Goal: Contribute content: Contribute content

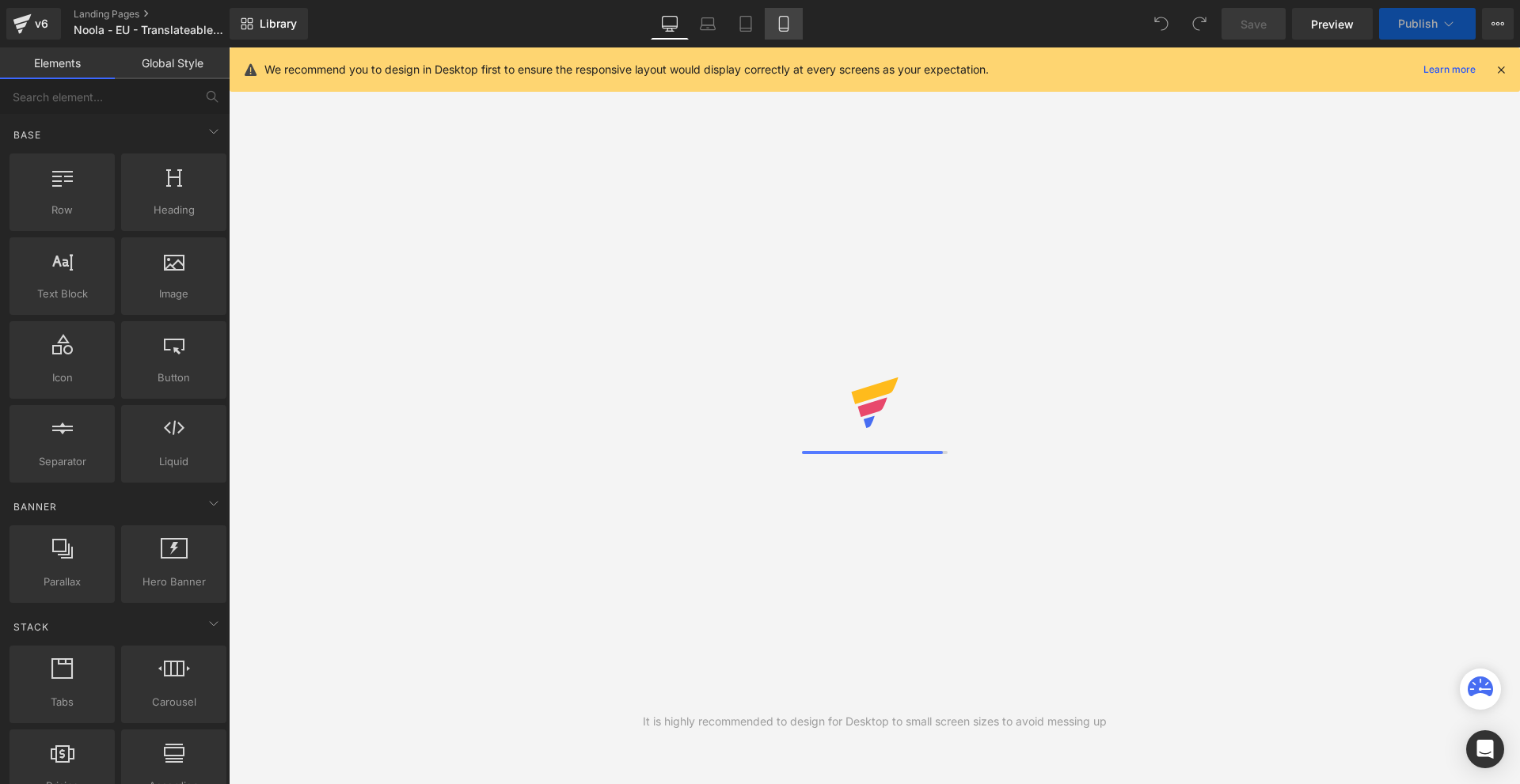
click at [788, 20] on icon at bounding box center [783, 24] width 16 height 16
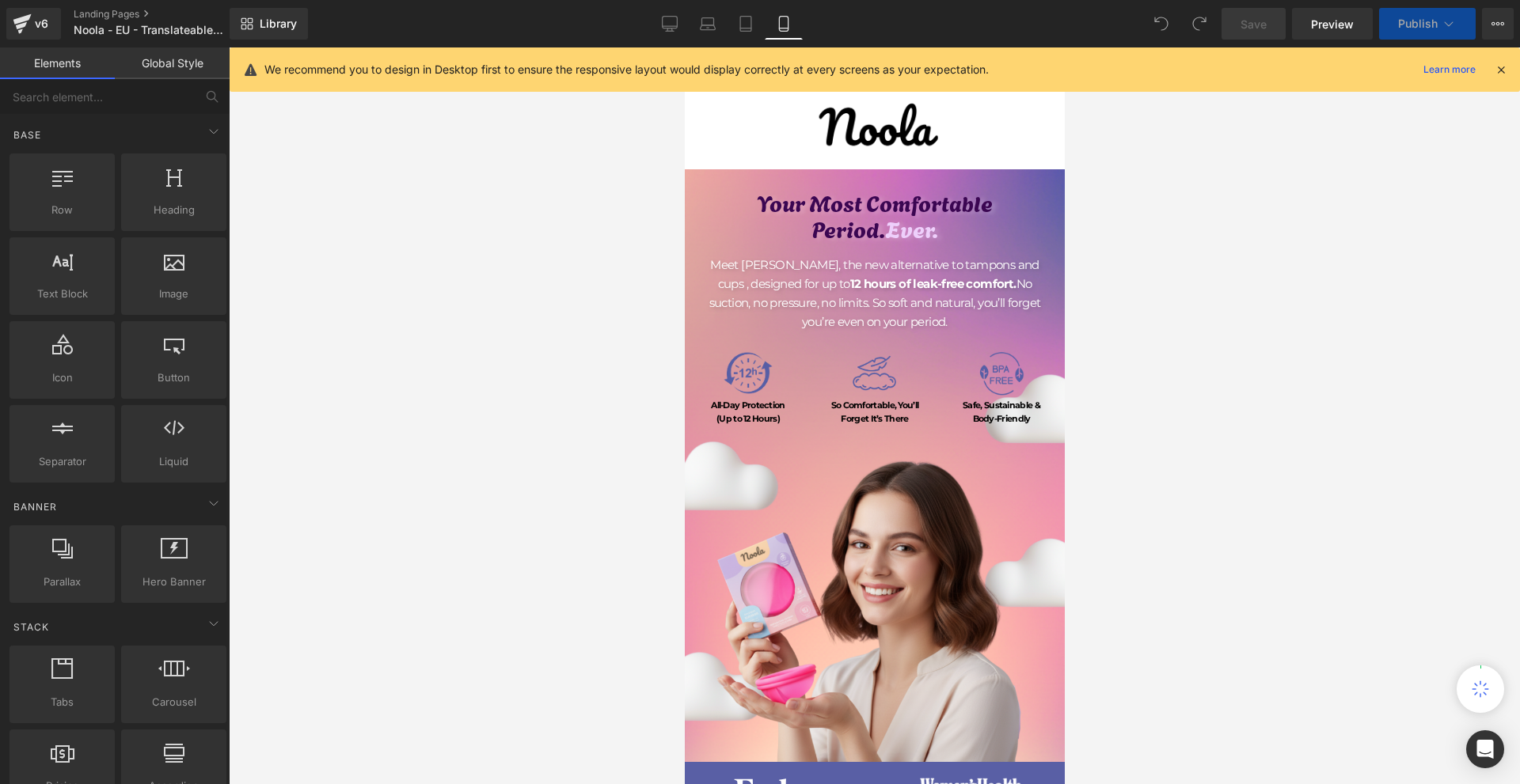
click at [1500, 68] on icon at bounding box center [1501, 69] width 14 height 14
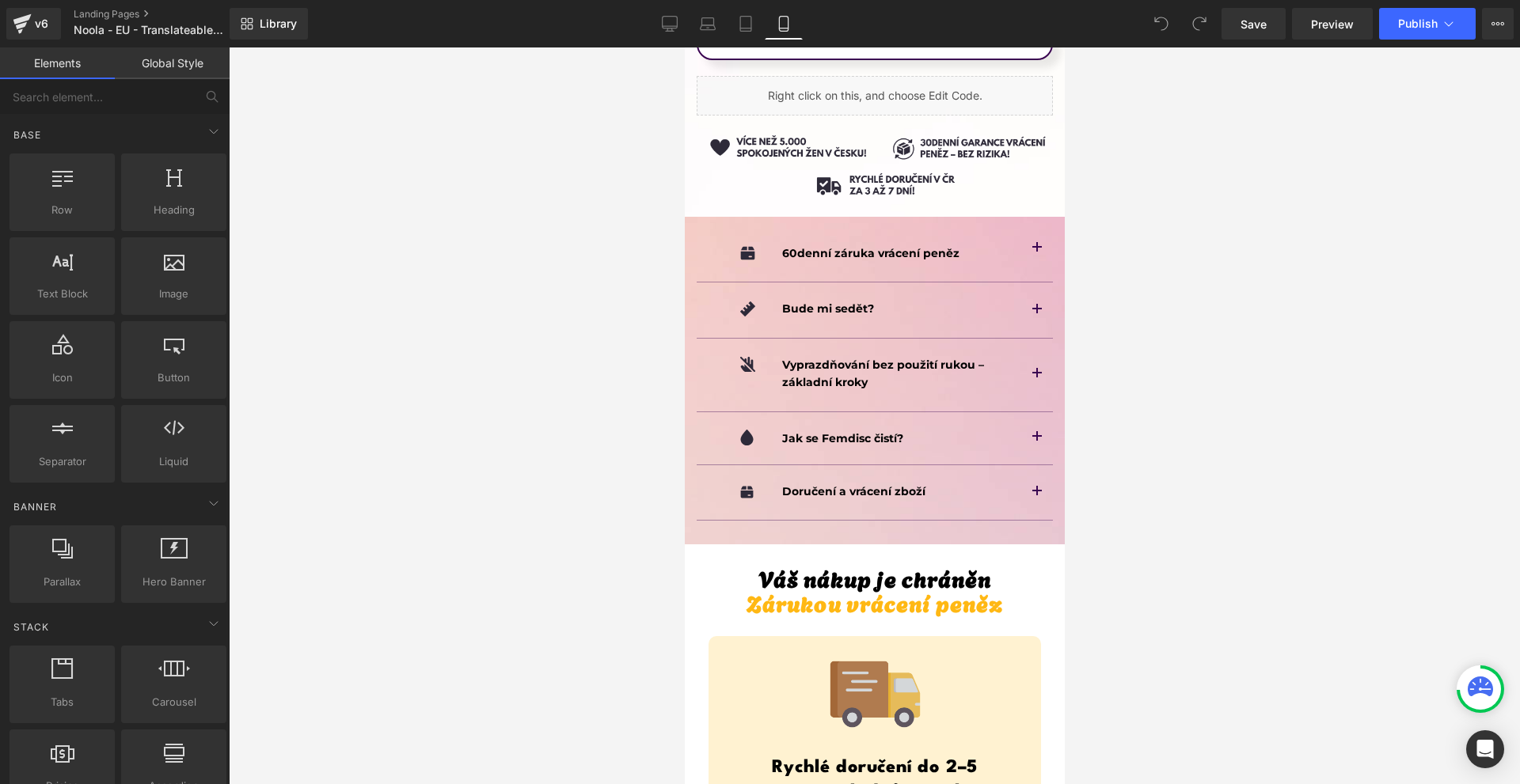
scroll to position [10524, 0]
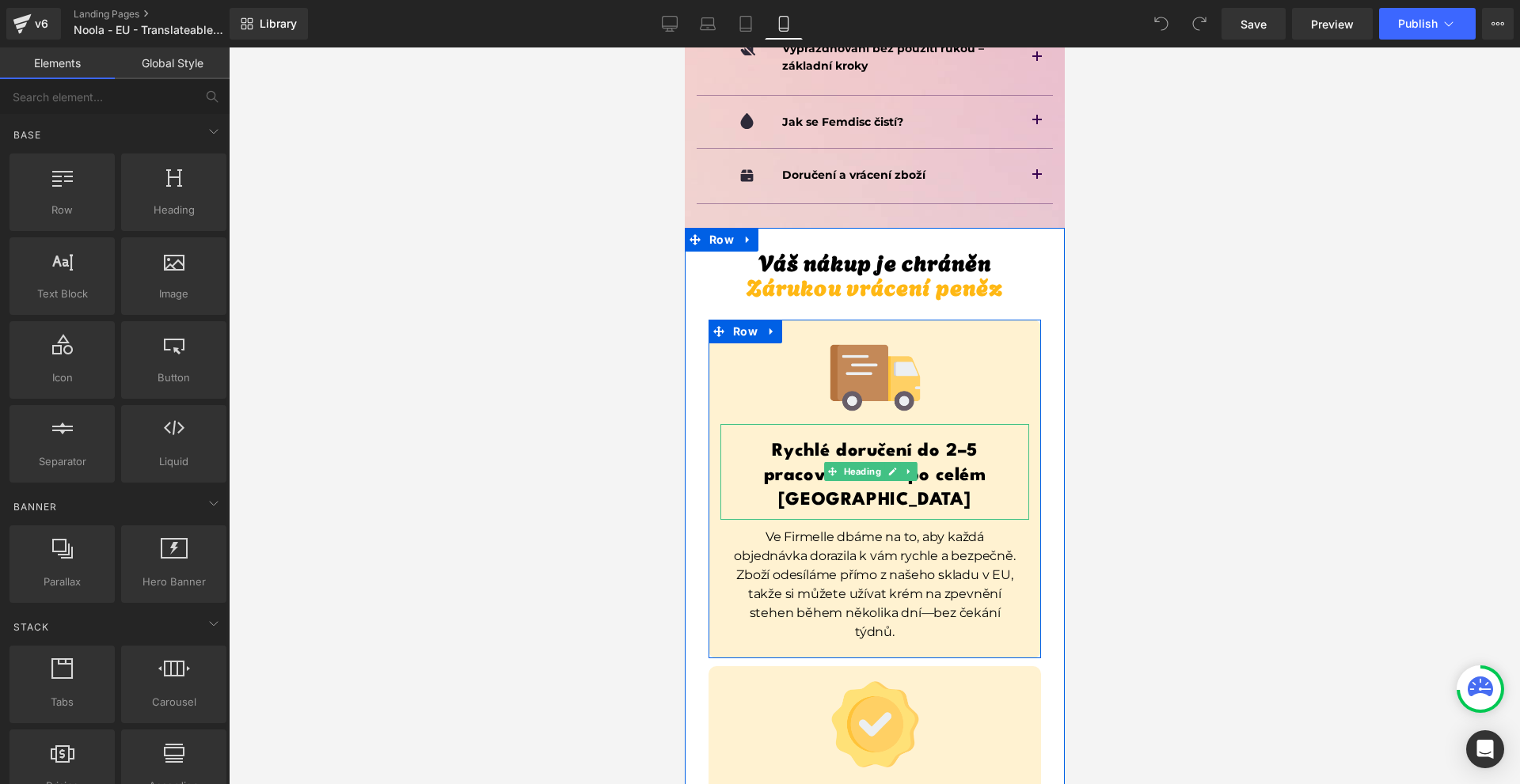
click at [969, 439] on h1 "Rychlé doručení do 2–5 pracovních dnů po celém [GEOGRAPHIC_DATA]" at bounding box center [874, 476] width 309 height 75
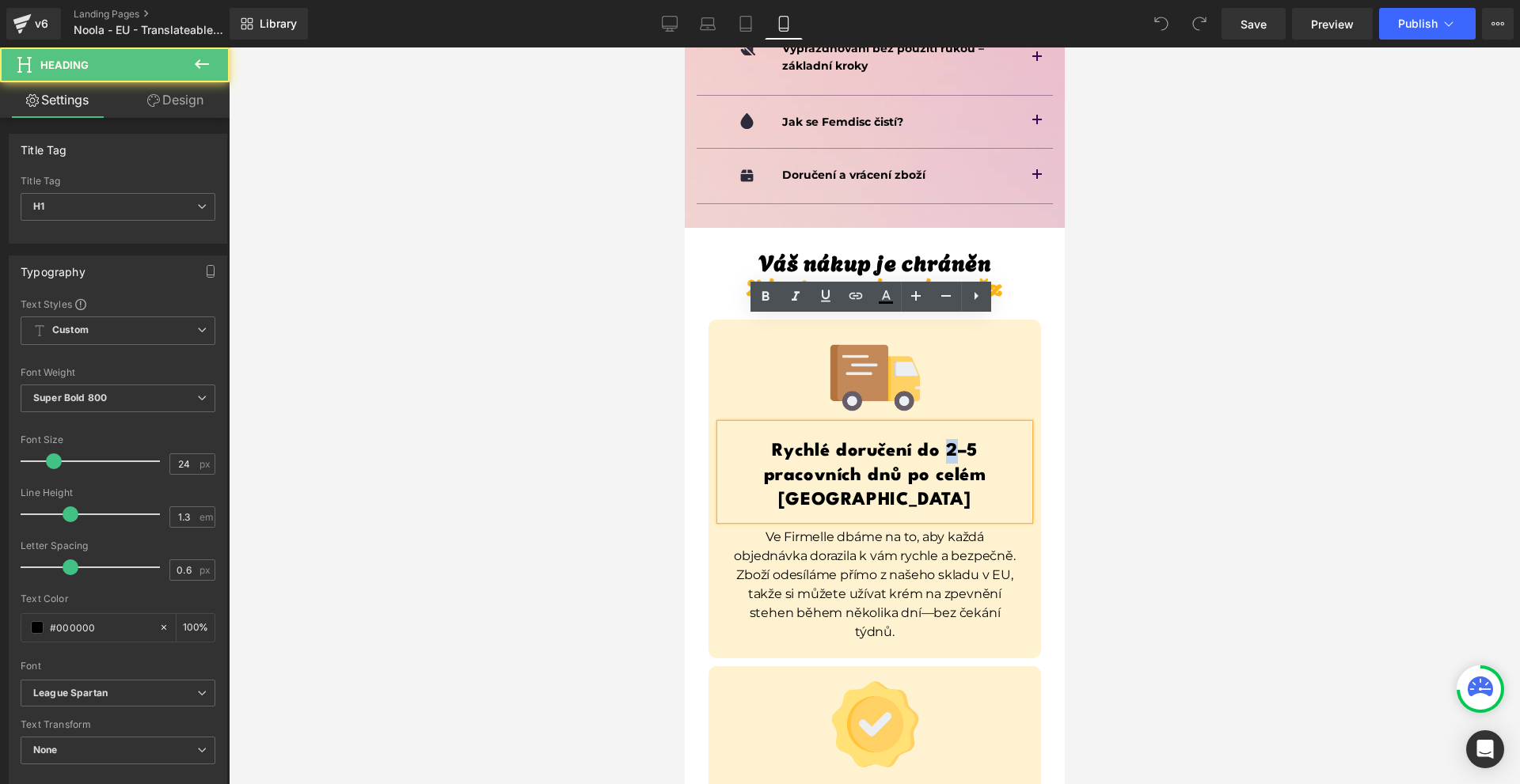
click at [947, 439] on h1 "Rychlé doručení do 2–5 pracovních dnů po celém [GEOGRAPHIC_DATA]" at bounding box center [874, 476] width 309 height 75
click at [966, 439] on h1 "Rychlé doručení do 3–5 pracovních dnů po celém [GEOGRAPHIC_DATA]" at bounding box center [874, 476] width 309 height 75
click at [962, 439] on h1 "Rychlé doručení do 3–5 pracovních dnů po celém [GEOGRAPHIC_DATA]" at bounding box center [874, 476] width 309 height 75
click at [963, 439] on h1 "Rychlé doručení do 3–5 pracovních dnů po celém [GEOGRAPHIC_DATA]" at bounding box center [874, 476] width 309 height 75
click at [1238, 343] on div at bounding box center [874, 415] width 1291 height 737
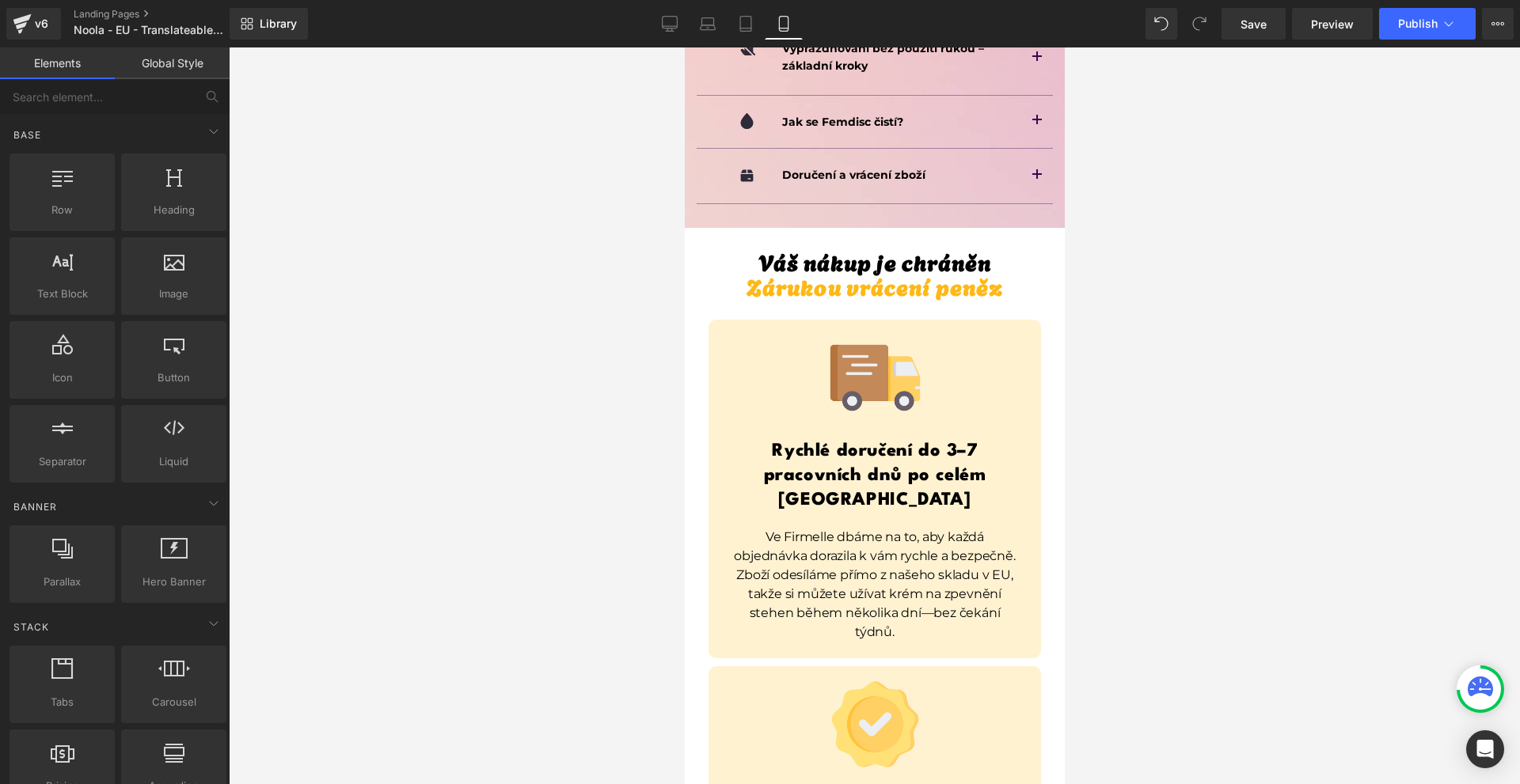
click at [765, 528] on p "Ve Firmelle dbáme na to, aby každá objednávka dorazila k vám rychle a bezpečně.…" at bounding box center [873, 585] width 292 height 114
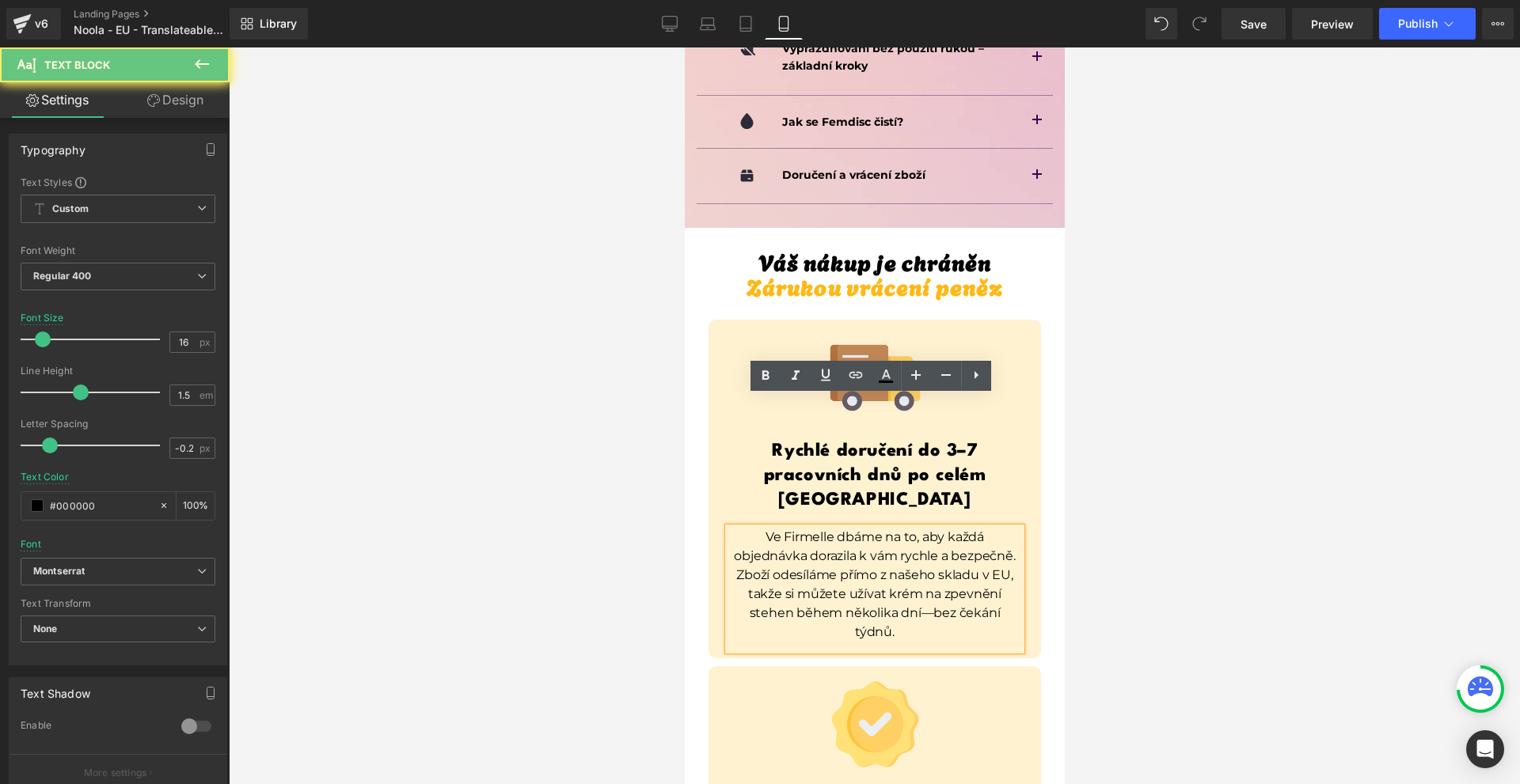
click at [757, 528] on p "Ve Firmelle dbáme na to, aby každá objednávka dorazila k vám rychle a bezpečně.…" at bounding box center [873, 585] width 292 height 114
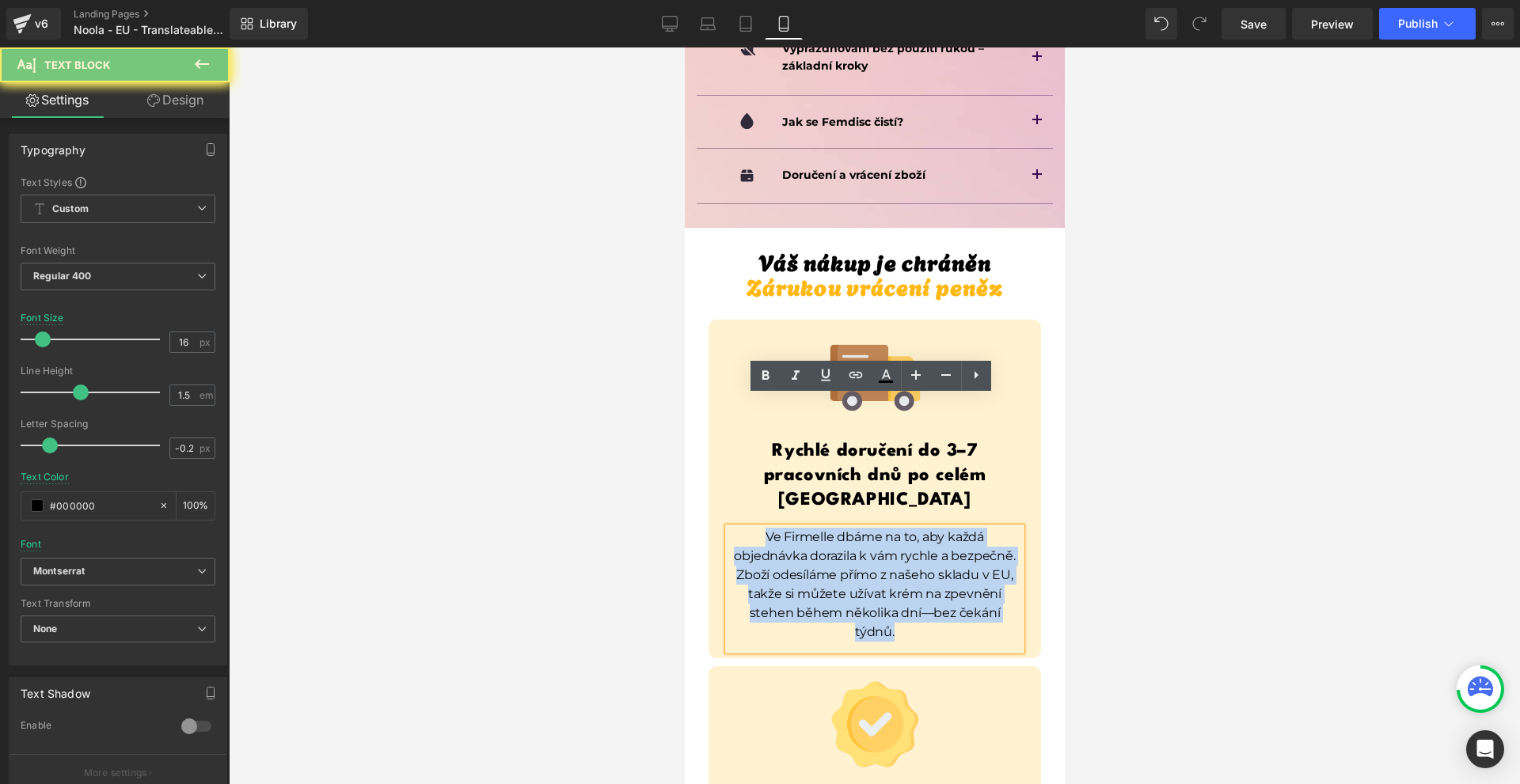
click at [757, 528] on p "Ve Firmelle dbáme na to, aby každá objednávka dorazila k vám rychle a bezpečně.…" at bounding box center [873, 585] width 292 height 114
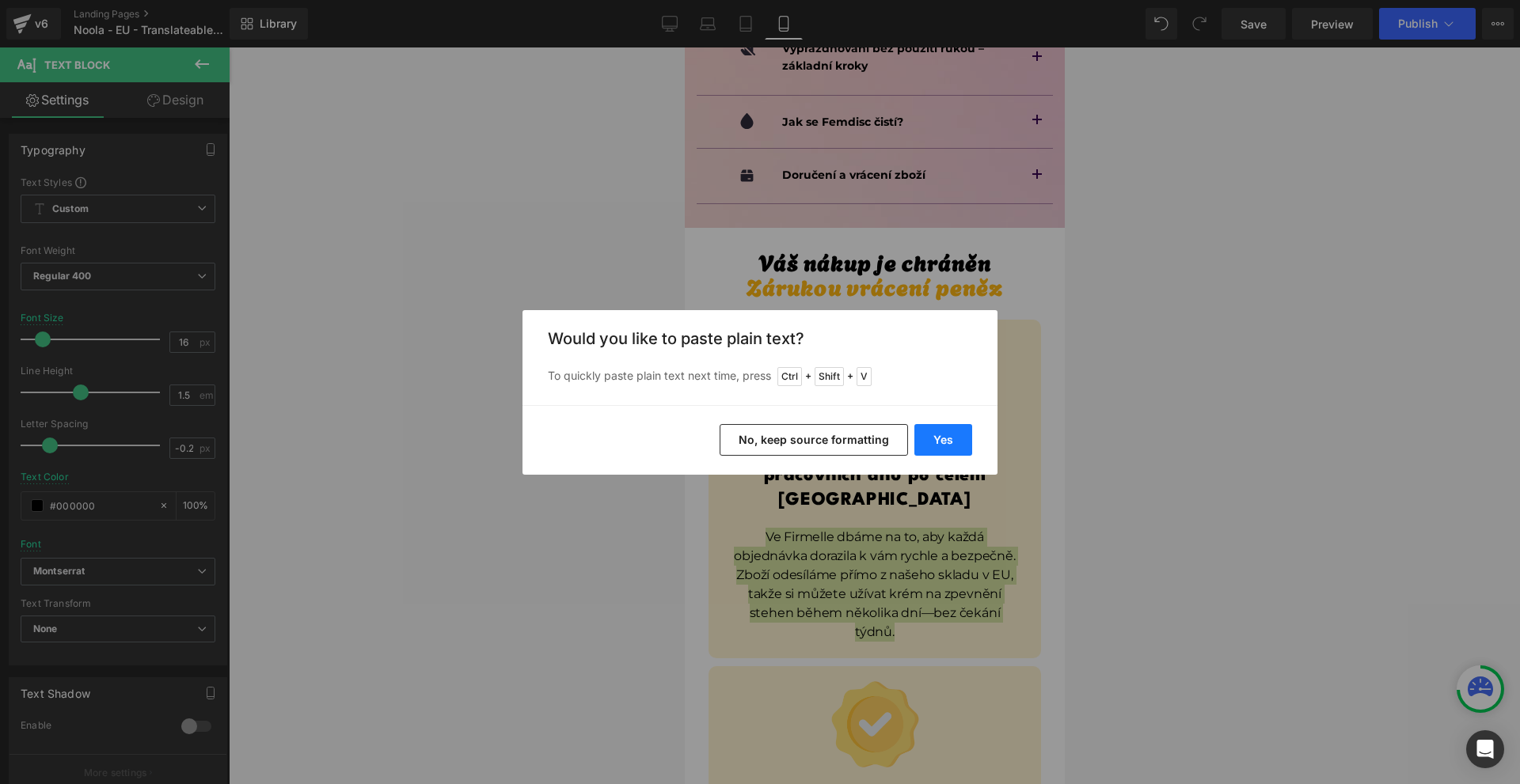
click at [950, 444] on button "Yes" at bounding box center [943, 440] width 58 height 32
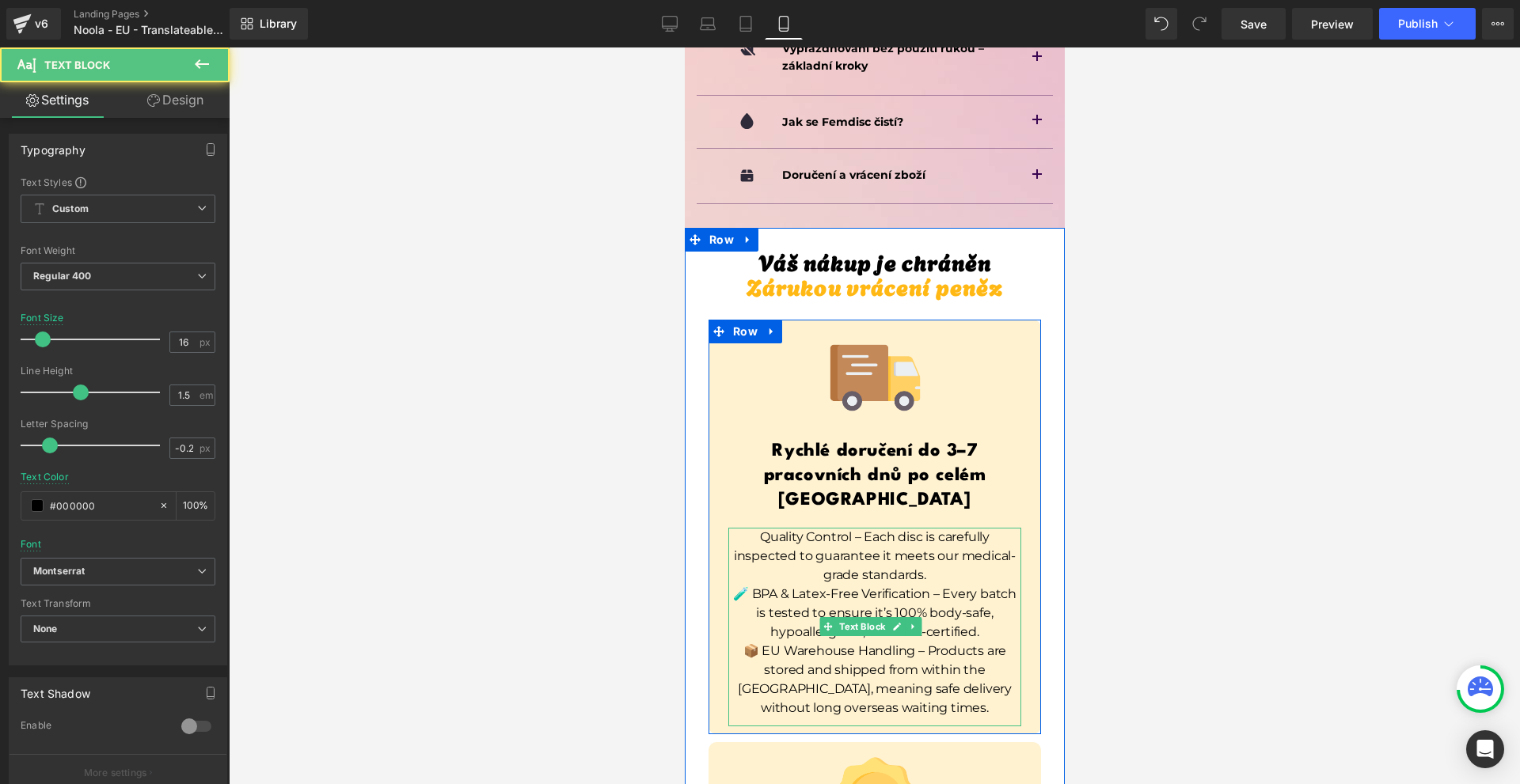
click at [928, 528] on p "Quality Control – Each disc is carefully inspected to guarantee it meets our me…" at bounding box center [873, 556] width 292 height 57
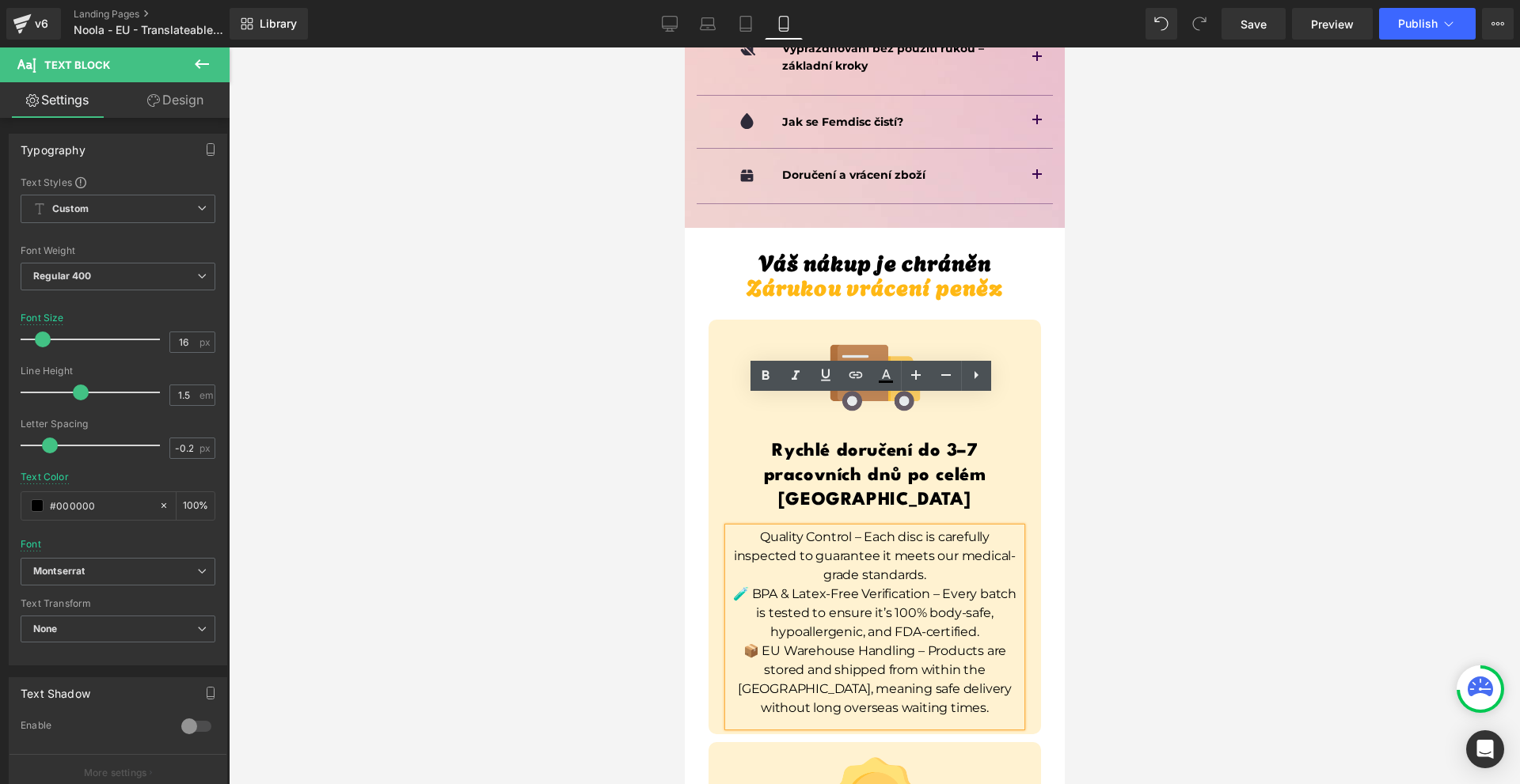
click at [633, 265] on div at bounding box center [874, 415] width 1291 height 737
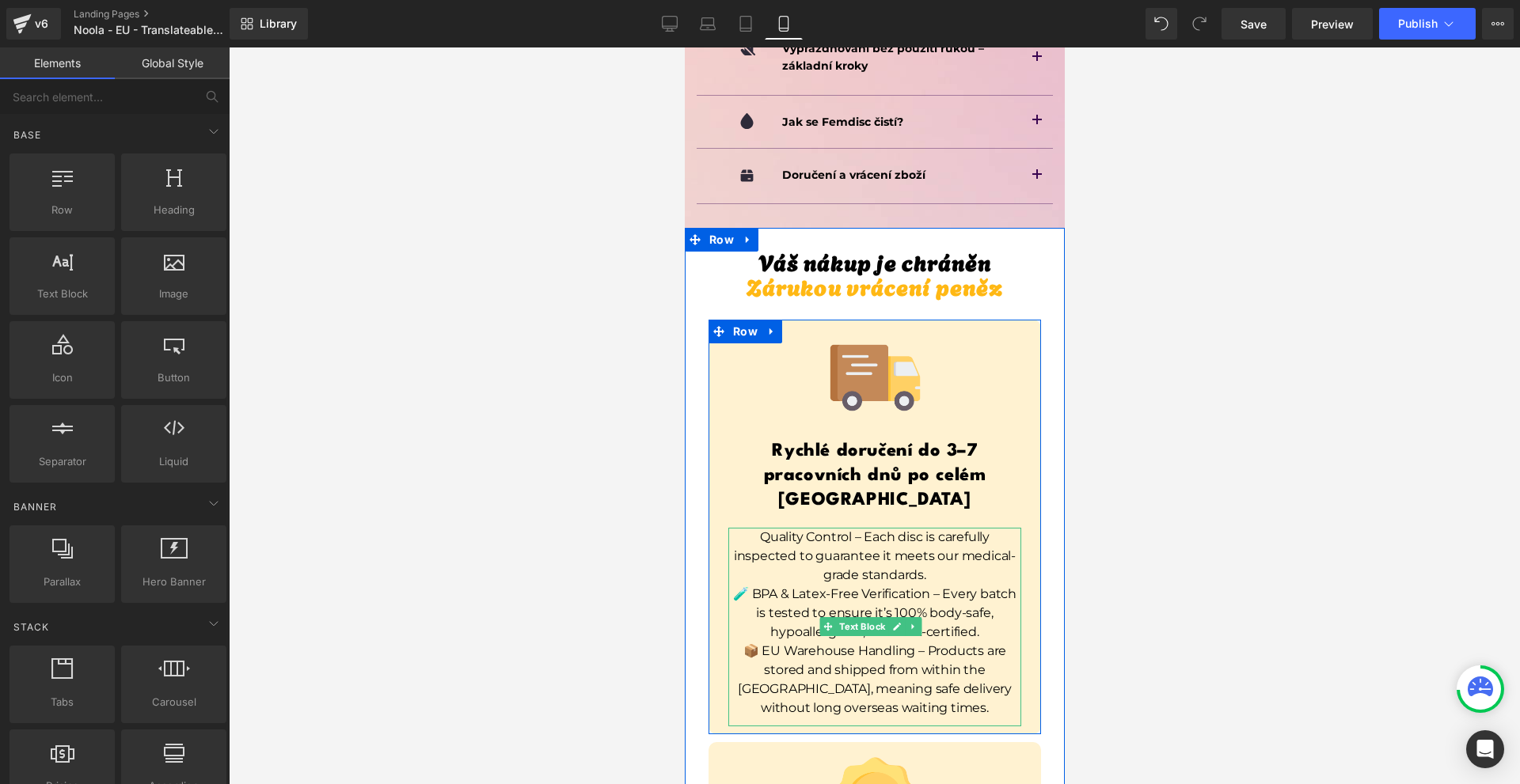
click at [872, 528] on p "Quality Control – Each disc is carefully inspected to guarantee it meets our me…" at bounding box center [873, 556] width 292 height 57
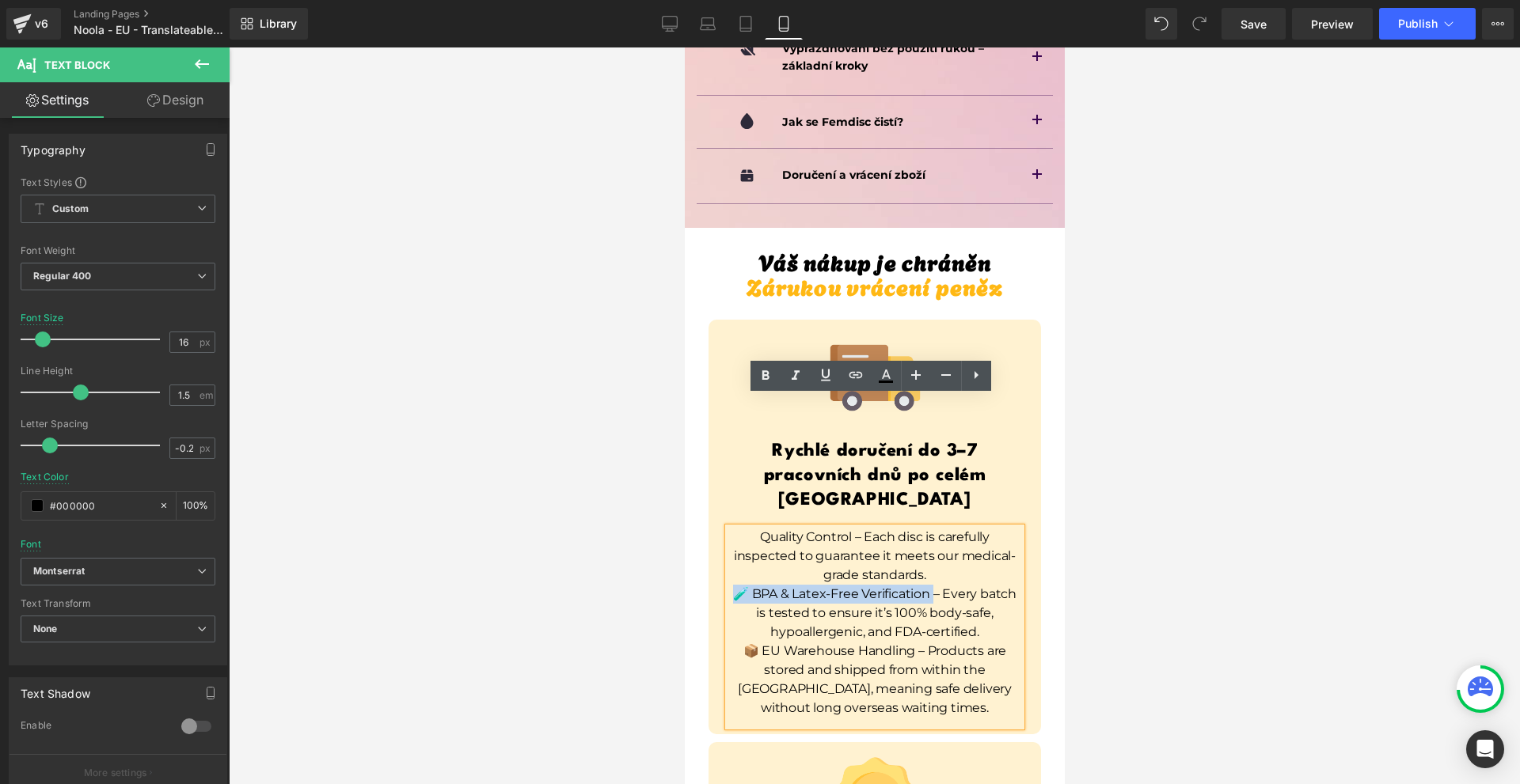
drag, startPoint x: 734, startPoint y: 461, endPoint x: 918, endPoint y: 464, distance: 184.0
click at [928, 585] on p "🧪 BPA & Latex-Free Verification – Every batch is tested to ensure it’s 100% bod…" at bounding box center [873, 613] width 292 height 57
click at [761, 379] on icon at bounding box center [766, 376] width 19 height 19
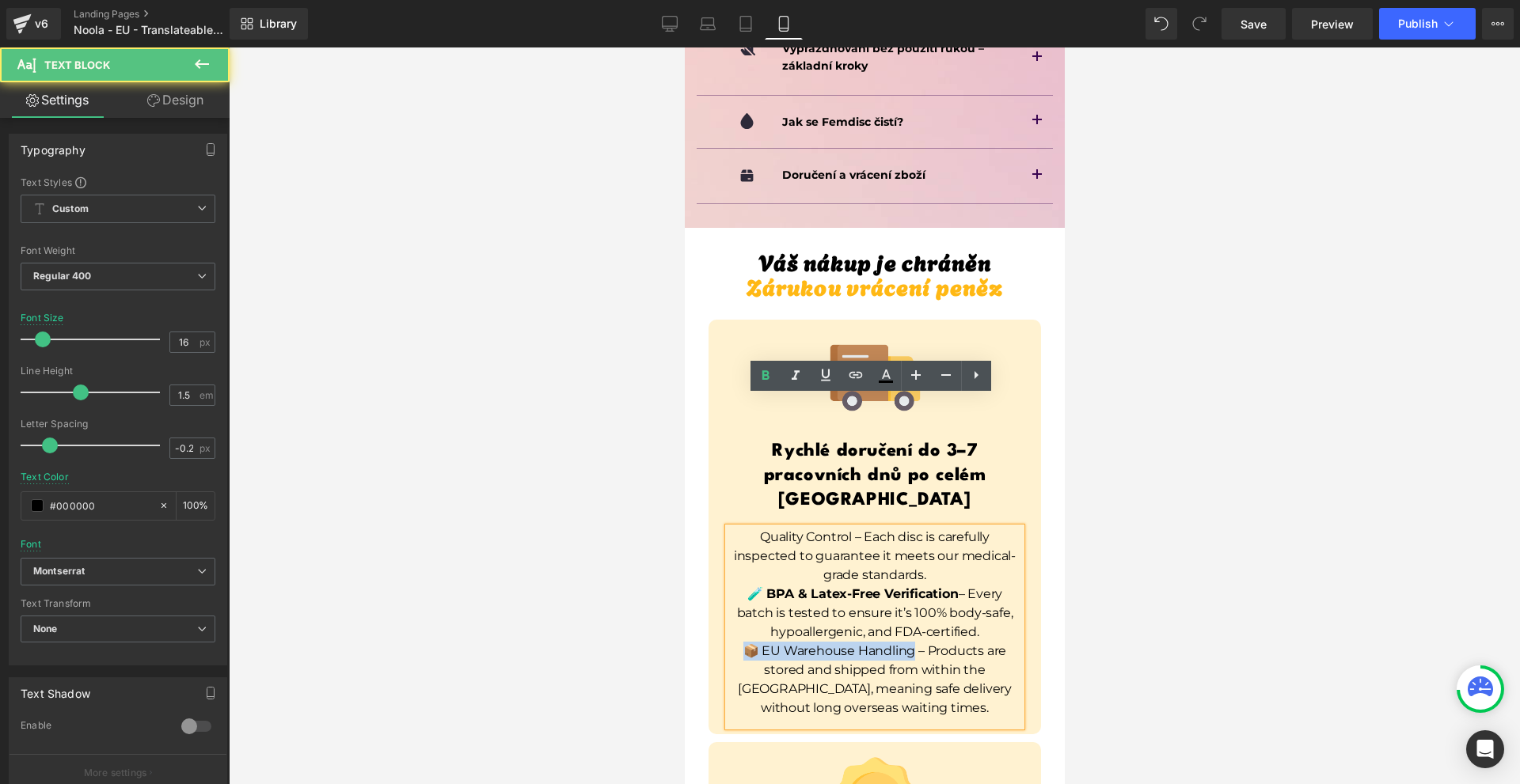
drag, startPoint x: 741, startPoint y: 525, endPoint x: 908, endPoint y: 528, distance: 167.0
click at [908, 642] on p "📦 EU Warehouse Handling – Products are stored and shipped from within the [GEOG…" at bounding box center [873, 680] width 292 height 76
click at [761, 391] on div "Image Rychlé doručení do 3–7 pracovních dnů po celém [GEOGRAPHIC_DATA] Heading …" at bounding box center [874, 529] width 333 height 395
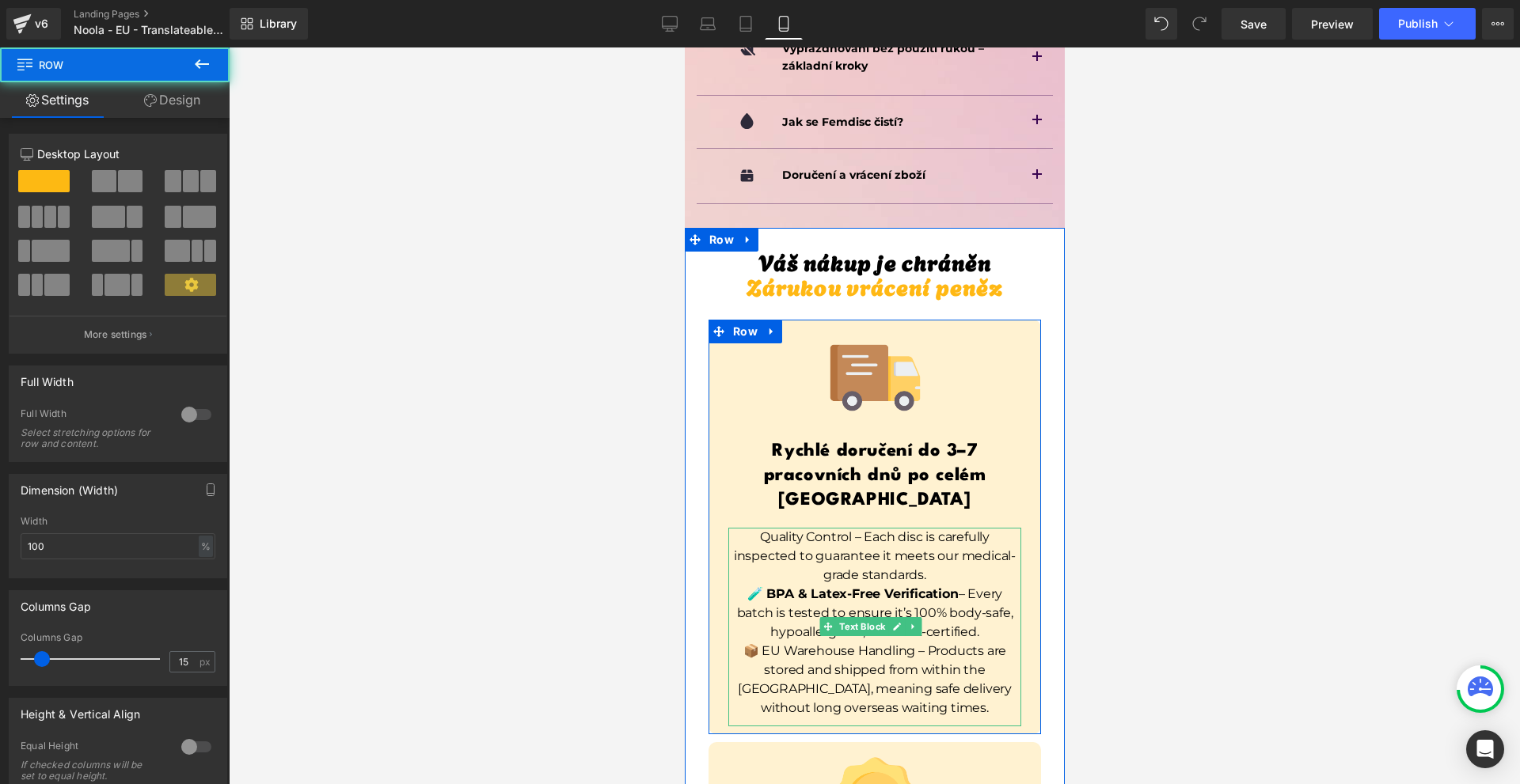
click at [727, 528] on div at bounding box center [729, 627] width 4 height 198
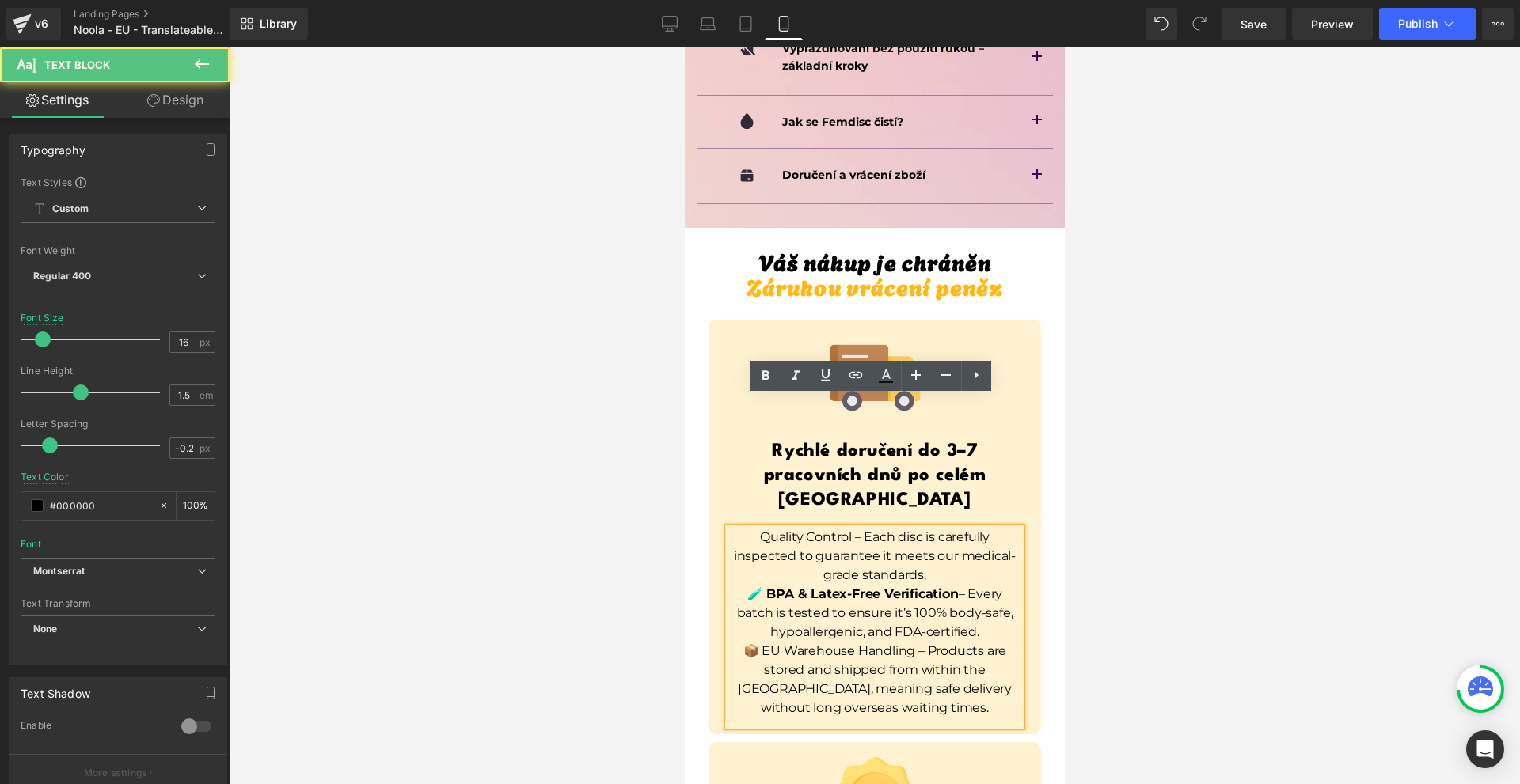
click at [739, 642] on p "📦 EU Warehouse Handling – Products are stored and shipped from within the [GEOG…" at bounding box center [873, 680] width 292 height 76
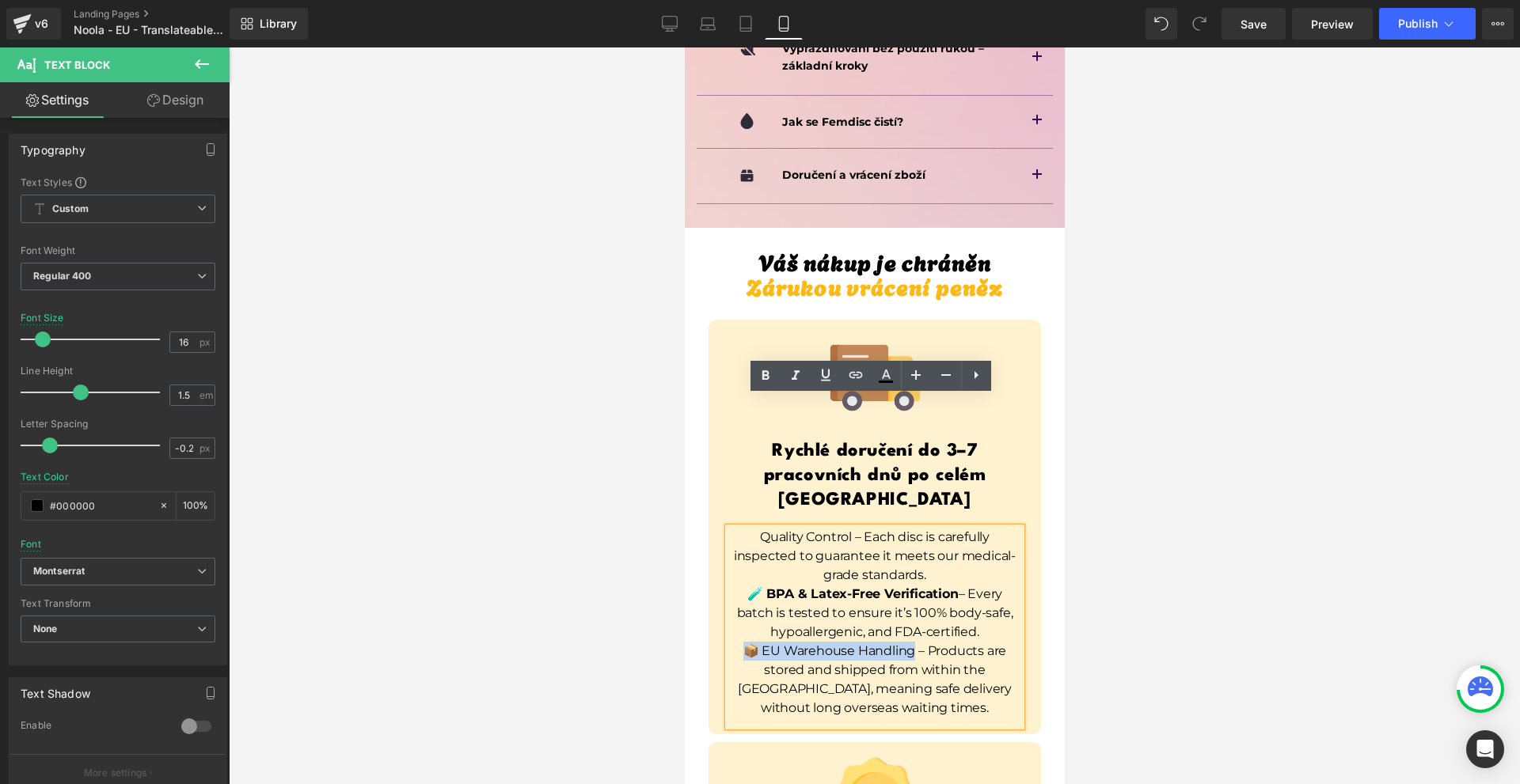
drag, startPoint x: 740, startPoint y: 518, endPoint x: 911, endPoint y: 523, distance: 171.1
click at [911, 642] on p "📦 EU Warehouse Handling – Products are stored and shipped from within the [GEOG…" at bounding box center [873, 680] width 292 height 76
click at [761, 371] on icon at bounding box center [766, 376] width 19 height 19
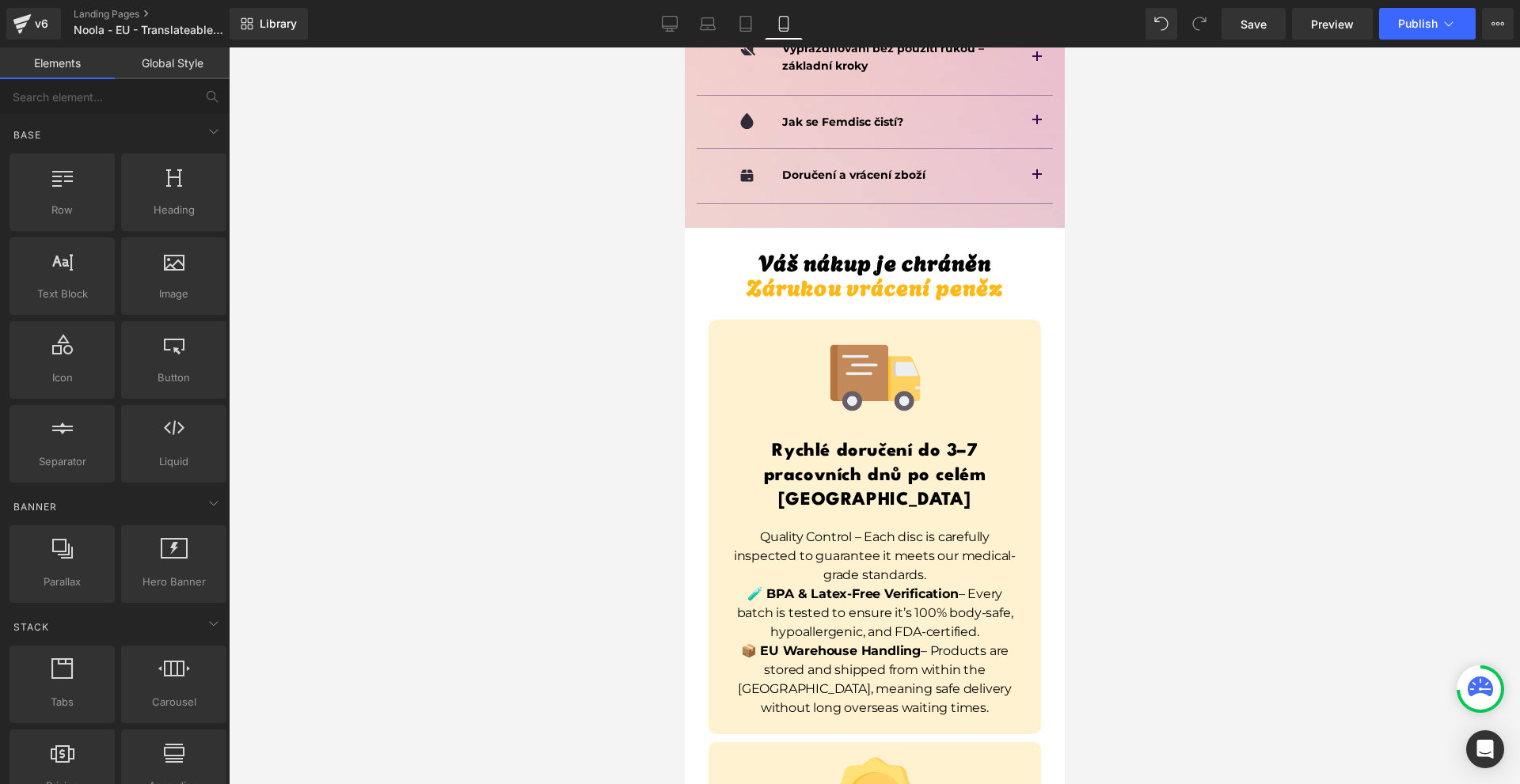
click at [1127, 467] on div at bounding box center [874, 415] width 1291 height 737
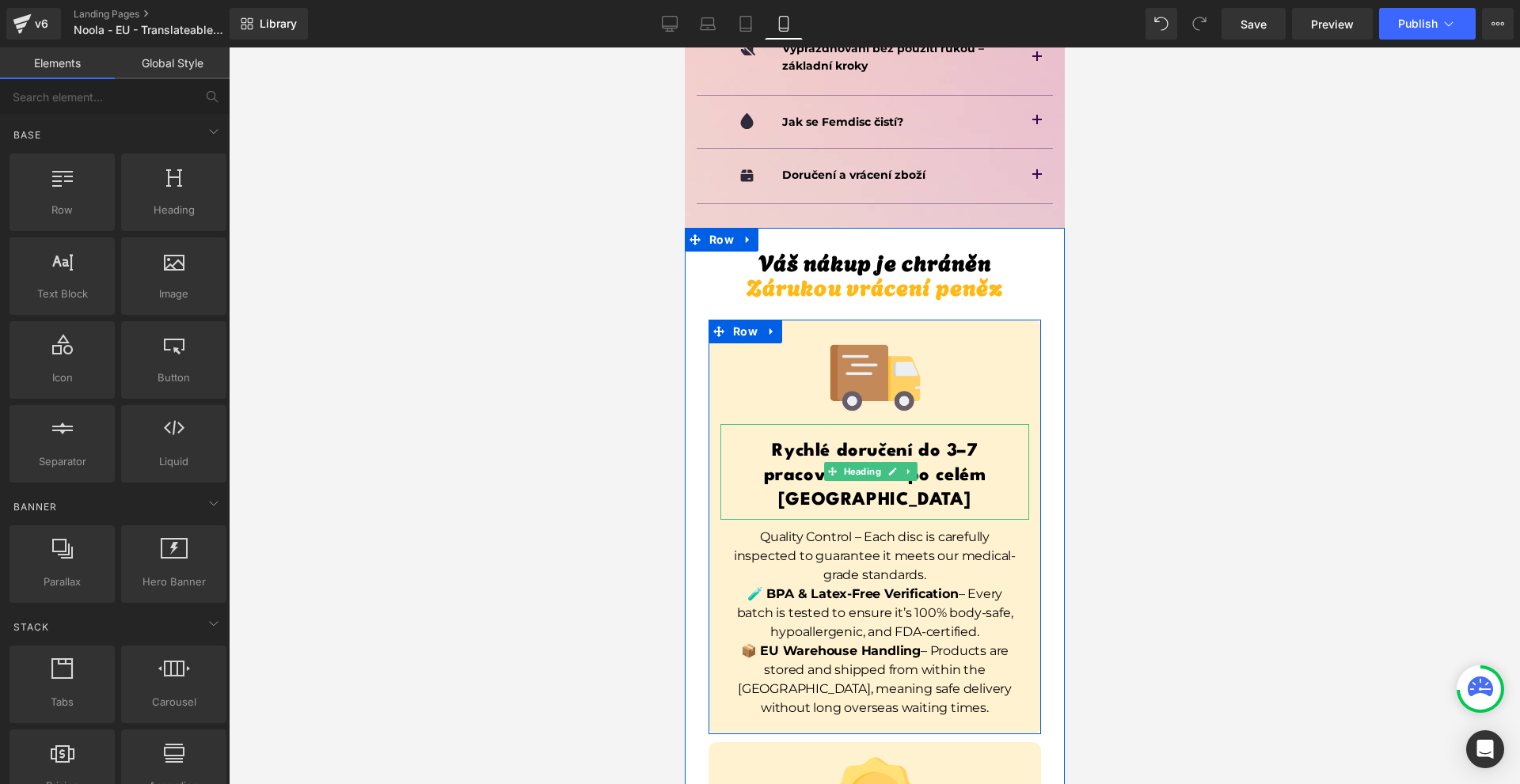
click at [1011, 439] on h1 "Rychlé doručení do 3–7 pracovních dnů po celém [GEOGRAPHIC_DATA]" at bounding box center [874, 476] width 309 height 75
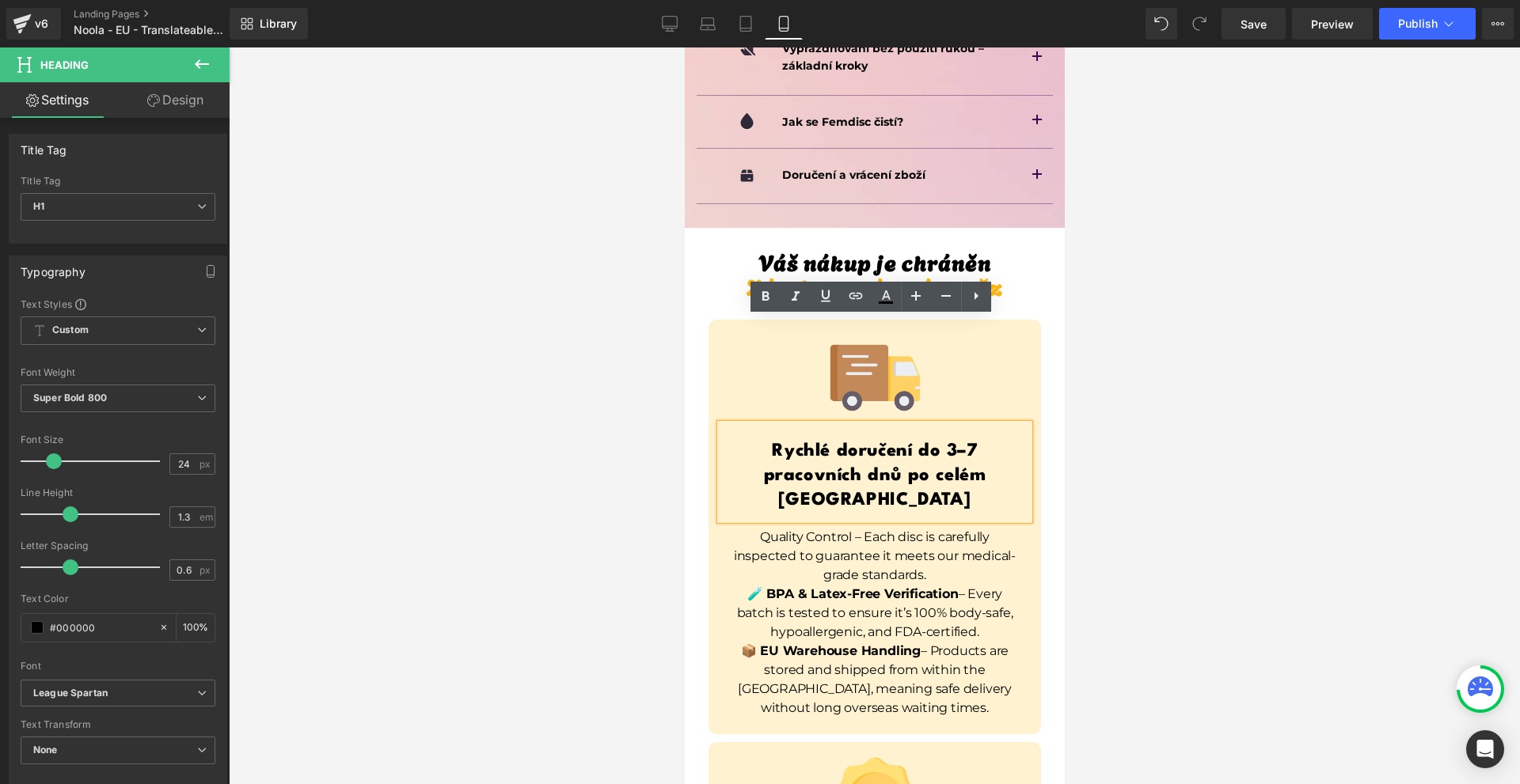
click at [1002, 528] on p "Quality Control – Each disc is carefully inspected to guarantee it meets our me…" at bounding box center [873, 556] width 292 height 57
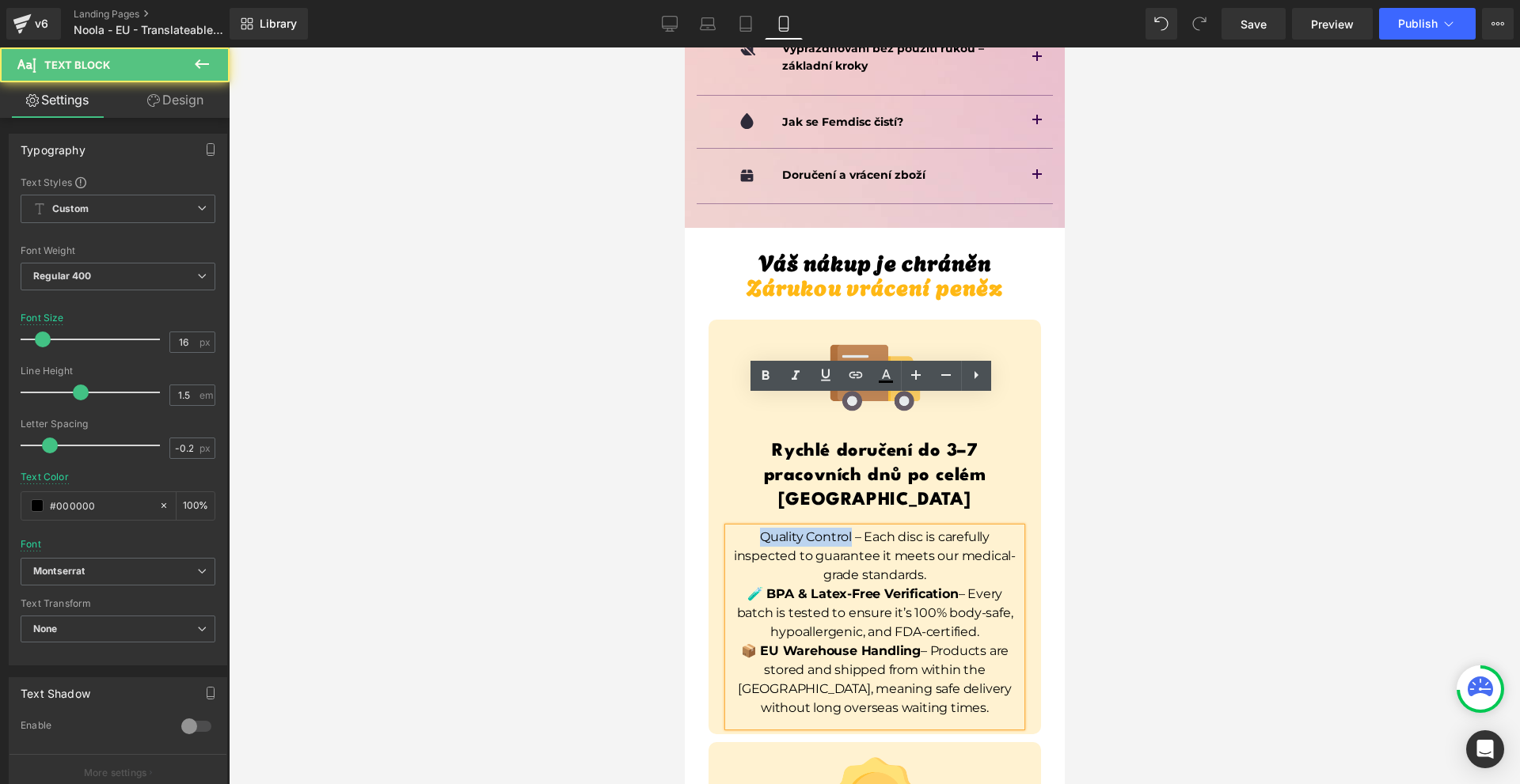
drag, startPoint x: 766, startPoint y: 405, endPoint x: 846, endPoint y: 406, distance: 80.0
click at [846, 528] on p "Quality Control – Each disc is carefully inspected to guarantee it meets our me…" at bounding box center [873, 556] width 292 height 57
click at [763, 376] on icon at bounding box center [765, 375] width 7 height 10
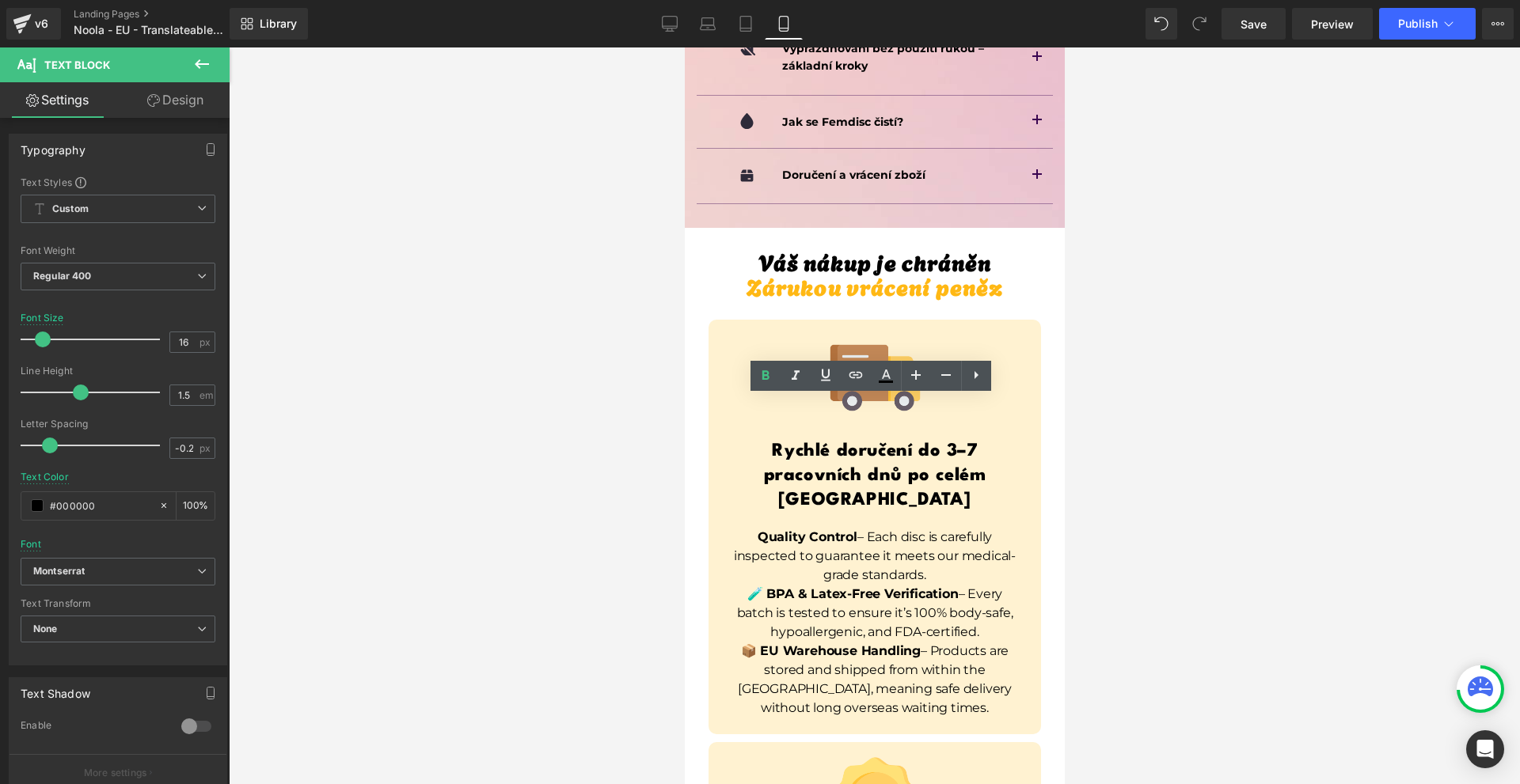
click at [1176, 457] on div at bounding box center [874, 415] width 1291 height 737
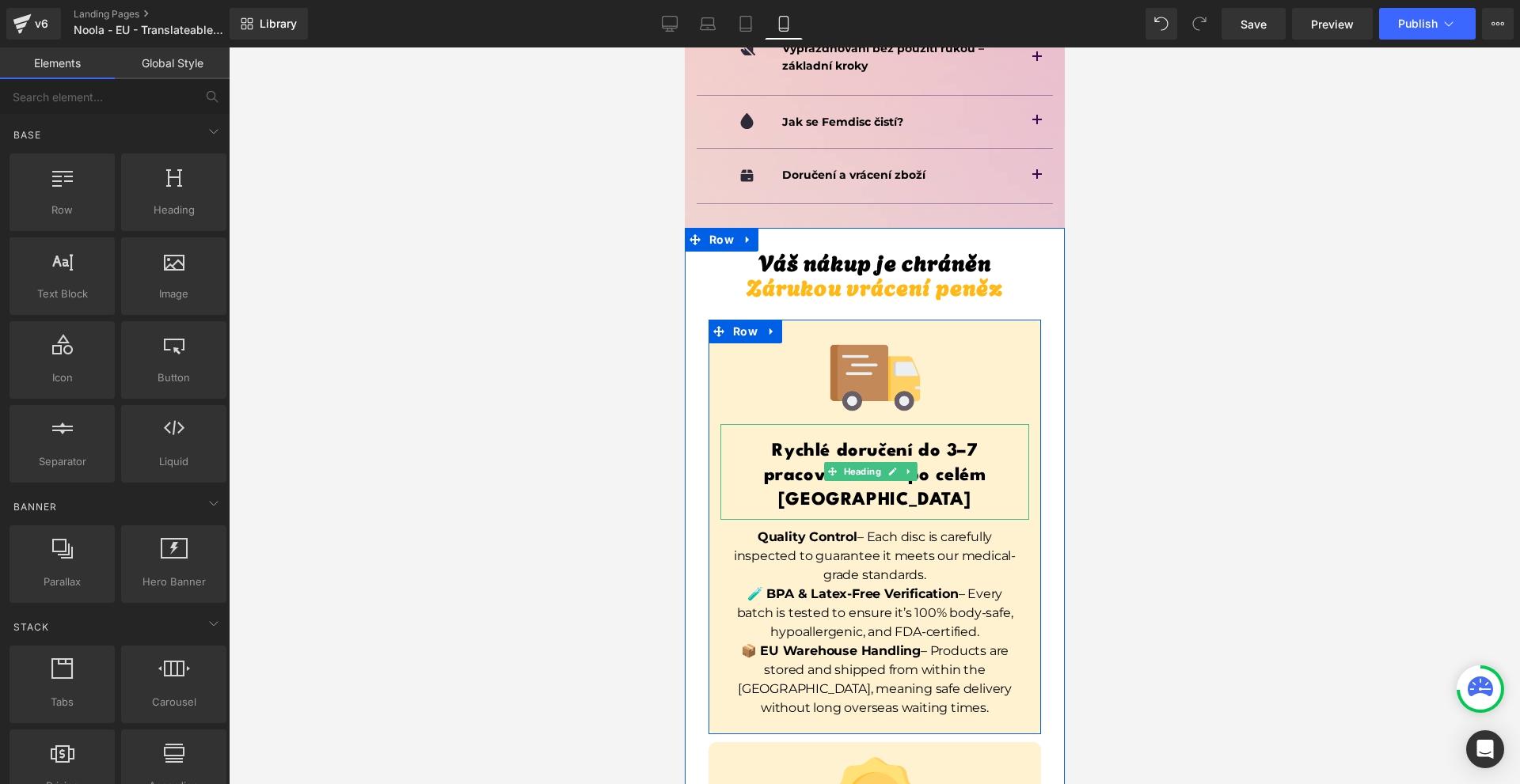
click at [998, 439] on h1 "Rychlé doručení do 3–7 pracovních dnů po celém [GEOGRAPHIC_DATA]" at bounding box center [874, 476] width 309 height 75
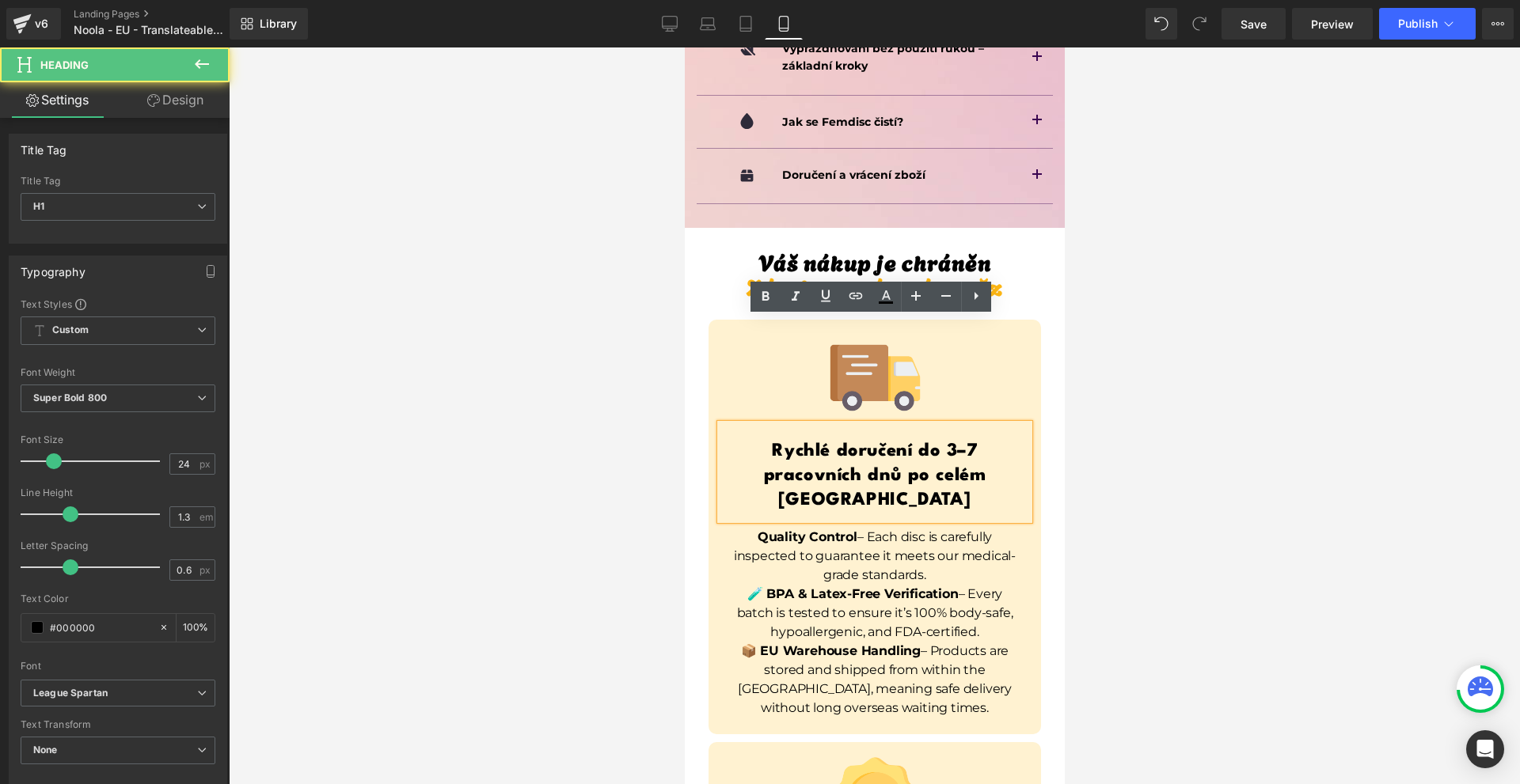
click at [1019, 439] on h1 "Rychlé doručení do 3–7 pracovních dnů po celém [GEOGRAPHIC_DATA]" at bounding box center [874, 476] width 309 height 75
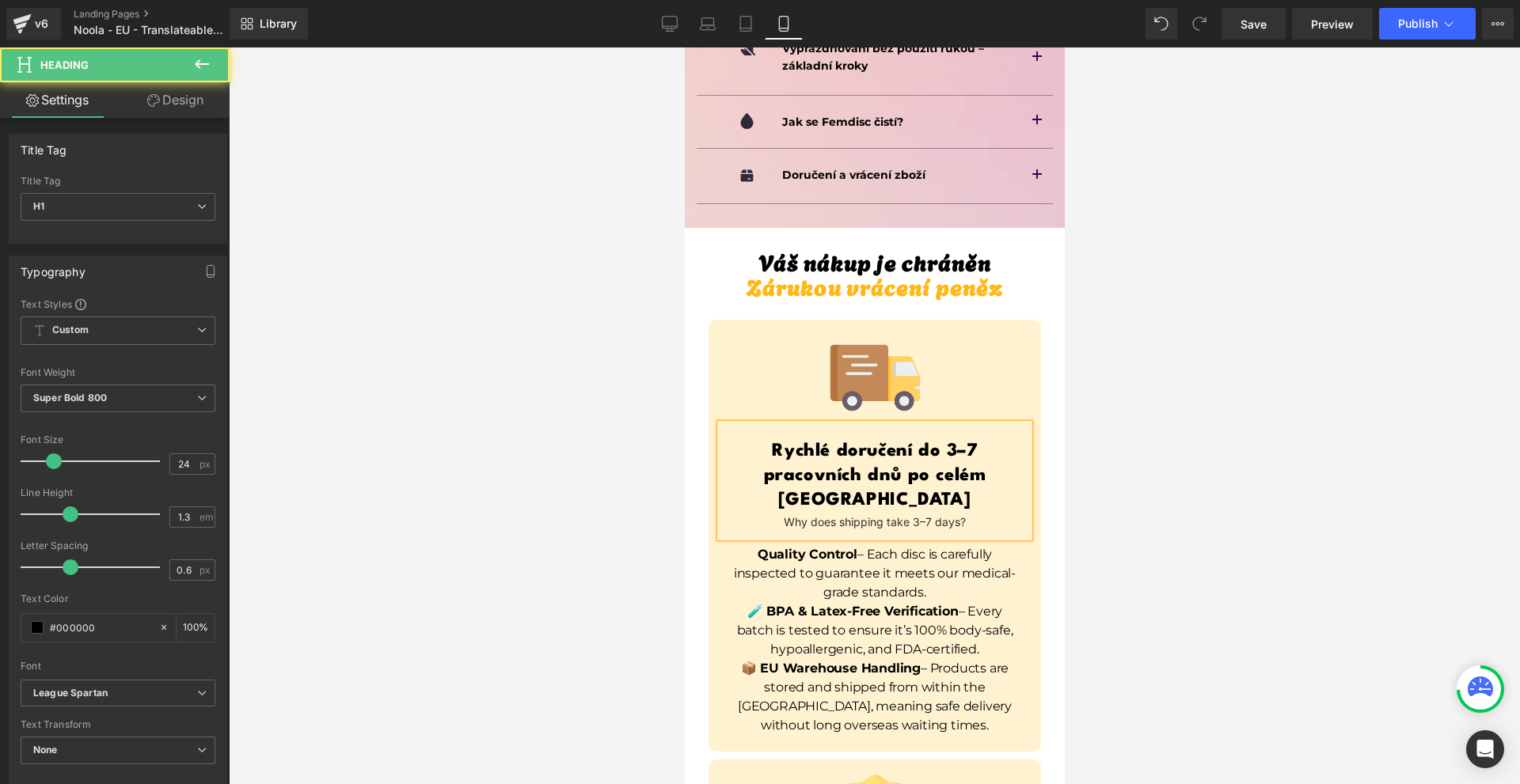
click at [965, 514] on div "Why does shipping take 3–7 days?" at bounding box center [874, 522] width 309 height 18
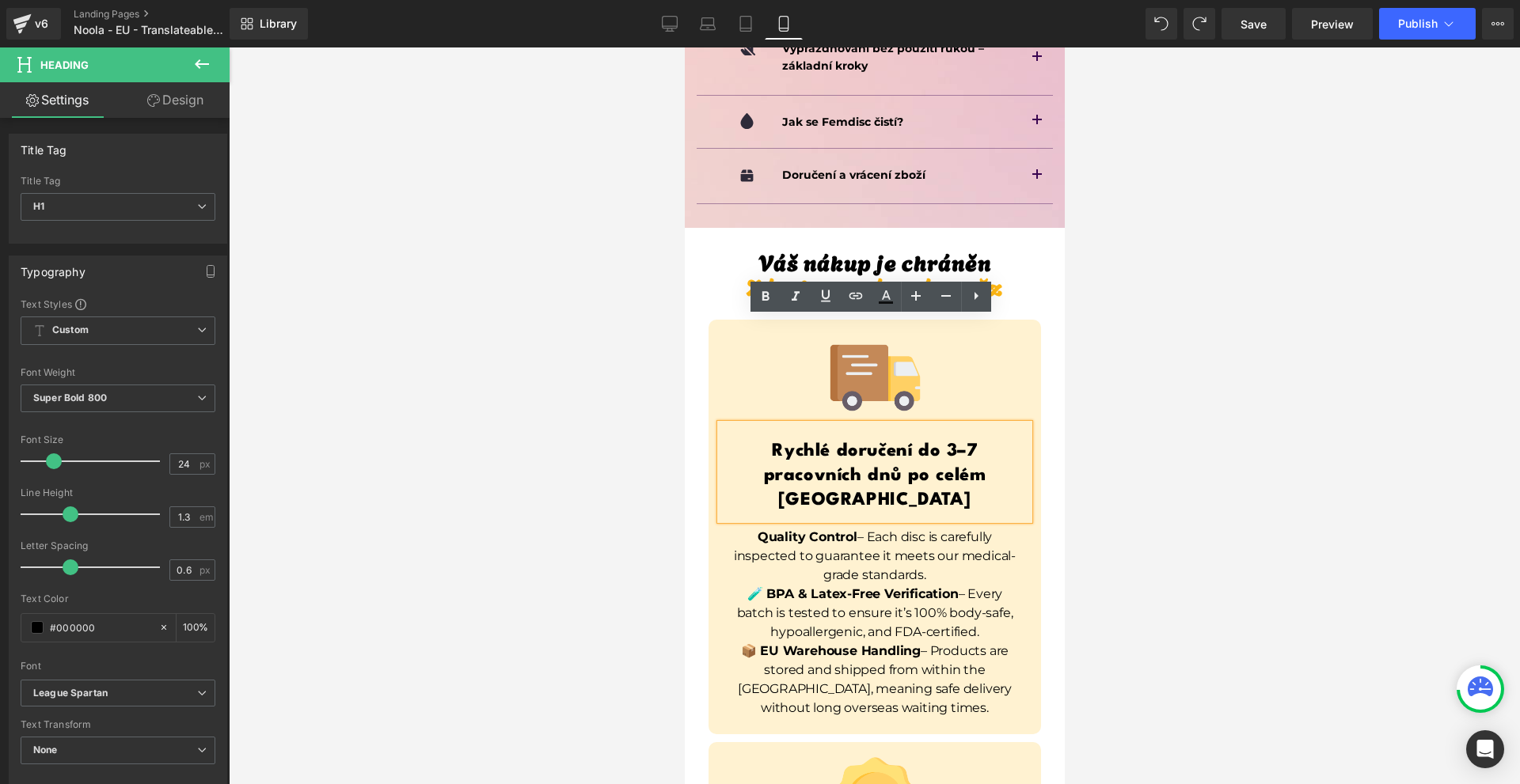
click at [742, 528] on p "Quality Control – Each disc is carefully inspected to guarantee it meets our me…" at bounding box center [873, 556] width 292 height 57
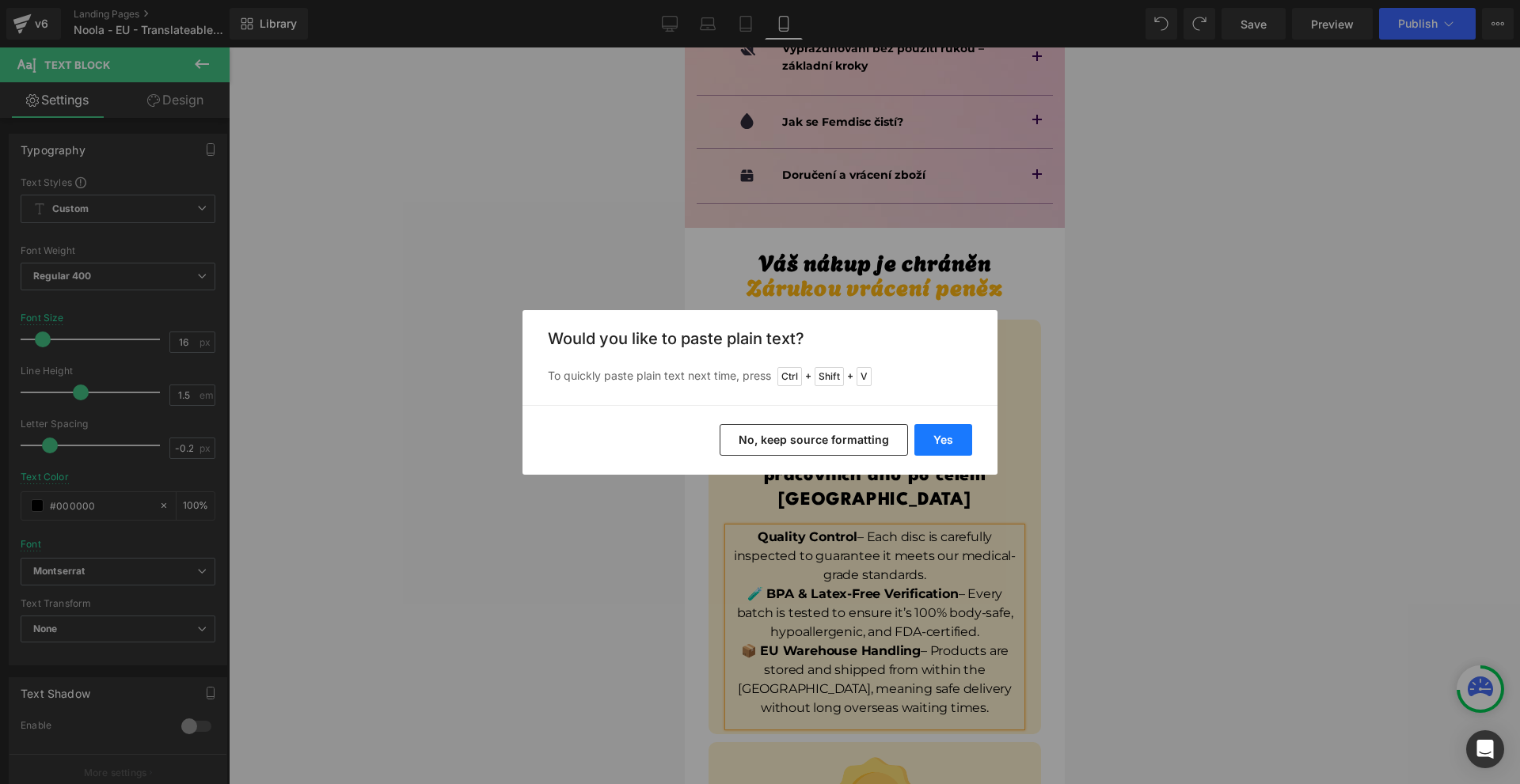
drag, startPoint x: 959, startPoint y: 438, endPoint x: 226, endPoint y: 393, distance: 734.4
click at [959, 438] on button "Yes" at bounding box center [943, 440] width 58 height 32
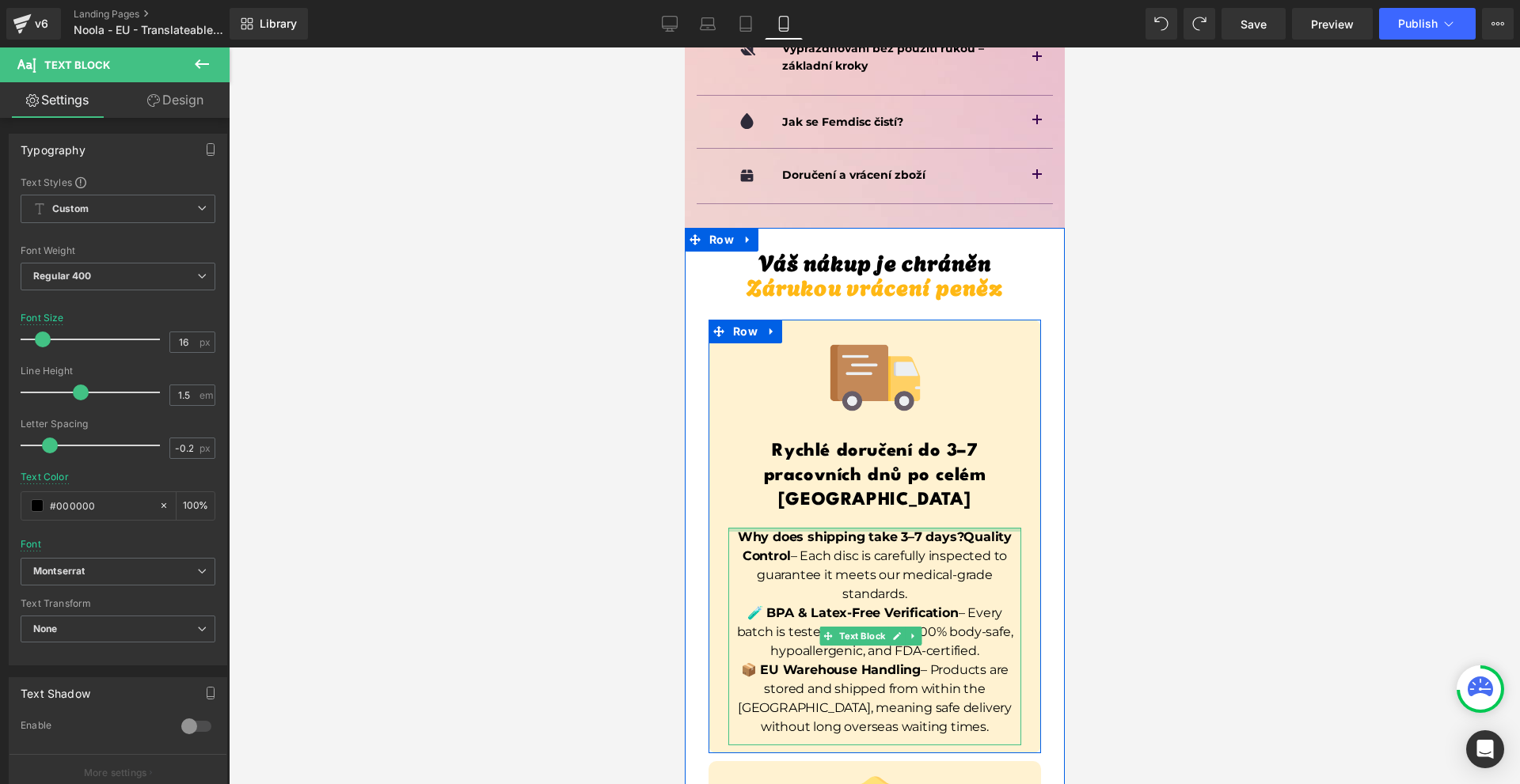
click at [931, 528] on div at bounding box center [873, 529] width 292 height 4
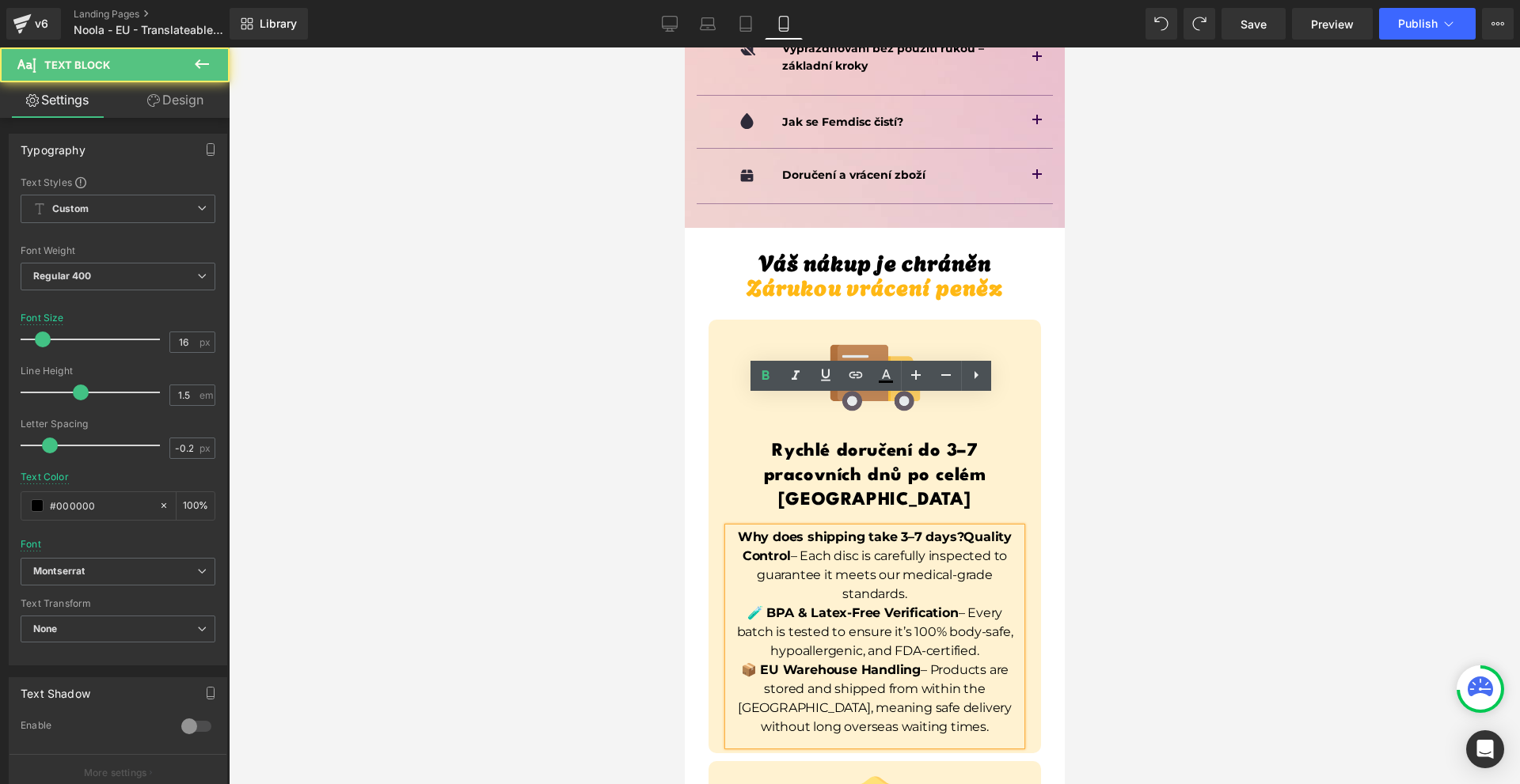
click at [955, 529] on strong "Why does shipping take 3–7 days?Quality Control" at bounding box center [874, 546] width 274 height 34
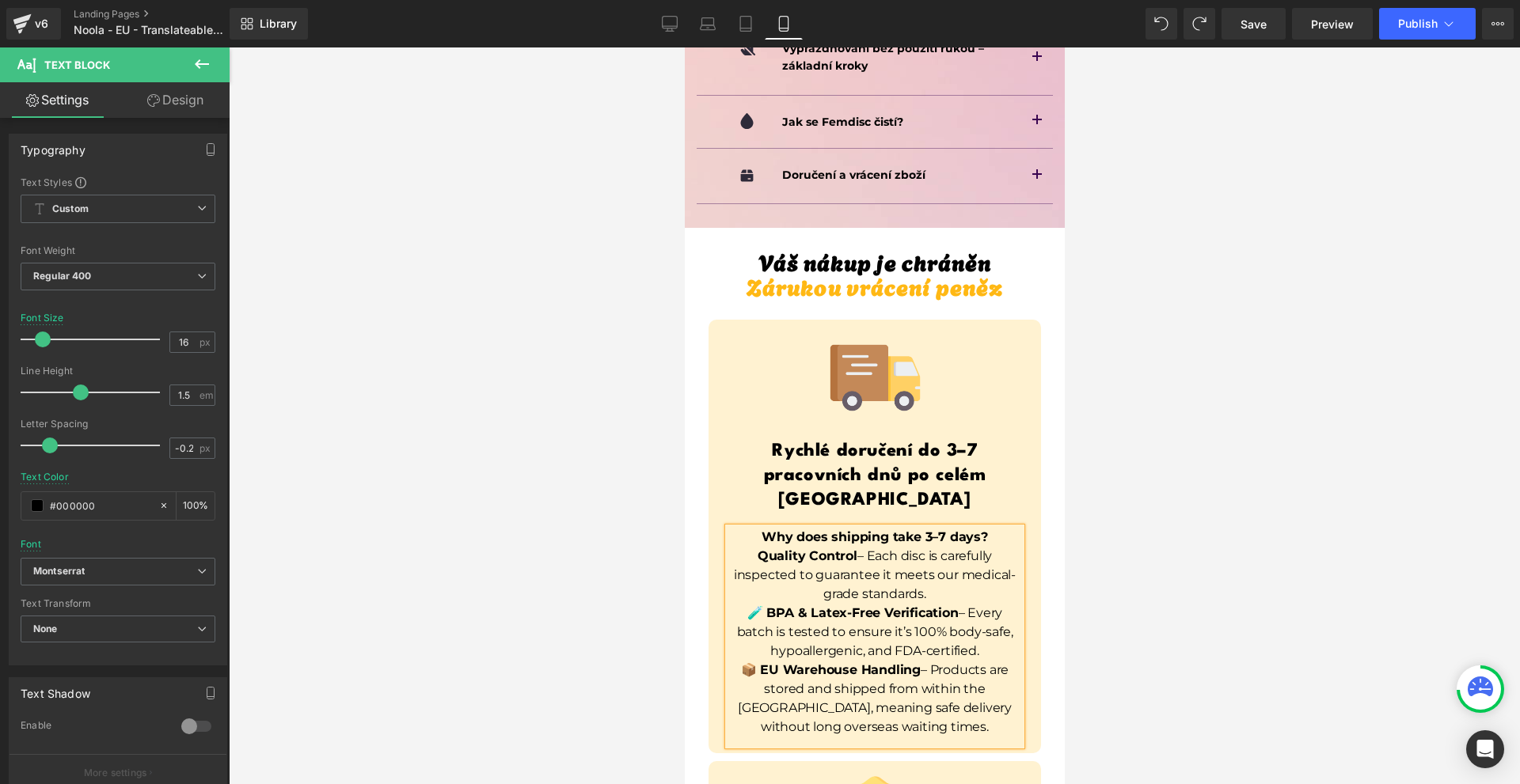
click at [1133, 443] on div at bounding box center [874, 415] width 1291 height 737
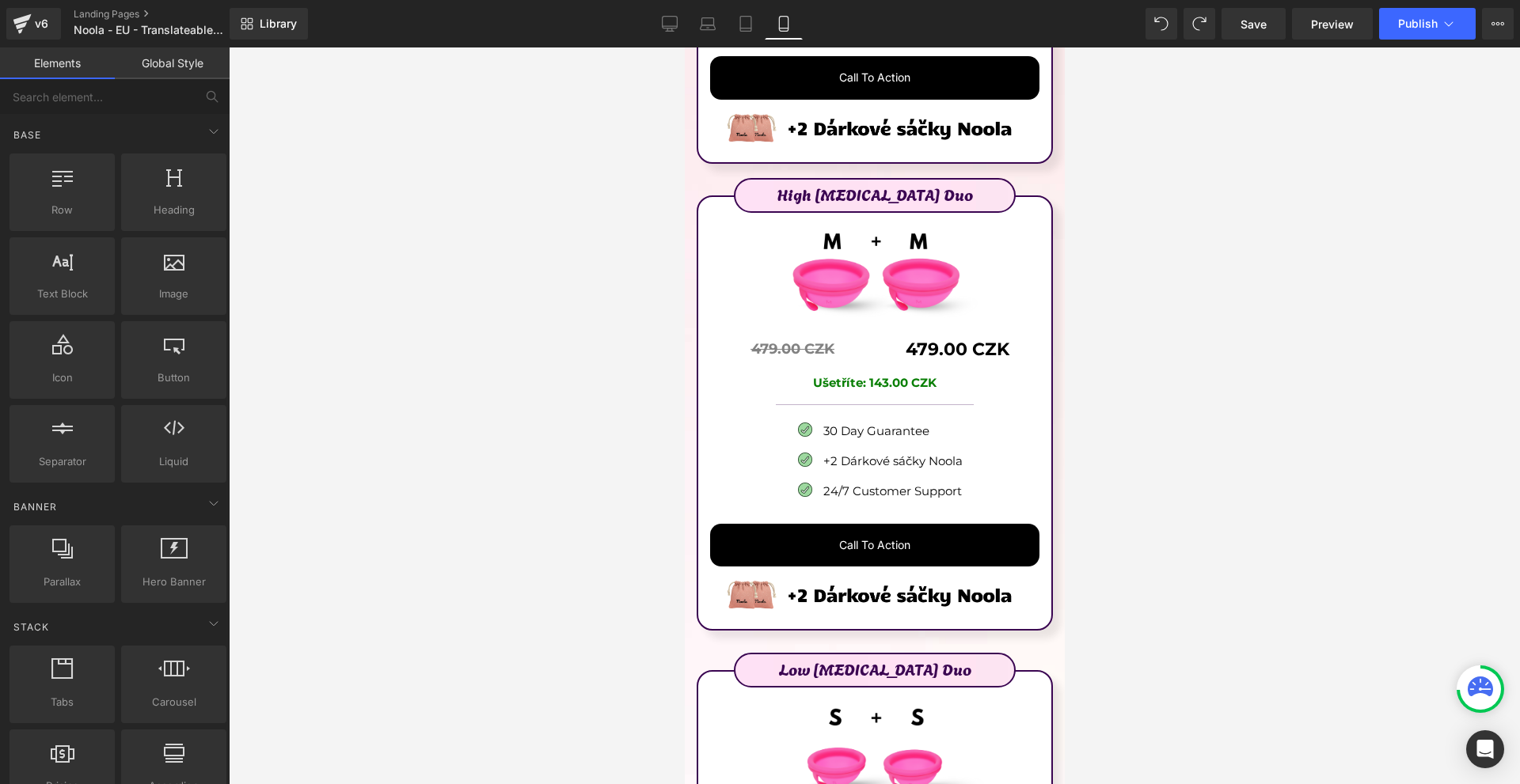
scroll to position [9078, 0]
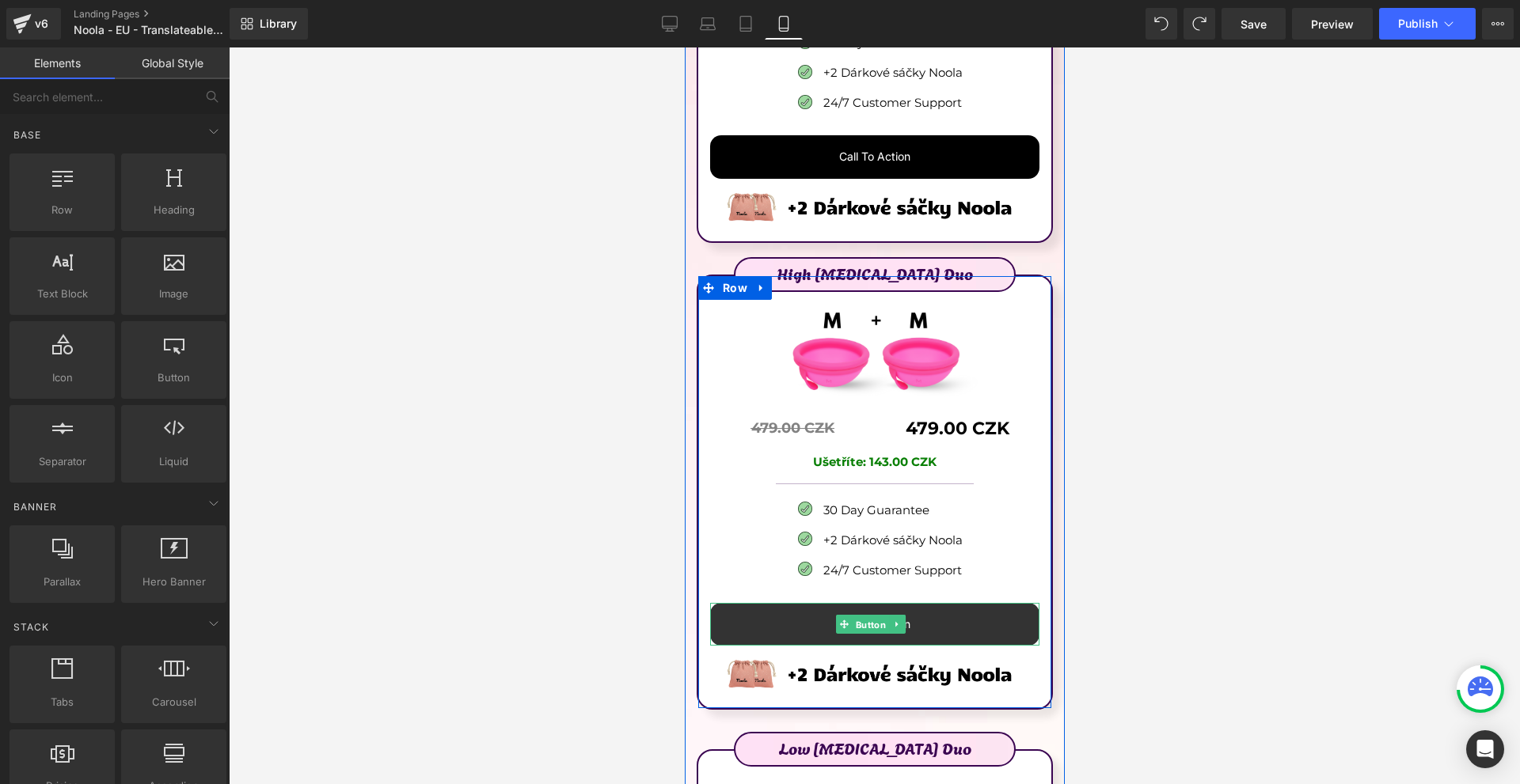
click at [878, 615] on span "Button" at bounding box center [869, 625] width 36 height 19
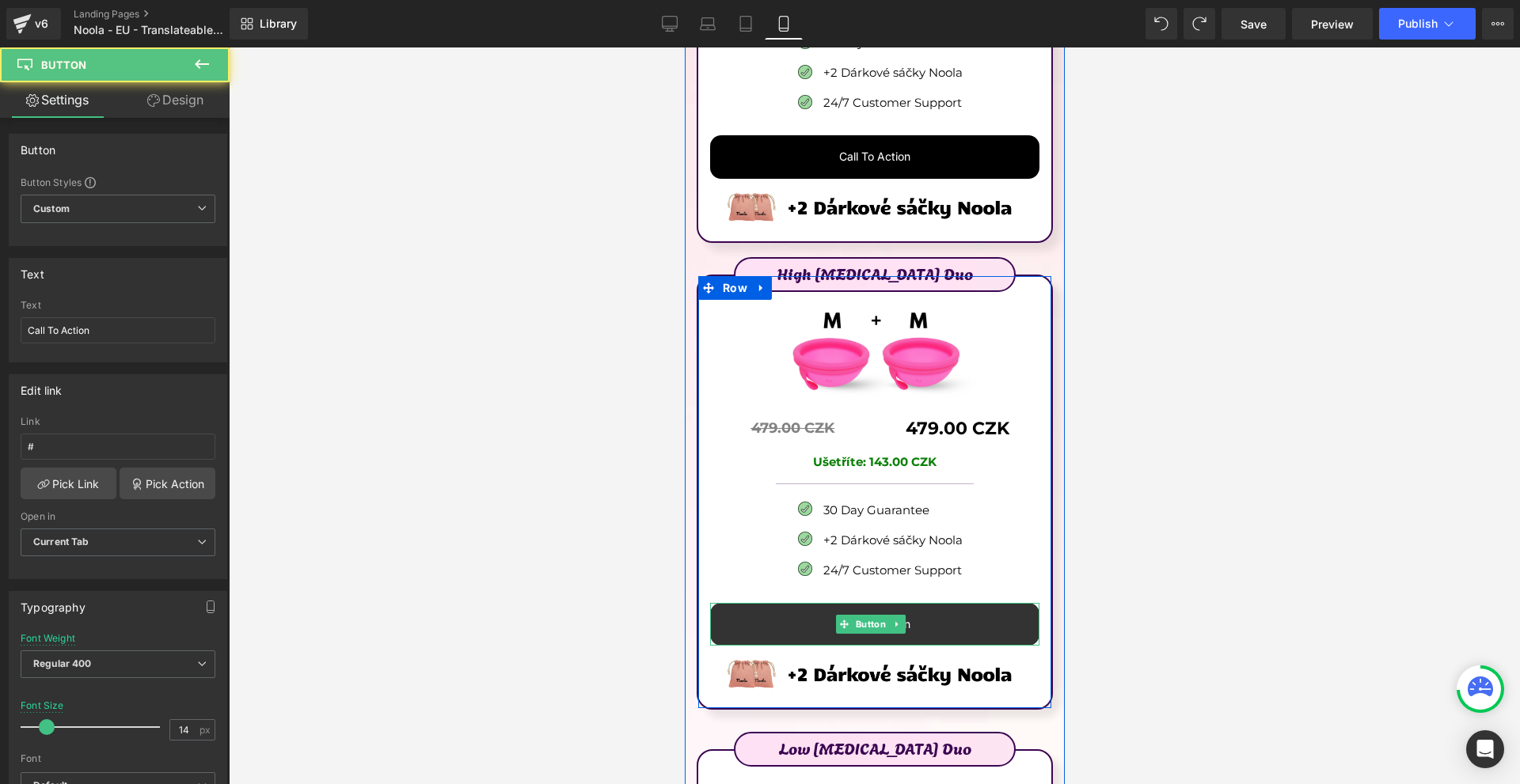
scroll to position [8603, 0]
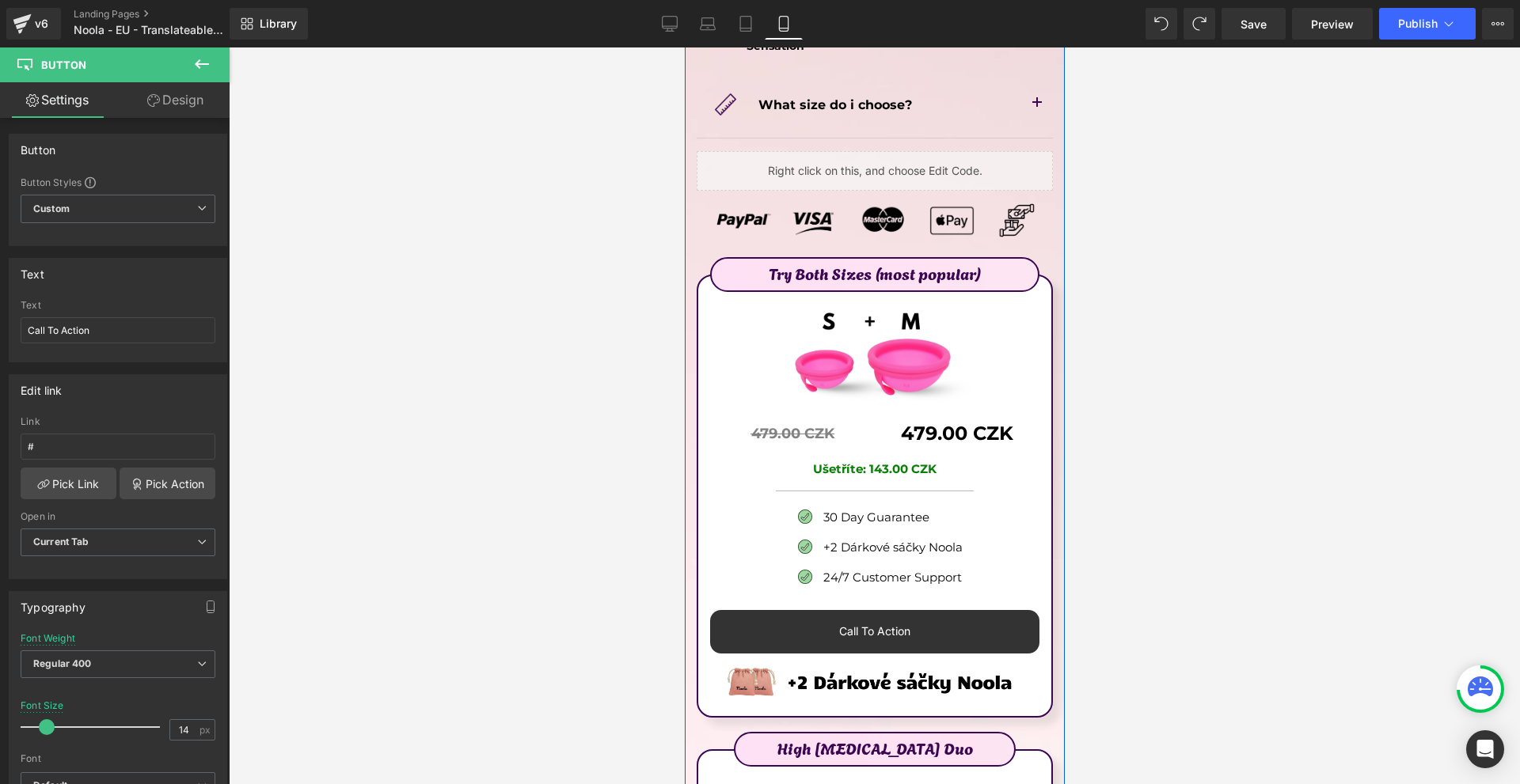
click at [865, 610] on link "Call To Action" at bounding box center [874, 631] width 329 height 43
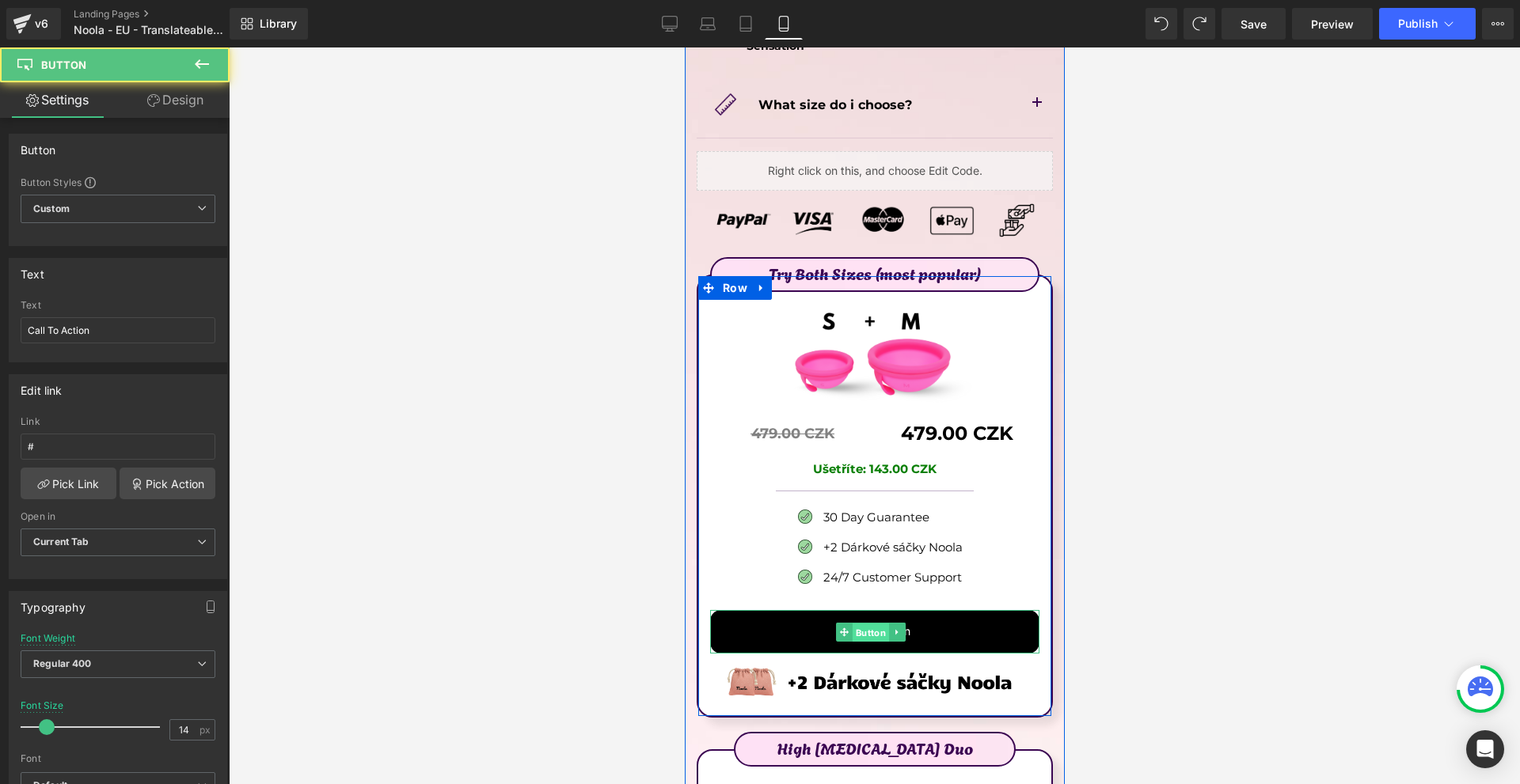
click at [868, 622] on span "Button" at bounding box center [869, 632] width 36 height 19
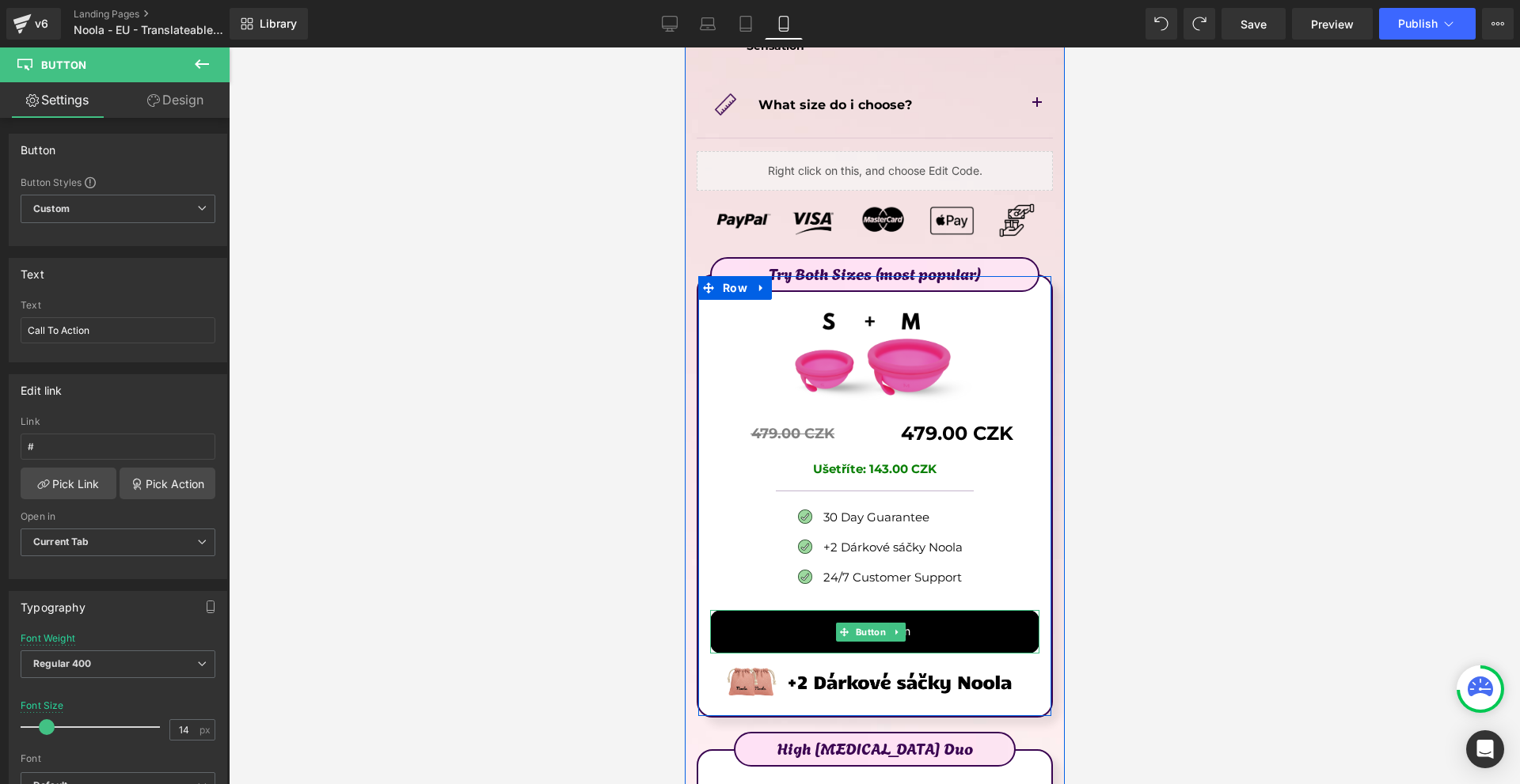
scroll to position [8366, 0]
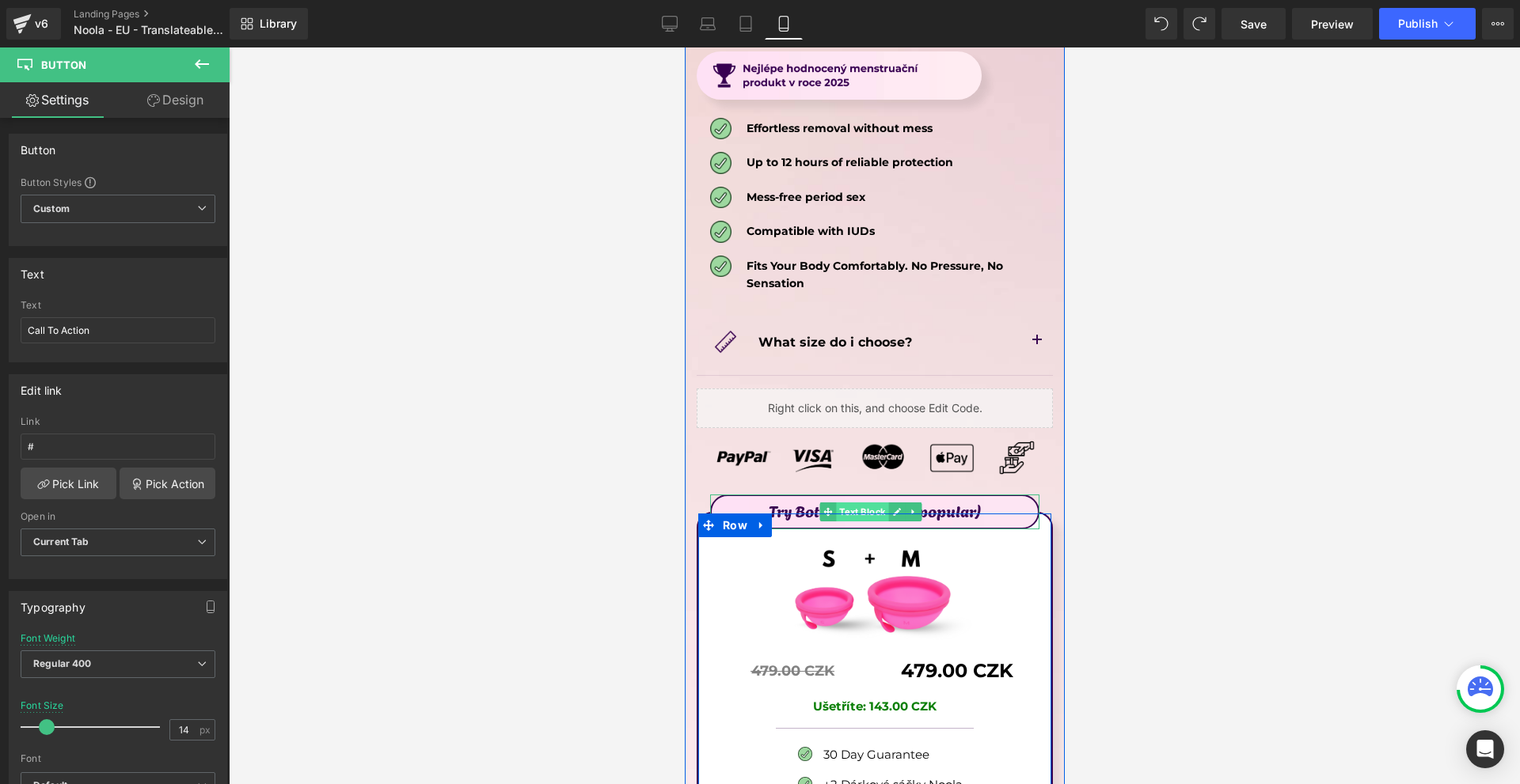
click at [864, 502] on span "Text Block" at bounding box center [861, 512] width 52 height 19
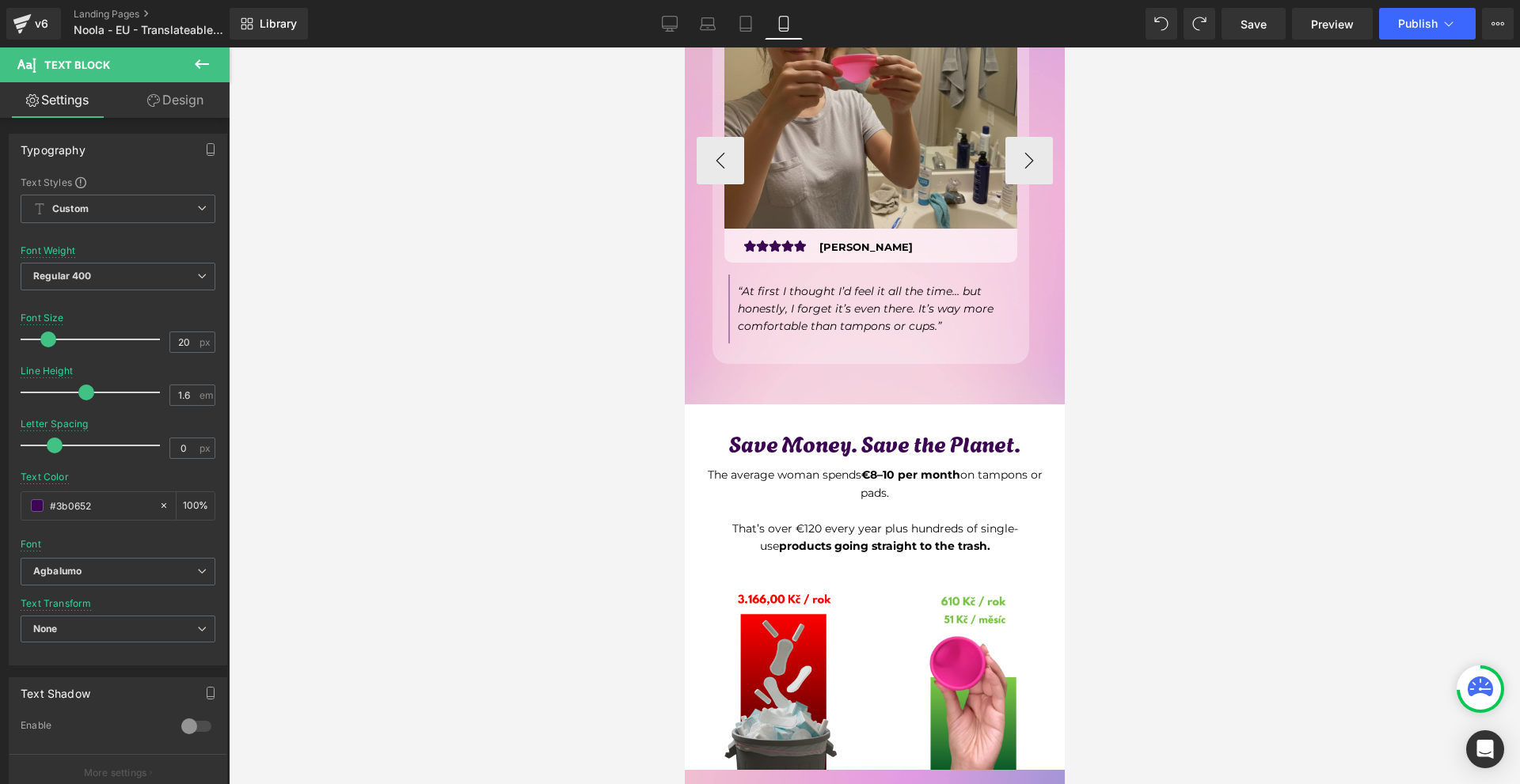
scroll to position [4884, 0]
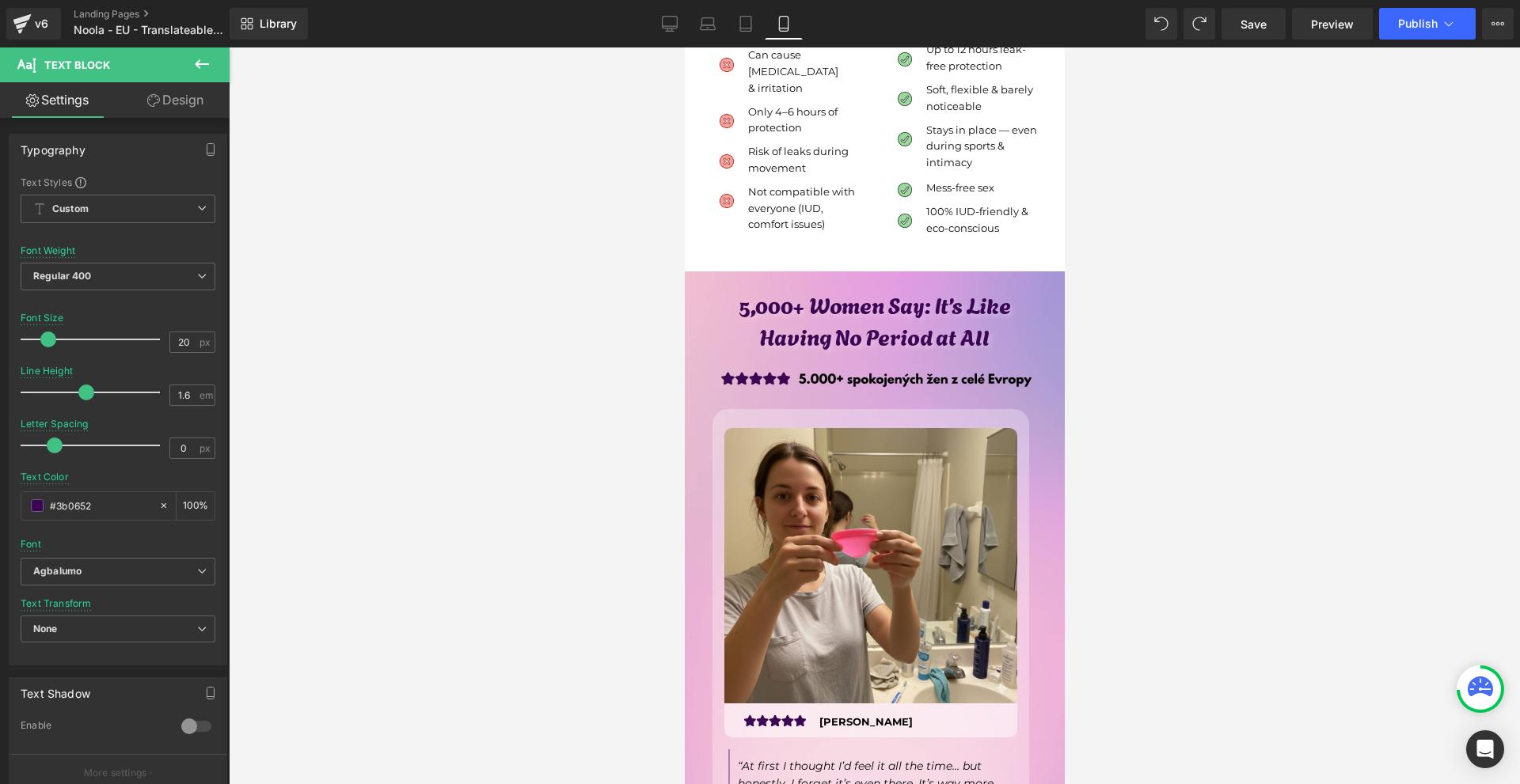
click at [717, 271] on div "5,000+ Women Say: It’s Like Having No Period at All Heading Image Image Image […" at bounding box center [874, 575] width 380 height 608
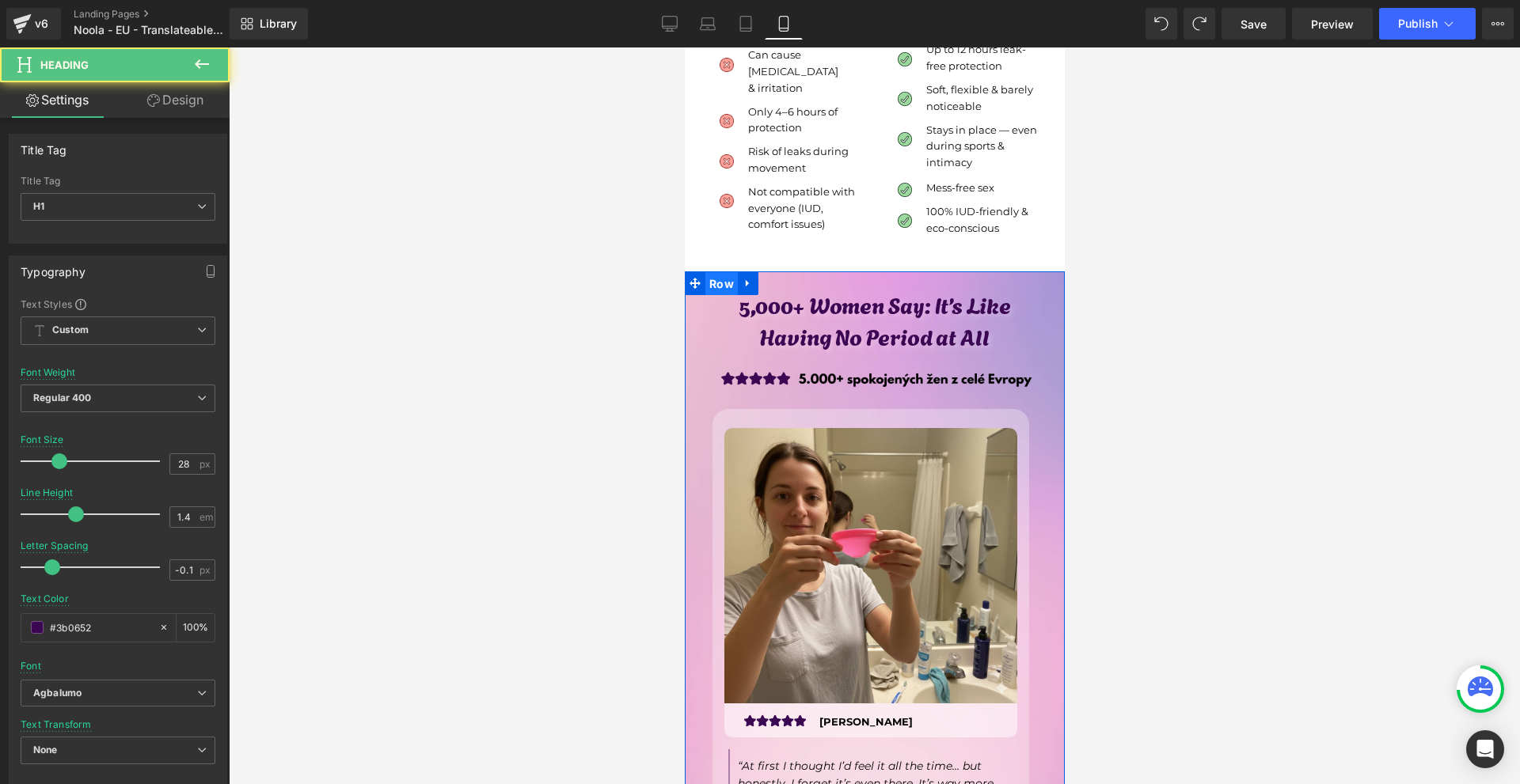
click at [722, 272] on span "Row" at bounding box center [720, 284] width 32 height 24
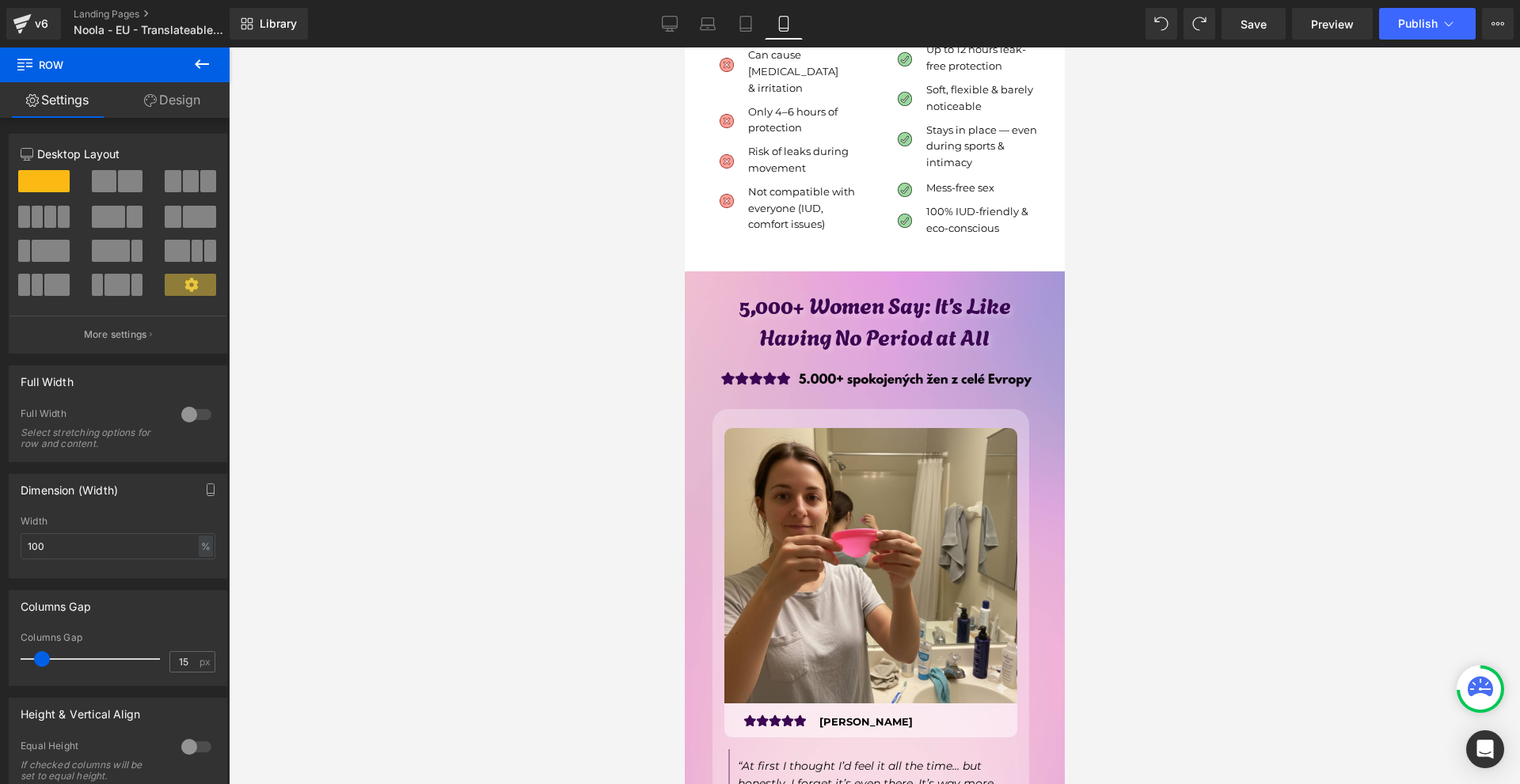
click at [176, 102] on link "Design" at bounding box center [172, 100] width 115 height 36
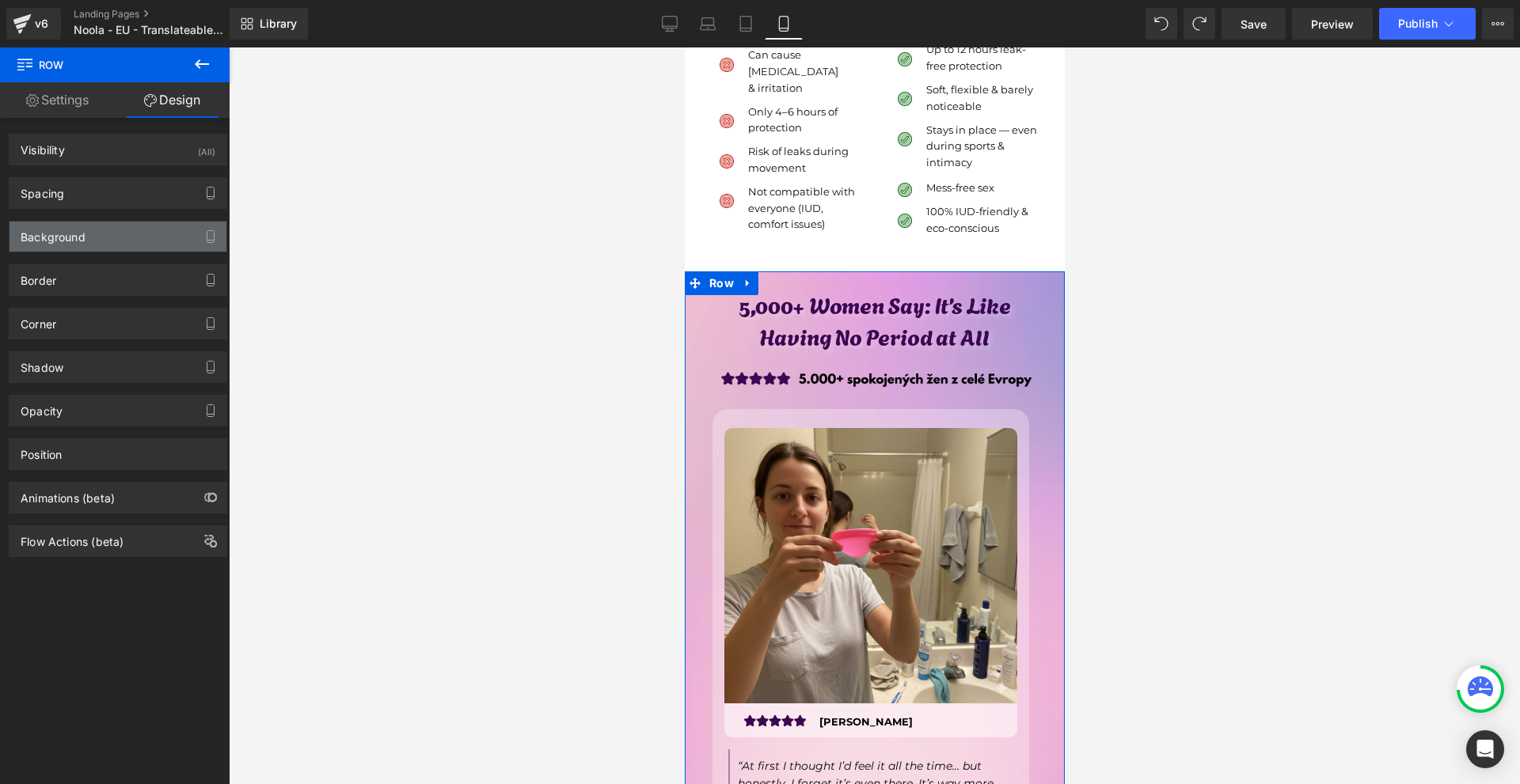
click at [123, 231] on div "Background" at bounding box center [118, 236] width 217 height 30
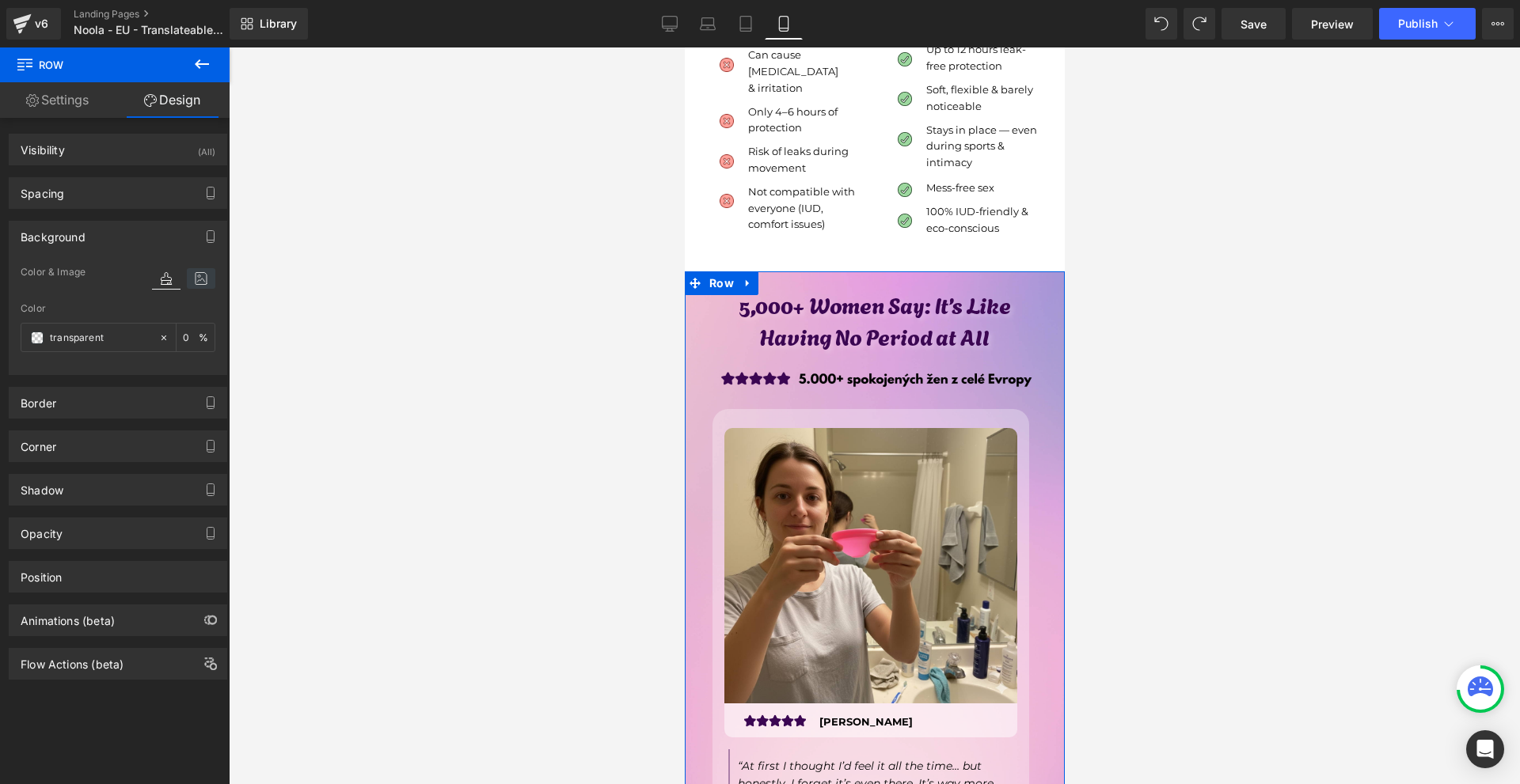
click at [198, 274] on icon at bounding box center [201, 278] width 28 height 20
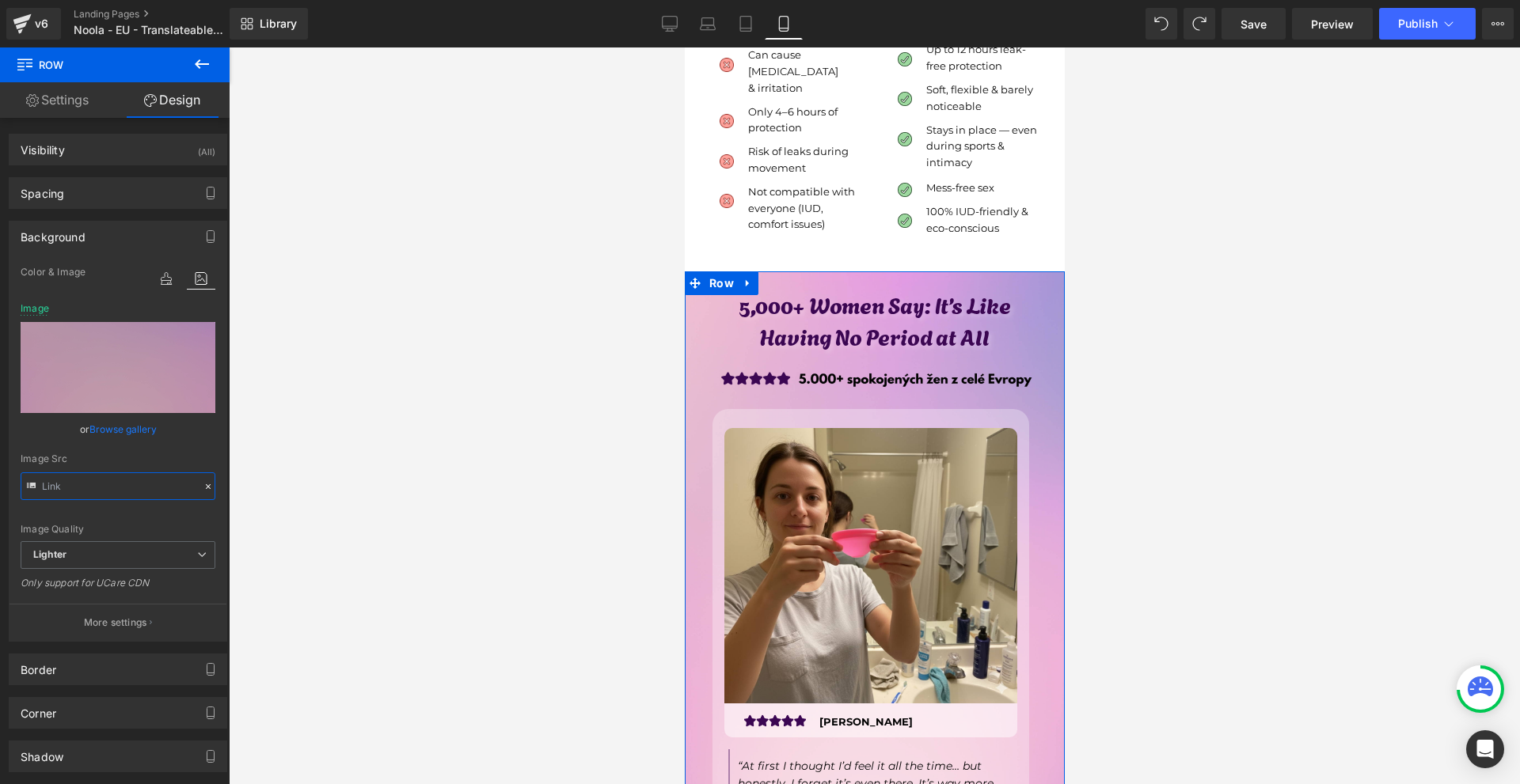
click at [116, 495] on input "text" at bounding box center [118, 486] width 195 height 28
type input "[URL][DOMAIN_NAME]"
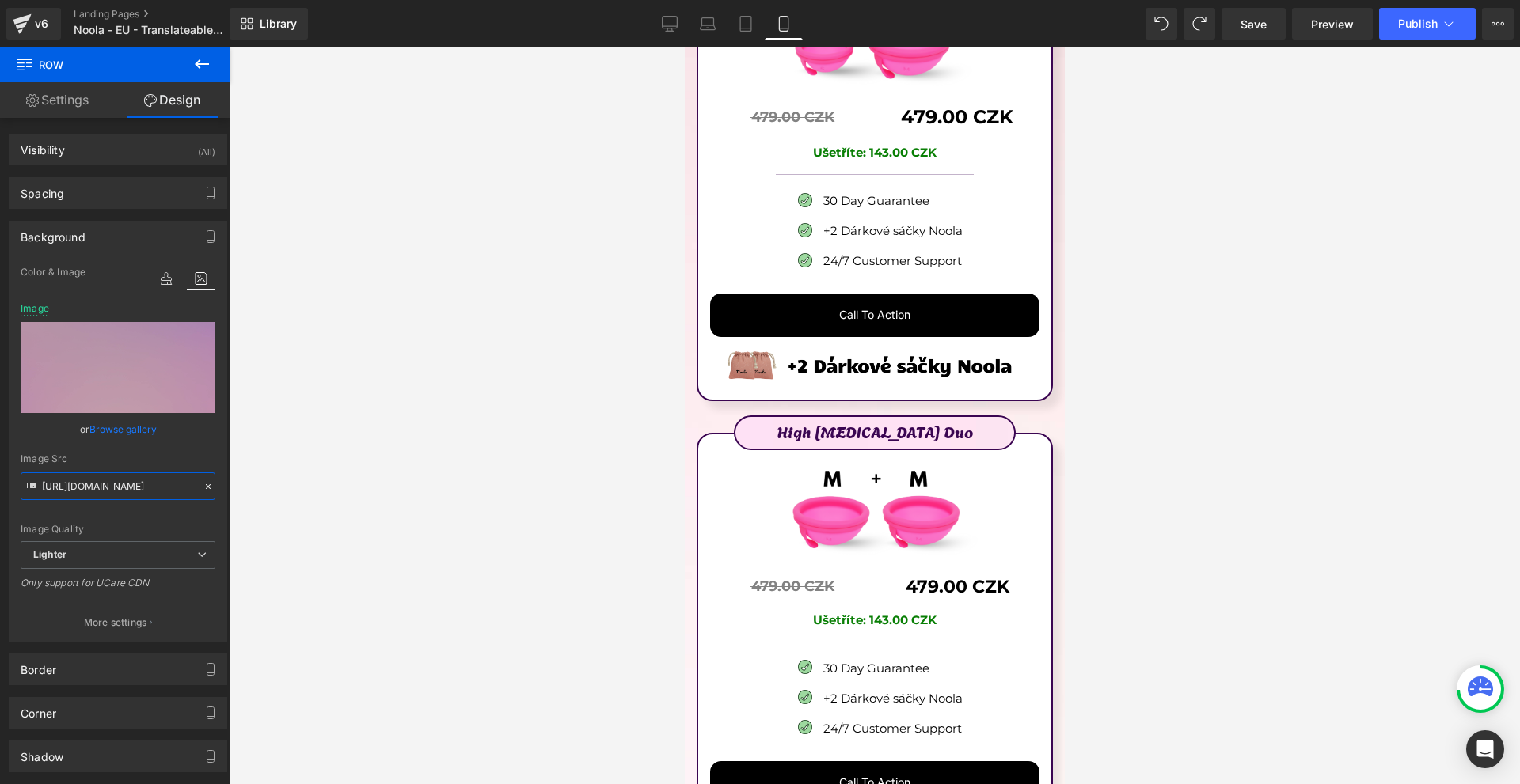
scroll to position [8603, 0]
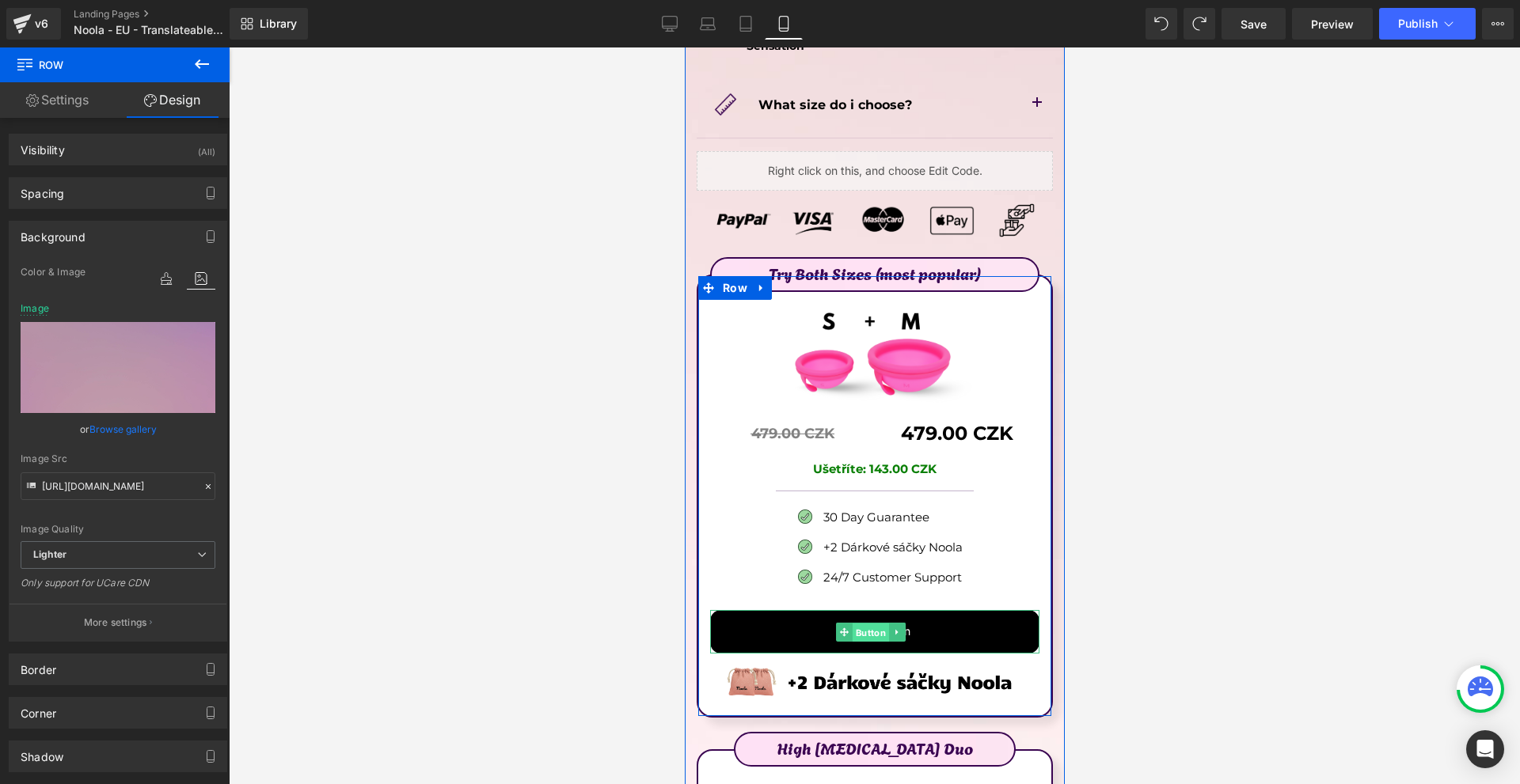
click at [866, 622] on span "Button" at bounding box center [869, 632] width 36 height 19
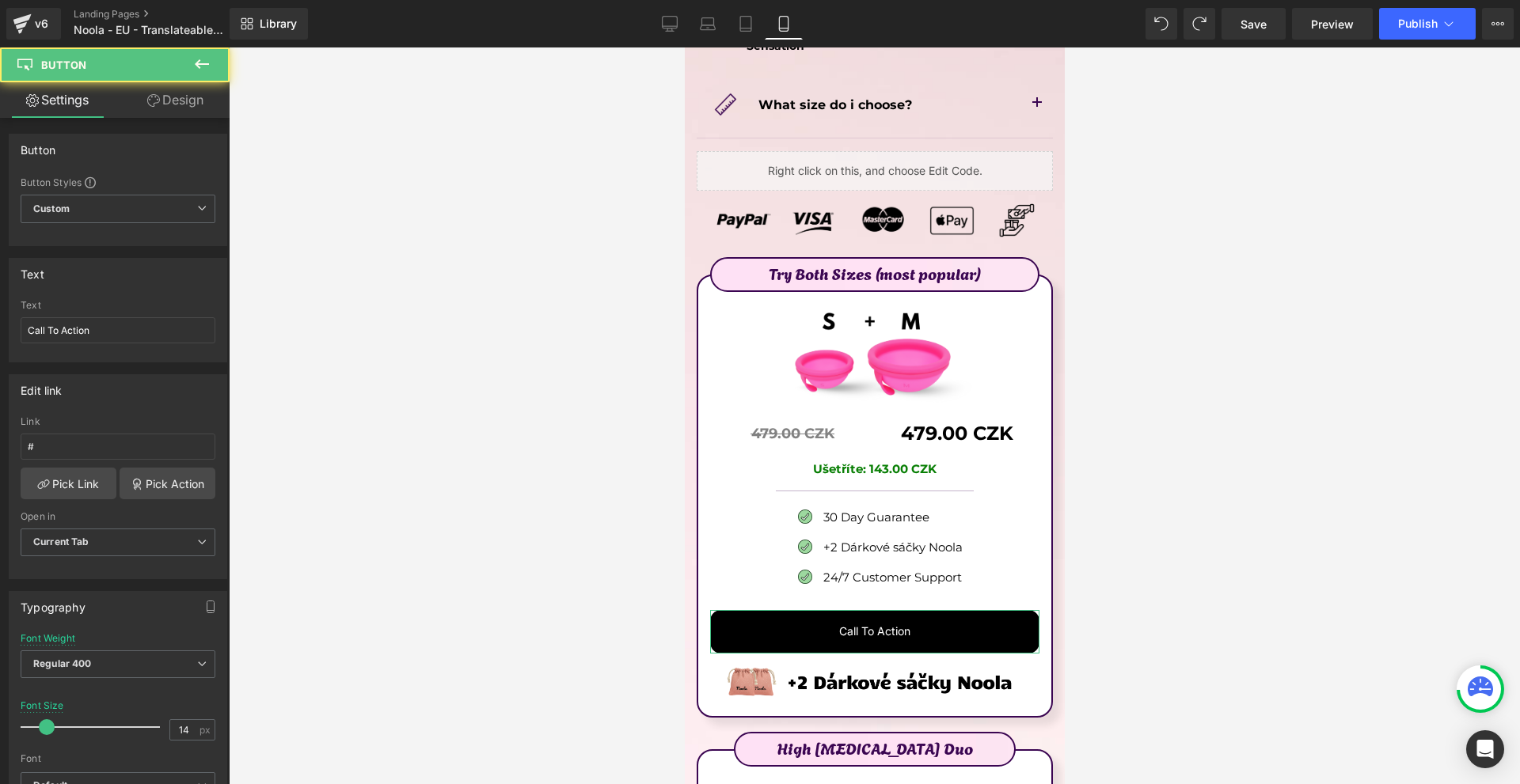
click at [137, 98] on link "Design" at bounding box center [175, 100] width 115 height 36
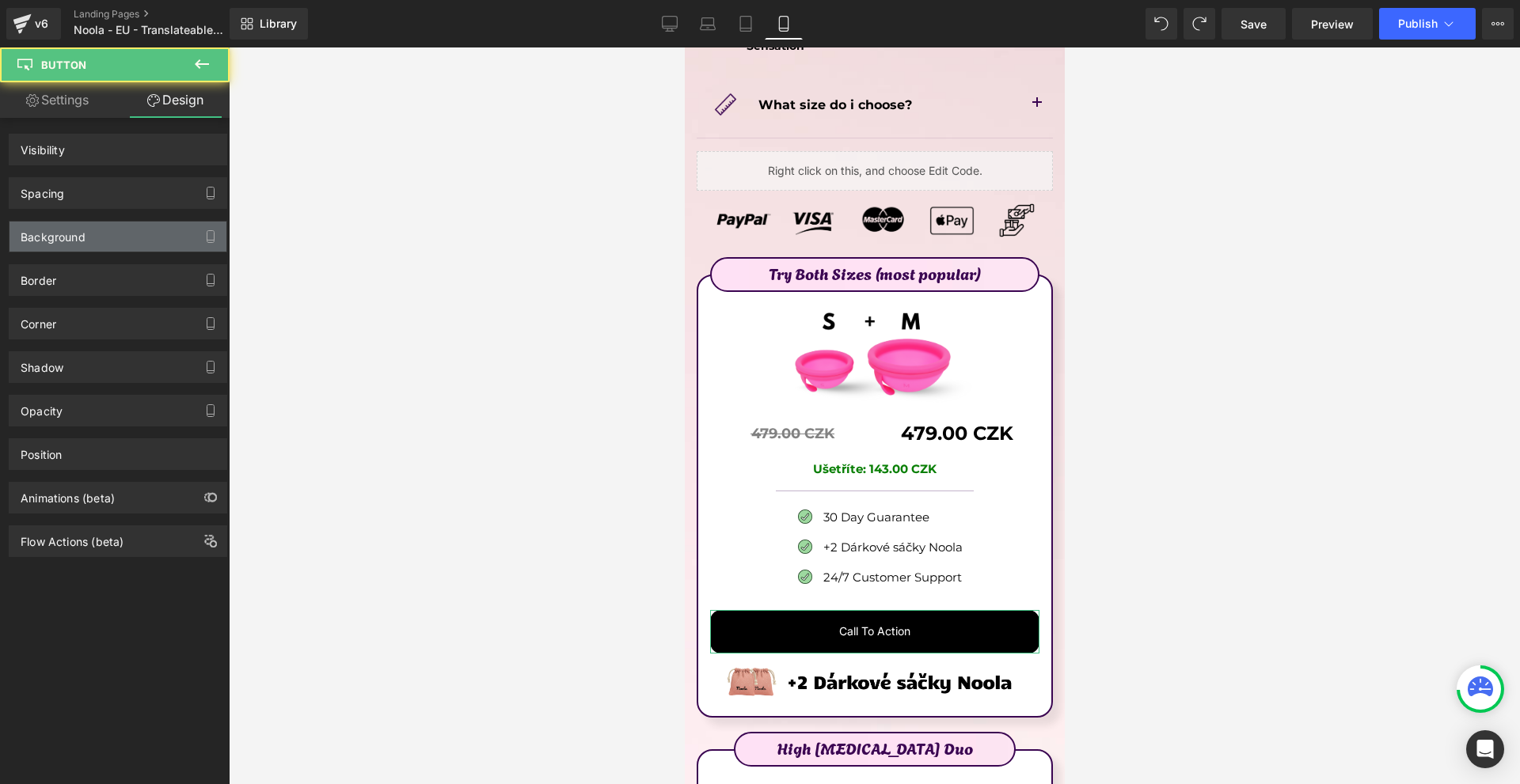
click at [119, 241] on div "Background" at bounding box center [118, 236] width 217 height 30
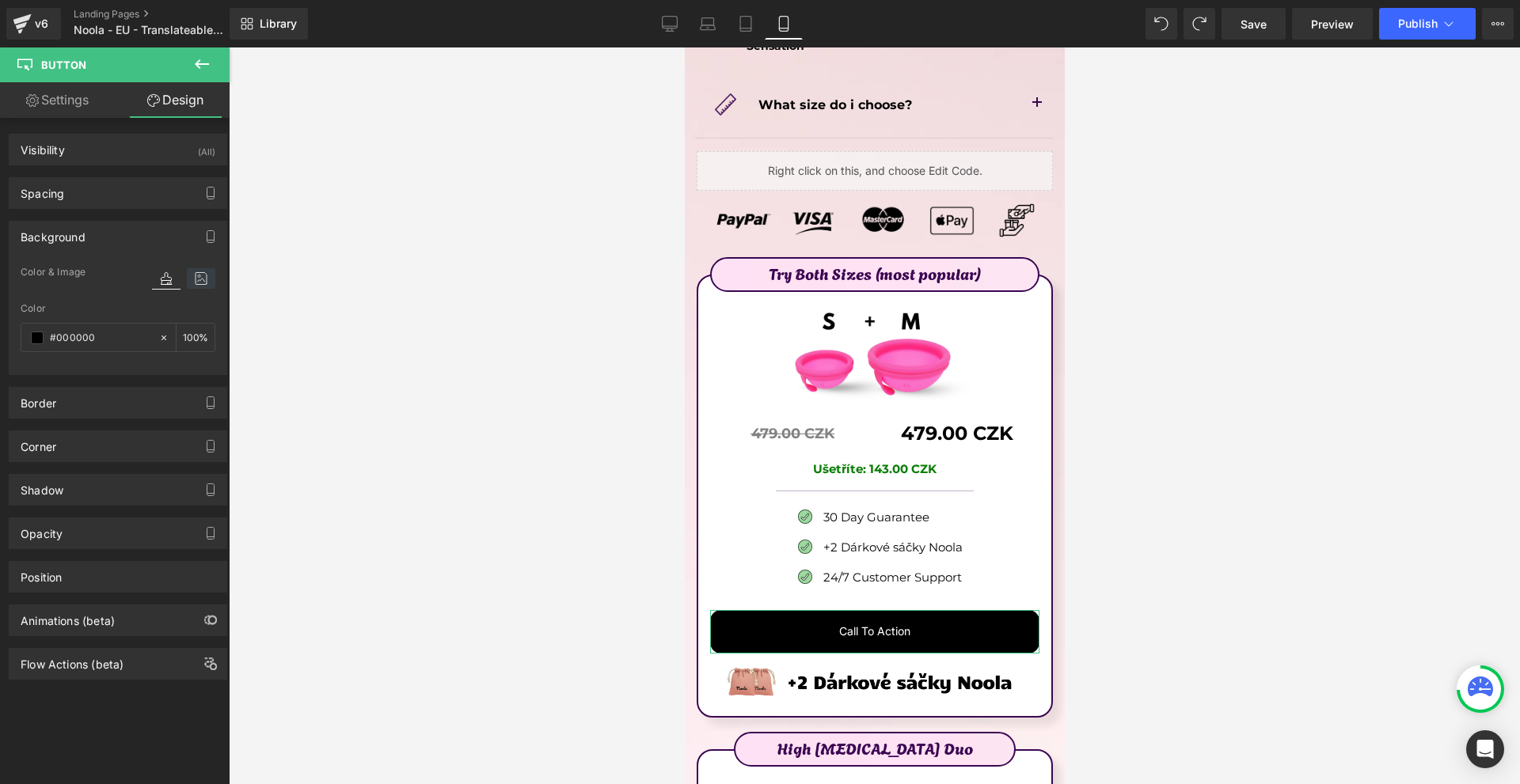
click at [192, 276] on icon at bounding box center [201, 278] width 28 height 20
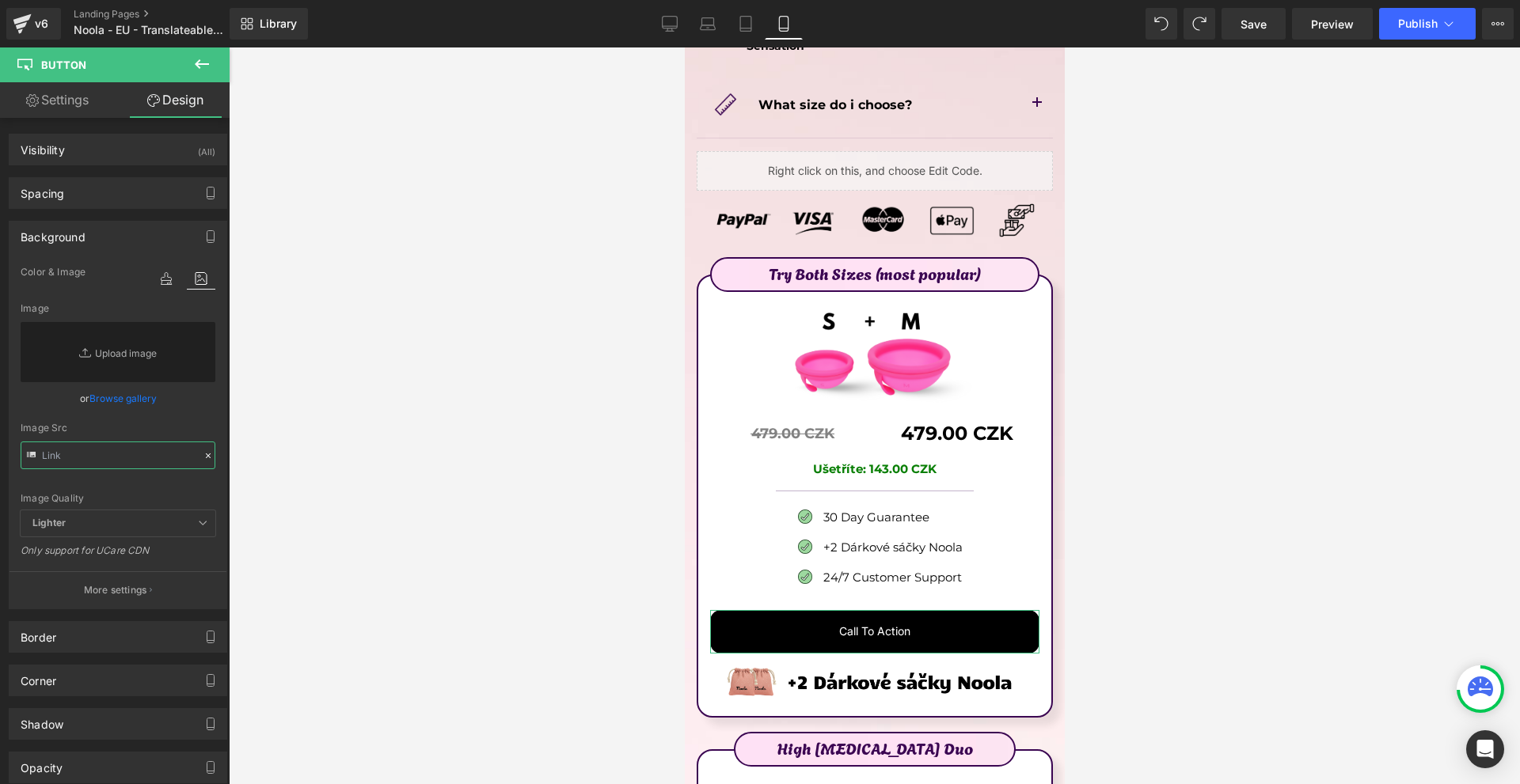
click at [142, 461] on input "text" at bounding box center [118, 456] width 195 height 28
paste input "[URL][DOMAIN_NAME]"
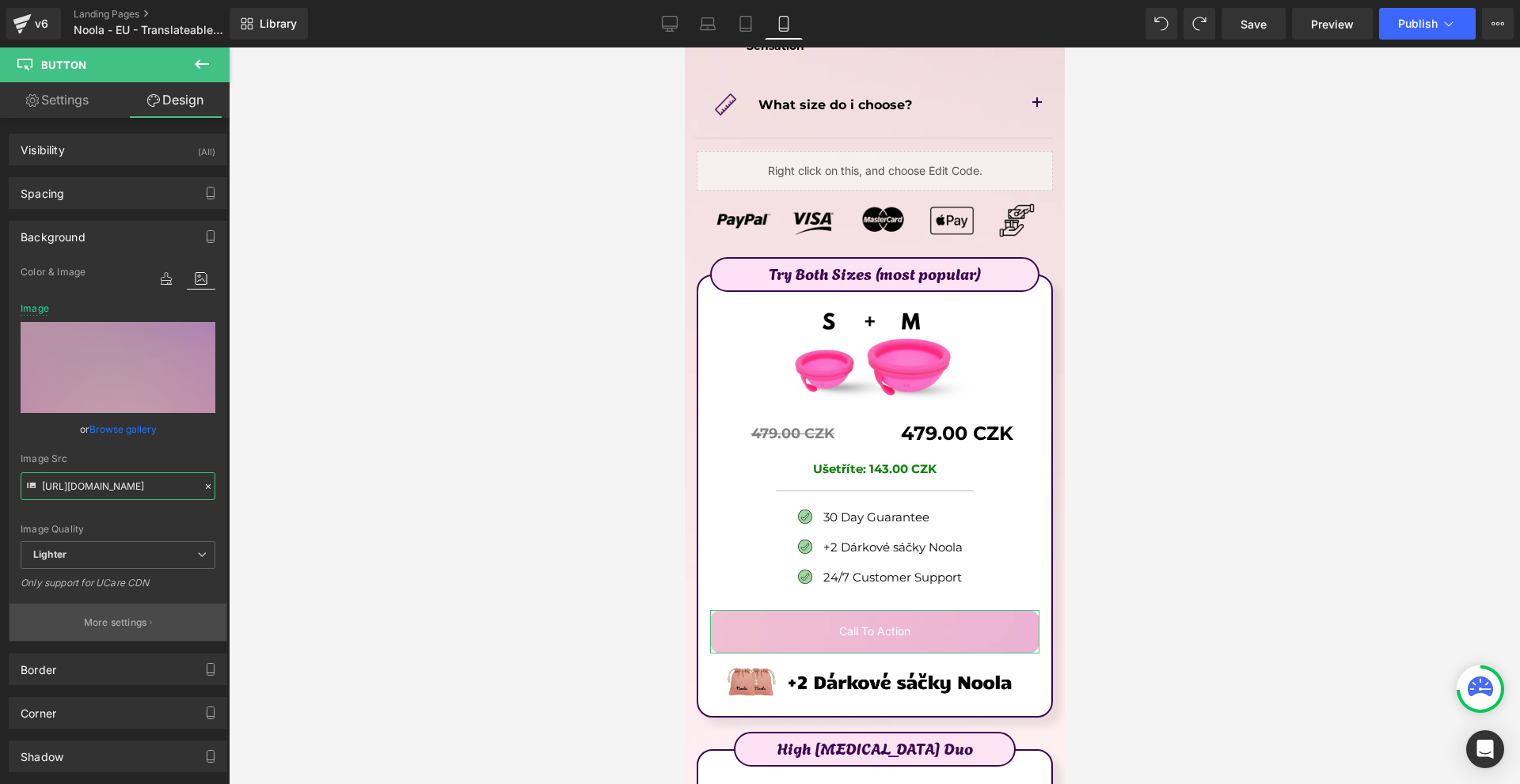
type input "[URL][DOMAIN_NAME]"
click at [184, 628] on button "More settings" at bounding box center [118, 622] width 217 height 37
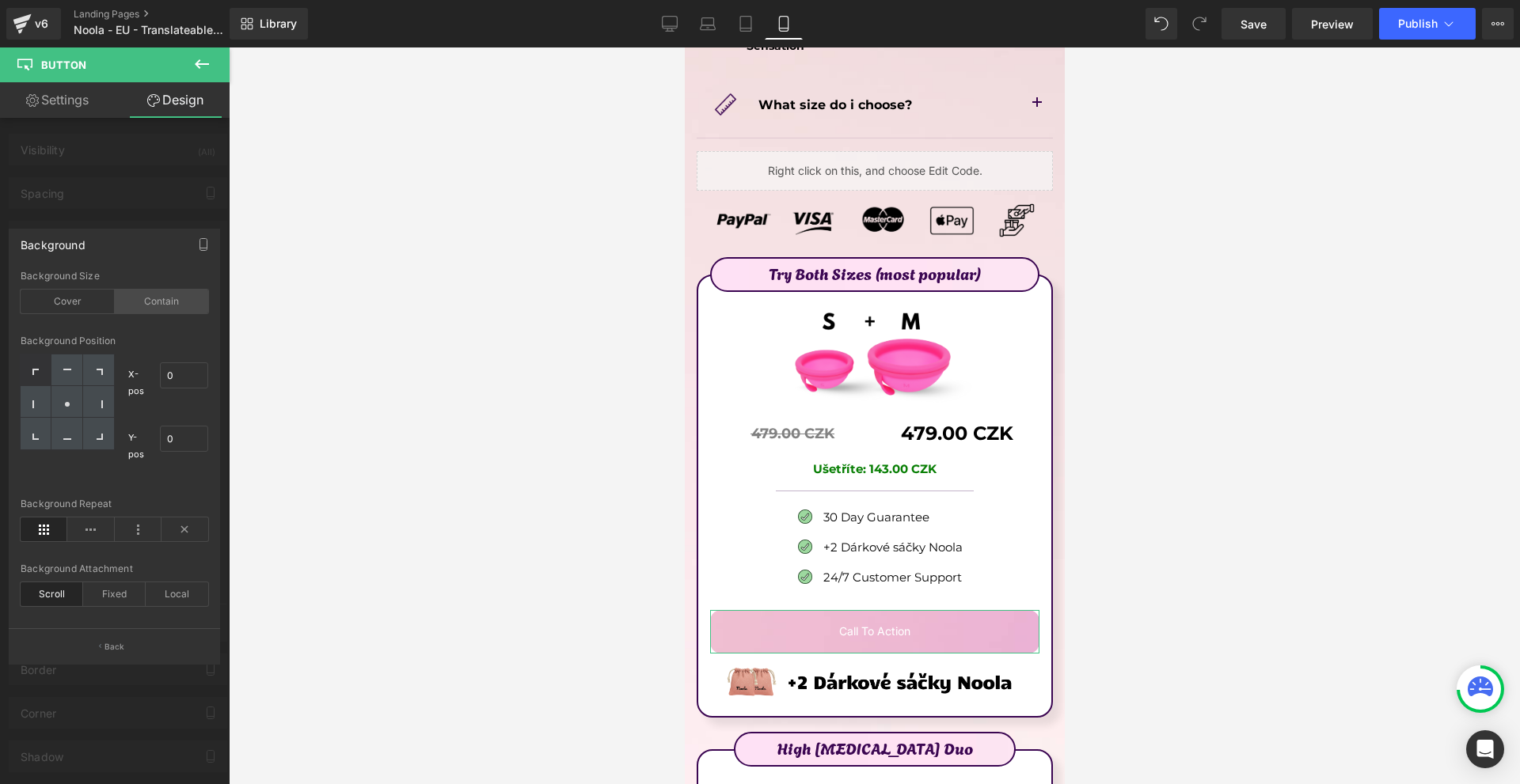
drag, startPoint x: 164, startPoint y: 304, endPoint x: 140, endPoint y: 298, distance: 24.7
click at [163, 302] on div "Contain" at bounding box center [162, 301] width 94 height 24
click at [62, 303] on div "Cover" at bounding box center [67, 301] width 94 height 24
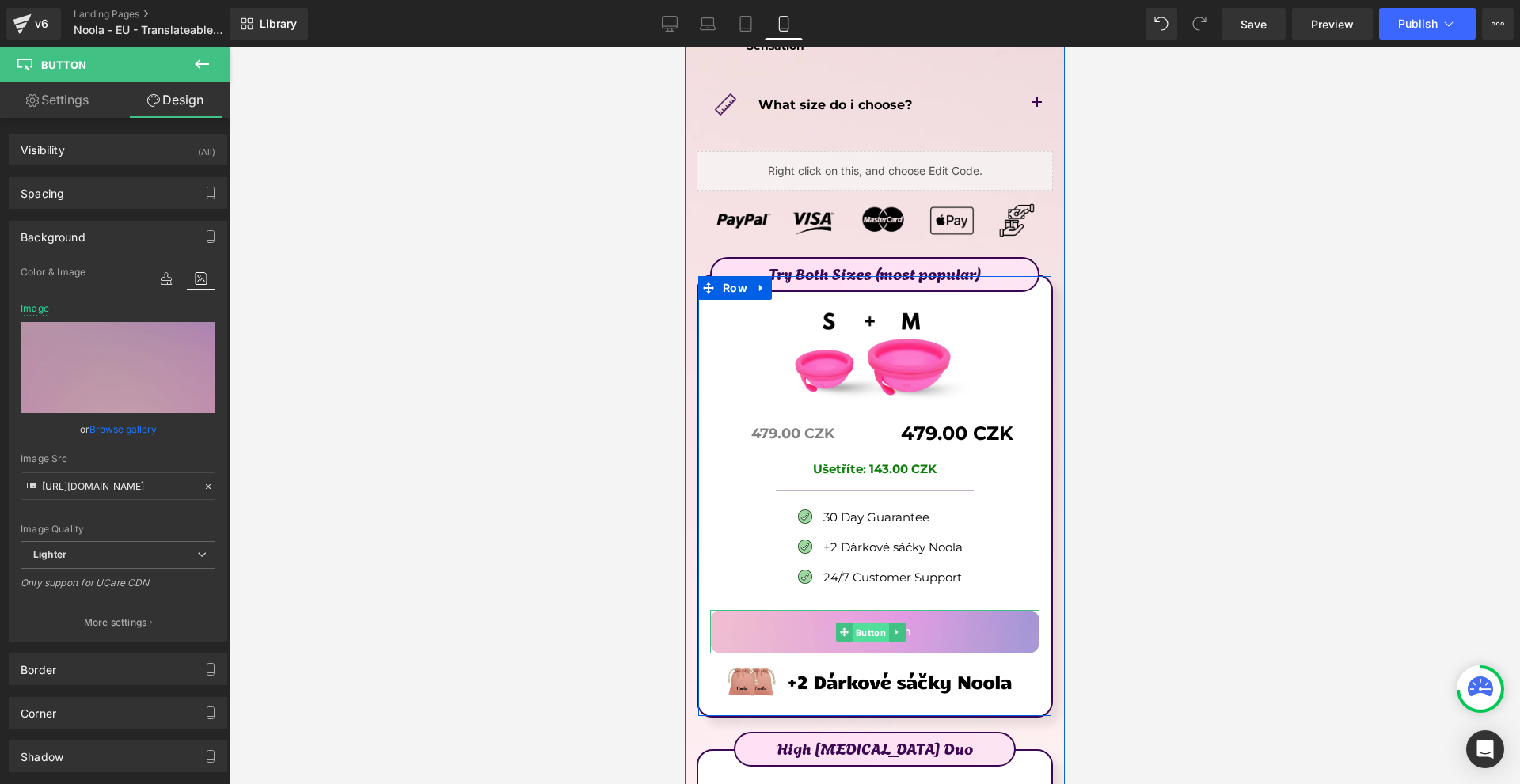
click at [861, 622] on span "Button" at bounding box center [869, 632] width 36 height 19
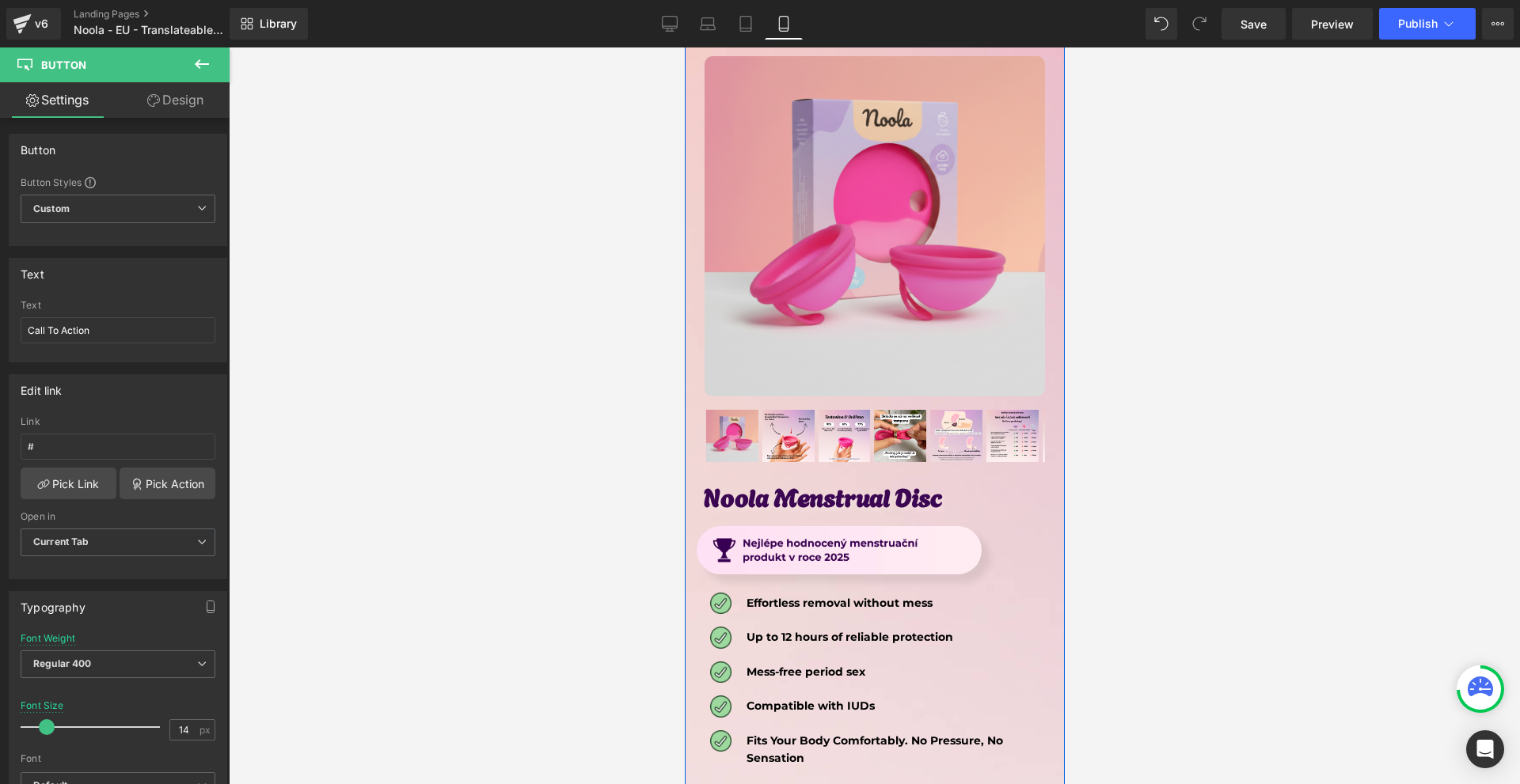
scroll to position [7812, 0]
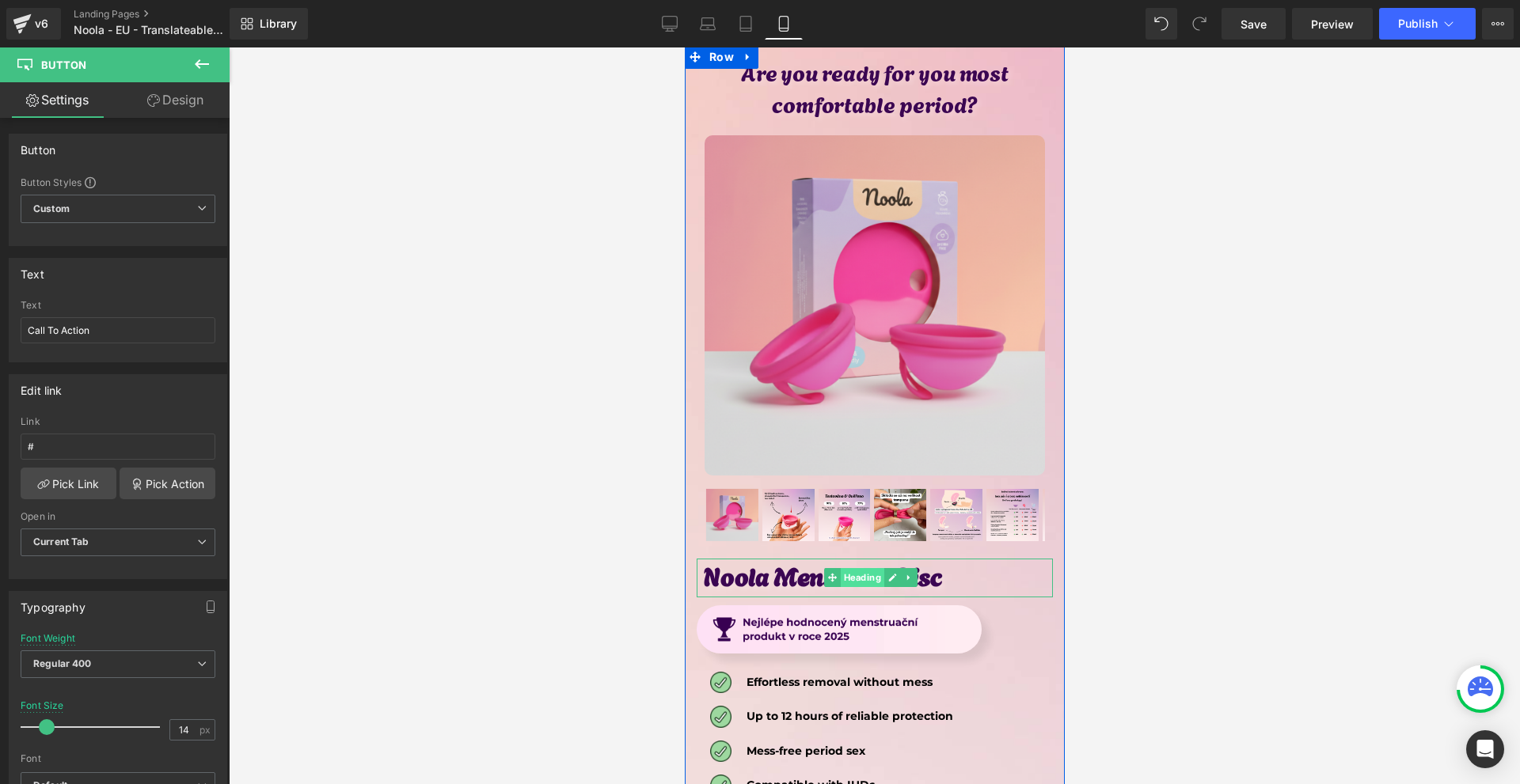
click at [842, 568] on span "Heading" at bounding box center [861, 578] width 44 height 19
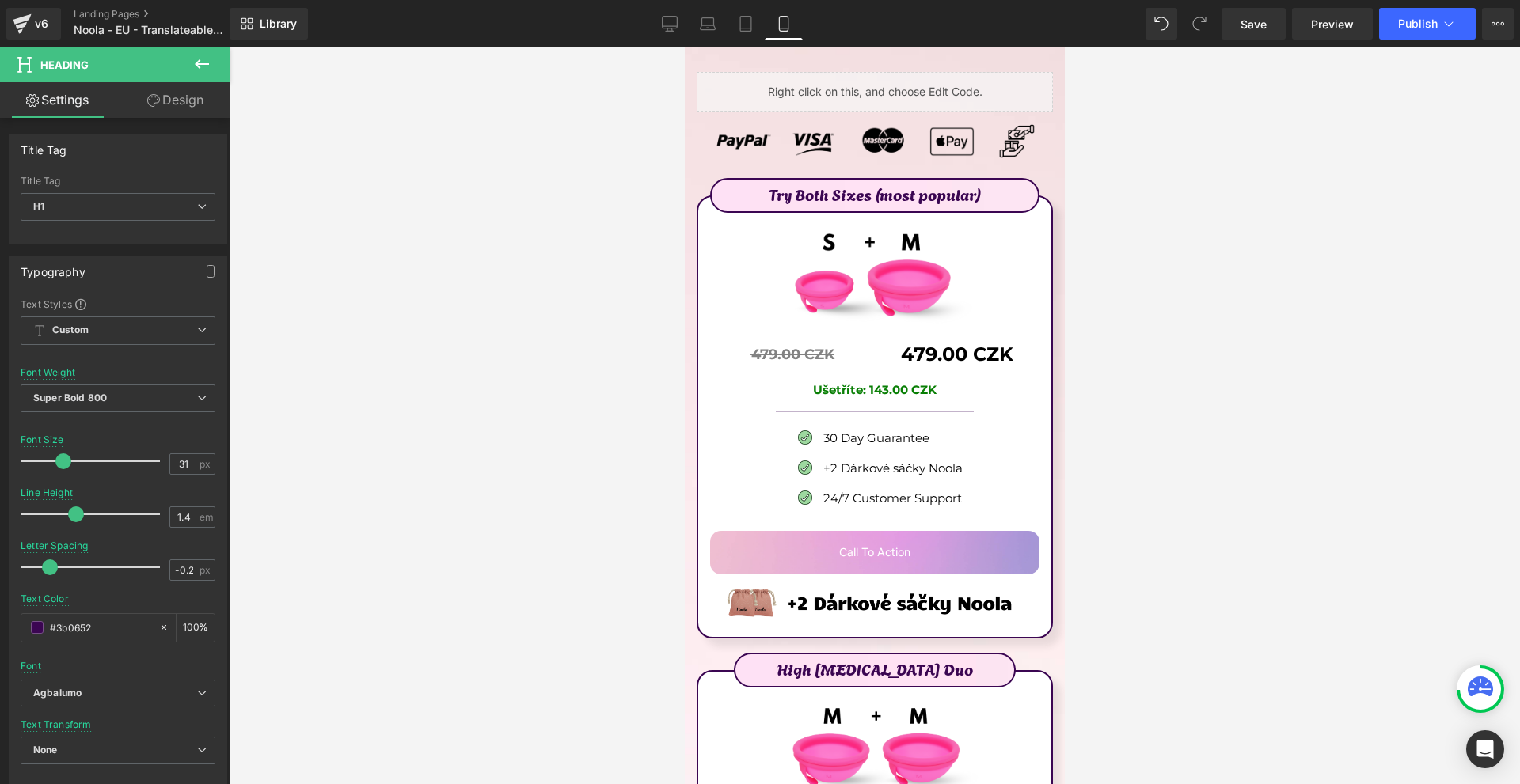
scroll to position [8761, 0]
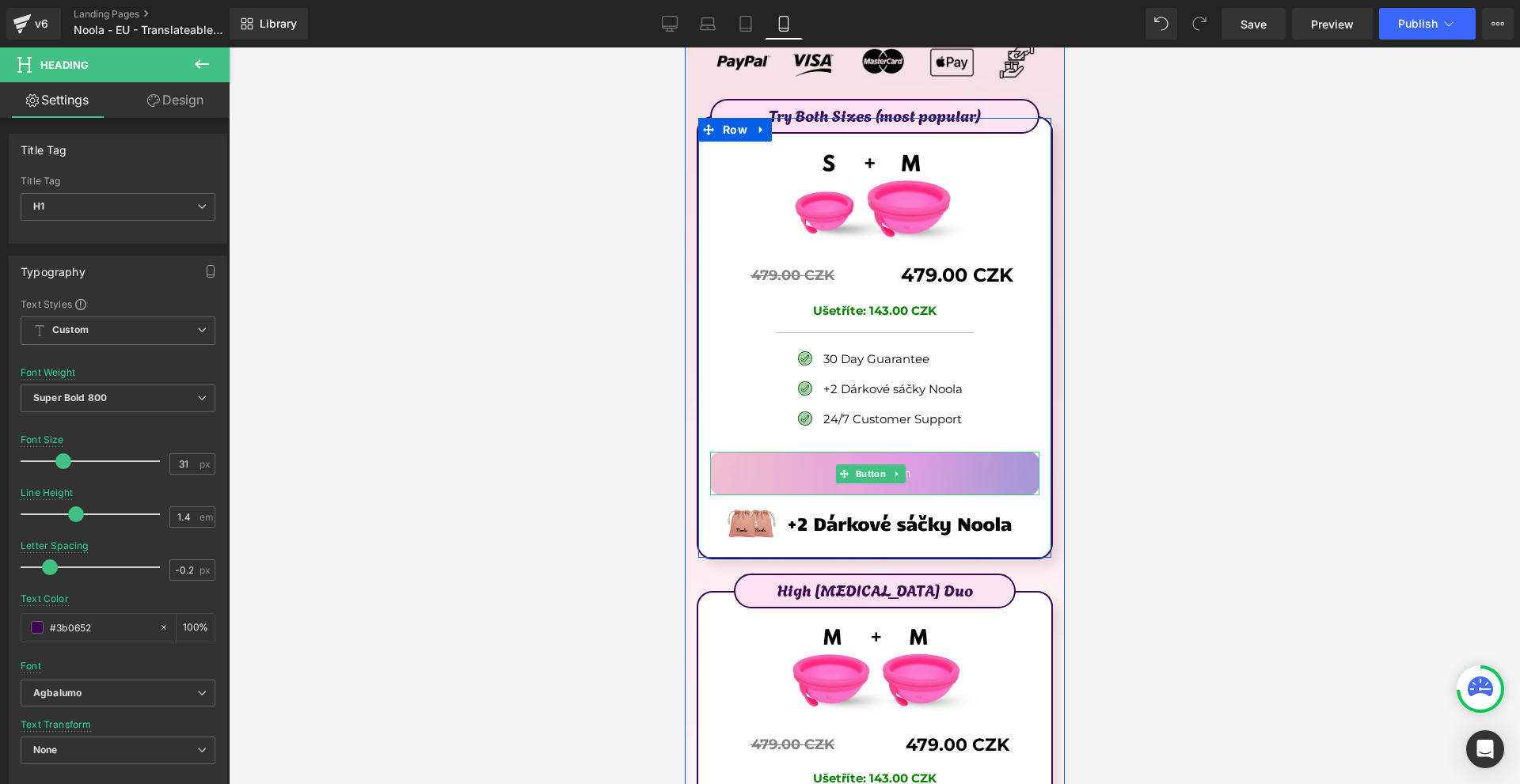
click at [862, 452] on link "Call To Action" at bounding box center [874, 473] width 329 height 43
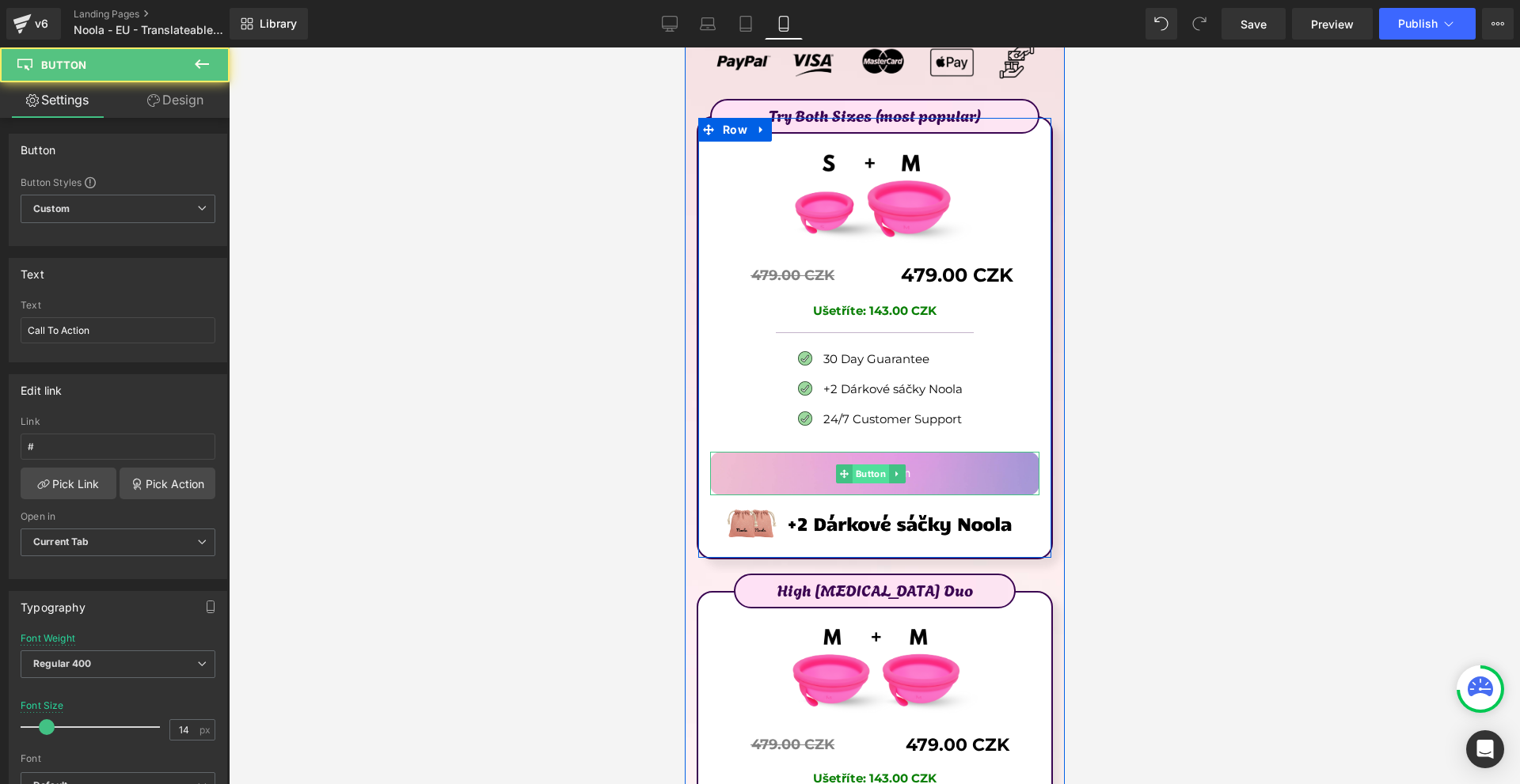
click at [864, 464] on span "Button" at bounding box center [869, 474] width 36 height 19
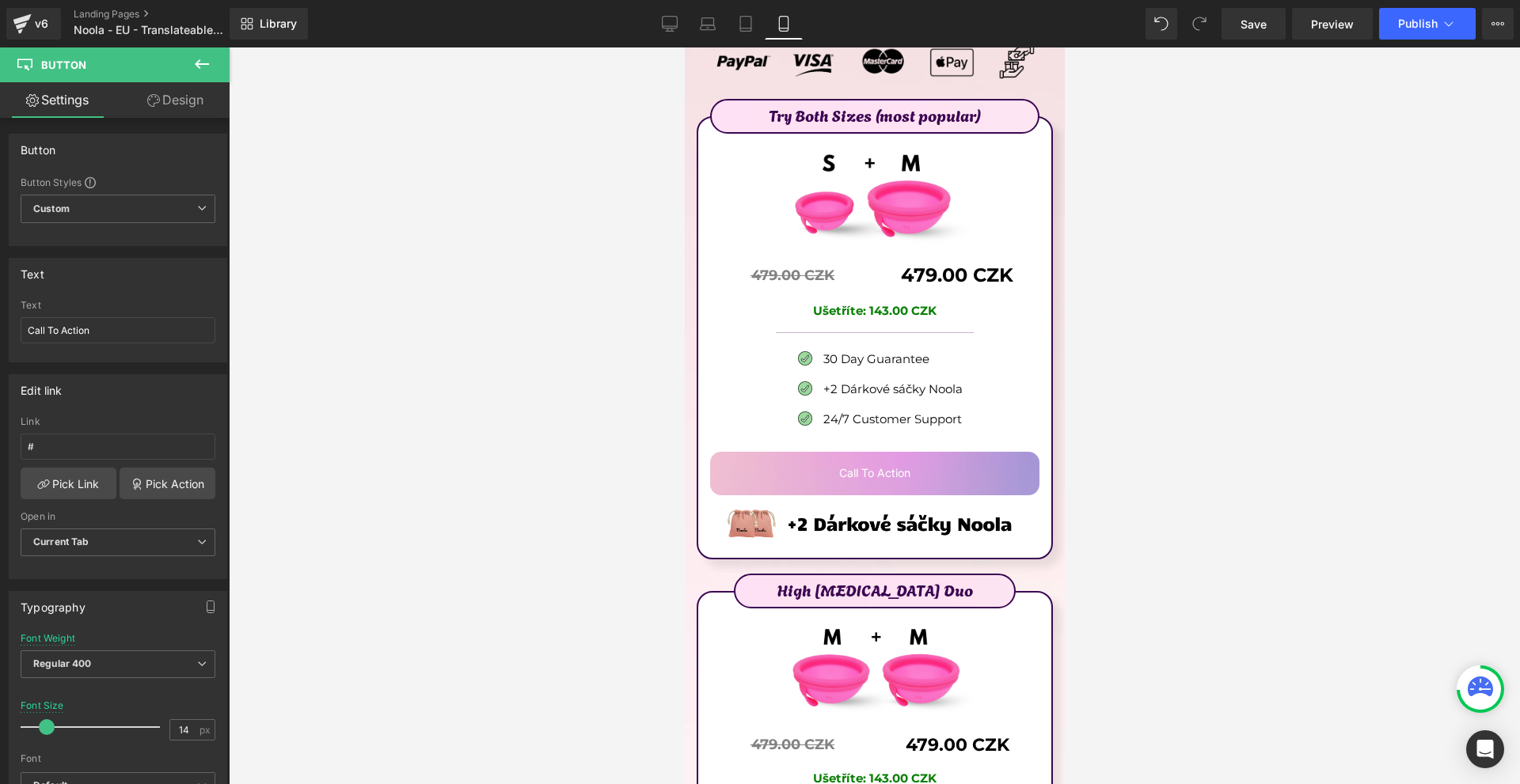
click at [155, 84] on link "Design" at bounding box center [175, 100] width 115 height 36
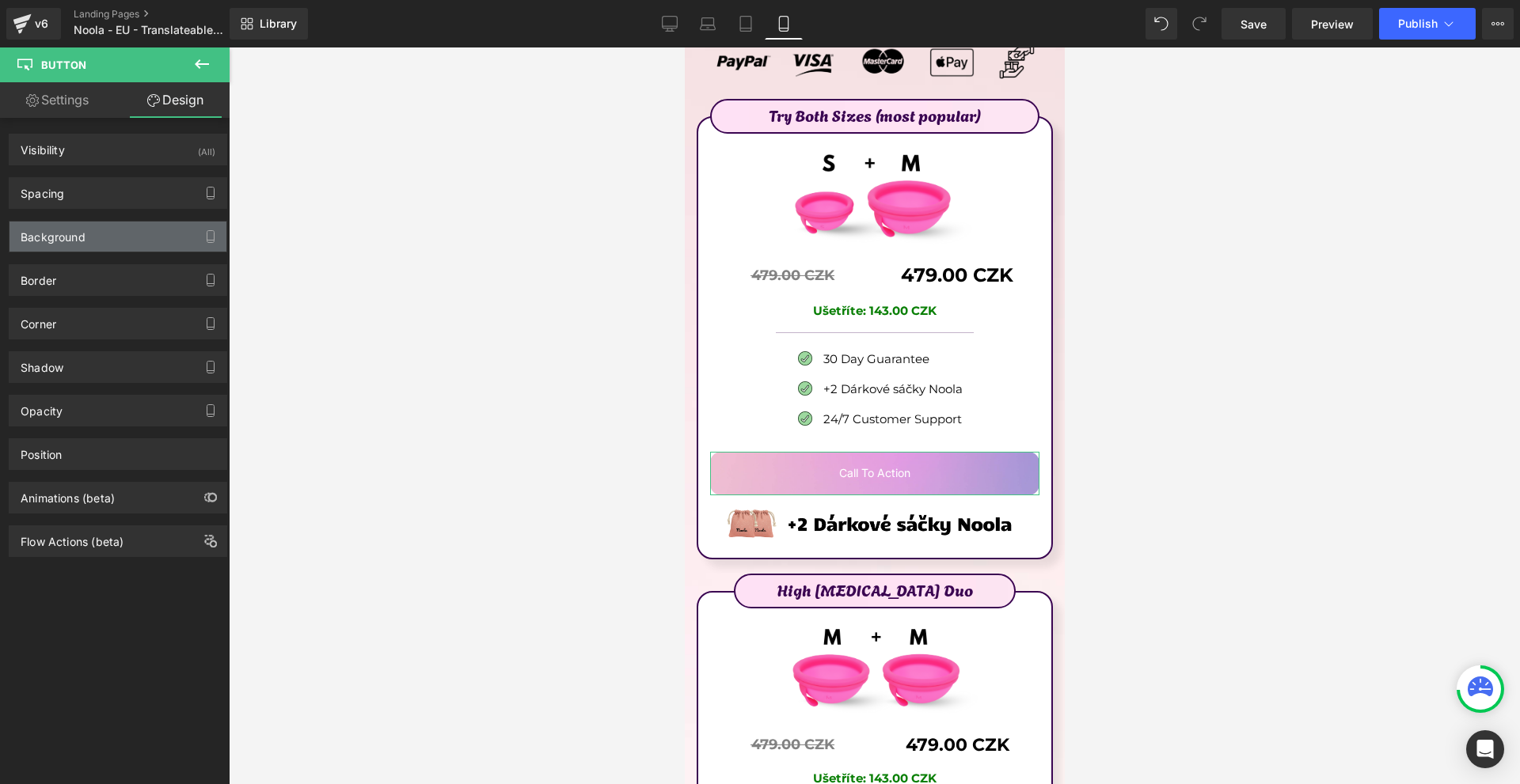
click at [90, 237] on div "Background" at bounding box center [118, 236] width 217 height 30
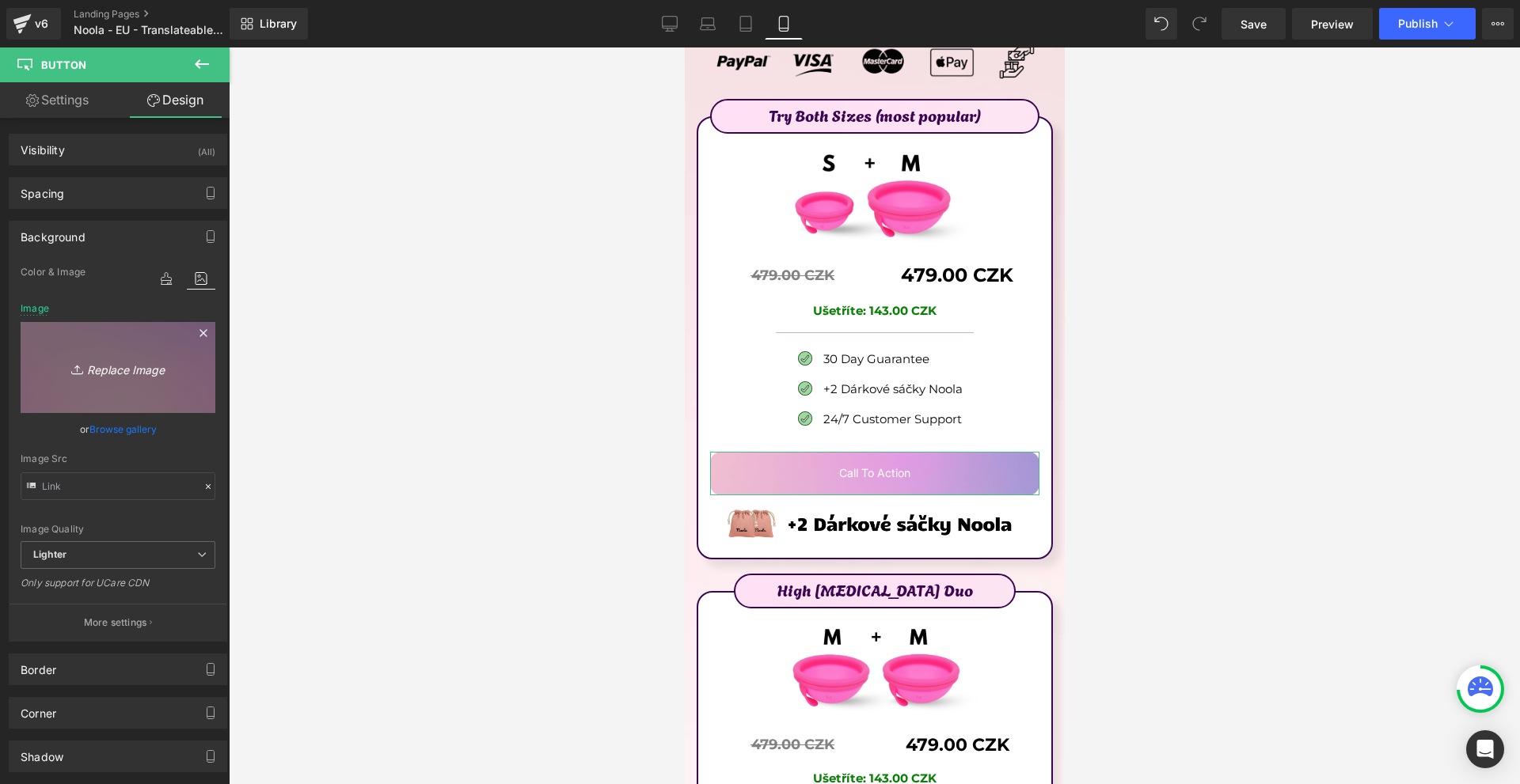
click at [178, 348] on link "Replace Image" at bounding box center [118, 368] width 195 height 91
type input "C:\fakepath\Více než 10 000 šťastných žen! - 2025-09-09T073558.704.png"
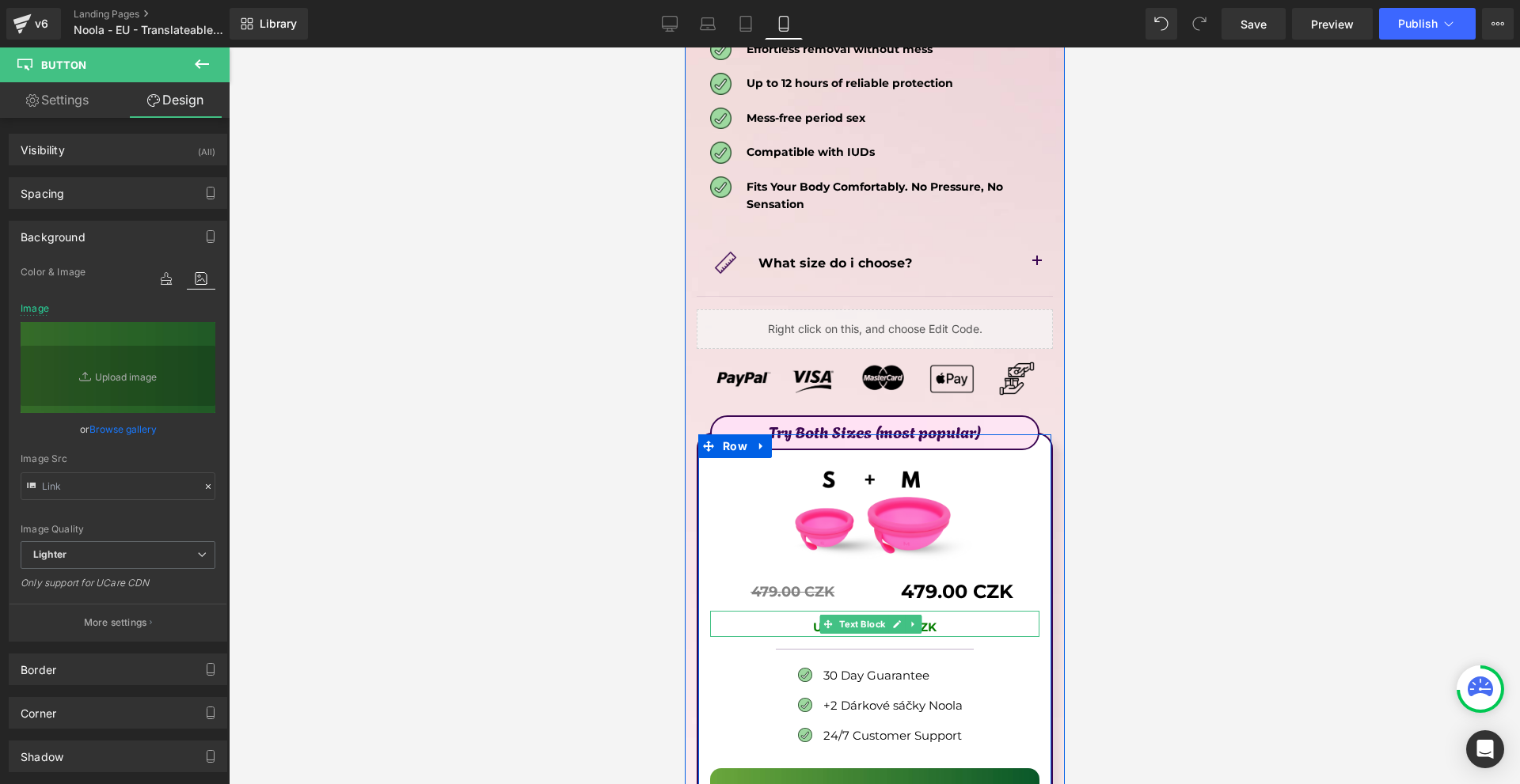
scroll to position [8682, 0]
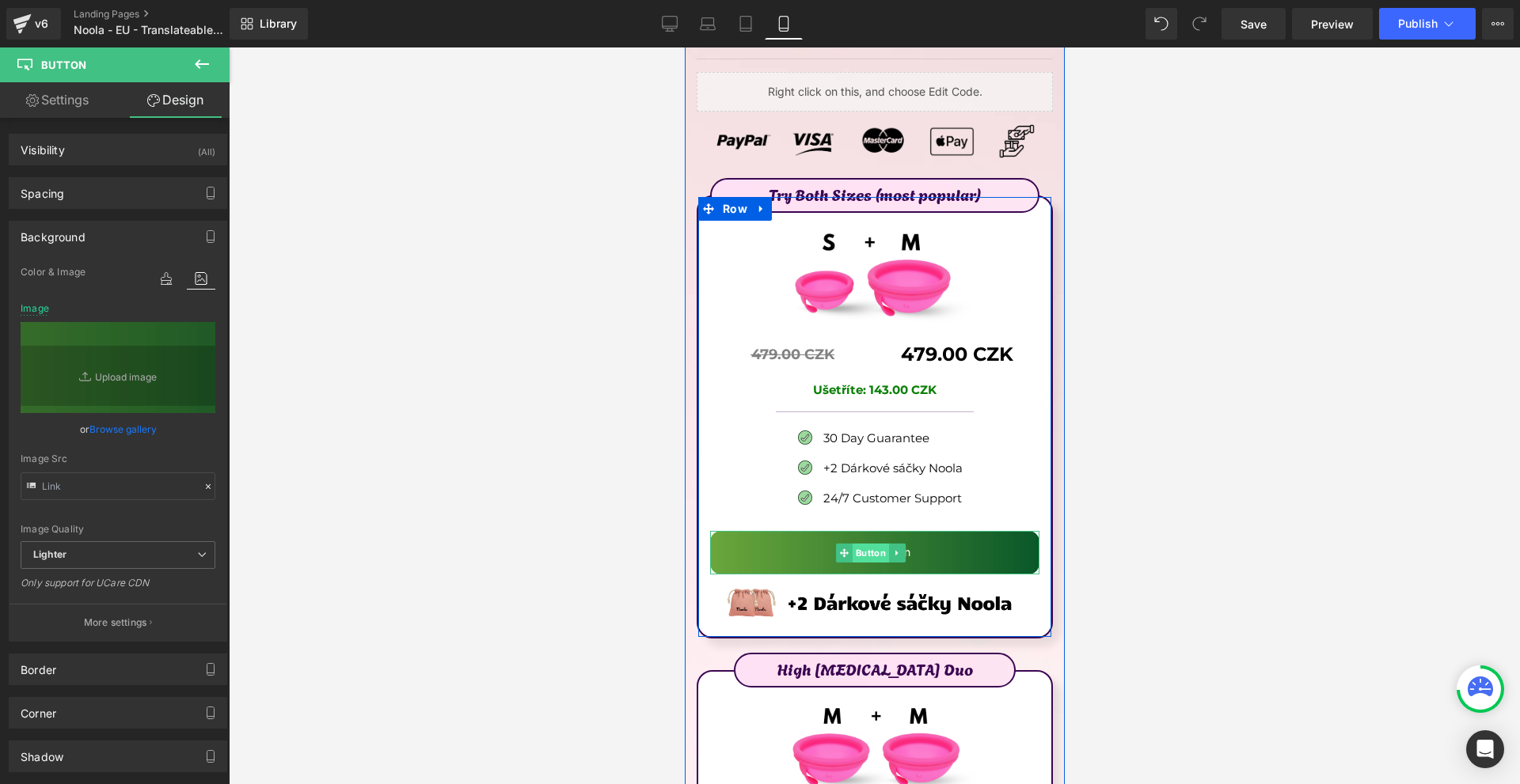
click at [877, 543] on span "Button" at bounding box center [869, 553] width 36 height 19
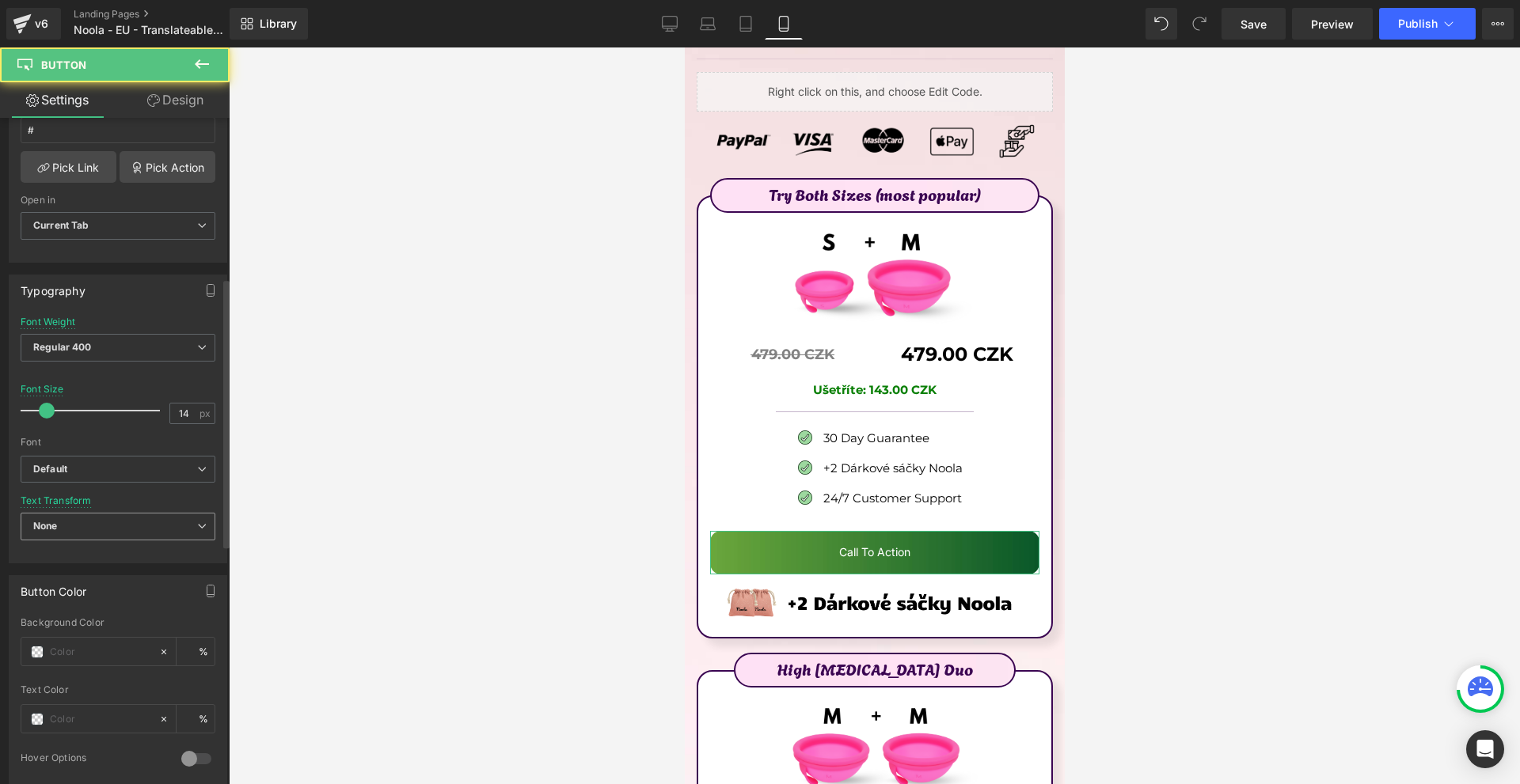
scroll to position [396, 0]
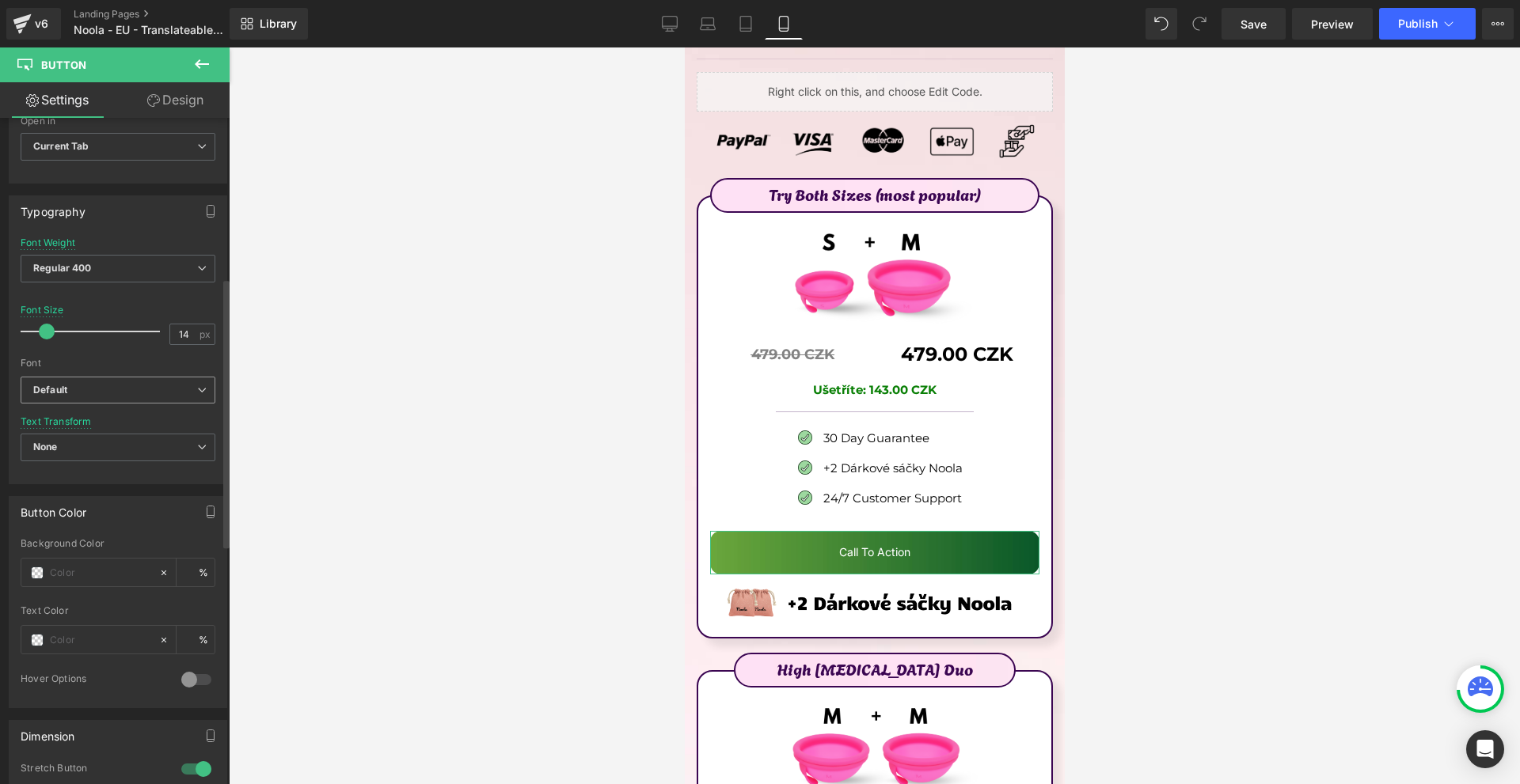
click at [105, 388] on b "Default" at bounding box center [115, 390] width 164 height 13
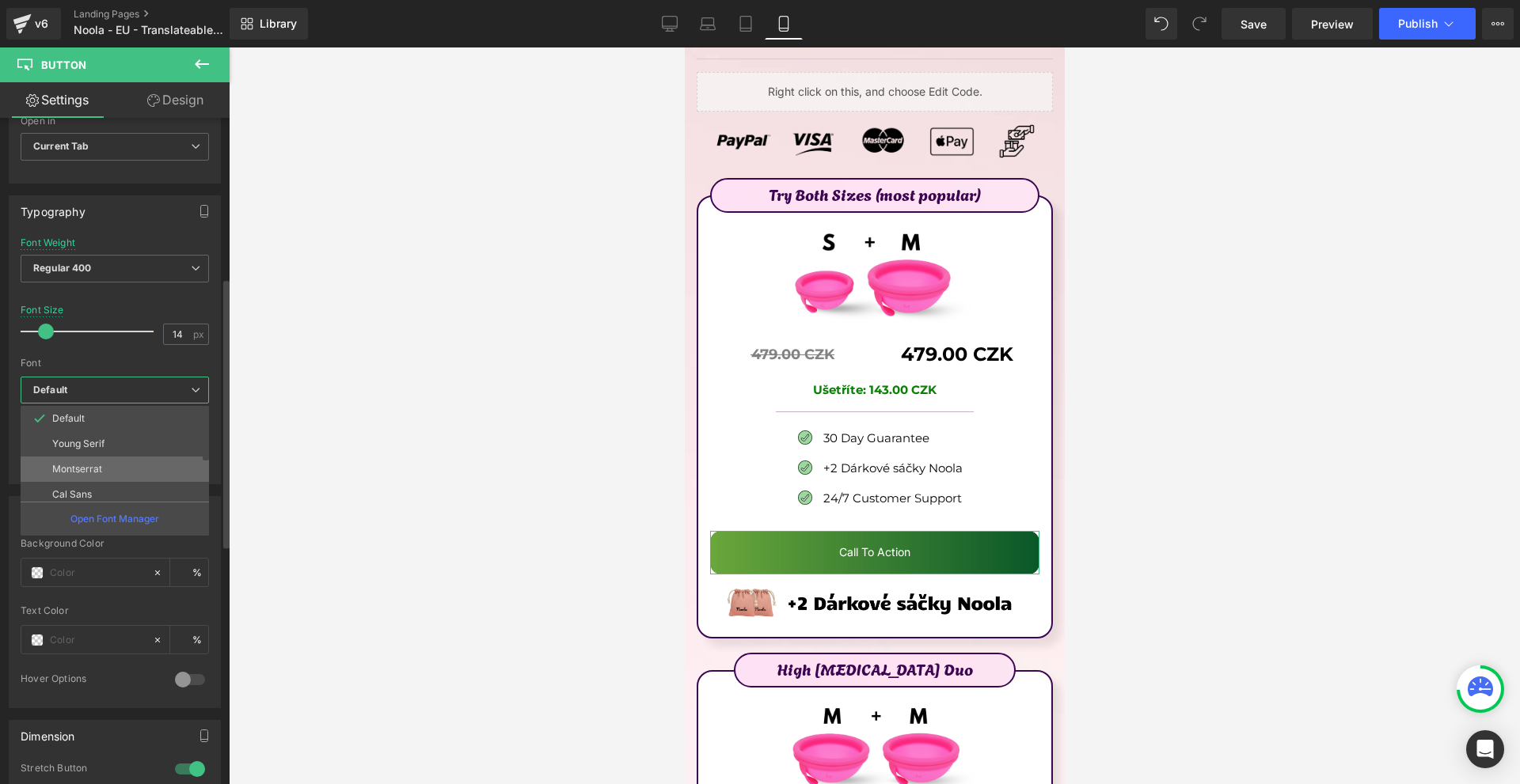
click at [111, 470] on li "Montserrat" at bounding box center [118, 469] width 196 height 25
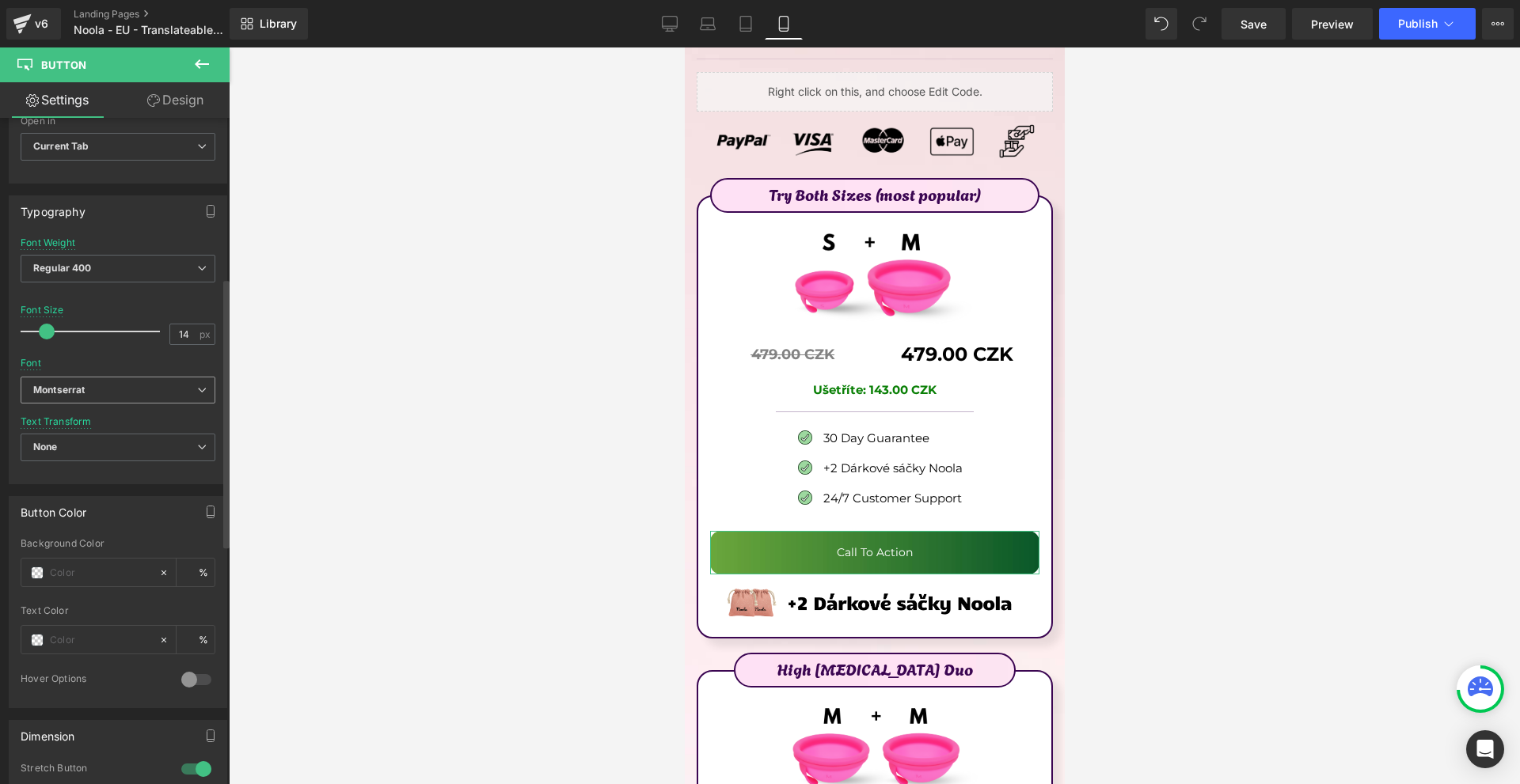
click at [105, 390] on b "Montserrat" at bounding box center [115, 390] width 164 height 13
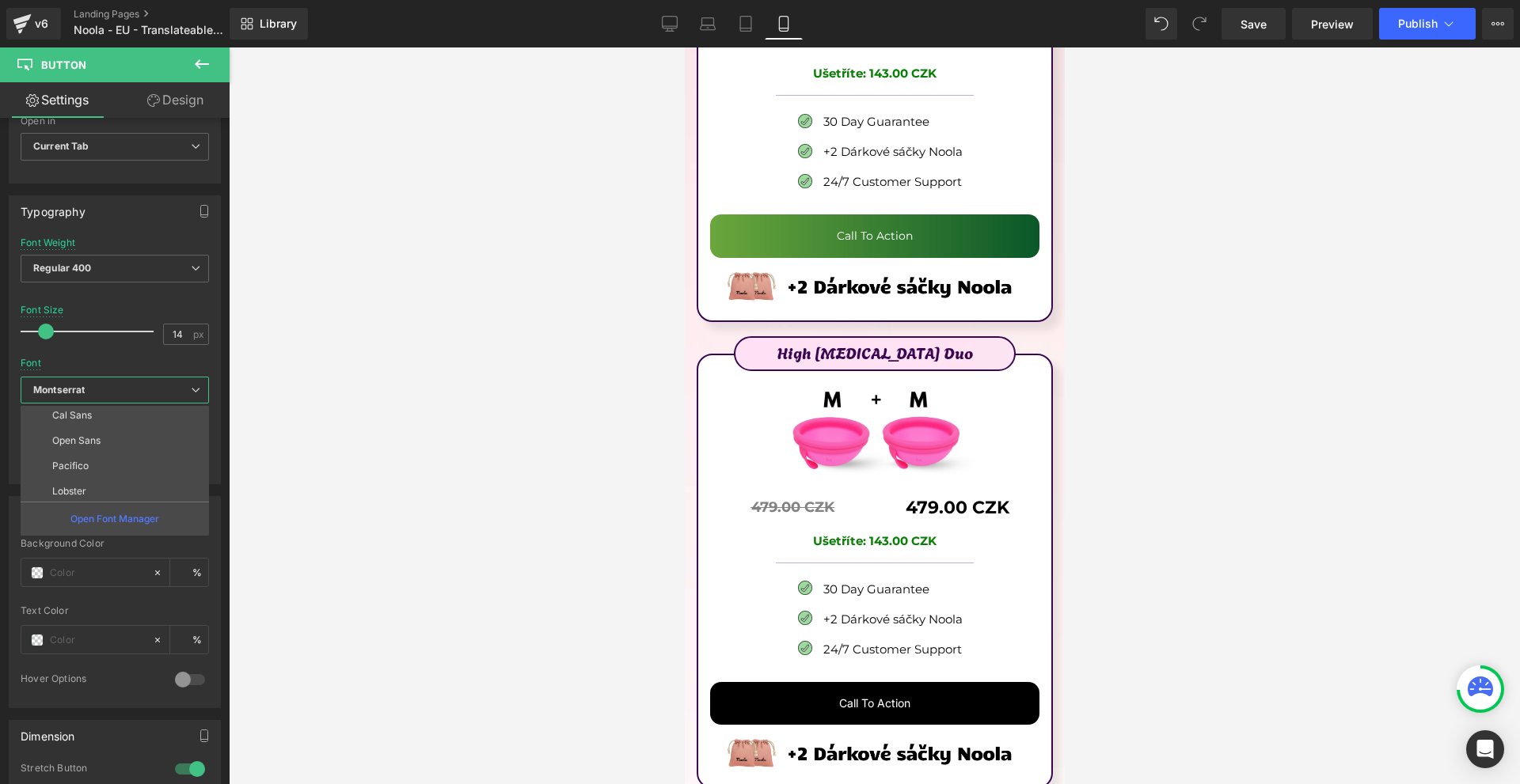
scroll to position [8761, 0]
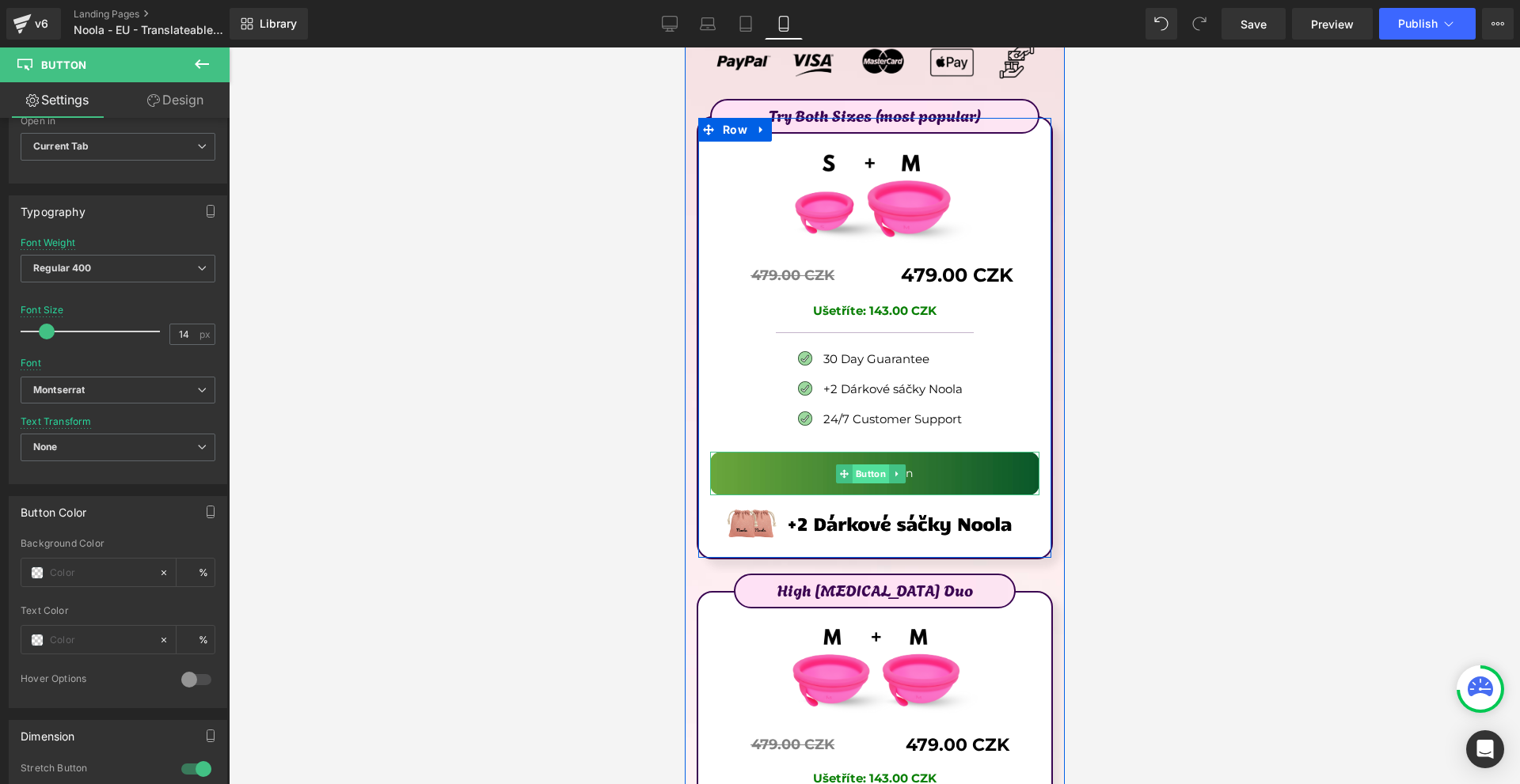
click at [878, 464] on span "Button" at bounding box center [869, 474] width 36 height 19
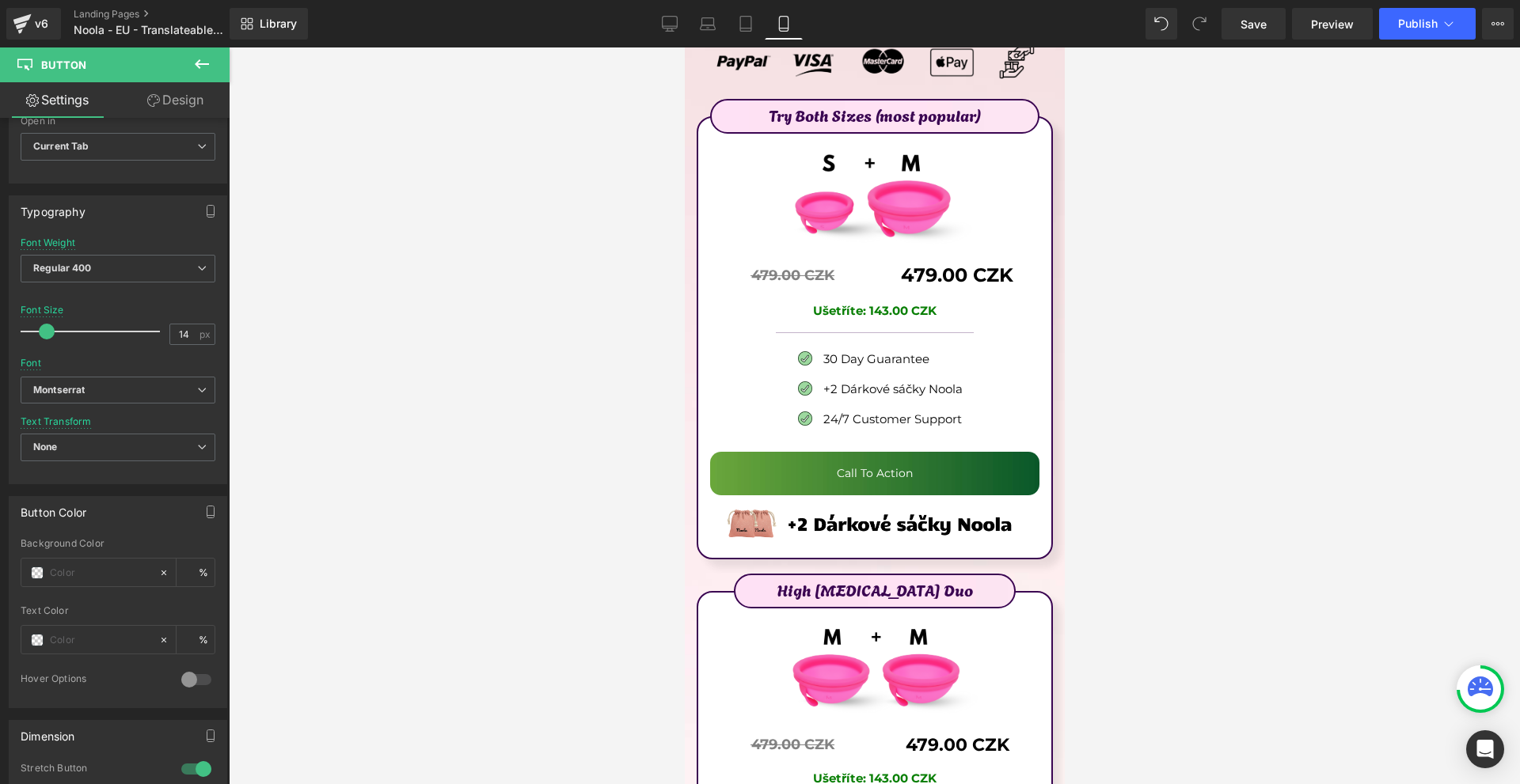
click at [199, 65] on icon at bounding box center [202, 64] width 14 height 10
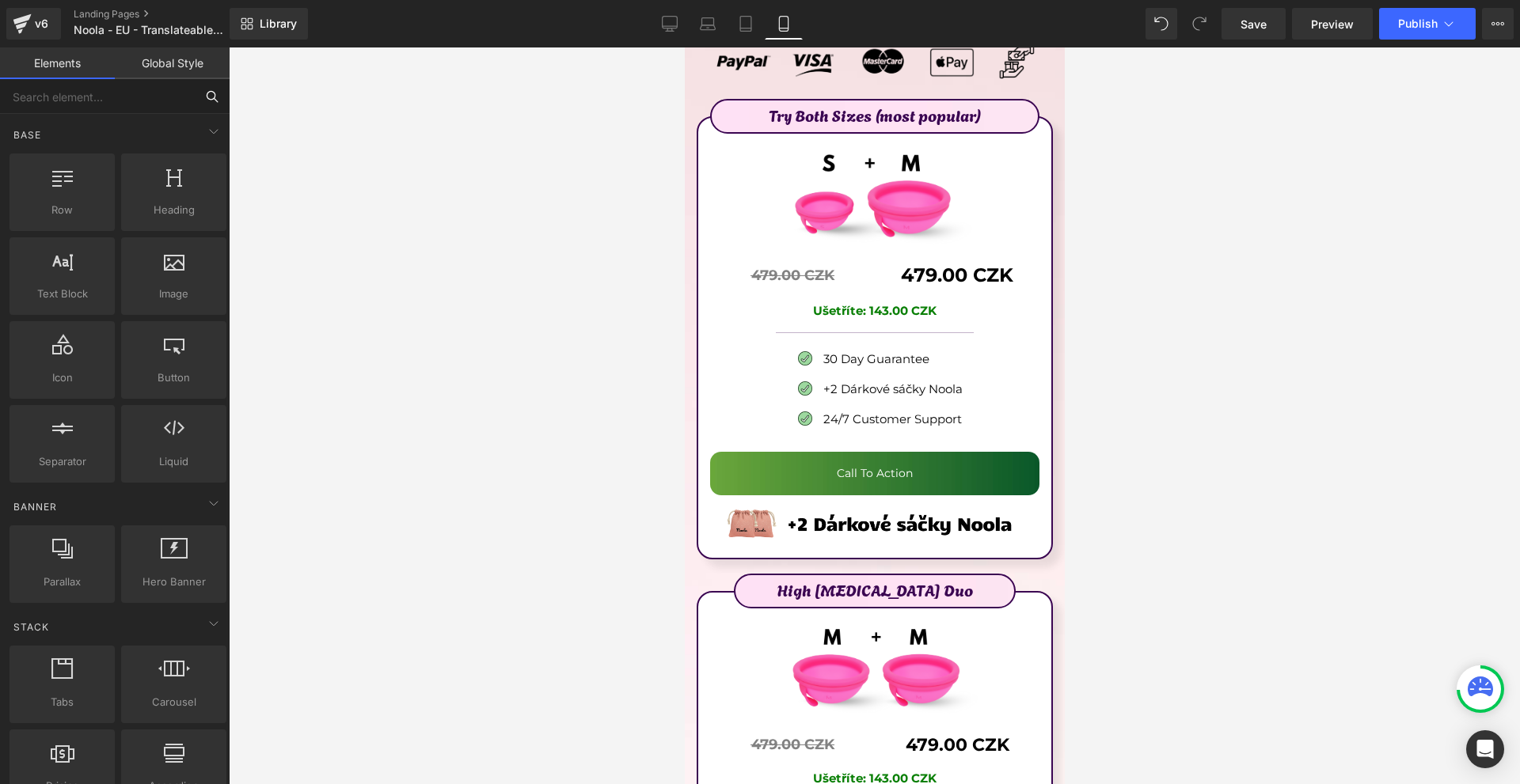
click at [123, 109] on input "text" at bounding box center [97, 97] width 195 height 35
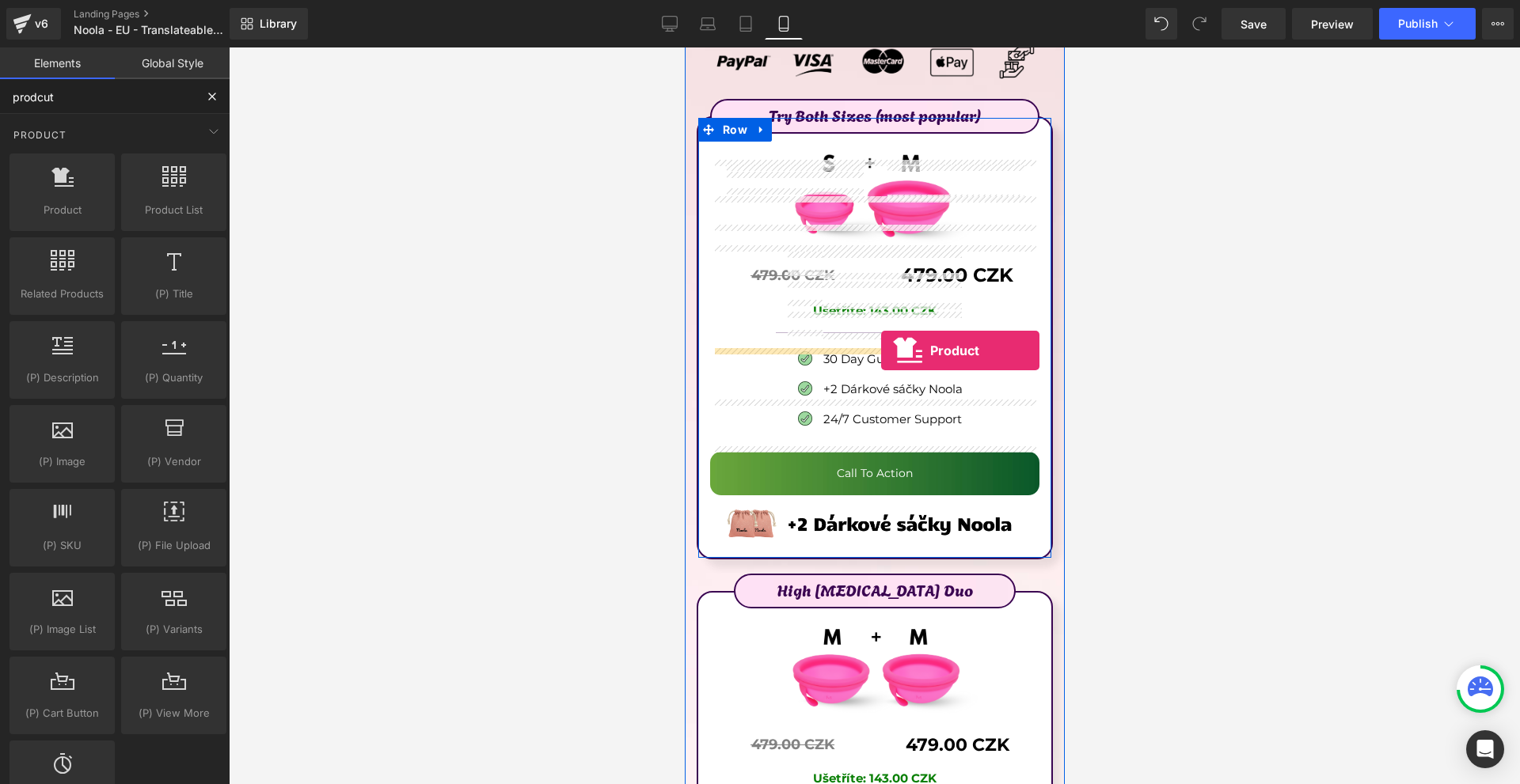
drag, startPoint x: 1354, startPoint y: 286, endPoint x: 879, endPoint y: 350, distance: 479.3
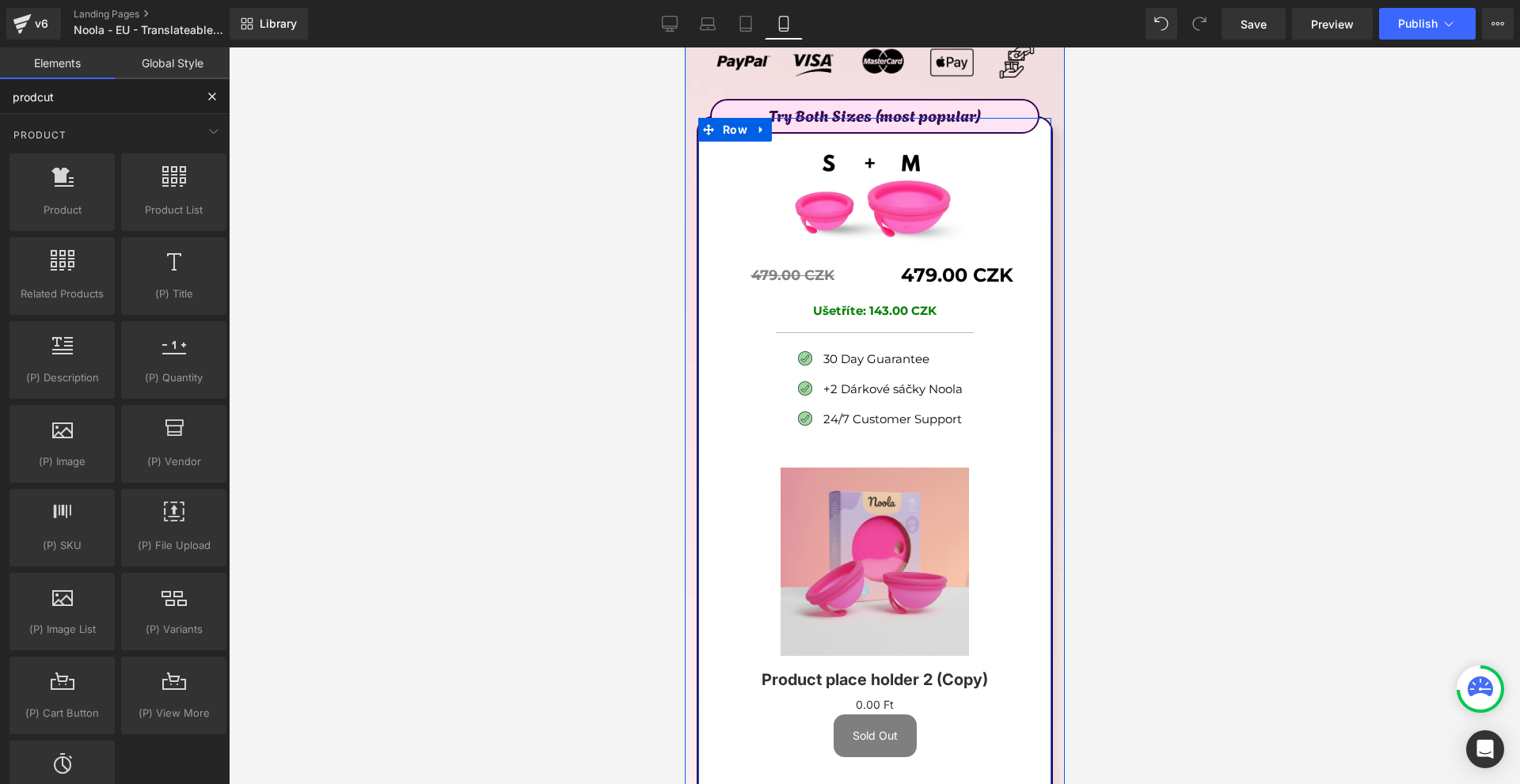
type input "prodcut"
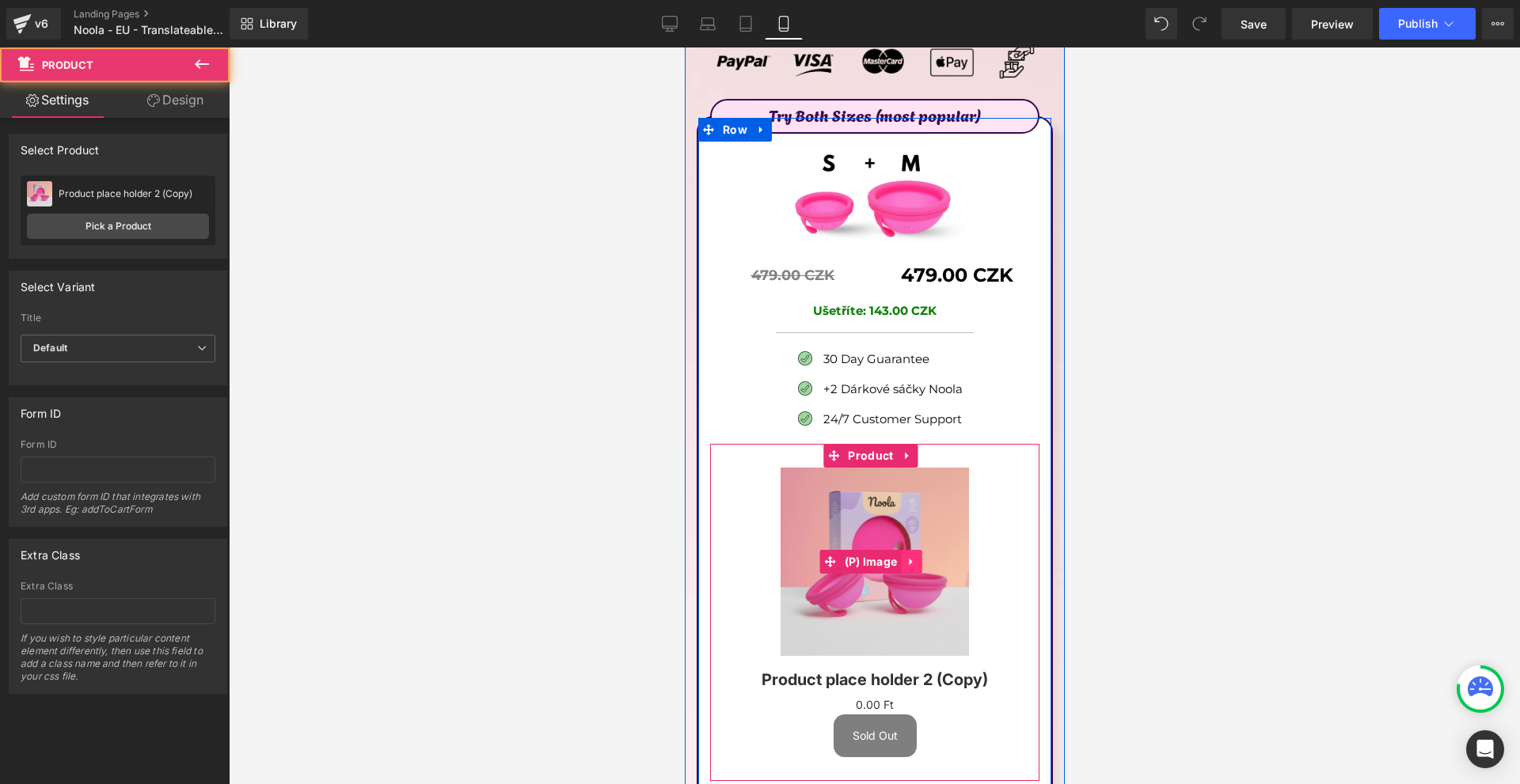
click at [911, 550] on link at bounding box center [910, 561] width 20 height 24
click at [916, 557] on icon at bounding box center [920, 562] width 11 height 11
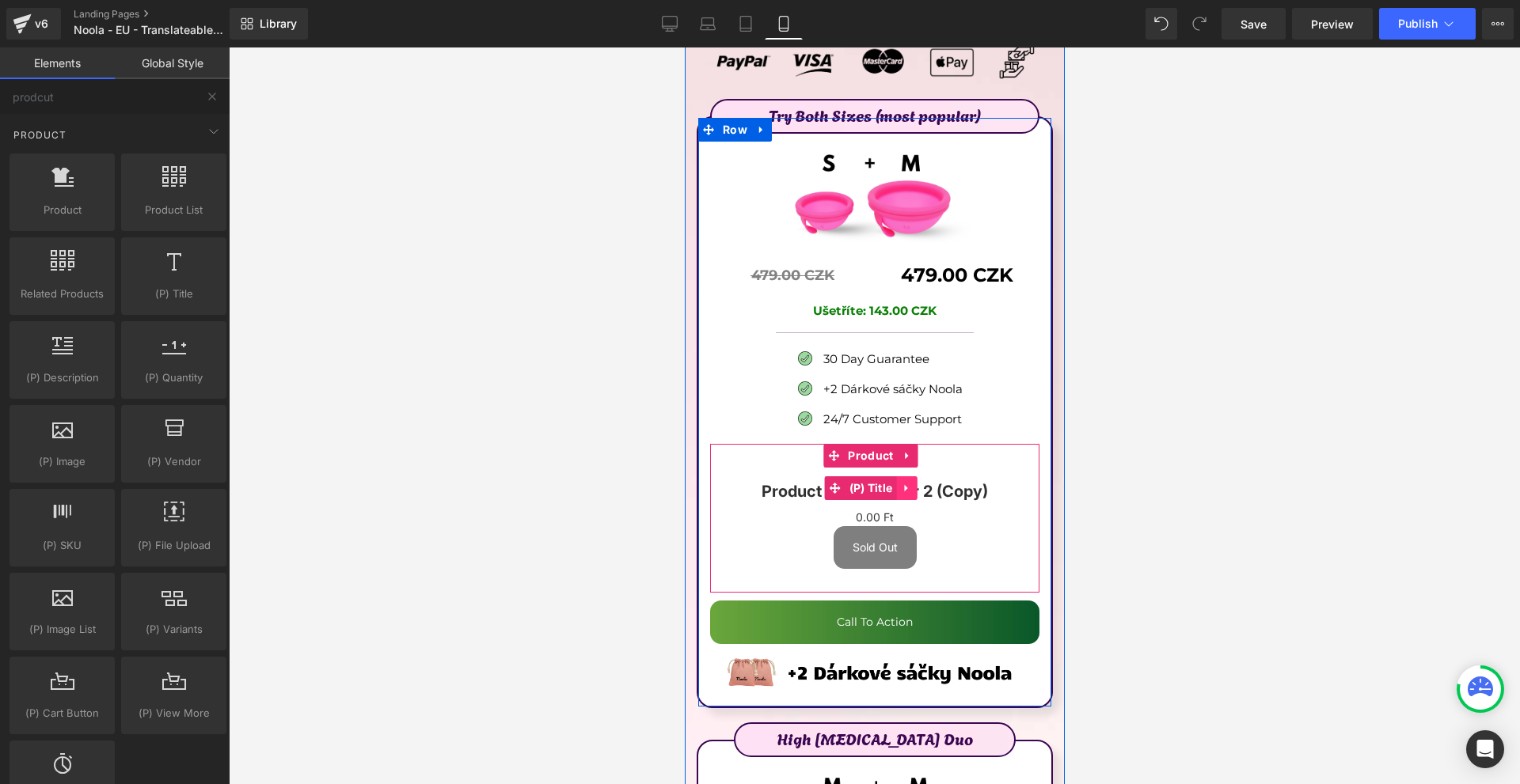
click at [906, 477] on link at bounding box center [904, 488] width 20 height 24
click at [906, 477] on link at bounding box center [915, 488] width 20 height 24
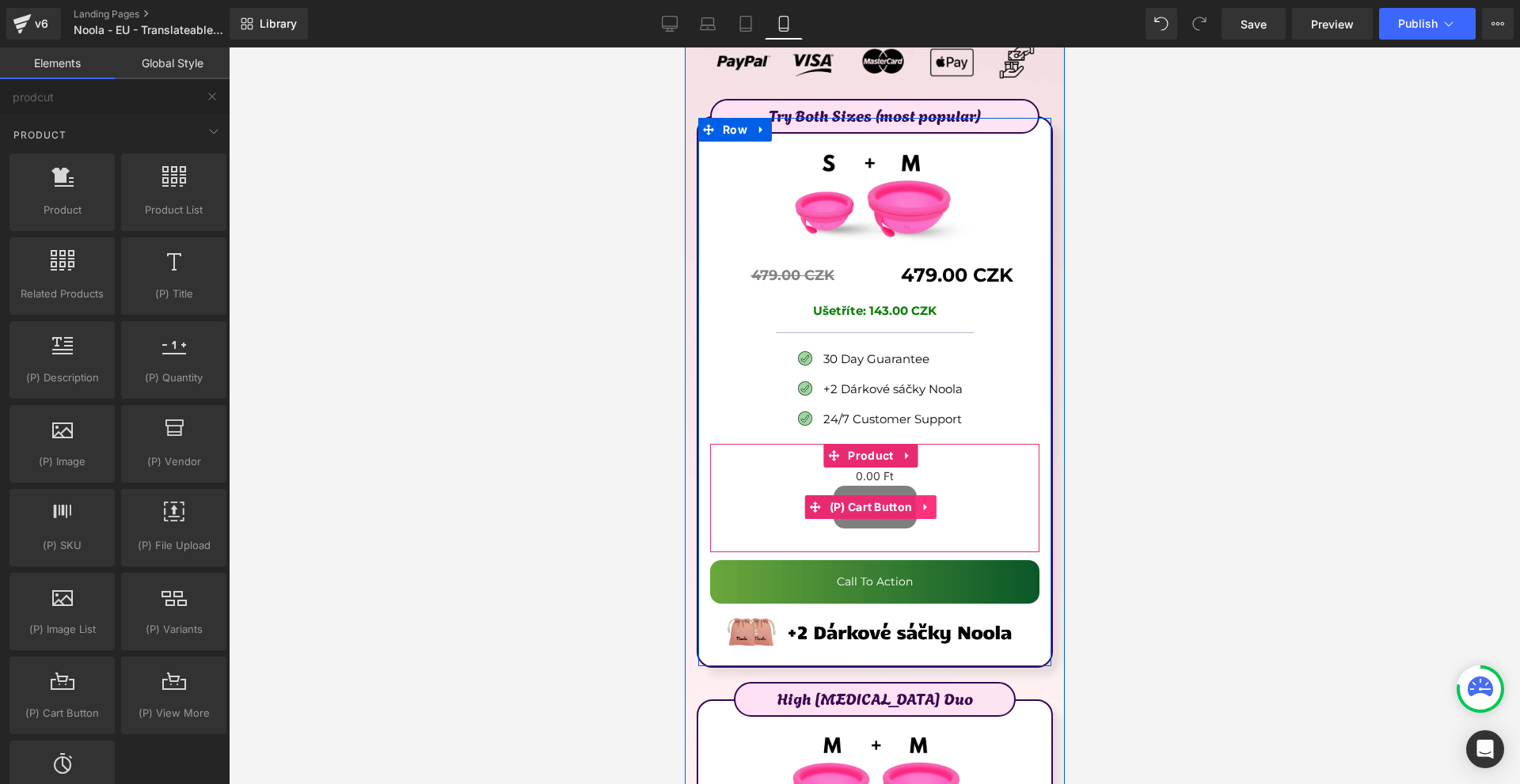
click at [926, 501] on icon at bounding box center [925, 507] width 11 height 12
click at [904, 471] on icon at bounding box center [907, 477] width 11 height 12
click at [918, 471] on icon at bounding box center [918, 477] width 11 height 11
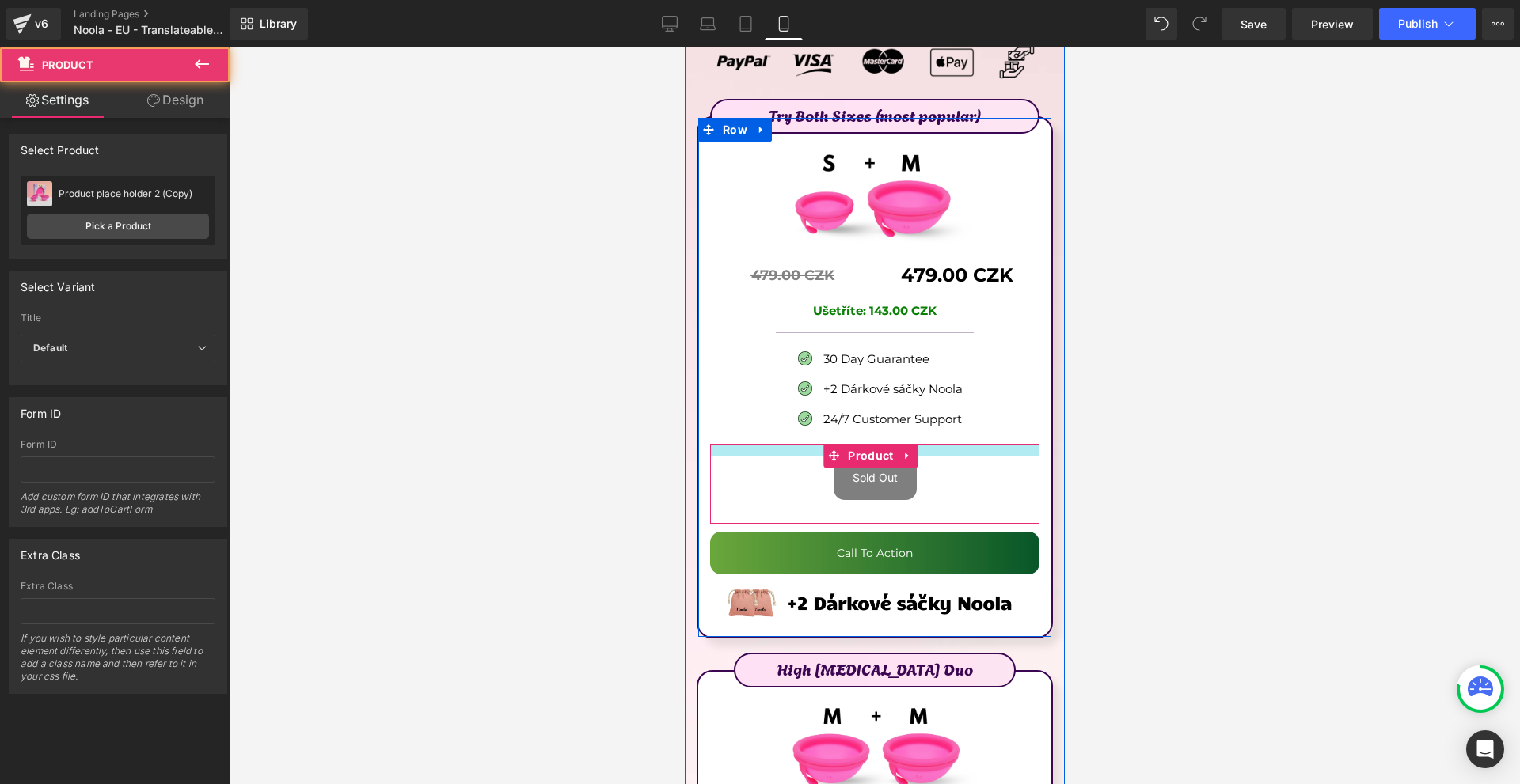
drag, startPoint x: 941, startPoint y: 352, endPoint x: 947, endPoint y: 338, distance: 15.2
click at [947, 338] on div "Try Both Sizes (most popular) Text Block Image 479.00 CZK Text Block Separator …" at bounding box center [874, 372] width 353 height 500
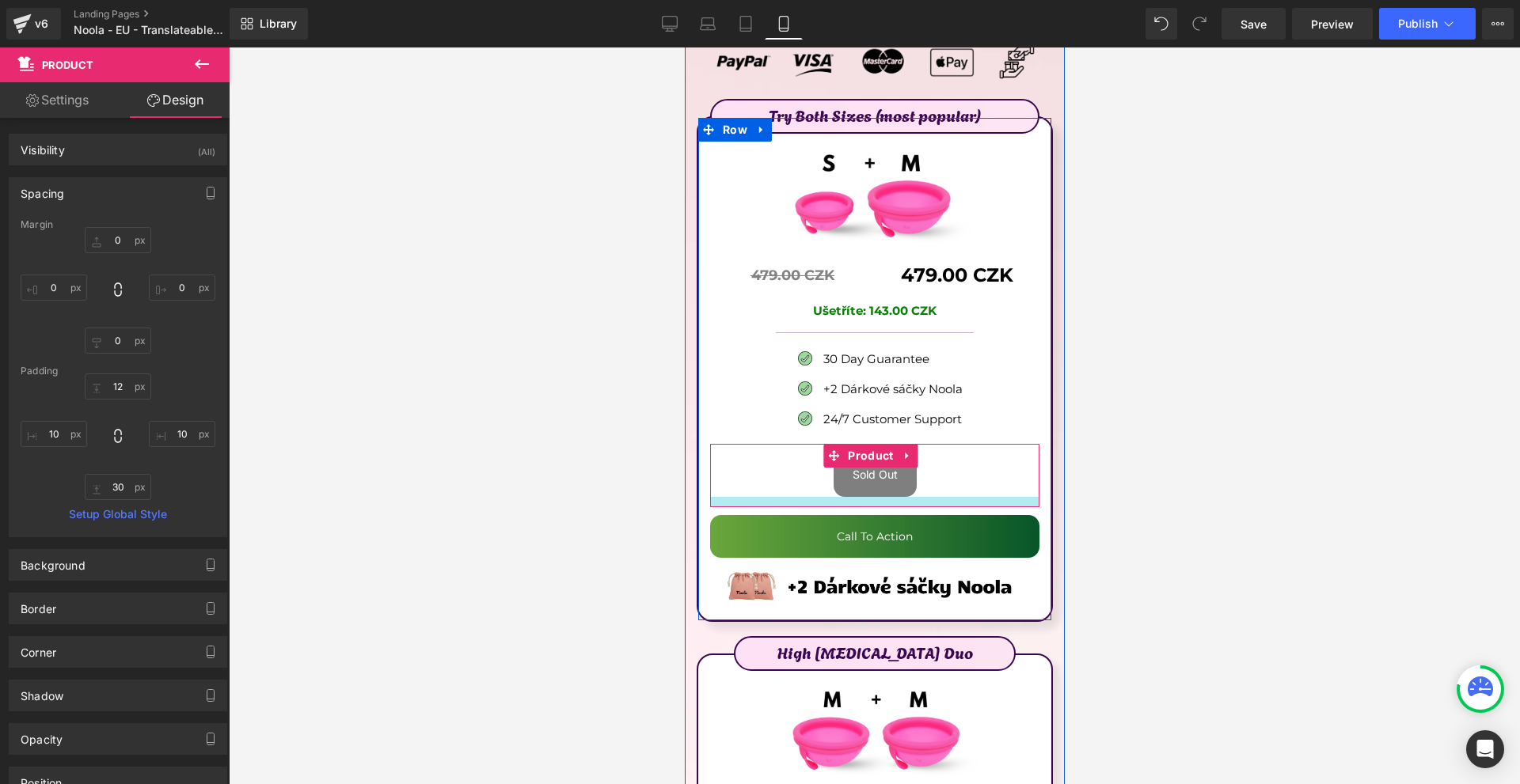
drag, startPoint x: 897, startPoint y: 424, endPoint x: 904, endPoint y: 411, distance: 14.8
click at [904, 497] on div at bounding box center [874, 502] width 329 height 11
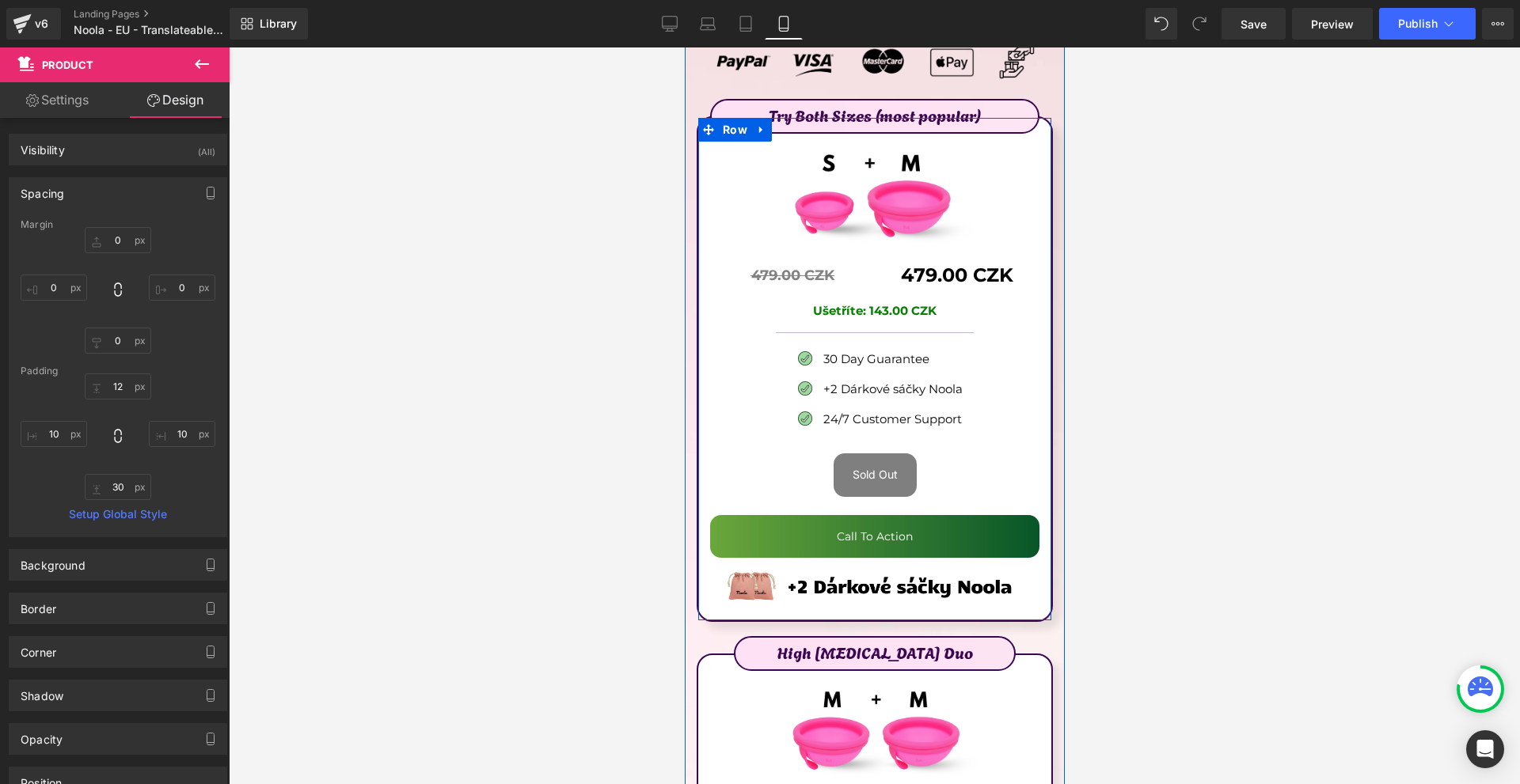
scroll to position [8603, 0]
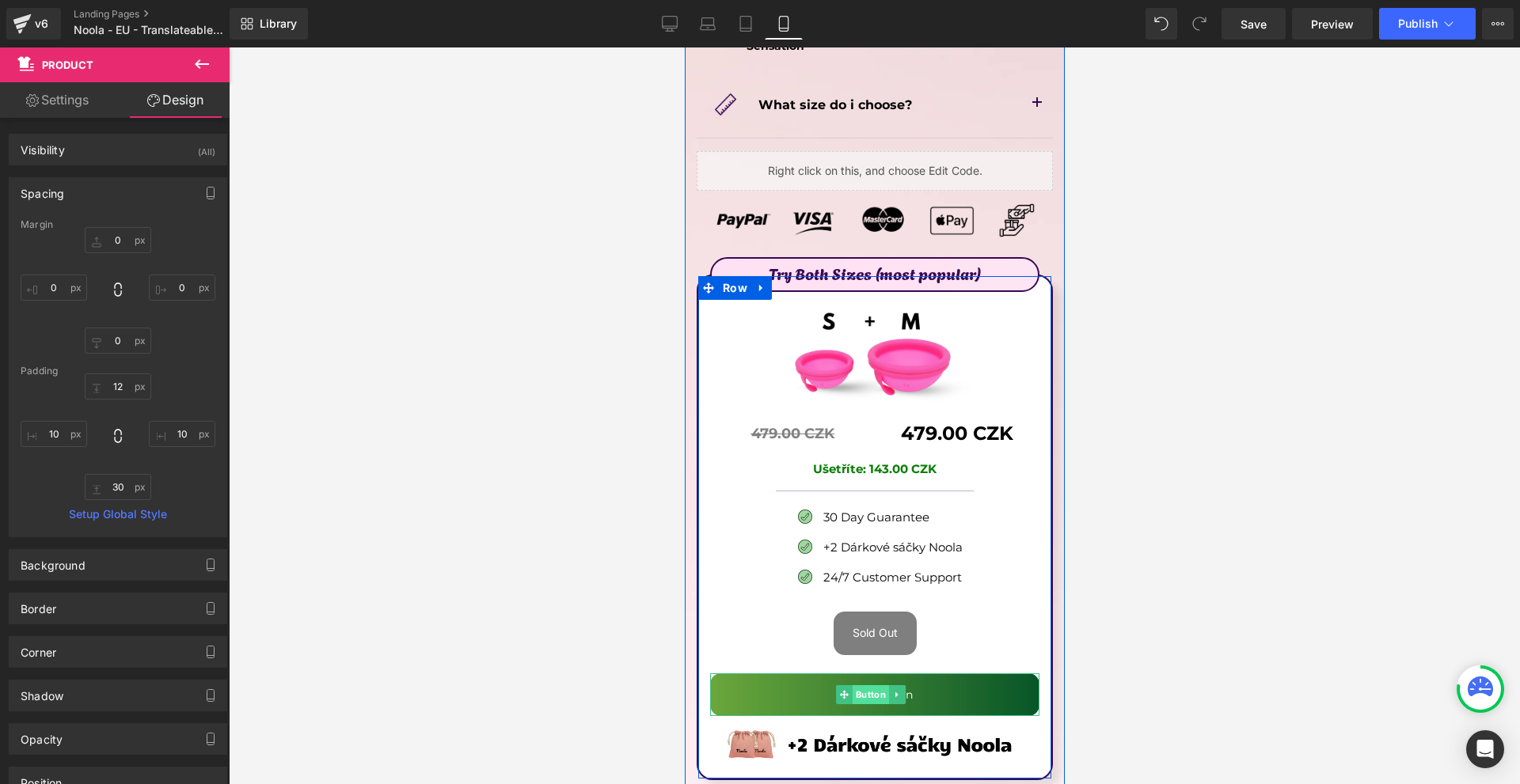
click at [852, 686] on span "Button" at bounding box center [869, 695] width 36 height 19
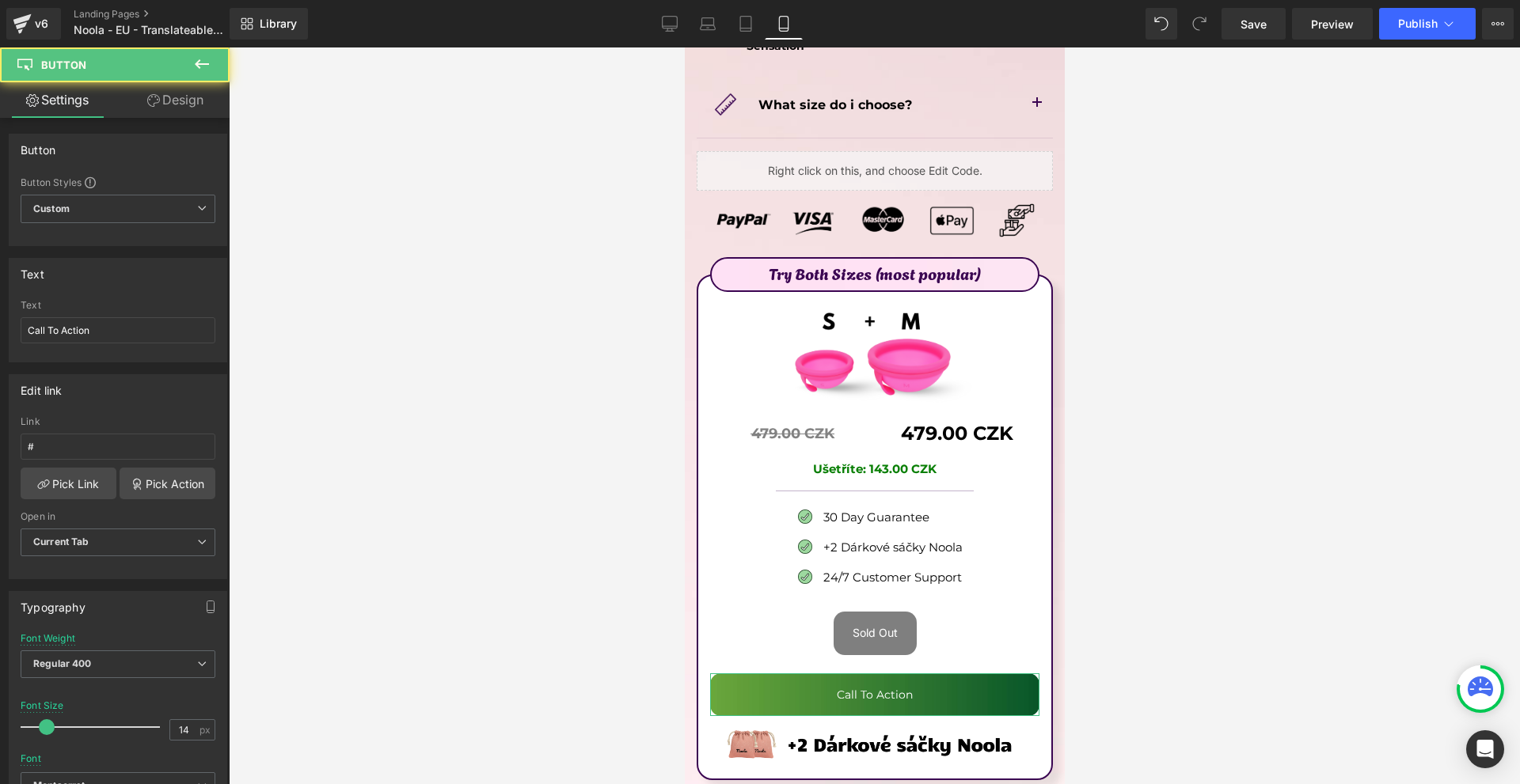
click at [182, 91] on link "Design" at bounding box center [175, 100] width 115 height 36
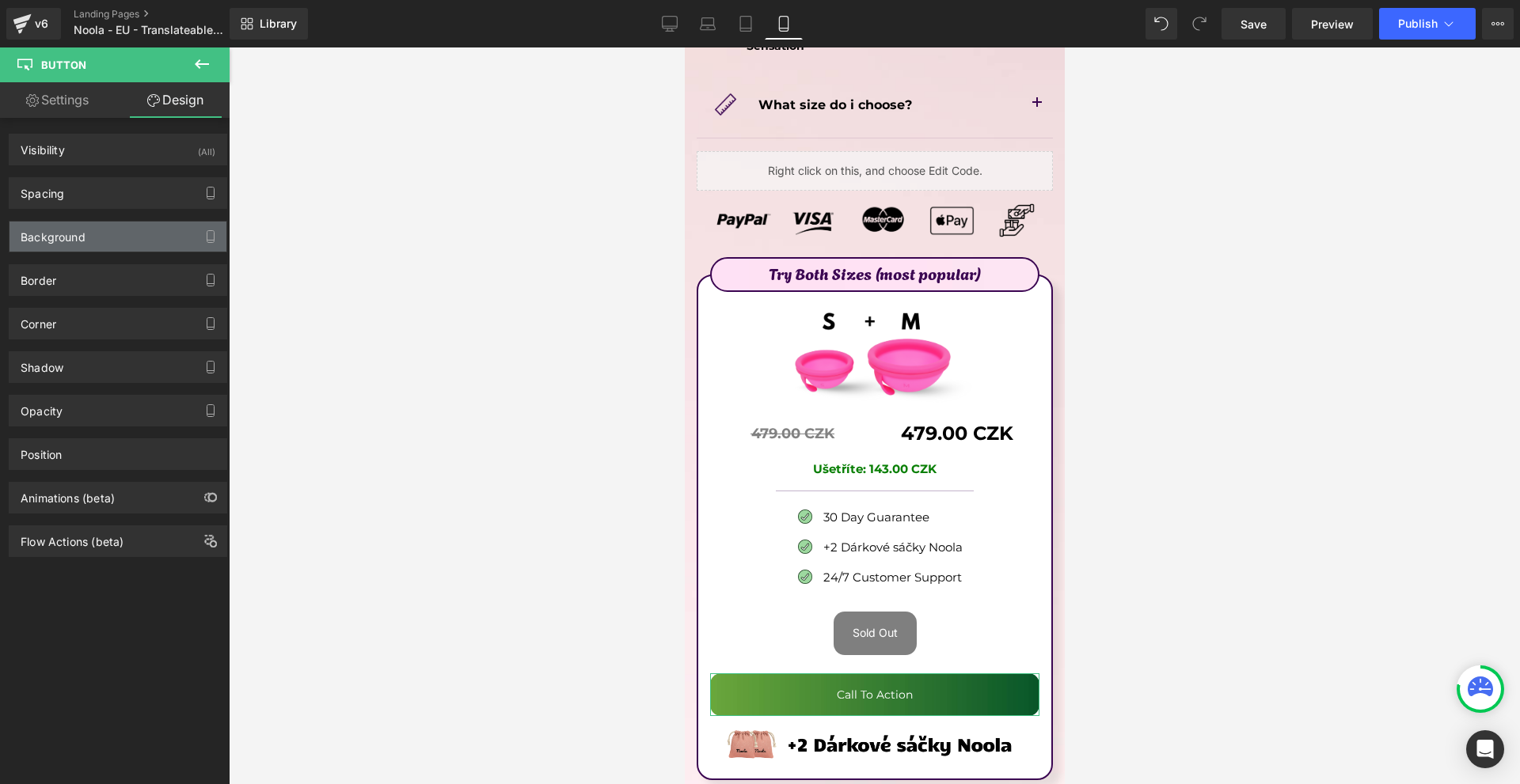
click at [126, 230] on div "Background" at bounding box center [118, 236] width 217 height 30
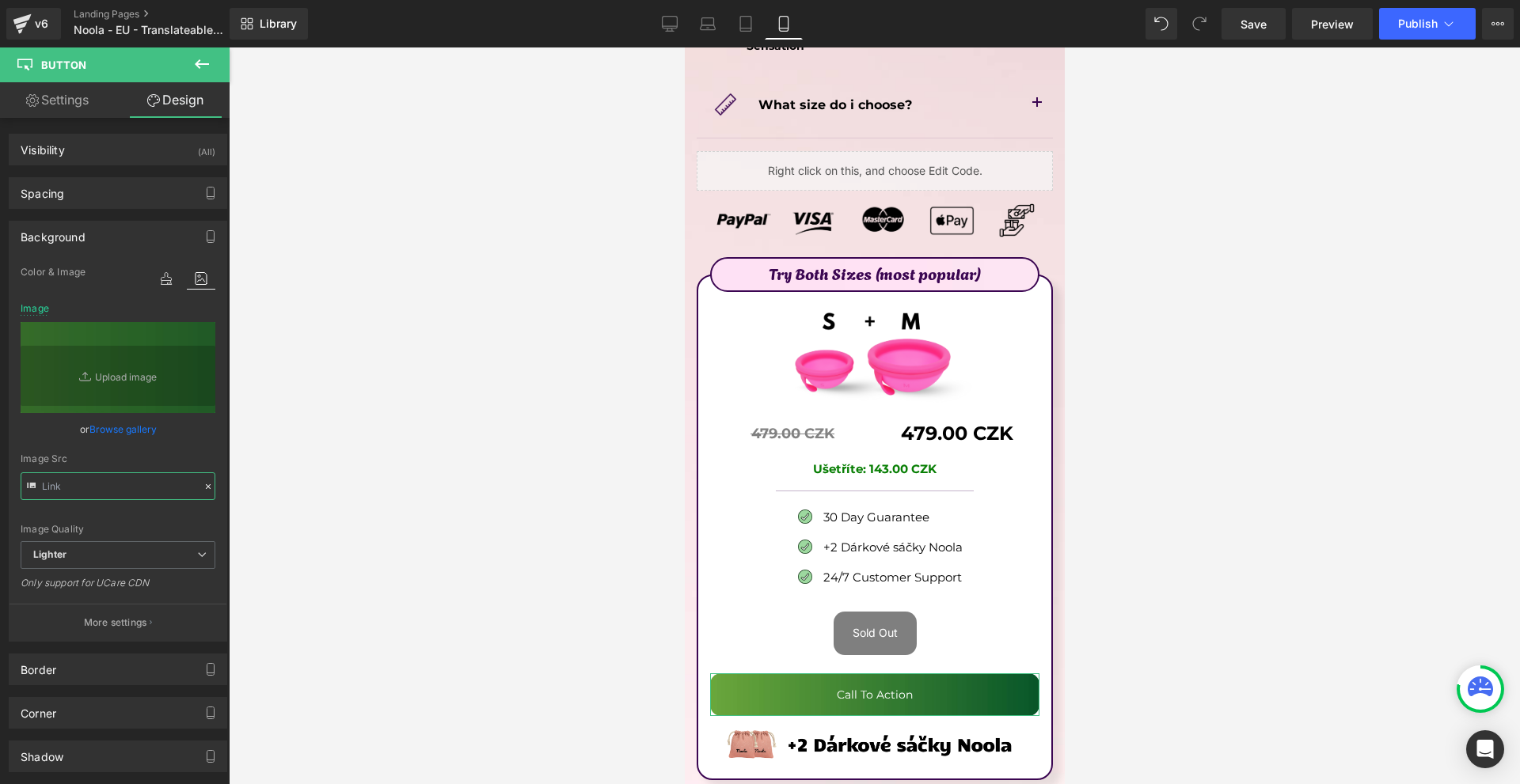
click at [146, 490] on input "text" at bounding box center [118, 486] width 195 height 28
type input "[URL][DOMAIN_NAME]"
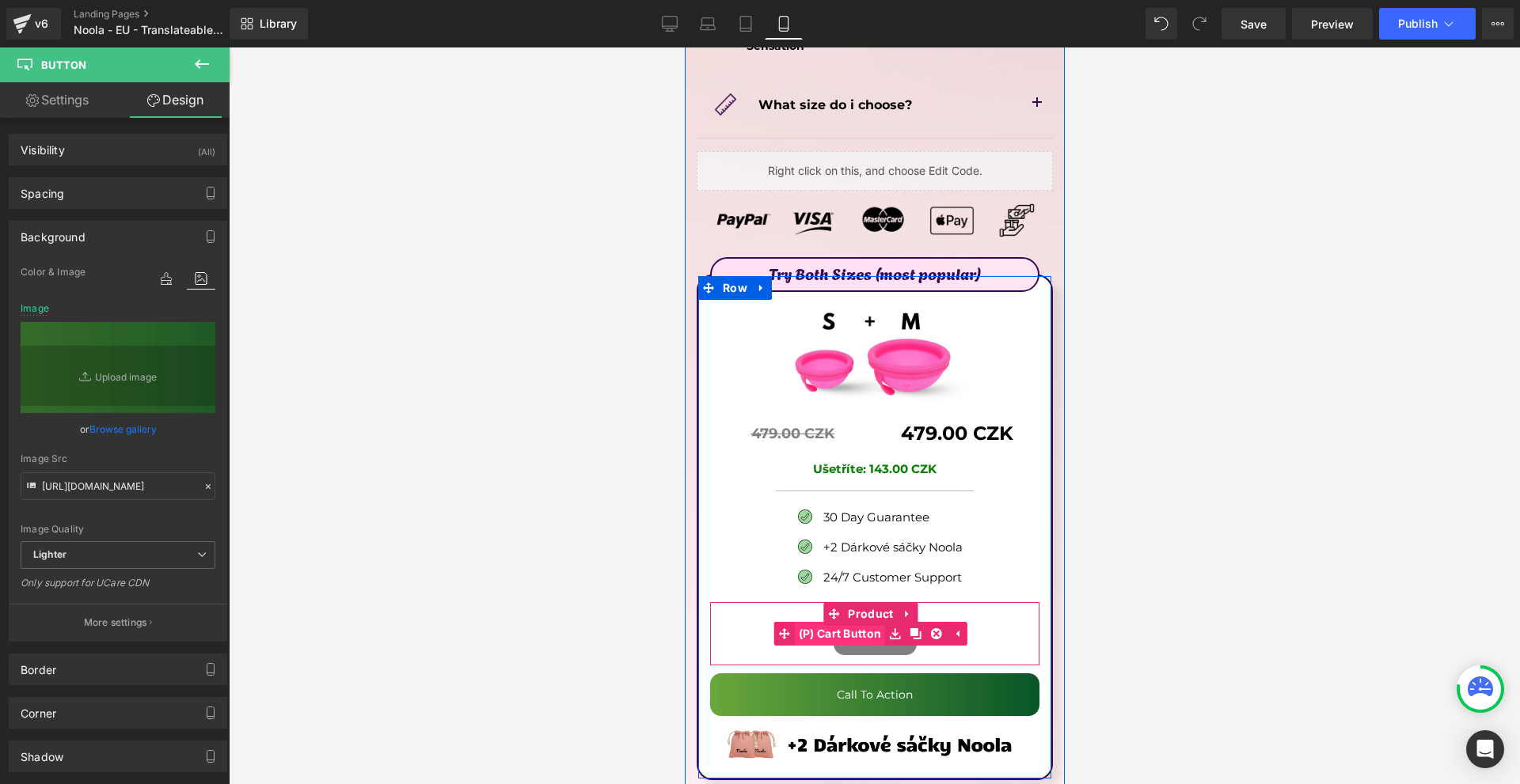
click at [872, 622] on span "(P) Cart Button" at bounding box center [839, 633] width 91 height 24
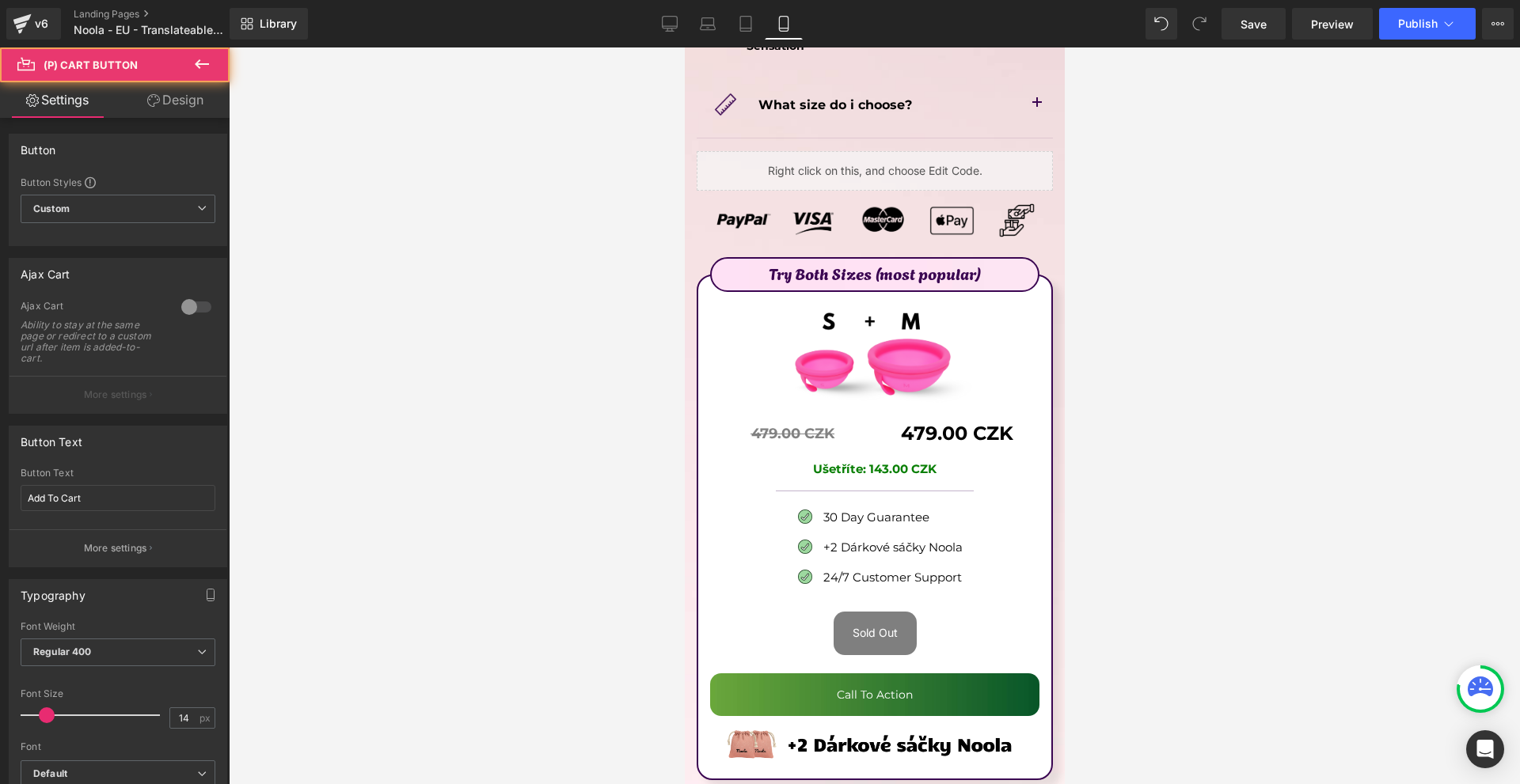
click at [182, 112] on link "Design" at bounding box center [175, 100] width 115 height 36
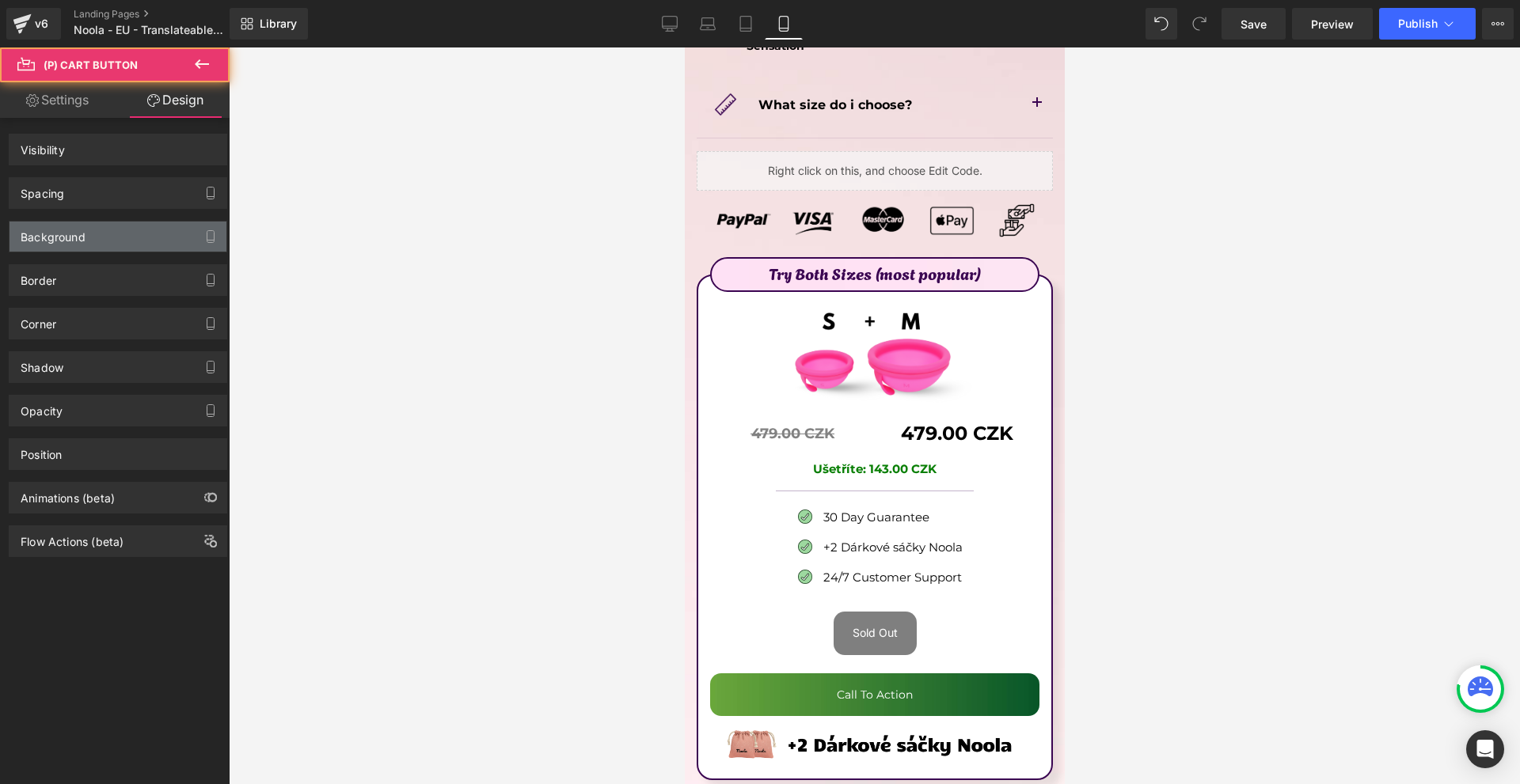
click at [84, 235] on div "Background" at bounding box center [53, 232] width 65 height 22
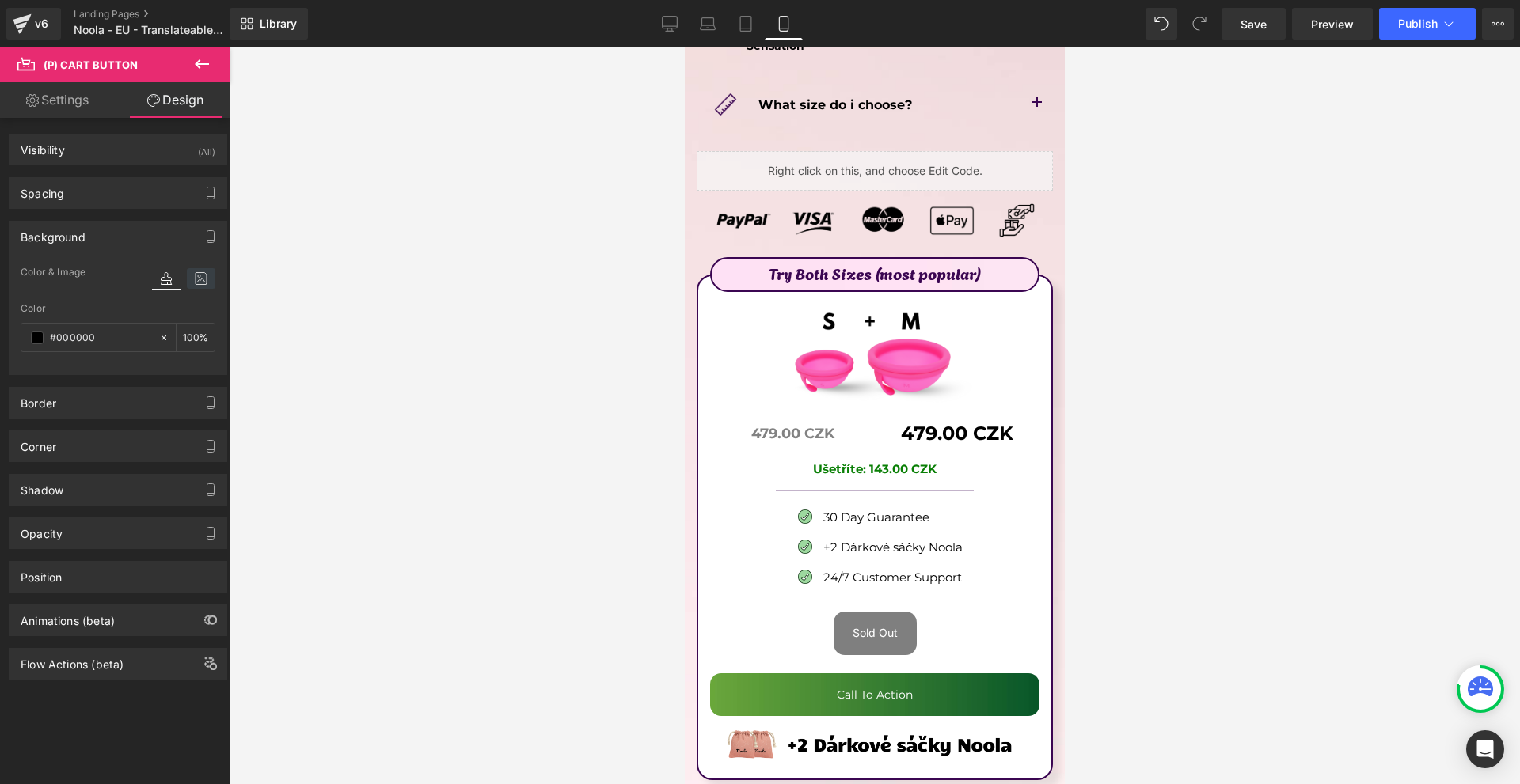
click at [181, 277] on div at bounding box center [184, 278] width 63 height 20
click at [187, 277] on icon at bounding box center [201, 278] width 28 height 20
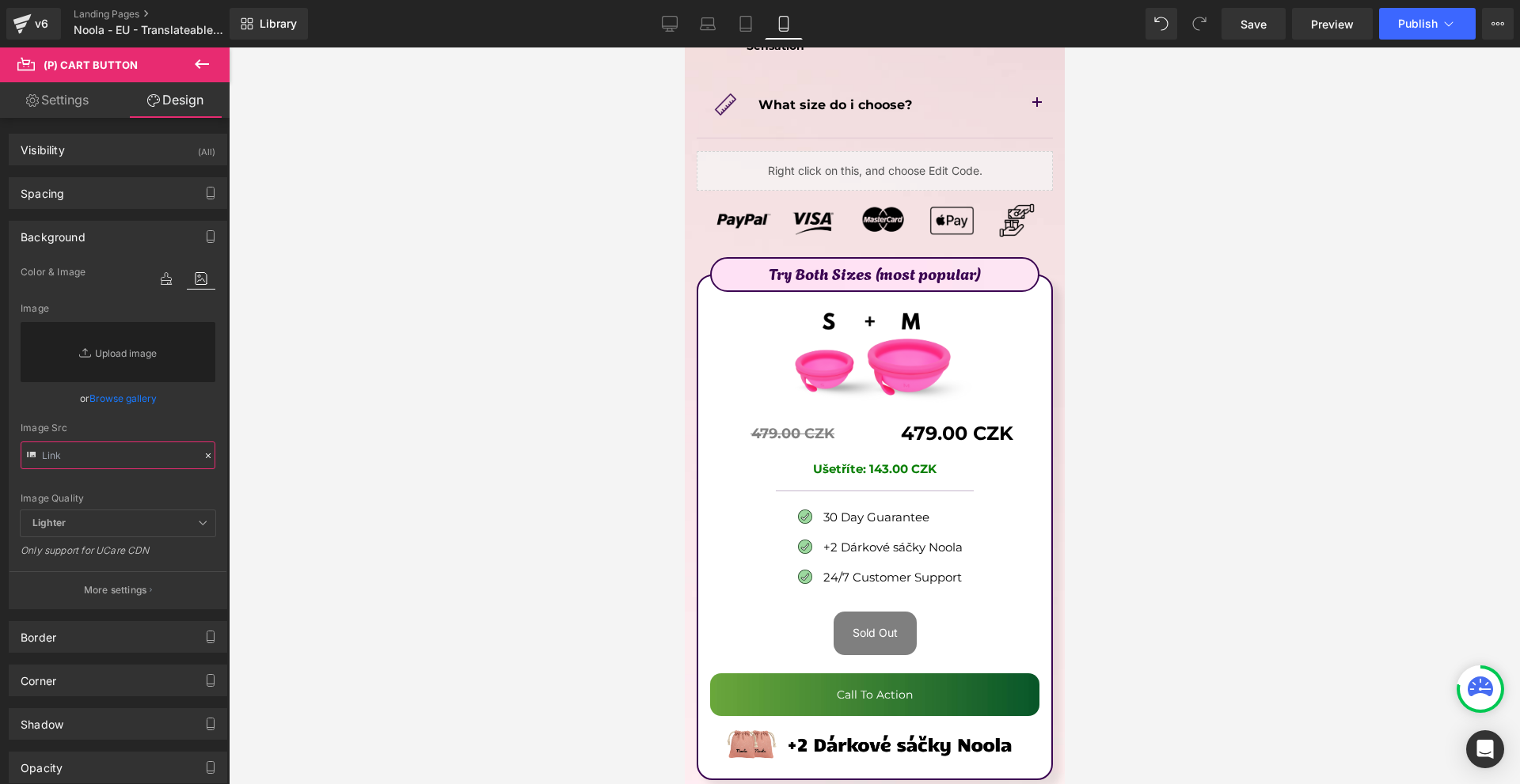
click at [101, 457] on input "text" at bounding box center [118, 456] width 195 height 28
paste input "[URL][DOMAIN_NAME]"
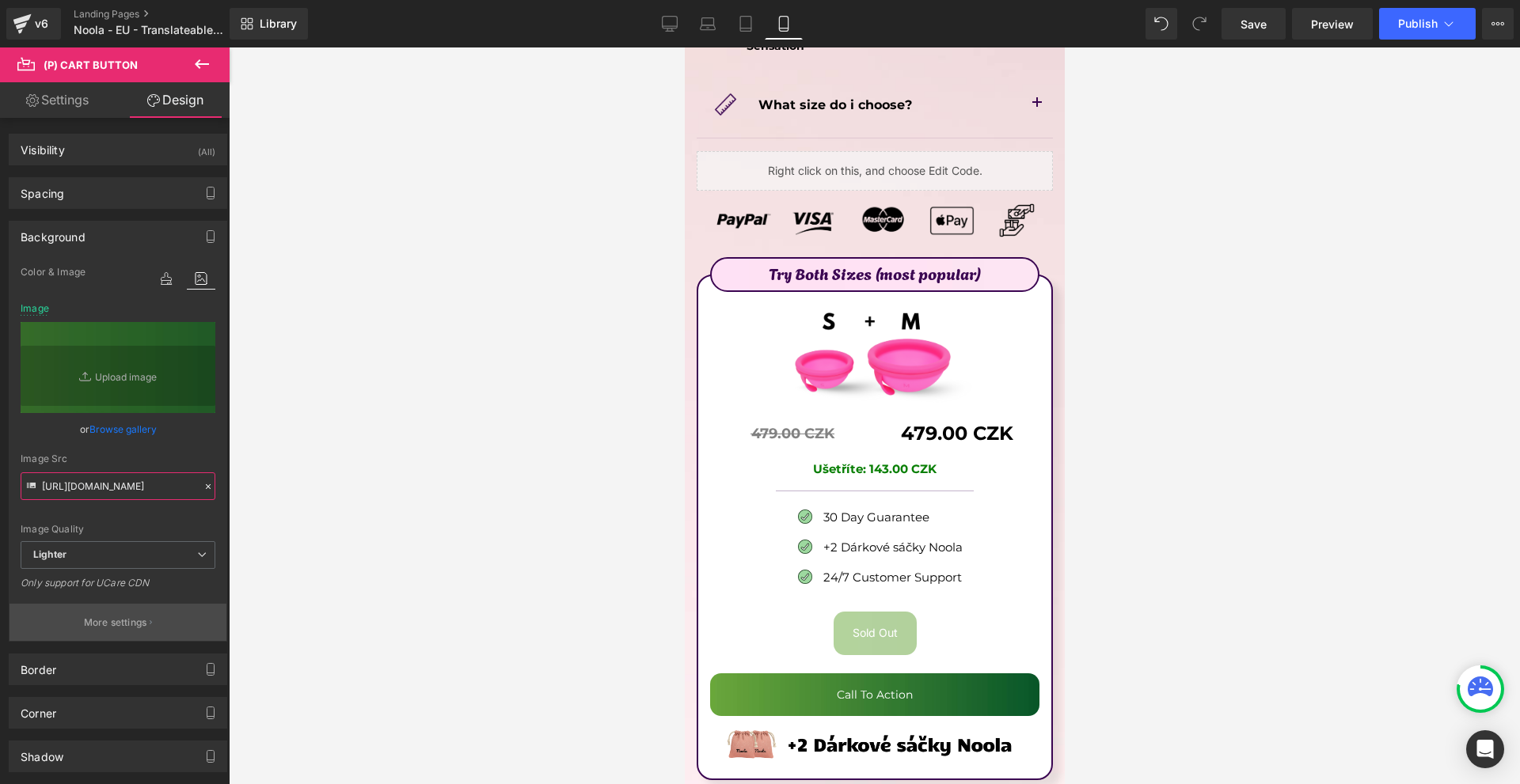
type input "[URL][DOMAIN_NAME]"
click at [157, 610] on button "More settings" at bounding box center [118, 622] width 217 height 37
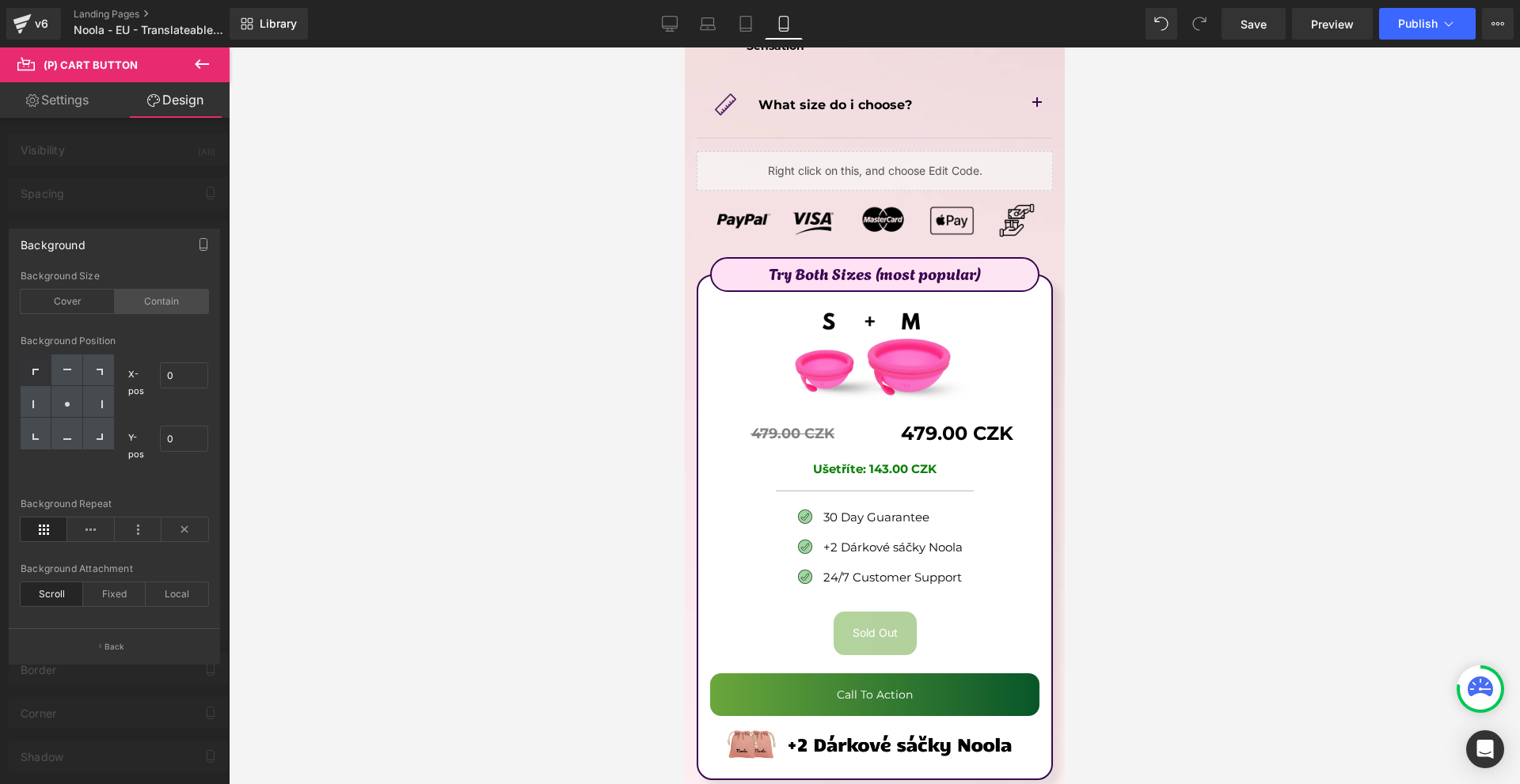
click at [132, 304] on div "Contain" at bounding box center [162, 301] width 94 height 24
click at [74, 305] on div "Cover" at bounding box center [67, 301] width 94 height 24
click at [193, 306] on div "Contain" at bounding box center [162, 301] width 94 height 24
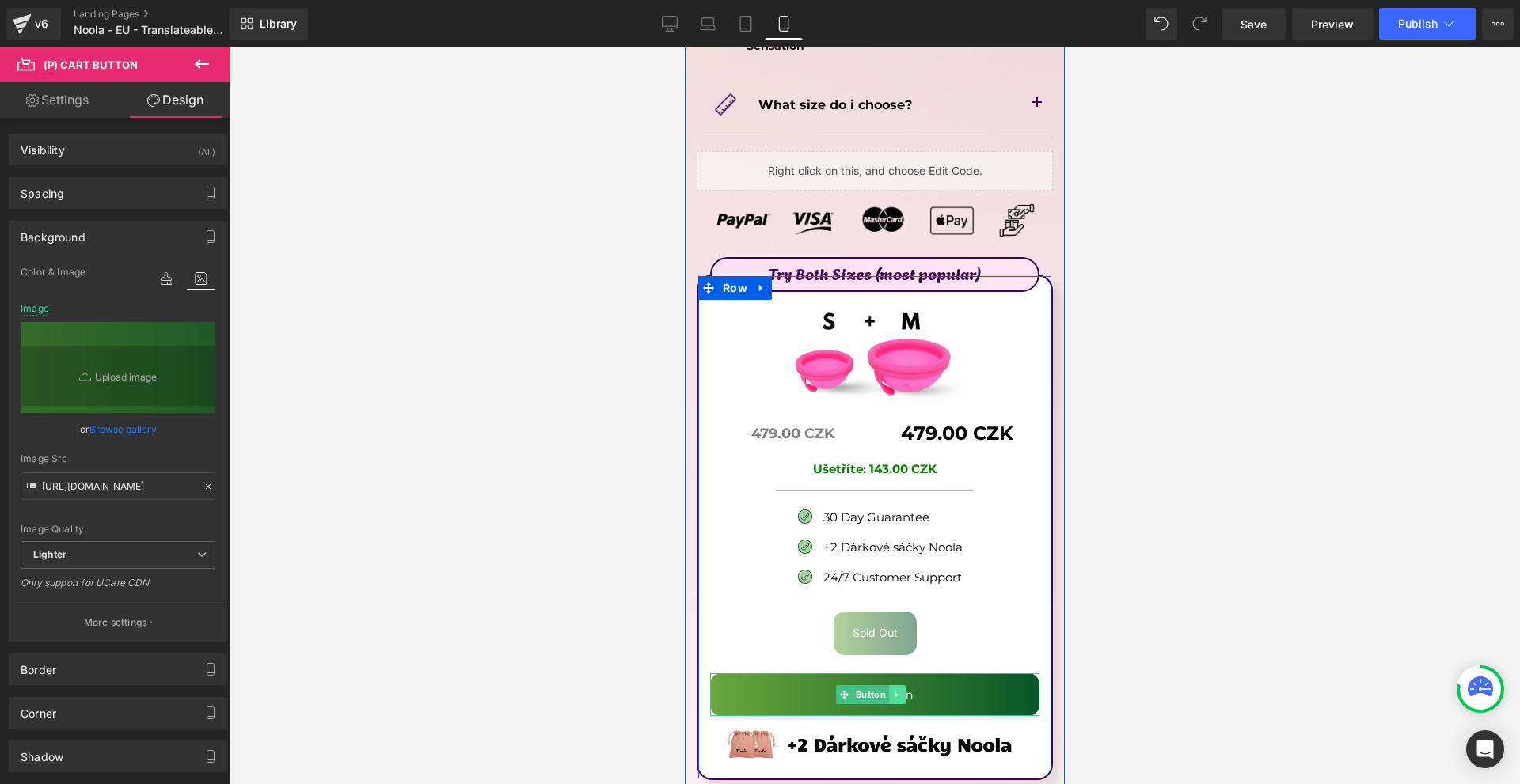
click at [888, 686] on link at bounding box center [896, 695] width 17 height 19
click at [903, 690] on icon at bounding box center [904, 694] width 9 height 9
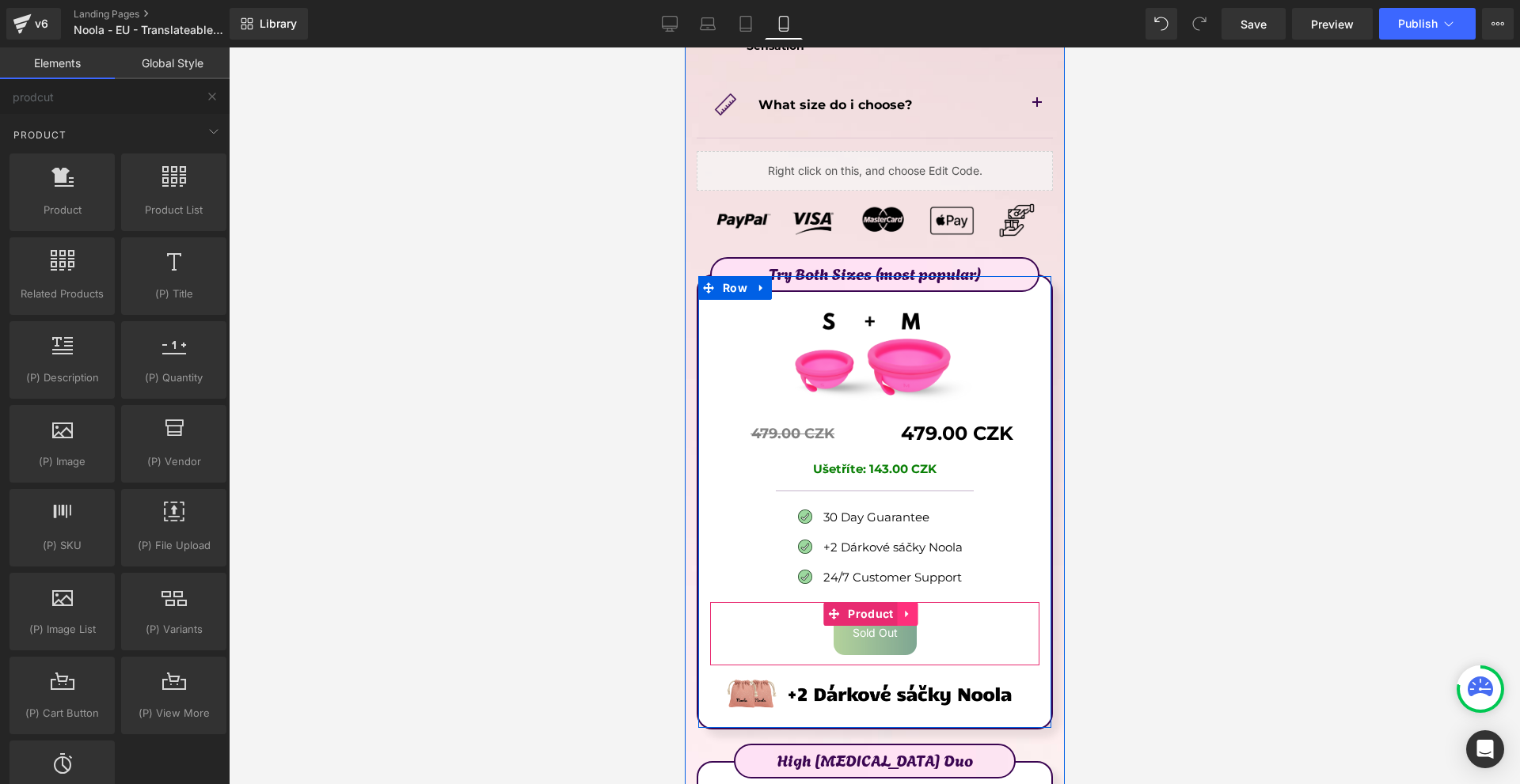
click at [911, 602] on link at bounding box center [906, 614] width 20 height 24
click at [891, 608] on icon at bounding box center [897, 614] width 11 height 11
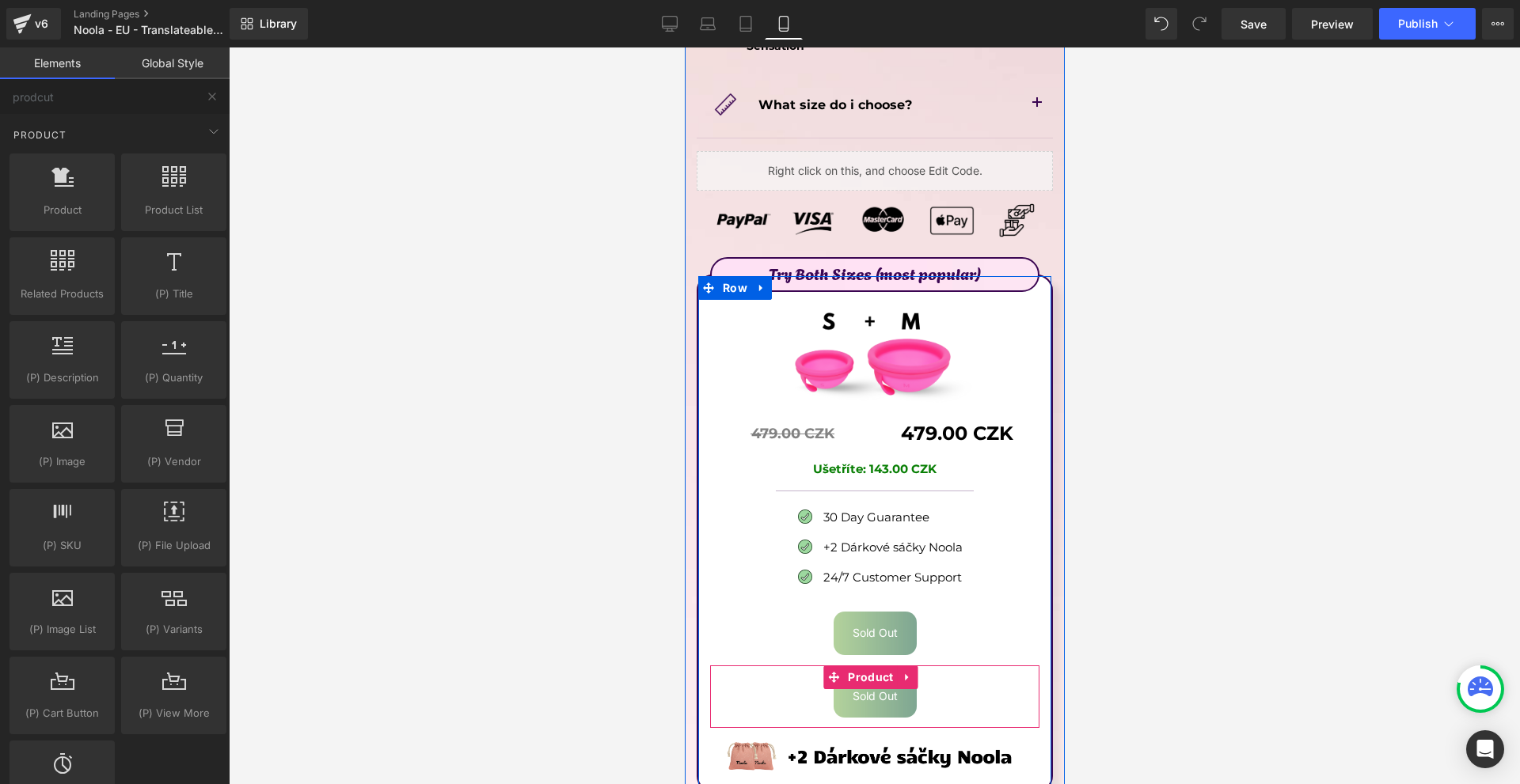
drag, startPoint x: 871, startPoint y: 590, endPoint x: 909, endPoint y: 596, distance: 38.5
click at [909, 665] on div "Sold Out (P) Cart Button Product" at bounding box center [874, 696] width 329 height 62
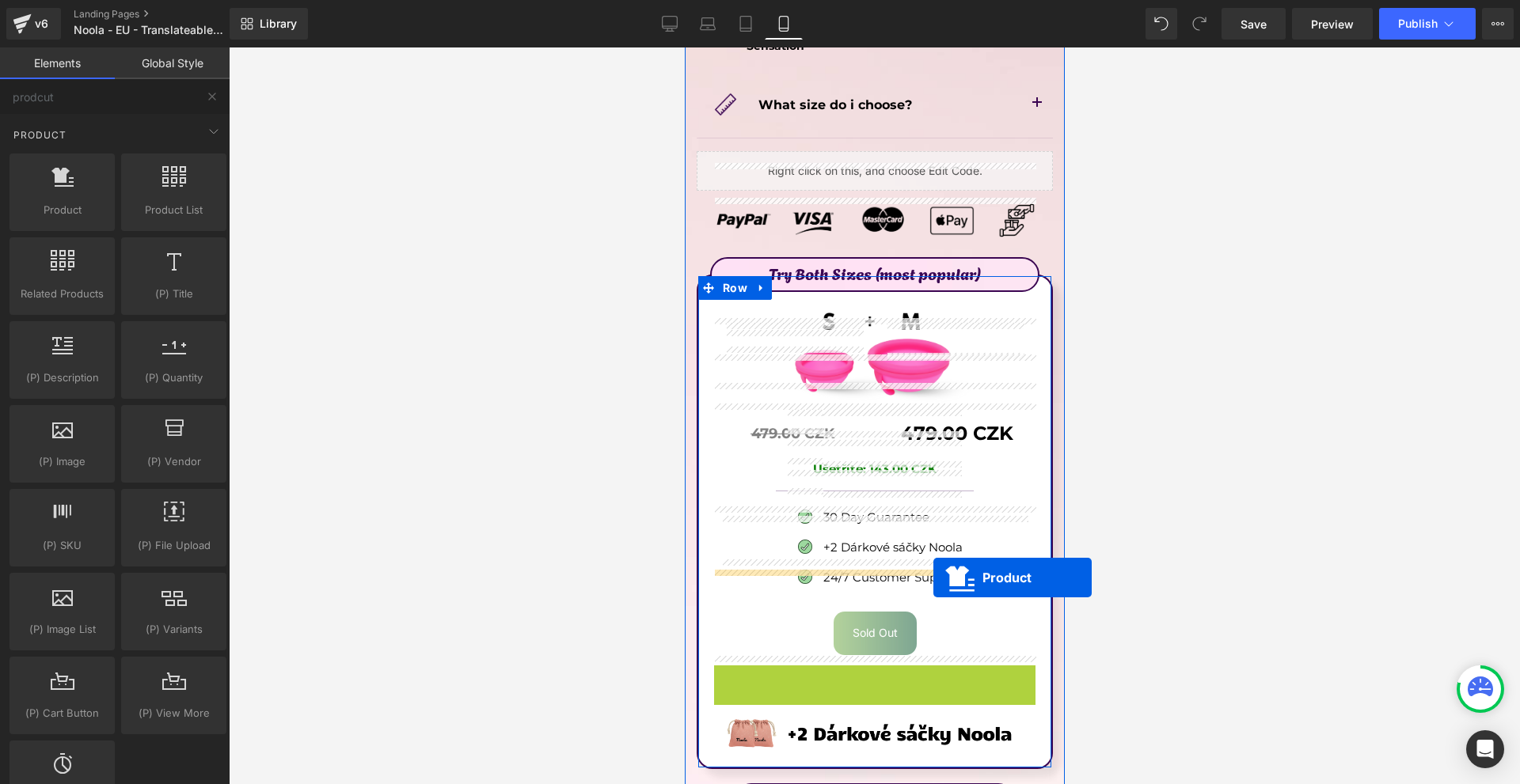
scroll to position [9078, 0]
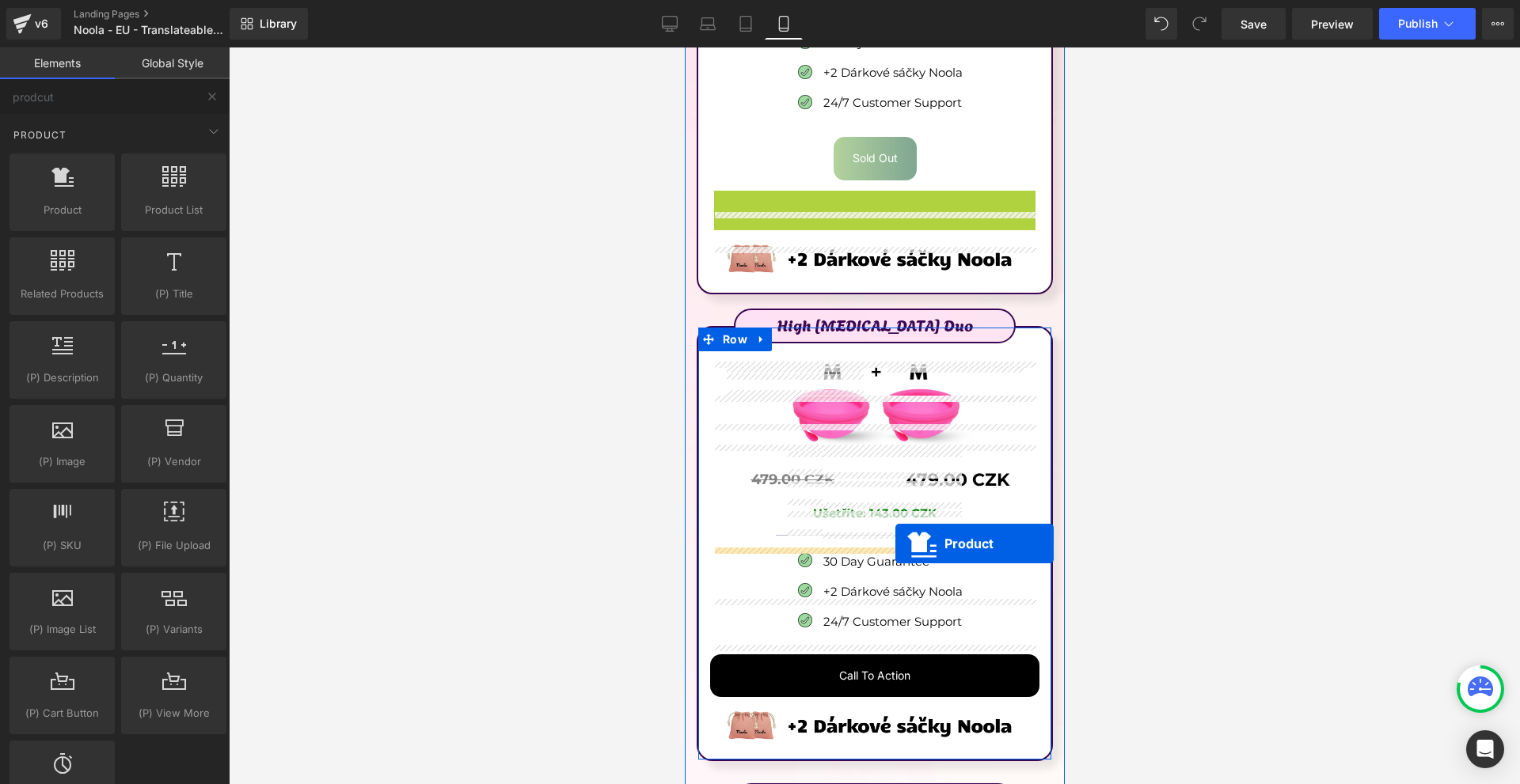
drag, startPoint x: 867, startPoint y: 579, endPoint x: 894, endPoint y: 544, distance: 44.2
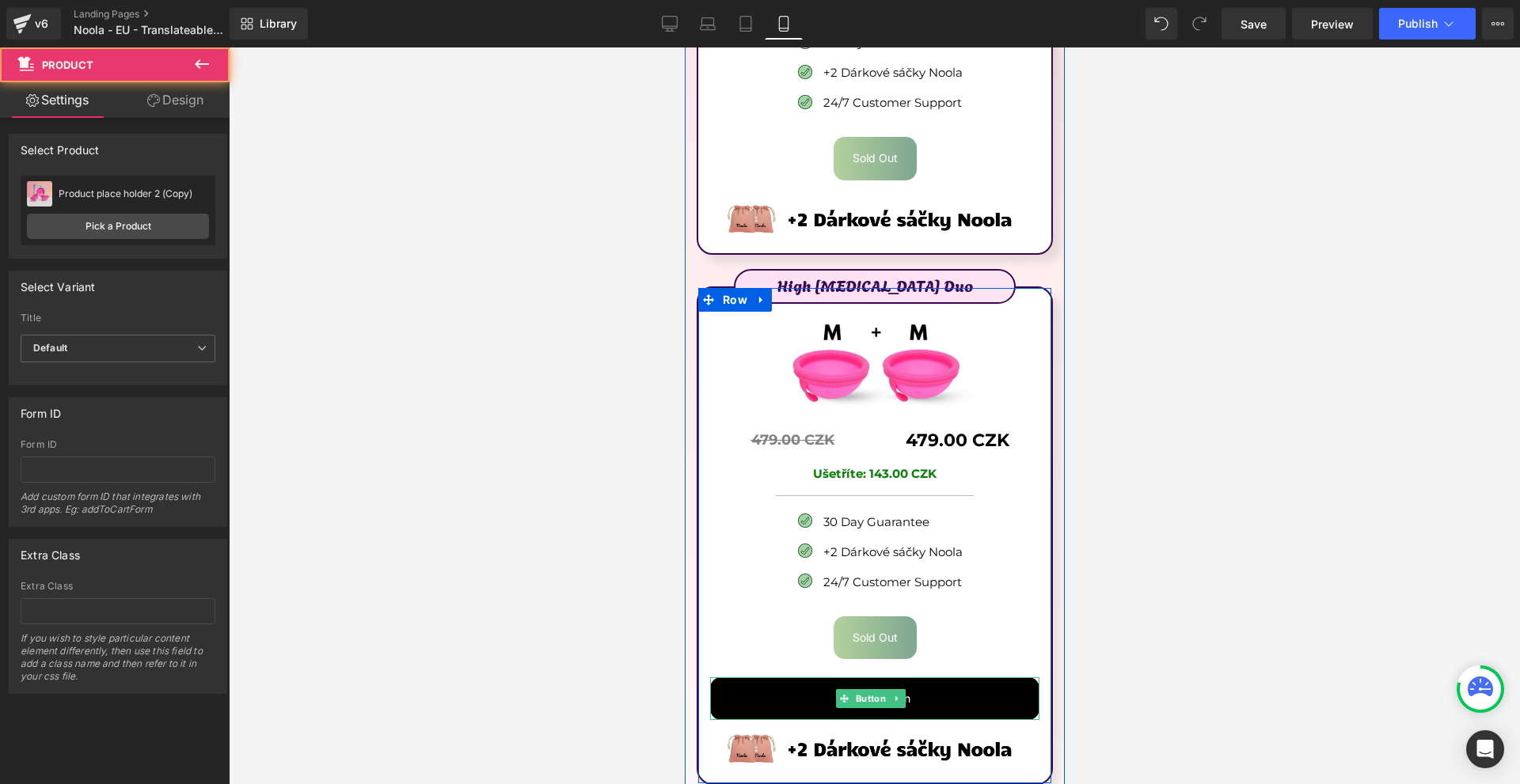
click at [896, 694] on icon at bounding box center [897, 698] width 9 height 10
click at [906, 689] on link at bounding box center [904, 699] width 17 height 19
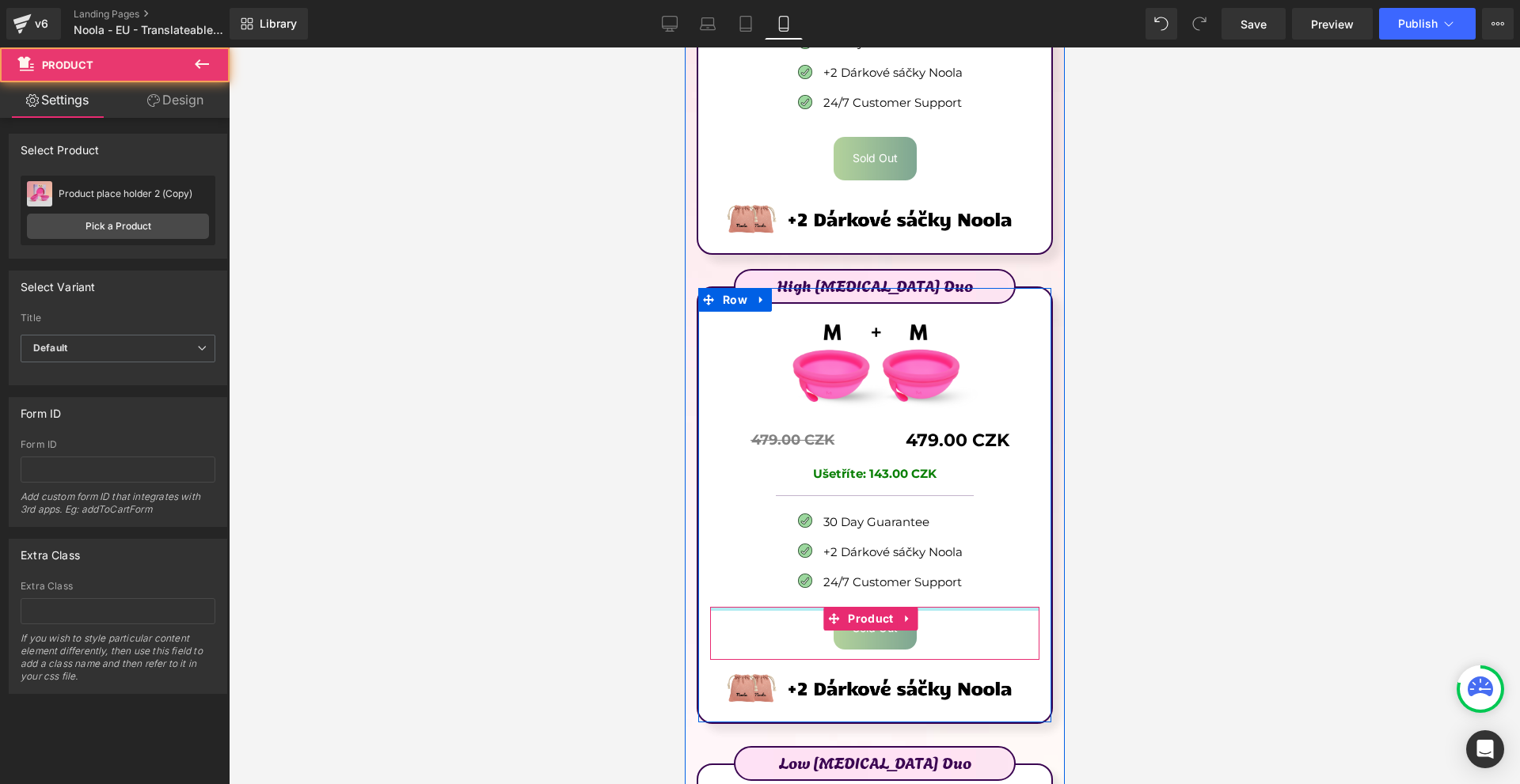
drag, startPoint x: 940, startPoint y: 511, endPoint x: 947, endPoint y: 498, distance: 14.8
click at [947, 498] on div "High [MEDICAL_DATA] Duo Text Block Image 479.00 CZK Text Block Separator 479.00…" at bounding box center [874, 500] width 353 height 414
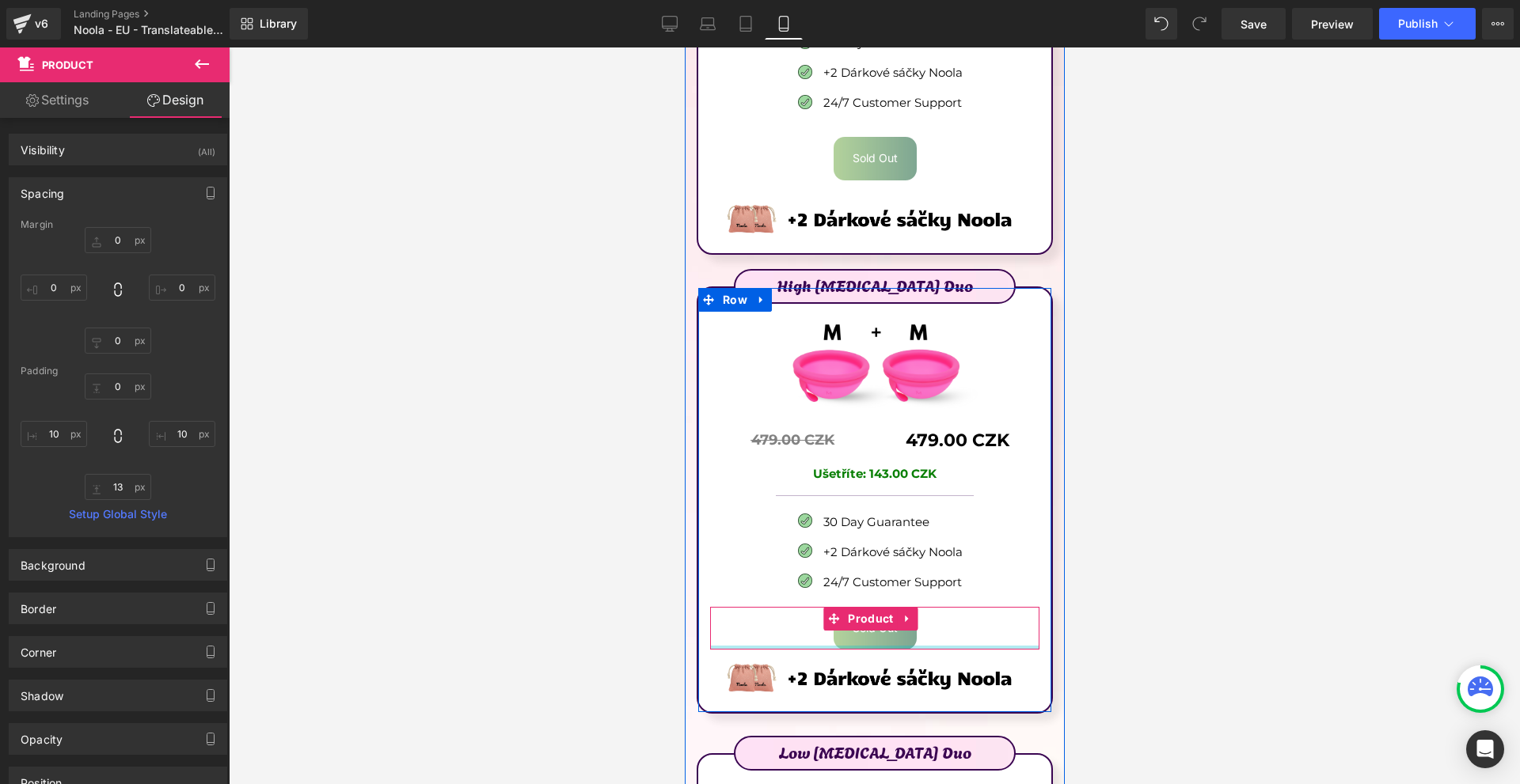
drag, startPoint x: 917, startPoint y: 561, endPoint x: 1051, endPoint y: 562, distance: 134.0
click at [928, 607] on div "Sold Out (P) Cart Button Product" at bounding box center [874, 628] width 329 height 43
click at [910, 613] on icon at bounding box center [907, 619] width 11 height 12
click at [898, 613] on icon at bounding box center [897, 619] width 11 height 12
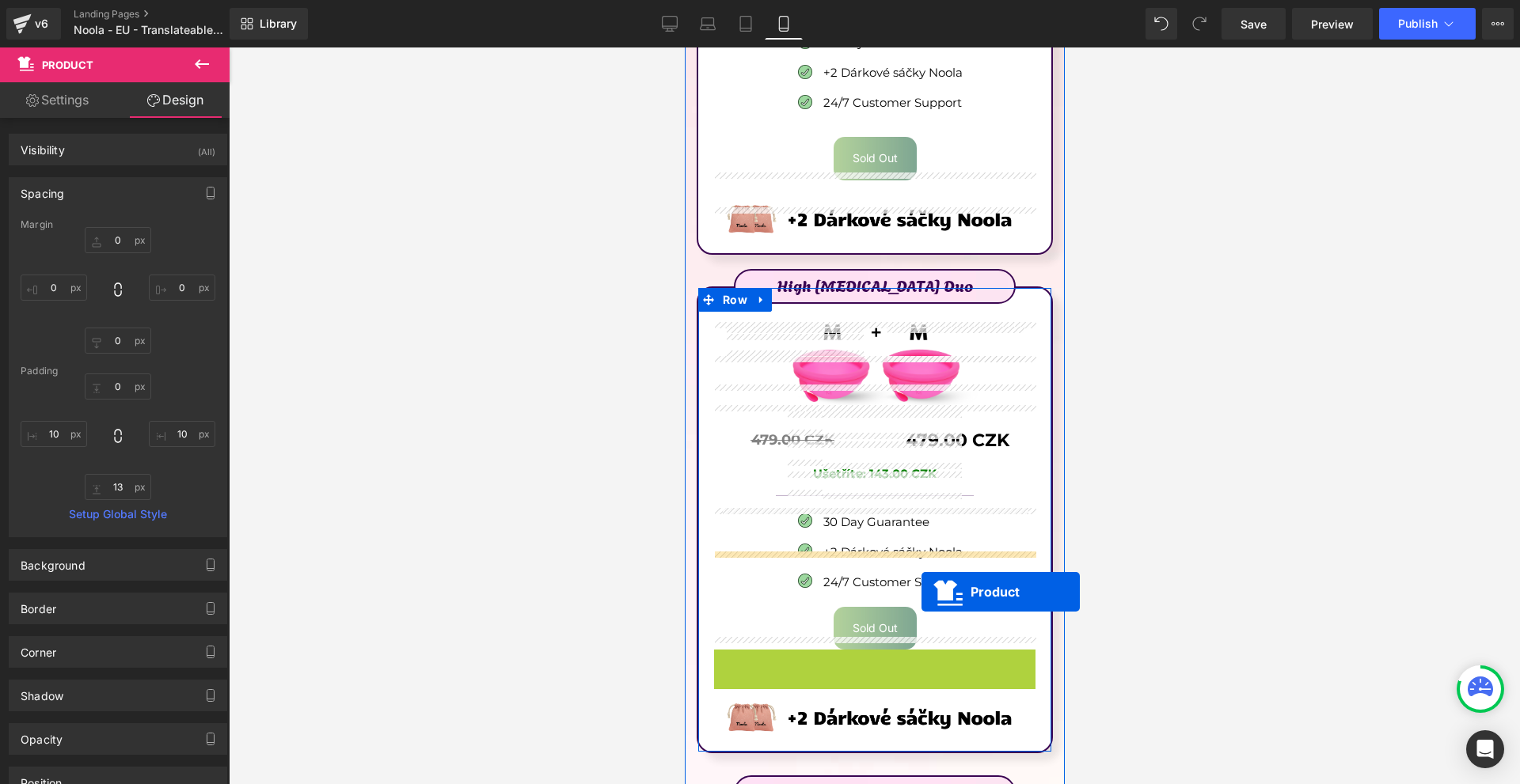
scroll to position [9553, 0]
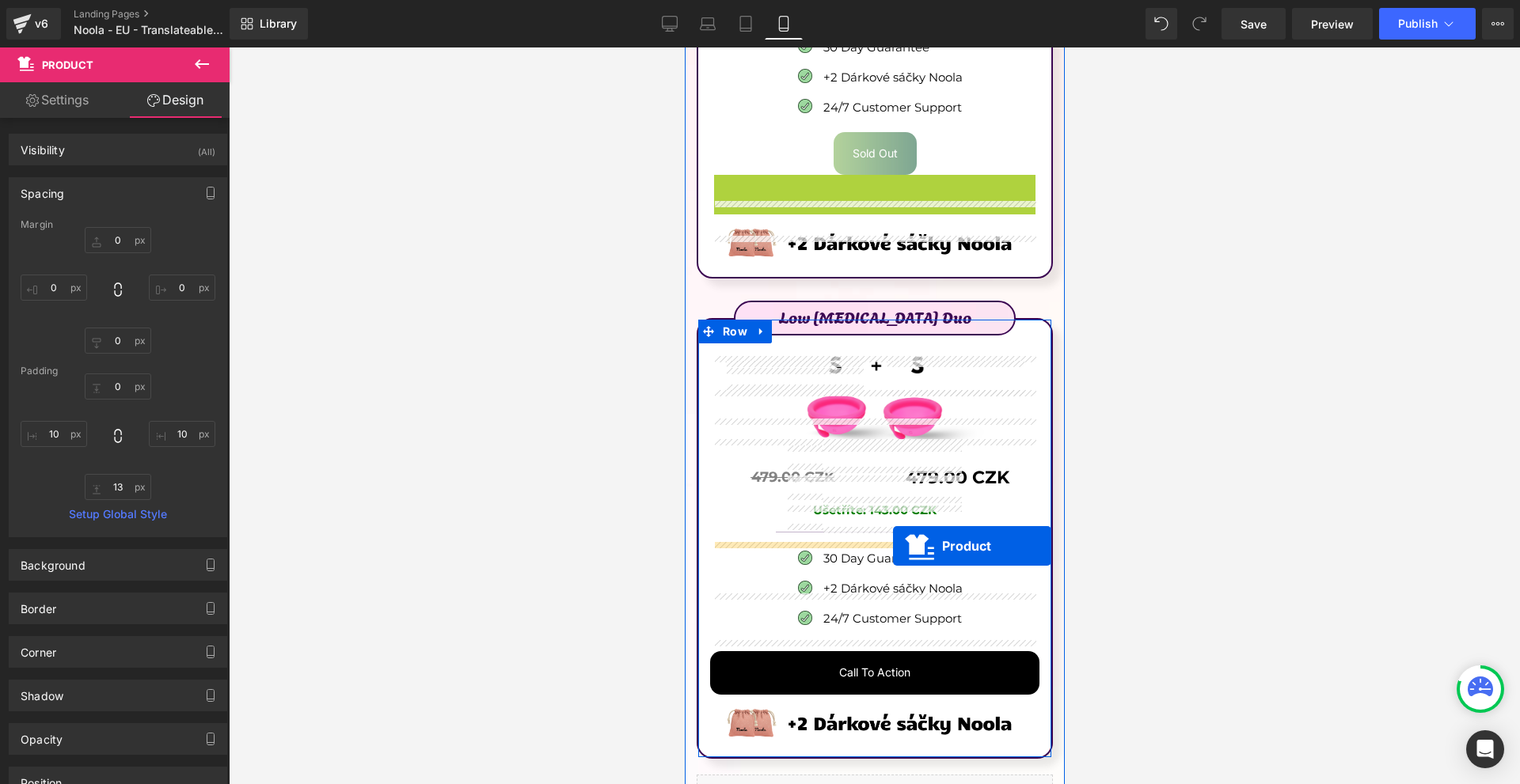
drag, startPoint x: 862, startPoint y: 566, endPoint x: 892, endPoint y: 546, distance: 36.1
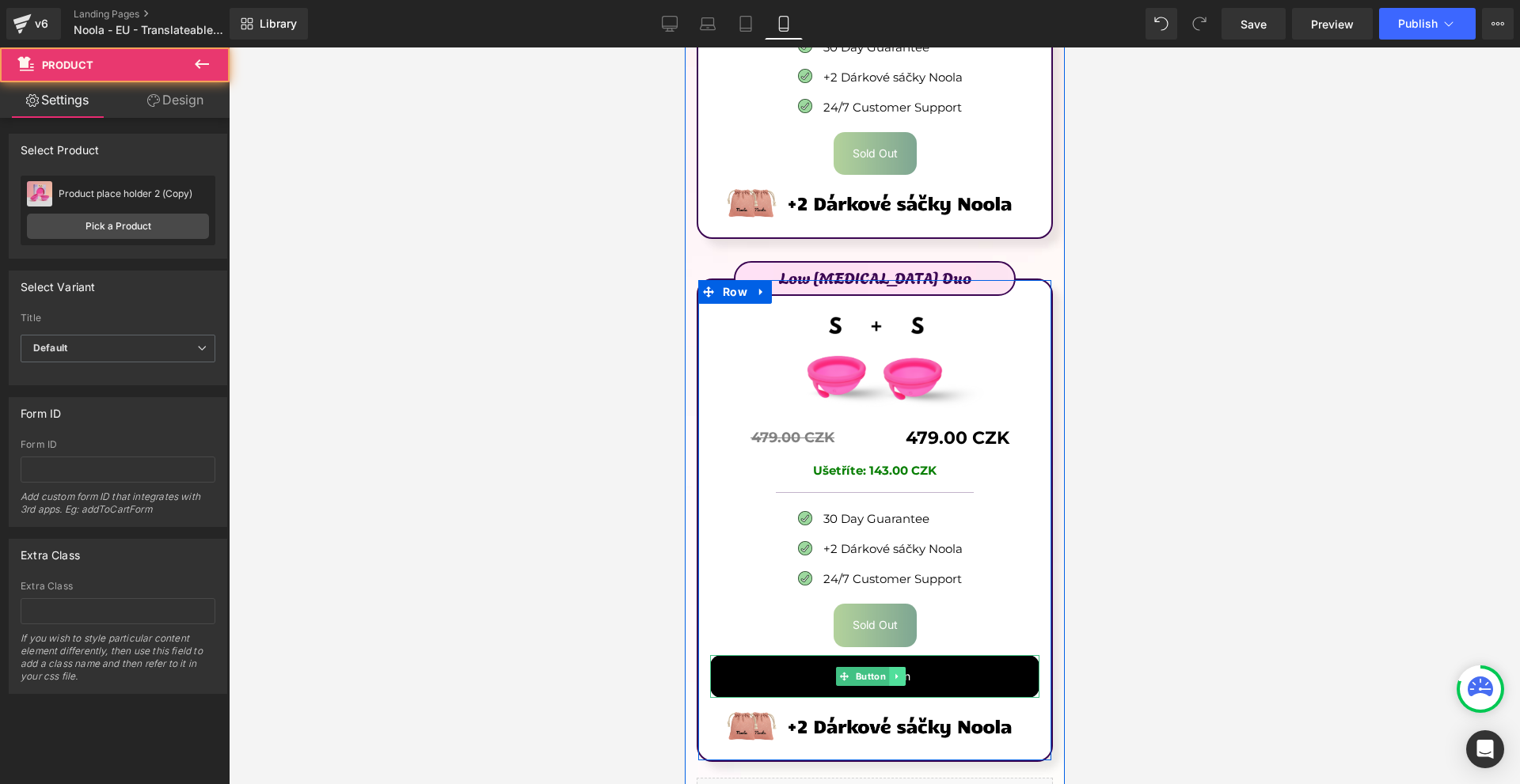
click at [895, 674] on icon at bounding box center [895, 677] width 3 height 5
click at [900, 672] on icon at bounding box center [904, 676] width 9 height 9
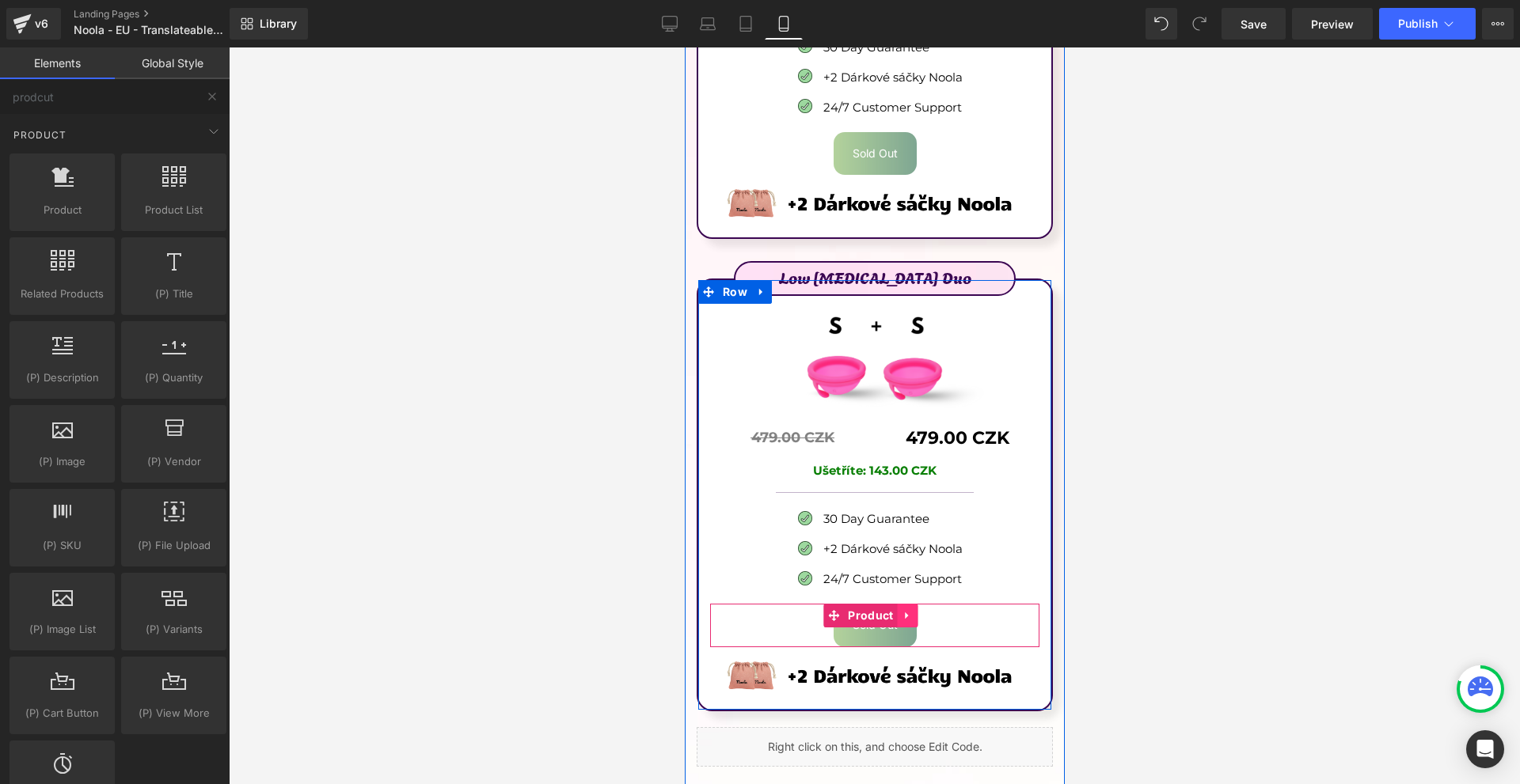
click at [897, 604] on link at bounding box center [906, 615] width 20 height 24
click at [898, 610] on icon at bounding box center [897, 616] width 11 height 12
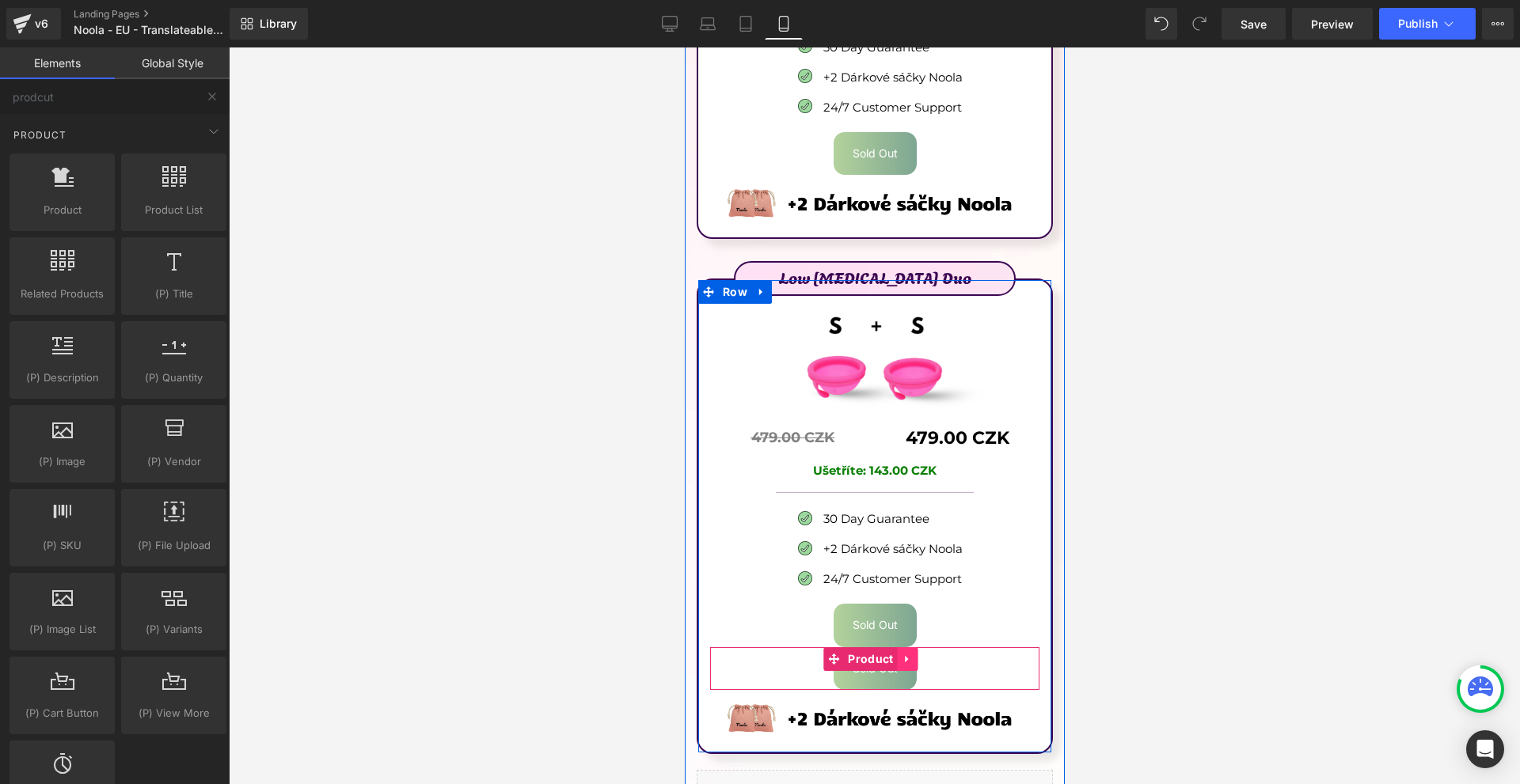
click at [908, 653] on icon at bounding box center [907, 659] width 11 height 12
click at [913, 653] on icon at bounding box center [917, 658] width 11 height 11
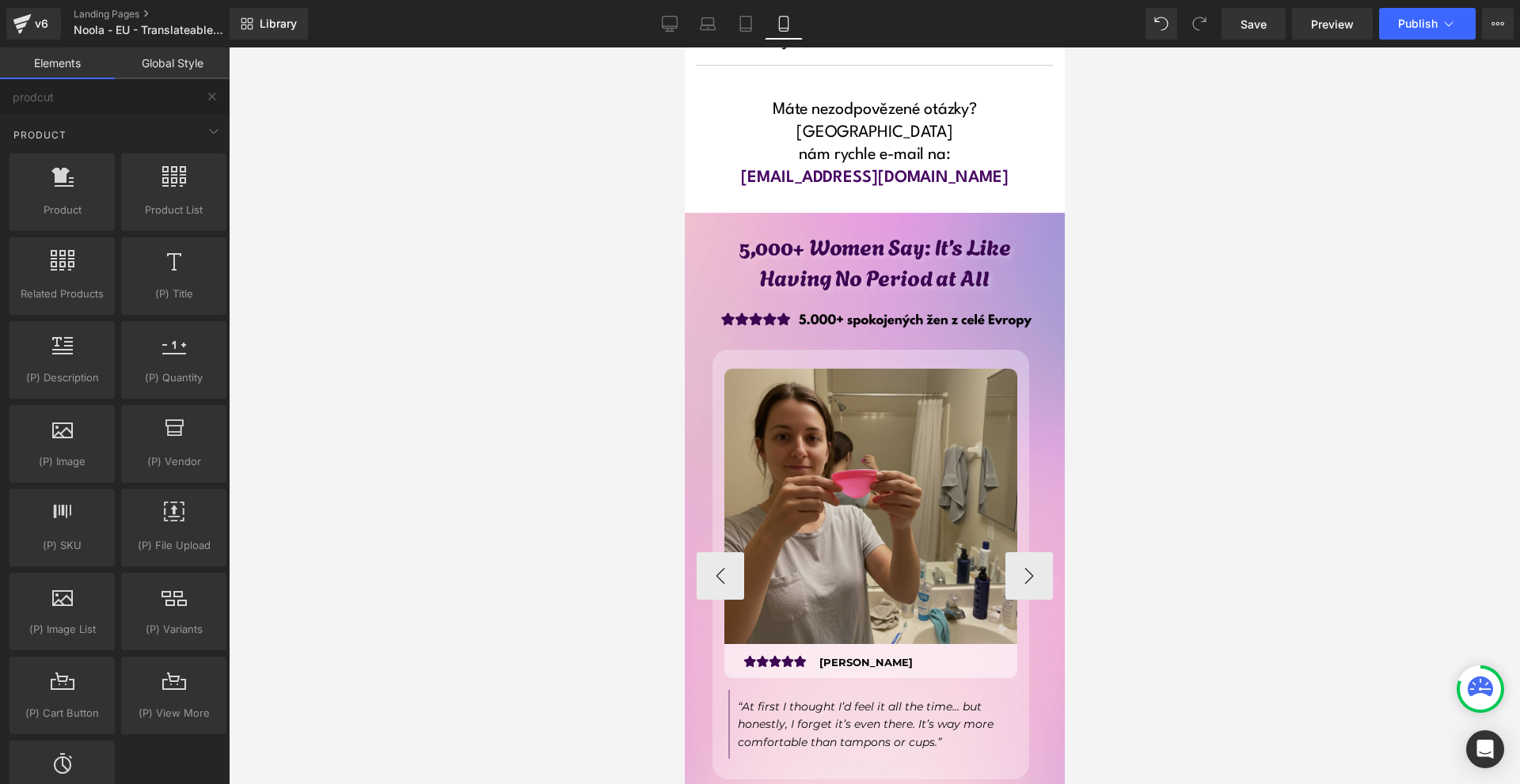
scroll to position [12397, 0]
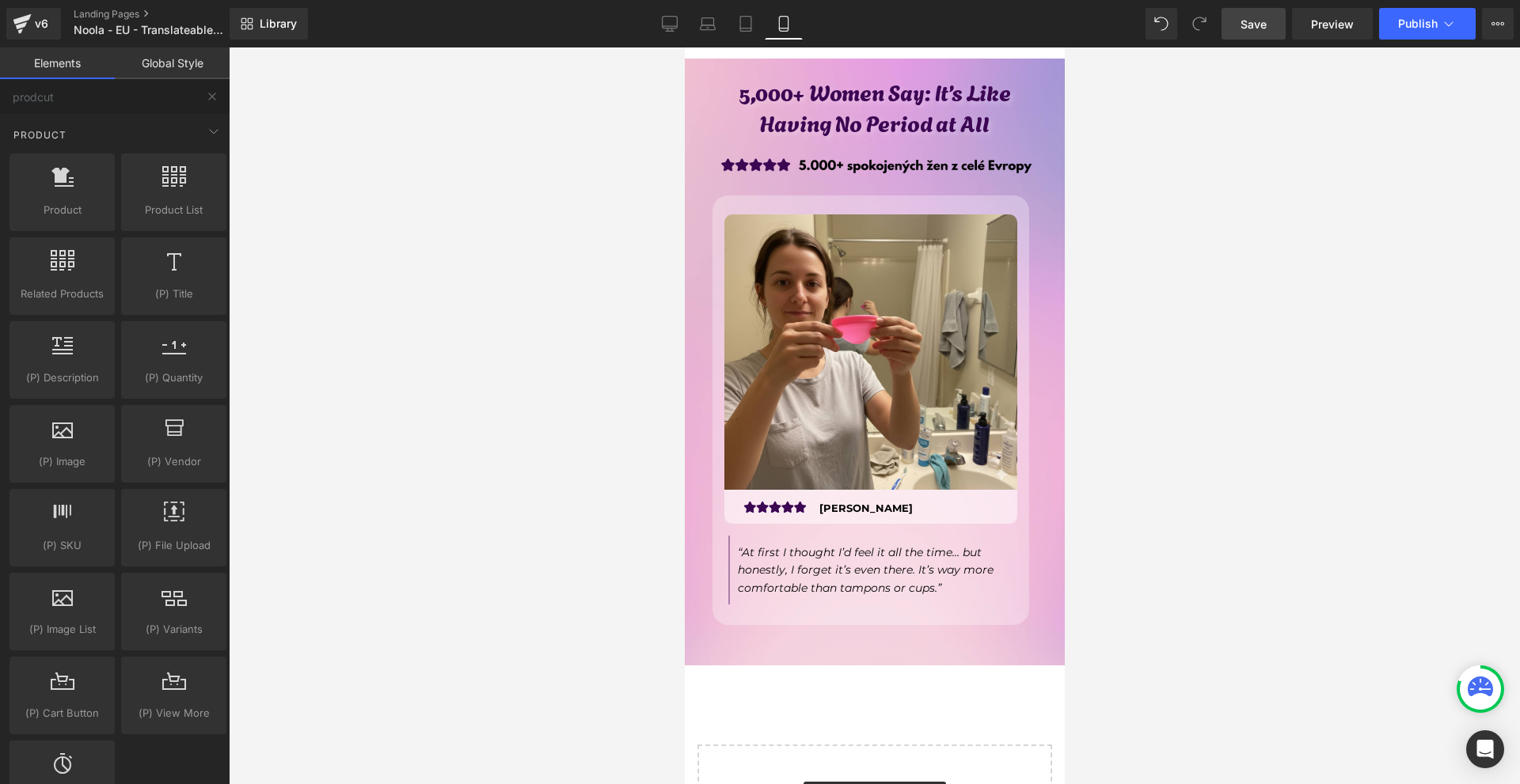
click at [1258, 23] on span "Save" at bounding box center [1253, 24] width 26 height 17
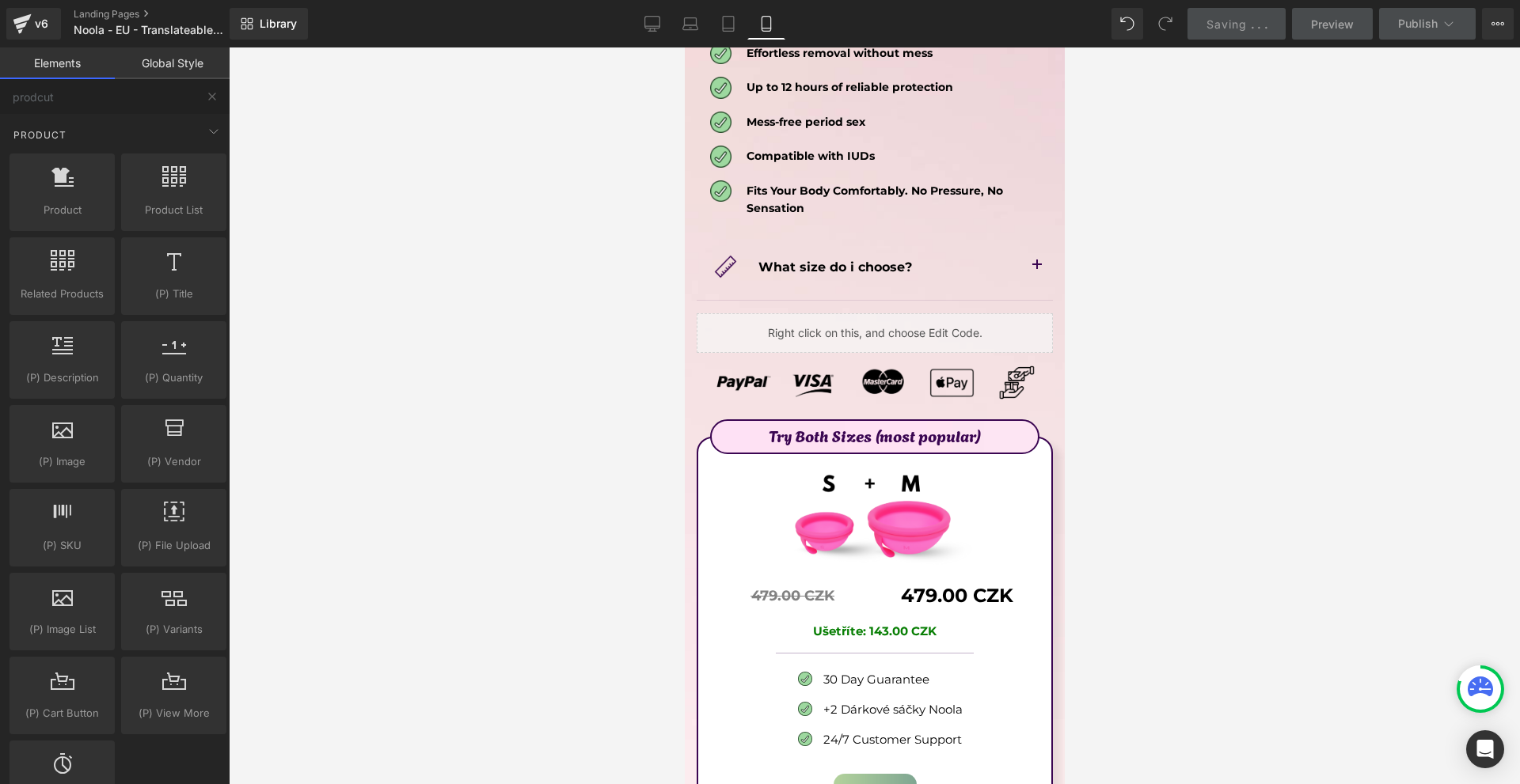
scroll to position [8124, 0]
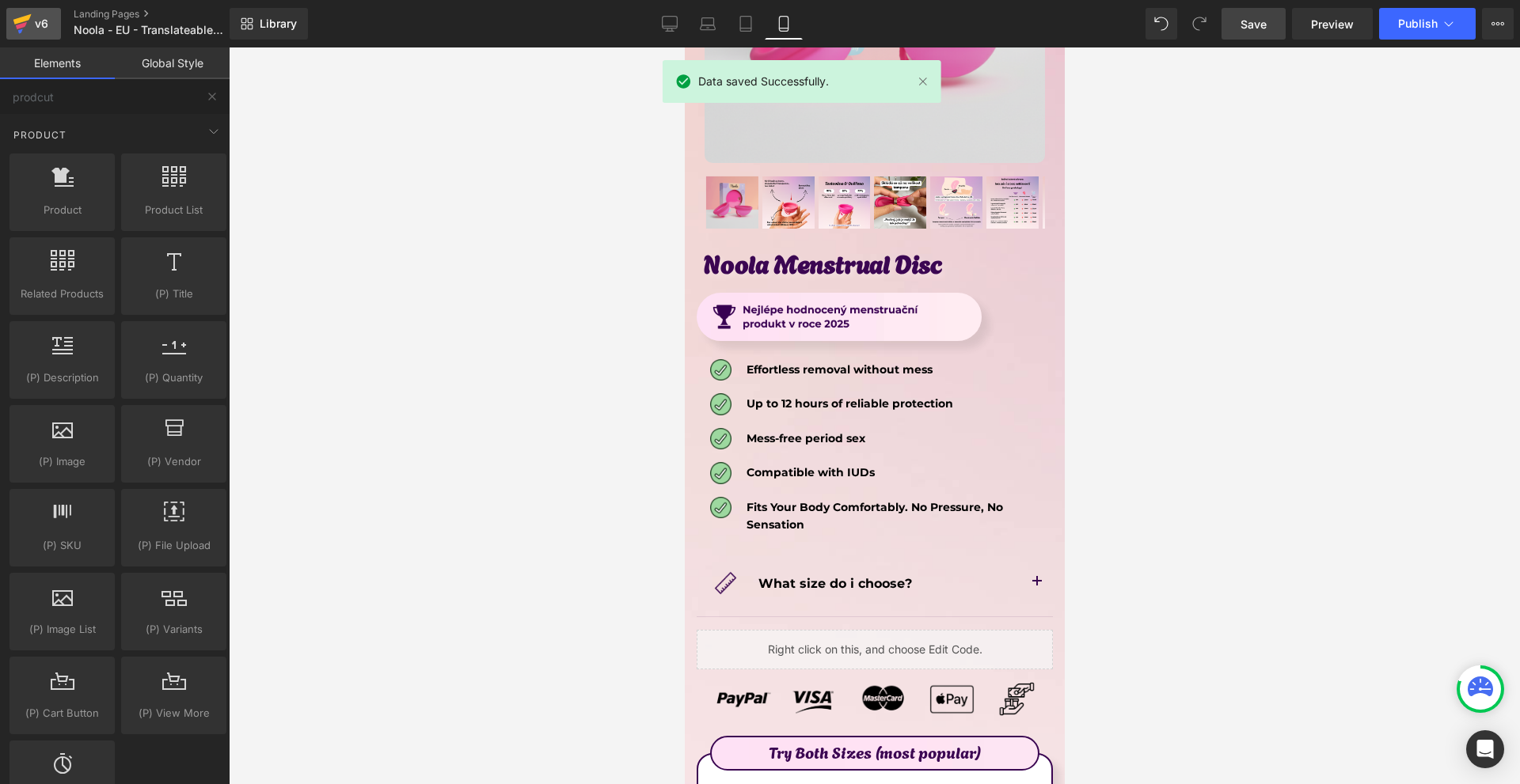
click at [43, 24] on div "v6" at bounding box center [41, 23] width 20 height 20
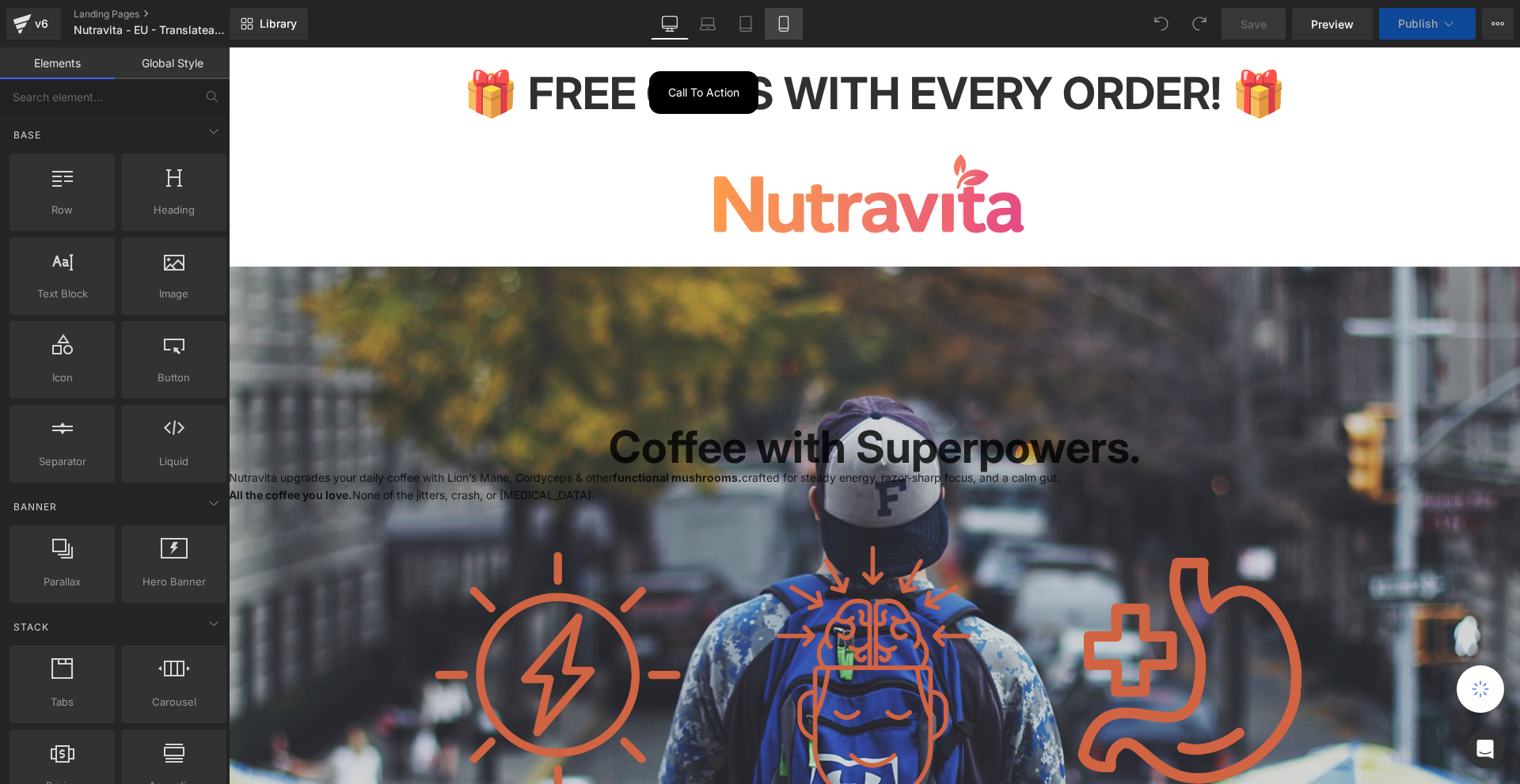
click at [788, 18] on icon at bounding box center [783, 24] width 16 height 16
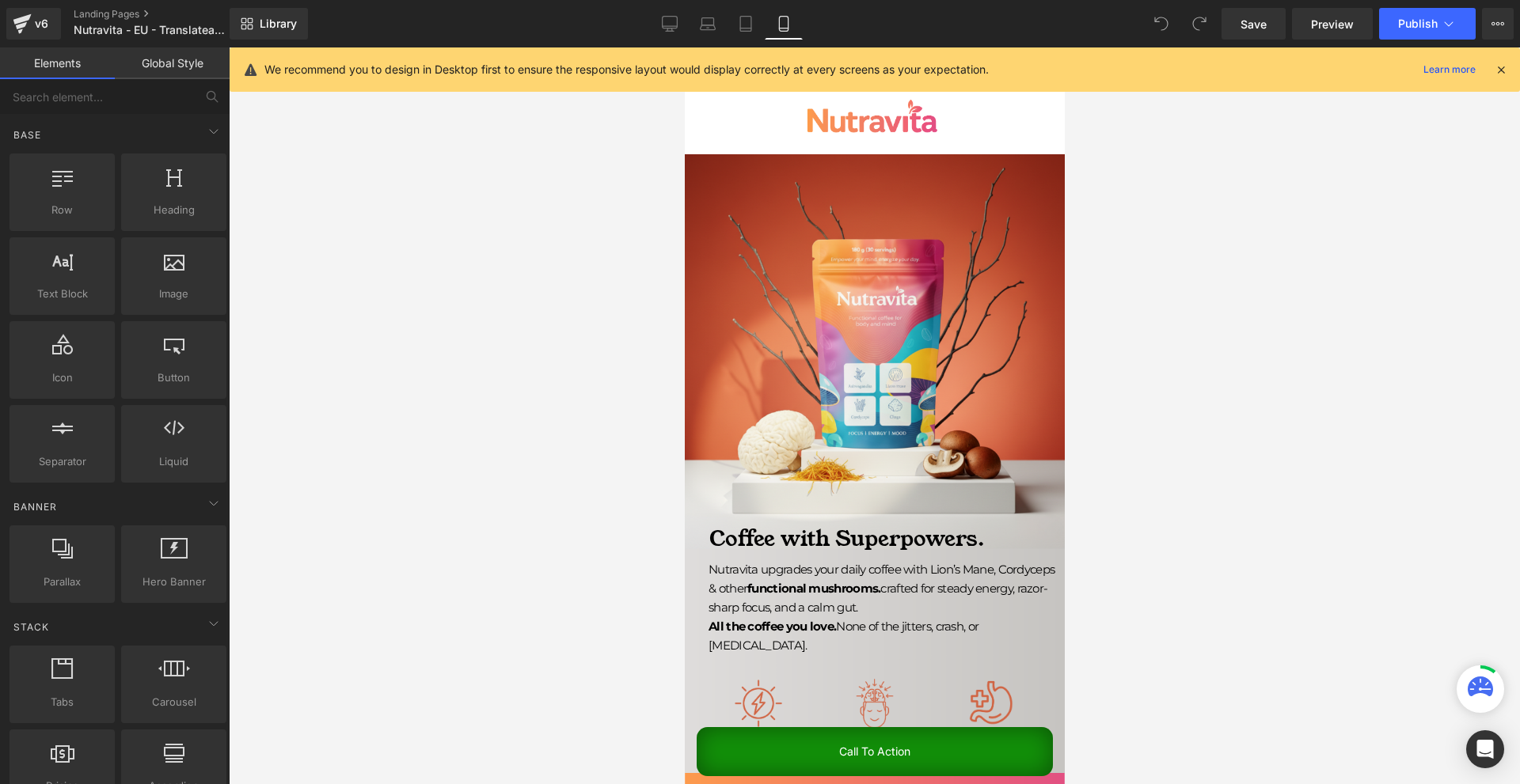
click at [1498, 68] on icon at bounding box center [1501, 69] width 14 height 14
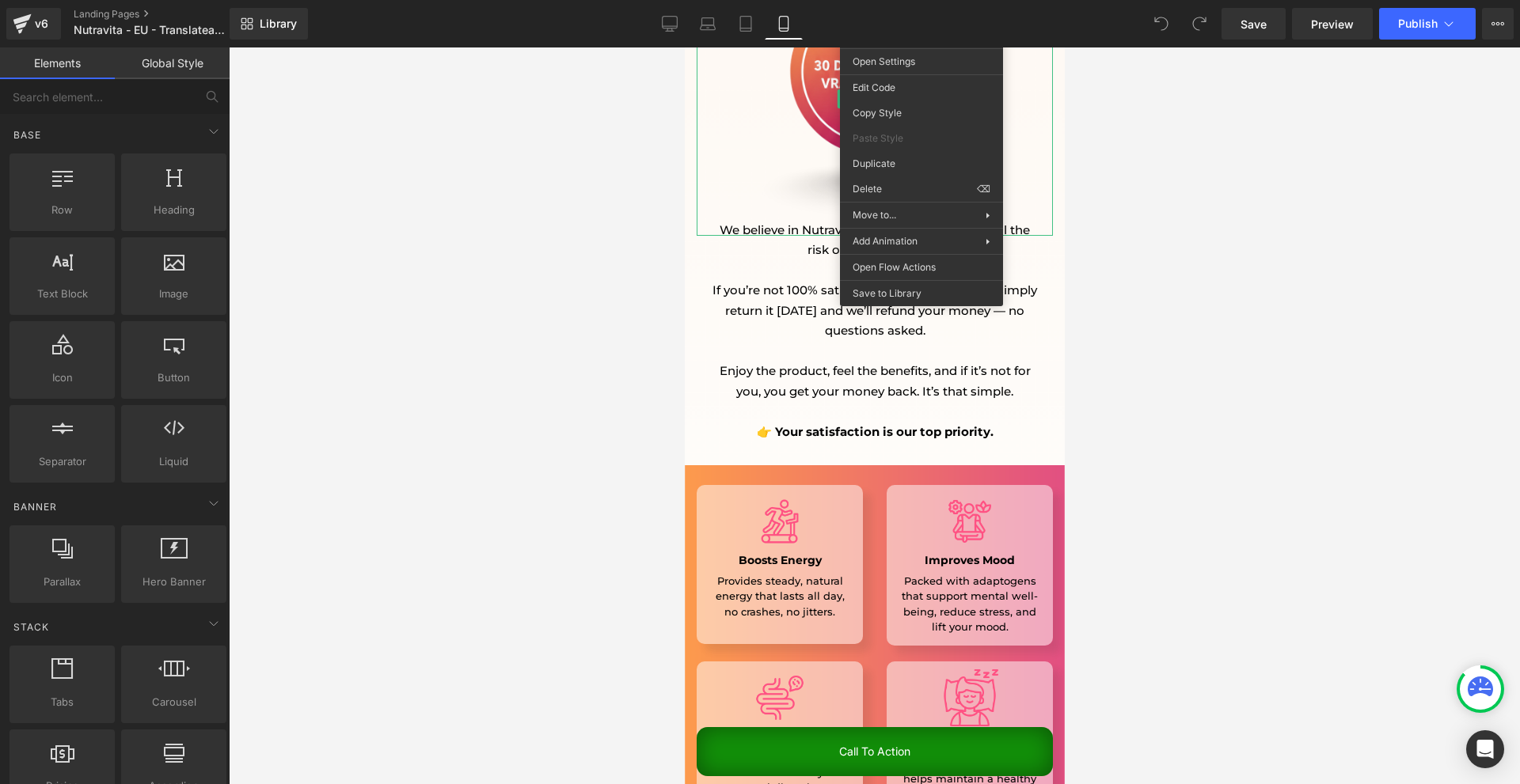
click at [1231, 308] on div at bounding box center [874, 415] width 1291 height 737
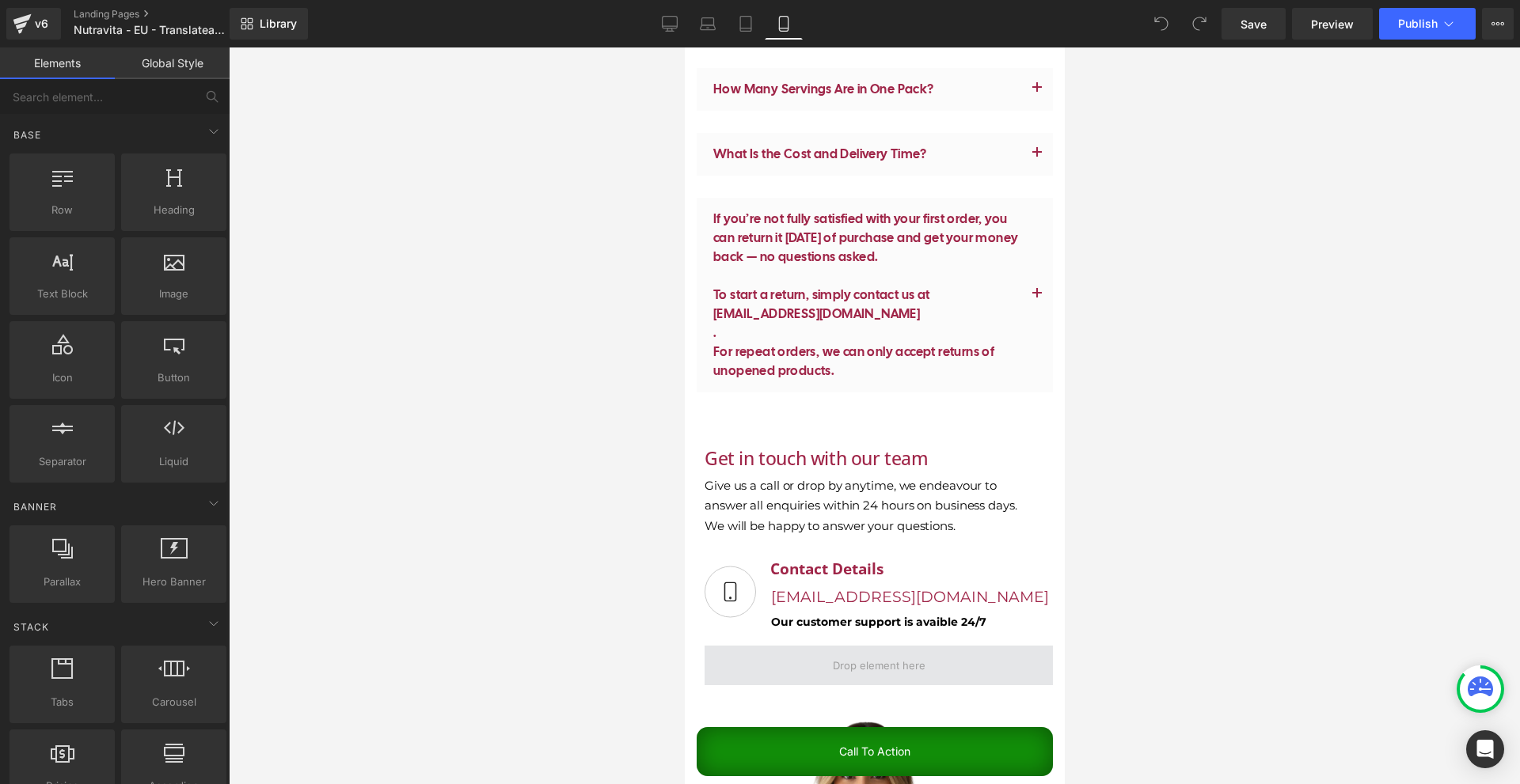
scroll to position [13610, 0]
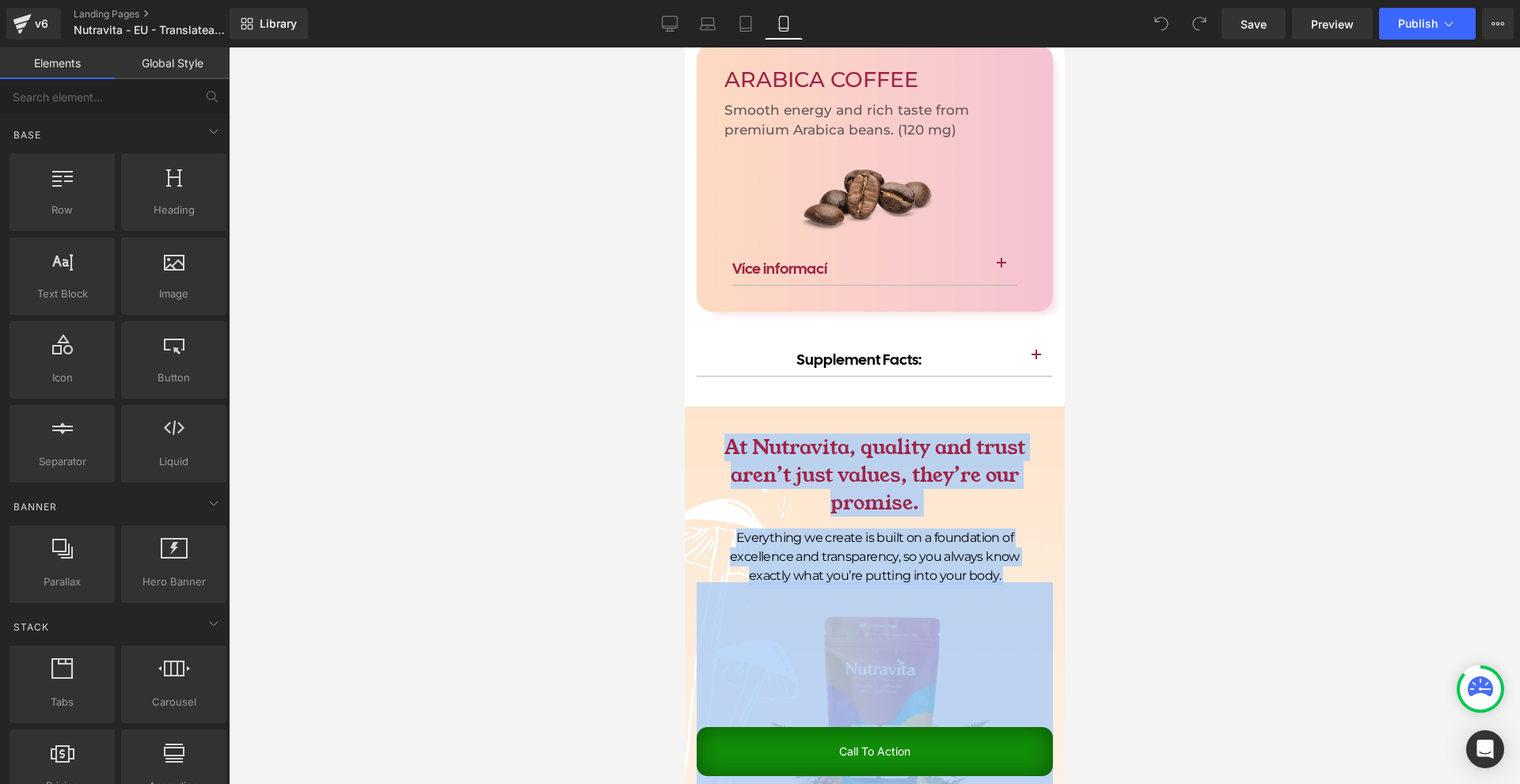
drag, startPoint x: 1063, startPoint y: 648, endPoint x: 1820, endPoint y: 396, distance: 797.8
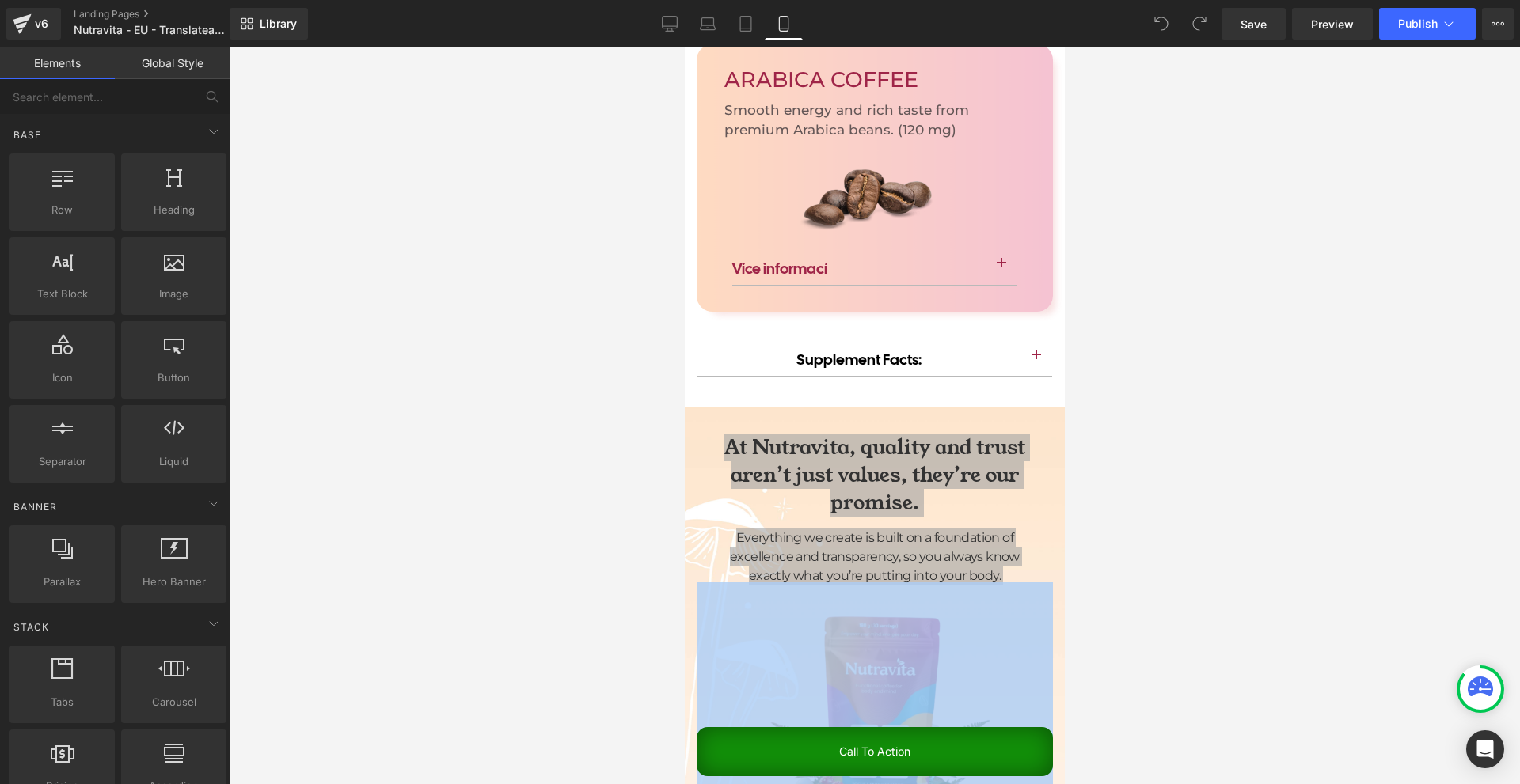
click at [1136, 349] on div at bounding box center [874, 415] width 1291 height 737
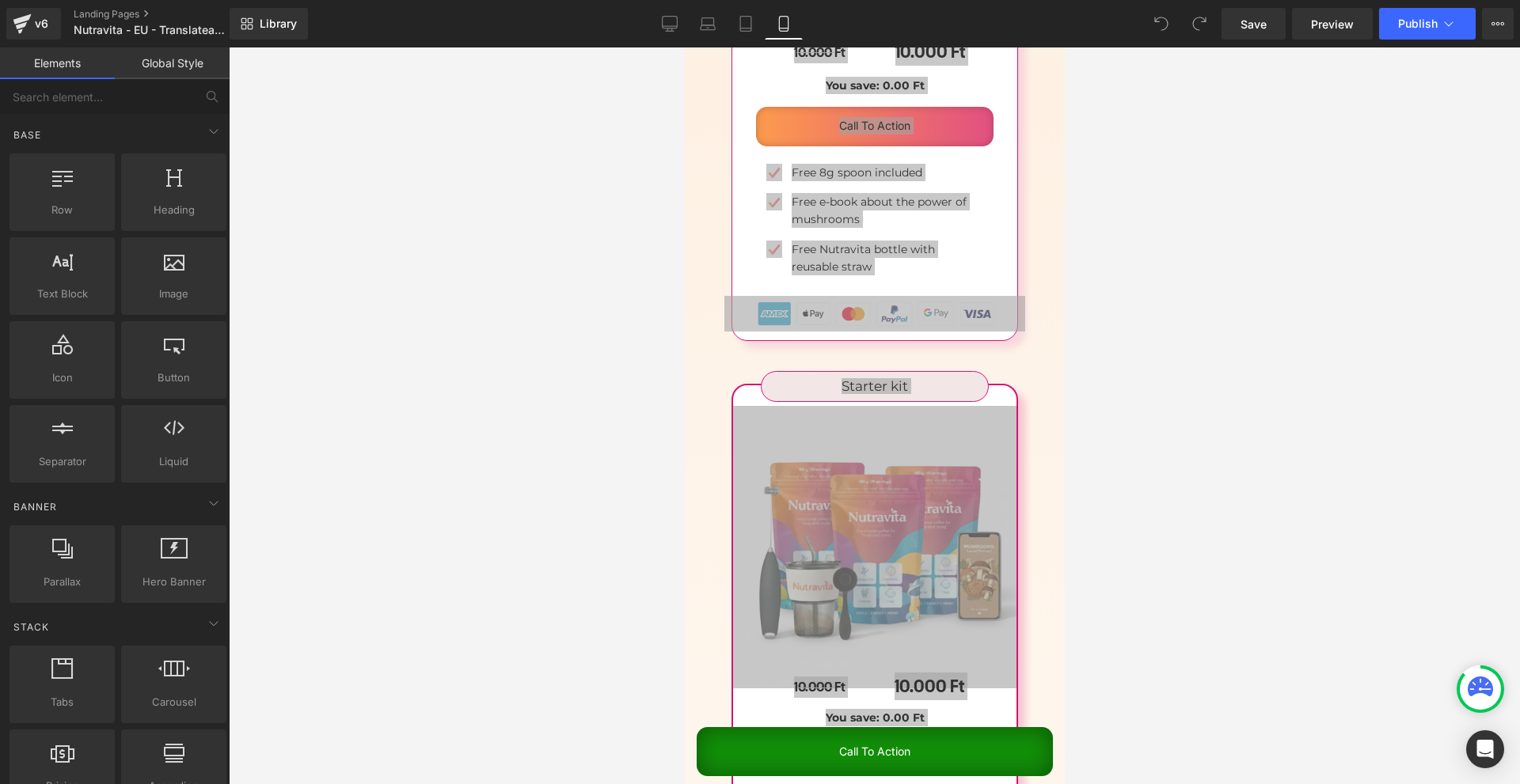
scroll to position [10972, 0]
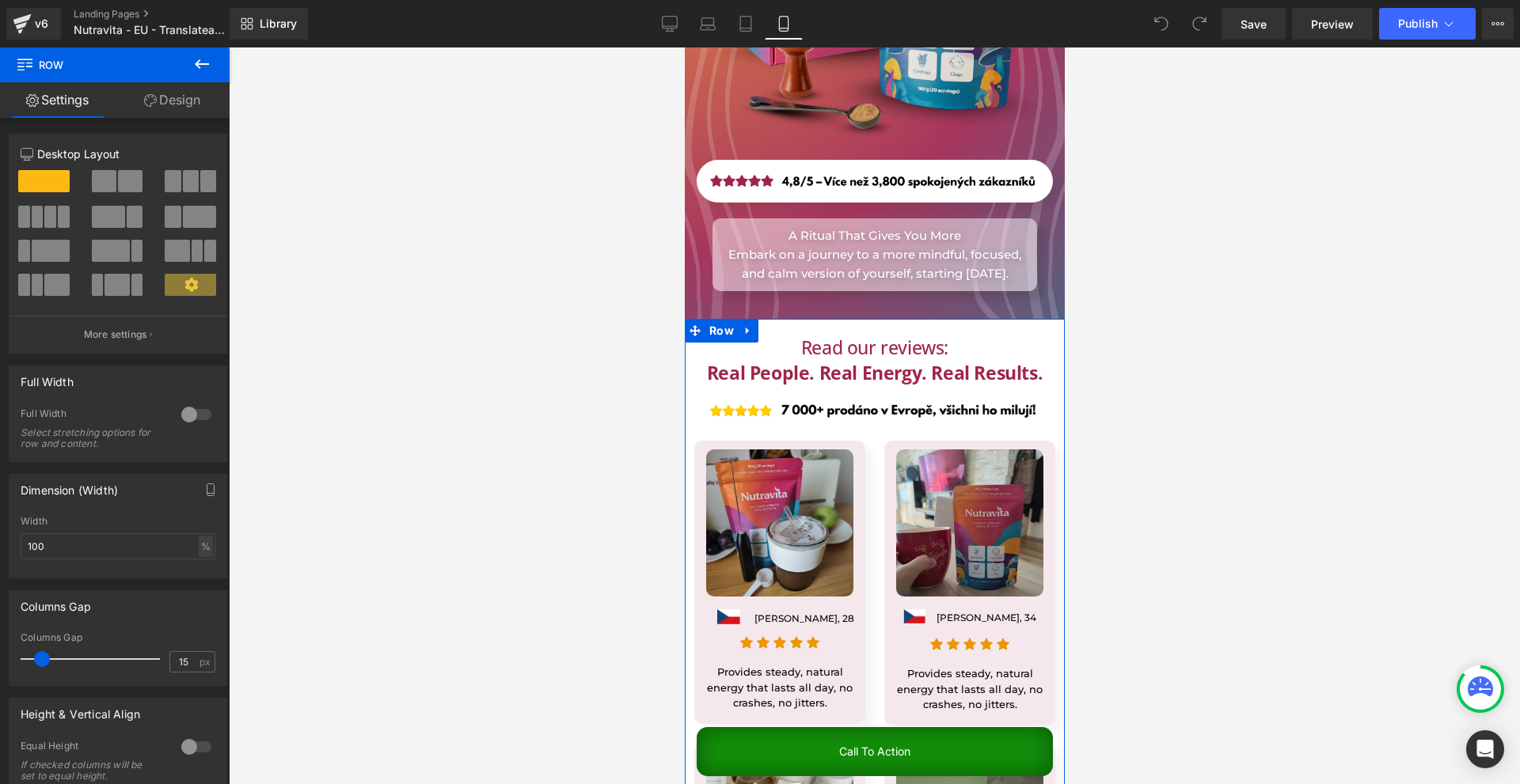
scroll to position [14928, 0]
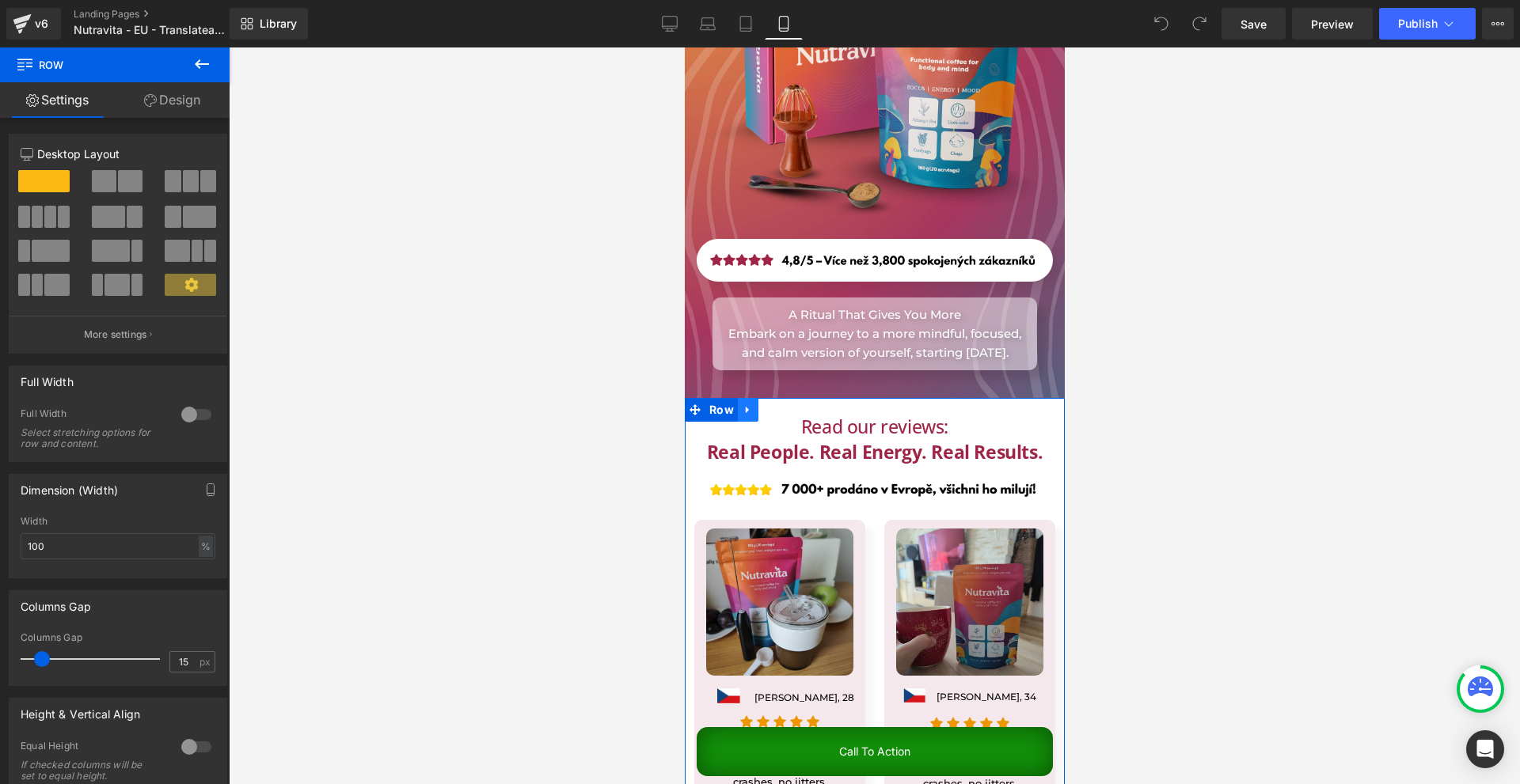
click at [746, 404] on icon at bounding box center [747, 410] width 11 height 12
click at [745, 404] on icon at bounding box center [747, 410] width 11 height 12
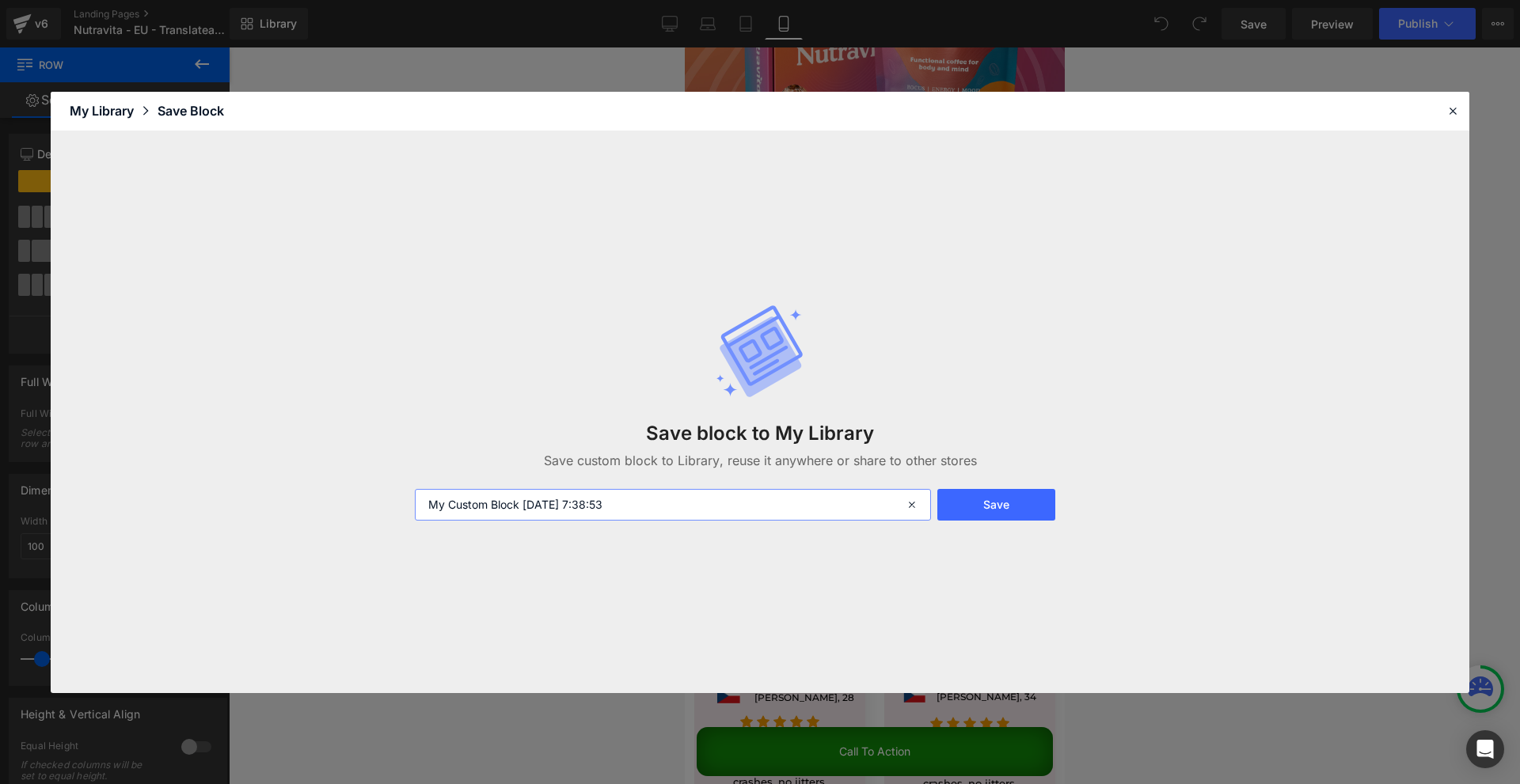
drag, startPoint x: 810, startPoint y: 507, endPoint x: 861, endPoint y: 501, distance: 51.4
click at [861, 501] on input "My Custom Block 2025-09-09 7:38:53" at bounding box center [673, 505] width 516 height 32
click at [855, 502] on input "My Custom Block 2025-09-09 7:38:53" at bounding box center [673, 505] width 516 height 32
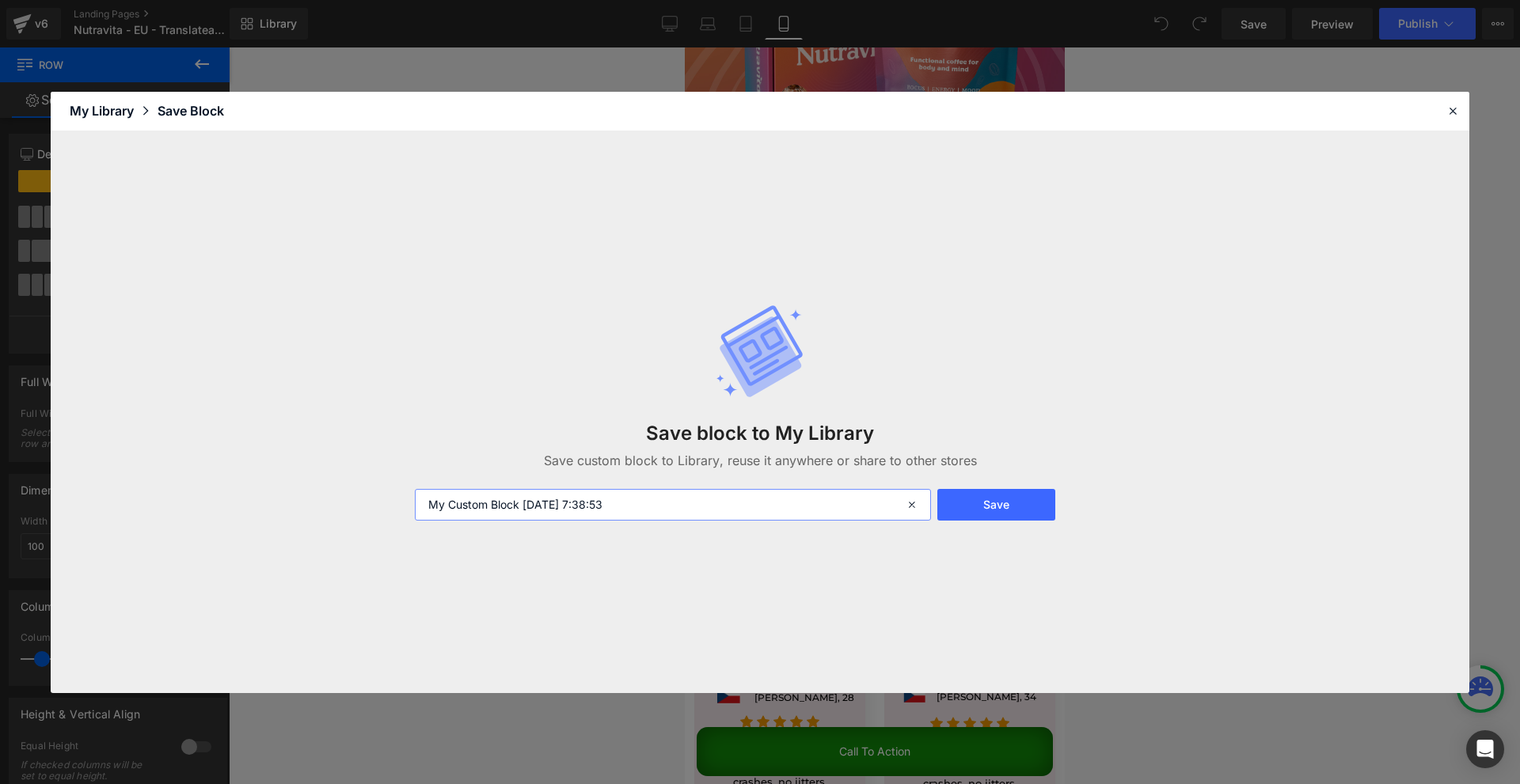
click at [855, 502] on input "My Custom Block 2025-09-09 7:38:53" at bounding box center [673, 505] width 516 height 32
type input "reviews nggga"
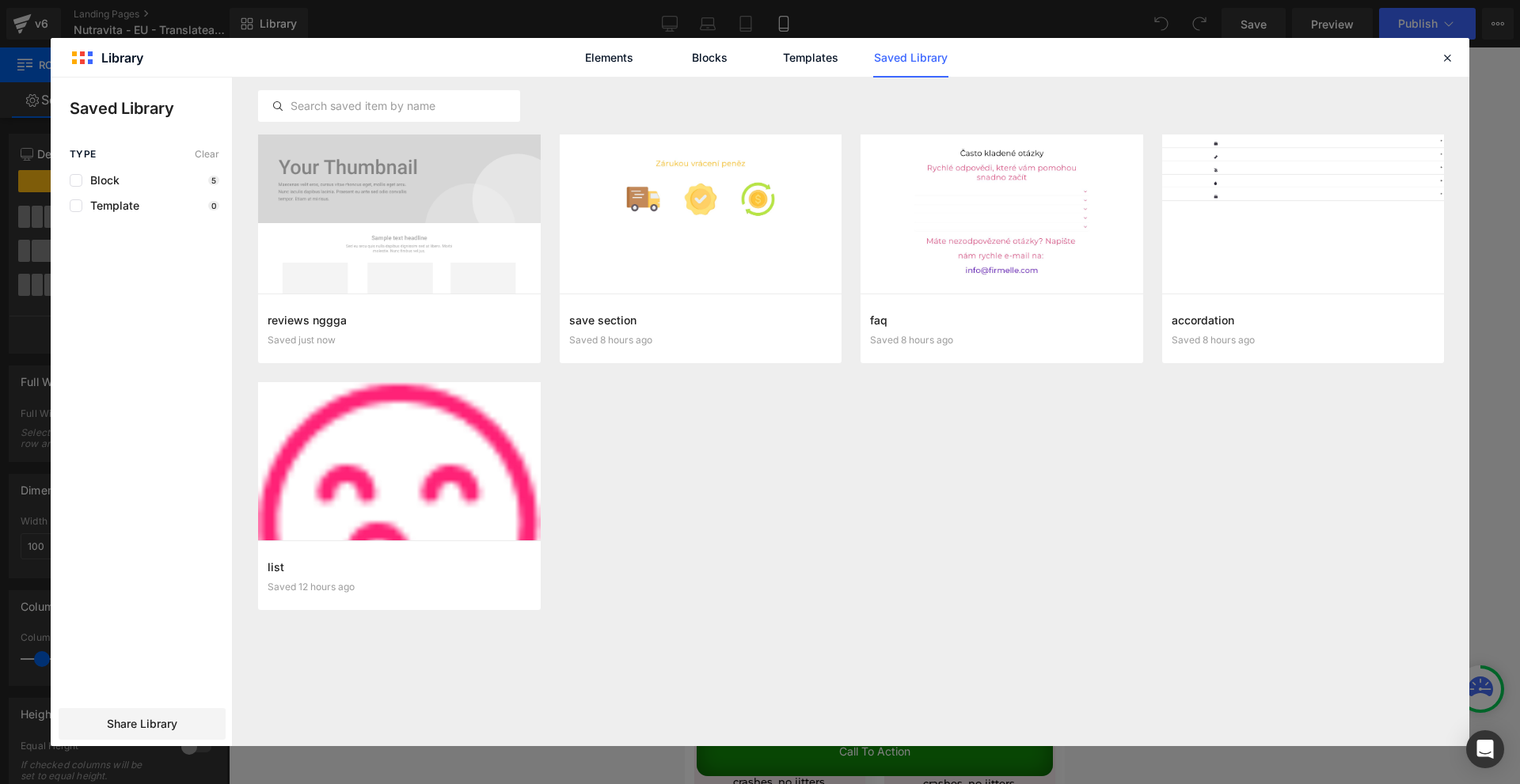
click at [1447, 68] on div "Elements Blocks Templates Saved Library" at bounding box center [760, 57] width 1418 height 39
click at [1446, 68] on div "Elements Blocks Templates Saved Library" at bounding box center [760, 57] width 1418 height 39
click at [1445, 67] on div at bounding box center [1447, 58] width 19 height 19
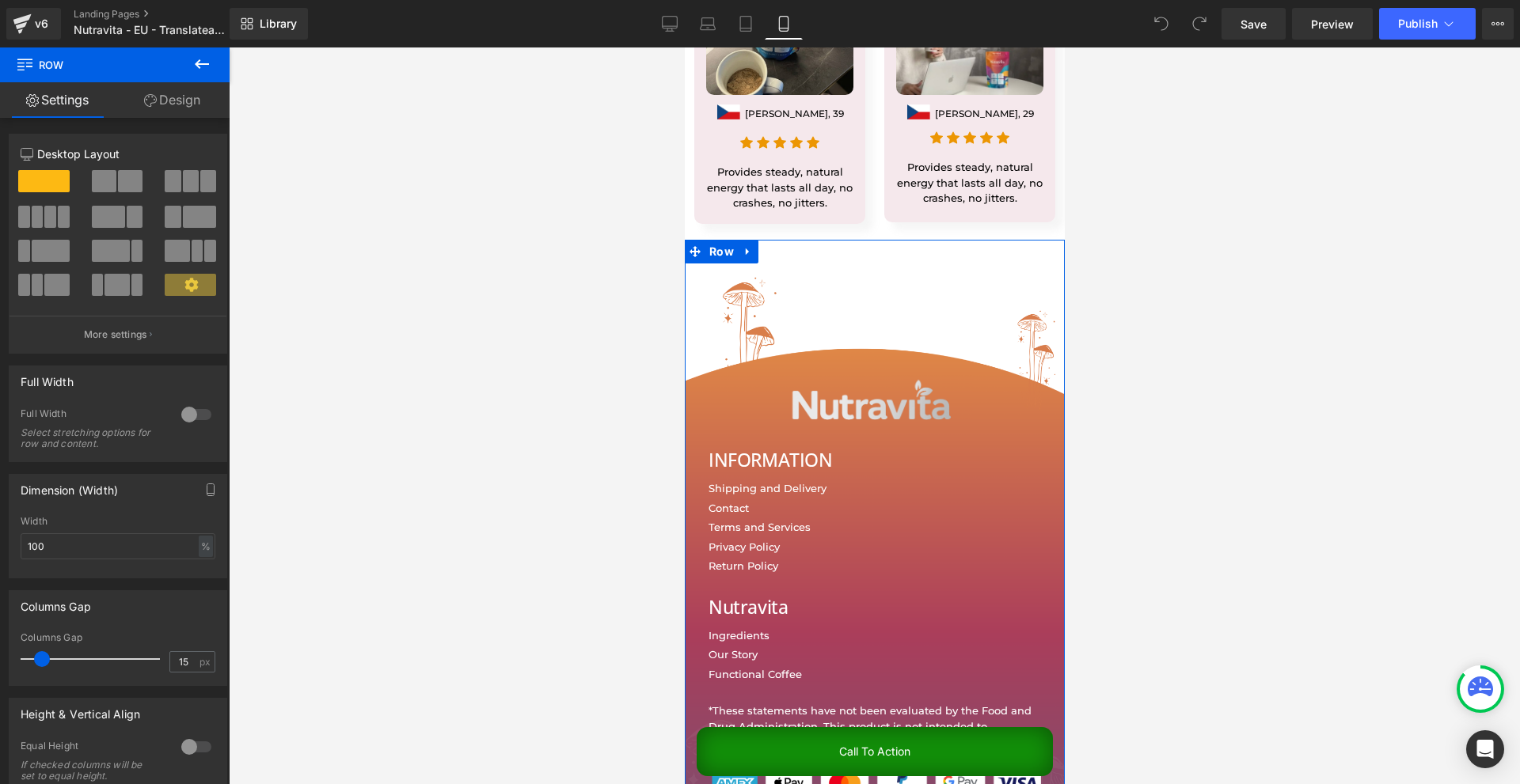
scroll to position [15957, 0]
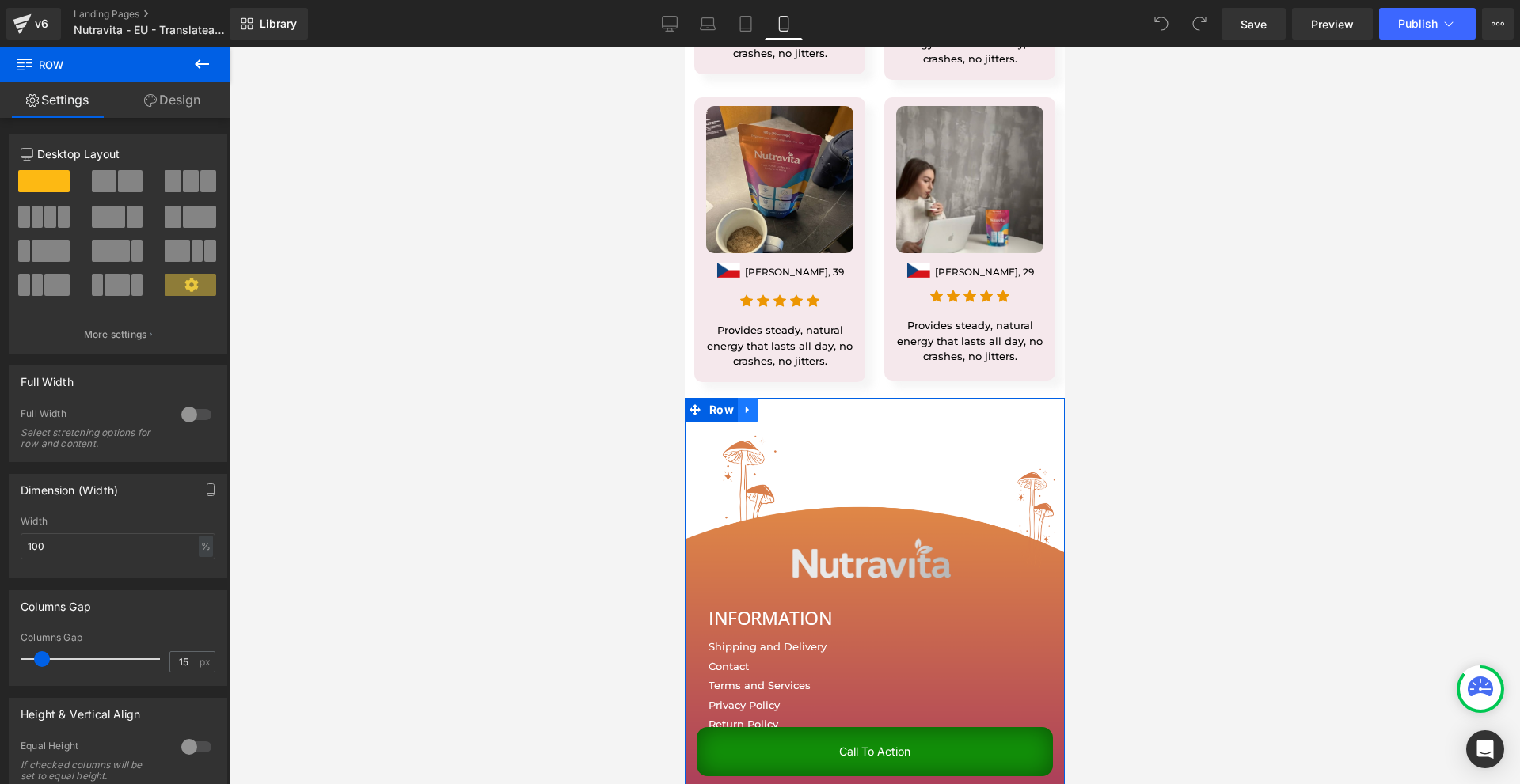
click at [748, 404] on icon at bounding box center [747, 410] width 11 height 12
click at [748, 405] on icon at bounding box center [747, 410] width 11 height 11
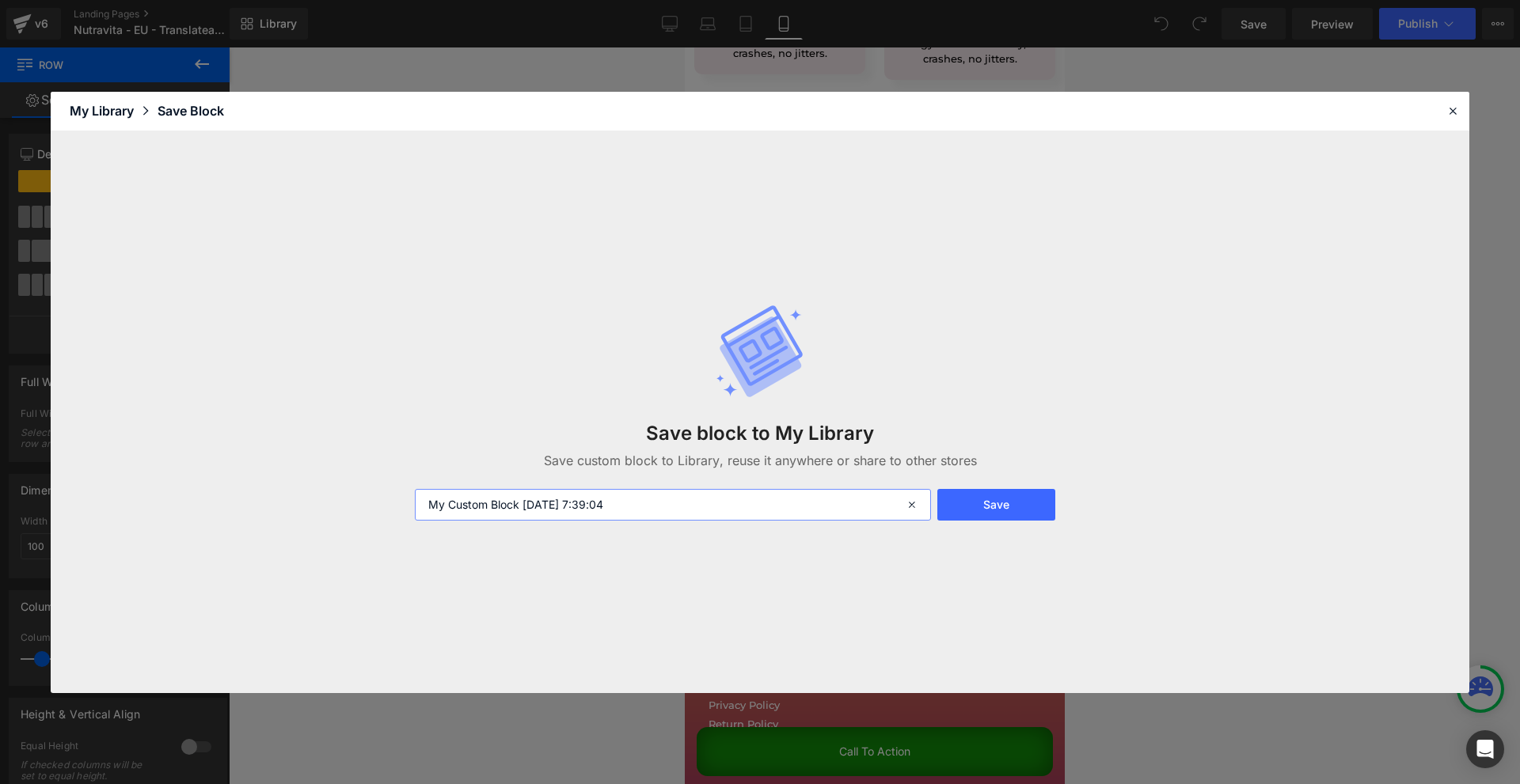
click at [717, 495] on input "My Custom Block 2025-09-09 7:39:04" at bounding box center [673, 505] width 516 height 32
type input "footer"
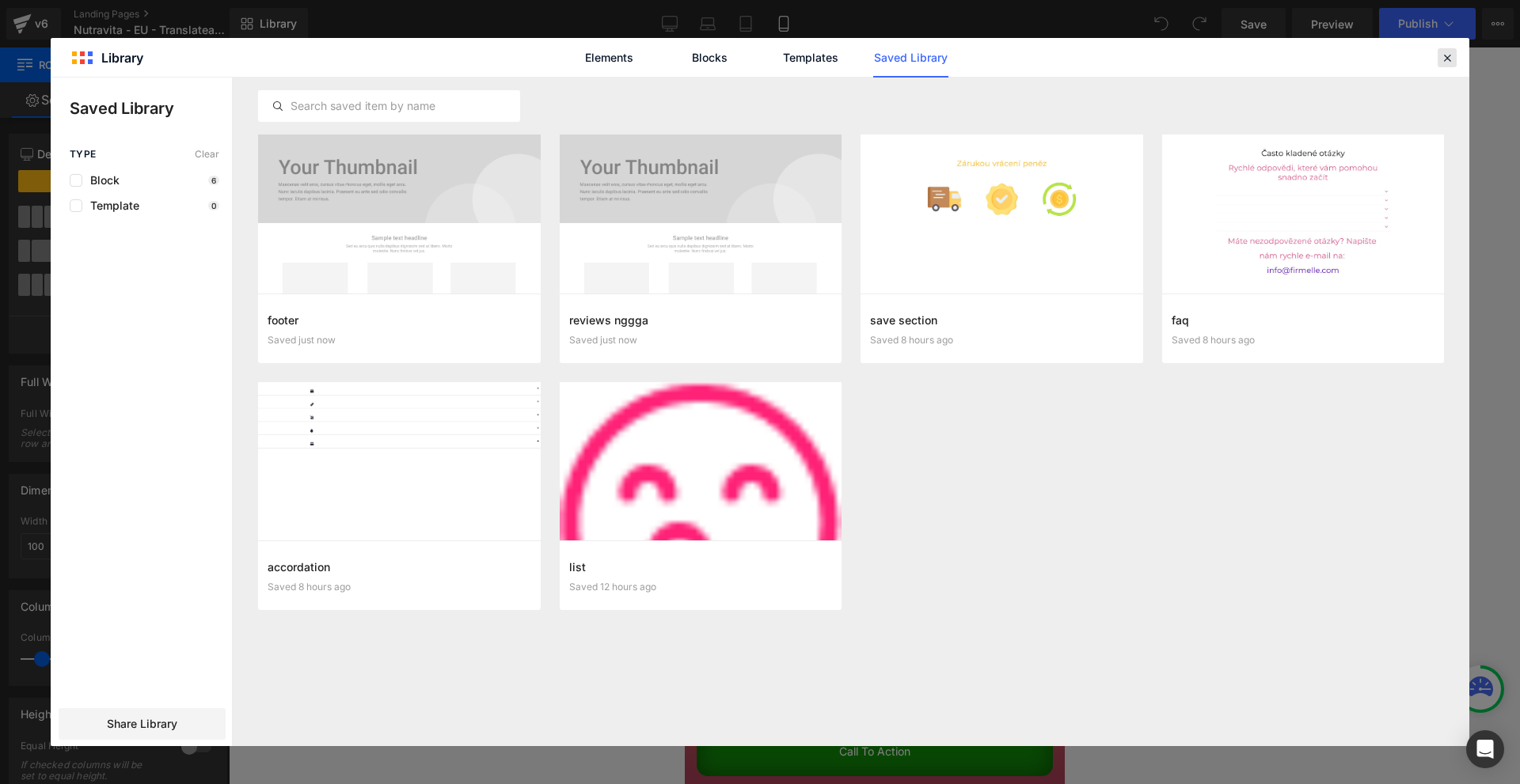
drag, startPoint x: 1442, startPoint y: 58, endPoint x: 38, endPoint y: 52, distance: 1404.0
click at [1442, 58] on icon at bounding box center [1446, 58] width 14 height 14
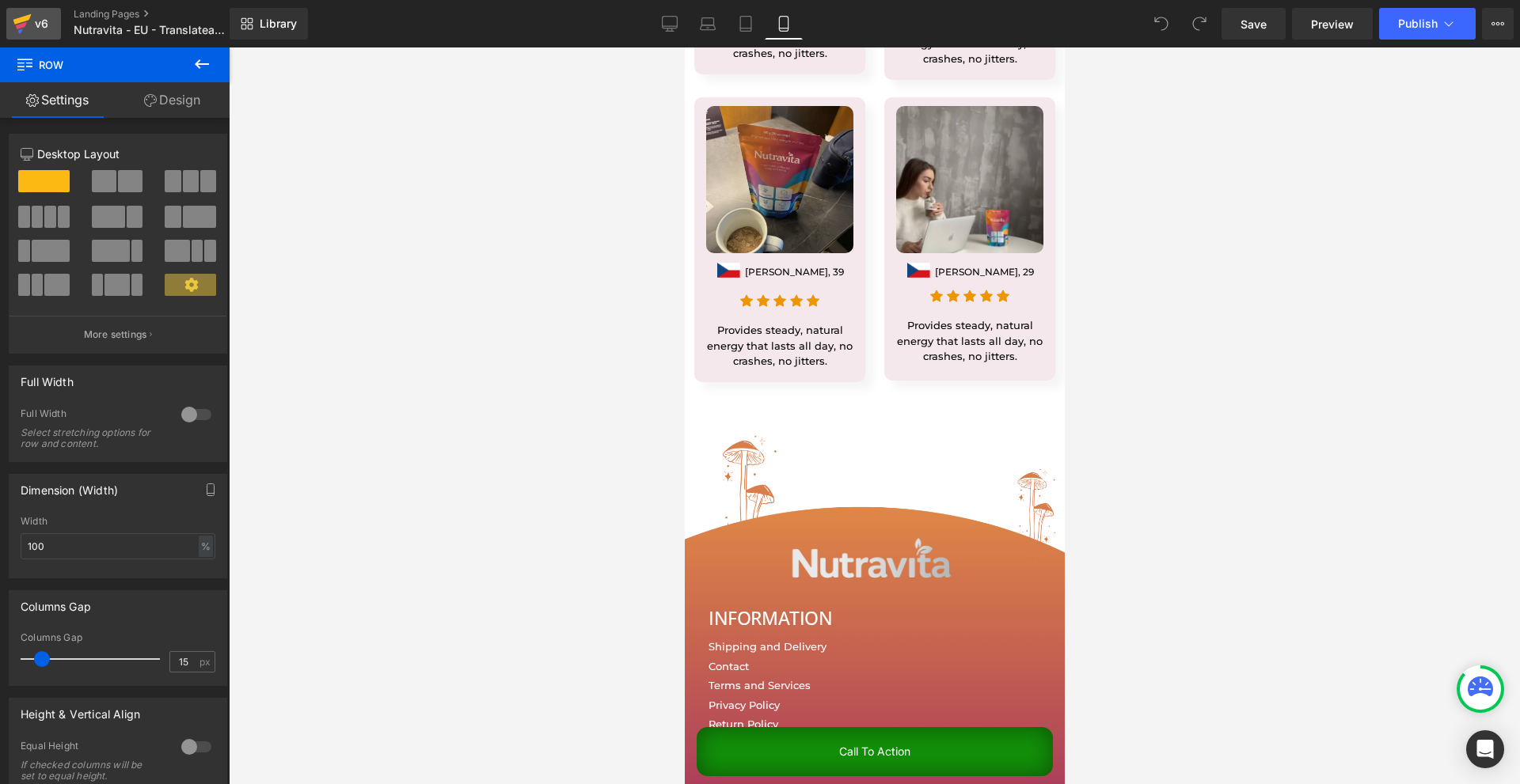
click at [60, 35] on link "v6" at bounding box center [33, 24] width 54 height 32
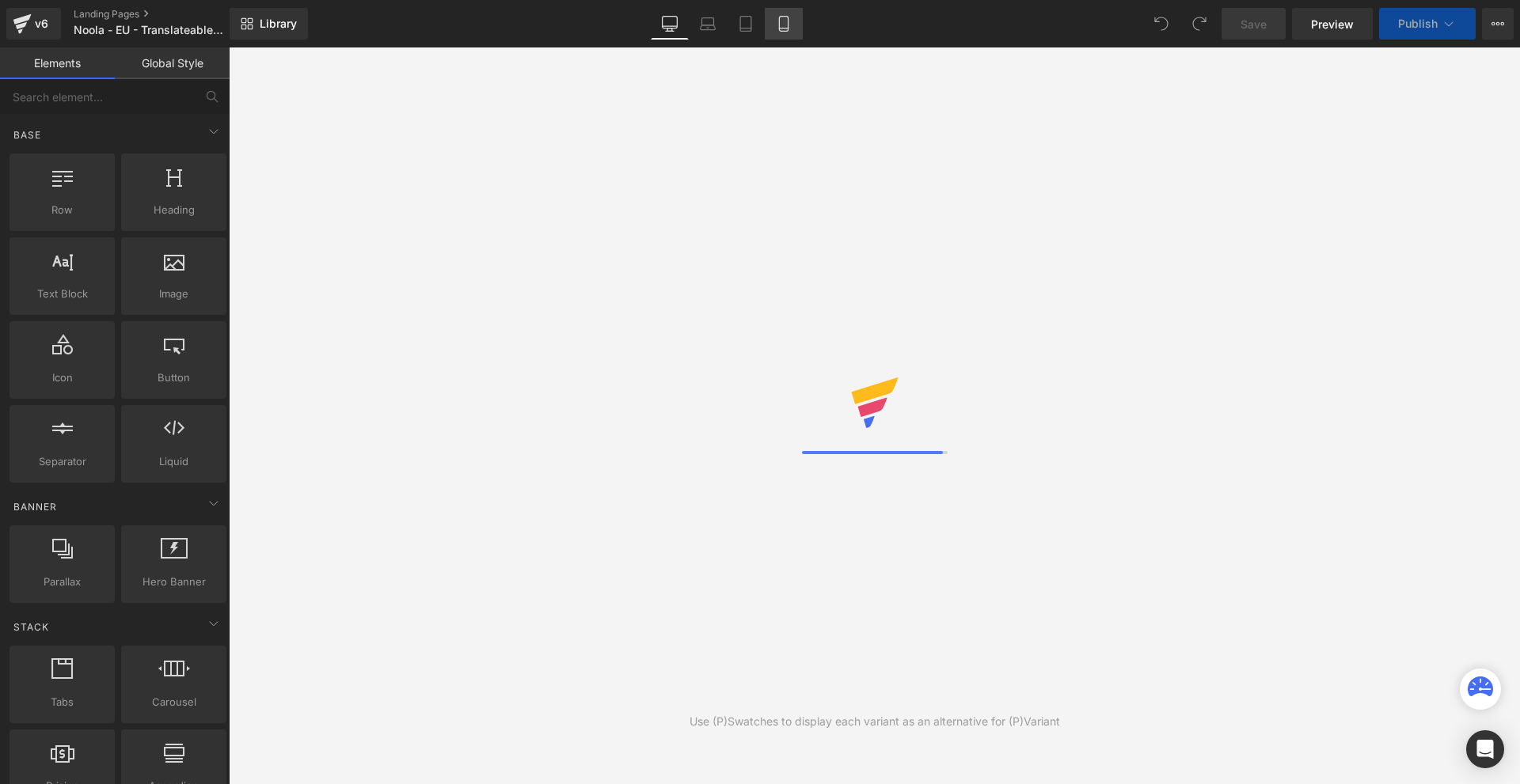
click at [782, 27] on icon at bounding box center [783, 24] width 16 height 16
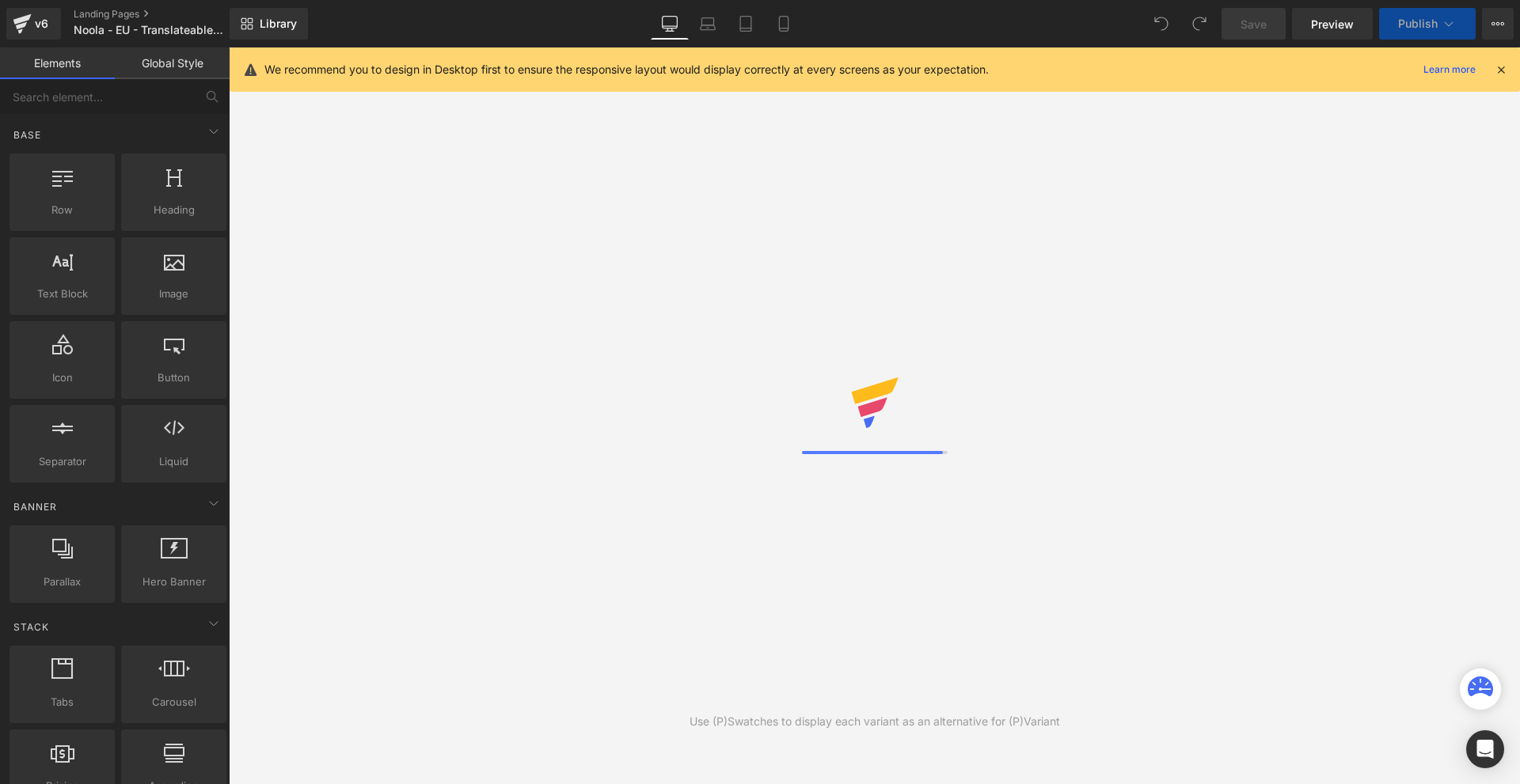
click at [1500, 68] on icon at bounding box center [1501, 69] width 14 height 14
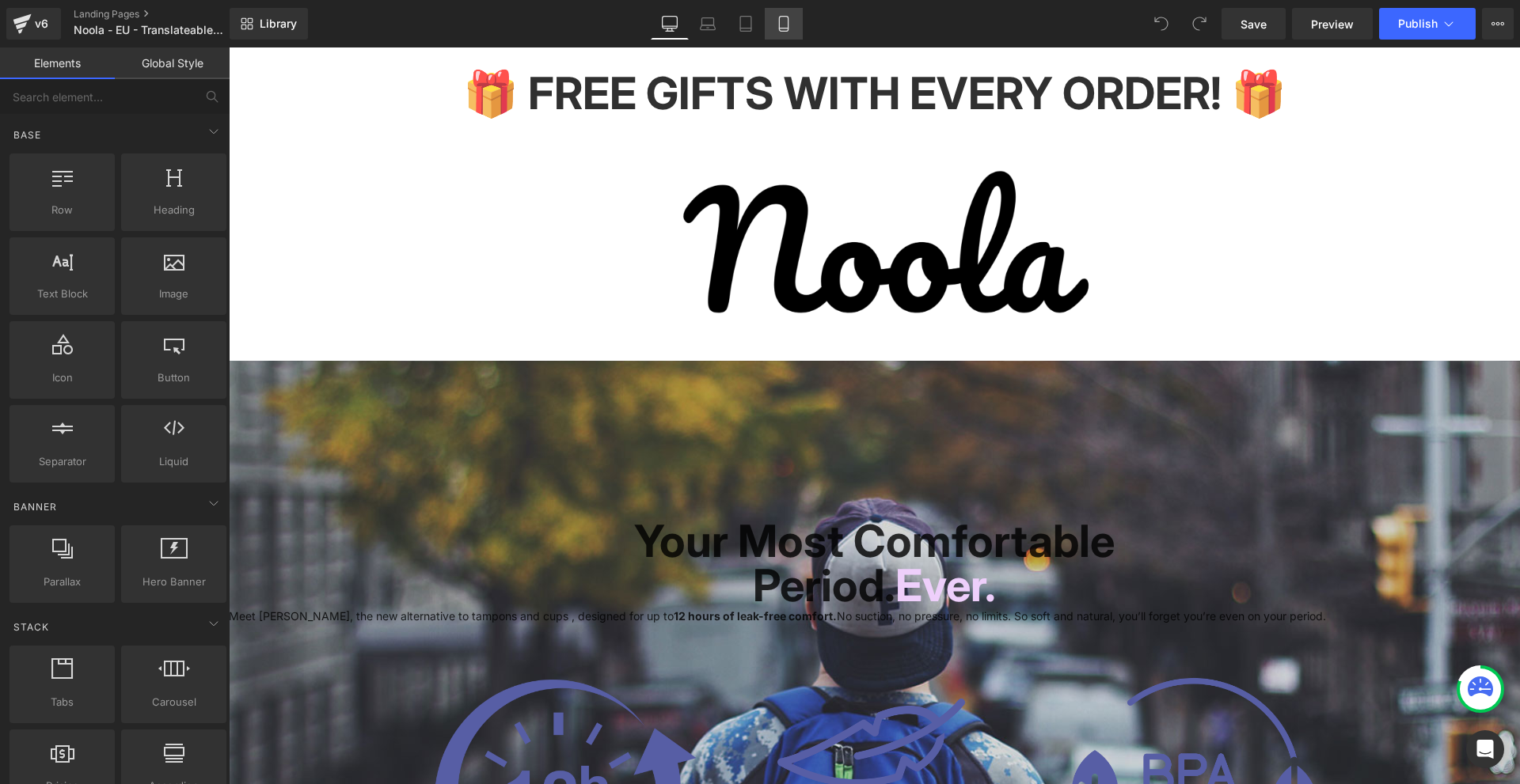
click at [785, 18] on icon at bounding box center [783, 24] width 16 height 16
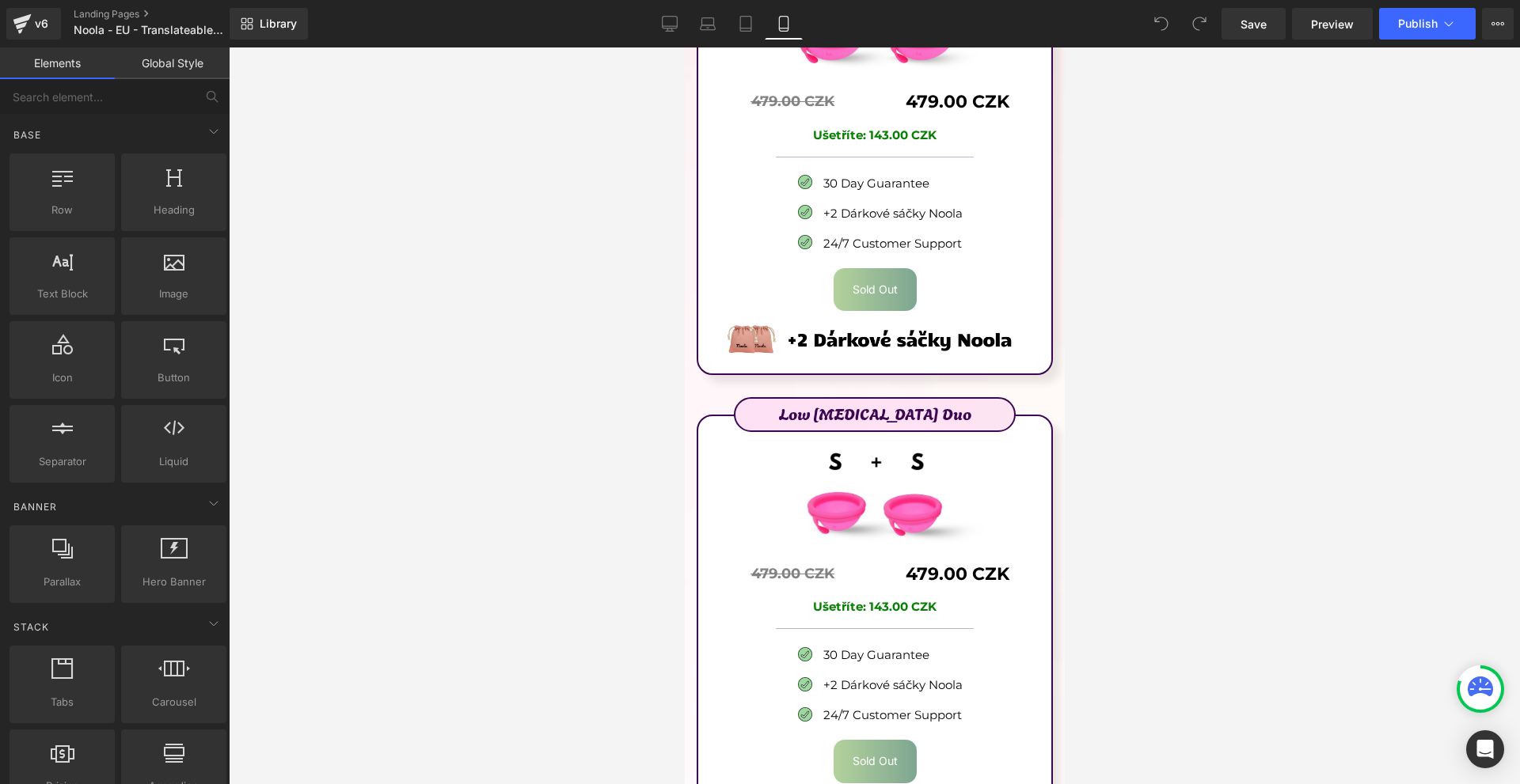
scroll to position [9812, 0]
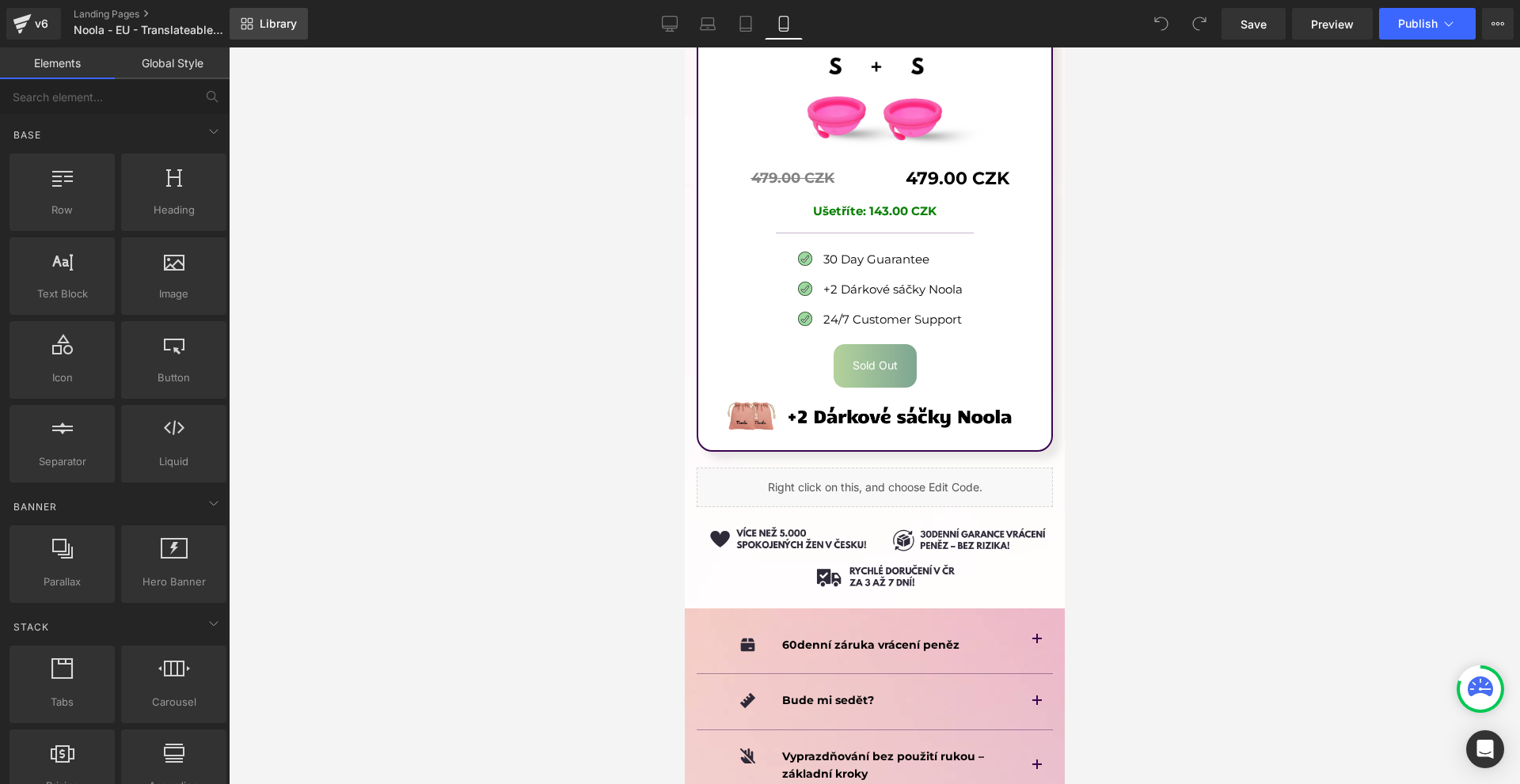
click at [266, 25] on span "Library" at bounding box center [278, 24] width 37 height 14
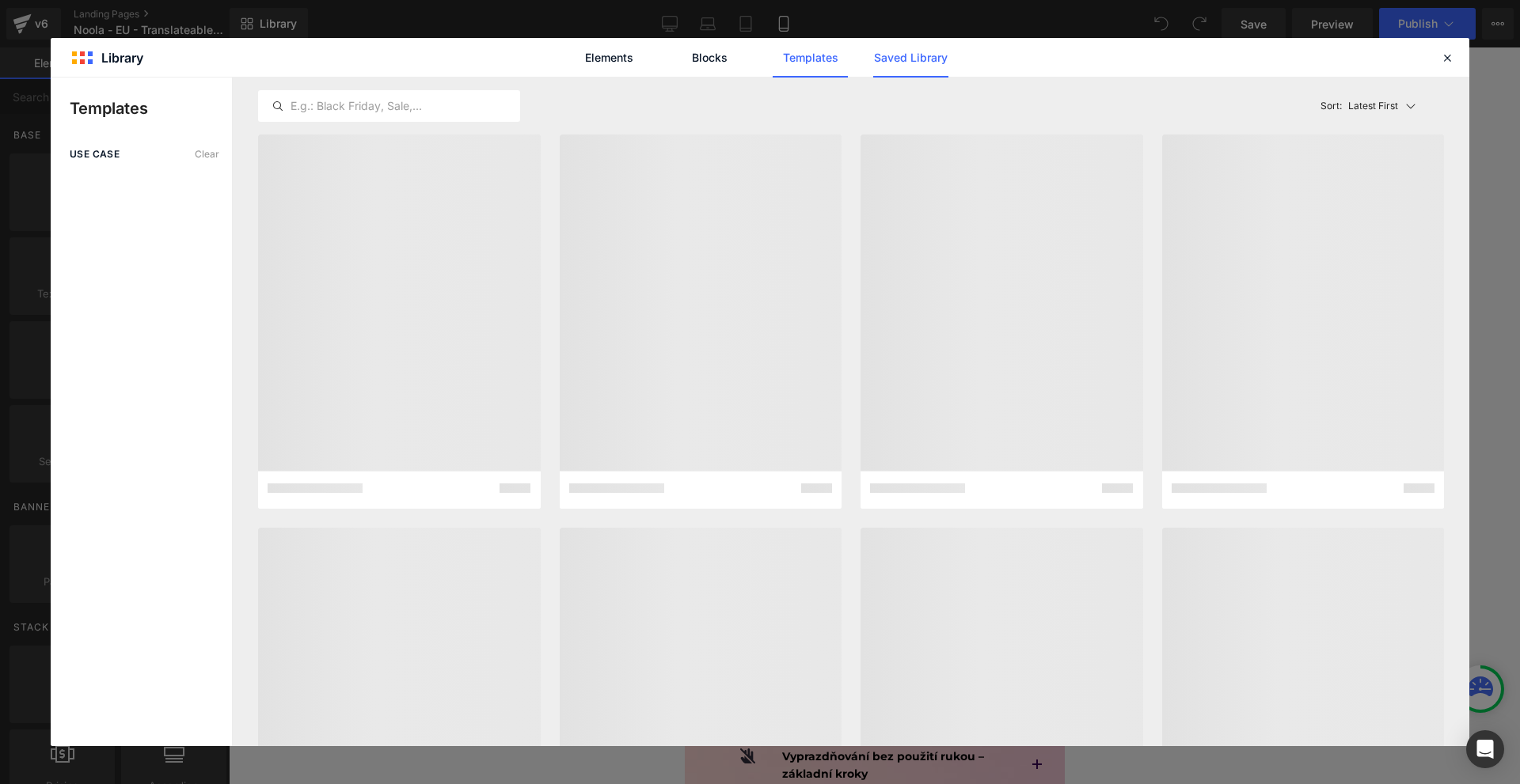
click at [921, 60] on link "Saved Library" at bounding box center [911, 57] width 76 height 40
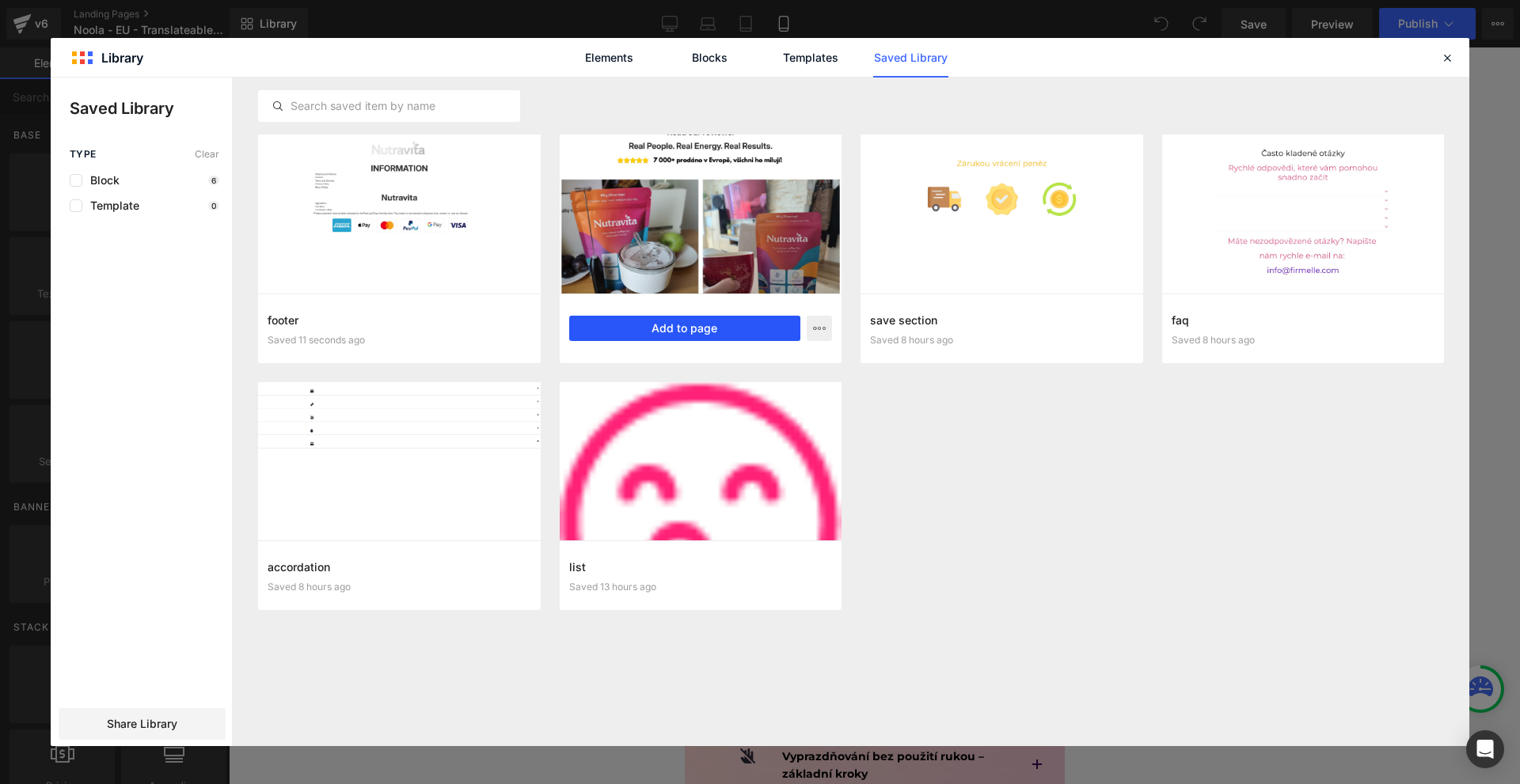
click at [694, 327] on button "Add to page" at bounding box center [685, 328] width 232 height 25
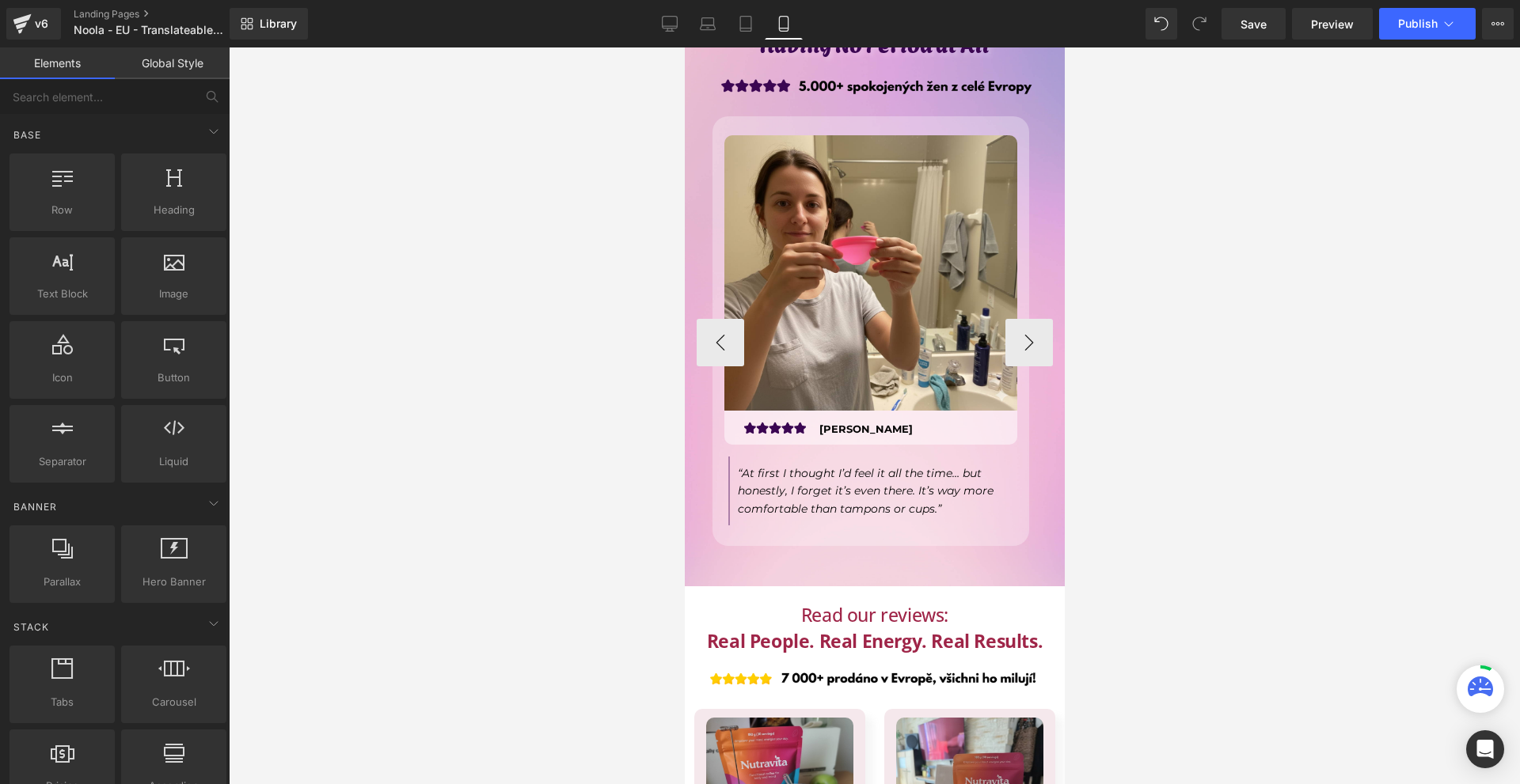
scroll to position [12001, 0]
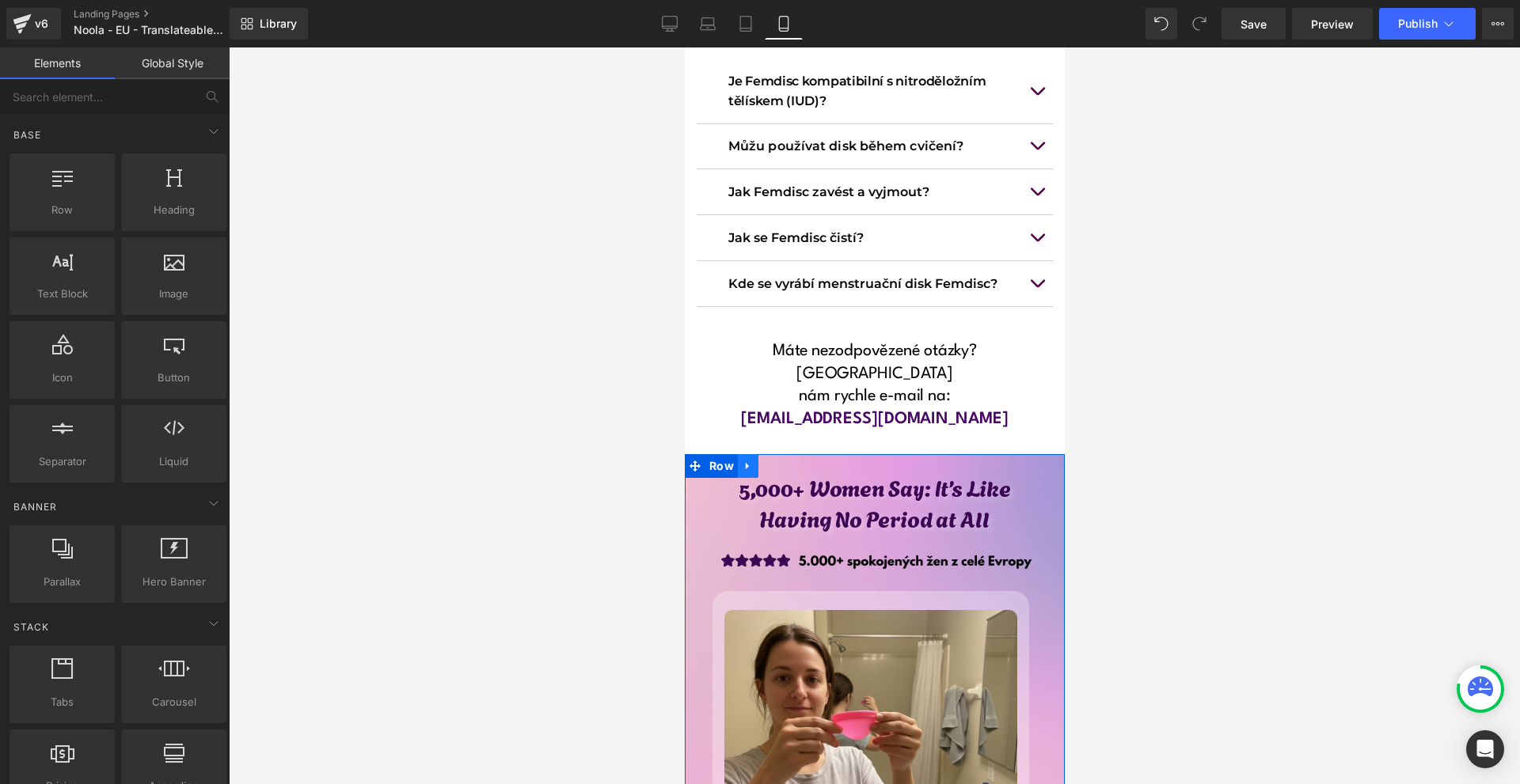
click at [750, 460] on icon at bounding box center [747, 466] width 11 height 12
click at [767, 461] on icon at bounding box center [767, 466] width 11 height 11
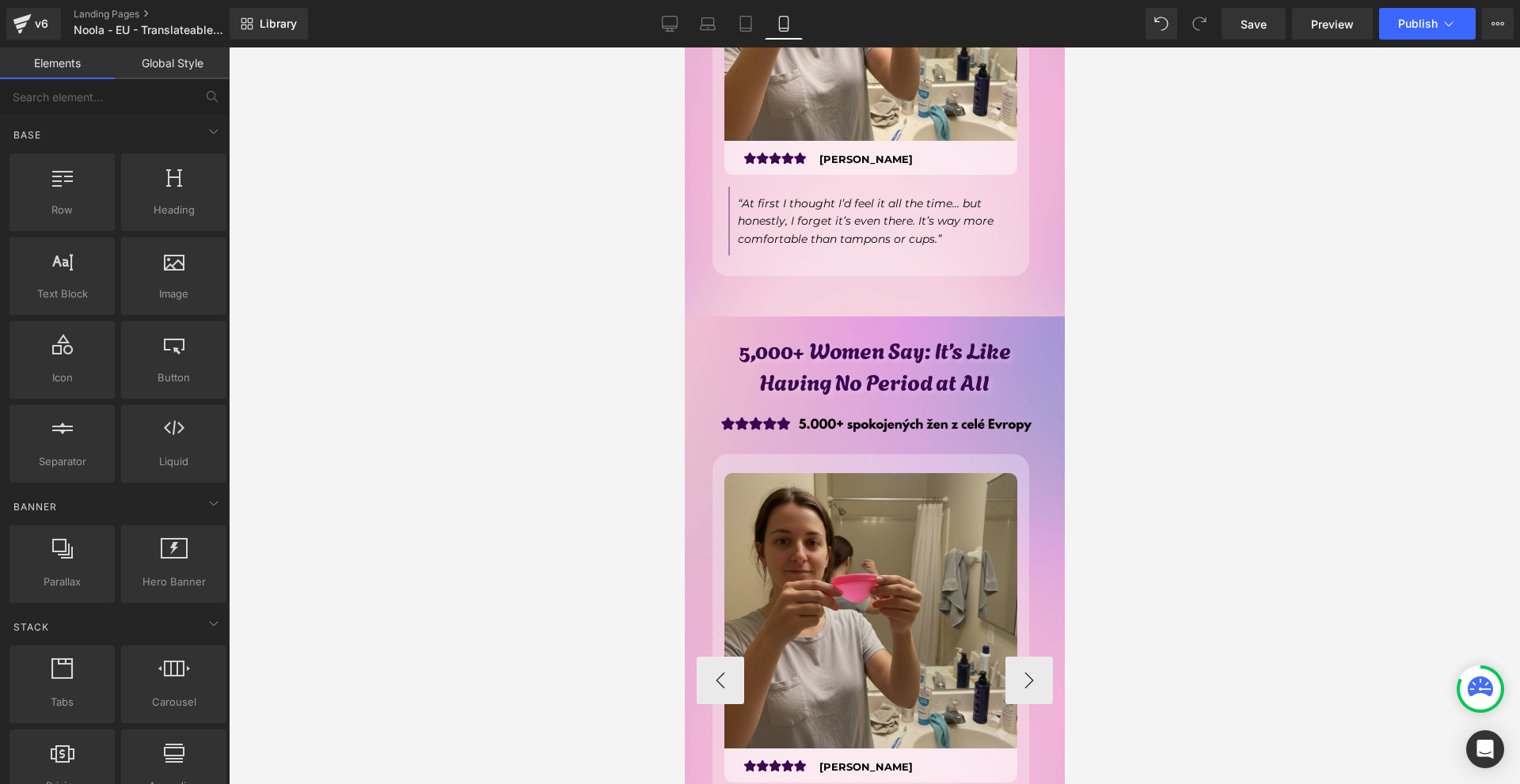
scroll to position [12793, 0]
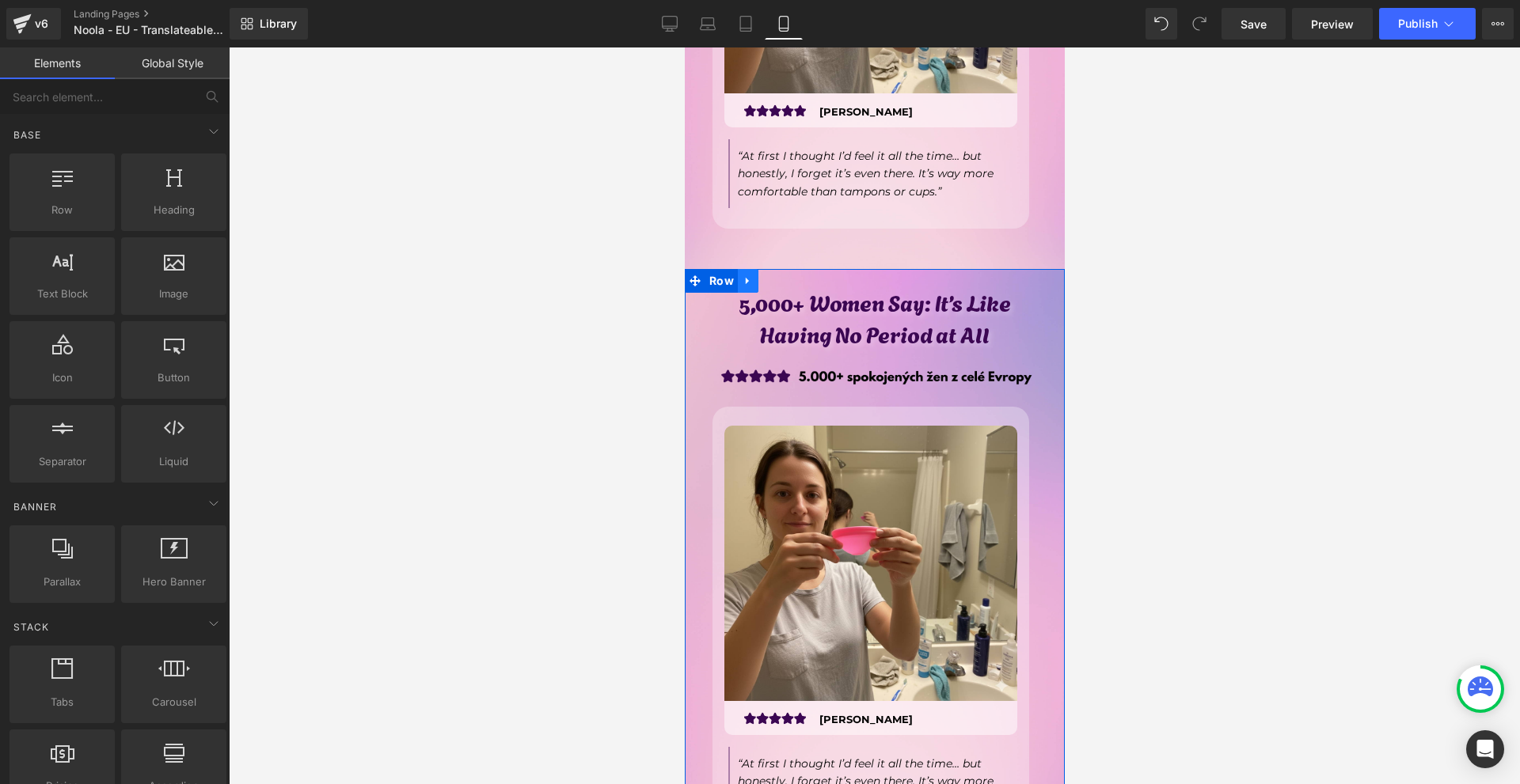
click at [751, 276] on icon at bounding box center [747, 282] width 11 height 12
click at [782, 276] on icon at bounding box center [788, 281] width 11 height 11
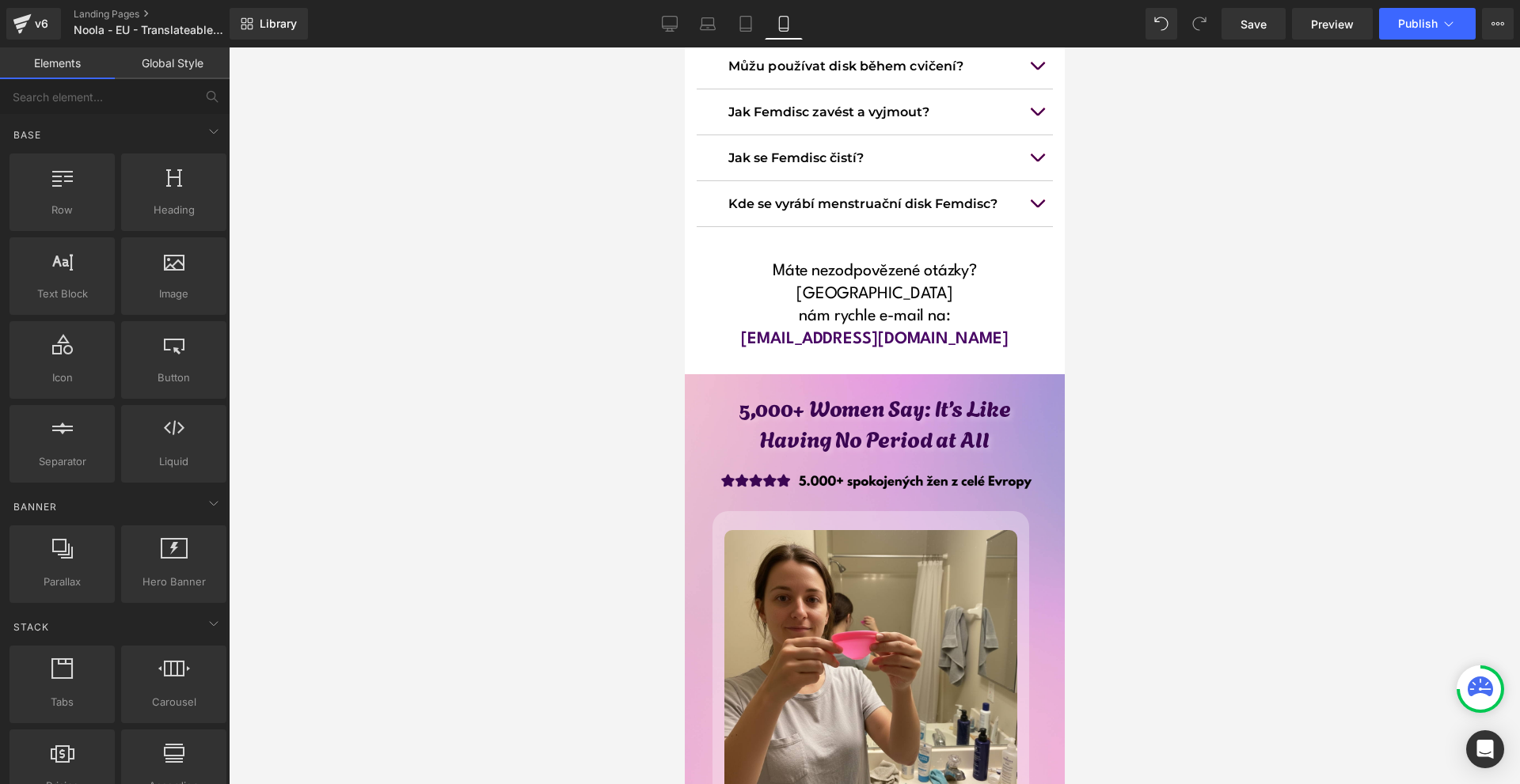
scroll to position [12002, 0]
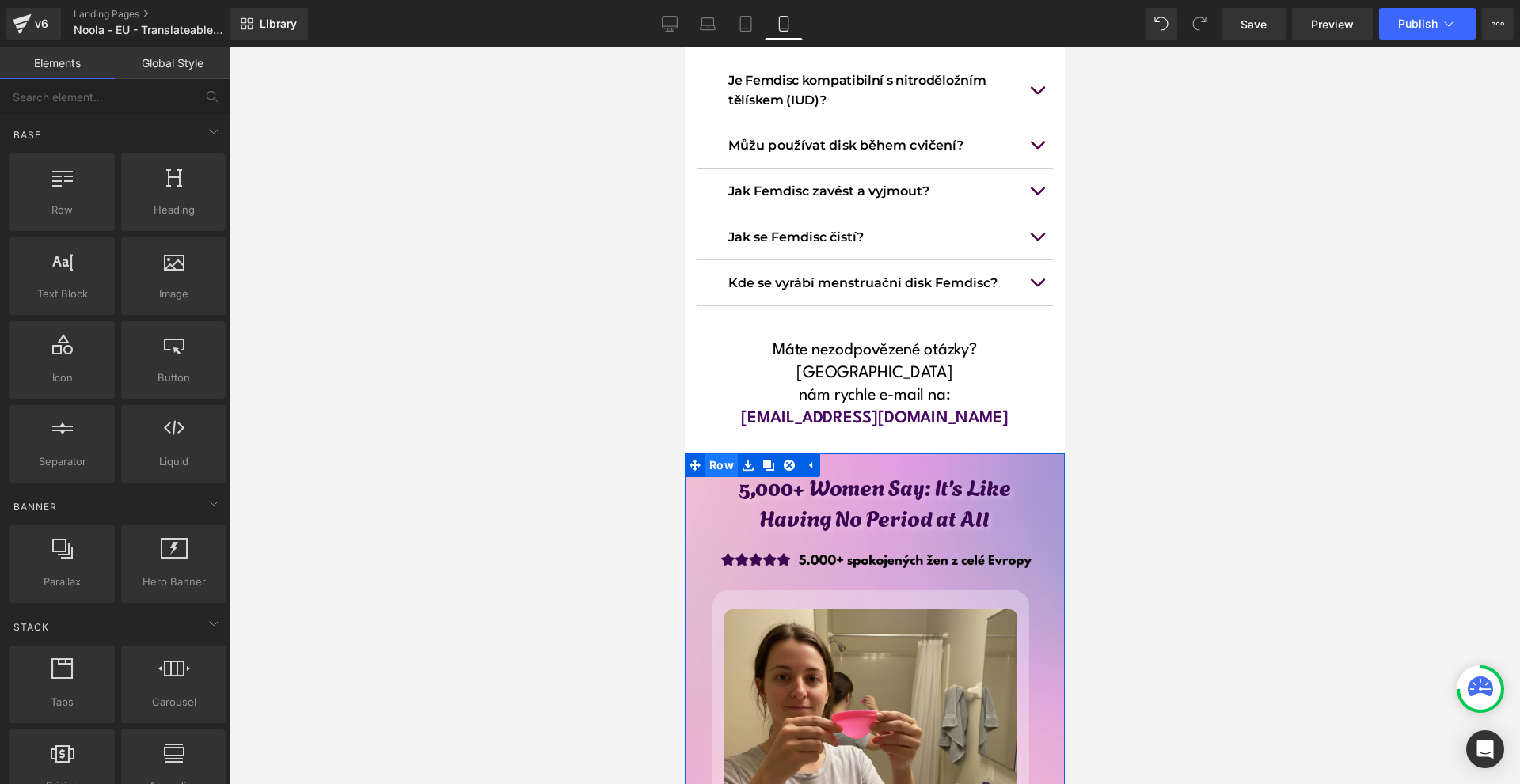
click at [722, 453] on span "Row" at bounding box center [720, 464] width 32 height 24
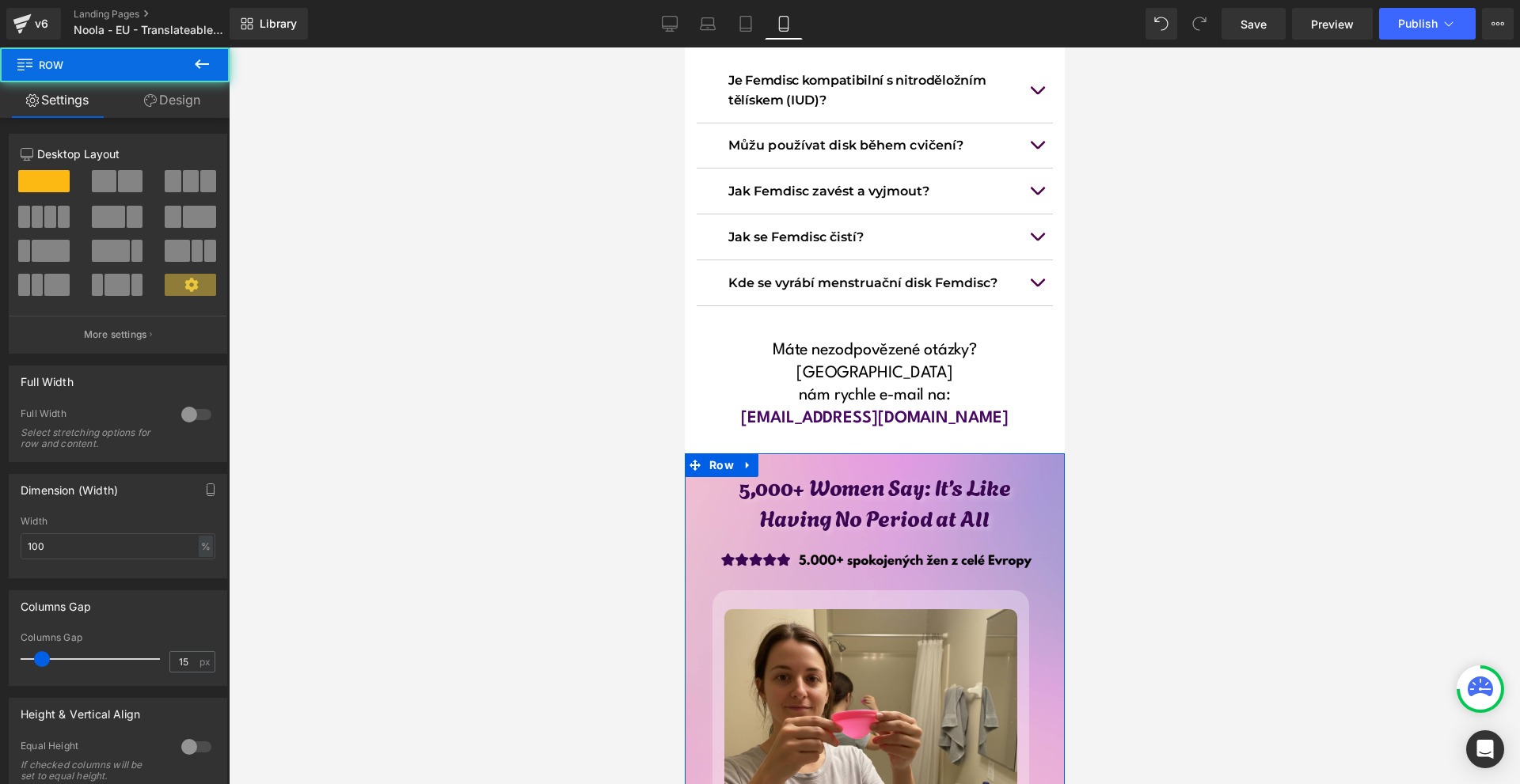
click at [176, 107] on link "Design" at bounding box center [172, 100] width 115 height 36
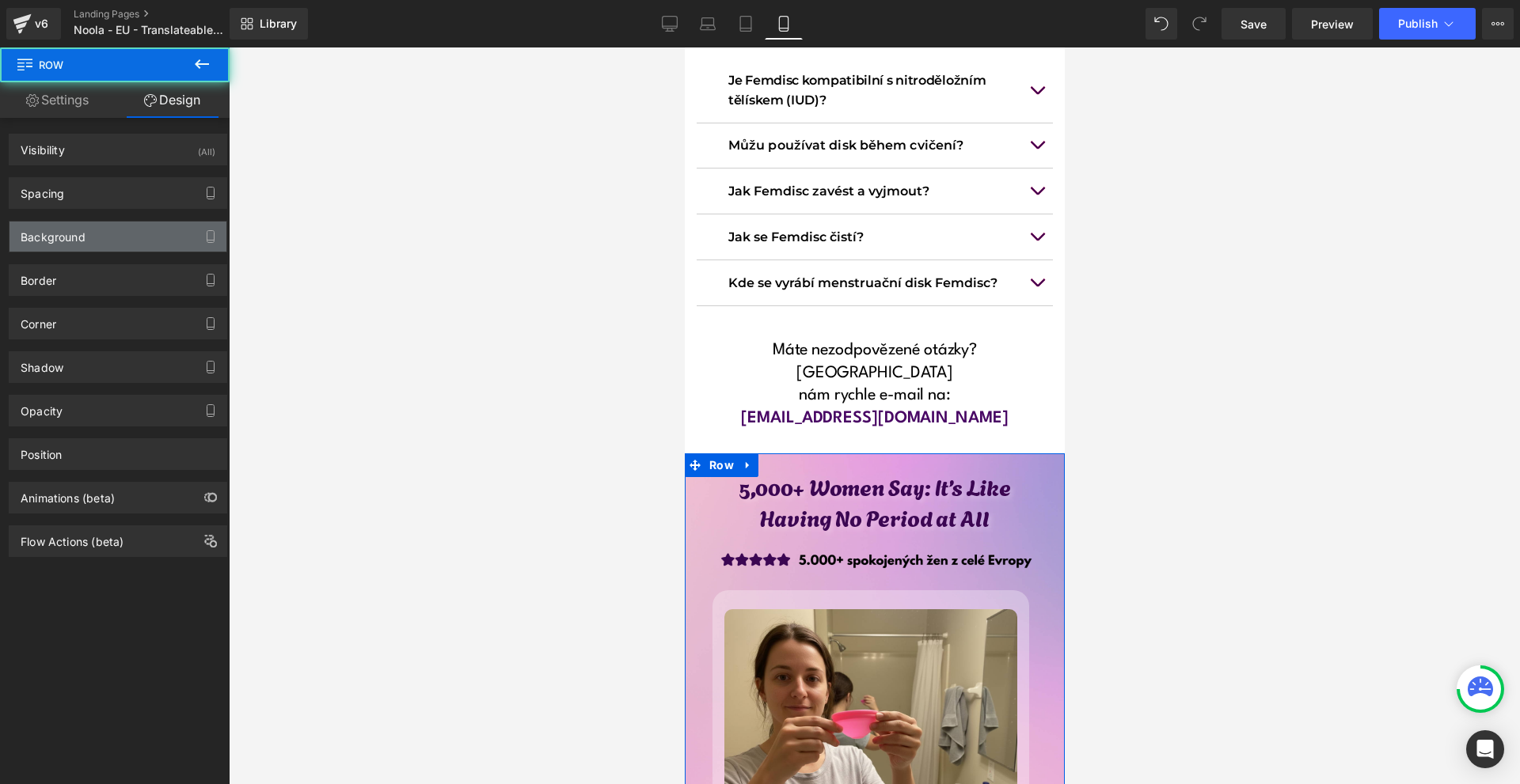
click at [60, 232] on div "Background" at bounding box center [53, 232] width 65 height 22
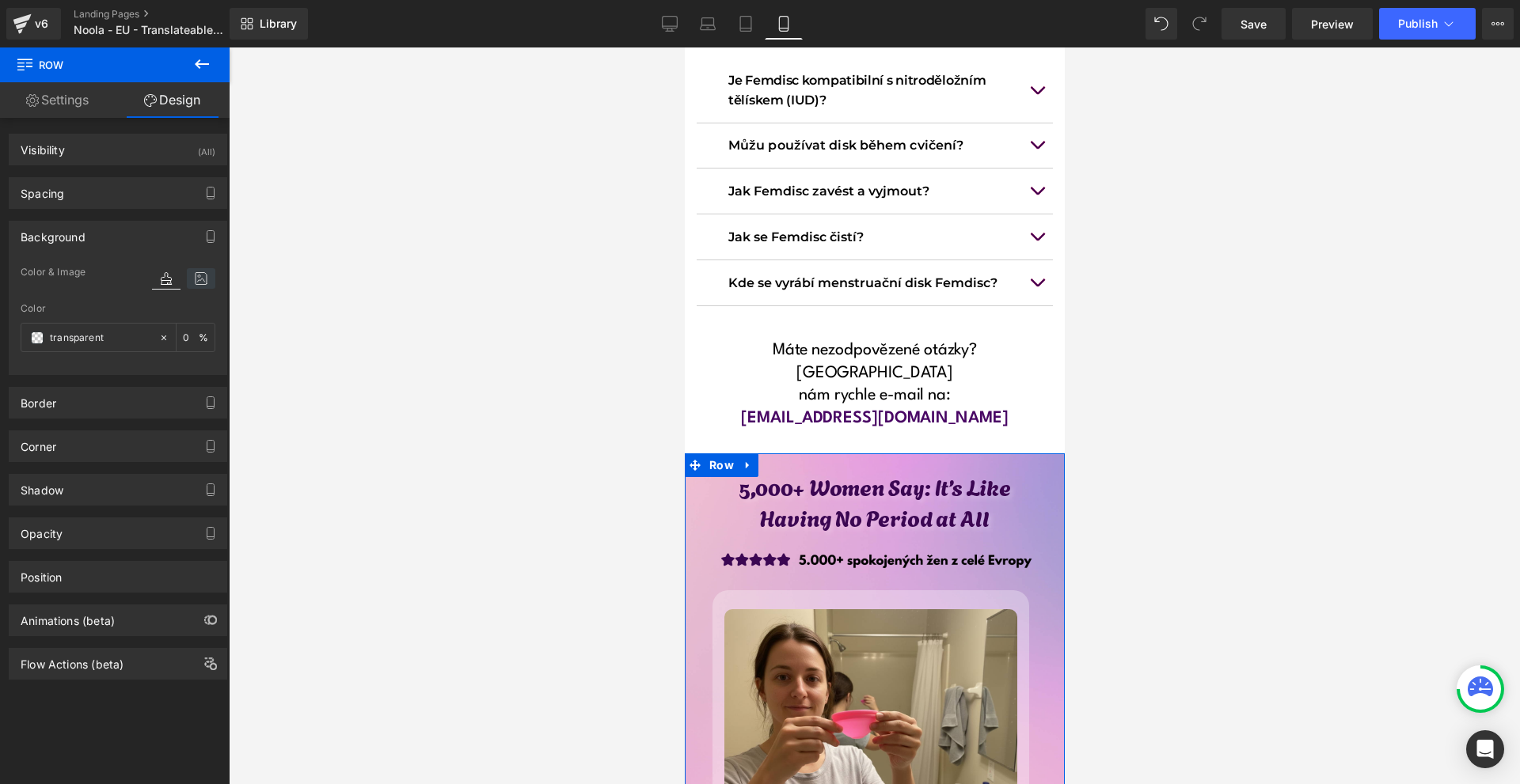
click at [196, 277] on icon at bounding box center [201, 278] width 28 height 20
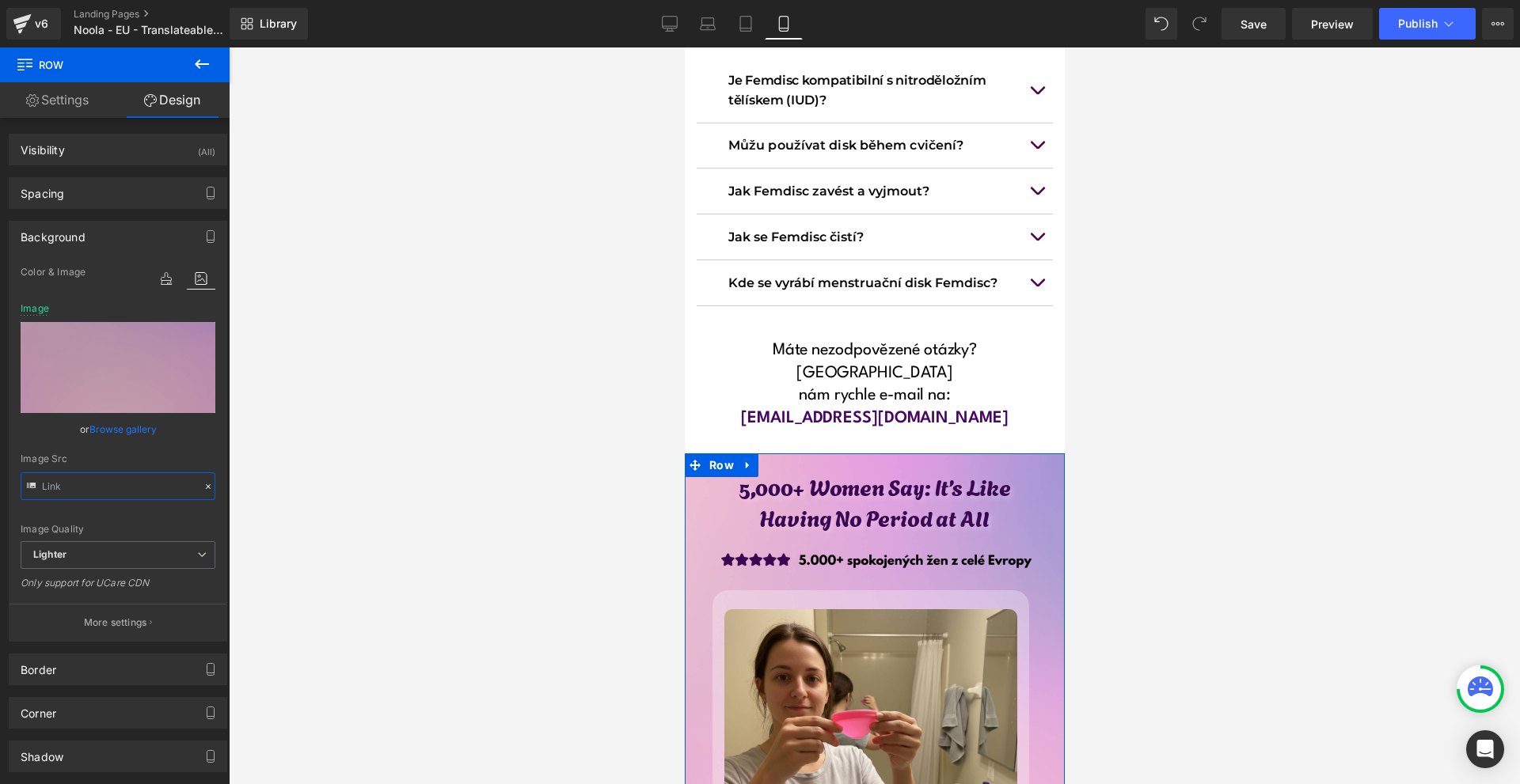
click at [100, 485] on input "text" at bounding box center [118, 486] width 195 height 28
type input "[URL][DOMAIN_NAME]"
click at [742, 459] on icon at bounding box center [747, 465] width 11 height 12
click at [783, 459] on icon at bounding box center [788, 465] width 11 height 12
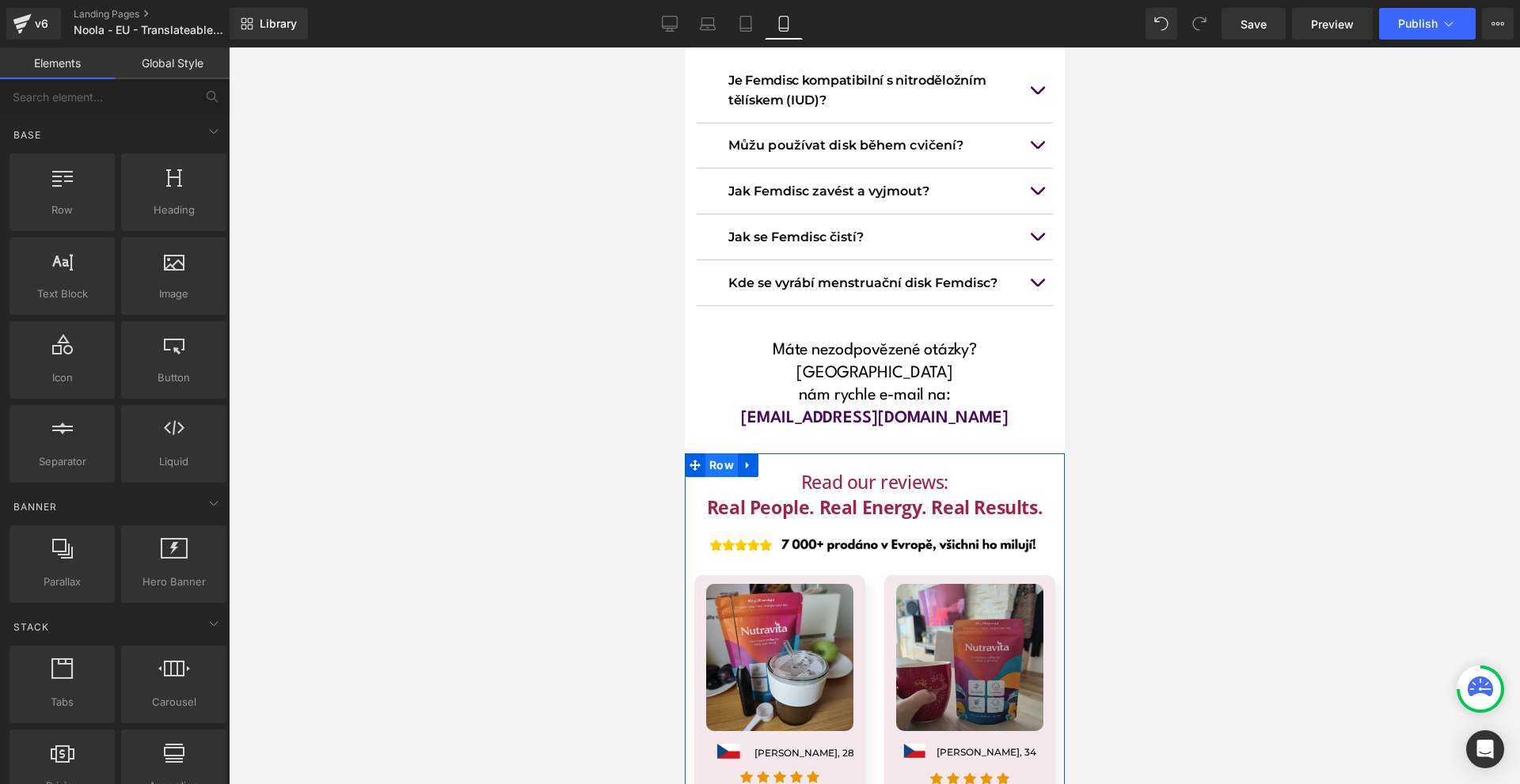
click at [720, 453] on span "Row" at bounding box center [720, 464] width 32 height 24
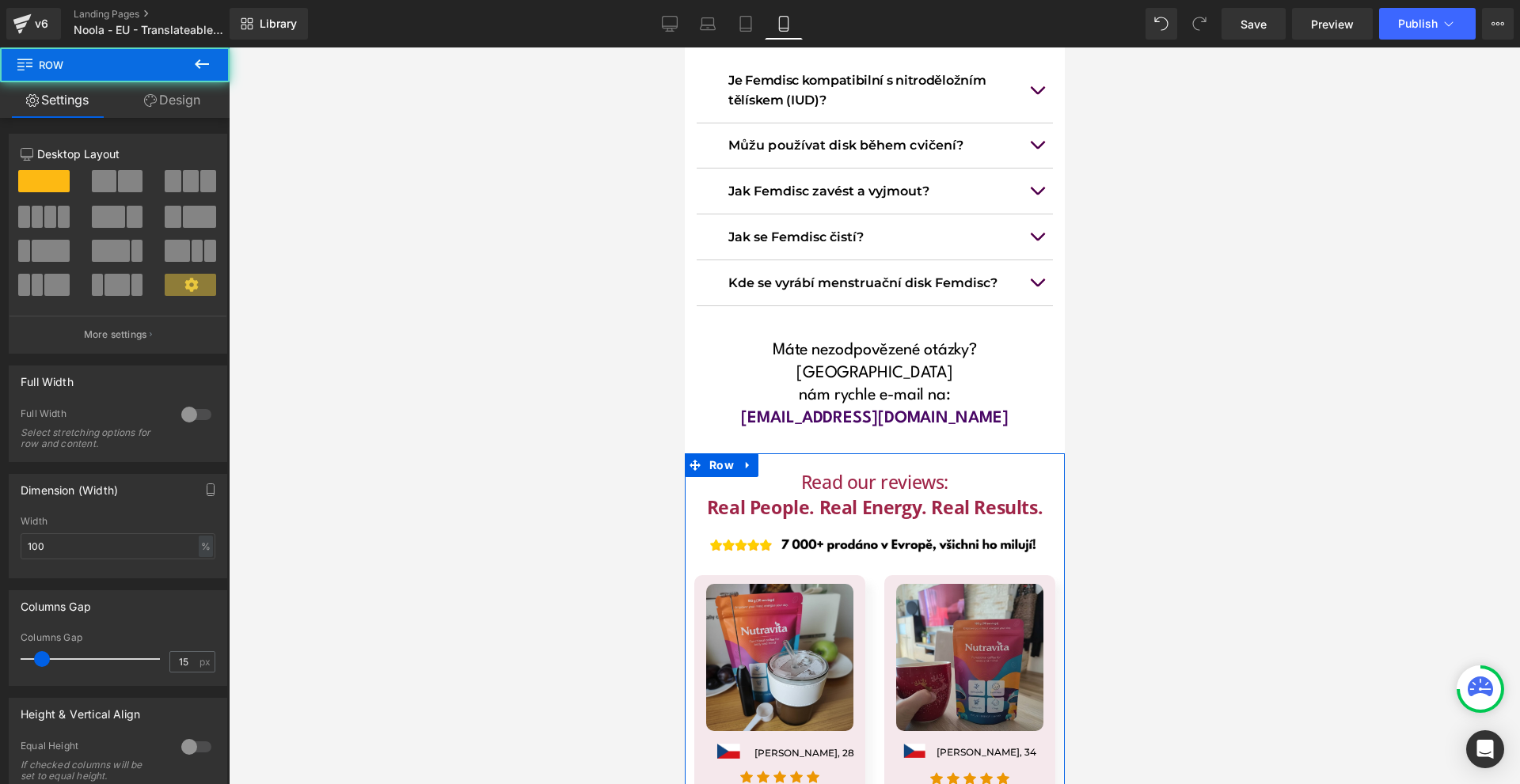
click at [184, 109] on link "Design" at bounding box center [172, 100] width 115 height 36
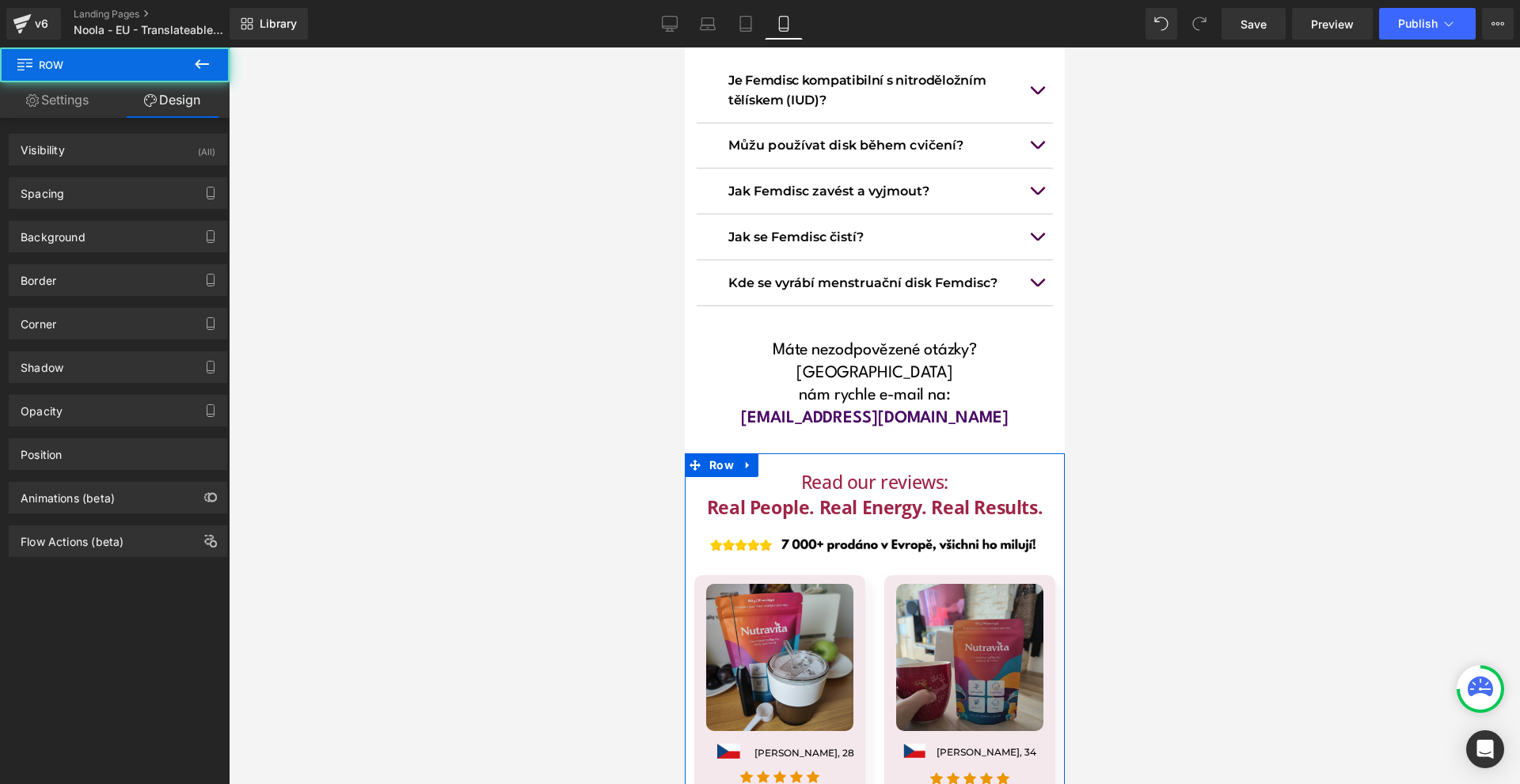
click at [83, 219] on div "Background Color & Image color Color transparent 0 % Image Replace Image Upload…" at bounding box center [118, 231] width 236 height 44
drag, startPoint x: 83, startPoint y: 227, endPoint x: 171, endPoint y: 257, distance: 93.0
click at [83, 227] on div "Background" at bounding box center [53, 232] width 65 height 22
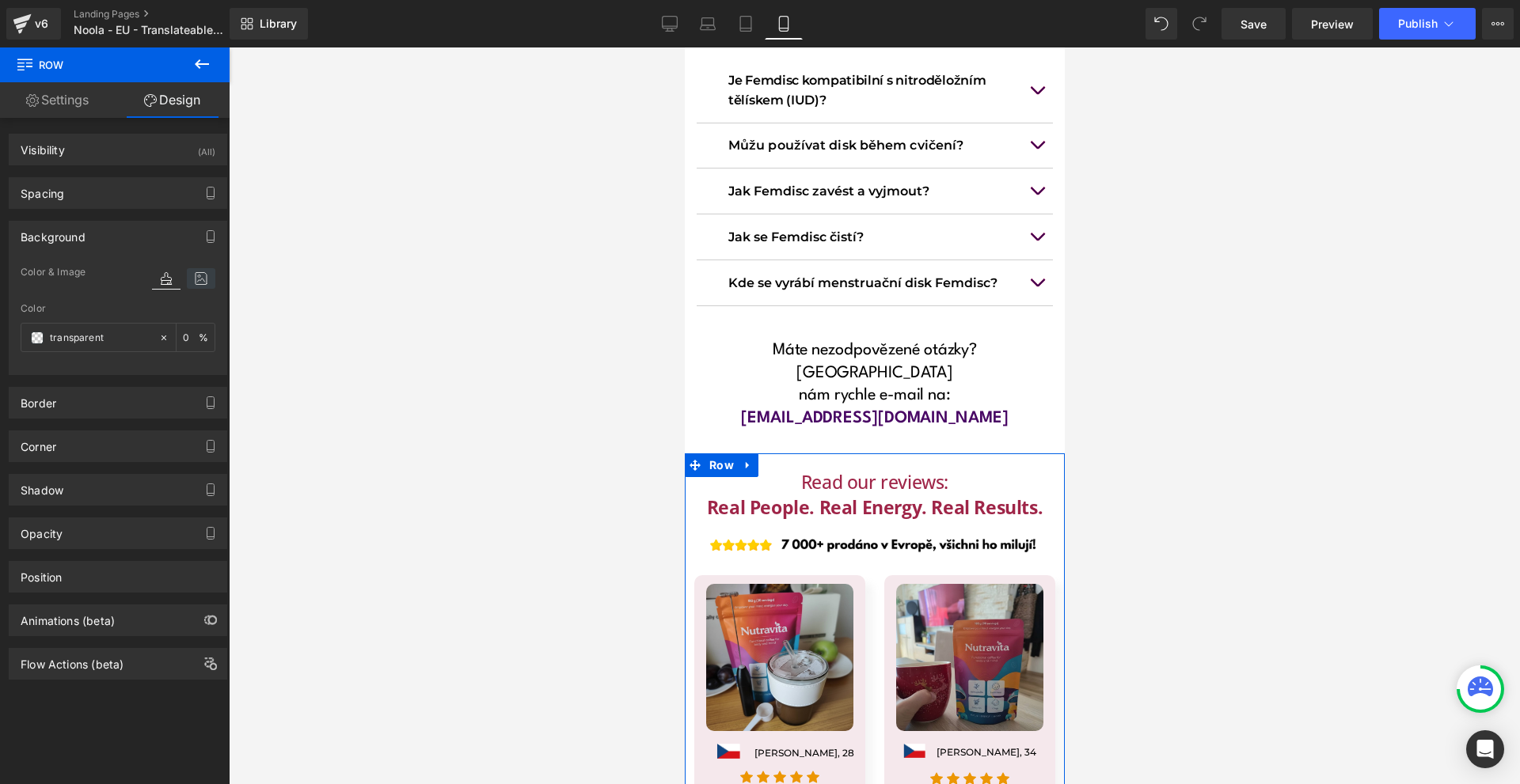
click at [205, 277] on icon at bounding box center [201, 278] width 28 height 20
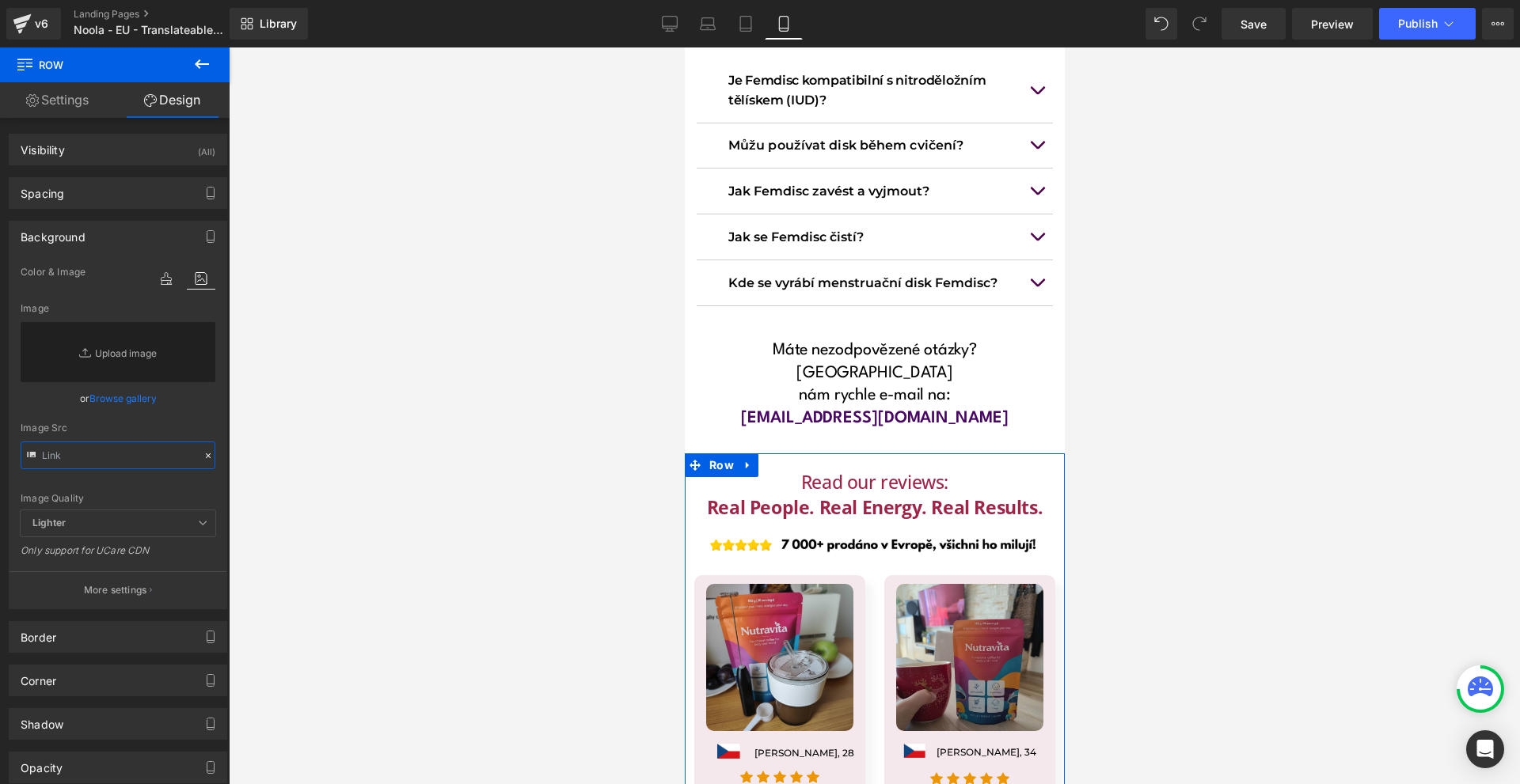
click at [104, 453] on input "text" at bounding box center [118, 456] width 195 height 28
paste input "[URL][DOMAIN_NAME]"
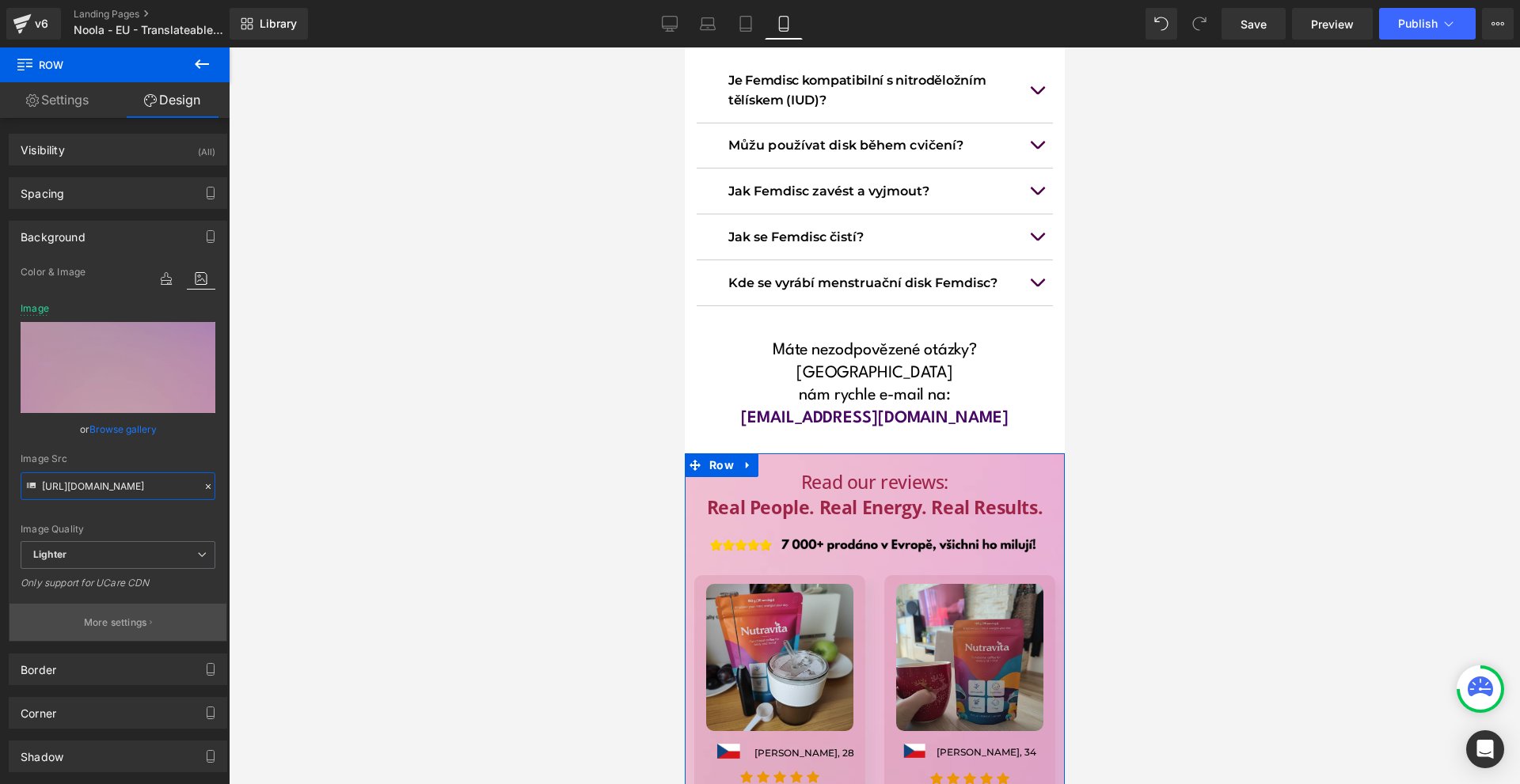
type input "[URL][DOMAIN_NAME]"
click at [133, 617] on p "More settings" at bounding box center [116, 622] width 63 height 14
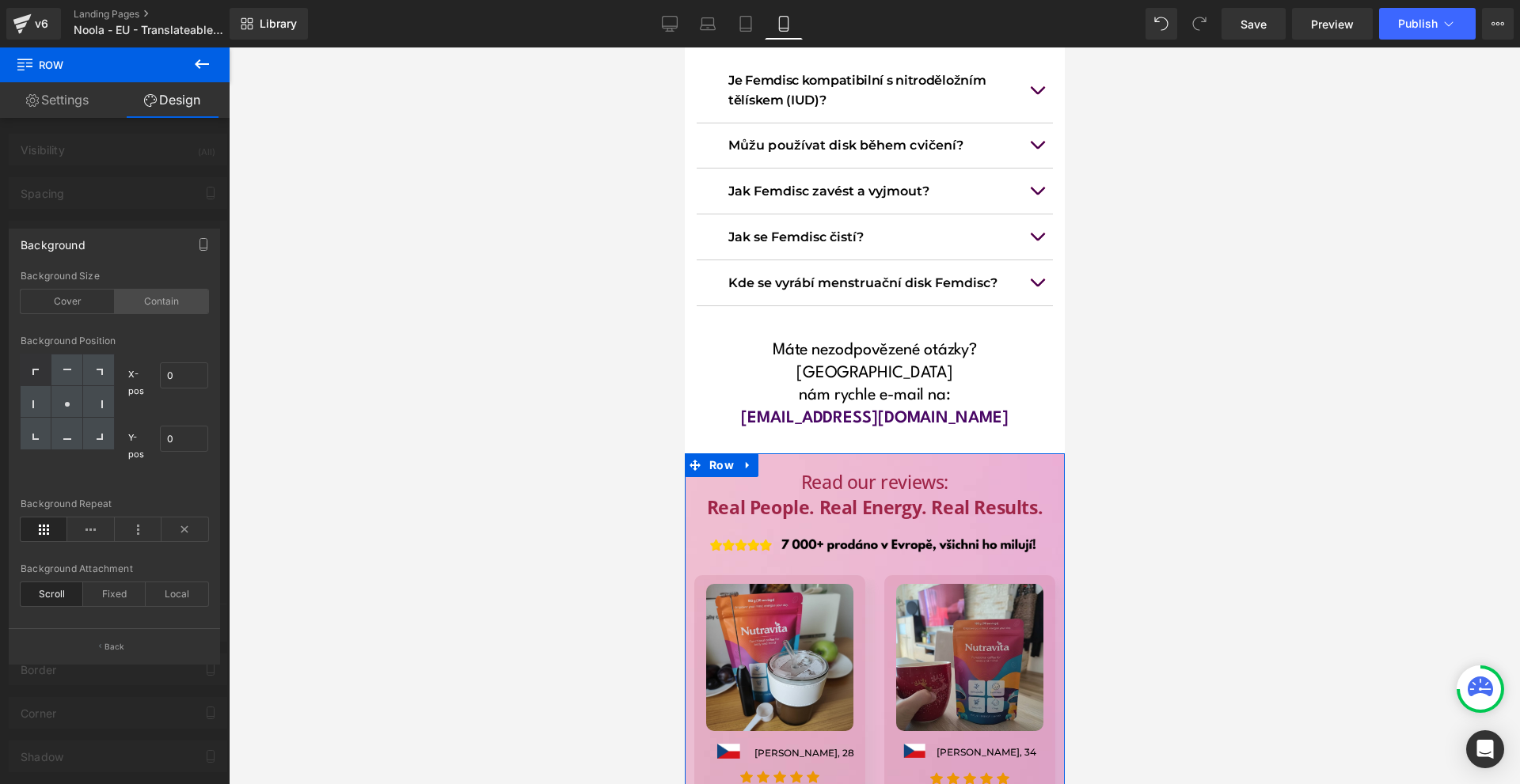
click at [152, 295] on div "Contain" at bounding box center [162, 301] width 94 height 24
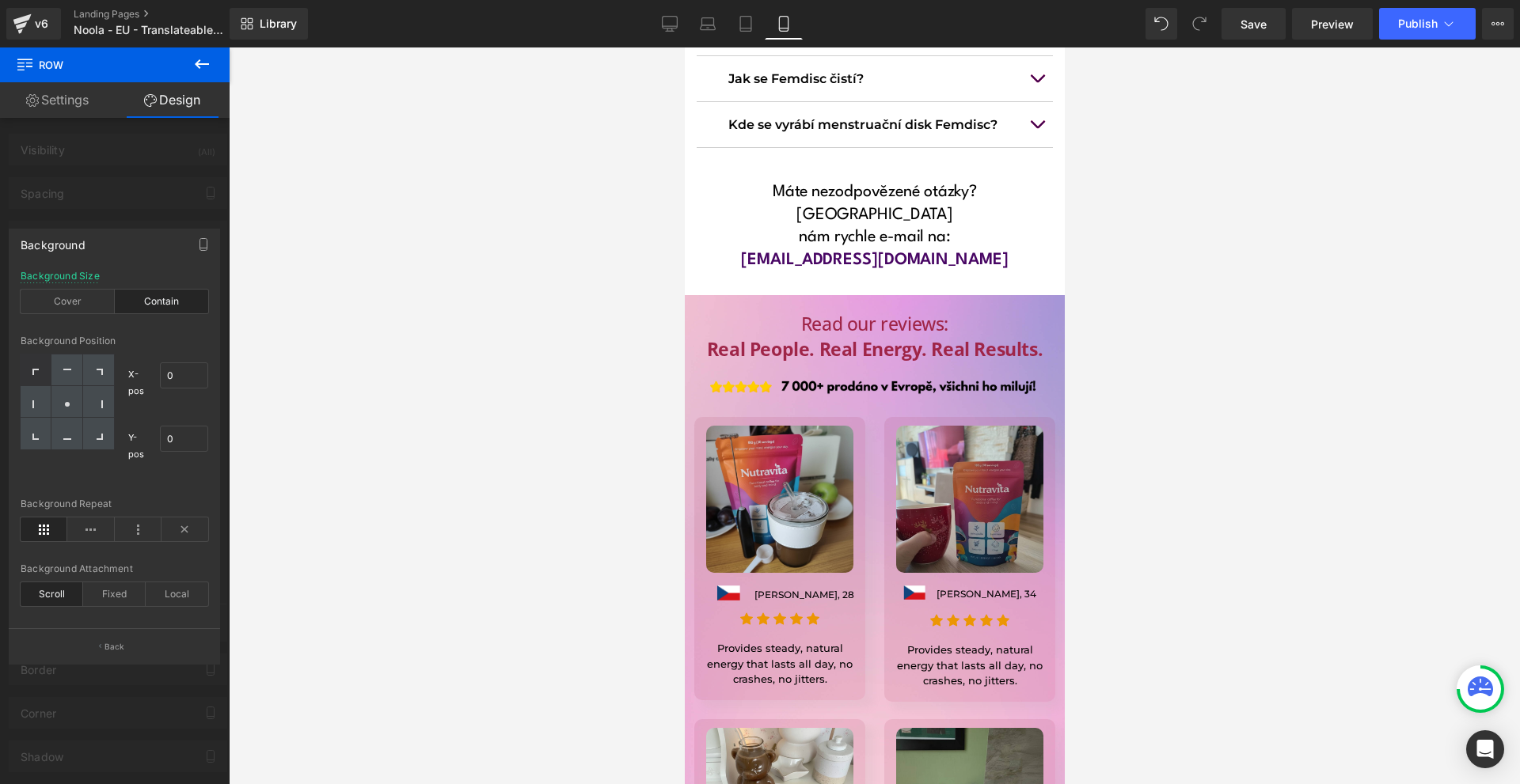
scroll to position [12398, 0]
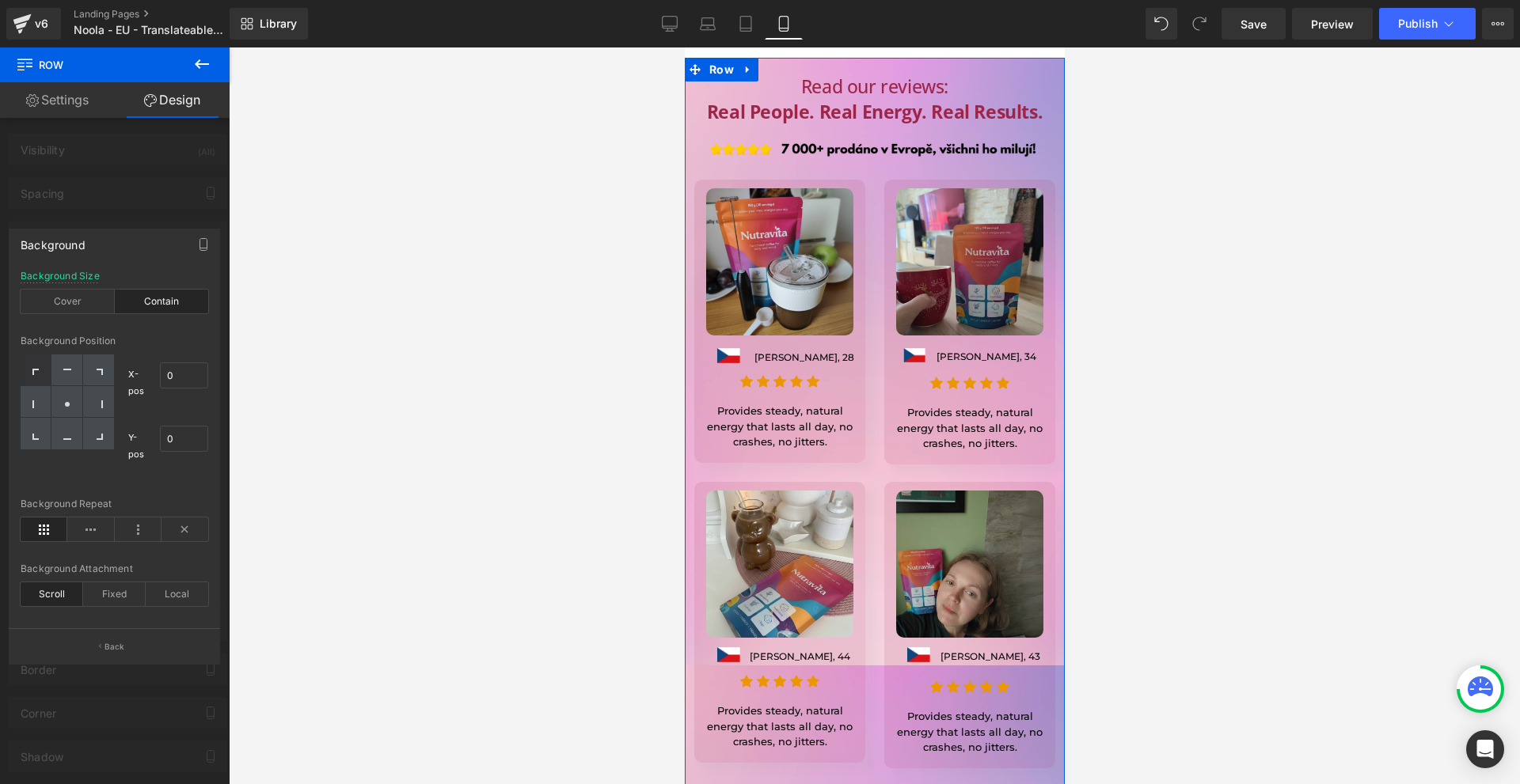
click at [93, 219] on div at bounding box center [114, 420] width 229 height 744
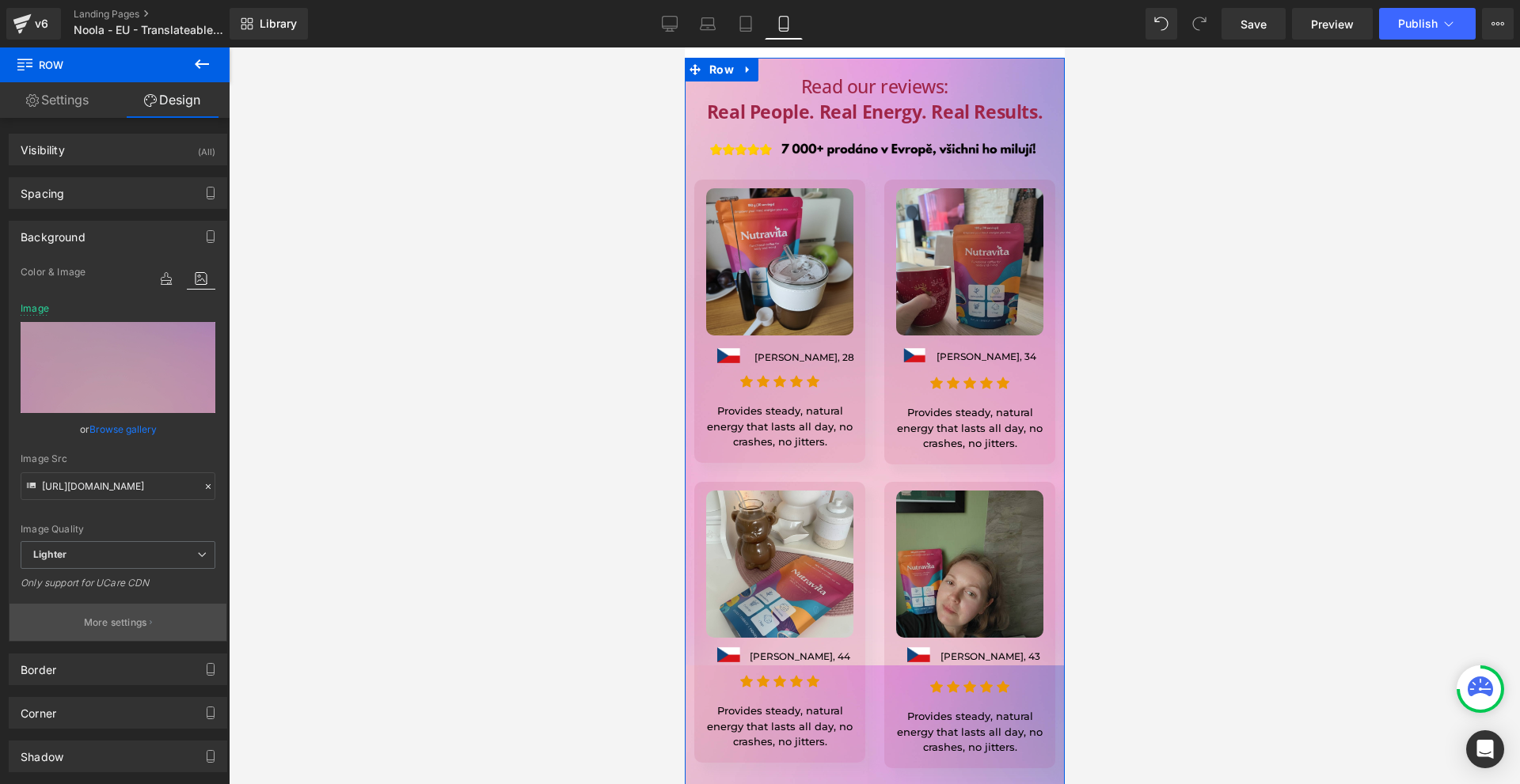
click at [94, 622] on p "More settings" at bounding box center [116, 622] width 63 height 14
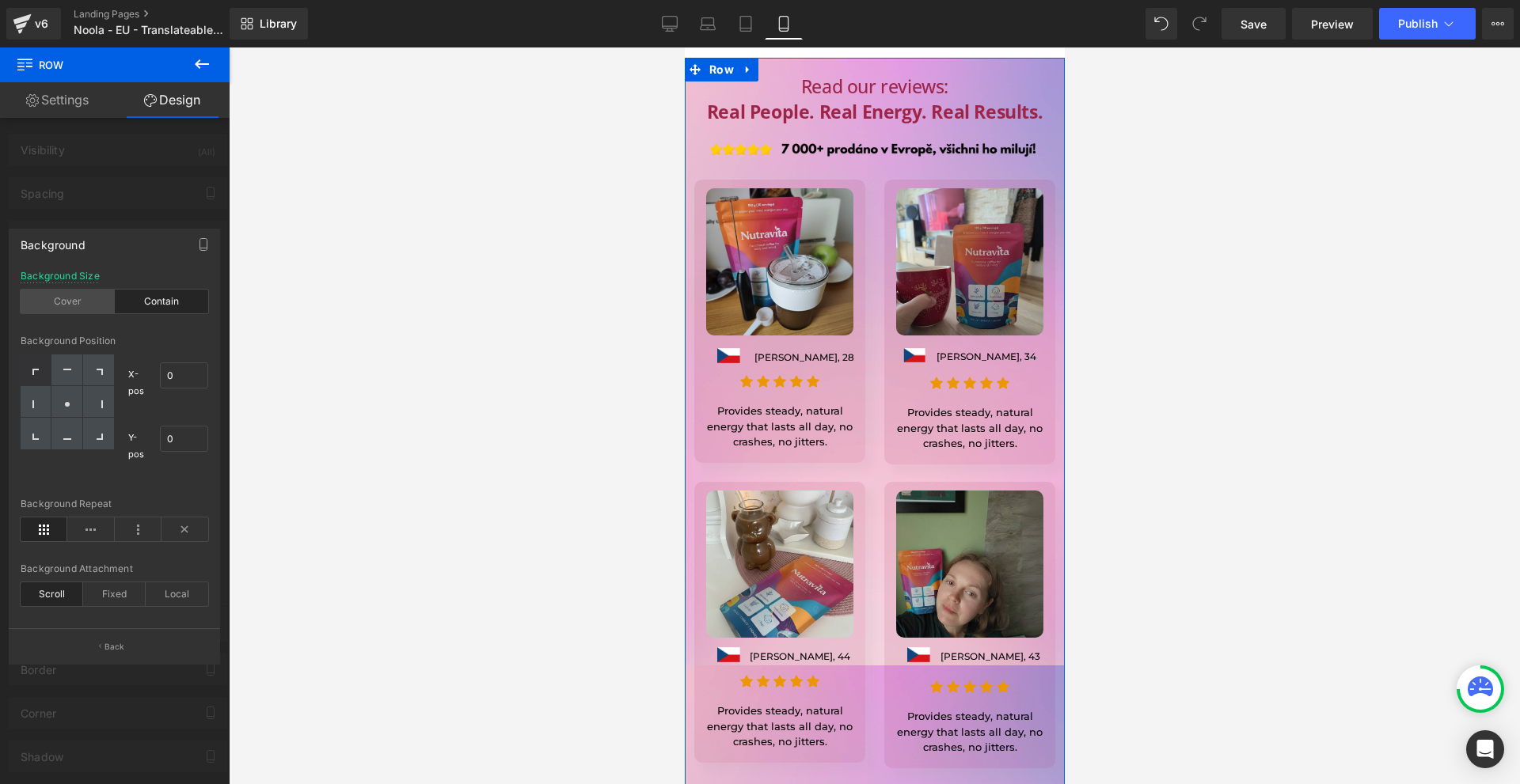
click at [90, 298] on div "Cover" at bounding box center [67, 301] width 94 height 24
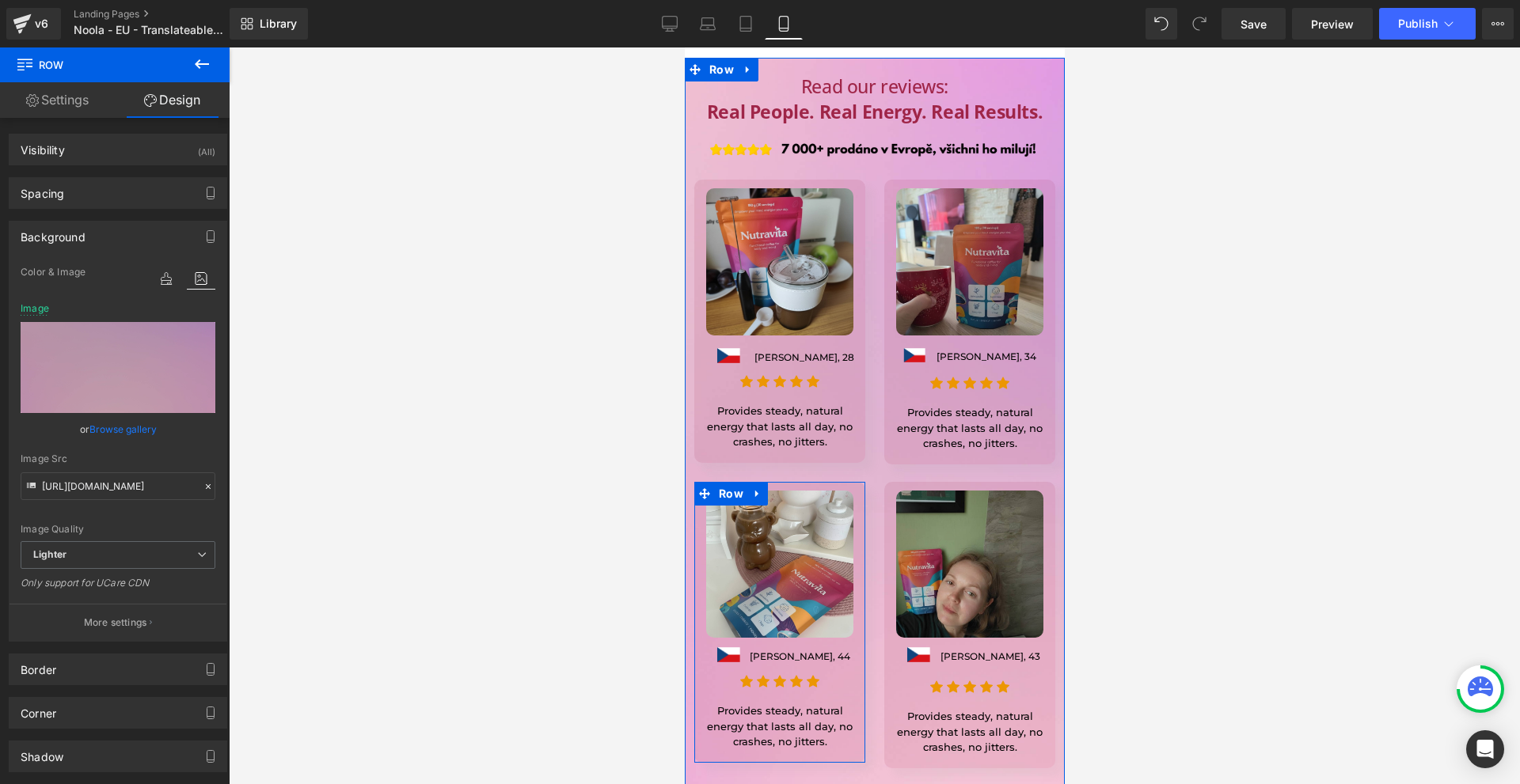
click at [721, 475] on span "Row" at bounding box center [721, 485] width 26 height 19
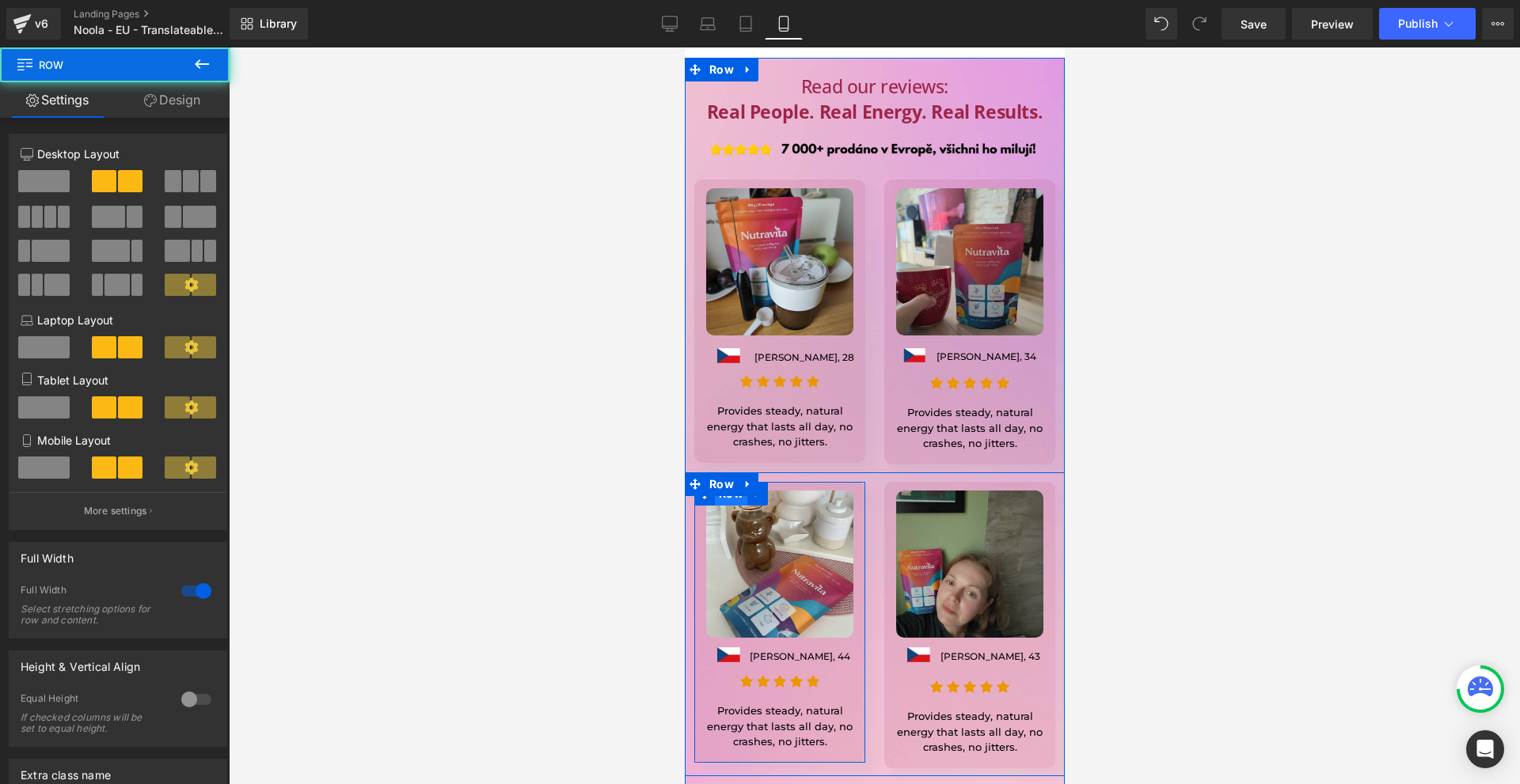
click at [719, 482] on span "Row" at bounding box center [730, 493] width 32 height 24
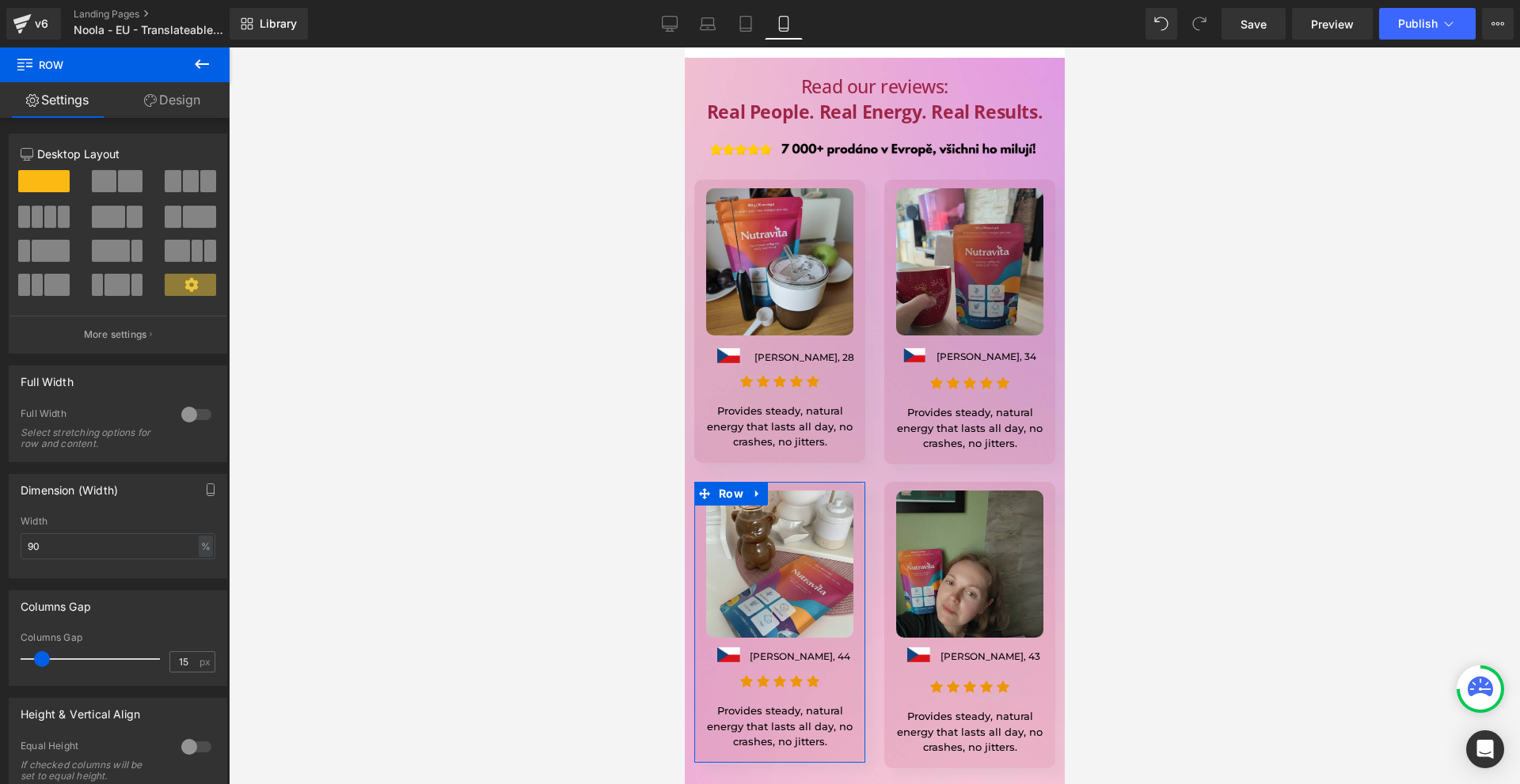
click at [152, 100] on icon at bounding box center [150, 100] width 12 height 12
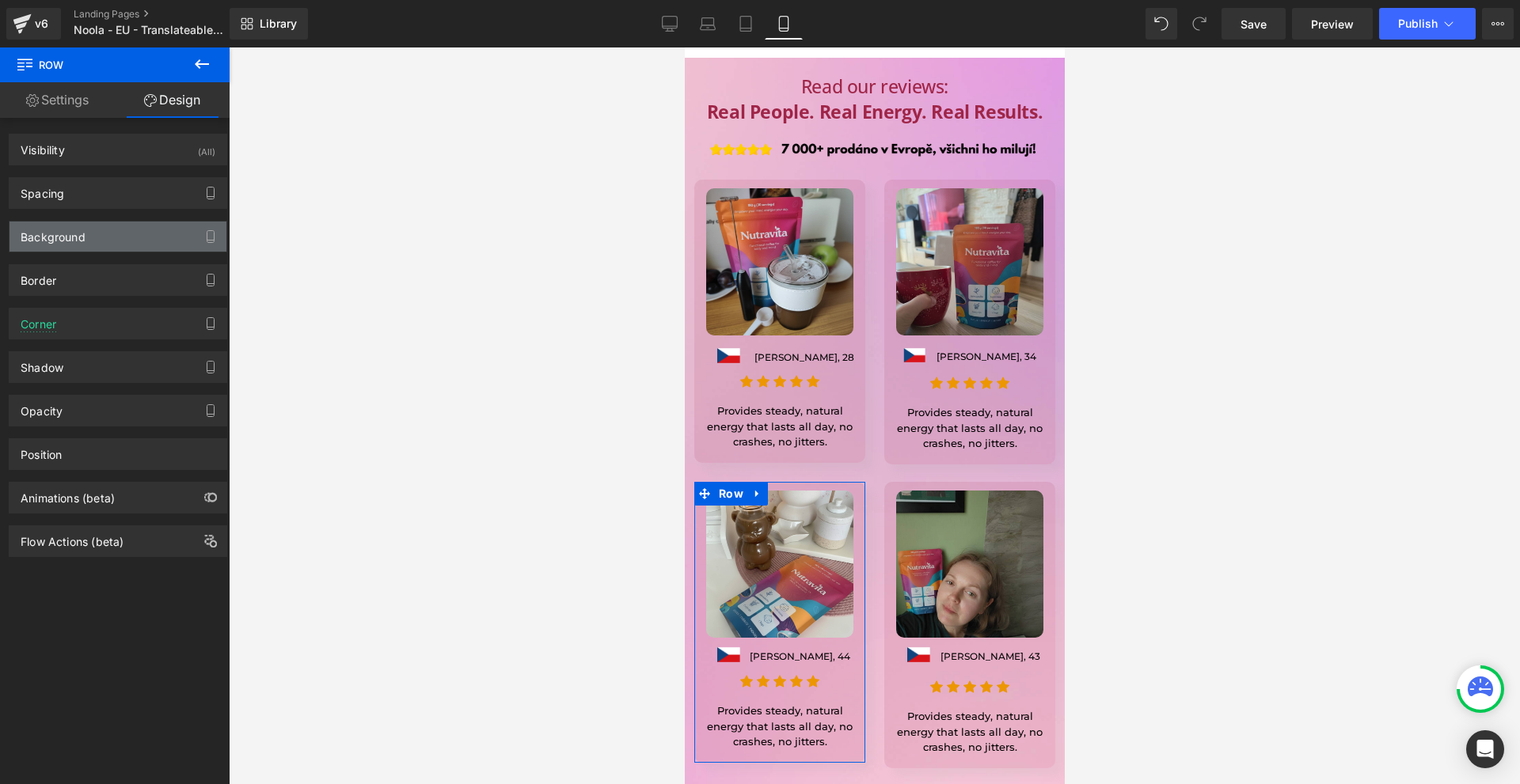
click at [76, 241] on div "Background" at bounding box center [53, 232] width 65 height 22
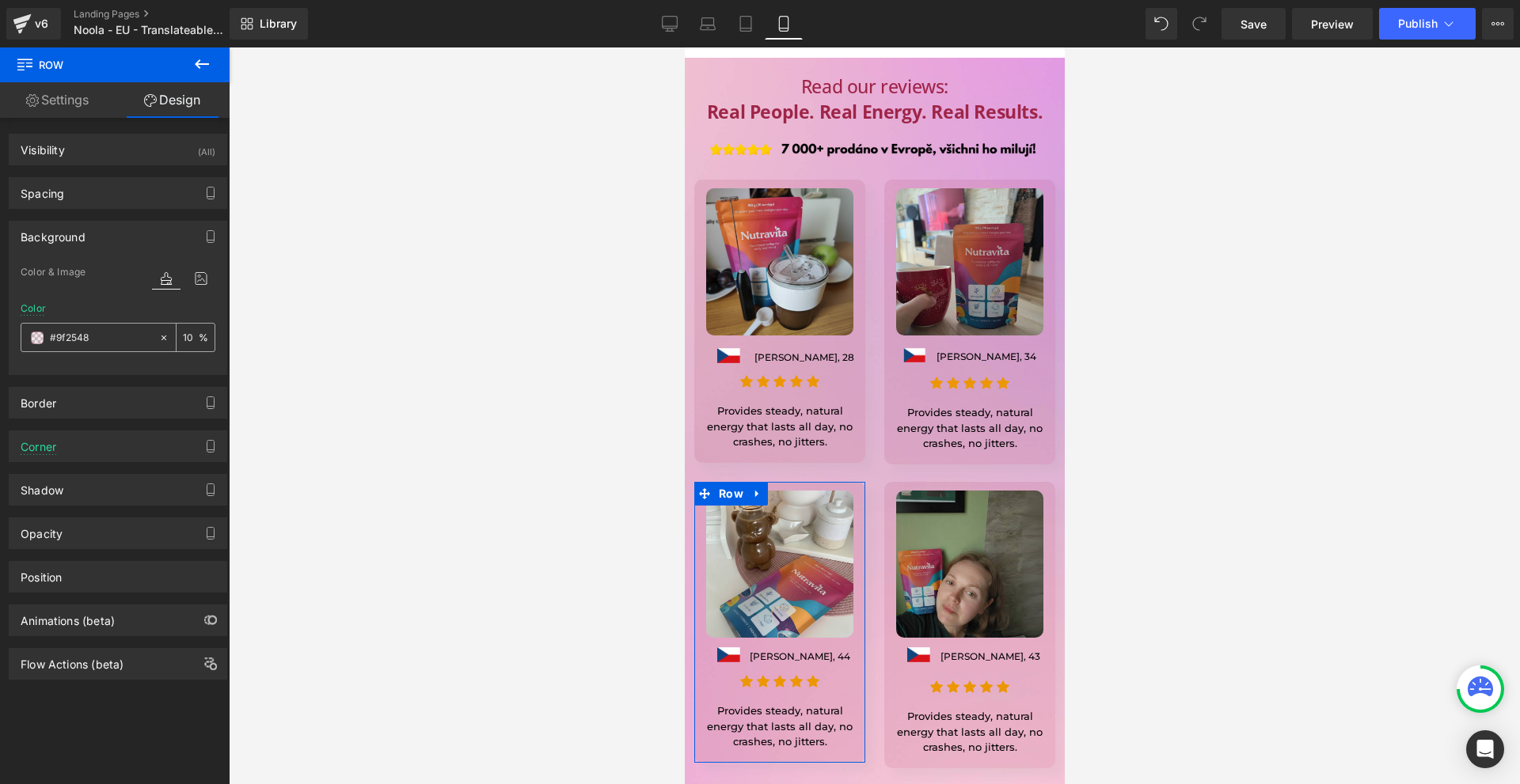
click at [34, 340] on span at bounding box center [37, 338] width 12 height 12
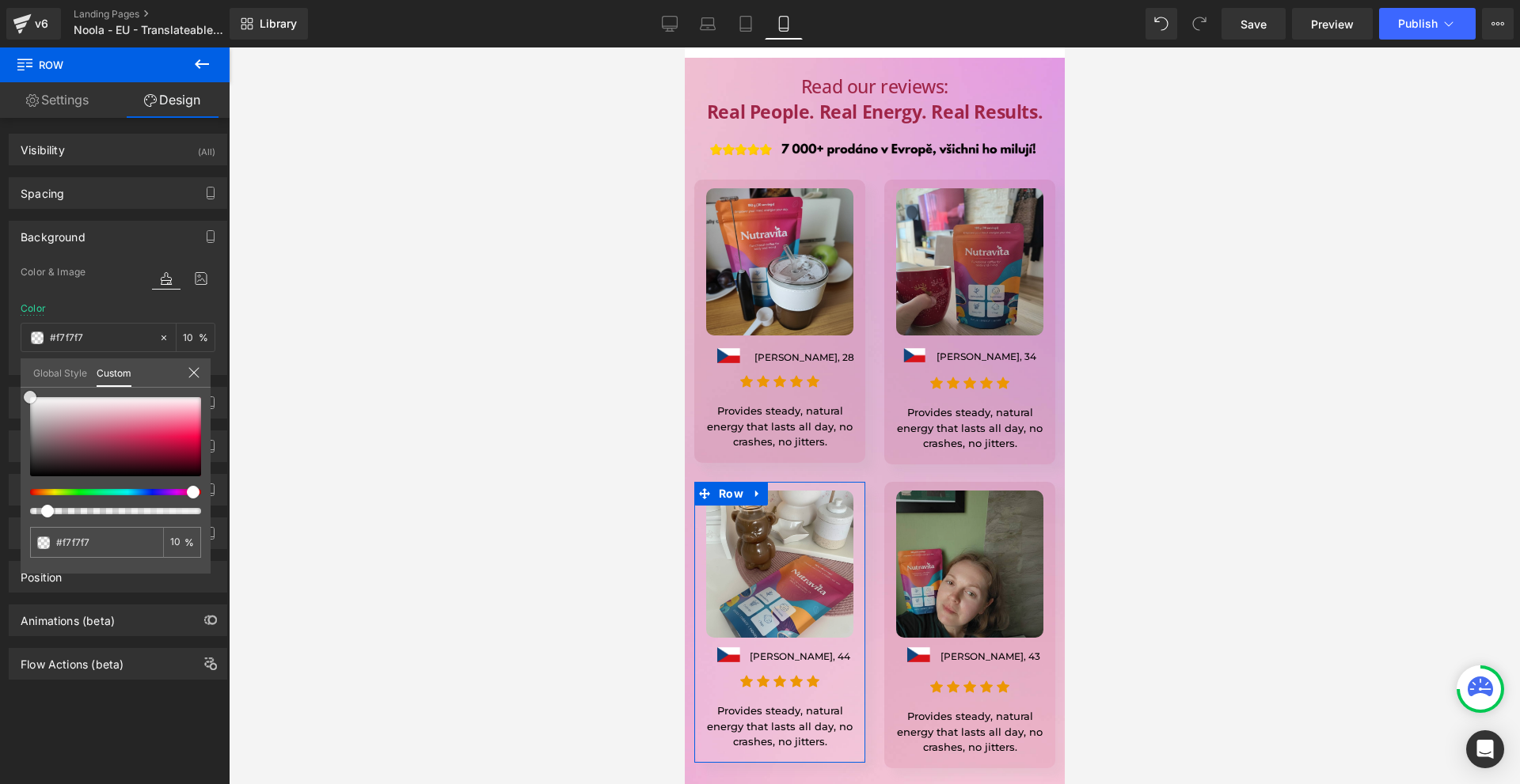
drag, startPoint x: 46, startPoint y: 421, endPoint x: 83, endPoint y: 341, distance: 88.1
click at [7, 356] on div "Background Color & Image color Color #9f2548 10 % Image Replace Image Upload im…" at bounding box center [118, 291] width 236 height 166
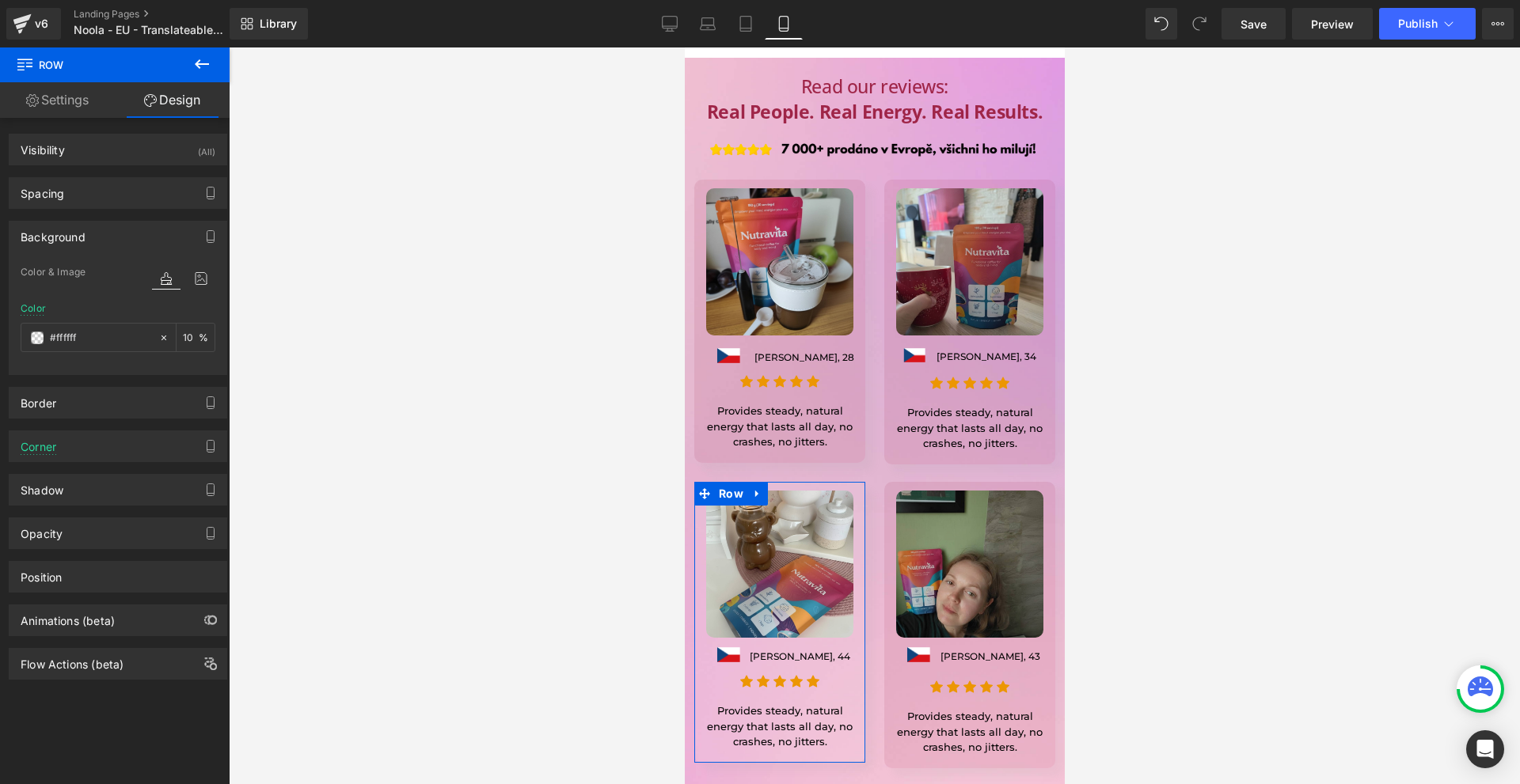
click at [183, 339] on input "10" at bounding box center [191, 337] width 16 height 18
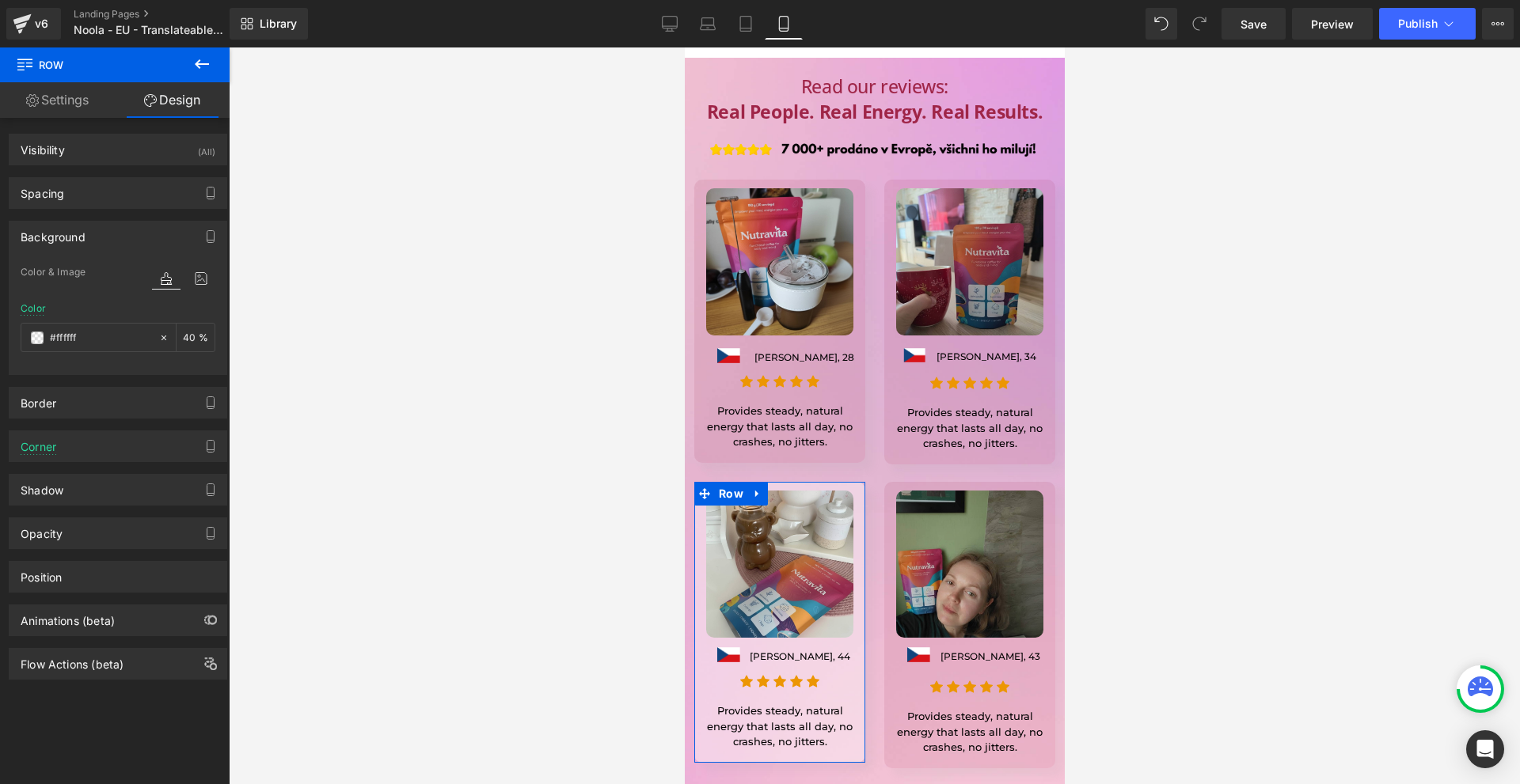
click at [183, 339] on input "40" at bounding box center [191, 337] width 16 height 18
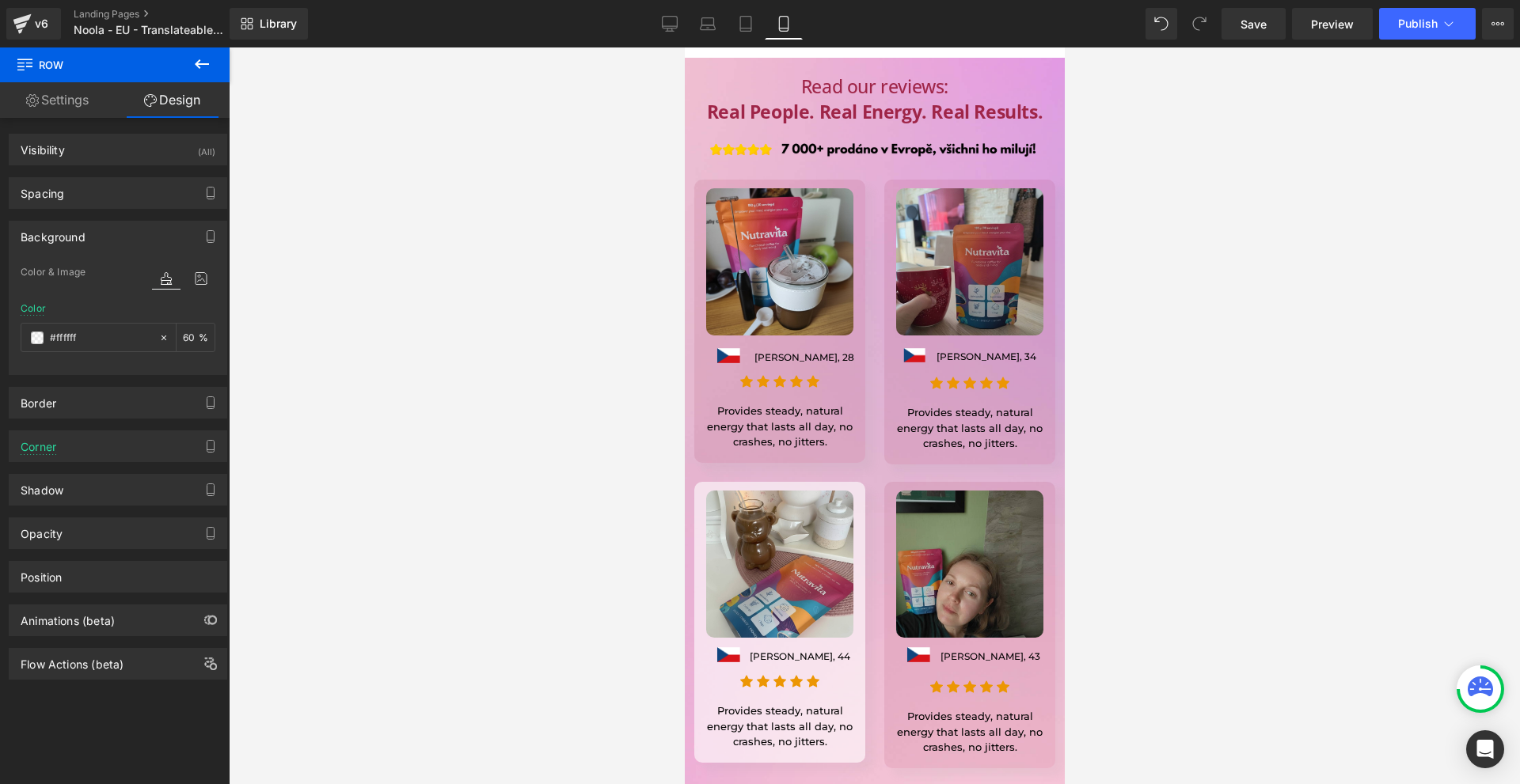
type input "60"
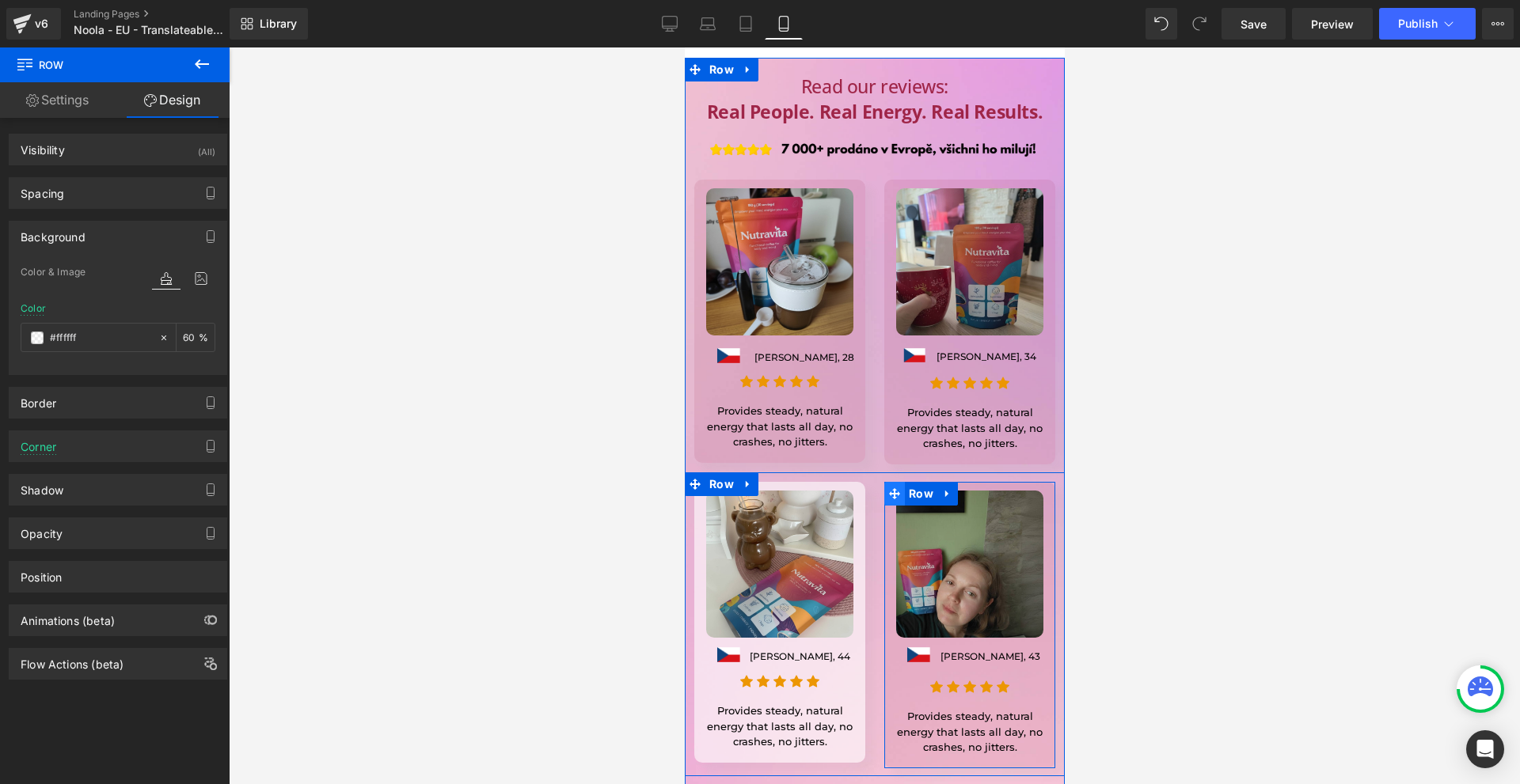
click at [898, 482] on span at bounding box center [893, 493] width 20 height 24
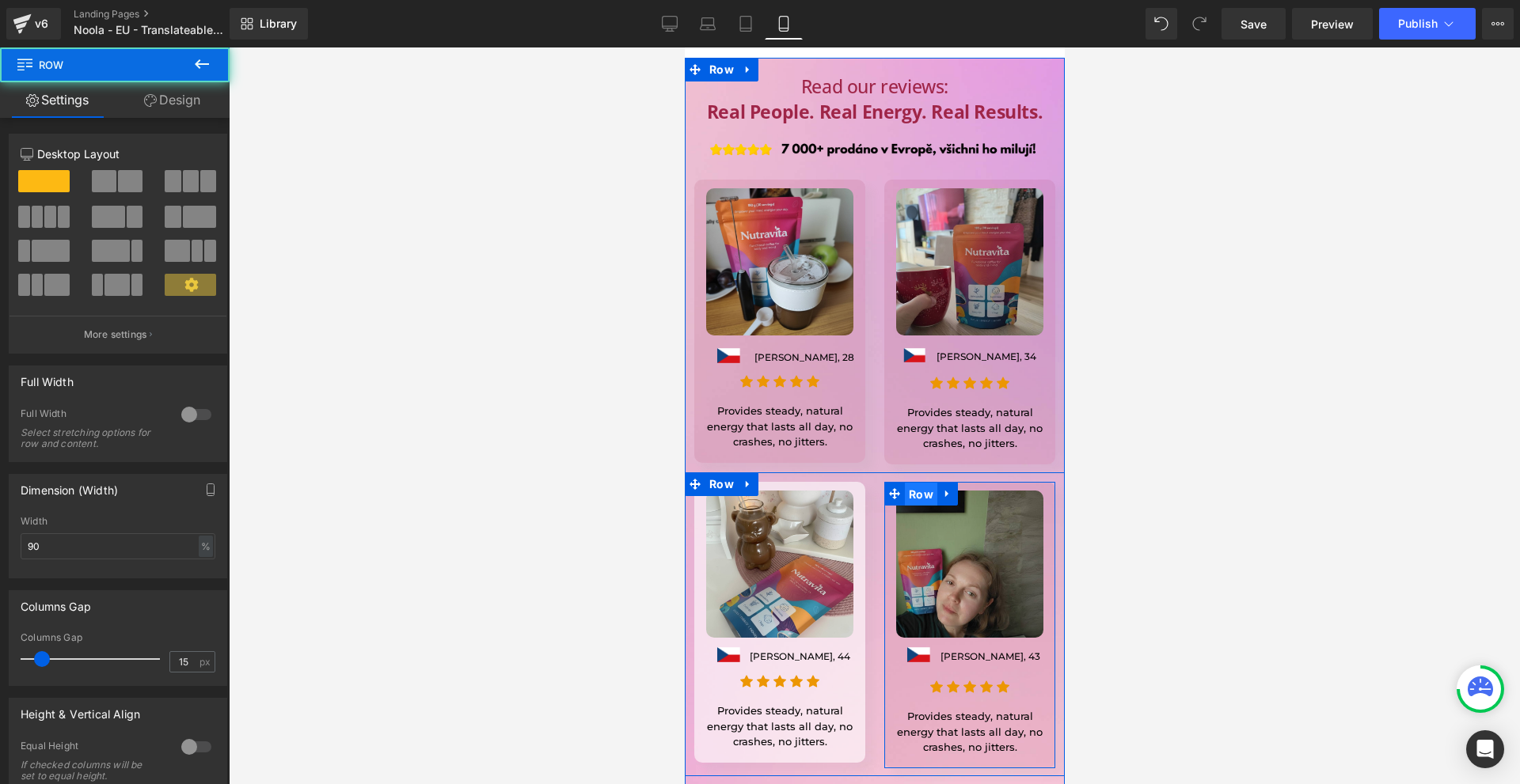
click at [911, 483] on span "Row" at bounding box center [919, 494] width 32 height 24
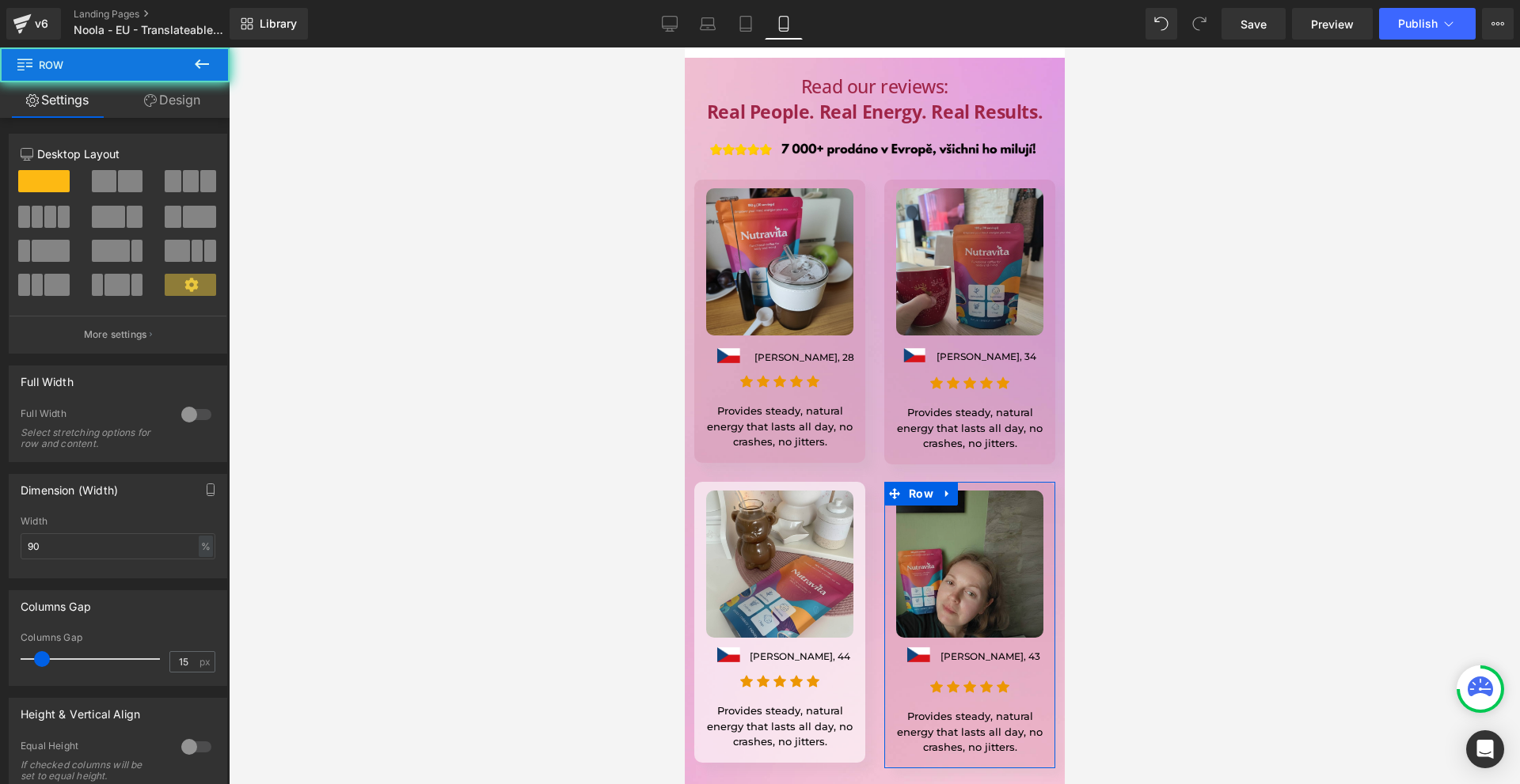
click at [169, 96] on link "Design" at bounding box center [172, 100] width 115 height 36
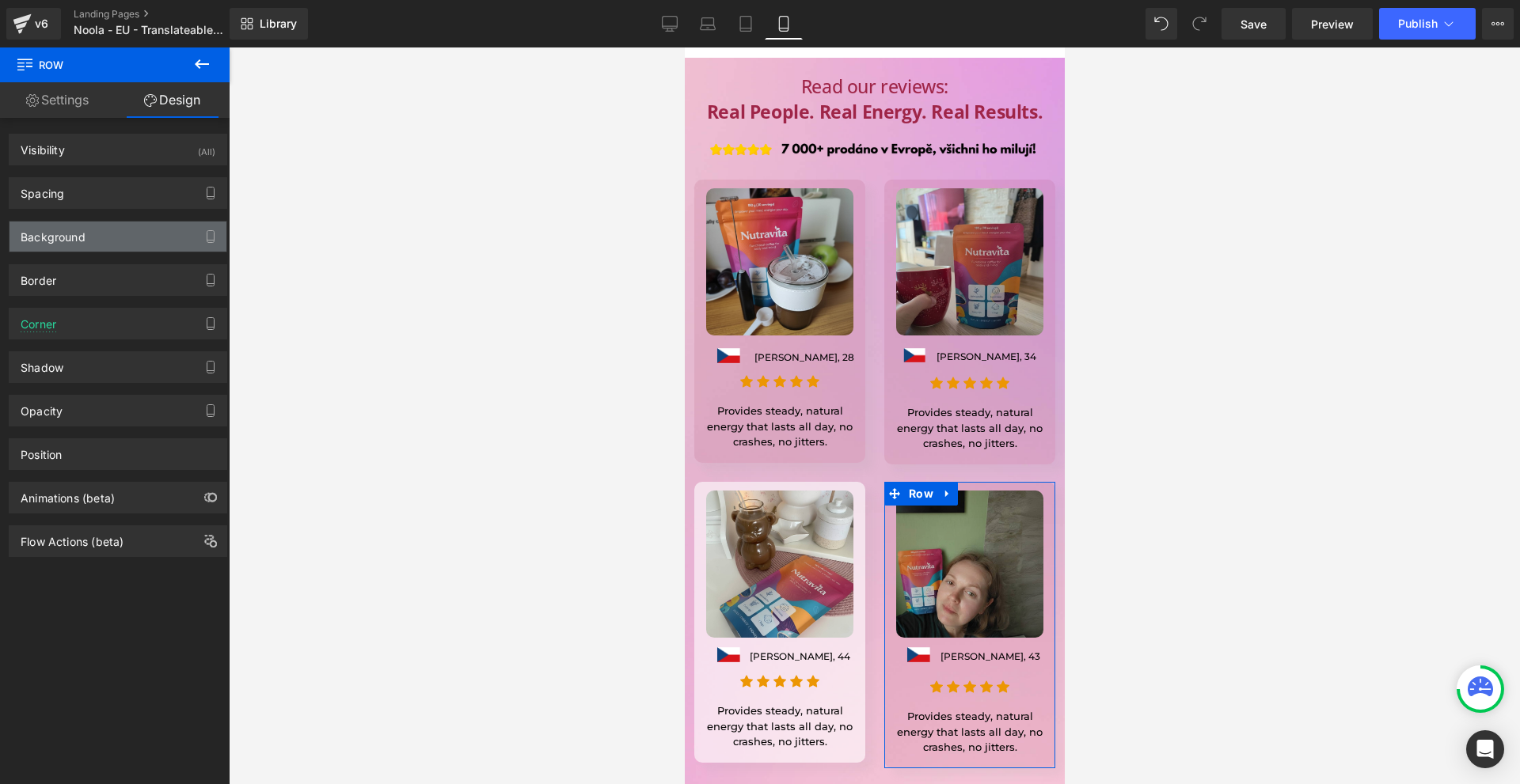
click at [57, 228] on div "Background" at bounding box center [53, 232] width 65 height 22
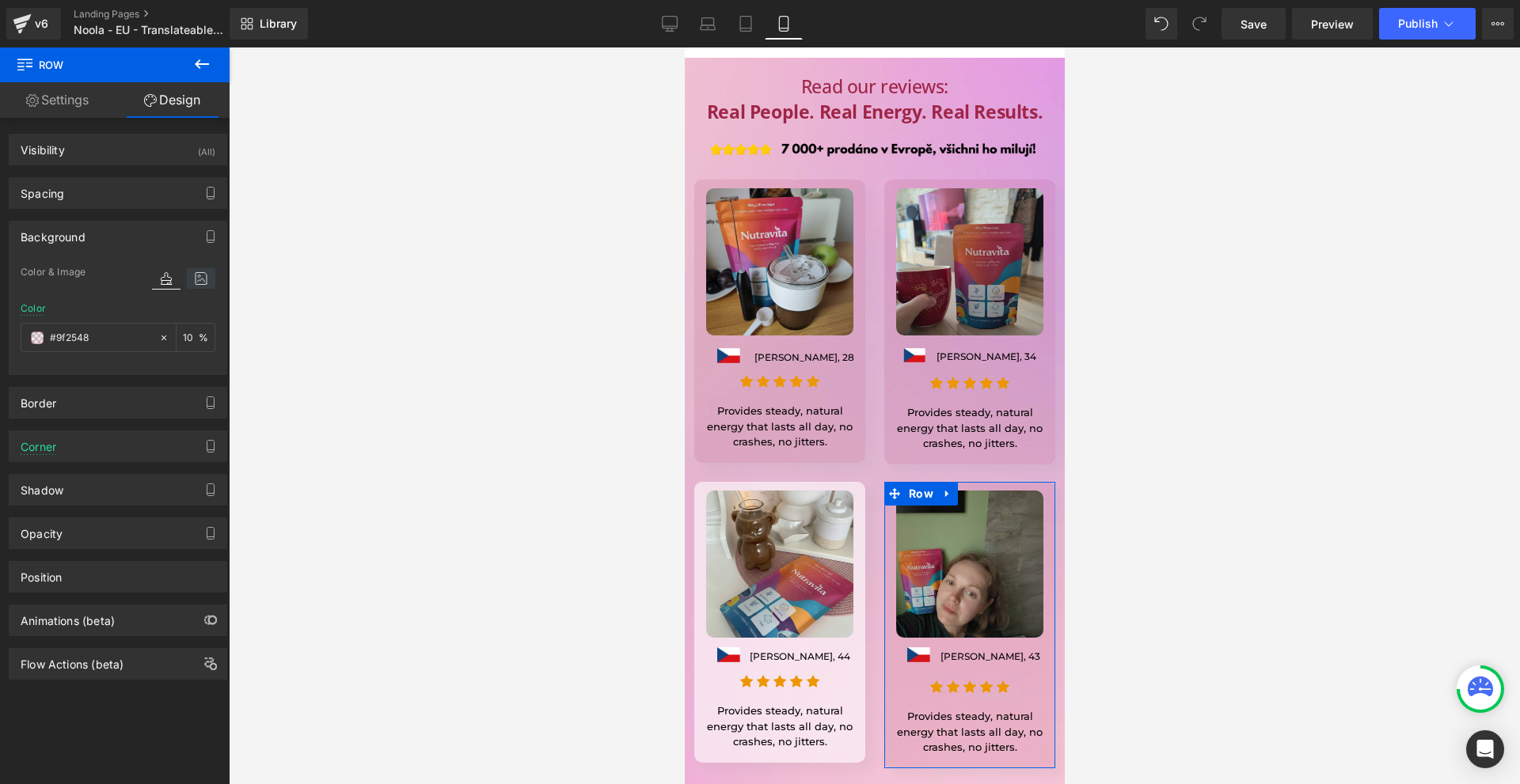
click at [187, 274] on icon at bounding box center [201, 278] width 28 height 20
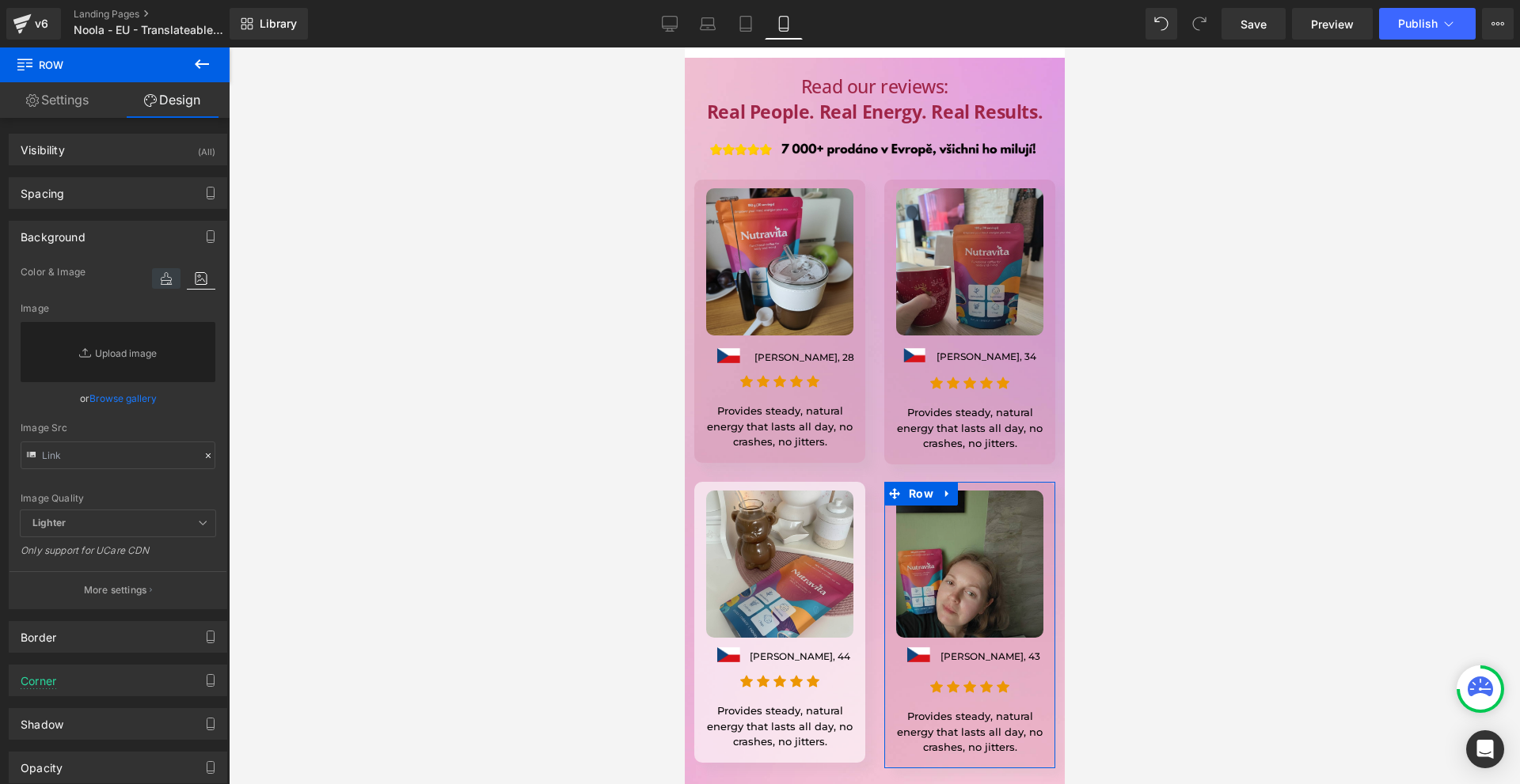
click at [162, 277] on icon at bounding box center [166, 278] width 28 height 20
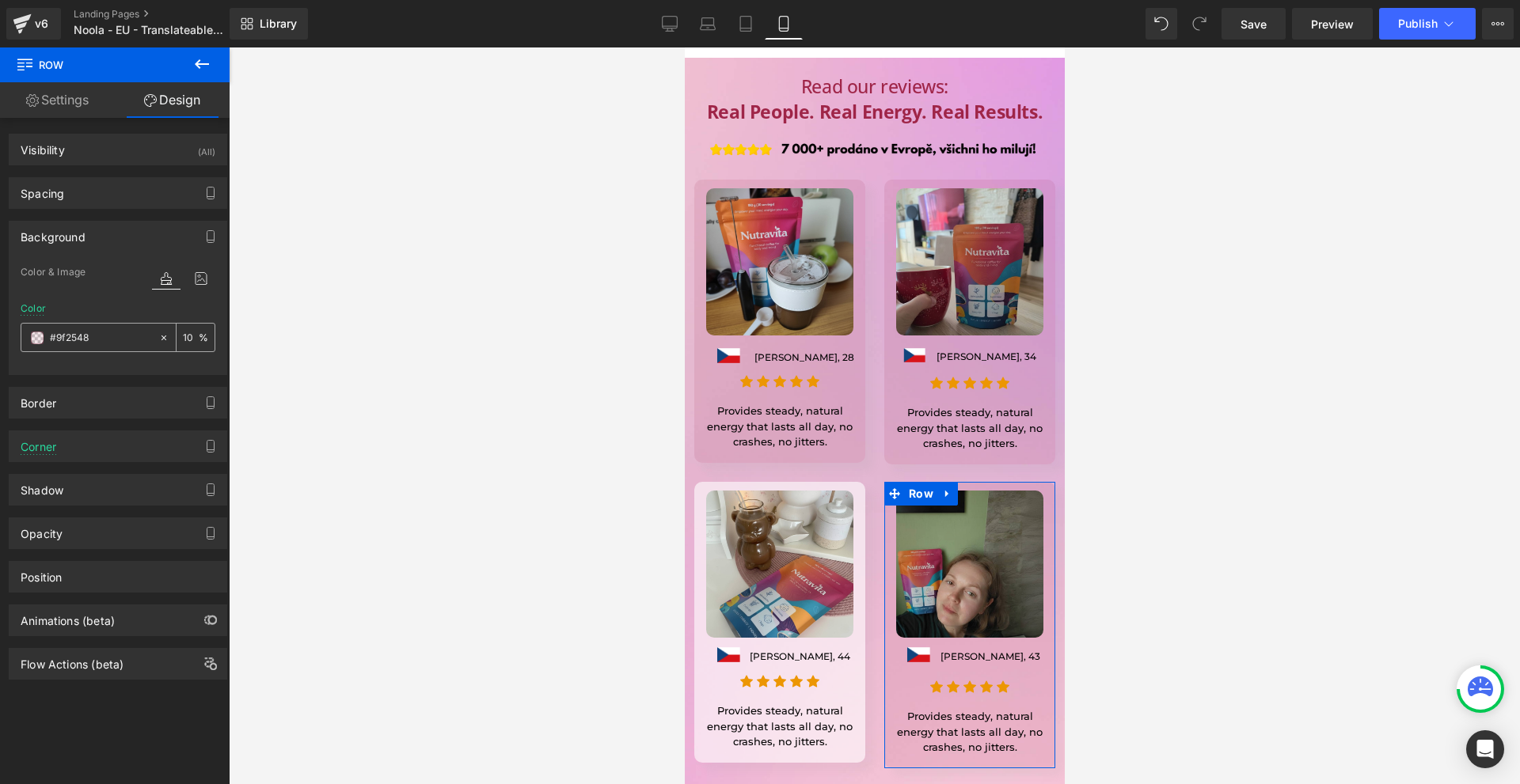
drag, startPoint x: 18, startPoint y: 336, endPoint x: 31, endPoint y: 337, distance: 13.0
click at [18, 336] on div "Color & Image color Color #9f2548 10 % Image Replace Image Upload image or Brow…" at bounding box center [118, 318] width 217 height 111
click at [36, 337] on span at bounding box center [37, 338] width 12 height 12
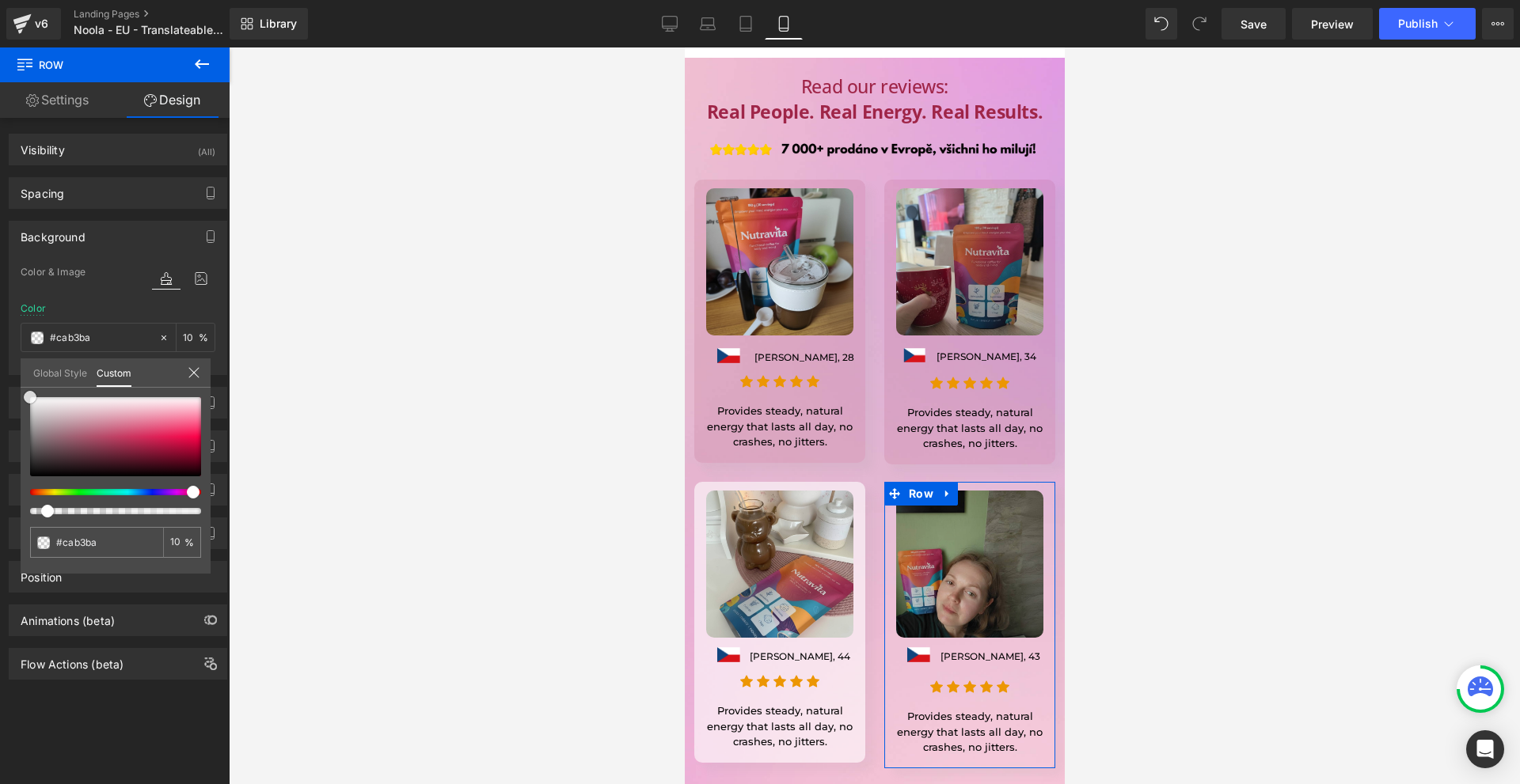
drag, startPoint x: 66, startPoint y: 420, endPoint x: 0, endPoint y: 317, distance: 122.3
click at [0, 317] on div "Background Color & Image color Color #9f2548 10 % Image Replace Image Upload im…" at bounding box center [118, 291] width 236 height 166
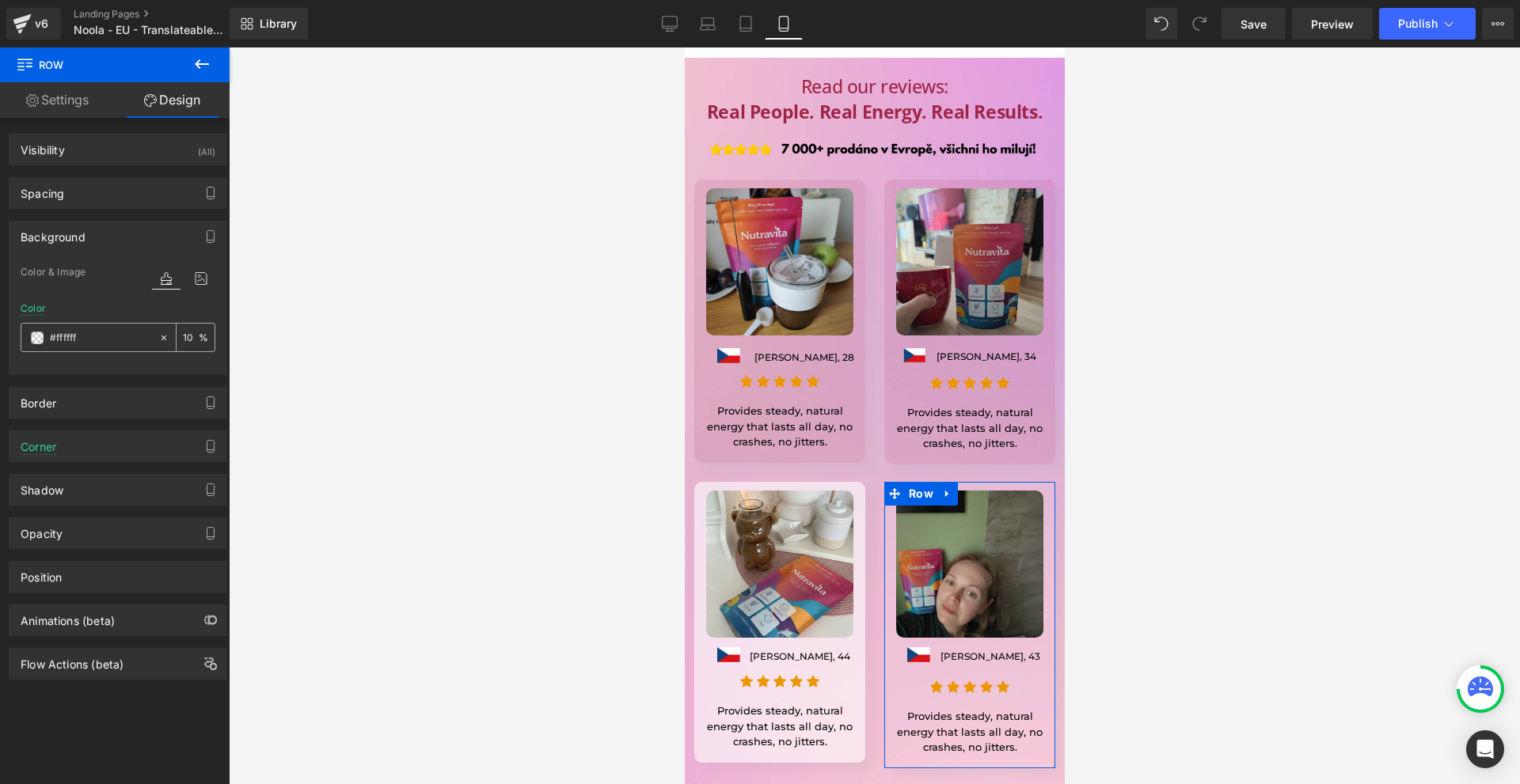
click at [183, 339] on input "10" at bounding box center [191, 337] width 16 height 18
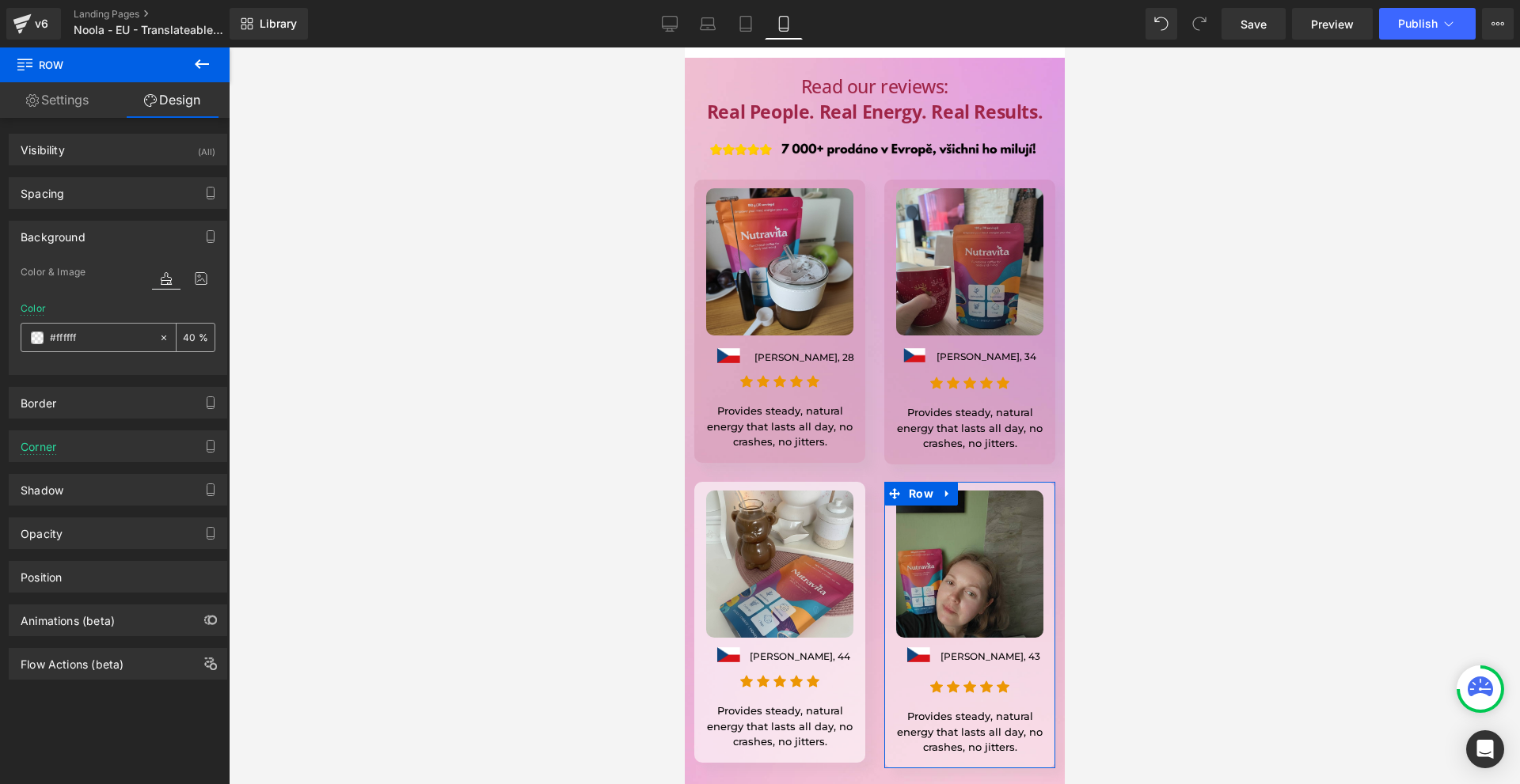
click at [190, 337] on input "40" at bounding box center [191, 337] width 16 height 18
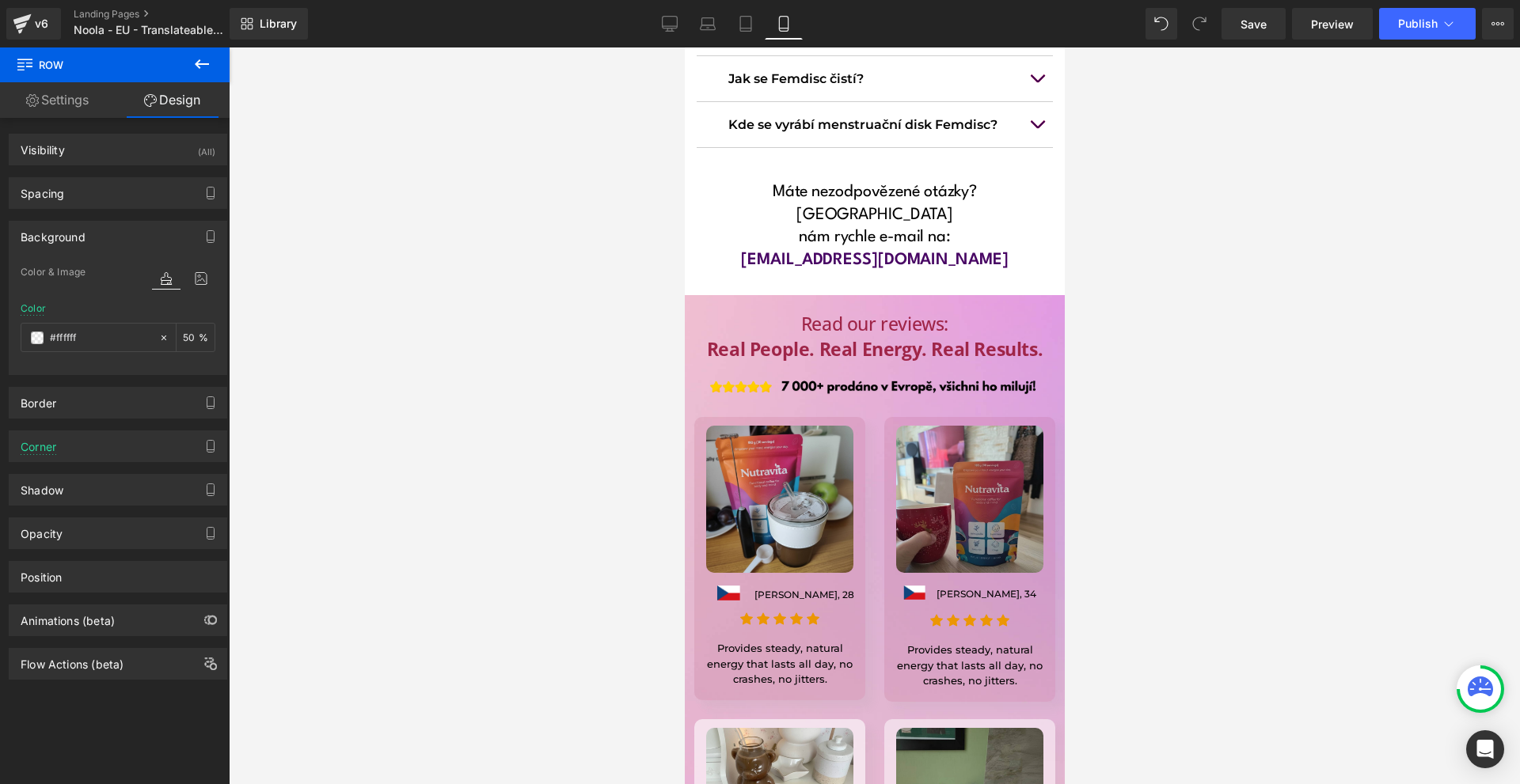
type input "50"
click at [723, 407] on span "Row" at bounding box center [720, 419] width 32 height 24
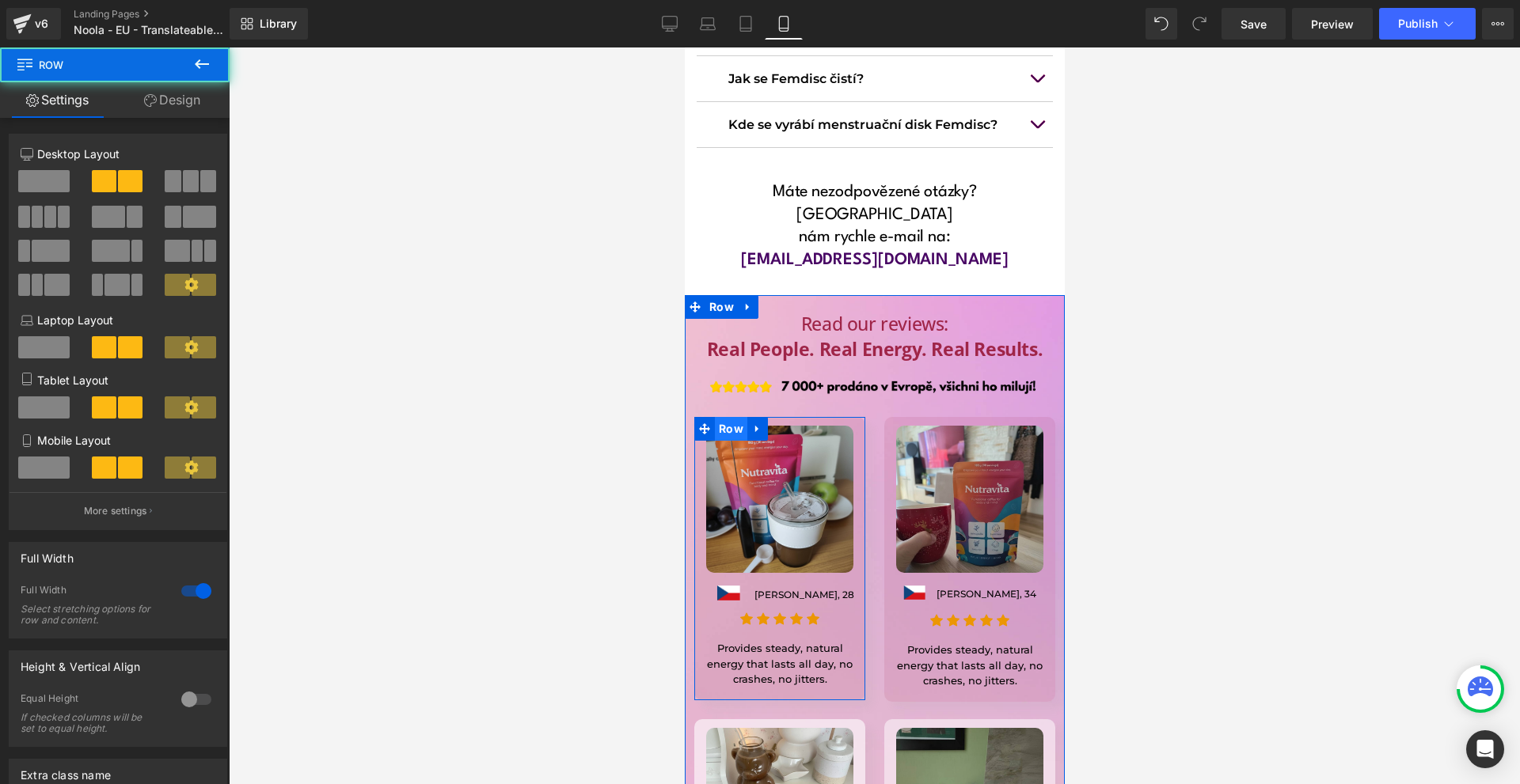
click at [723, 417] on span "Row" at bounding box center [730, 428] width 32 height 24
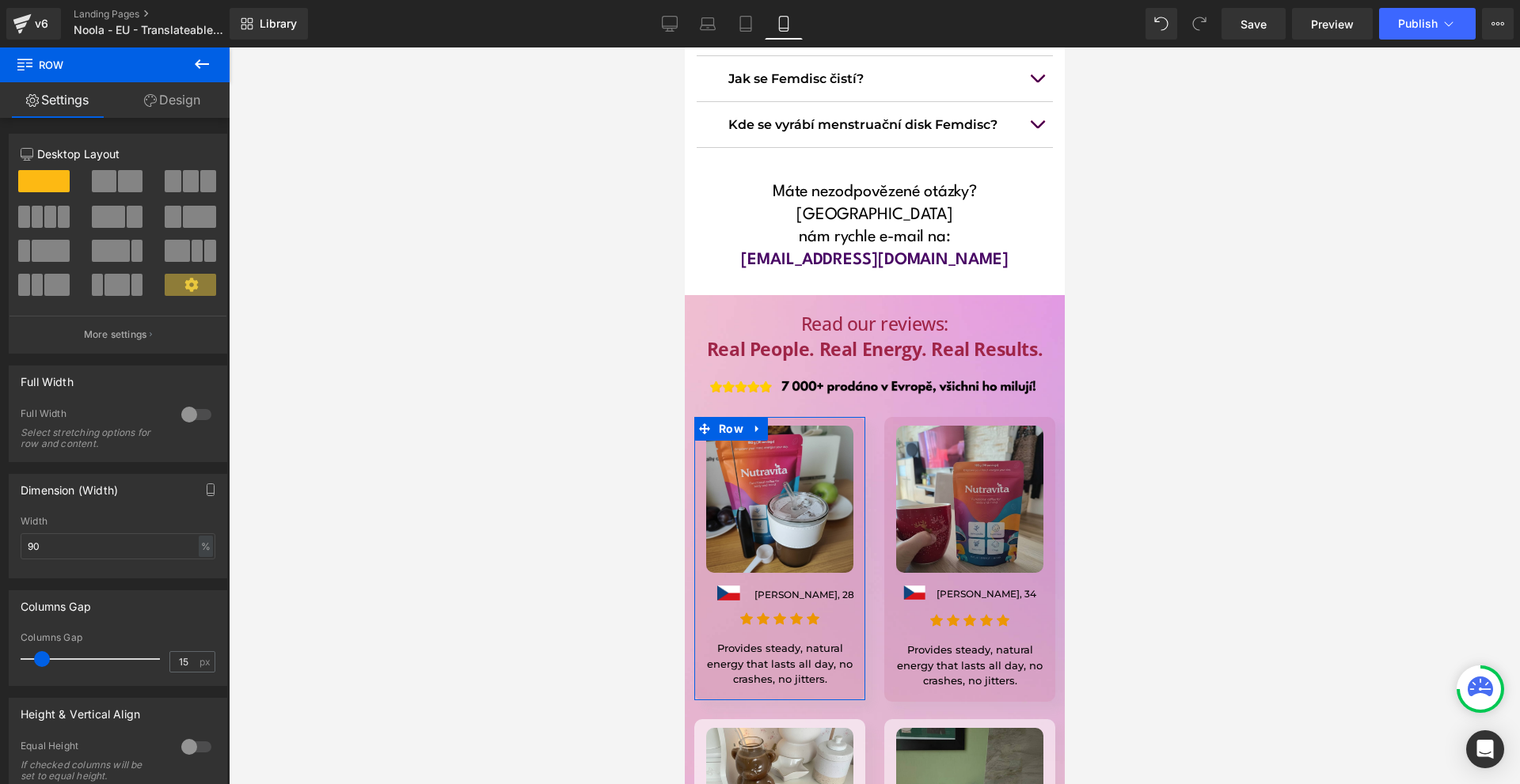
click at [188, 110] on link "Design" at bounding box center [172, 100] width 115 height 36
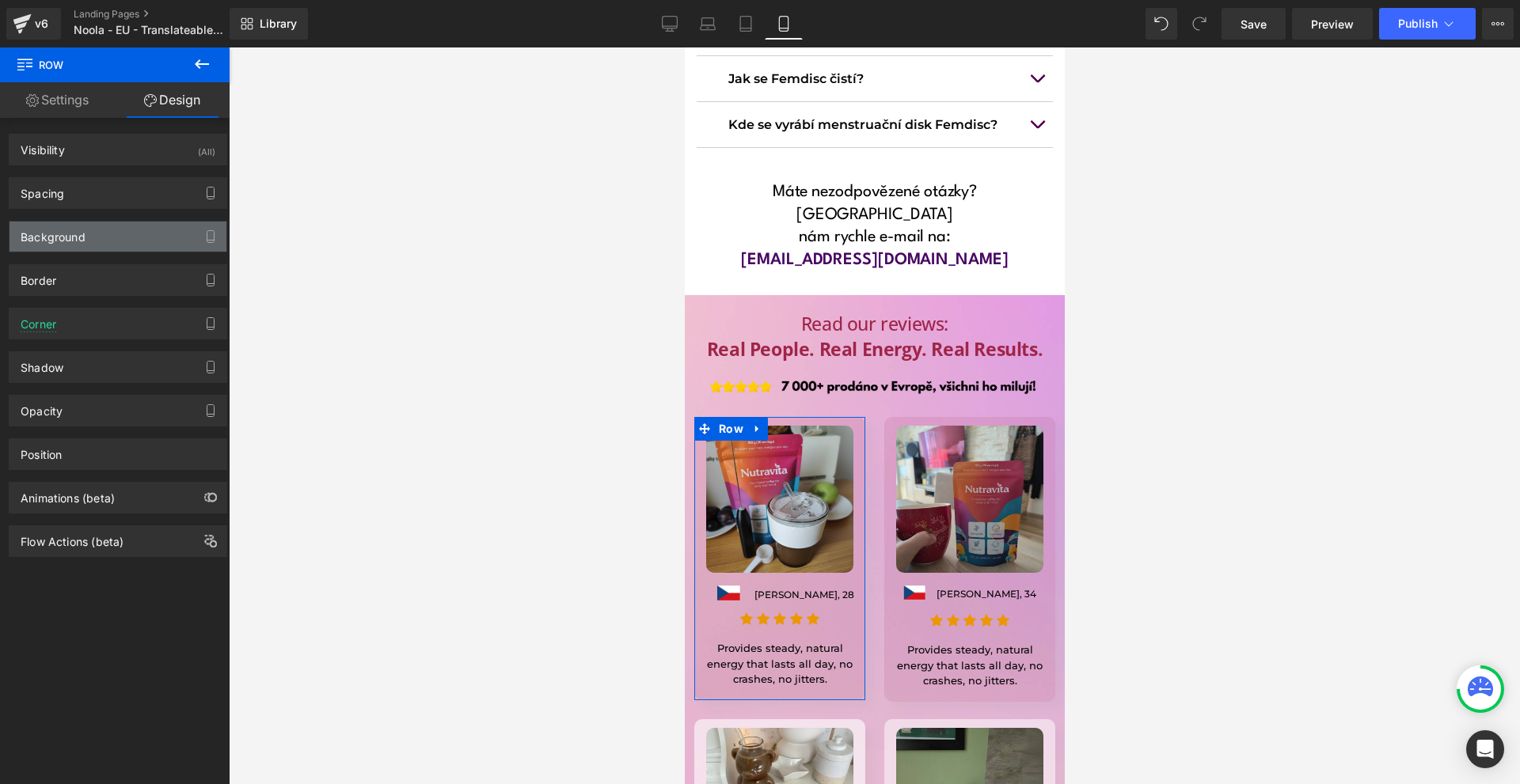
click at [74, 235] on div "Background" at bounding box center [53, 232] width 65 height 22
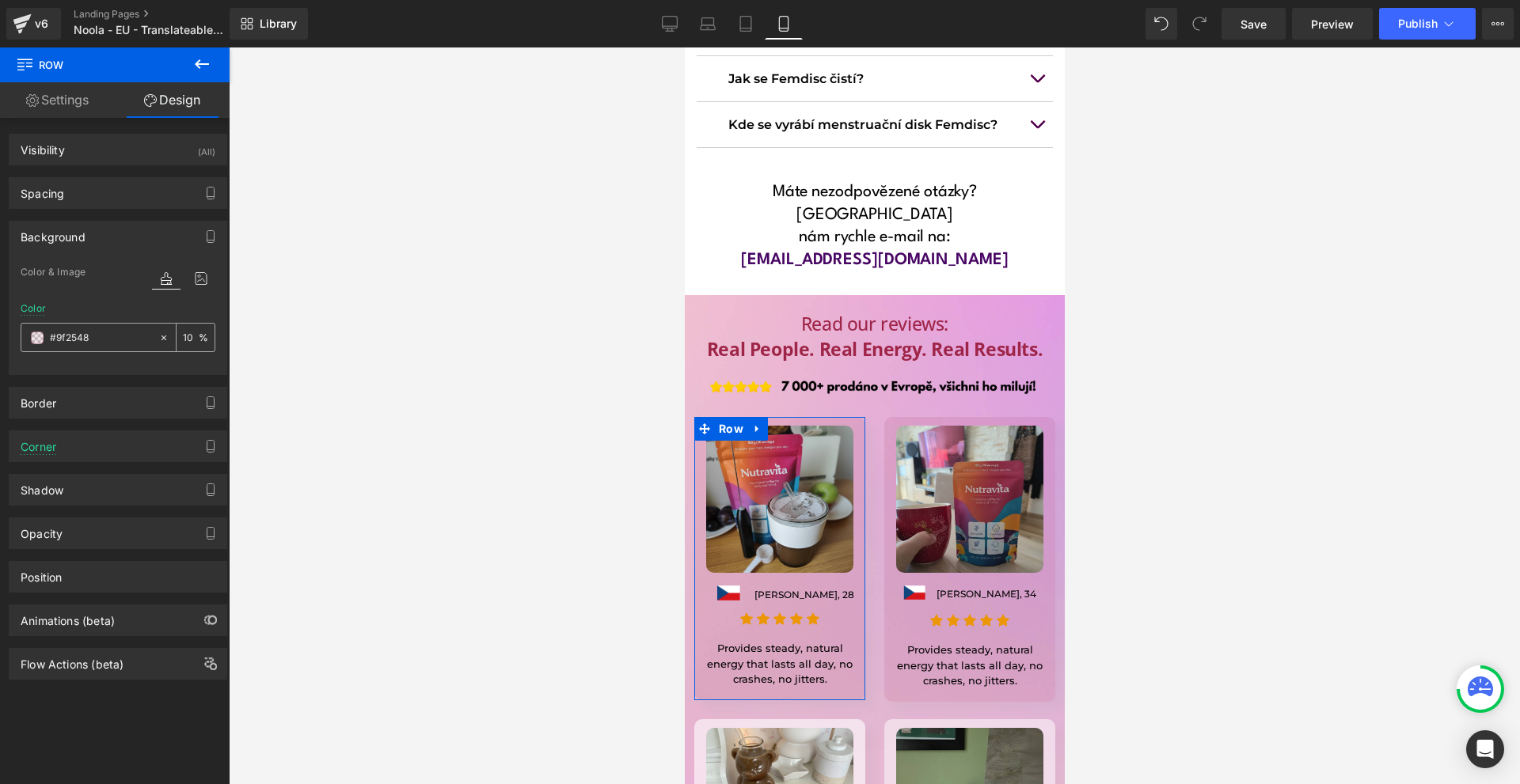
click at [34, 335] on span at bounding box center [37, 338] width 12 height 12
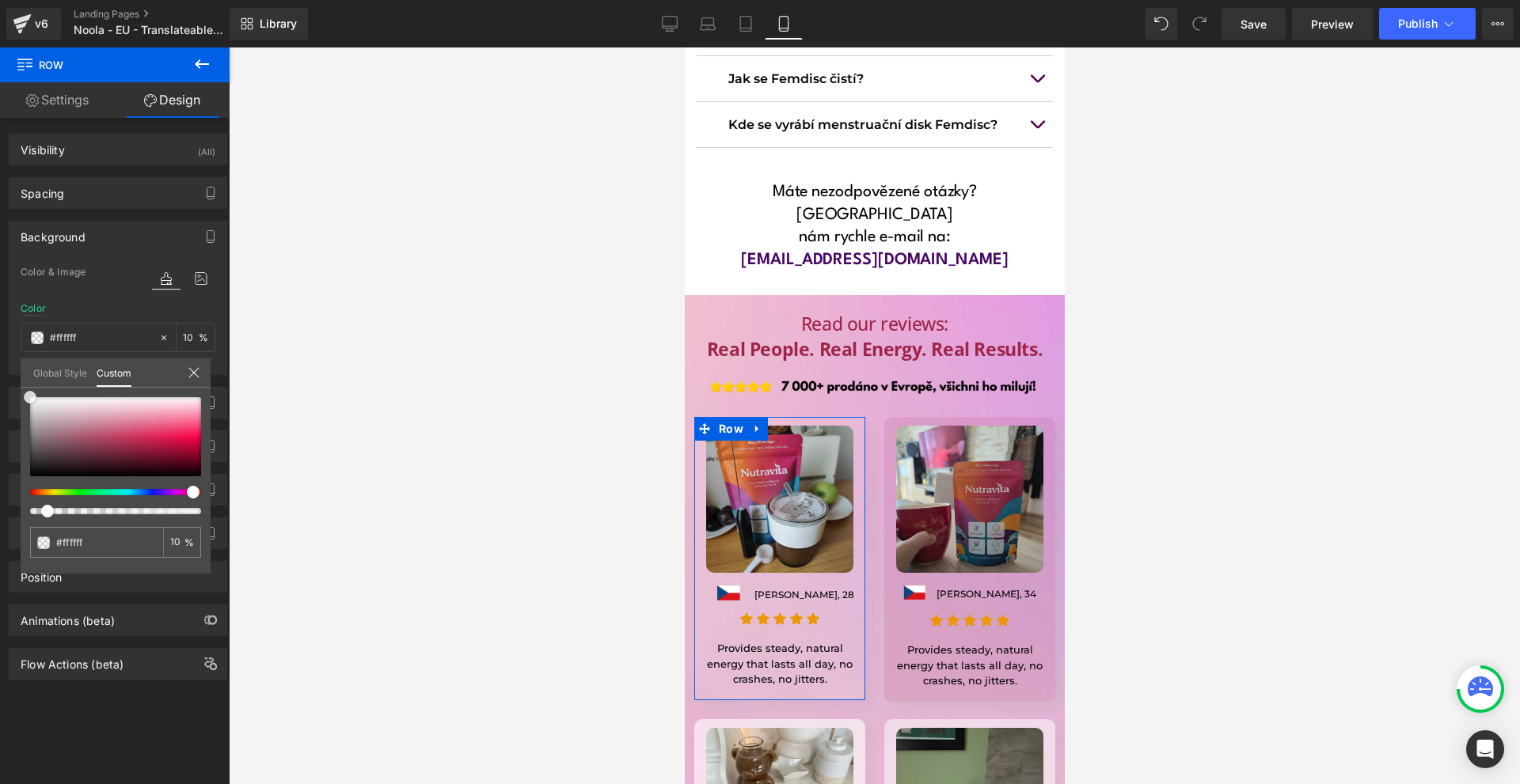
drag, startPoint x: 29, startPoint y: 385, endPoint x: 4, endPoint y: 319, distance: 70.6
click at [0, 320] on div "Background Color & Image color Color % Image Replace Image Upload image or Brow…" at bounding box center [118, 291] width 236 height 166
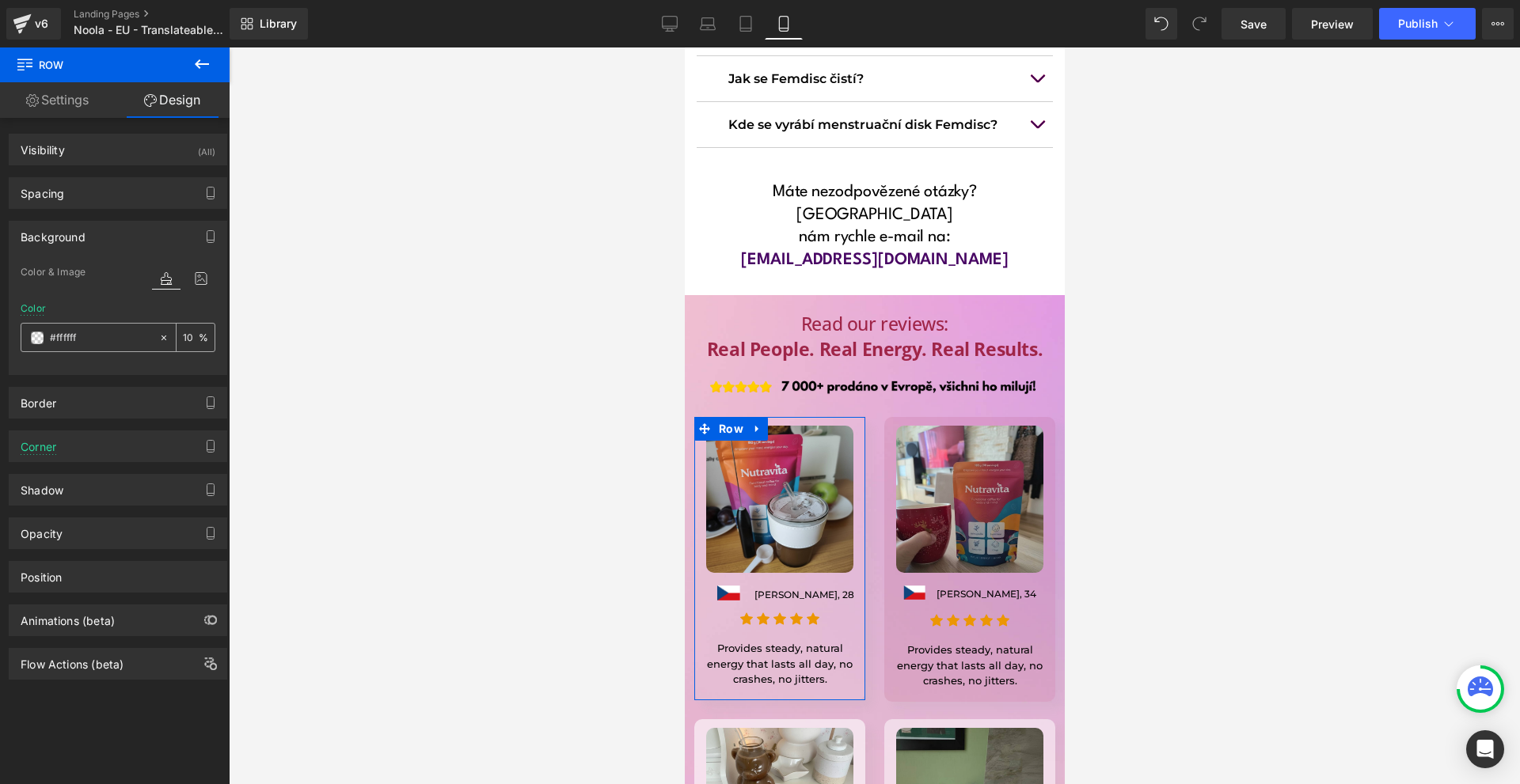
click at [183, 341] on input "number" at bounding box center [191, 337] width 16 height 18
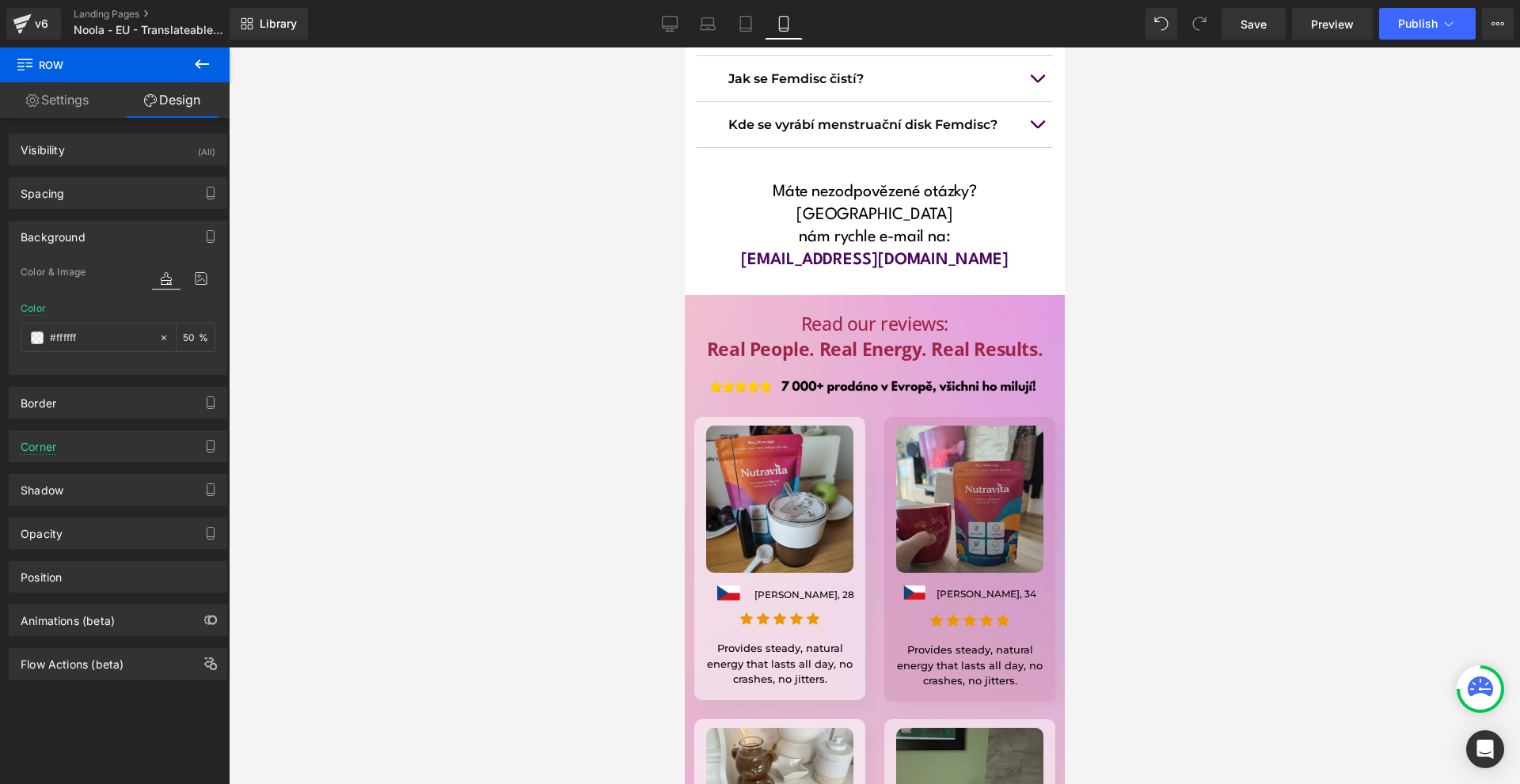
type input "50"
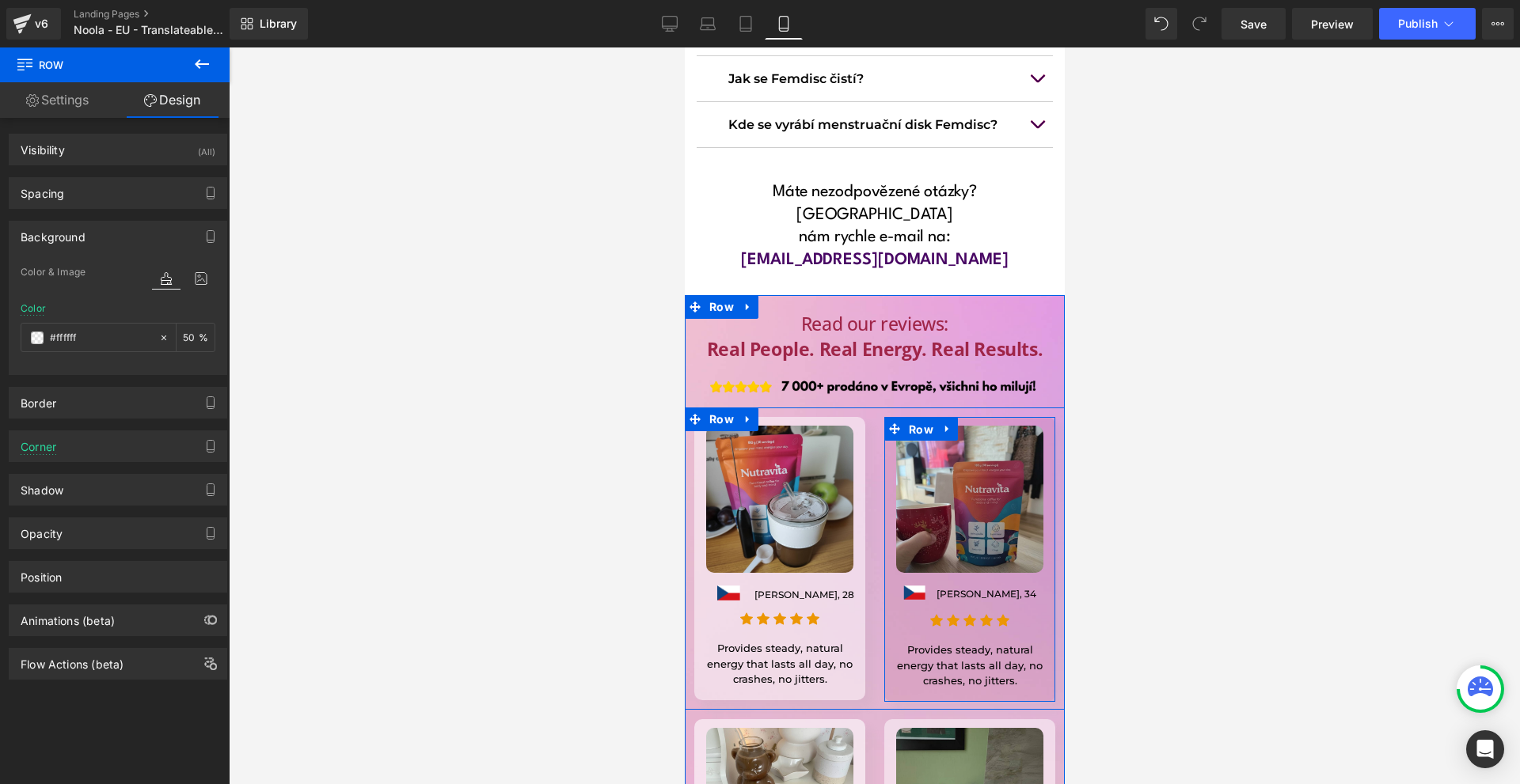
click at [904, 418] on span "Row" at bounding box center [919, 429] width 32 height 24
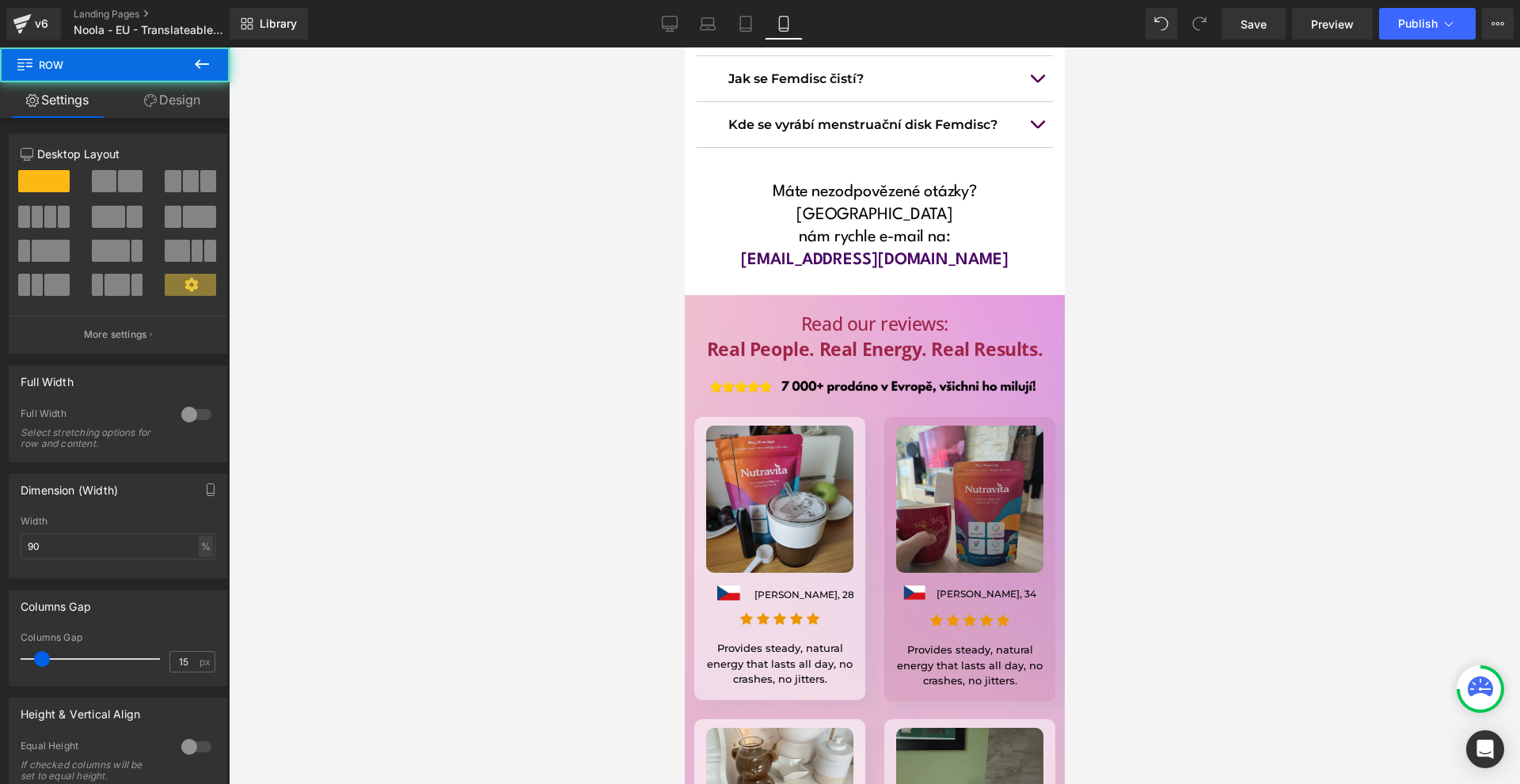
click at [197, 104] on link "Design" at bounding box center [172, 100] width 115 height 36
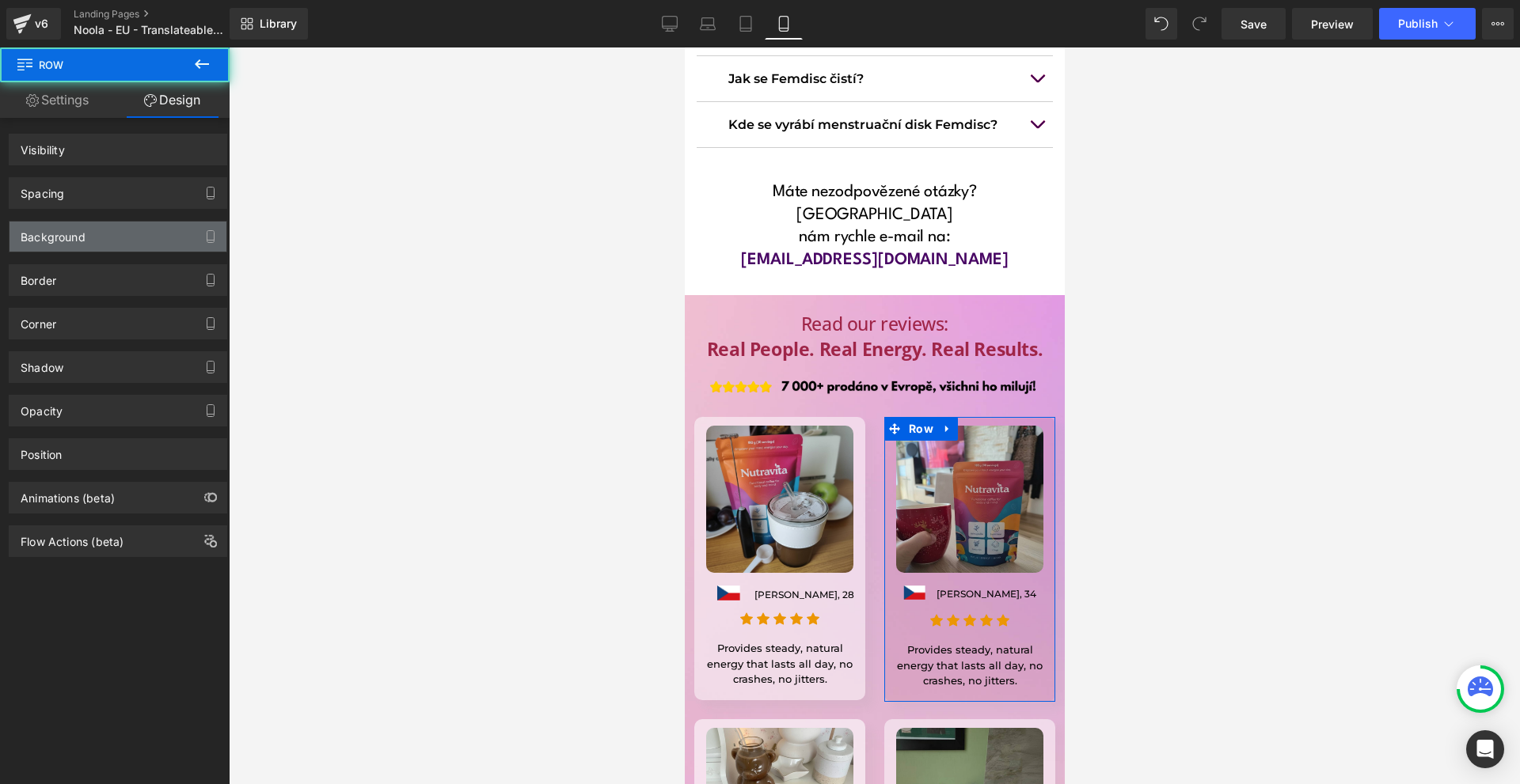
click at [83, 236] on div "Background" at bounding box center [53, 232] width 65 height 22
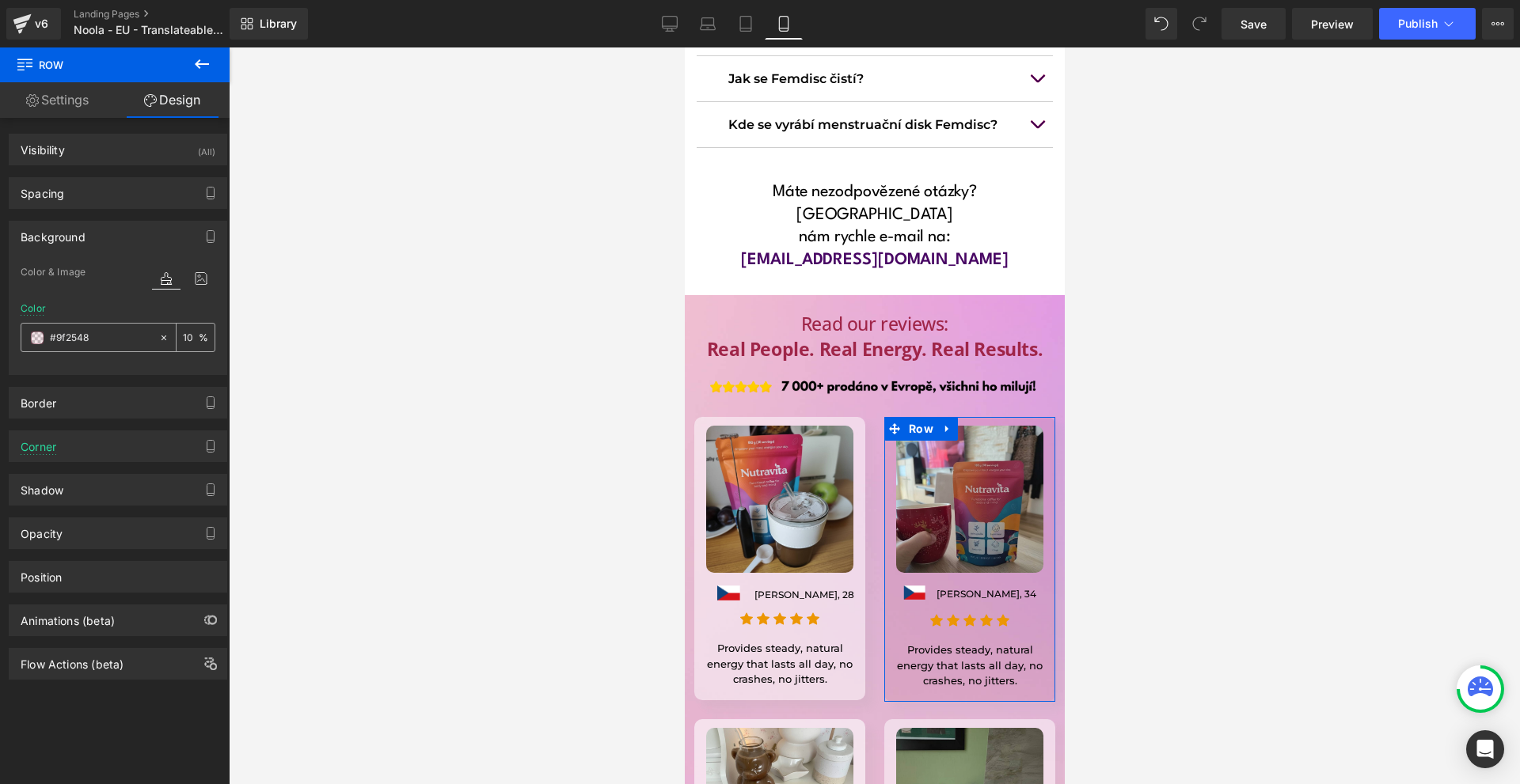
click at [40, 341] on span at bounding box center [37, 338] width 12 height 12
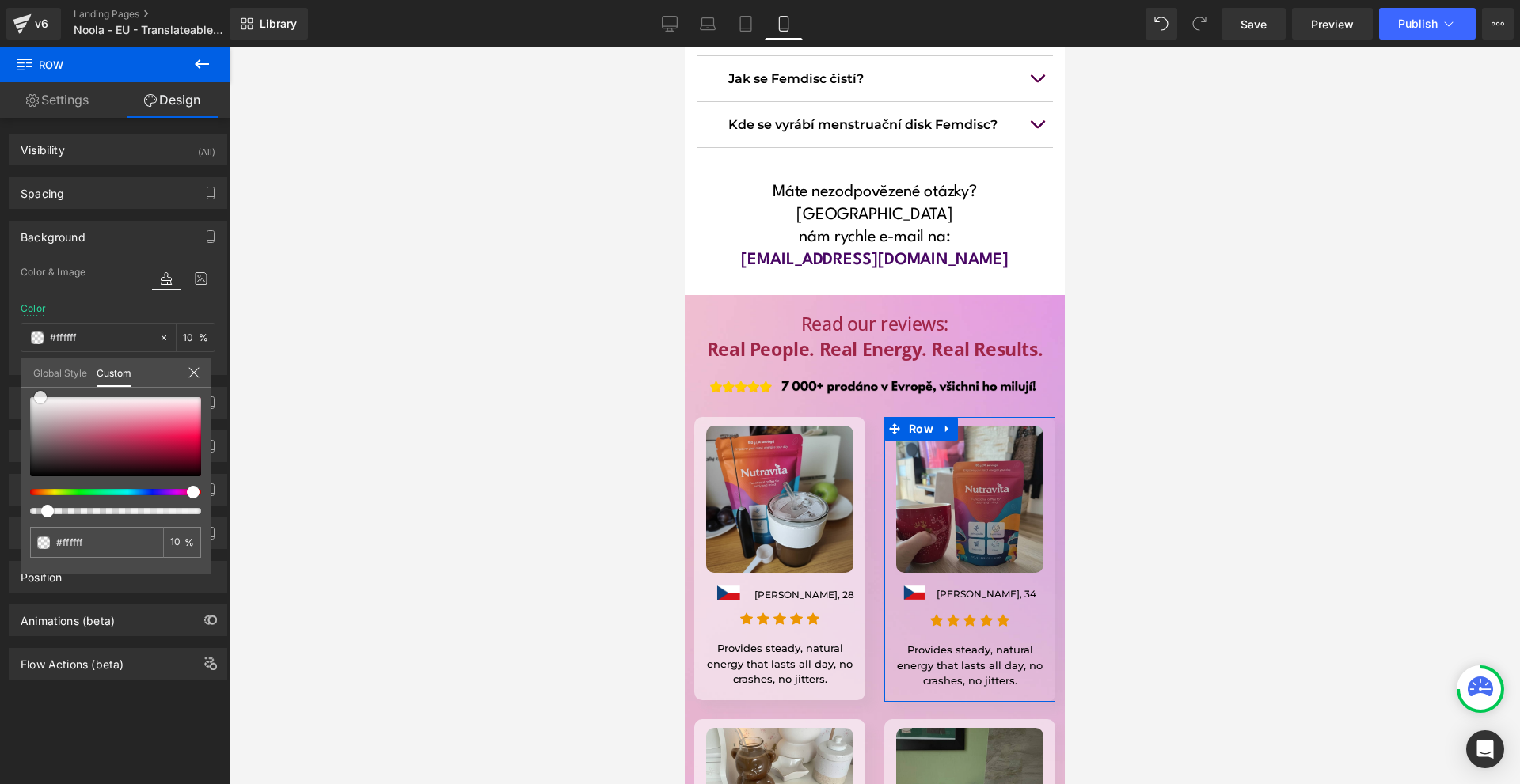
drag, startPoint x: 65, startPoint y: 389, endPoint x: 4, endPoint y: 314, distance: 96.7
click at [0, 314] on div "Background Color & Image color Color #9f2548 10 % Image Replace Image Upload im…" at bounding box center [118, 291] width 236 height 166
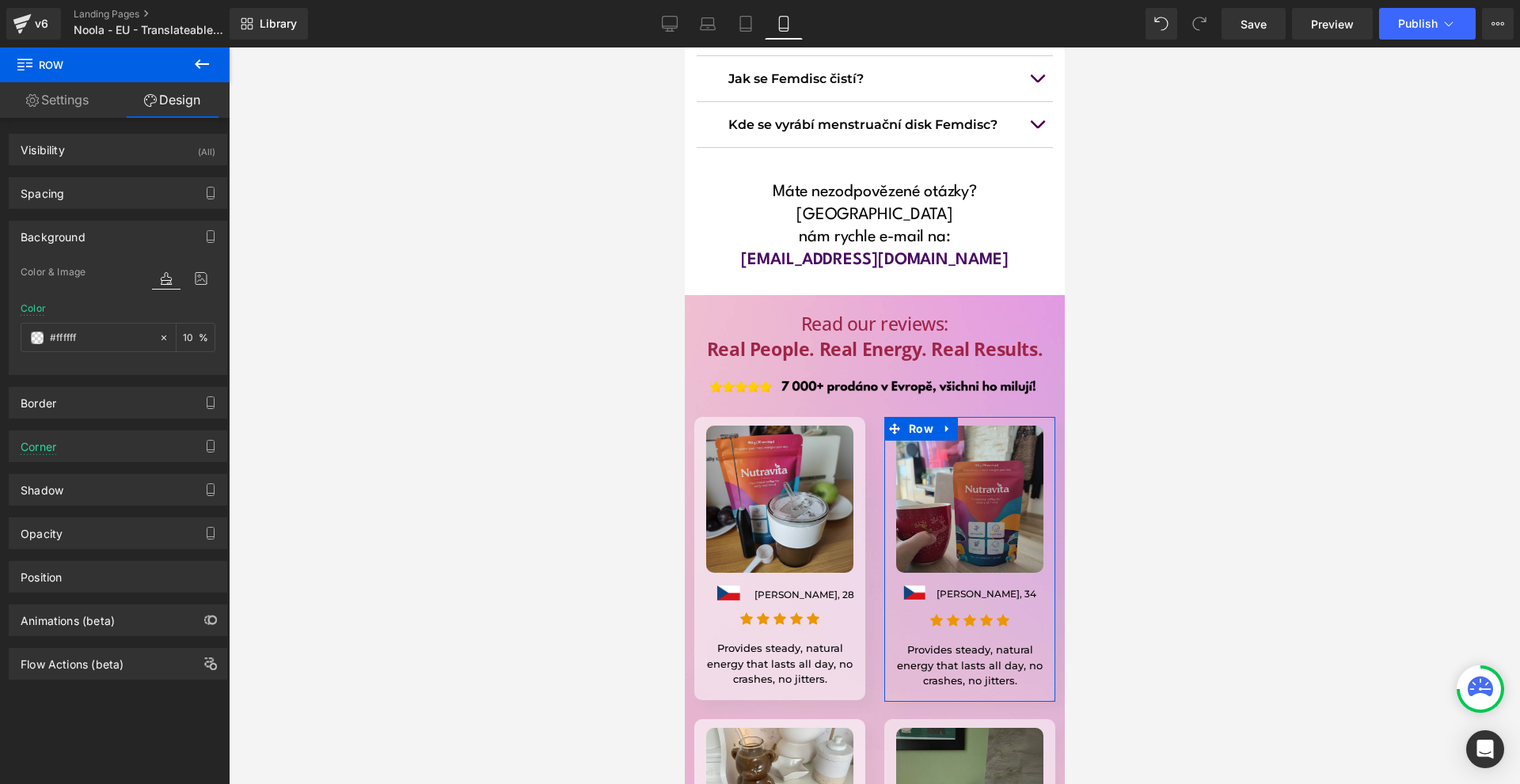
click at [184, 340] on input "10" at bounding box center [191, 337] width 16 height 18
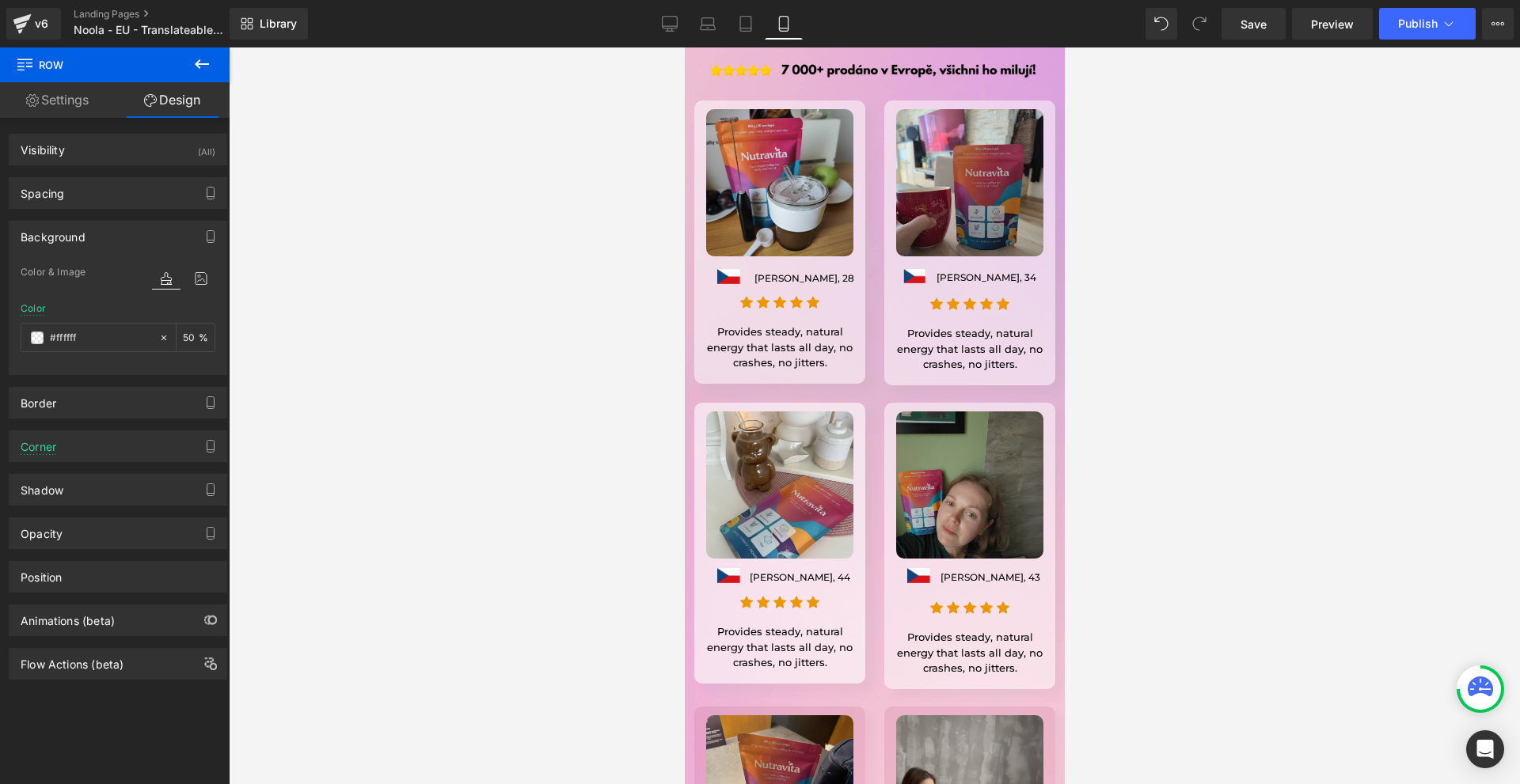
scroll to position [12635, 0]
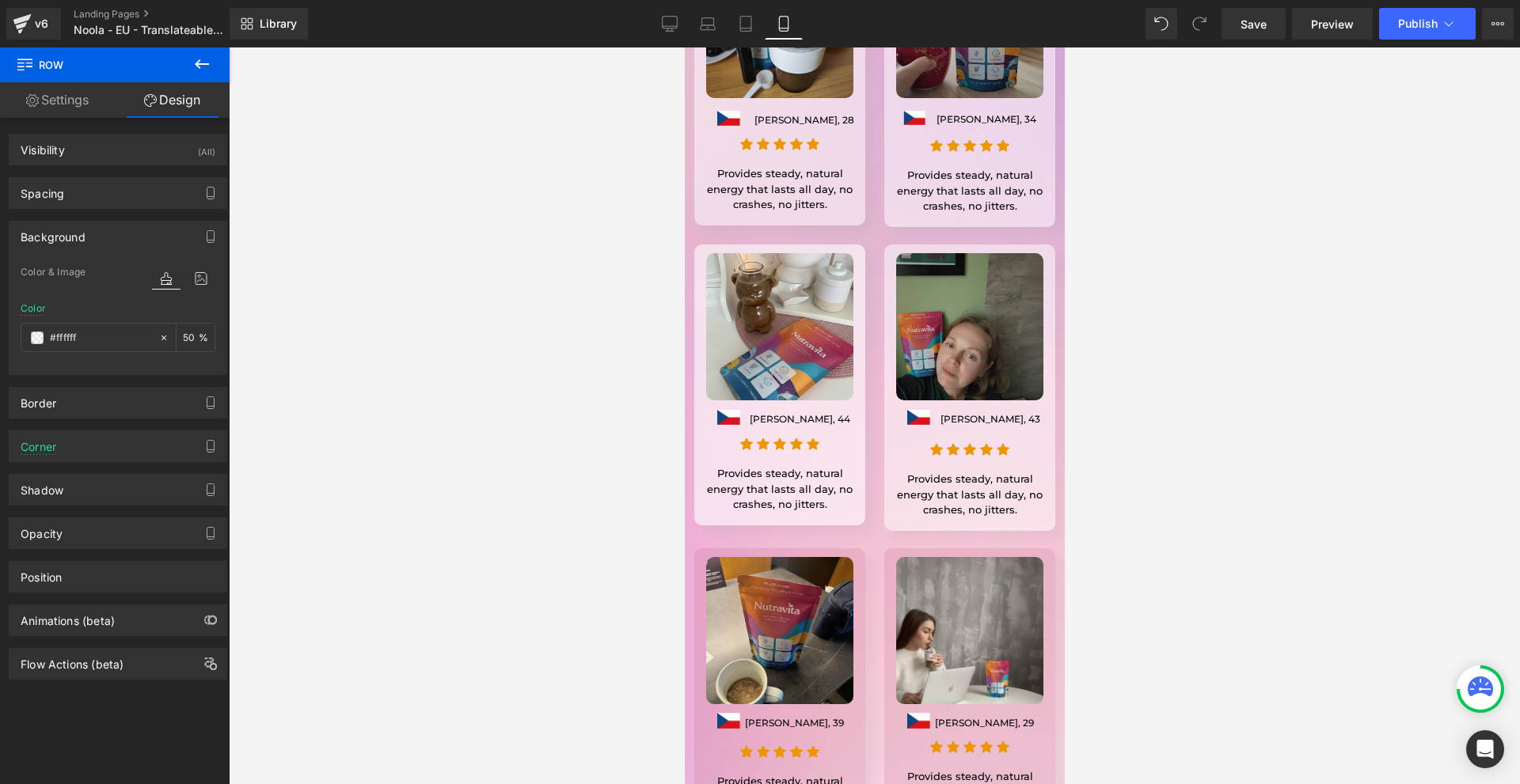
type input "50"
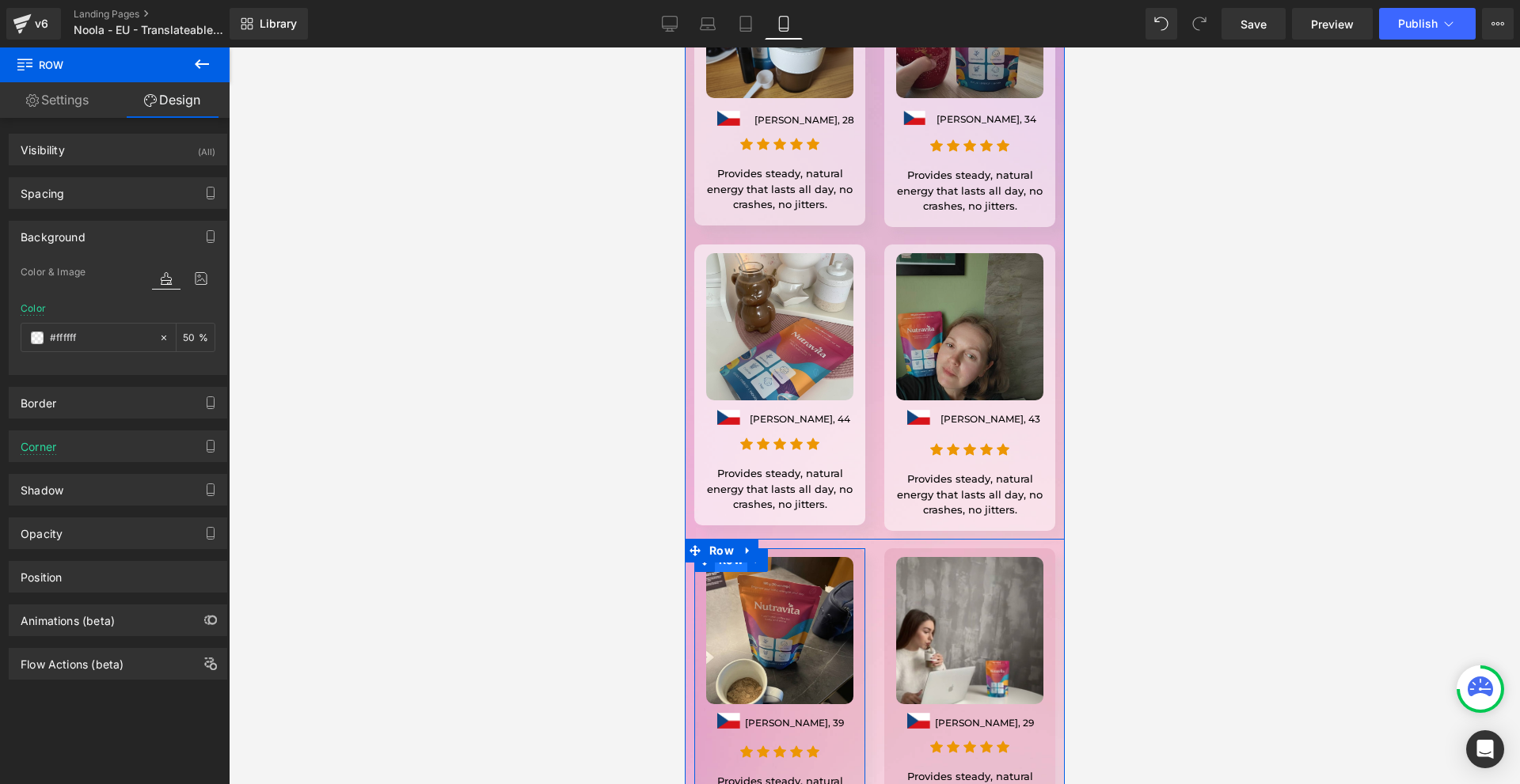
click at [723, 549] on span "Row" at bounding box center [730, 560] width 32 height 24
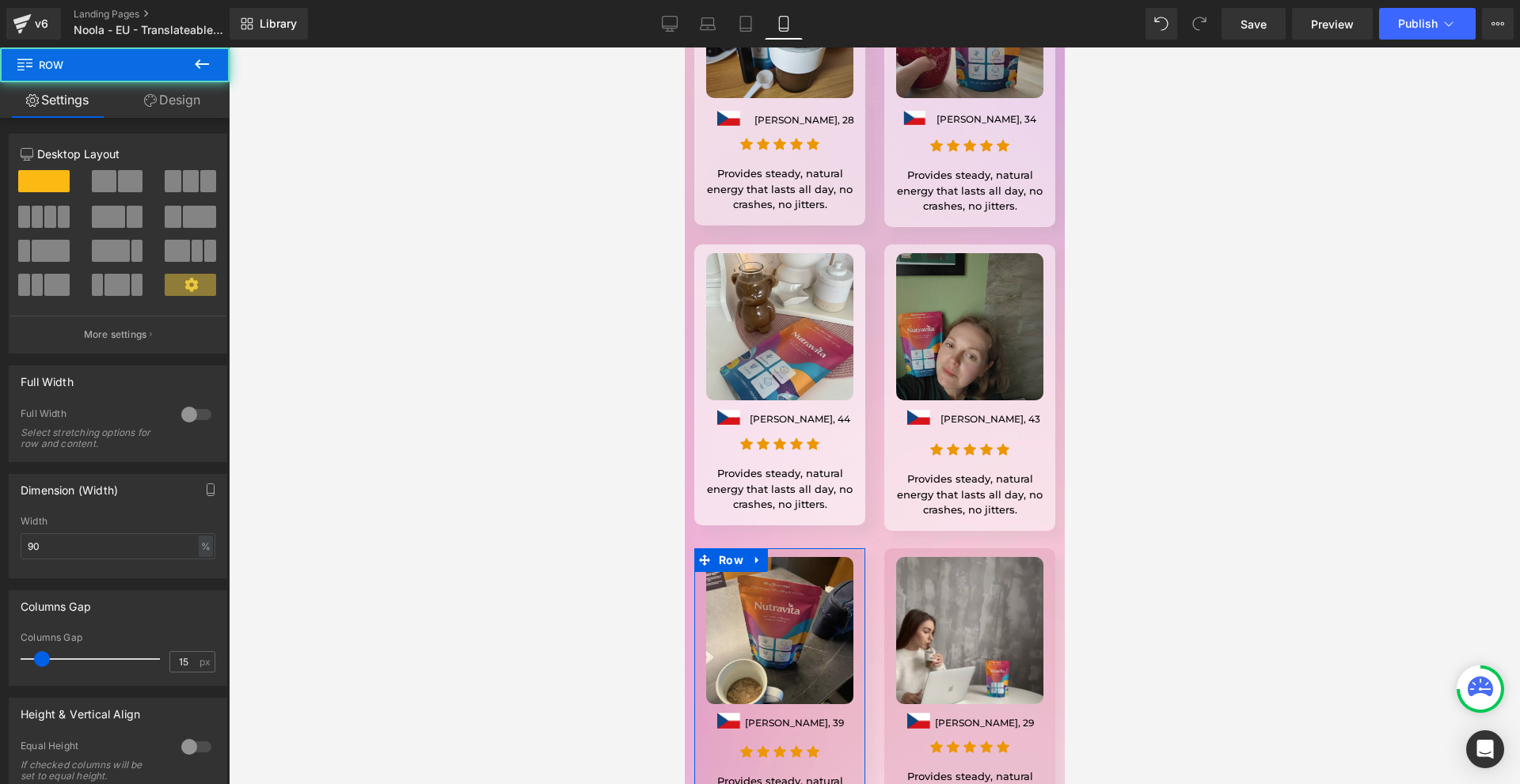
click at [178, 98] on link "Design" at bounding box center [172, 100] width 115 height 36
click at [0, 0] on div "Background" at bounding box center [0, 0] width 0 height 0
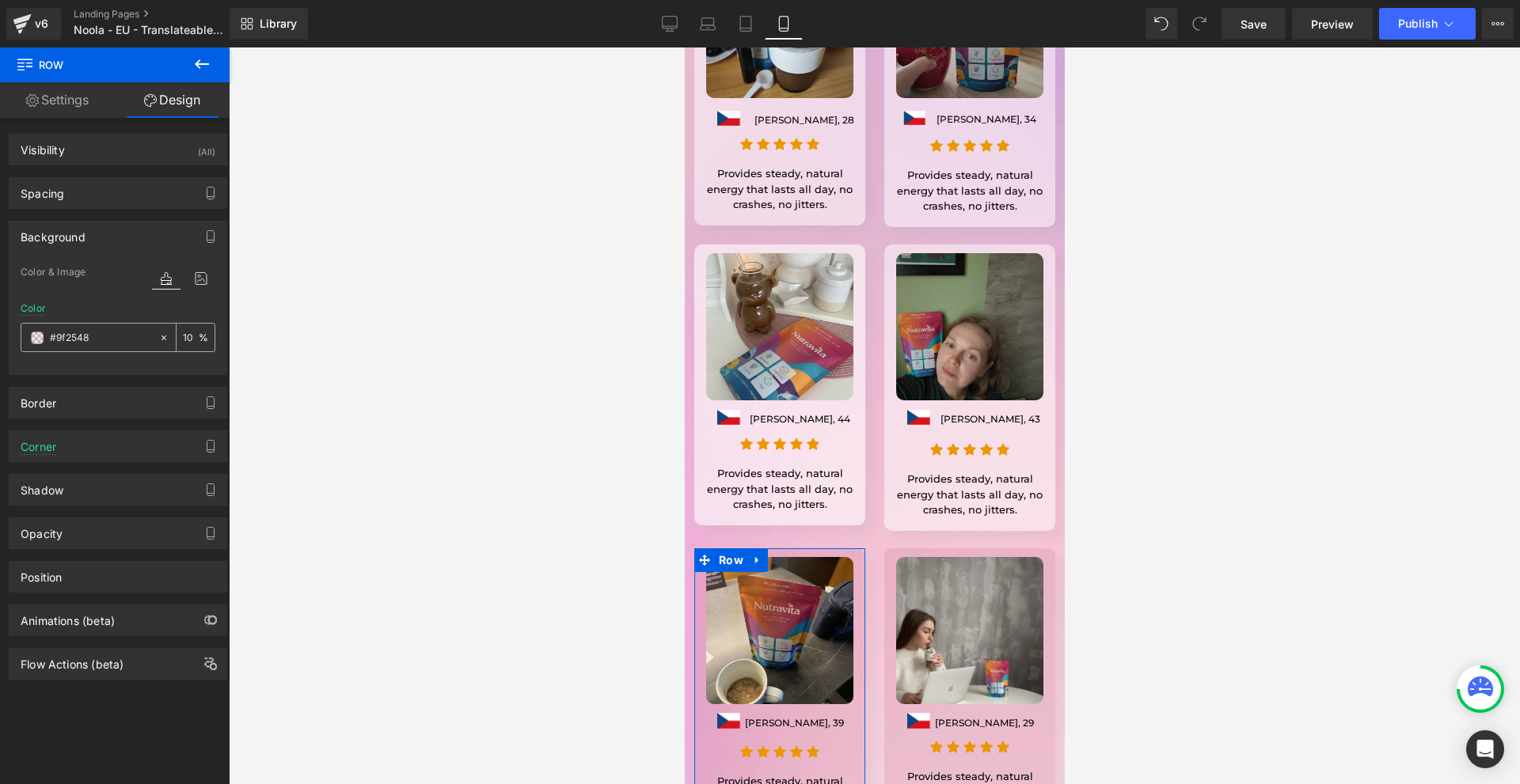
click at [44, 338] on div "#9f2548" at bounding box center [90, 338] width 137 height 28
click at [40, 338] on span at bounding box center [37, 338] width 12 height 12
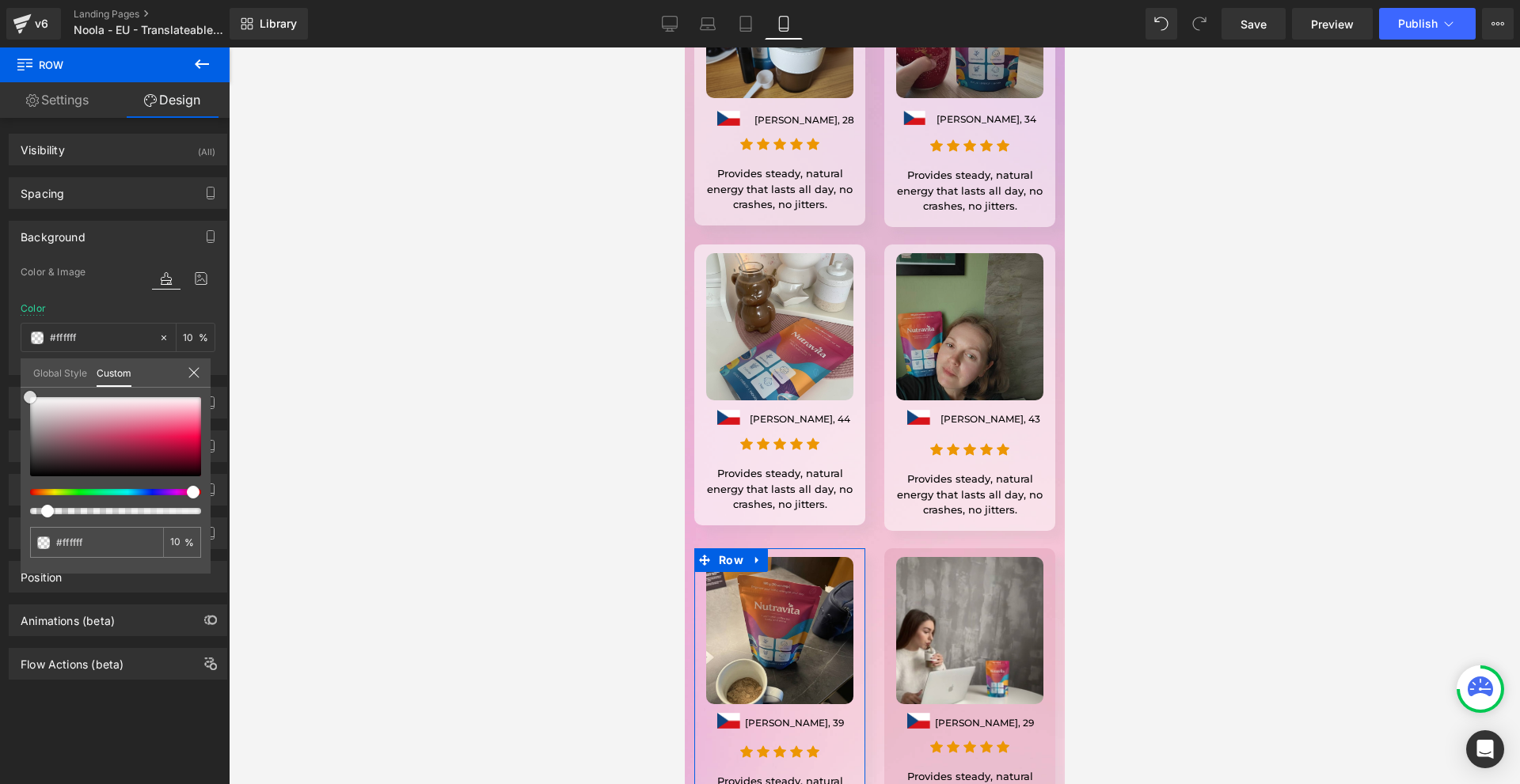
drag, startPoint x: 61, startPoint y: 425, endPoint x: 11, endPoint y: 313, distance: 122.7
click at [0, 315] on div "Background Color & Image color Color #9f2548 10 % Image Replace Image Upload im…" at bounding box center [118, 291] width 236 height 166
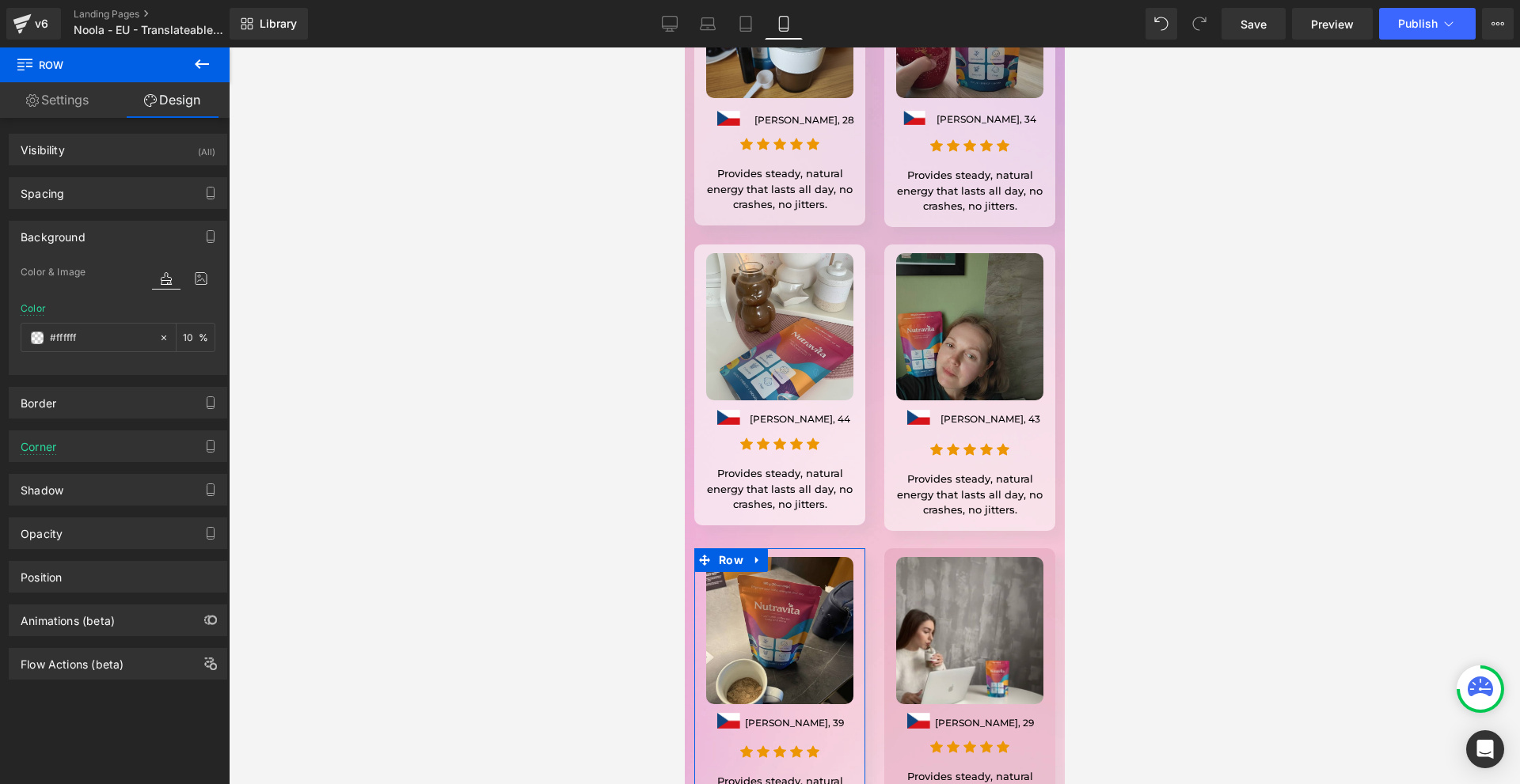
click at [183, 335] on input "10" at bounding box center [191, 337] width 16 height 18
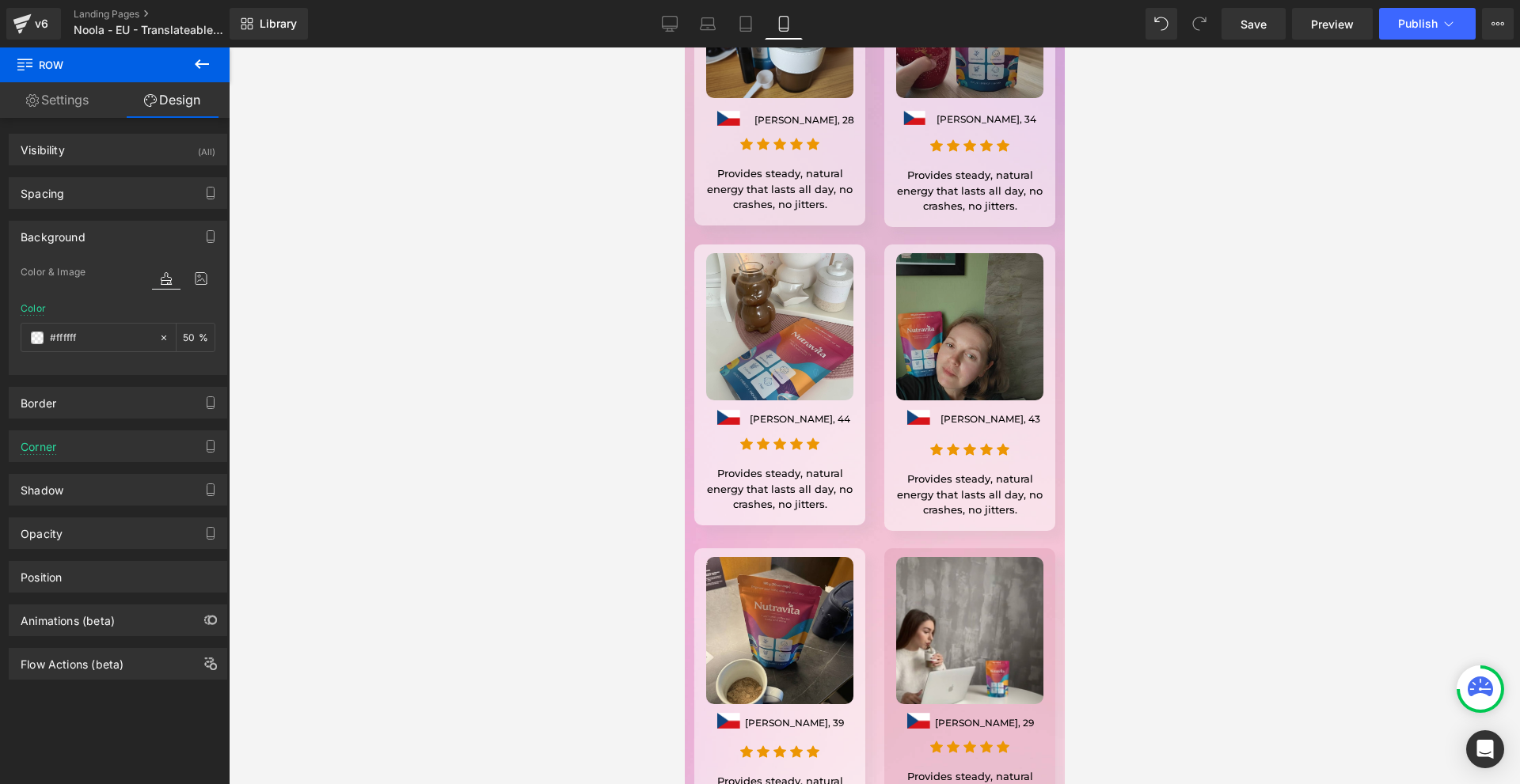
type input "50"
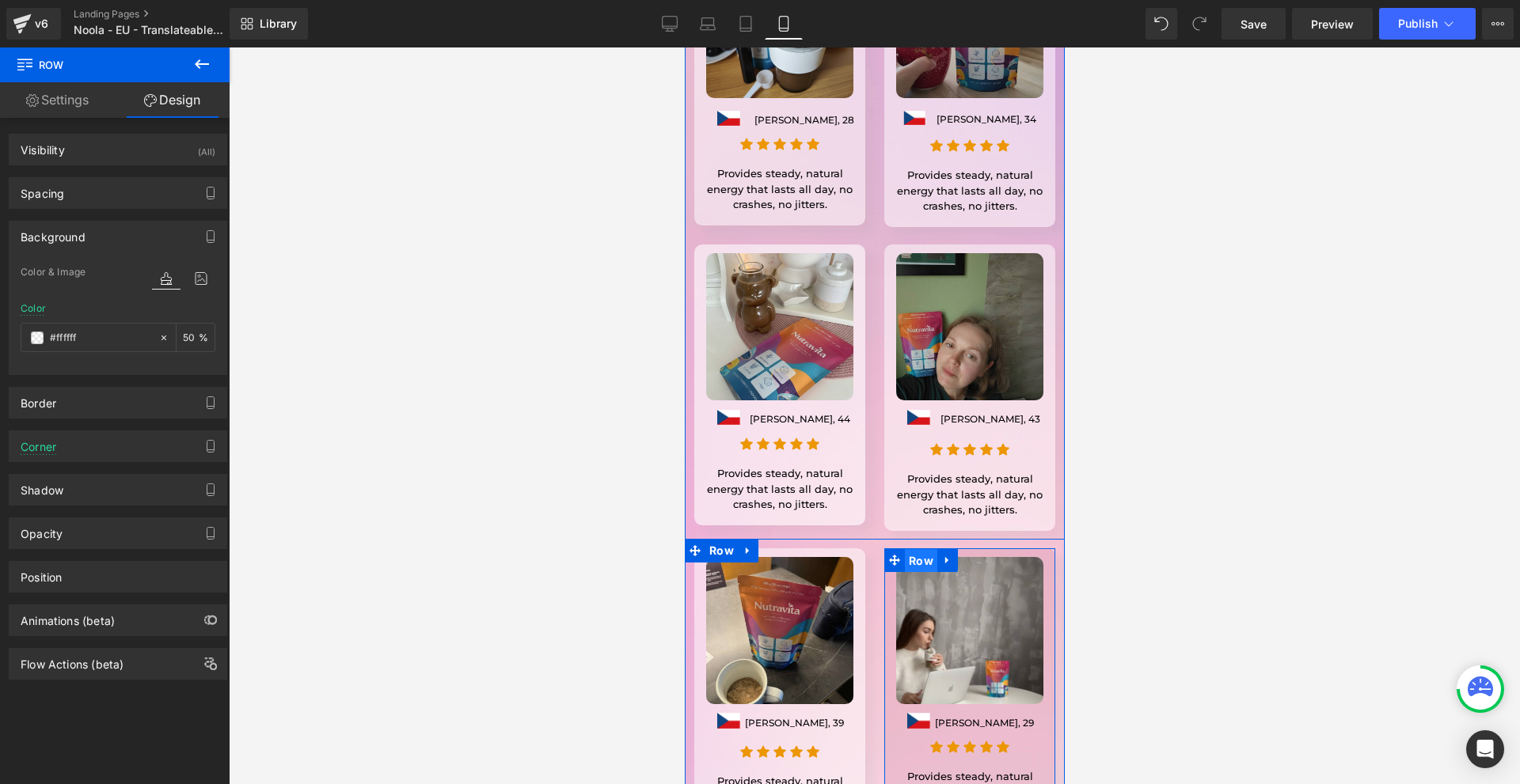
click at [914, 550] on span "Row" at bounding box center [919, 561] width 32 height 24
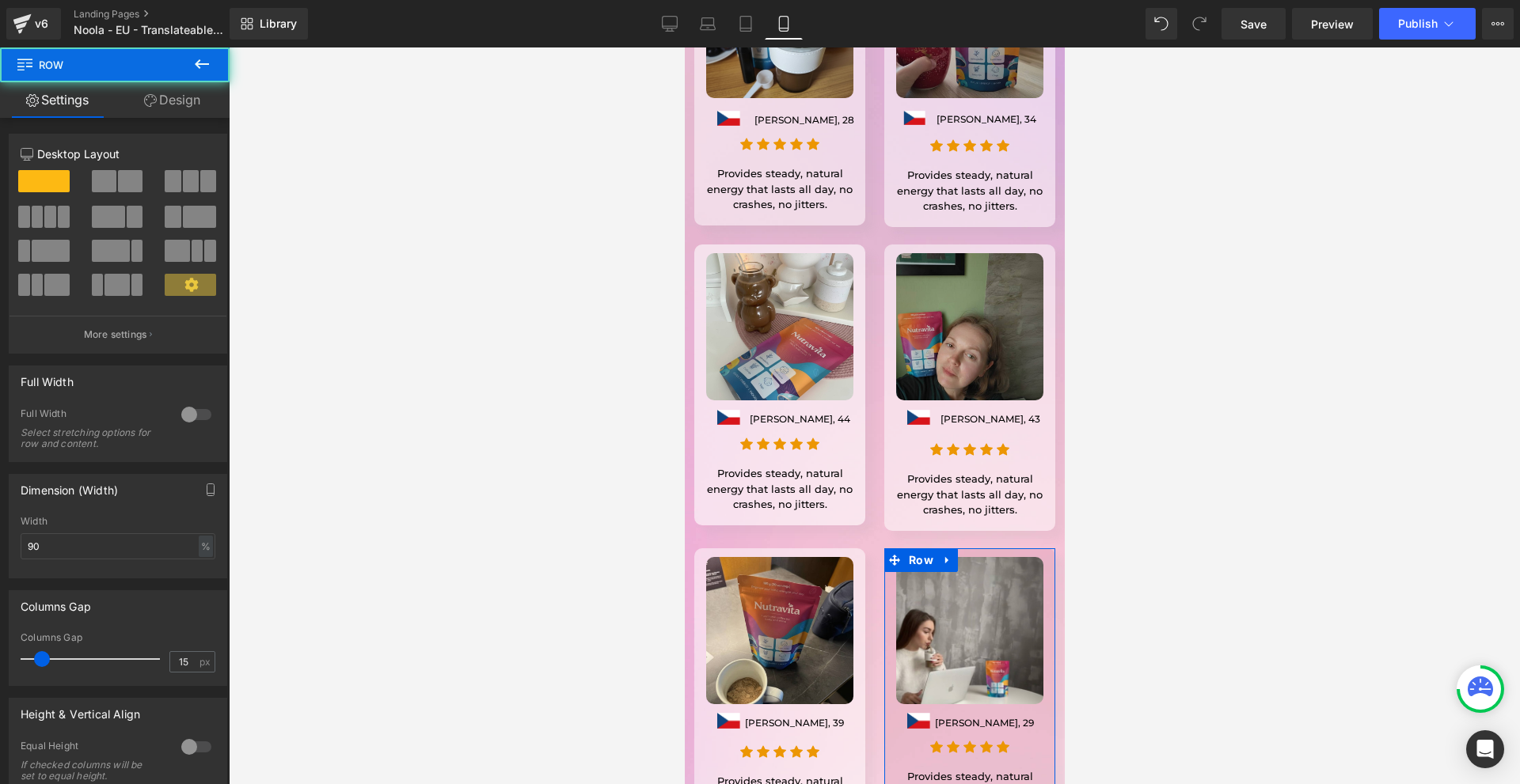
click at [171, 110] on link "Design" at bounding box center [172, 100] width 115 height 36
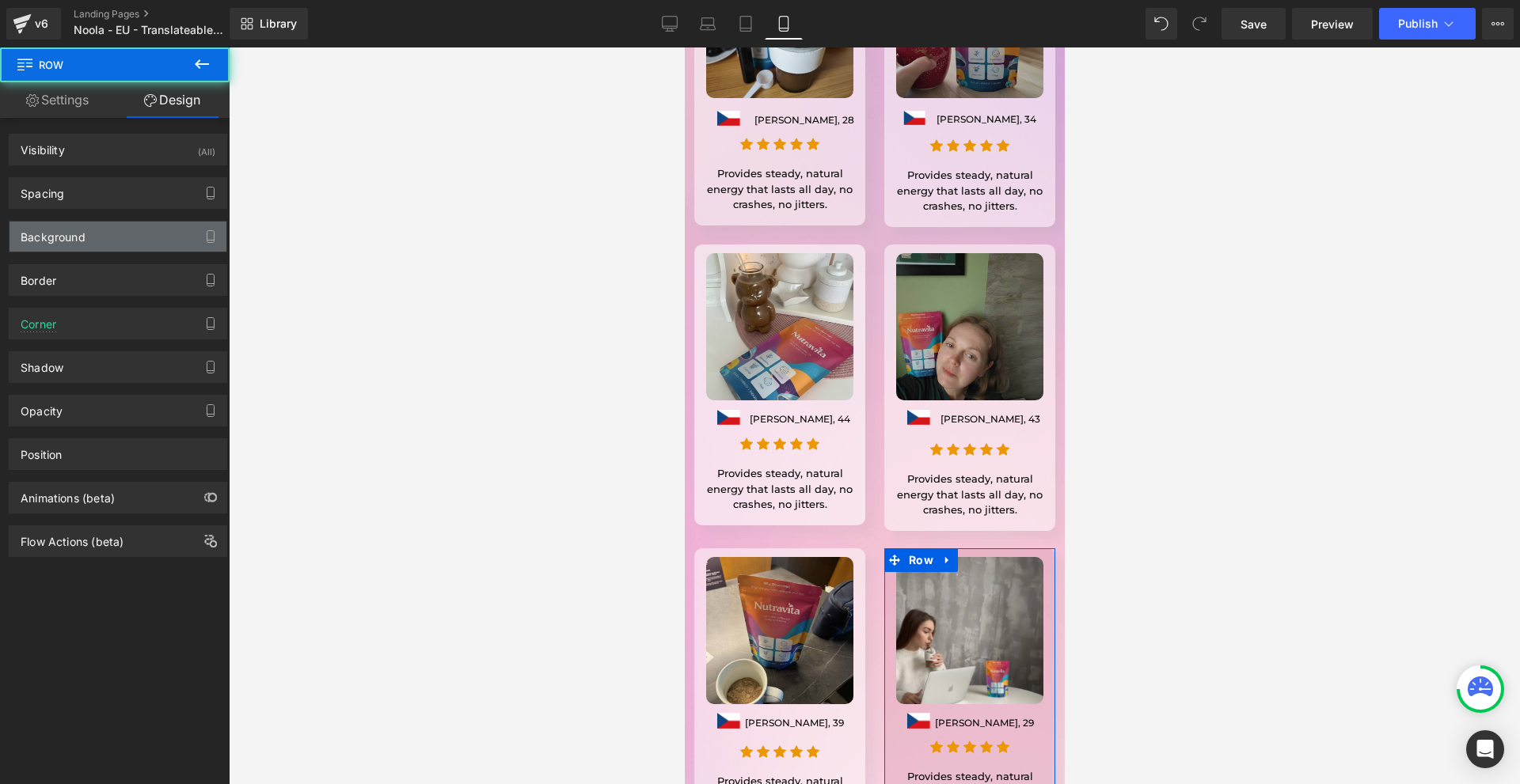
click at [69, 238] on div "Background" at bounding box center [53, 232] width 65 height 22
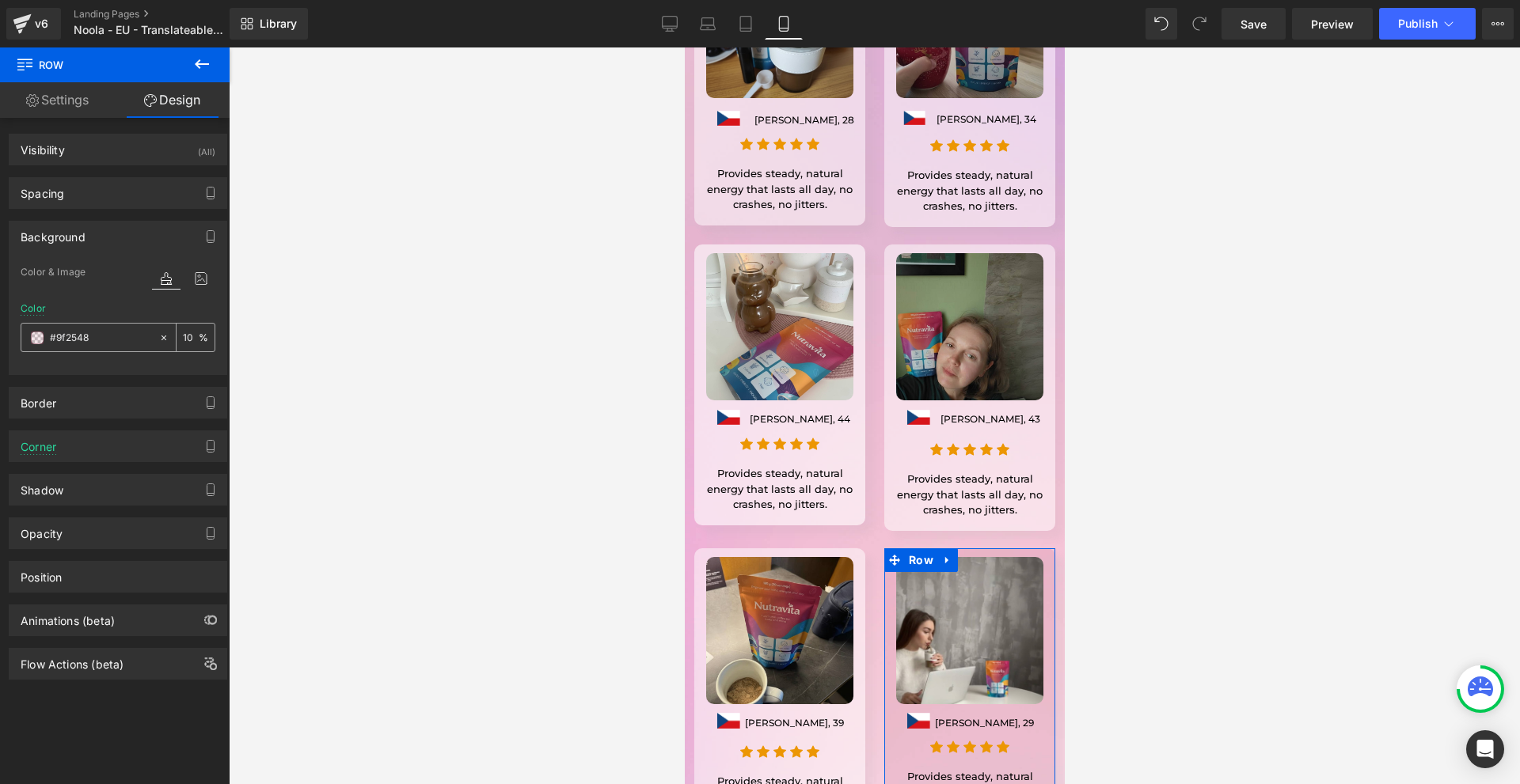
click at [34, 345] on div "#9f2548" at bounding box center [90, 338] width 137 height 28
click at [42, 340] on span at bounding box center [37, 338] width 12 height 12
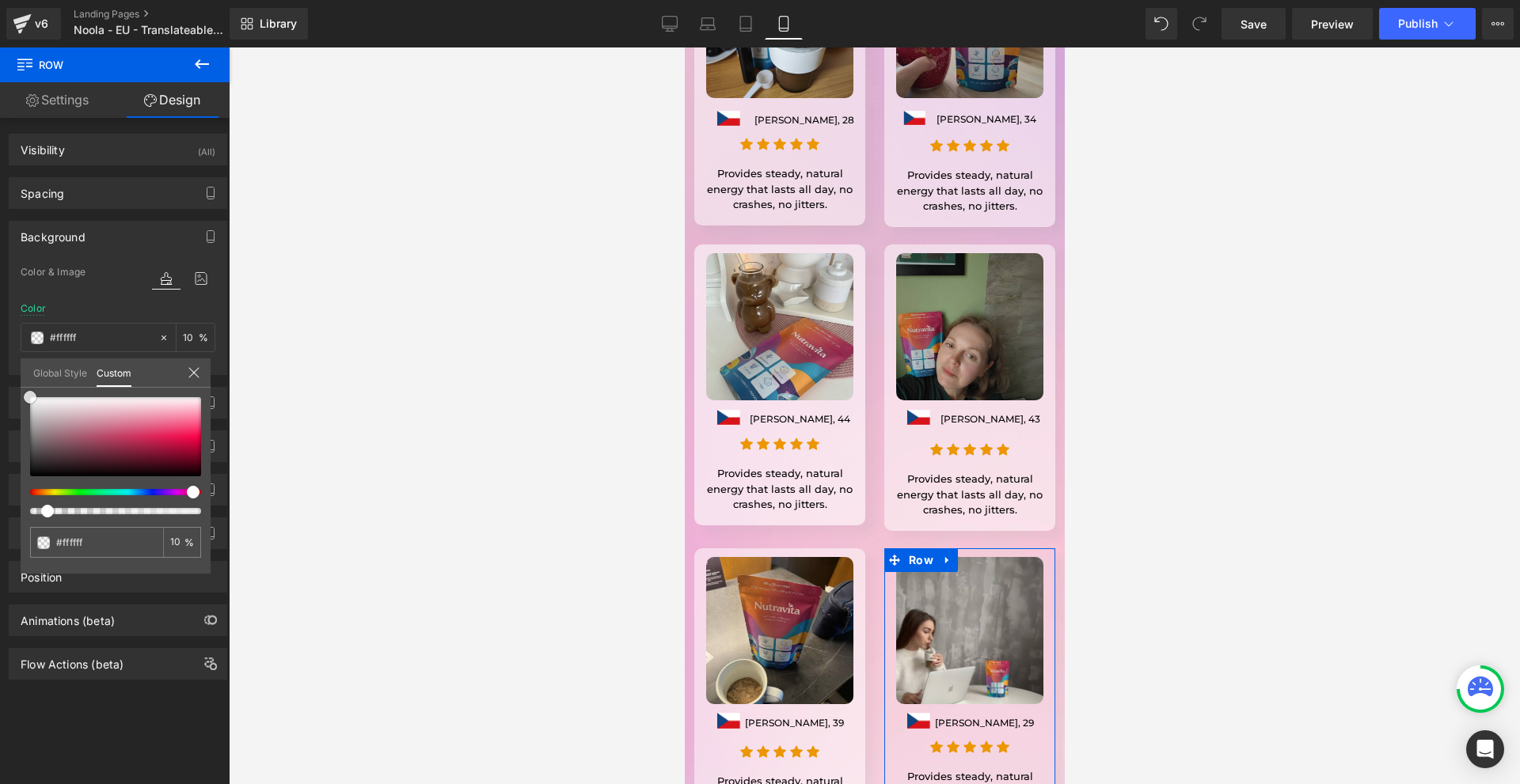
drag, startPoint x: 60, startPoint y: 410, endPoint x: 31, endPoint y: 308, distance: 106.0
click at [0, 306] on div "Background Color & Image color Color #9f2548 10 % Image Replace Image Upload im…" at bounding box center [118, 291] width 236 height 166
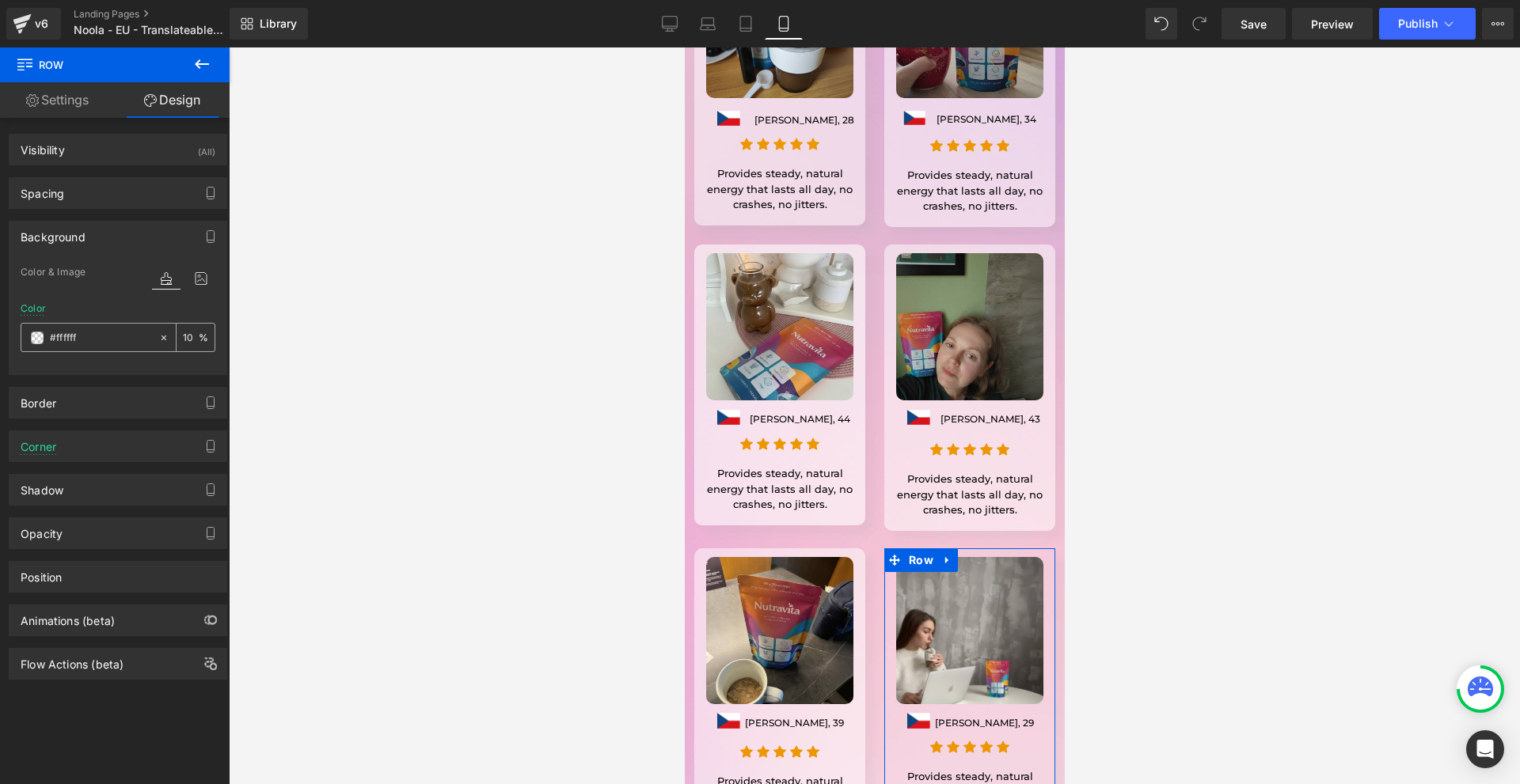
click at [184, 336] on input "10" at bounding box center [191, 337] width 16 height 18
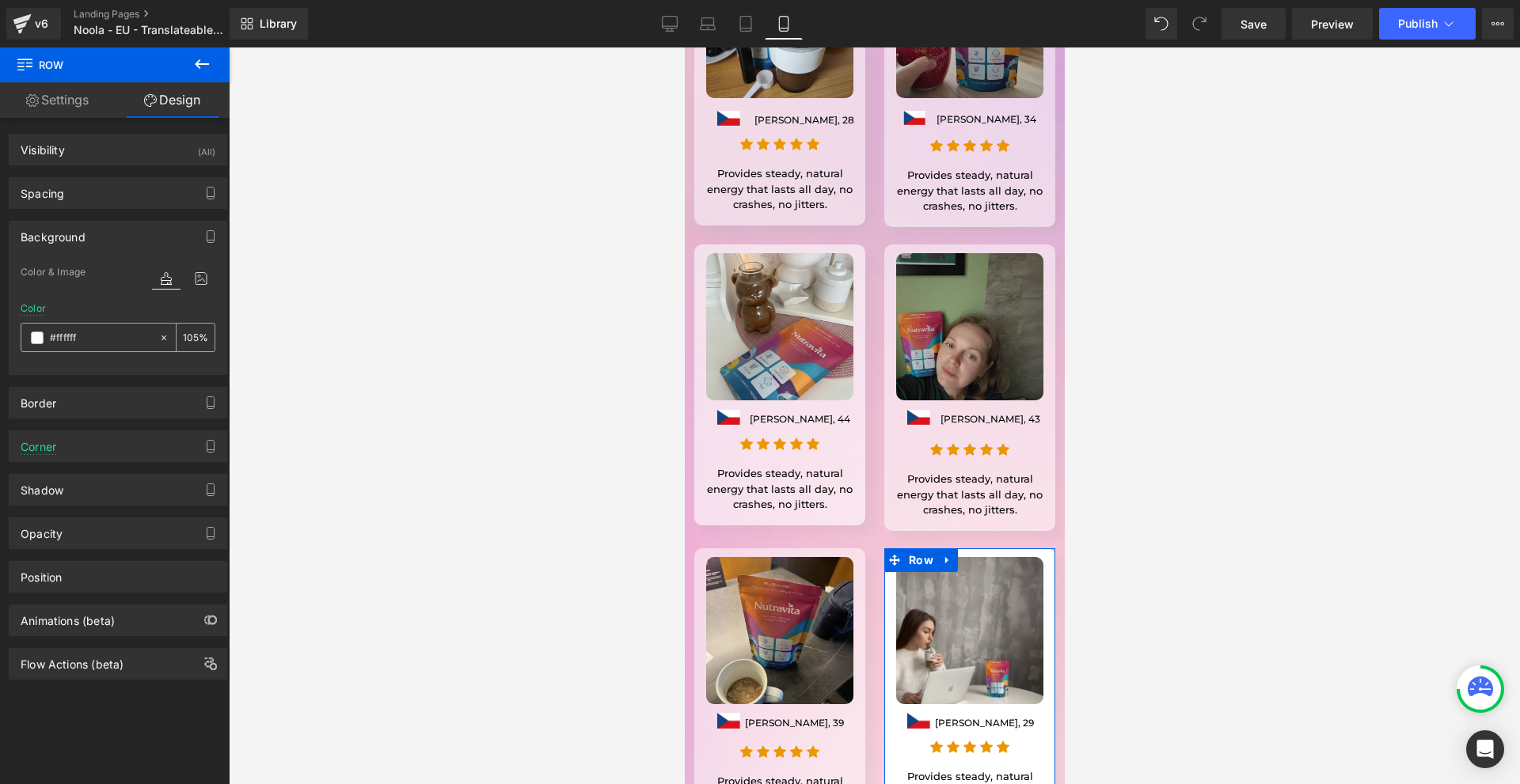
click at [183, 336] on input "105" at bounding box center [191, 337] width 16 height 18
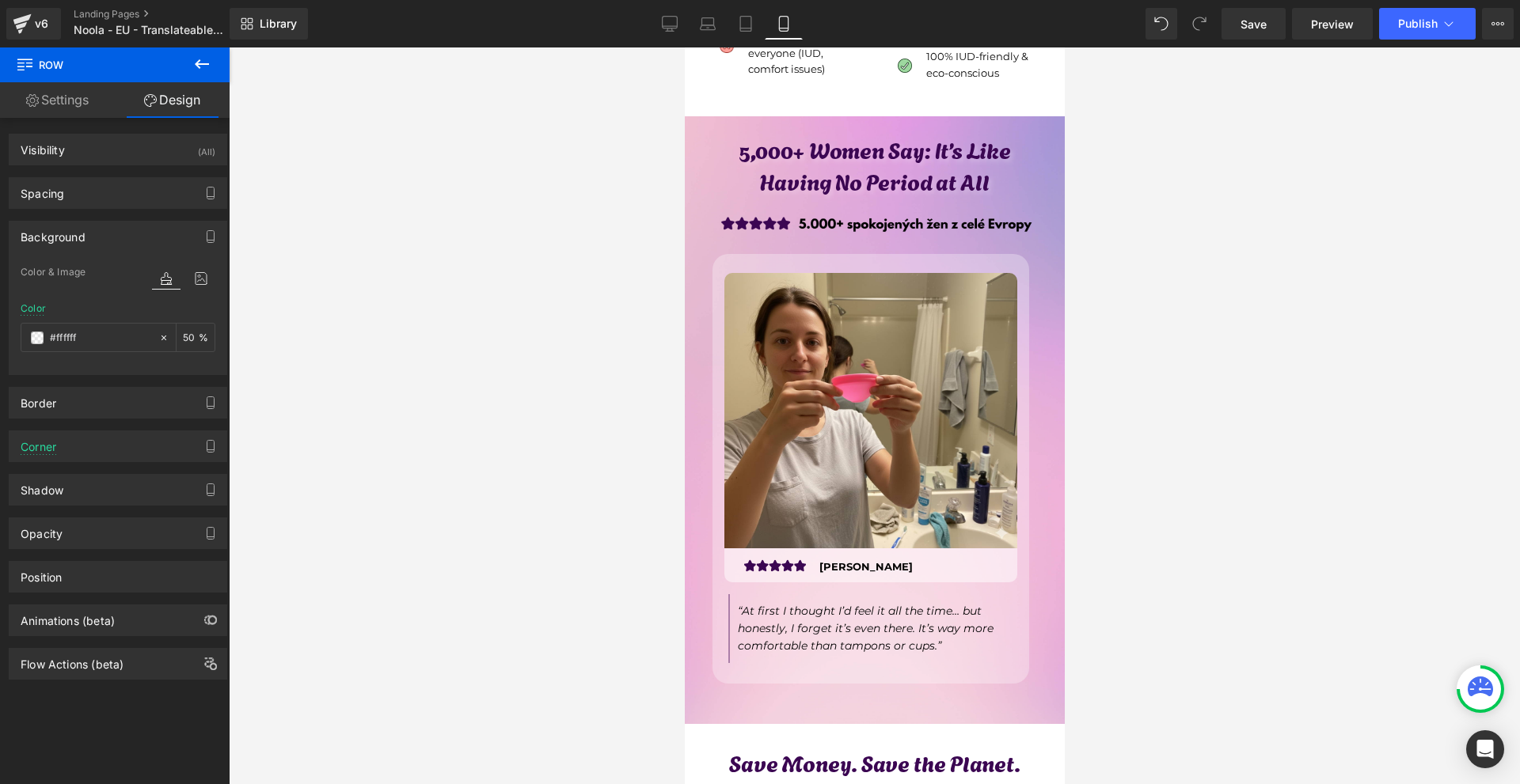
scroll to position [4880, 0]
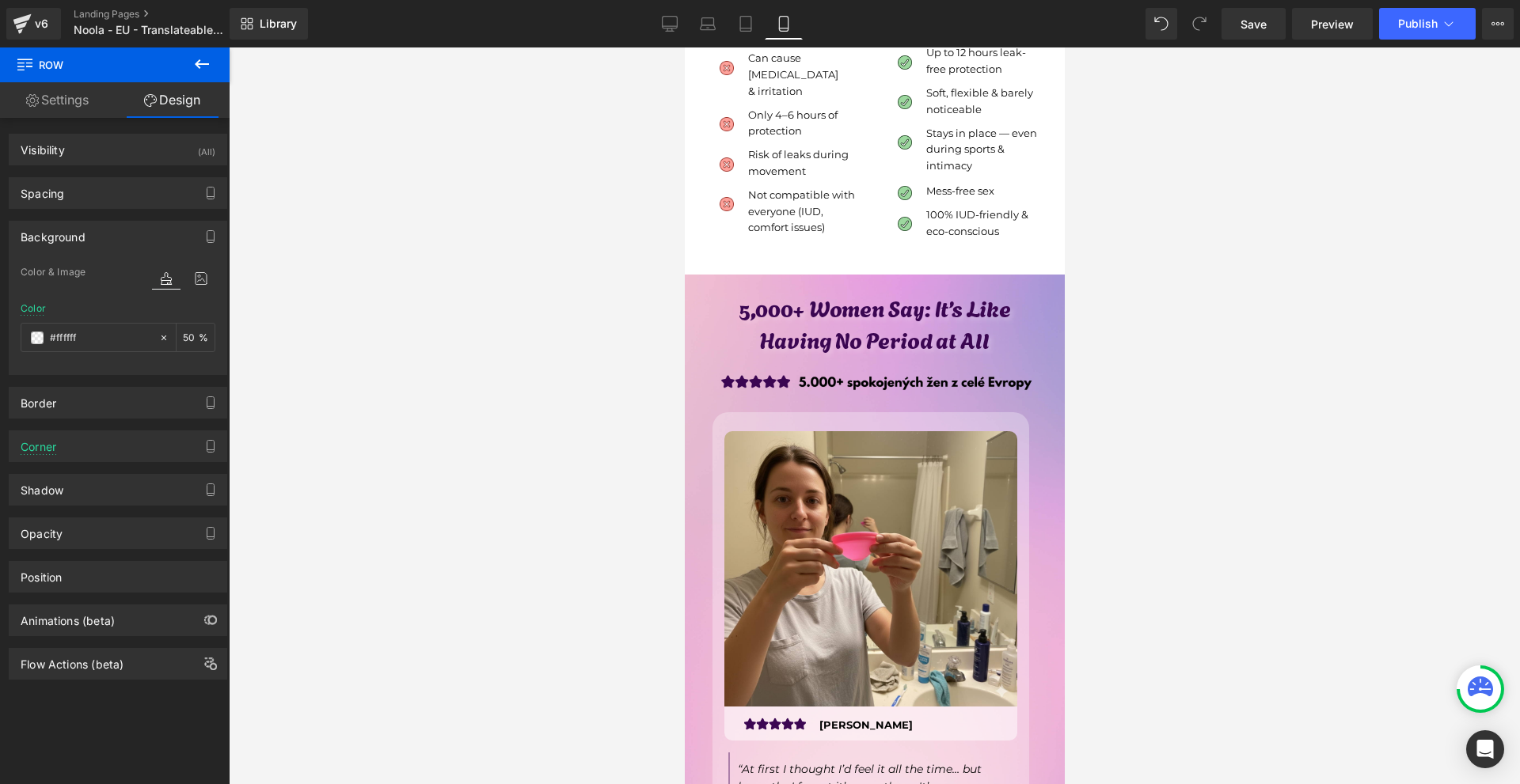
type input "50"
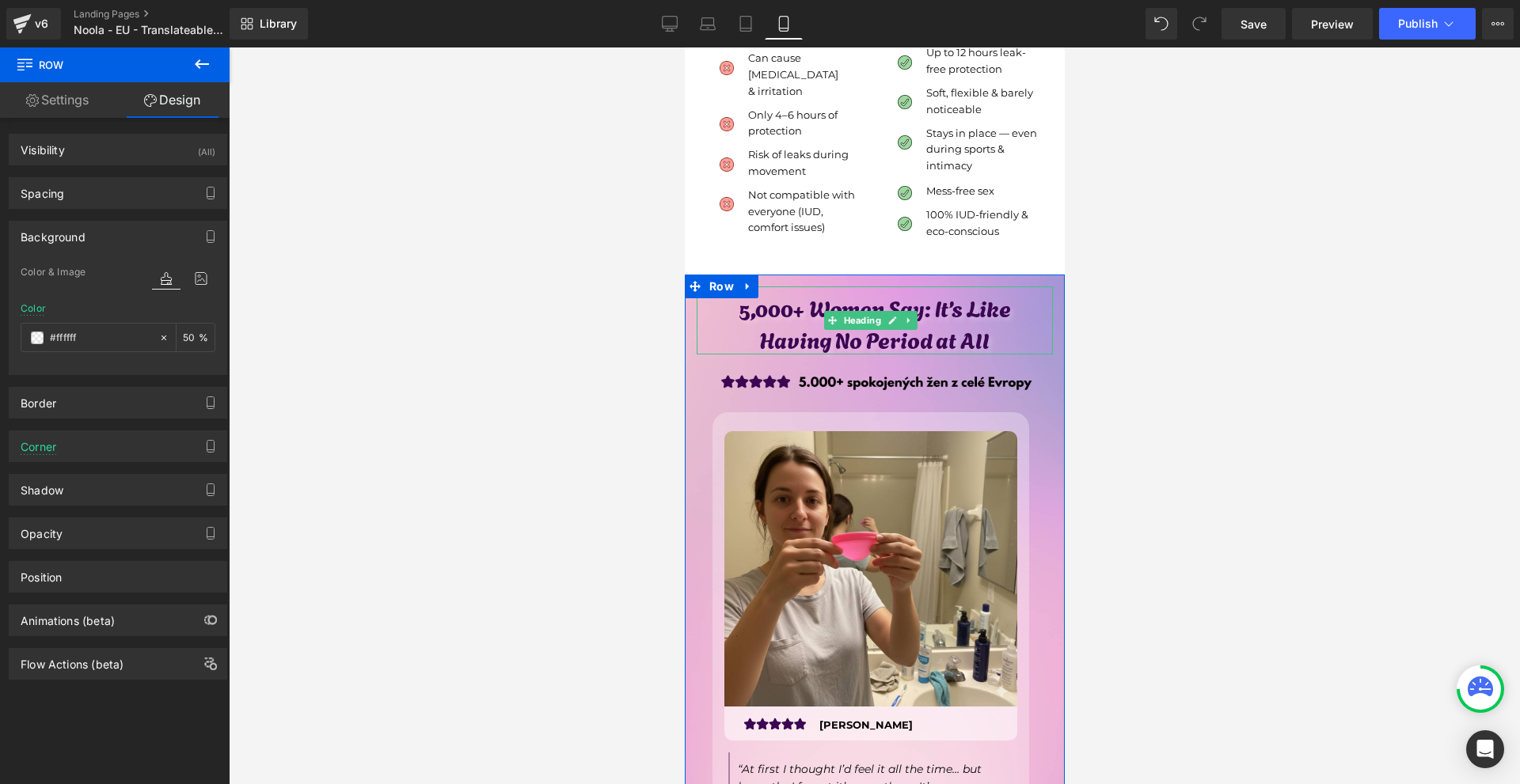
click at [1001, 324] on h1 "Having No Period at All" at bounding box center [874, 339] width 357 height 31
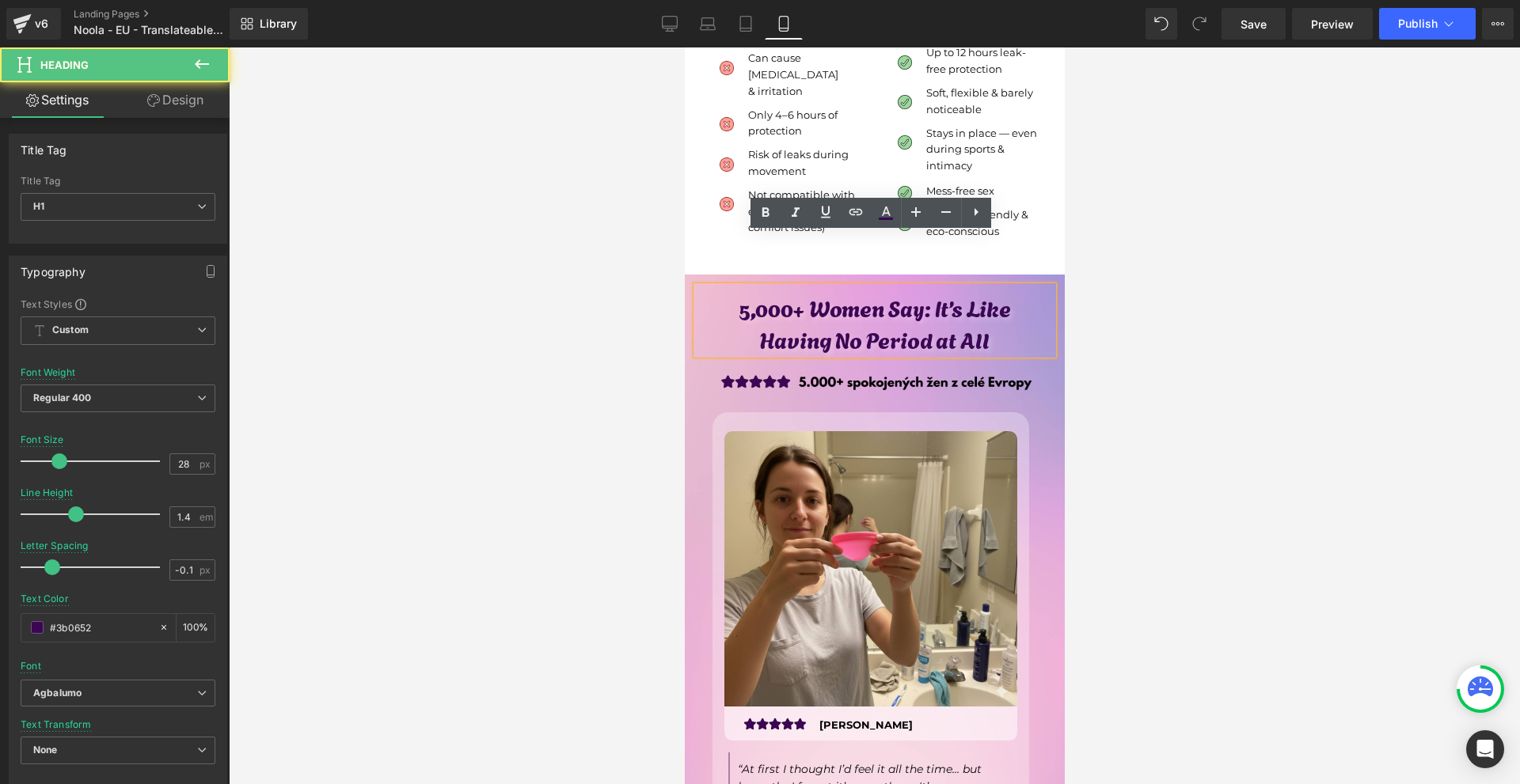
click at [1125, 311] on div at bounding box center [874, 415] width 1291 height 737
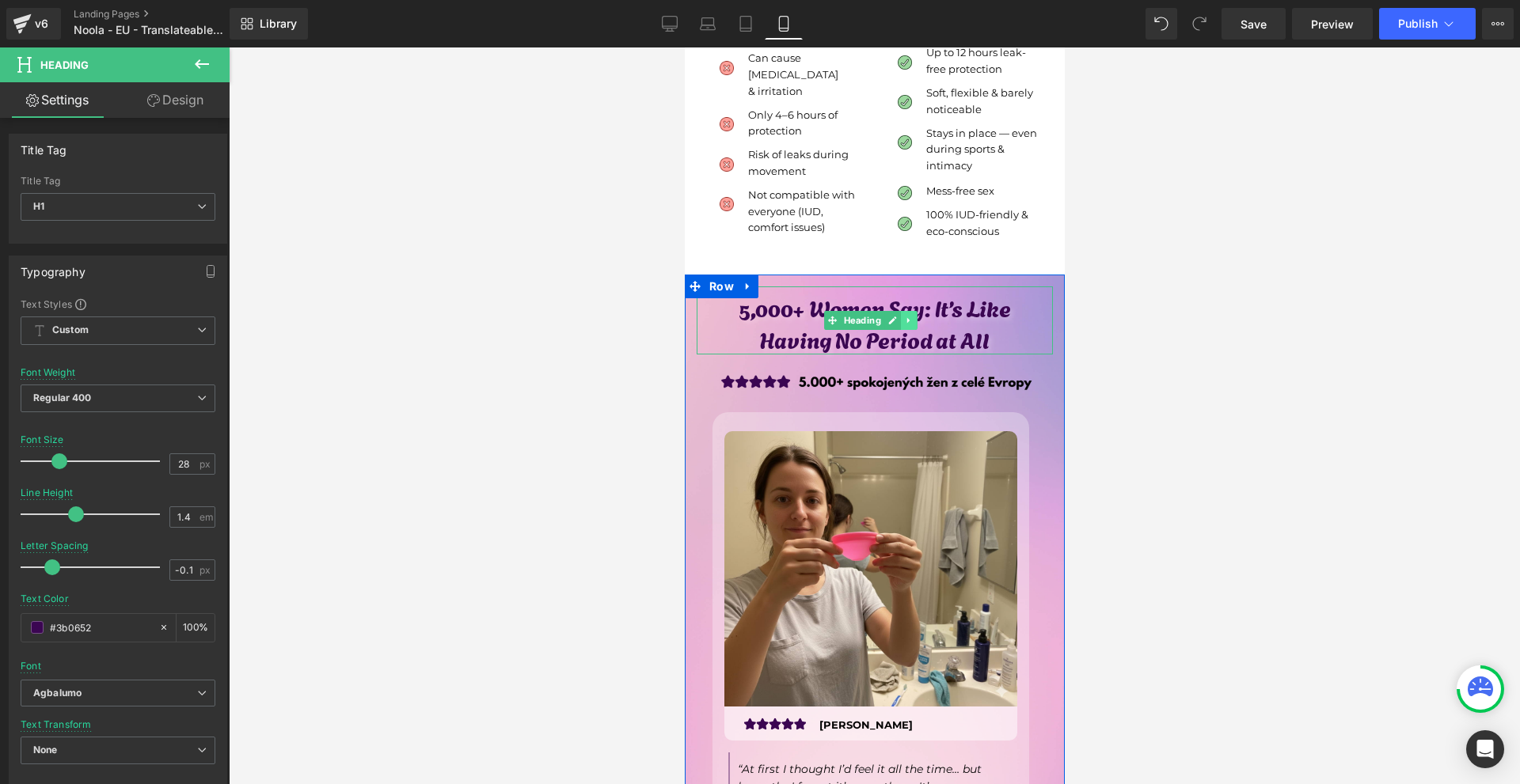
click at [906, 318] on icon at bounding box center [907, 320] width 3 height 5
click at [902, 317] on icon at bounding box center [899, 321] width 9 height 9
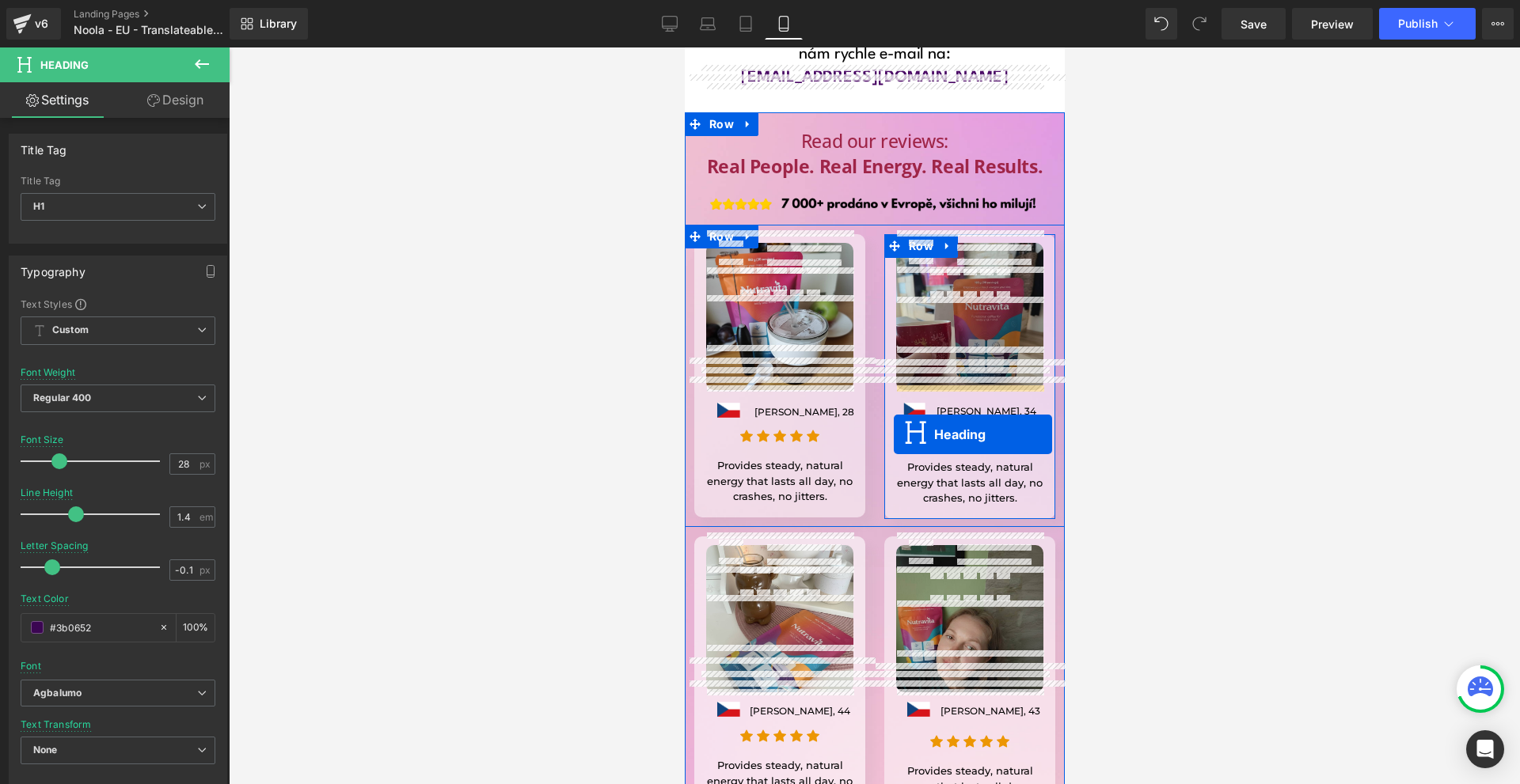
scroll to position [12098, 0]
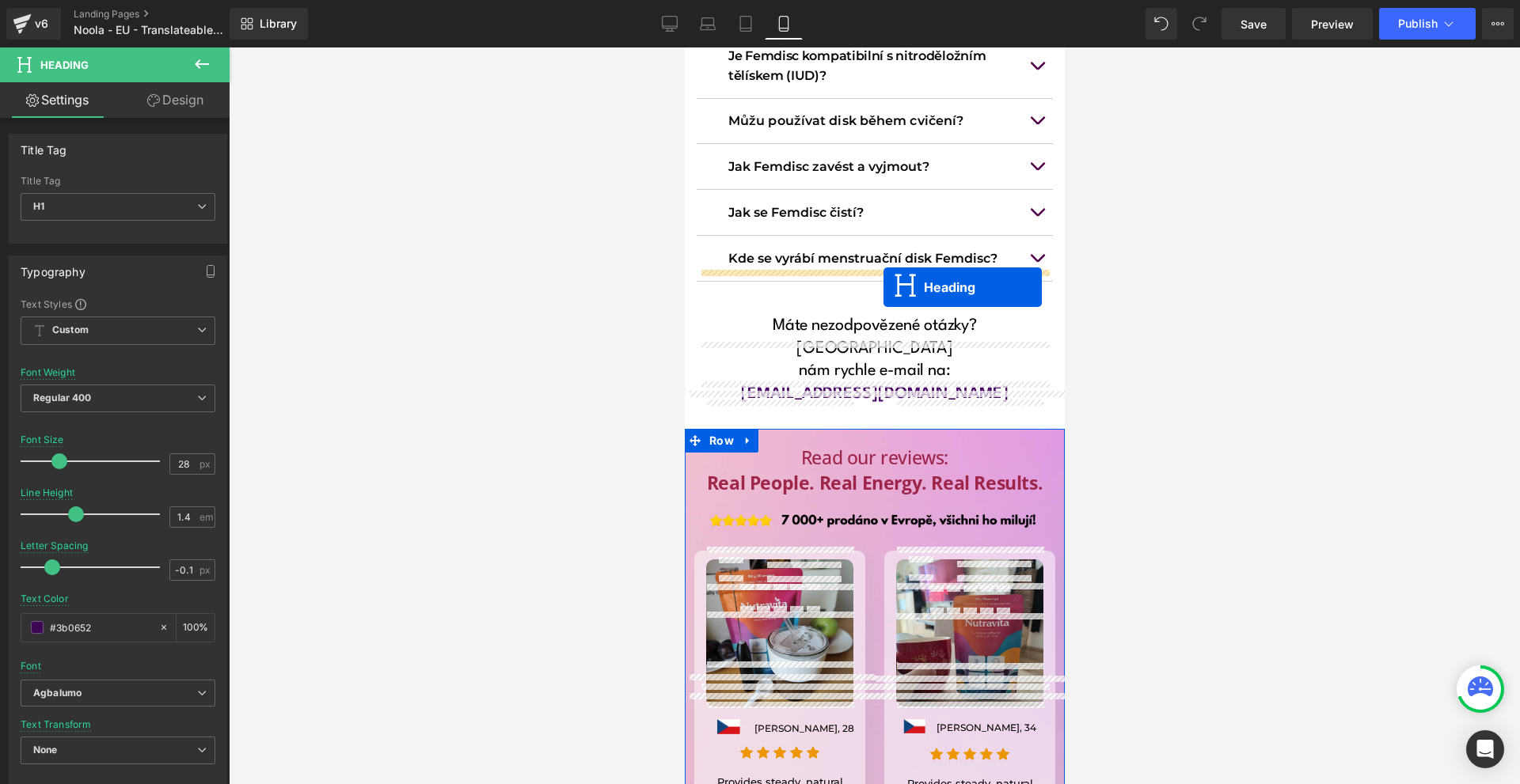
drag, startPoint x: 856, startPoint y: 371, endPoint x: 882, endPoint y: 287, distance: 87.9
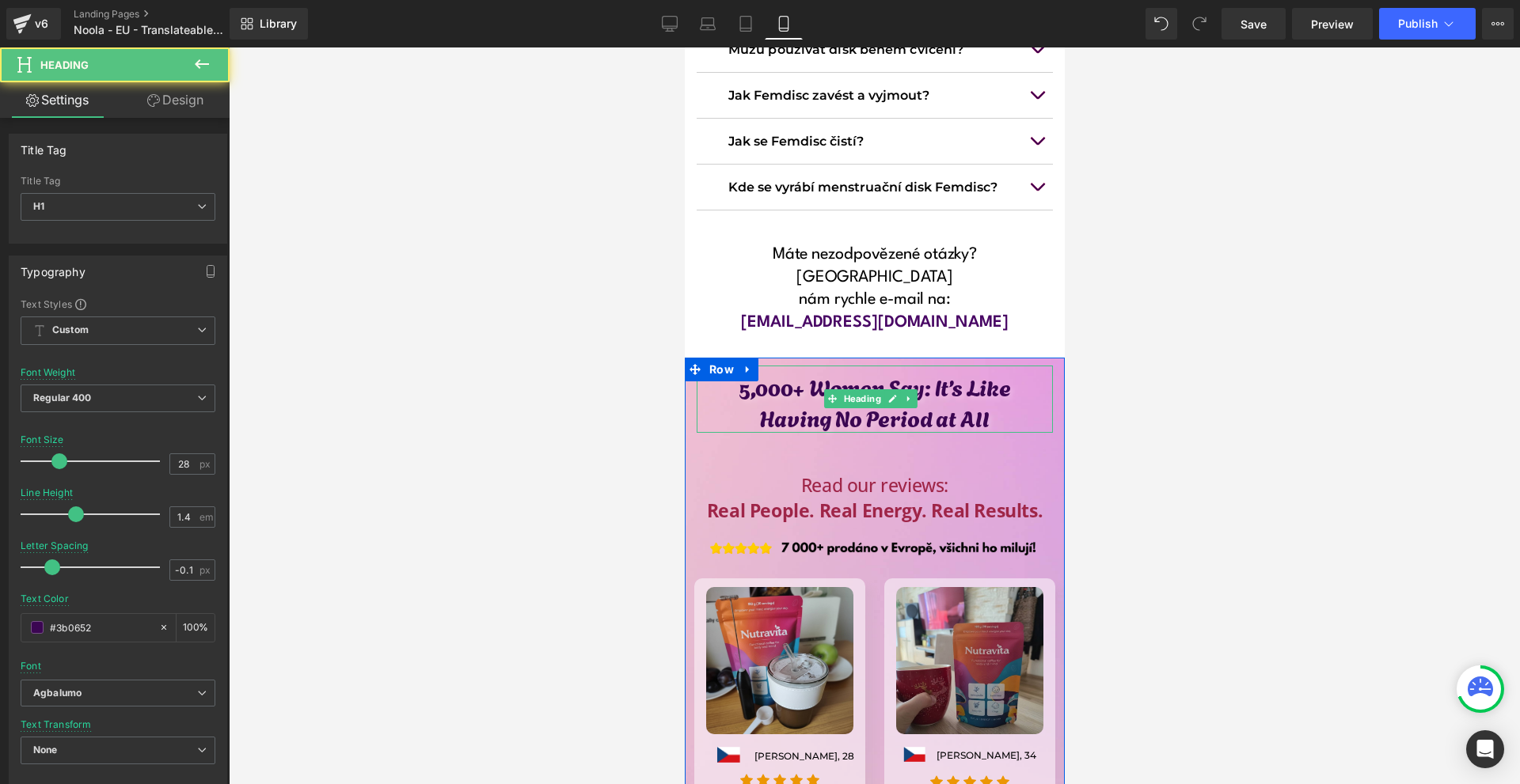
scroll to position [12027, 0]
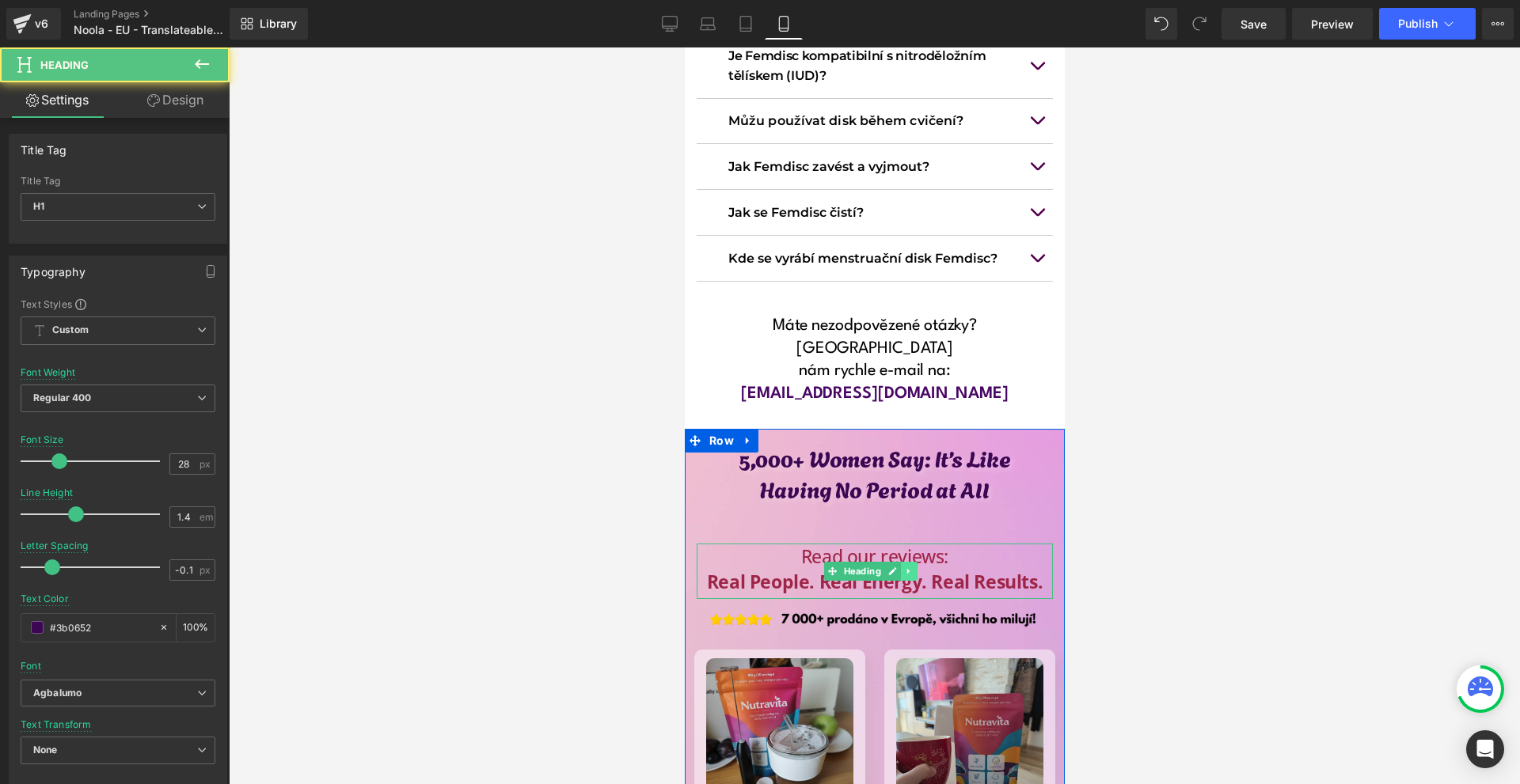
click at [909, 566] on icon at bounding box center [908, 571] width 9 height 10
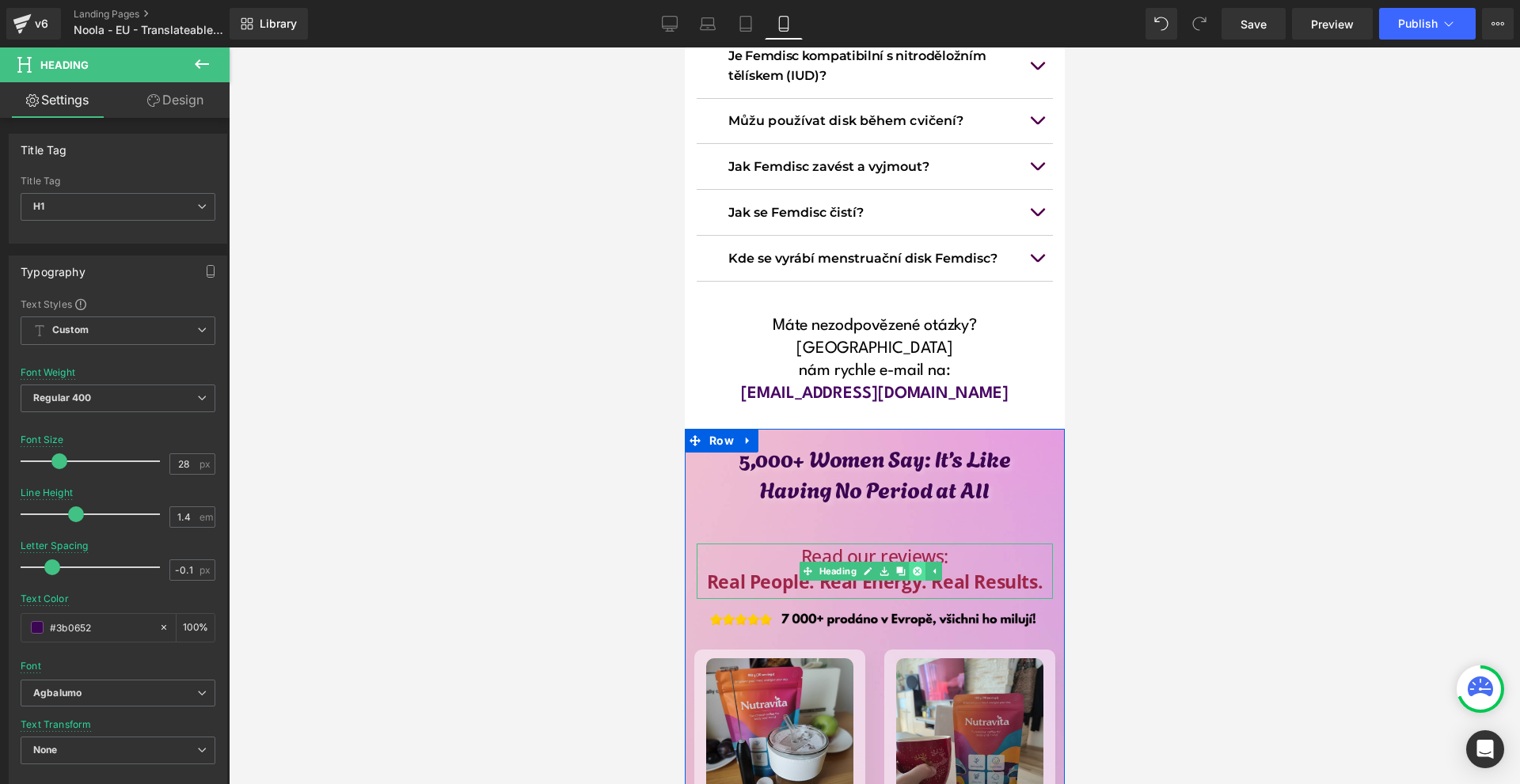
click at [915, 567] on icon at bounding box center [916, 572] width 9 height 9
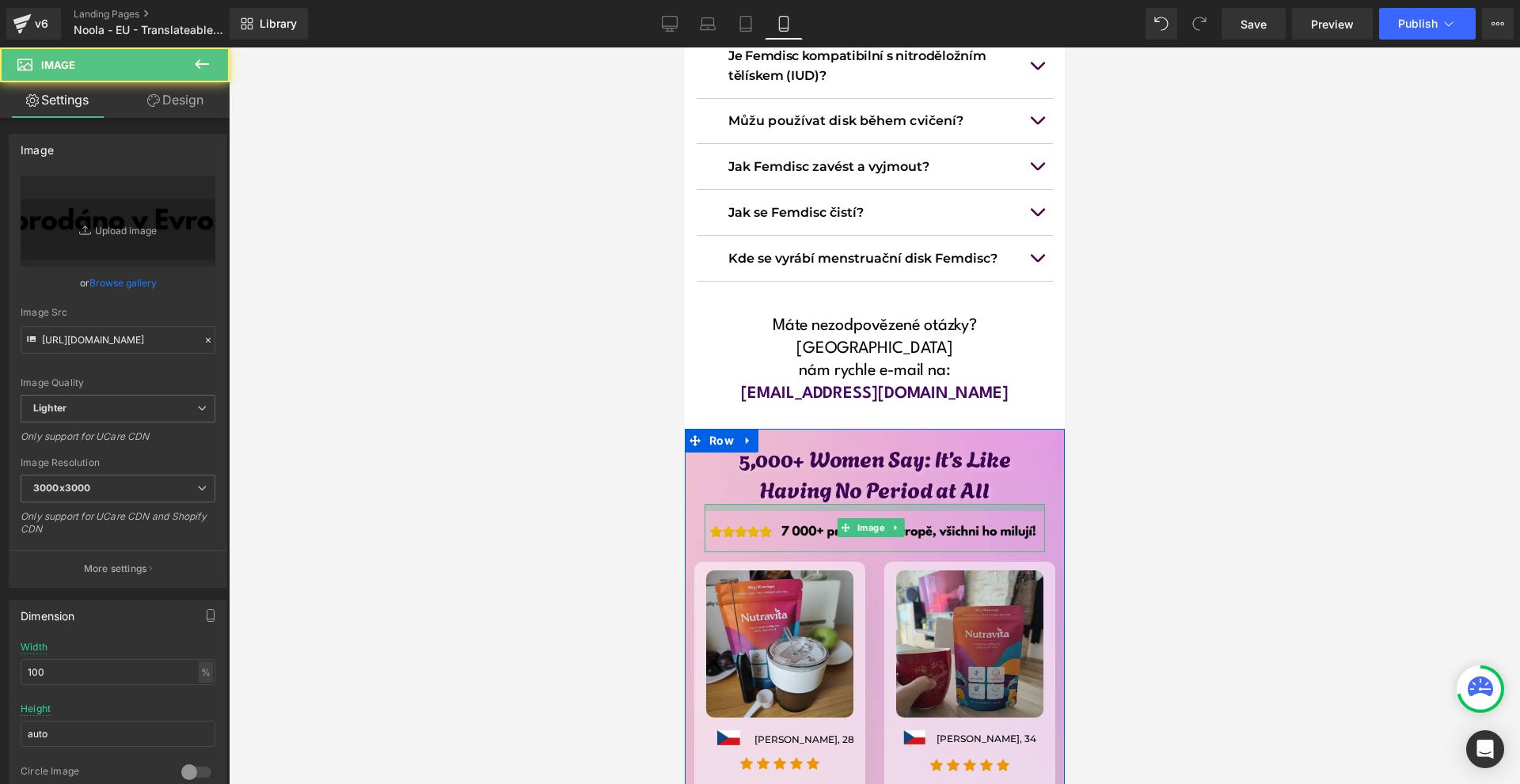
click at [868, 504] on div at bounding box center [874, 507] width 341 height 7
click at [1142, 387] on div at bounding box center [874, 415] width 1291 height 737
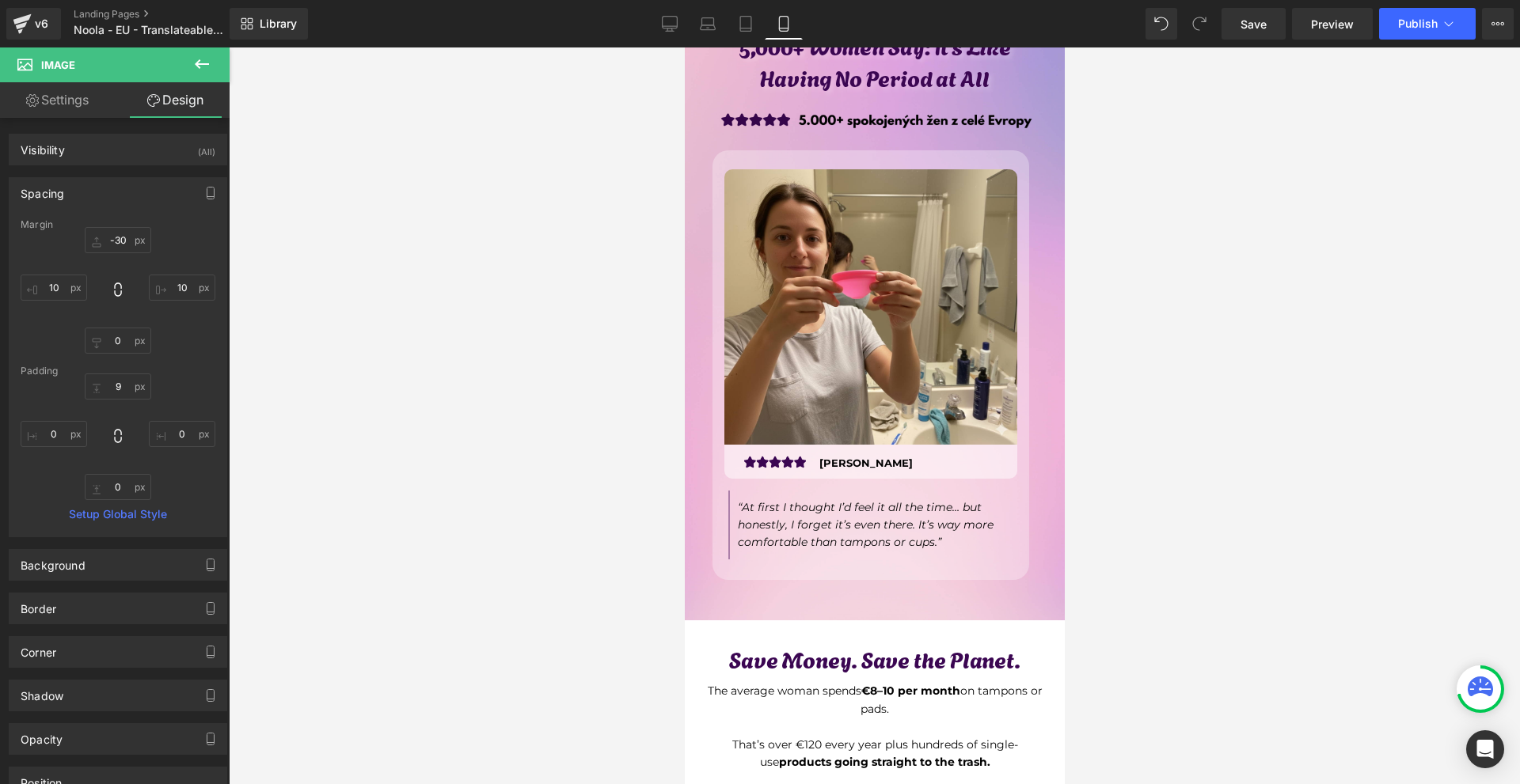
scroll to position [4747, 0]
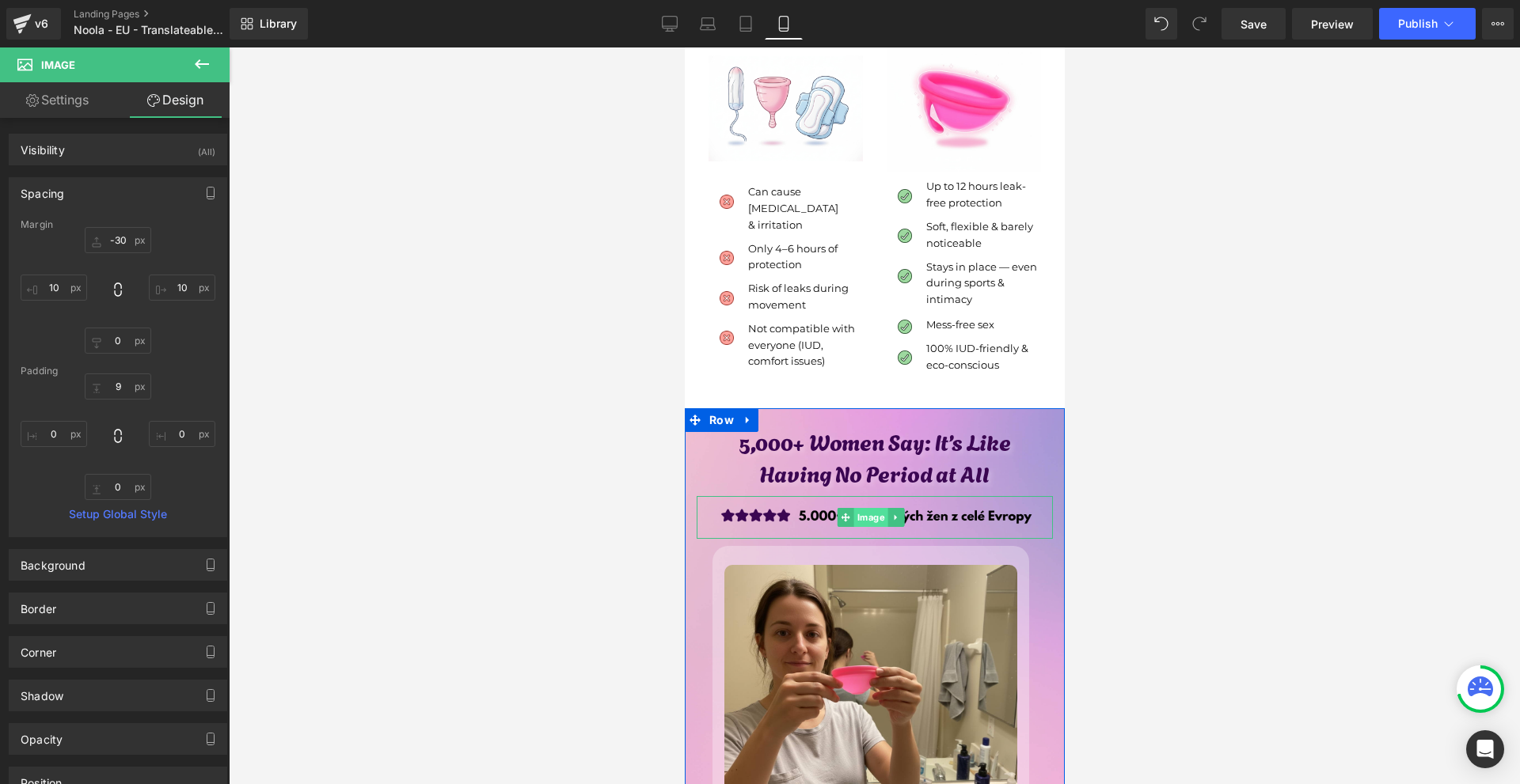
click at [862, 508] on span "Image" at bounding box center [870, 518] width 34 height 19
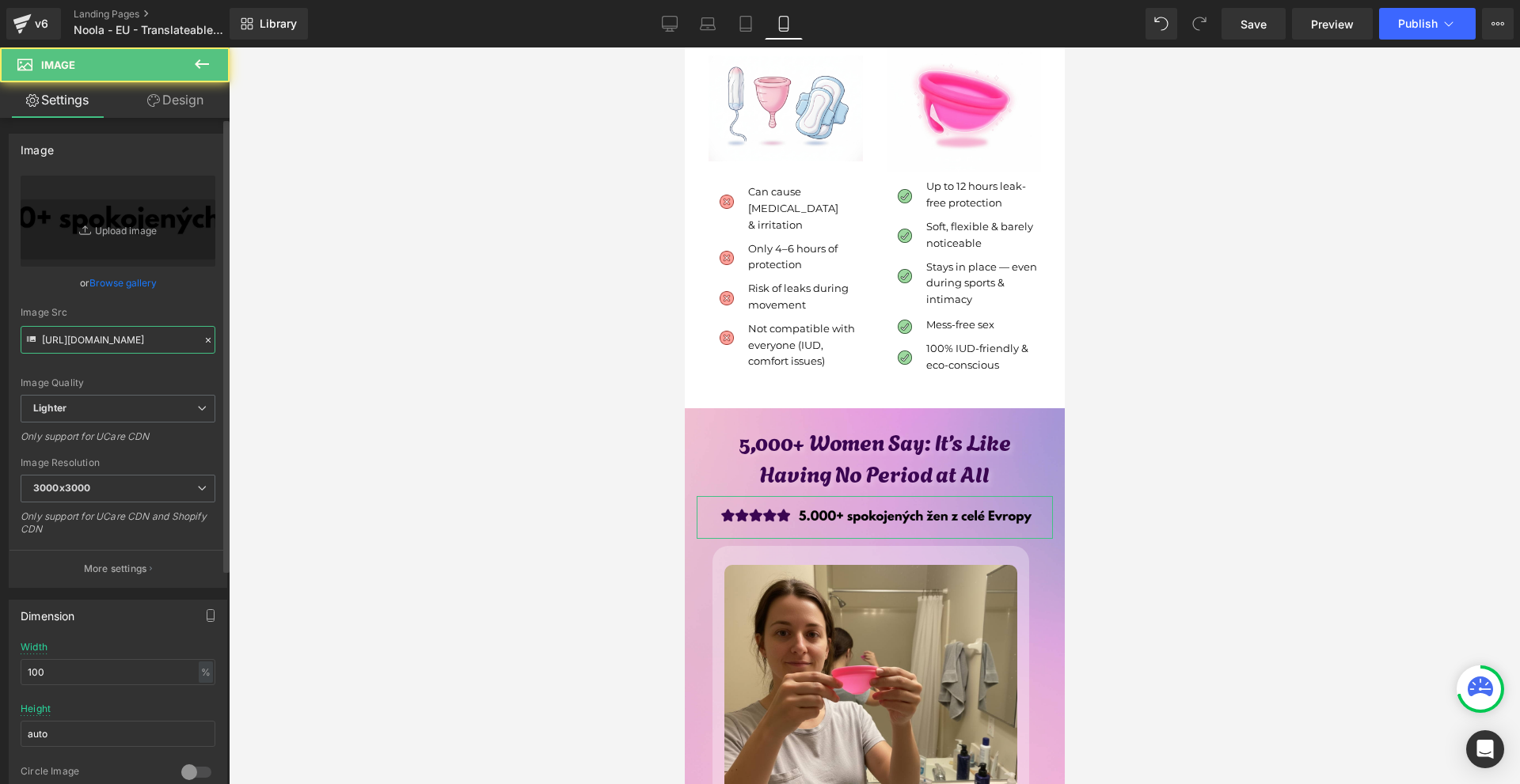
click at [86, 333] on input "https://ucarecdn.com/e5d0da61-2714-4997-8321-5fd16f883f04/-/format/auto/-/previ…" at bounding box center [118, 340] width 195 height 28
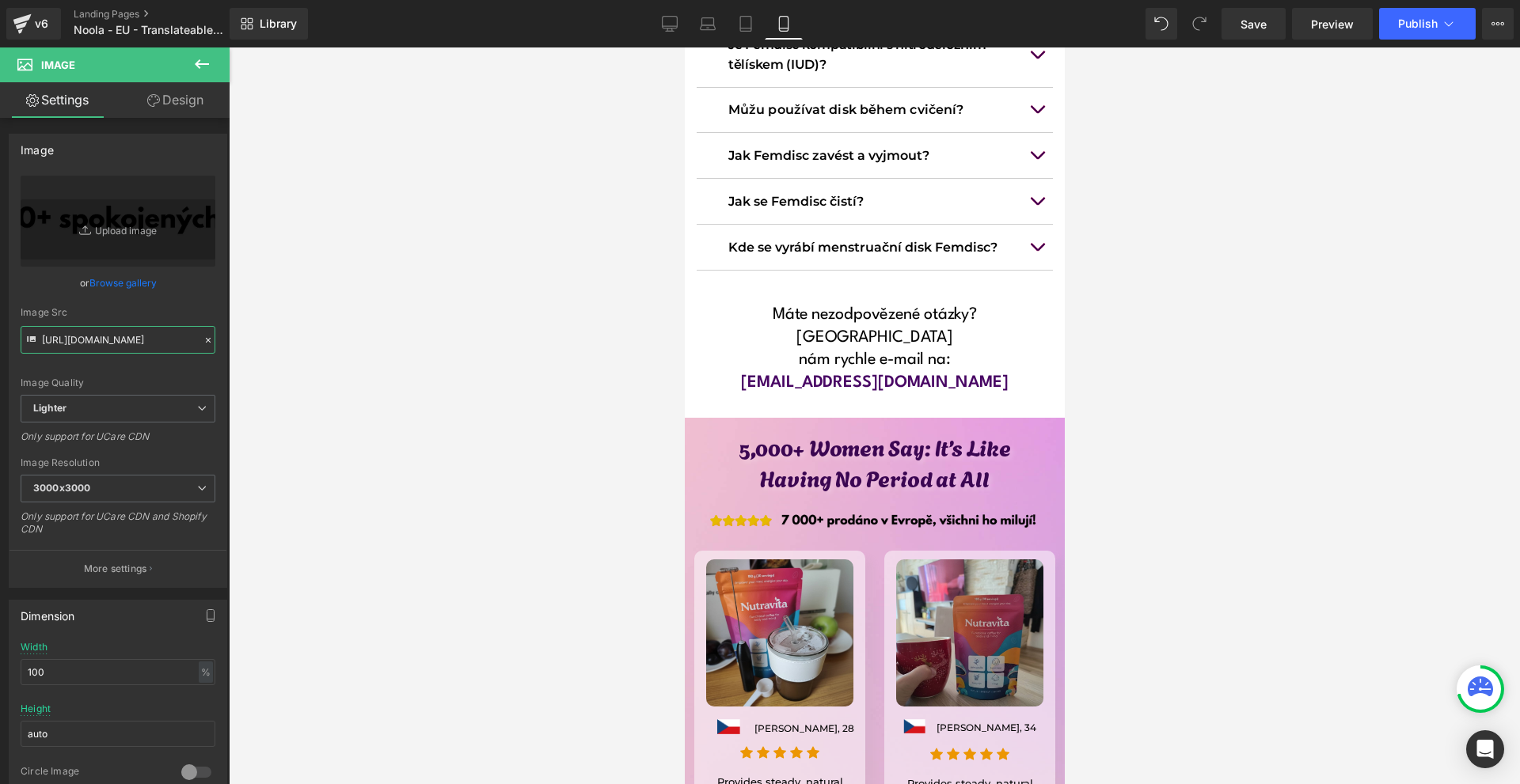
scroll to position [11958, 0]
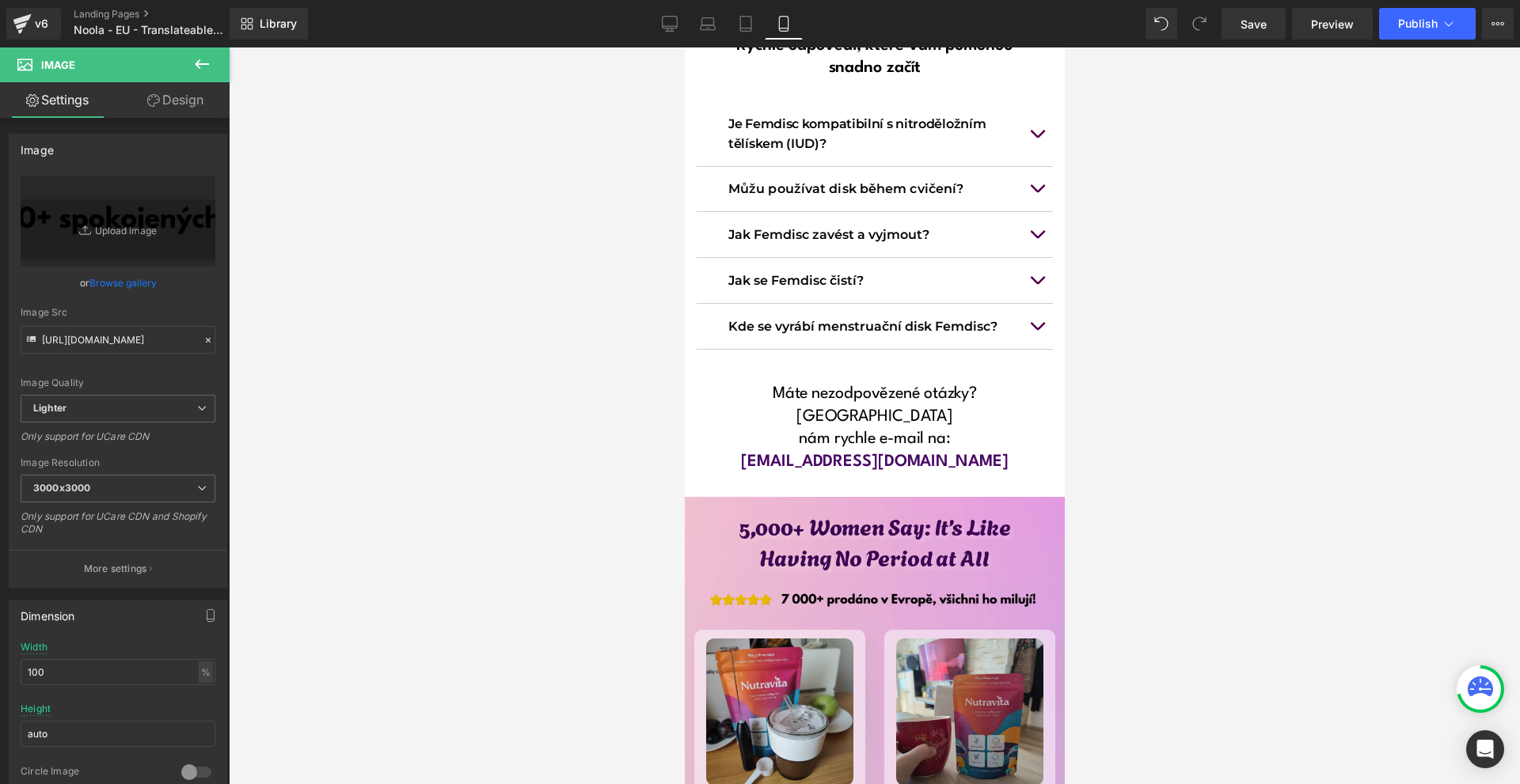
click at [853, 572] on div "Image" at bounding box center [874, 596] width 341 height 48
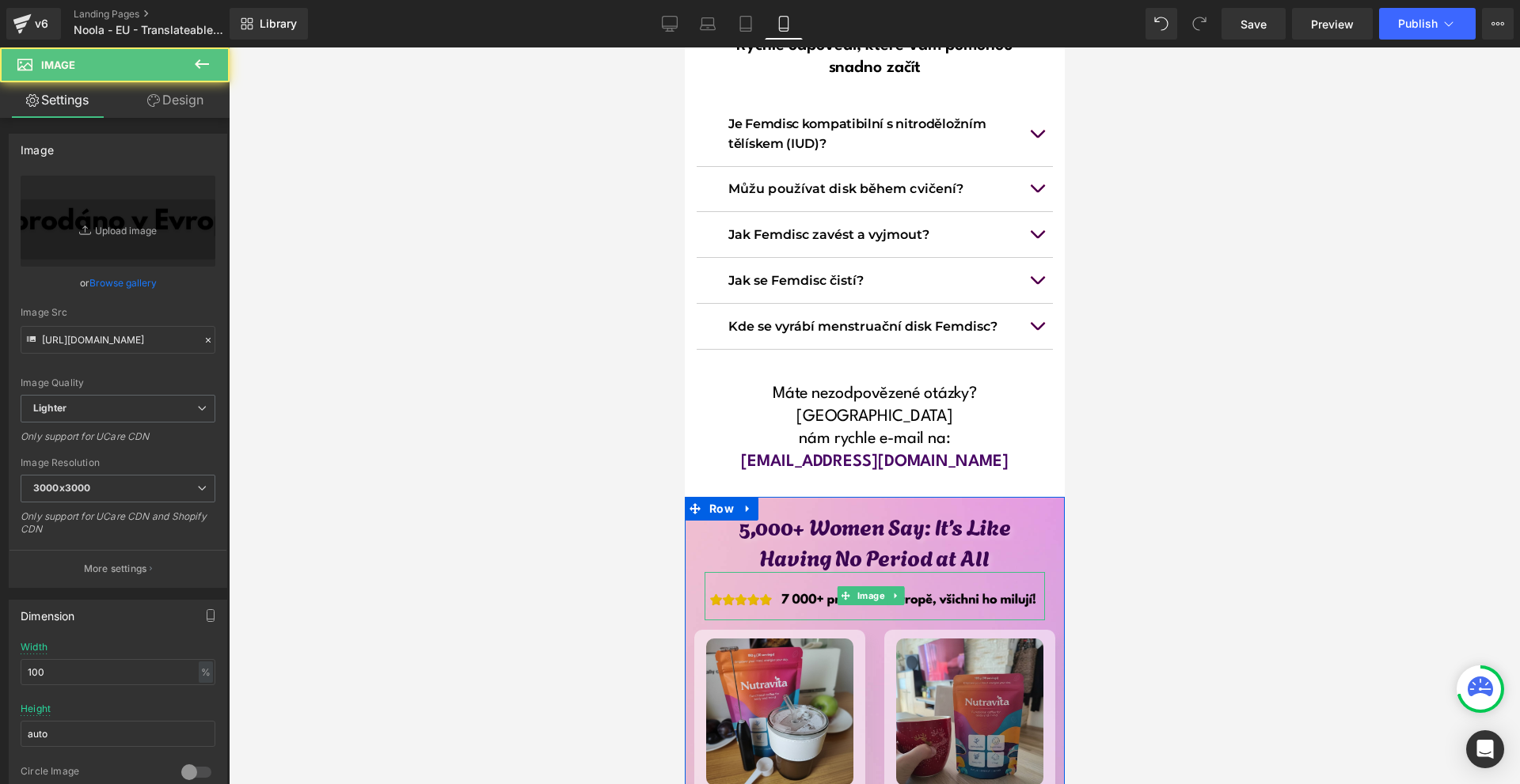
click at [854, 586] on span "Image" at bounding box center [870, 596] width 34 height 19
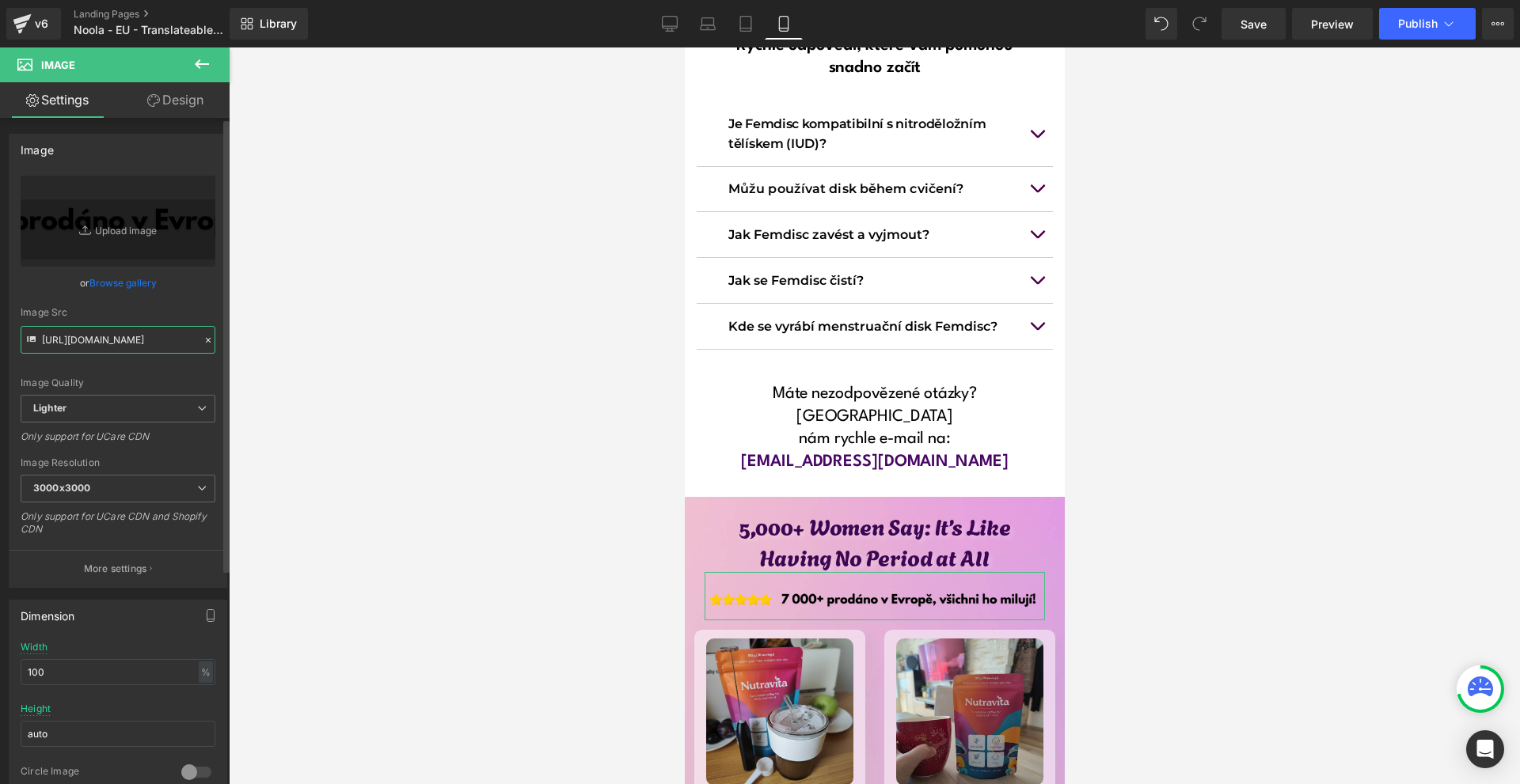
click at [101, 349] on input "https://ucarecdn.com/18983de3-52e3-41b8-a7b9-349ac384967e/-/format/auto/-/previ…" at bounding box center [118, 340] width 195 height 28
paste input "e5d0da61-2714-4997-8321-5fd16f883f04/-/format/auto/-/preview/3000x3000/-/qualit…"
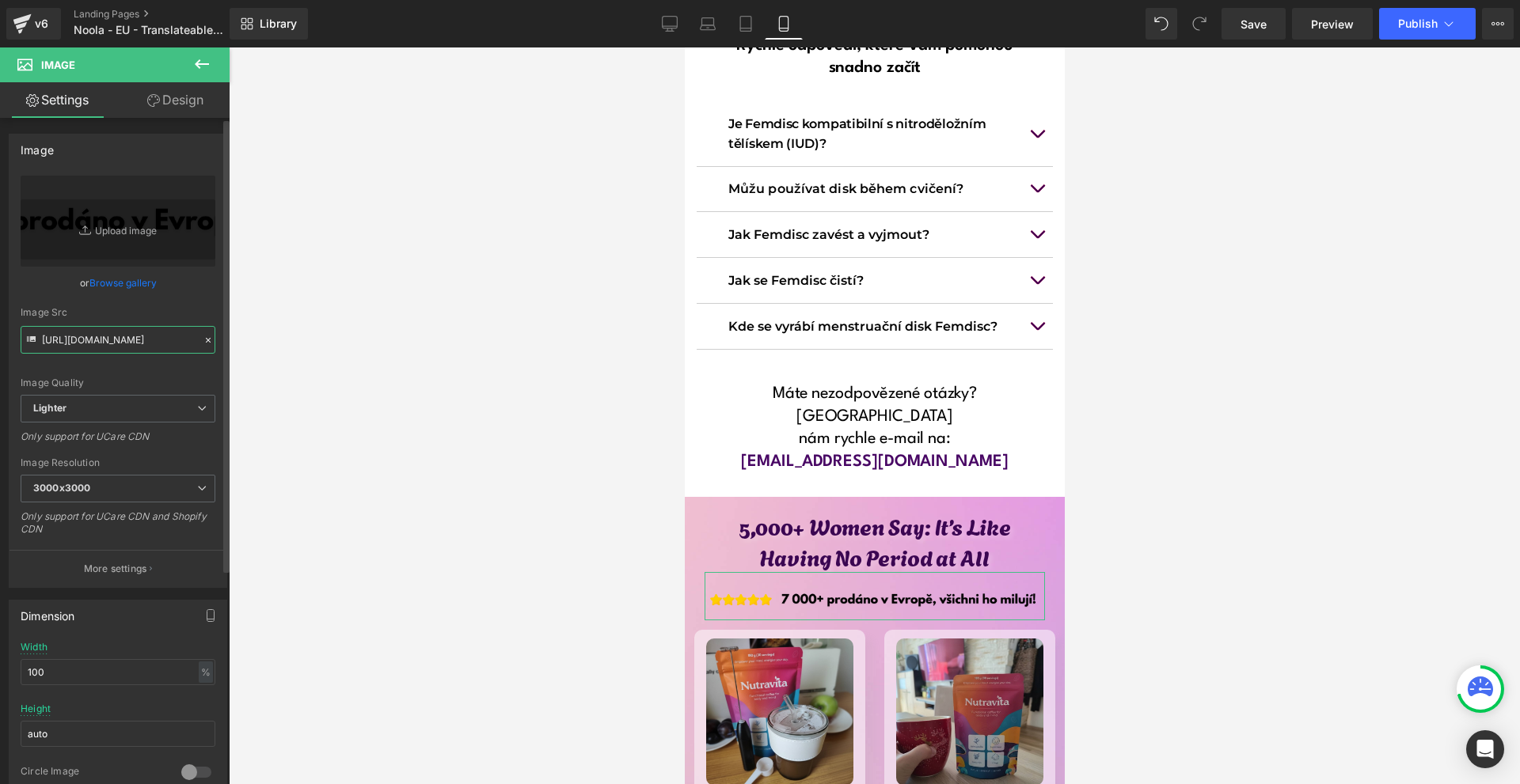
type input "https://ucarecdn.com/e5d0da61-2714-4997-8321-5fd16f883f04/-/format/auto/-/previ…"
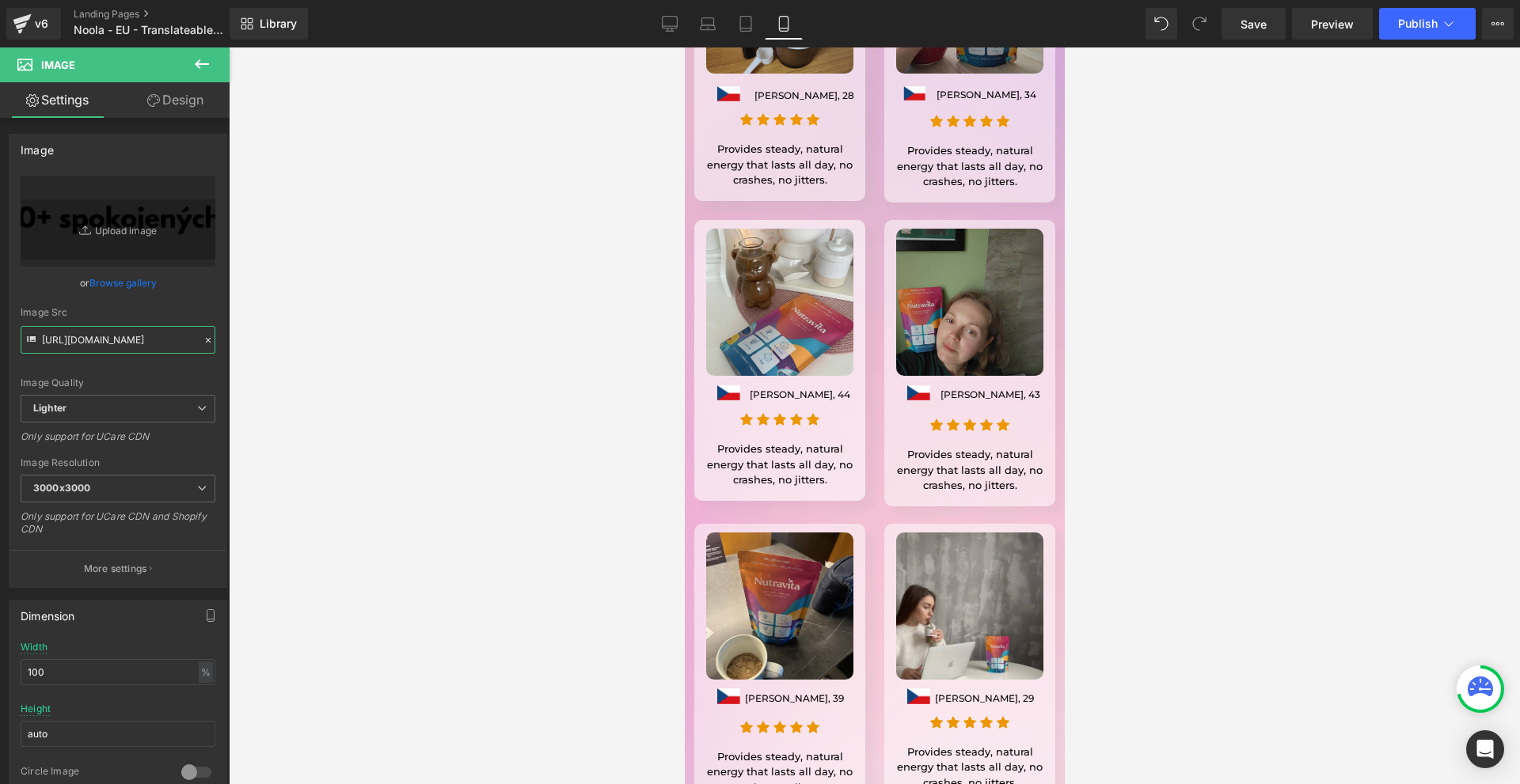
scroll to position [12829, 0]
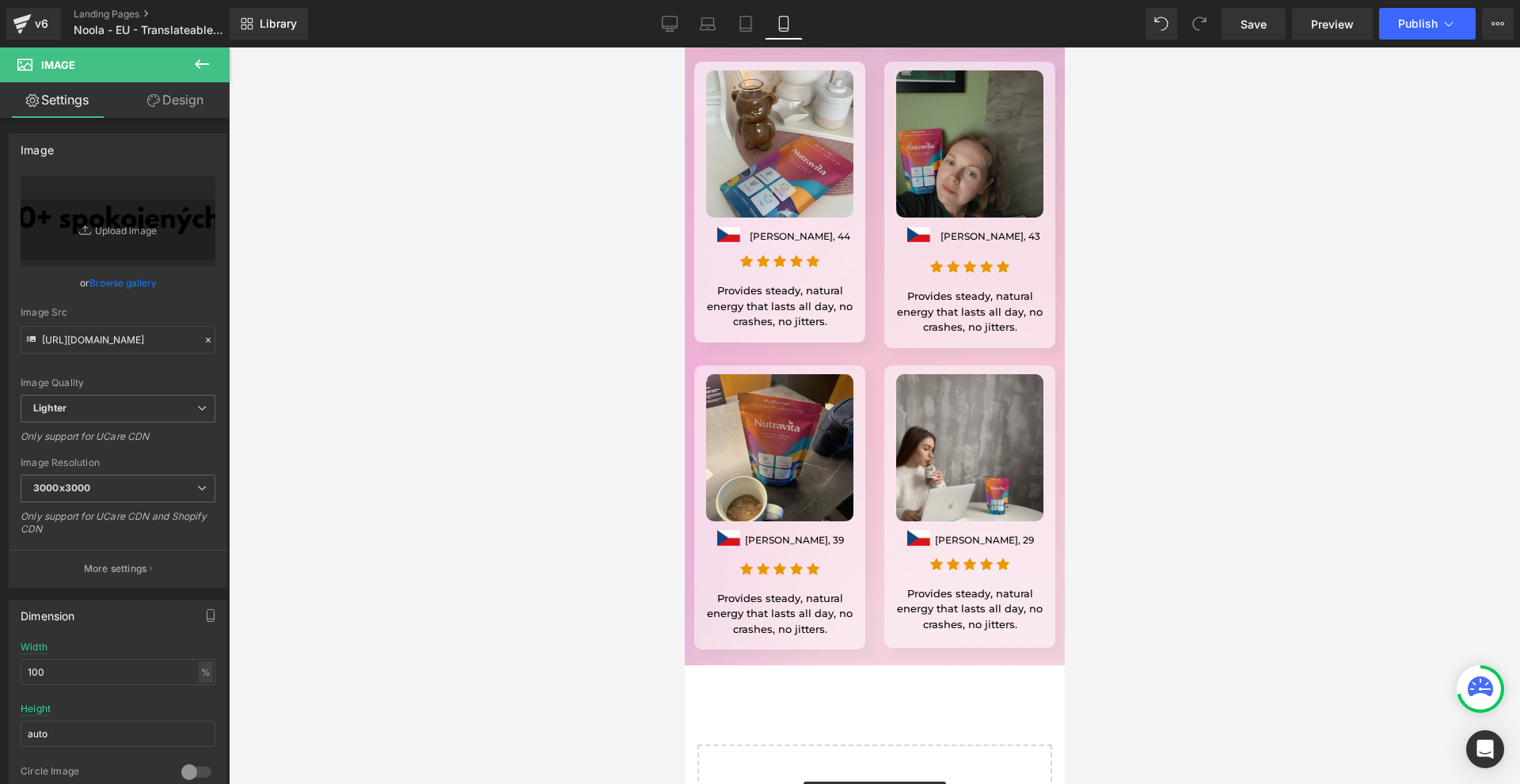
click at [879, 493] on div "Image Image Jakub Malý, 39 Text Block Row Icon Icon Icon Icon Icon Icon List Ho…" at bounding box center [874, 507] width 380 height 302
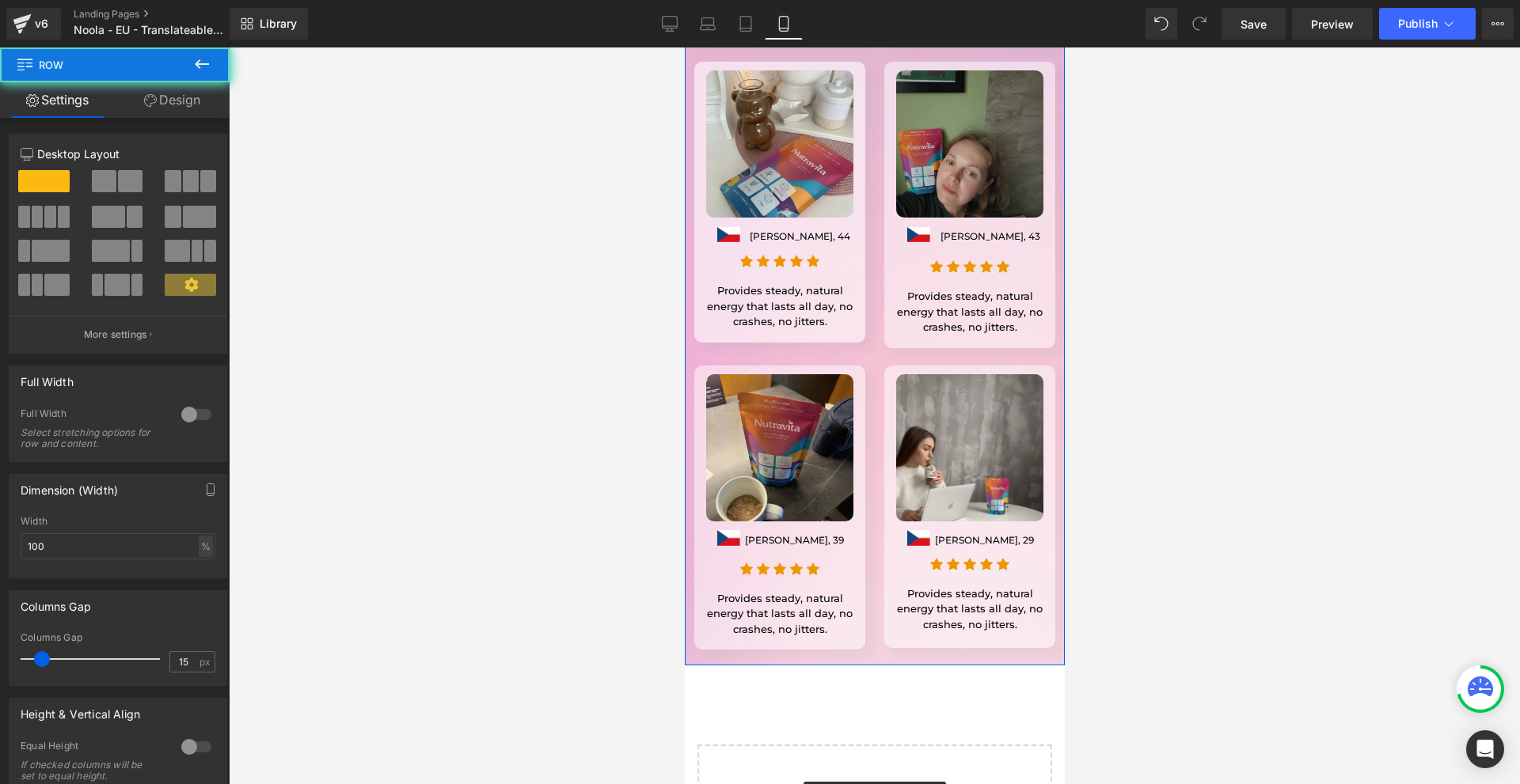
click at [870, 504] on div "5,000+ Women Say: It’s Like Having No Period at All Heading Image Image Image P…" at bounding box center [874, 147] width 380 height 1039
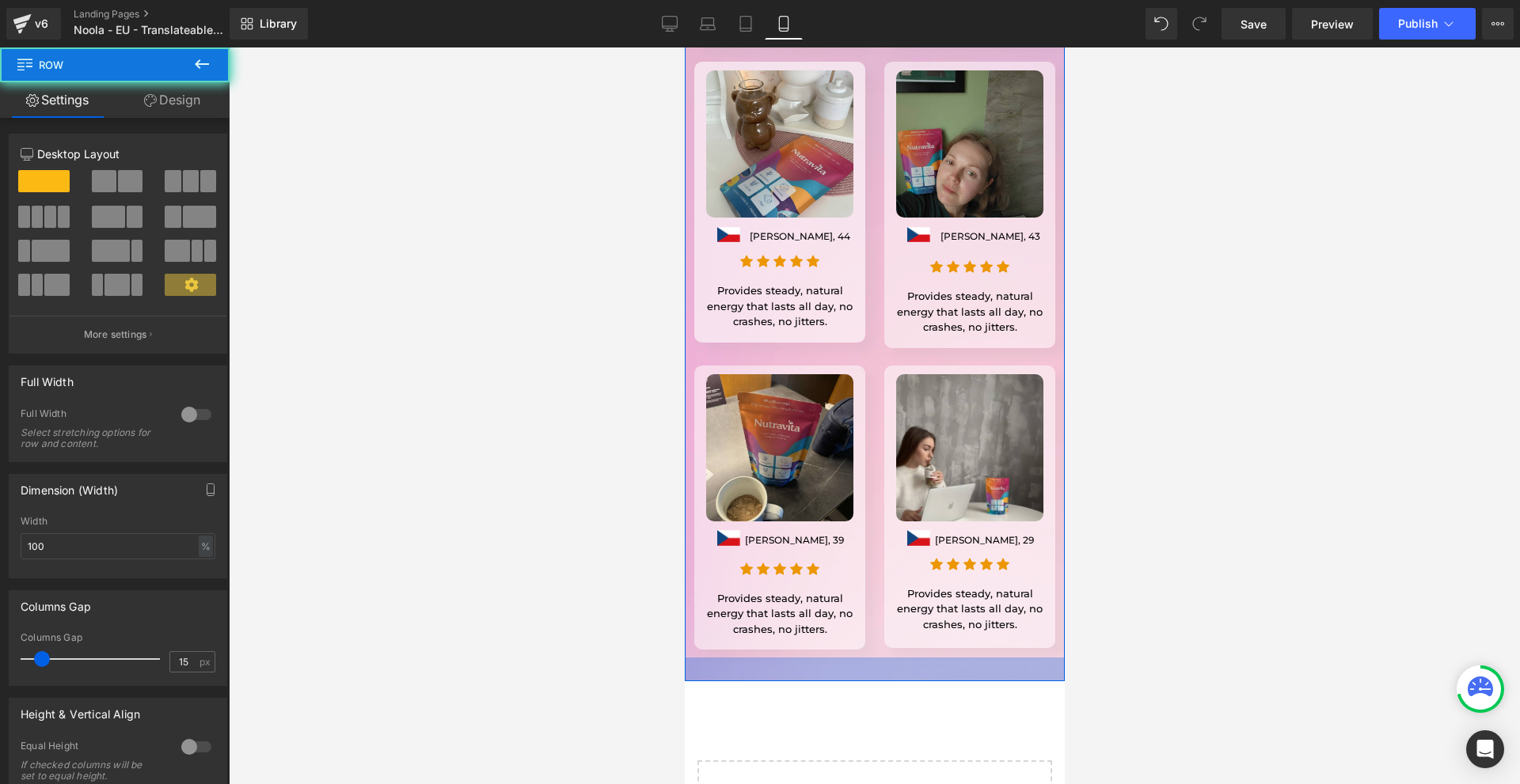
drag, startPoint x: 870, startPoint y: 504, endPoint x: 1016, endPoint y: 569, distance: 159.8
click at [871, 658] on div at bounding box center [874, 669] width 380 height 24
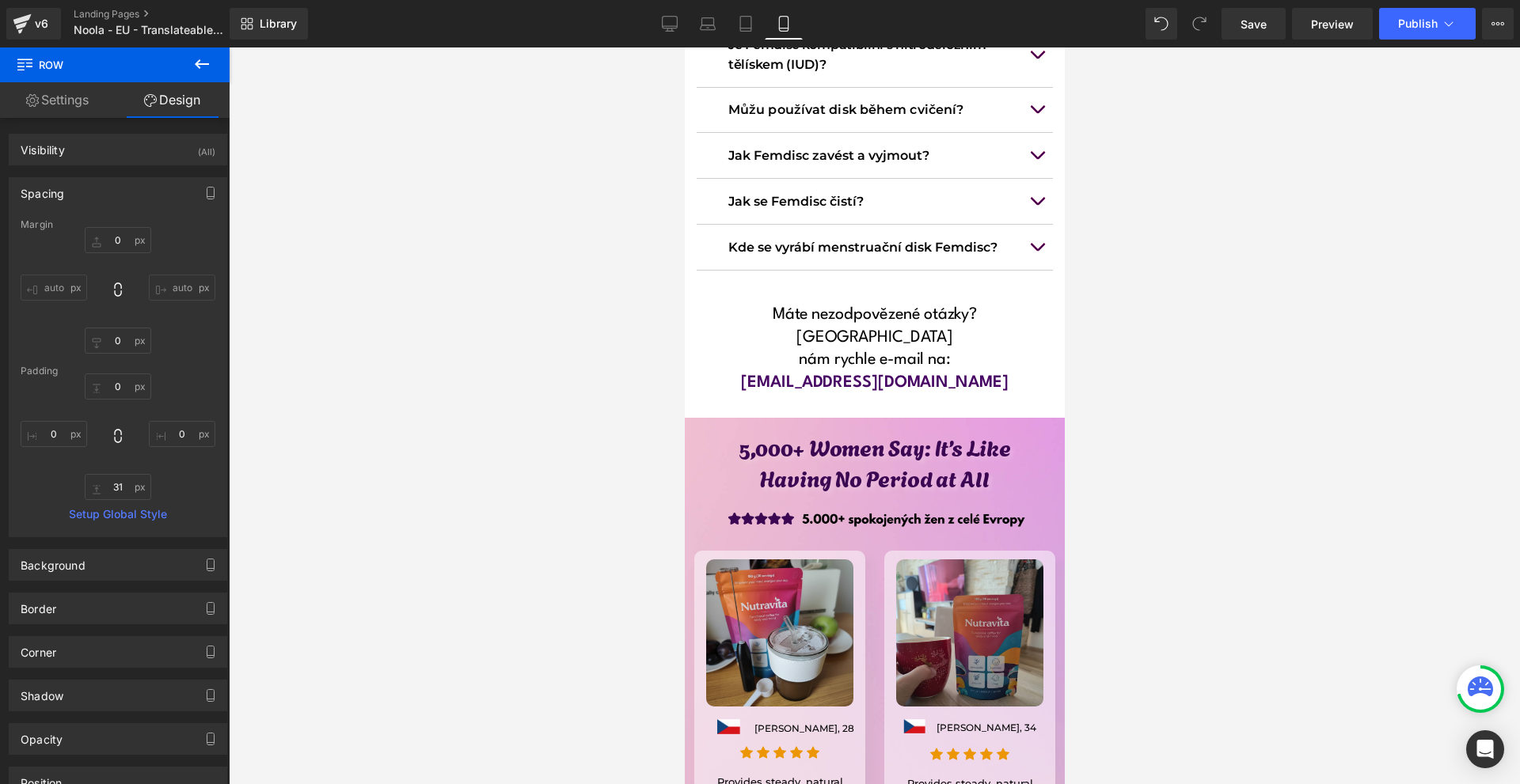
scroll to position [12433, 0]
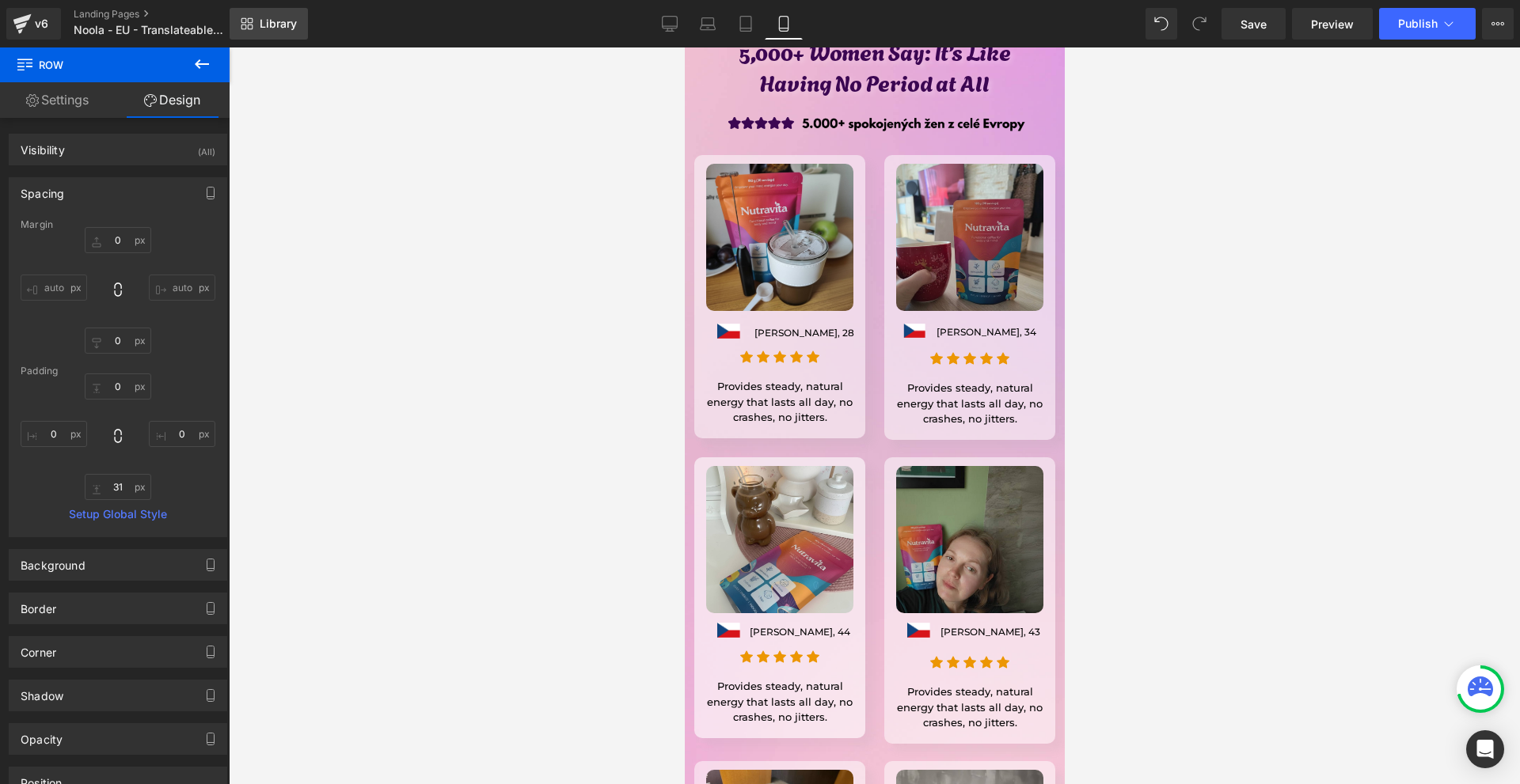
click at [235, 20] on link "Library" at bounding box center [268, 24] width 78 height 32
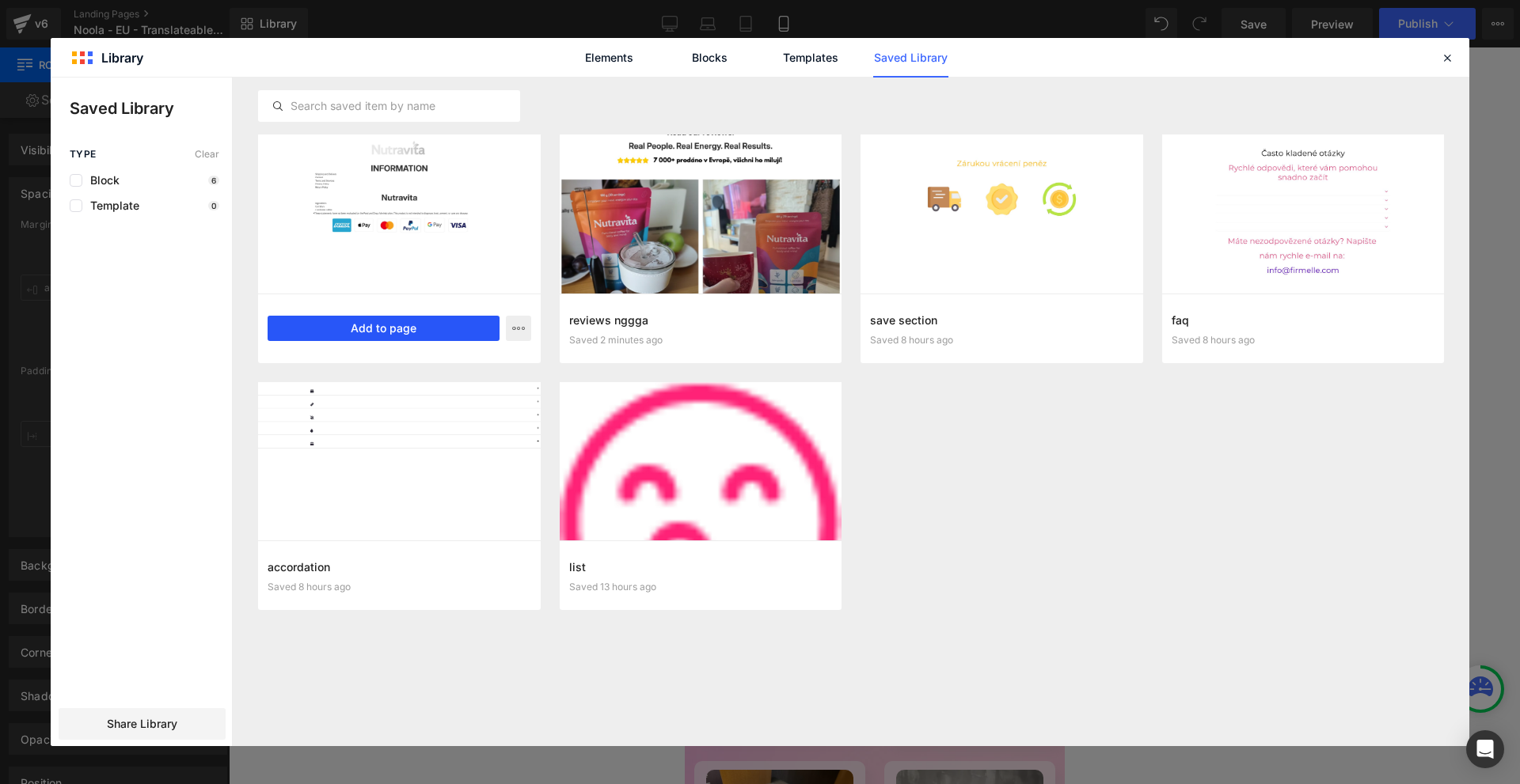
click at [401, 325] on button "Add to page" at bounding box center [384, 328] width 232 height 25
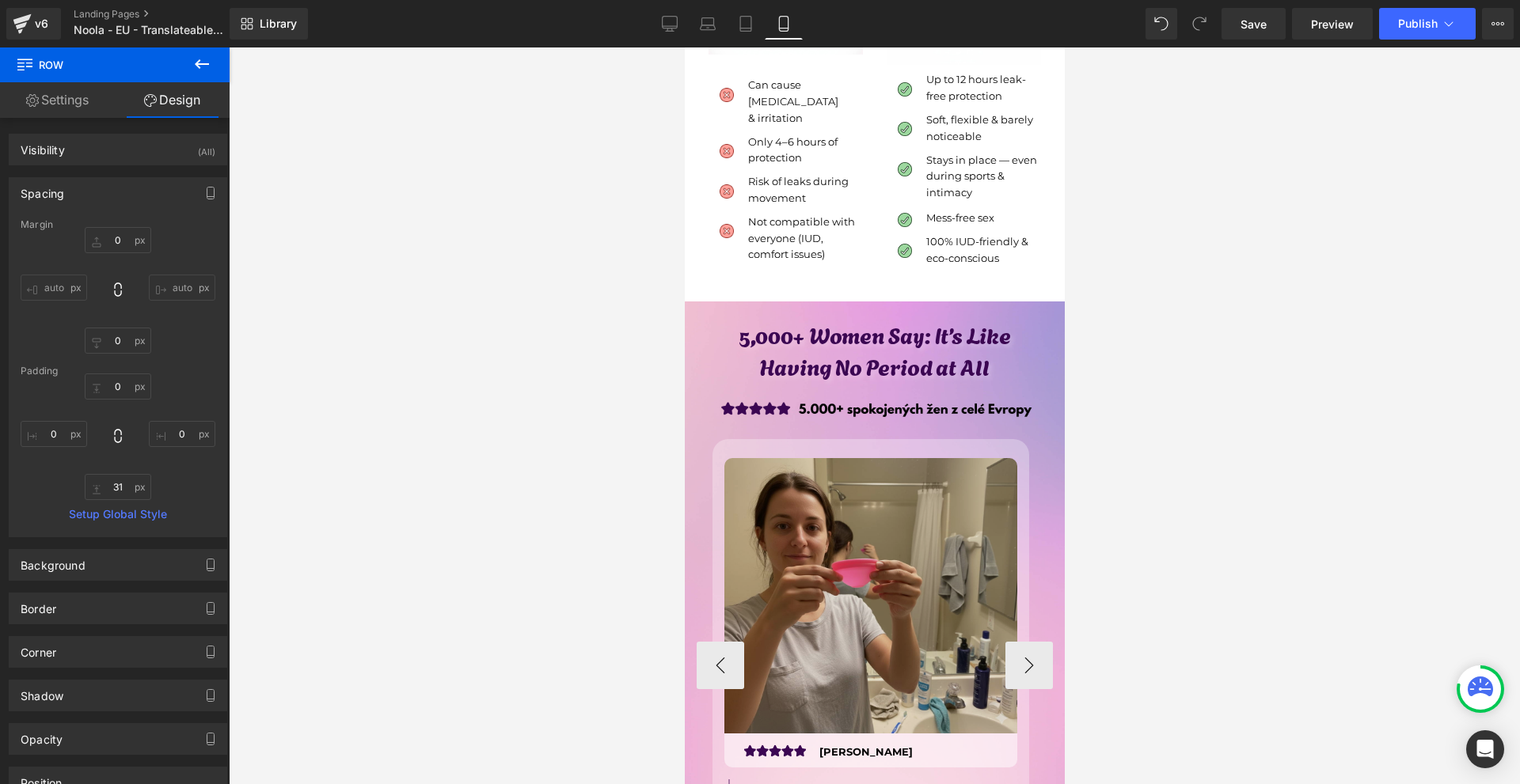
scroll to position [4933, 0]
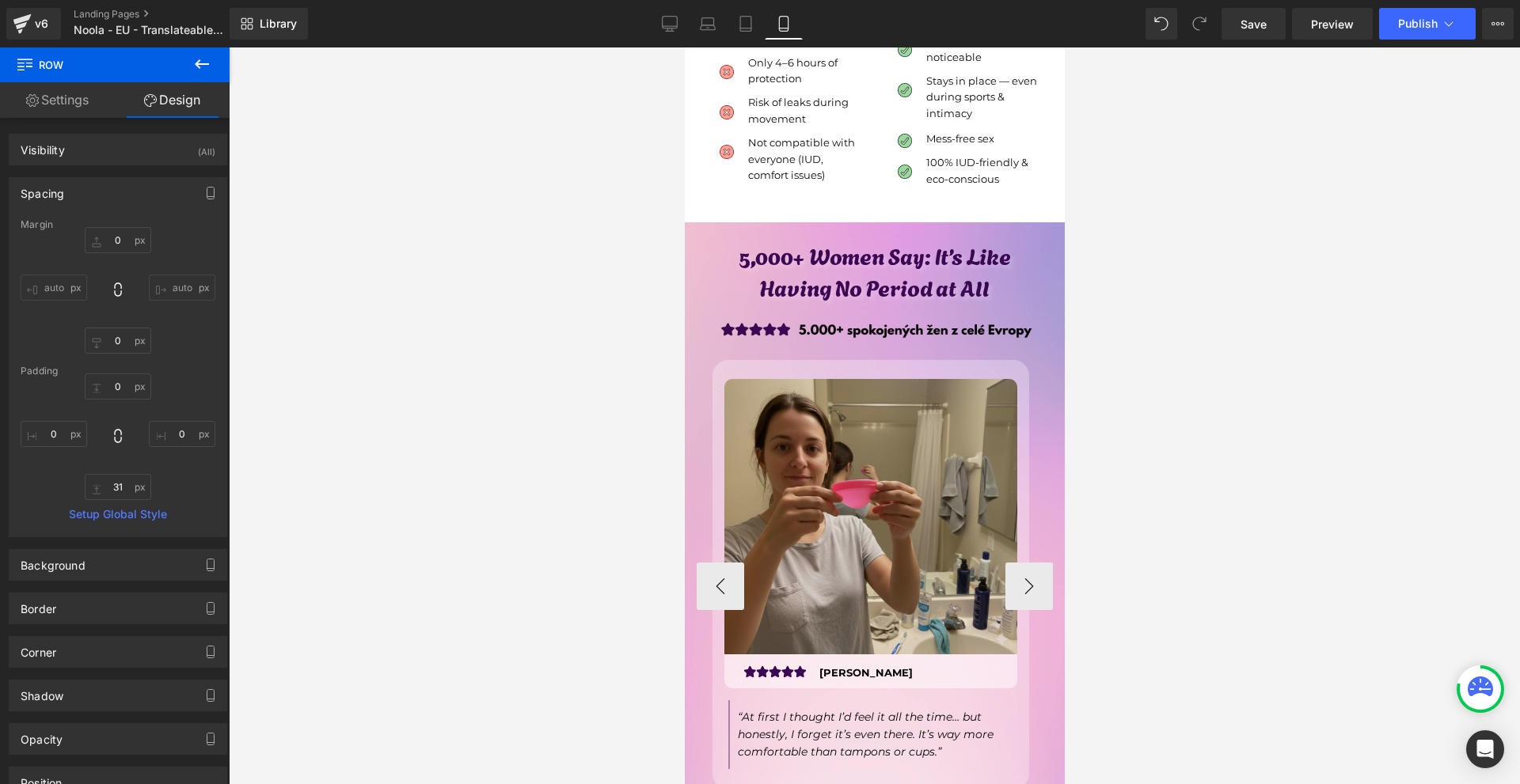
click at [923, 446] on img at bounding box center [869, 517] width 292 height 276
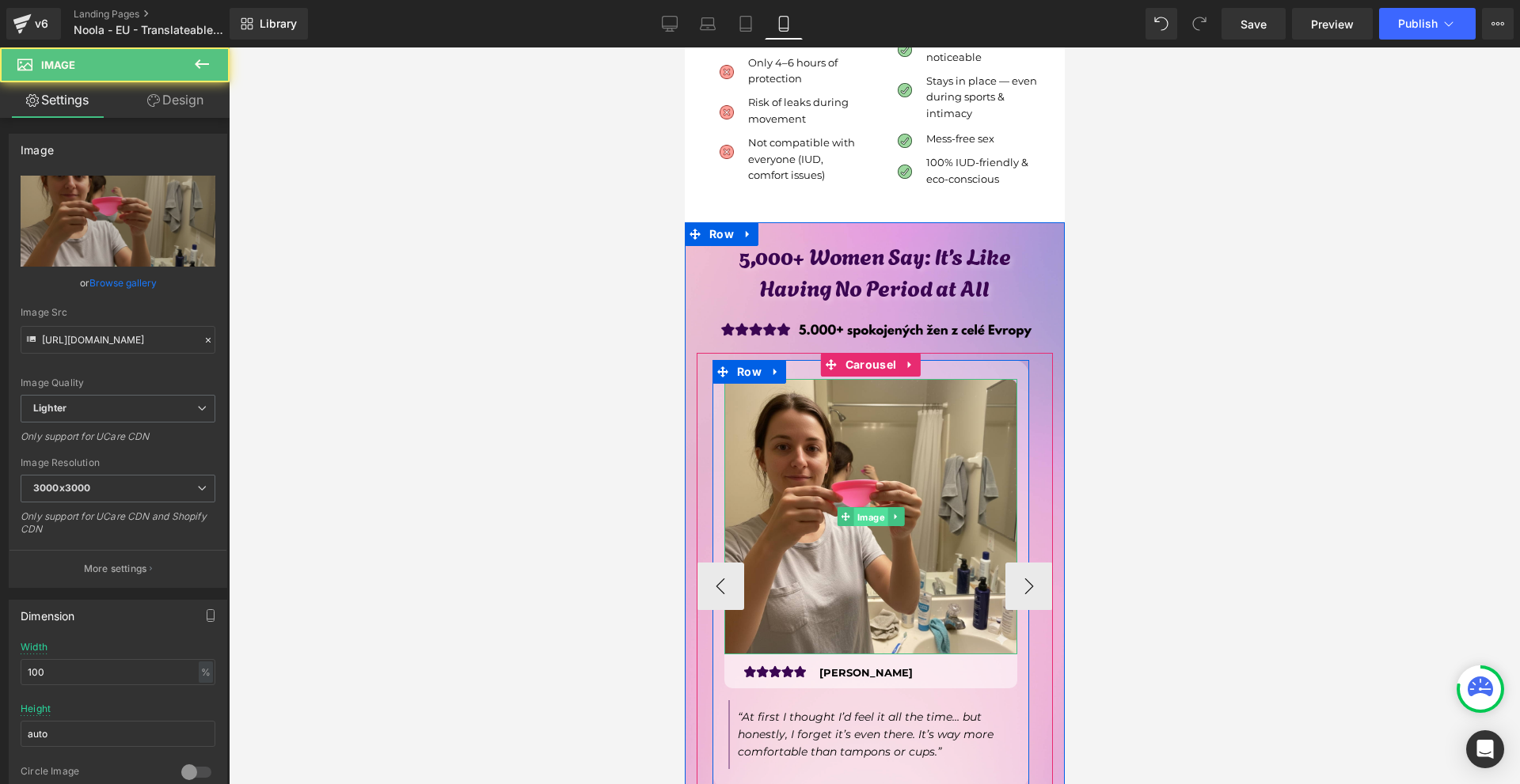
click at [880, 508] on span "Image" at bounding box center [870, 518] width 34 height 19
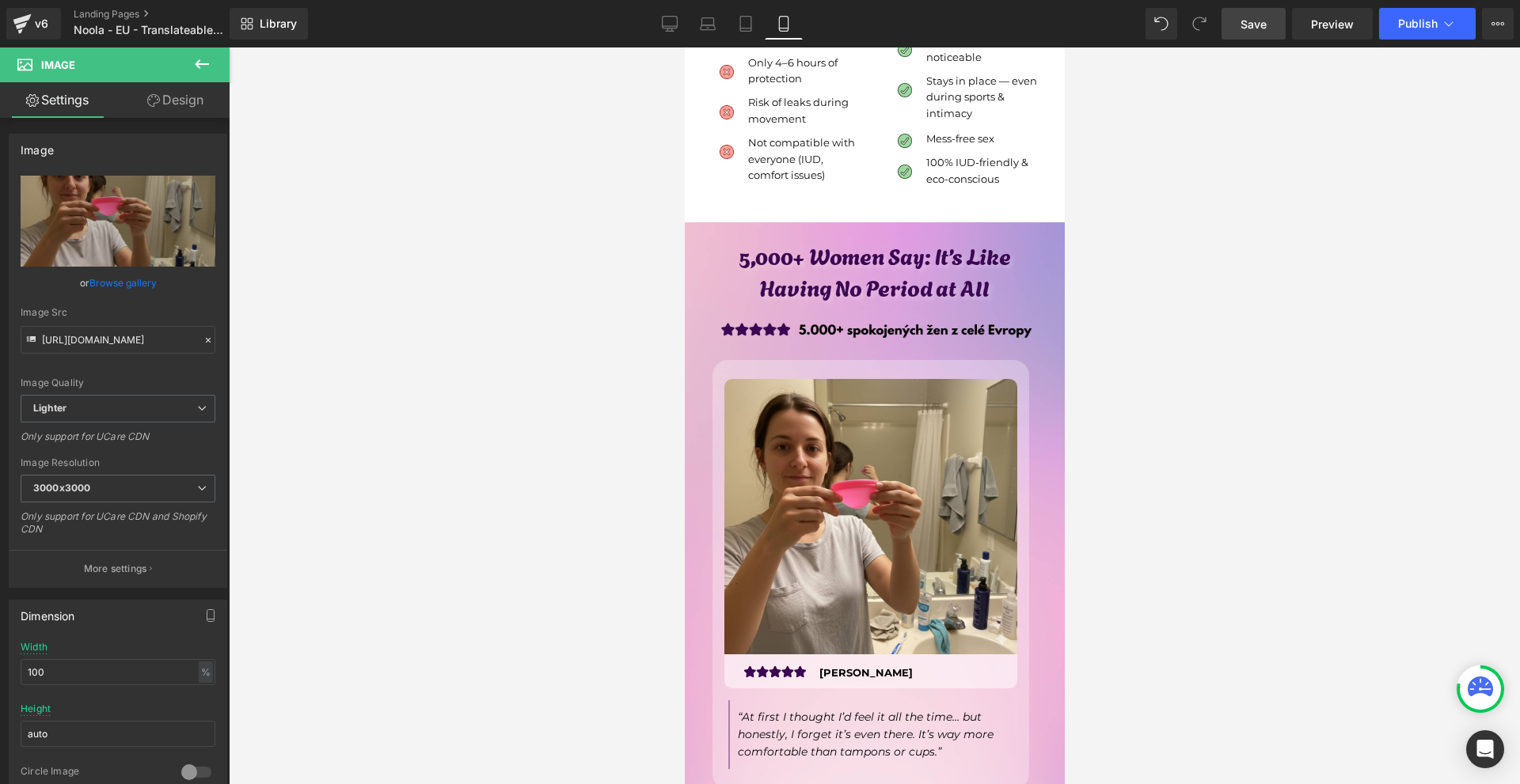
click at [1253, 36] on link "Save" at bounding box center [1253, 24] width 64 height 32
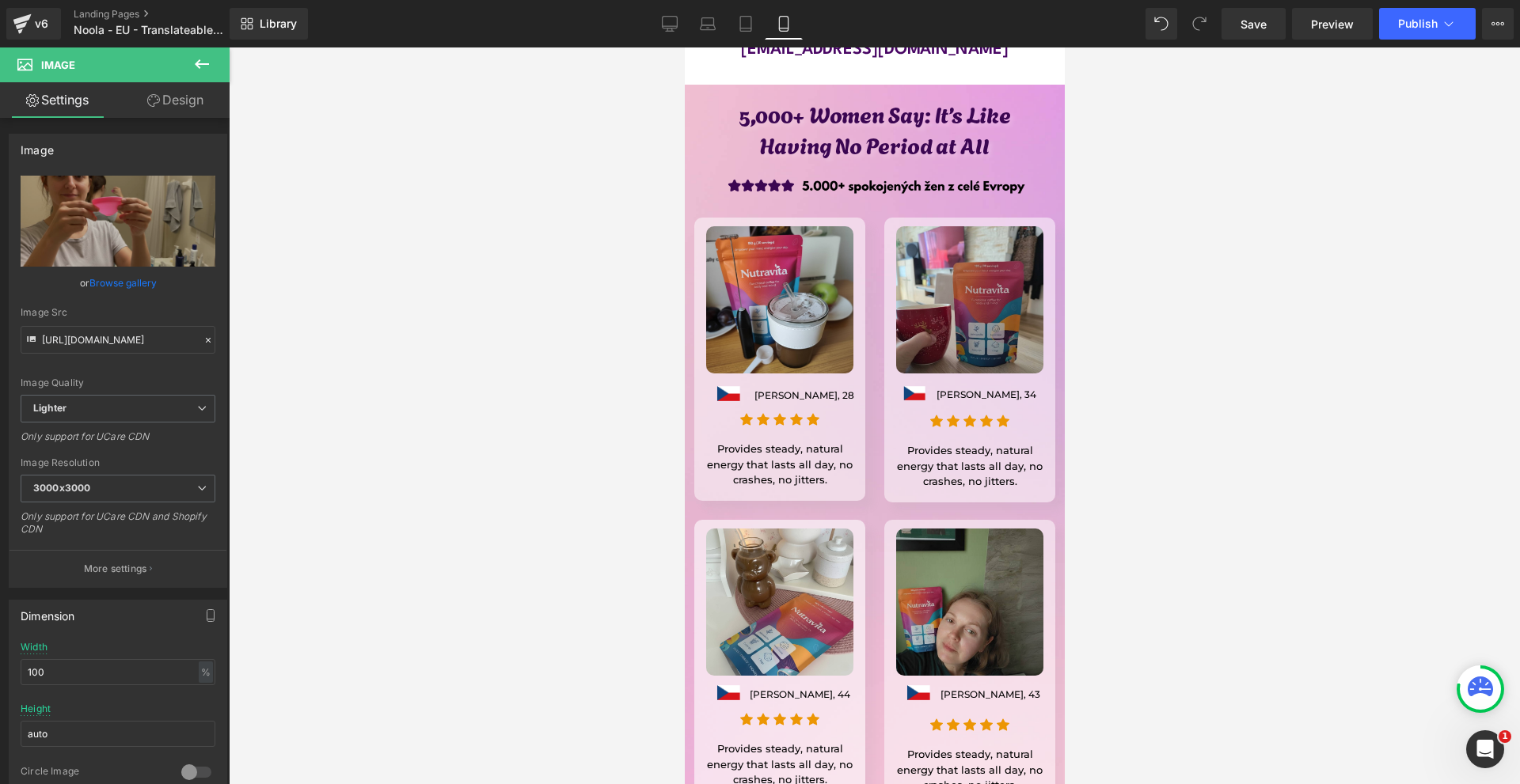
scroll to position [12292, 0]
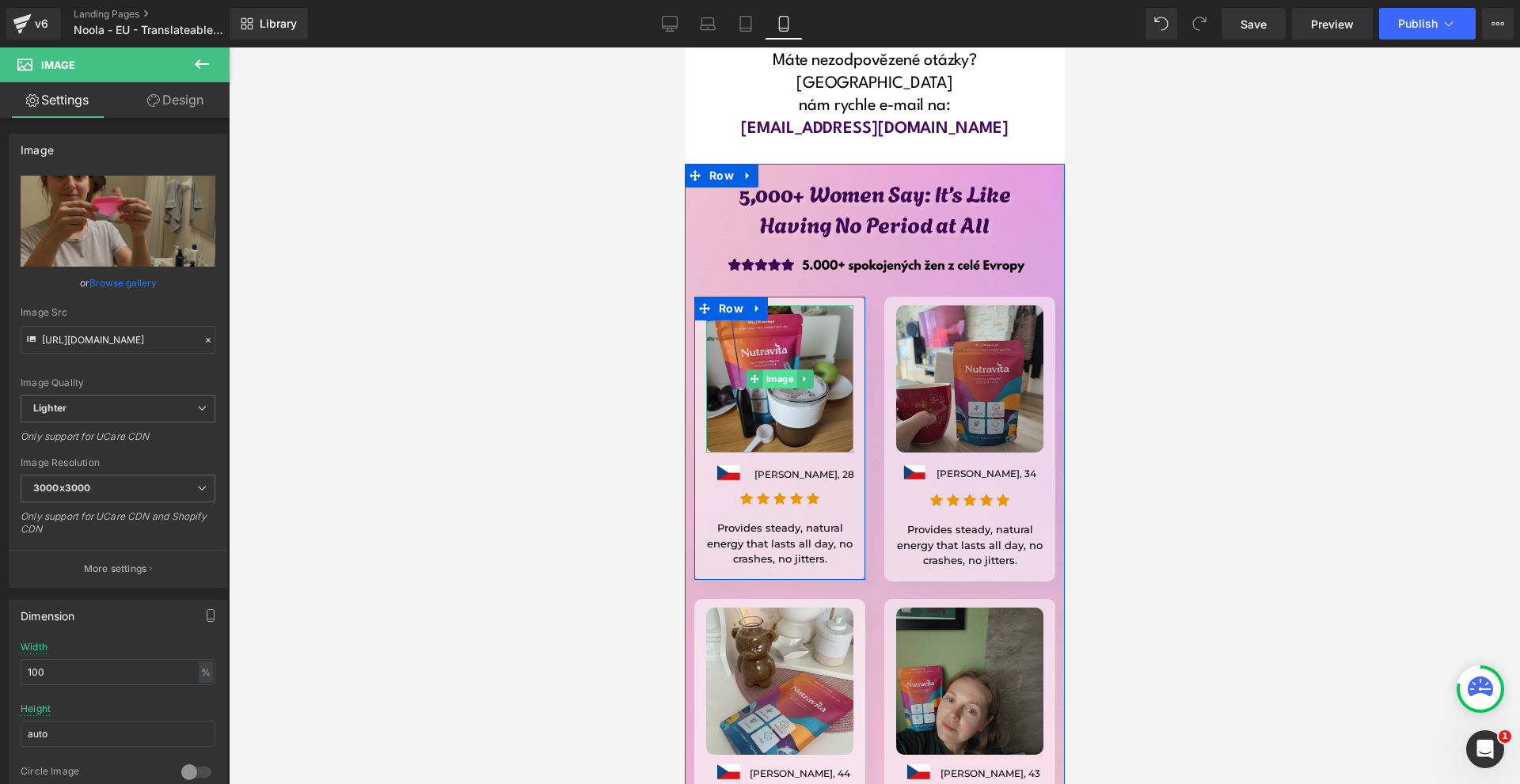
click at [772, 370] on span "Image" at bounding box center [779, 379] width 34 height 19
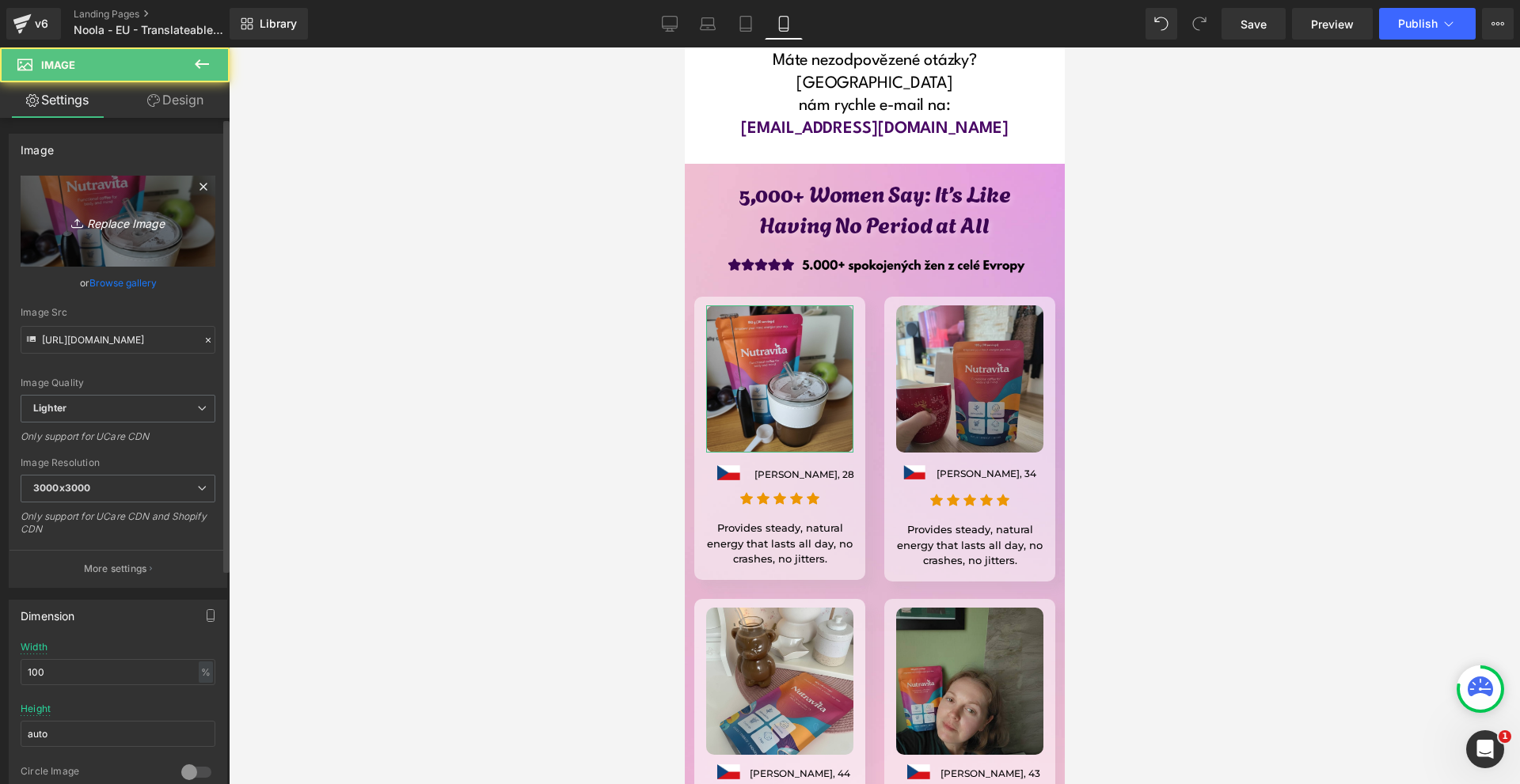
click at [120, 212] on icon "Replace Image" at bounding box center [118, 221] width 126 height 20
type input "C:\fakepath\Írj be némi törzsszöveget (38).png"
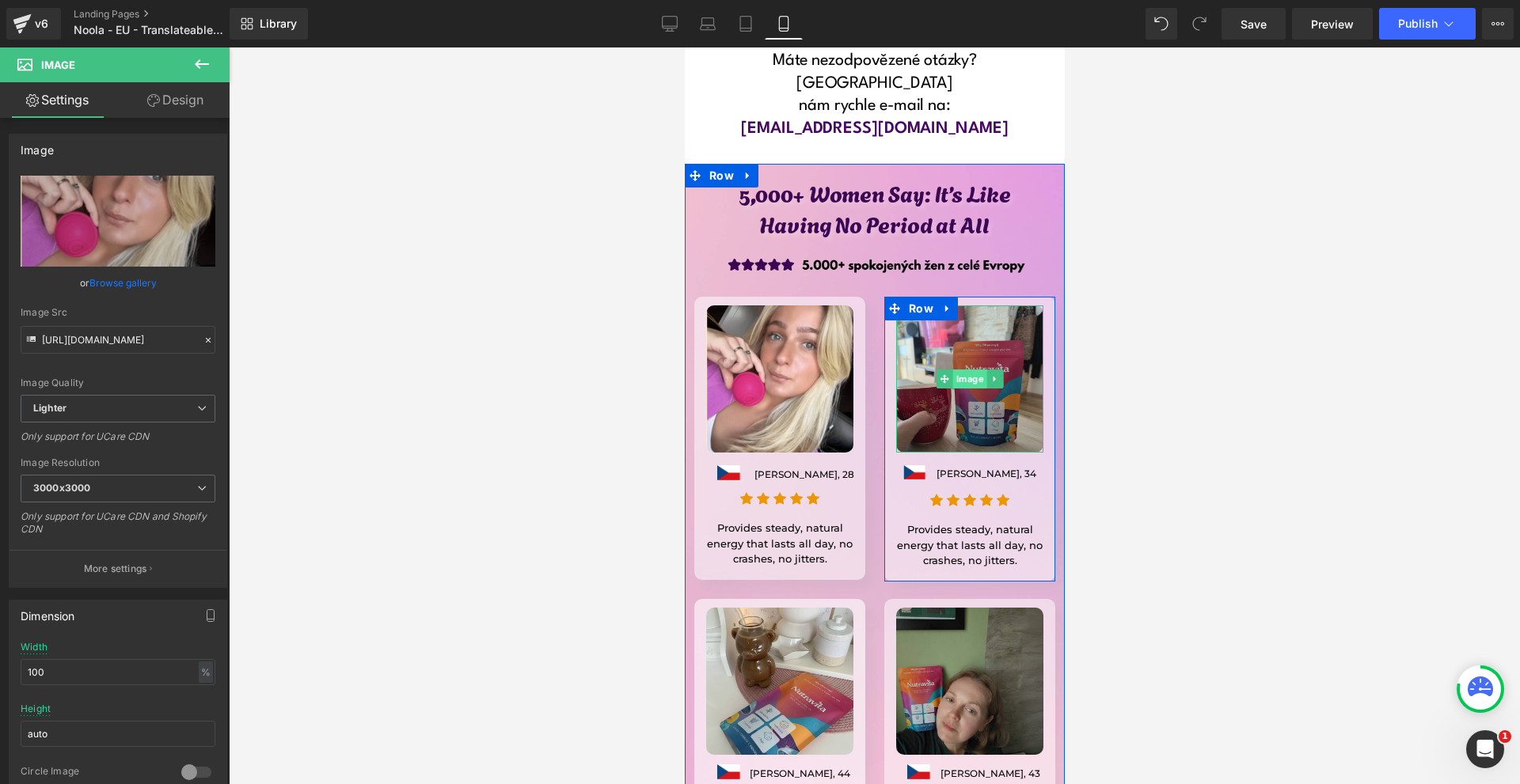
click at [957, 370] on span "Image" at bounding box center [969, 379] width 34 height 19
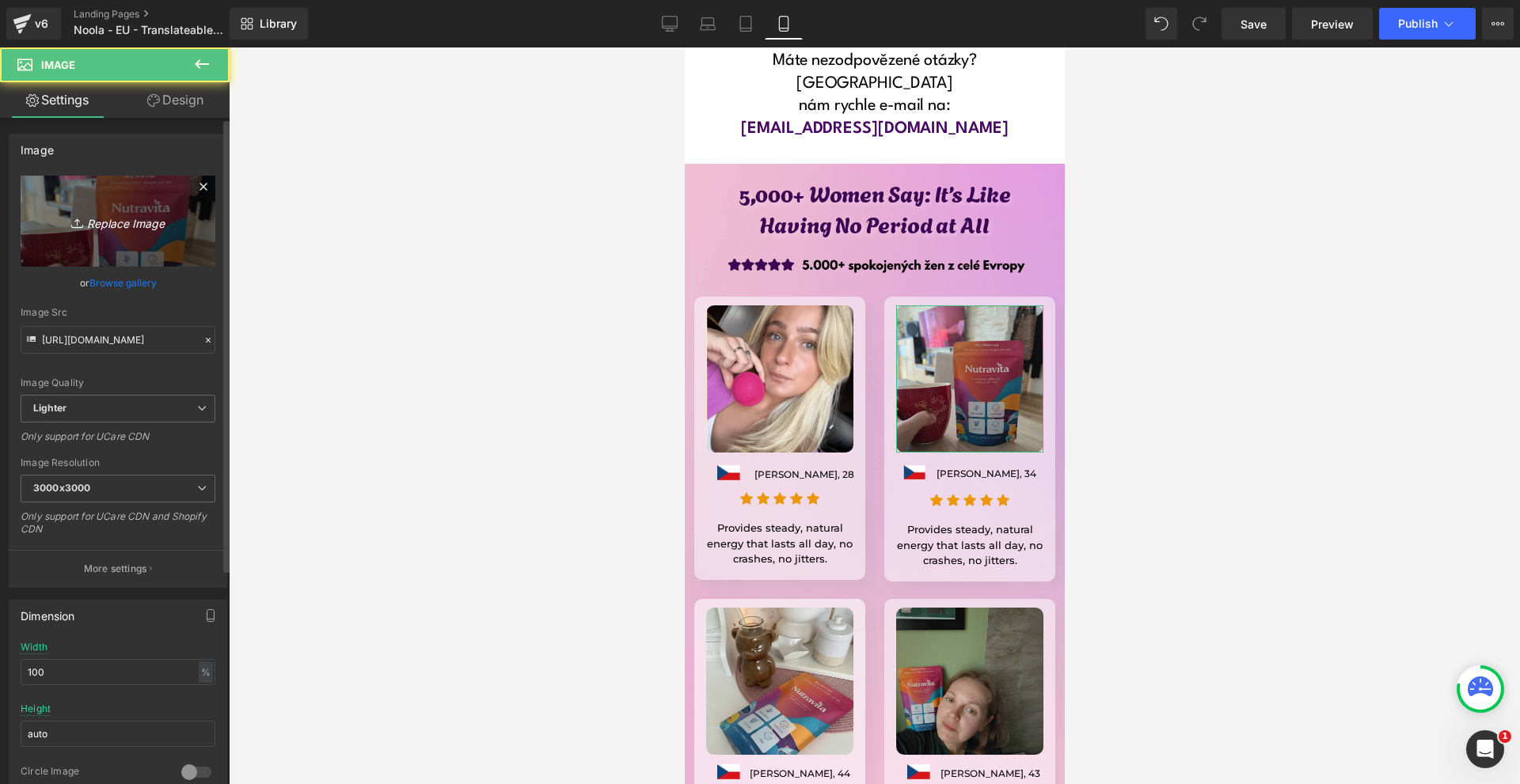
click at [60, 199] on link "Replace Image" at bounding box center [118, 221] width 195 height 91
type input "C:\fakepath\Írj be némi törzsszöveget (38).png"
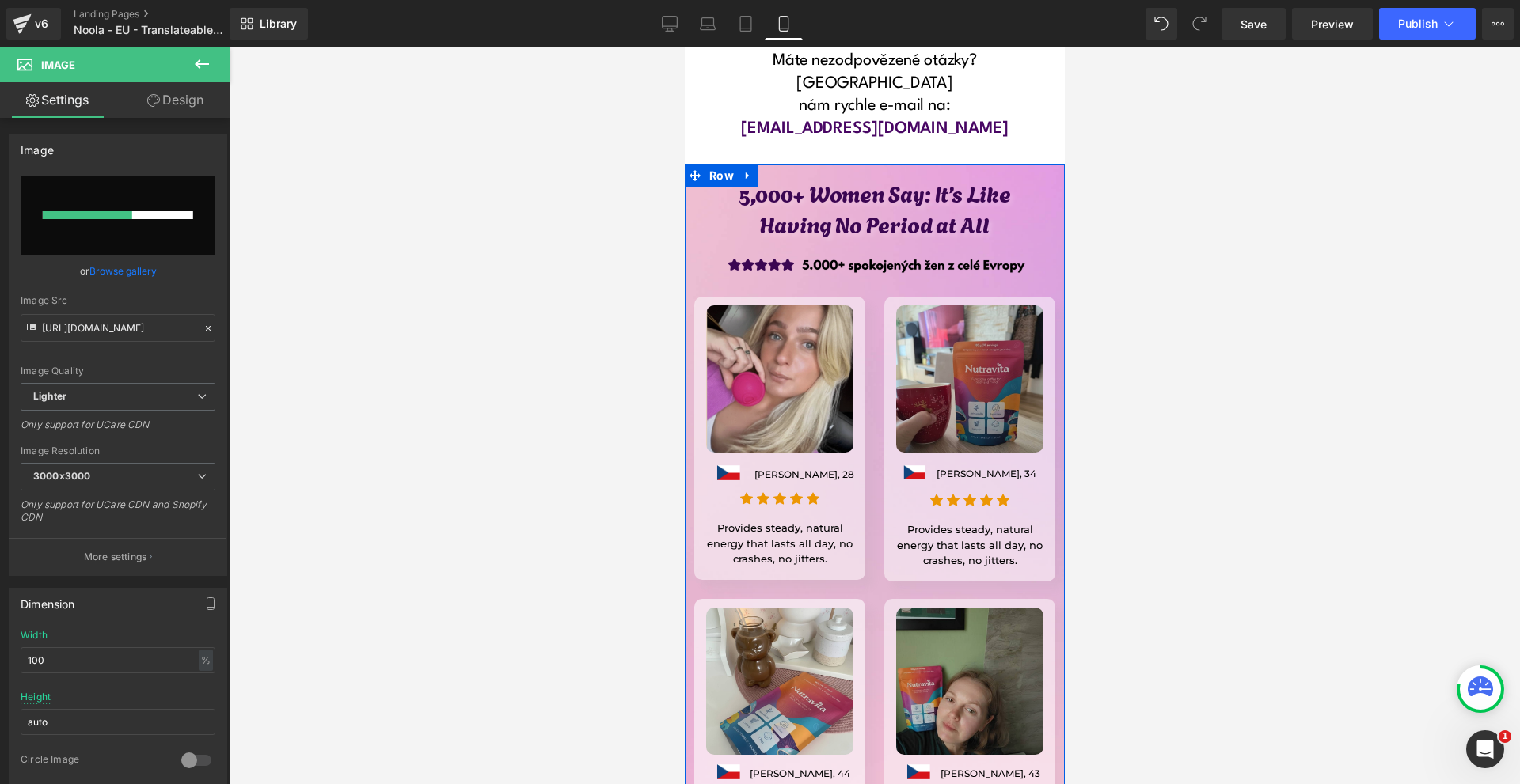
click at [803, 306] on img at bounding box center [779, 379] width 148 height 147
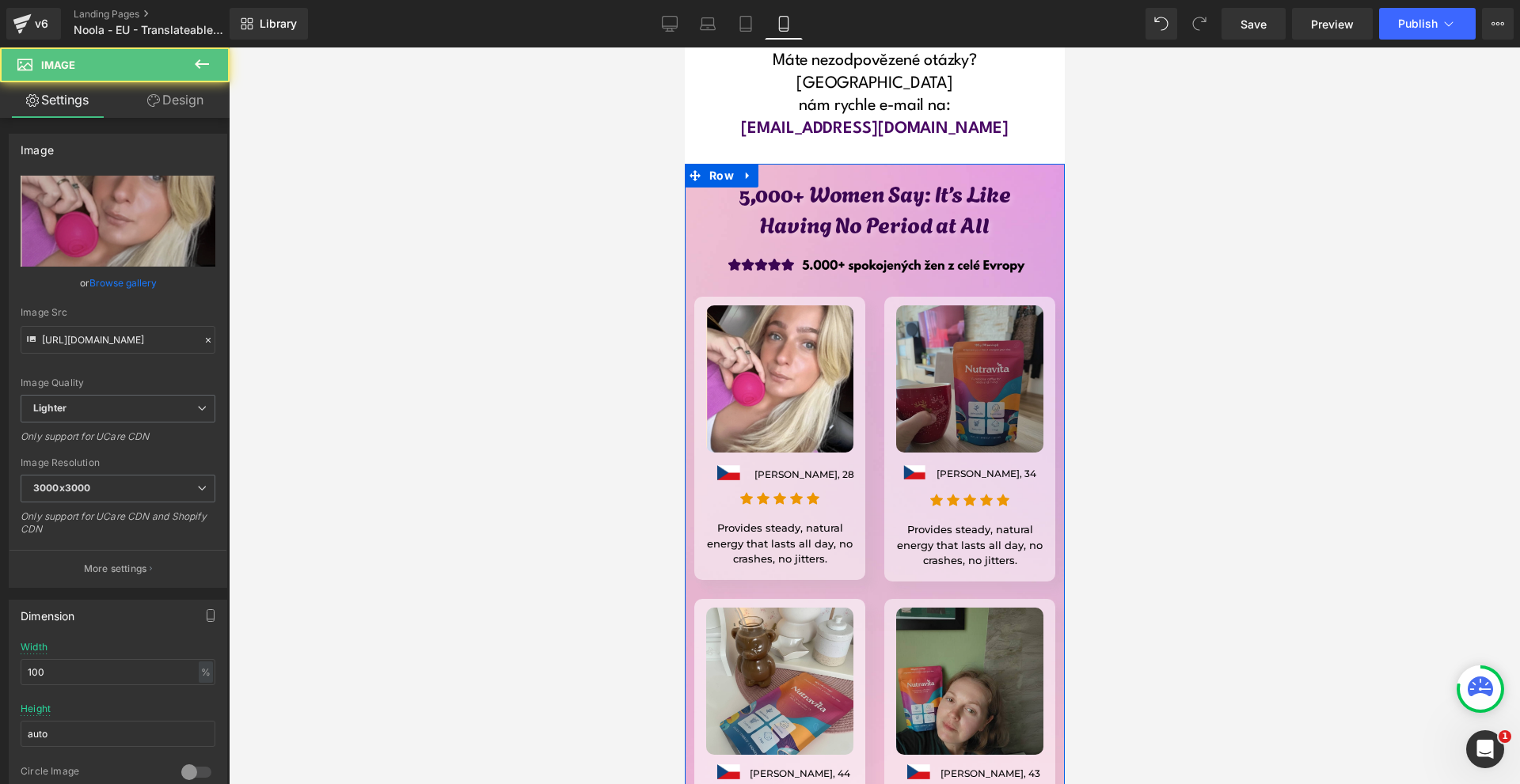
click at [925, 306] on img at bounding box center [969, 379] width 148 height 147
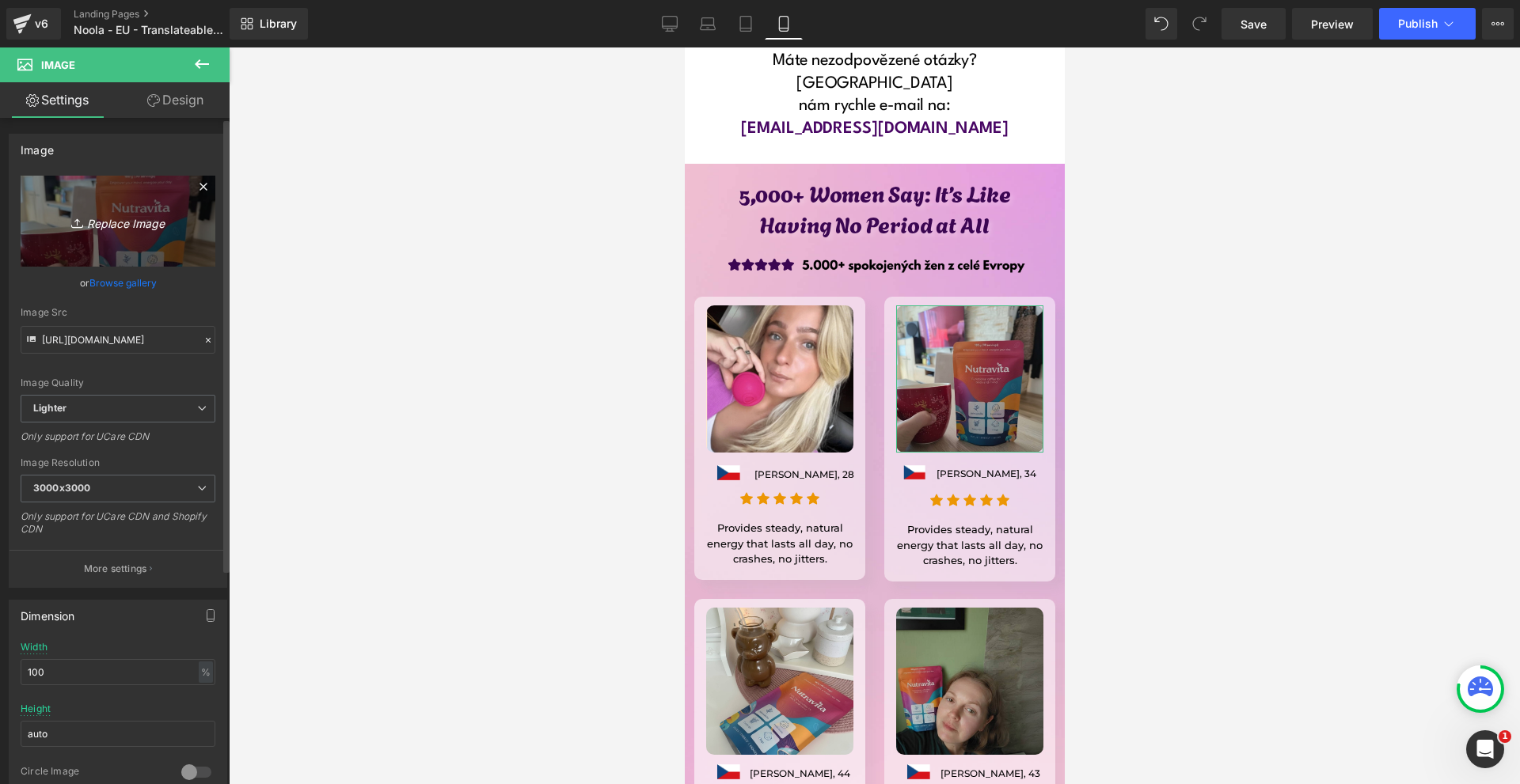
click at [126, 222] on icon "Replace Image" at bounding box center [118, 221] width 126 height 20
type input "C:\fakepath\Írj be némi törzsszöveget (39).png"
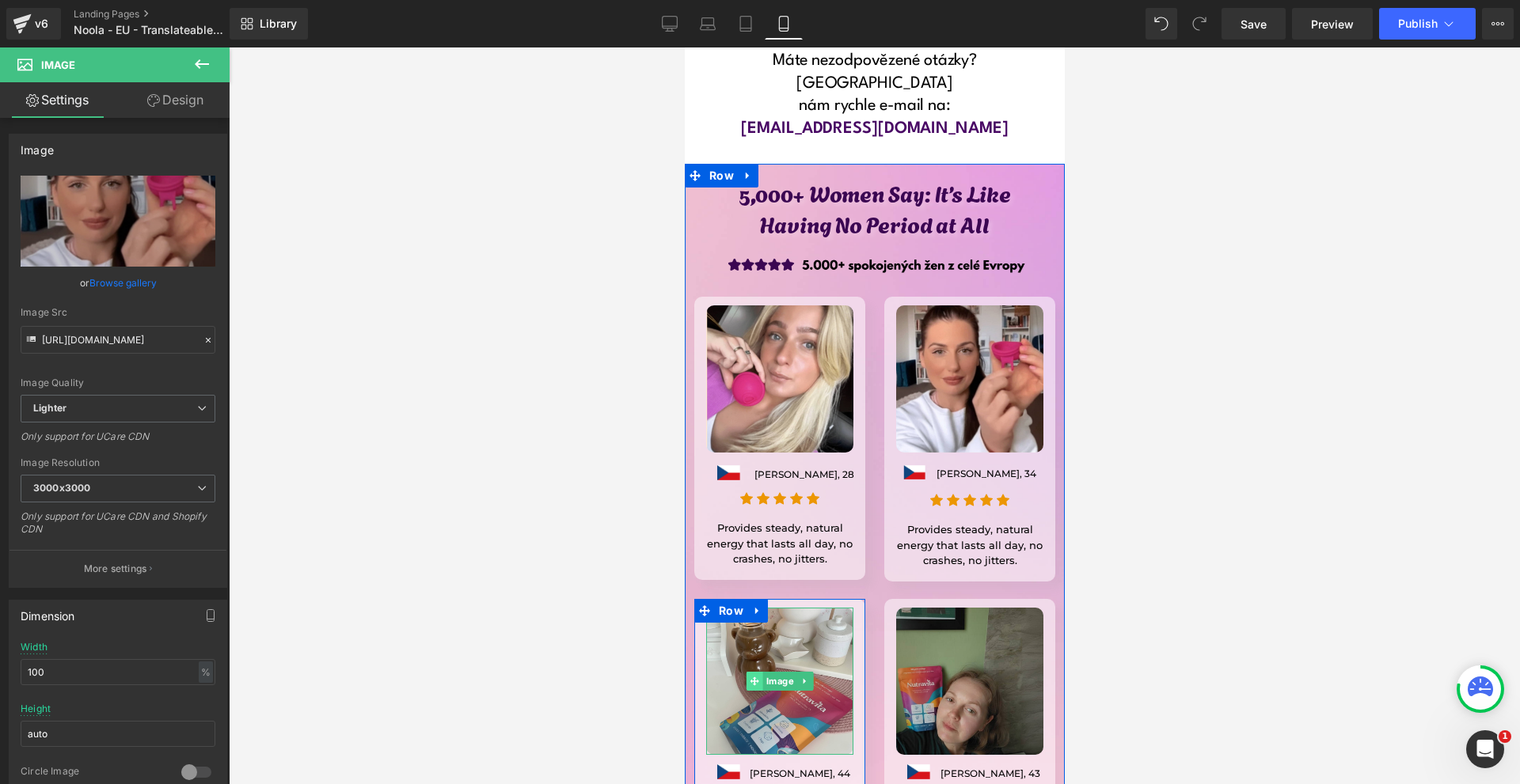
click at [752, 677] on icon at bounding box center [754, 681] width 9 height 9
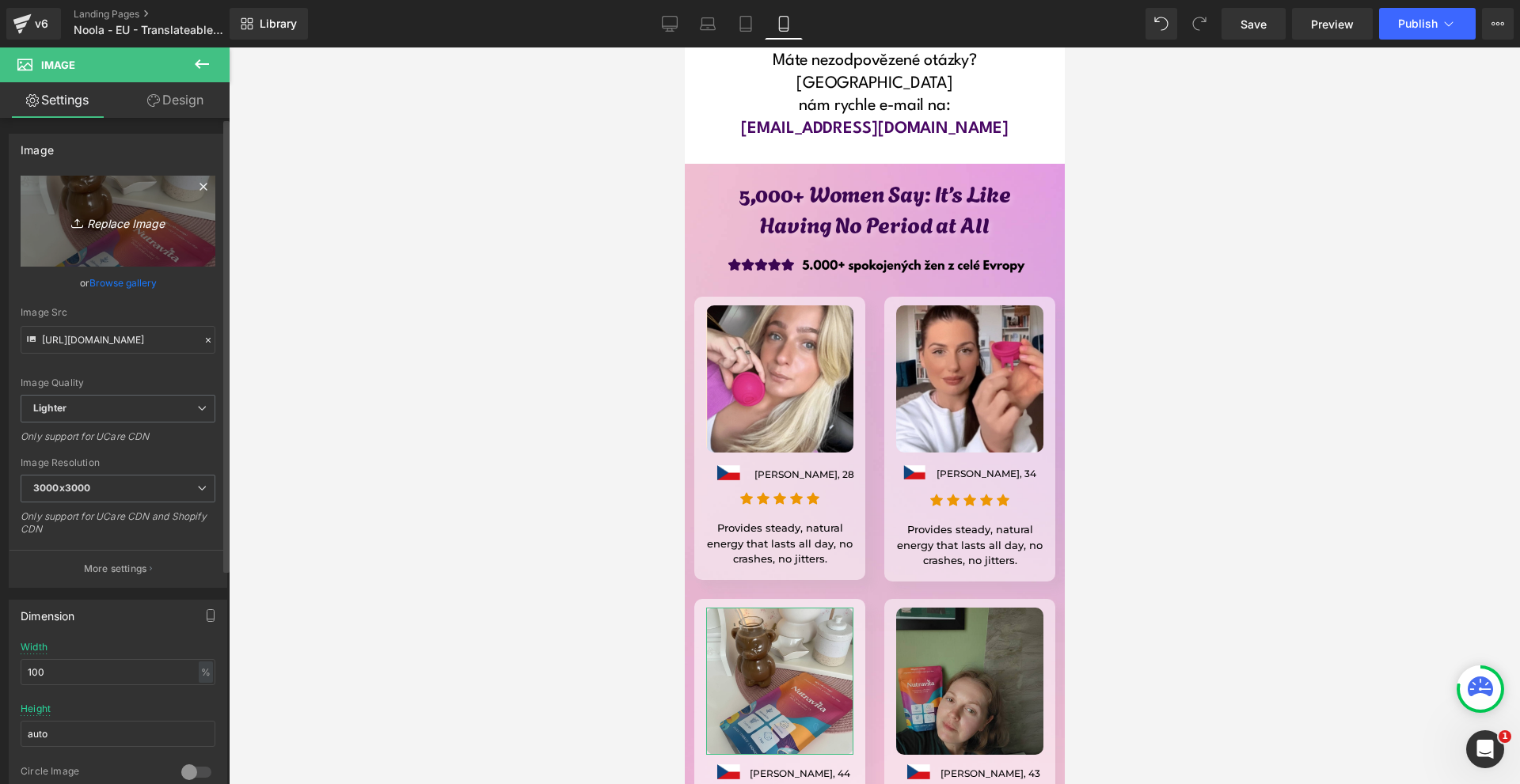
click at [78, 218] on icon at bounding box center [79, 223] width 16 height 16
type input "C:\fakepath\Írj be némi törzsszöveget (40).png"
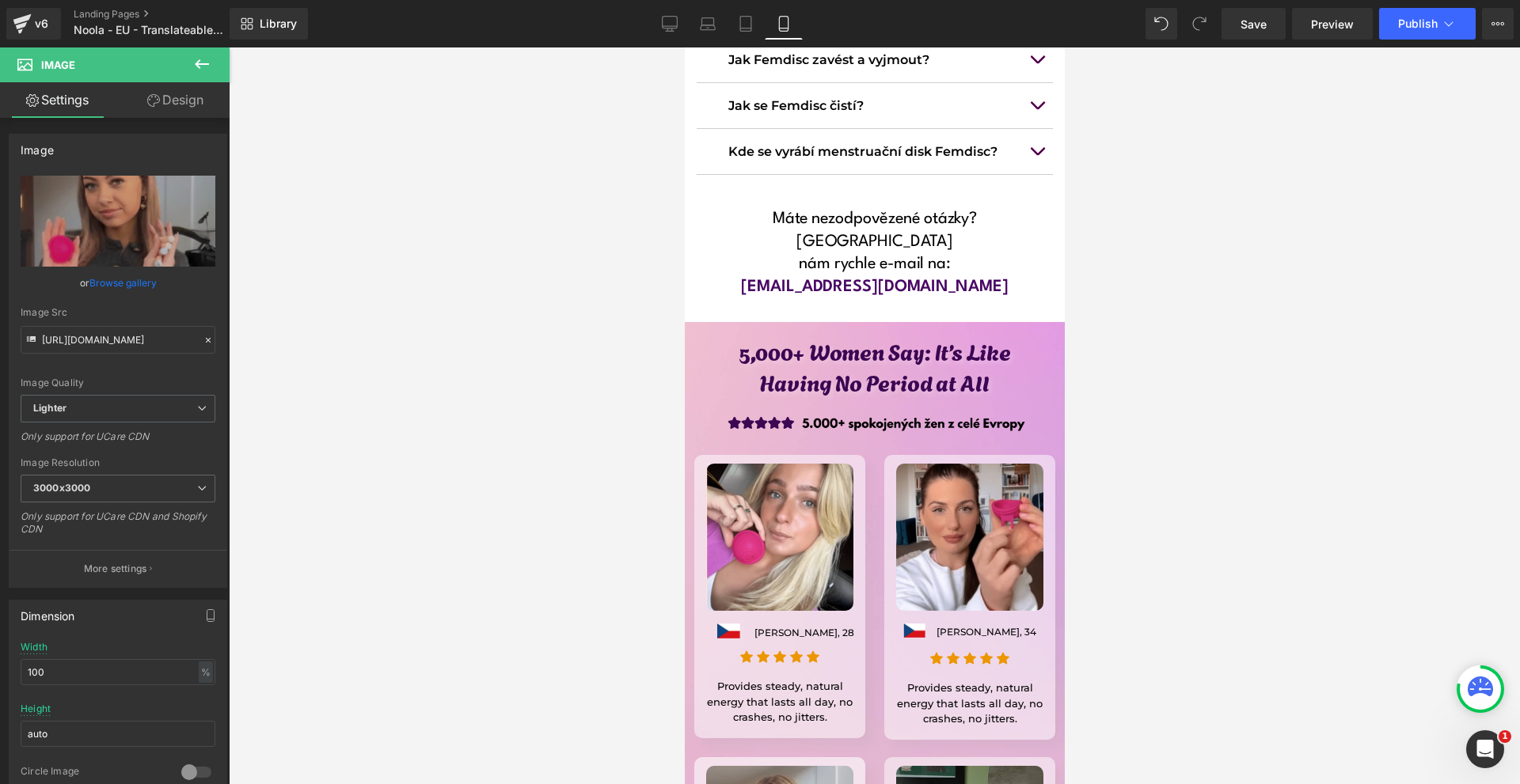
scroll to position [12371, 0]
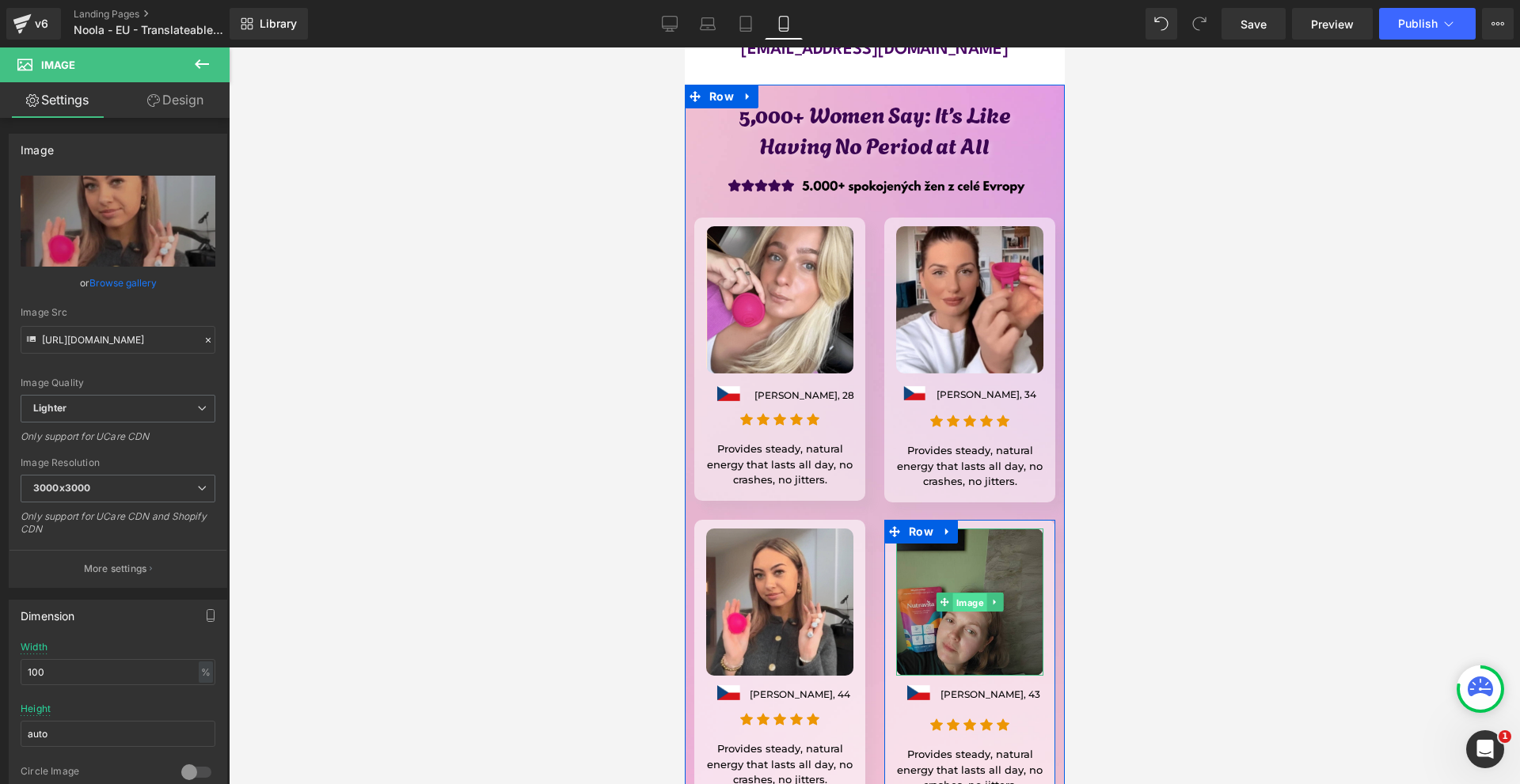
click at [959, 593] on span "Image" at bounding box center [969, 602] width 34 height 19
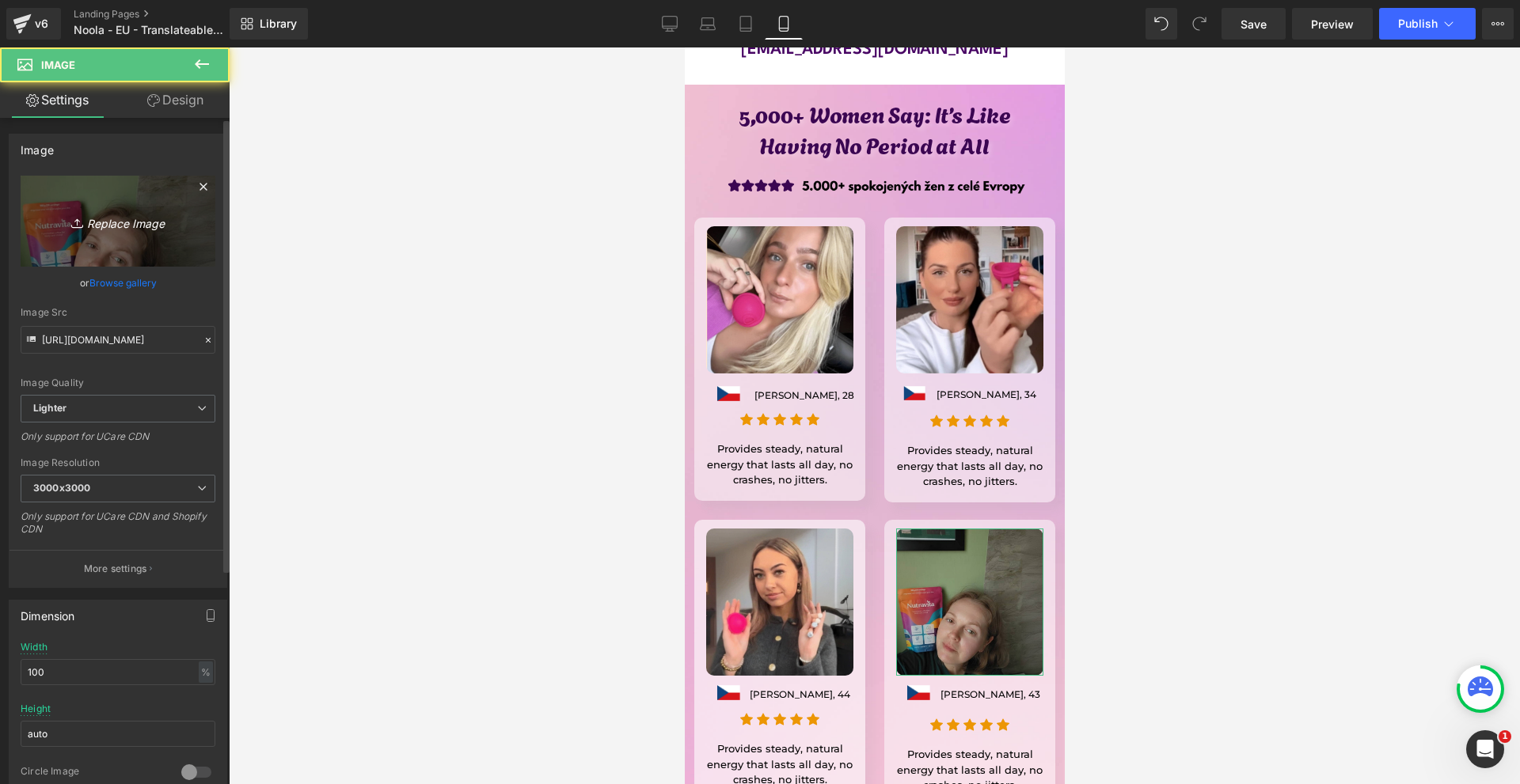
click at [78, 248] on link "Replace Image" at bounding box center [118, 221] width 195 height 91
type input "C:\fakepath\Írj be némi törzsszöveget (41).png"
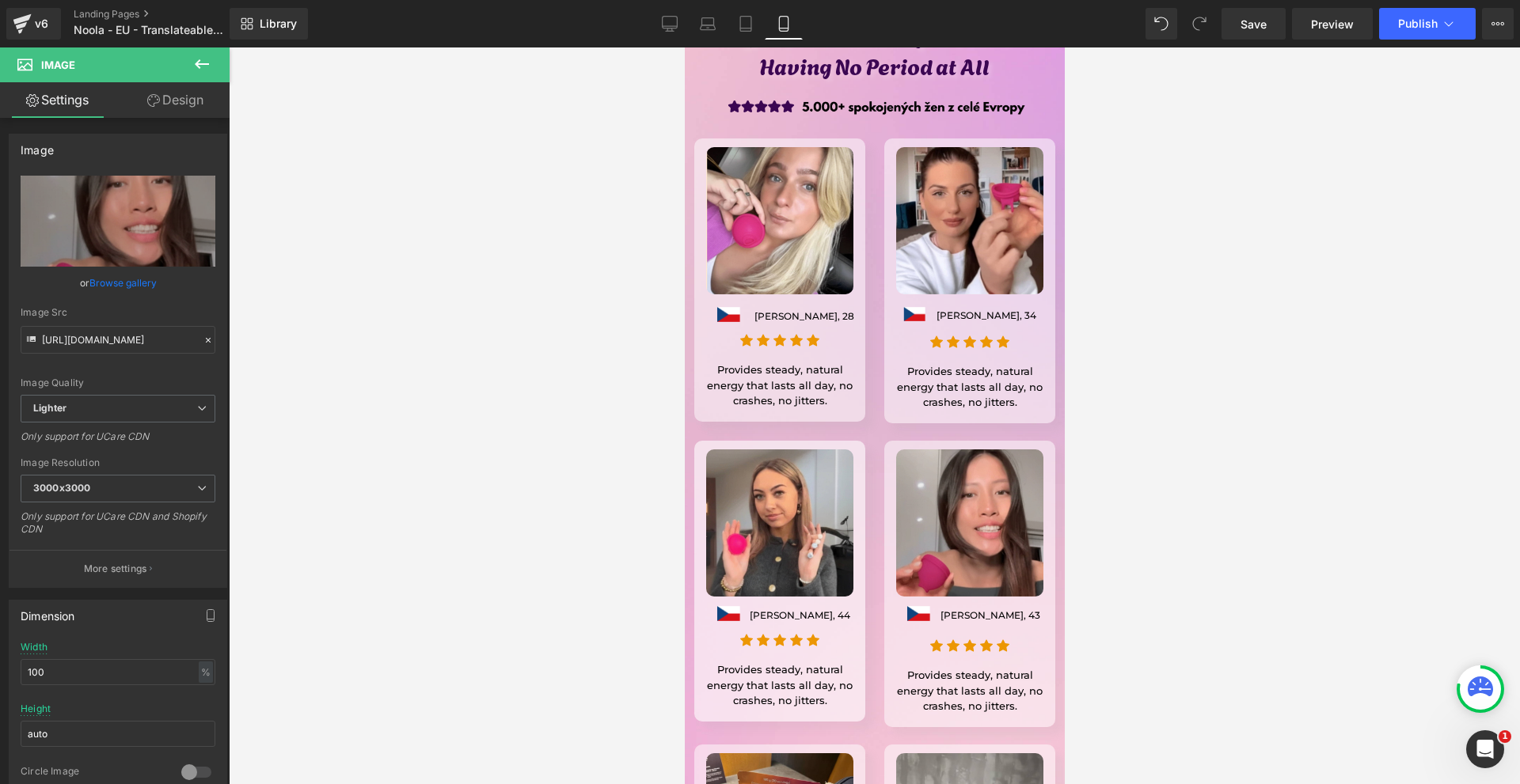
scroll to position [12767, 0]
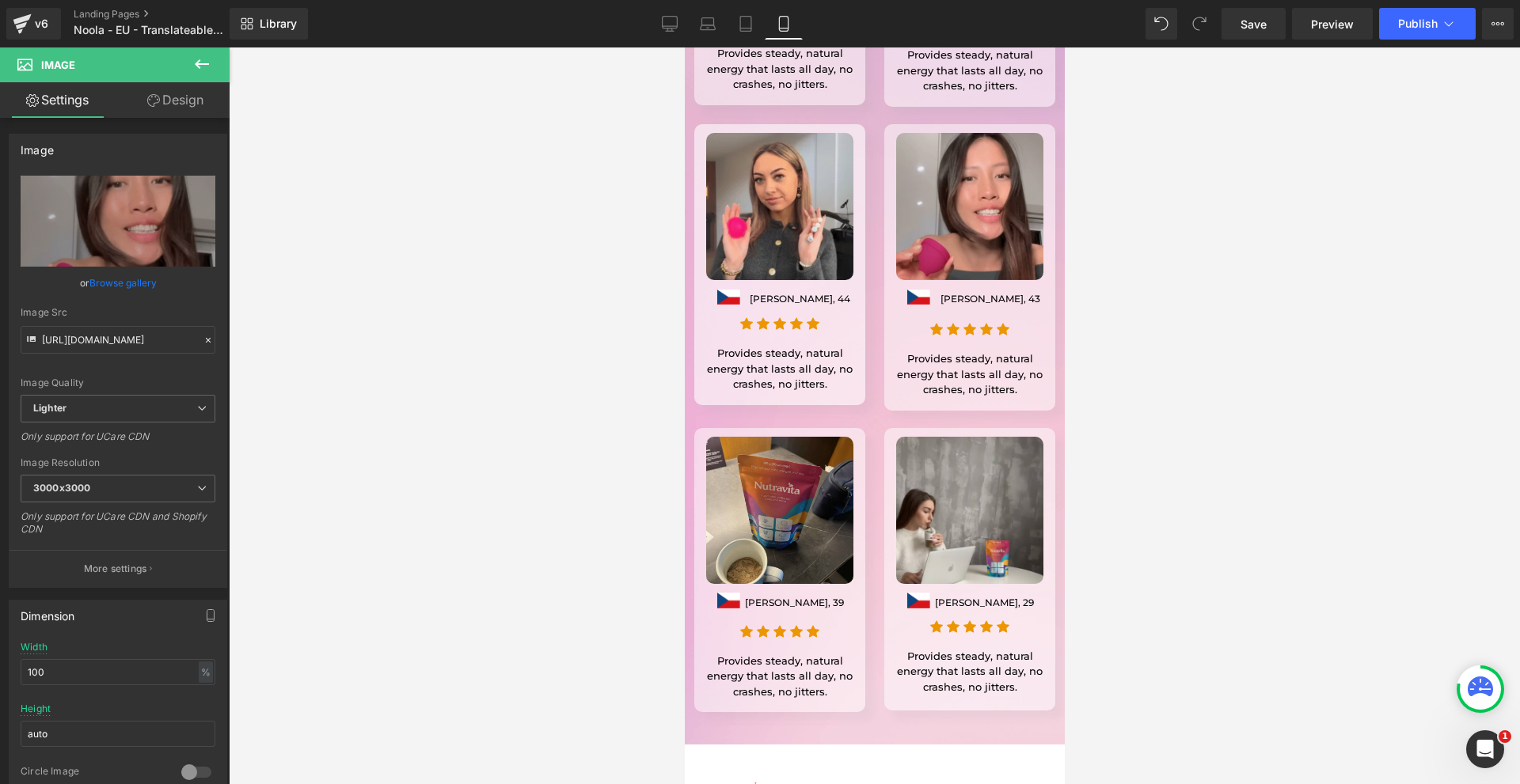
click at [749, 437] on div "Image" at bounding box center [779, 511] width 148 height 147
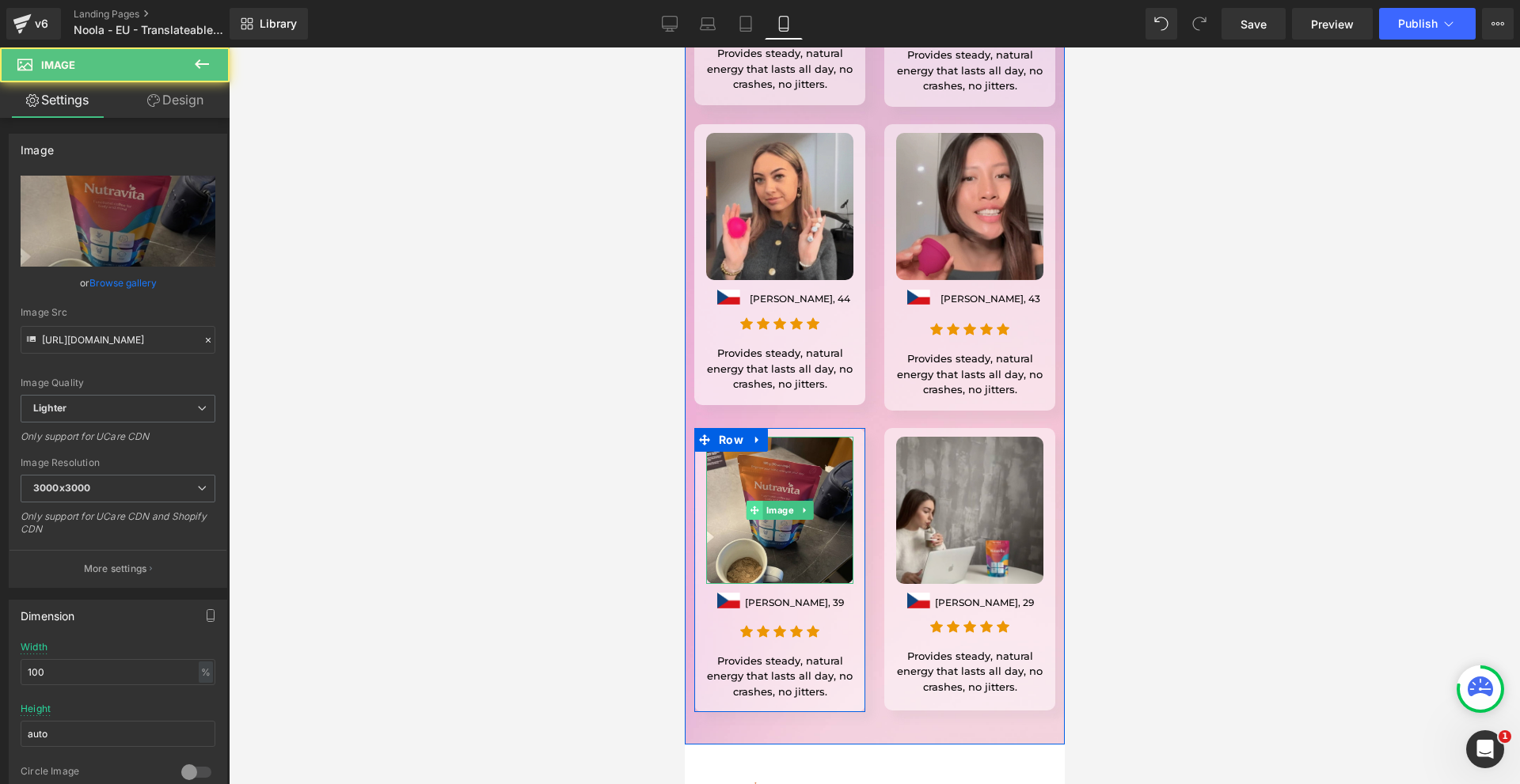
drag, startPoint x: 766, startPoint y: 356, endPoint x: 745, endPoint y: 356, distance: 21.0
click at [766, 501] on span "Image" at bounding box center [779, 511] width 34 height 19
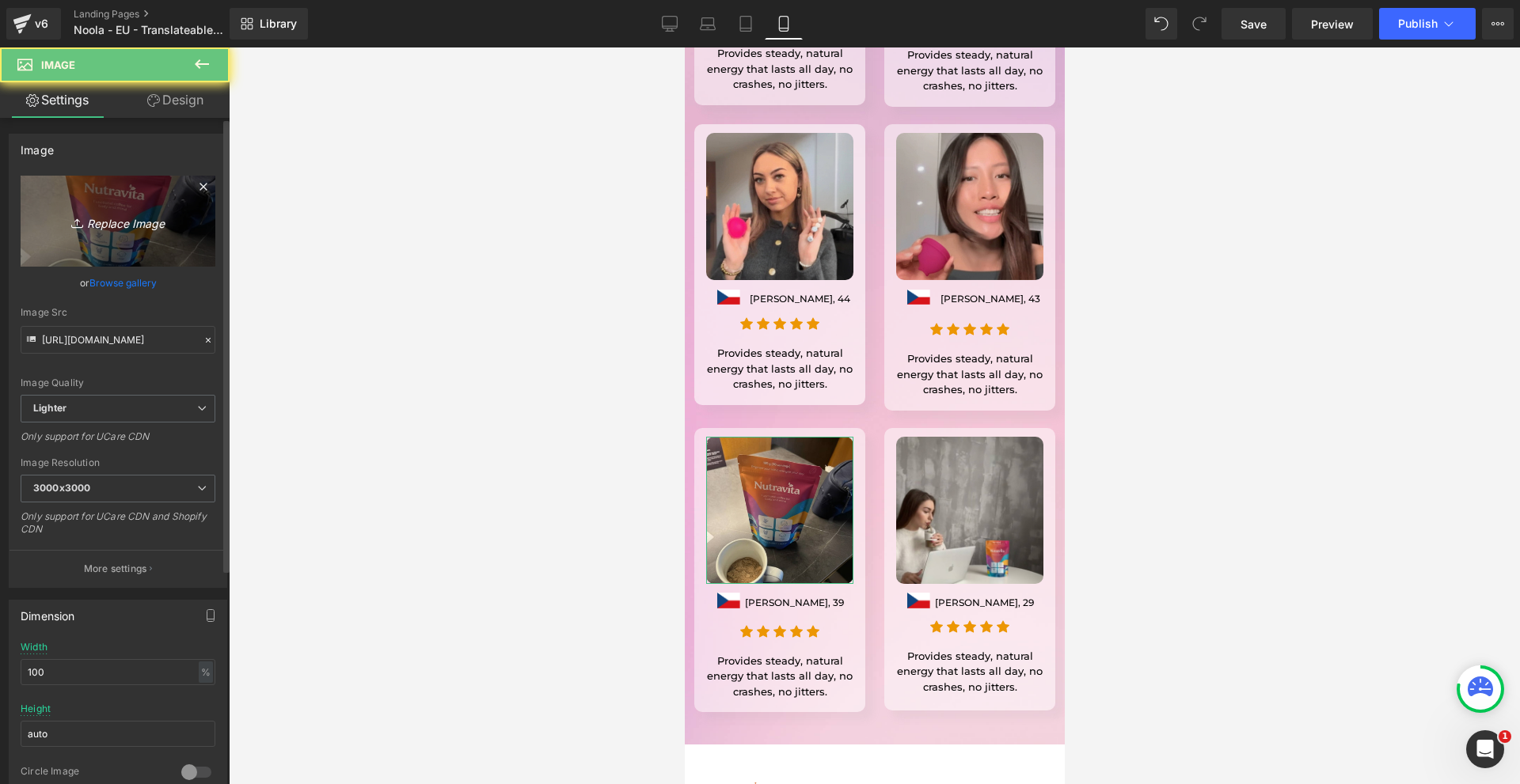
click at [82, 228] on icon at bounding box center [79, 223] width 16 height 16
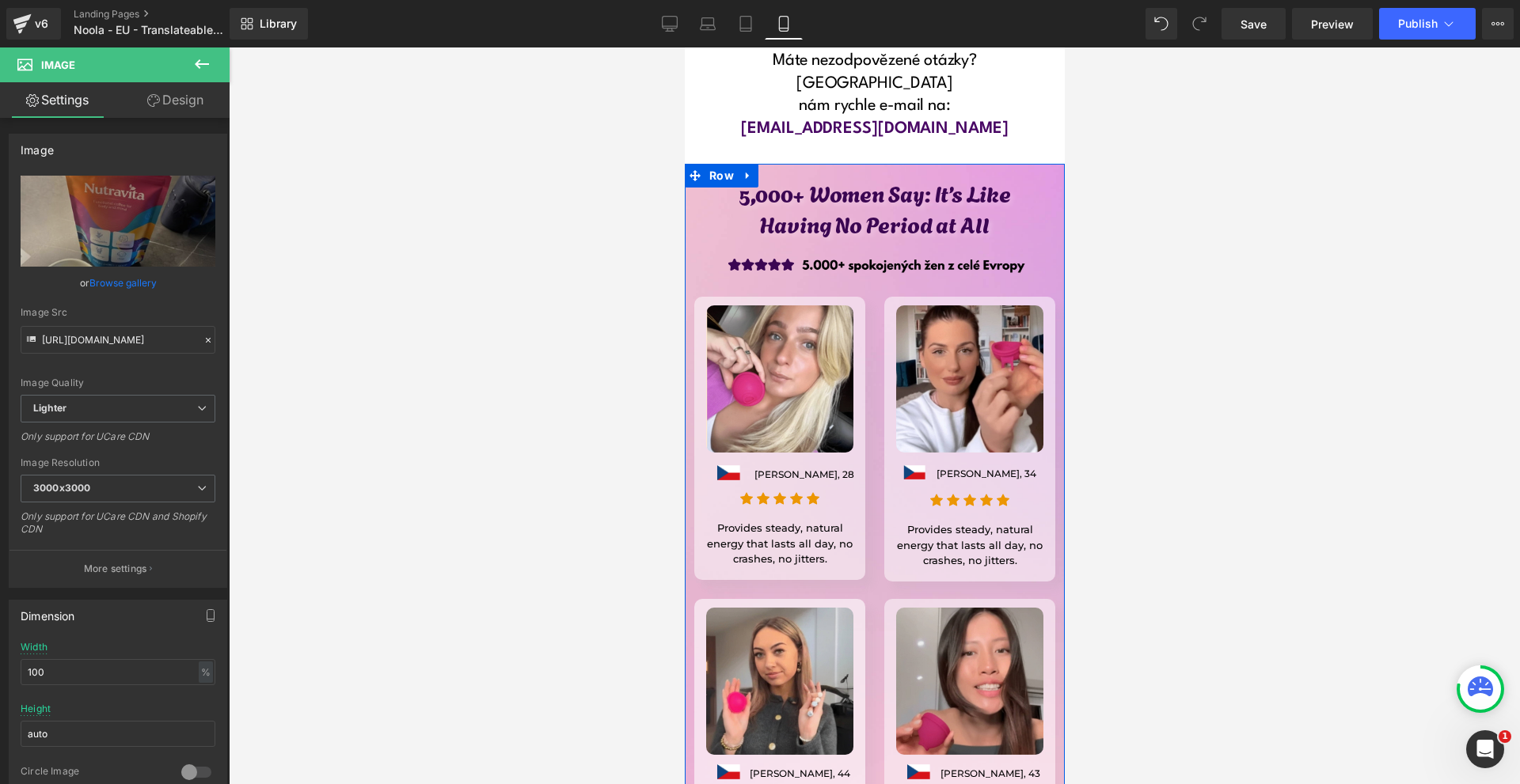
scroll to position [12608, 0]
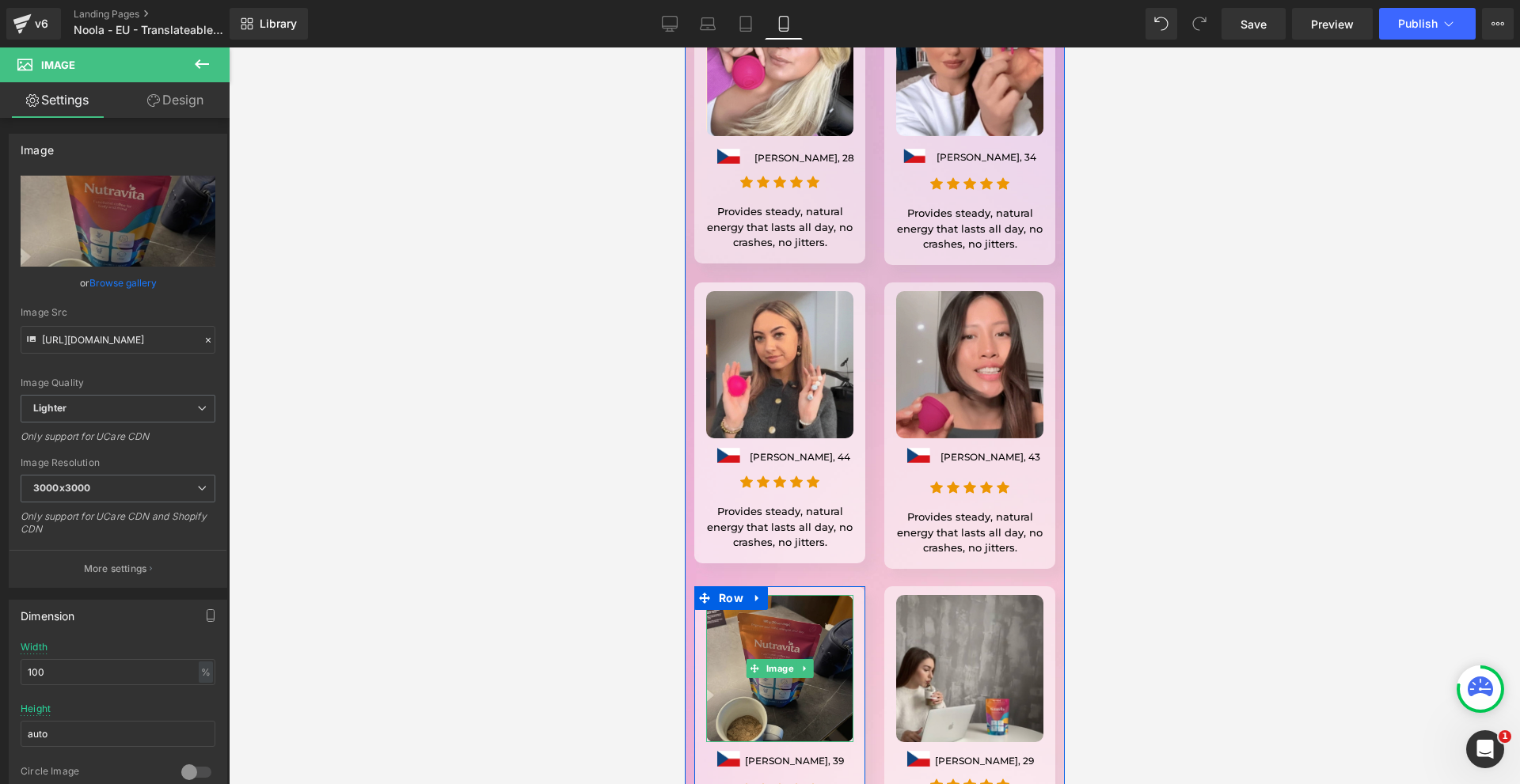
click at [767, 595] on div "Image" at bounding box center [779, 669] width 148 height 147
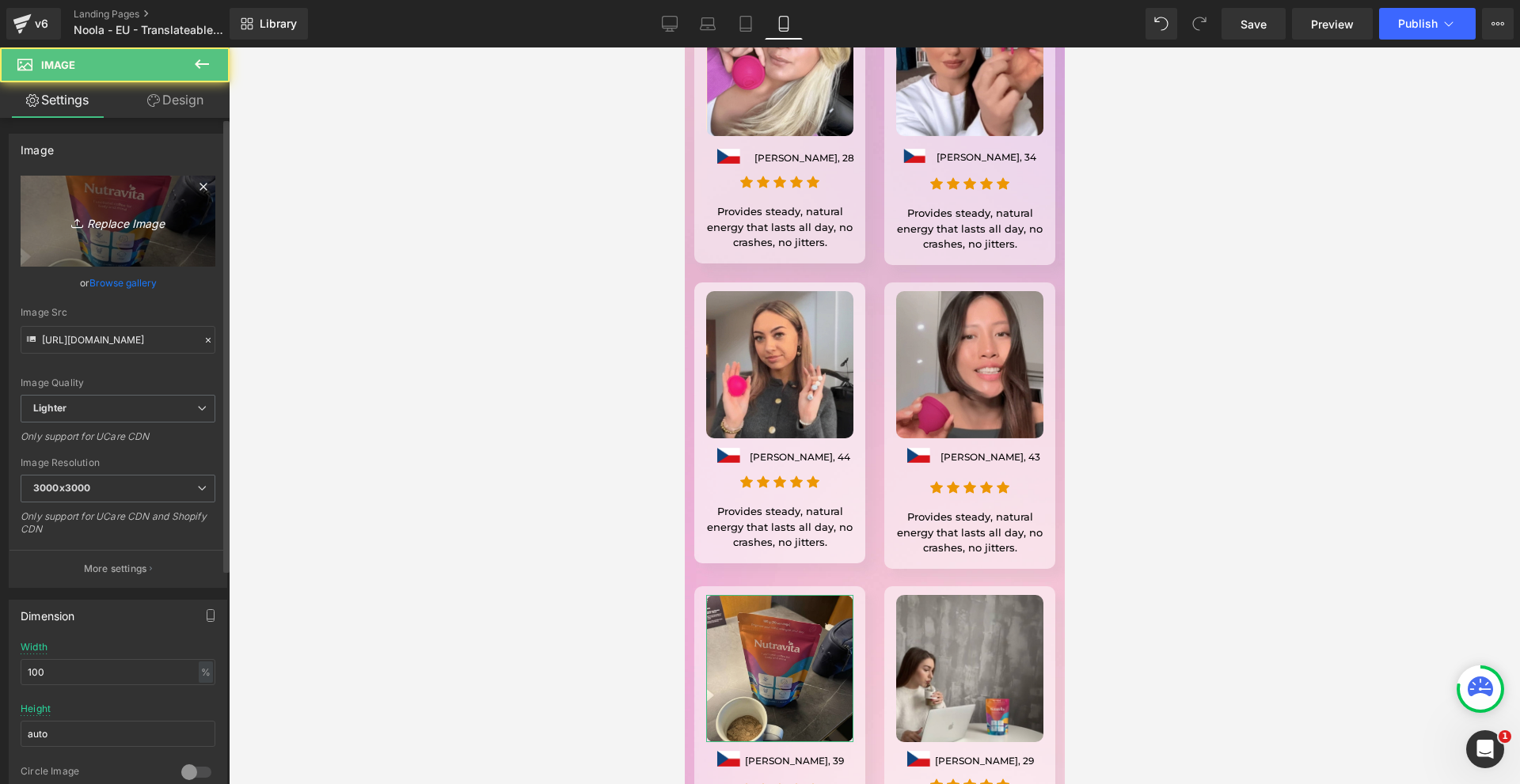
click at [189, 218] on link "Replace Image" at bounding box center [118, 221] width 195 height 91
type input "C:\fakepath\Írj be némi törzsszöveget (42).png"
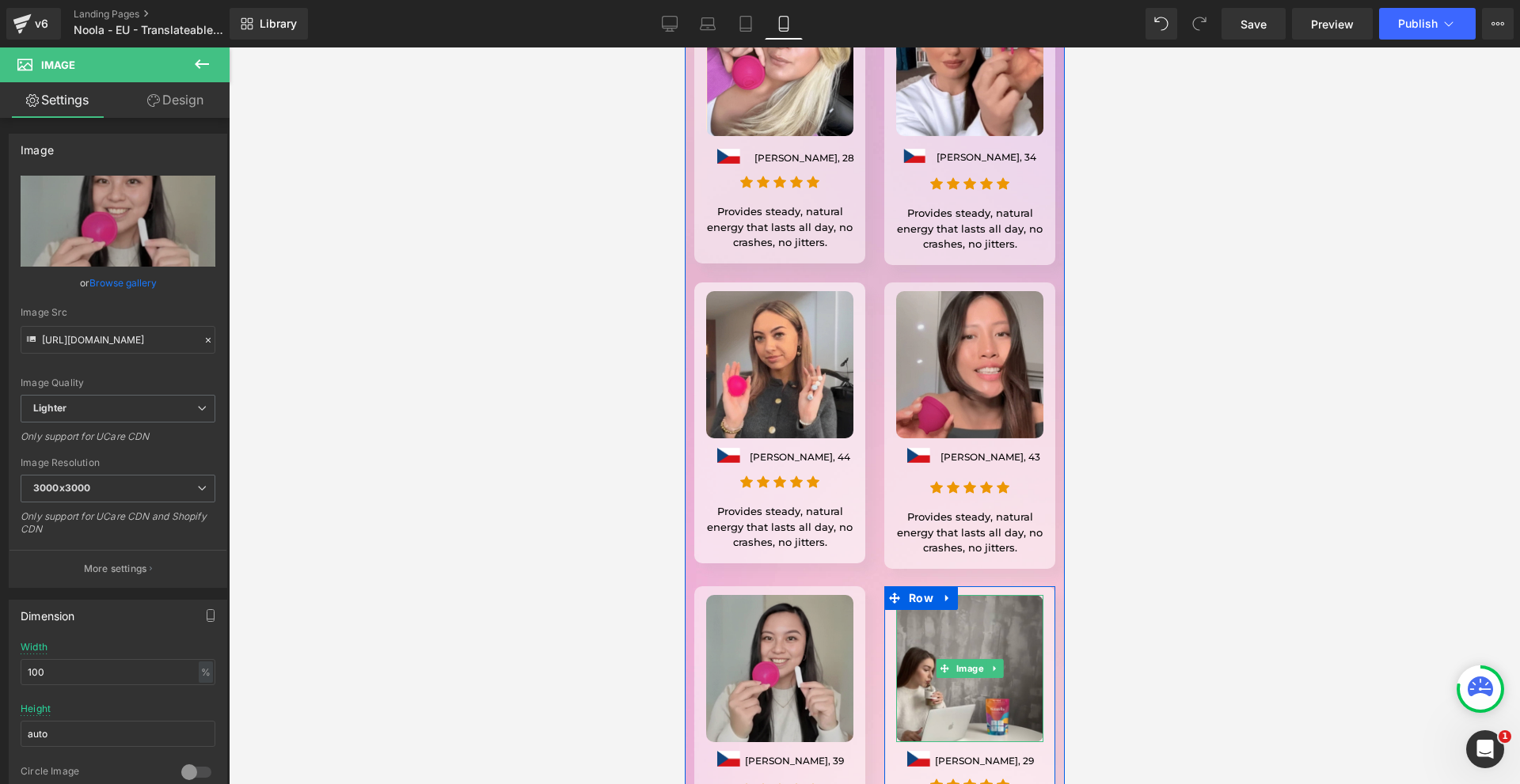
click at [955, 595] on img at bounding box center [969, 669] width 148 height 147
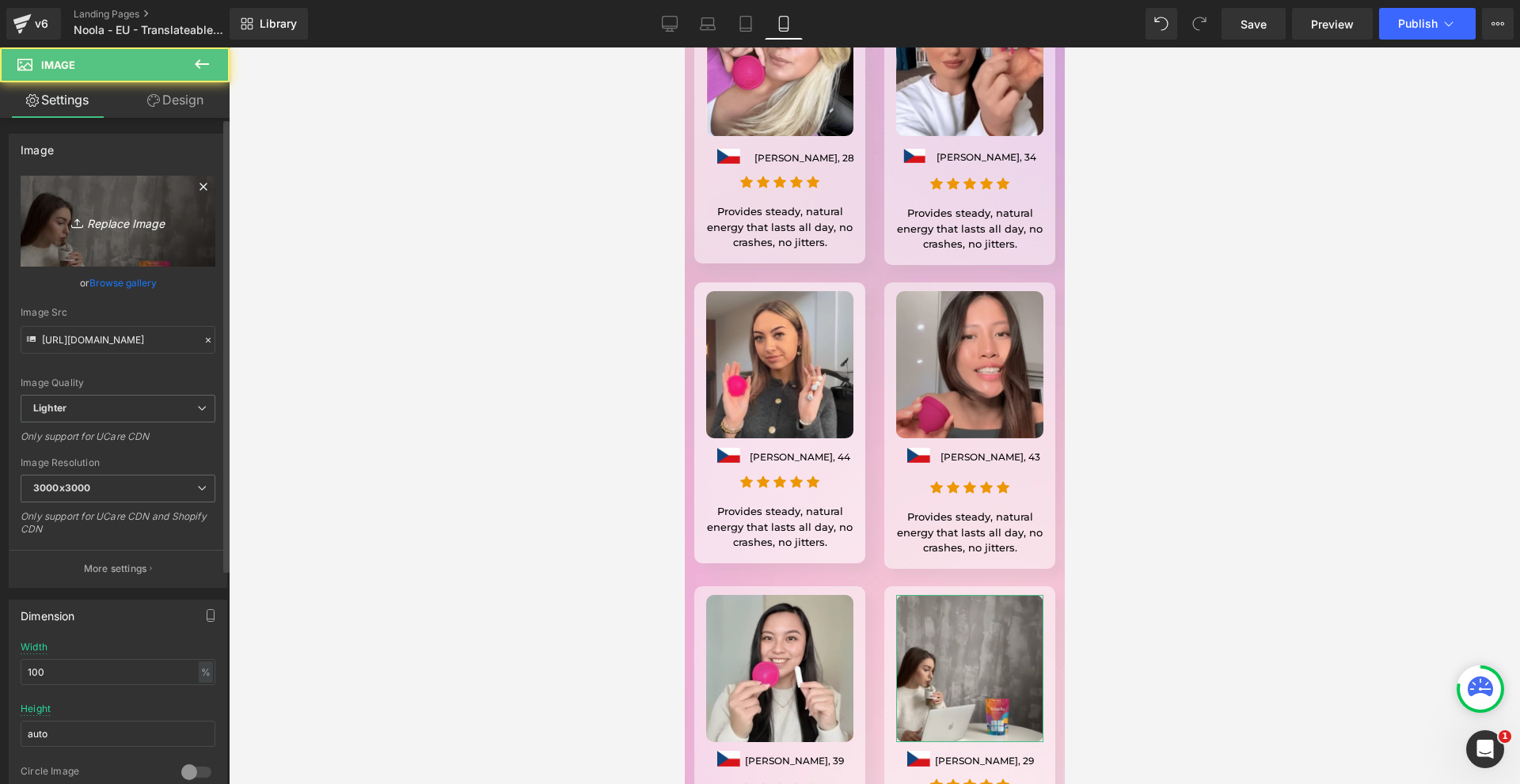
click at [121, 238] on link "Replace Image" at bounding box center [118, 221] width 195 height 91
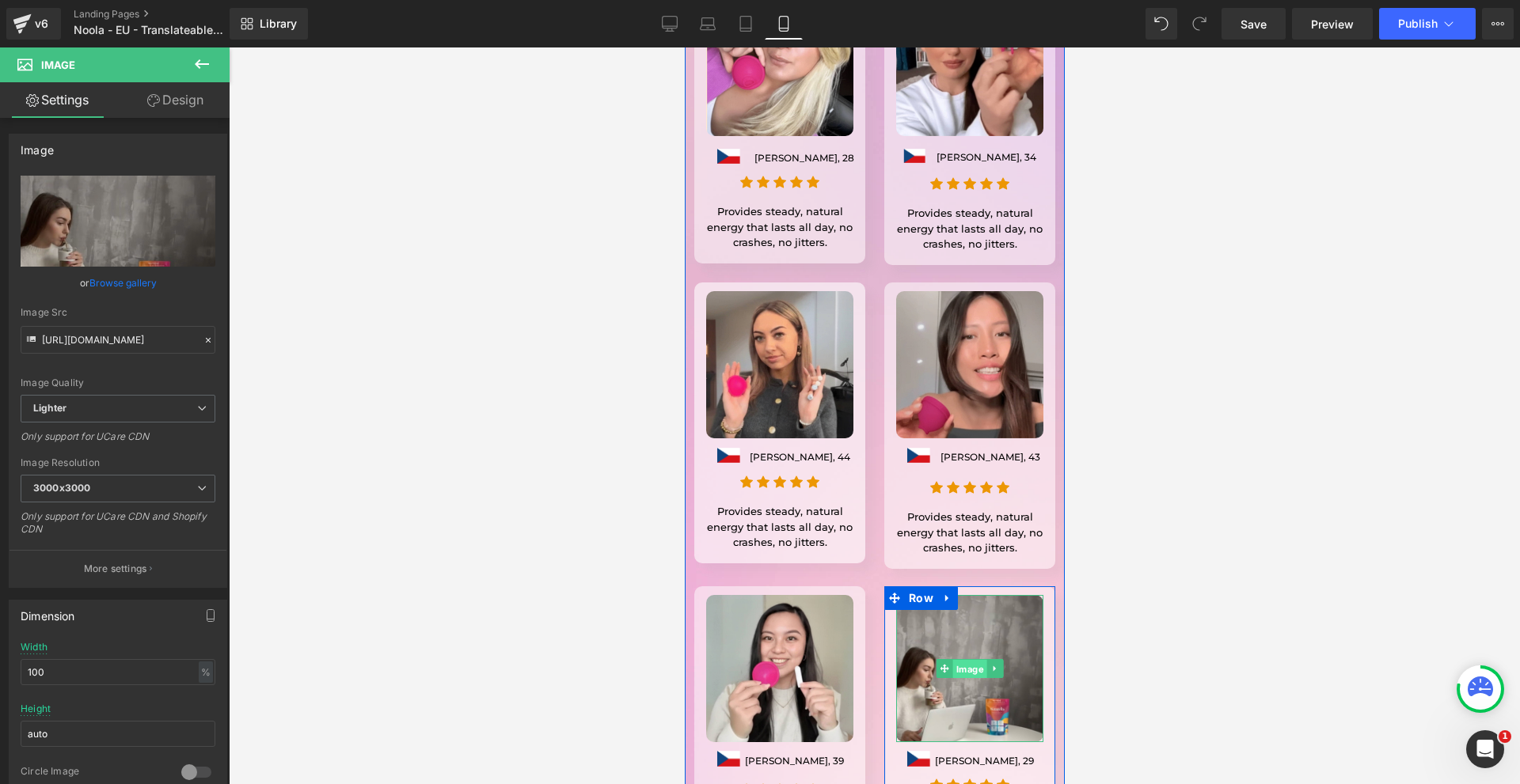
click at [968, 659] on span "Image" at bounding box center [969, 669] width 34 height 19
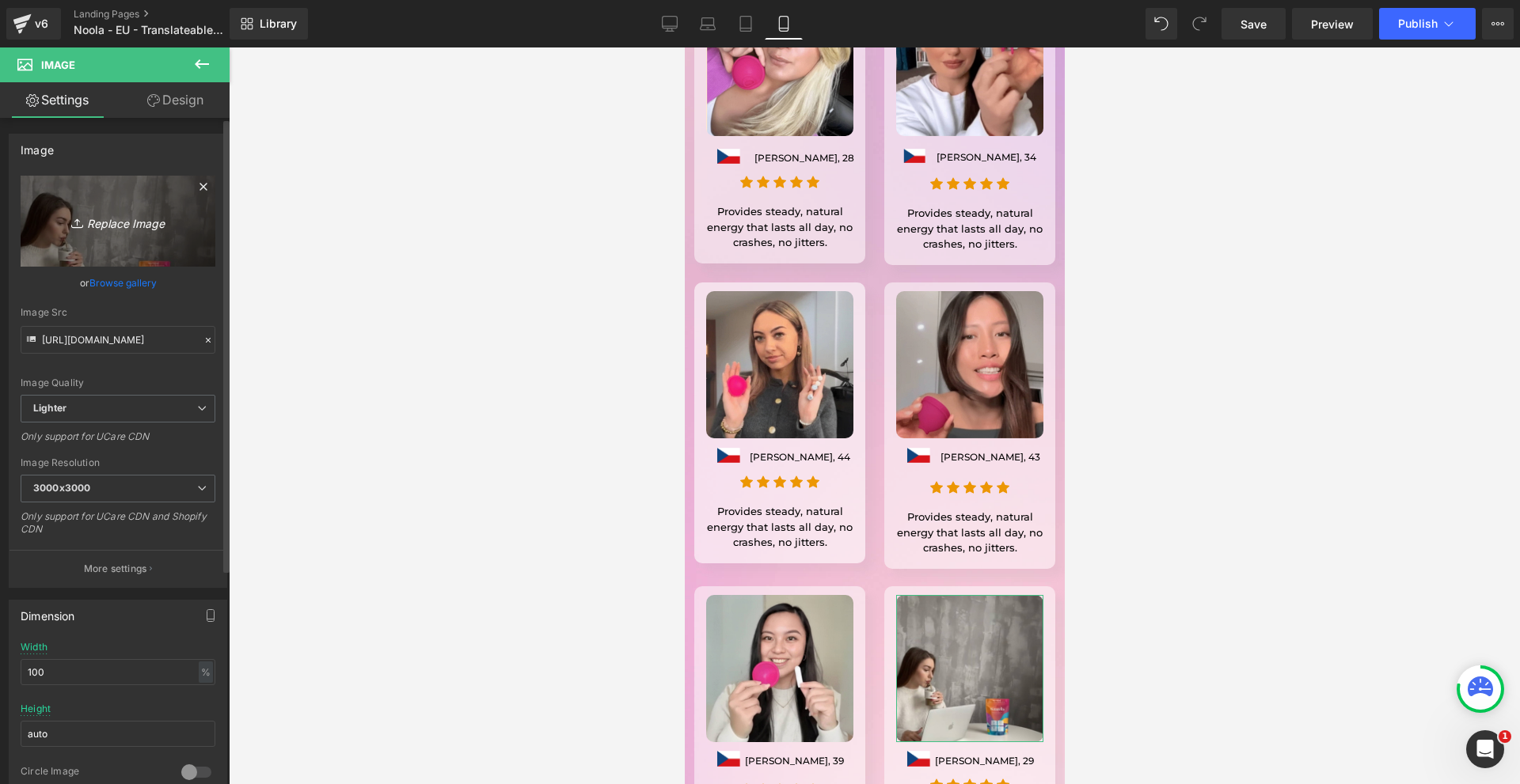
click at [96, 219] on icon "Replace Image" at bounding box center [118, 221] width 126 height 20
type input "C:\fakepath\Írj be némi törzsszöveget (43).png"
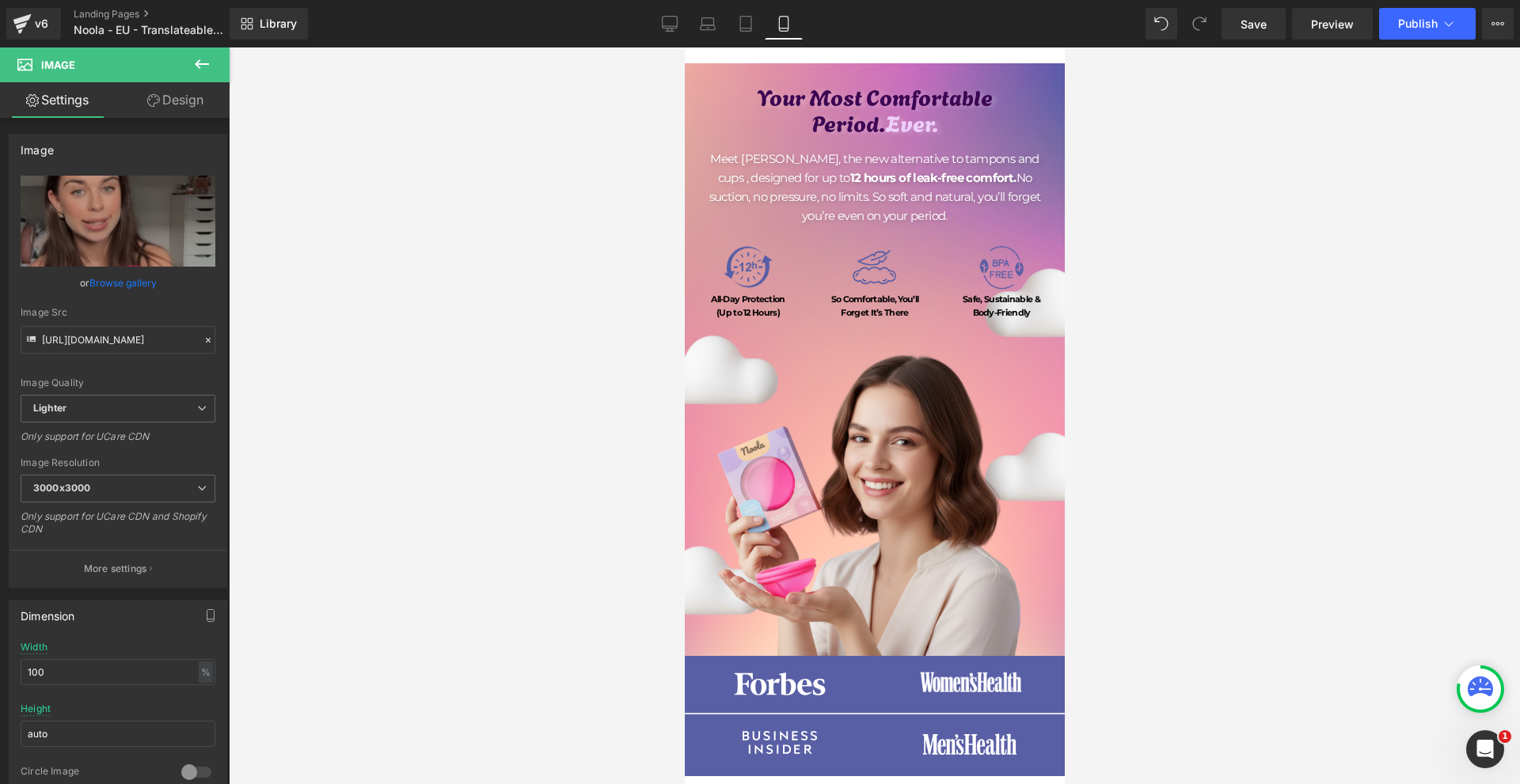
scroll to position [0, 0]
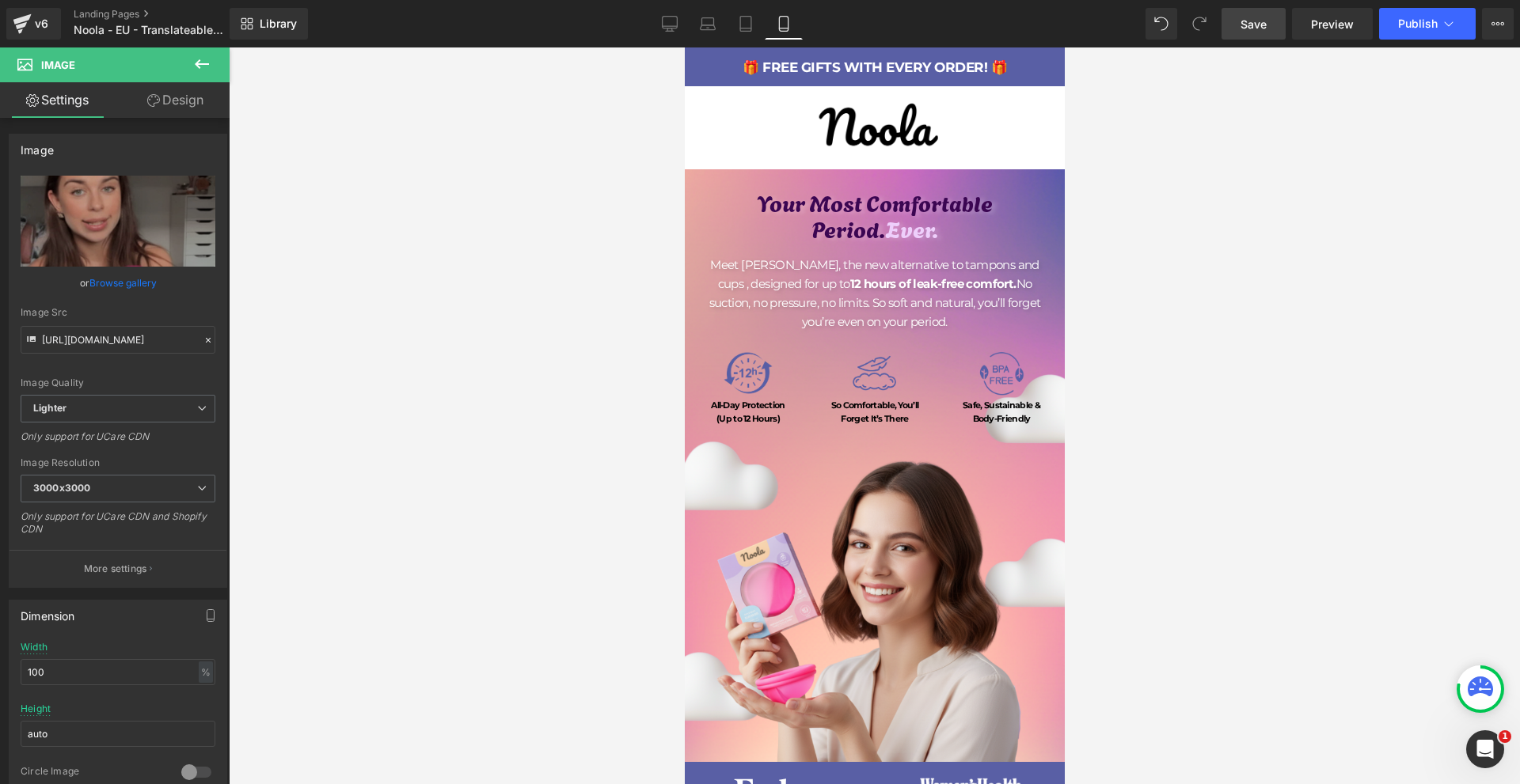
click at [1235, 24] on link "Save" at bounding box center [1253, 24] width 64 height 32
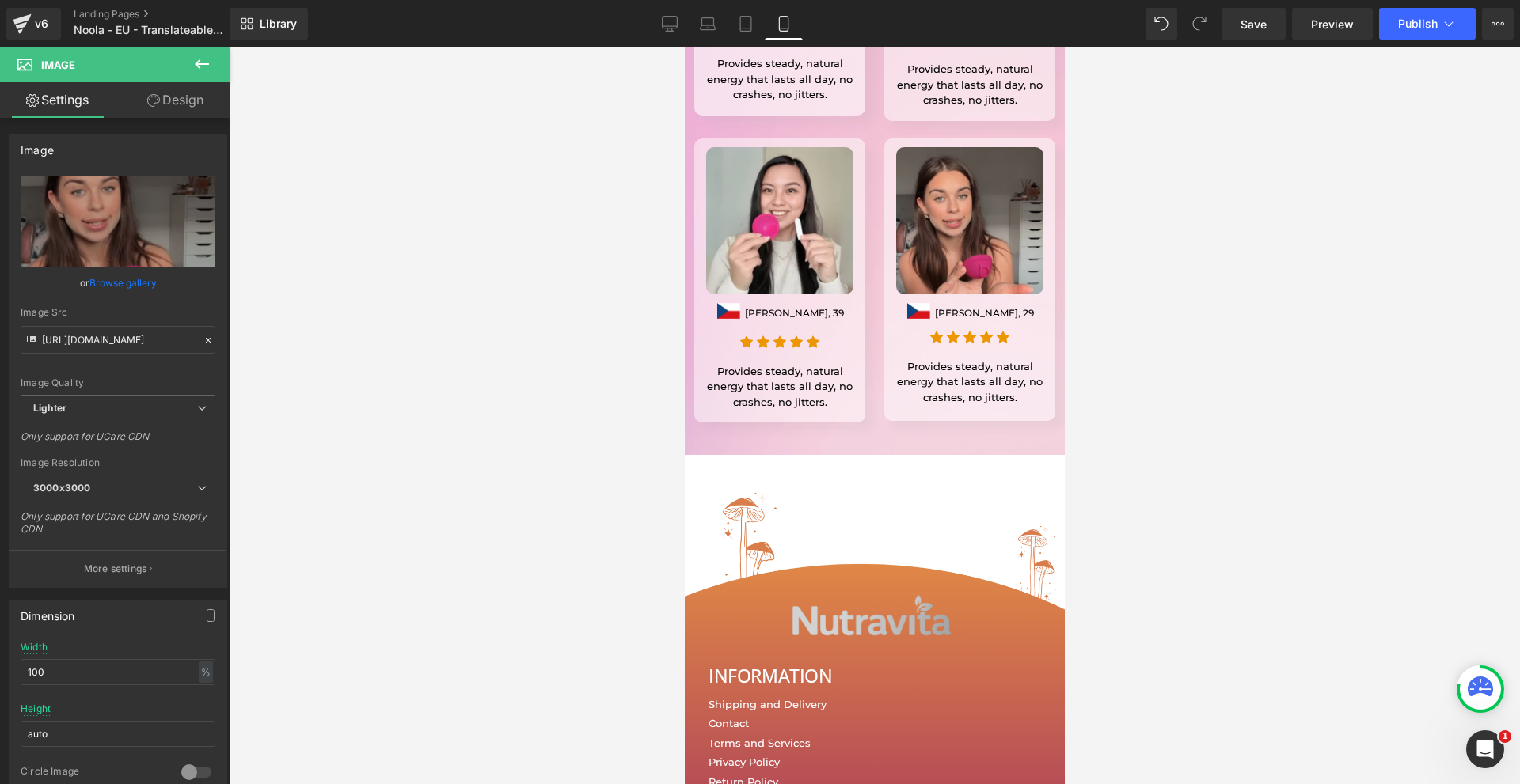
scroll to position [13215, 0]
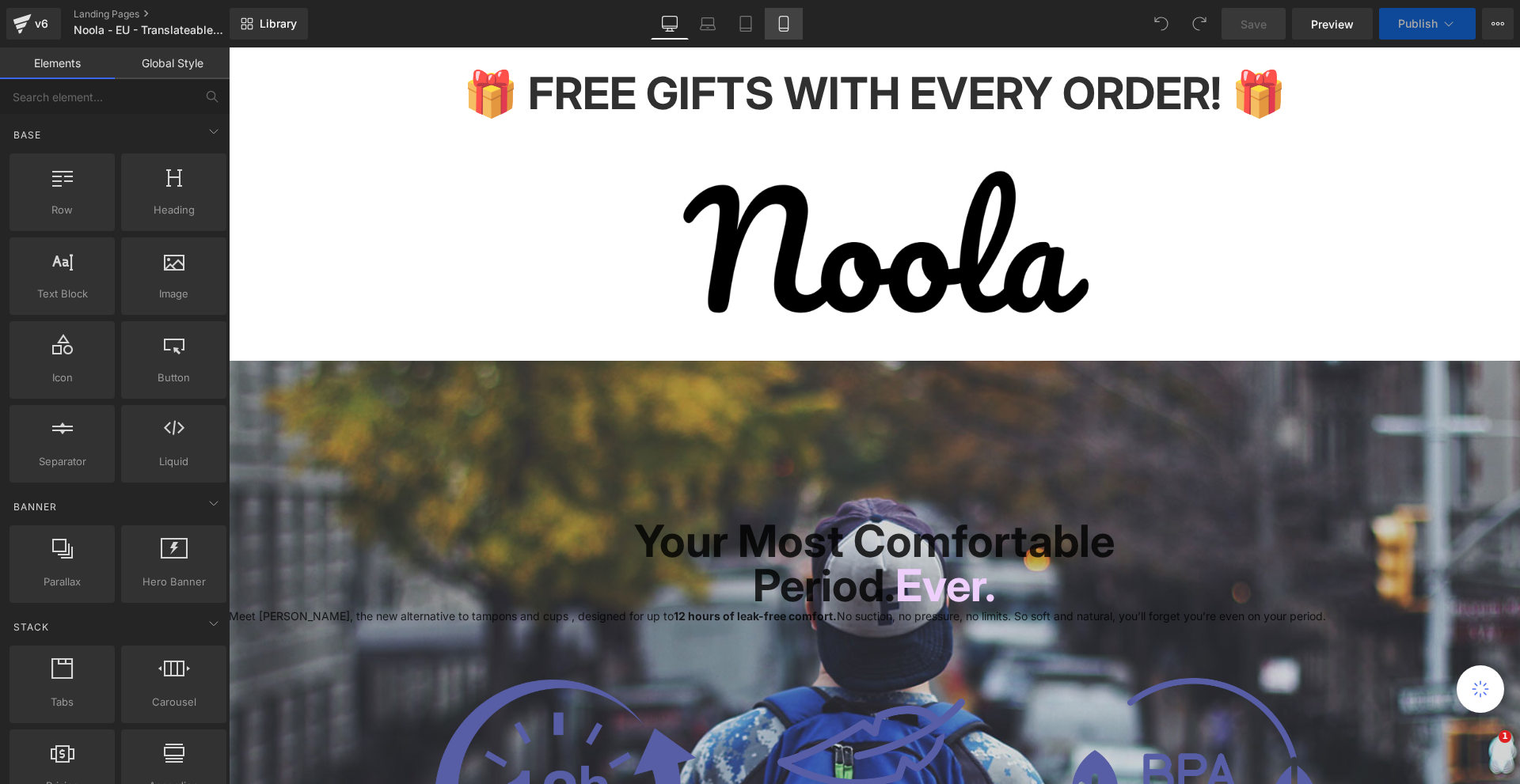
click at [788, 28] on icon at bounding box center [783, 28] width 9 height 0
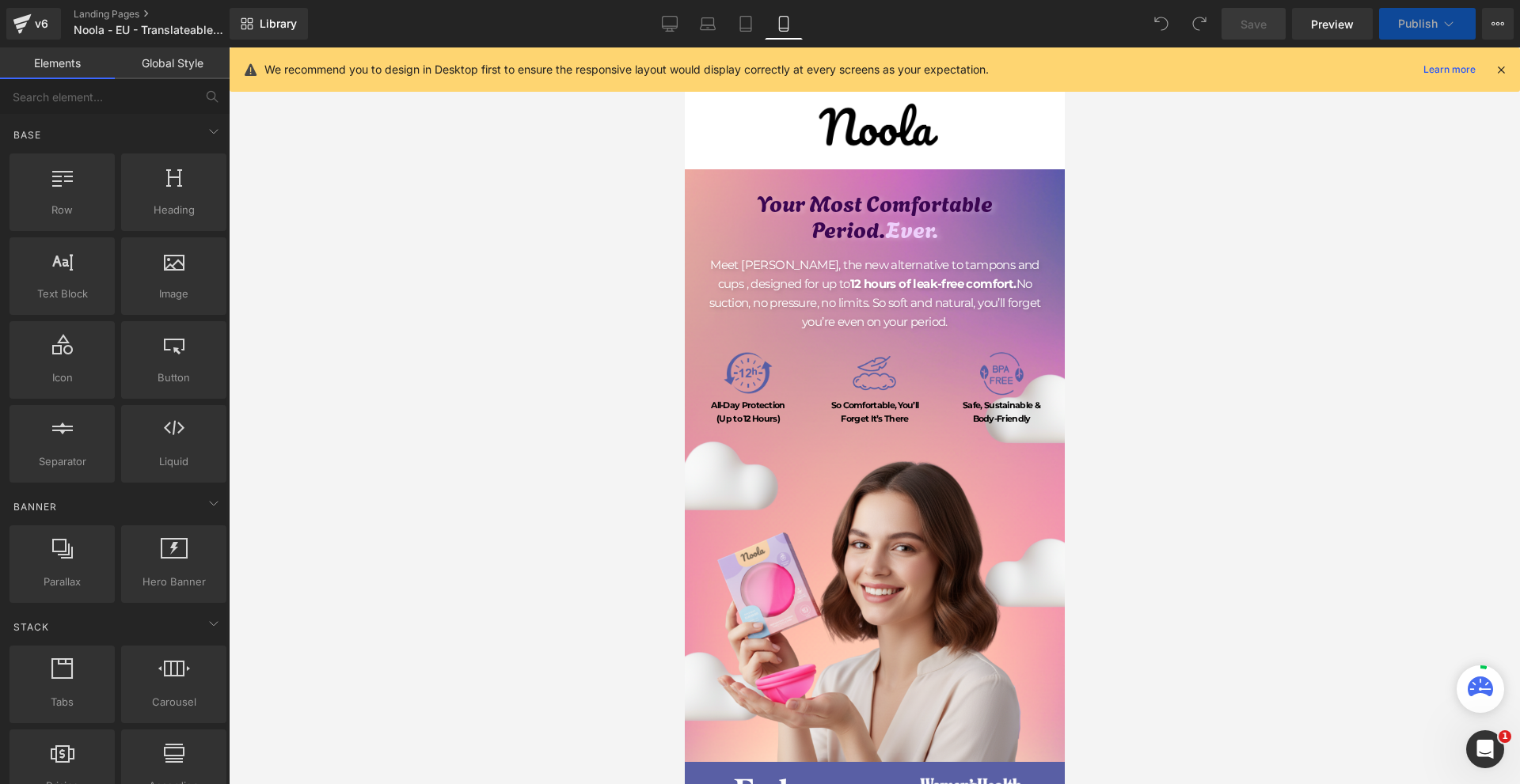
click at [1497, 71] on icon at bounding box center [1501, 69] width 14 height 14
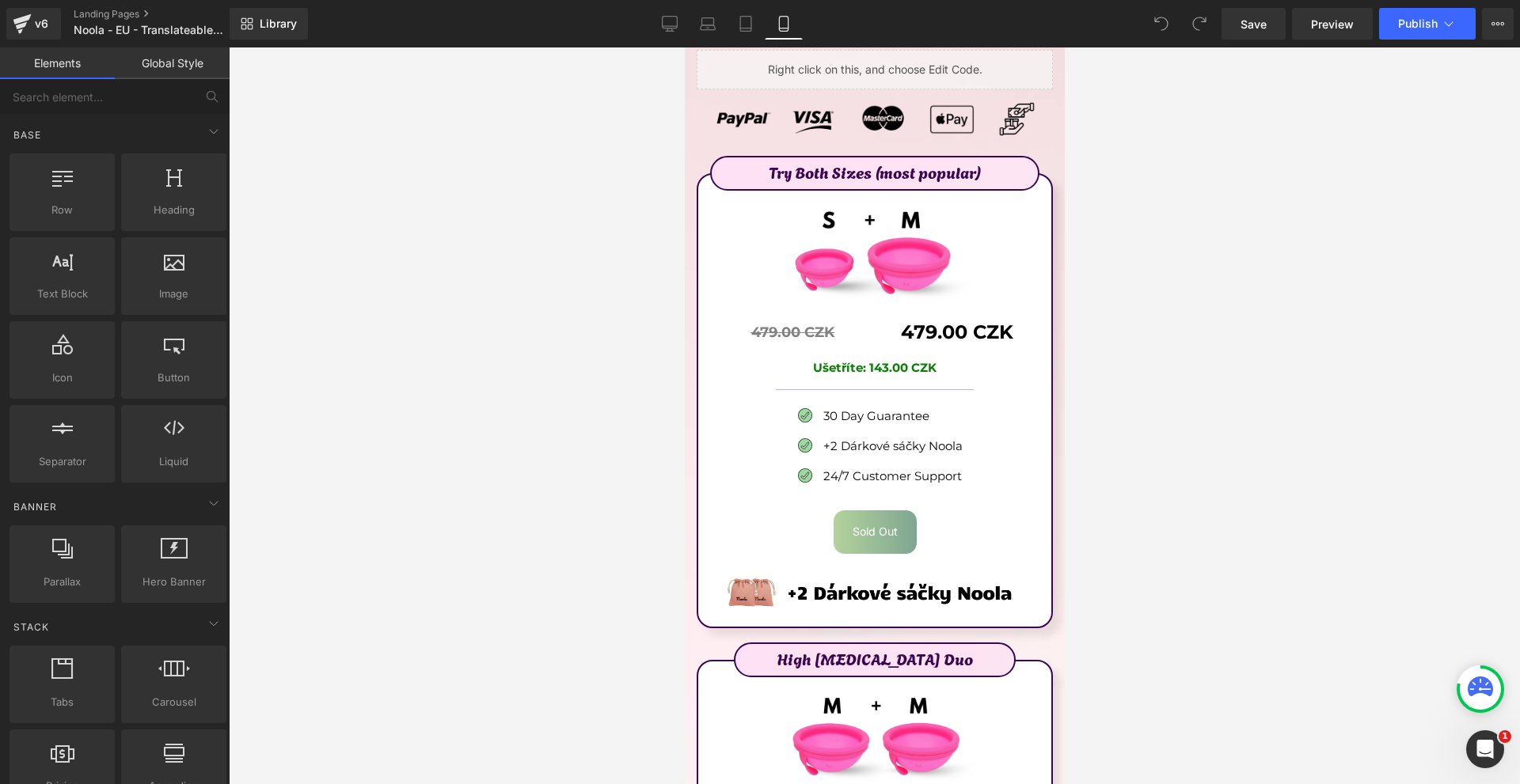
scroll to position [8546, 0]
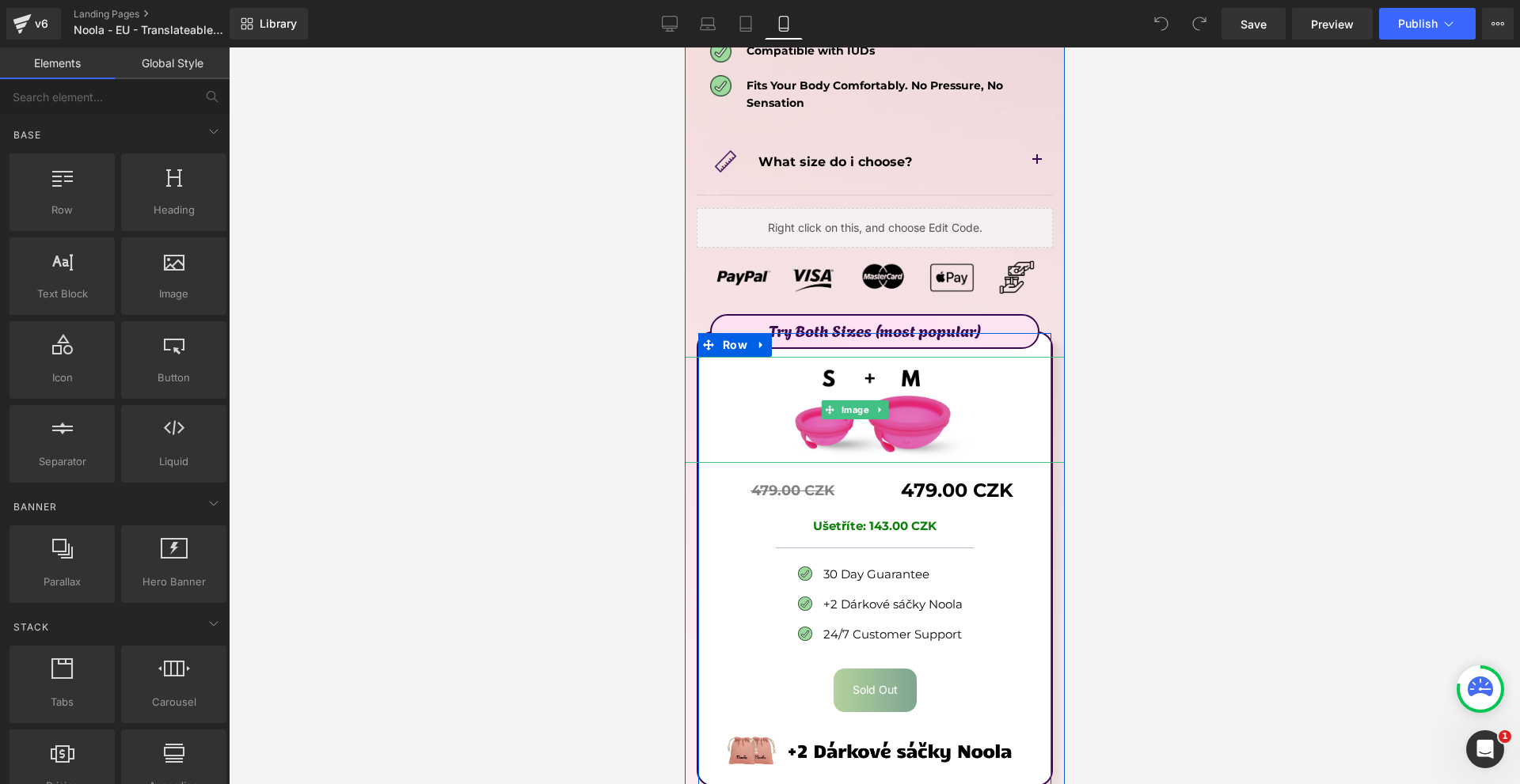
click at [851, 356] on img at bounding box center [857, 409] width 456 height 106
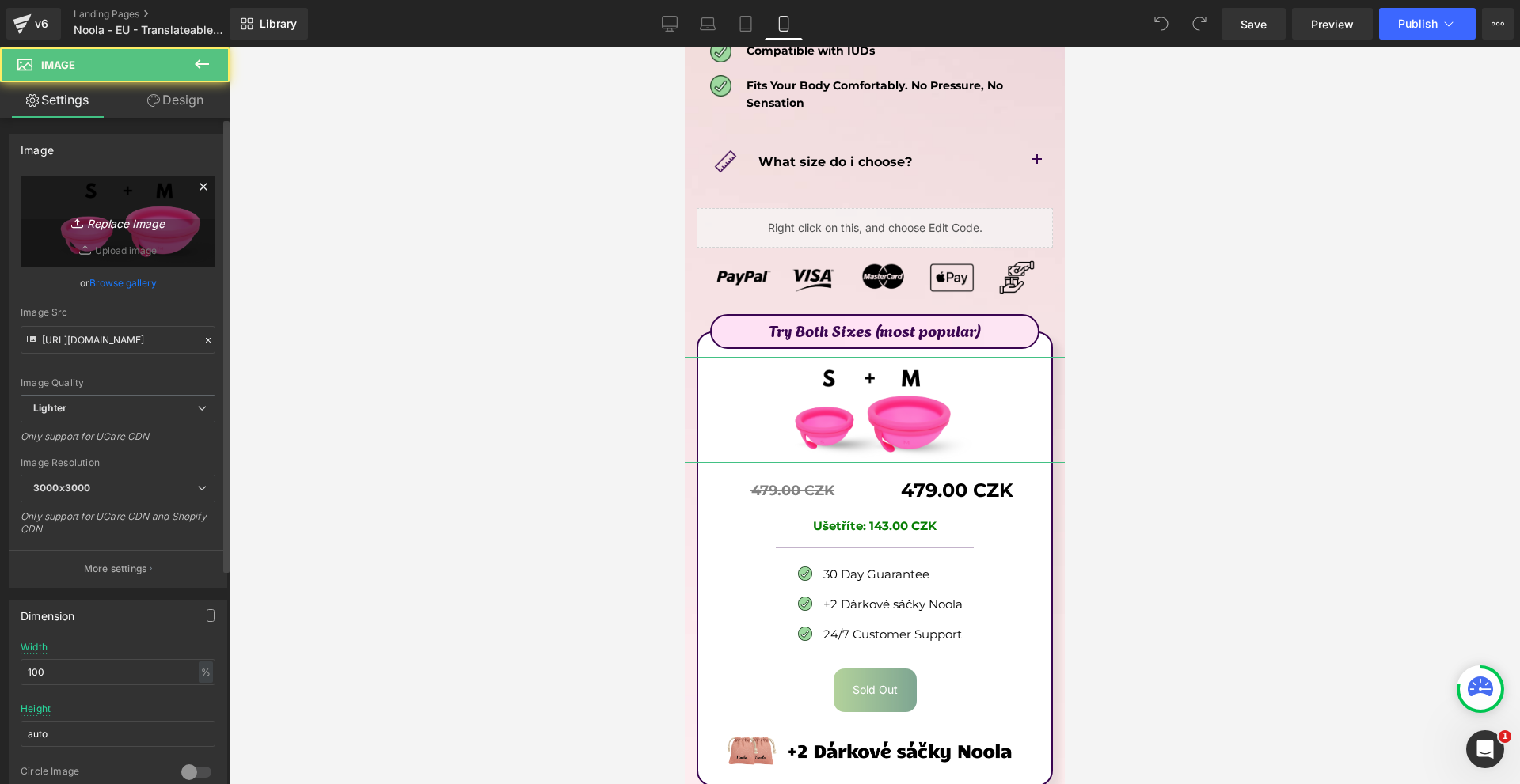
click at [92, 200] on link "Replace Image" at bounding box center [118, 221] width 195 height 91
type input "C:\fakepath\Írj be némi törzsszöveget (44).png"
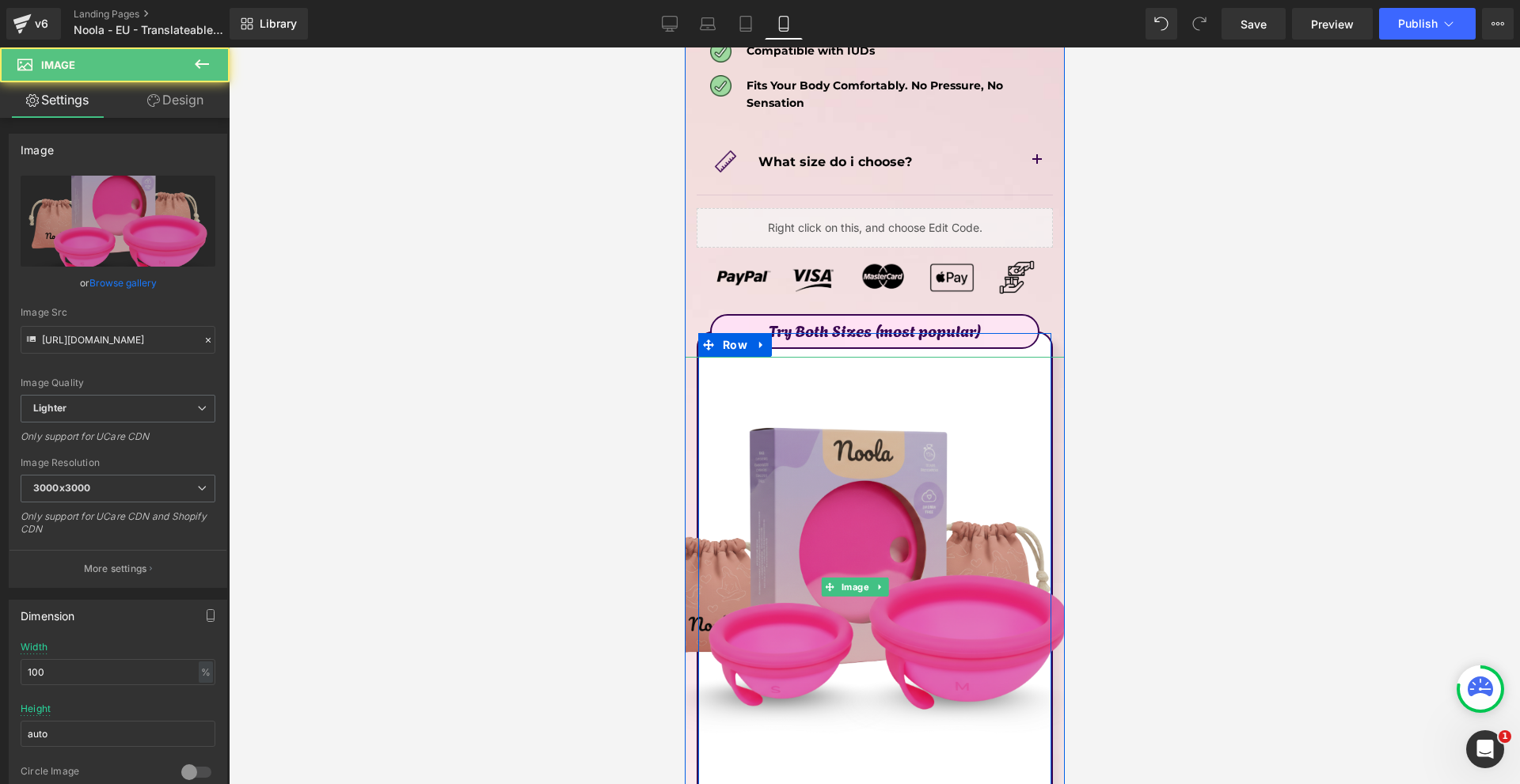
drag, startPoint x: 897, startPoint y: 360, endPoint x: 1322, endPoint y: 464, distance: 437.5
click at [897, 360] on img at bounding box center [857, 586] width 456 height 461
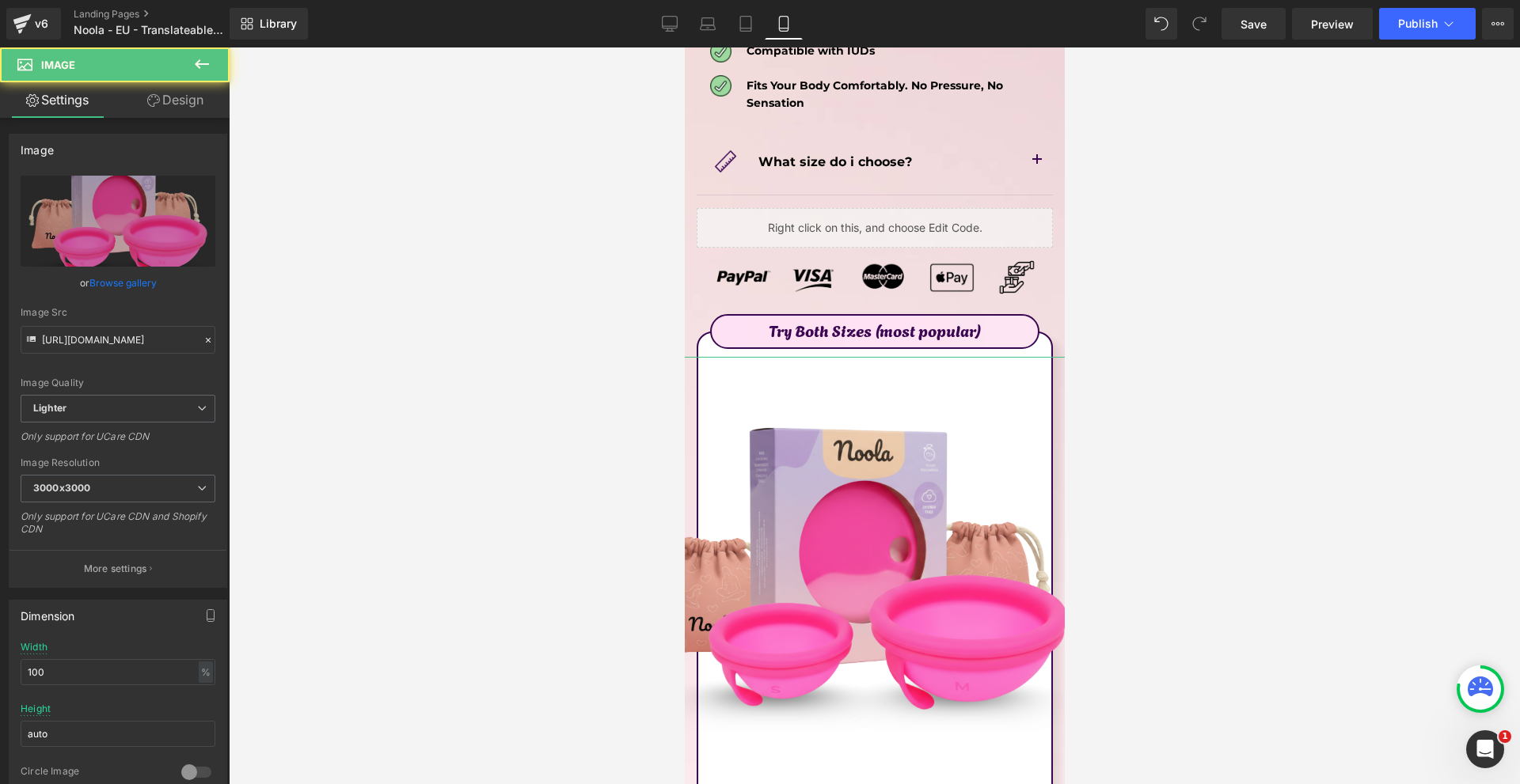
click at [180, 115] on link "Design" at bounding box center [175, 100] width 115 height 36
click at [0, 0] on div "Spacing" at bounding box center [0, 0] width 0 height 0
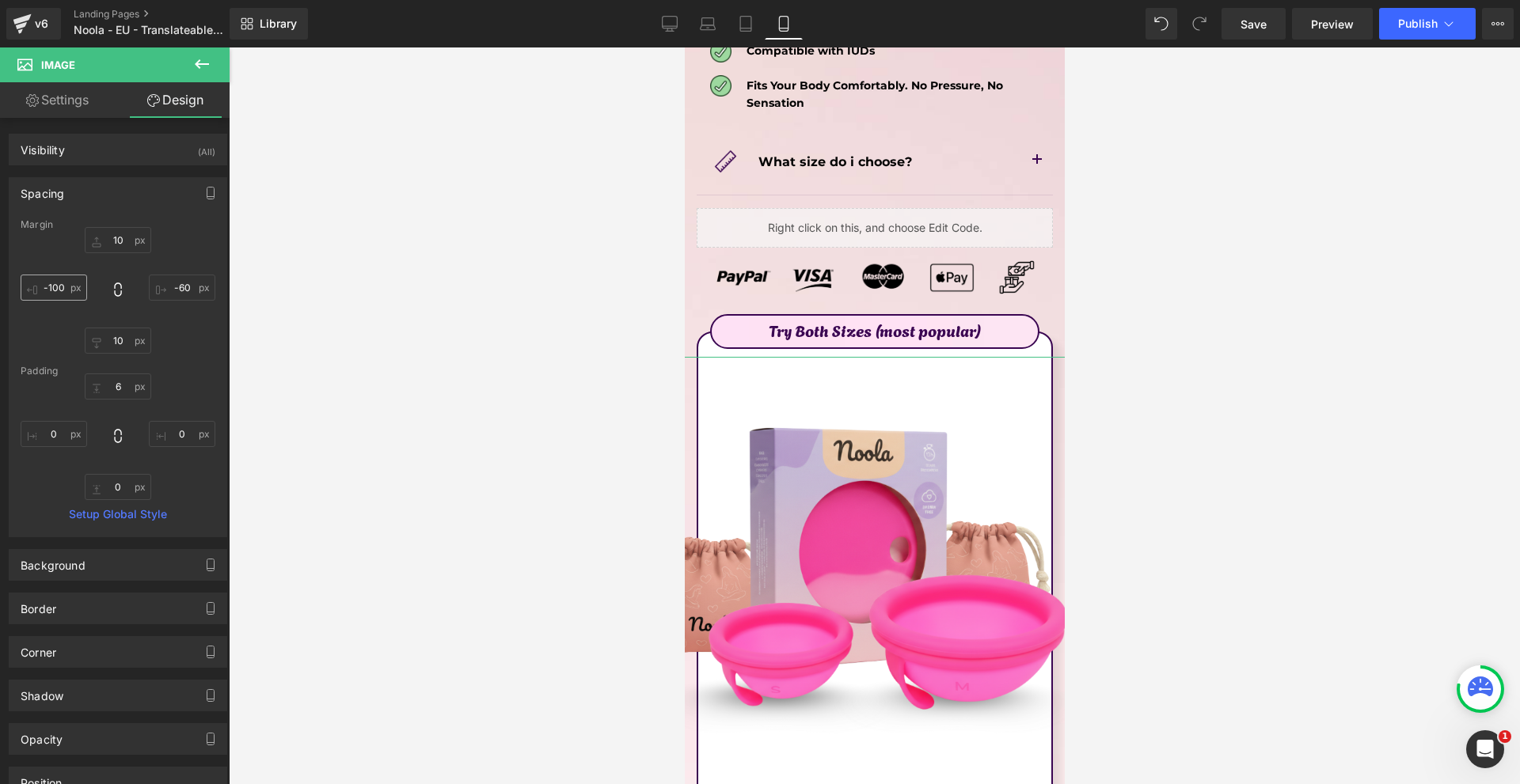
click at [66, 303] on div "10 -60 10 -100" at bounding box center [118, 291] width 195 height 126
click at [62, 292] on input "-100" at bounding box center [54, 288] width 67 height 26
type input "0"
click at [182, 280] on input "-60" at bounding box center [182, 288] width 67 height 26
type input "0"
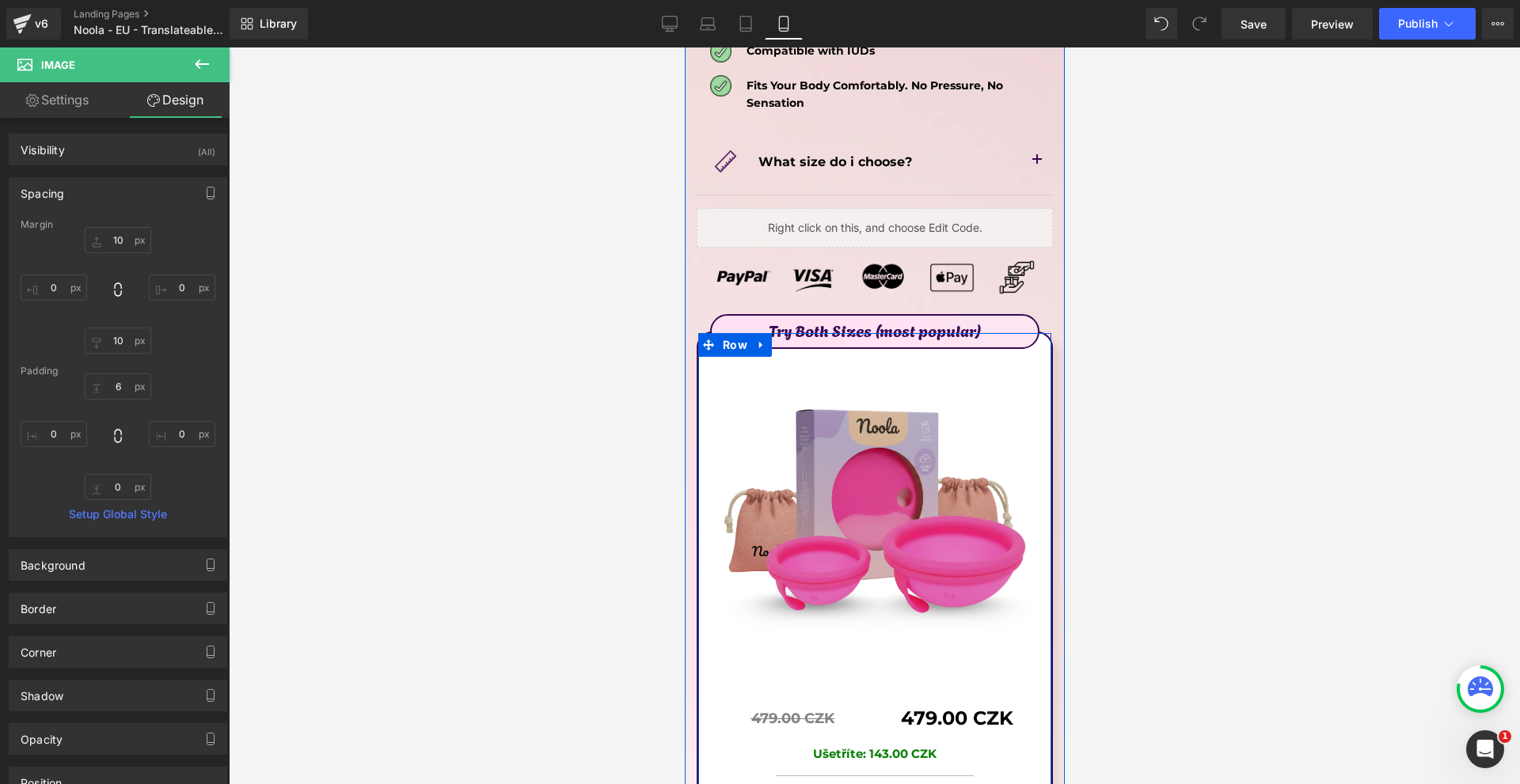
click at [902, 539] on img at bounding box center [874, 523] width 329 height 334
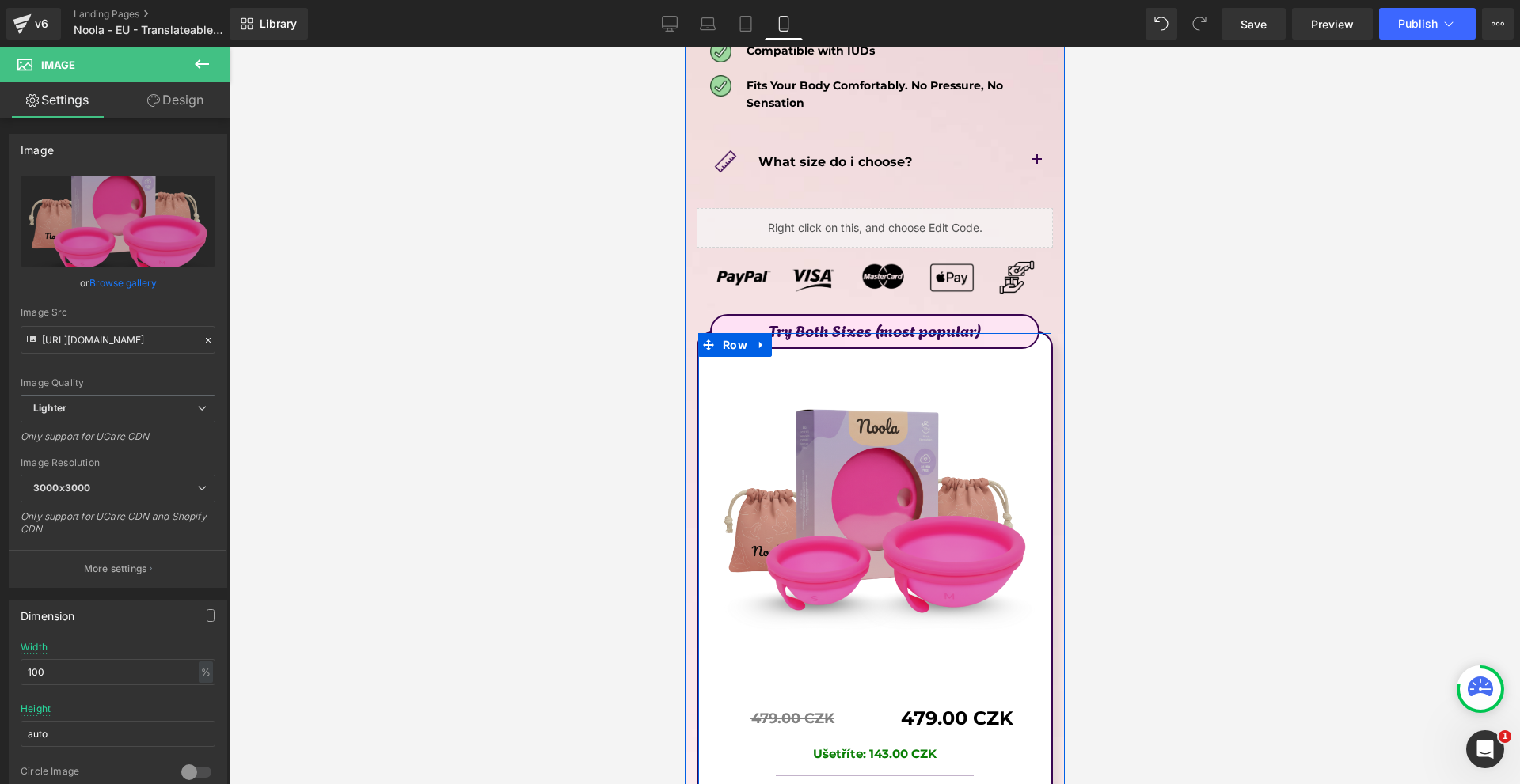
click at [966, 507] on img at bounding box center [874, 523] width 329 height 334
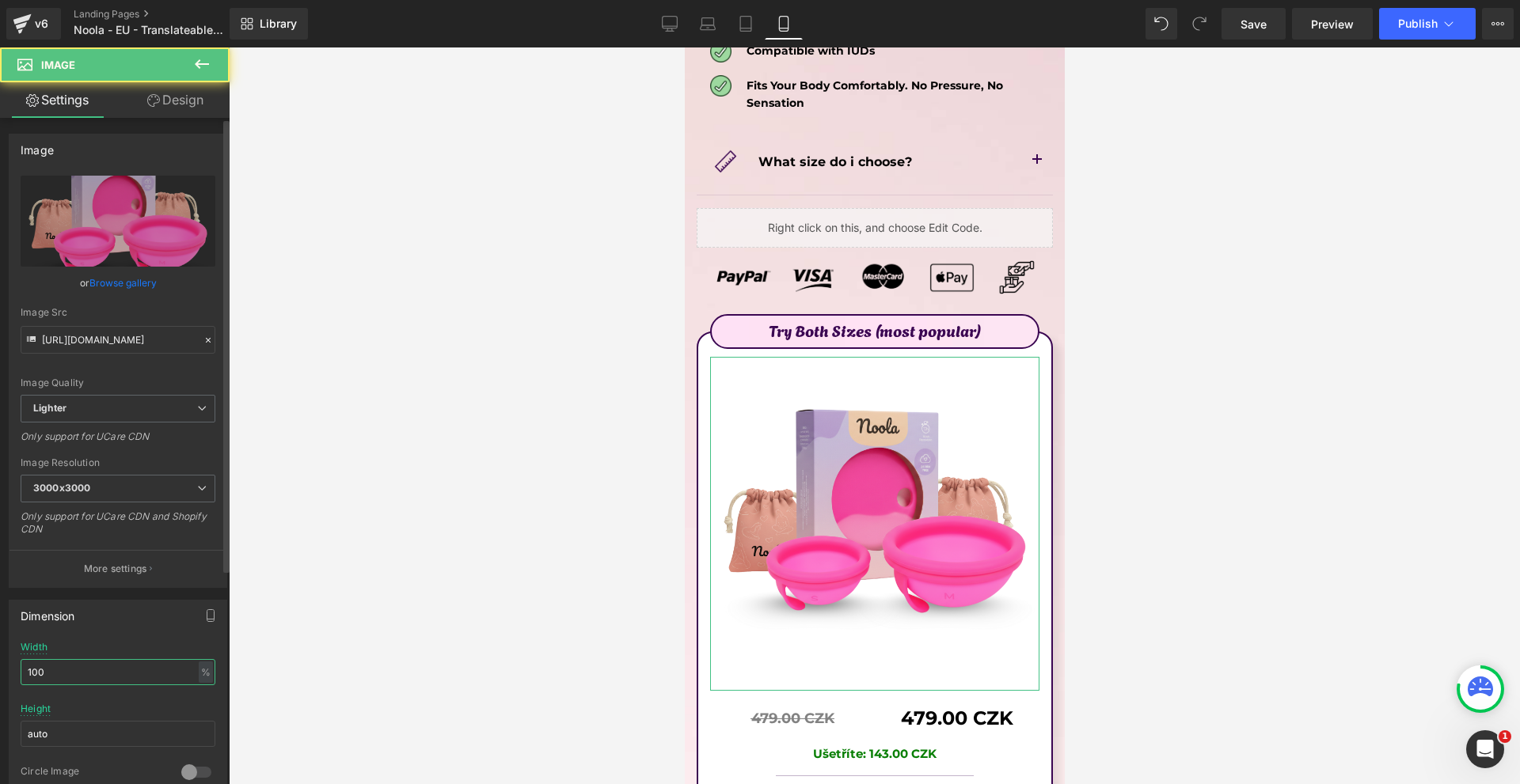
click at [161, 663] on input "100" at bounding box center [118, 673] width 195 height 26
type input "70"
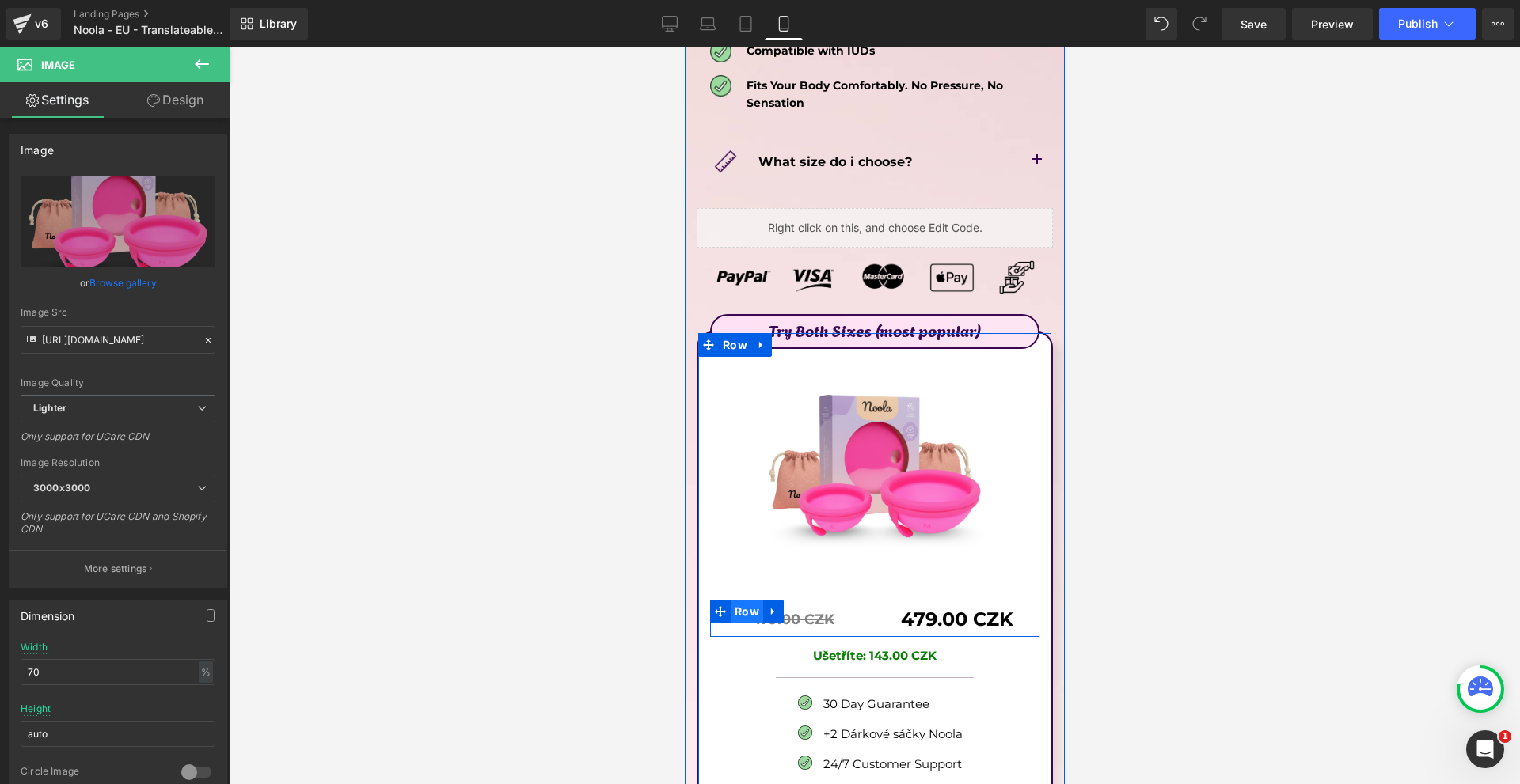
click at [756, 600] on span "Row" at bounding box center [746, 611] width 32 height 24
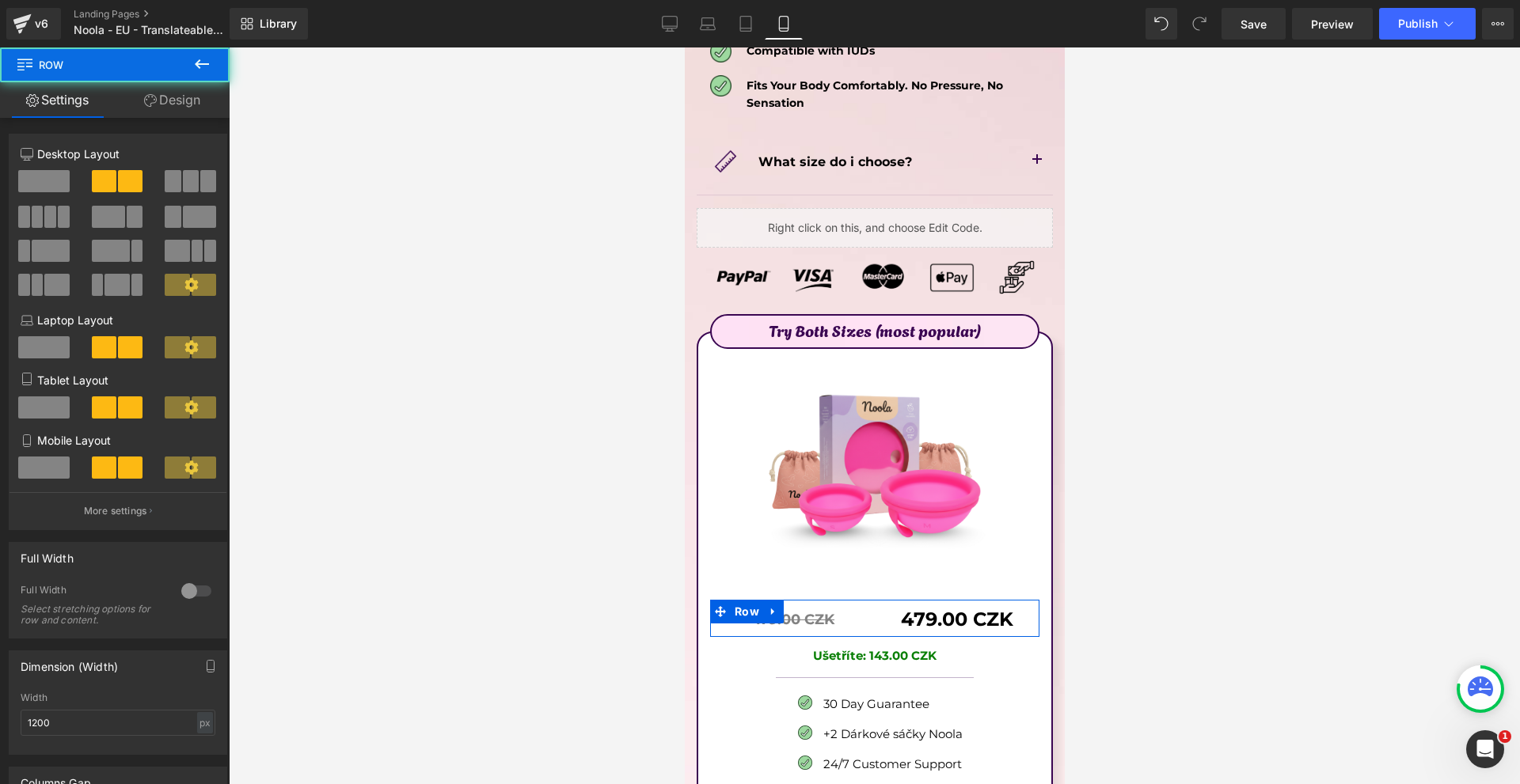
click at [164, 115] on link "Design" at bounding box center [172, 100] width 115 height 36
click at [0, 0] on div "Spacing Margin Padding" at bounding box center [0, 0] width 0 height 0
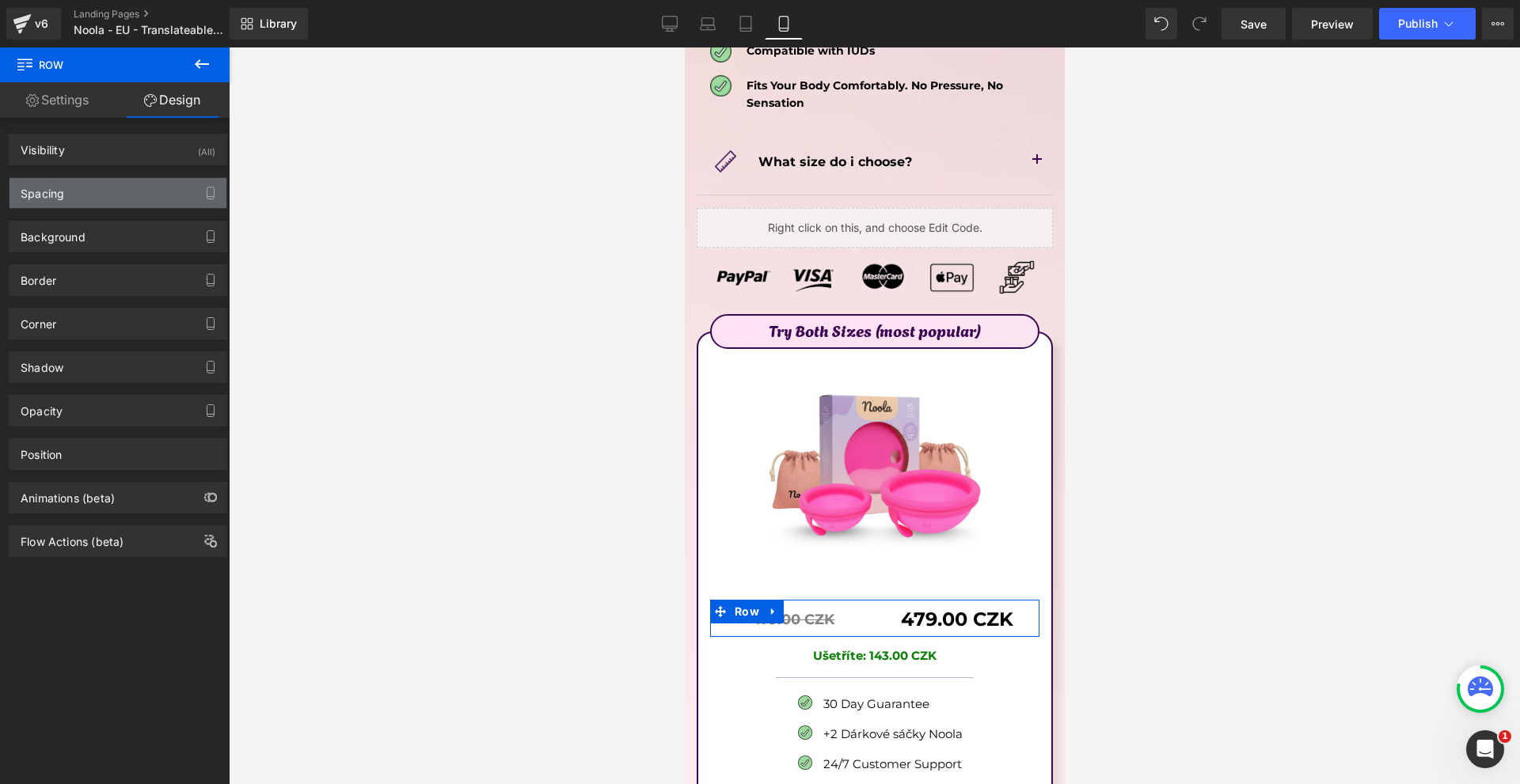
click at [100, 185] on div "Spacing" at bounding box center [118, 193] width 217 height 30
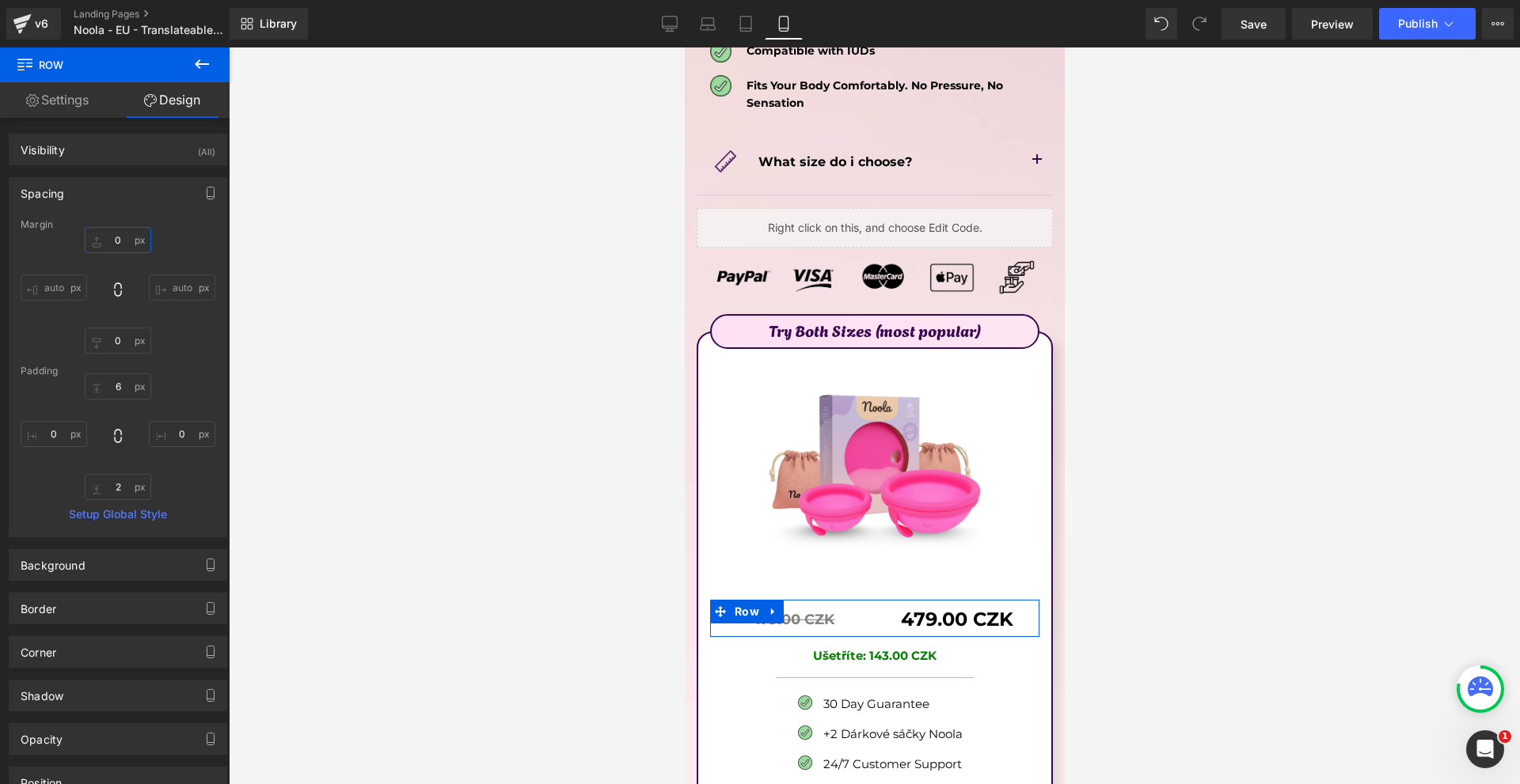
click at [115, 252] on input "0" at bounding box center [118, 241] width 67 height 26
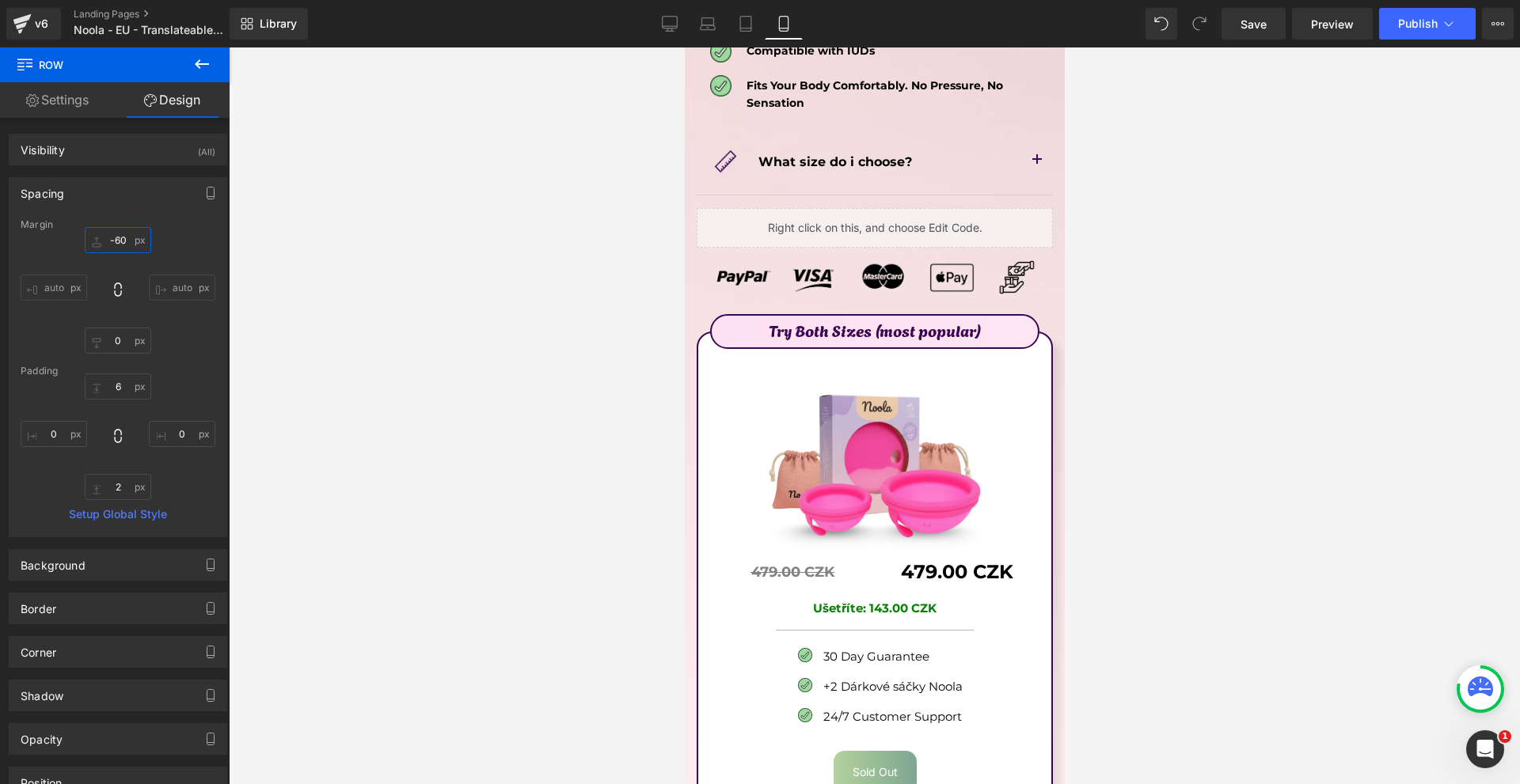
scroll to position [8625, 0]
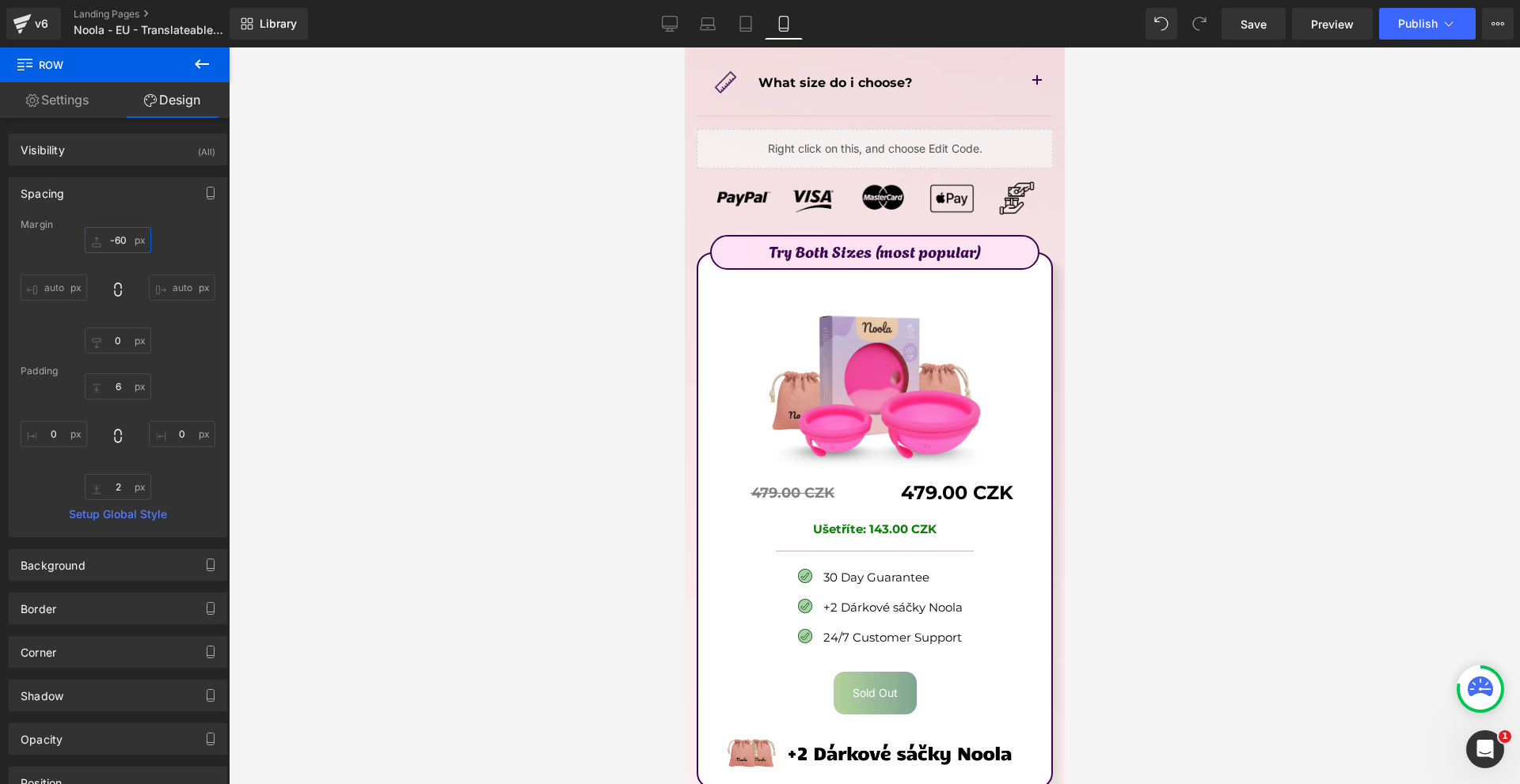
type input "-60"
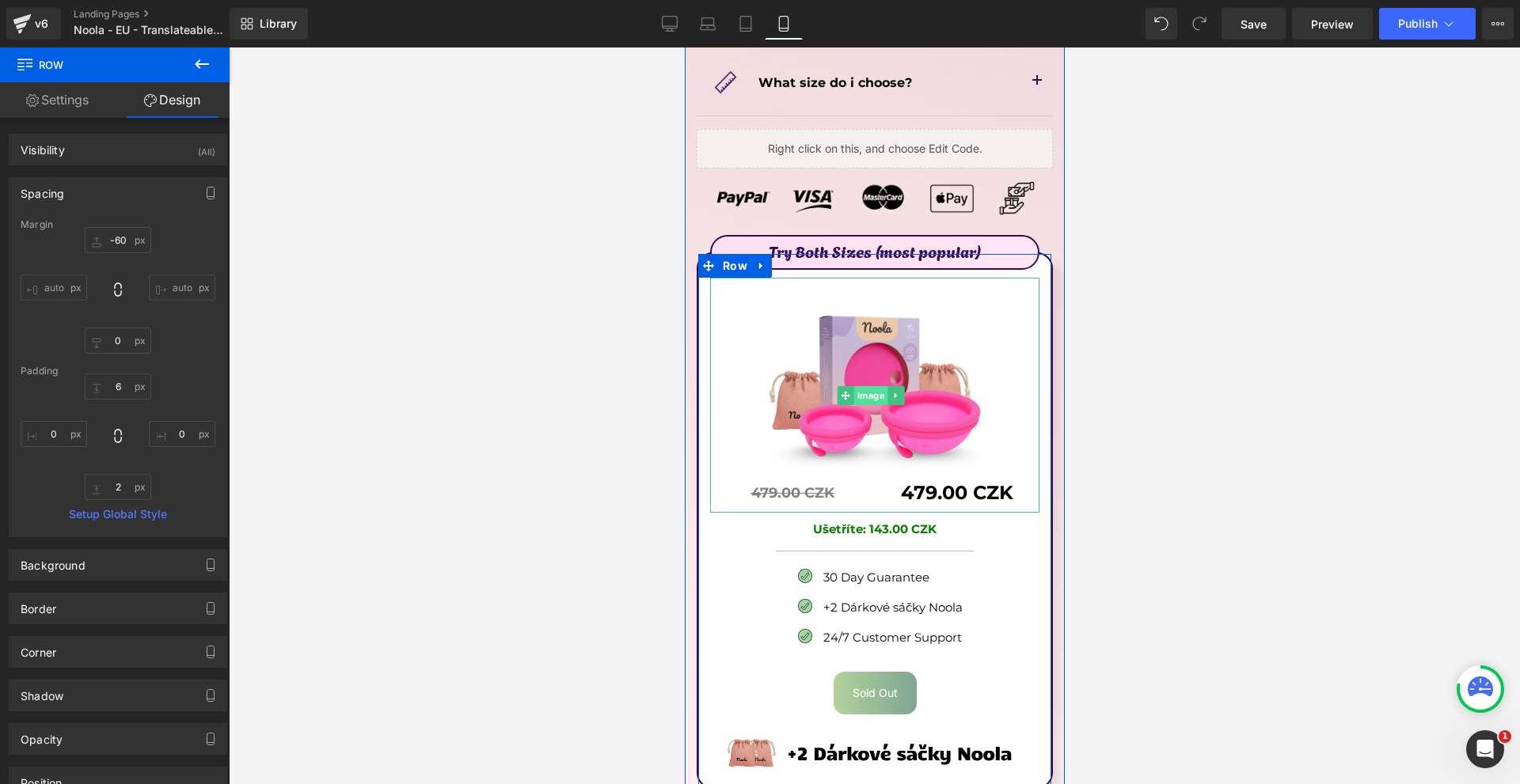
click at [860, 386] on span "Image" at bounding box center [870, 396] width 34 height 19
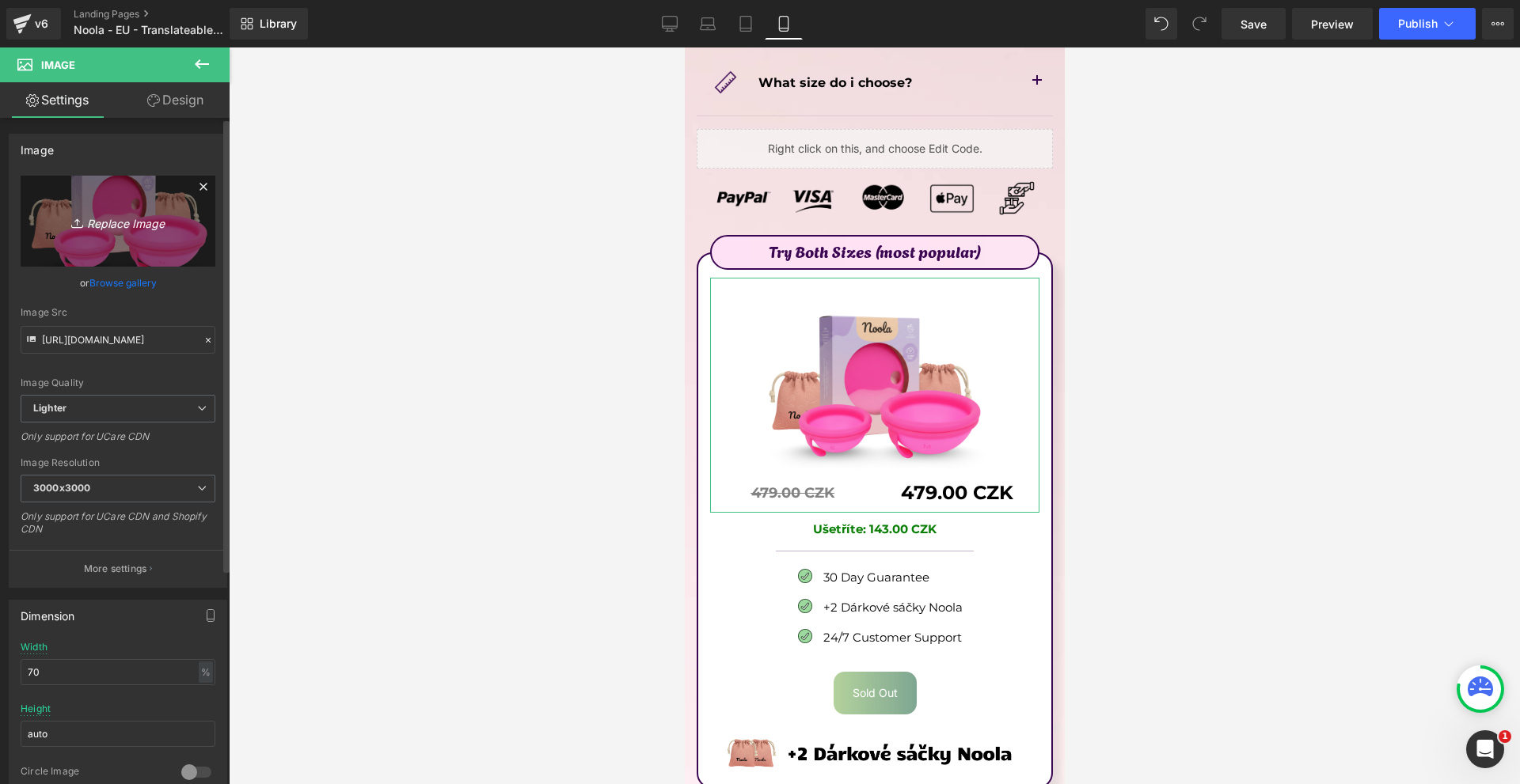
click at [148, 205] on link "Replace Image" at bounding box center [118, 221] width 195 height 91
type input "C:\fakepath\Írj be némi törzsszöveget (44).png"
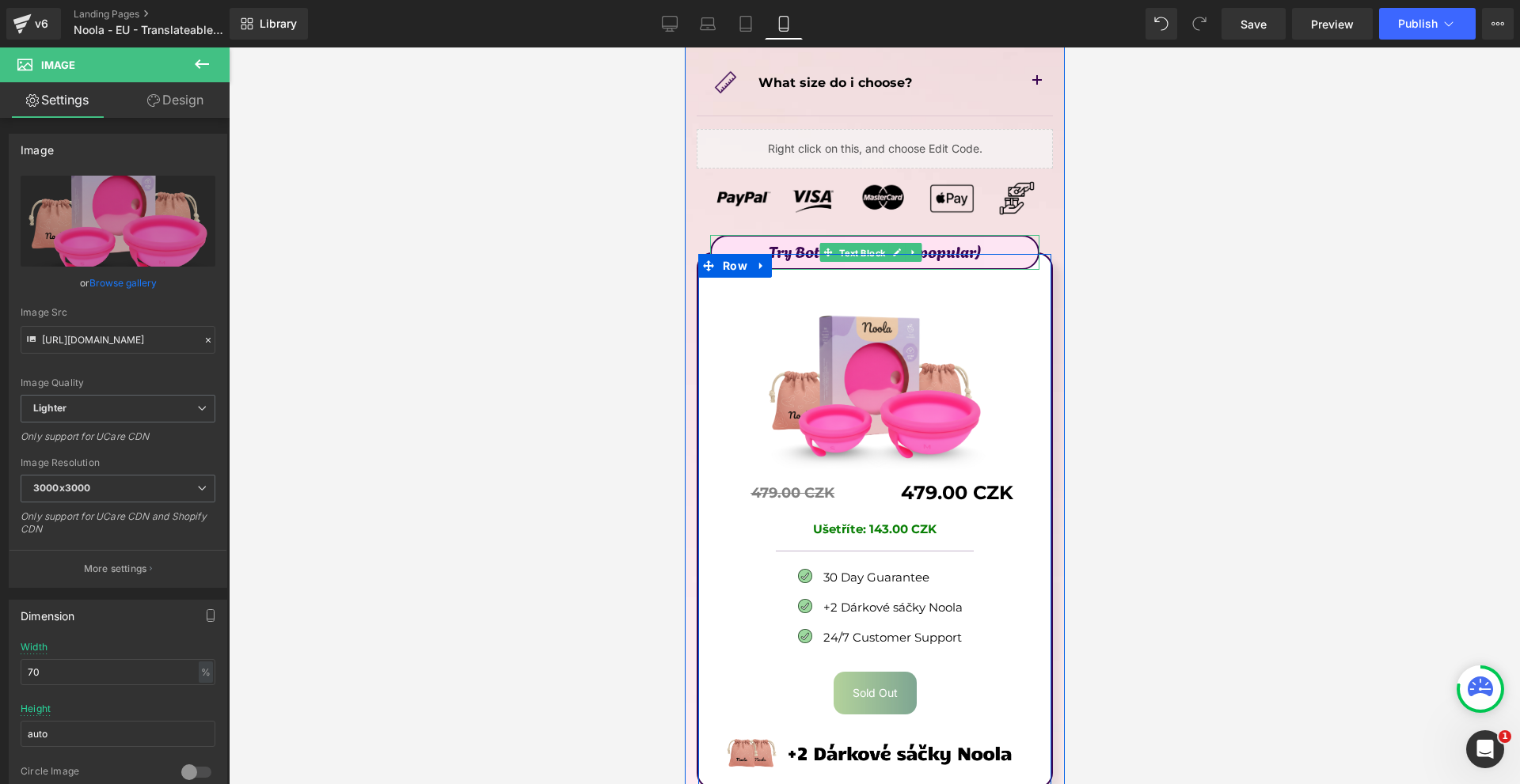
click at [862, 244] on span "Text Block" at bounding box center [861, 254] width 52 height 19
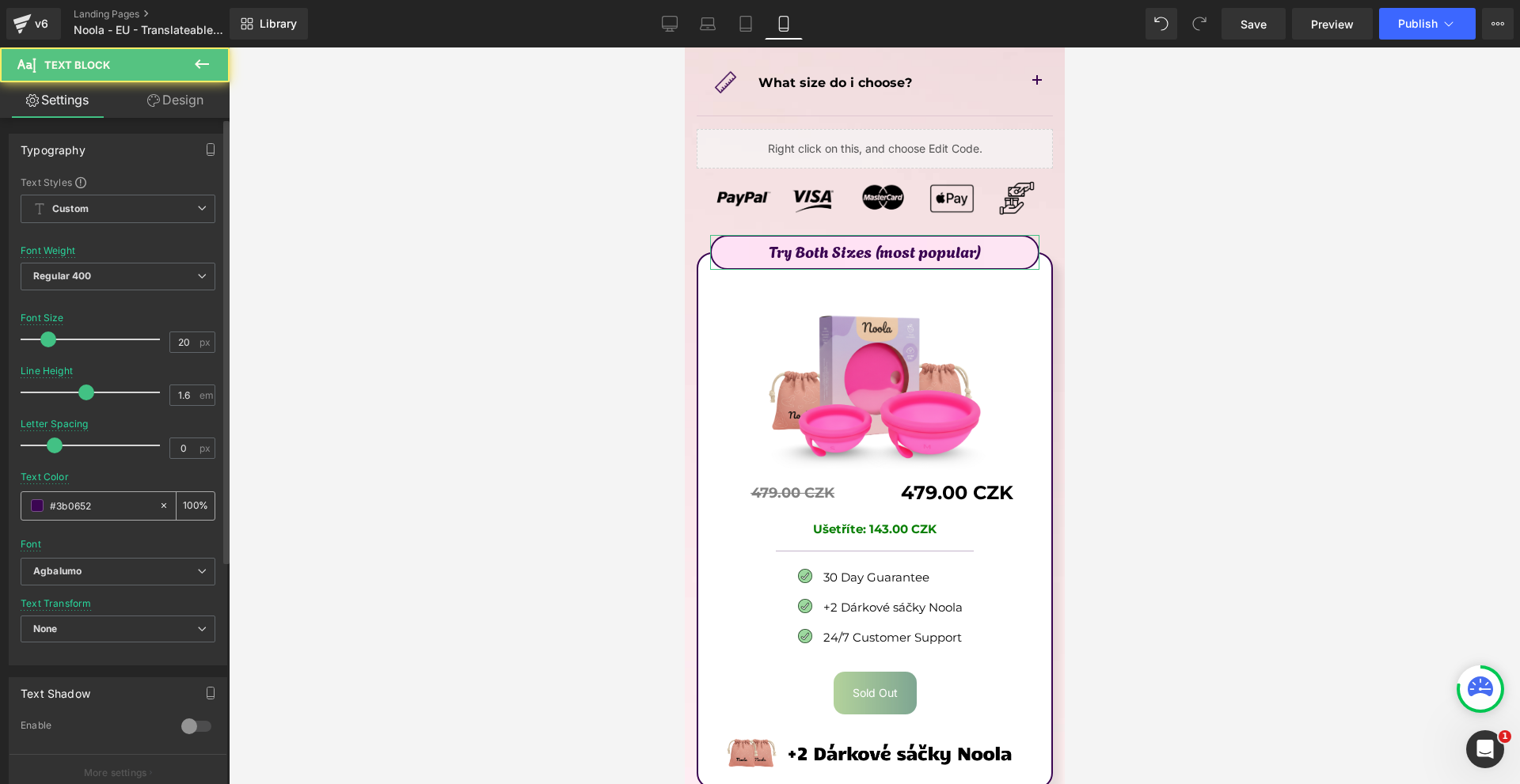
click at [92, 502] on input "#3b0652" at bounding box center [100, 506] width 101 height 18
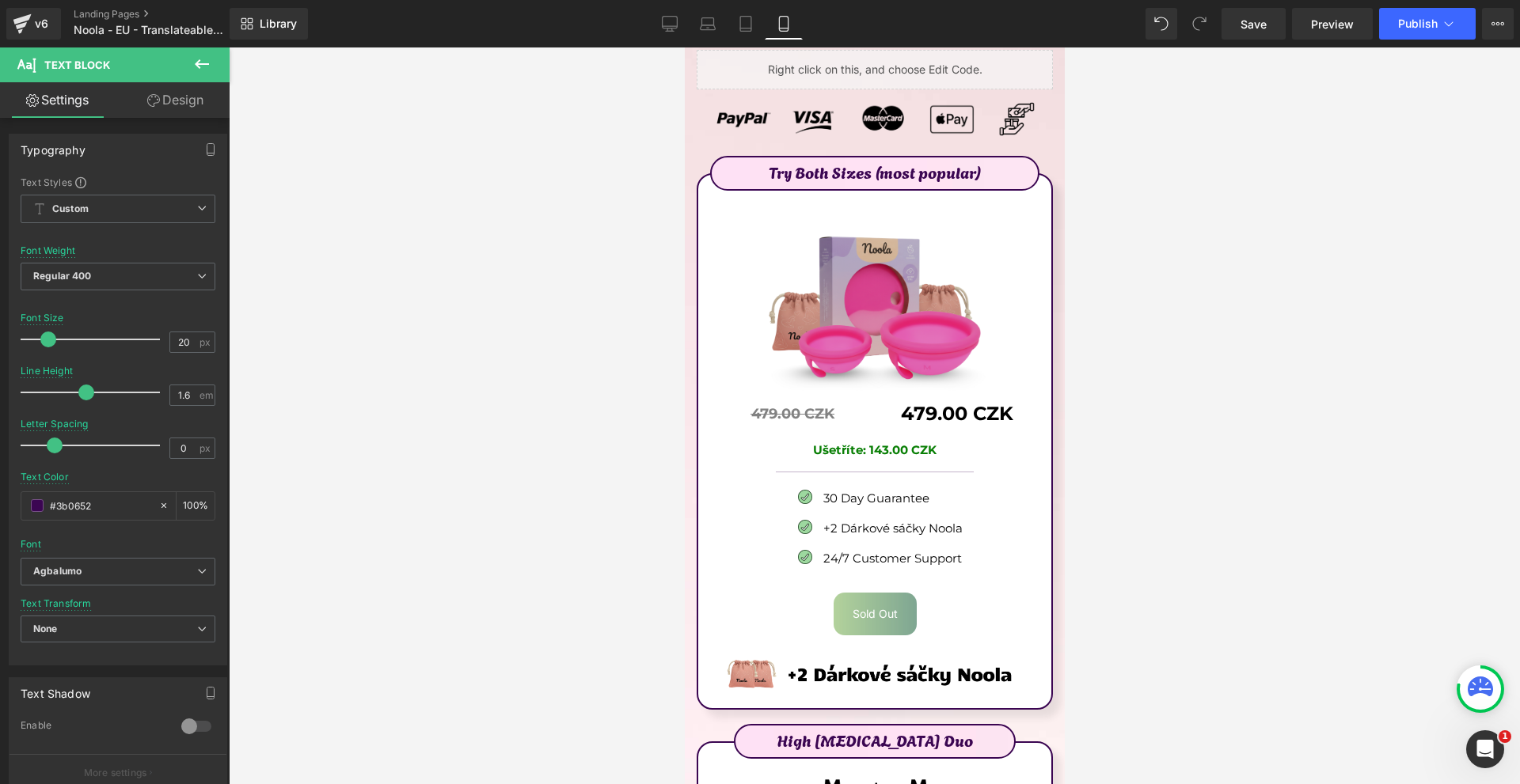
scroll to position [8467, 0]
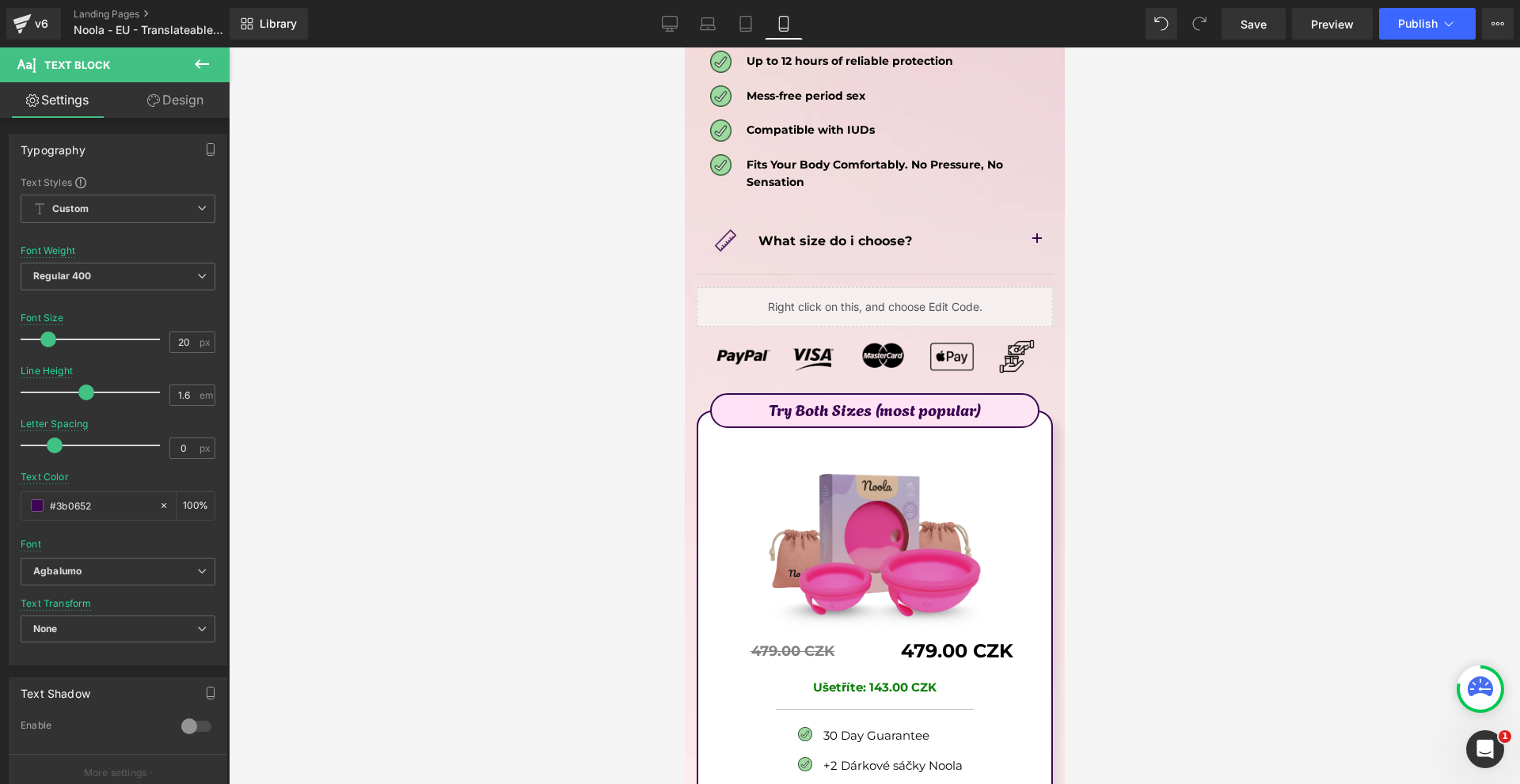
click at [875, 437] on img at bounding box center [873, 554] width 230 height 235
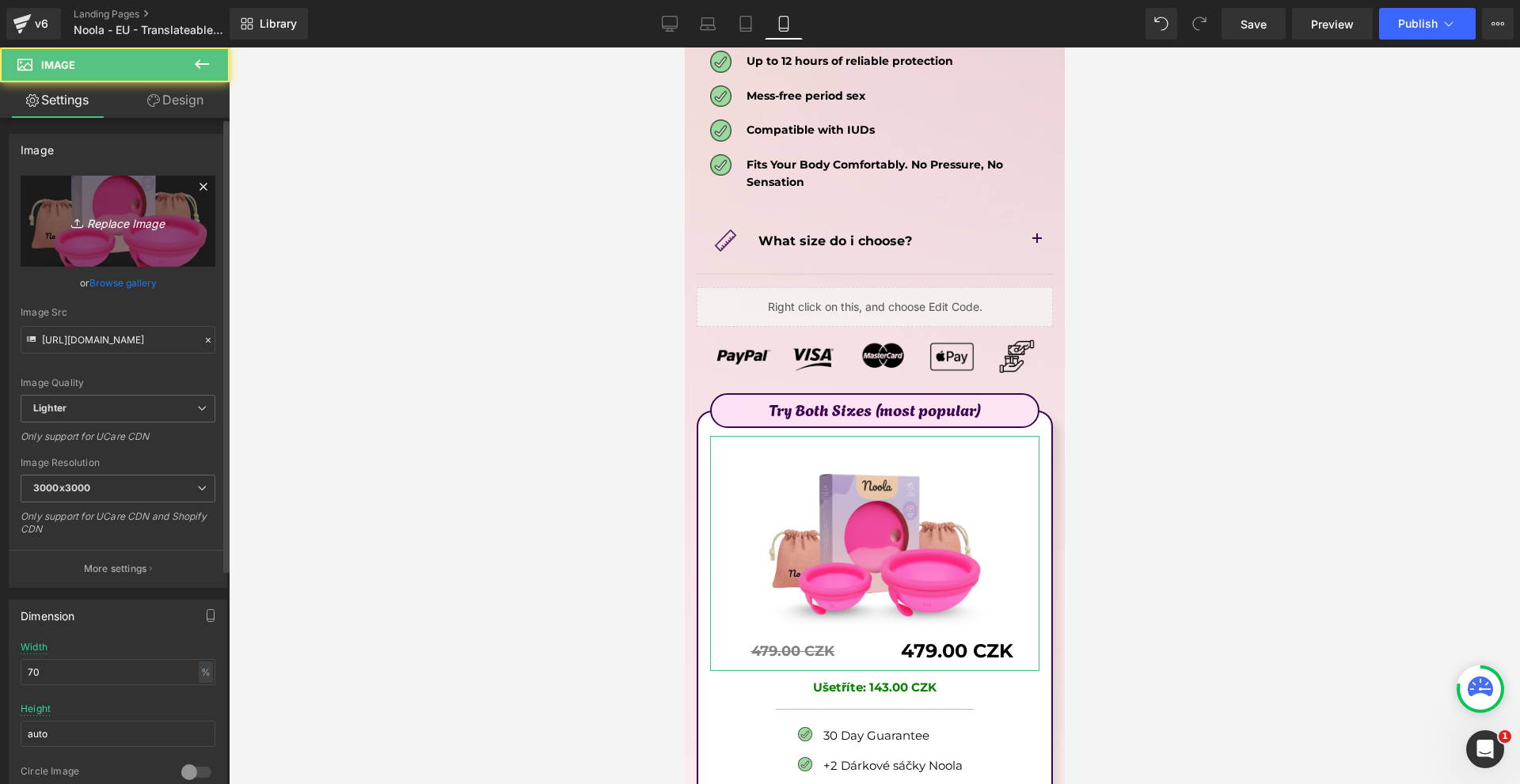
click at [102, 205] on link "Replace Image" at bounding box center [118, 221] width 195 height 91
type input "C:\fakepath\Írj be némi törzsszöveget (46).png"
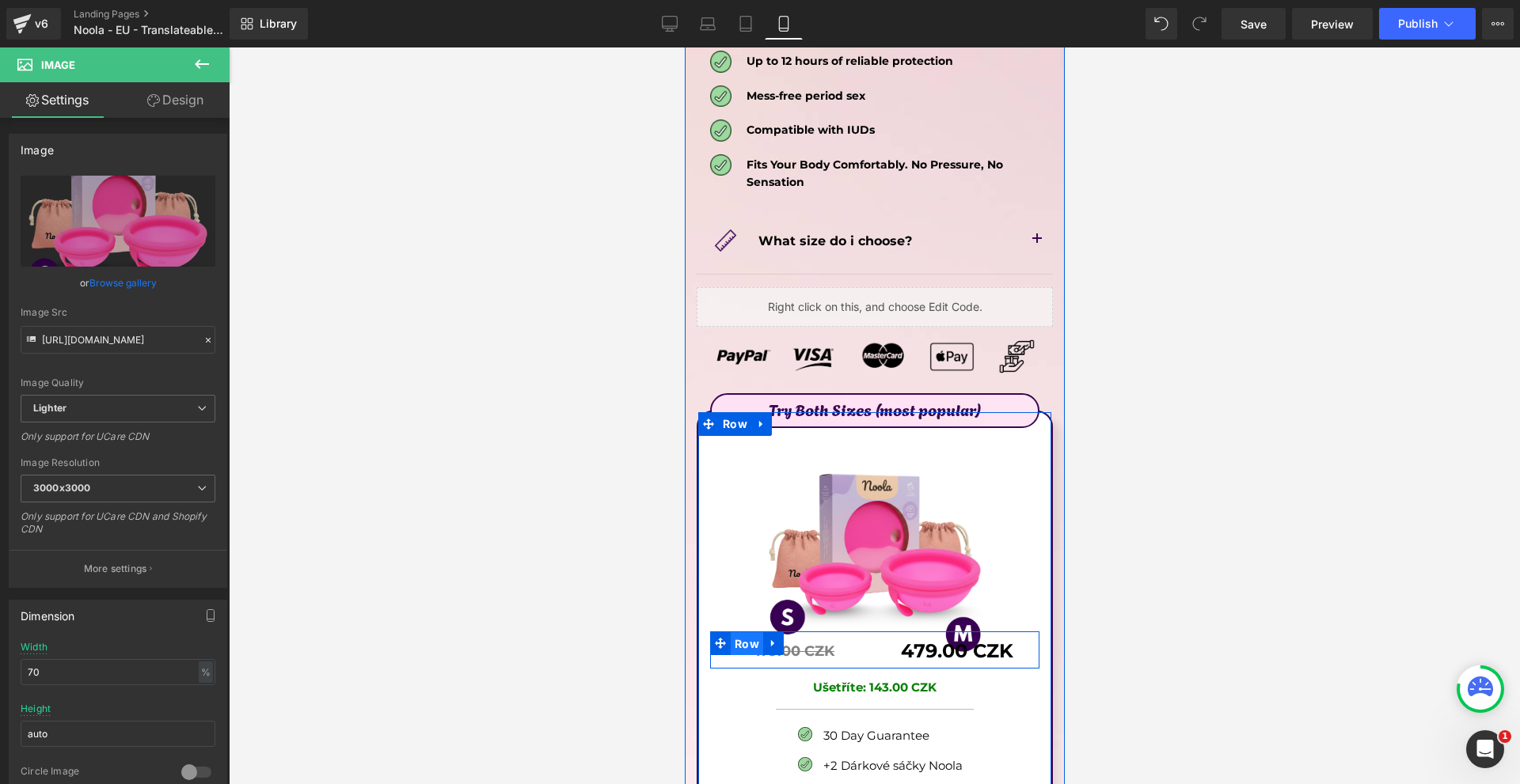
drag, startPoint x: 742, startPoint y: 541, endPoint x: 1266, endPoint y: 470, distance: 528.8
click at [742, 632] on span "Row" at bounding box center [746, 644] width 32 height 24
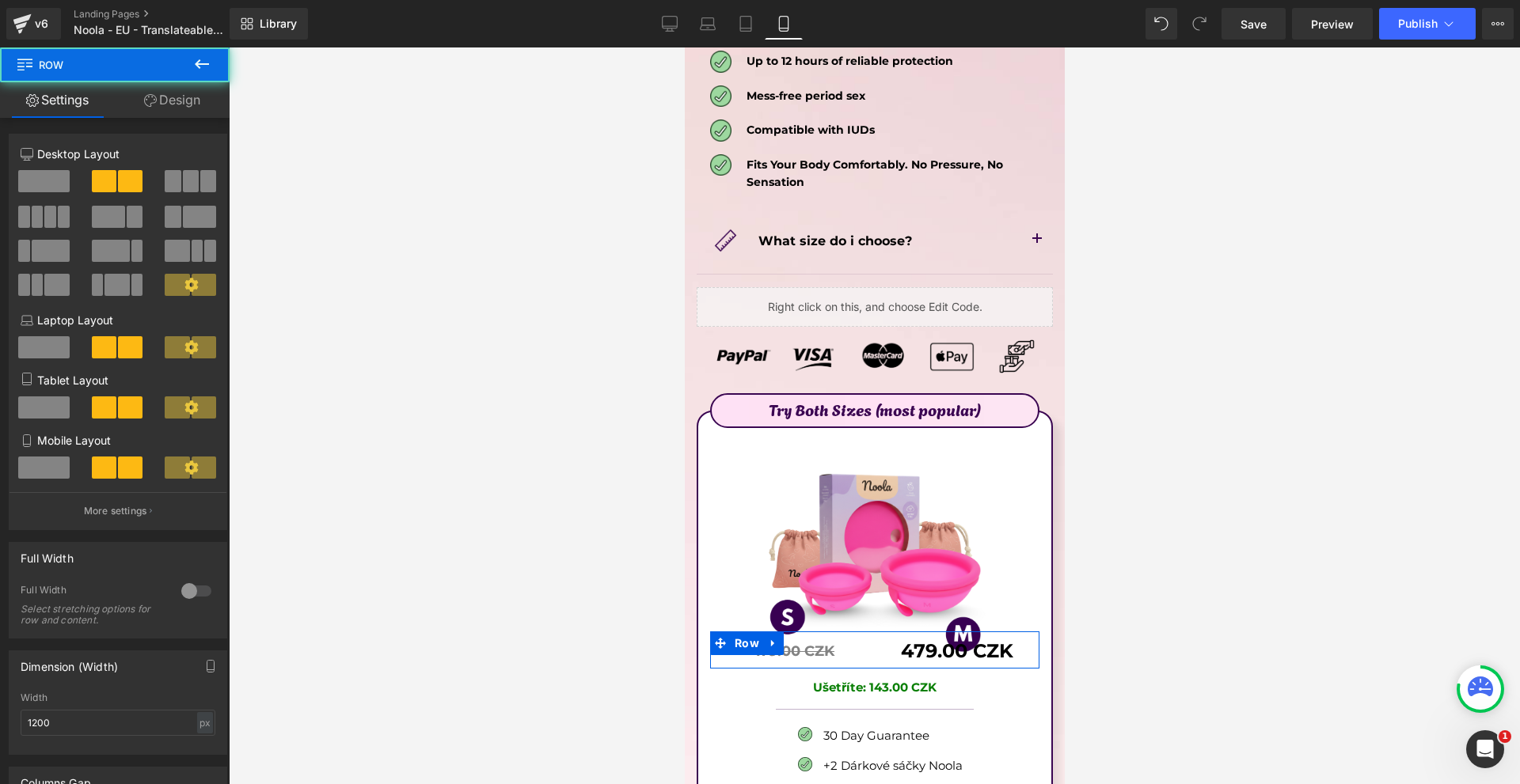
drag, startPoint x: 164, startPoint y: 110, endPoint x: 112, endPoint y: 199, distance: 103.1
click at [165, 109] on link "Design" at bounding box center [172, 100] width 115 height 36
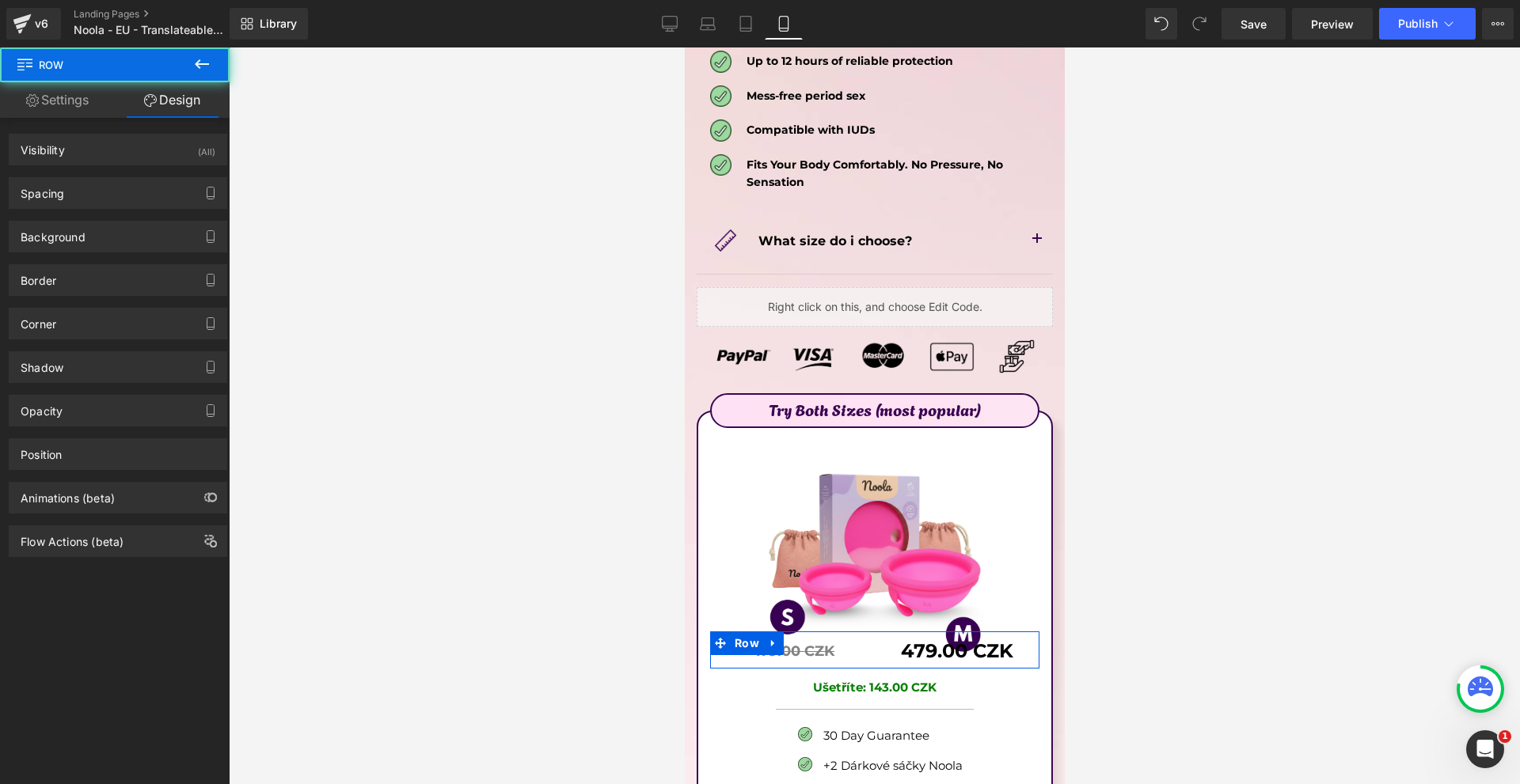
click at [104, 197] on div "Spacing" at bounding box center [118, 193] width 217 height 30
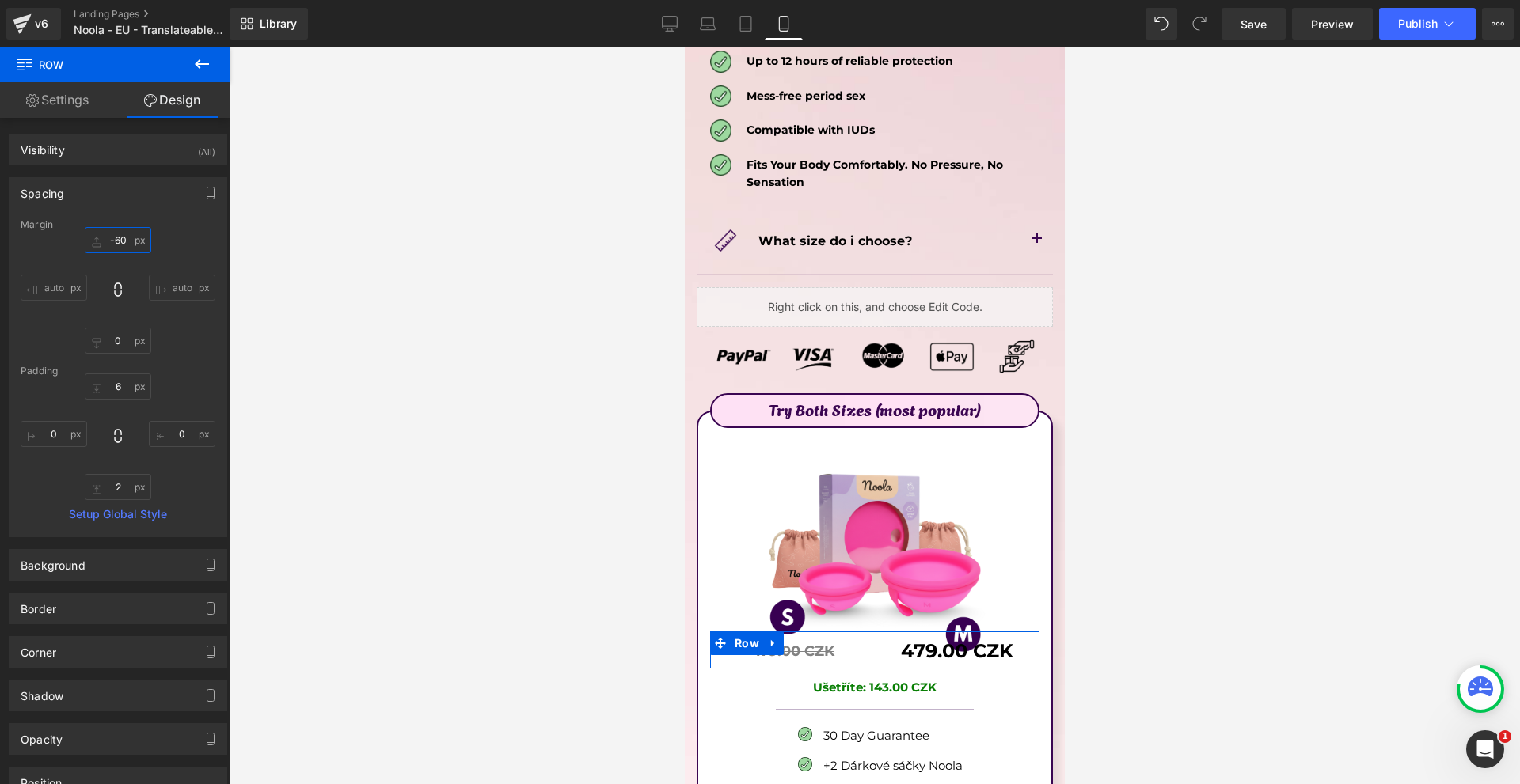
click at [116, 234] on input "text" at bounding box center [118, 241] width 67 height 26
type input "0"
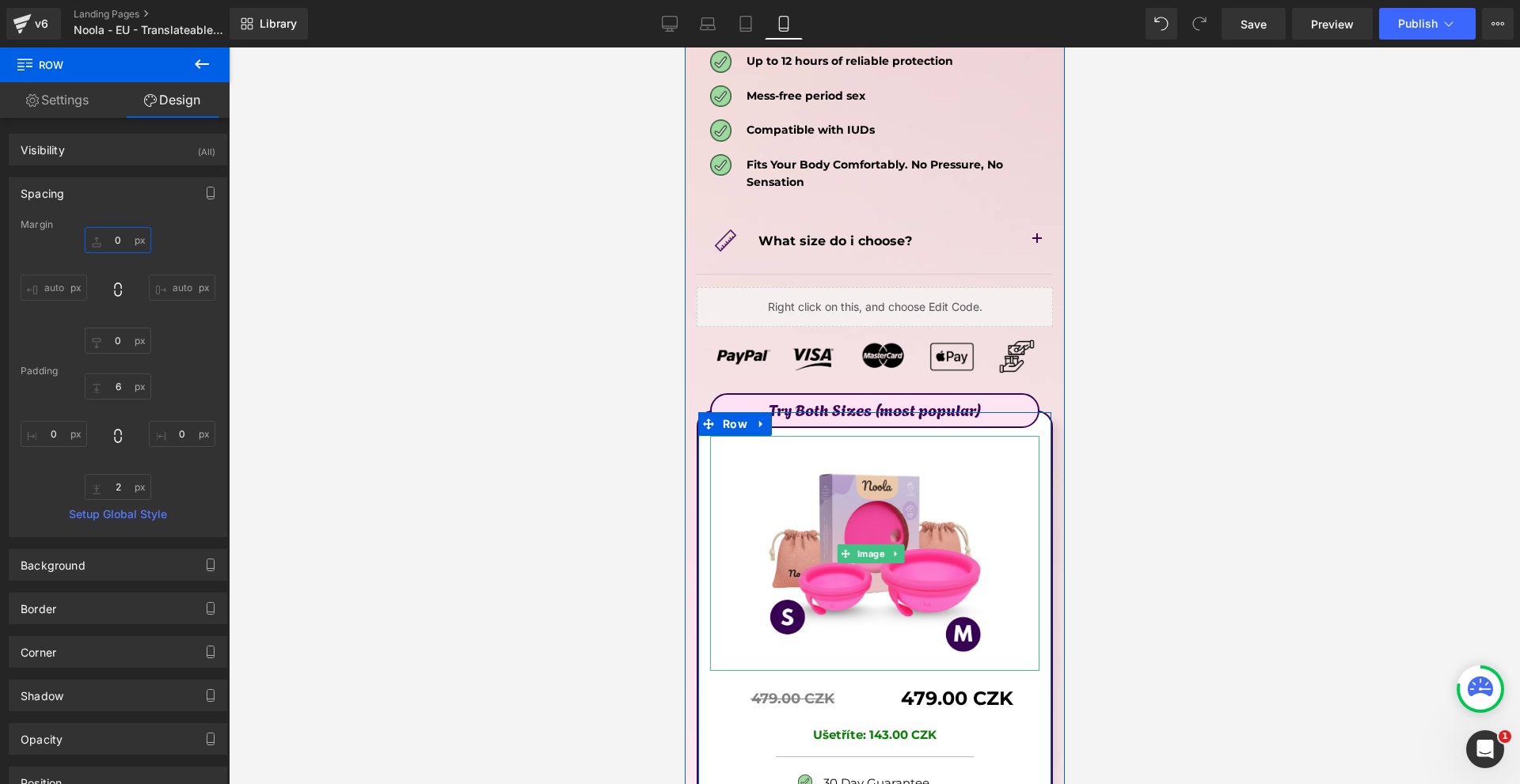
scroll to position [8625, 0]
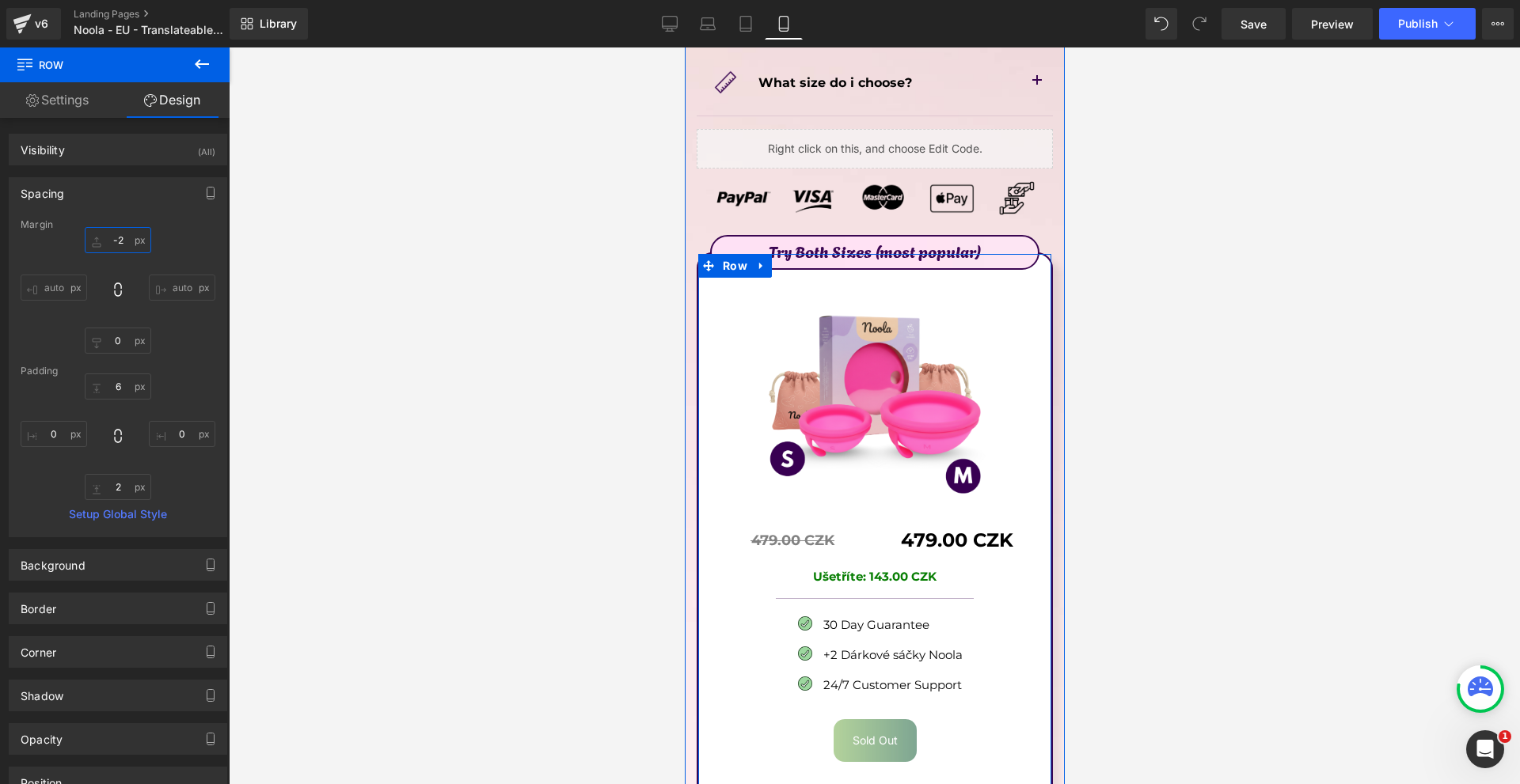
type input "-20"
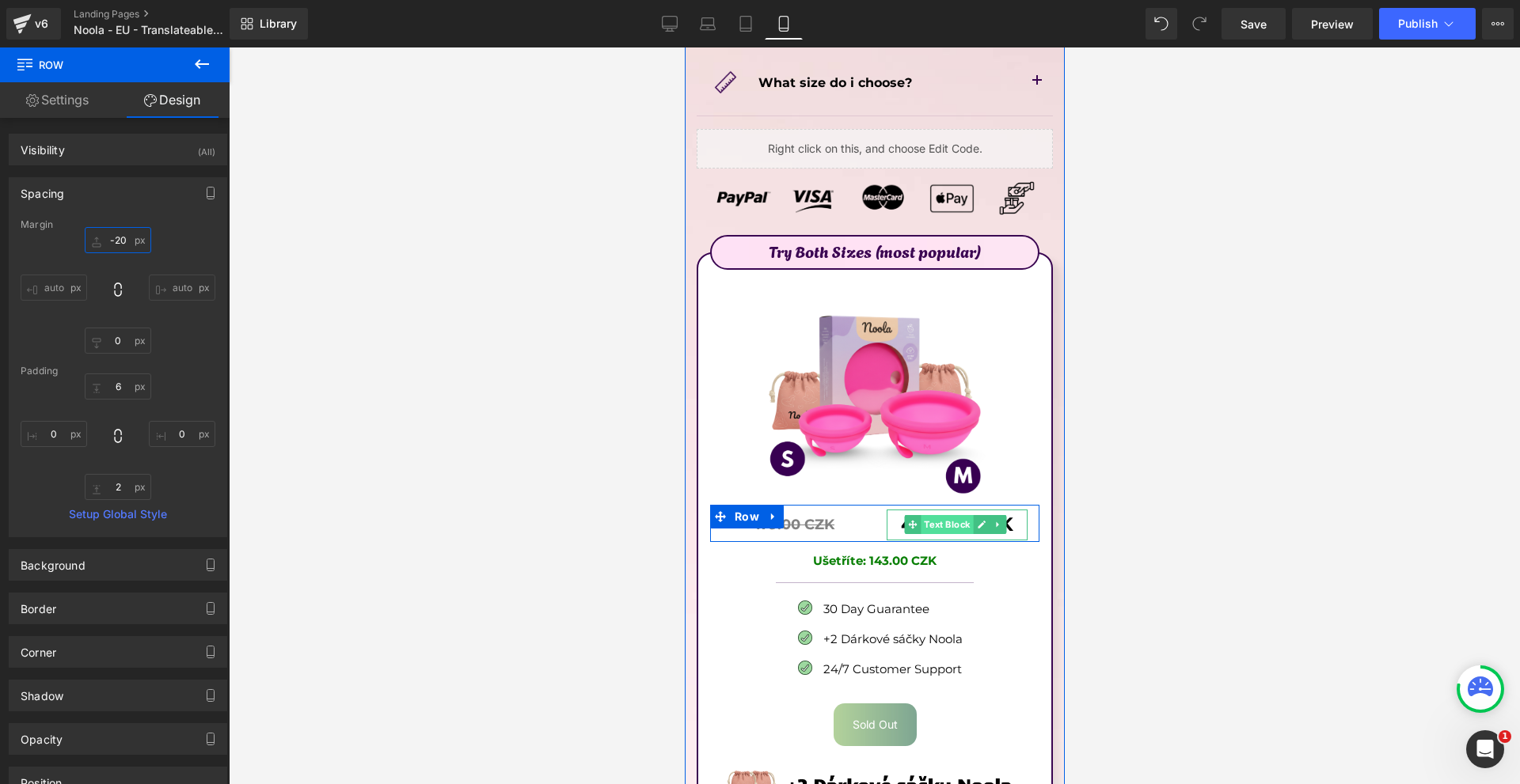
scroll to position [8704, 0]
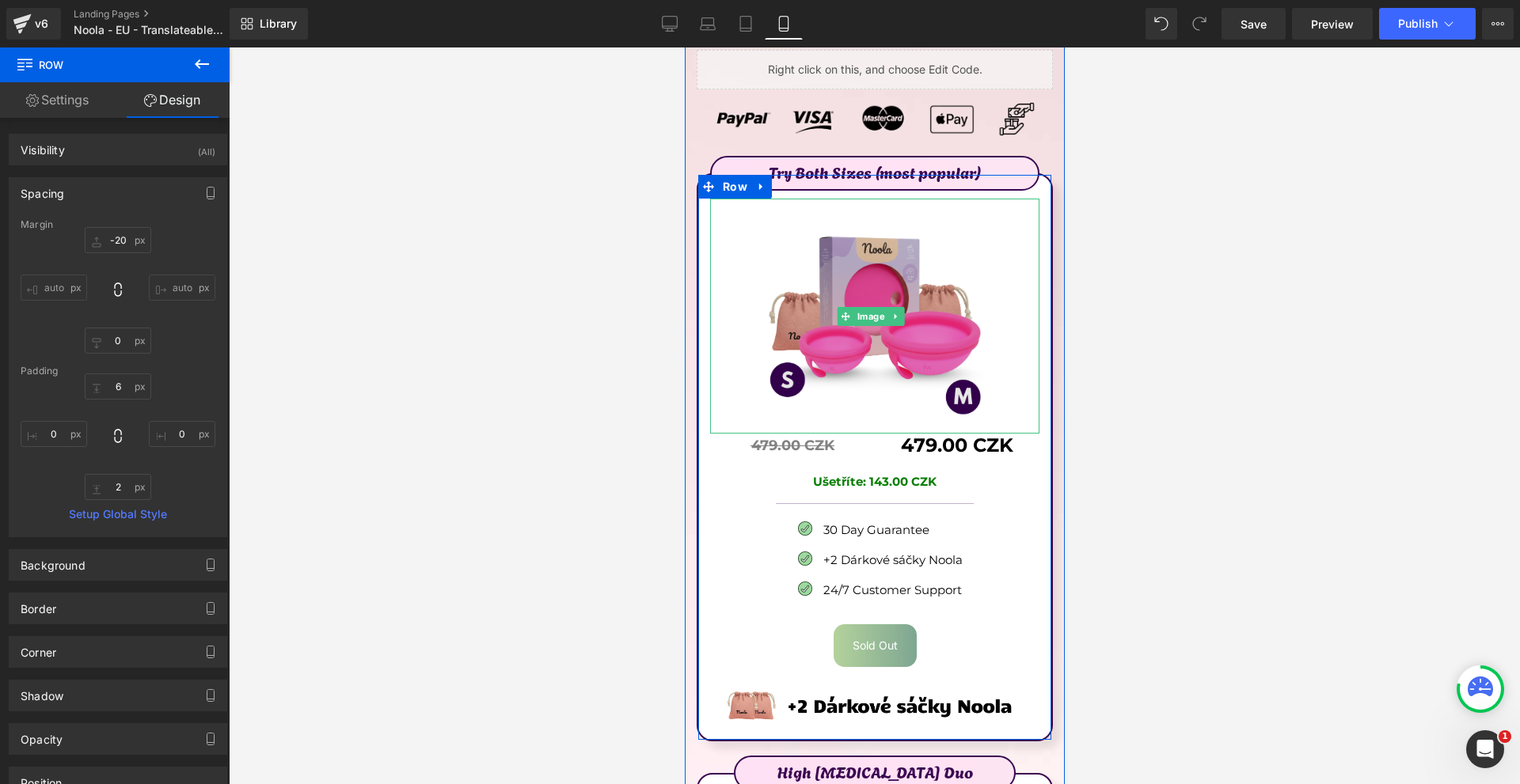
click at [882, 198] on img at bounding box center [873, 316] width 230 height 235
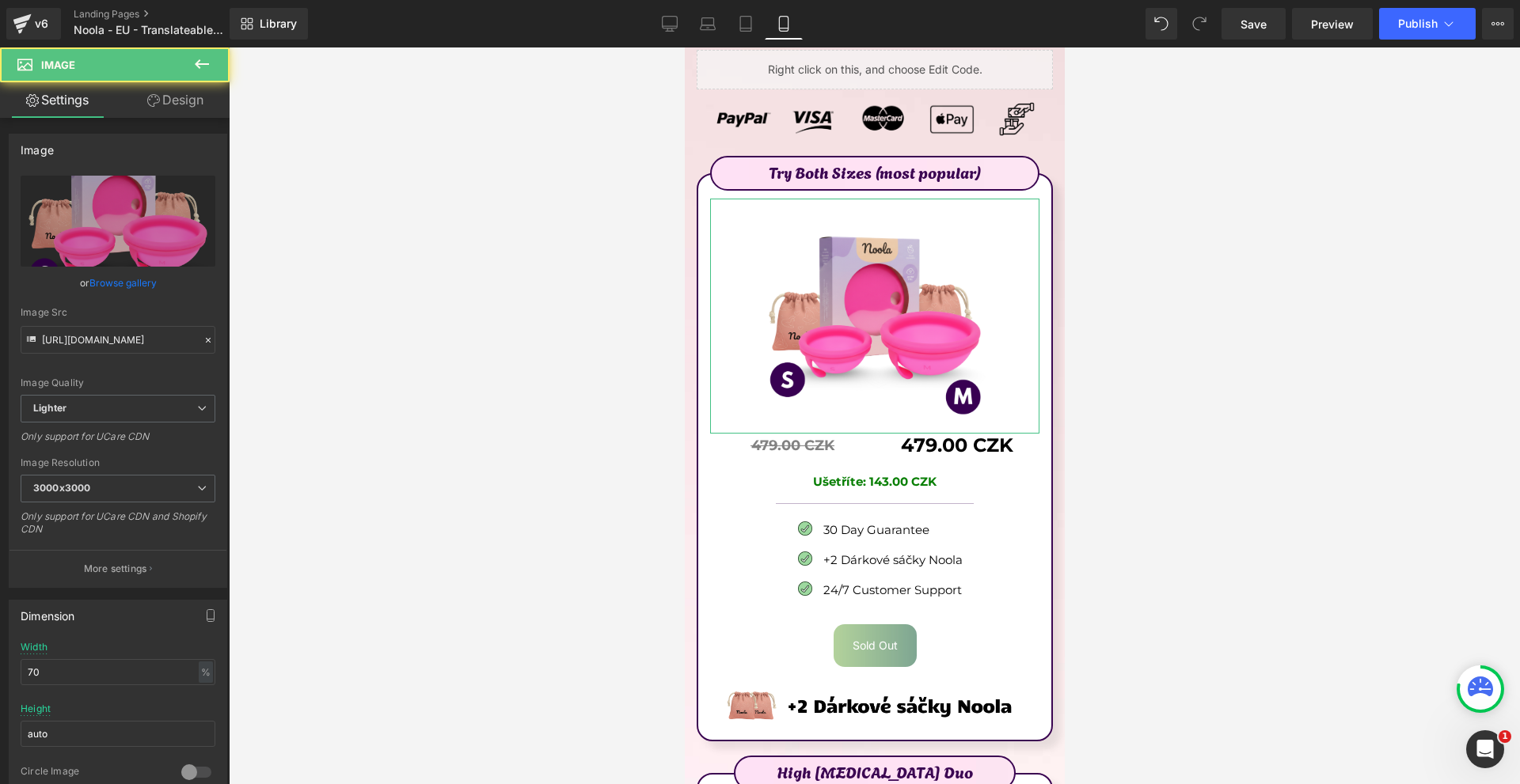
click at [210, 94] on link "Design" at bounding box center [175, 100] width 115 height 36
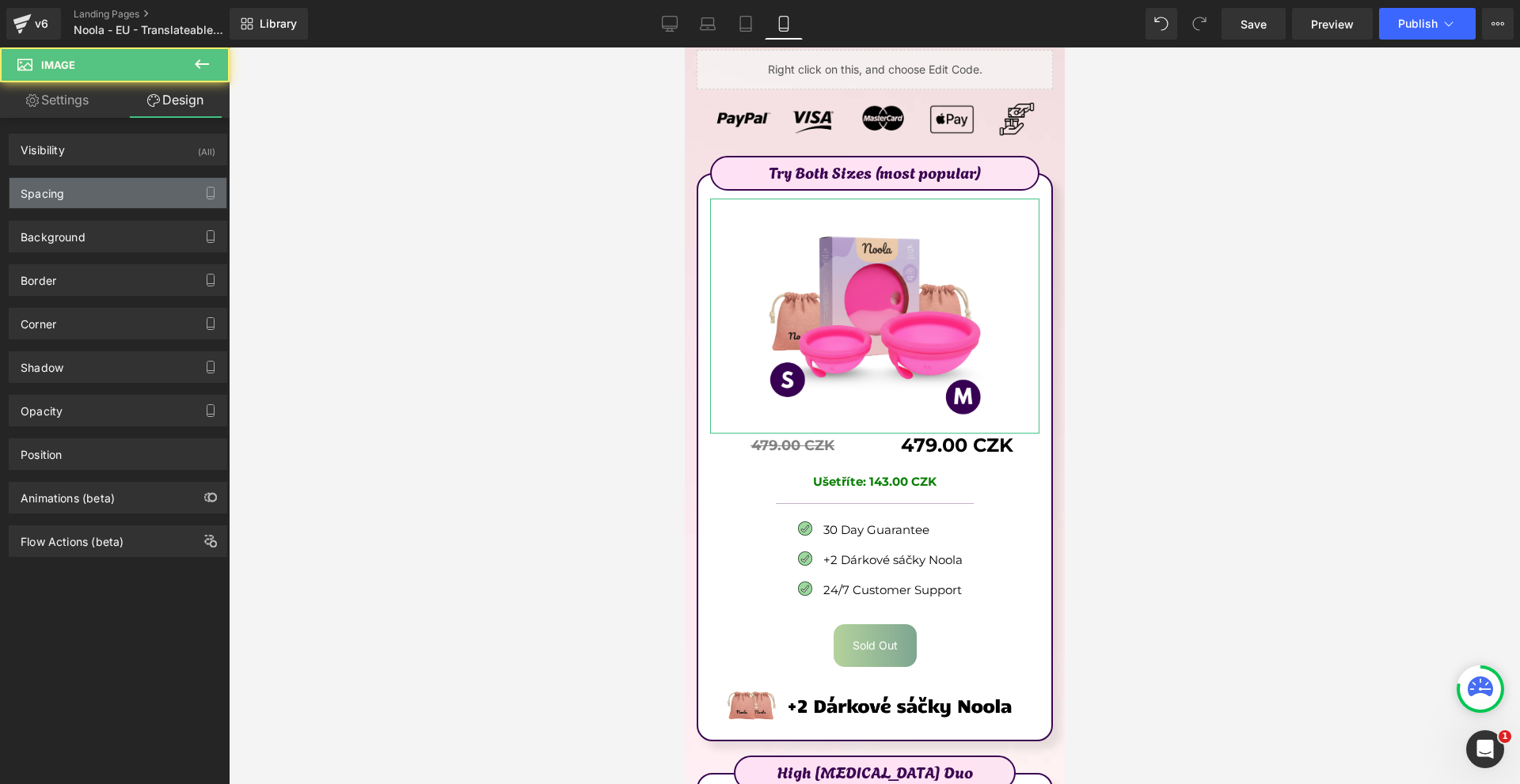
click at [109, 188] on div "Spacing" at bounding box center [118, 193] width 217 height 30
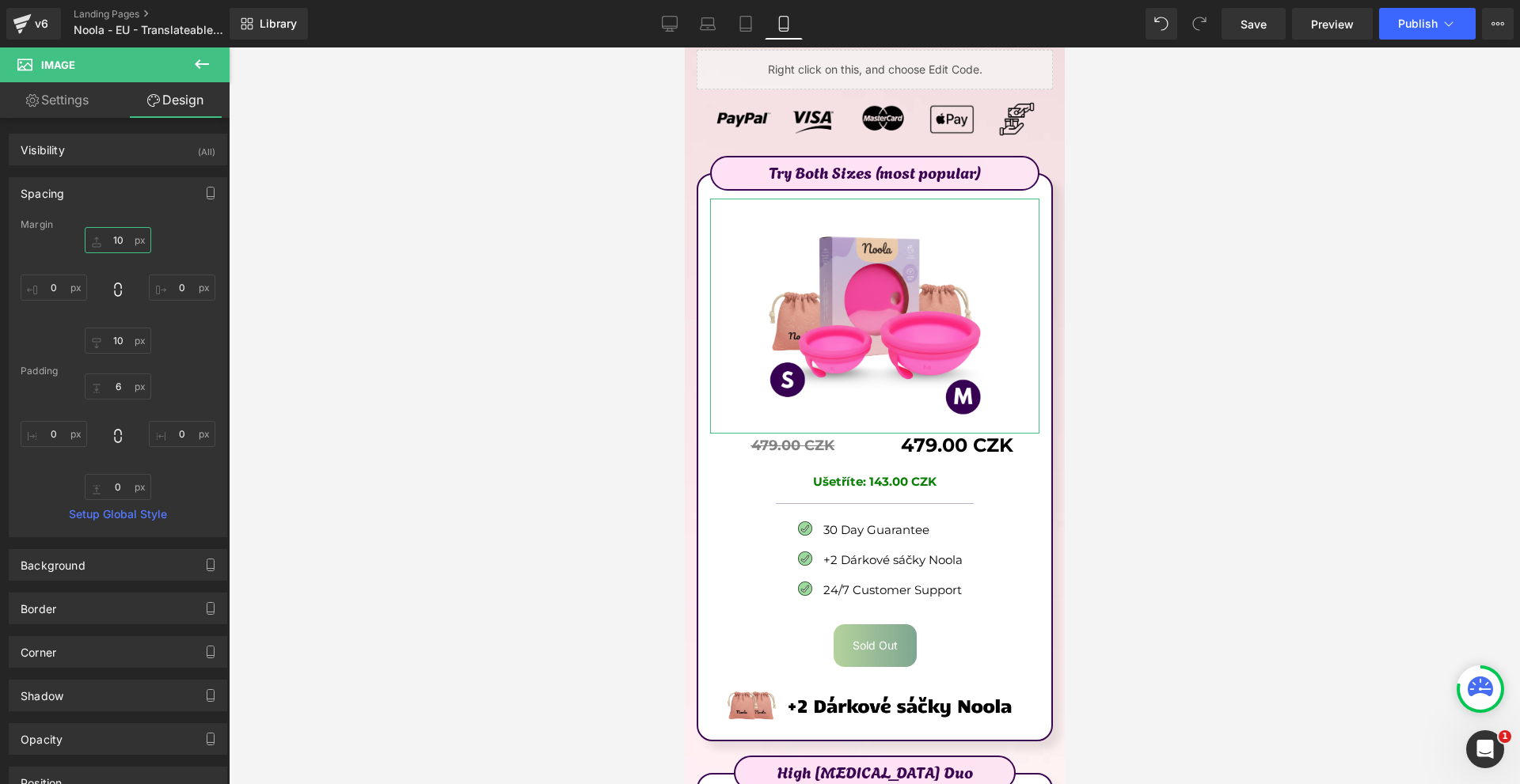
click at [131, 234] on input "text" at bounding box center [118, 241] width 67 height 26
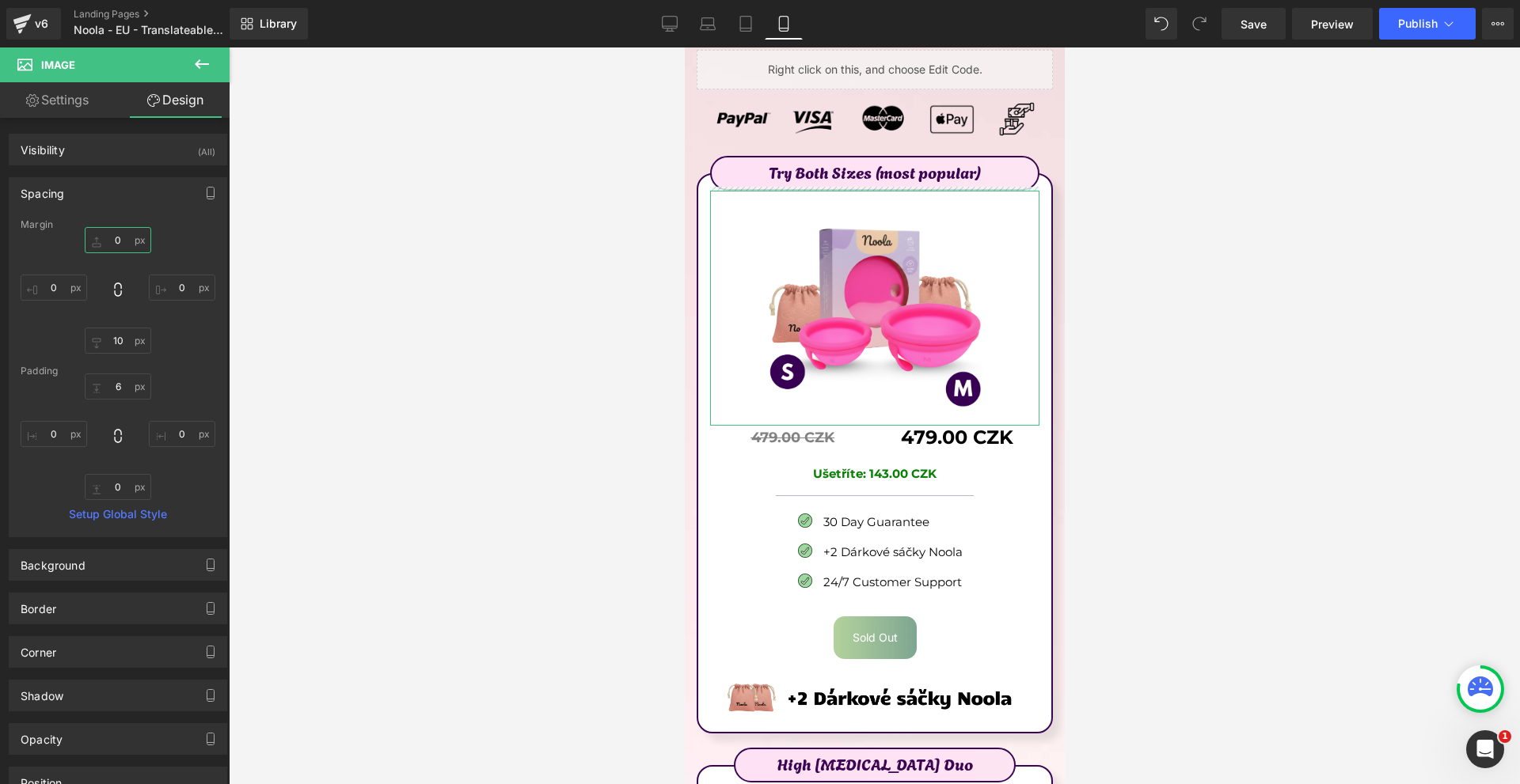
type input "0-"
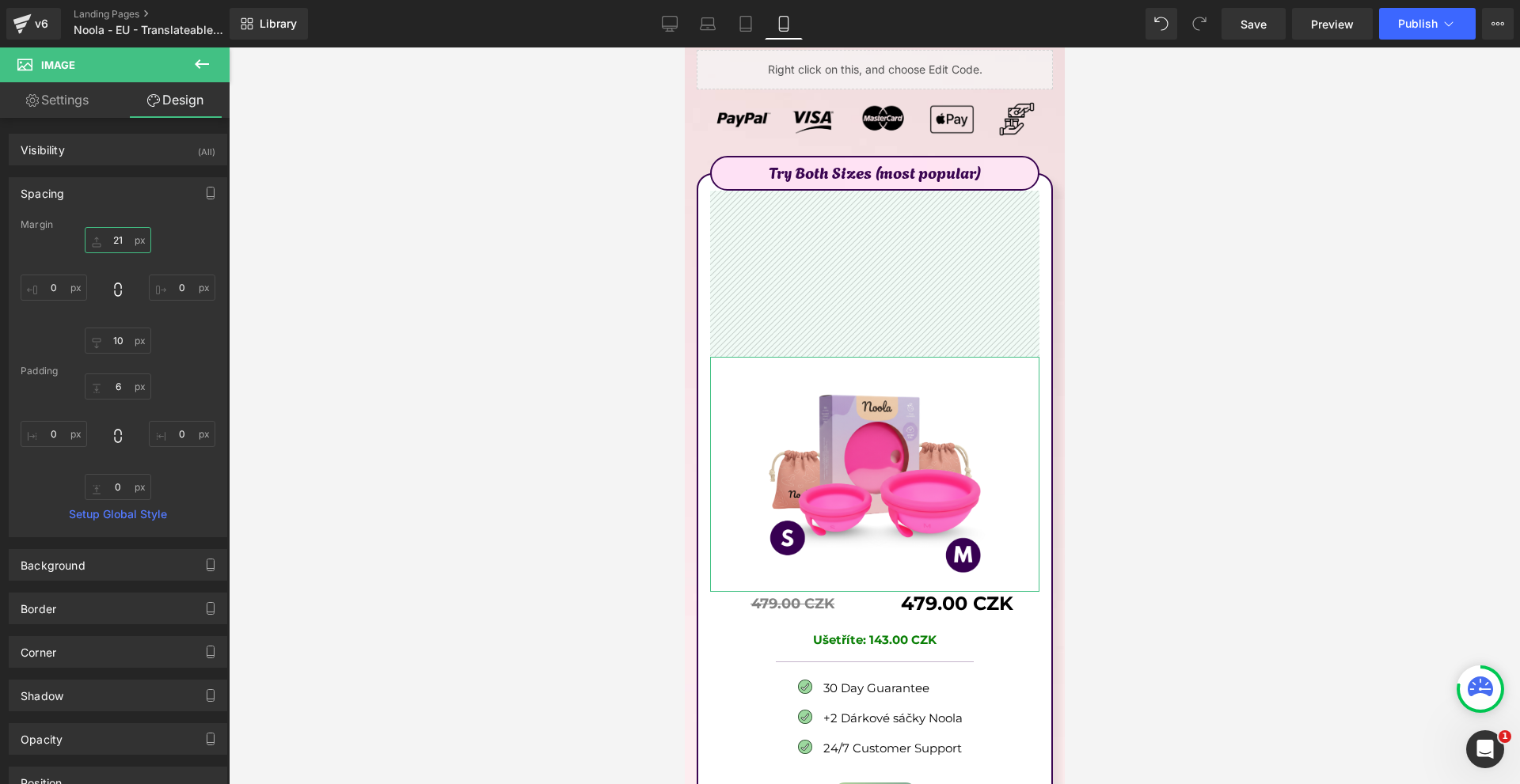
type input "2"
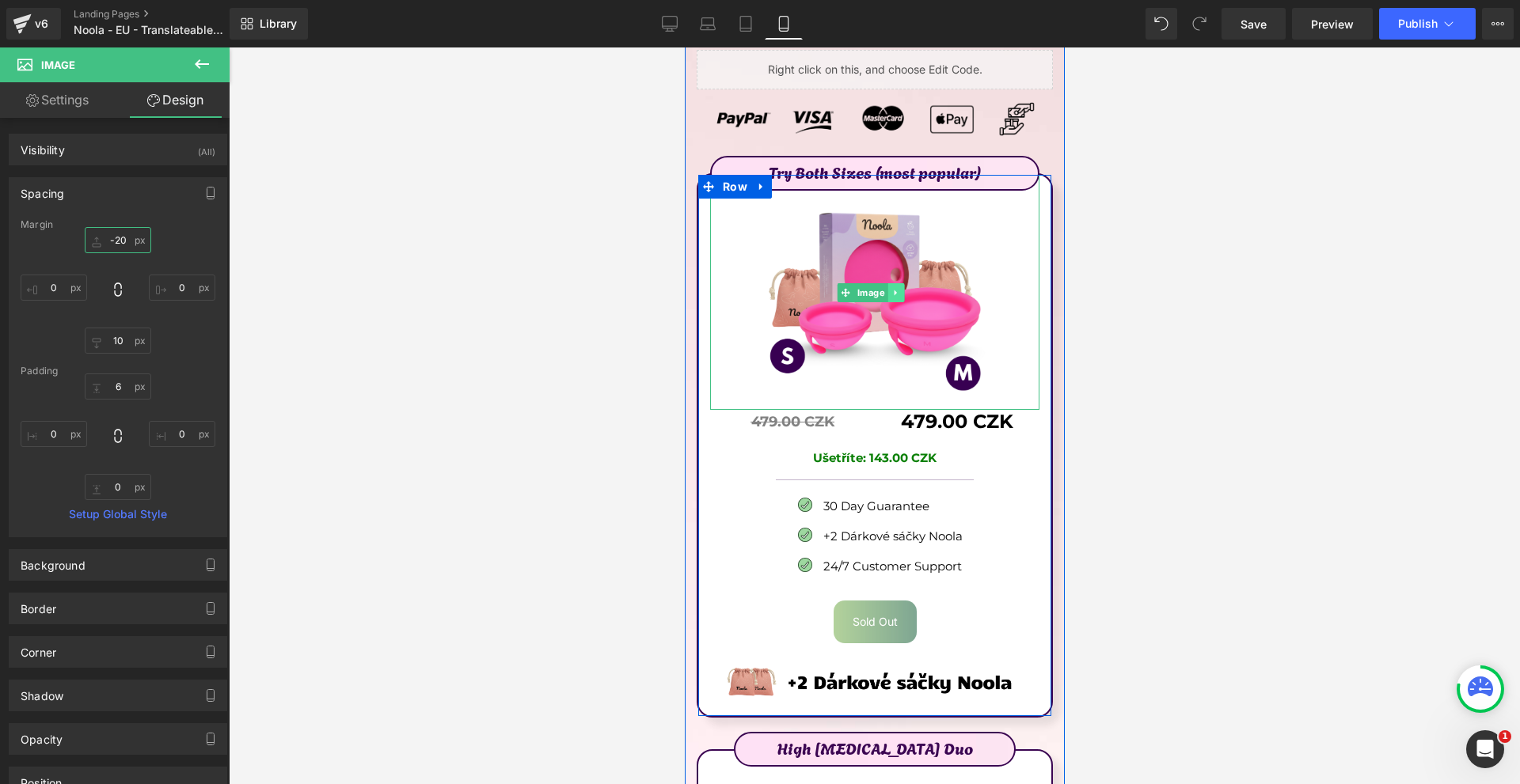
type input "-20"
click at [893, 290] on icon at bounding box center [894, 292] width 3 height 5
click at [889, 288] on icon at bounding box center [887, 292] width 9 height 9
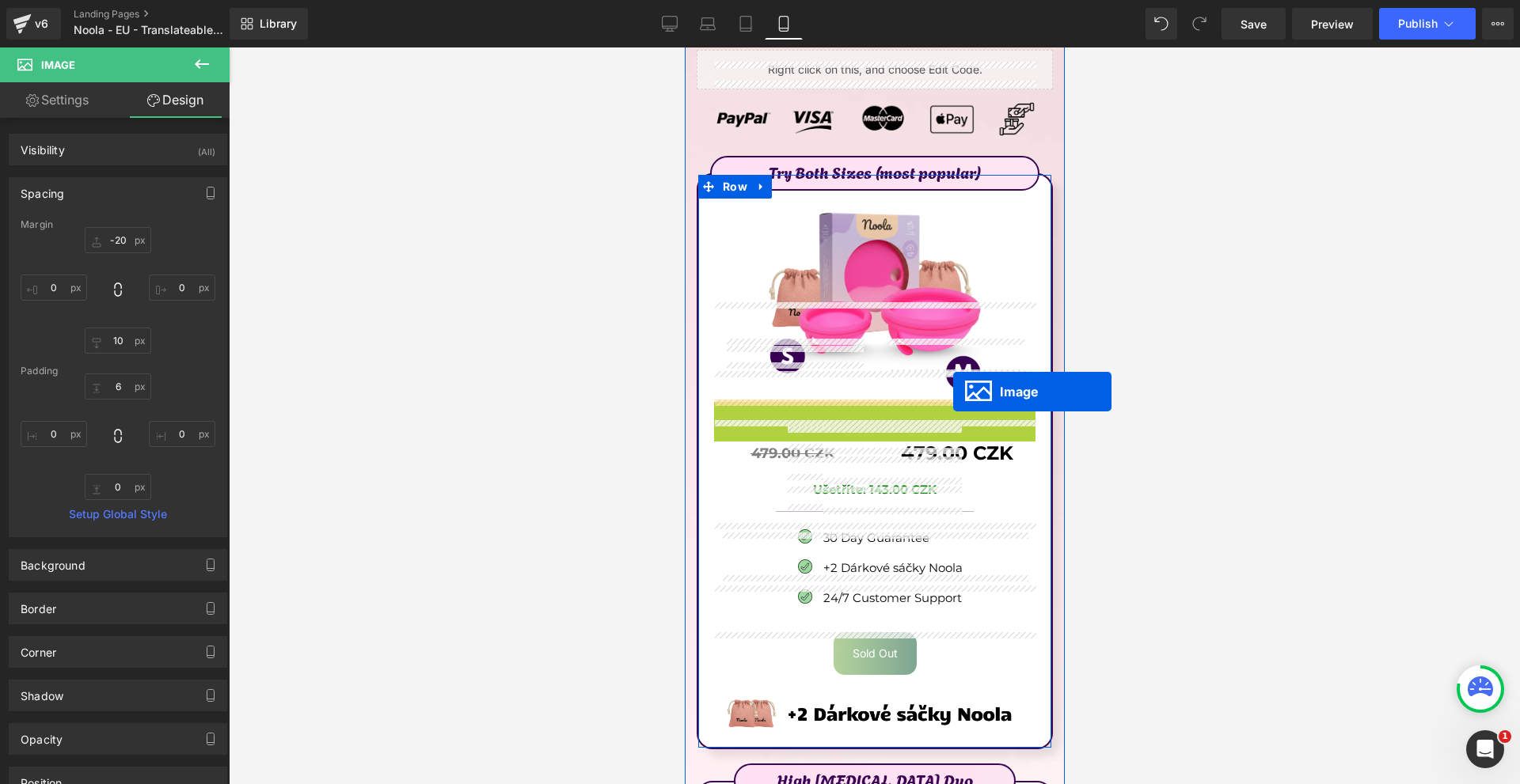
scroll to position [9179, 0]
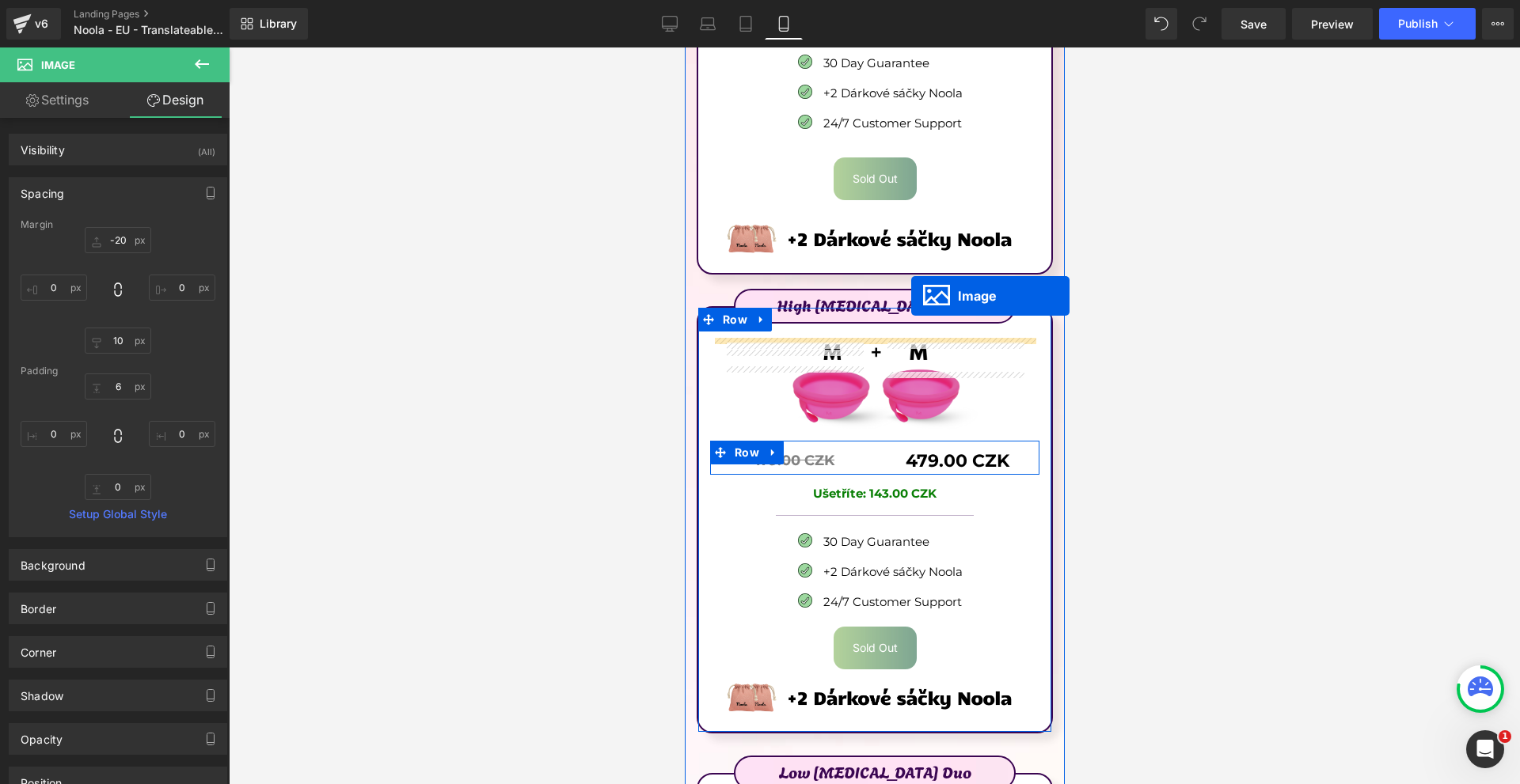
drag, startPoint x: 867, startPoint y: 424, endPoint x: 911, endPoint y: 296, distance: 135.4
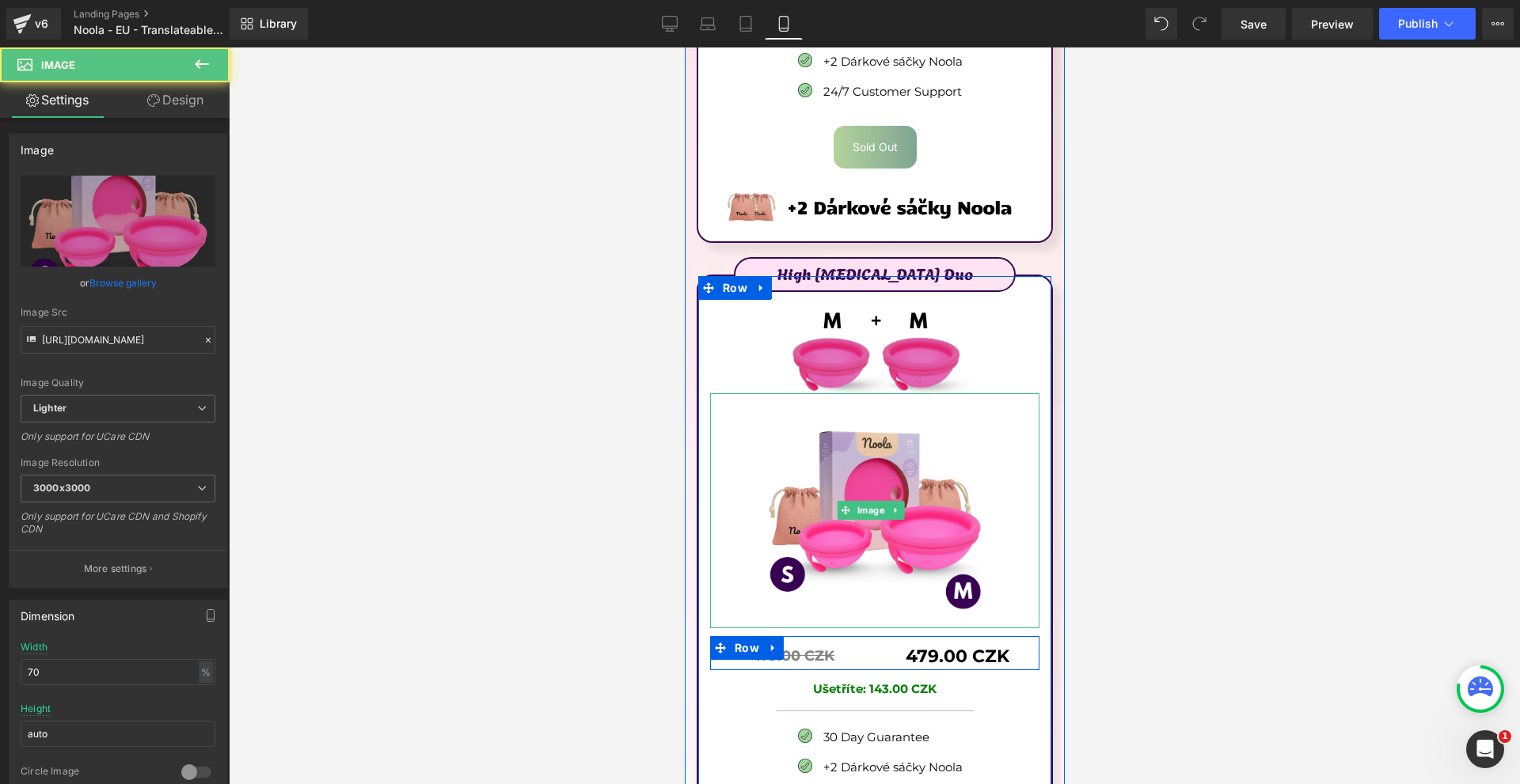
scroll to position [9147, 0]
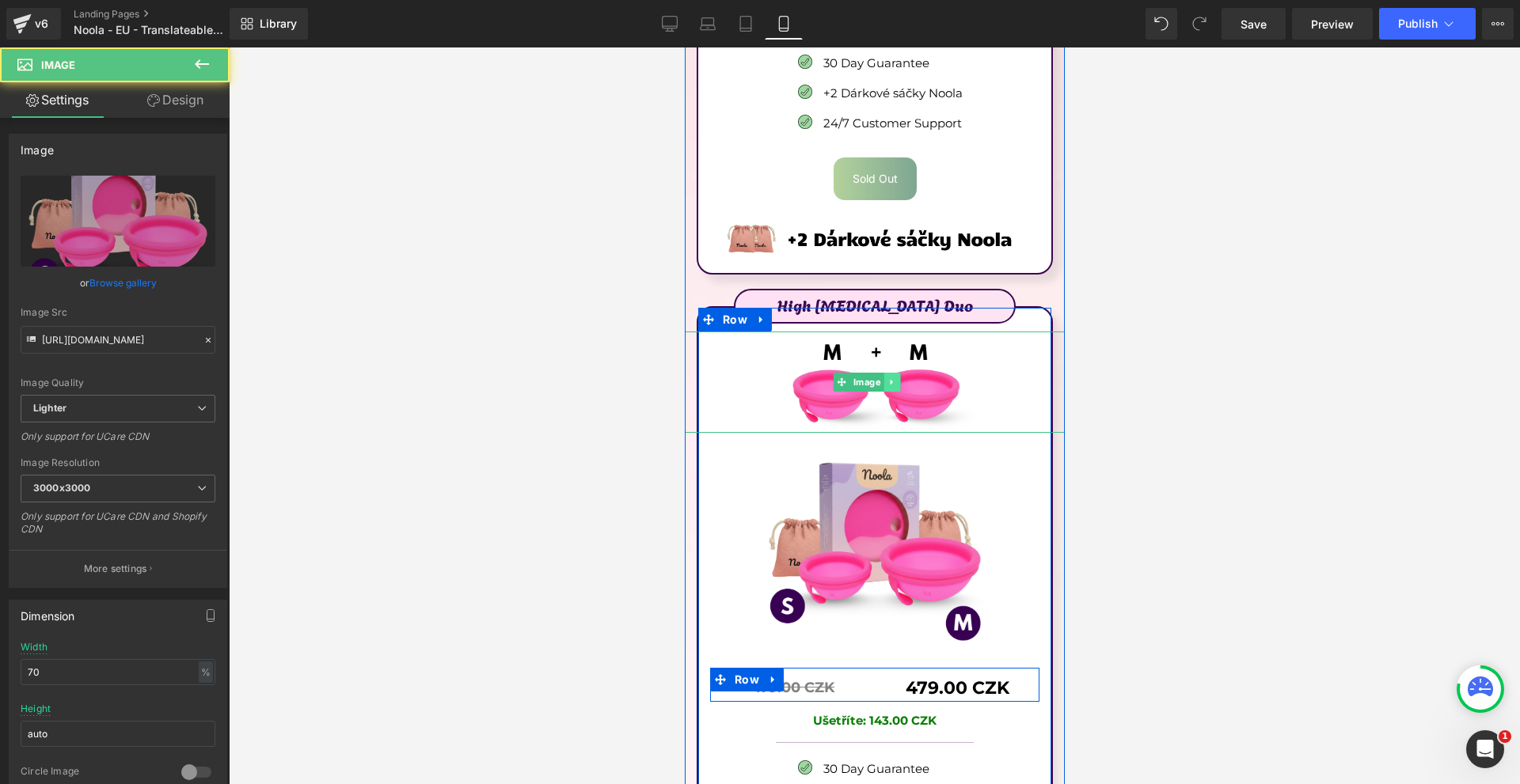
click at [886, 373] on link at bounding box center [890, 383] width 17 height 19
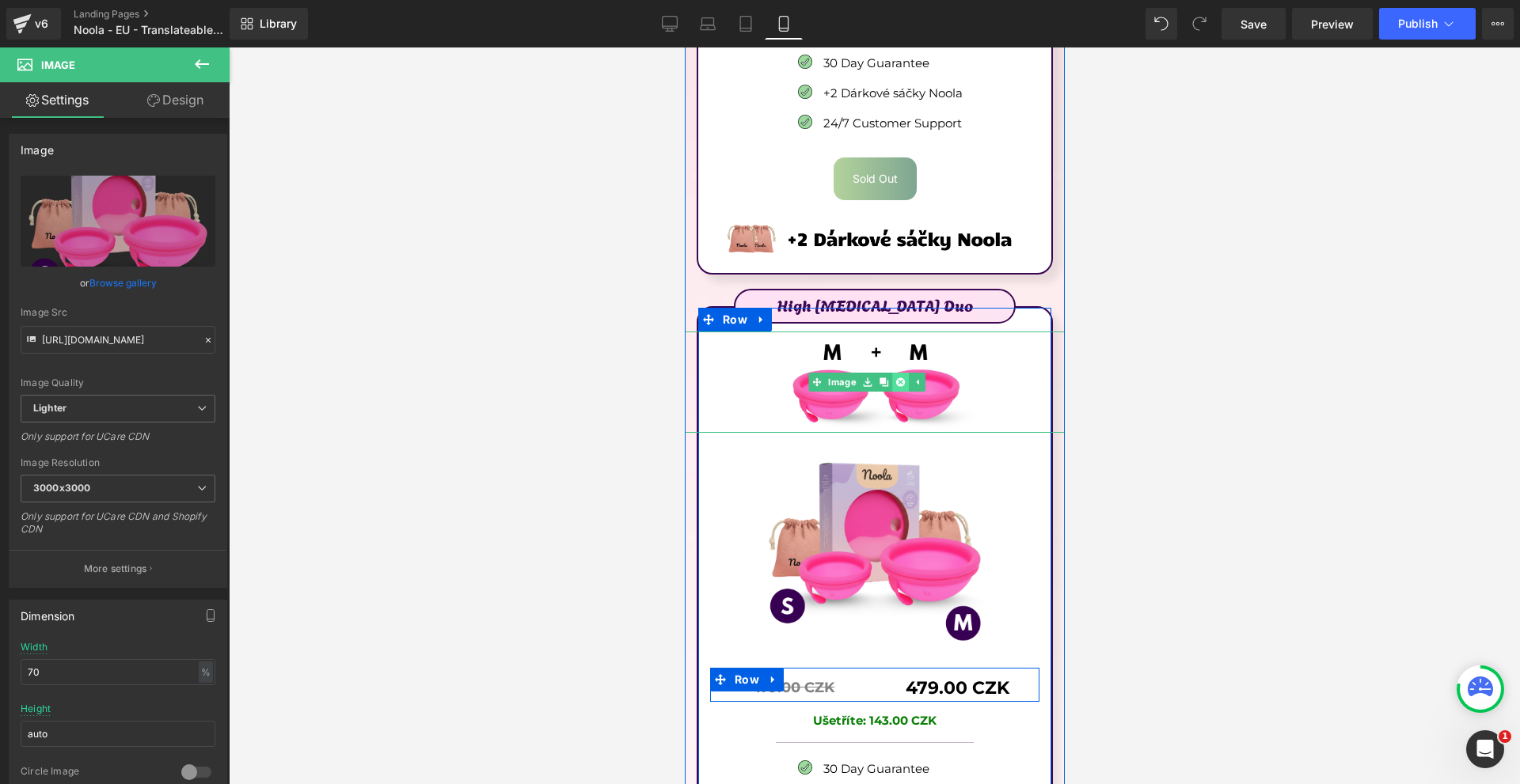
click at [895, 378] on icon at bounding box center [899, 382] width 9 height 10
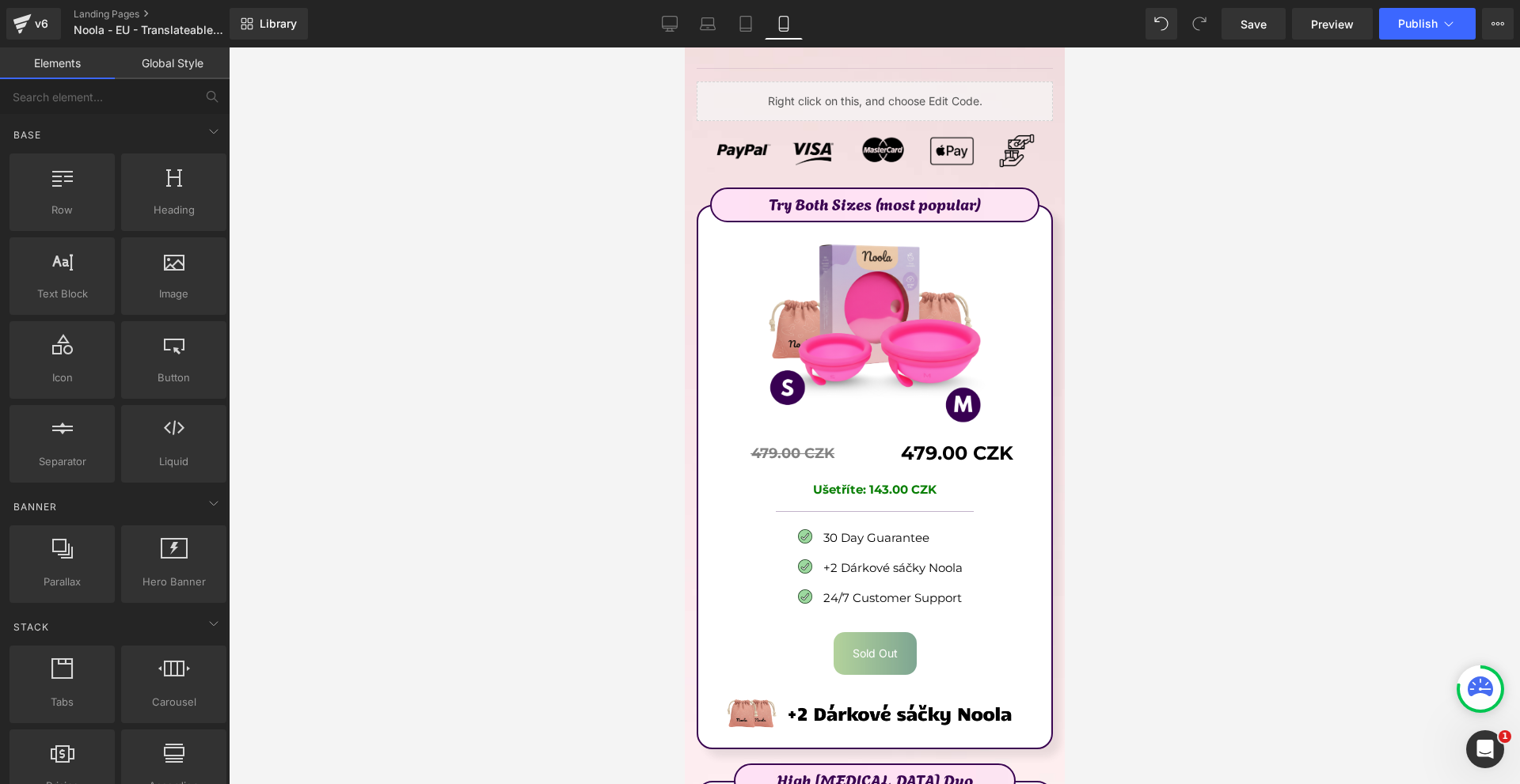
scroll to position [9068, 0]
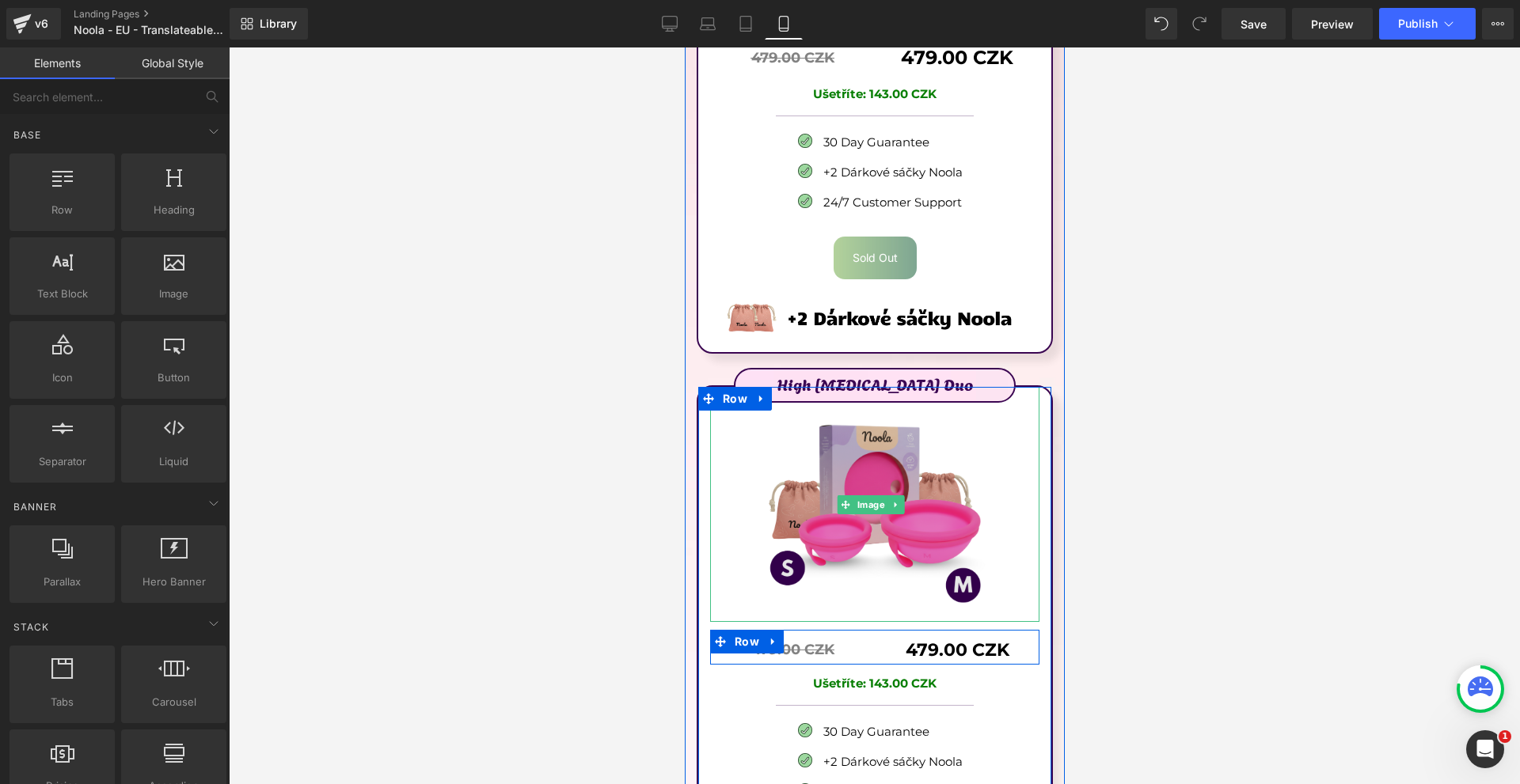
click at [901, 495] on link at bounding box center [894, 505] width 17 height 19
click at [958, 450] on img at bounding box center [873, 505] width 230 height 235
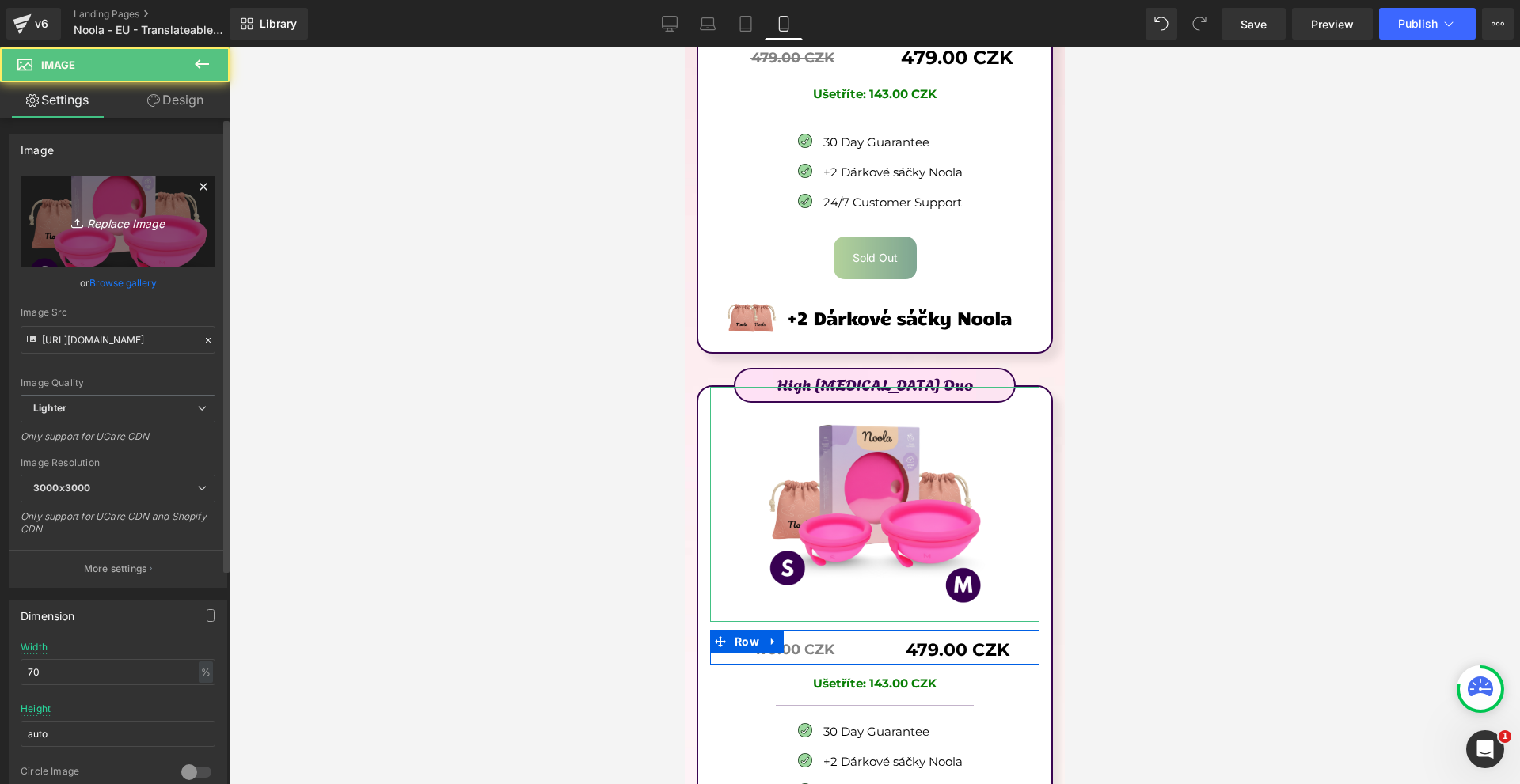
click at [87, 209] on link "Replace Image" at bounding box center [118, 221] width 195 height 91
type input "C:\fakepath\Írj be némi törzsszöveget (47).png"
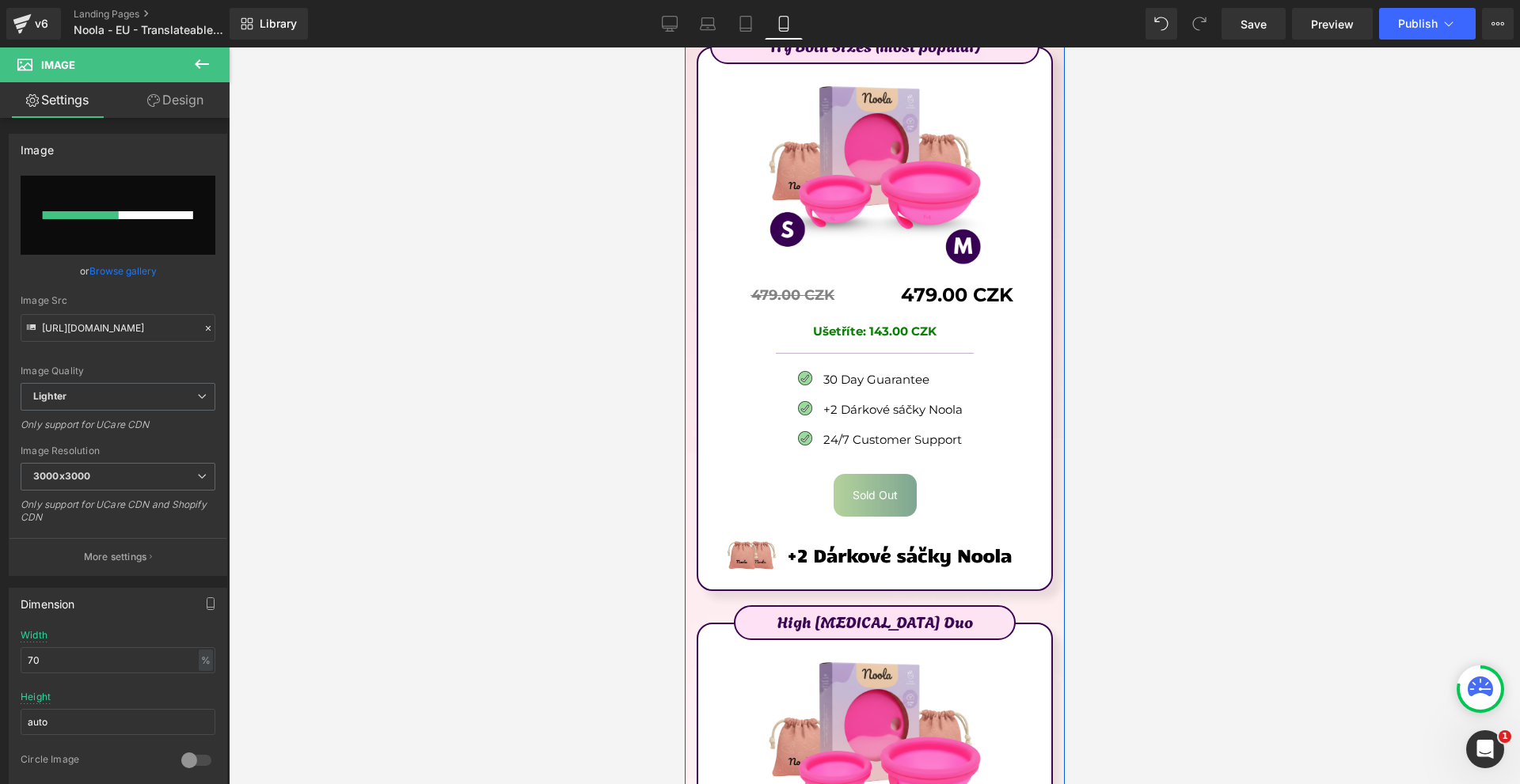
scroll to position [8593, 0]
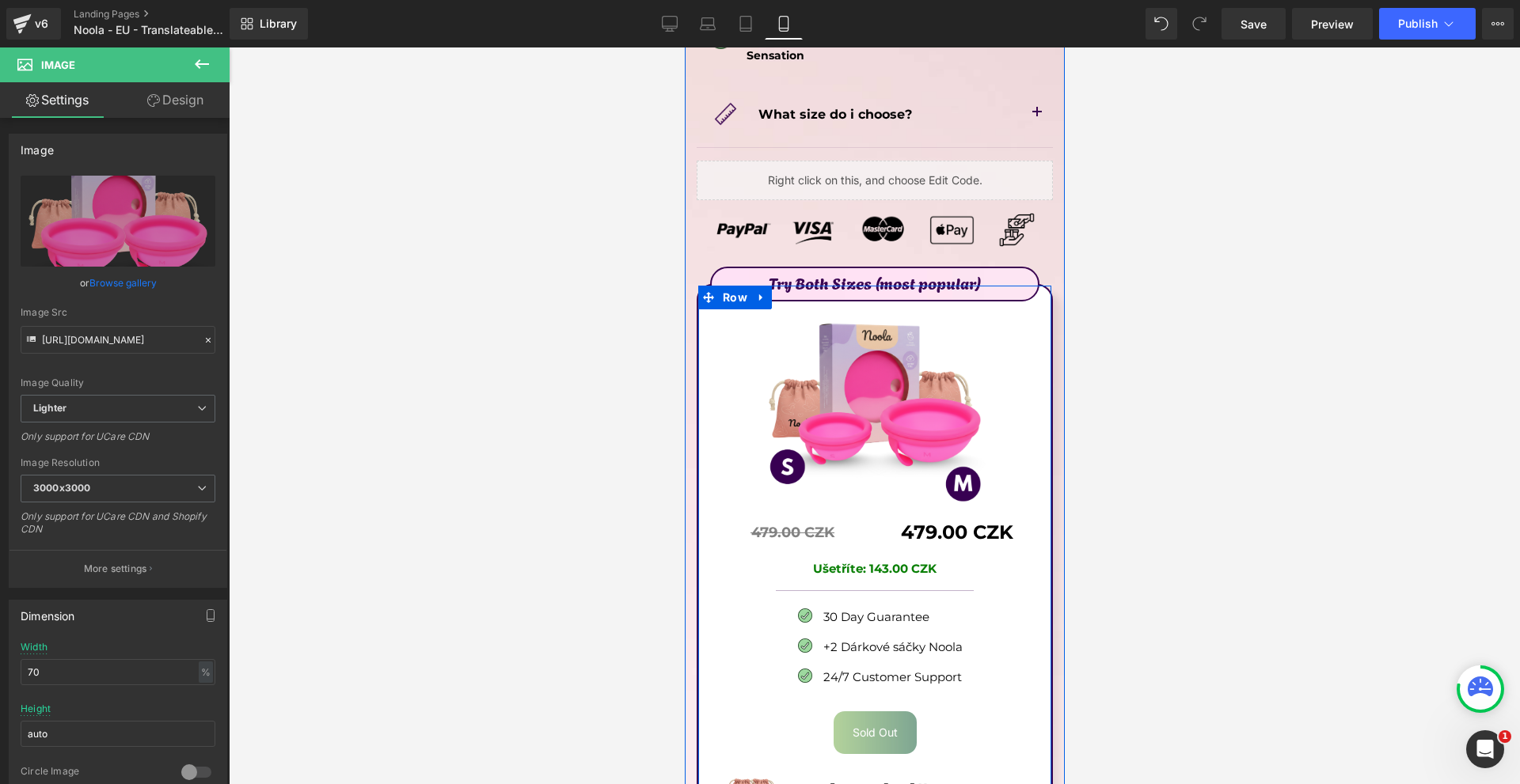
click at [982, 270] on p "Try Both Sizes (most popular)" at bounding box center [873, 282] width 326 height 25
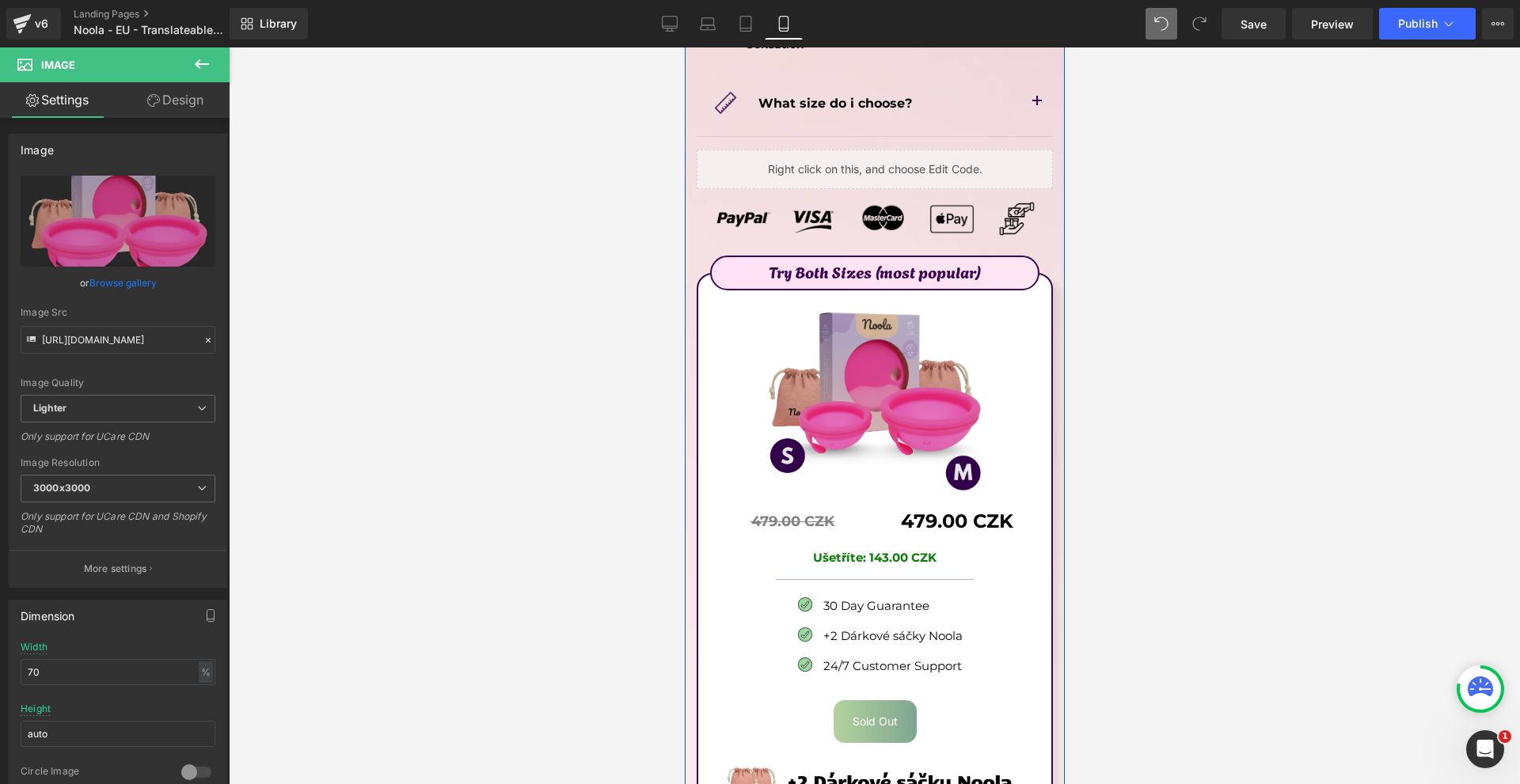
scroll to position [8526, 0]
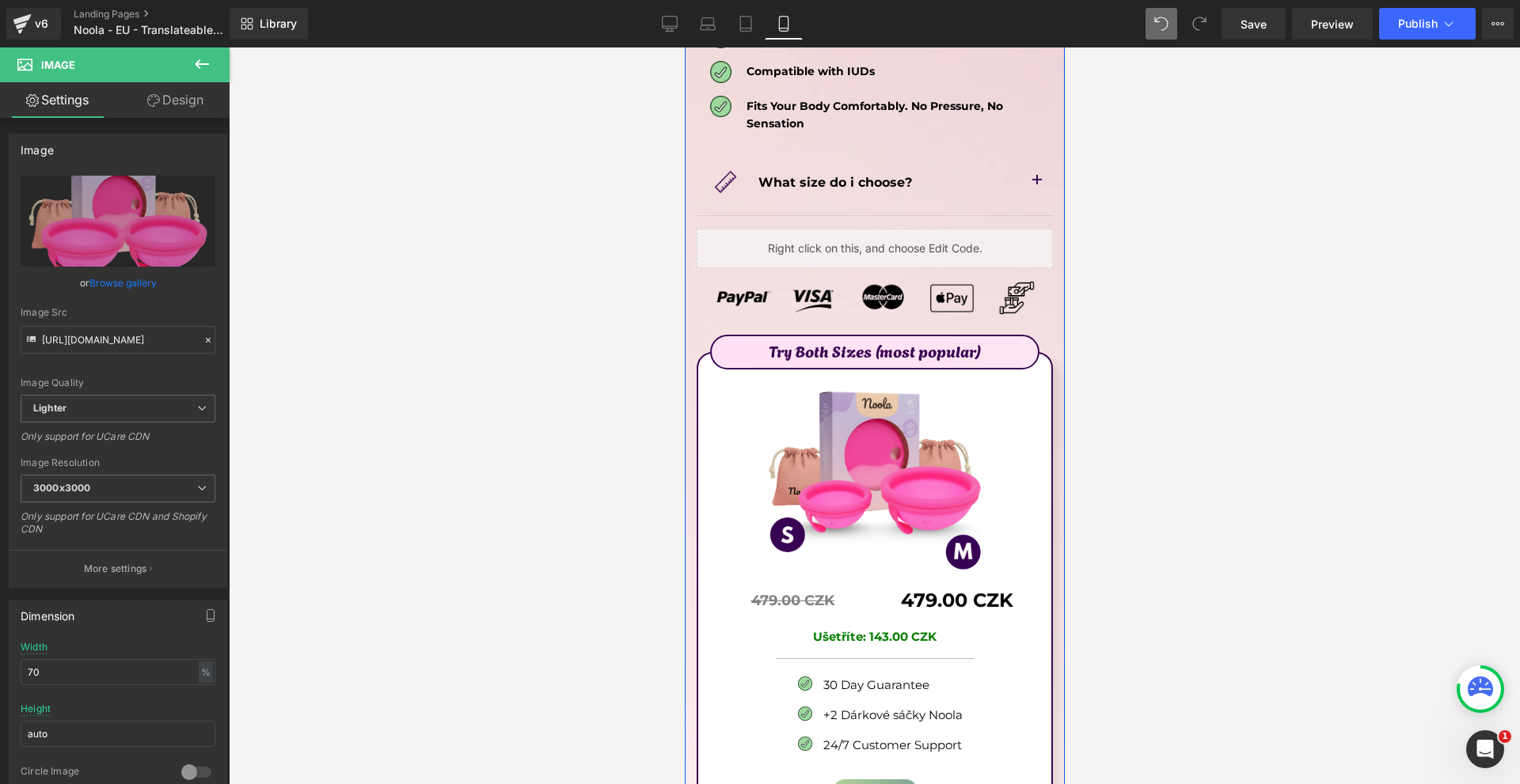
click at [973, 338] on p "Try Both Sizes (most popular)" at bounding box center [873, 350] width 326 height 25
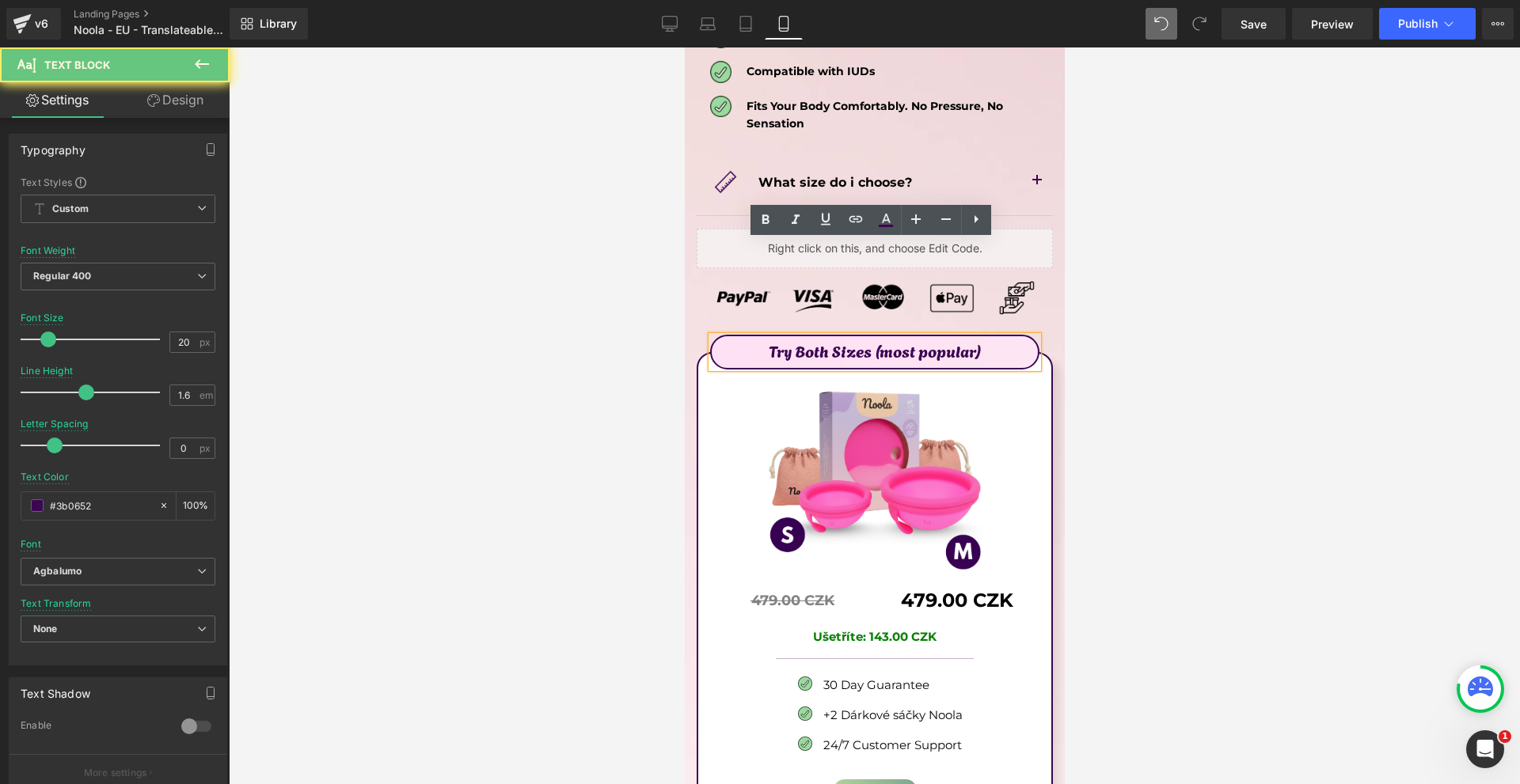
click at [981, 338] on p "Try Both Sizes (most popular)" at bounding box center [873, 350] width 326 height 25
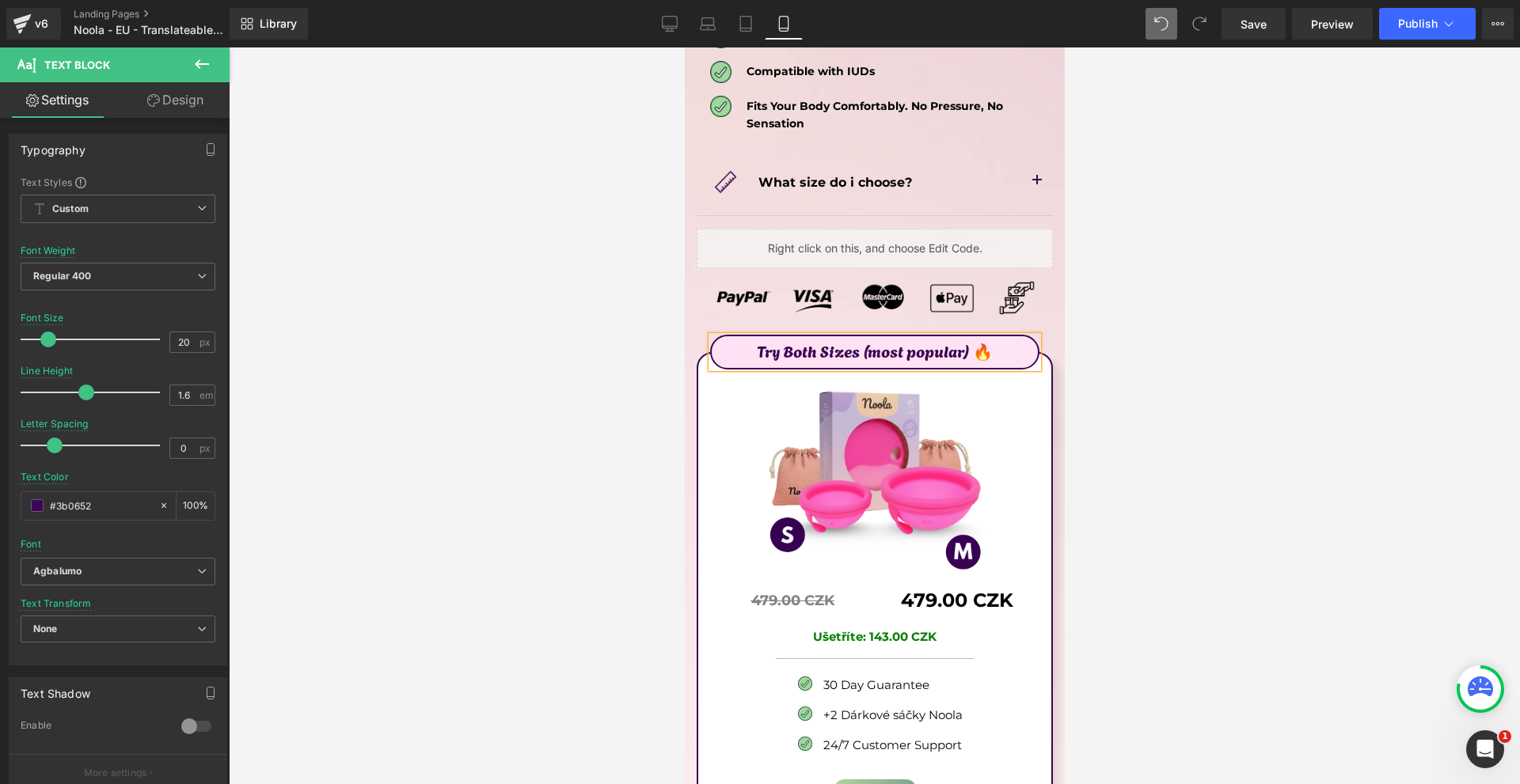
click at [1172, 297] on div at bounding box center [874, 415] width 1291 height 737
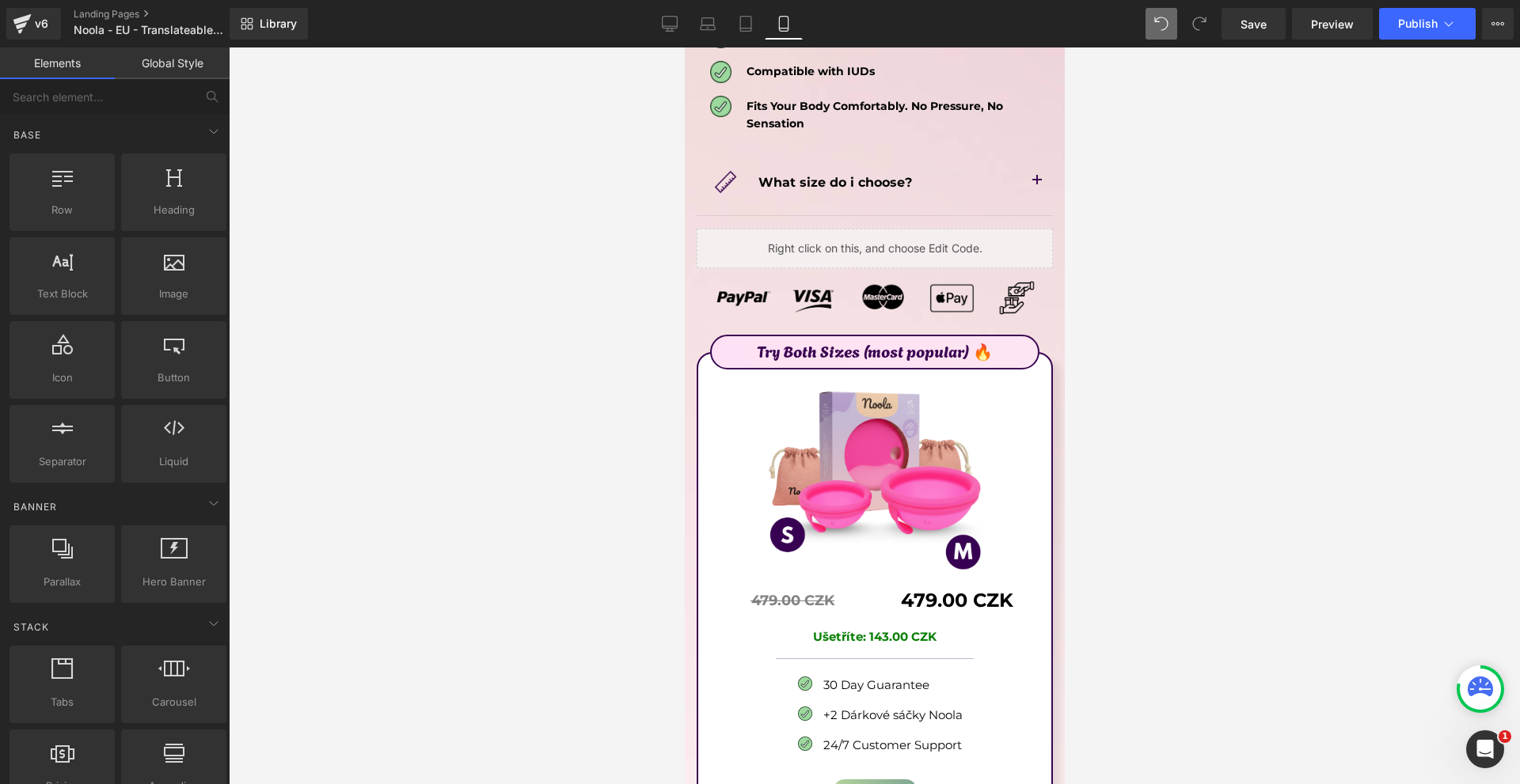
click at [1155, 296] on div at bounding box center [874, 415] width 1291 height 737
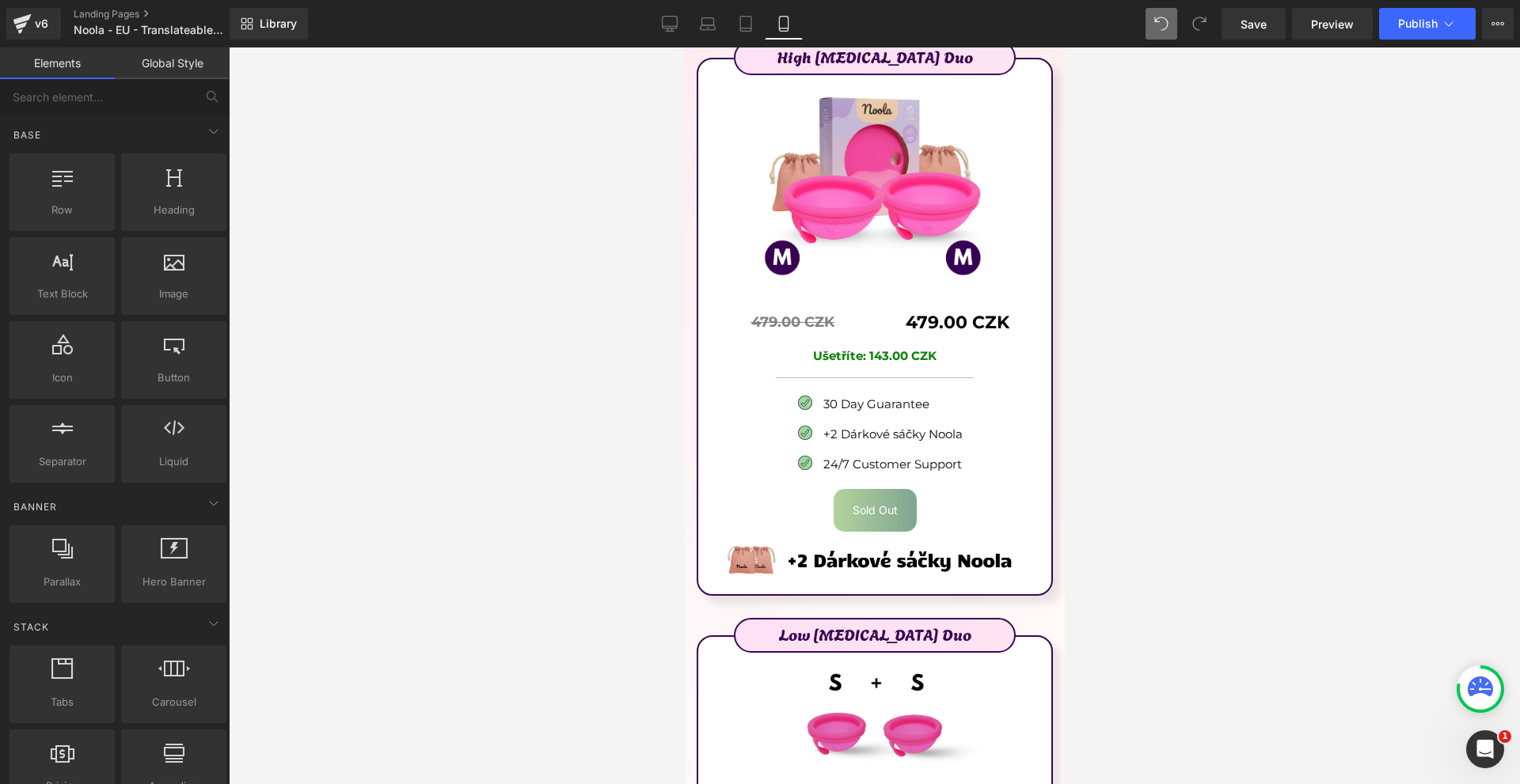
scroll to position [9713, 0]
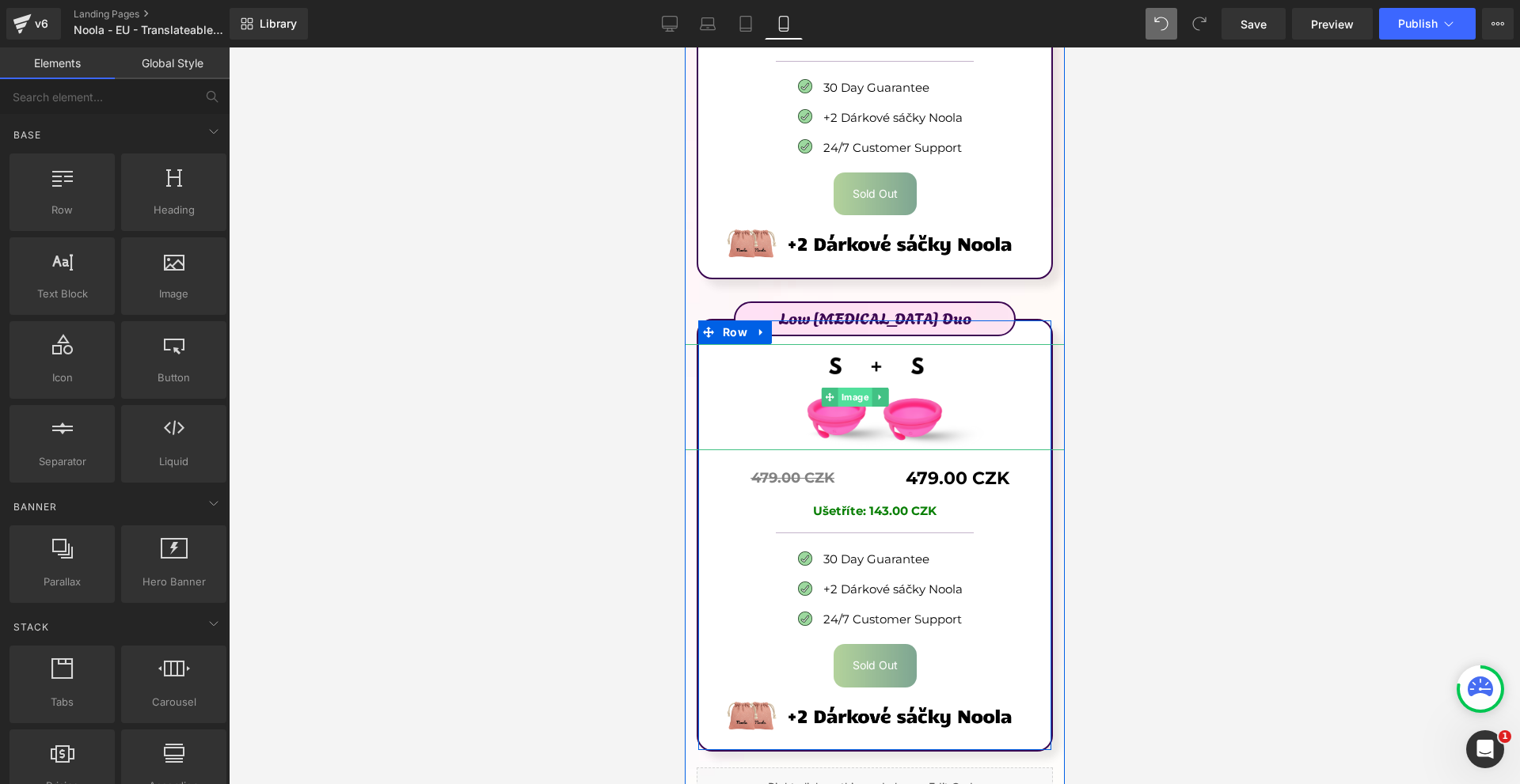
click at [862, 388] on span "Image" at bounding box center [854, 398] width 34 height 19
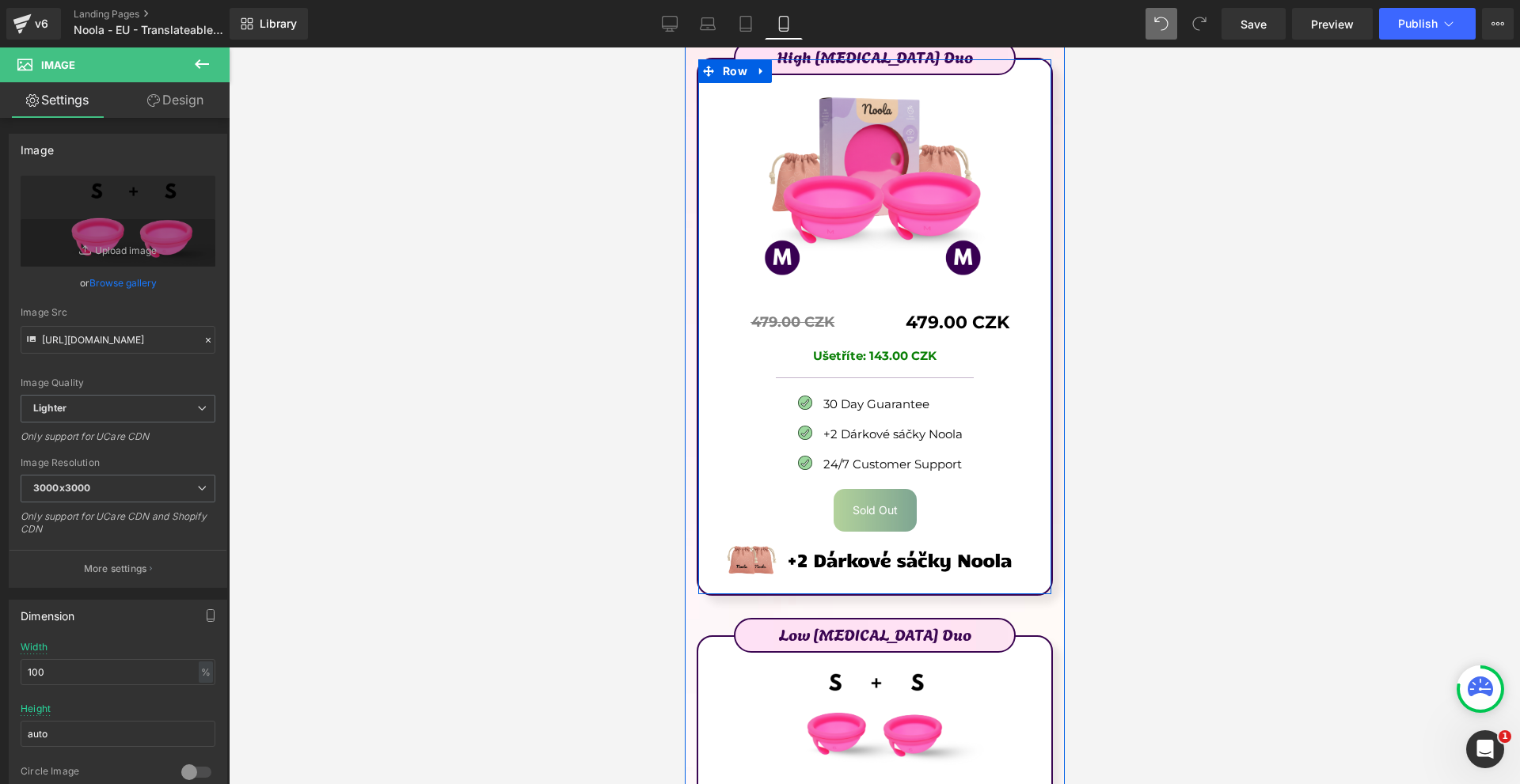
scroll to position [9000, 0]
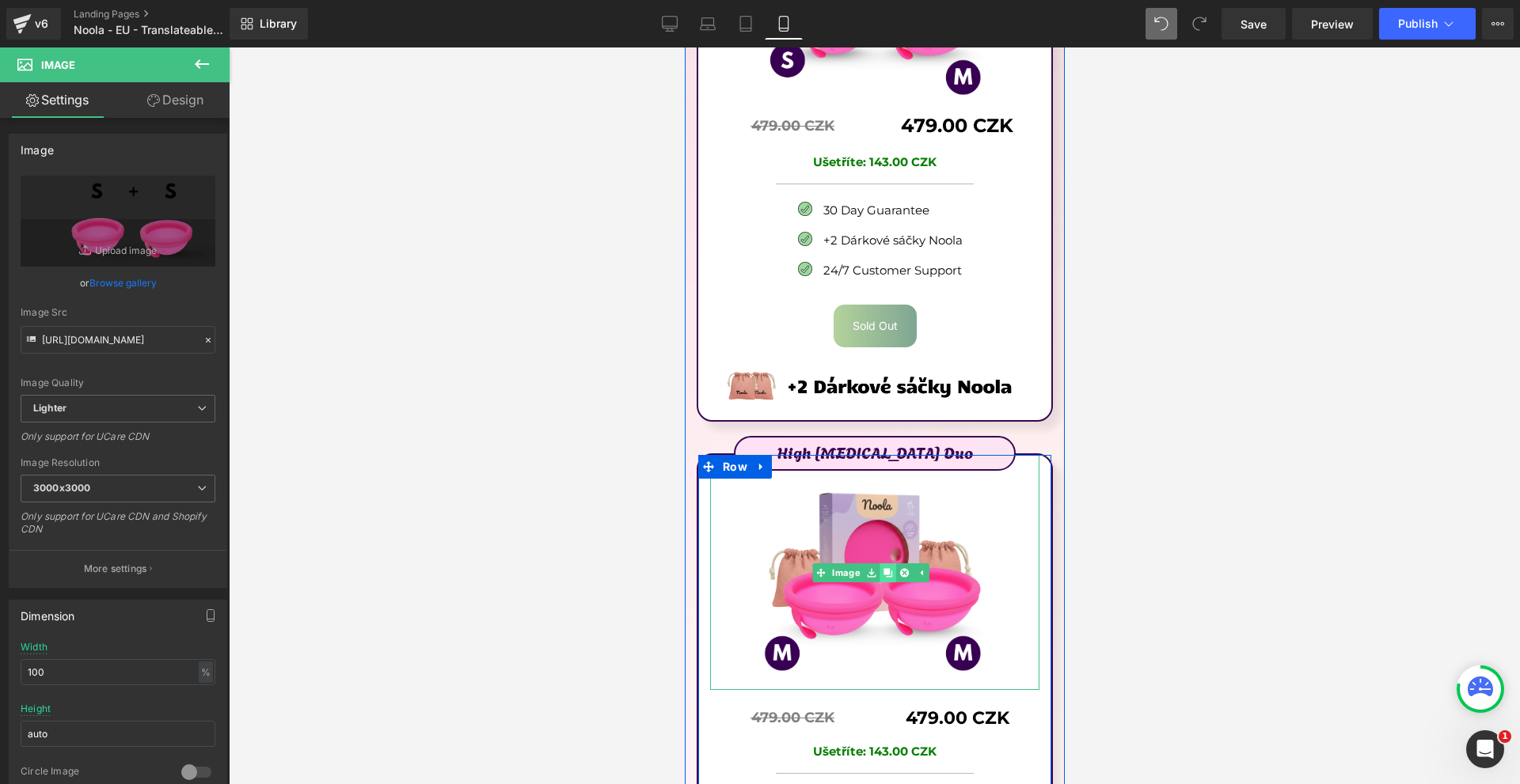
click at [885, 568] on icon at bounding box center [887, 572] width 9 height 9
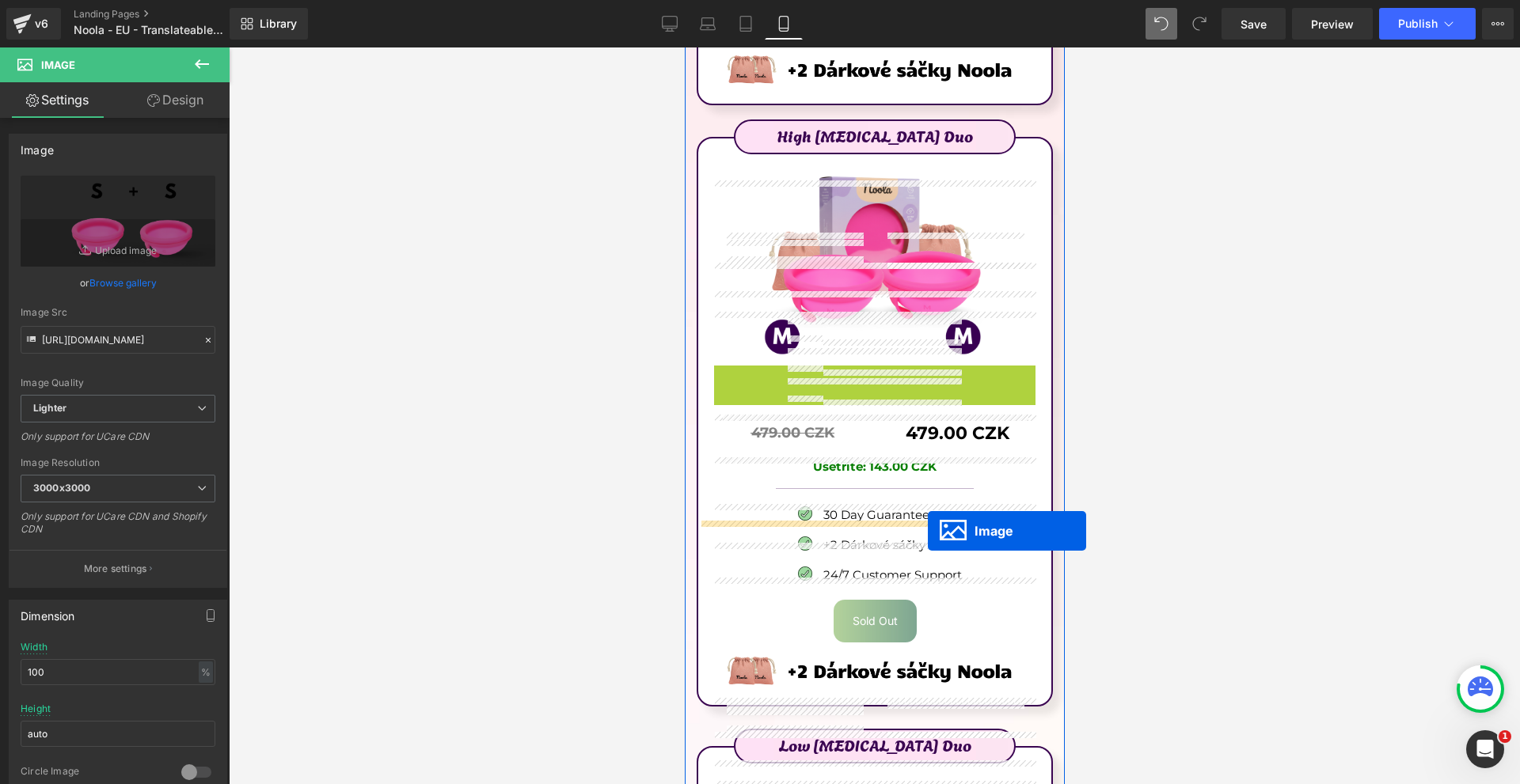
scroll to position [9475, 0]
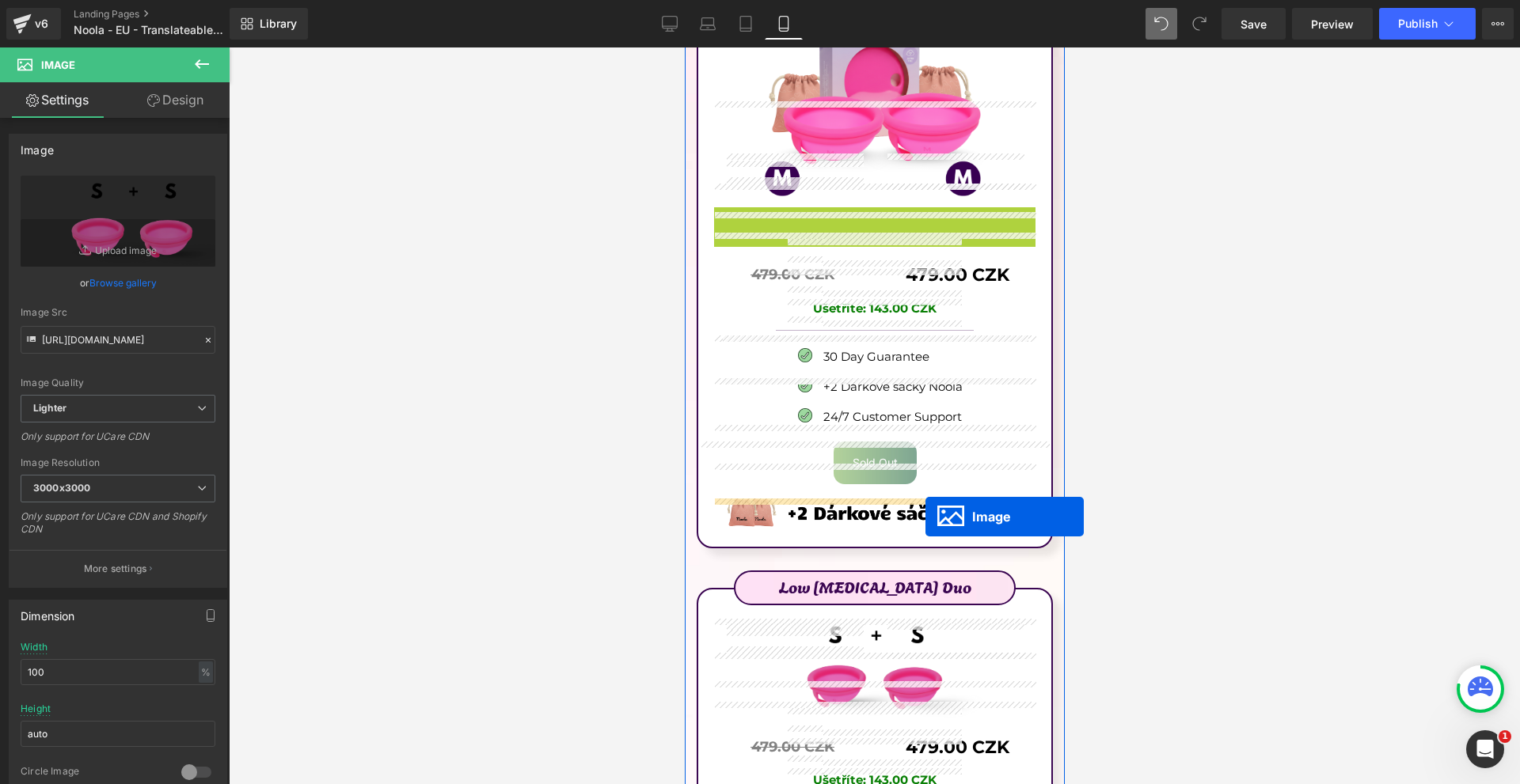
drag, startPoint x: 862, startPoint y: 697, endPoint x: 924, endPoint y: 516, distance: 191.3
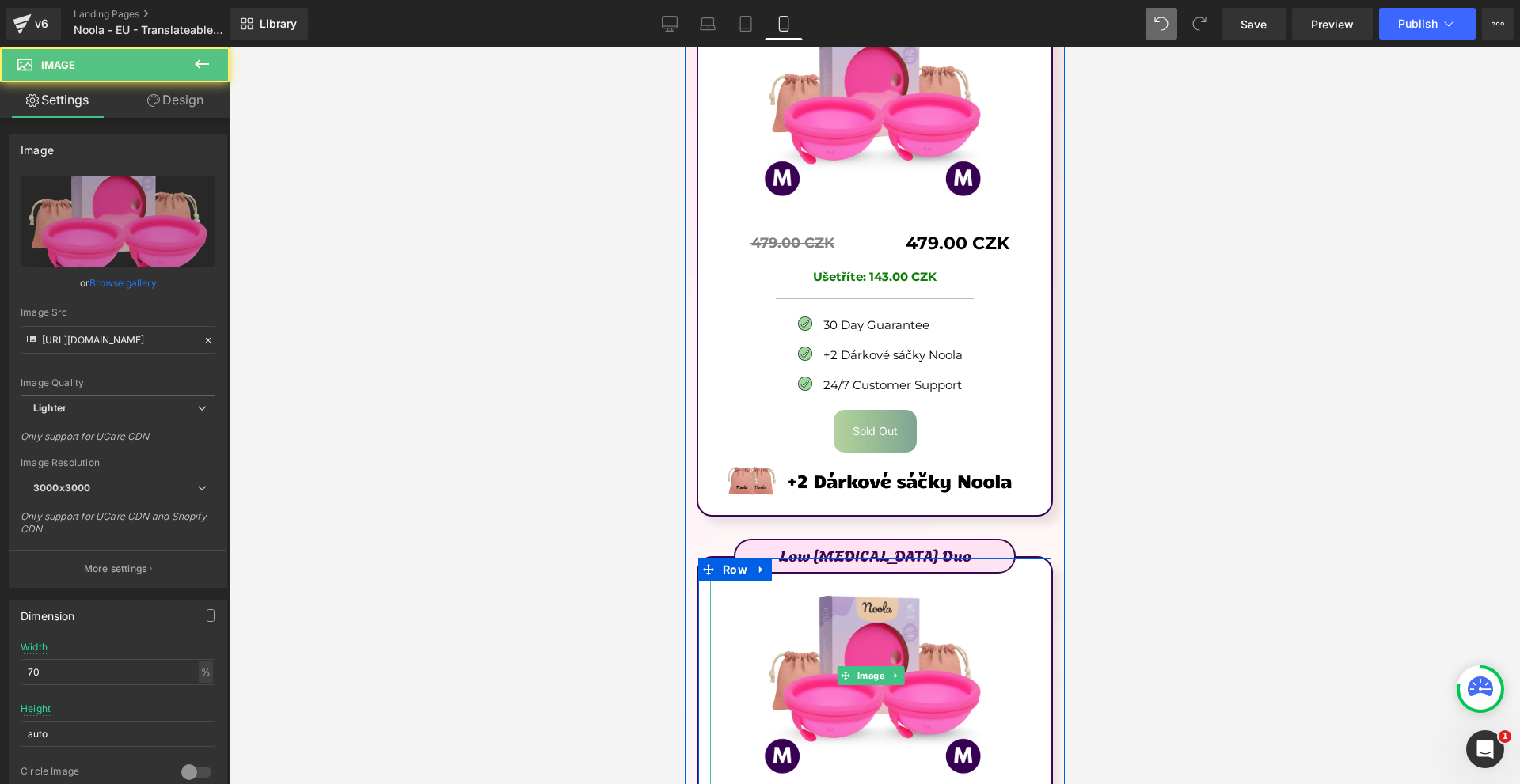
scroll to position [9713, 0]
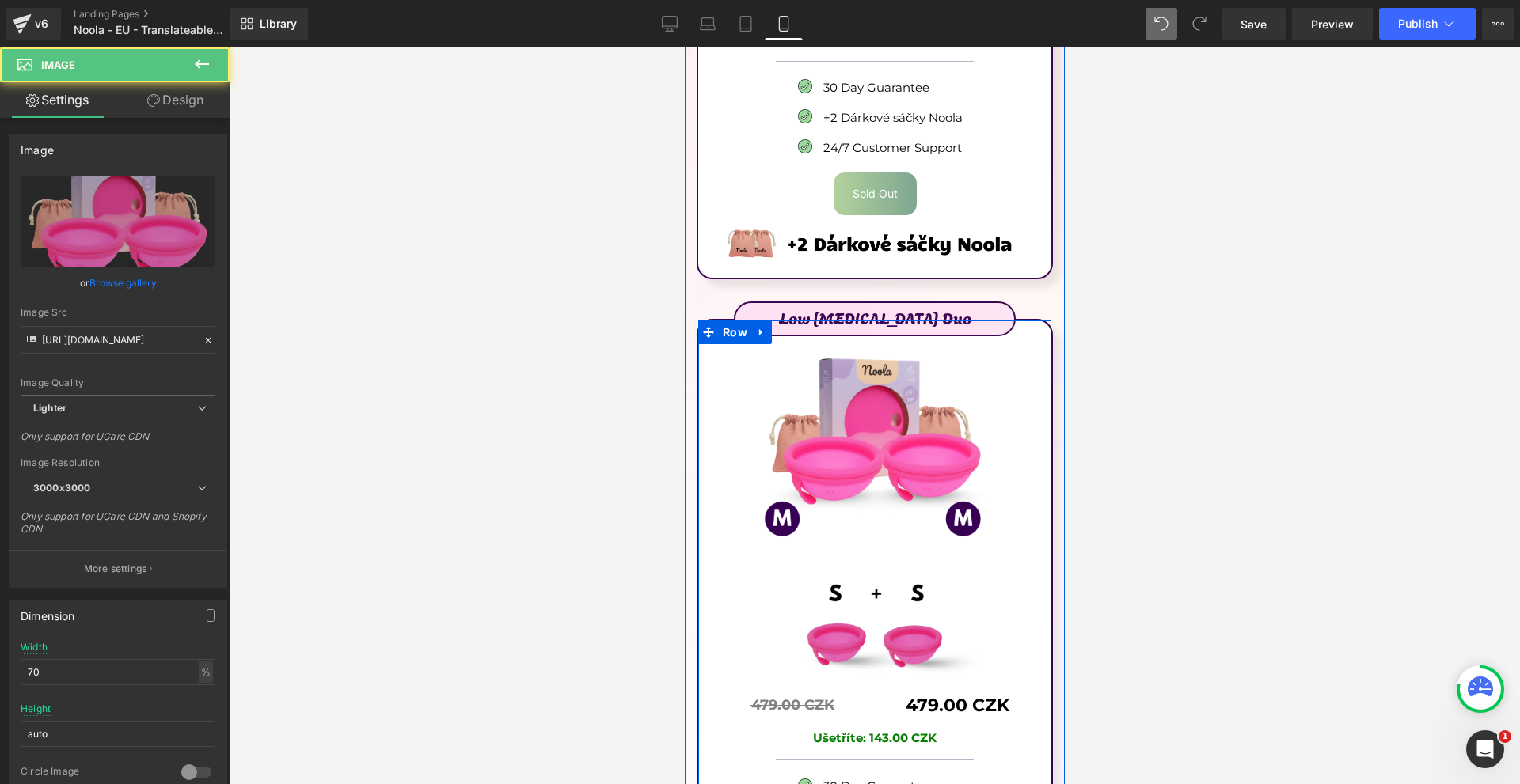
click at [887, 572] on img at bounding box center [857, 624] width 456 height 106
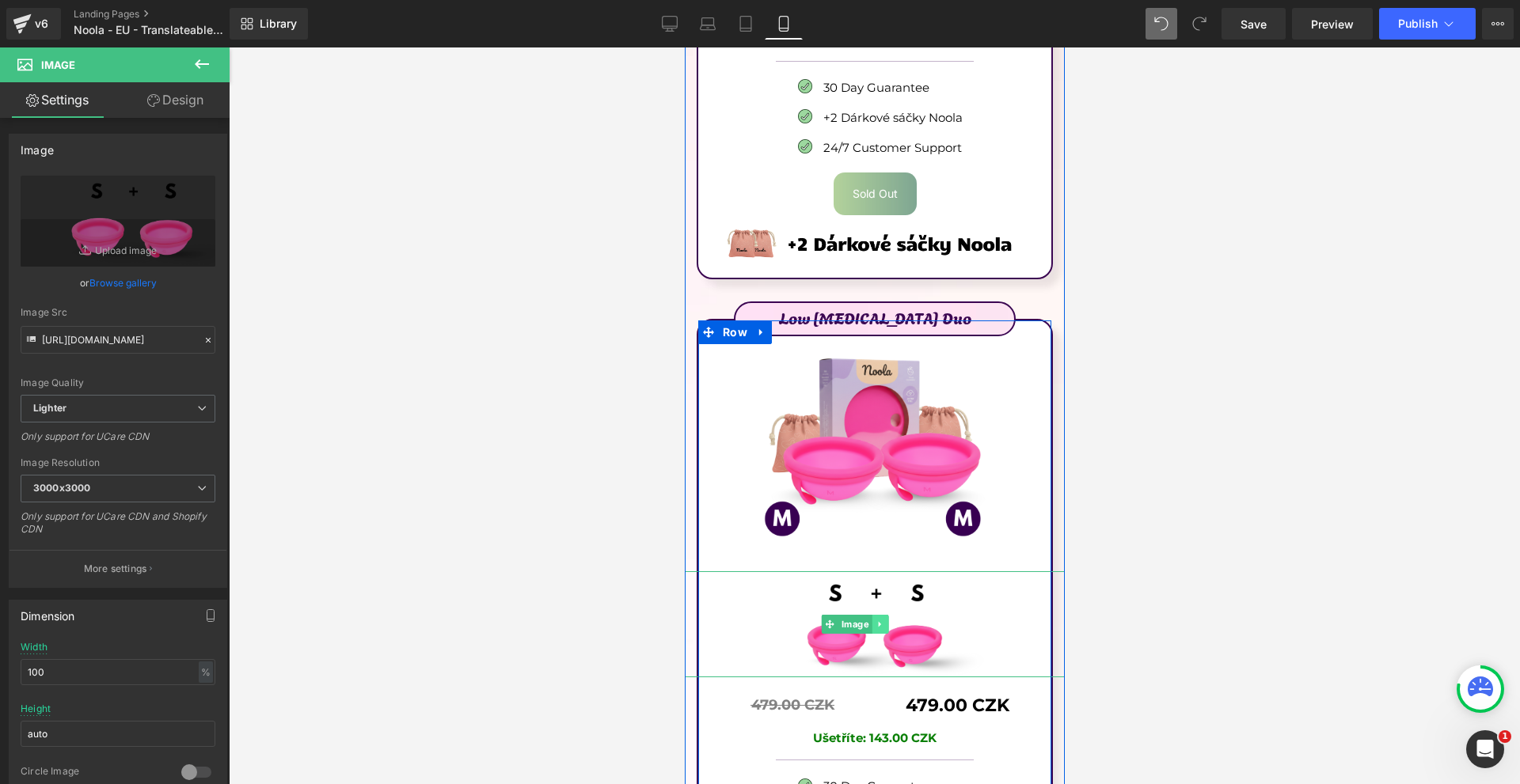
click at [883, 615] on link at bounding box center [878, 624] width 17 height 19
click at [885, 620] on icon at bounding box center [888, 624] width 9 height 10
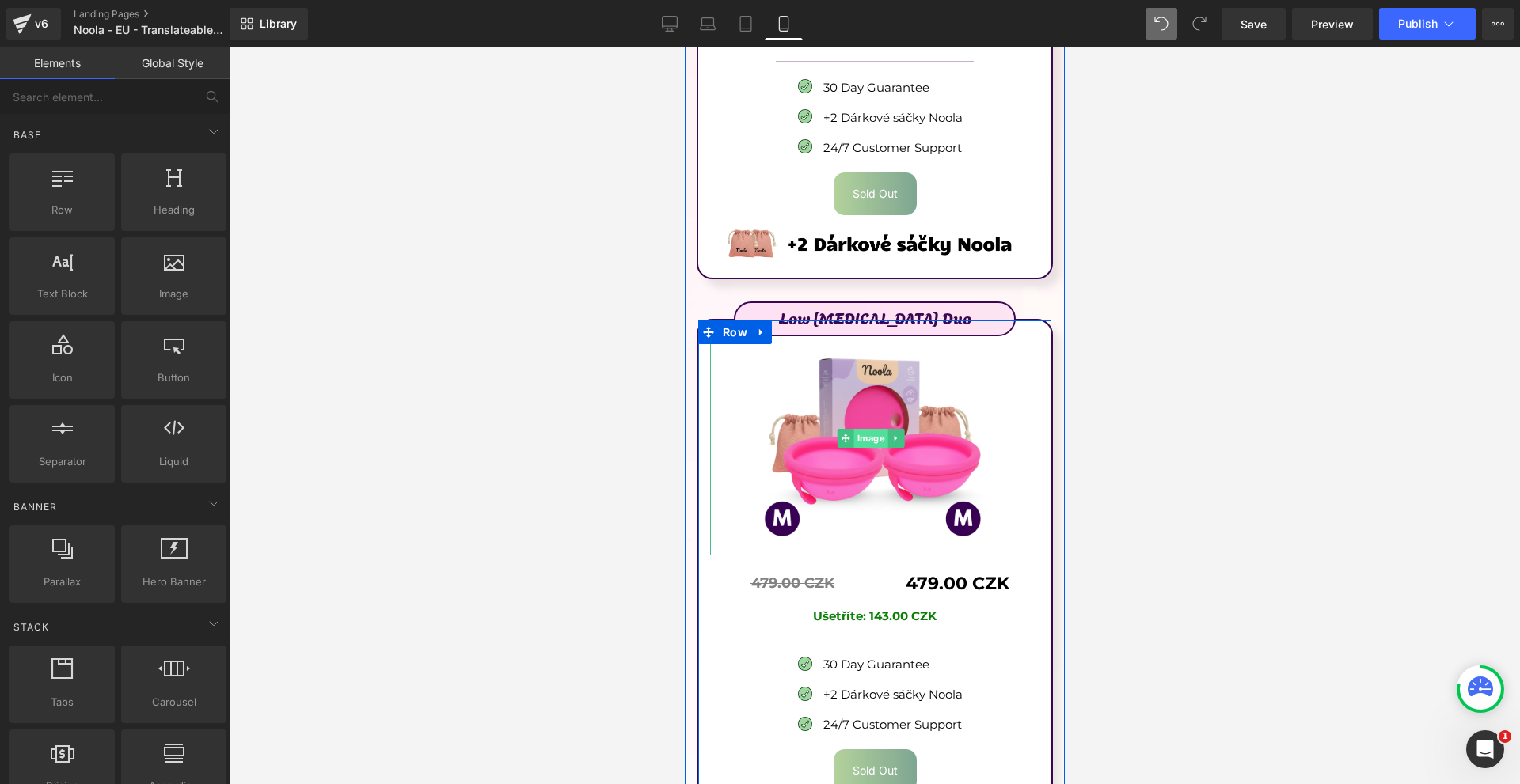
click at [862, 429] on span "Image" at bounding box center [870, 439] width 34 height 19
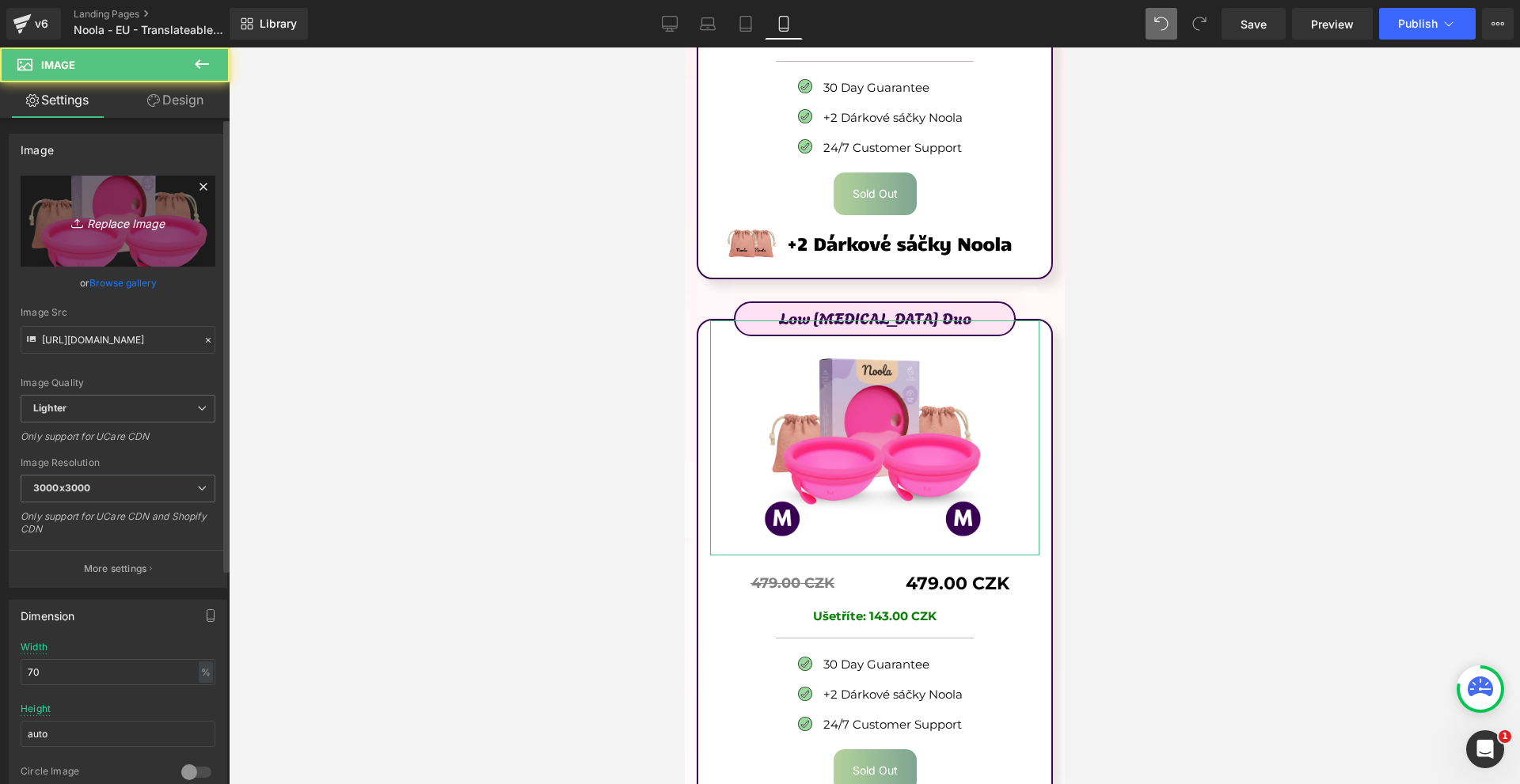
click at [163, 236] on link "Replace Image" at bounding box center [118, 221] width 195 height 91
type input "C:\fakepath\Írj be némi törzsszöveget (48).png"
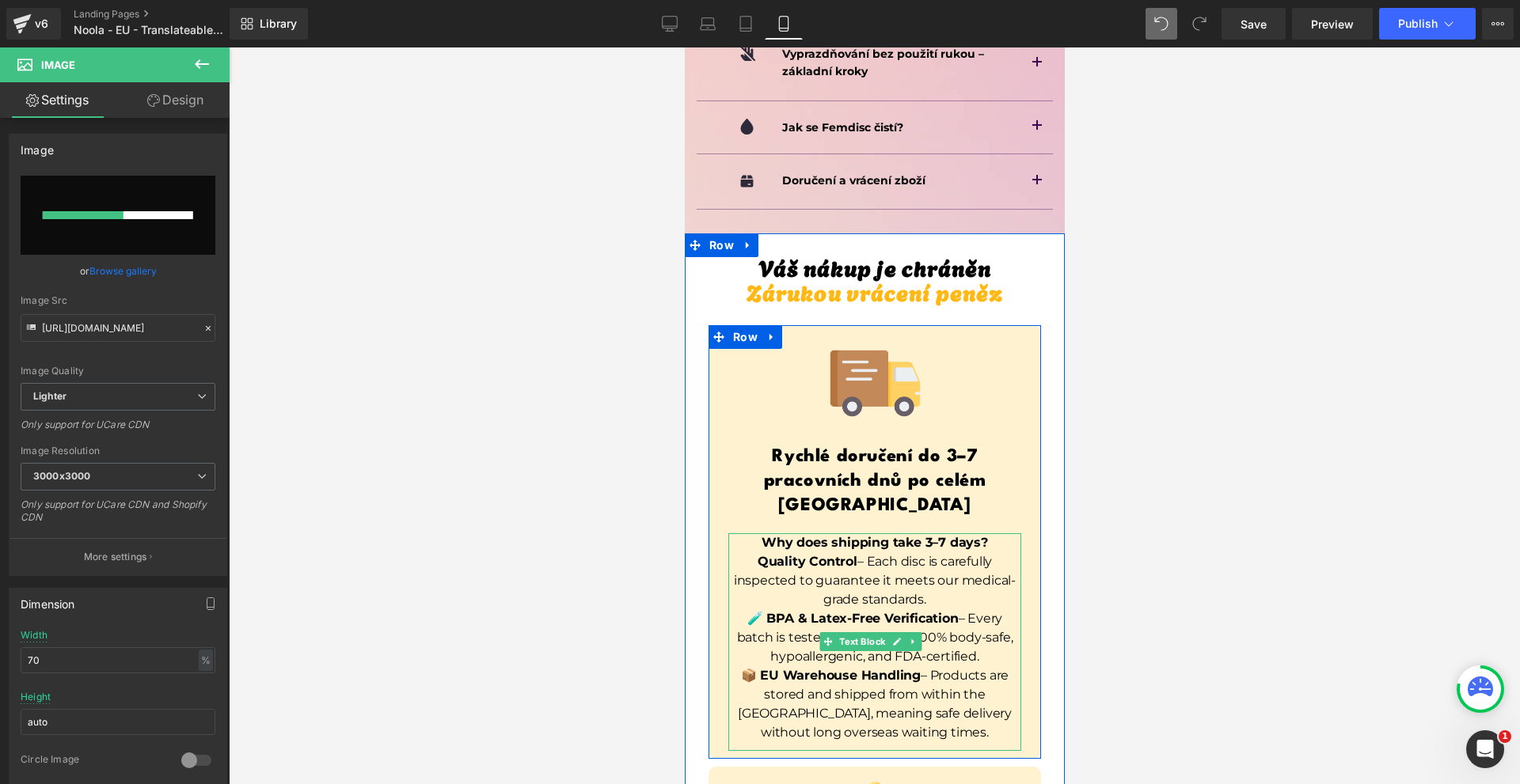
scroll to position [10900, 0]
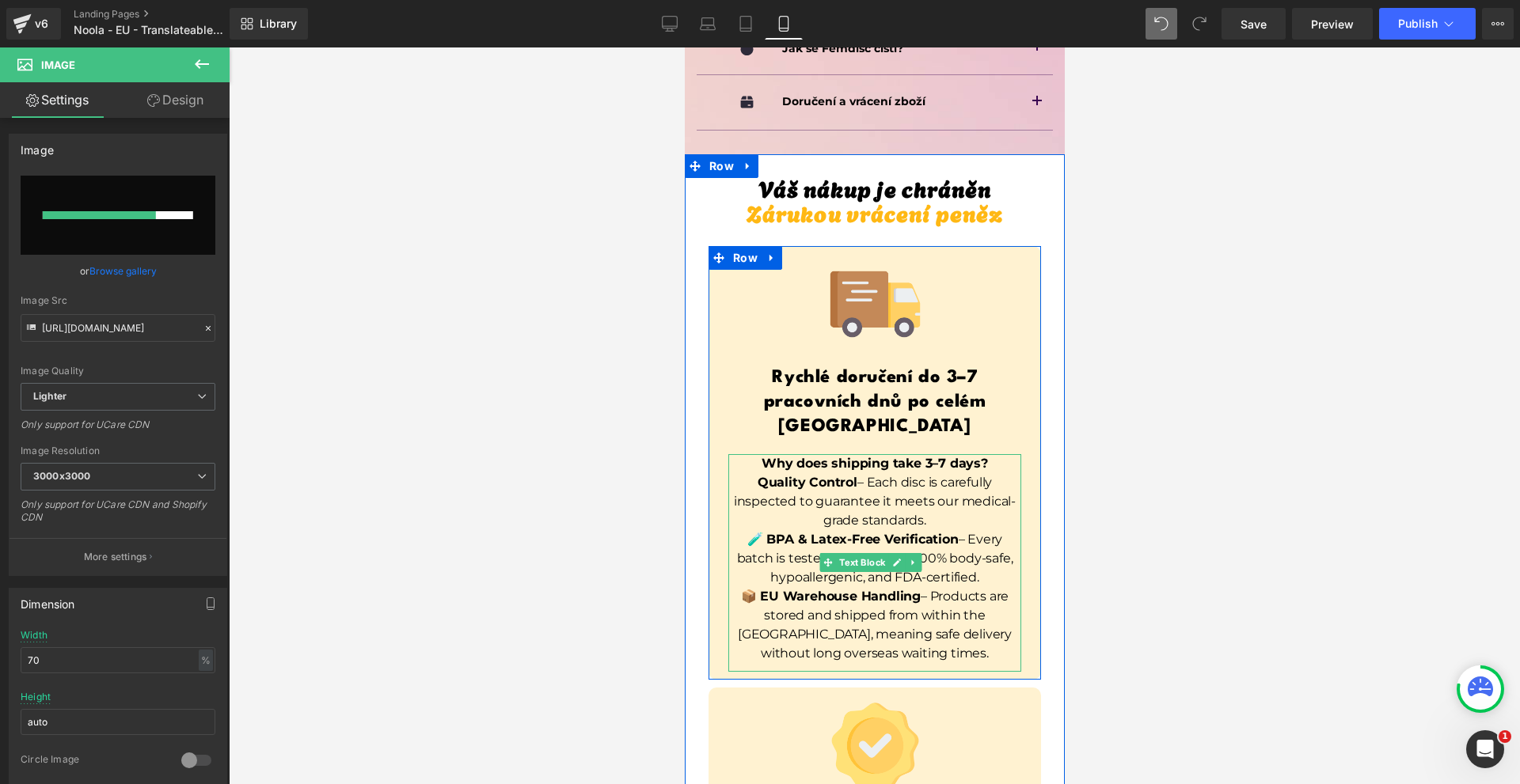
click at [1005, 530] on p "🧪 BPA & Latex-Free Verification – Every batch is tested to ensure it’s 100% bod…" at bounding box center [873, 558] width 292 height 57
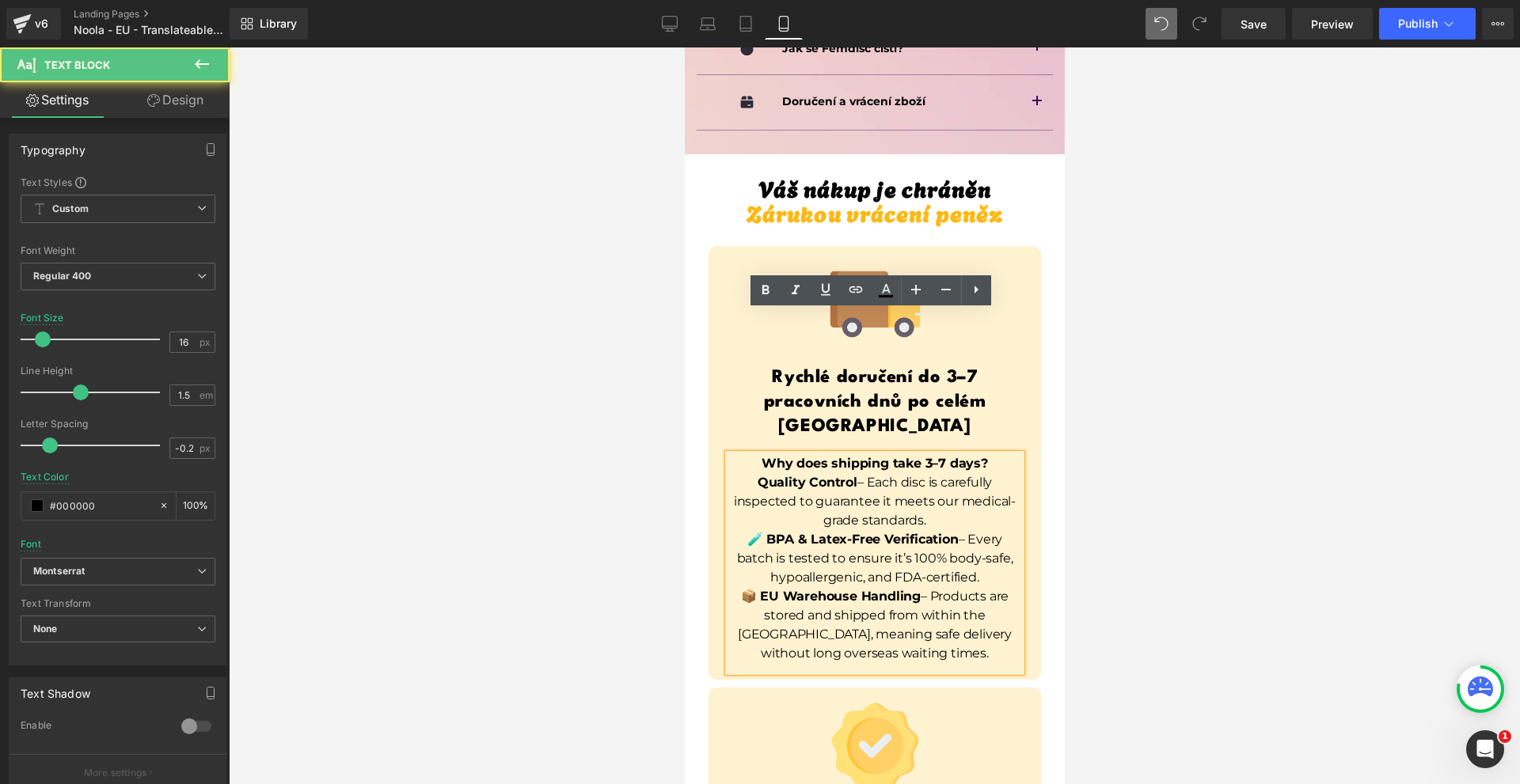
click at [988, 530] on p "🧪 BPA & Latex-Free Verification – Every batch is tested to ensure it’s 100% bod…" at bounding box center [873, 558] width 292 height 57
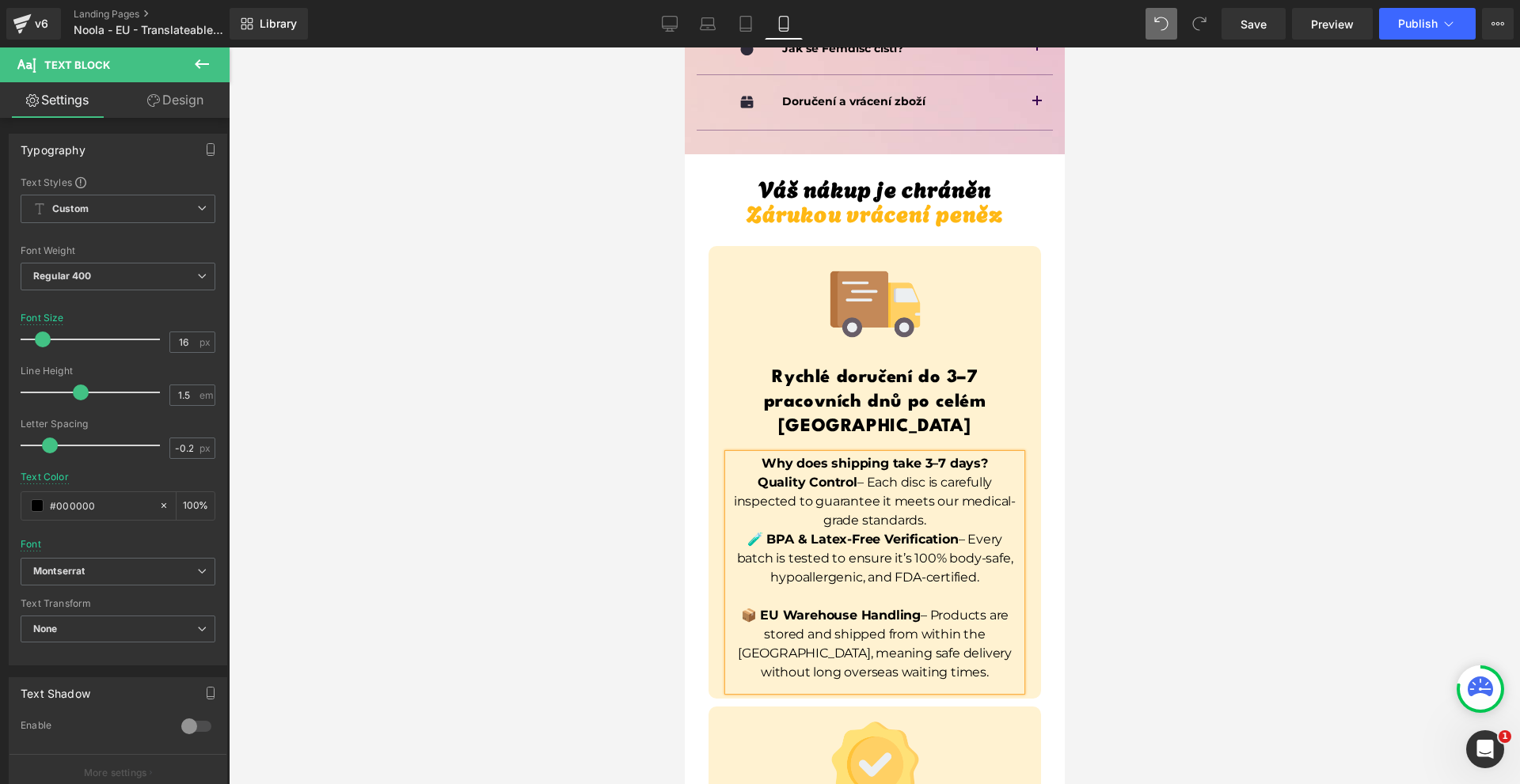
click at [958, 473] on p "Quality Control – Each disc is carefully inspected to guarantee it meets our me…" at bounding box center [873, 501] width 292 height 57
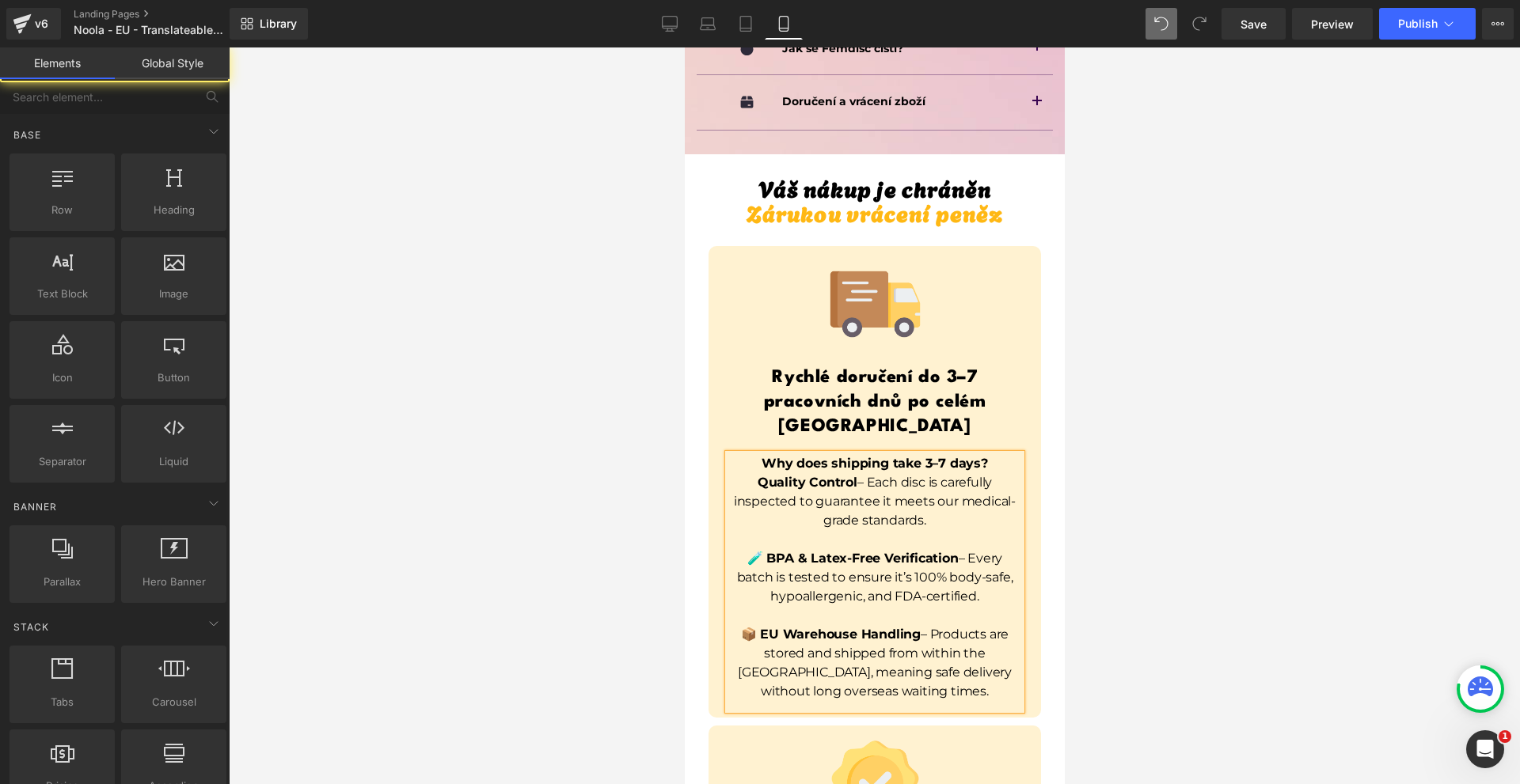
click at [1135, 381] on div at bounding box center [874, 415] width 1291 height 737
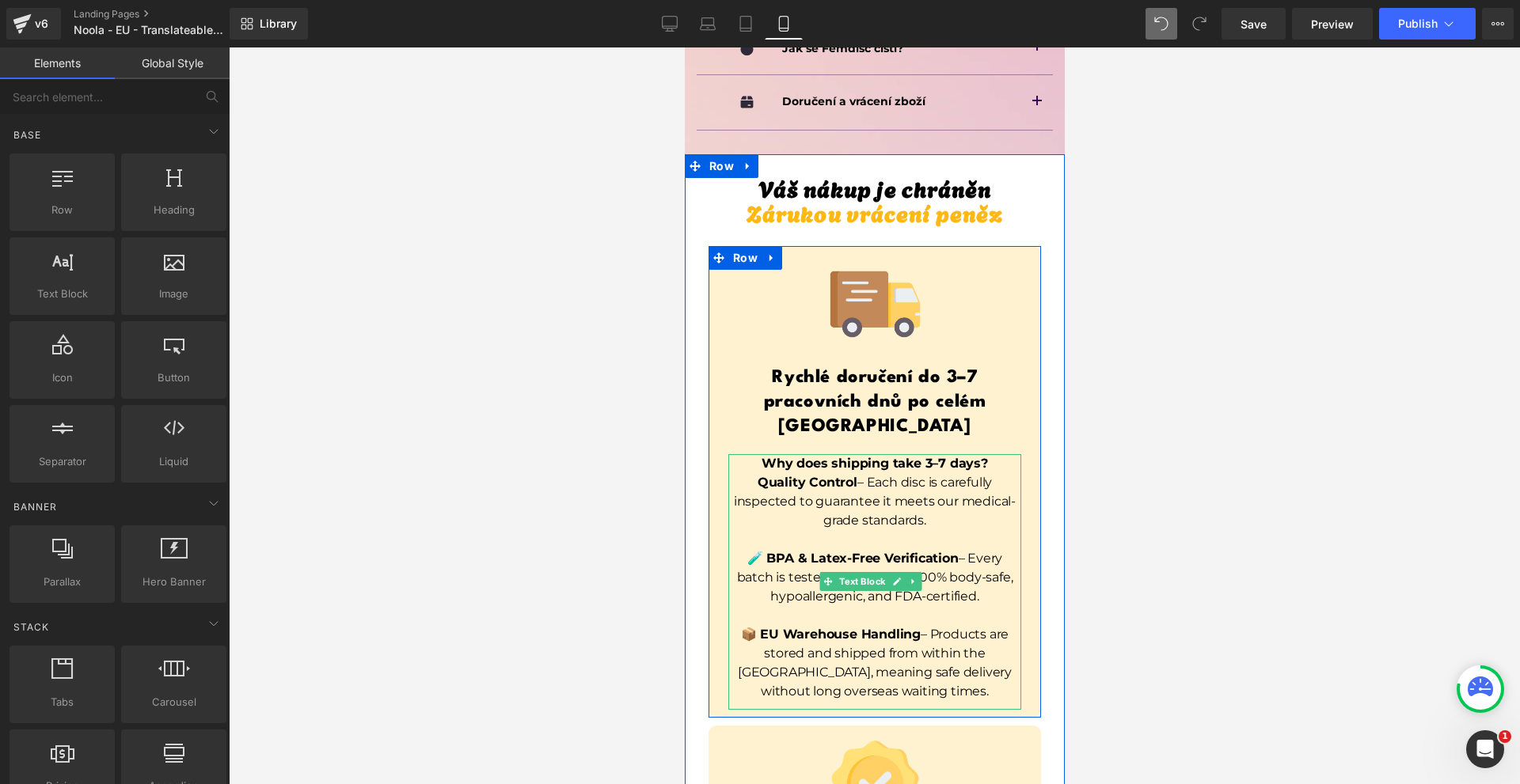
click at [860, 473] on p "Quality Control – Each disc is carefully inspected to guarantee it meets our me…" at bounding box center [873, 501] width 292 height 57
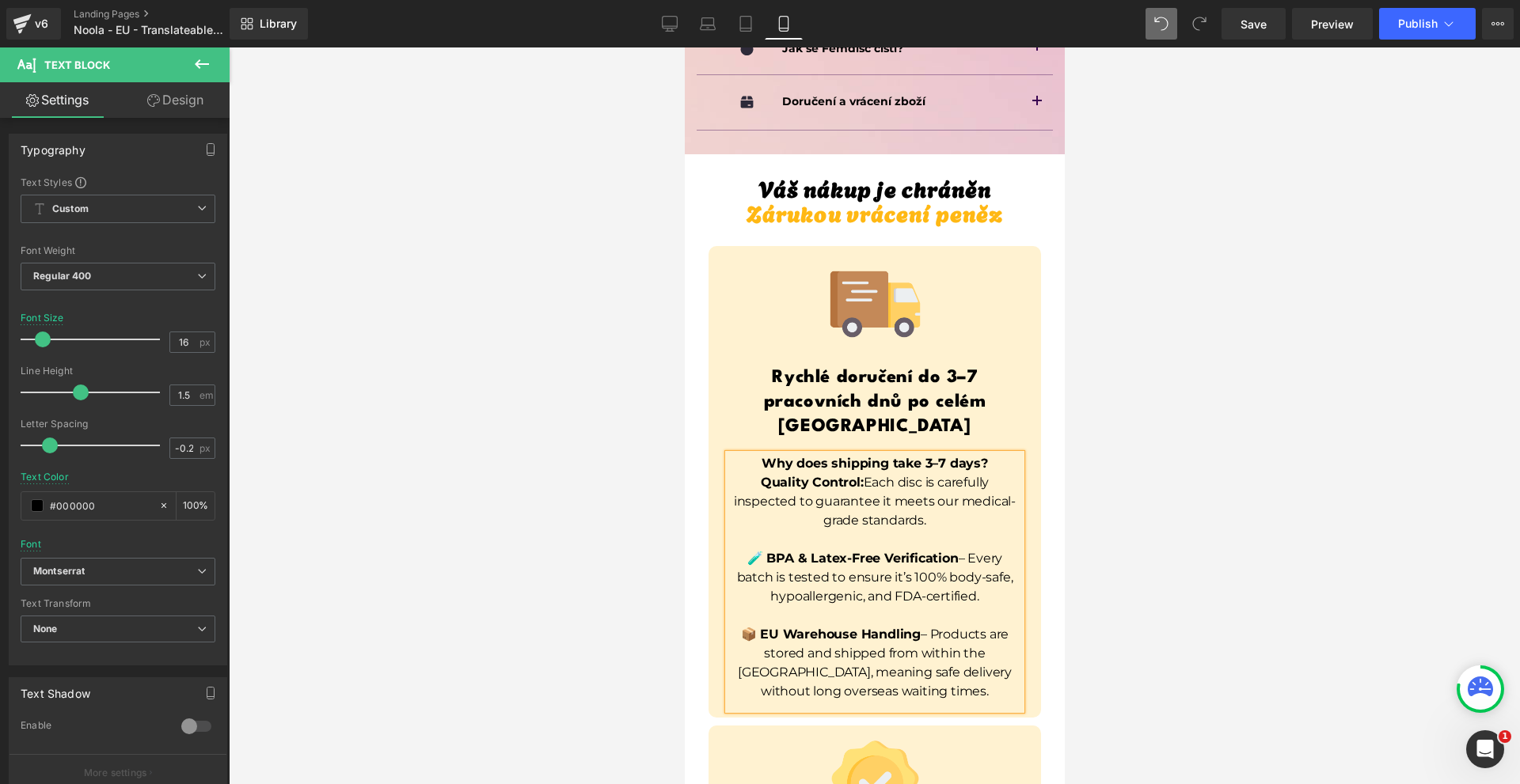
click at [1127, 389] on div at bounding box center [874, 415] width 1291 height 737
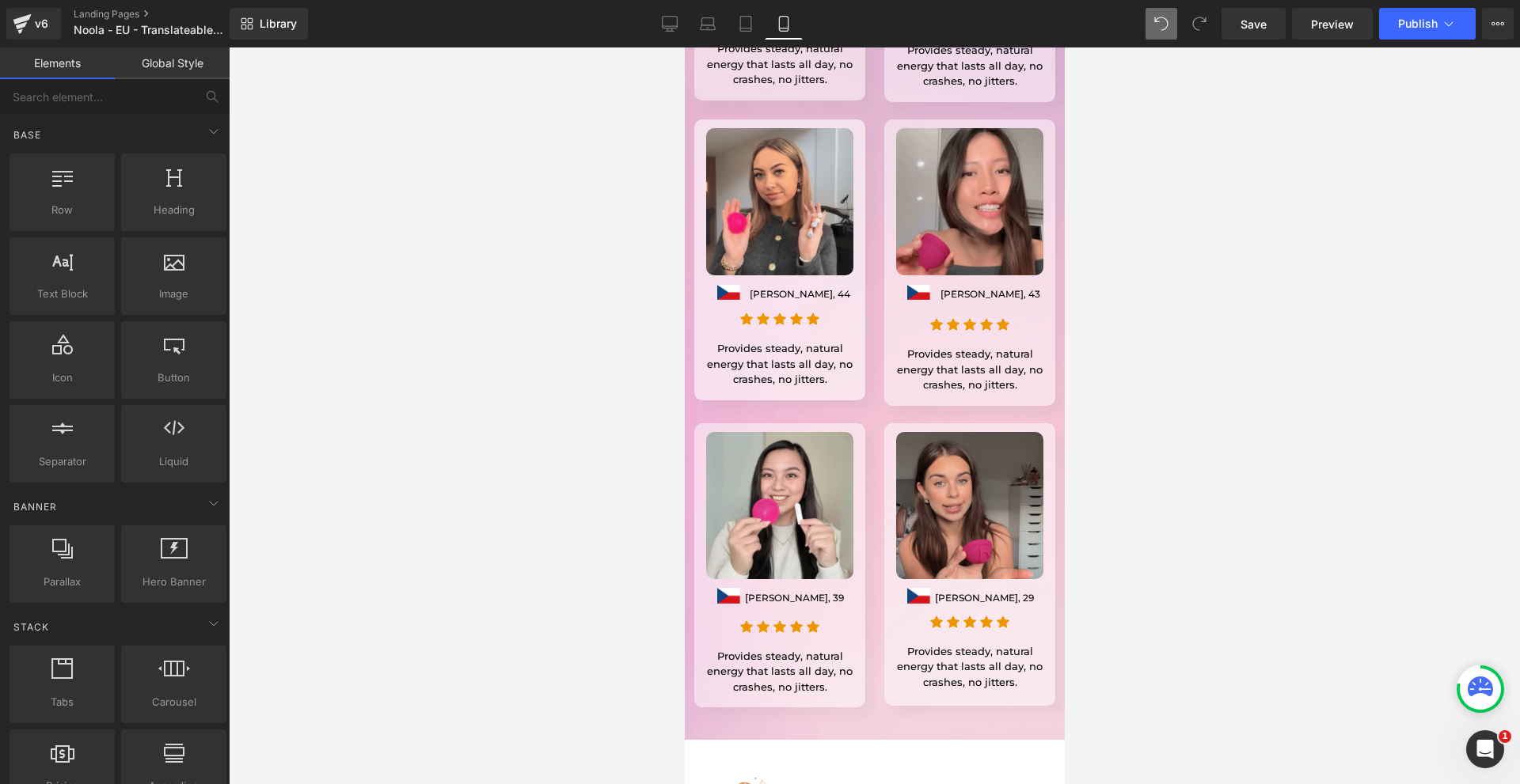
scroll to position [13432, 0]
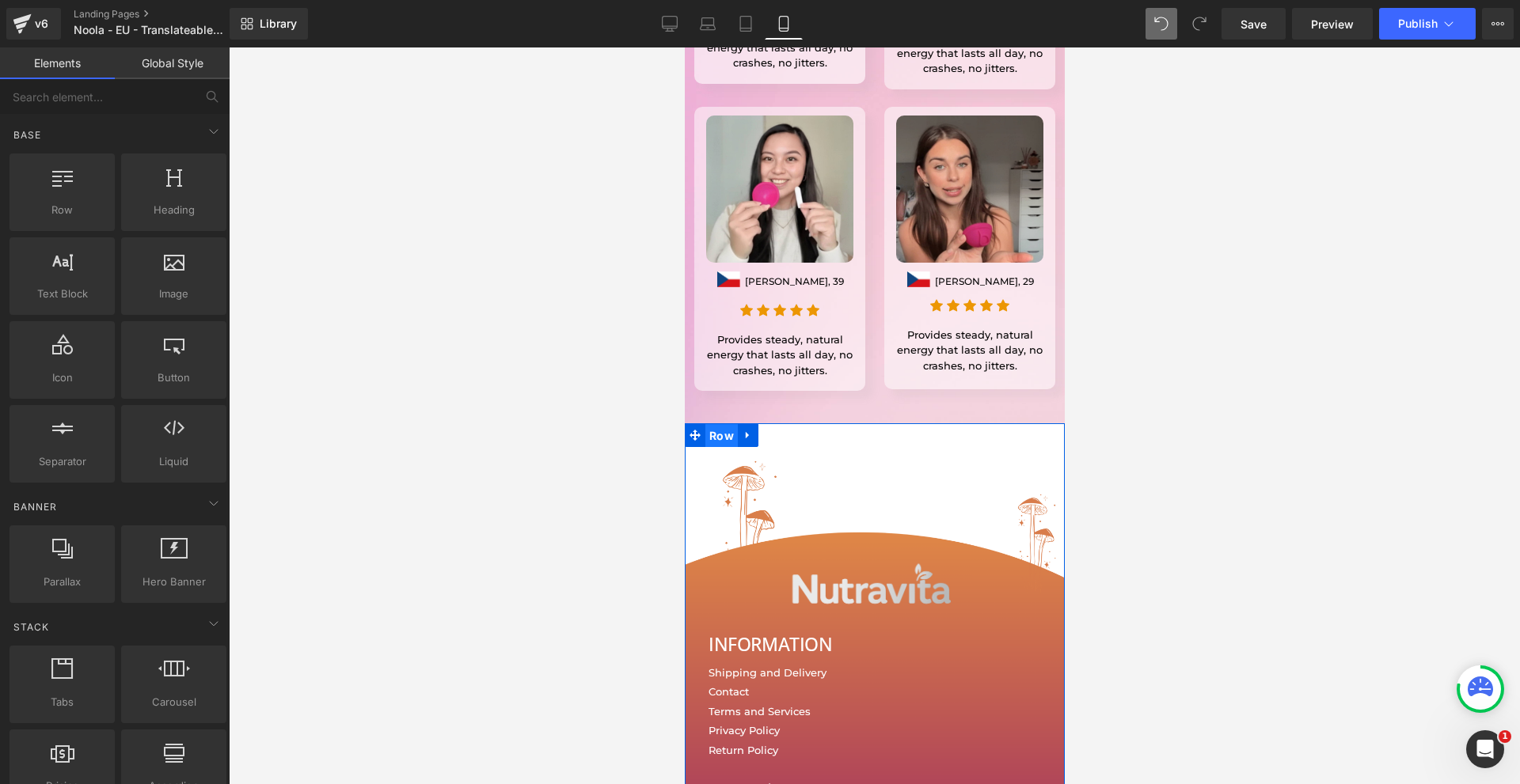
click at [730, 424] on span "Row" at bounding box center [720, 435] width 32 height 24
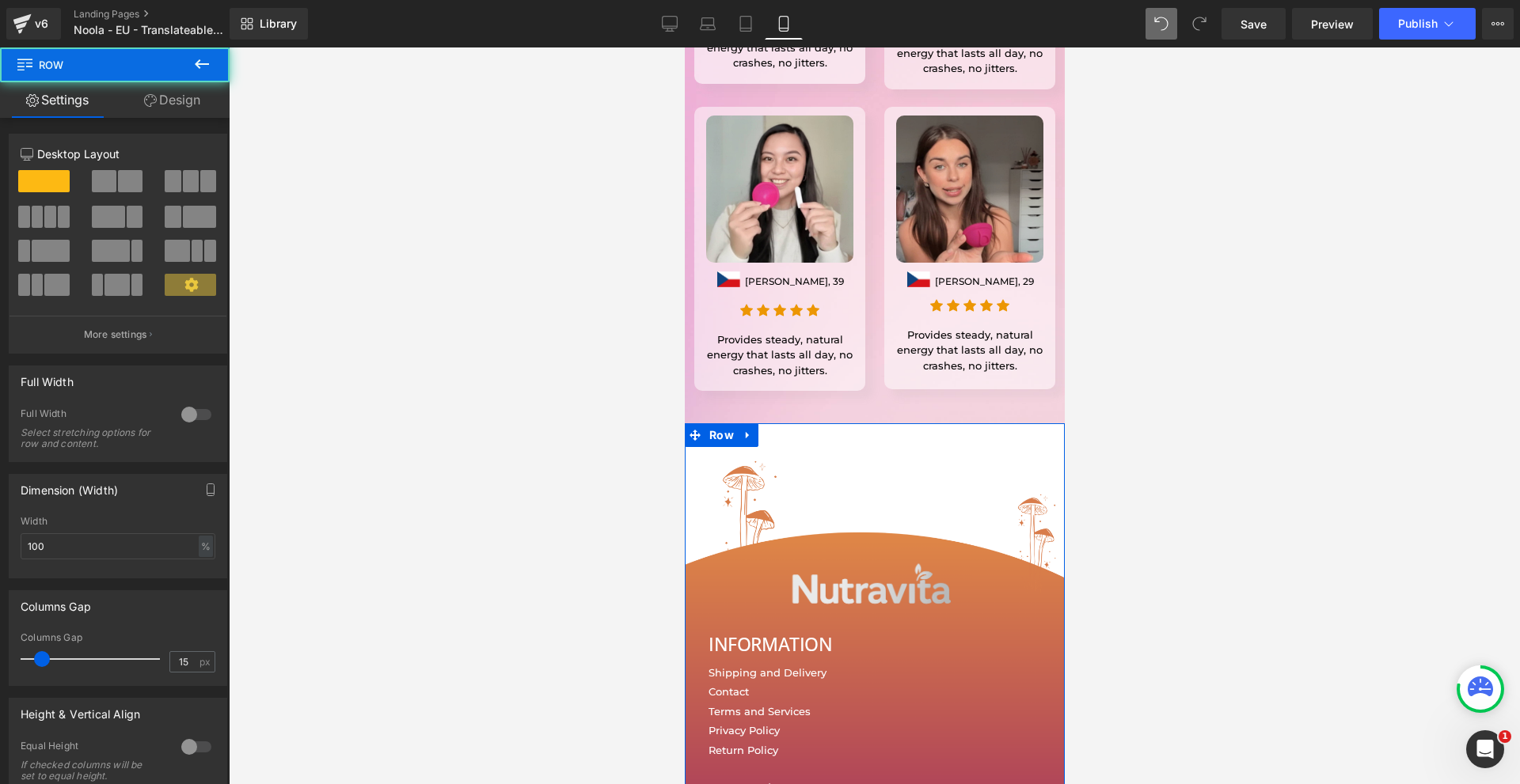
click at [151, 108] on link "Design" at bounding box center [172, 100] width 115 height 36
click at [0, 0] on div "Background" at bounding box center [0, 0] width 0 height 0
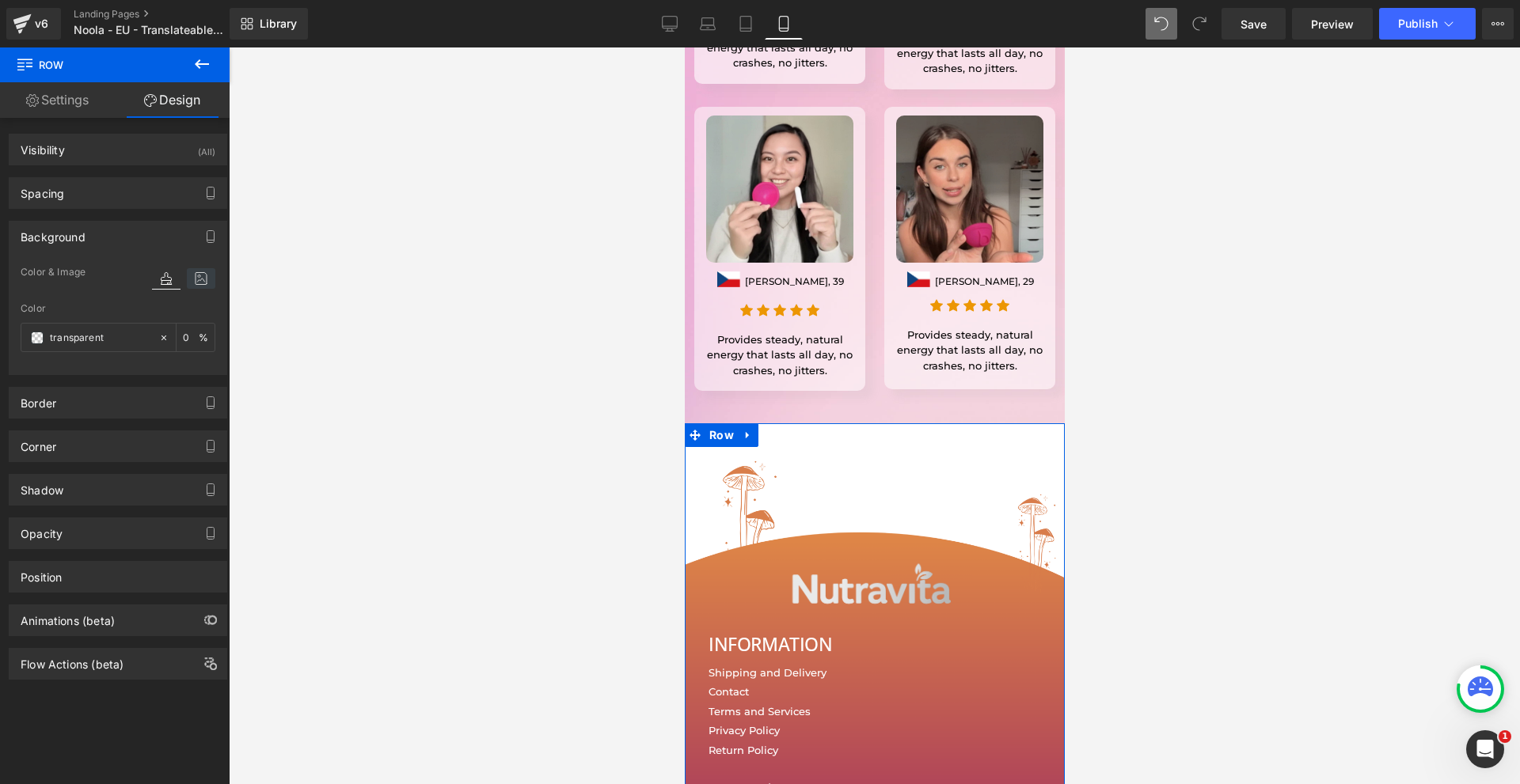
click at [190, 277] on icon at bounding box center [201, 278] width 28 height 20
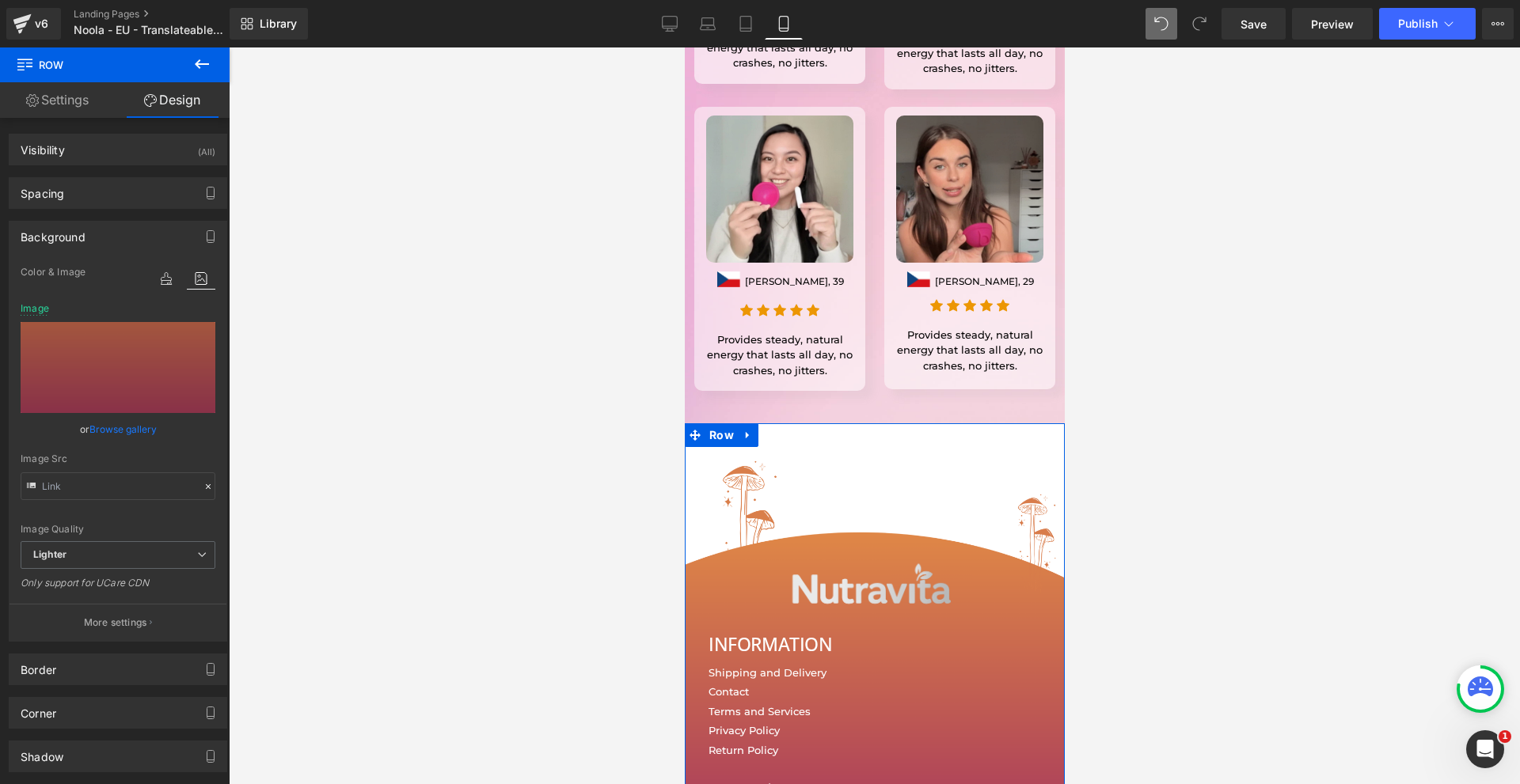
click at [93, 450] on div "Image Quality Lighter Lightest Lighter Lighter Lightest Only support for UCare …" at bounding box center [118, 401] width 195 height 278
click at [91, 472] on div "Image Src" at bounding box center [118, 476] width 195 height 47
click at [91, 486] on input "text" at bounding box center [118, 486] width 195 height 28
paste input "cdn.shopify.com/s/files/1/0910/3687/7136/files/Nevtelen_500_x_1200_keppont_1000…"
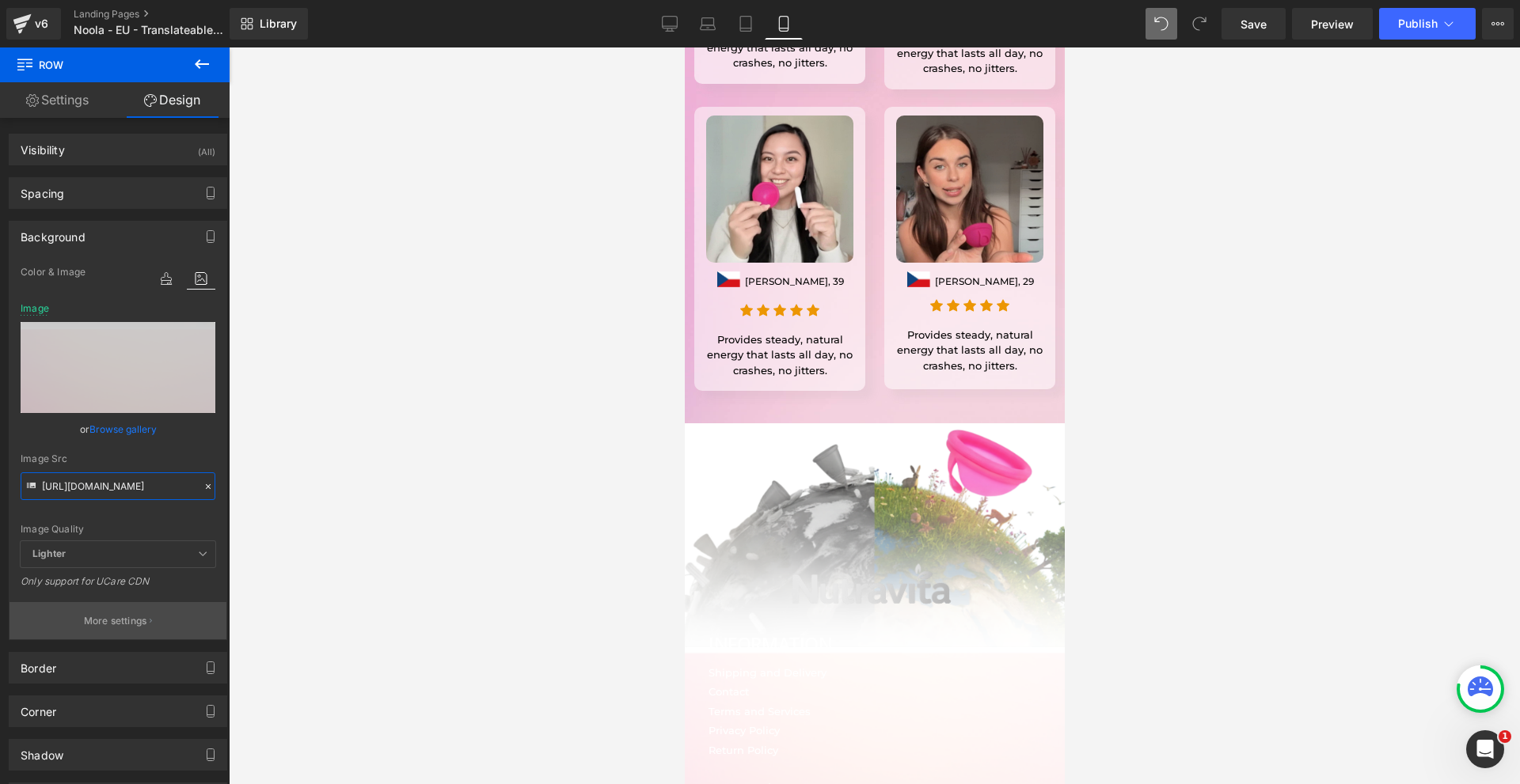
type input "https://cdn.shopify.com/s/files/1/0910/3687/7136/files/Nevtelen_500_x_1200_kepp…"
click at [176, 625] on button "More settings" at bounding box center [118, 621] width 217 height 37
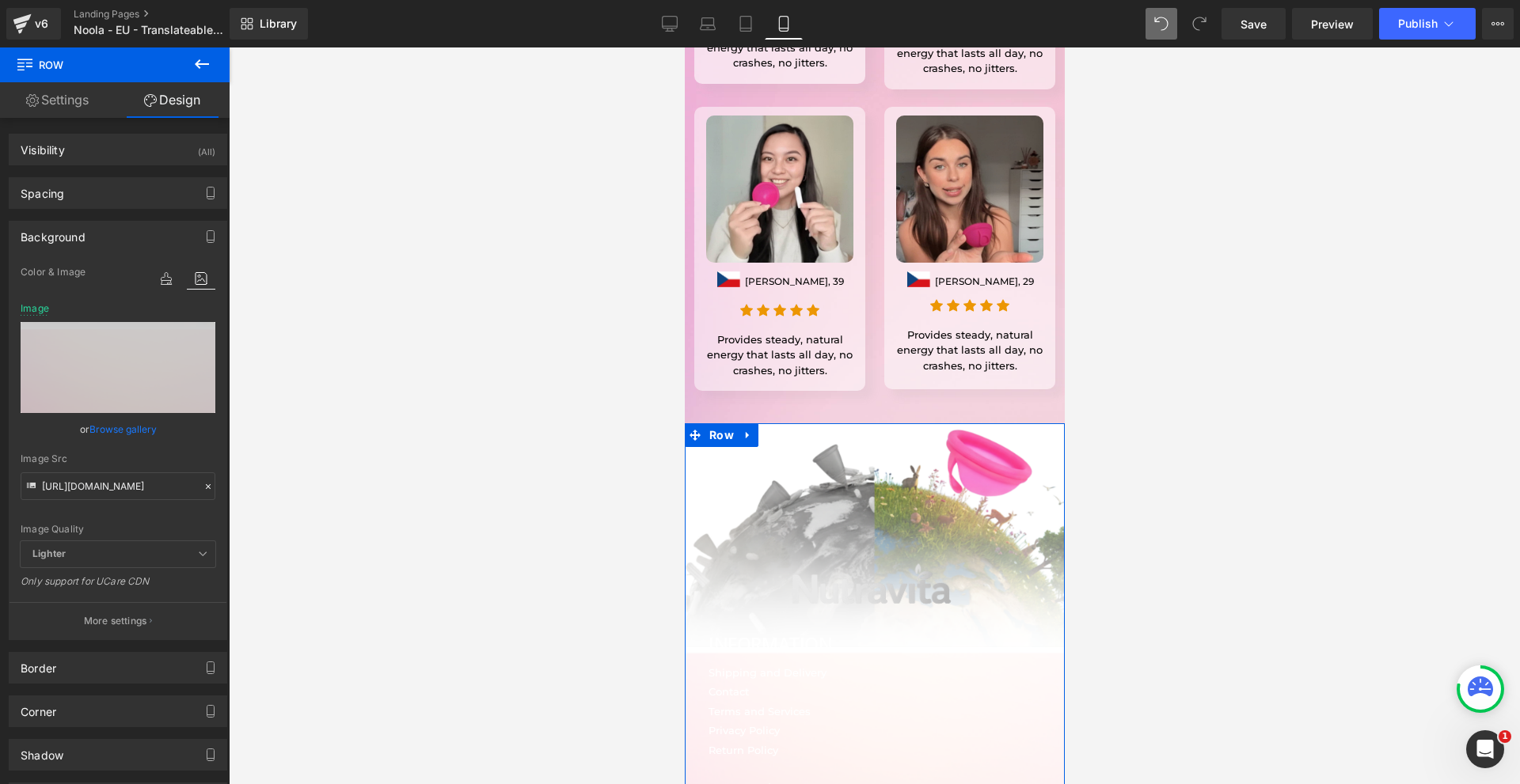
scroll to position [0, 0]
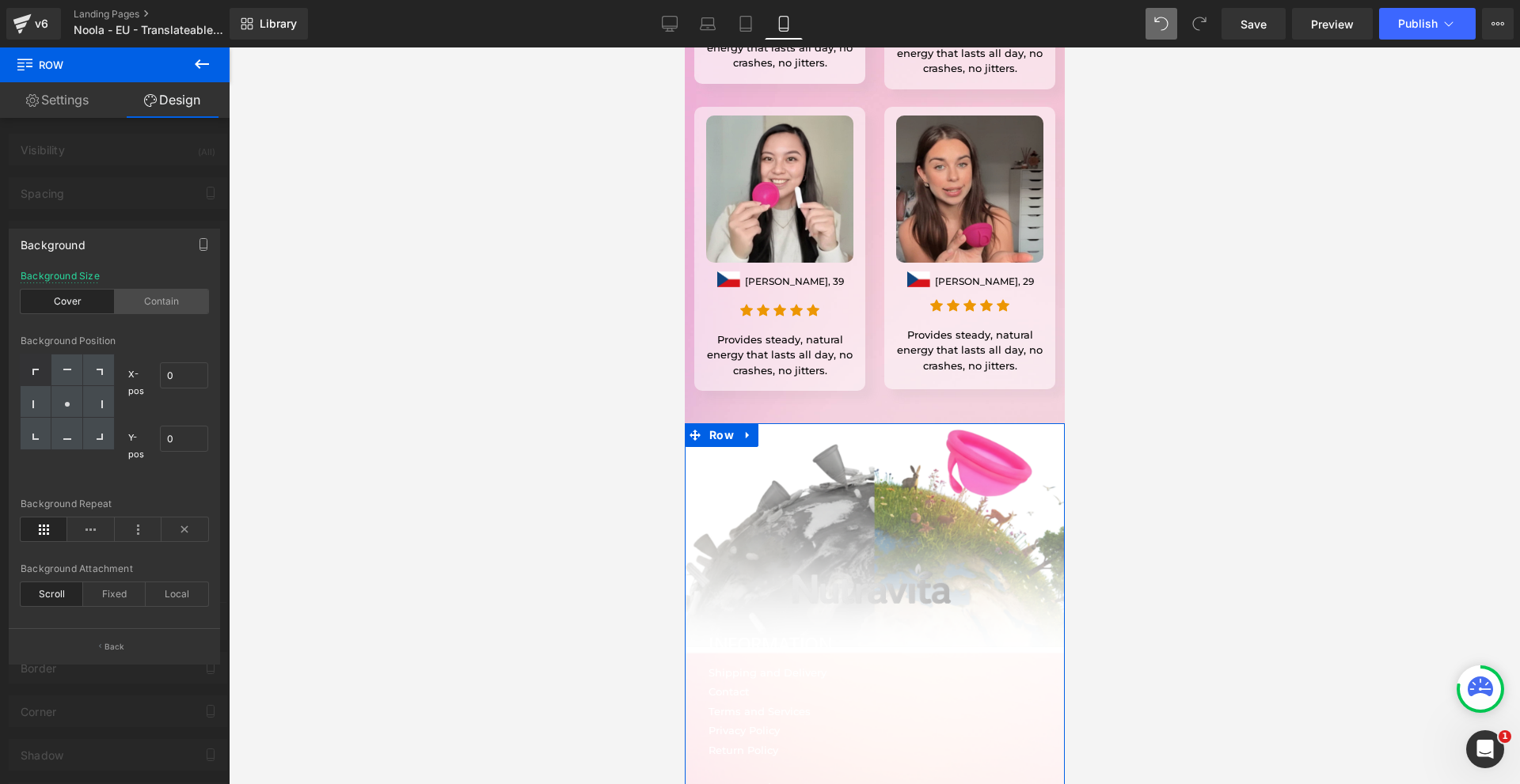
click at [148, 298] on div "Contain" at bounding box center [162, 301] width 94 height 24
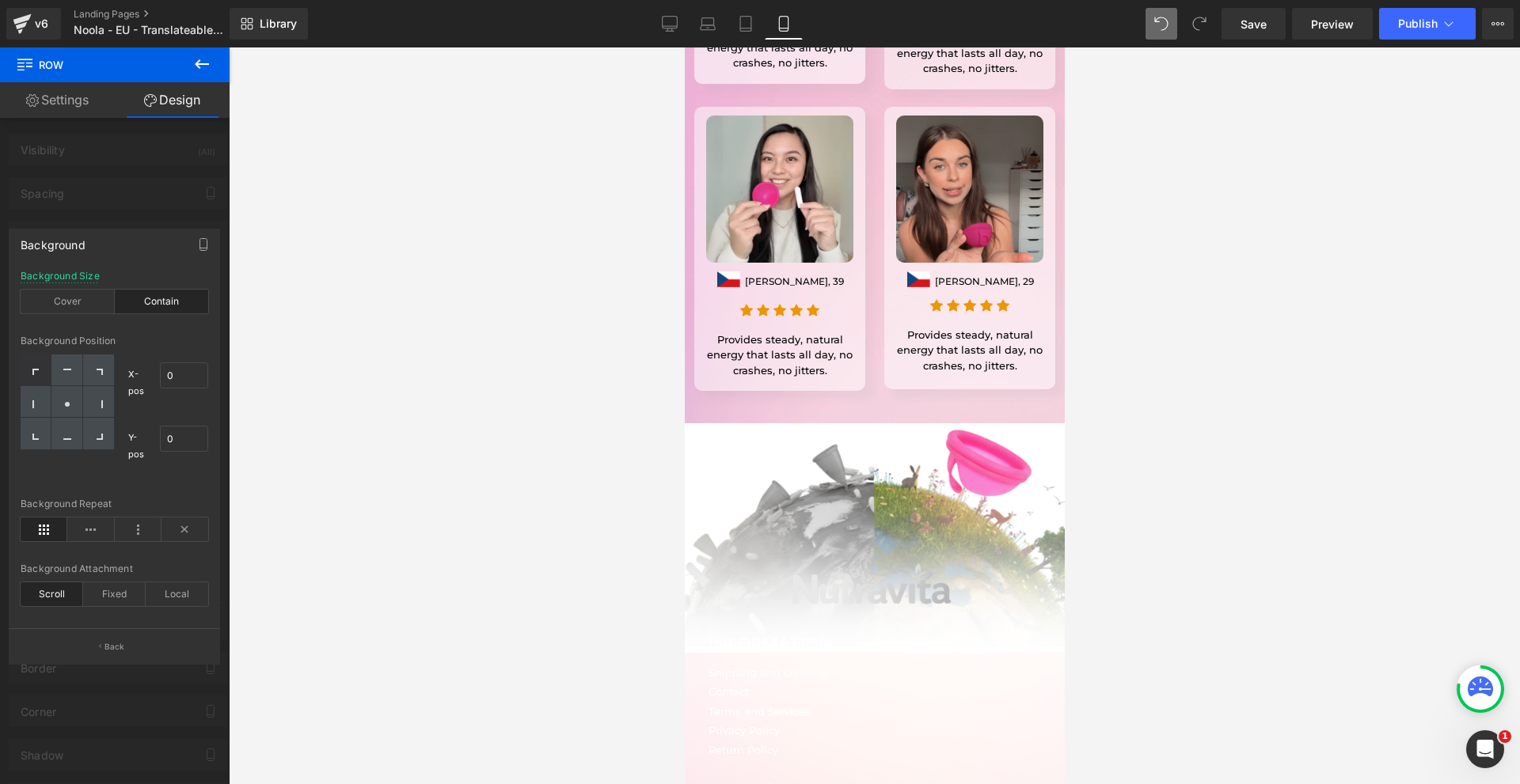
scroll to position [13669, 0]
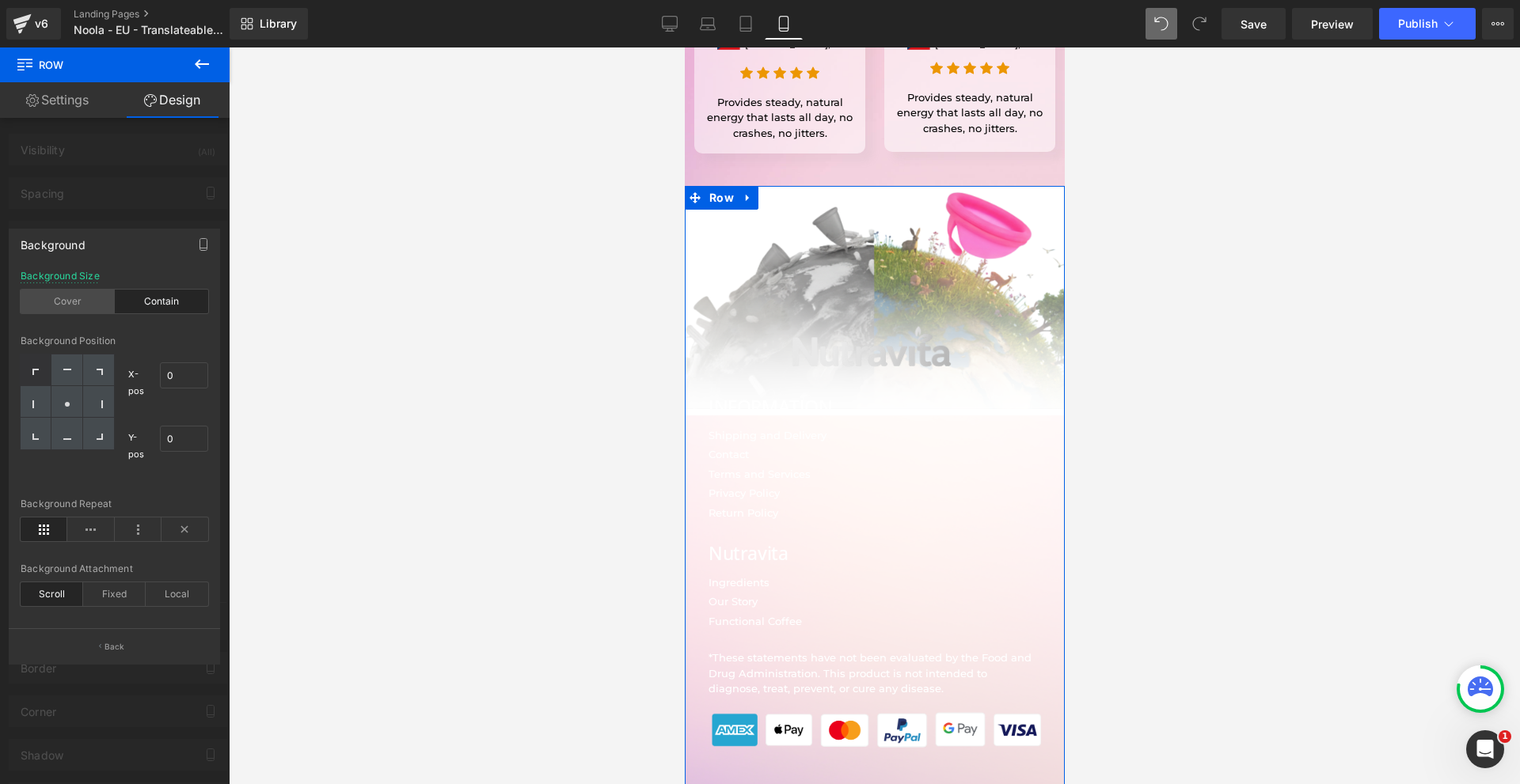
click at [74, 299] on div "Cover" at bounding box center [67, 301] width 94 height 24
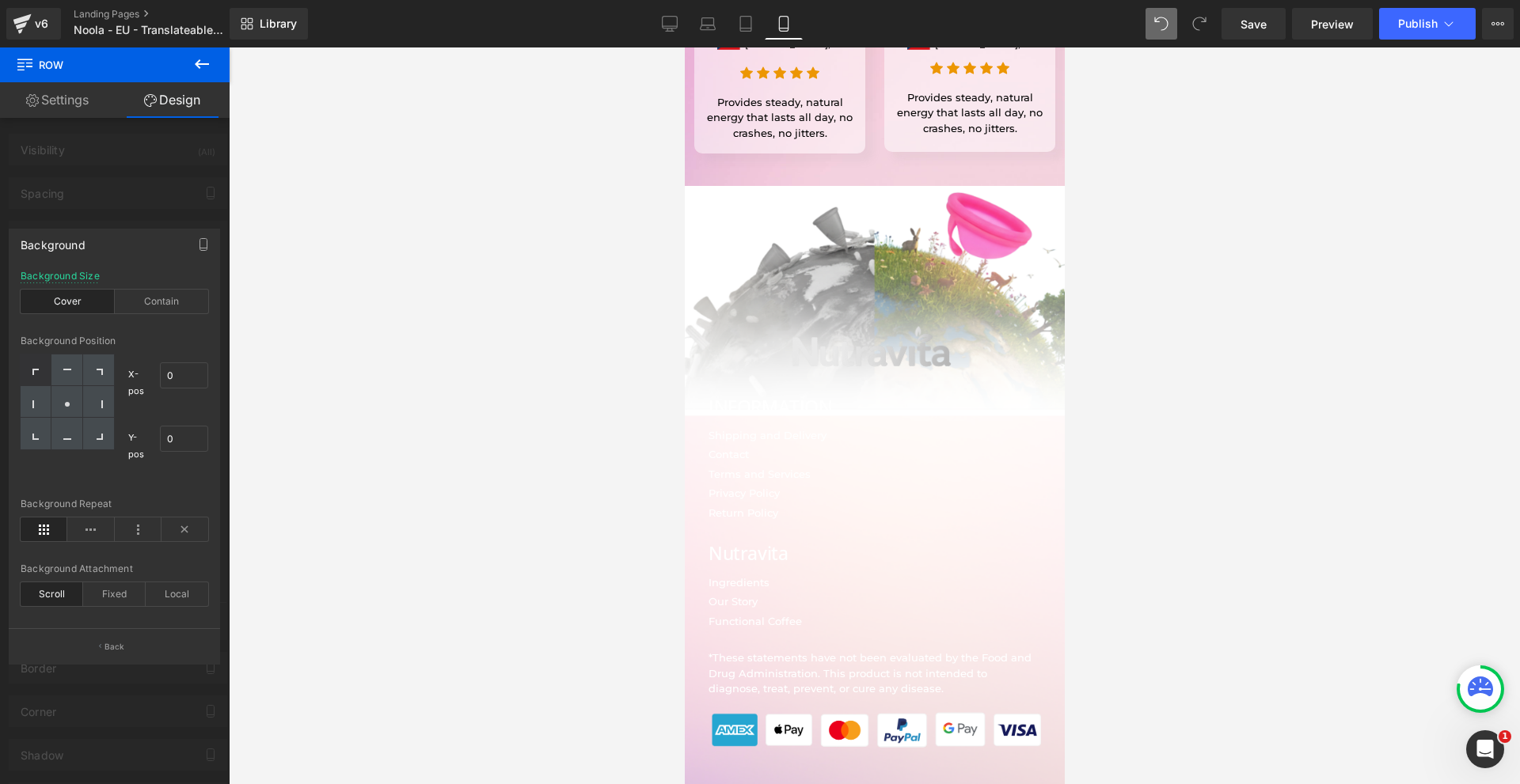
scroll to position [13353, 0]
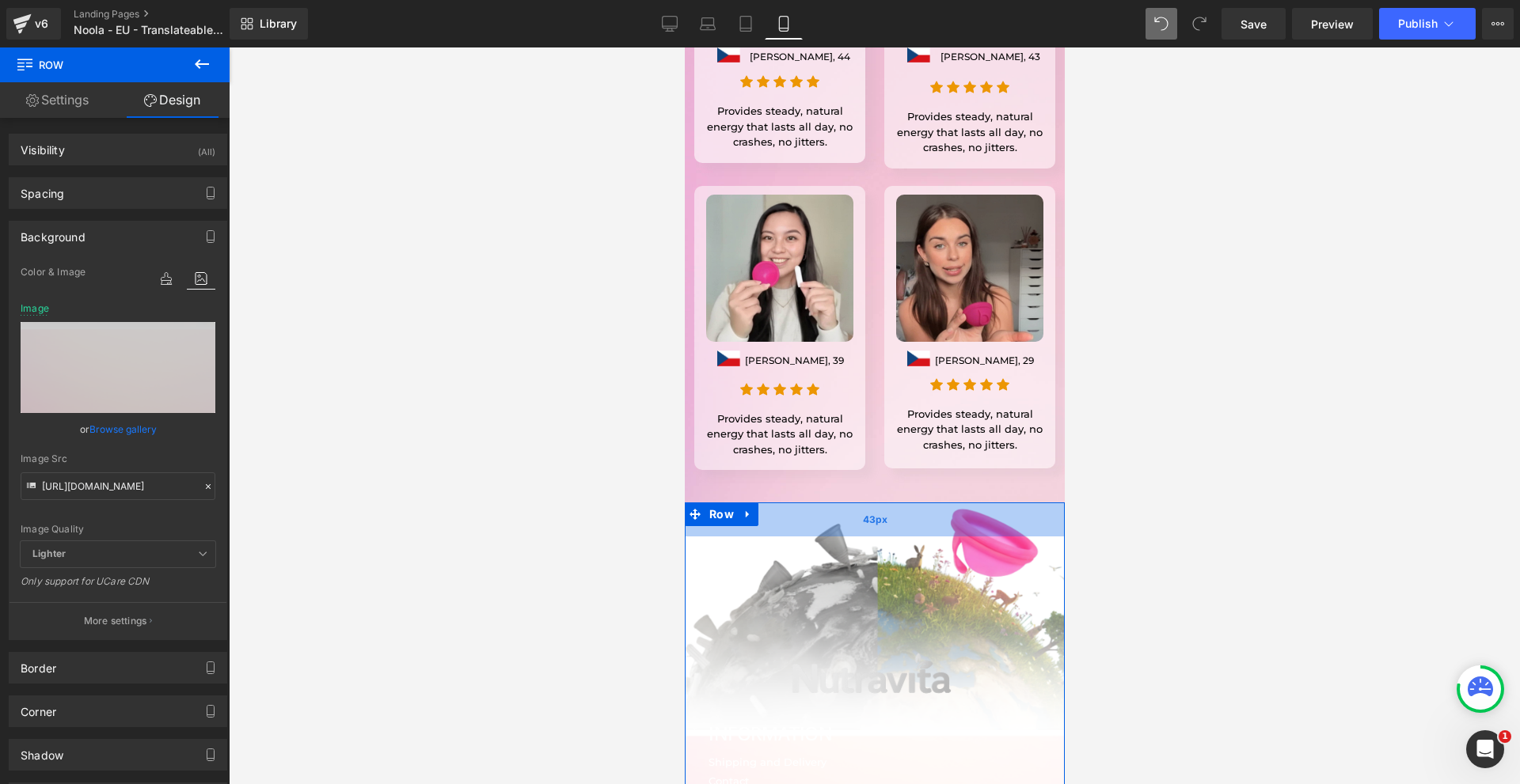
drag, startPoint x: 854, startPoint y: 334, endPoint x: 852, endPoint y: 344, distance: 10.2
click at [852, 502] on div "43px" at bounding box center [874, 519] width 380 height 34
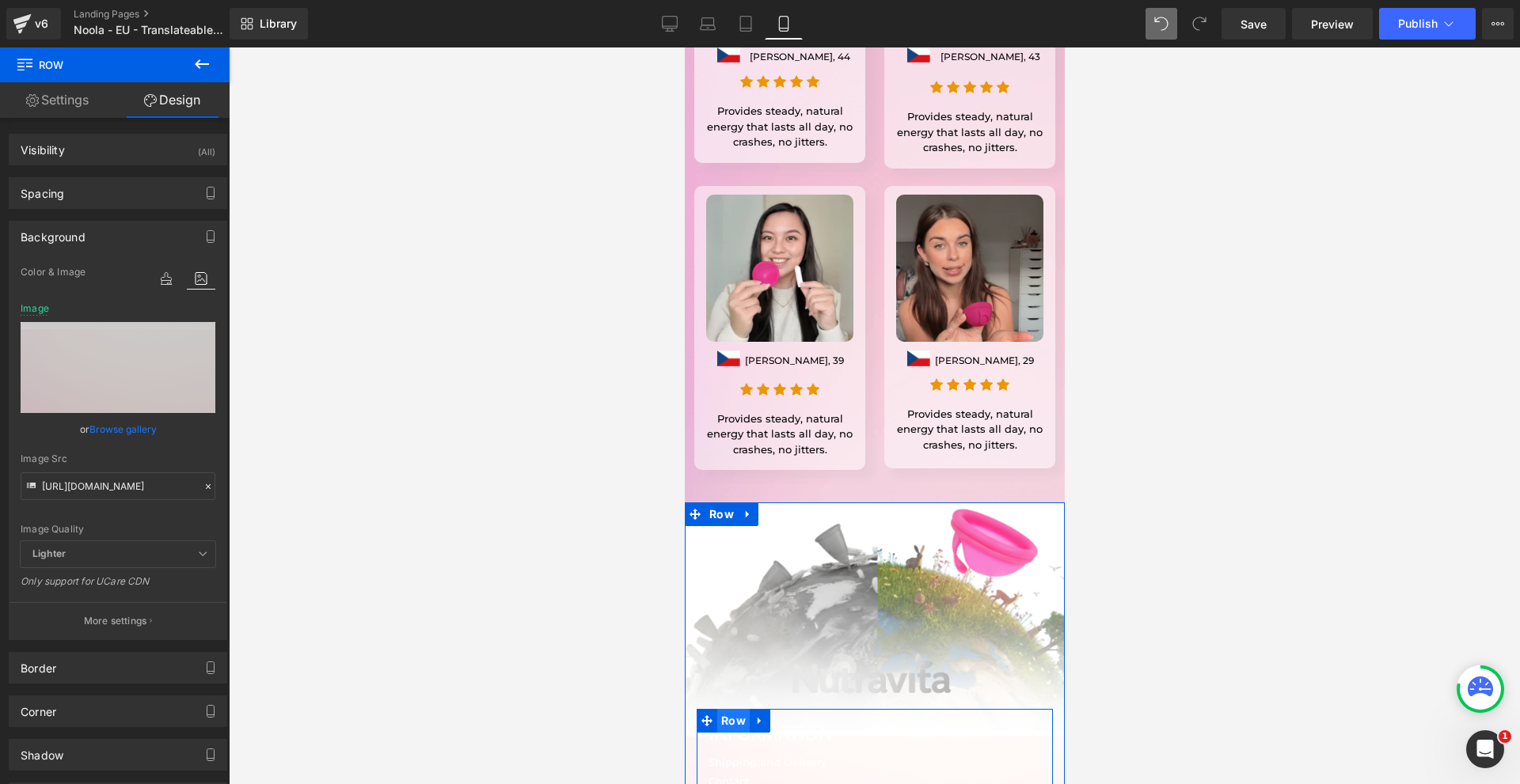
click at [738, 709] on span "Row" at bounding box center [732, 721] width 32 height 24
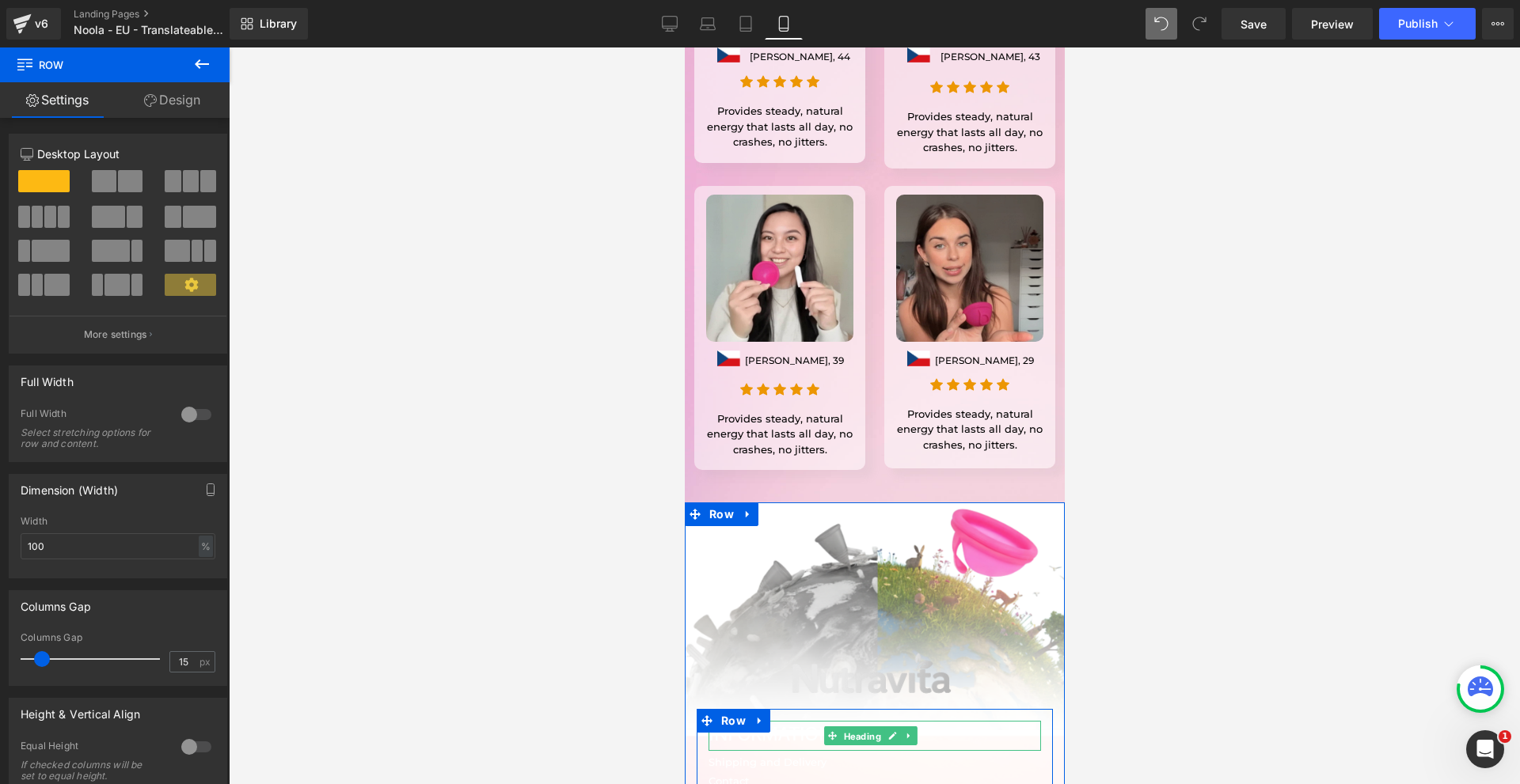
click at [864, 727] on span "Heading" at bounding box center [861, 737] width 44 height 19
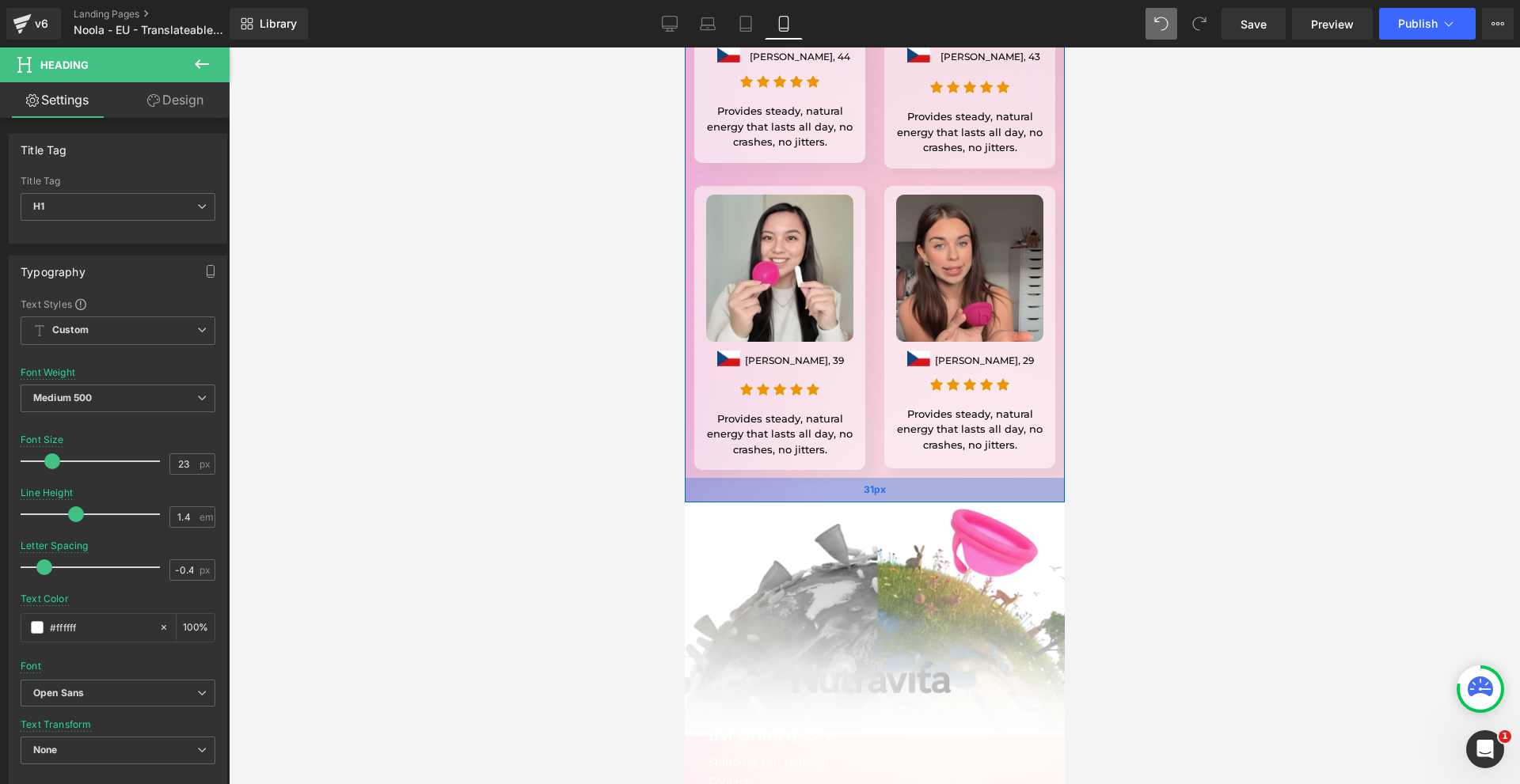
click at [886, 478] on div "31px" at bounding box center [874, 490] width 380 height 25
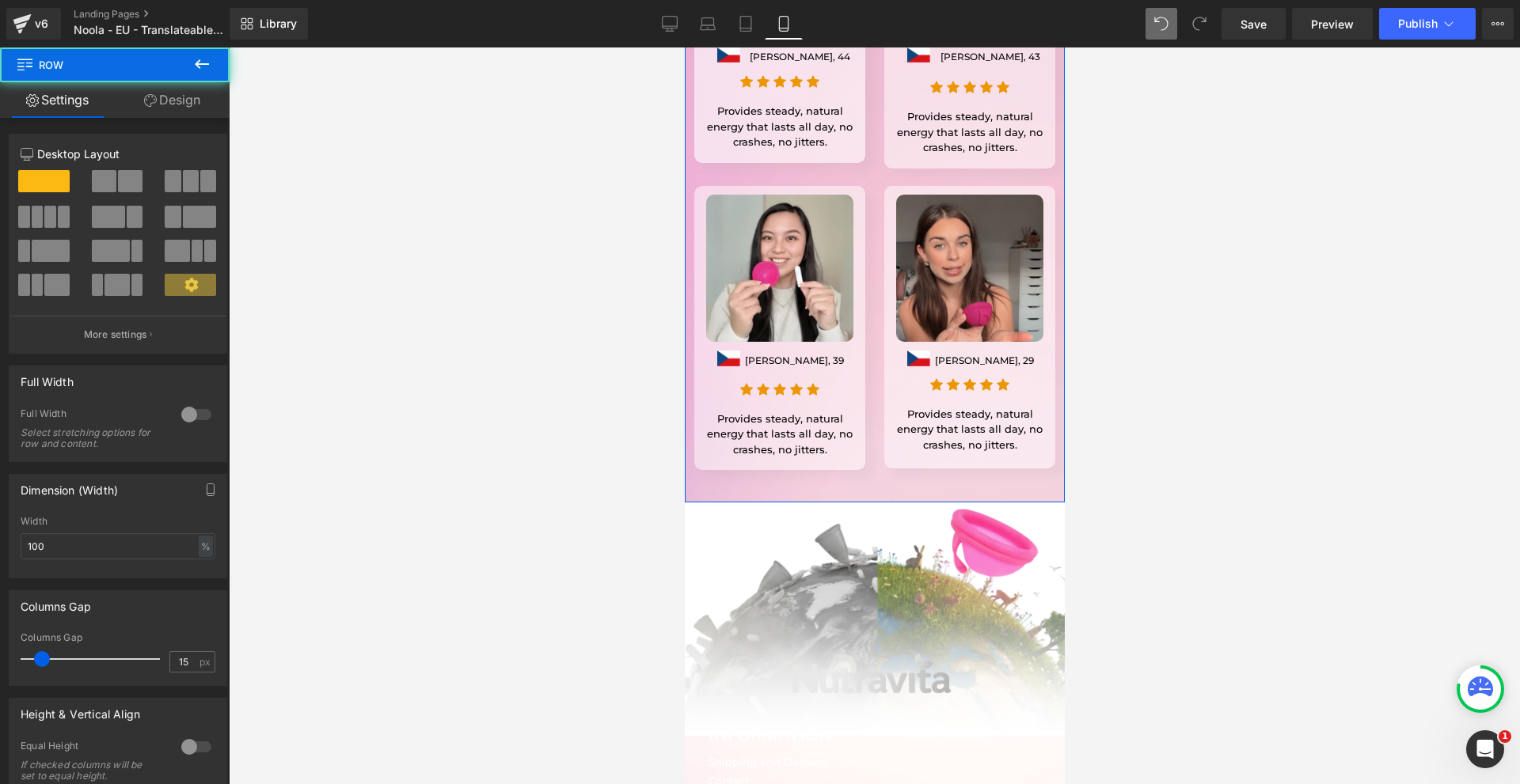
click at [198, 111] on link "Design" at bounding box center [172, 100] width 115 height 36
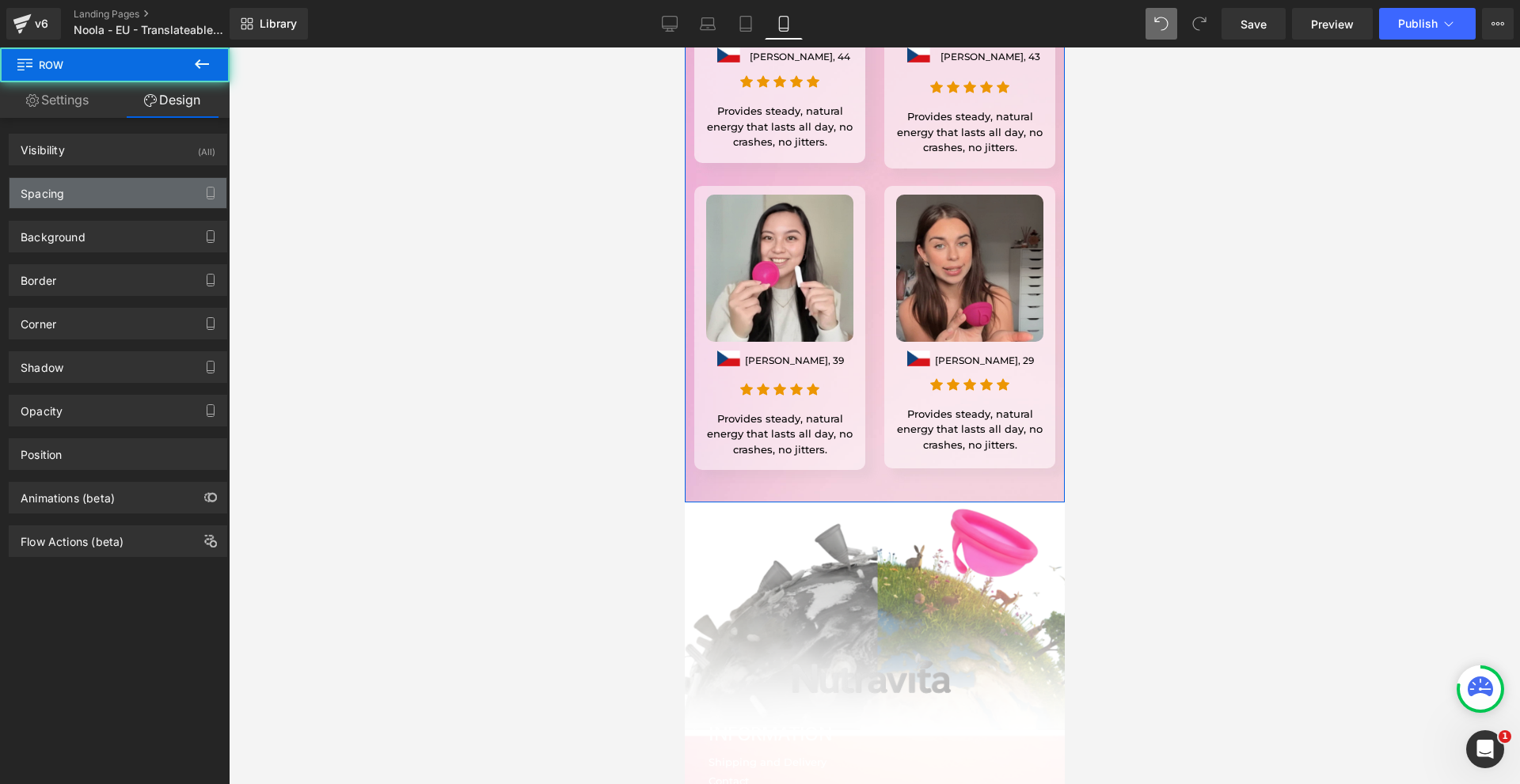
click at [58, 179] on div "Spacing" at bounding box center [42, 189] width 44 height 22
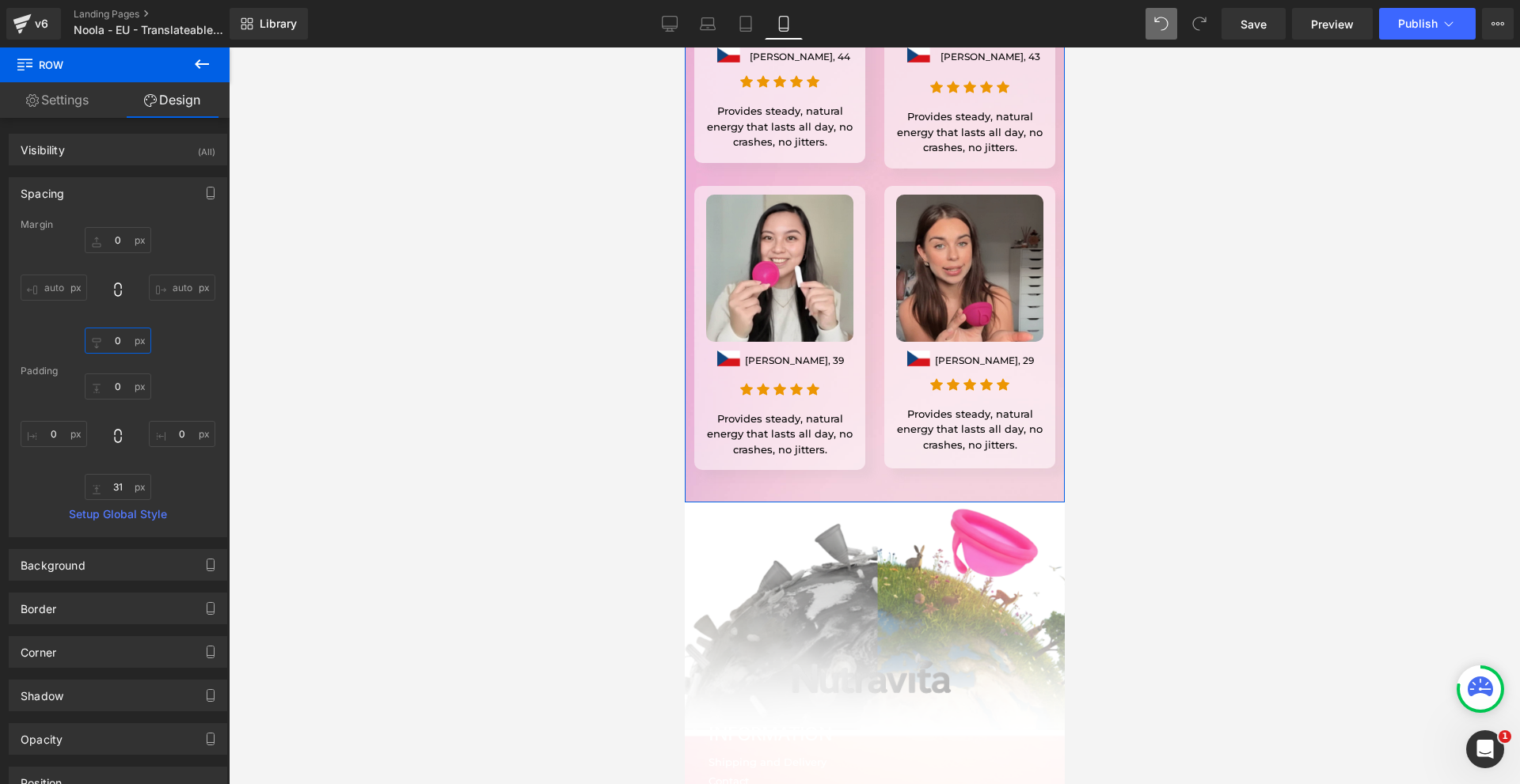
click at [118, 342] on input "text" at bounding box center [118, 341] width 67 height 26
type input "30"
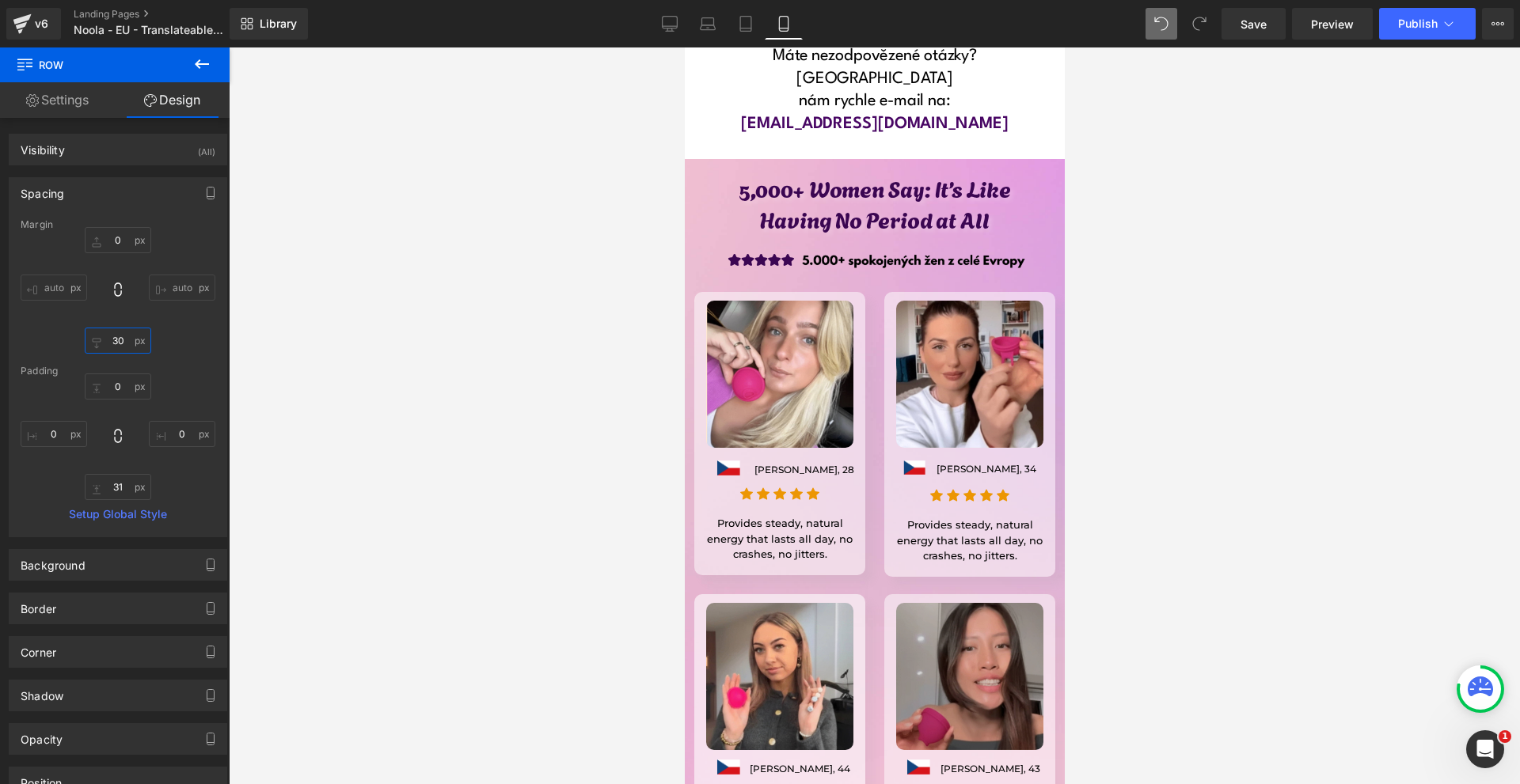
scroll to position [12324, 0]
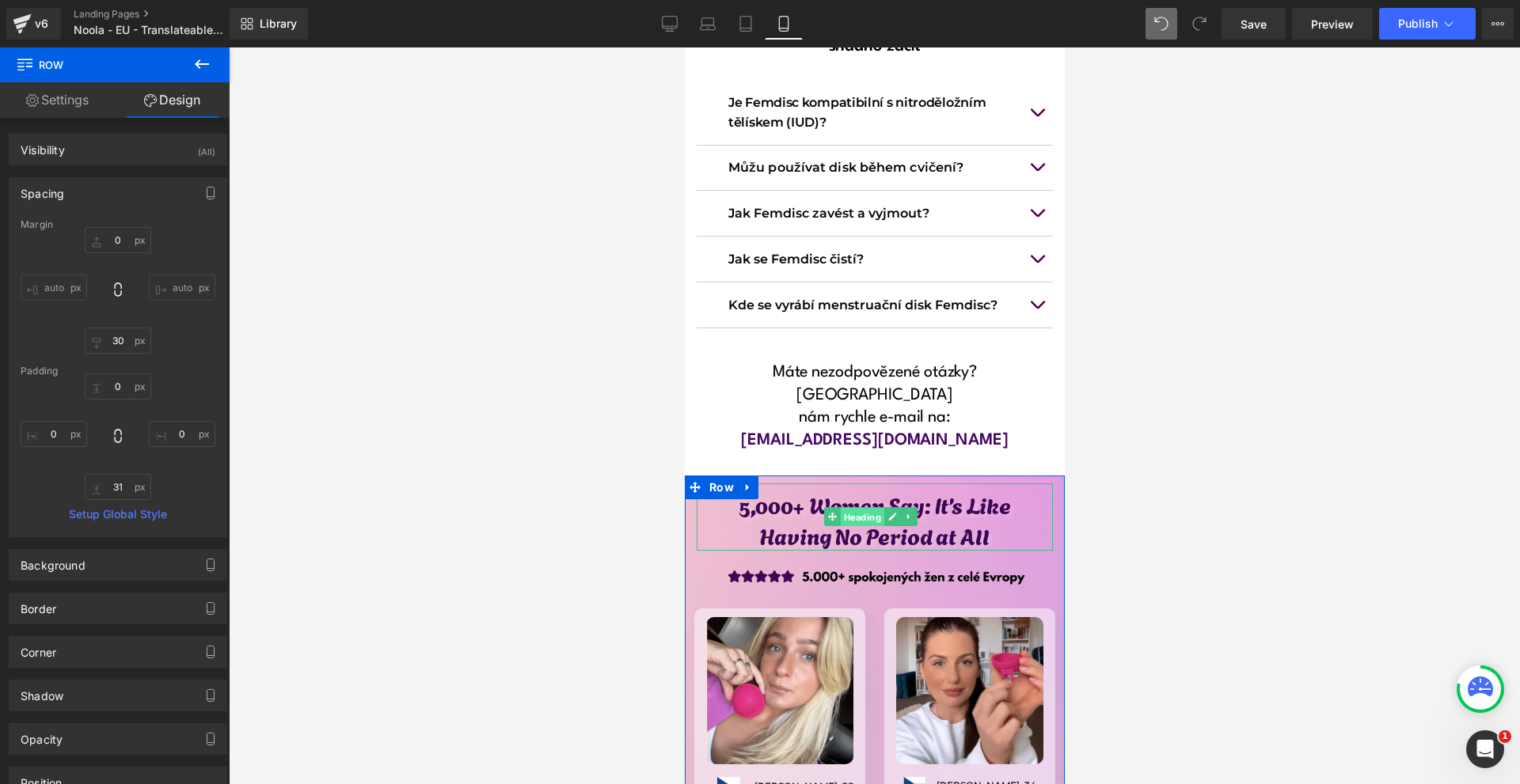
click at [866, 508] on span "Heading" at bounding box center [861, 518] width 44 height 19
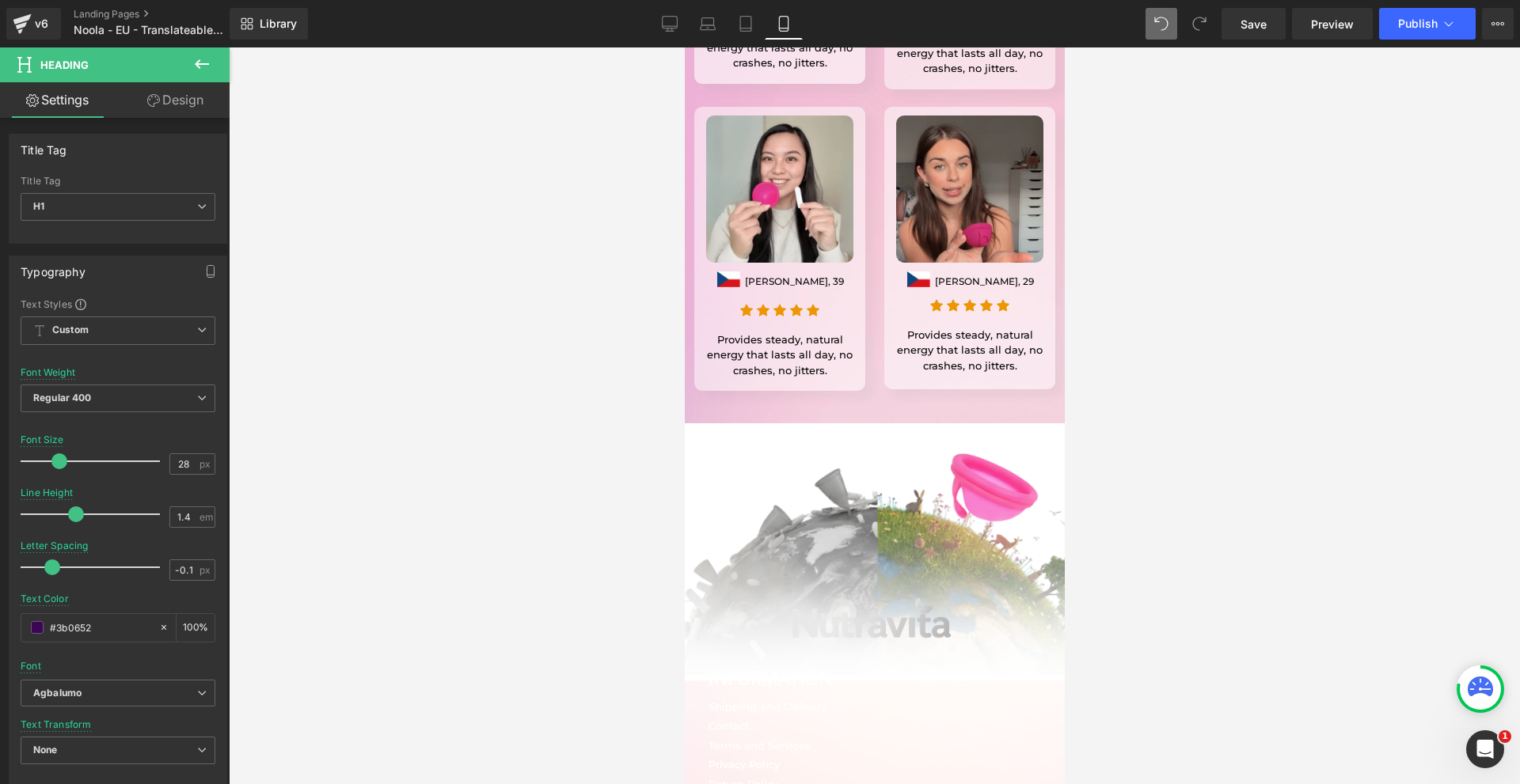
scroll to position [13511, 0]
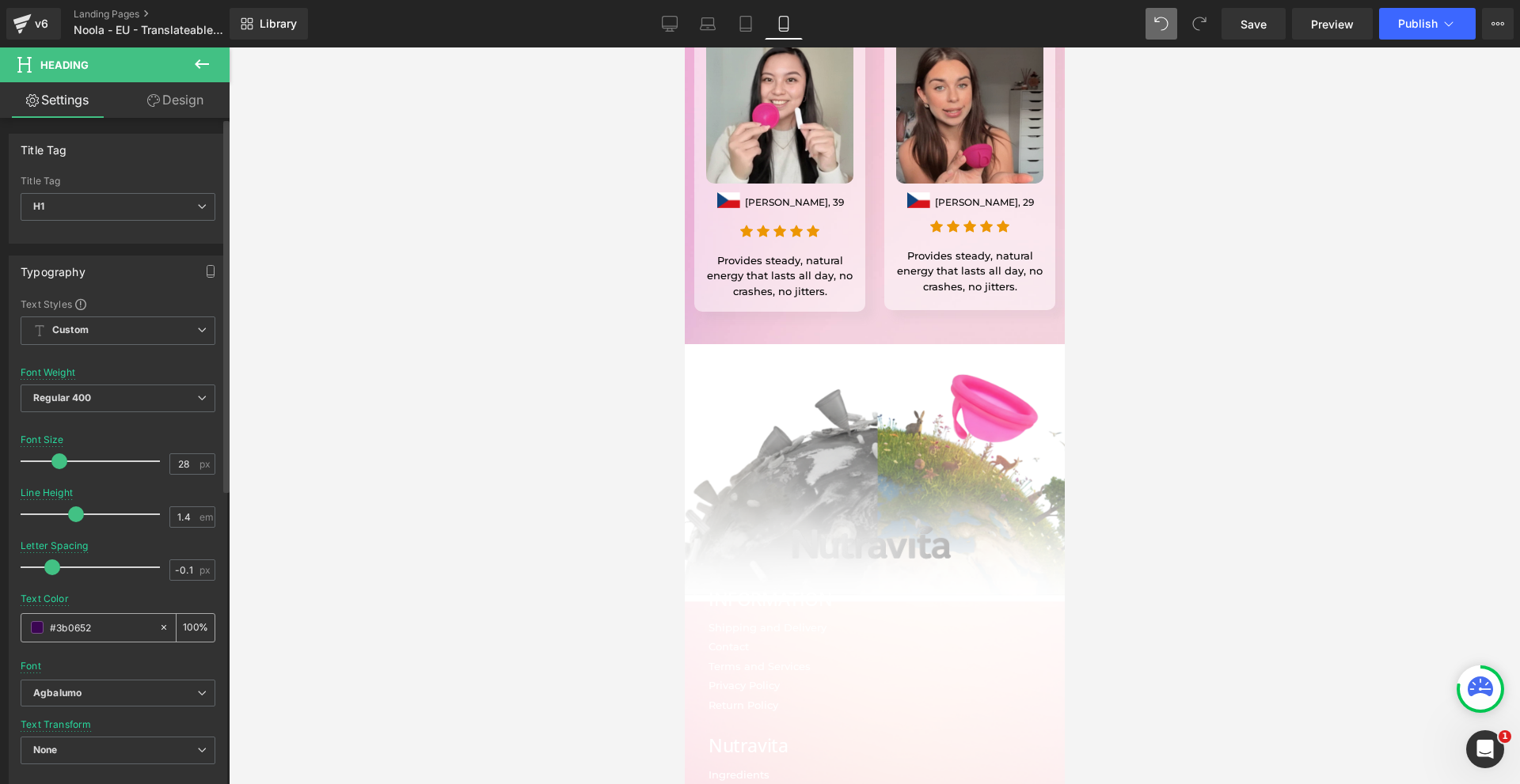
click at [62, 622] on input "#3b0652" at bounding box center [100, 628] width 101 height 18
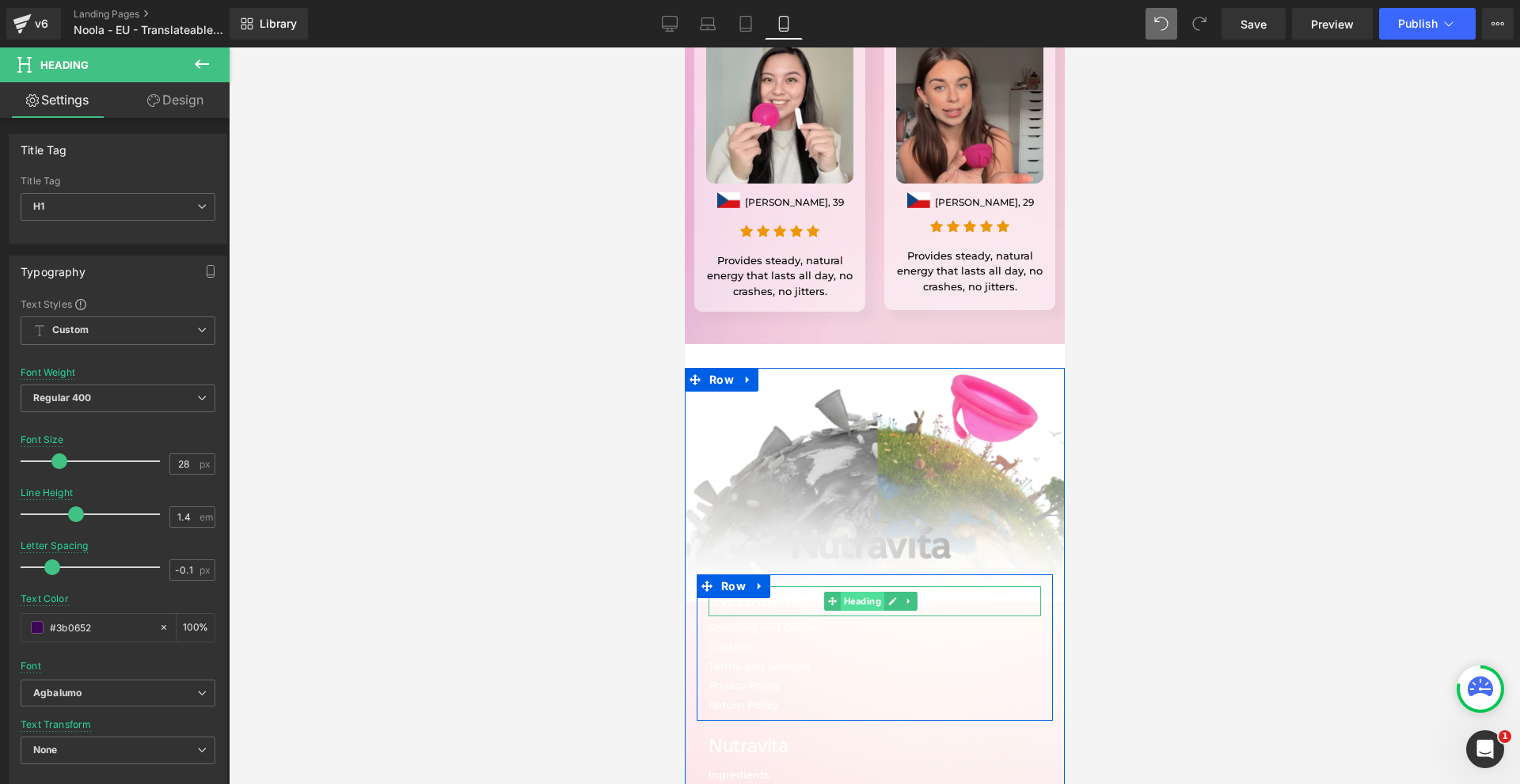
click at [846, 592] on span "Heading" at bounding box center [861, 601] width 44 height 19
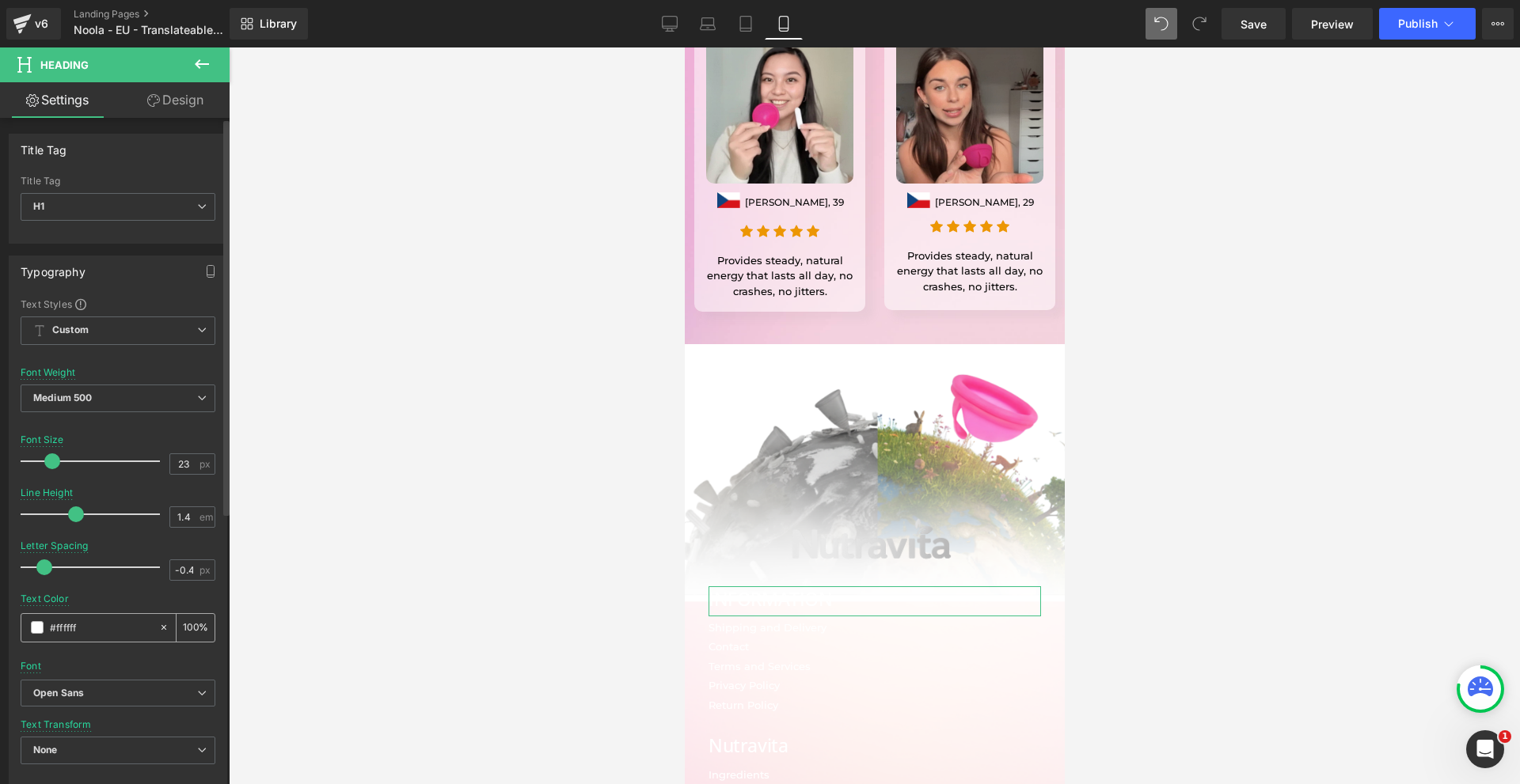
click at [91, 627] on input "#ffffff" at bounding box center [100, 628] width 101 height 18
paste input "3b0652"
type input "#3b0652"
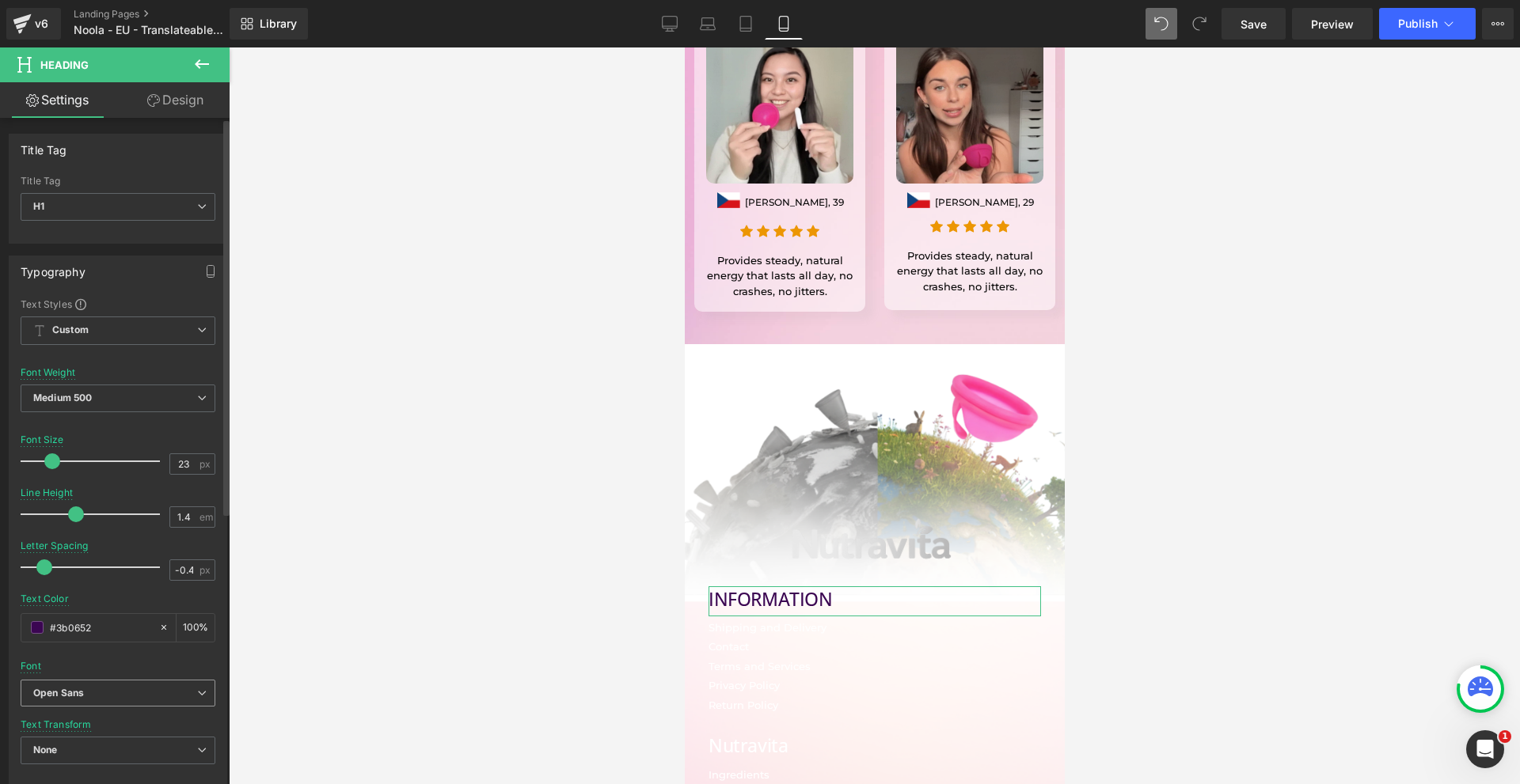
click at [77, 692] on icon "Open Sans" at bounding box center [59, 693] width 51 height 13
click at [125, 757] on li "Agbalumo" at bounding box center [118, 766] width 196 height 25
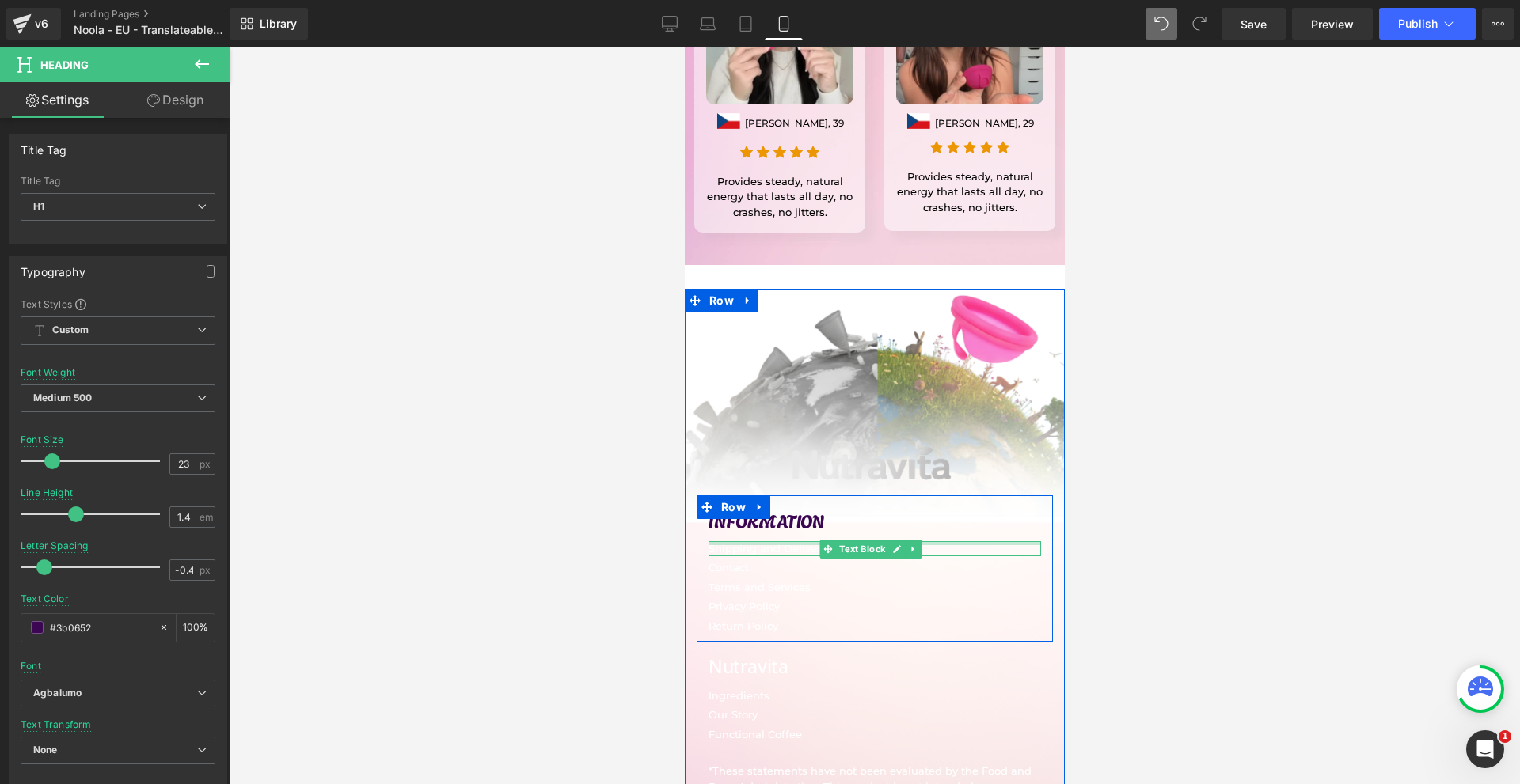
click at [758, 541] on div at bounding box center [874, 543] width 333 height 4
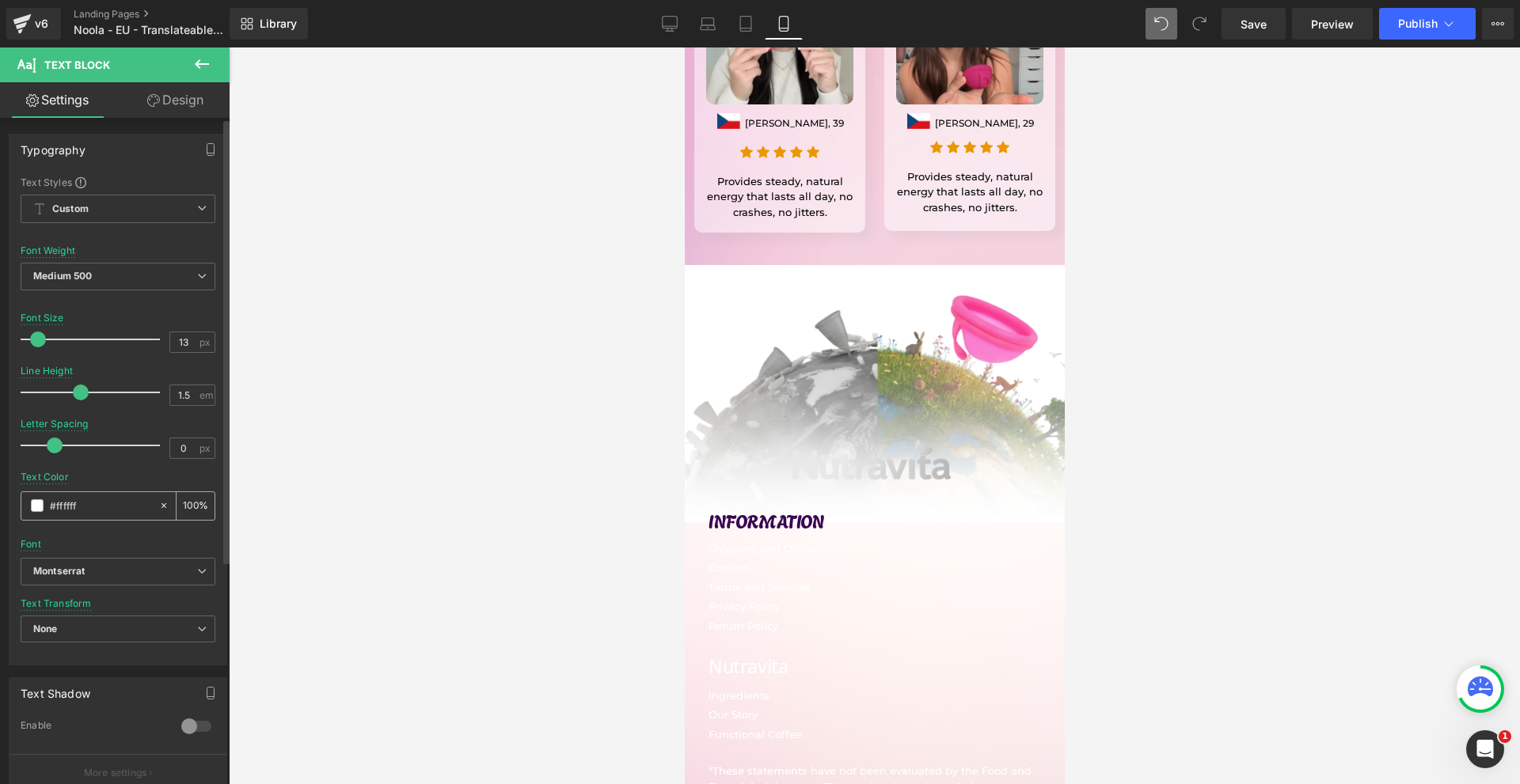
click at [98, 513] on input "#ffffff" at bounding box center [100, 506] width 101 height 18
paste input "3b0652"
type input "#3b0652"
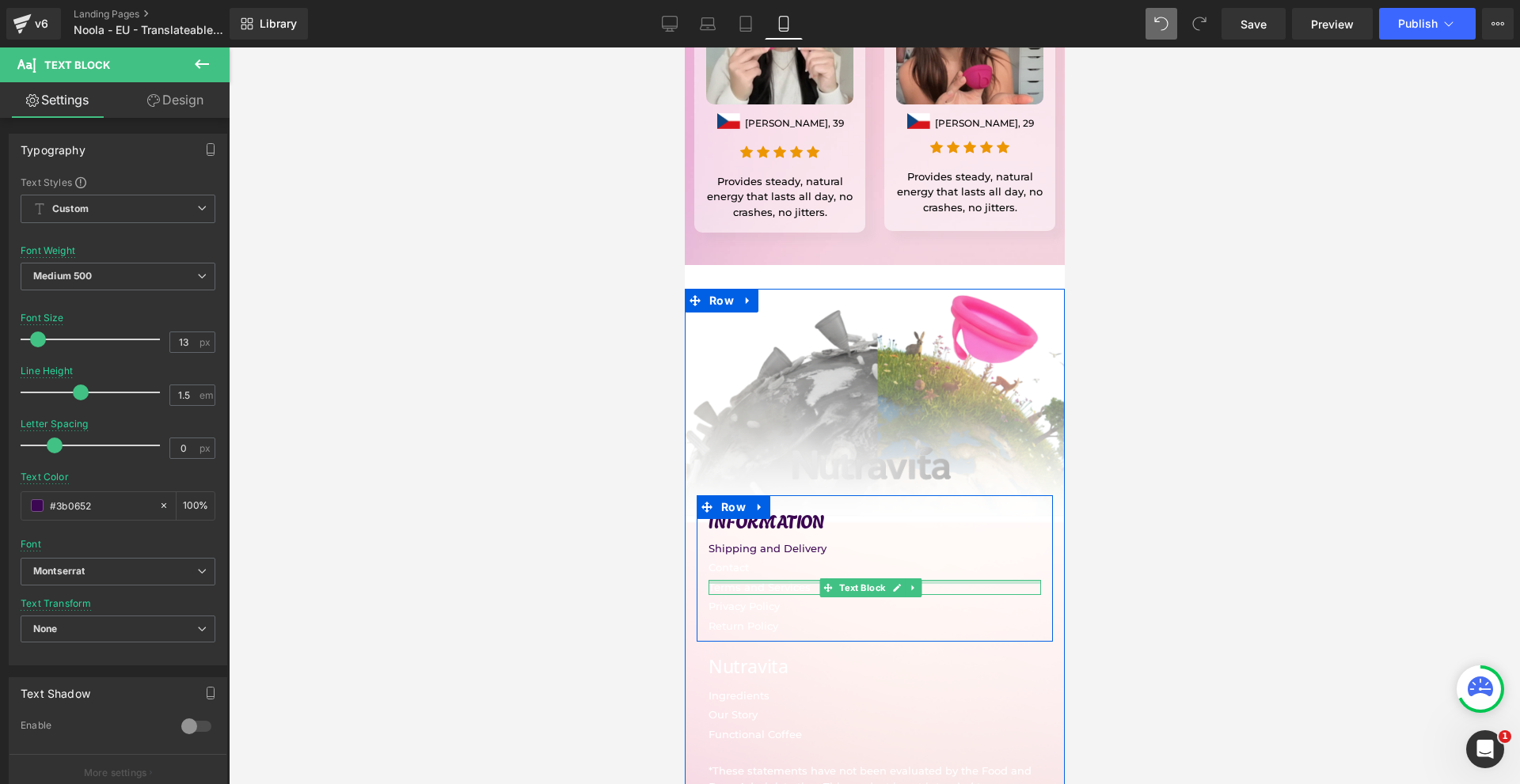
click at [750, 580] on div at bounding box center [874, 582] width 333 height 4
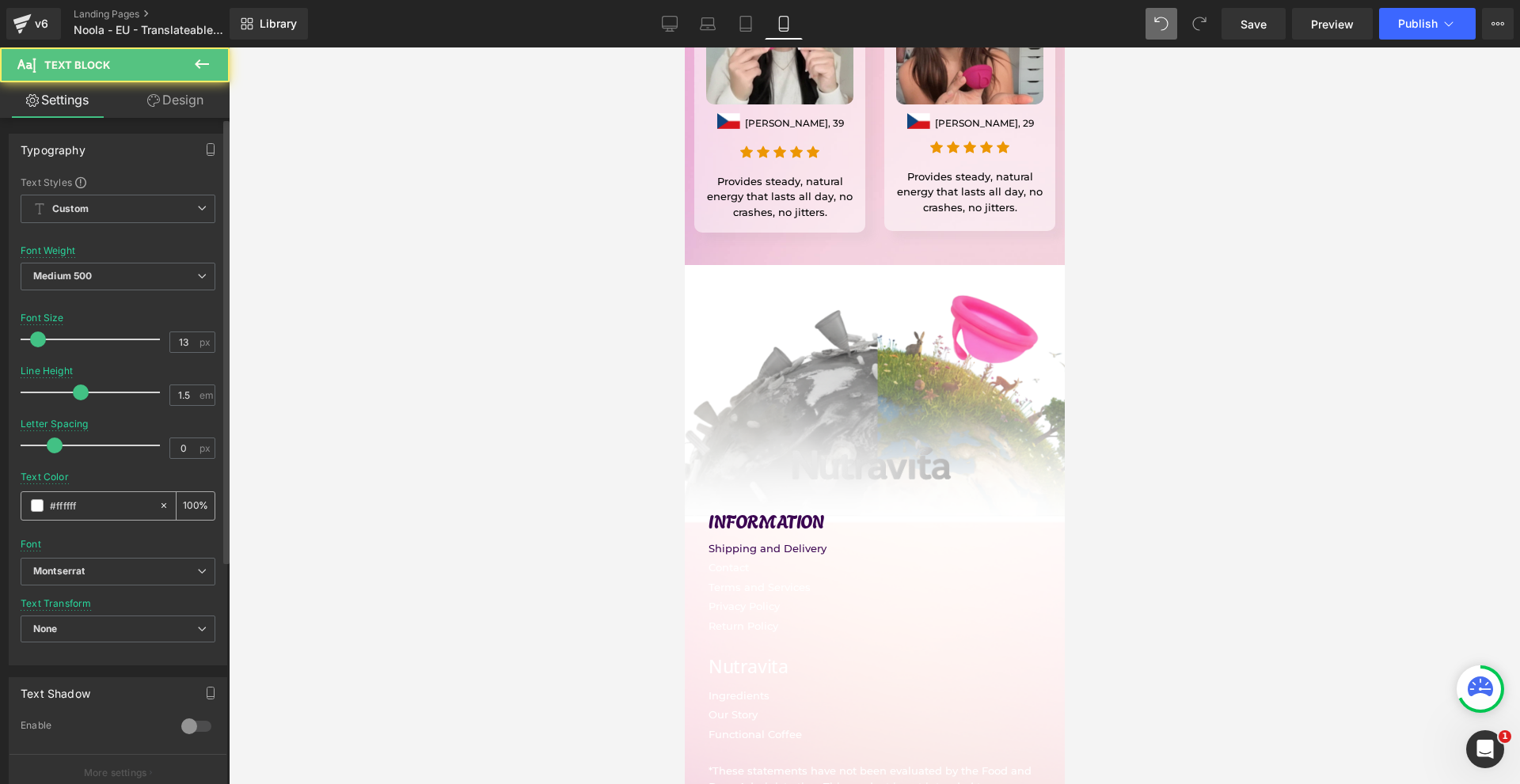
click at [106, 510] on input "#ffffff" at bounding box center [100, 506] width 101 height 18
paste input "3b0652"
type input "#3b0652"
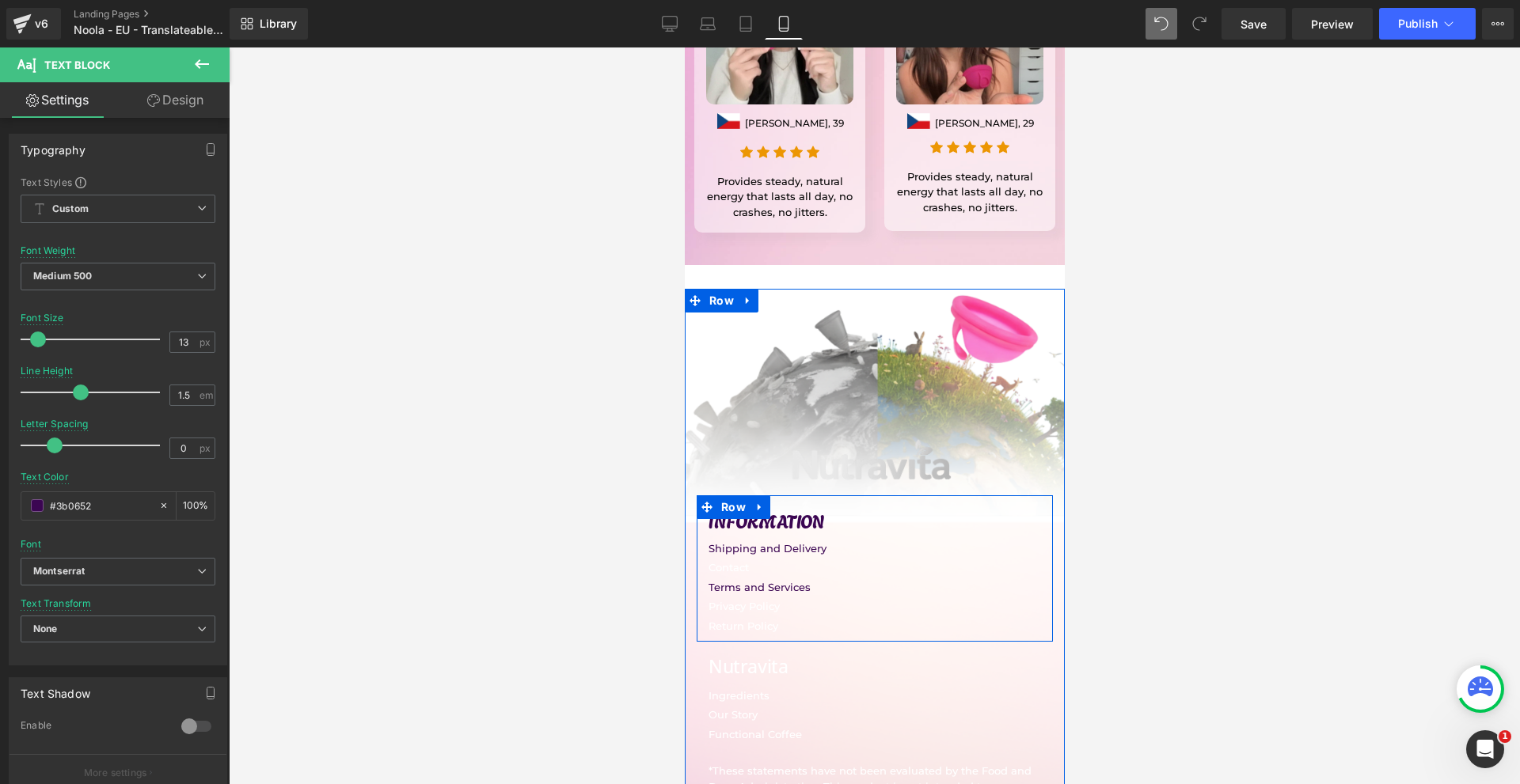
click at [753, 560] on p "Contact" at bounding box center [874, 568] width 333 height 16
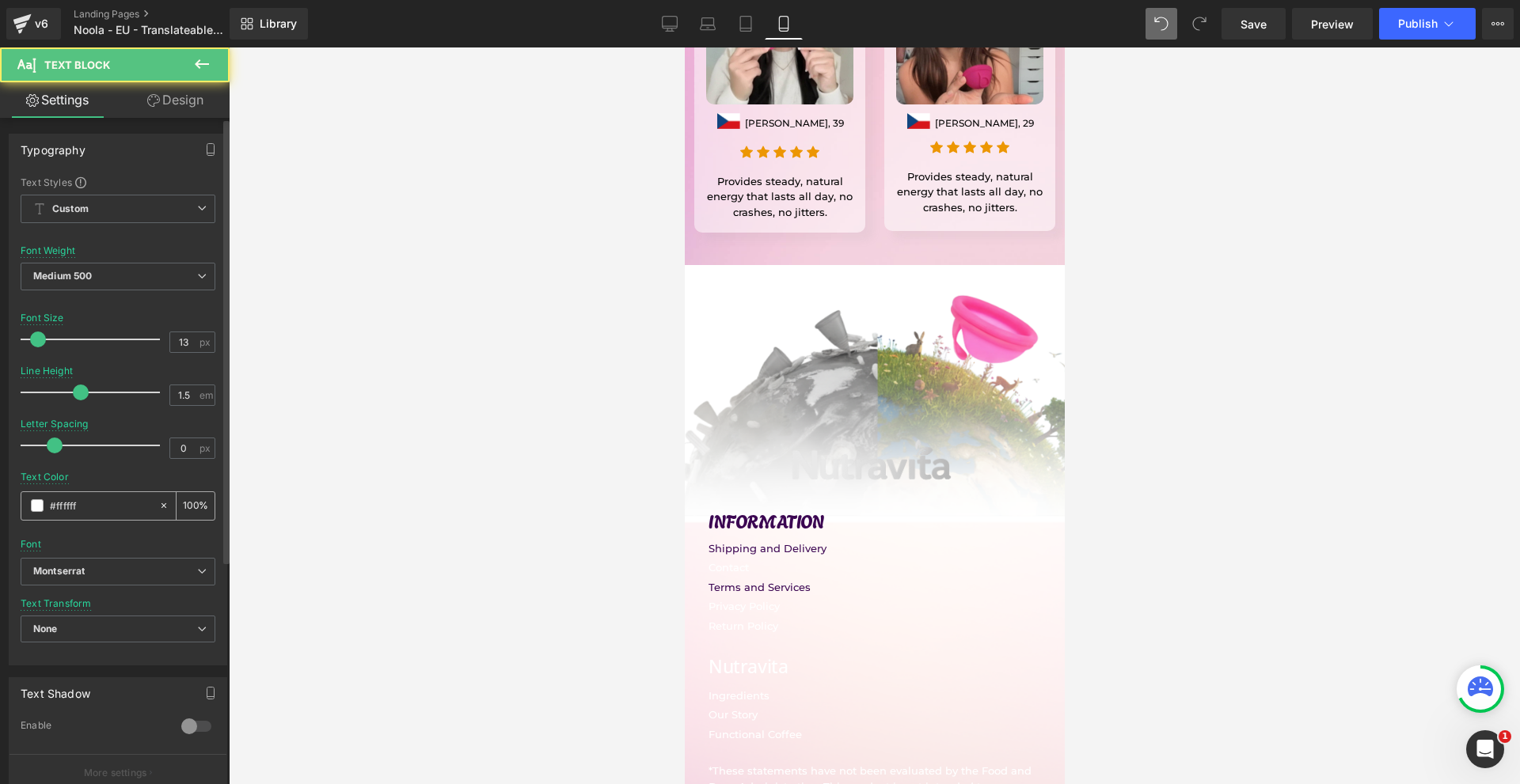
click at [76, 511] on input "#ffffff" at bounding box center [100, 506] width 101 height 18
paste input "3b0652"
type input "#3b0652"
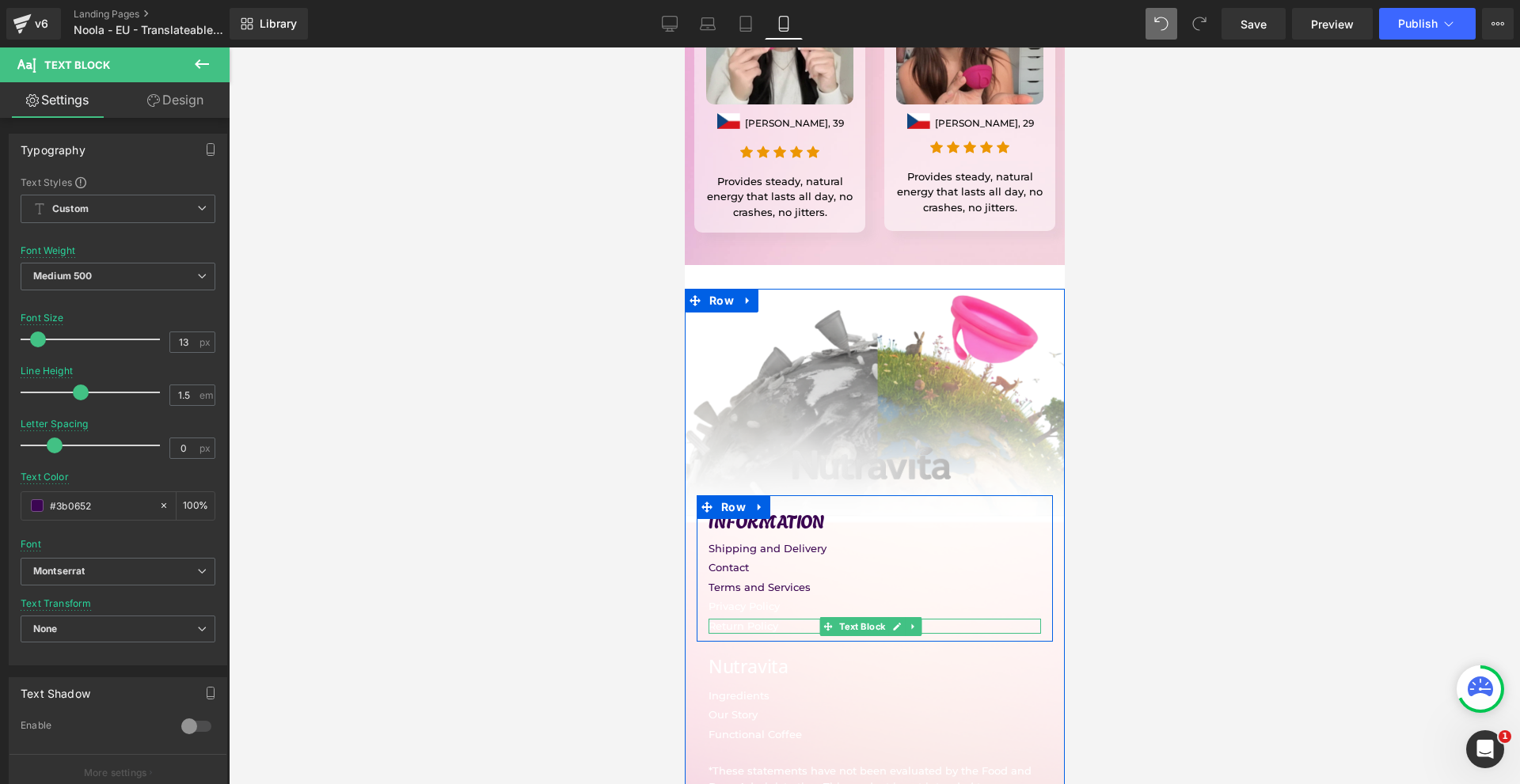
click at [739, 619] on p "Return Policy" at bounding box center [874, 627] width 333 height 16
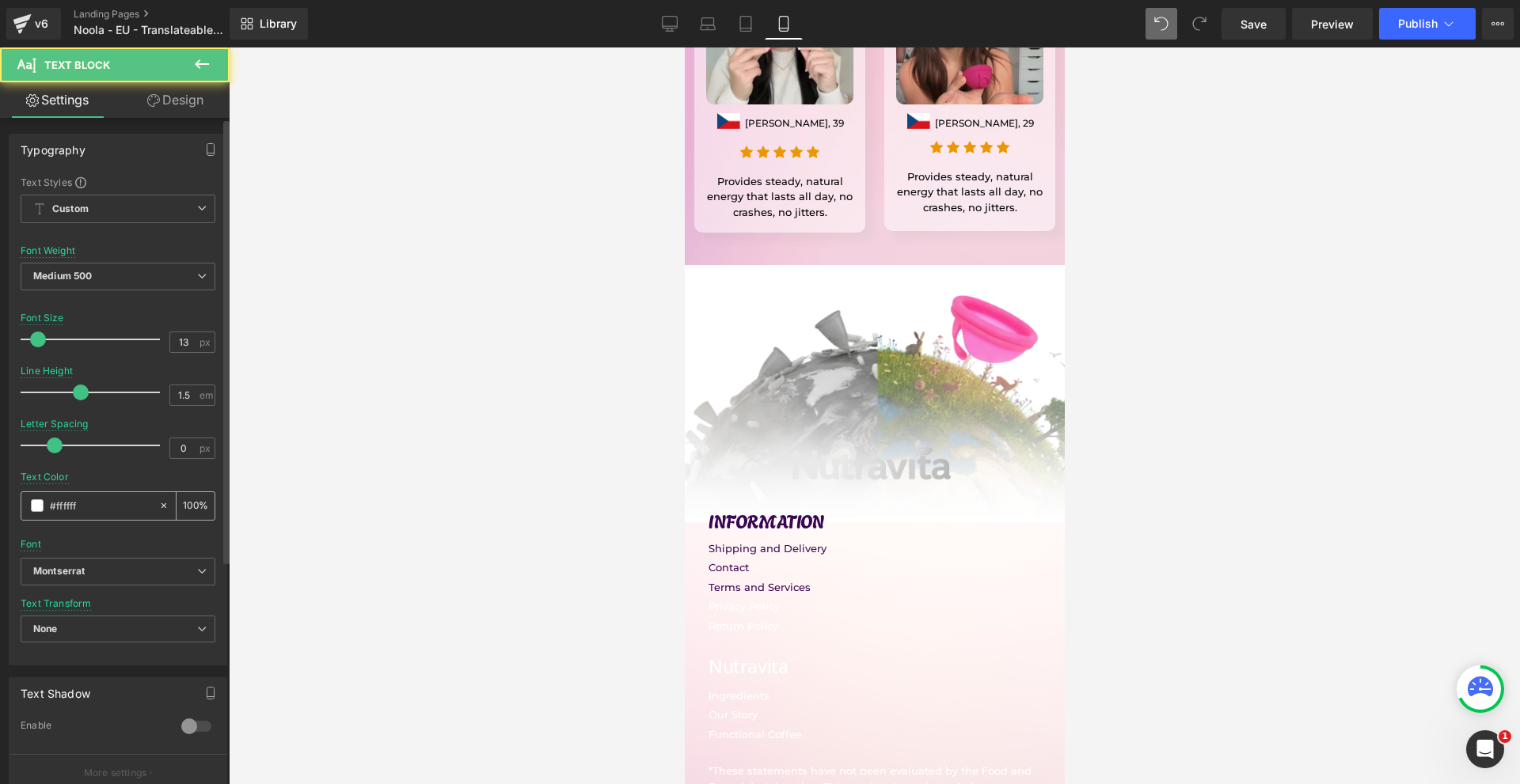
click at [75, 500] on input "#ffffff" at bounding box center [100, 506] width 101 height 18
paste input "3b0652"
type input "#3b0652"
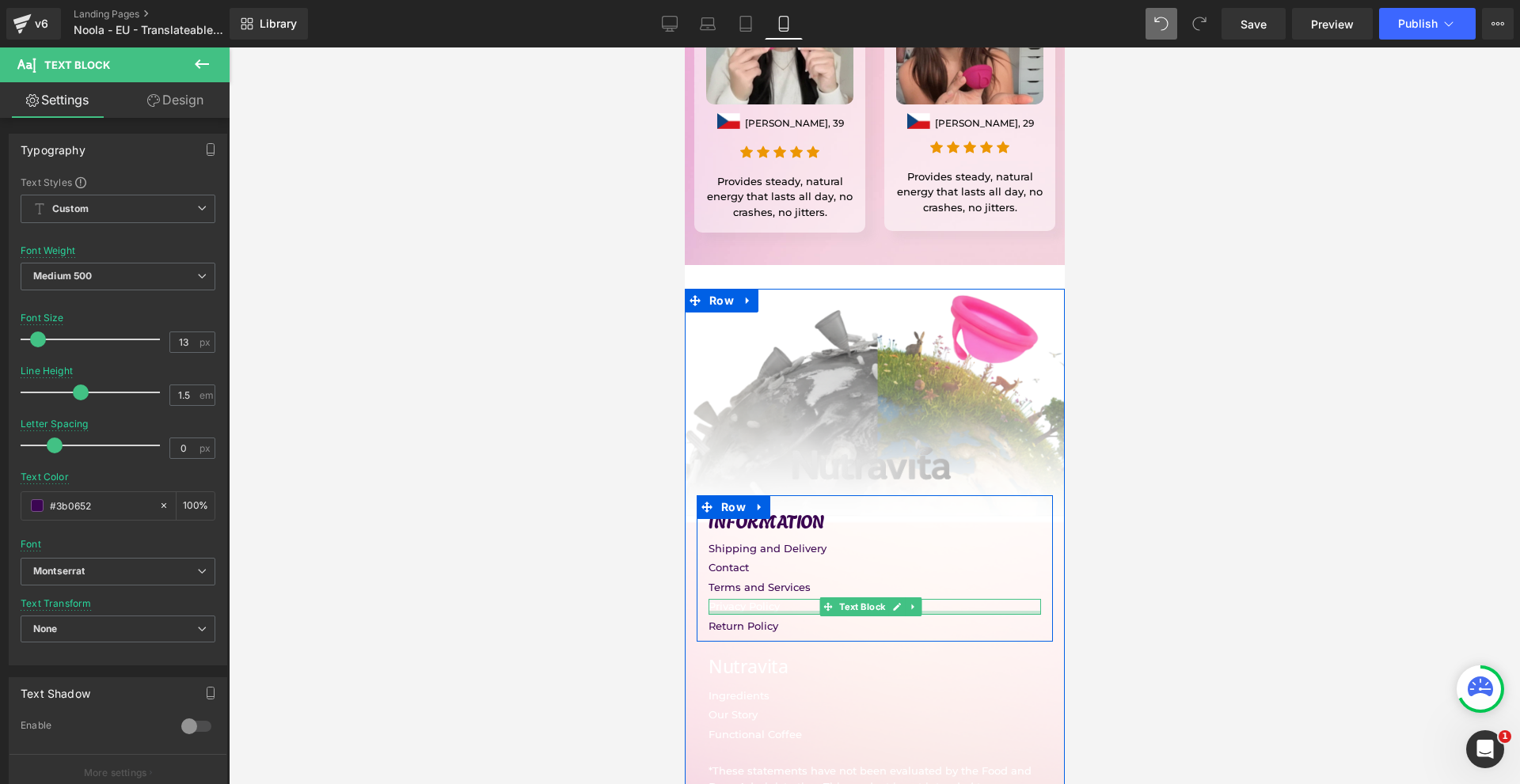
drag, startPoint x: 1232, startPoint y: 518, endPoint x: 738, endPoint y: 441, distance: 500.0
click at [739, 611] on div at bounding box center [874, 613] width 333 height 4
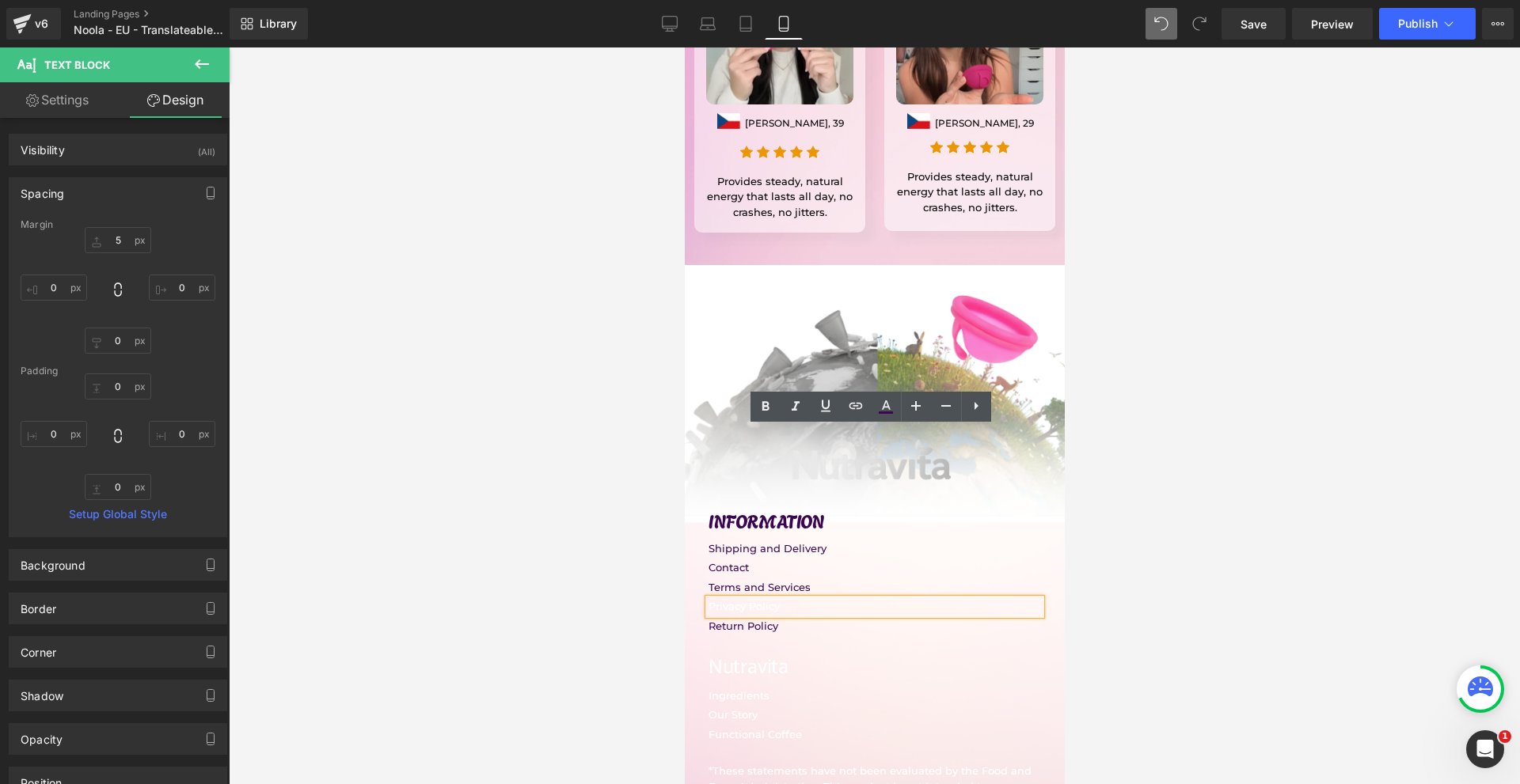
click at [730, 599] on p "Privacy Policy" at bounding box center [874, 607] width 333 height 16
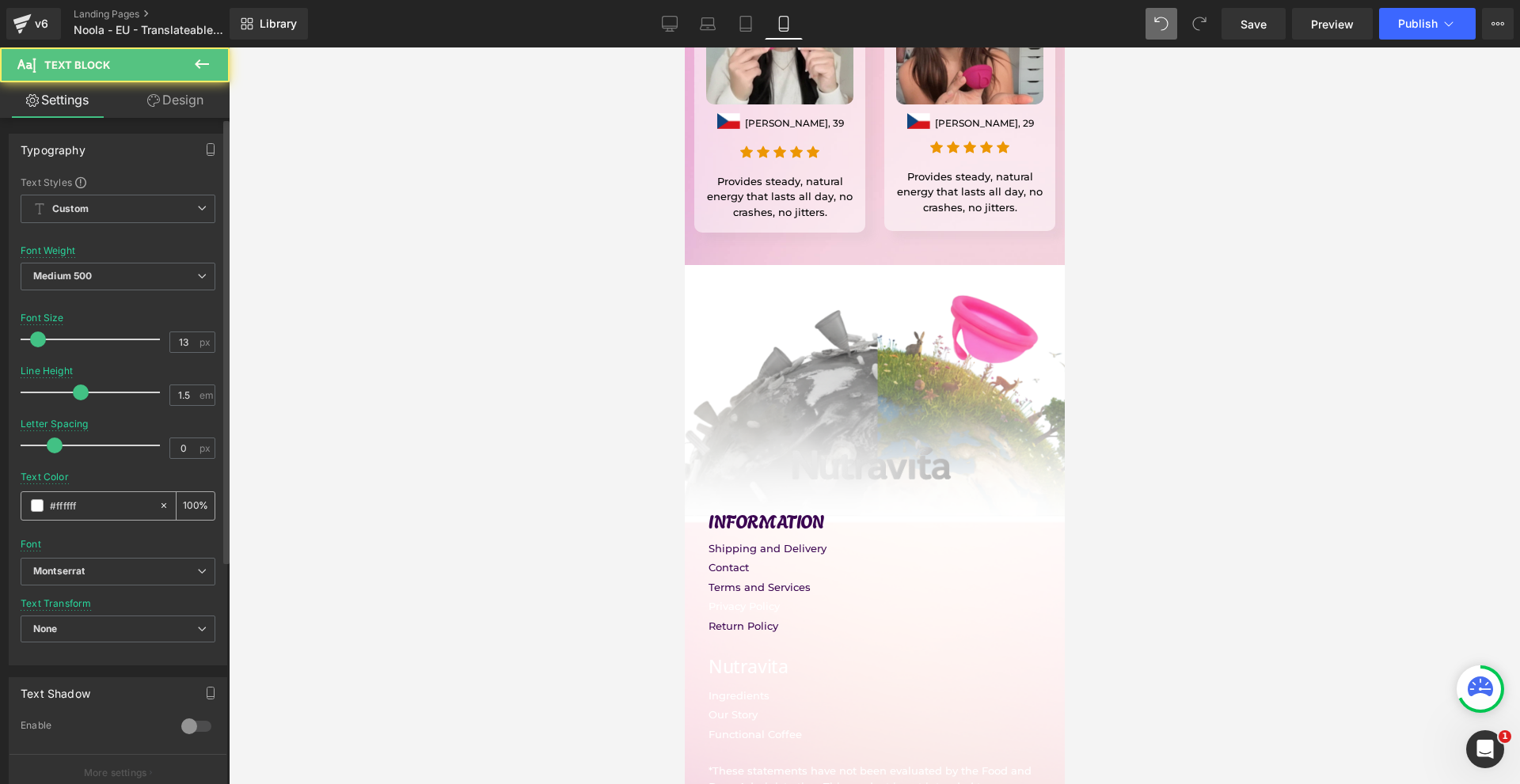
click at [112, 502] on input "#ffffff" at bounding box center [100, 506] width 101 height 18
paste input "3b0652"
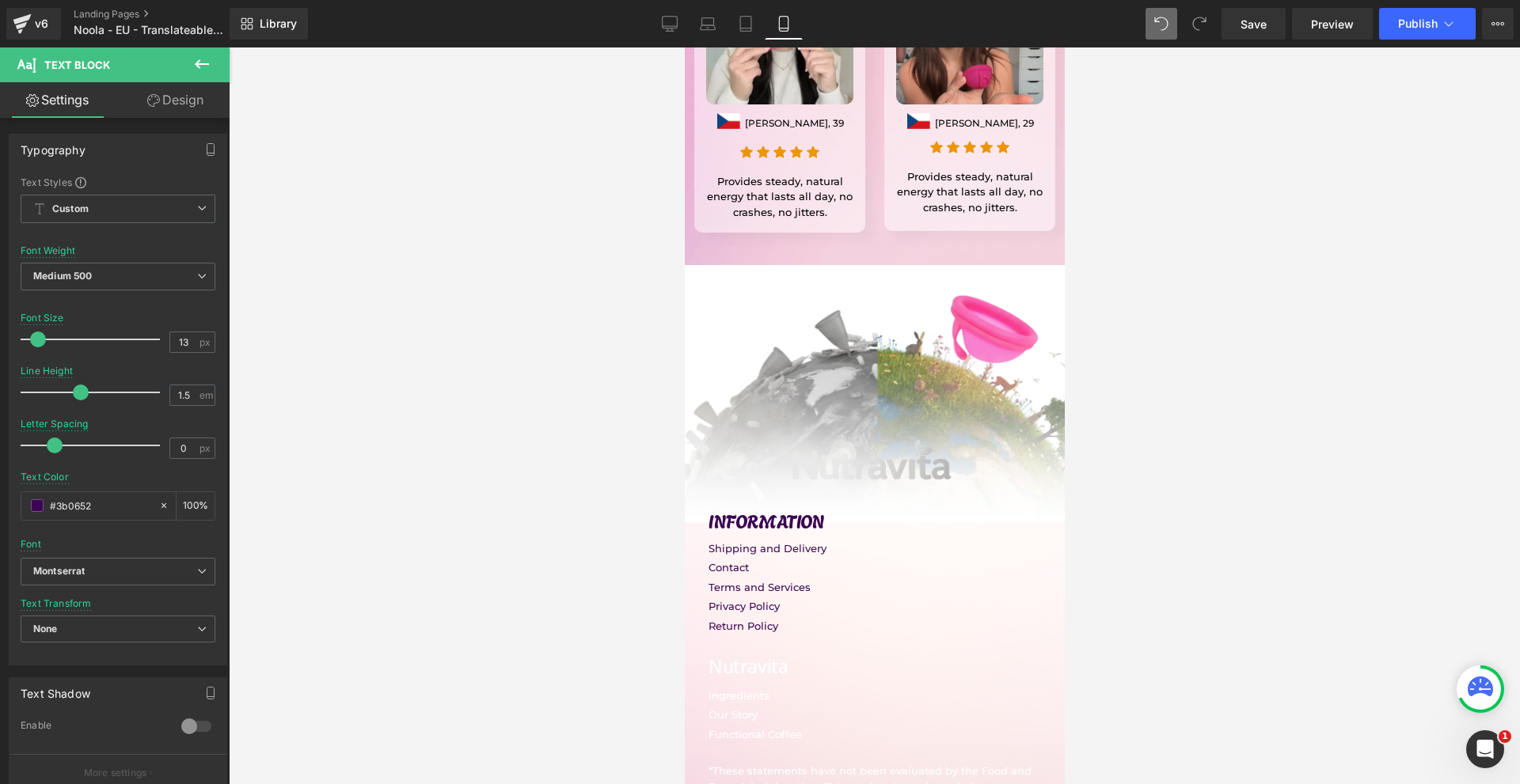
type input "#3b0652"
click at [1246, 413] on div at bounding box center [874, 415] width 1291 height 737
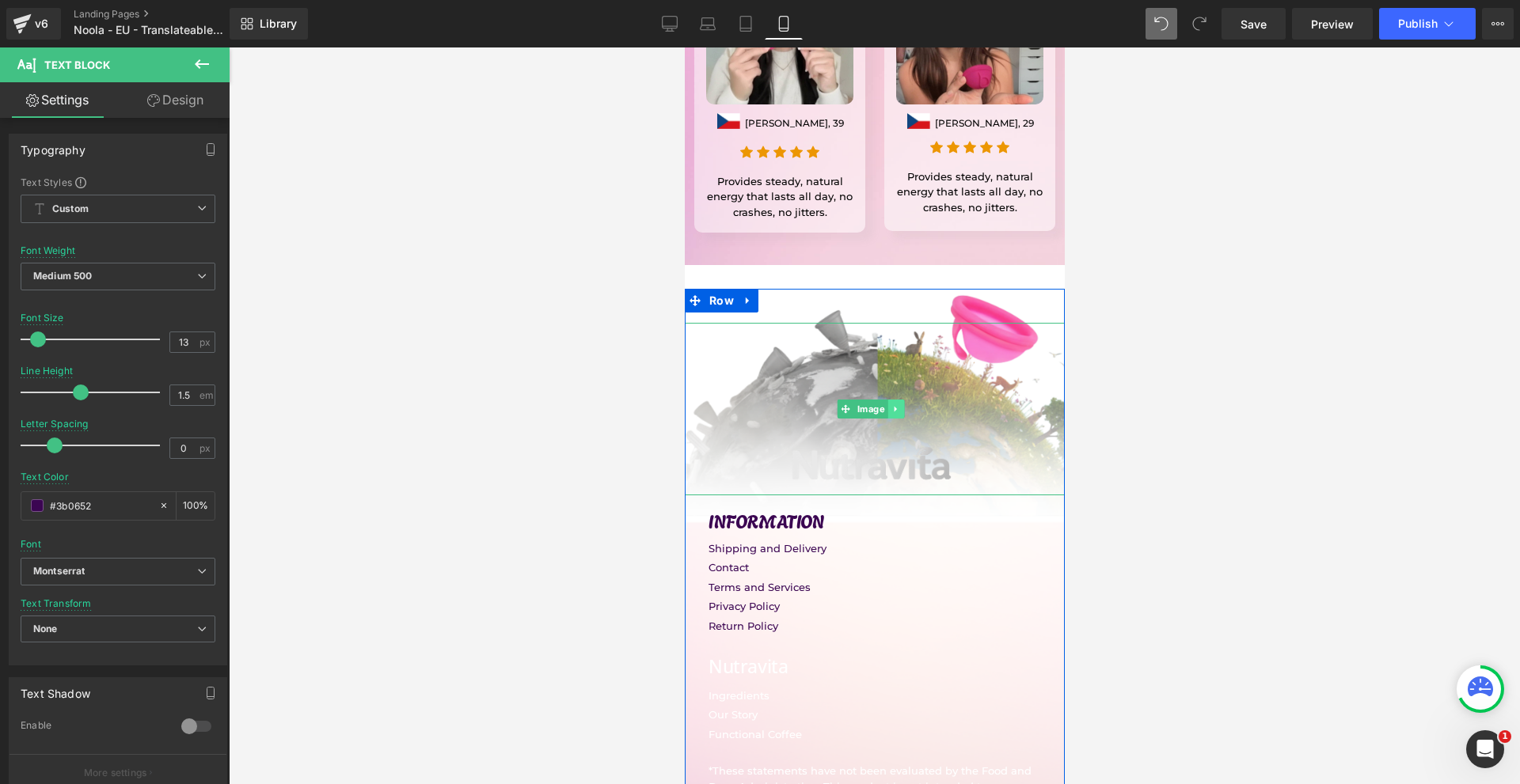
click at [897, 405] on icon at bounding box center [895, 409] width 9 height 10
click at [900, 405] on icon at bounding box center [904, 409] width 9 height 9
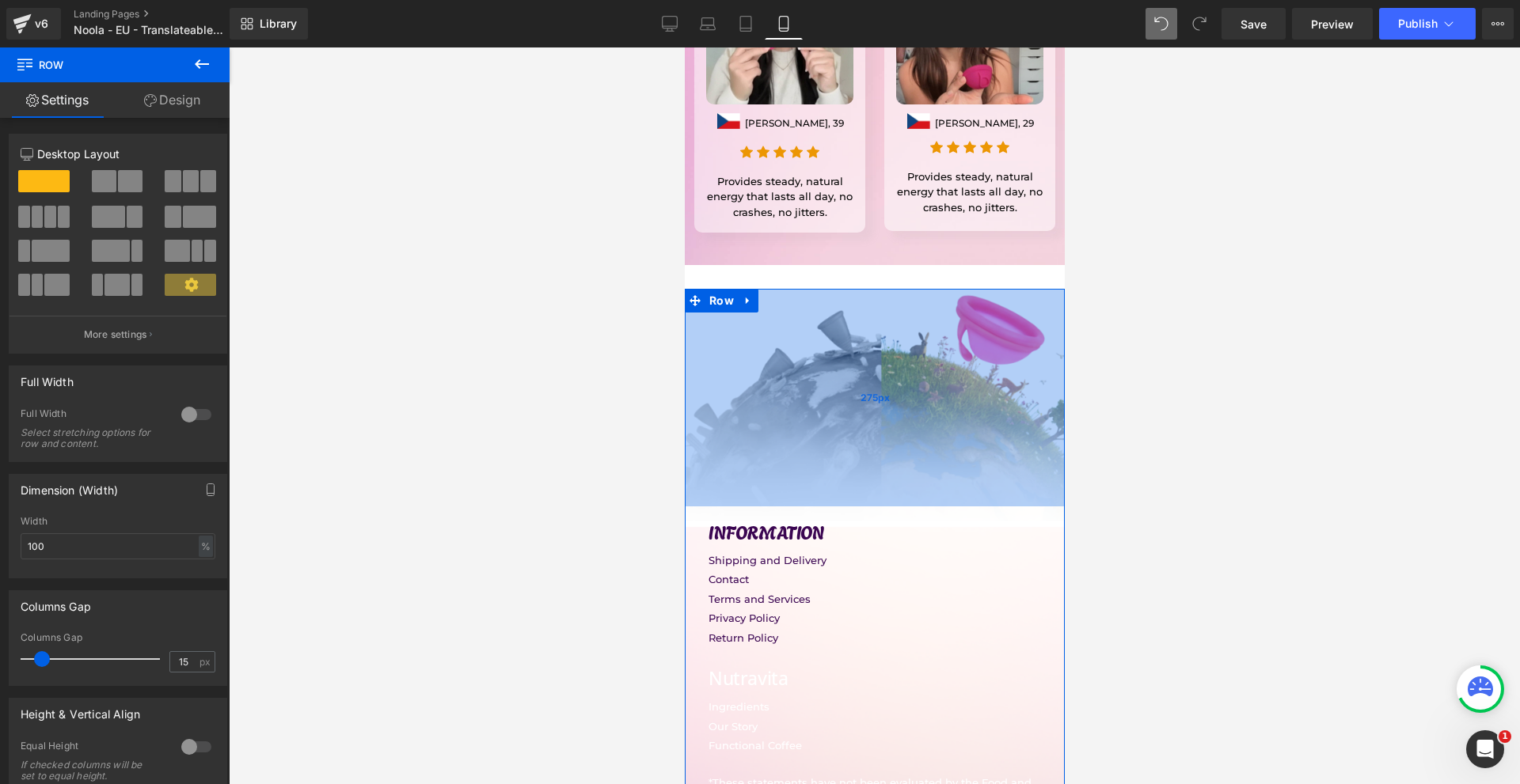
click at [769, 325] on div "275px" at bounding box center [874, 398] width 380 height 218
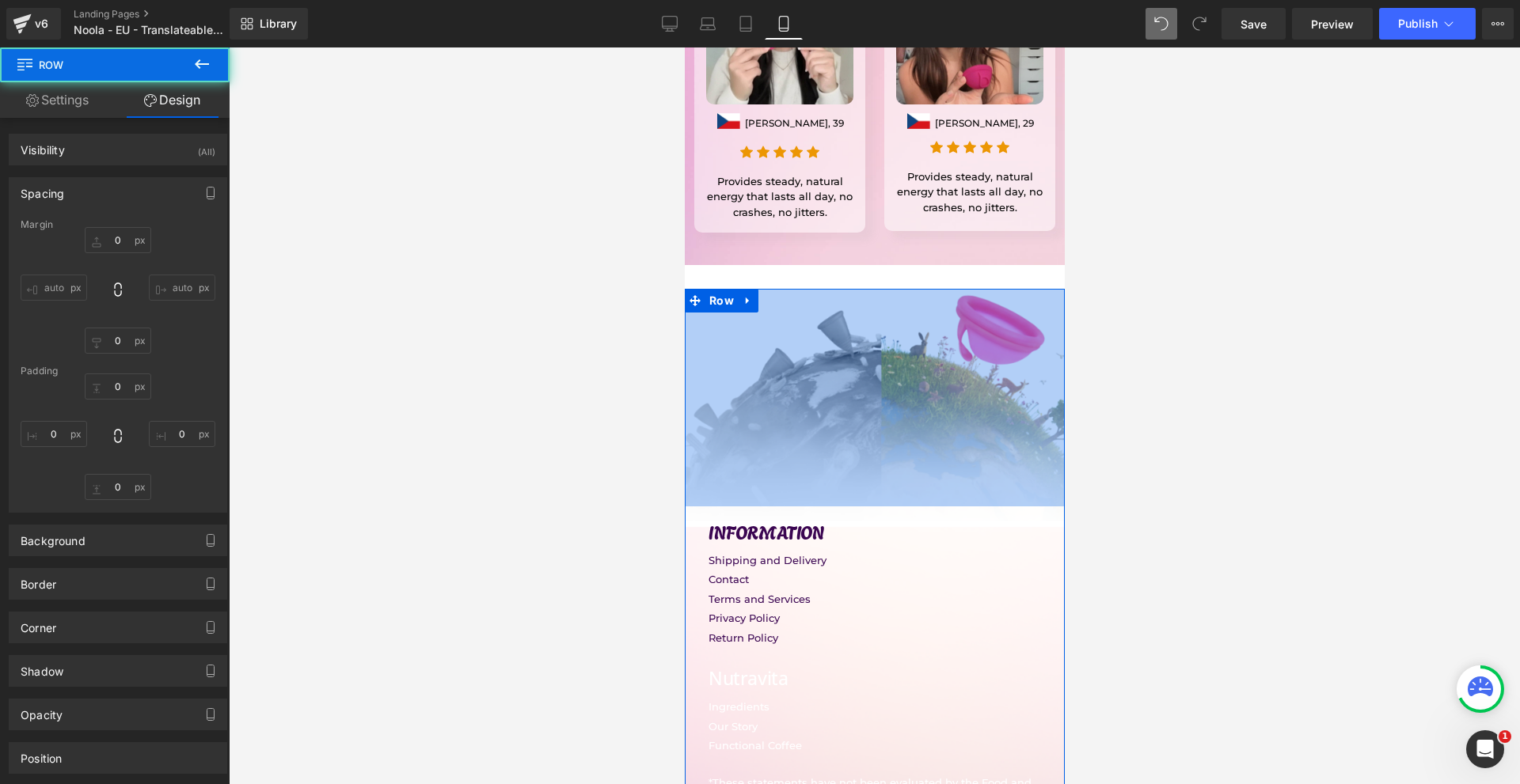
click at [1193, 343] on div at bounding box center [874, 415] width 1291 height 737
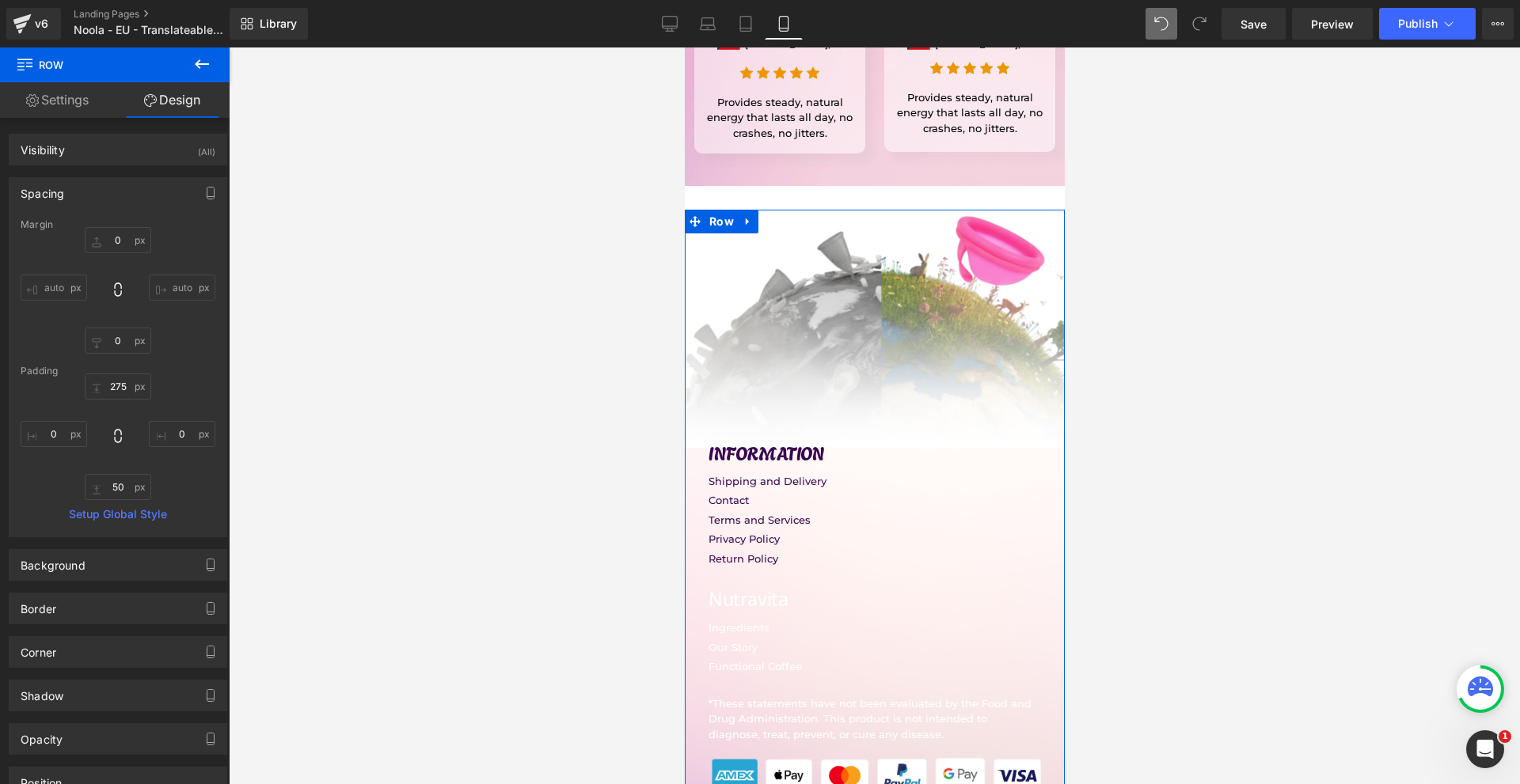
scroll to position [13748, 0]
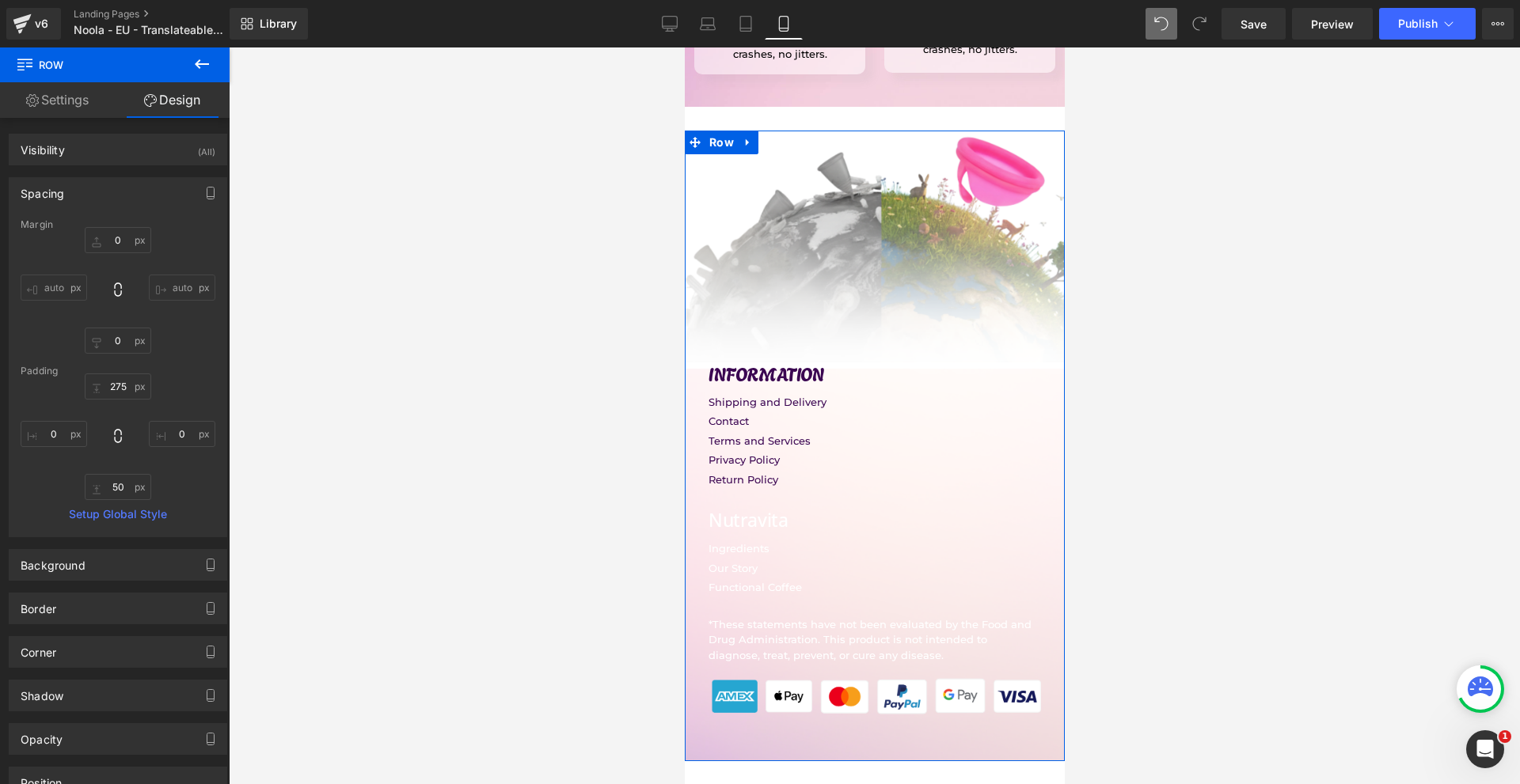
click at [735, 507] on h1 "Nutravita" at bounding box center [874, 520] width 333 height 25
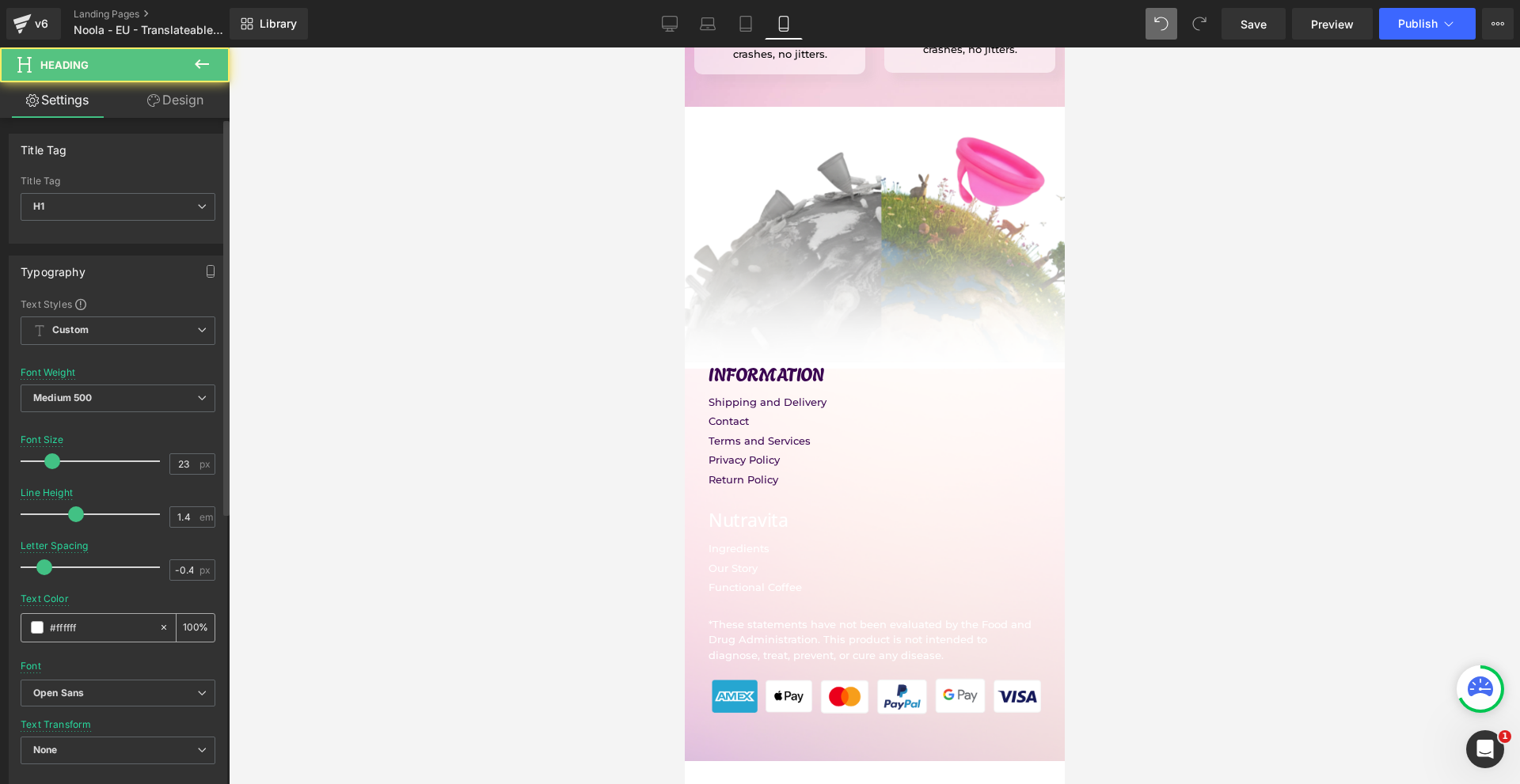
click at [84, 630] on input "#ffffff" at bounding box center [100, 628] width 101 height 18
click at [84, 631] on input "#ffffff" at bounding box center [100, 628] width 101 height 18
paste input "3b0652"
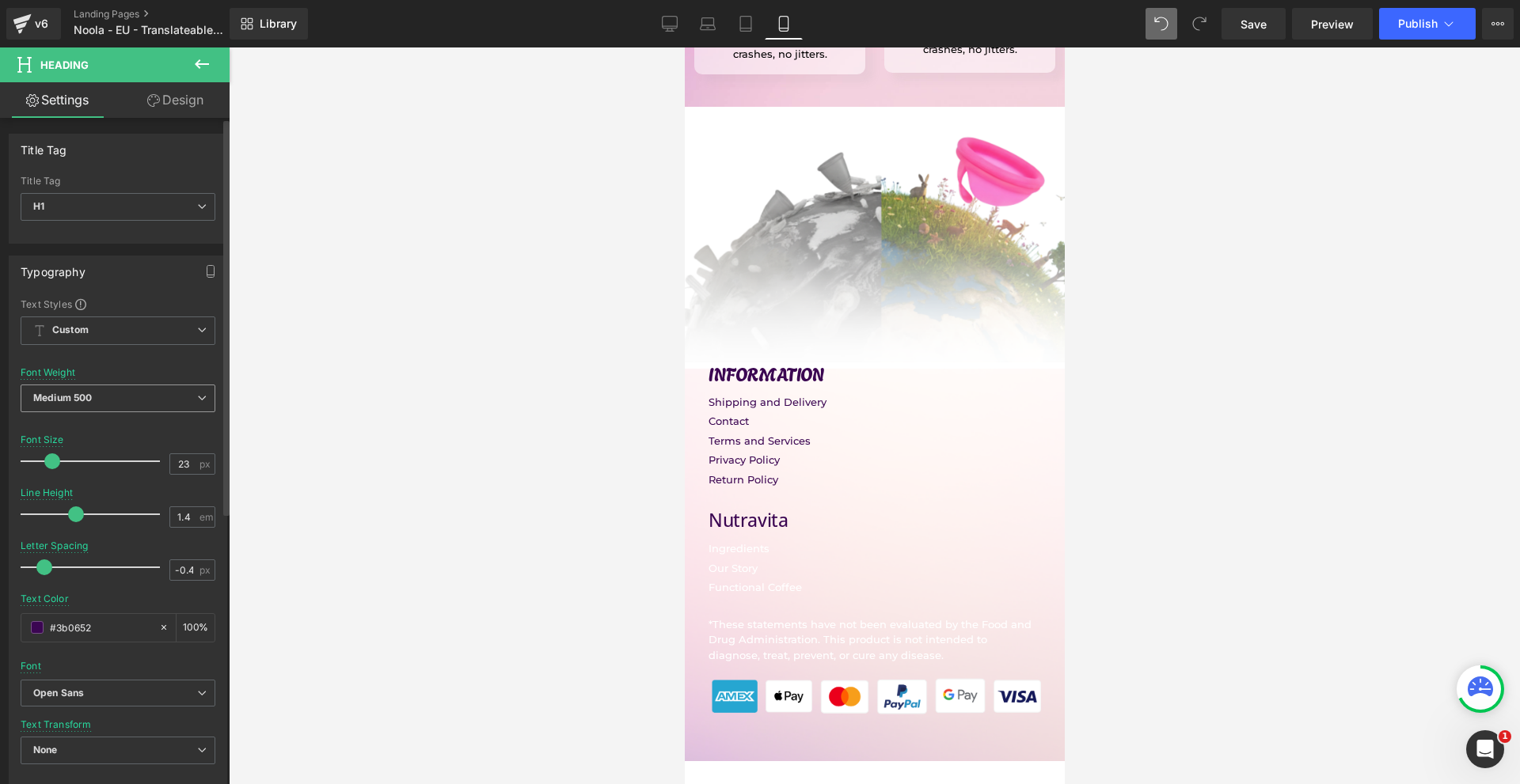
type input "#3b0652"
click at [90, 389] on span "Medium 500" at bounding box center [118, 399] width 195 height 28
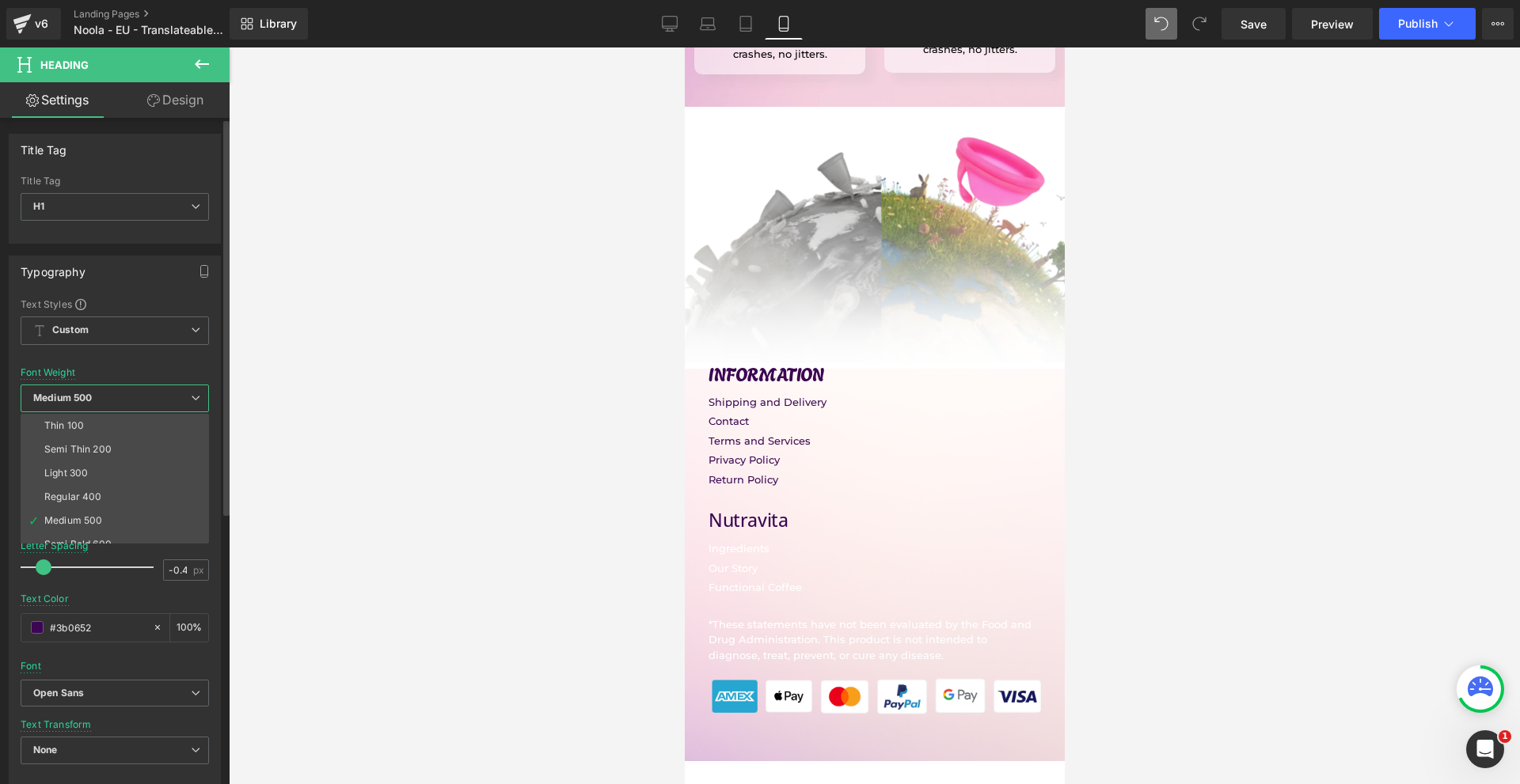
click at [91, 392] on b "Medium 500" at bounding box center [62, 398] width 59 height 12
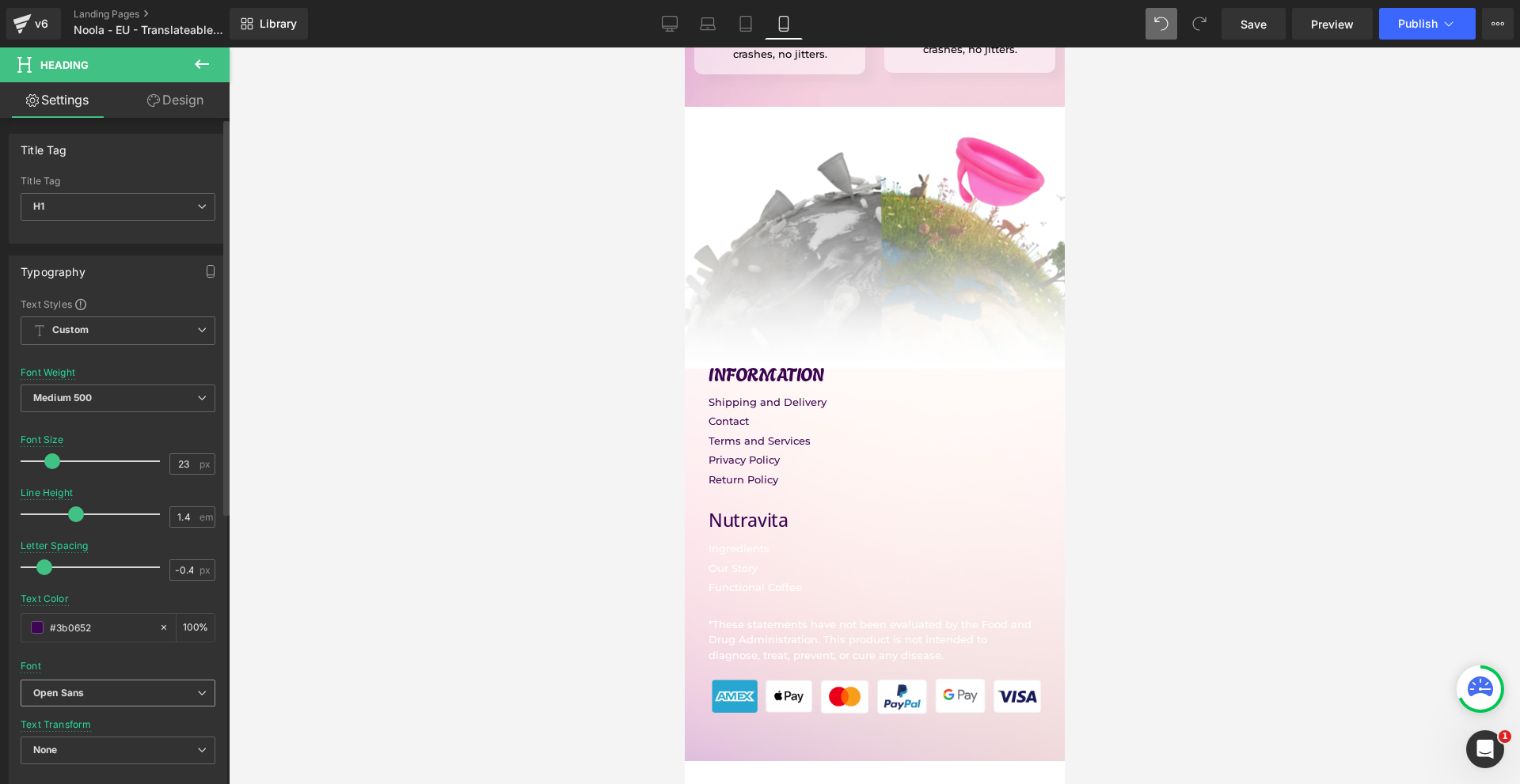
scroll to position [79, 0]
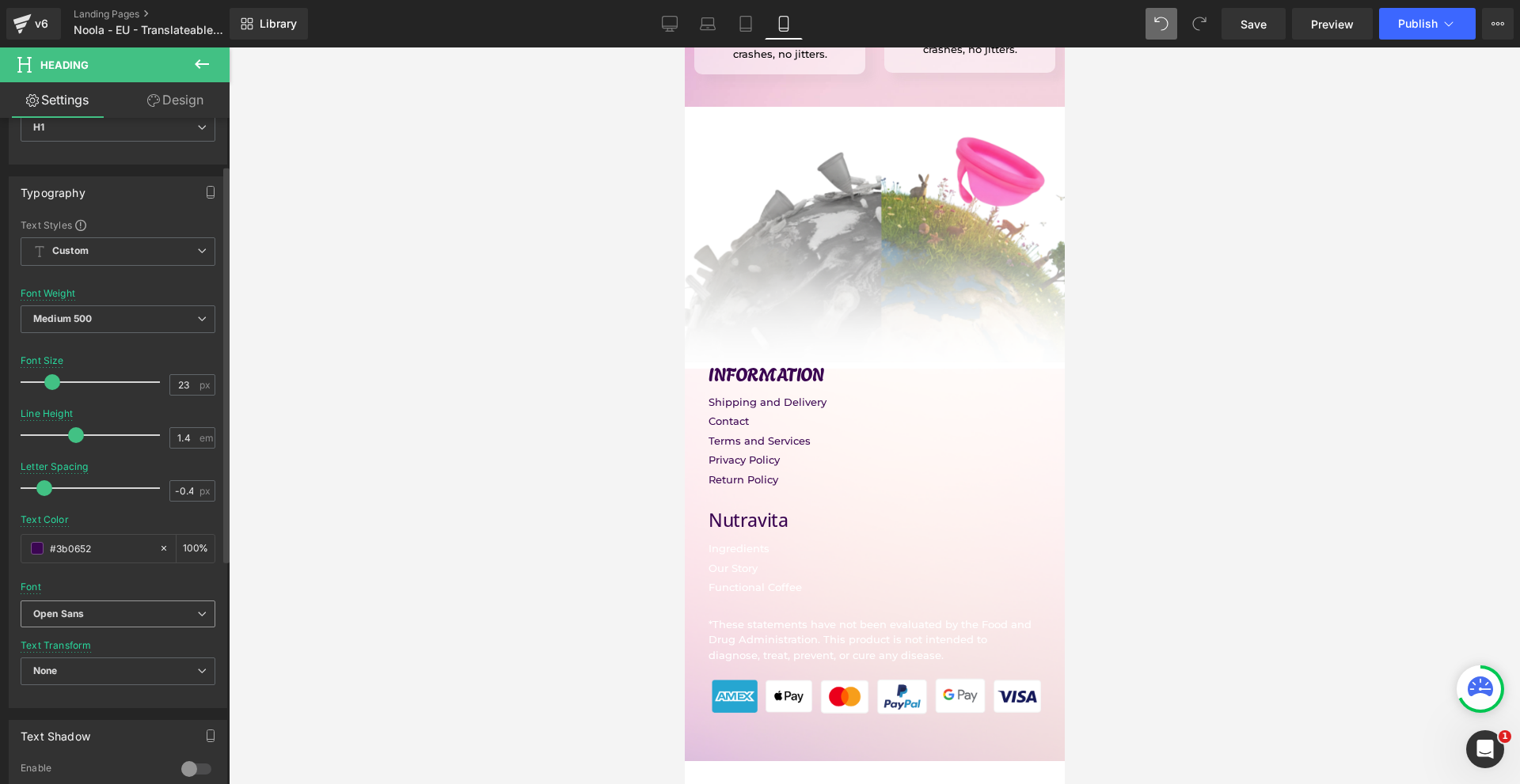
drag, startPoint x: 88, startPoint y: 612, endPoint x: 97, endPoint y: 627, distance: 17.5
click at [89, 612] on b "Open Sans" at bounding box center [115, 614] width 164 height 13
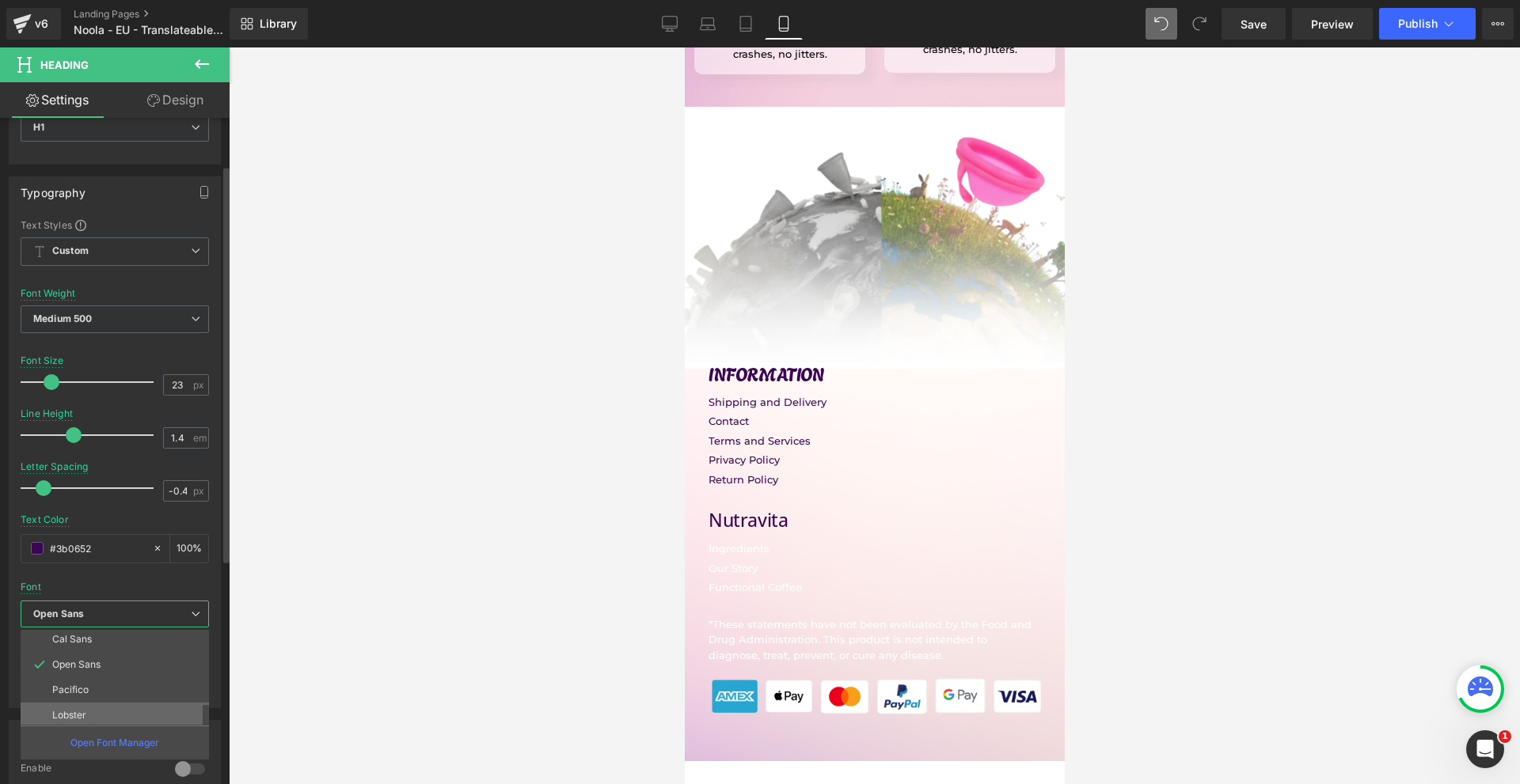
scroll to position [133, 0]
click at [108, 693] on li "Agbalumo" at bounding box center [118, 687] width 196 height 25
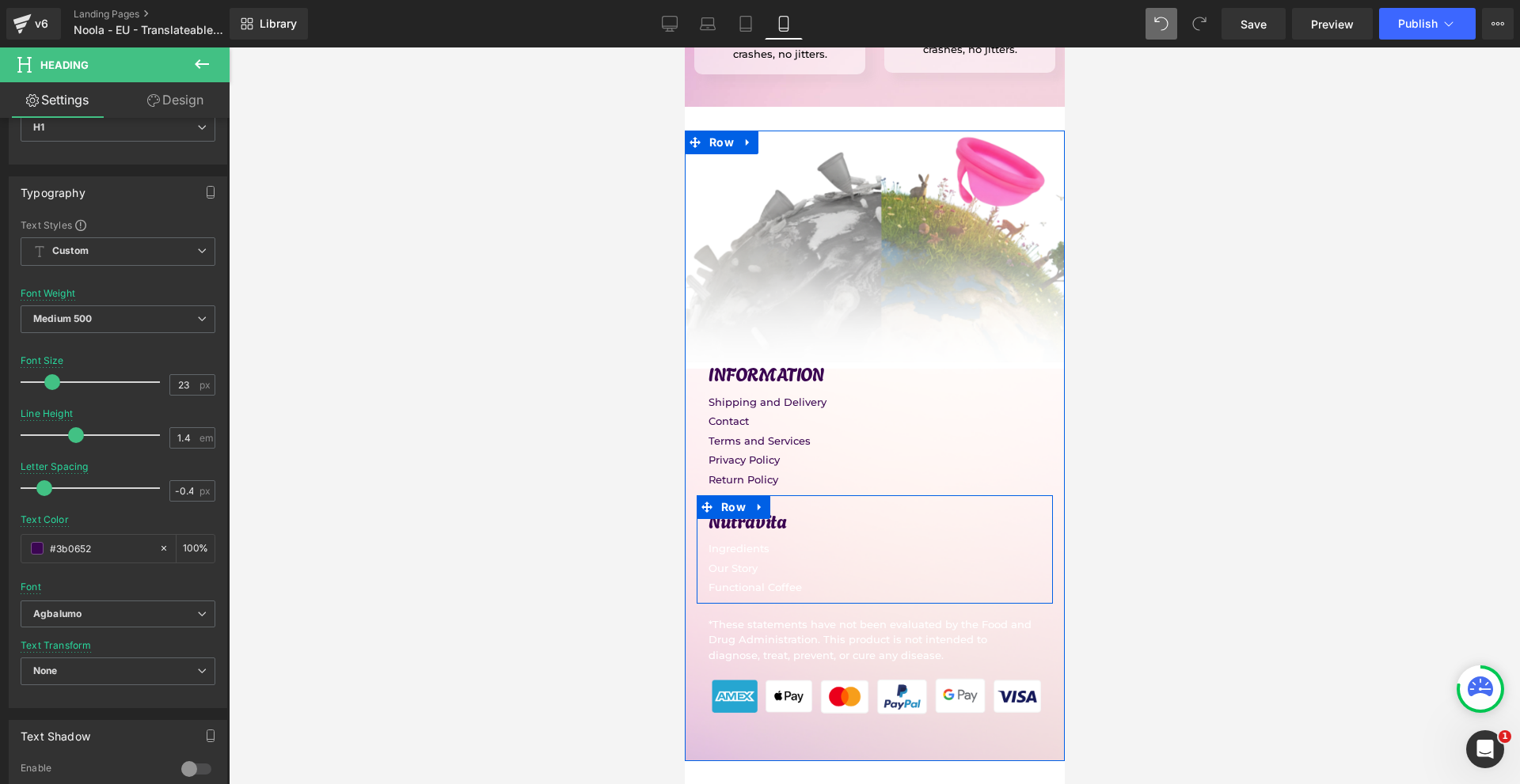
click at [733, 541] on p "Ingredients" at bounding box center [874, 549] width 333 height 16
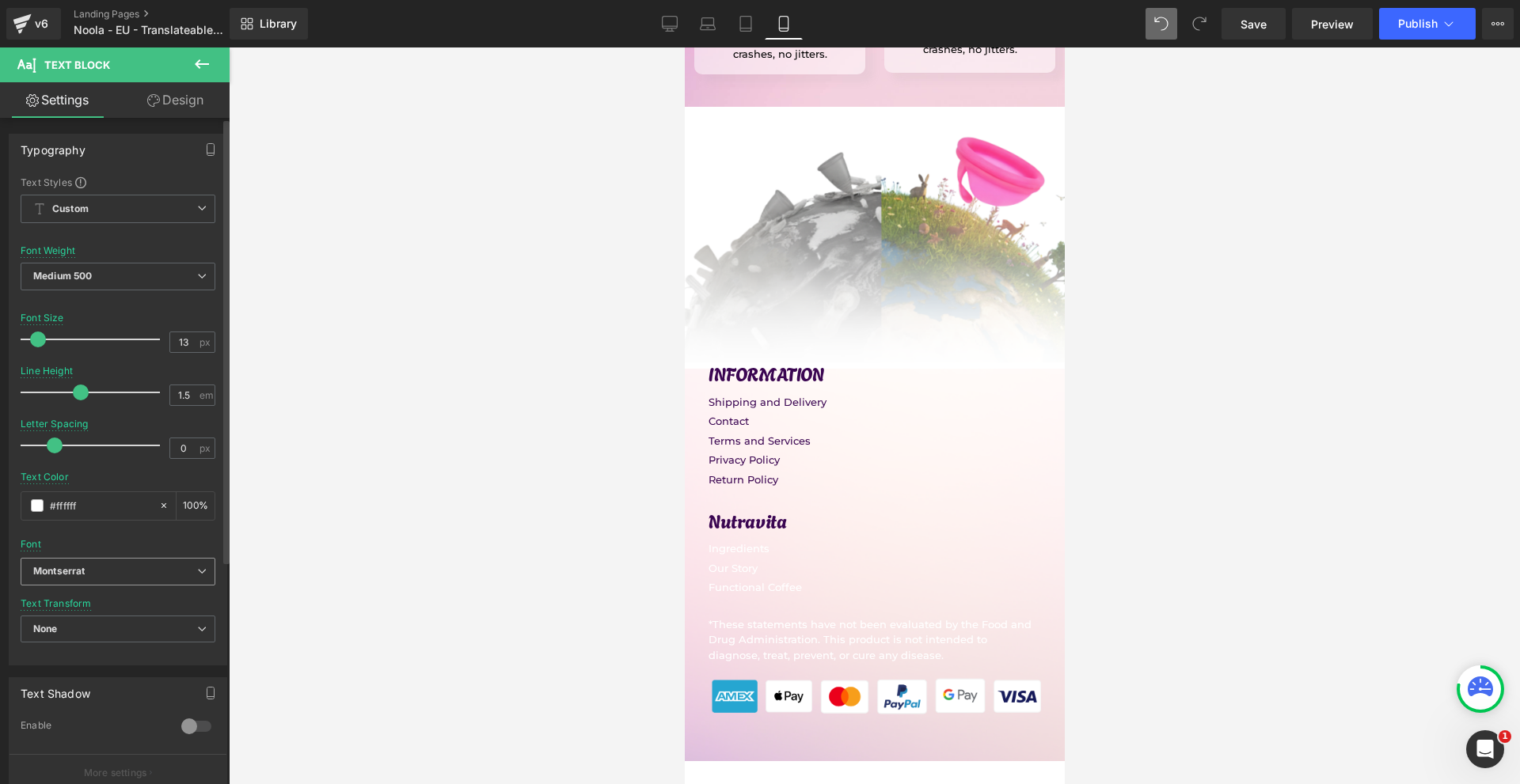
click at [98, 574] on b "Montserrat" at bounding box center [115, 572] width 164 height 13
click at [85, 513] on input "#ffffff" at bounding box center [100, 506] width 101 height 18
paste input "3b0652"
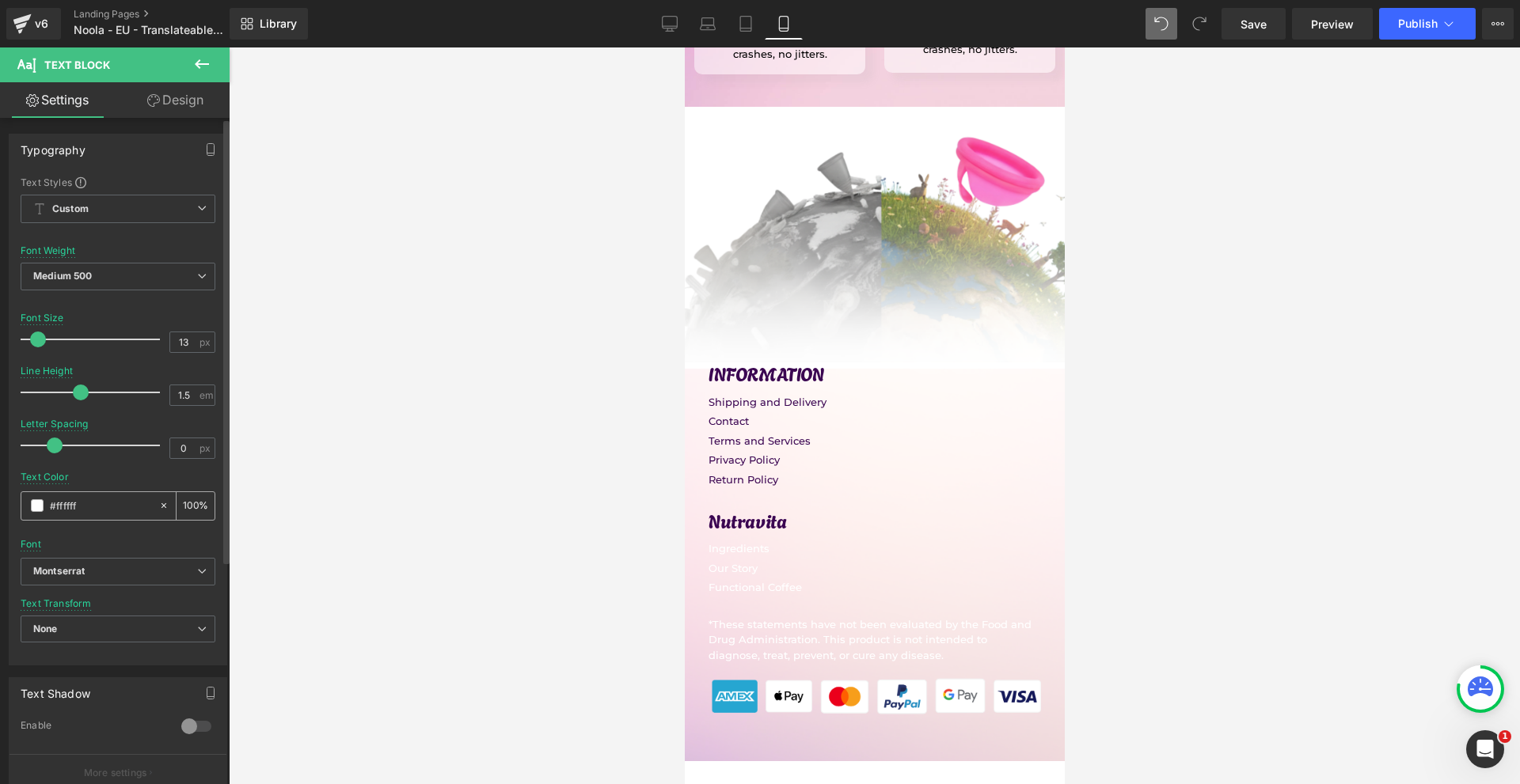
type input "#3b0652"
click at [714, 561] on p "Our Story" at bounding box center [874, 569] width 333 height 16
click at [94, 514] on input "#ffffff" at bounding box center [100, 506] width 101 height 18
drag, startPoint x: 94, startPoint y: 514, endPoint x: 220, endPoint y: 502, distance: 126.6
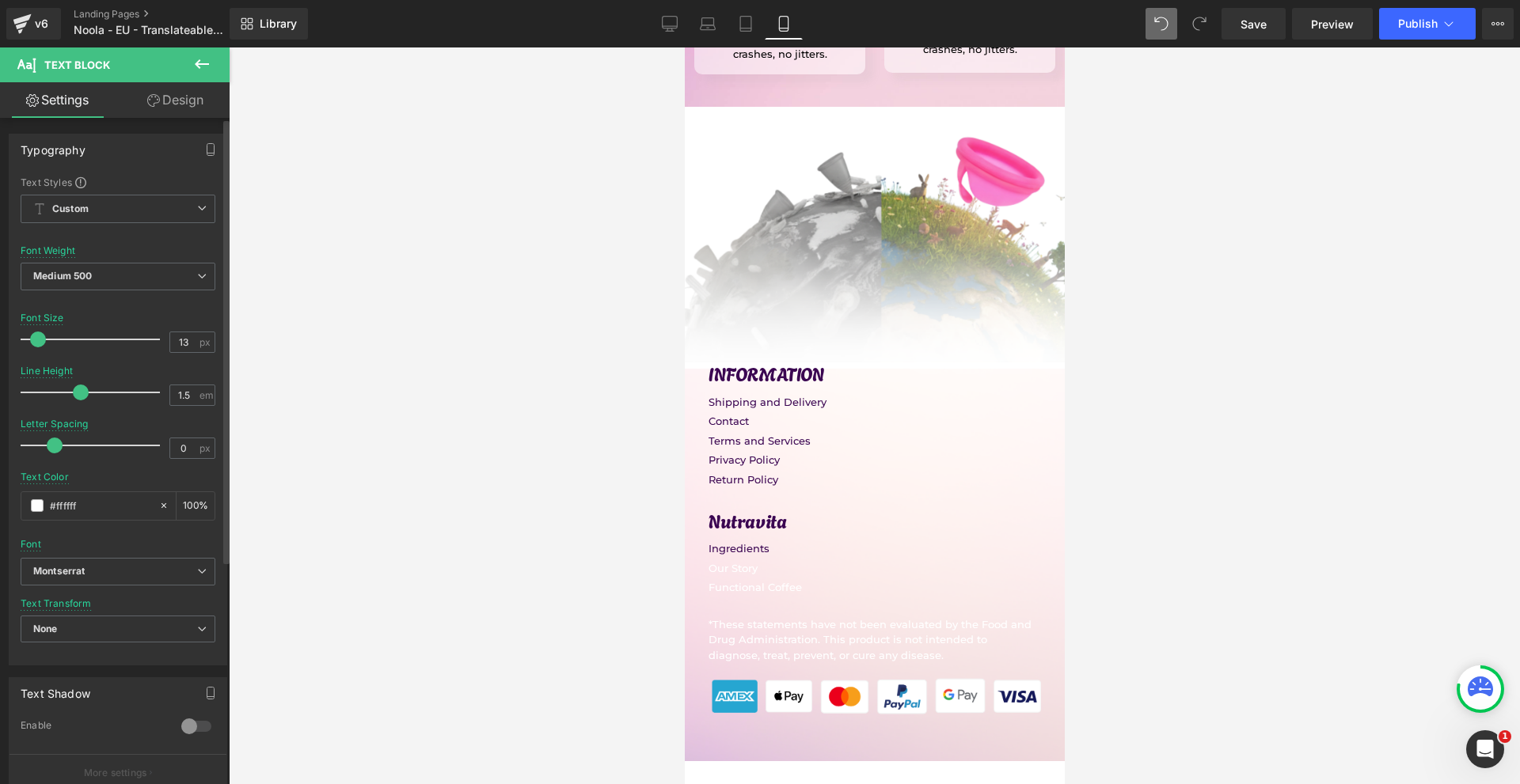
click at [94, 513] on input "#ffffff" at bounding box center [100, 506] width 101 height 18
paste input "3b0652"
type input "#3b0652"
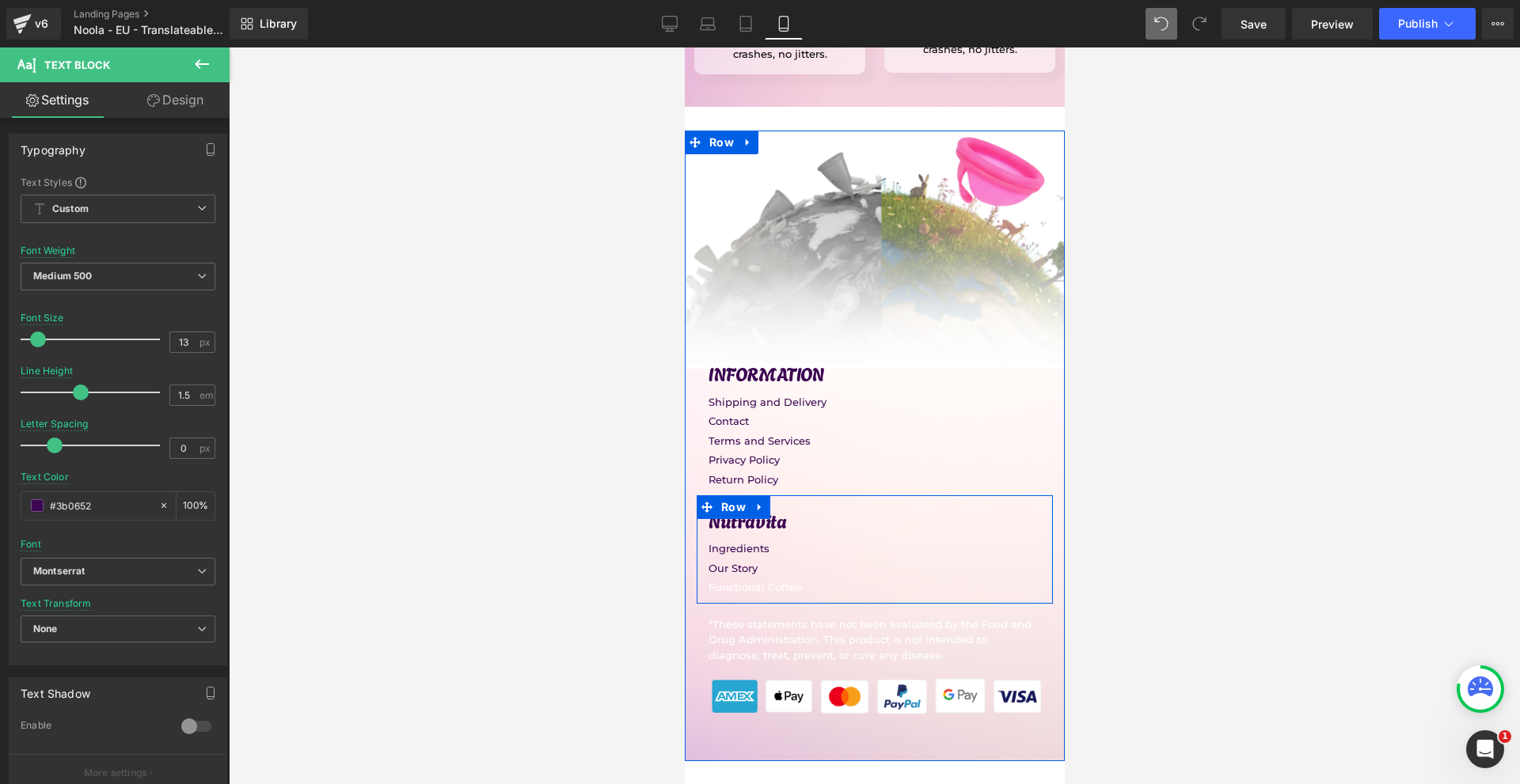
click at [739, 580] on p "Functional Coffee" at bounding box center [874, 588] width 333 height 16
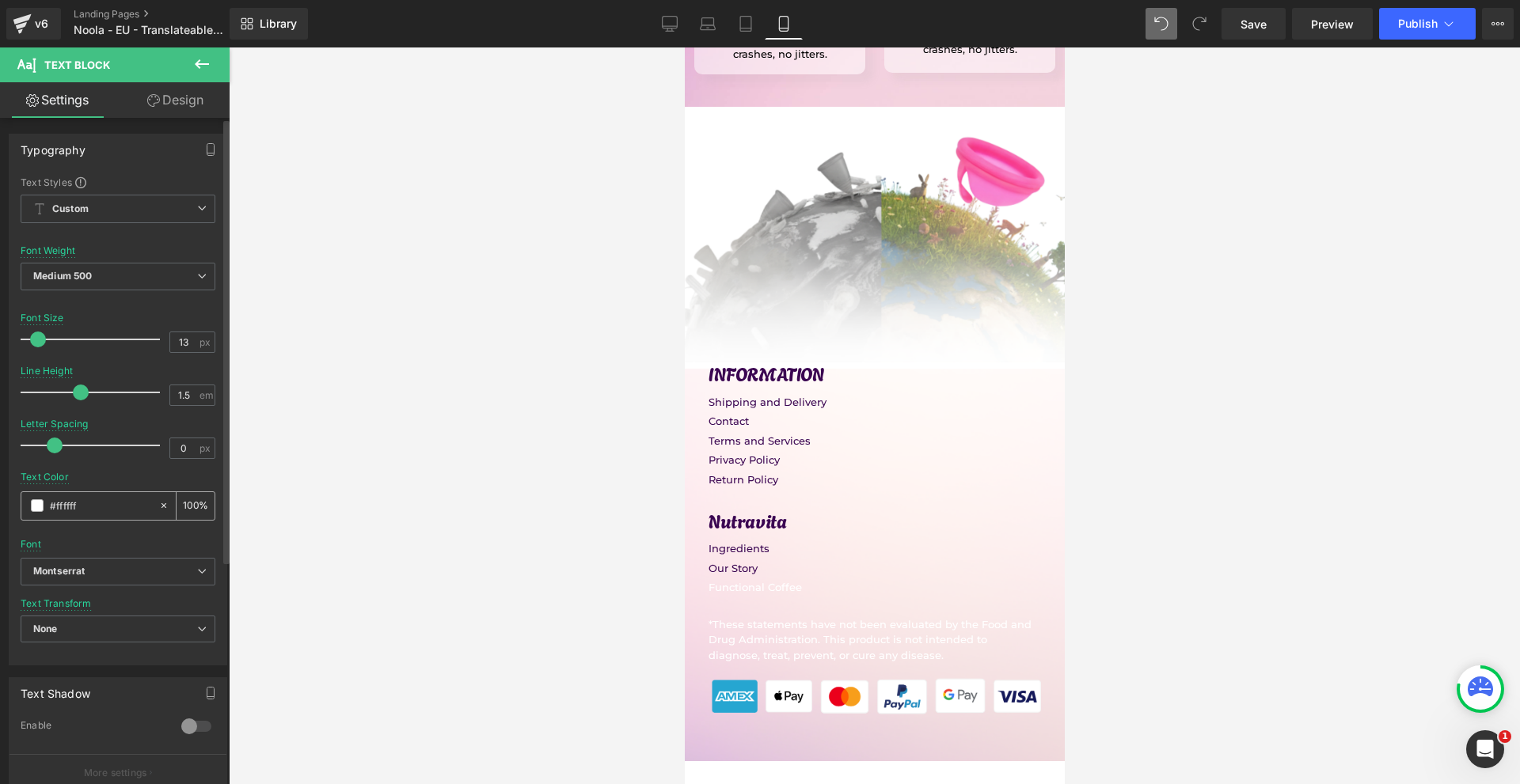
click at [109, 513] on input "#ffffff" at bounding box center [100, 506] width 101 height 18
paste input "3b0652"
type input "#3b0652"
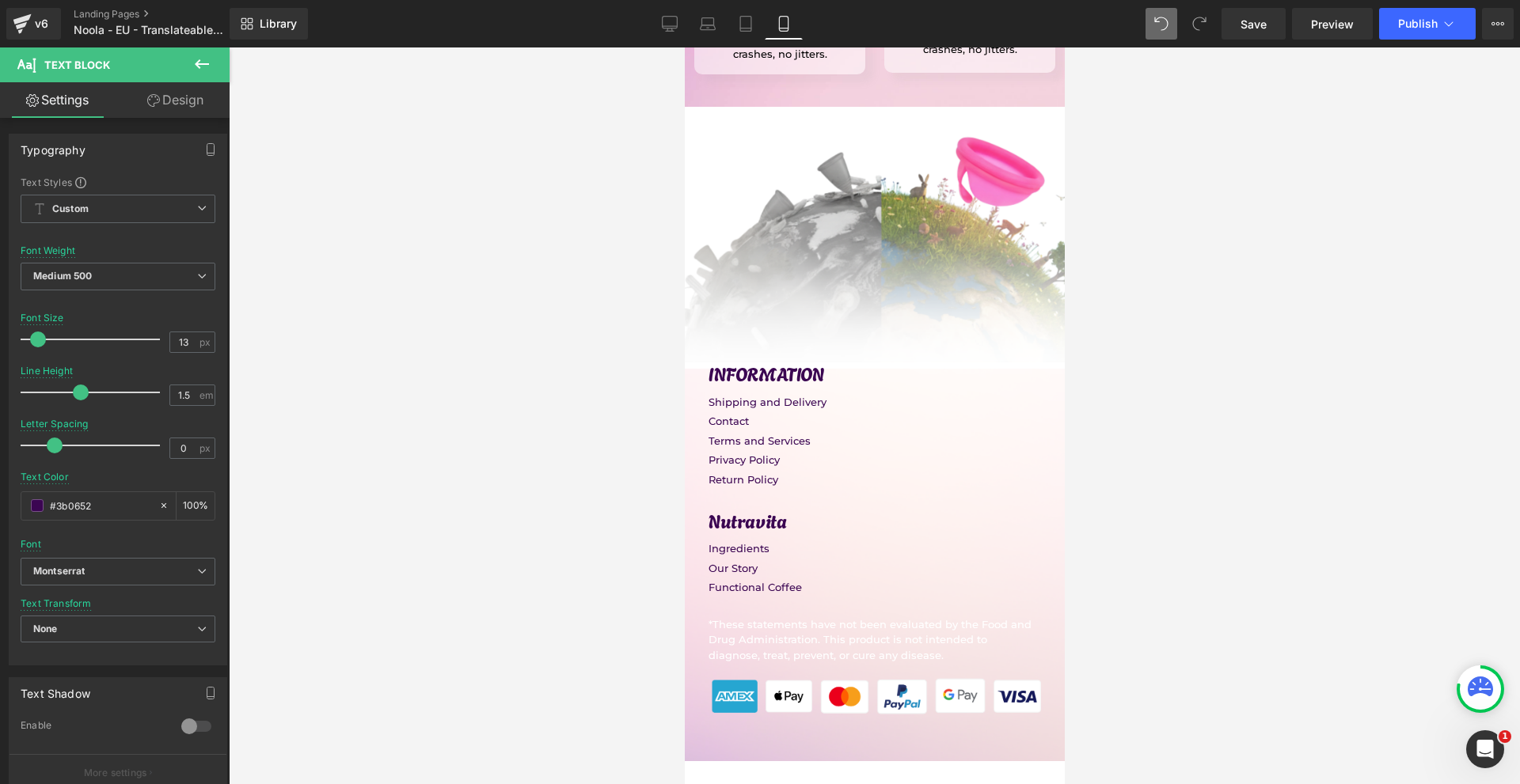
click at [738, 617] on p "*These statements have not been evaluated by the Food and Drug Administration. …" at bounding box center [872, 640] width 328 height 47
click at [88, 508] on input "#ffffff" at bounding box center [100, 506] width 101 height 18
paste input "3b0652"
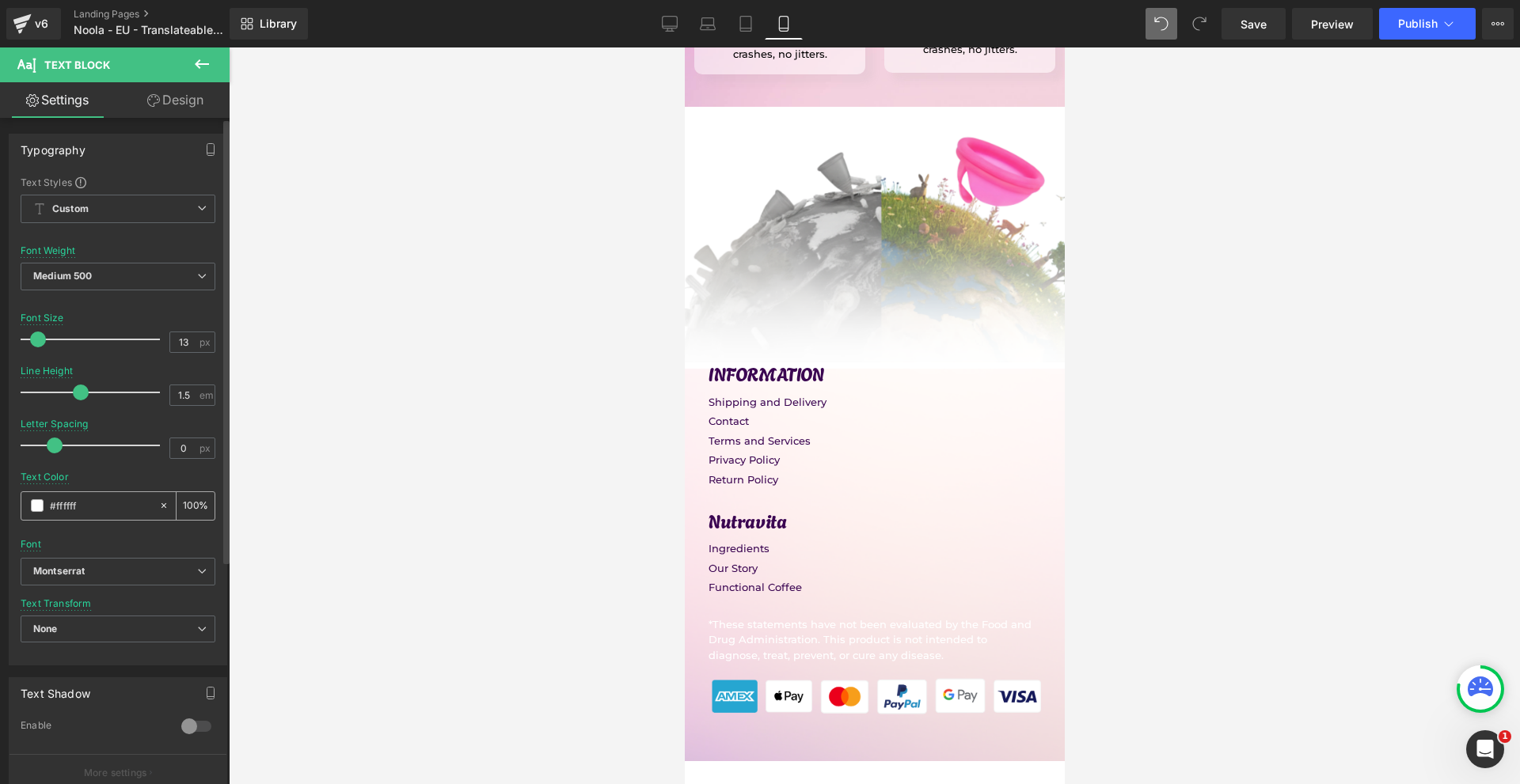
type input "#3b0652"
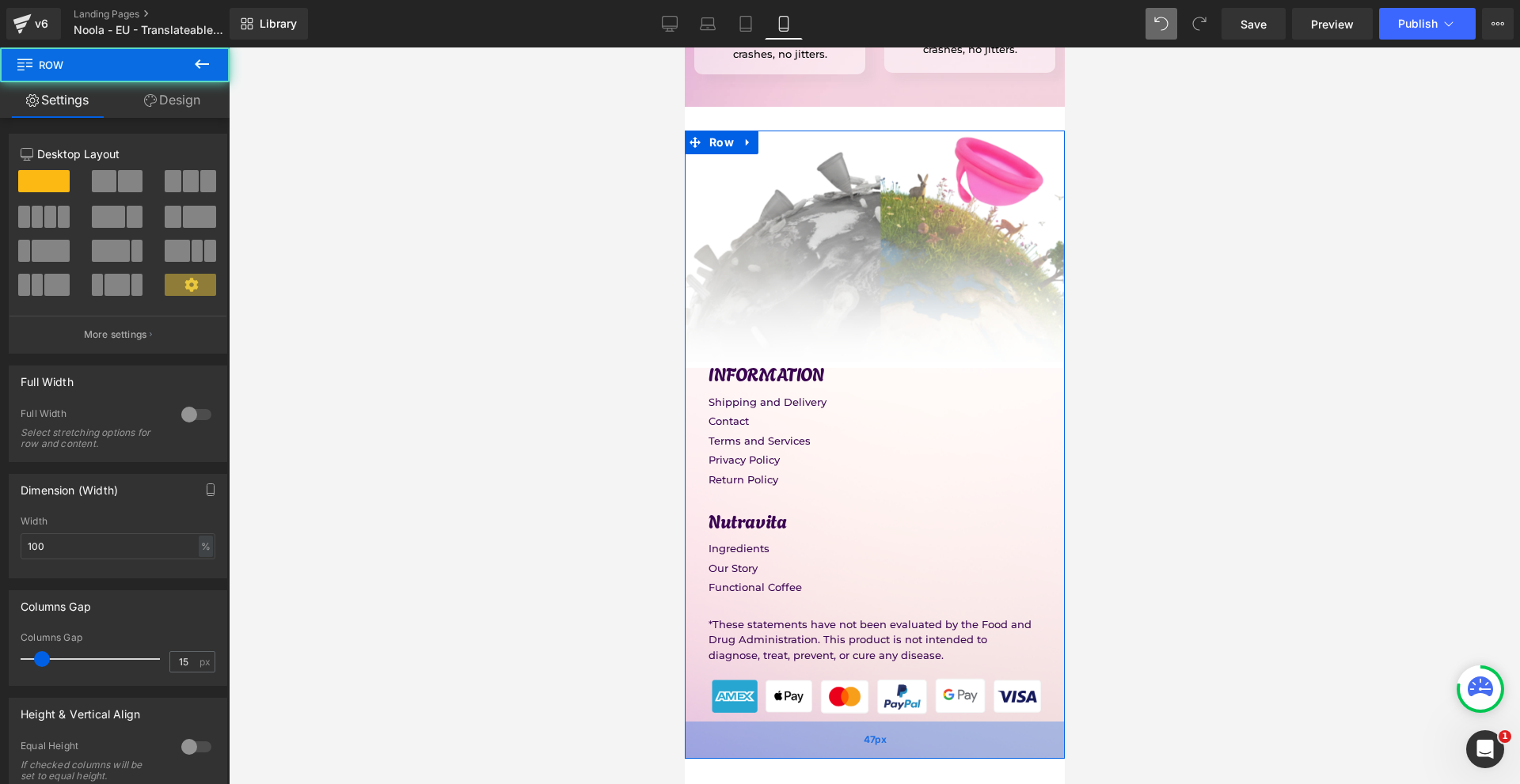
drag, startPoint x: 838, startPoint y: 588, endPoint x: 846, endPoint y: 581, distance: 10.6
click at [846, 722] on div "47px" at bounding box center [874, 740] width 380 height 37
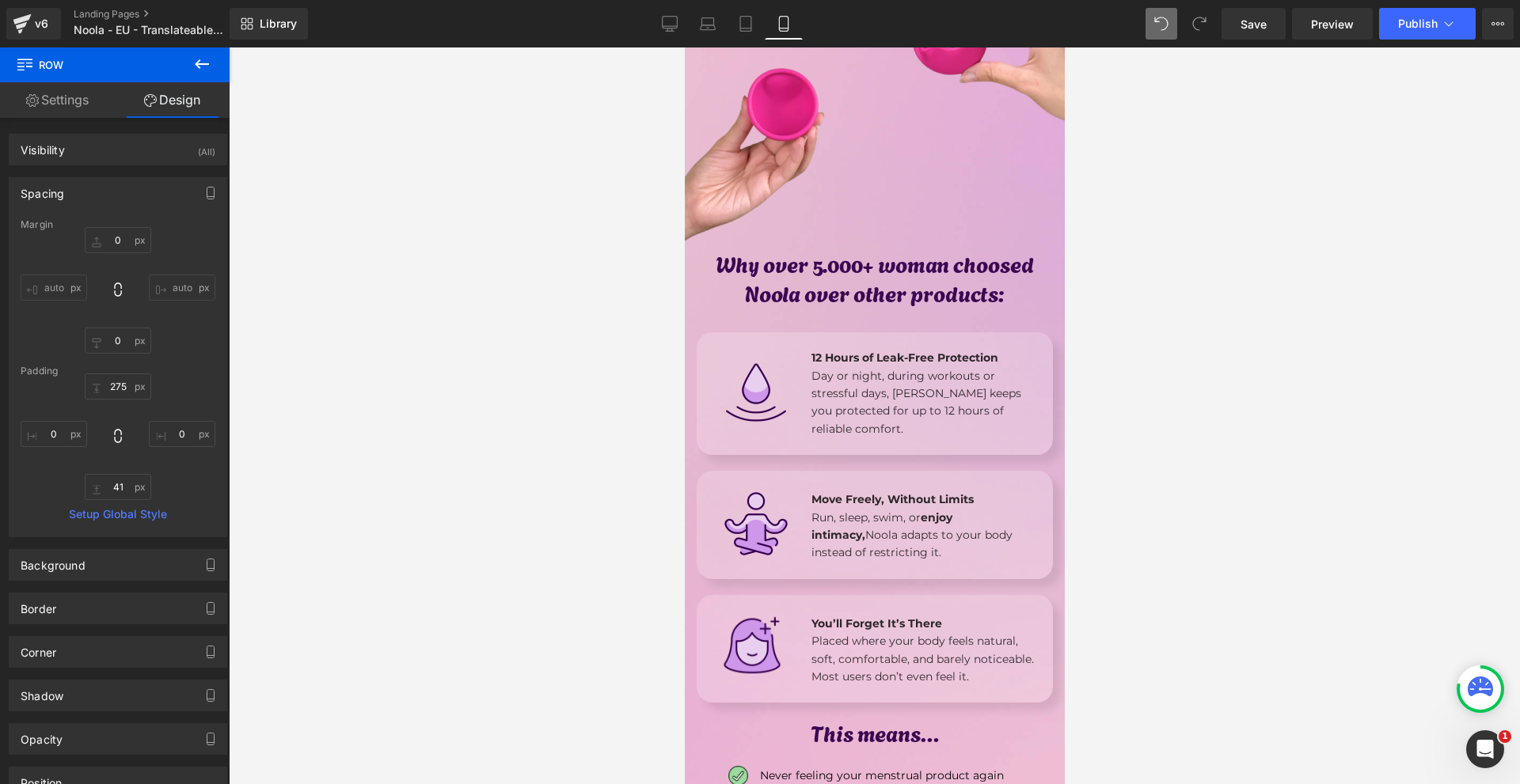
scroll to position [0, 0]
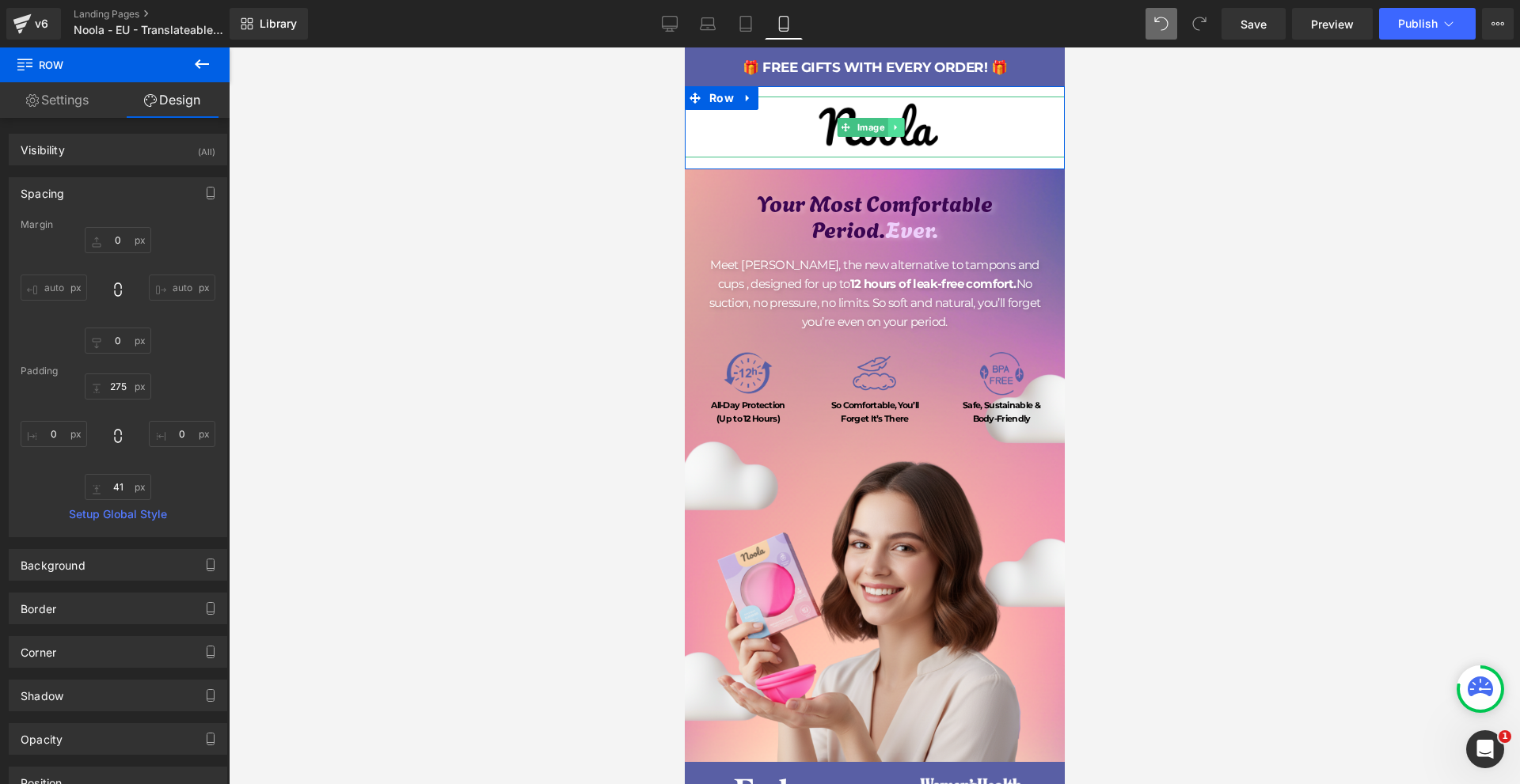
click at [899, 126] on link at bounding box center [894, 127] width 17 height 19
click at [886, 127] on icon at bounding box center [887, 127] width 9 height 9
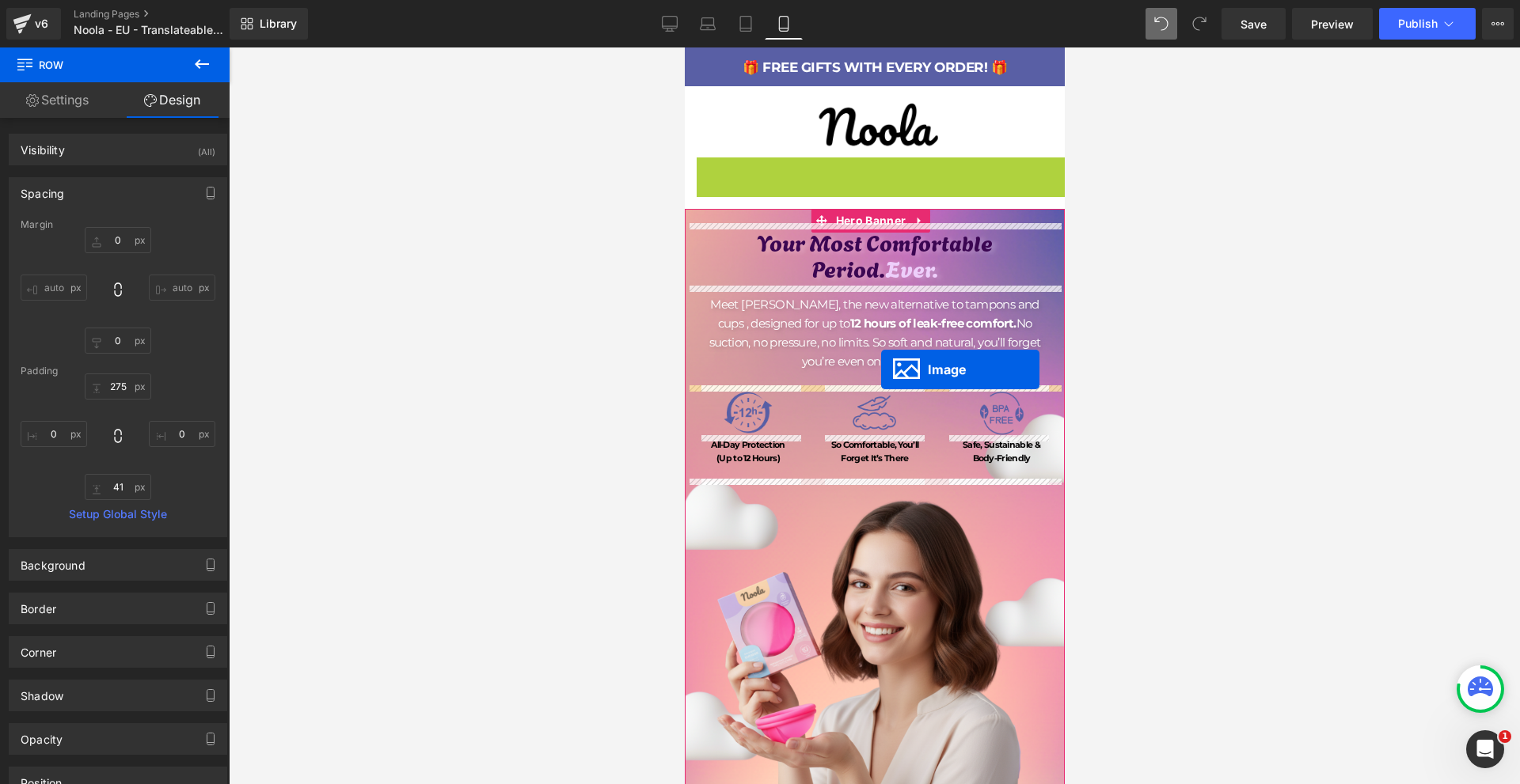
drag, startPoint x: 865, startPoint y: 180, endPoint x: 880, endPoint y: 370, distance: 190.6
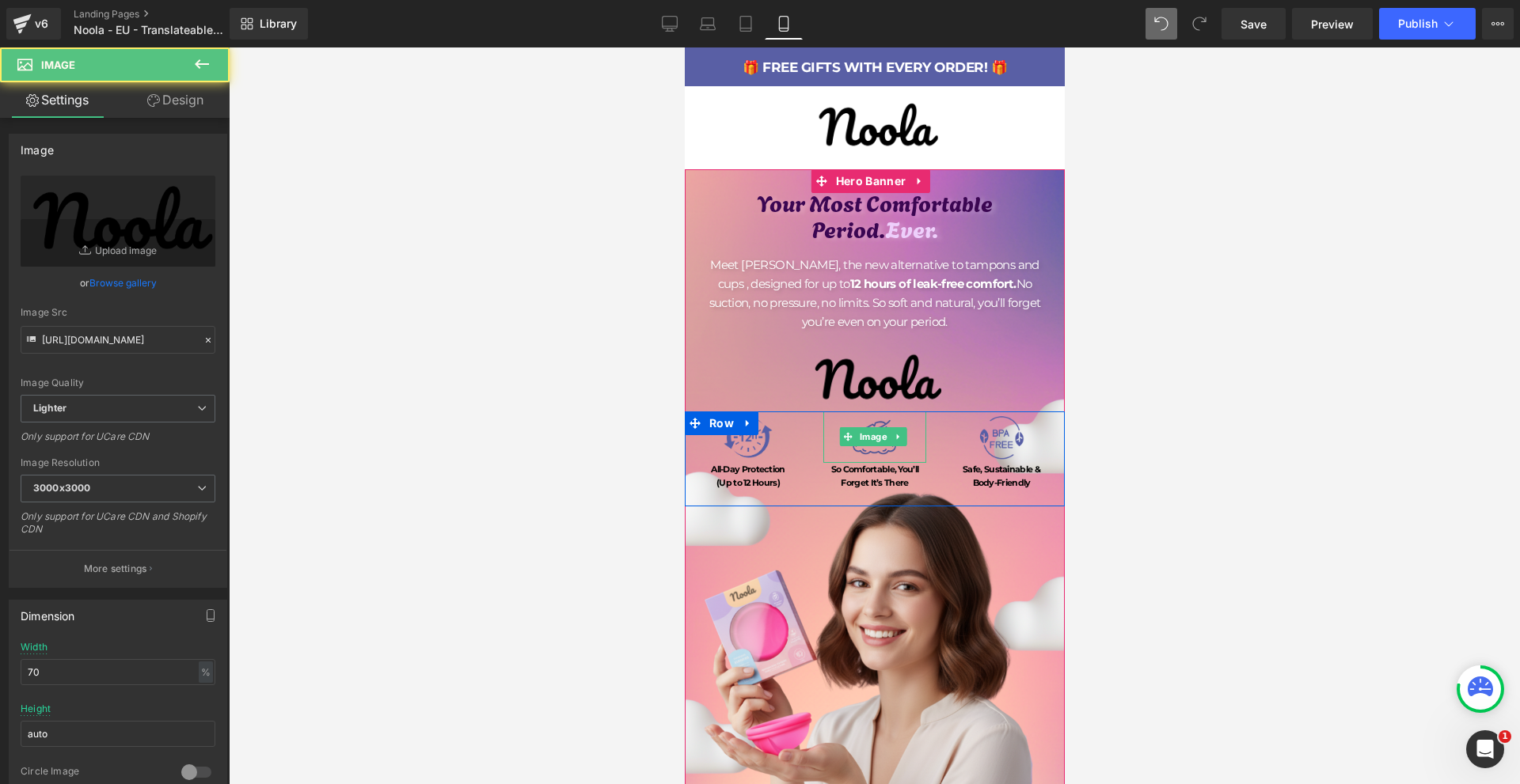
click at [851, 415] on span "Your Most Comfortable Period. Ever. Heading Meet Noola, the new alternative to …" at bounding box center [874, 346] width 380 height 321
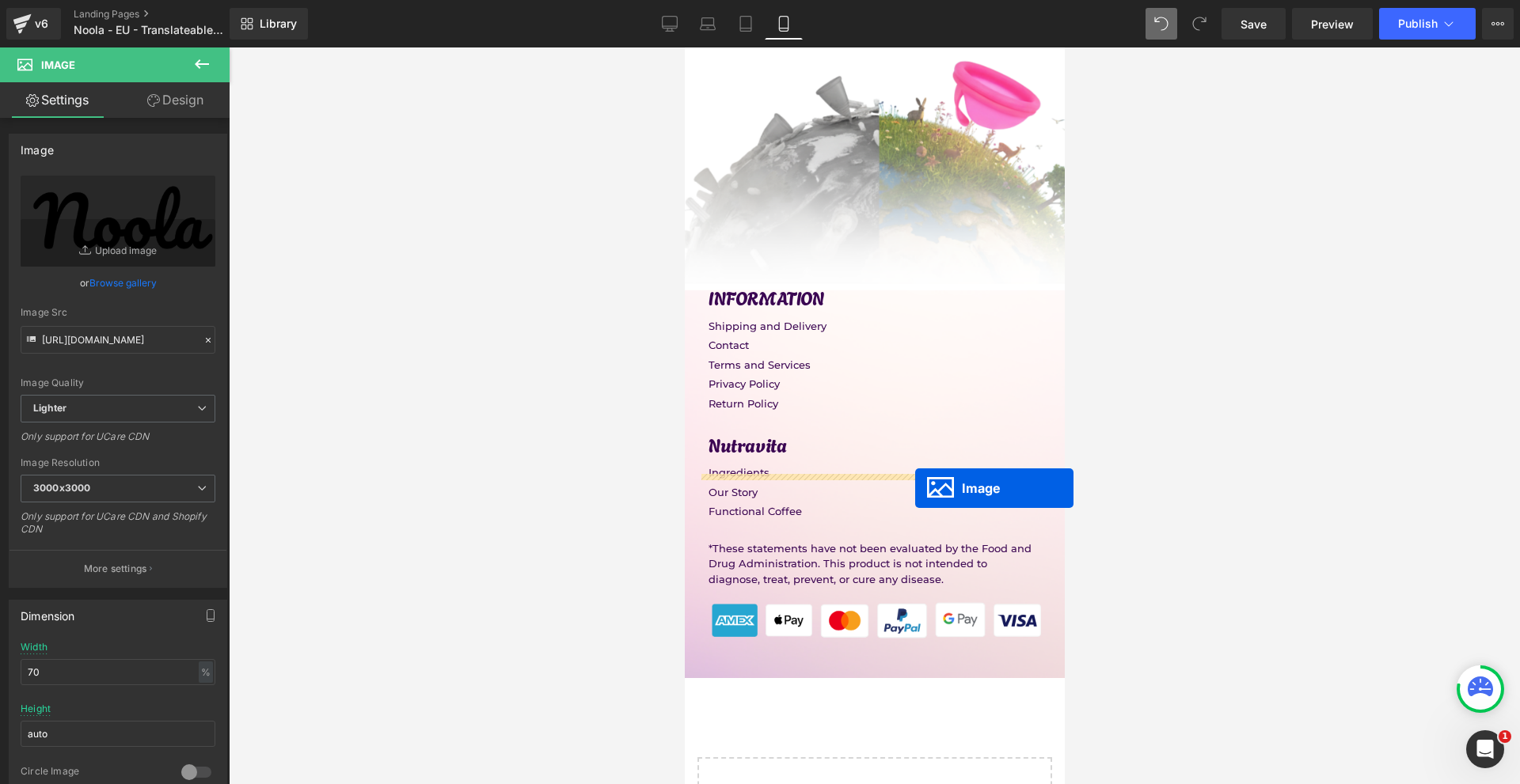
scroll to position [13706, 0]
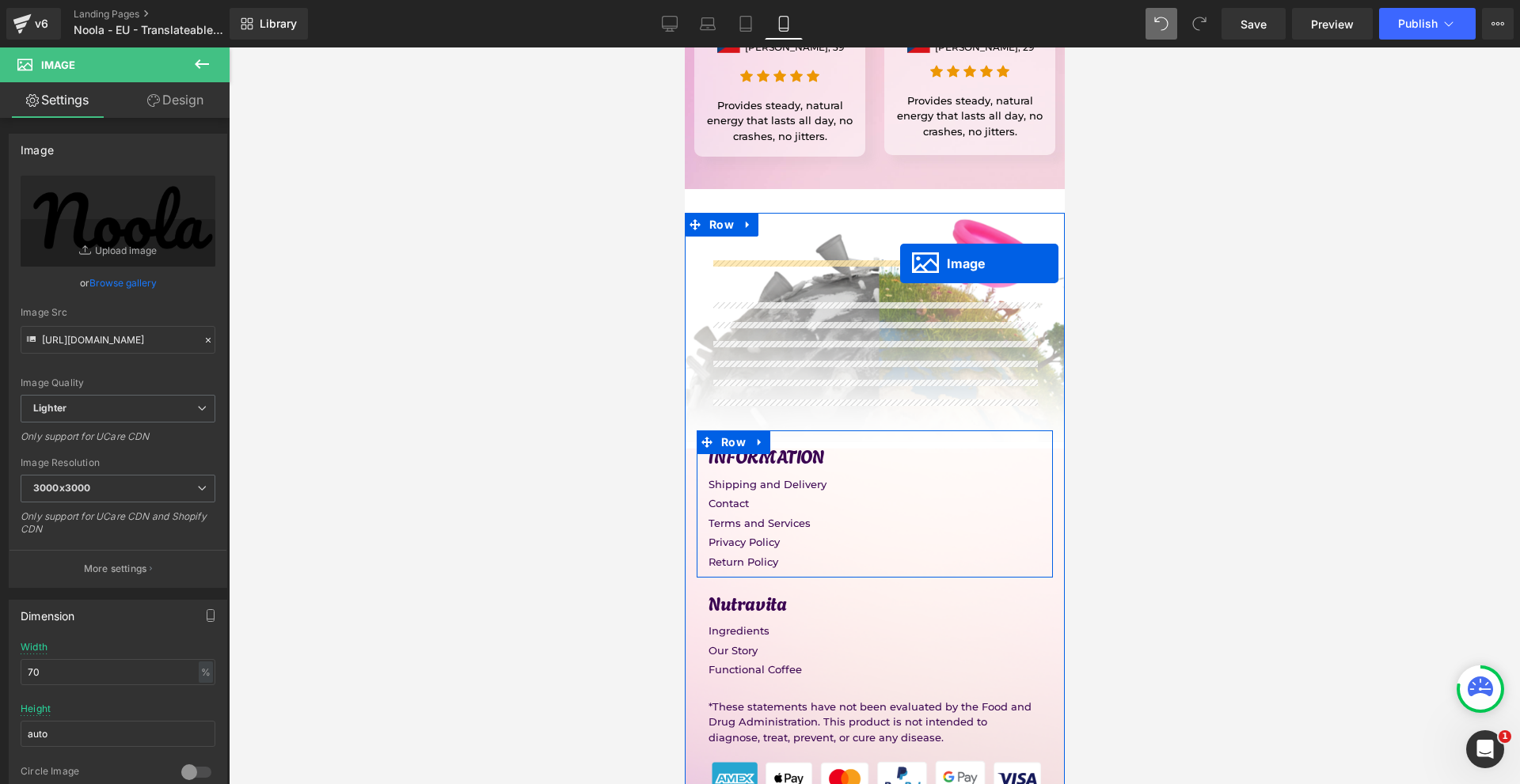
drag, startPoint x: 862, startPoint y: 373, endPoint x: 887, endPoint y: 261, distance: 114.8
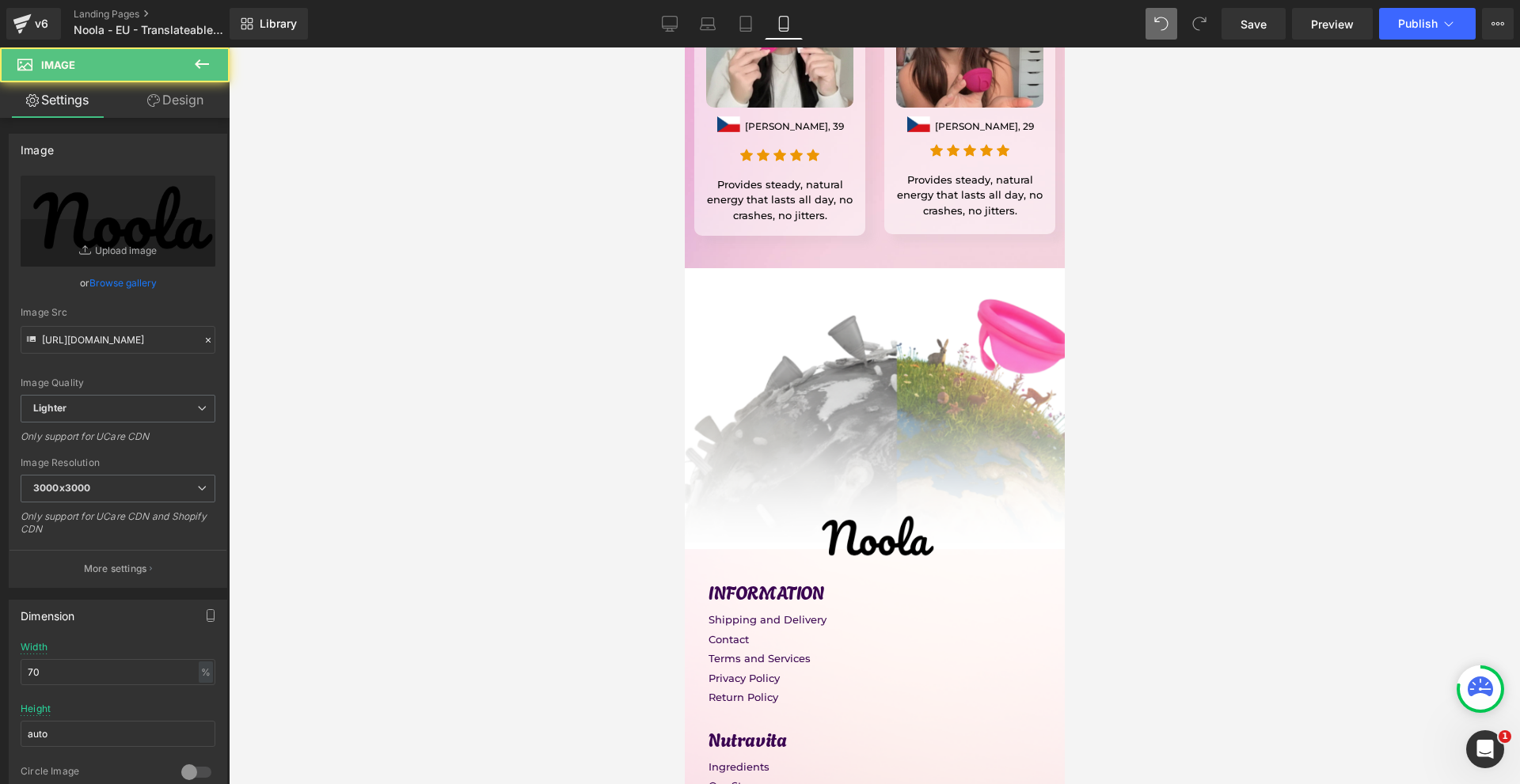
scroll to position [13428, 0]
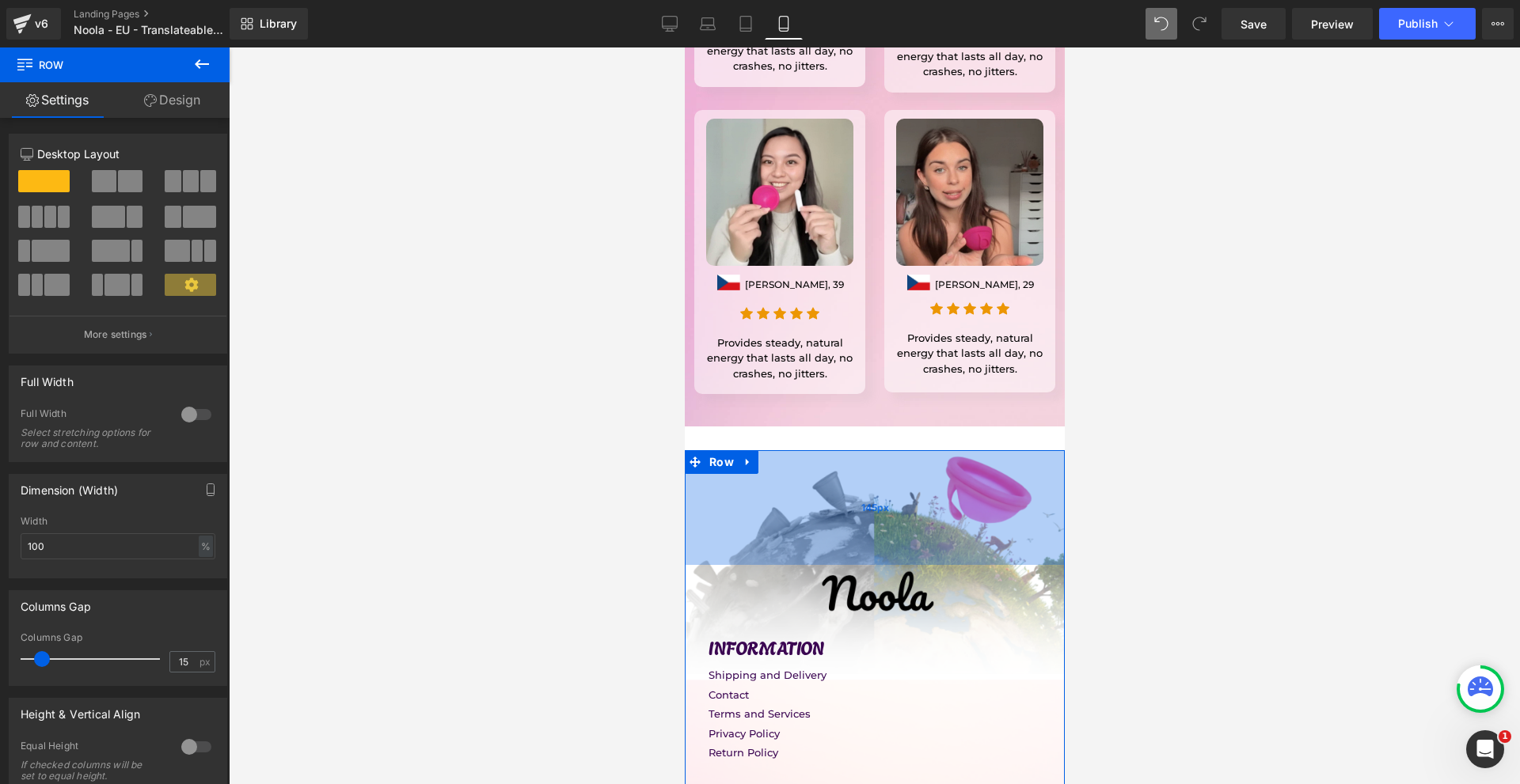
drag, startPoint x: 953, startPoint y: 392, endPoint x: 1036, endPoint y: 338, distance: 99.0
click at [950, 450] on div "145px" at bounding box center [874, 507] width 380 height 115
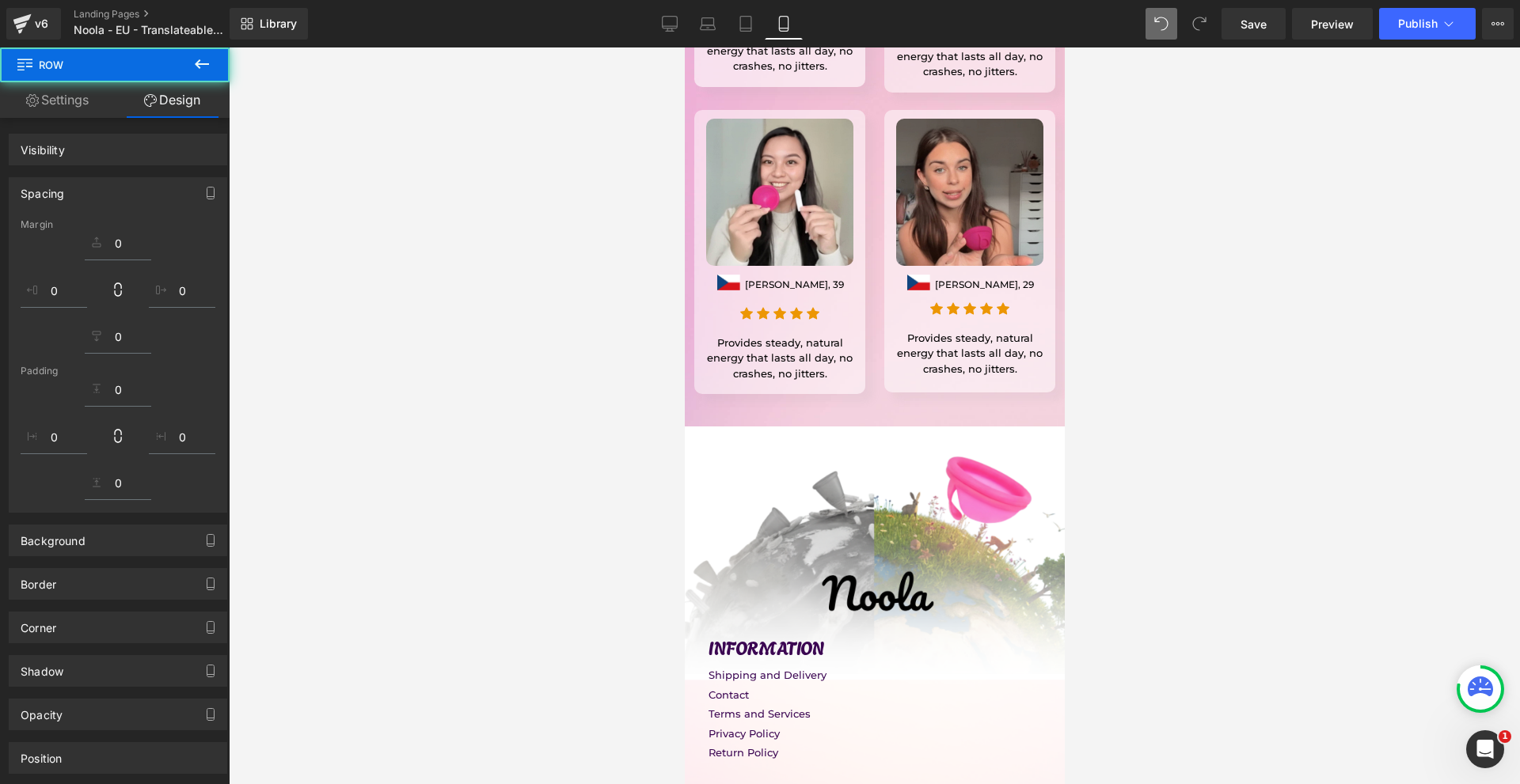
click at [1285, 454] on div at bounding box center [874, 415] width 1291 height 737
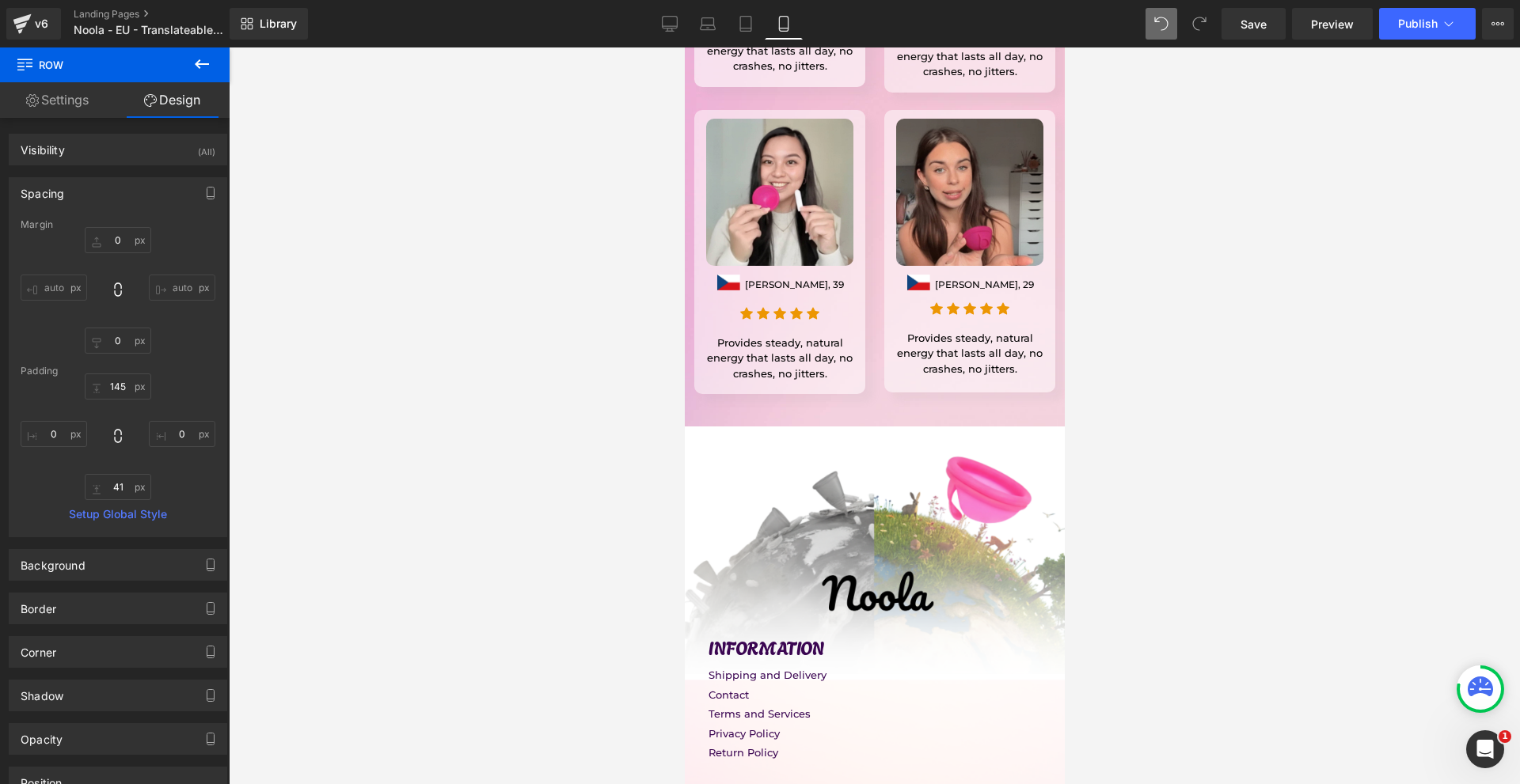
scroll to position [13507, 0]
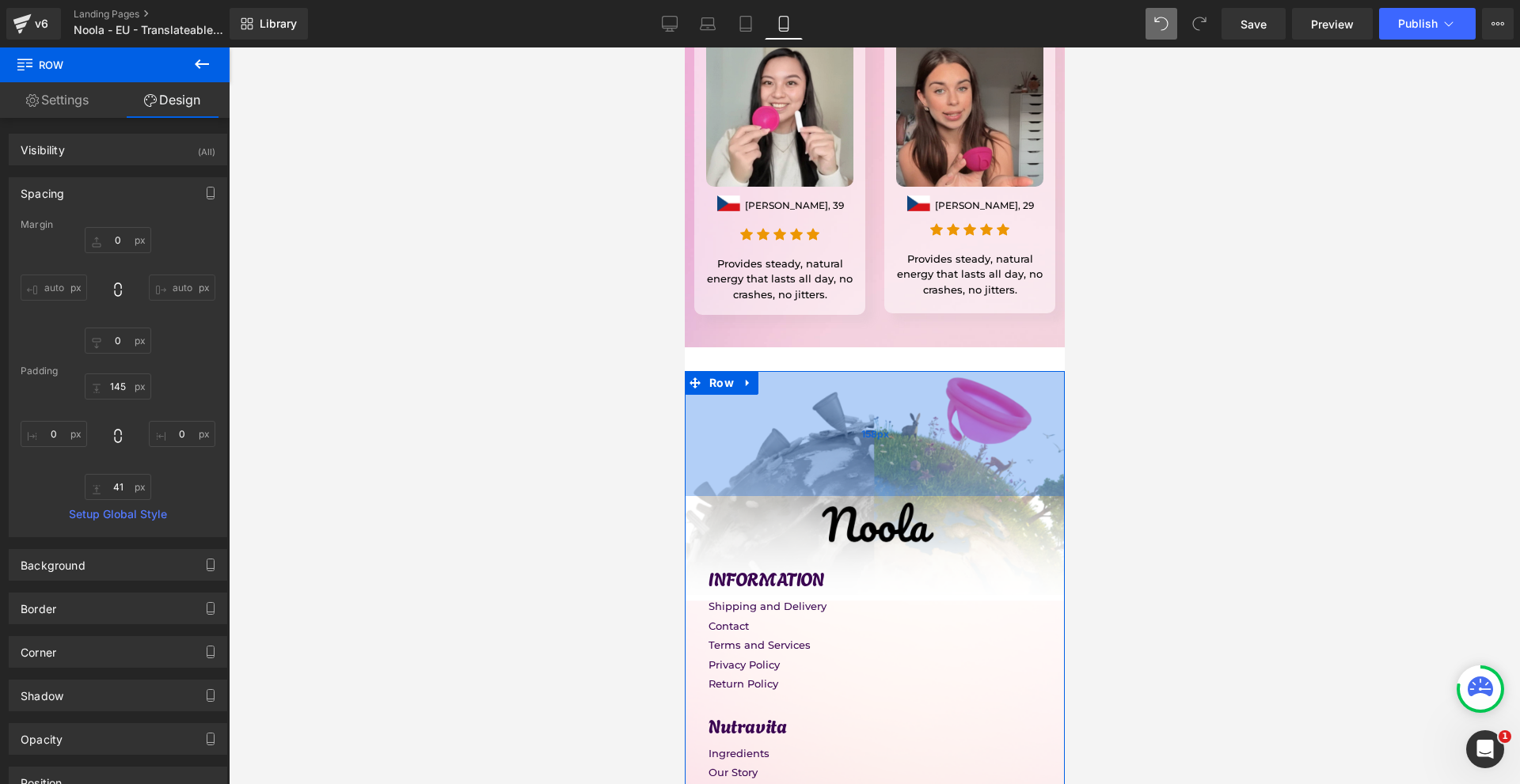
drag, startPoint x: 803, startPoint y: 279, endPoint x: 803, endPoint y: 290, distance: 11.0
click at [803, 371] on div "158px" at bounding box center [874, 434] width 380 height 125
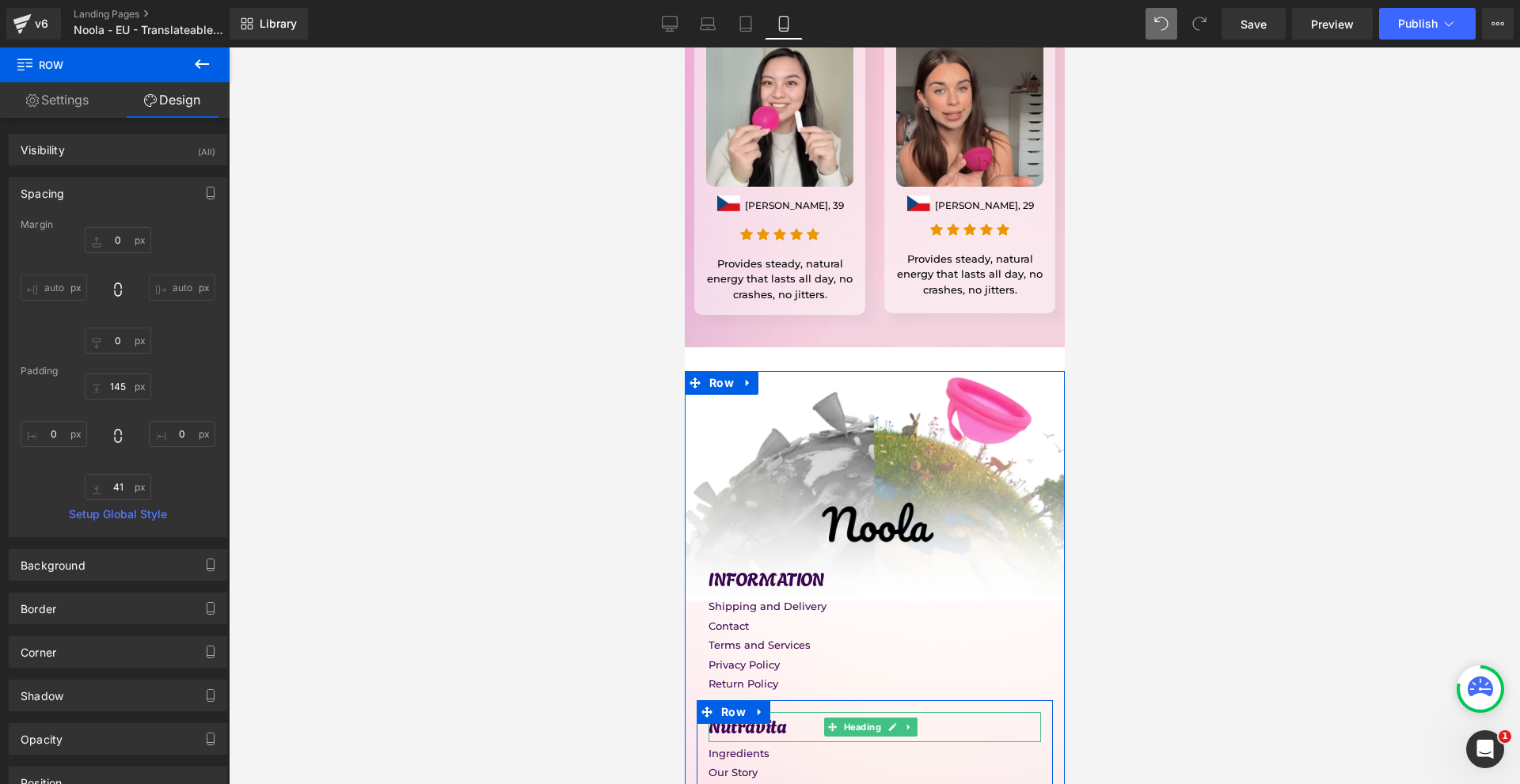
click at [797, 712] on h1 "Nutravita" at bounding box center [874, 724] width 333 height 25
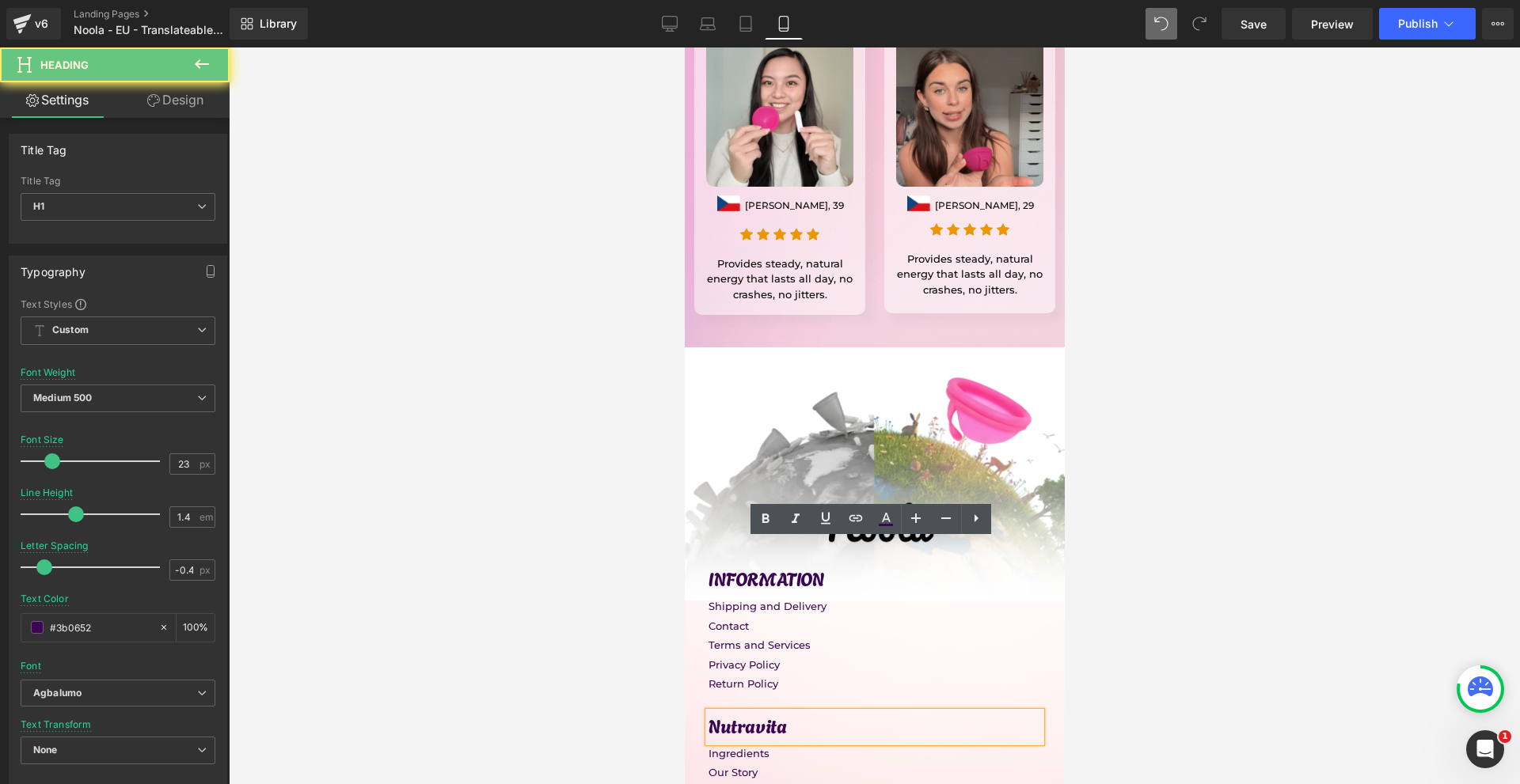
click at [797, 712] on h1 "Nutravita" at bounding box center [874, 724] width 333 height 25
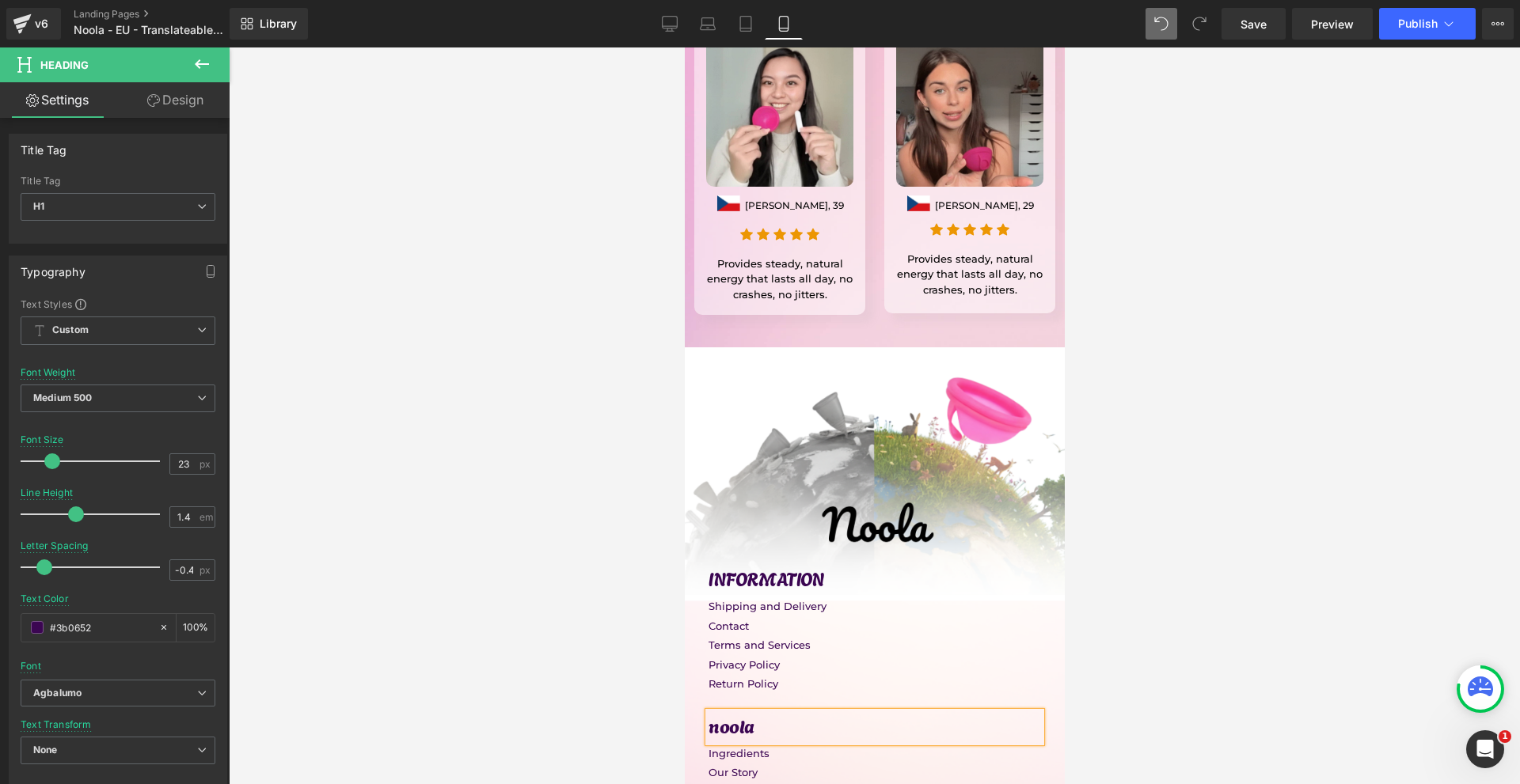
click at [638, 610] on div at bounding box center [874, 415] width 1291 height 737
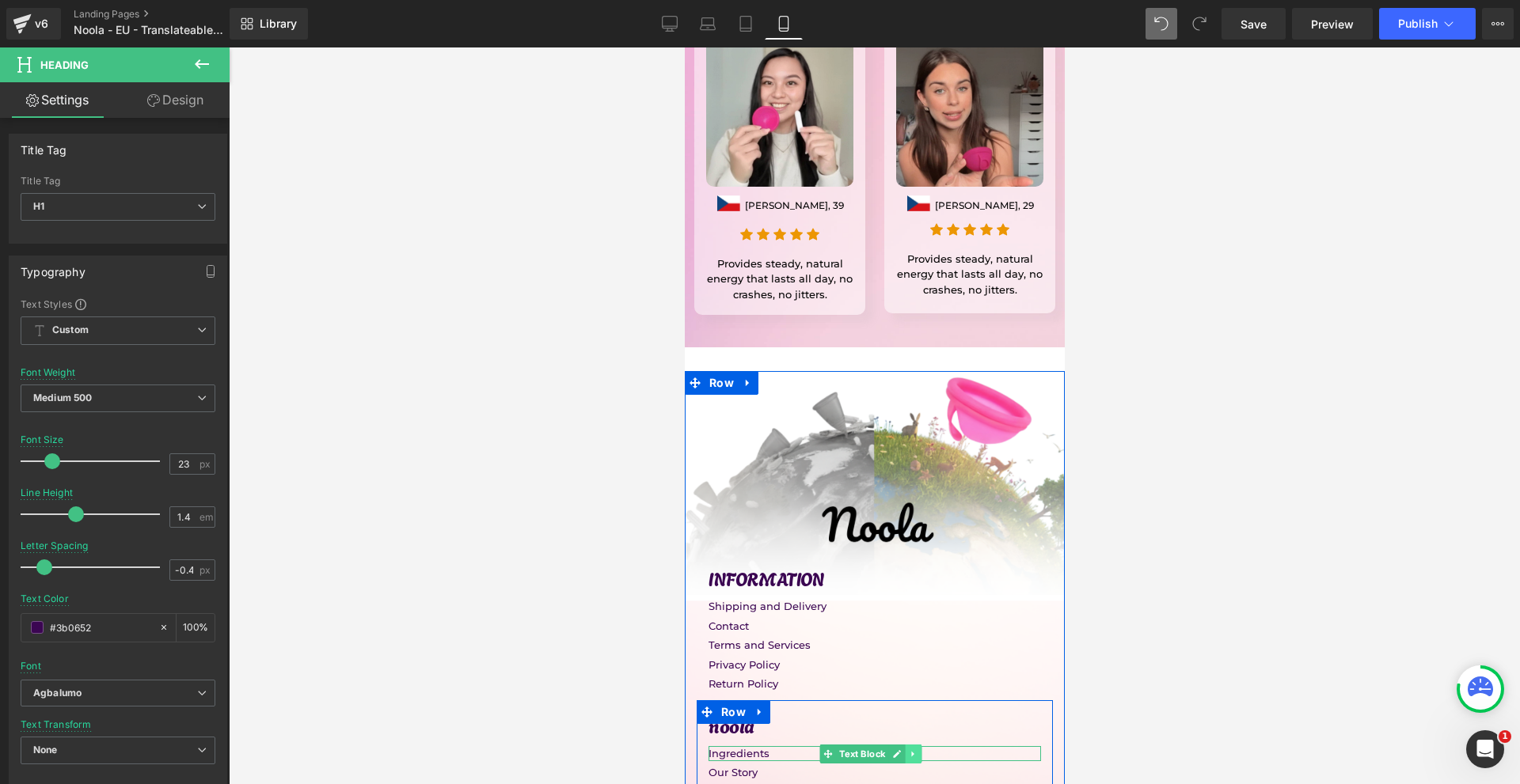
click at [914, 744] on link at bounding box center [912, 754] width 17 height 19
click at [918, 750] on icon at bounding box center [921, 754] width 9 height 9
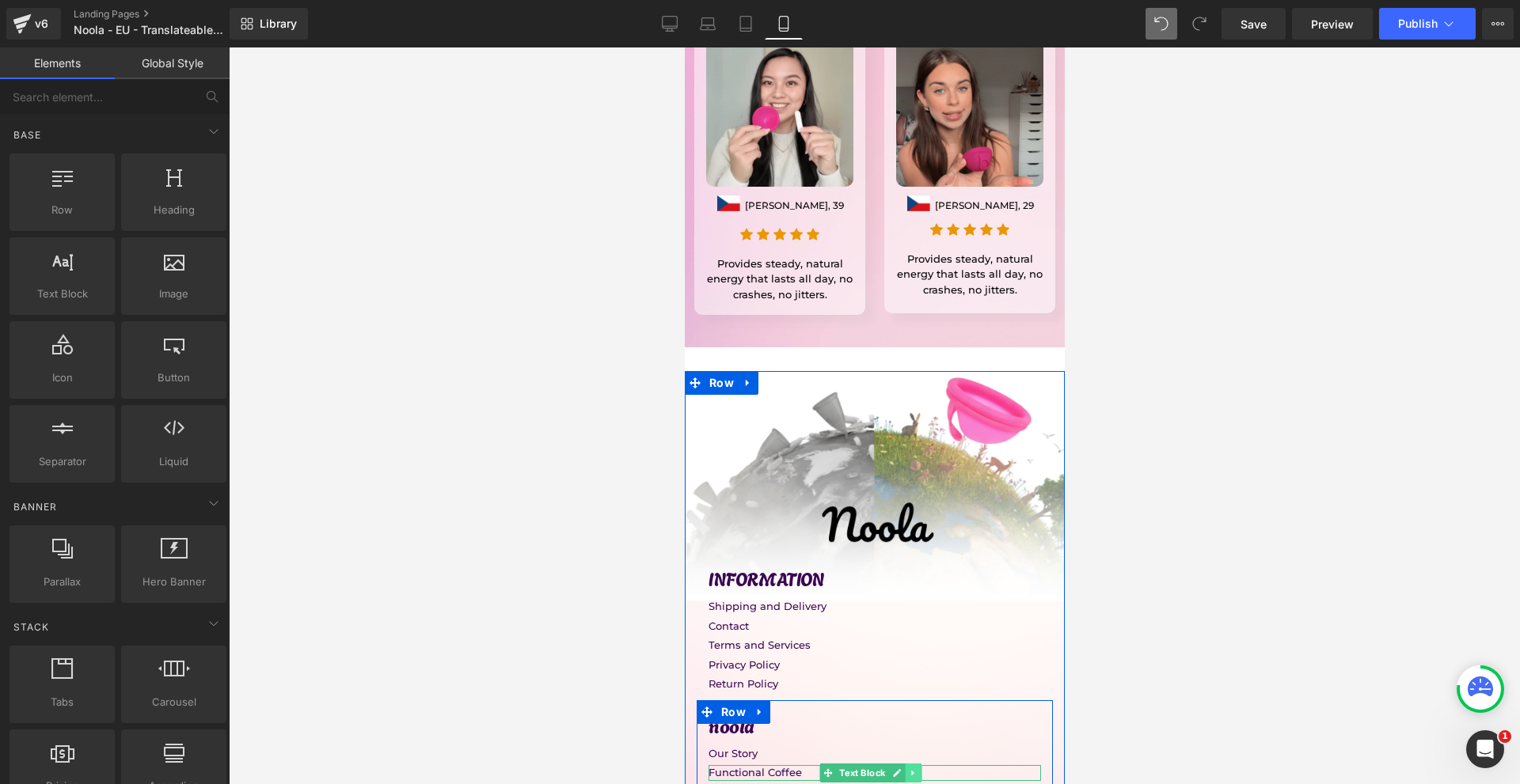
click at [917, 768] on icon at bounding box center [912, 773] width 9 height 10
click at [917, 769] on icon at bounding box center [921, 773] width 9 height 9
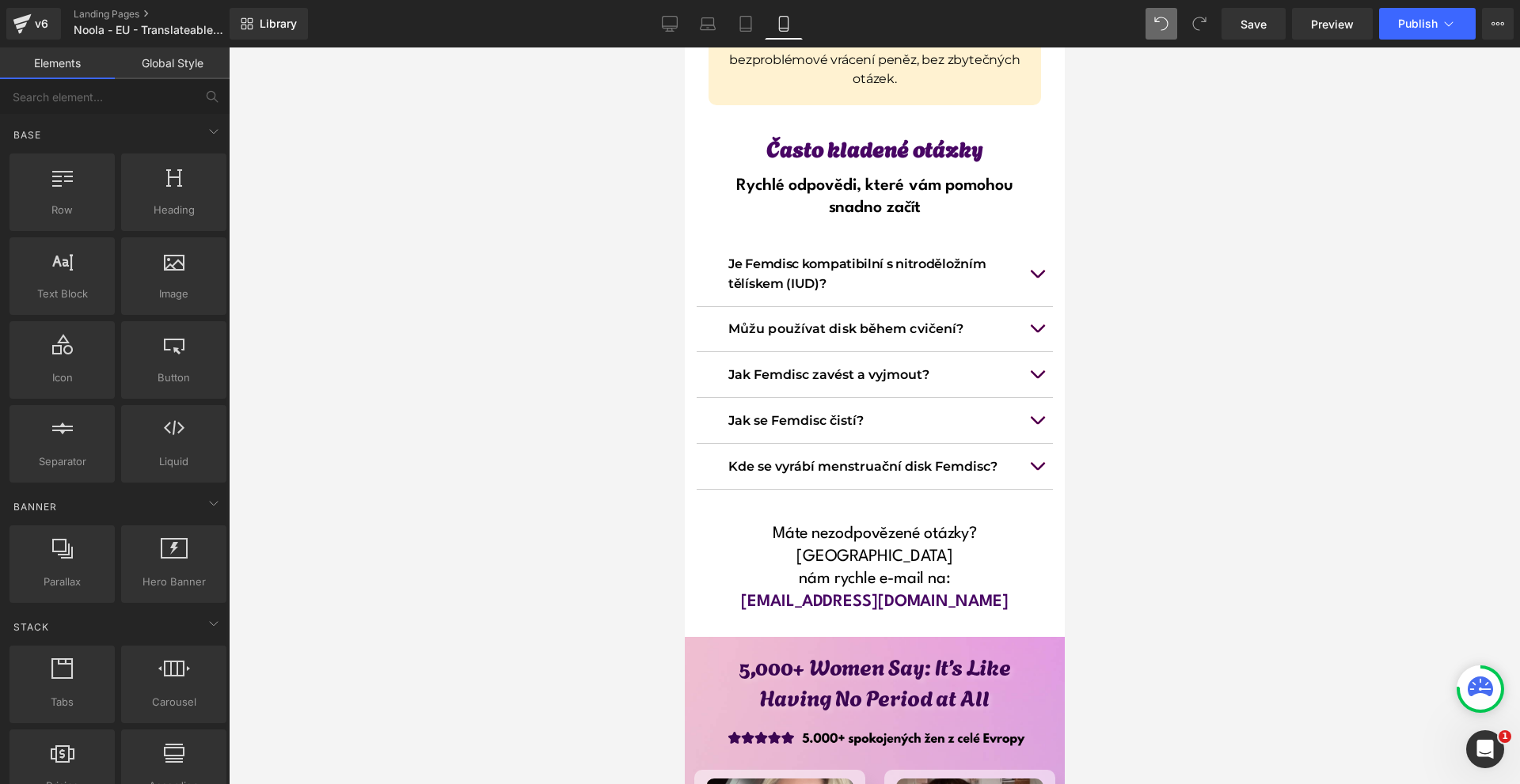
scroll to position [11766, 0]
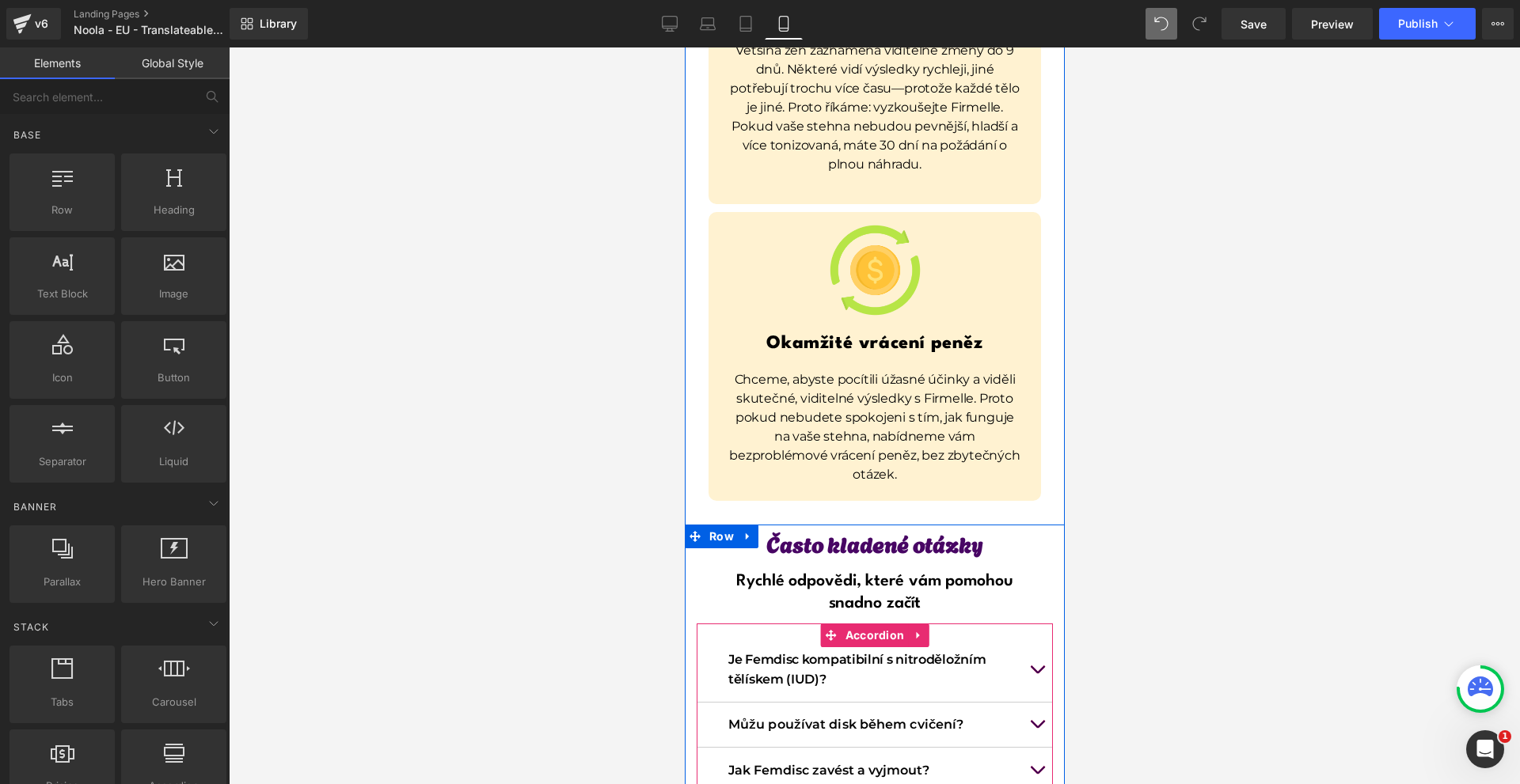
click at [1022, 637] on button "button" at bounding box center [1036, 669] width 32 height 64
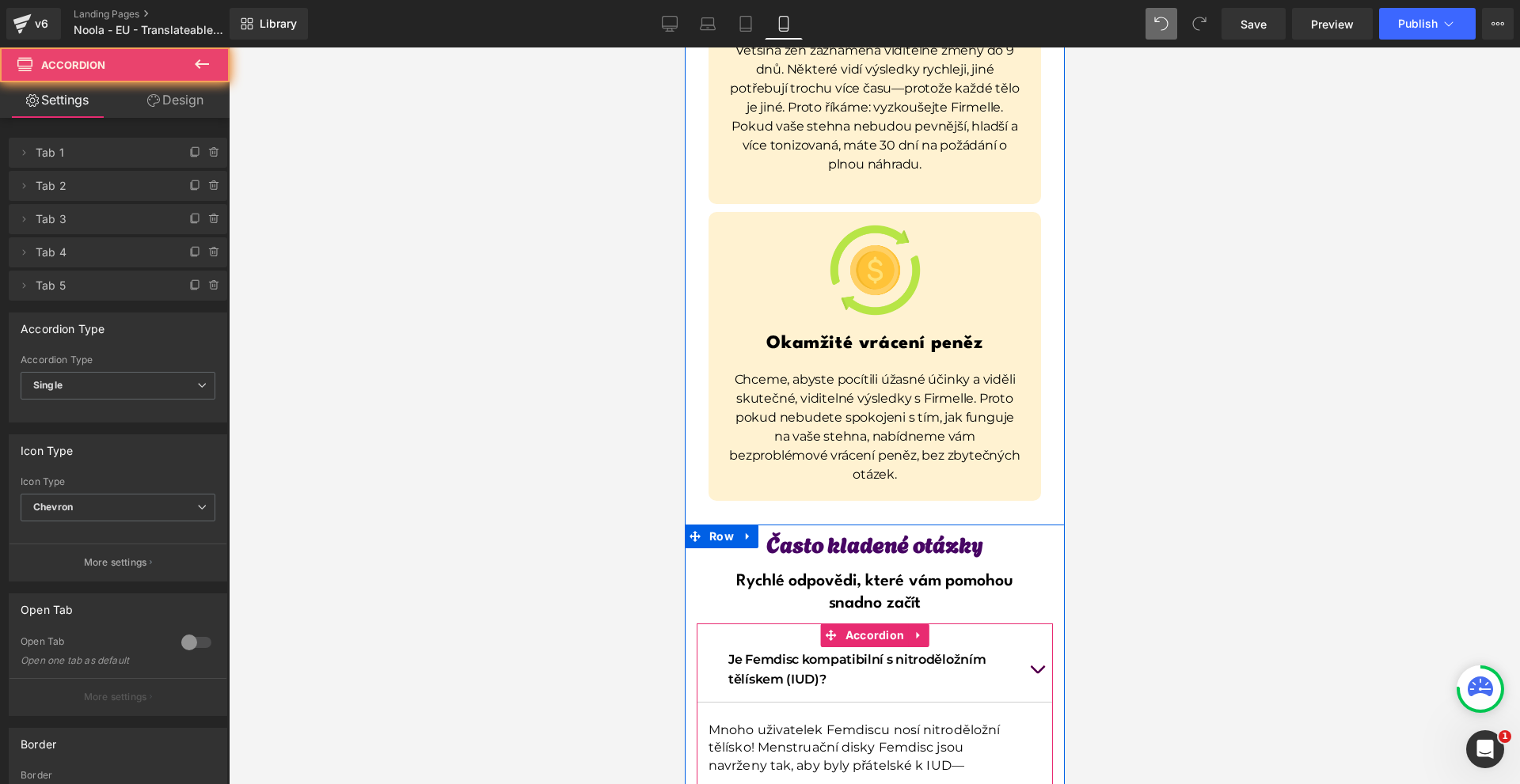
click at [1037, 637] on button "button" at bounding box center [1036, 669] width 32 height 64
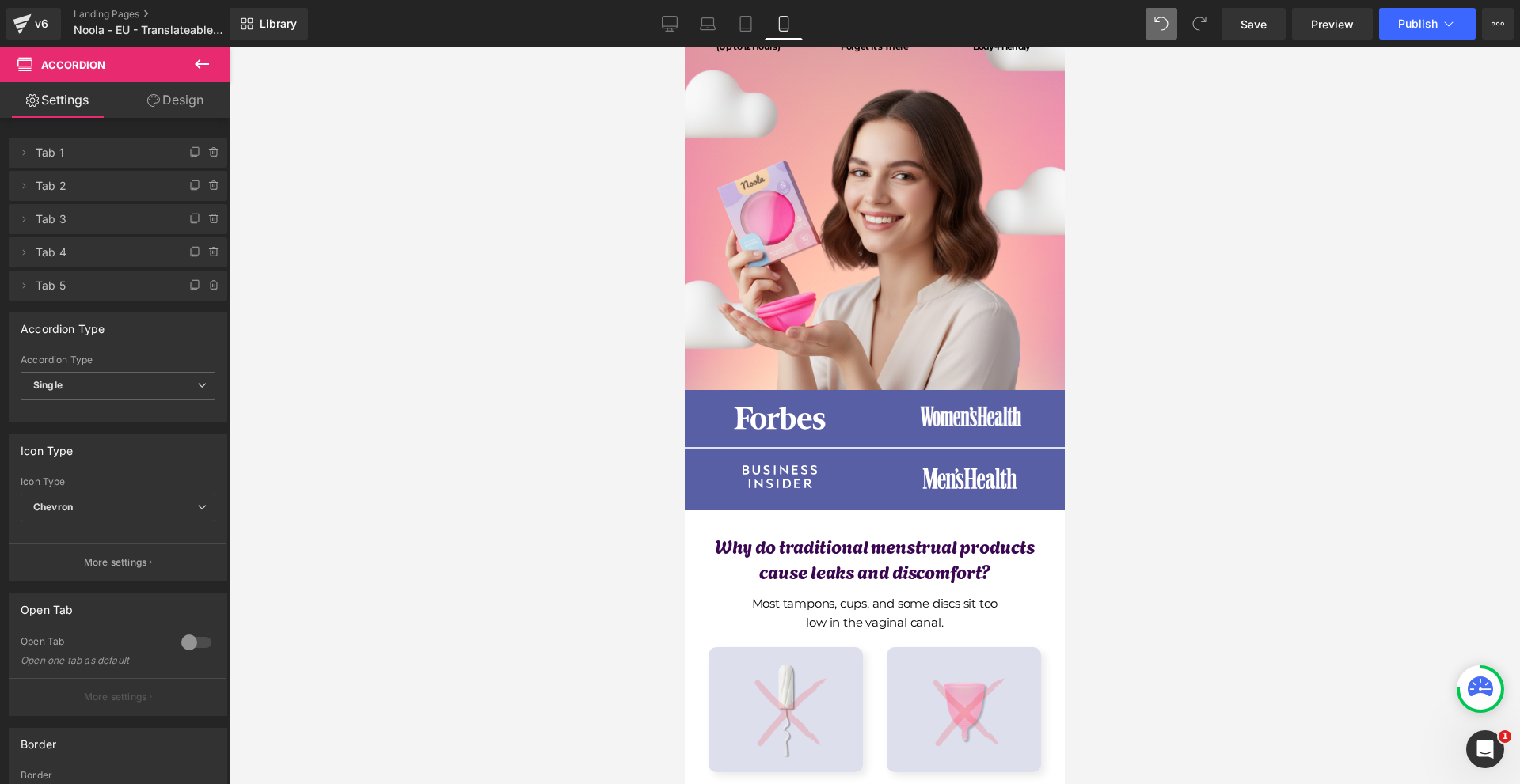
scroll to position [0, 0]
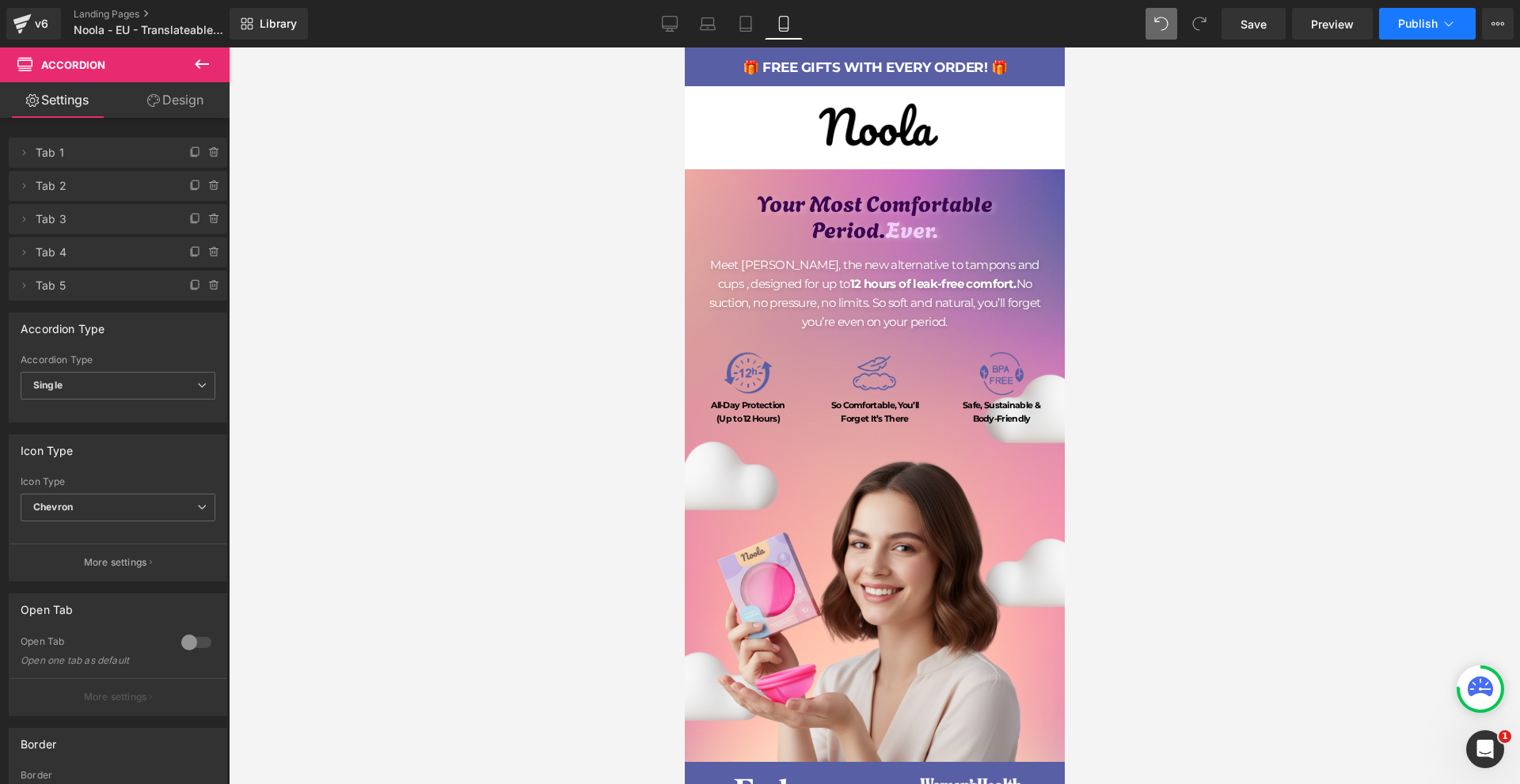
click at [1416, 18] on span "Publish" at bounding box center [1417, 24] width 40 height 12
click at [1263, 24] on span "Save" at bounding box center [1253, 24] width 26 height 17
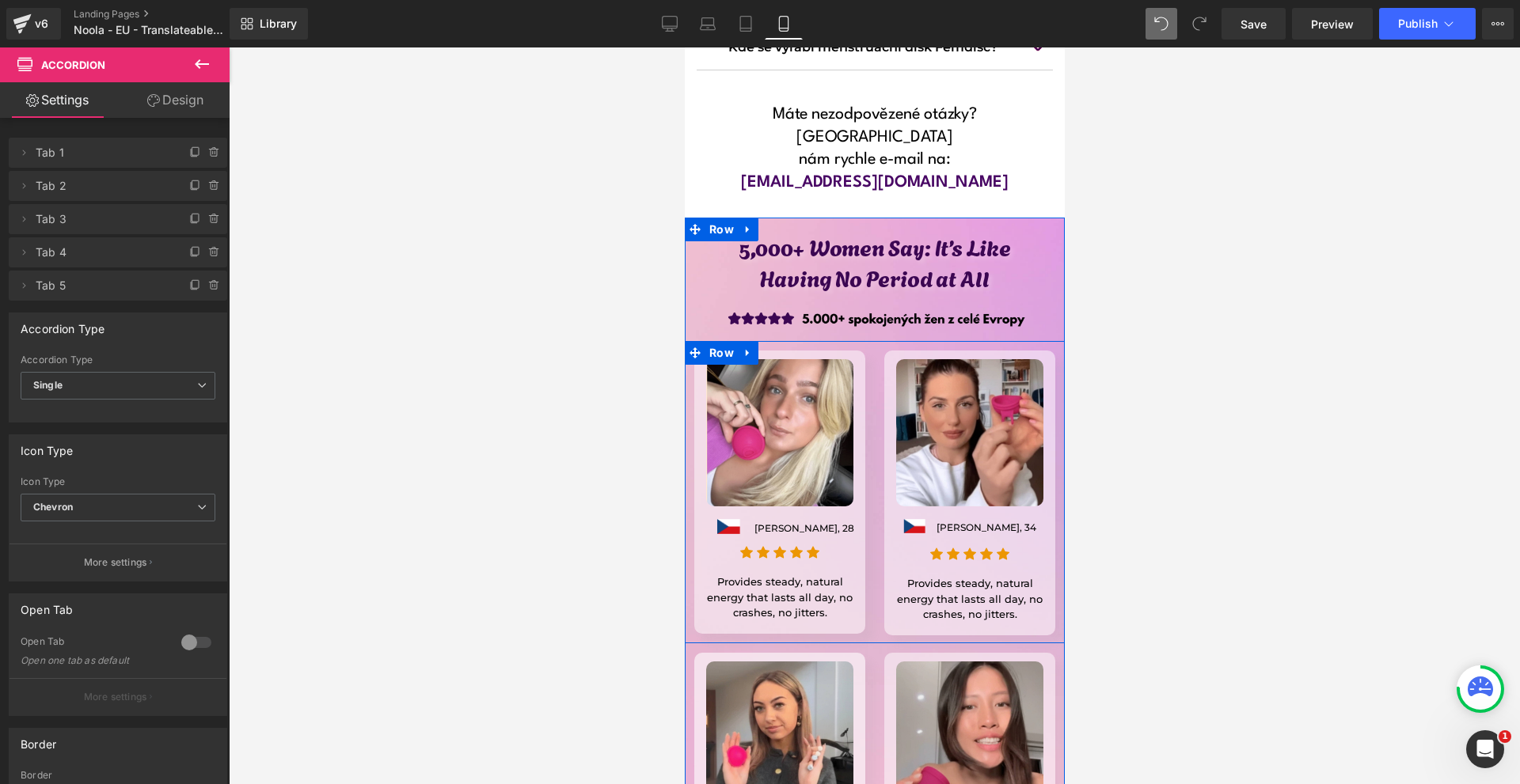
scroll to position [12503, 0]
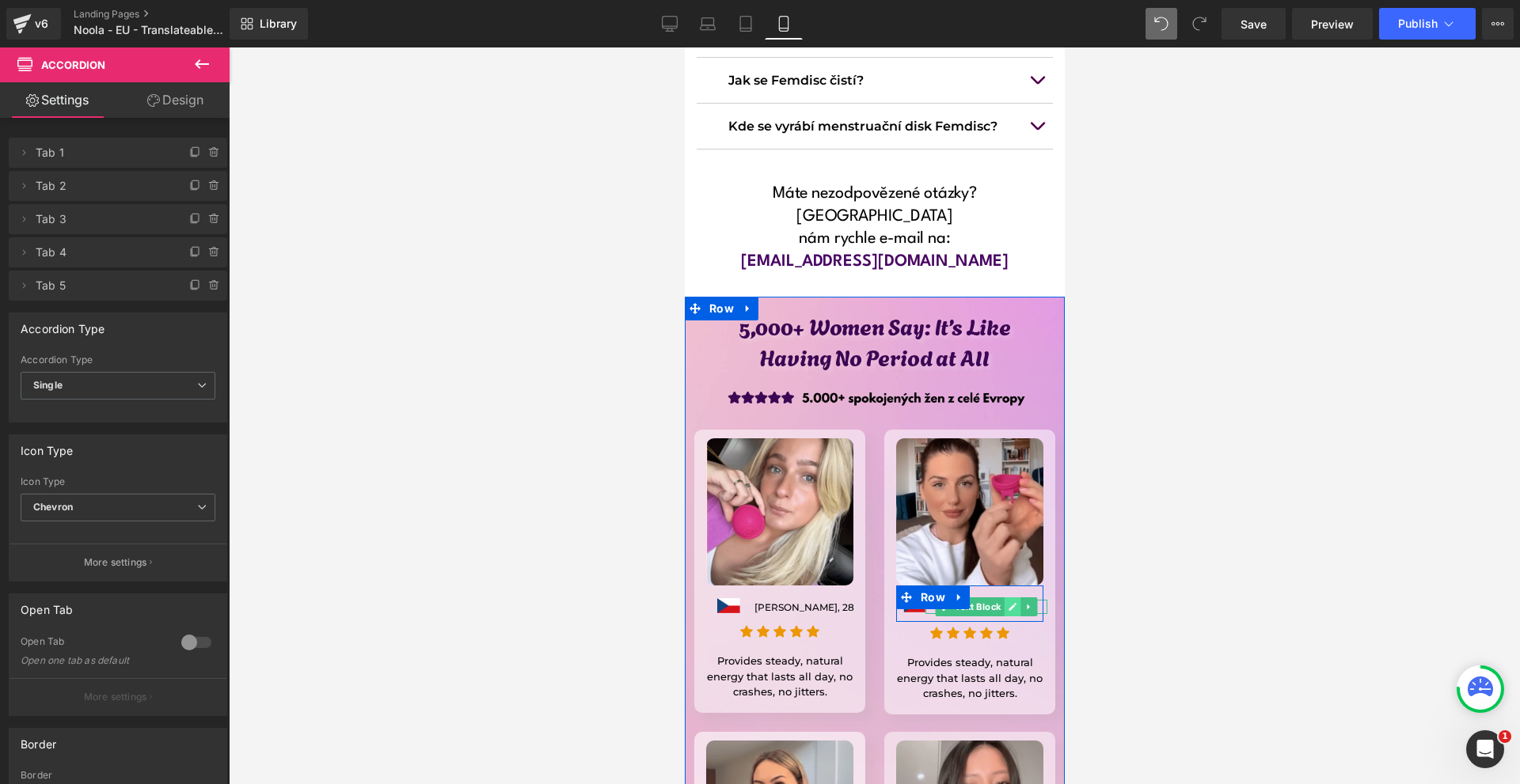
click at [1007, 602] on icon at bounding box center [1012, 607] width 9 height 10
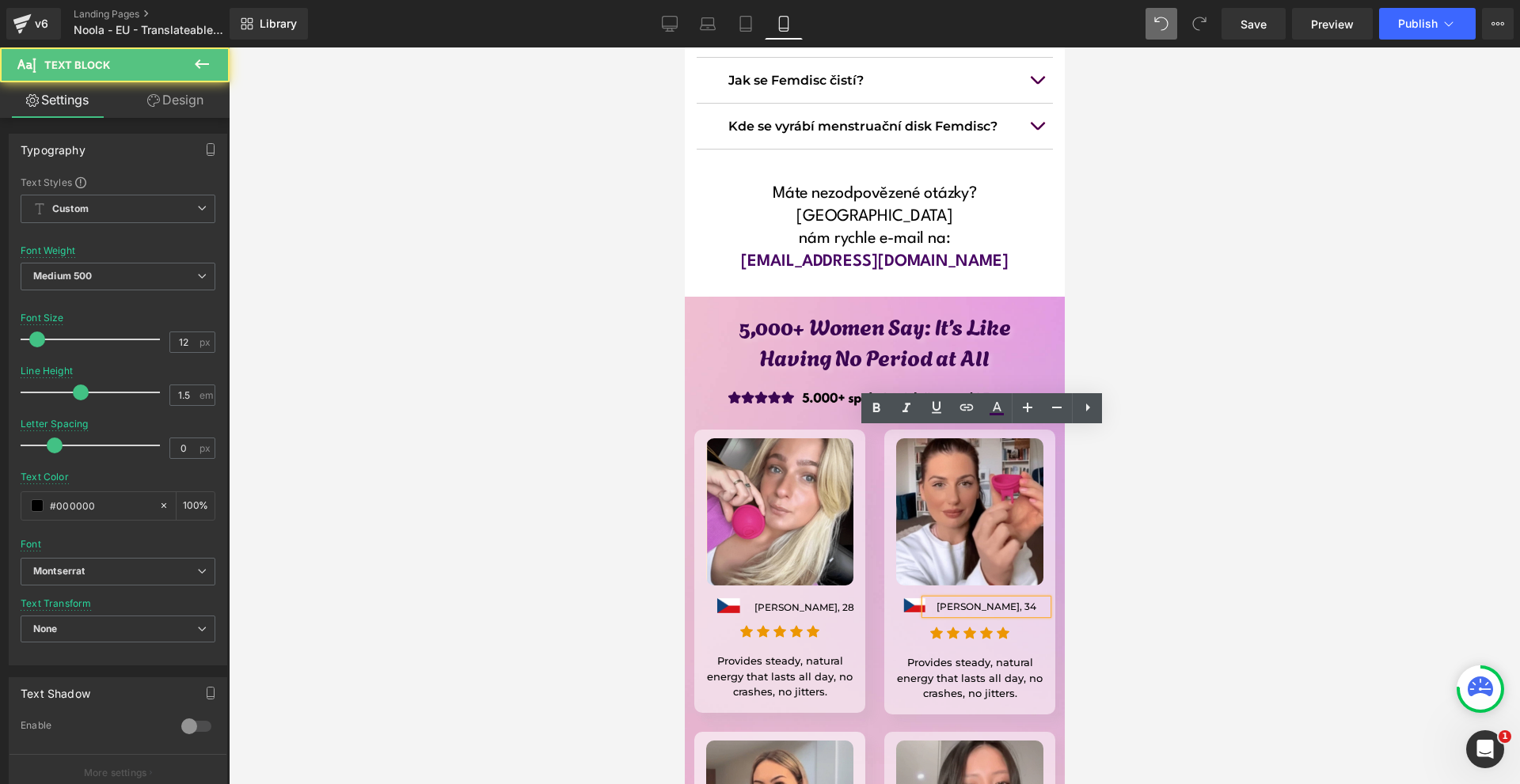
click at [1020, 600] on p "Lucie Svobodová, 34" at bounding box center [985, 607] width 122 height 14
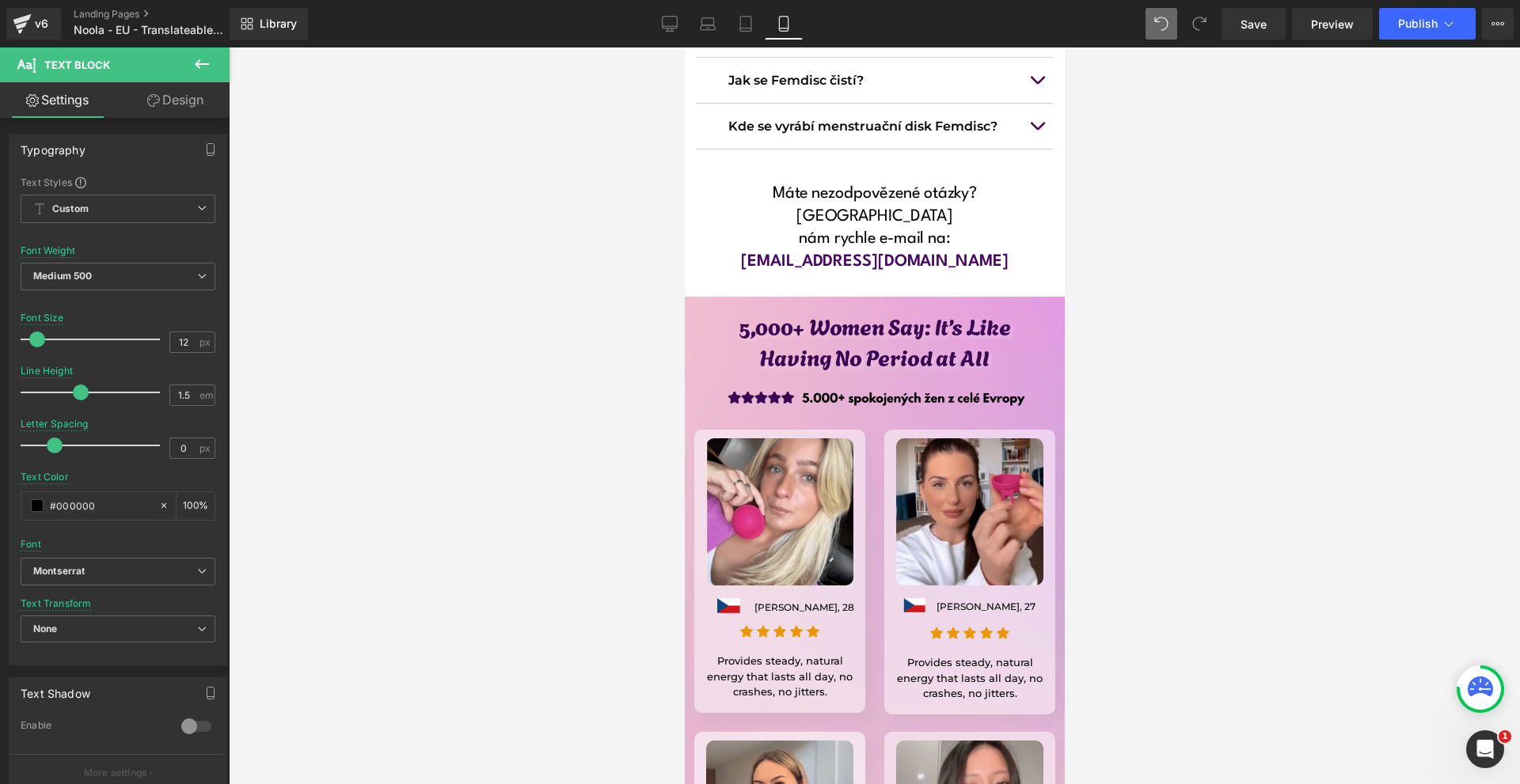
click at [1247, 443] on div at bounding box center [874, 415] width 1291 height 737
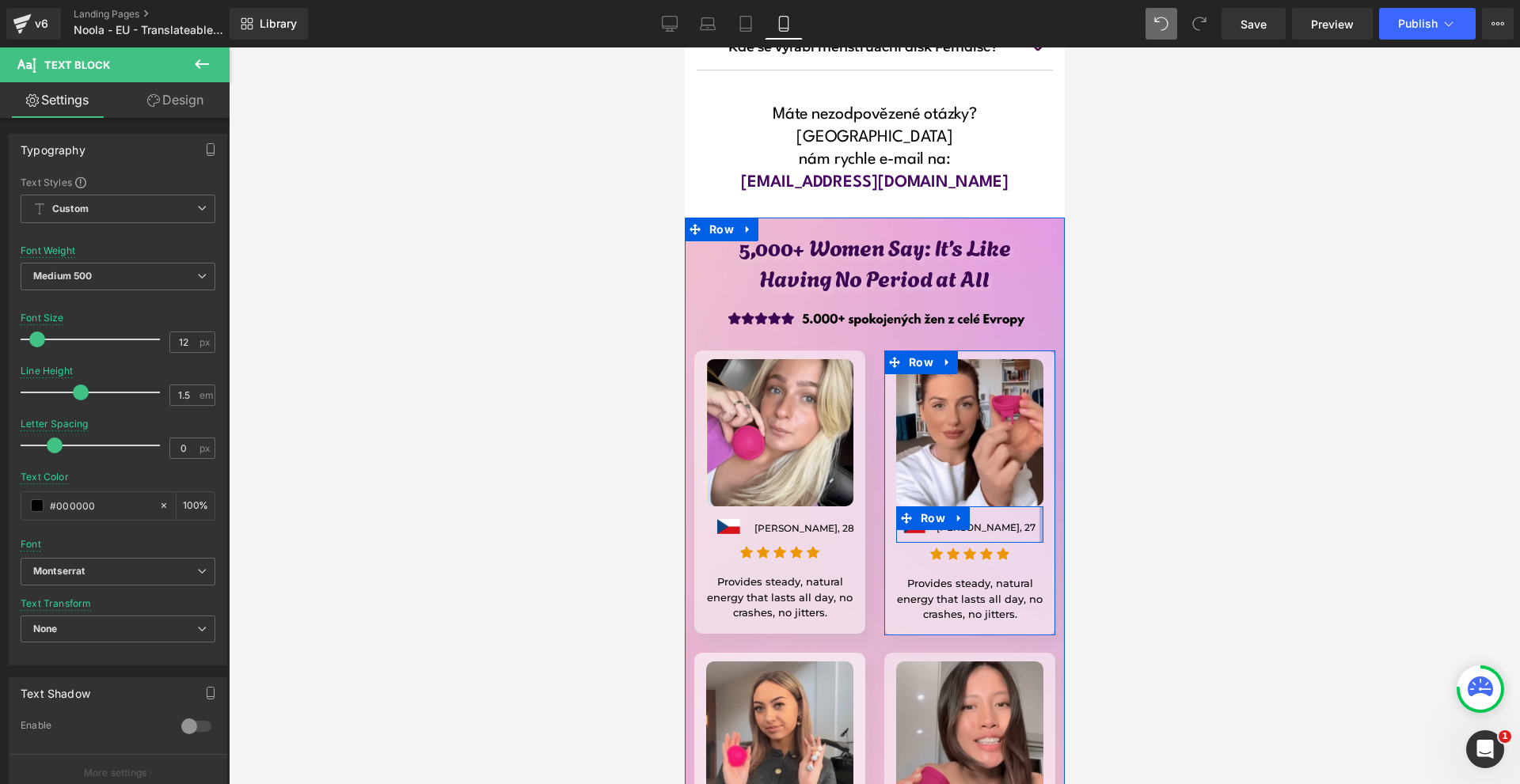
scroll to position [12661, 0]
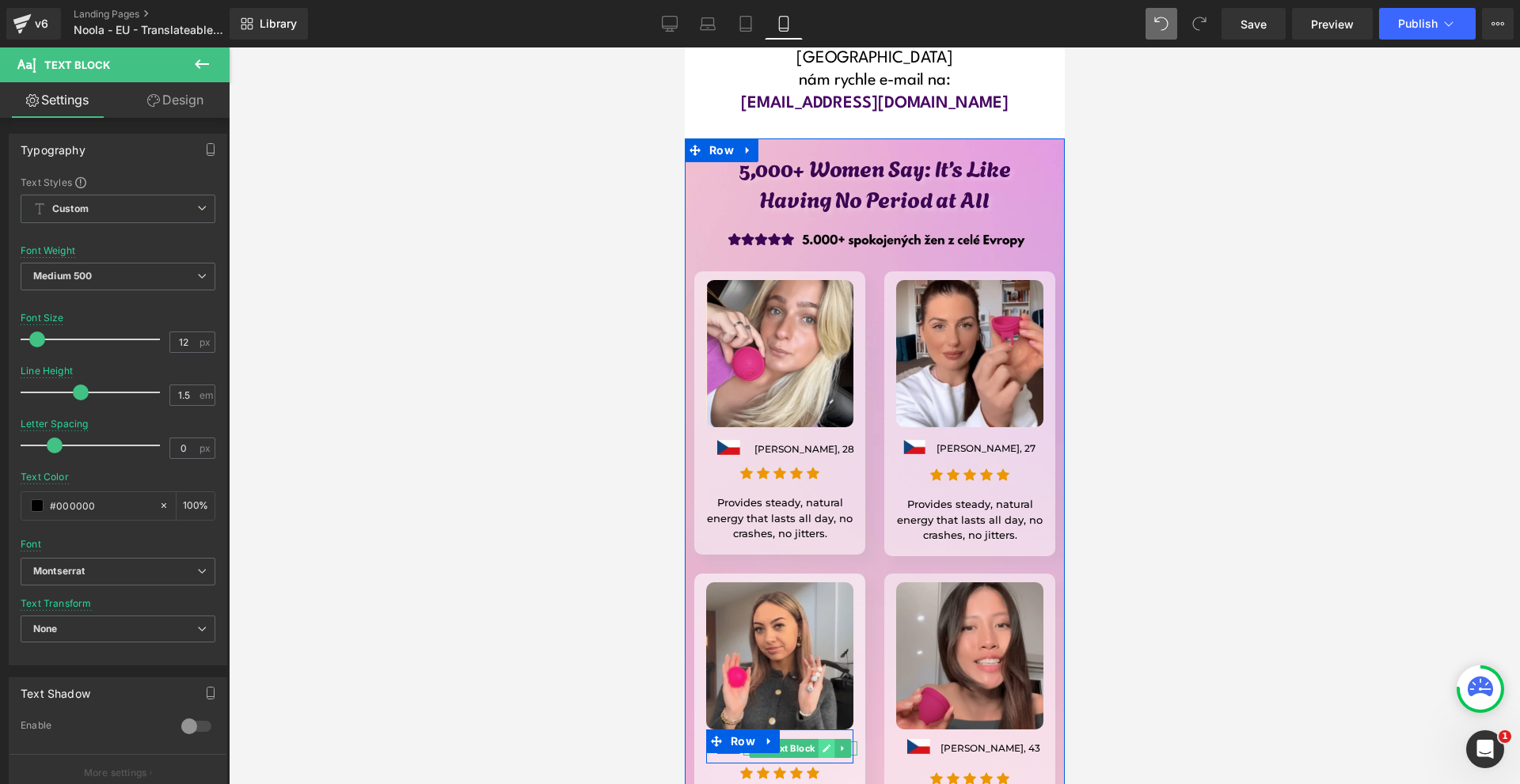
click at [824, 744] on icon at bounding box center [826, 748] width 9 height 10
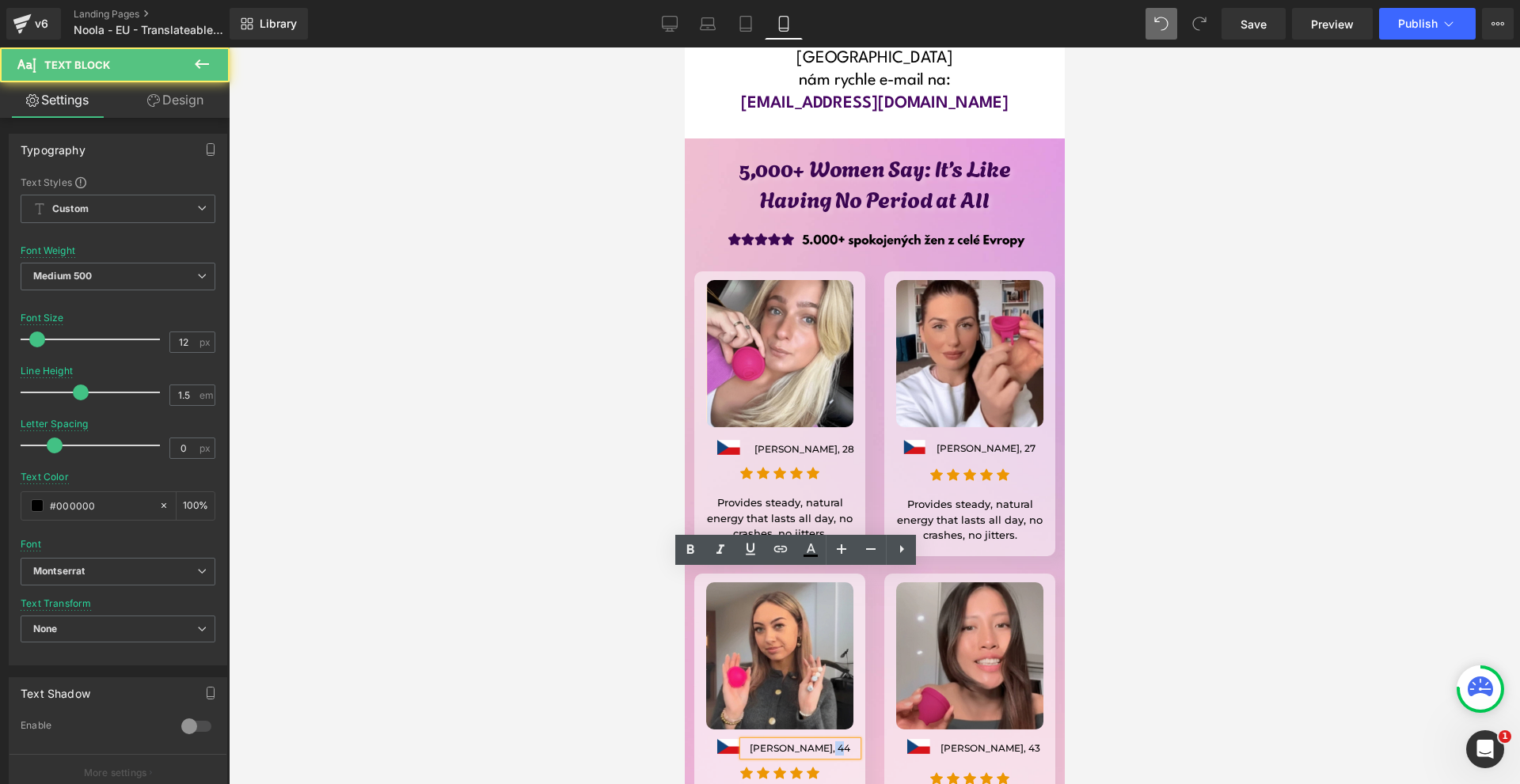
click at [825, 742] on p "Petr Svoboda, 44" at bounding box center [799, 749] width 114 height 14
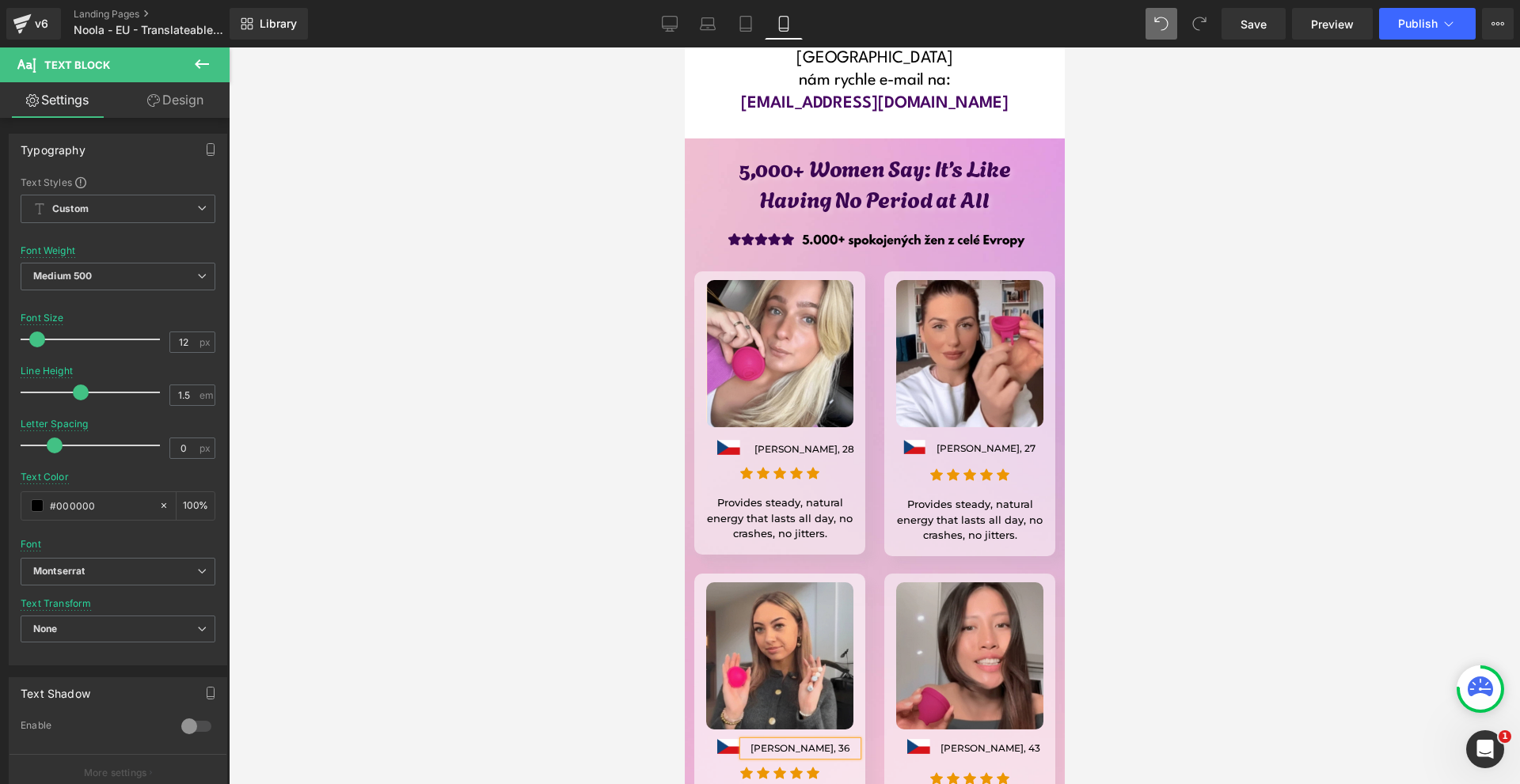
click at [1202, 586] on div at bounding box center [874, 415] width 1291 height 737
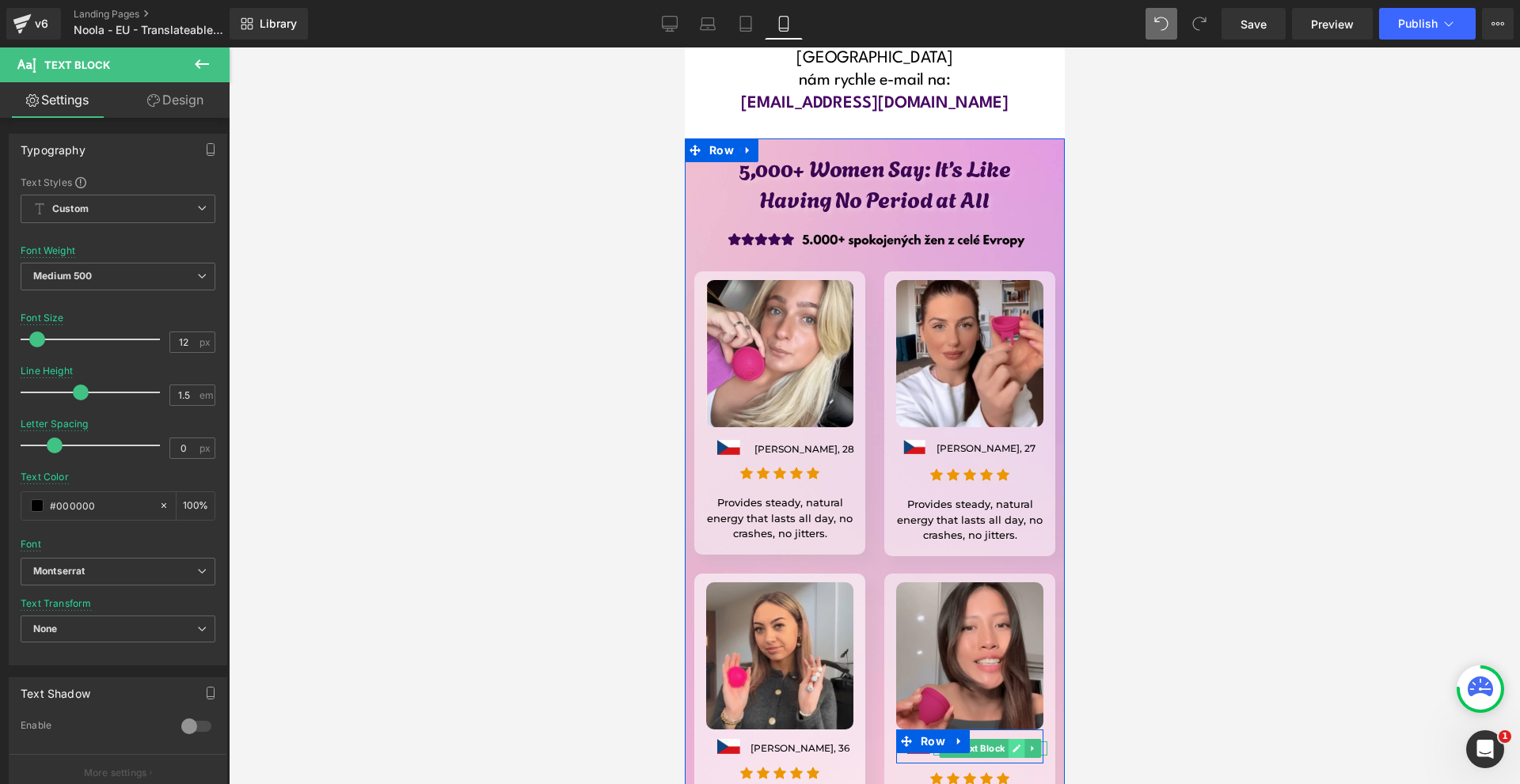
click at [1007, 739] on link at bounding box center [1015, 749] width 17 height 19
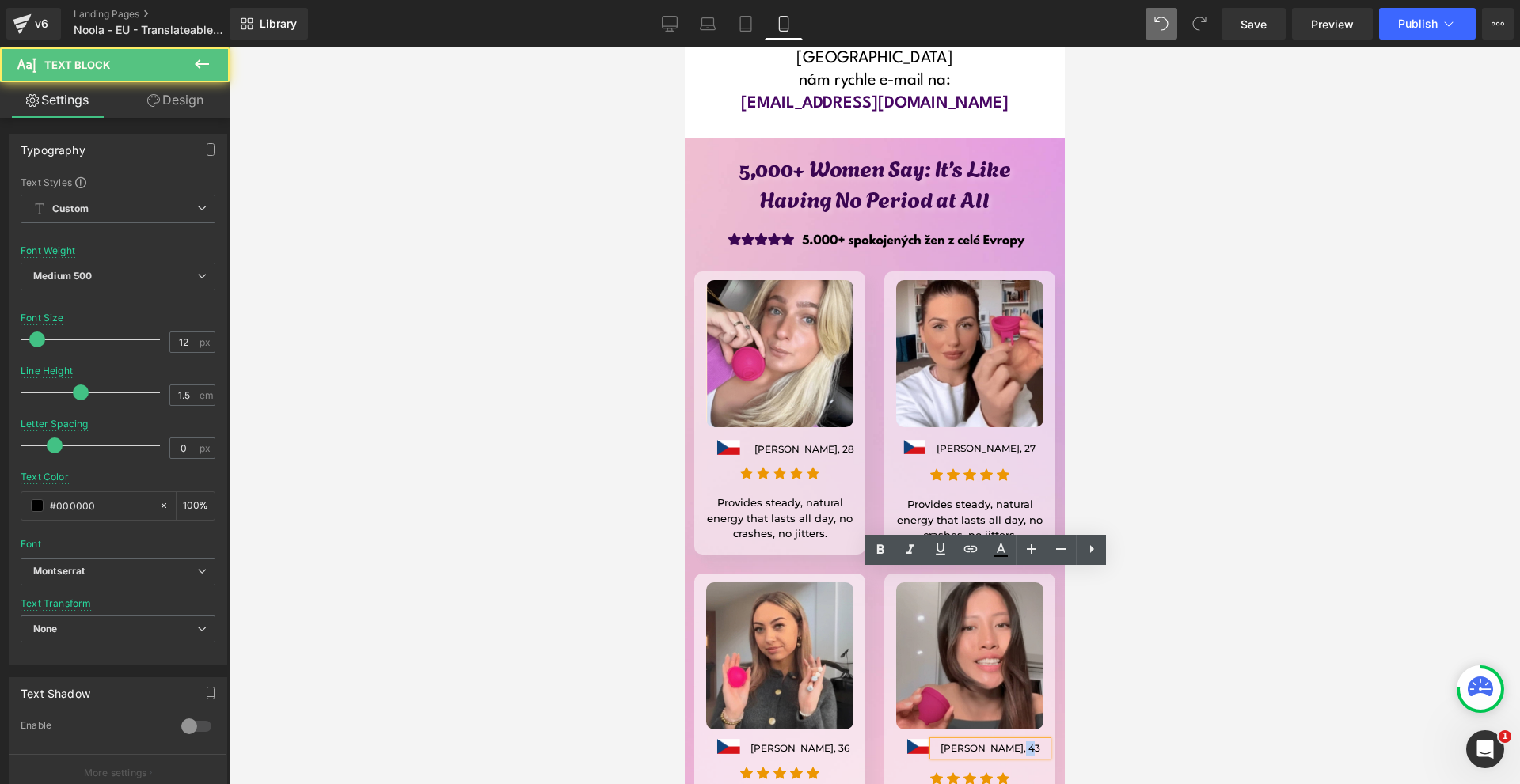
drag, startPoint x: 1015, startPoint y: 578, endPoint x: 1025, endPoint y: 578, distance: 10.0
click at [1025, 742] on p "Eva Kučerová, 43" at bounding box center [990, 749] width 114 height 14
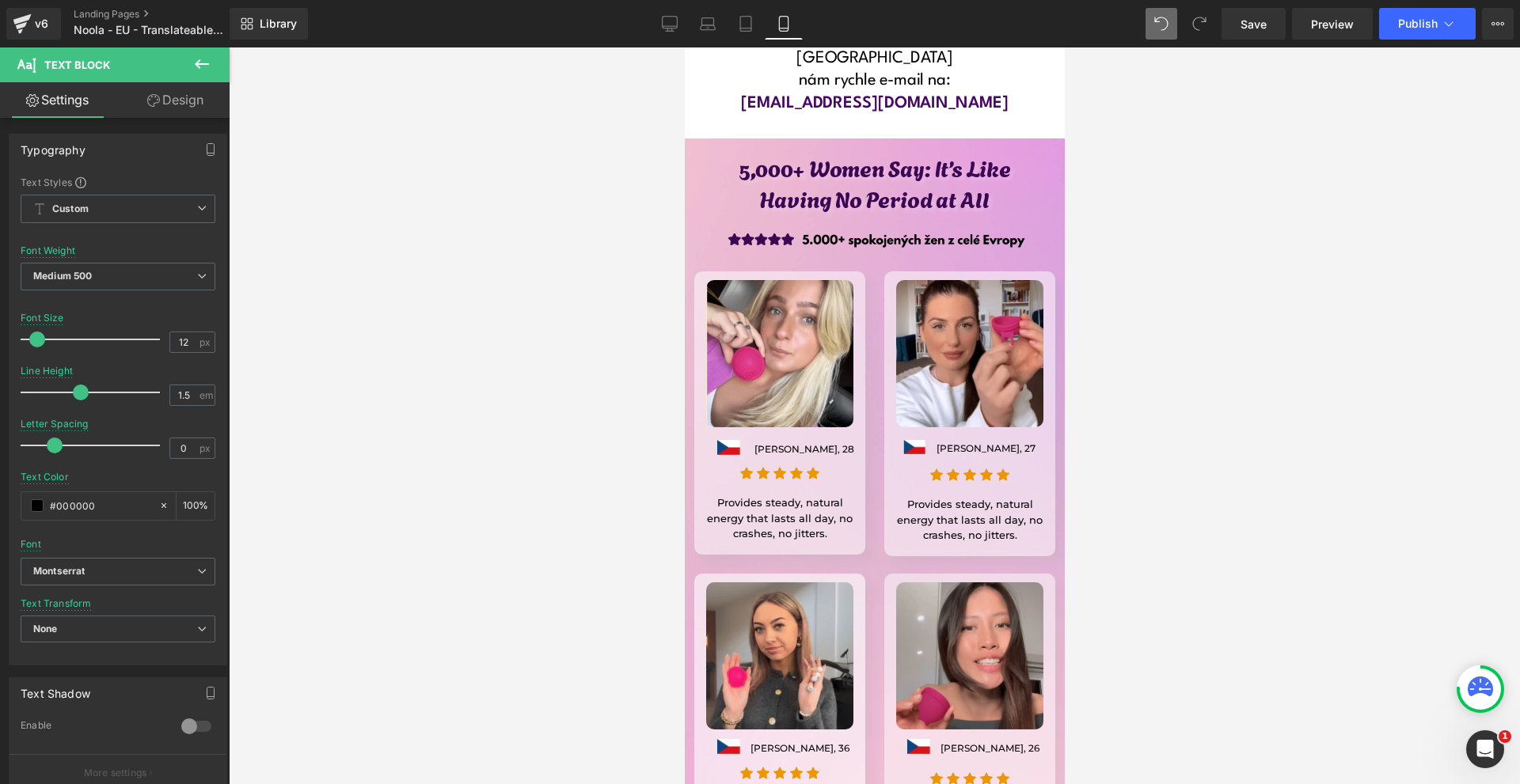
click at [1203, 592] on div at bounding box center [874, 415] width 1291 height 737
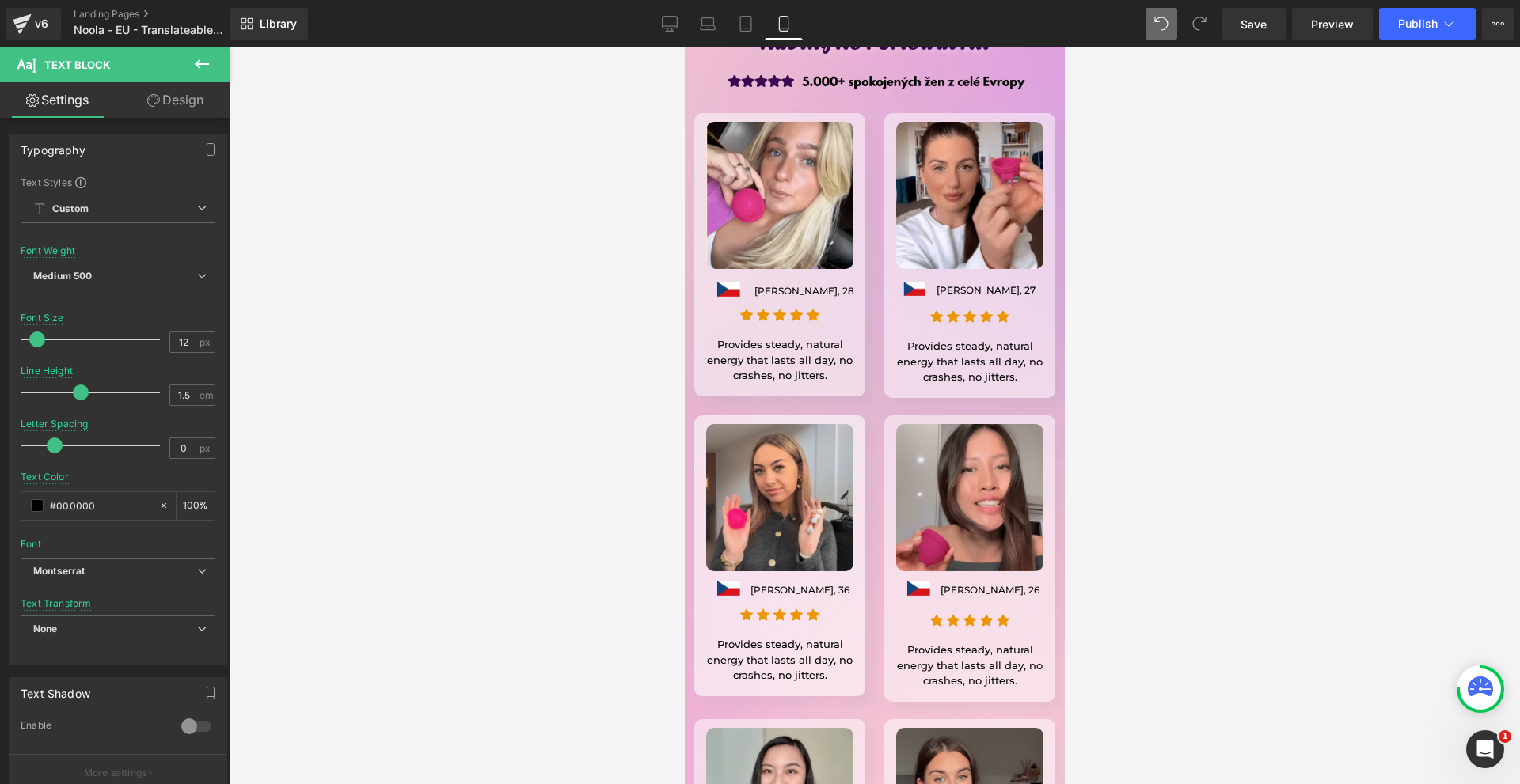
scroll to position [12898, 0]
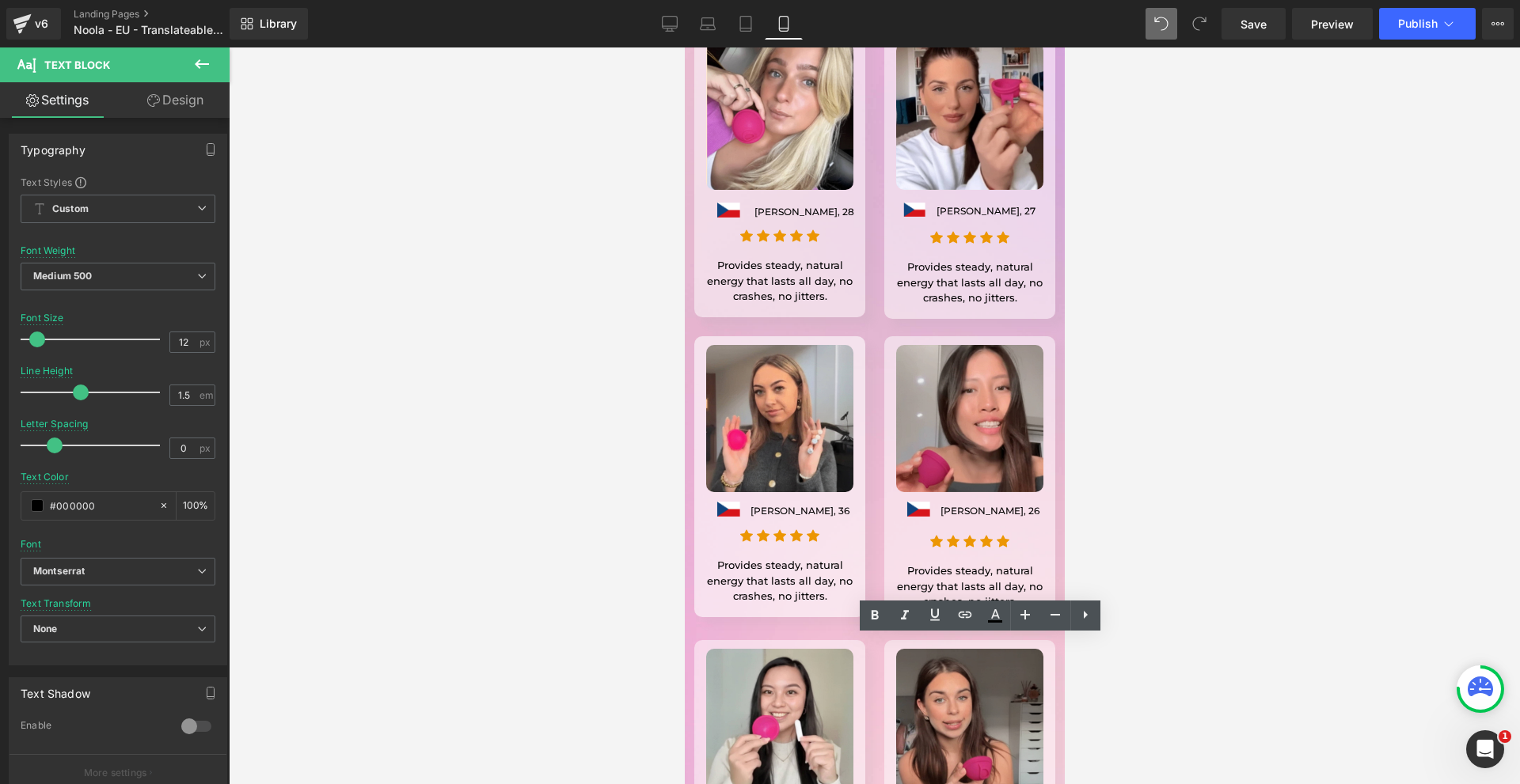
drag, startPoint x: 1016, startPoint y: 641, endPoint x: 1004, endPoint y: 641, distance: 12.0
click at [1186, 636] on div at bounding box center [874, 415] width 1291 height 737
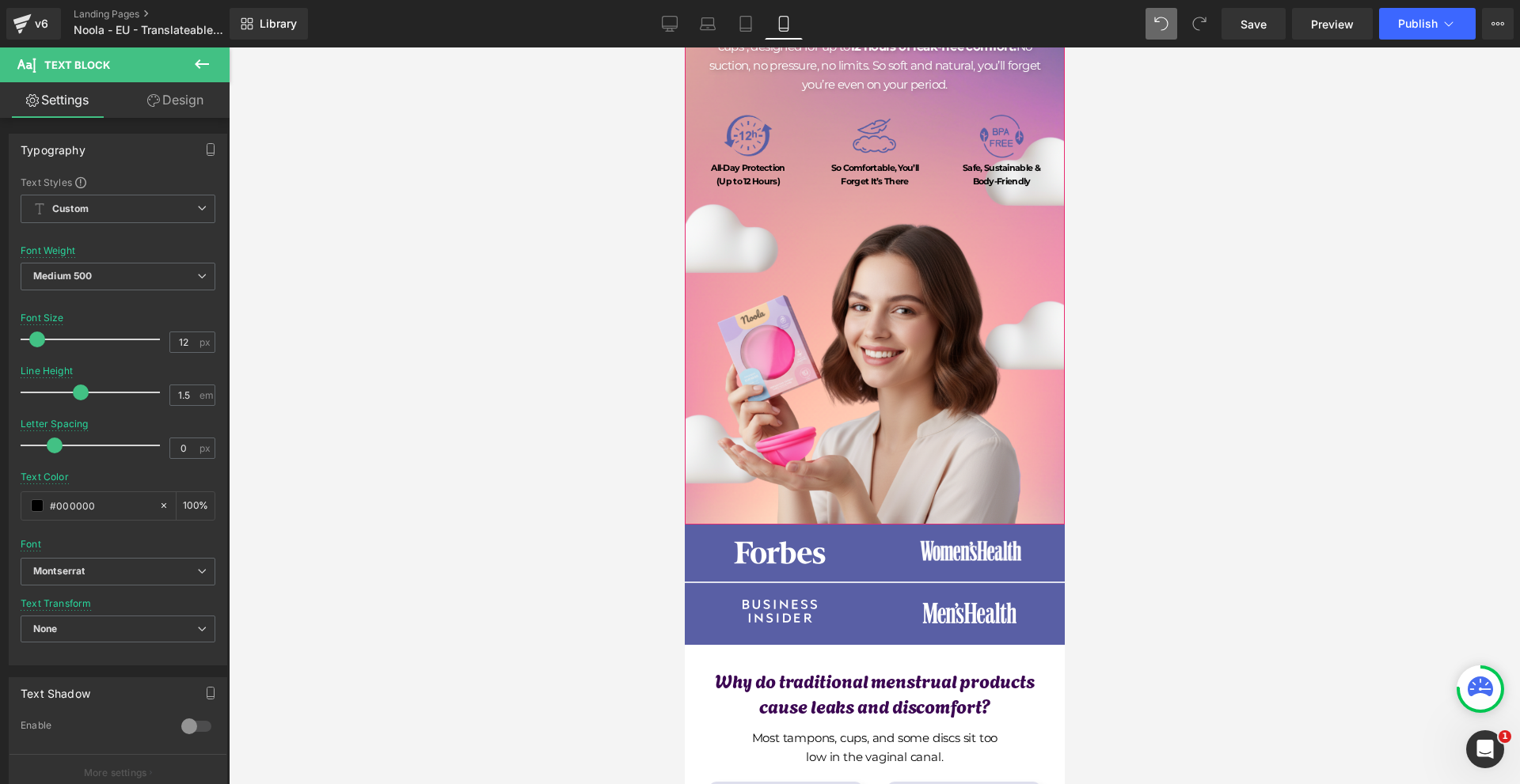
scroll to position [396, 0]
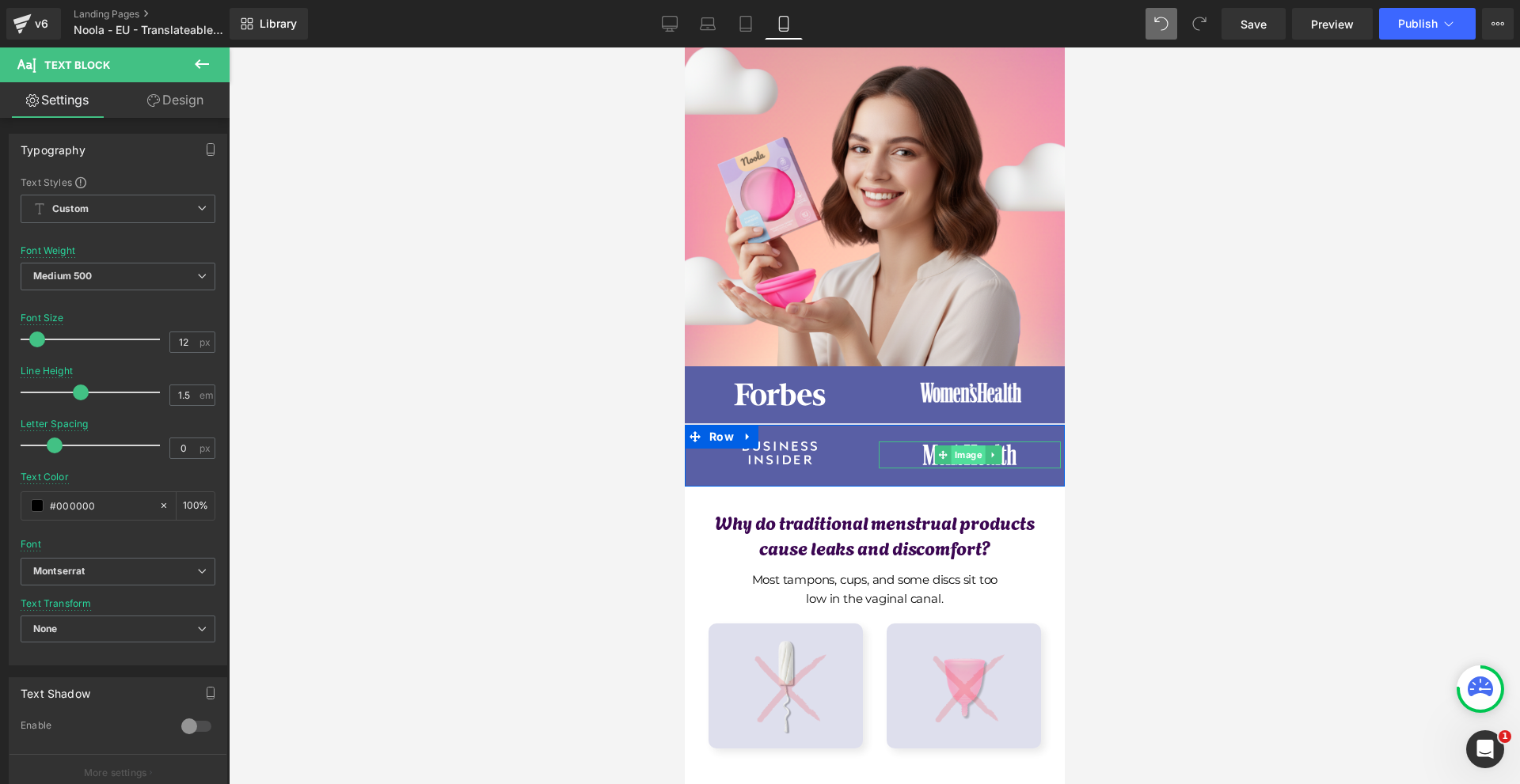
click at [970, 455] on span "Image" at bounding box center [967, 455] width 34 height 19
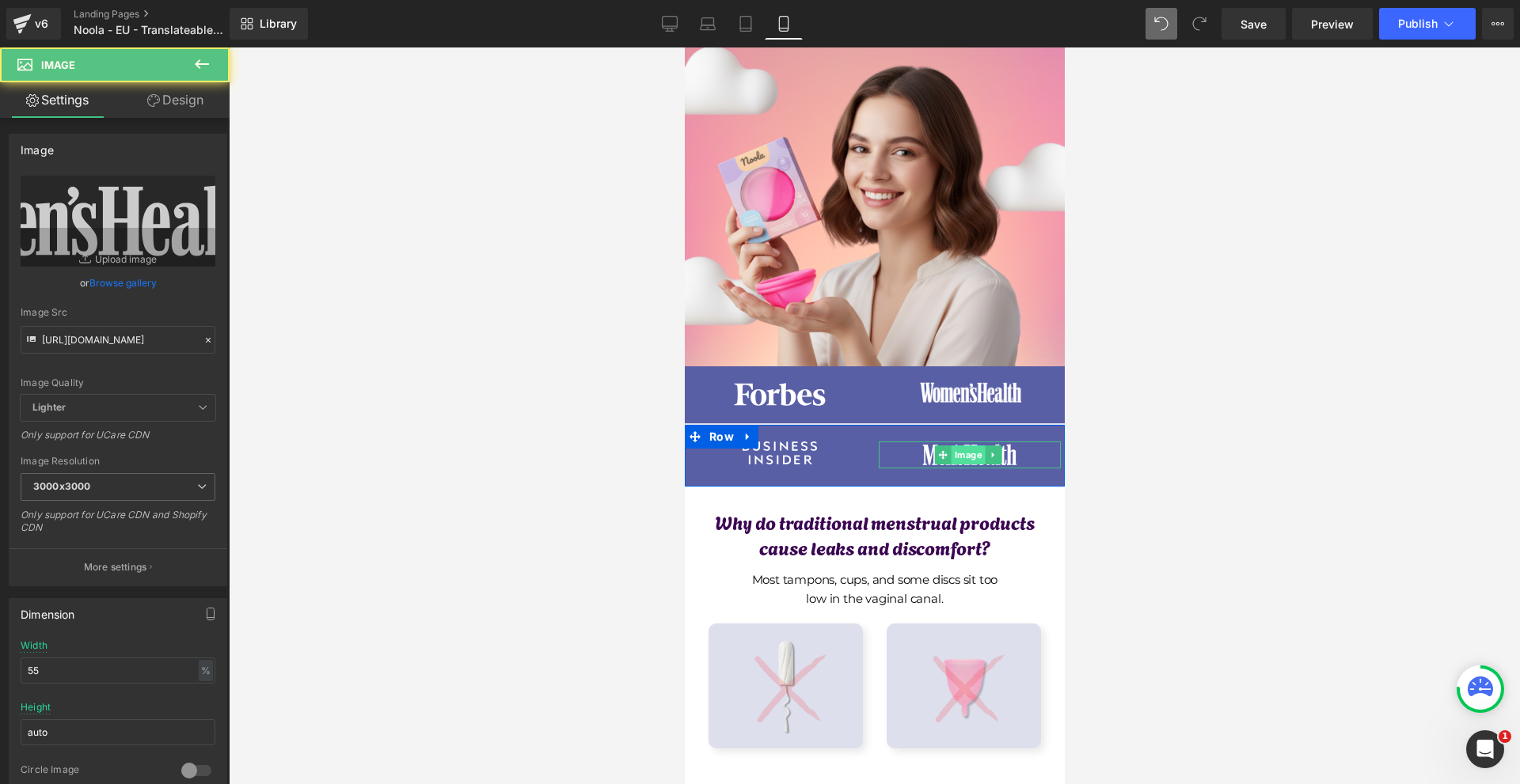
scroll to position [554, 0]
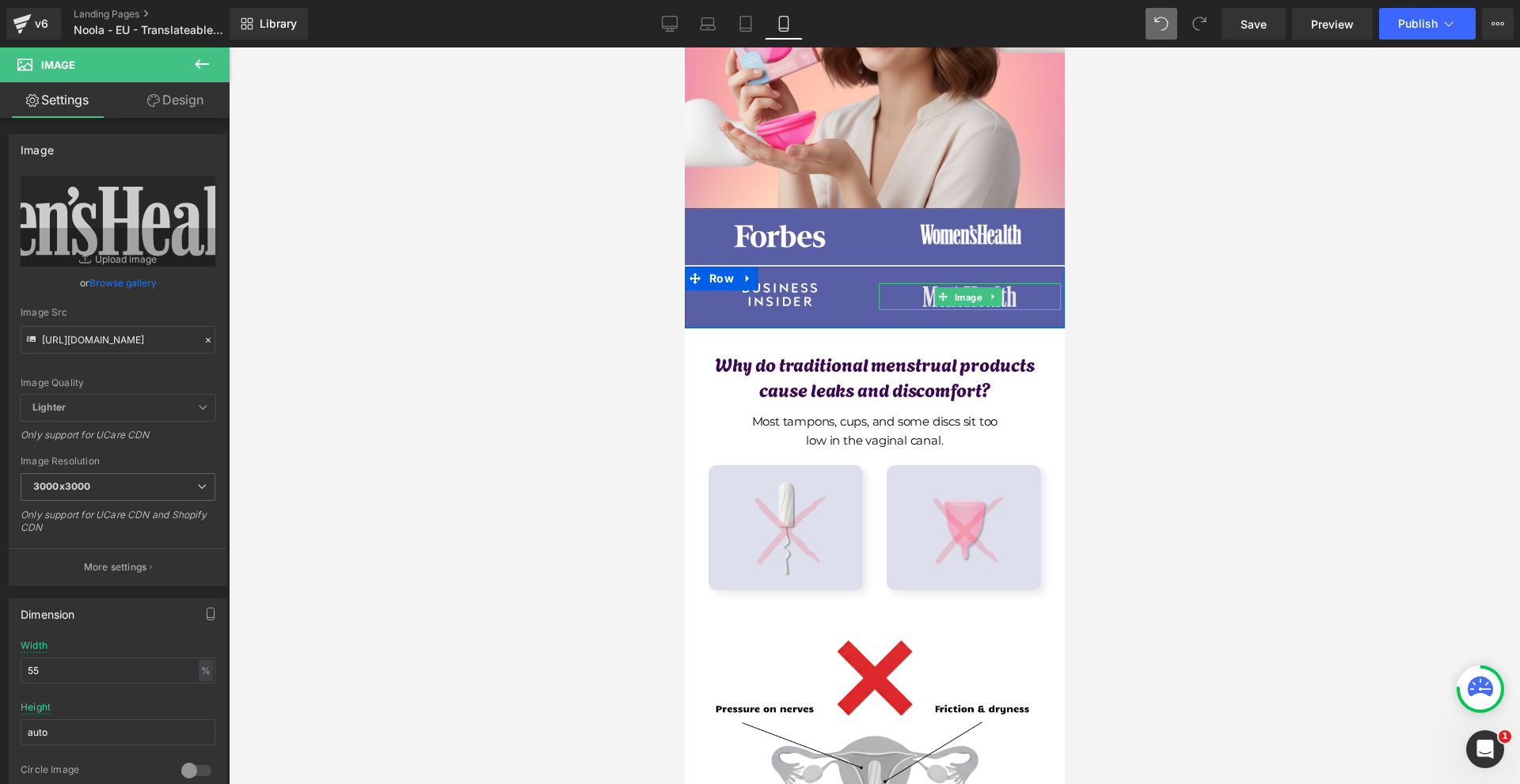
click at [958, 296] on span "Image" at bounding box center [967, 298] width 34 height 19
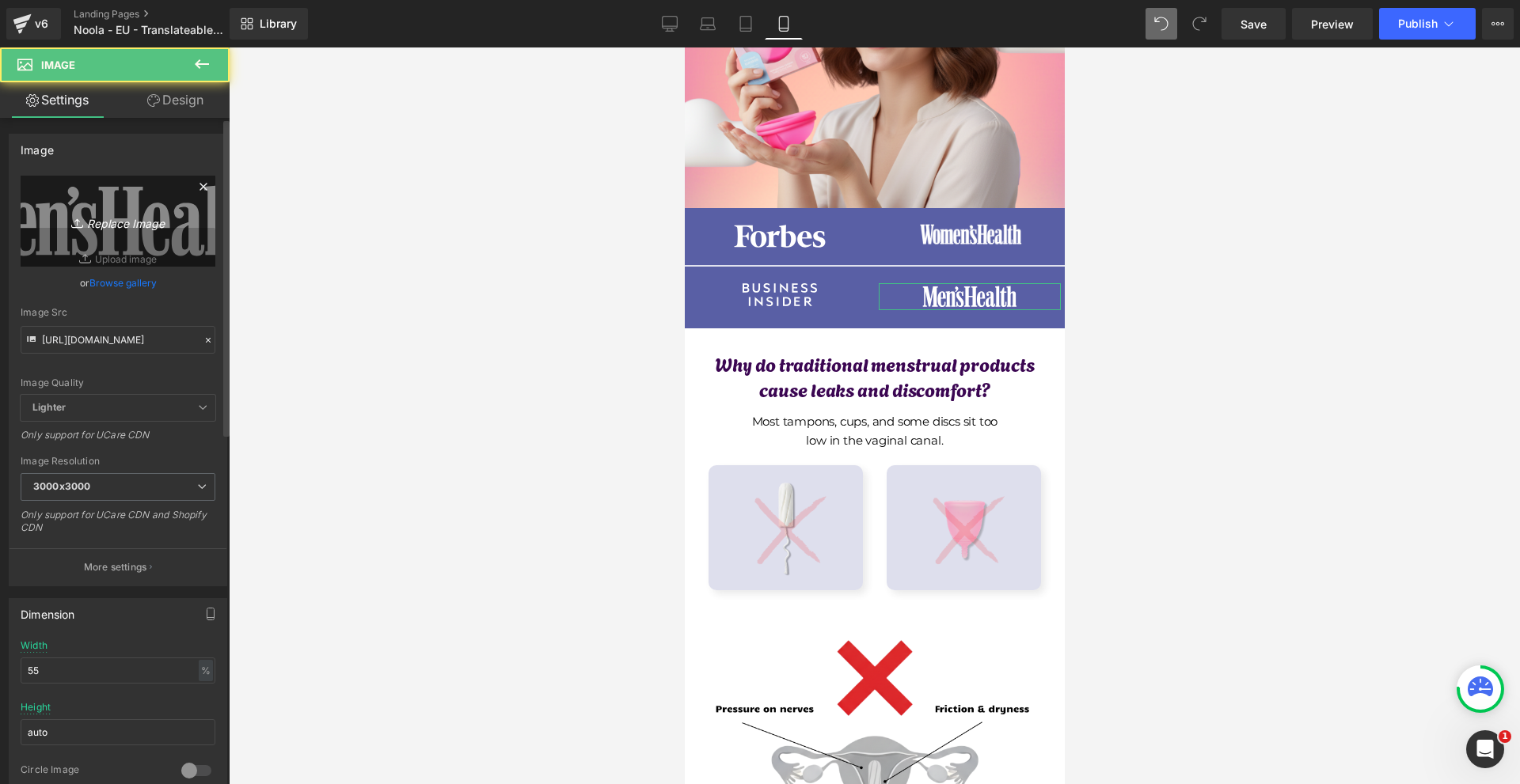
click at [118, 215] on icon "Replace Image" at bounding box center [118, 221] width 126 height 20
type input "C:\fakepath\Více než 10 000 šťastných žen! - 2025-09-09T081602.673.png"
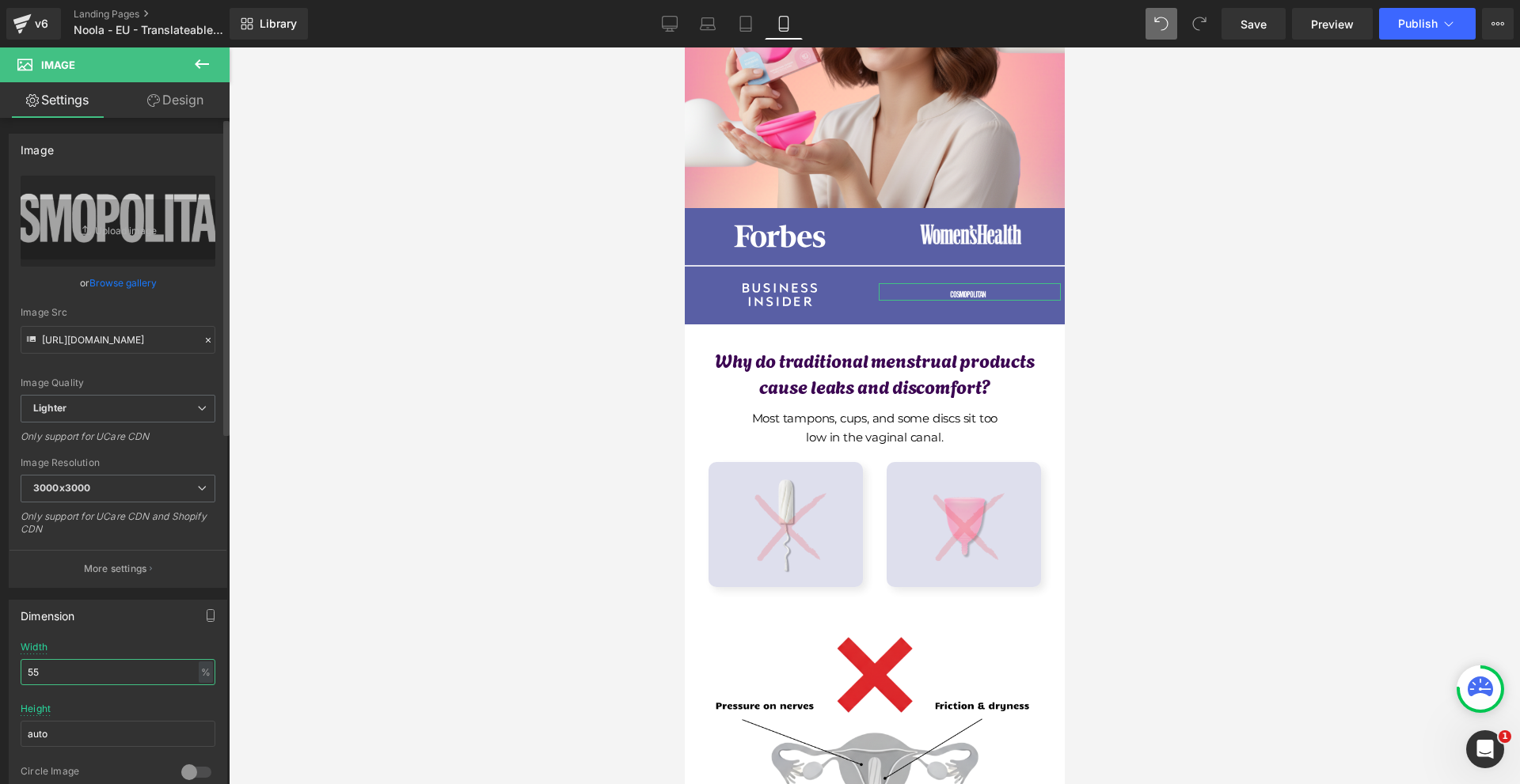
click at [106, 677] on input "55" at bounding box center [118, 673] width 195 height 26
click at [116, 663] on input "80" at bounding box center [118, 673] width 195 height 26
type input "100"
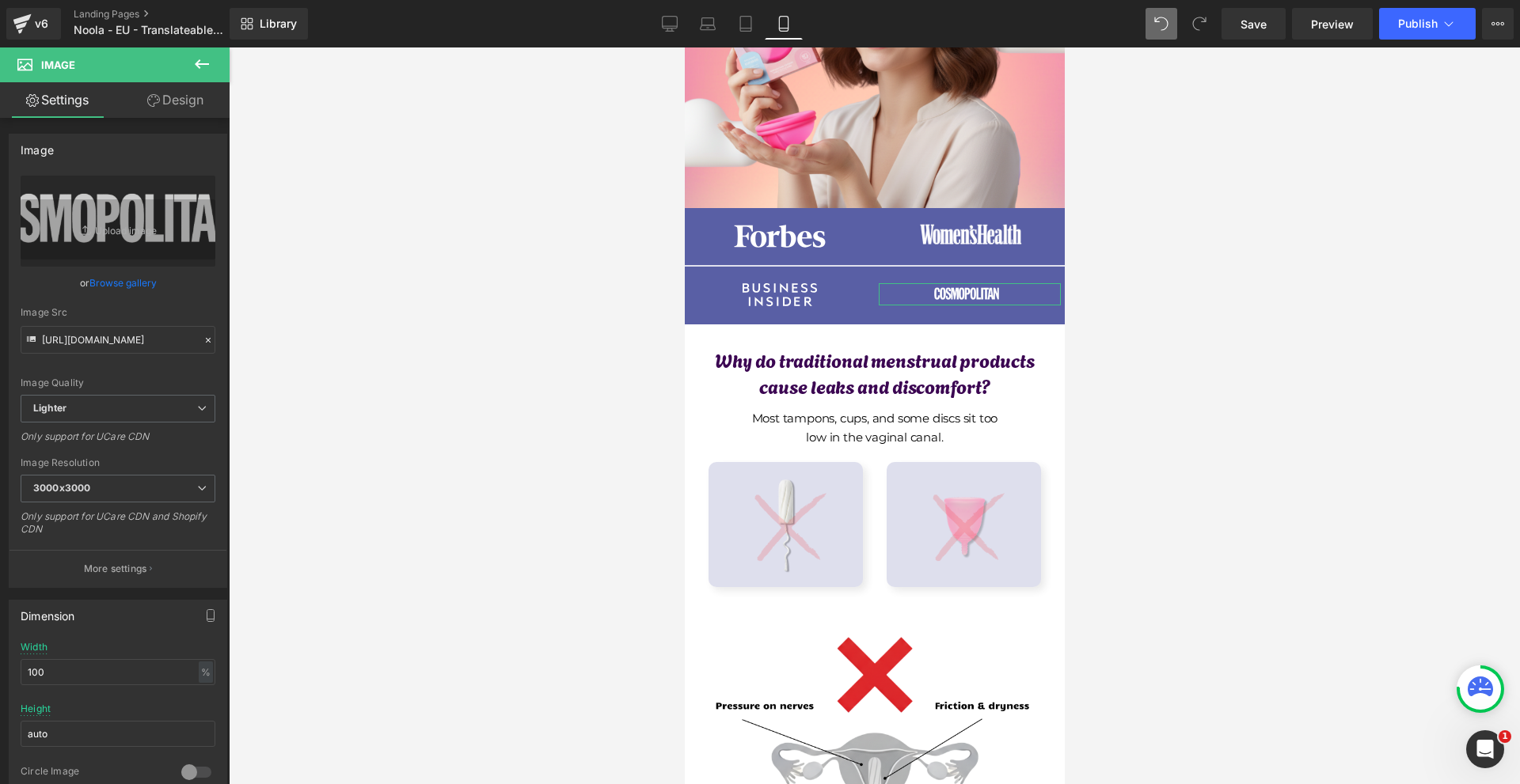
click at [180, 111] on link "Design" at bounding box center [175, 100] width 115 height 36
click at [0, 0] on div "Background" at bounding box center [0, 0] width 0 height 0
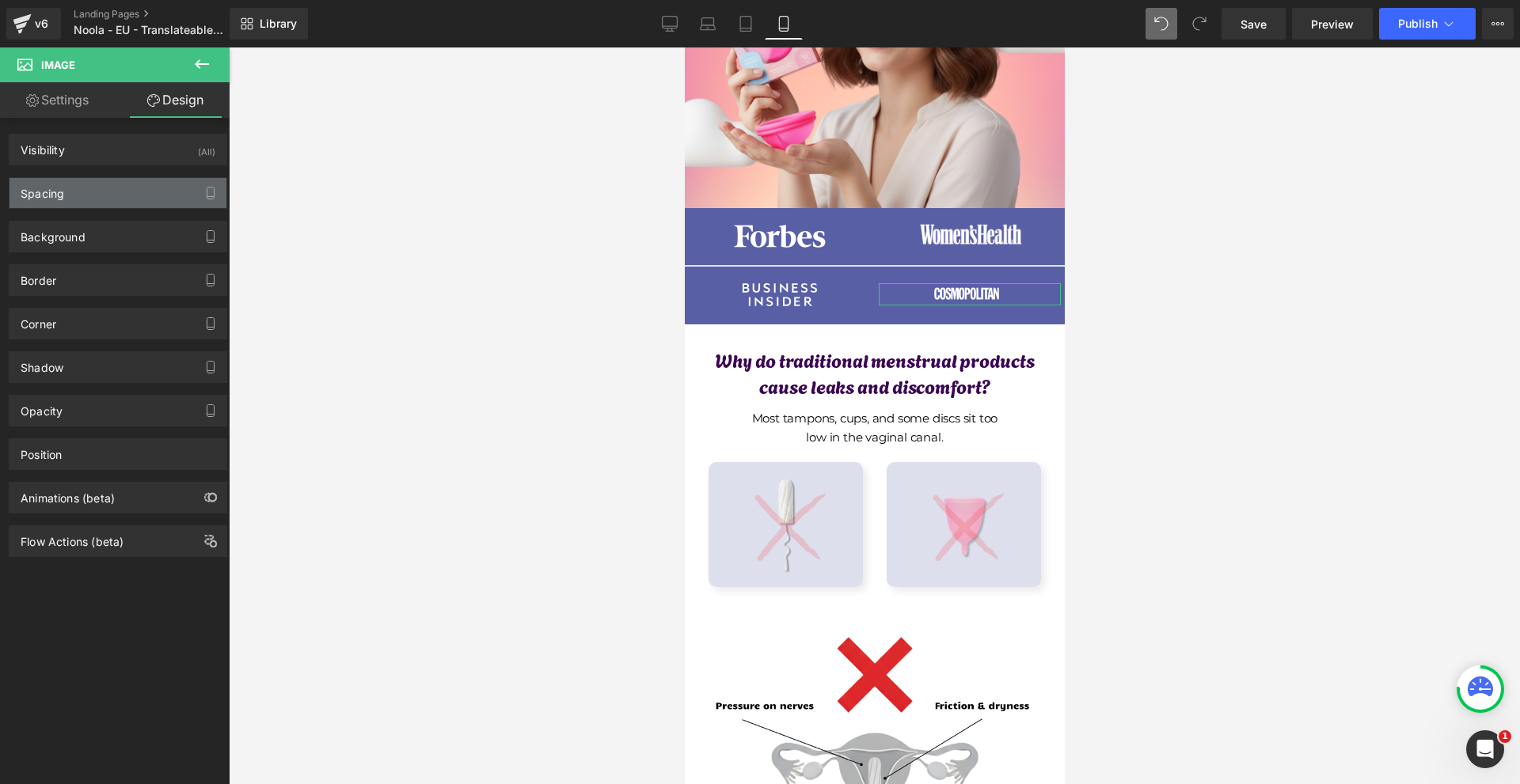
click at [104, 202] on div "Spacing" at bounding box center [118, 193] width 217 height 30
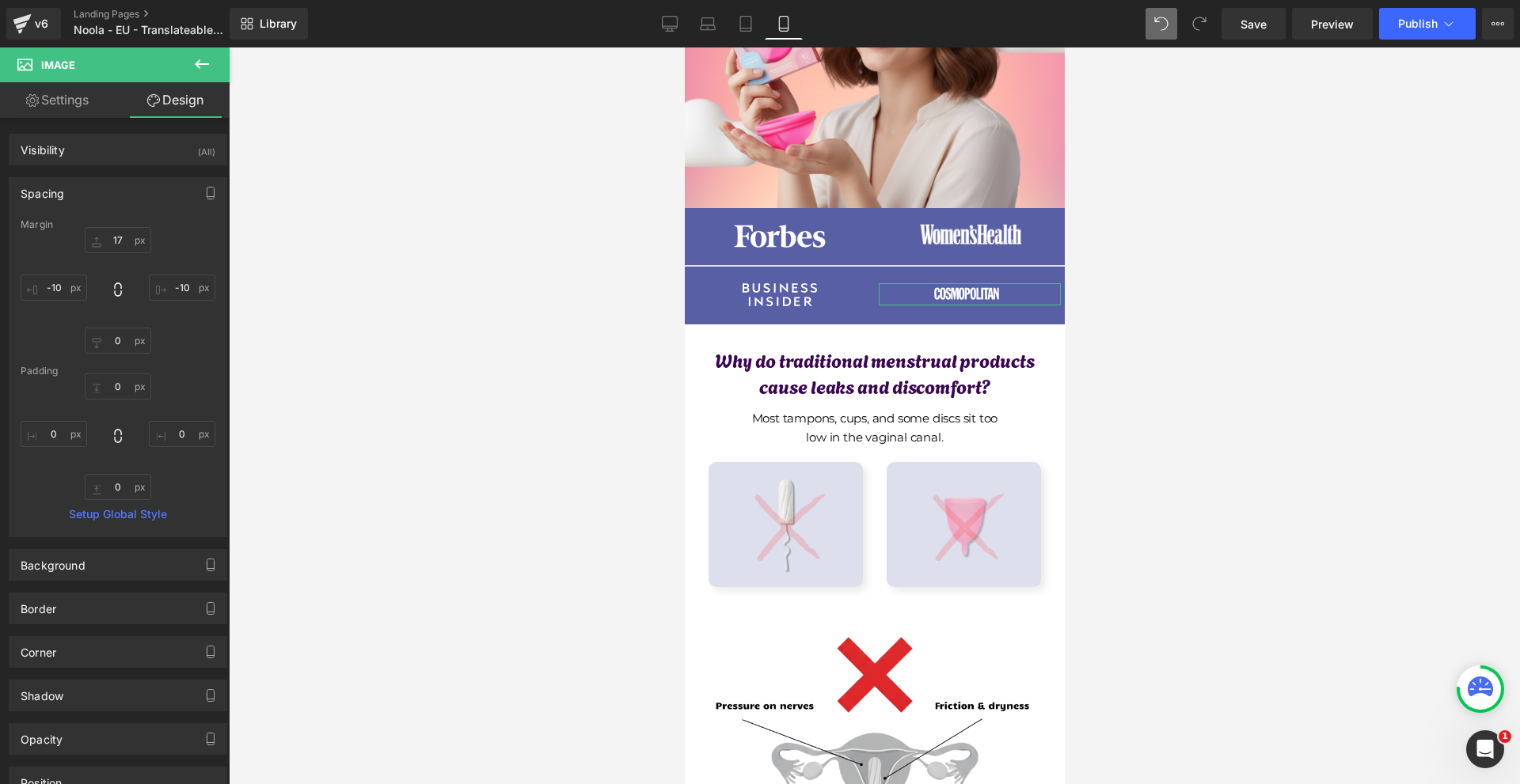
click at [87, 280] on div at bounding box center [118, 291] width 195 height 126
click at [84, 284] on input "text" at bounding box center [54, 288] width 67 height 26
type input "-40"
click at [173, 289] on input "text" at bounding box center [182, 288] width 67 height 26
type input "-40"
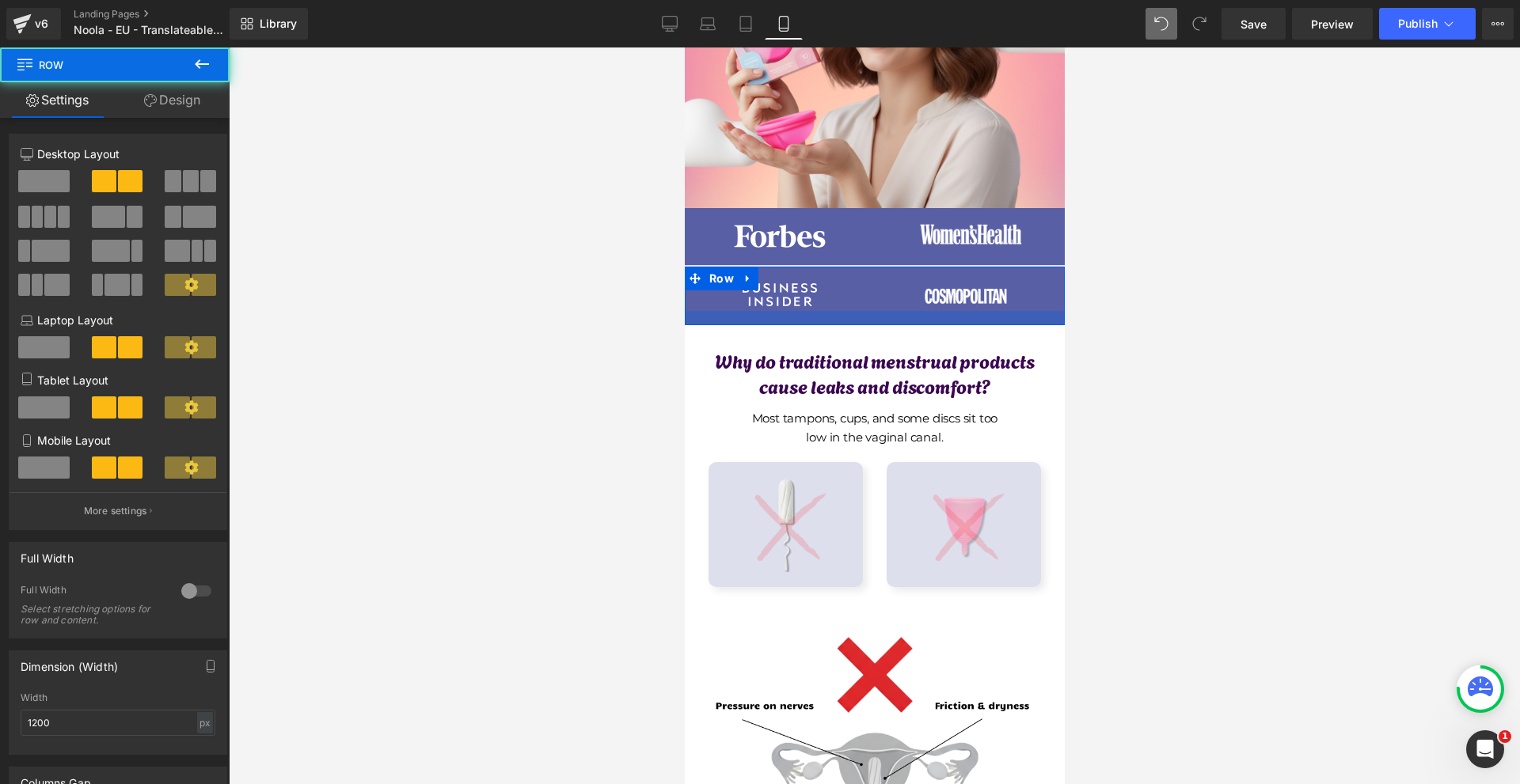
click at [975, 320] on div at bounding box center [874, 318] width 380 height 14
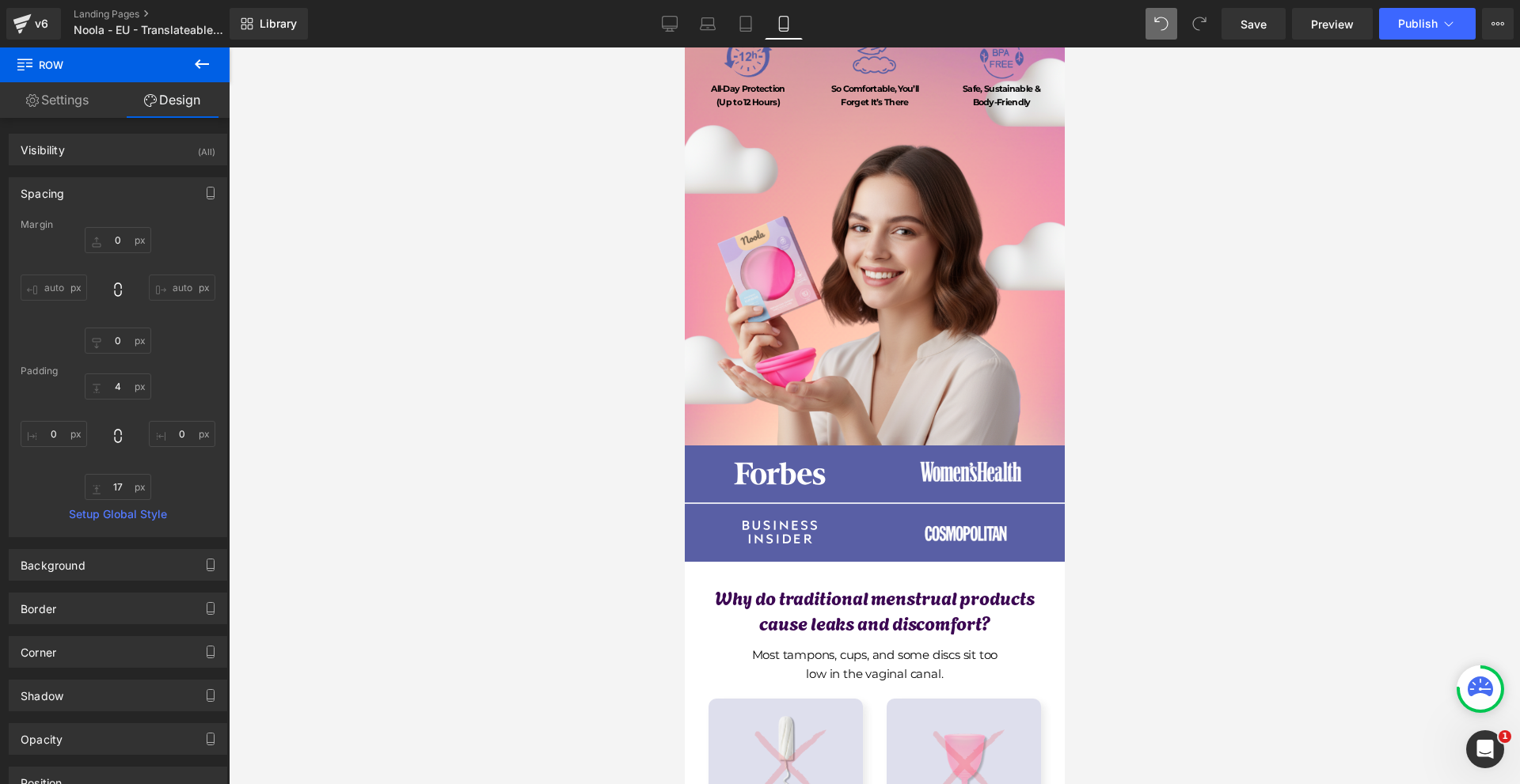
scroll to position [237, 0]
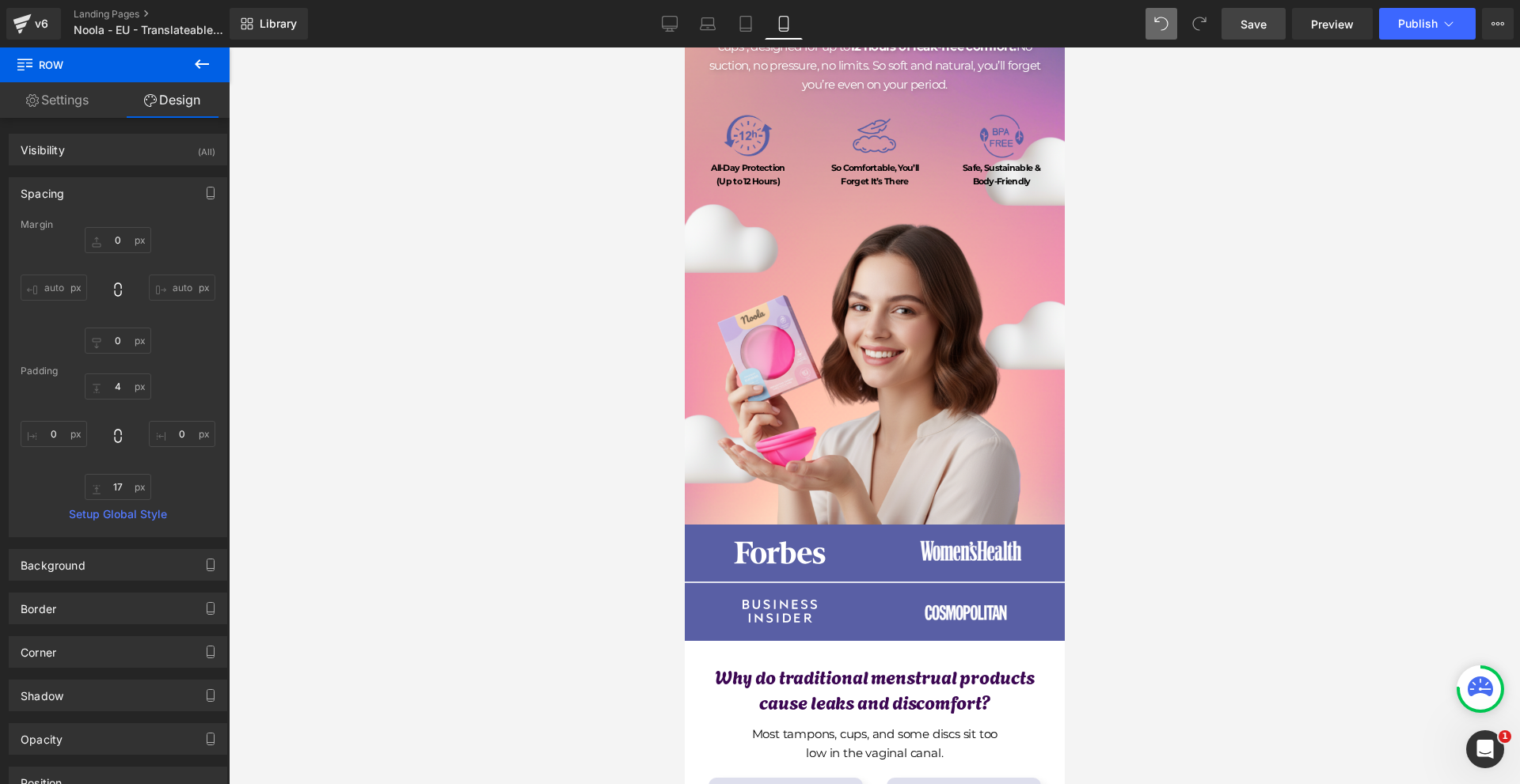
click at [1251, 25] on span "Save" at bounding box center [1253, 24] width 26 height 17
click at [767, 614] on span "Image" at bounding box center [776, 612] width 34 height 19
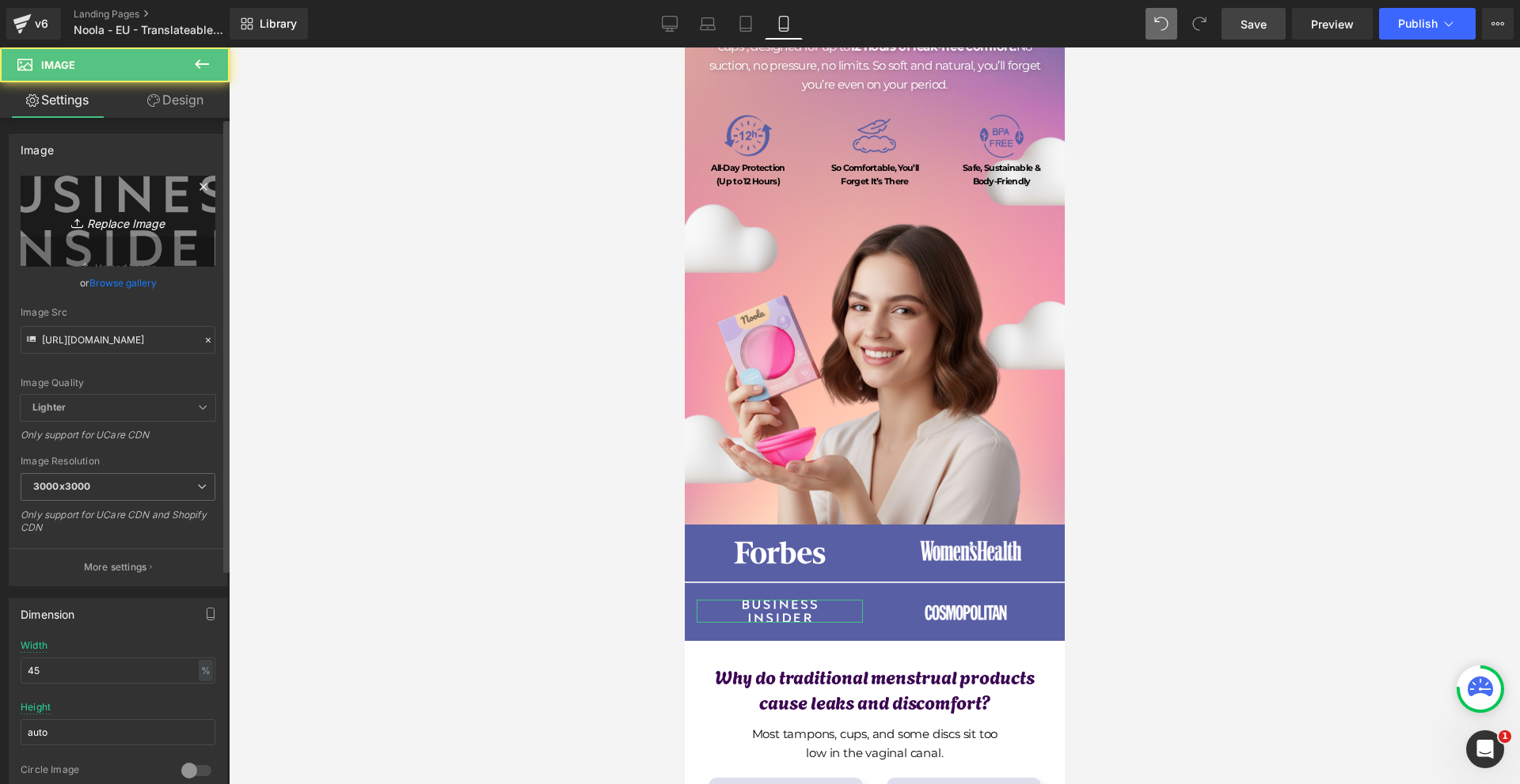
click at [86, 219] on icon "Replace Image" at bounding box center [118, 221] width 126 height 20
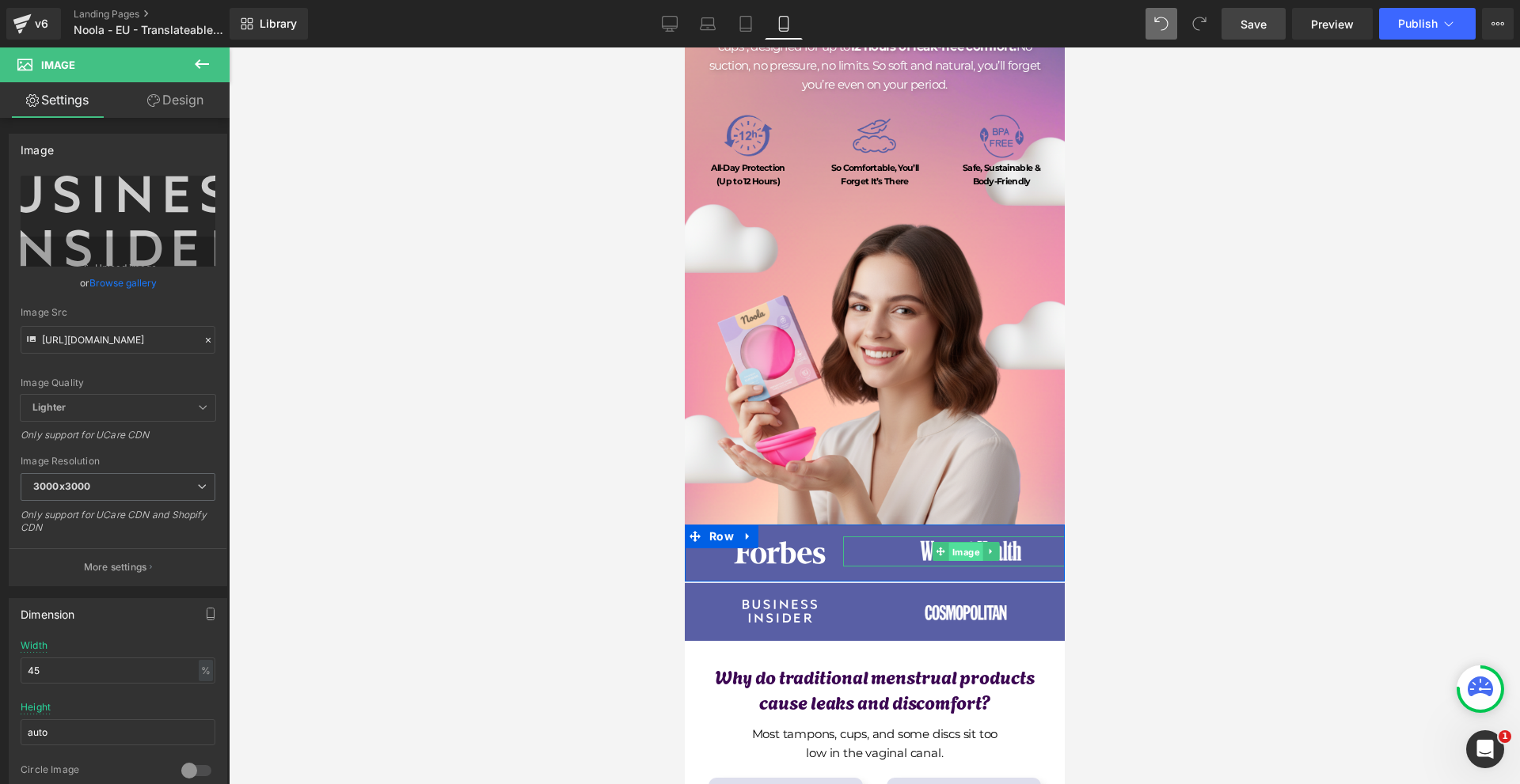
click at [955, 550] on span "Image" at bounding box center [965, 552] width 34 height 19
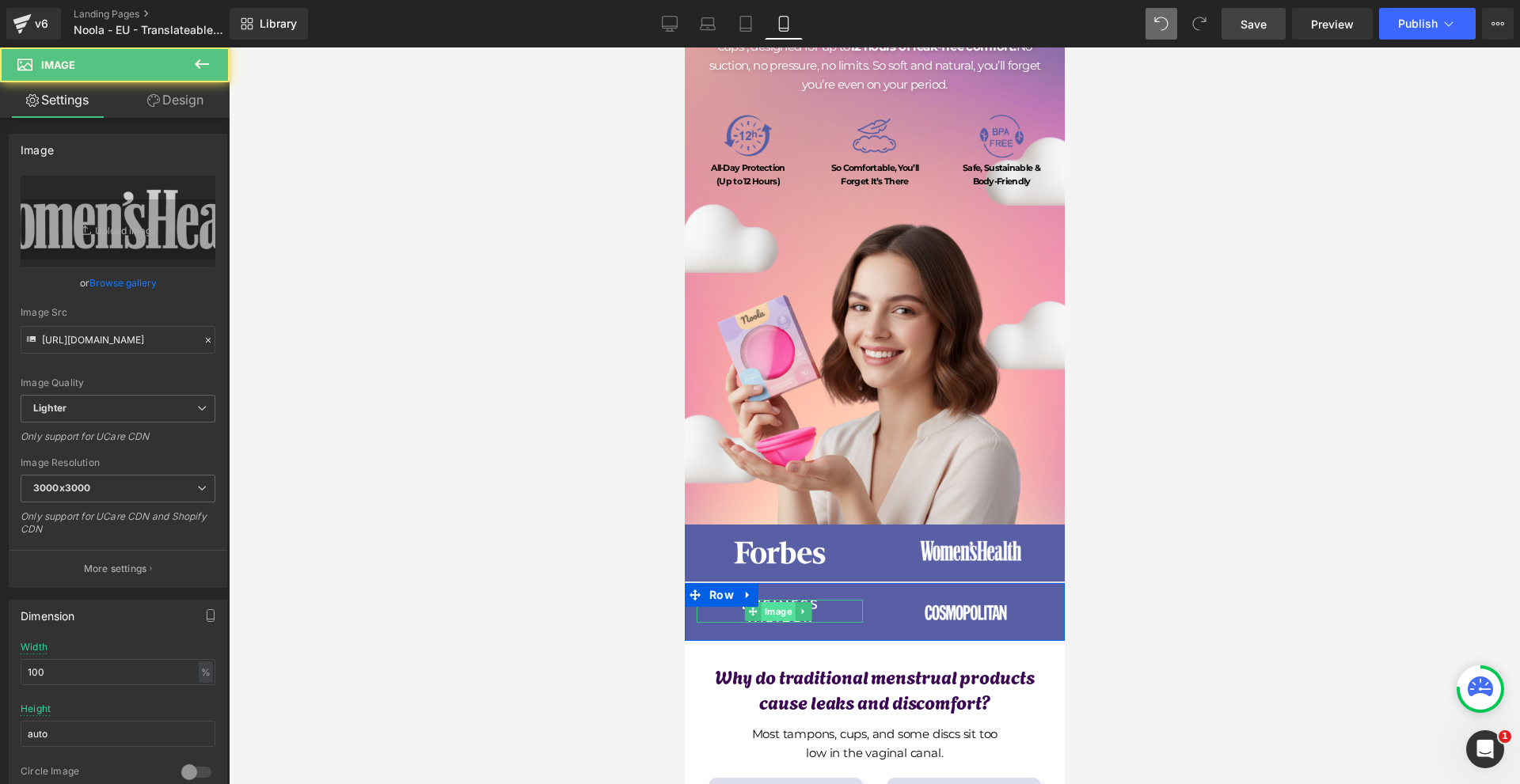
click at [770, 605] on span "Image" at bounding box center [776, 612] width 34 height 19
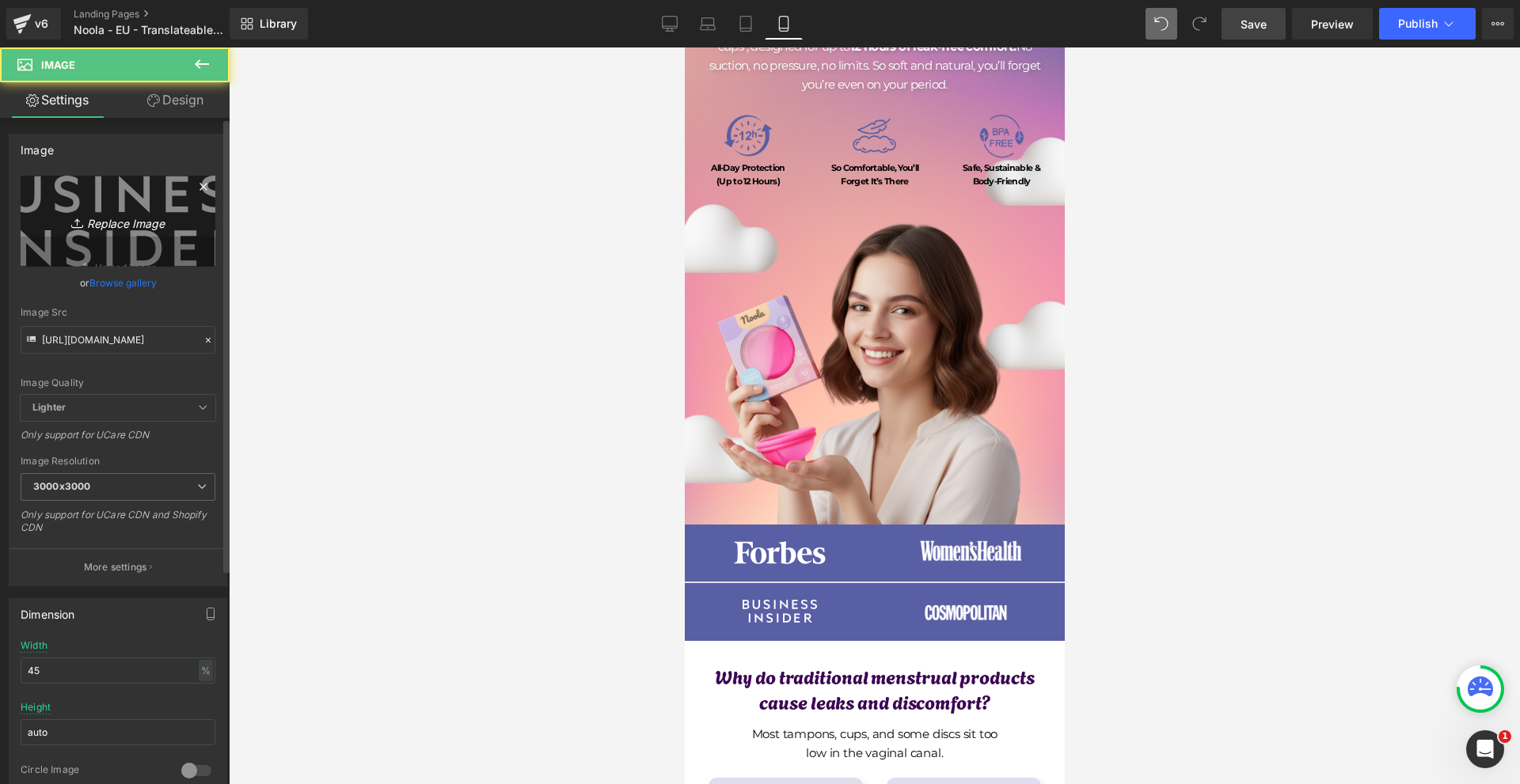
click at [134, 212] on icon "Replace Image" at bounding box center [118, 221] width 126 height 20
type input "C:\fakepath\Více než 10 000 šťastných žen! - 2025-09-09T081700.627.png"
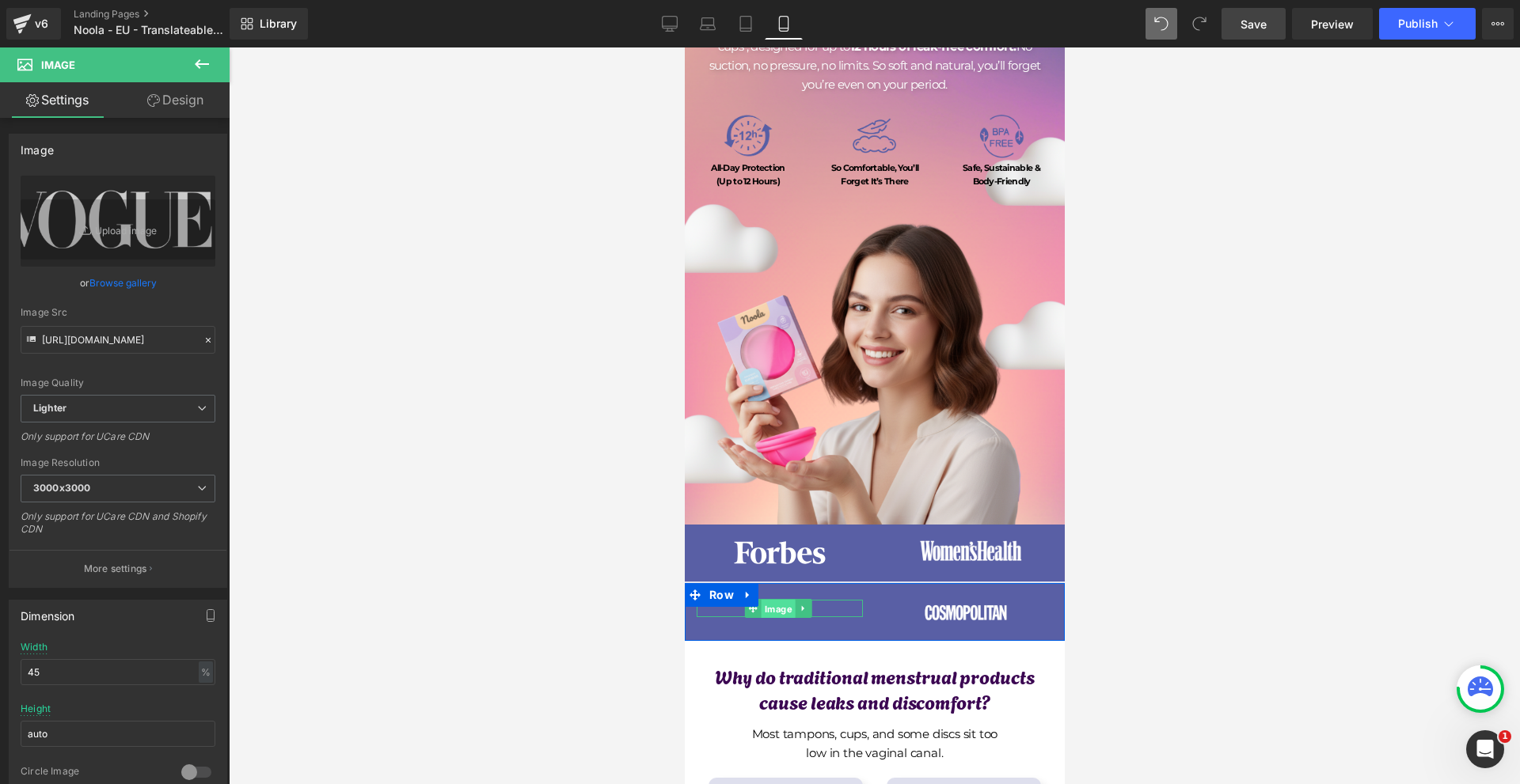
click at [768, 604] on span "Image" at bounding box center [776, 609] width 34 height 19
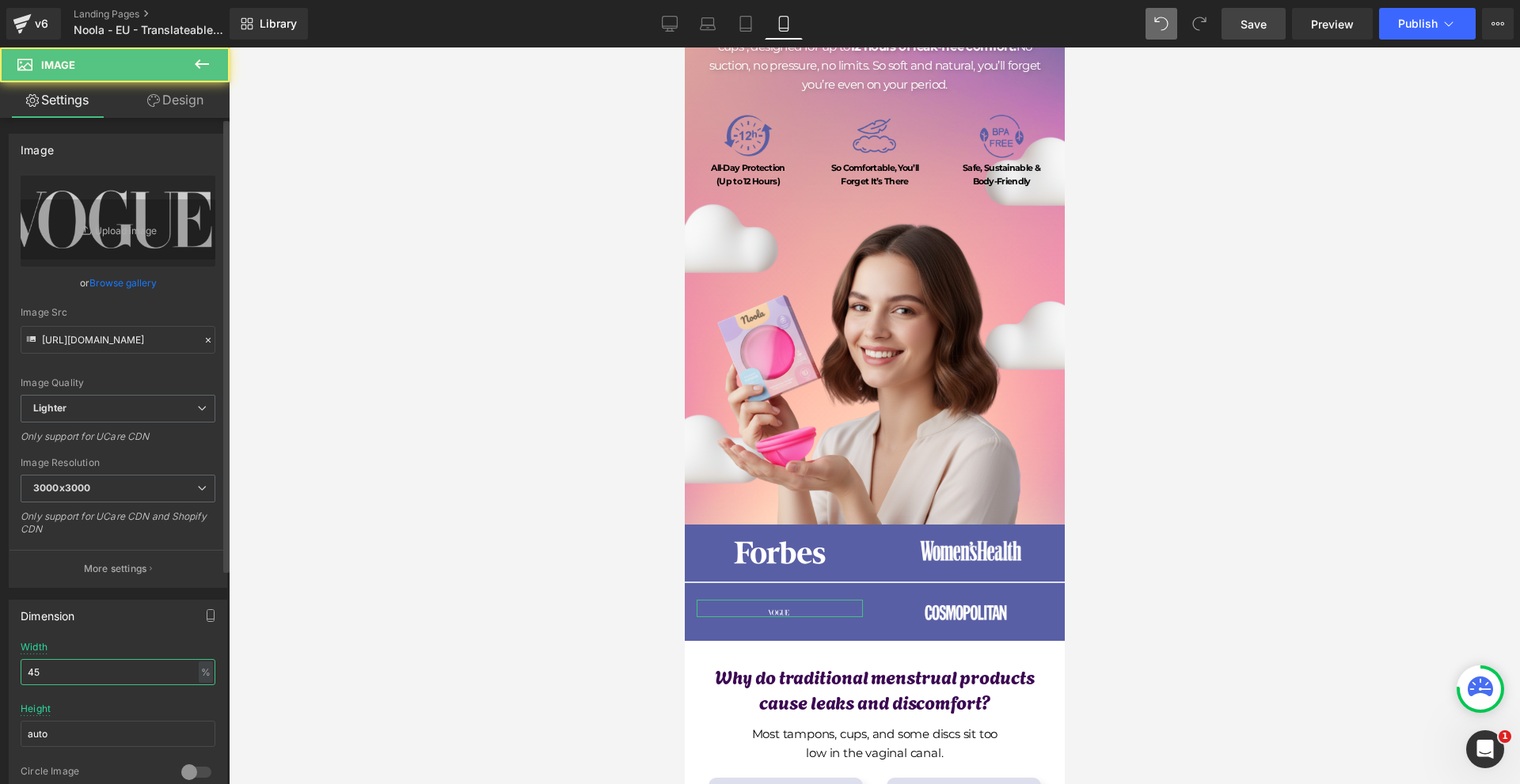
click at [102, 673] on input "45" at bounding box center [118, 673] width 195 height 26
type input "100"
click at [197, 116] on link "Design" at bounding box center [175, 100] width 115 height 36
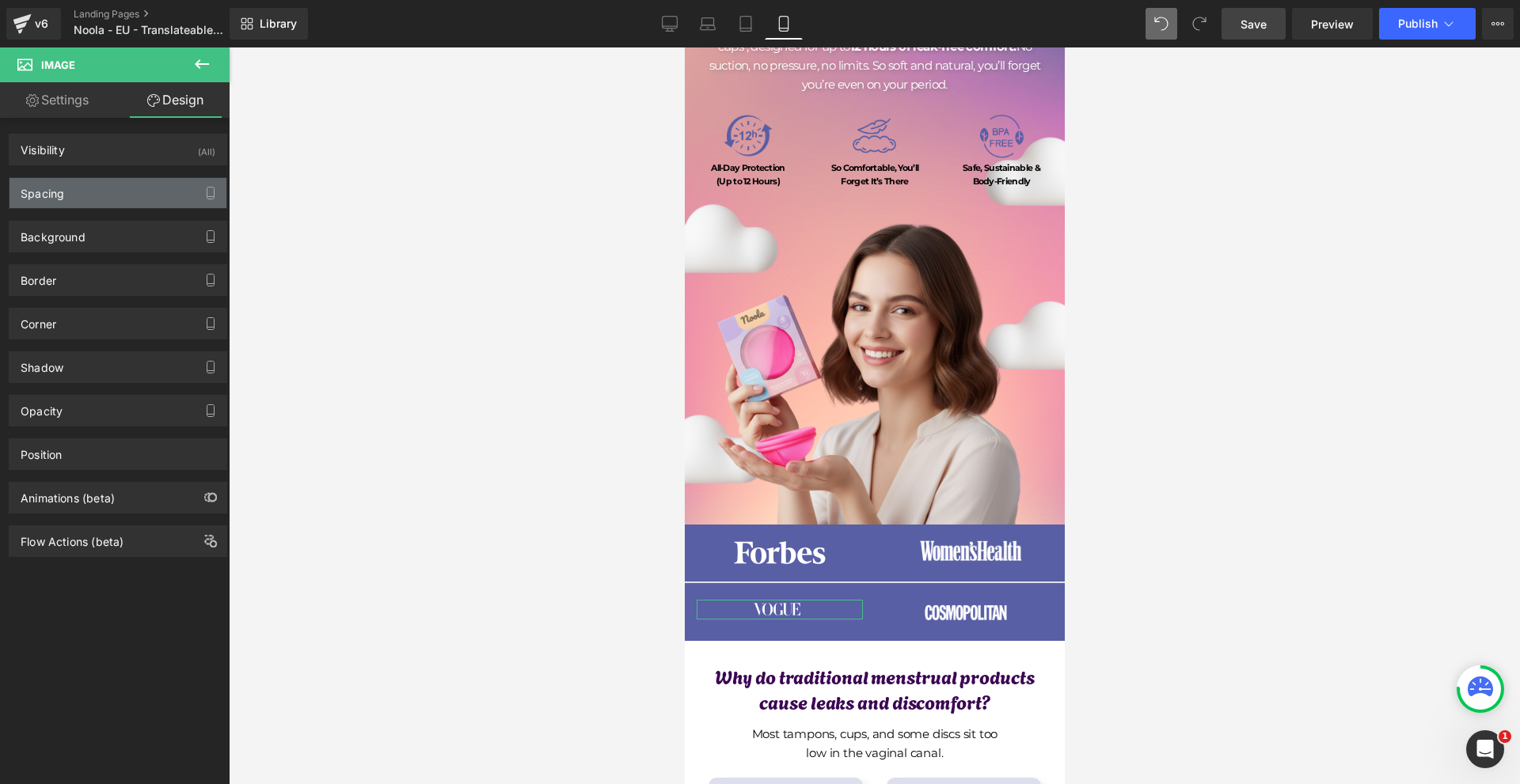
click at [66, 199] on div "Spacing" at bounding box center [118, 193] width 217 height 30
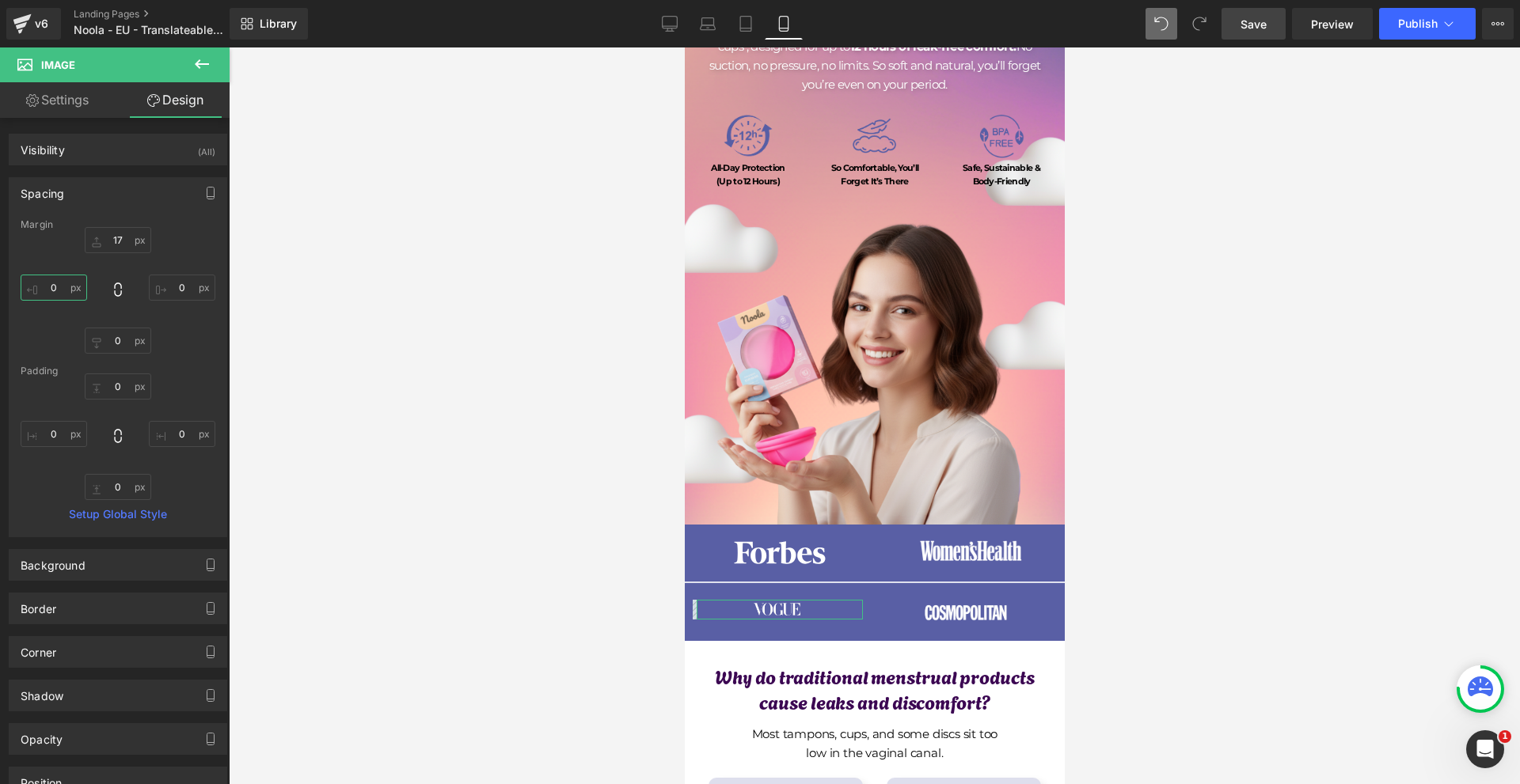
click at [76, 290] on input "text" at bounding box center [54, 288] width 67 height 26
type input "-70"
click at [186, 295] on input "text" at bounding box center [182, 288] width 67 height 26
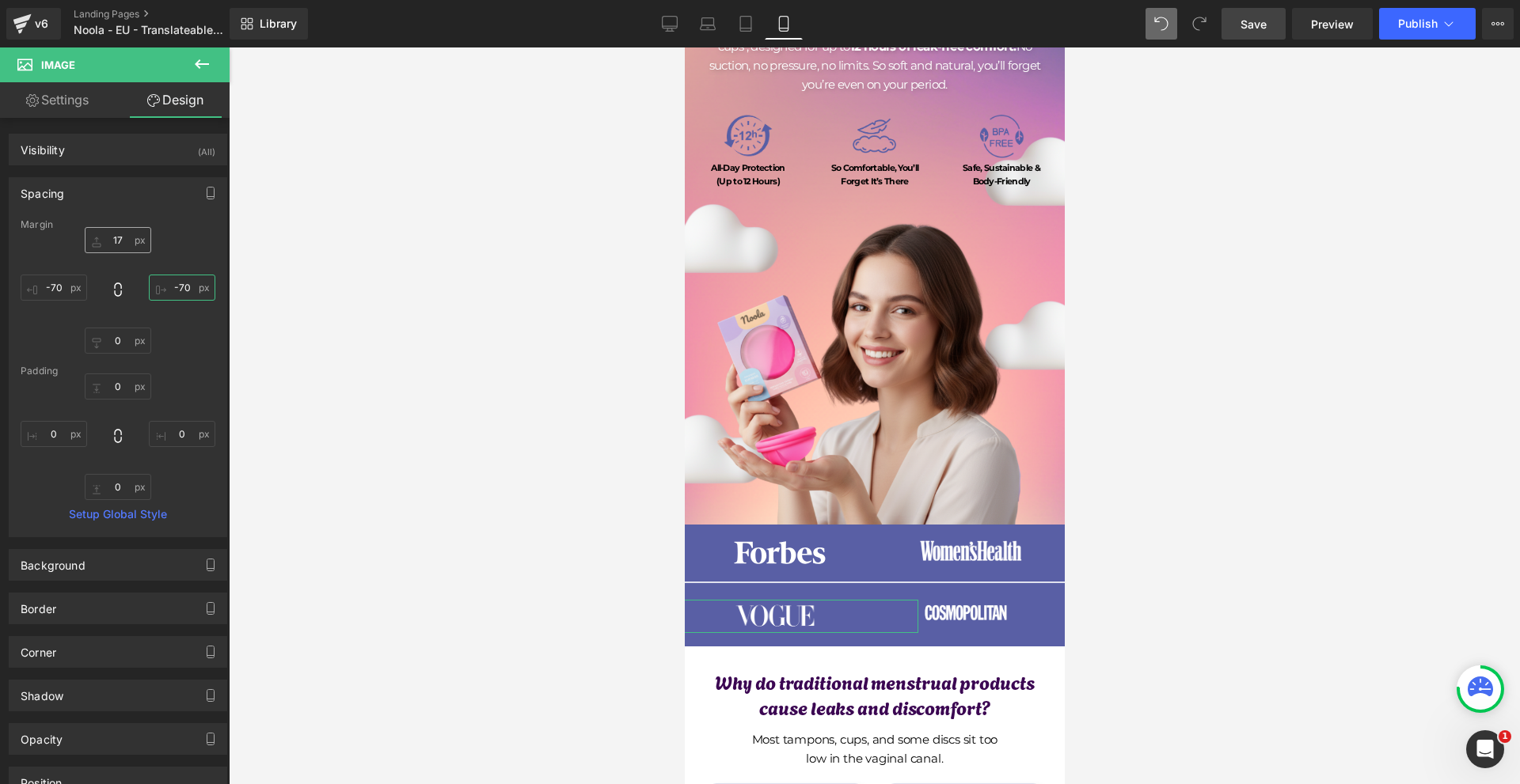
type input "-70"
click at [126, 248] on input "text" at bounding box center [118, 241] width 67 height 26
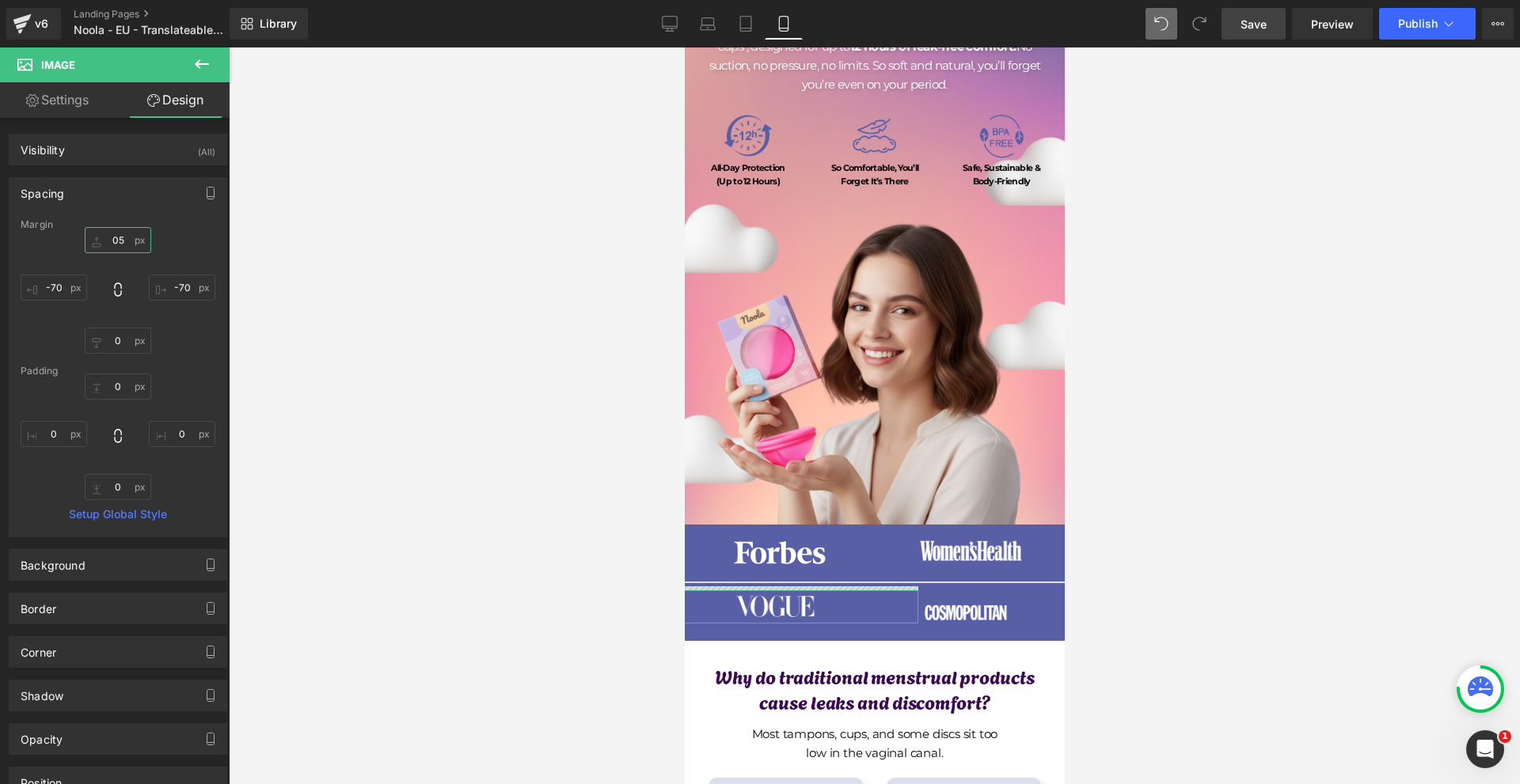
click at [127, 248] on input "05" at bounding box center [118, 241] width 67 height 26
click at [127, 248] on input "7" at bounding box center [118, 241] width 67 height 26
type input "8"
click at [127, 248] on input "8" at bounding box center [118, 241] width 67 height 26
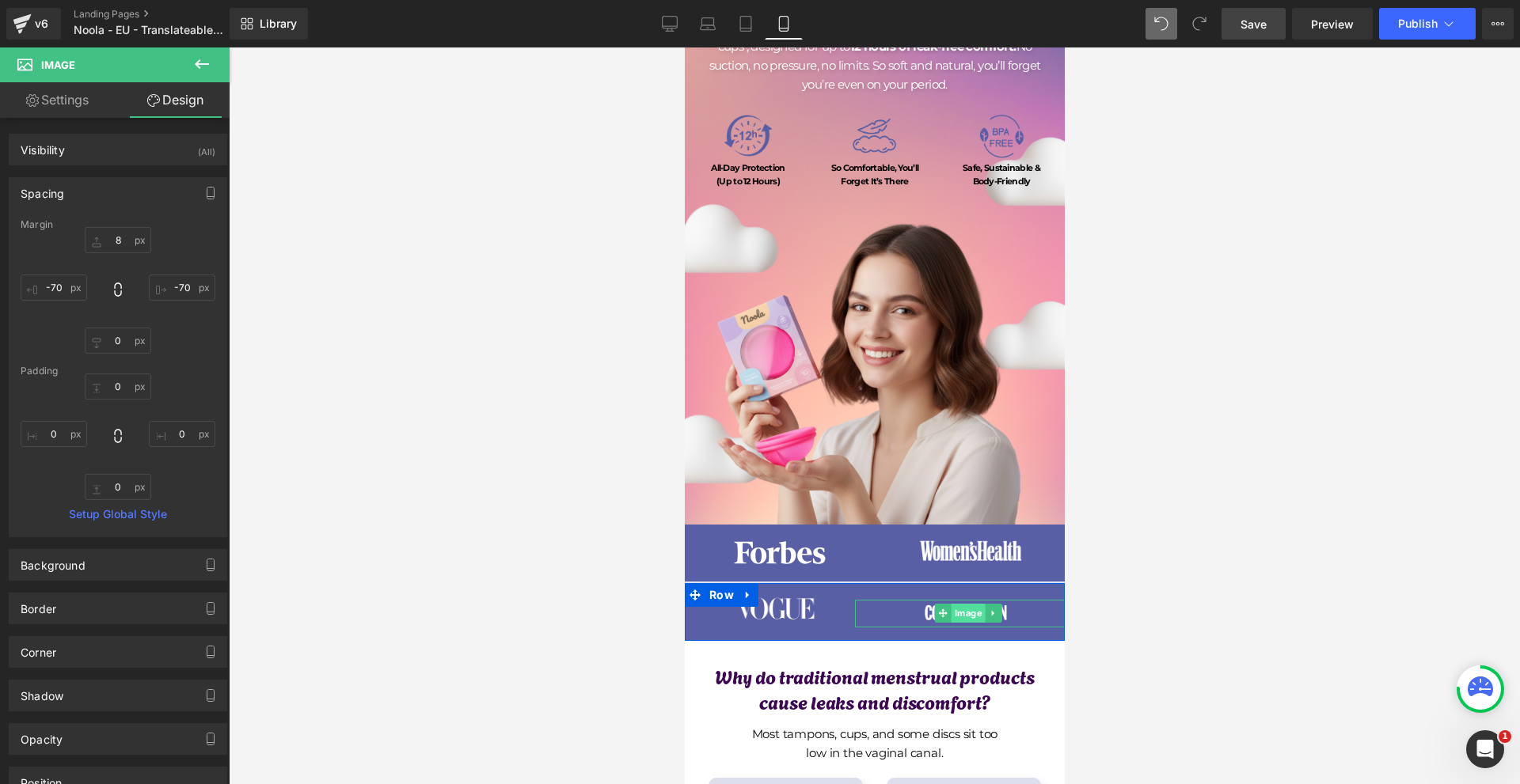
click at [951, 608] on span "Image" at bounding box center [967, 614] width 34 height 19
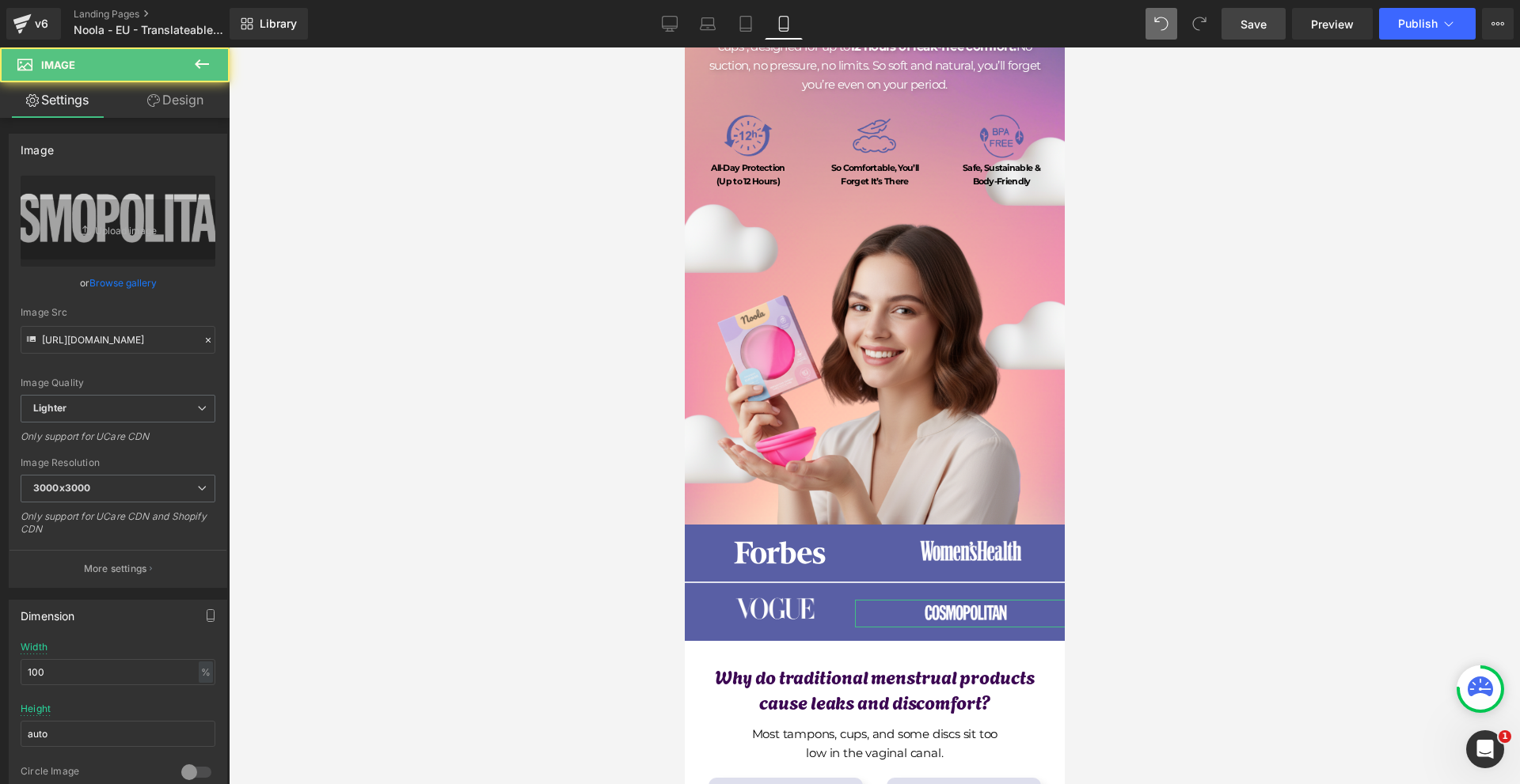
click at [177, 99] on link "Design" at bounding box center [175, 100] width 115 height 36
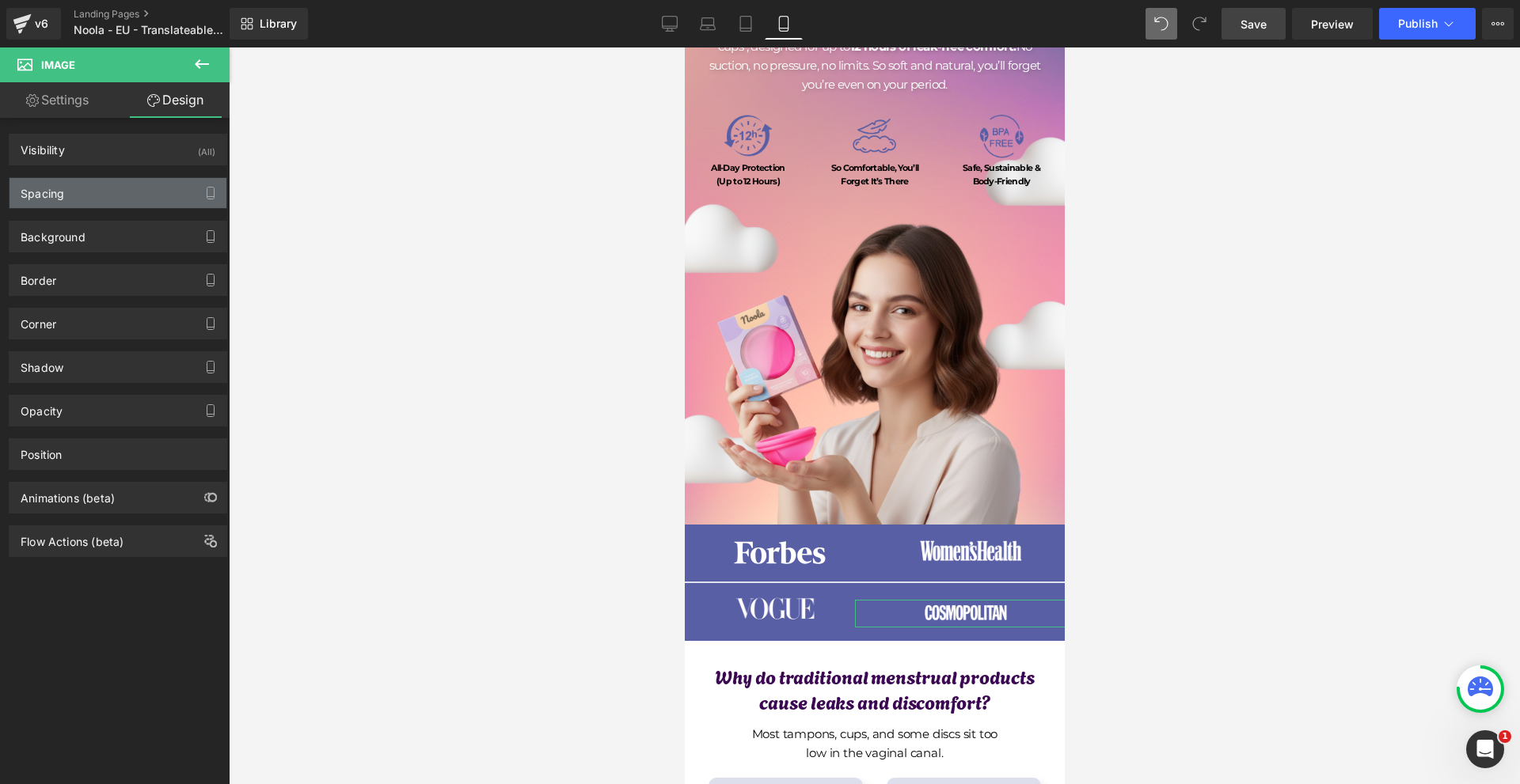
click at [97, 191] on div "Spacing" at bounding box center [118, 193] width 217 height 30
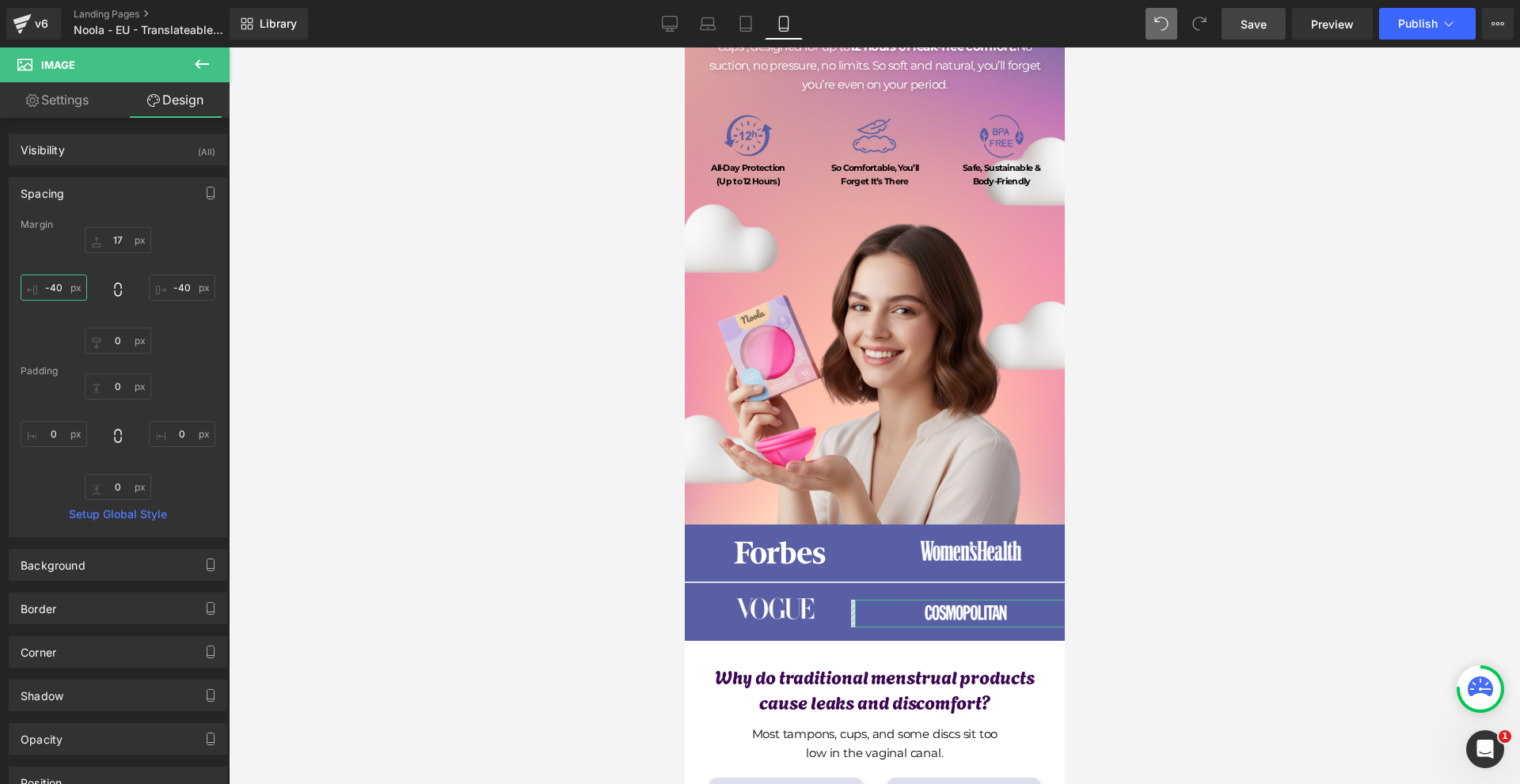
click at [86, 281] on input "text" at bounding box center [54, 288] width 67 height 26
type input "-40"
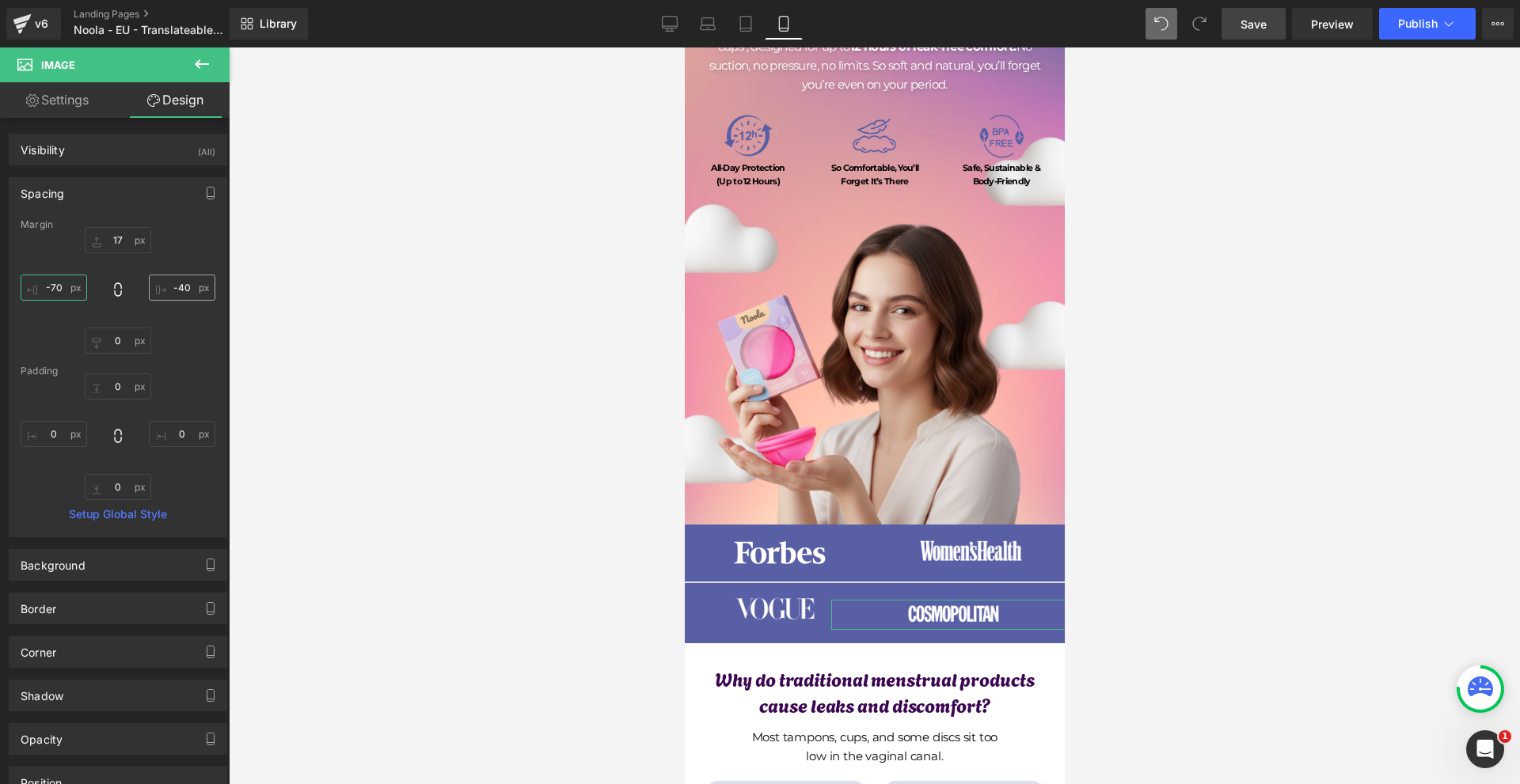
type input "-70"
click at [172, 285] on input "text" at bounding box center [182, 288] width 67 height 26
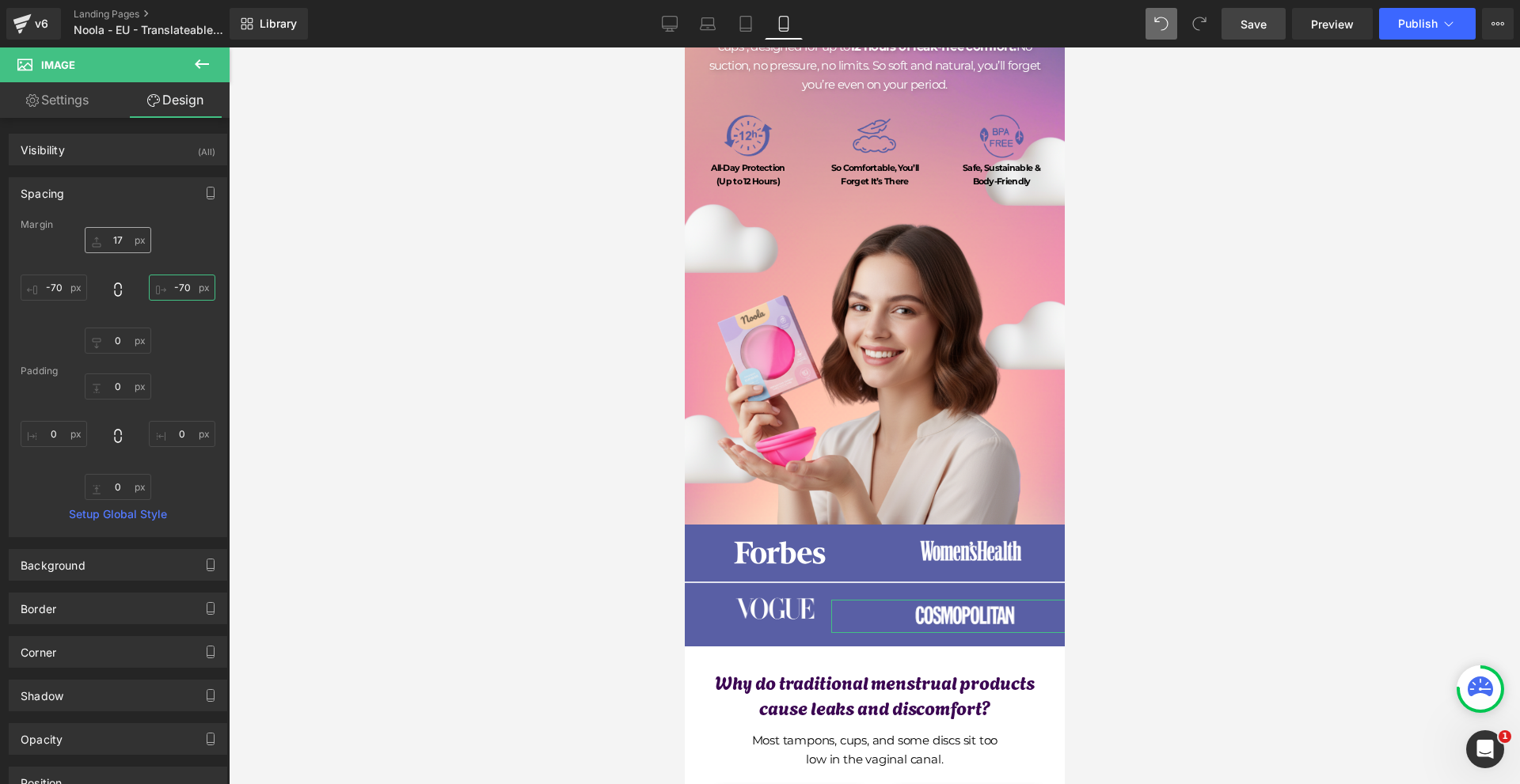
type input "-70"
click at [126, 248] on input "text" at bounding box center [118, 241] width 67 height 26
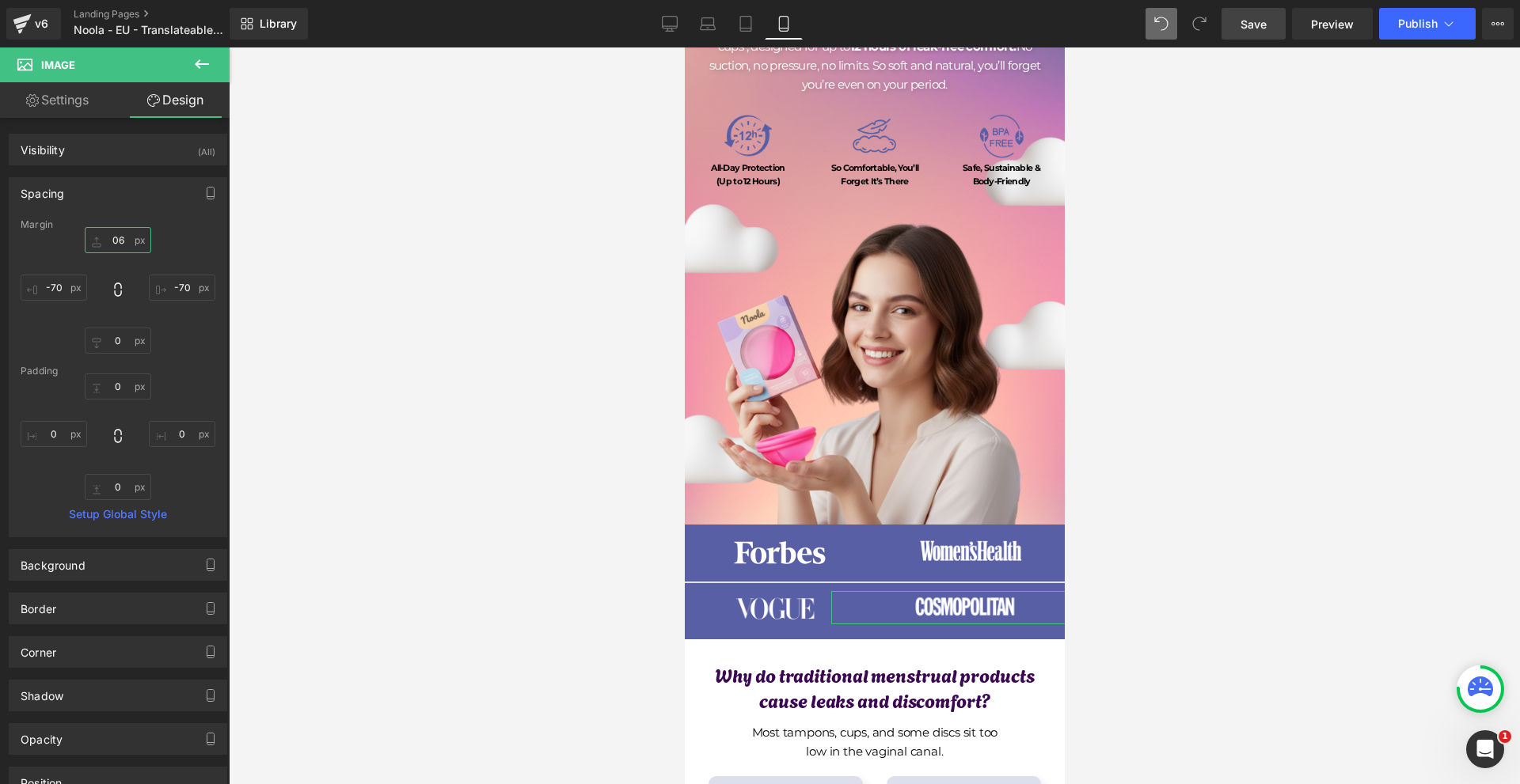
click at [119, 248] on input "06" at bounding box center [118, 241] width 67 height 26
click at [119, 248] on input "7" at bounding box center [118, 241] width 67 height 26
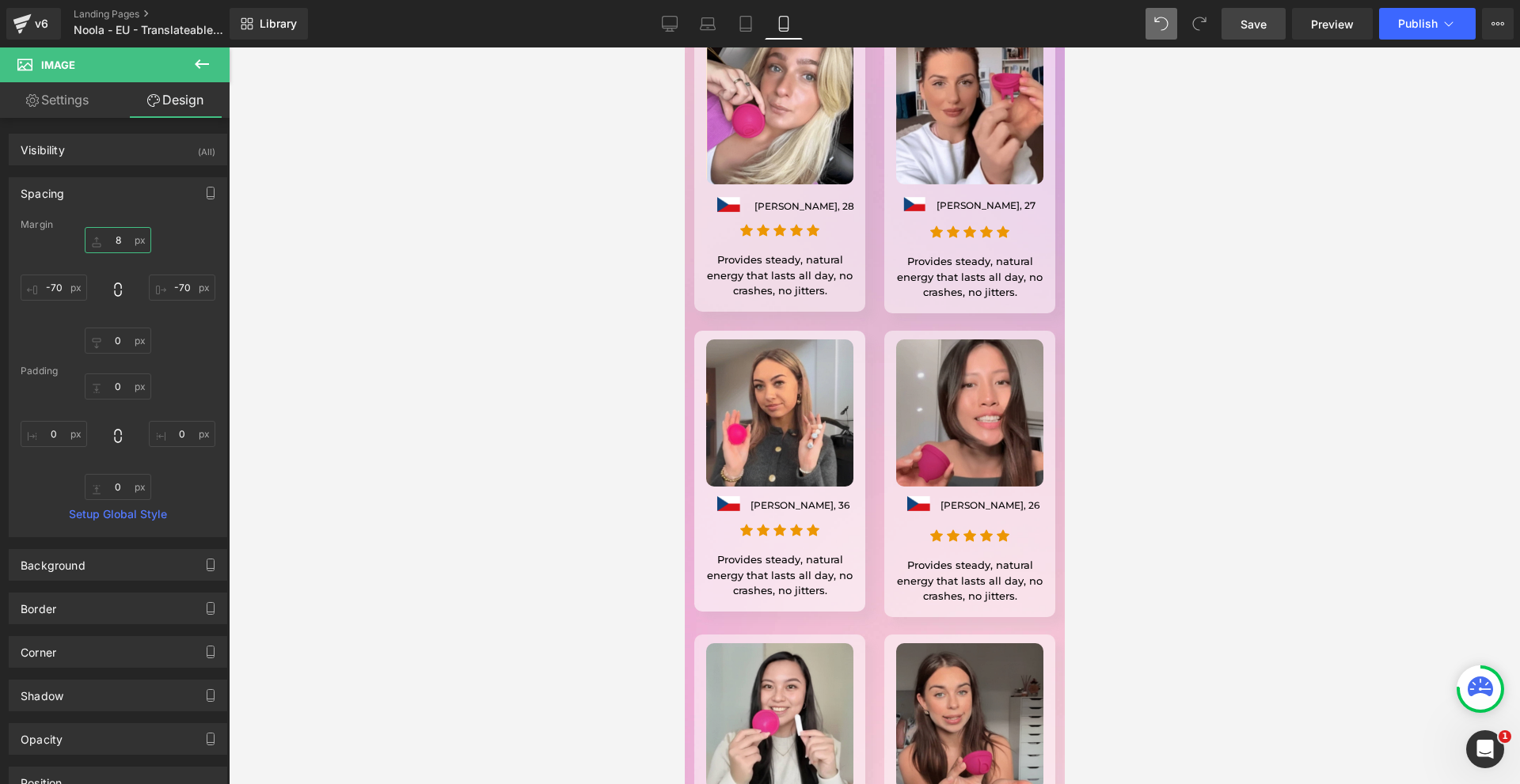
scroll to position [13215, 0]
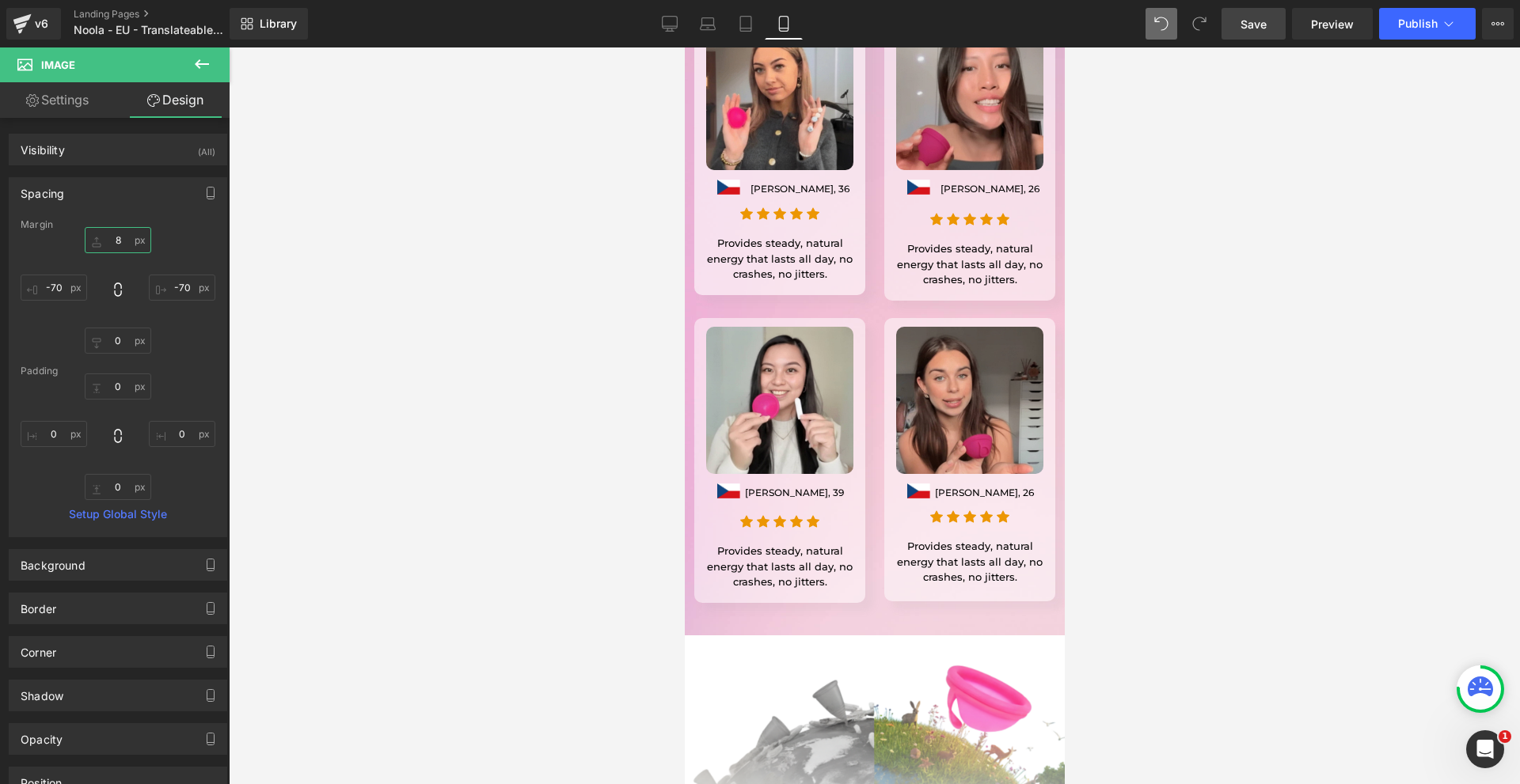
type input "8"
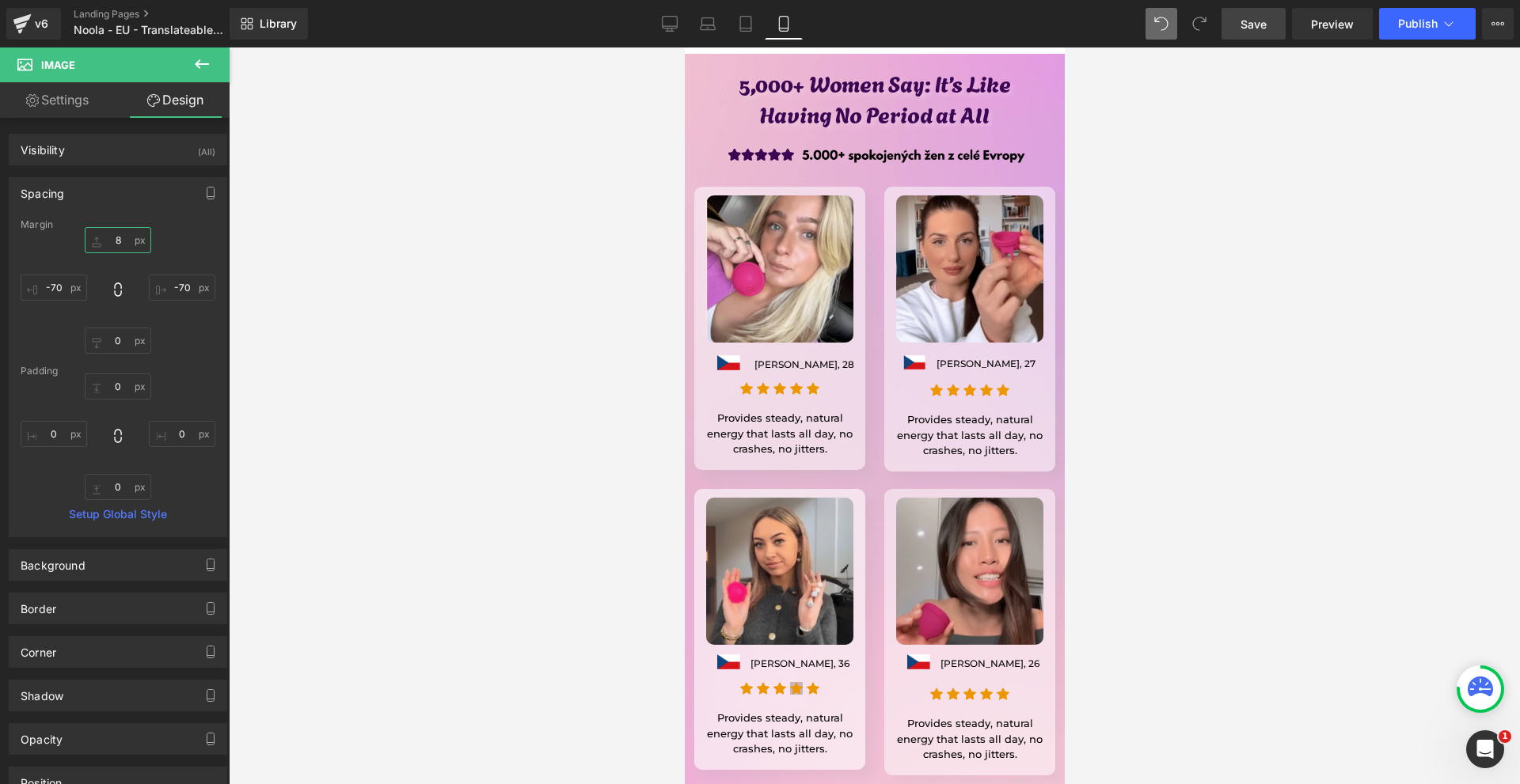
scroll to position [12661, 0]
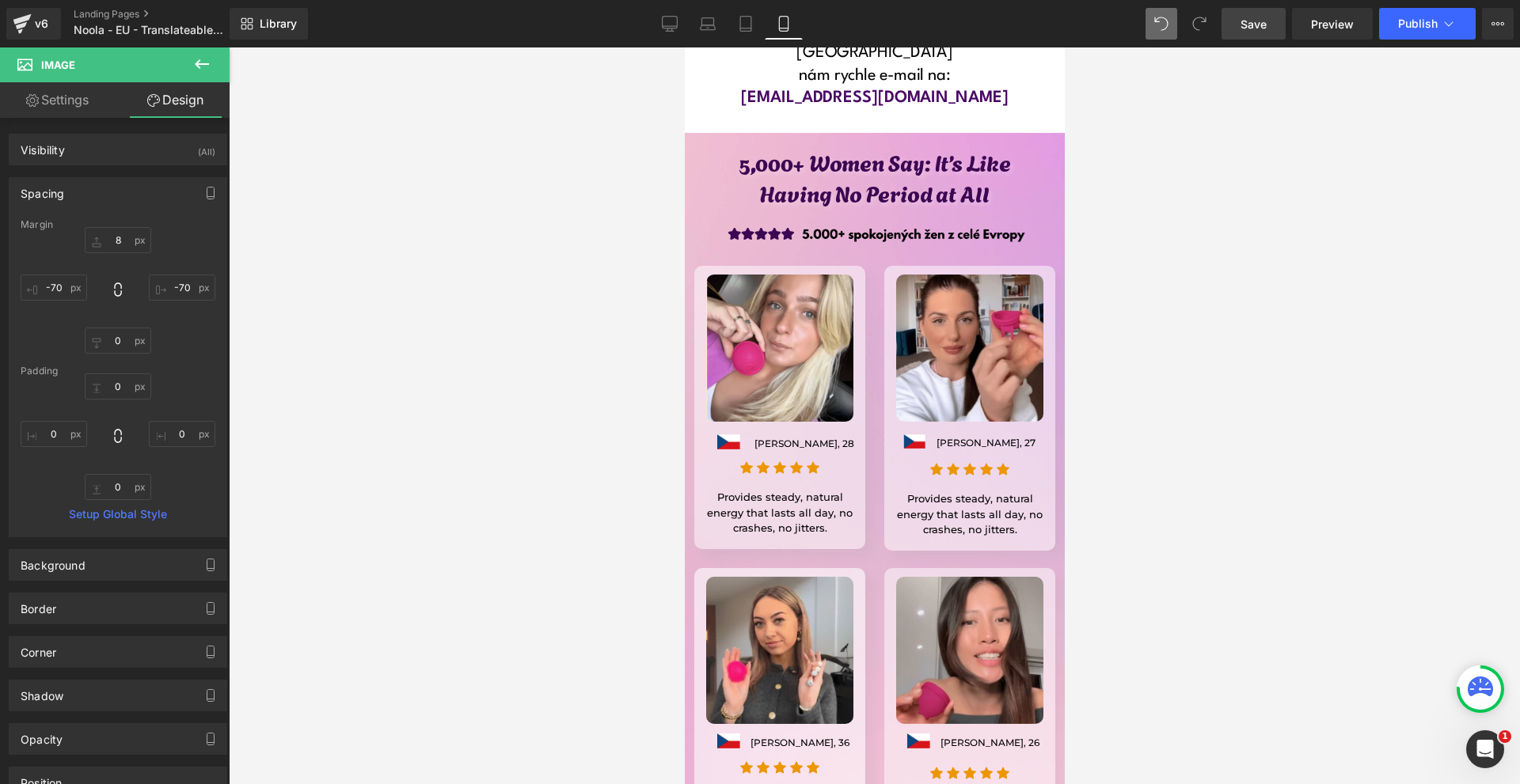
click at [684, 47] on div at bounding box center [684, 47] width 0 height 0
click at [705, 490] on p "Provides steady, natural energy that lasts all day, no crashes, no jitters." at bounding box center [779, 513] width 148 height 47
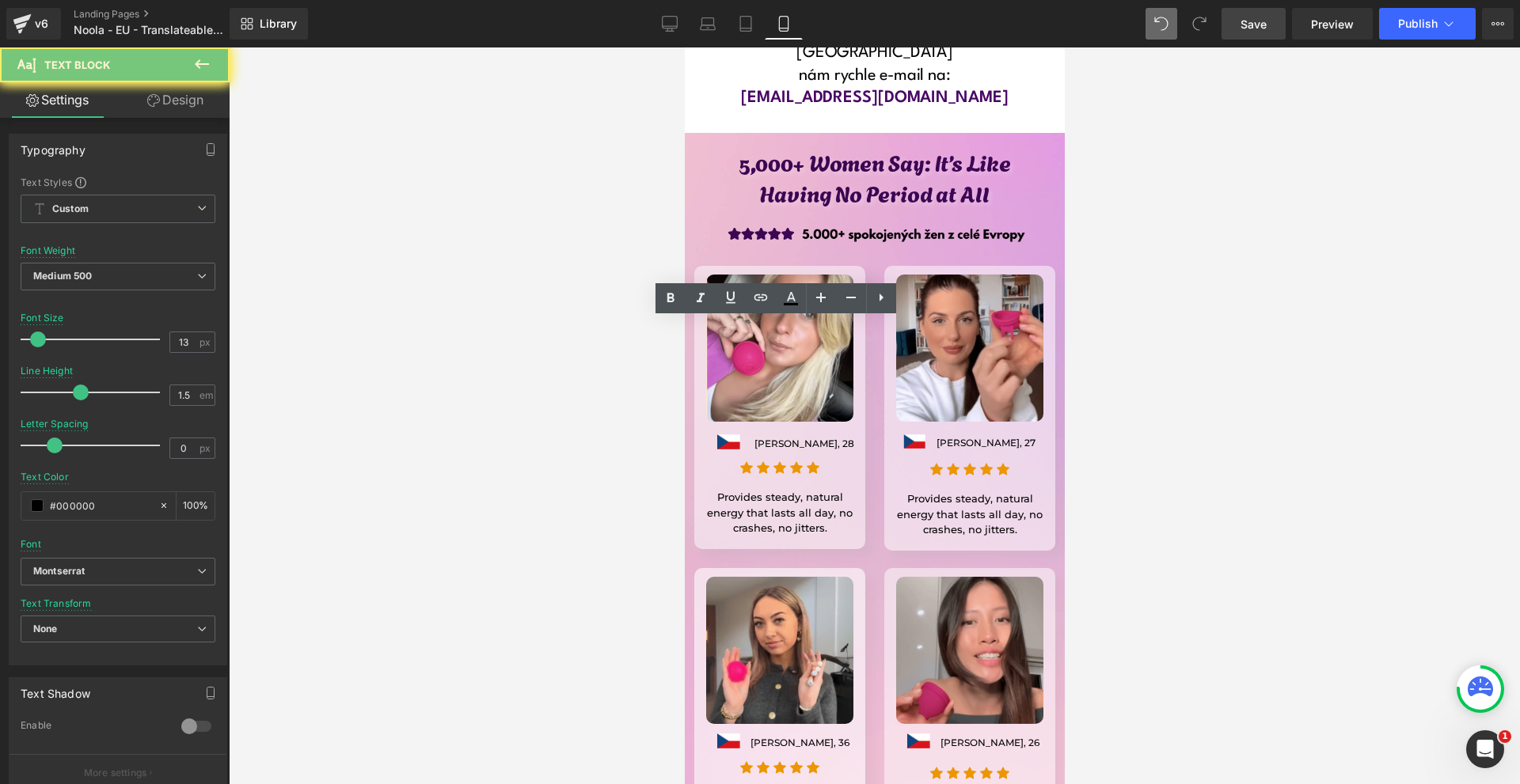
click at [705, 490] on p "Provides steady, natural energy that lasts all day, no crashes, no jitters." at bounding box center [779, 513] width 148 height 47
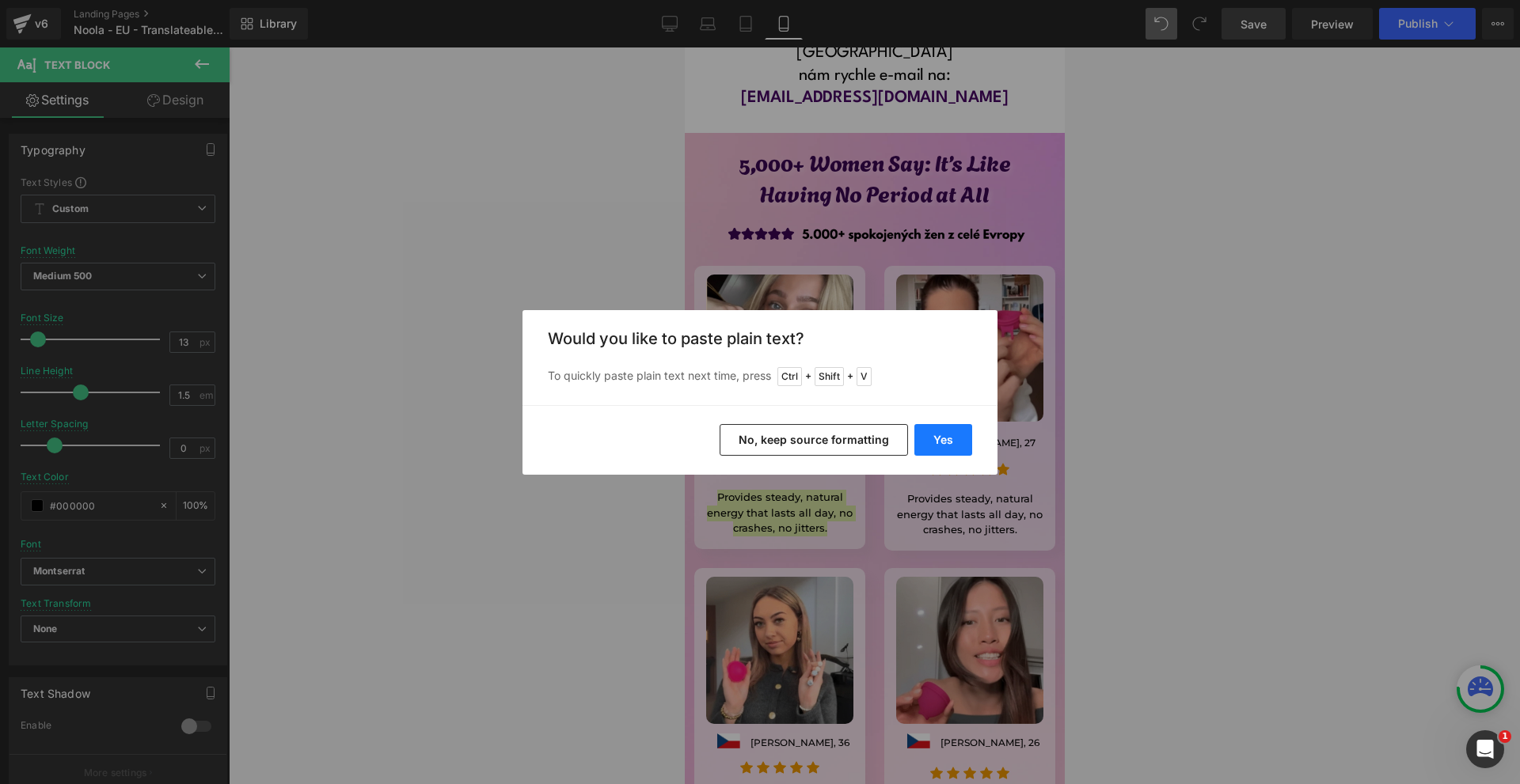
click at [936, 436] on button "Yes" at bounding box center [943, 440] width 58 height 32
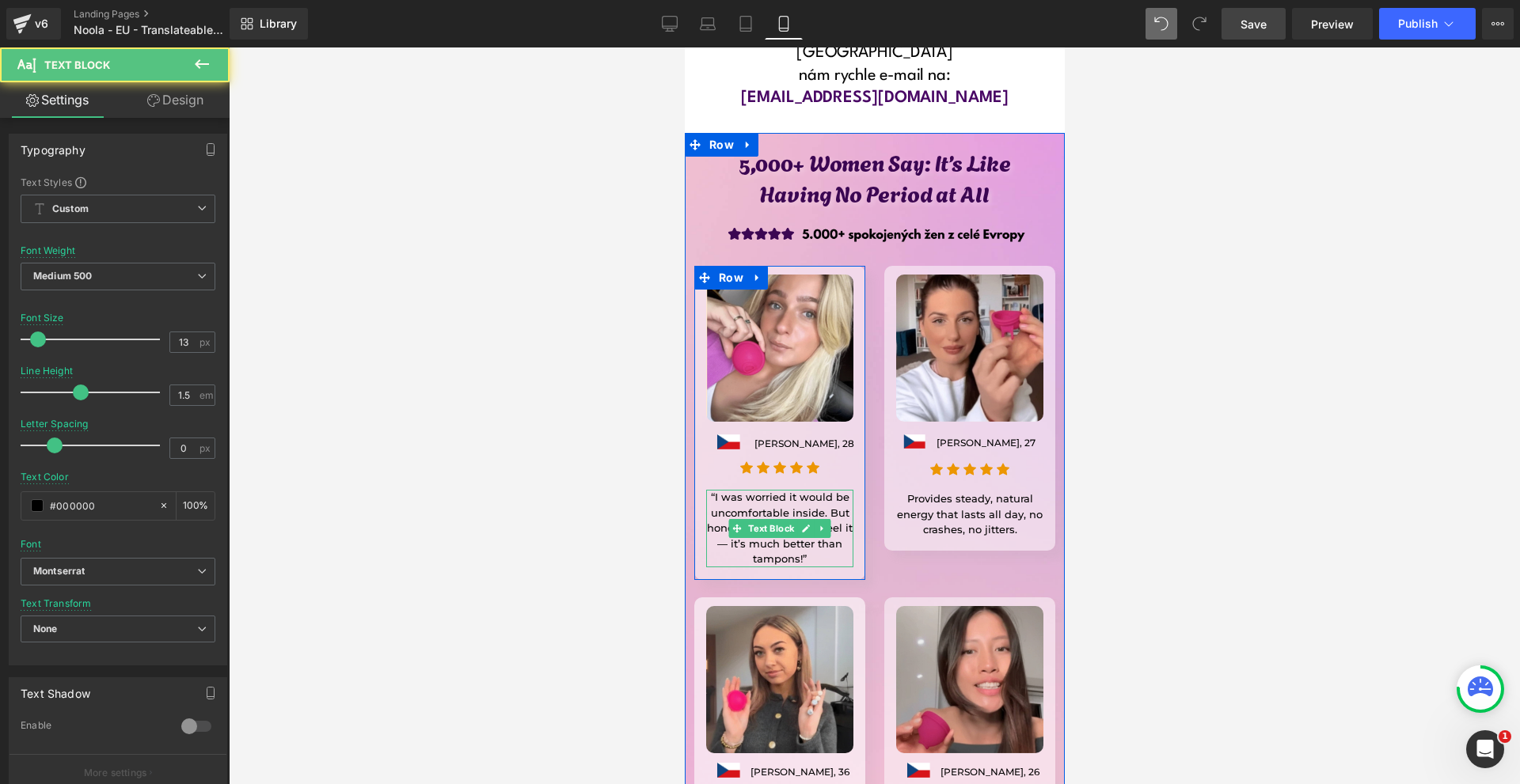
click at [725, 490] on p "“I was worried it would be uncomfortable inside. But honestly, I don’t even fee…" at bounding box center [779, 529] width 148 height 77
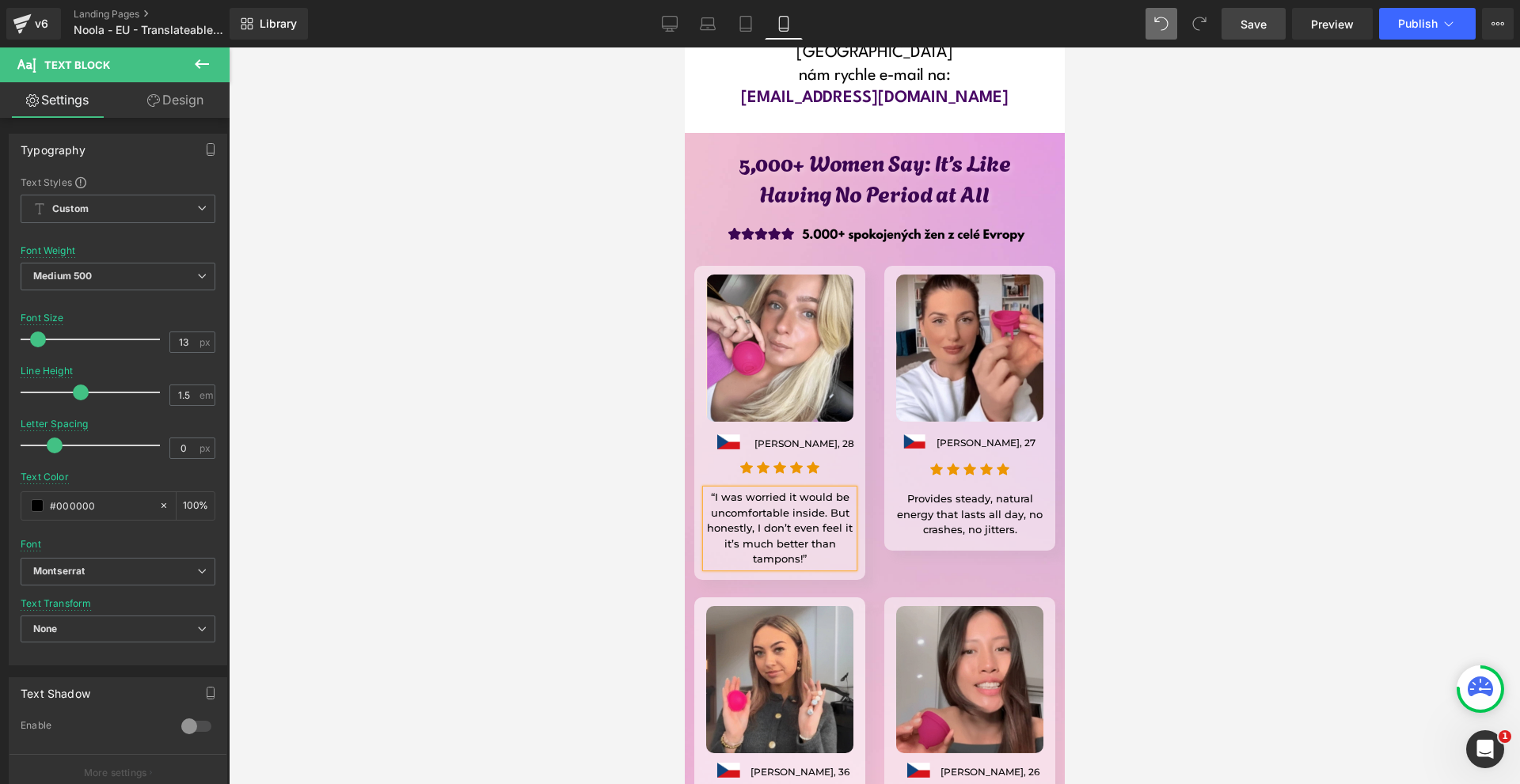
click at [616, 416] on div at bounding box center [874, 415] width 1291 height 737
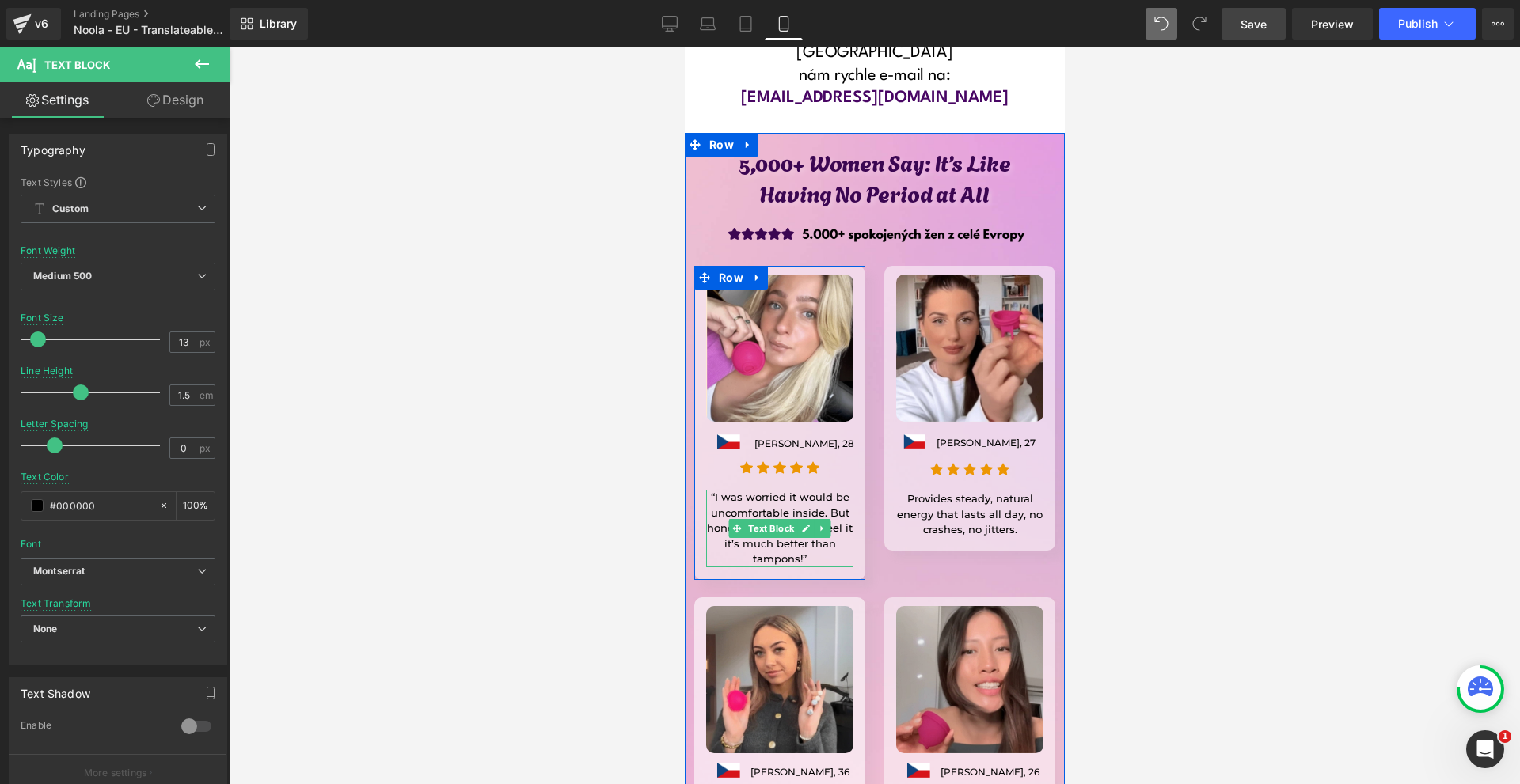
click at [822, 490] on p "“I was worried it would be uncomfortable inside. But honestly, I don’t even fee…" at bounding box center [779, 529] width 148 height 77
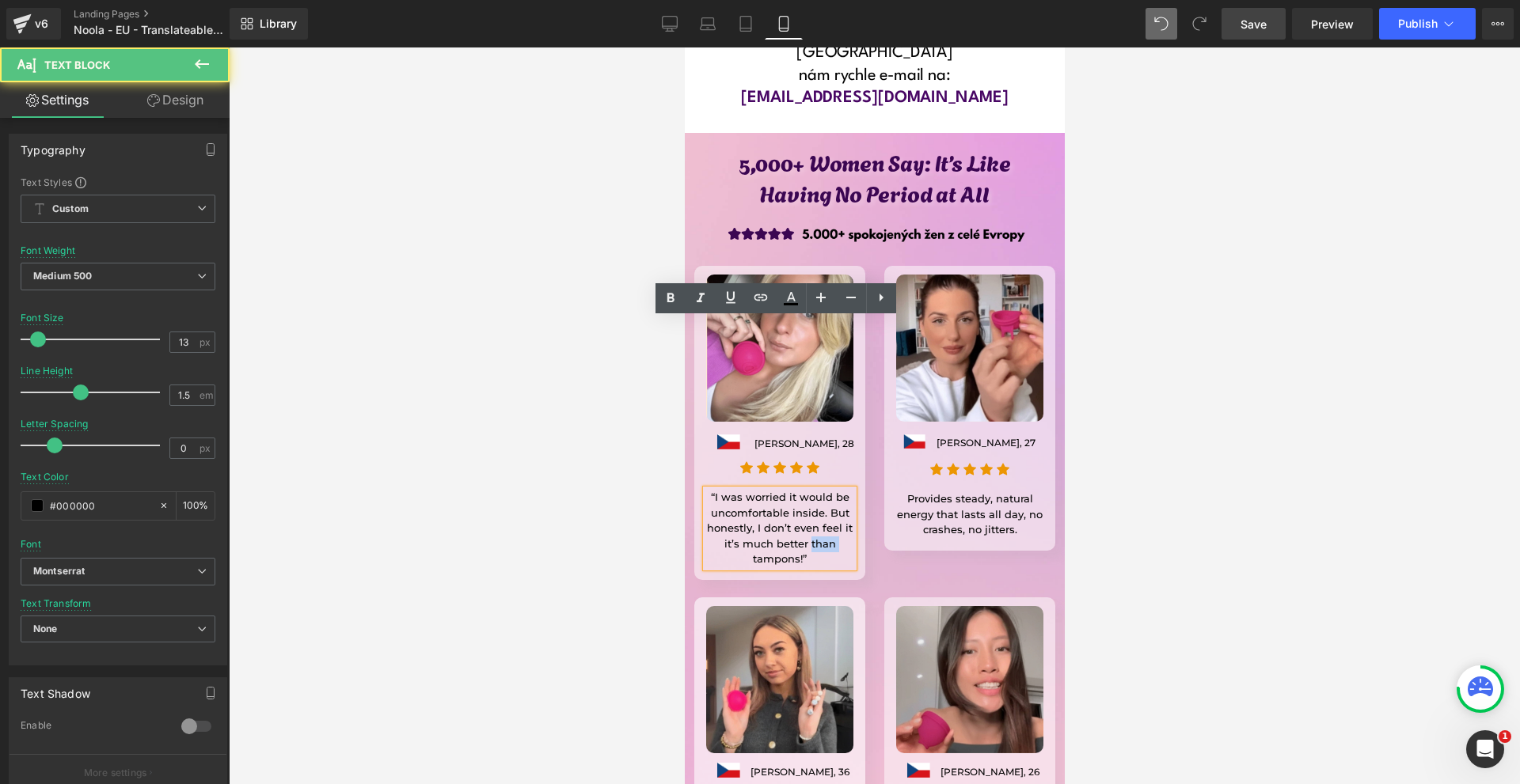
click at [822, 490] on p "“I was worried it would be uncomfortable inside. But honestly, I don’t even fee…" at bounding box center [779, 529] width 148 height 77
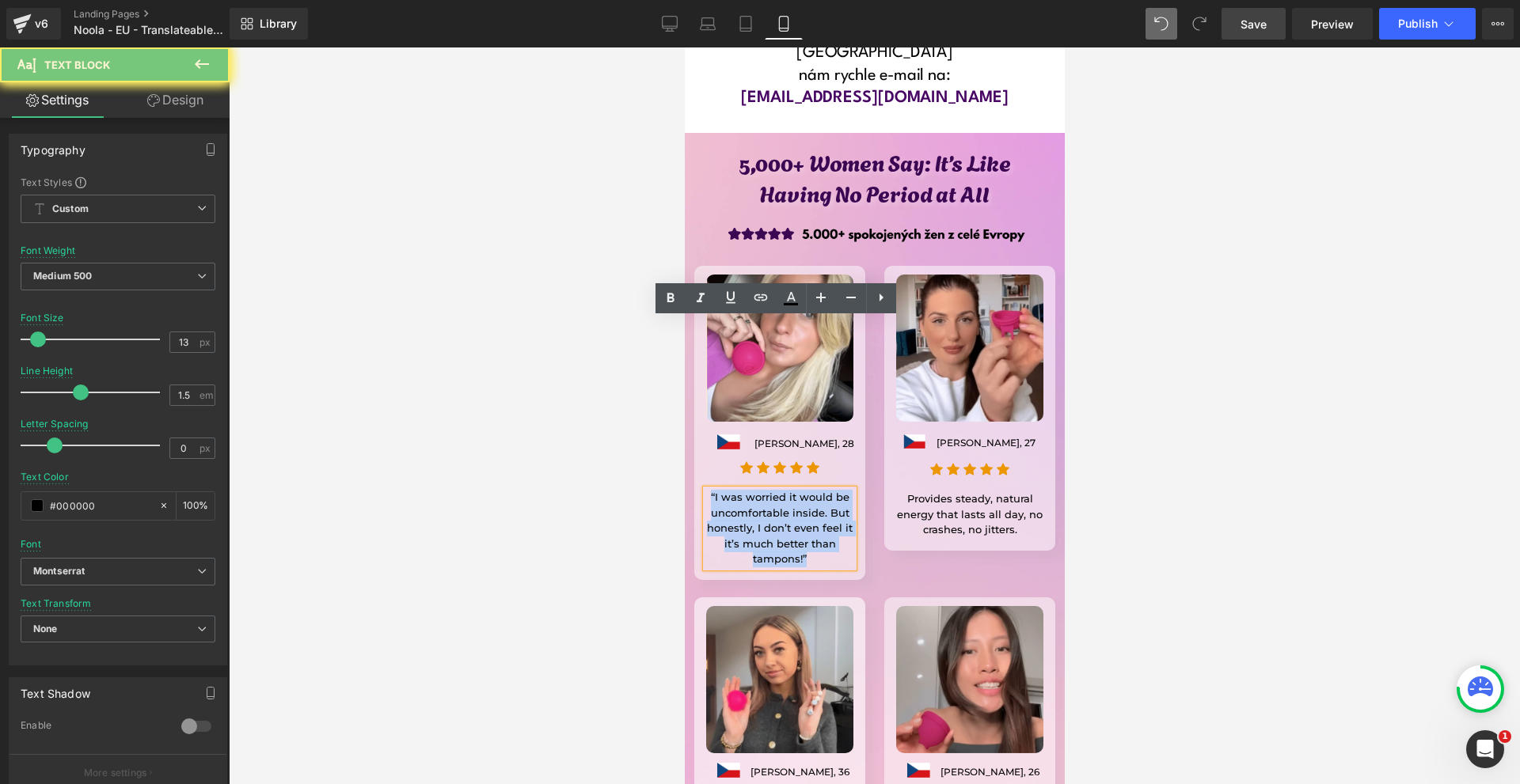
click at [822, 490] on p "“I was worried it would be uncomfortable inside. But honestly, I don’t even fee…" at bounding box center [779, 529] width 148 height 77
click at [710, 292] on link at bounding box center [701, 298] width 30 height 30
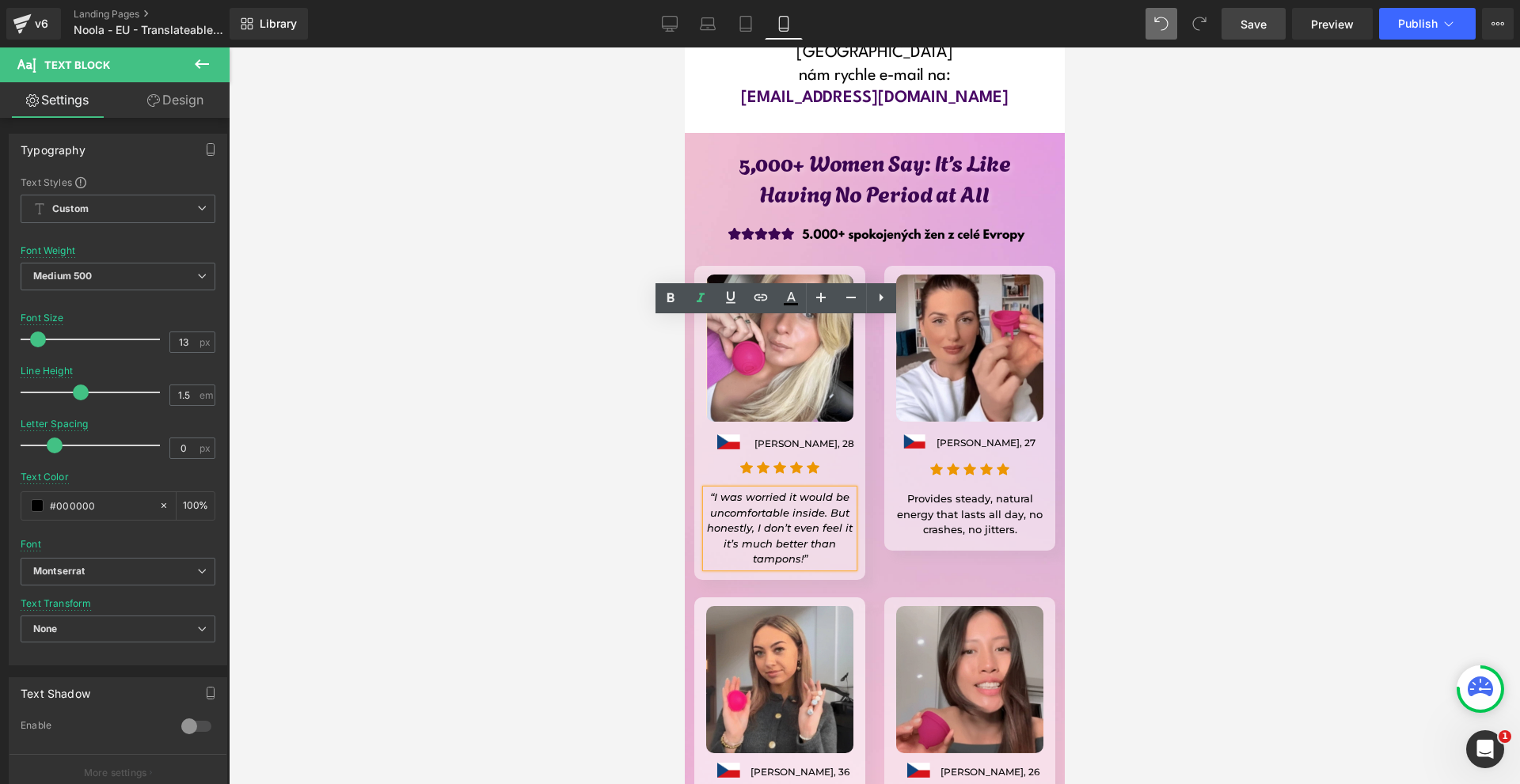
click at [714, 491] on icon "“I was worried it would be uncomfortable inside. But honestly, I don’t even fee…" at bounding box center [779, 528] width 146 height 75
click at [609, 391] on div at bounding box center [874, 415] width 1291 height 737
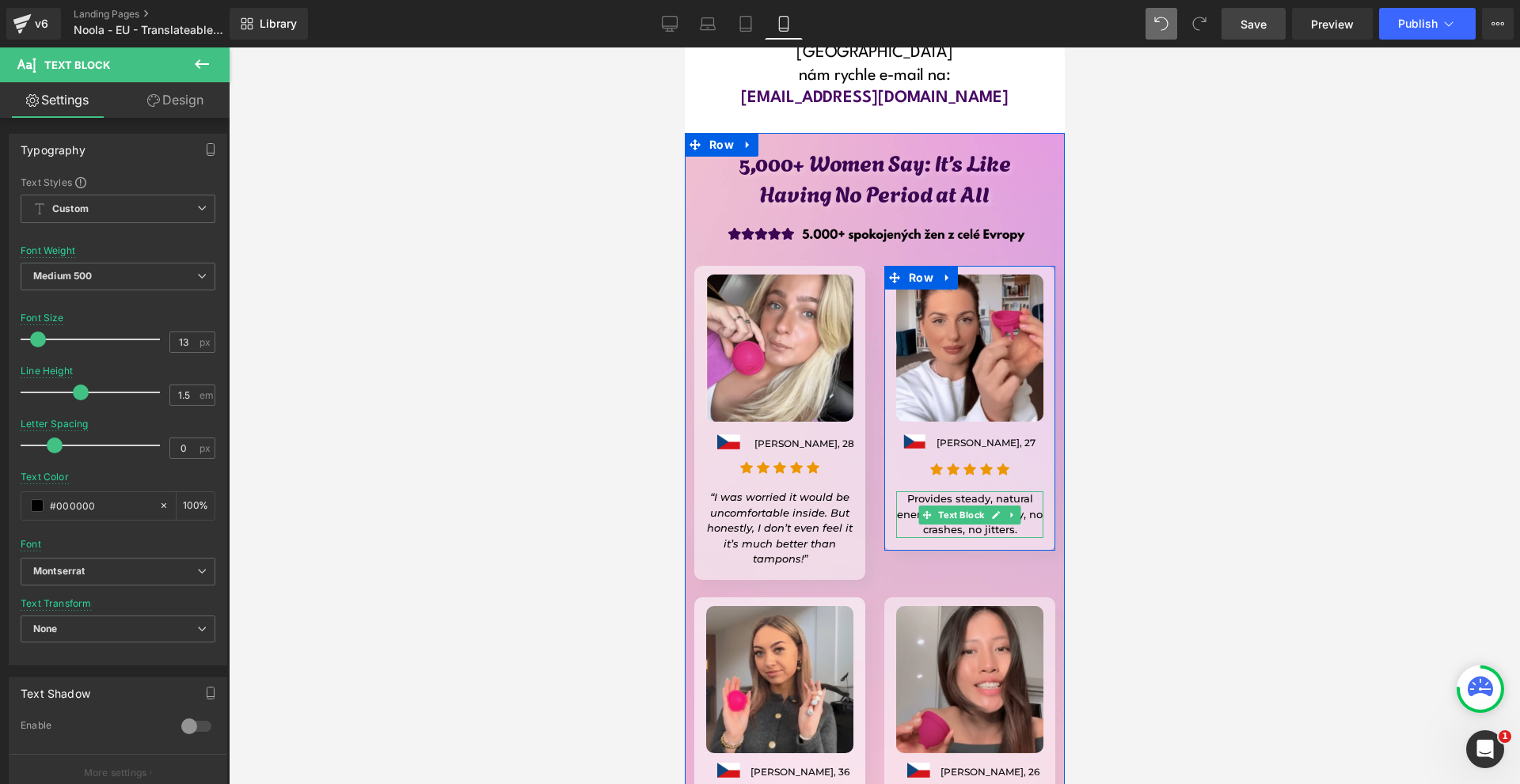
click at [924, 492] on p "Provides steady, natural energy that lasts all day, no crashes, no jitters." at bounding box center [969, 514] width 148 height 47
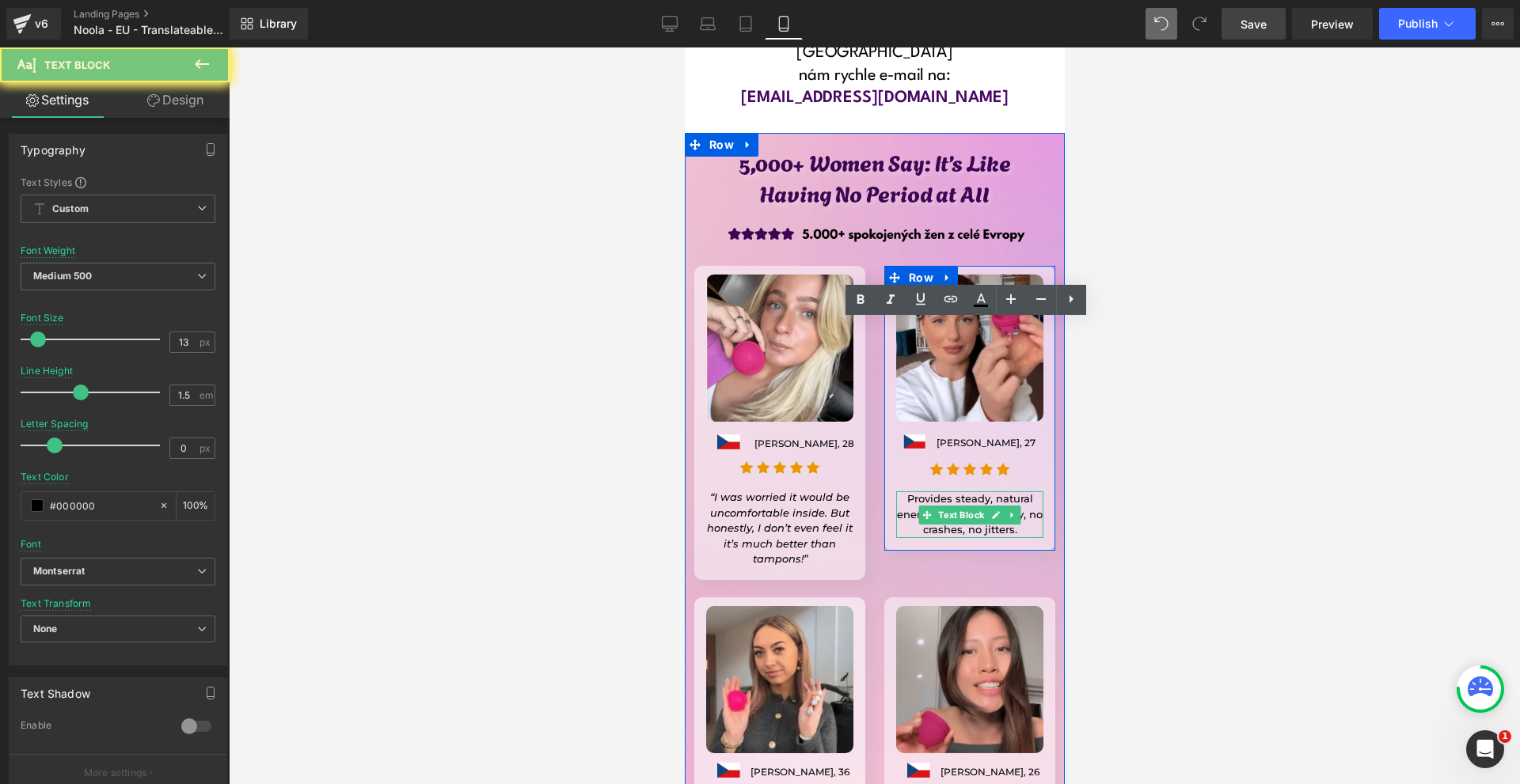
click at [924, 492] on p "Provides steady, natural energy that lasts all day, no crashes, no jitters." at bounding box center [969, 514] width 148 height 47
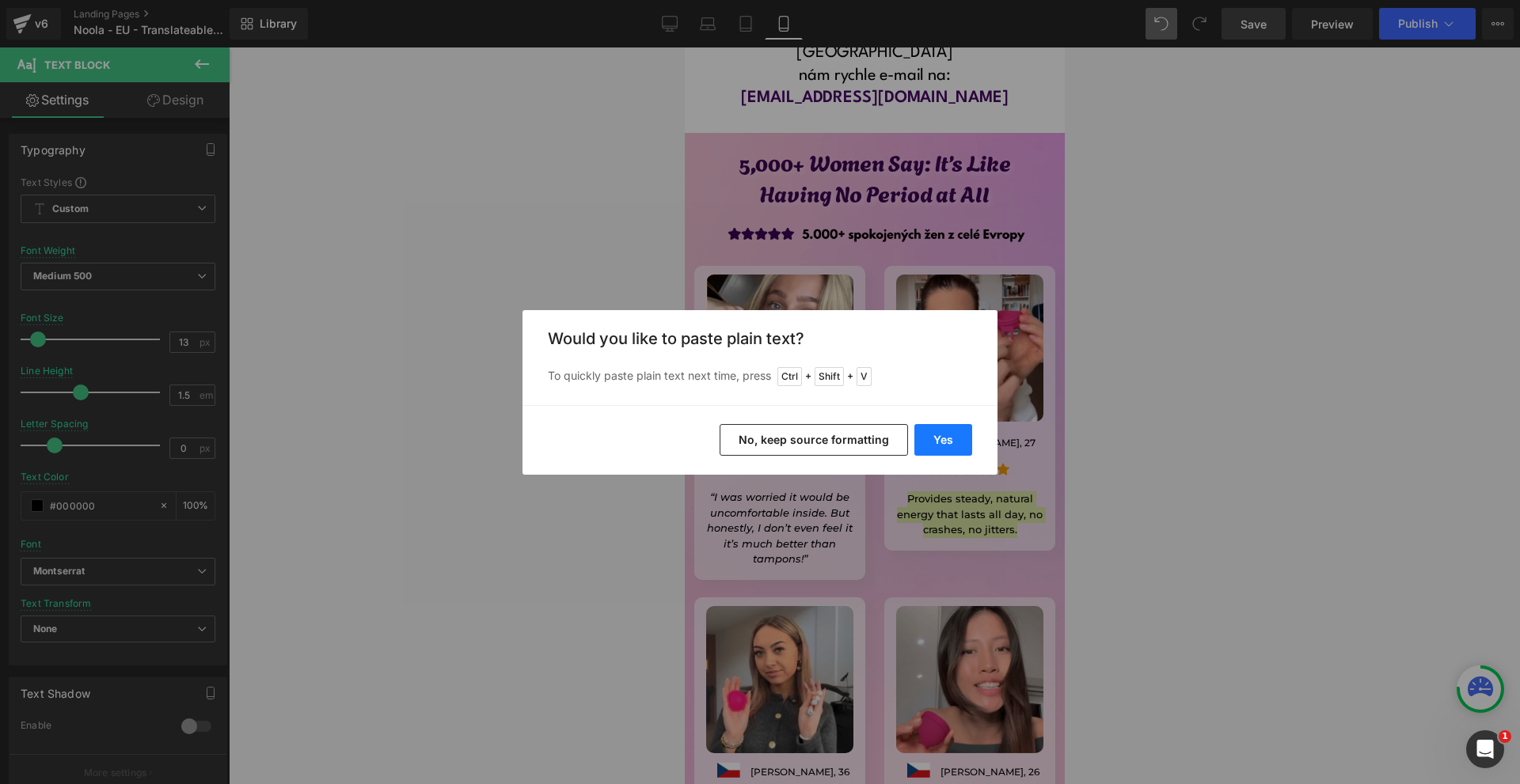
click at [950, 440] on button "Yes" at bounding box center [943, 440] width 58 height 32
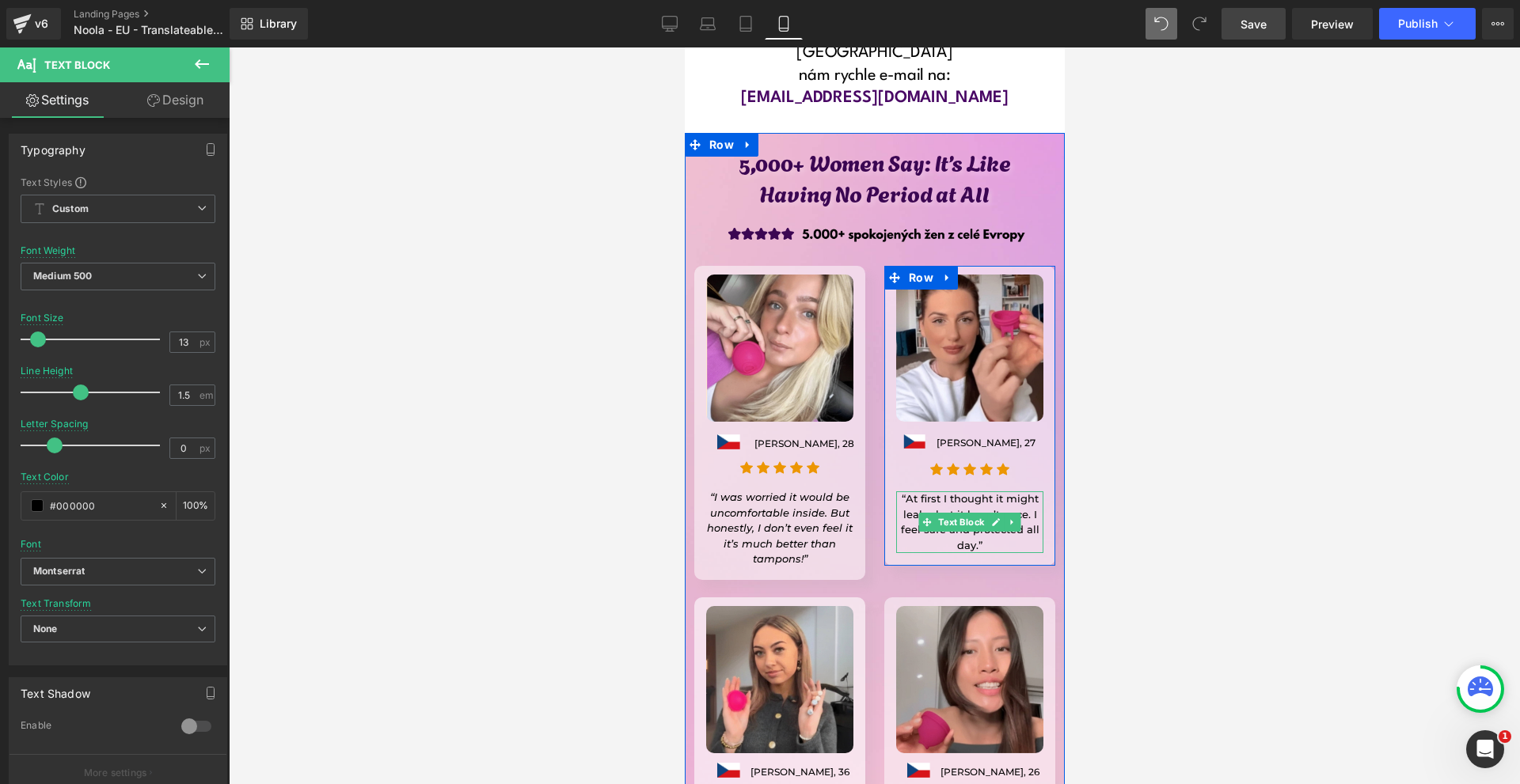
click at [911, 492] on p "“At first I thought it might leak… but it hasn’t once. I feel safe and protecte…" at bounding box center [969, 522] width 148 height 61
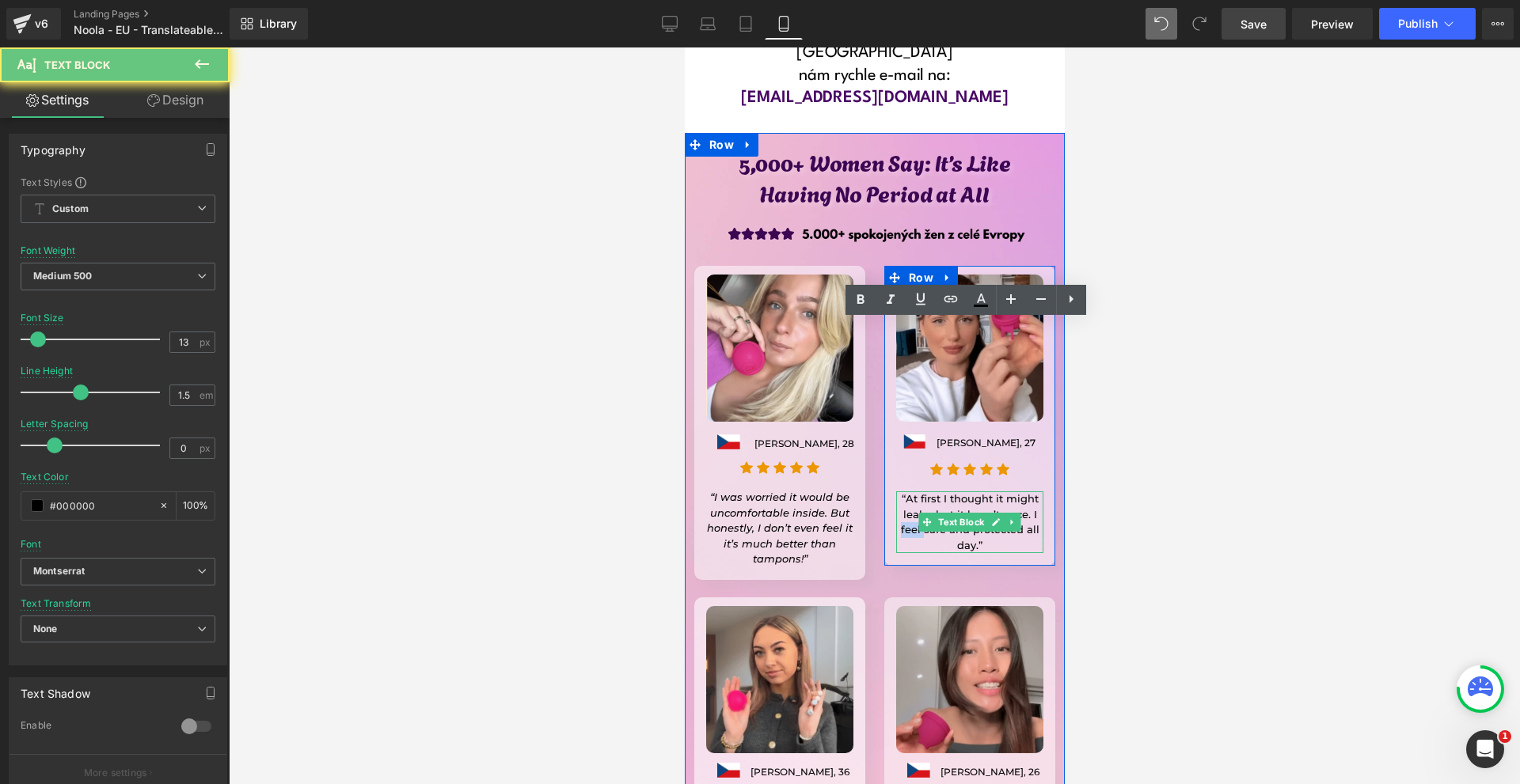
click at [911, 492] on p "“At first I thought it might leak… but it hasn’t once. I feel safe and protecte…" at bounding box center [969, 522] width 148 height 61
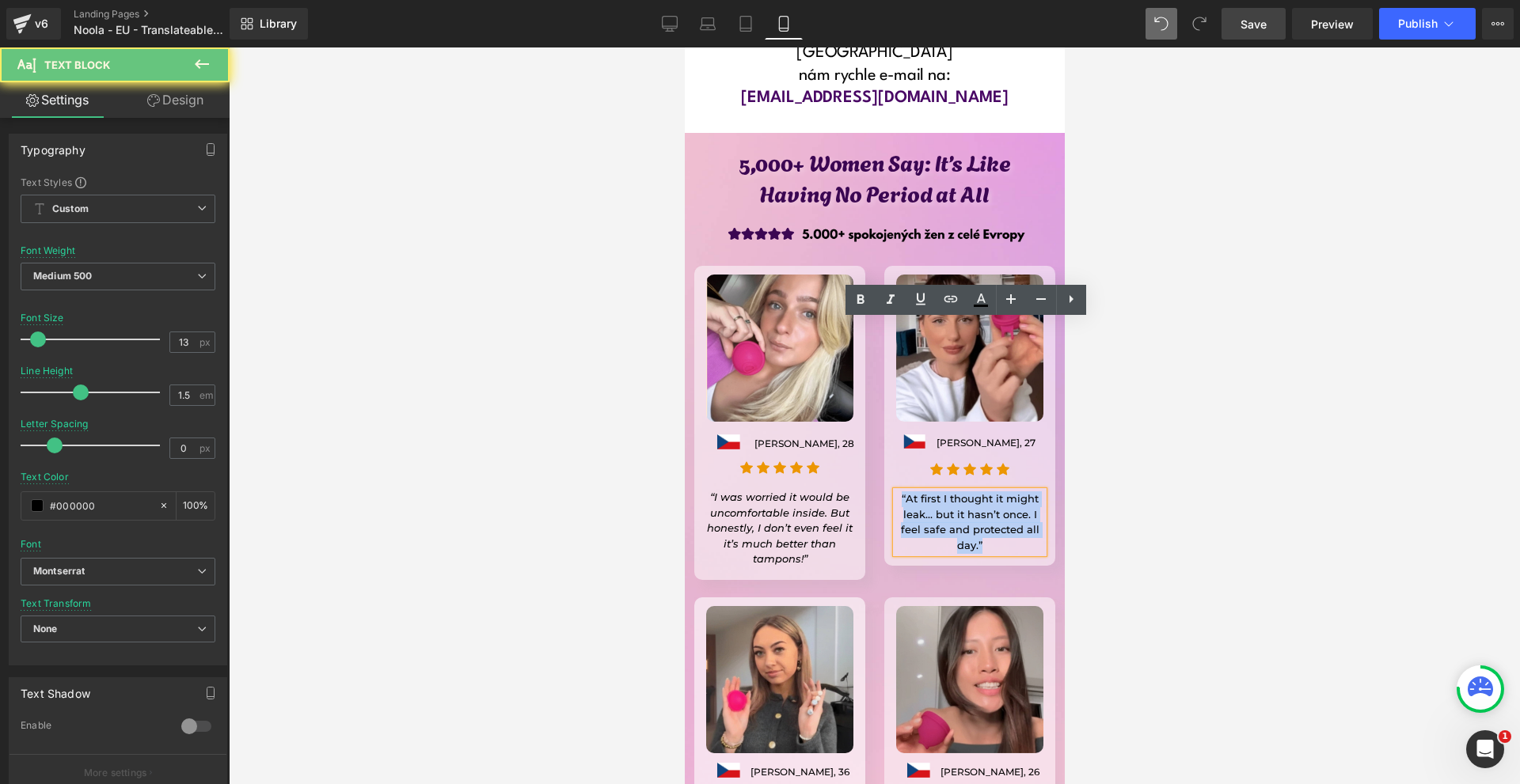
click at [911, 492] on p "“At first I thought it might leak… but it hasn’t once. I feel safe and protecte…" at bounding box center [969, 522] width 148 height 61
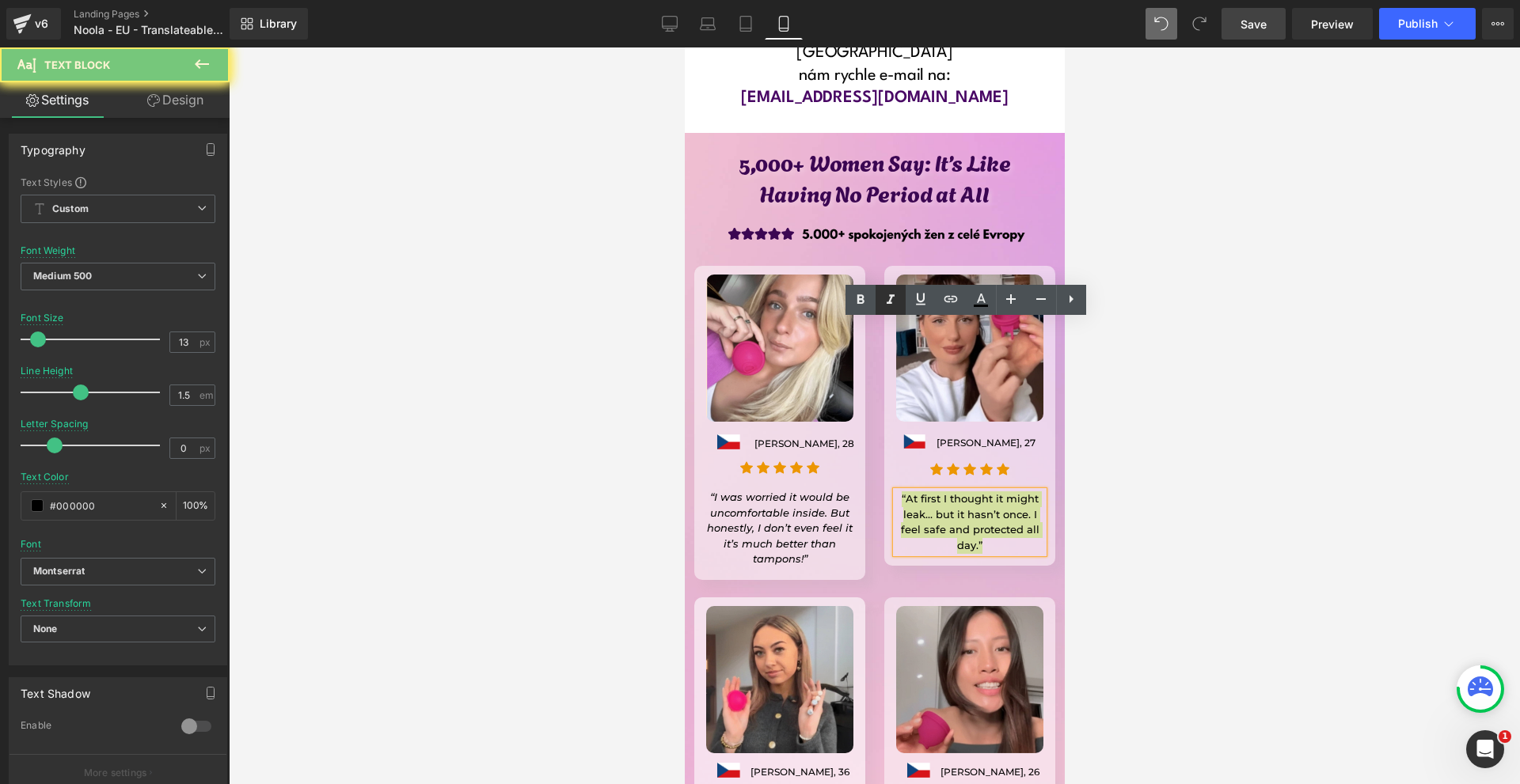
click at [891, 302] on icon at bounding box center [890, 299] width 8 height 10
click at [1082, 360] on div at bounding box center [874, 415] width 1291 height 737
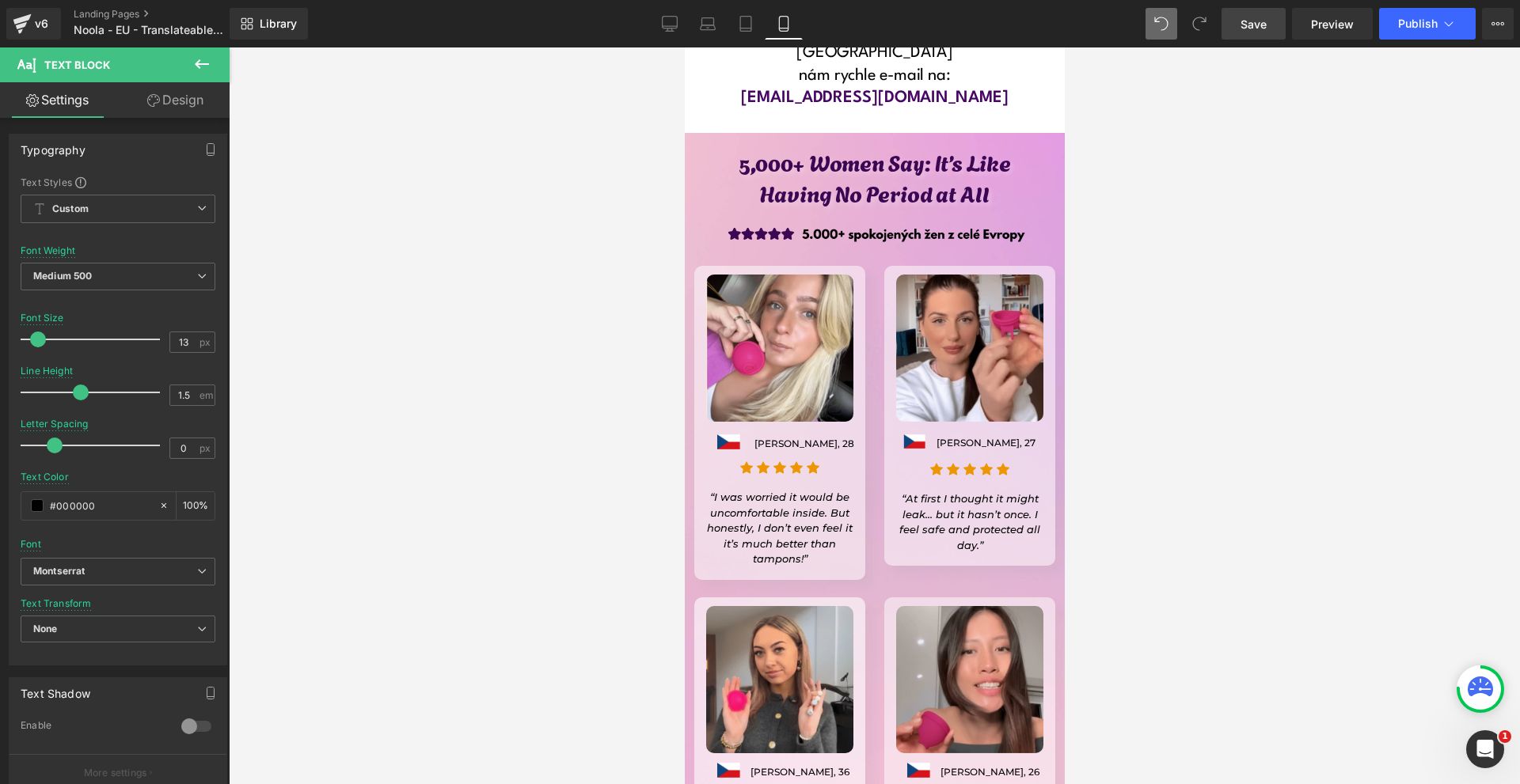
click at [1007, 493] on icon "“At first I thought it might leak… but it hasn’t once. I feel safe and protecte…" at bounding box center [969, 522] width 140 height 60
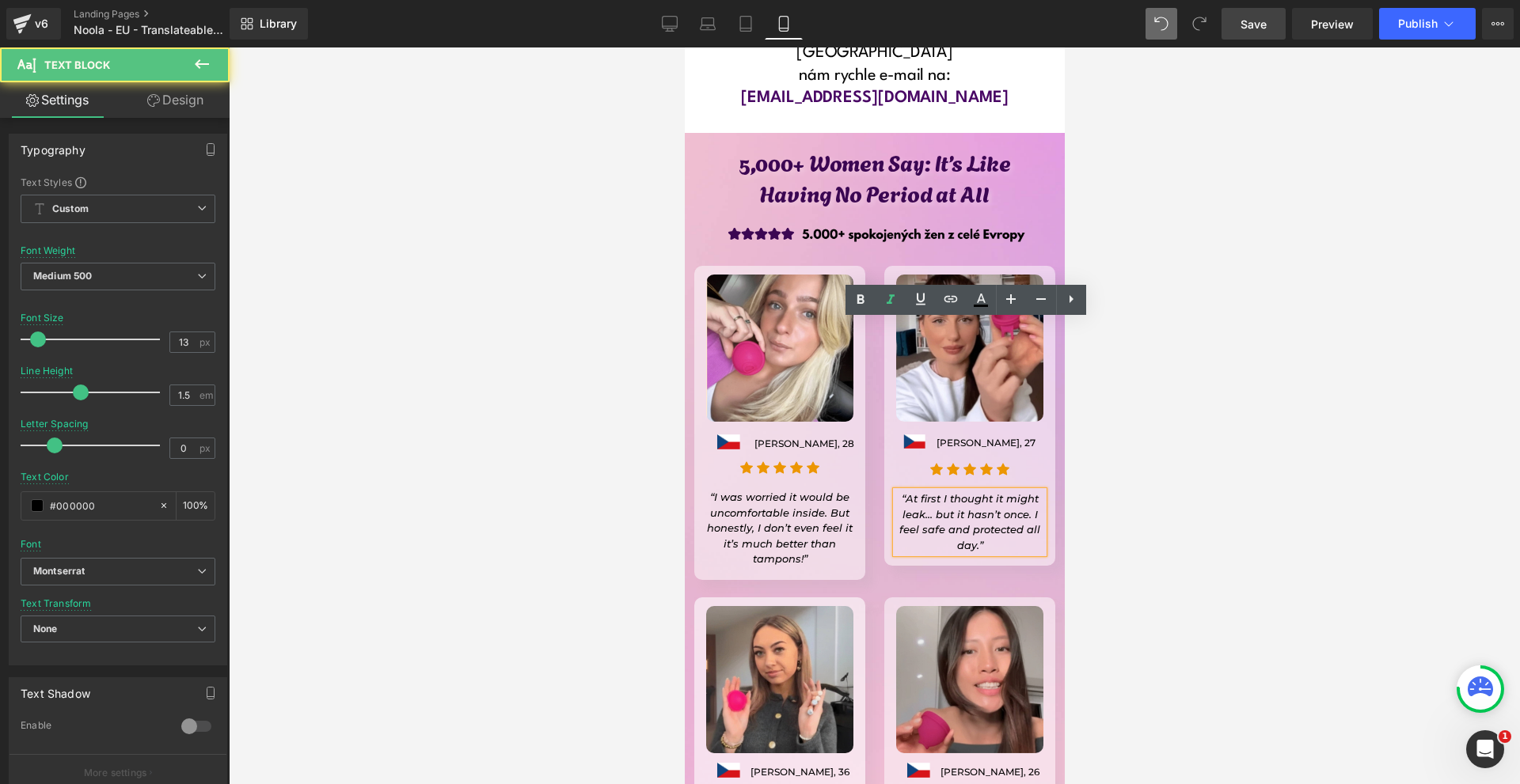
click at [1155, 416] on div at bounding box center [874, 415] width 1291 height 737
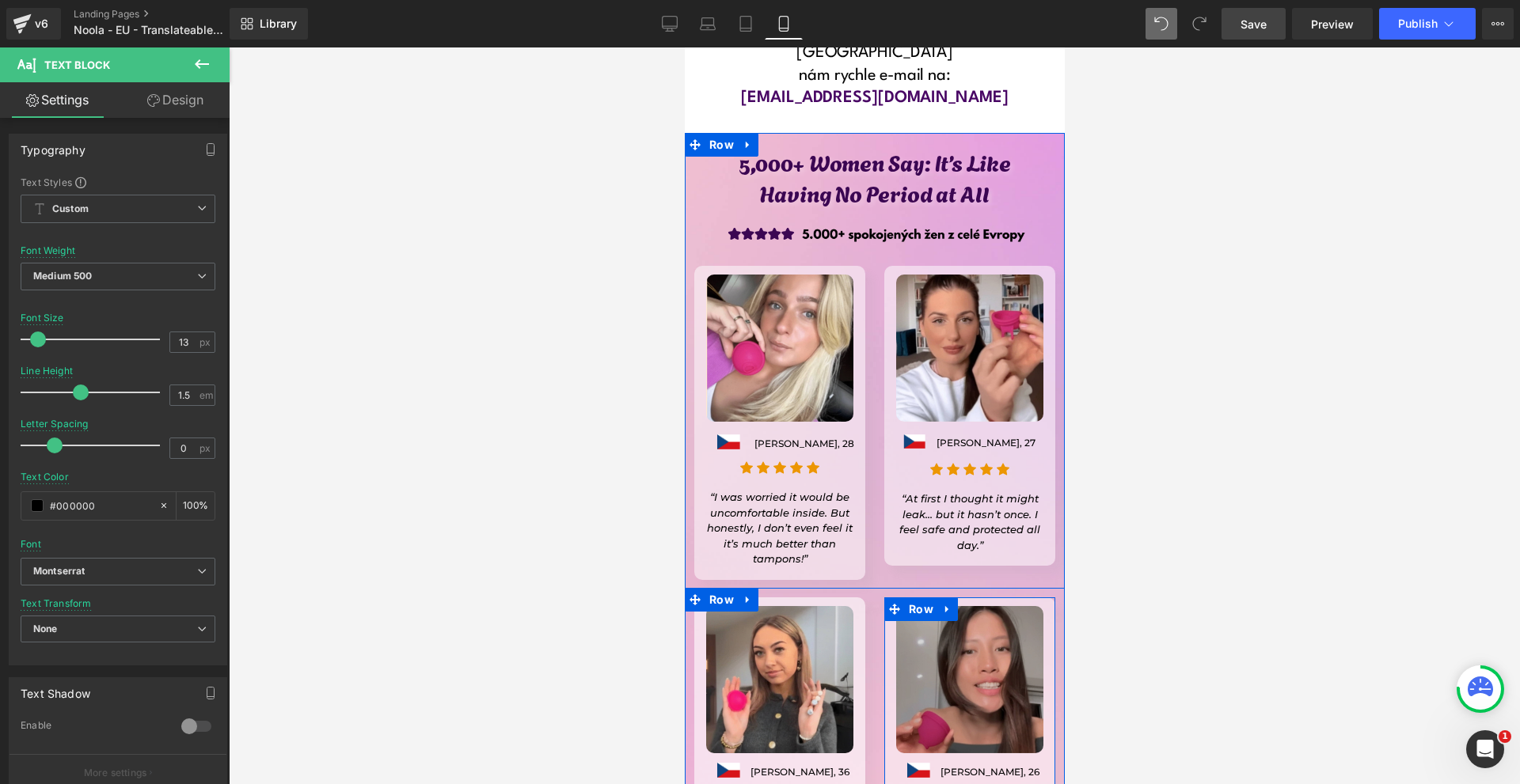
scroll to position [12819, 0]
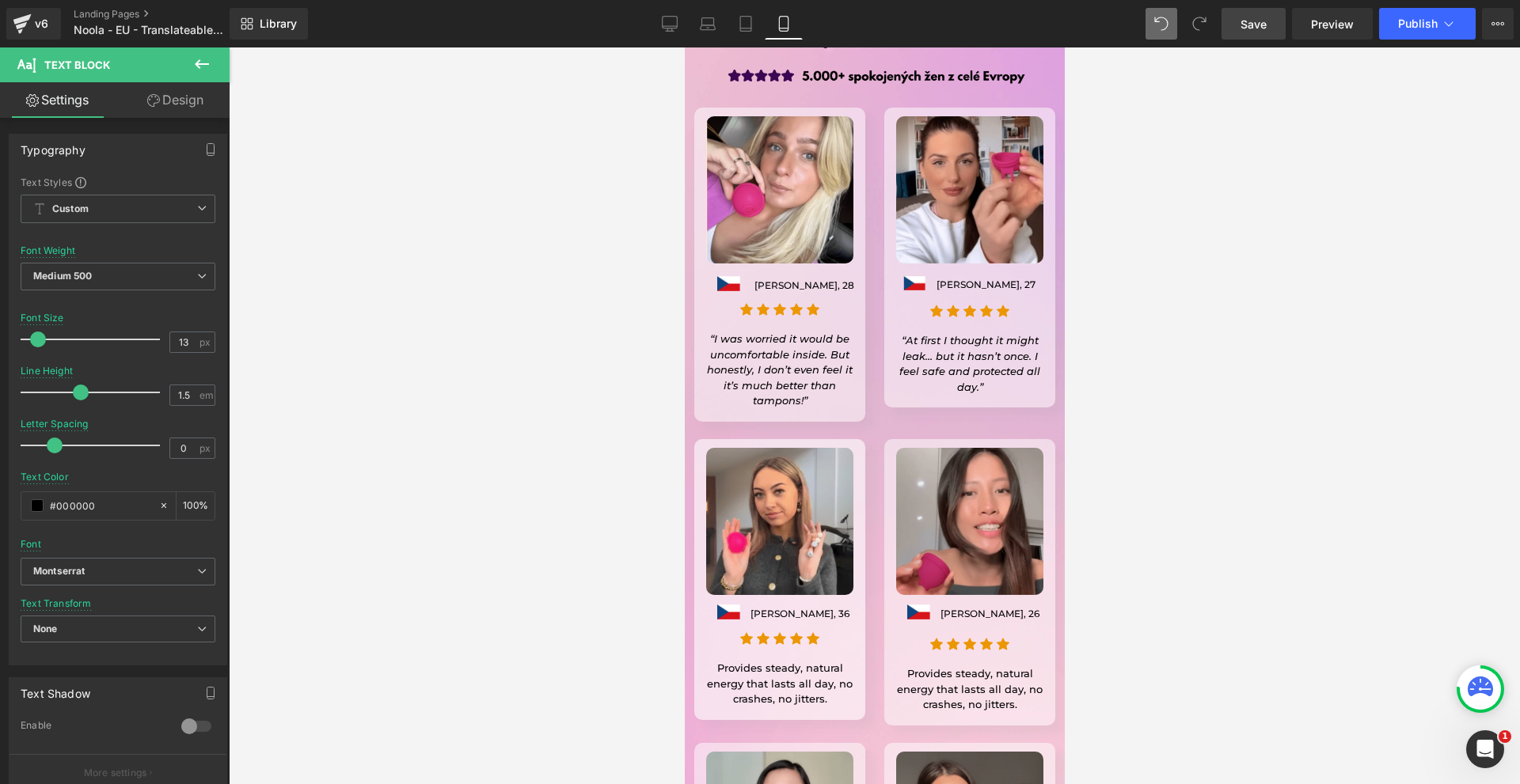
click at [733, 661] on p "Provides steady, natural energy that lasts all day, no crashes, no jitters." at bounding box center [779, 684] width 148 height 47
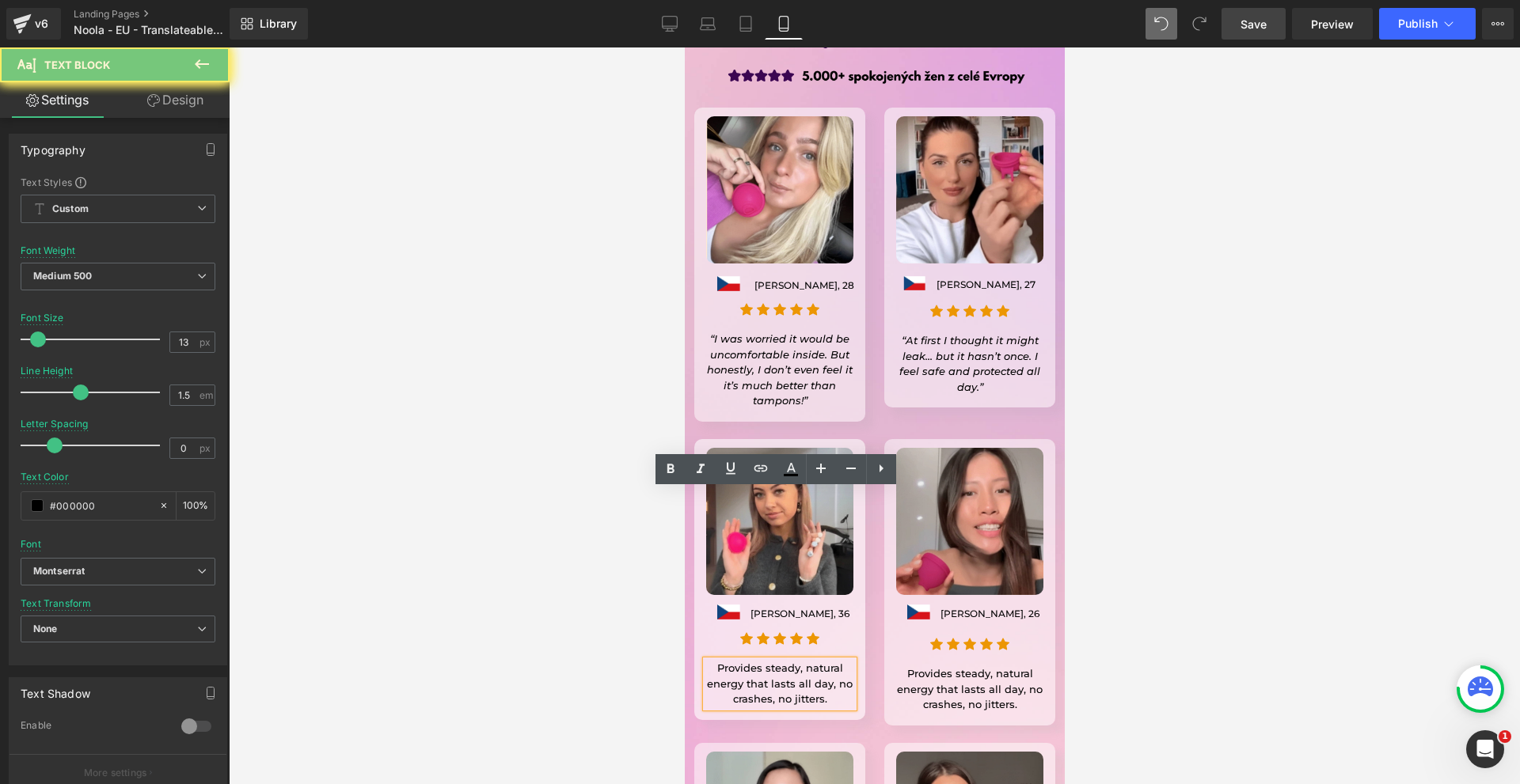
click at [733, 661] on p "Provides steady, natural energy that lasts all day, no crashes, no jitters." at bounding box center [779, 684] width 148 height 47
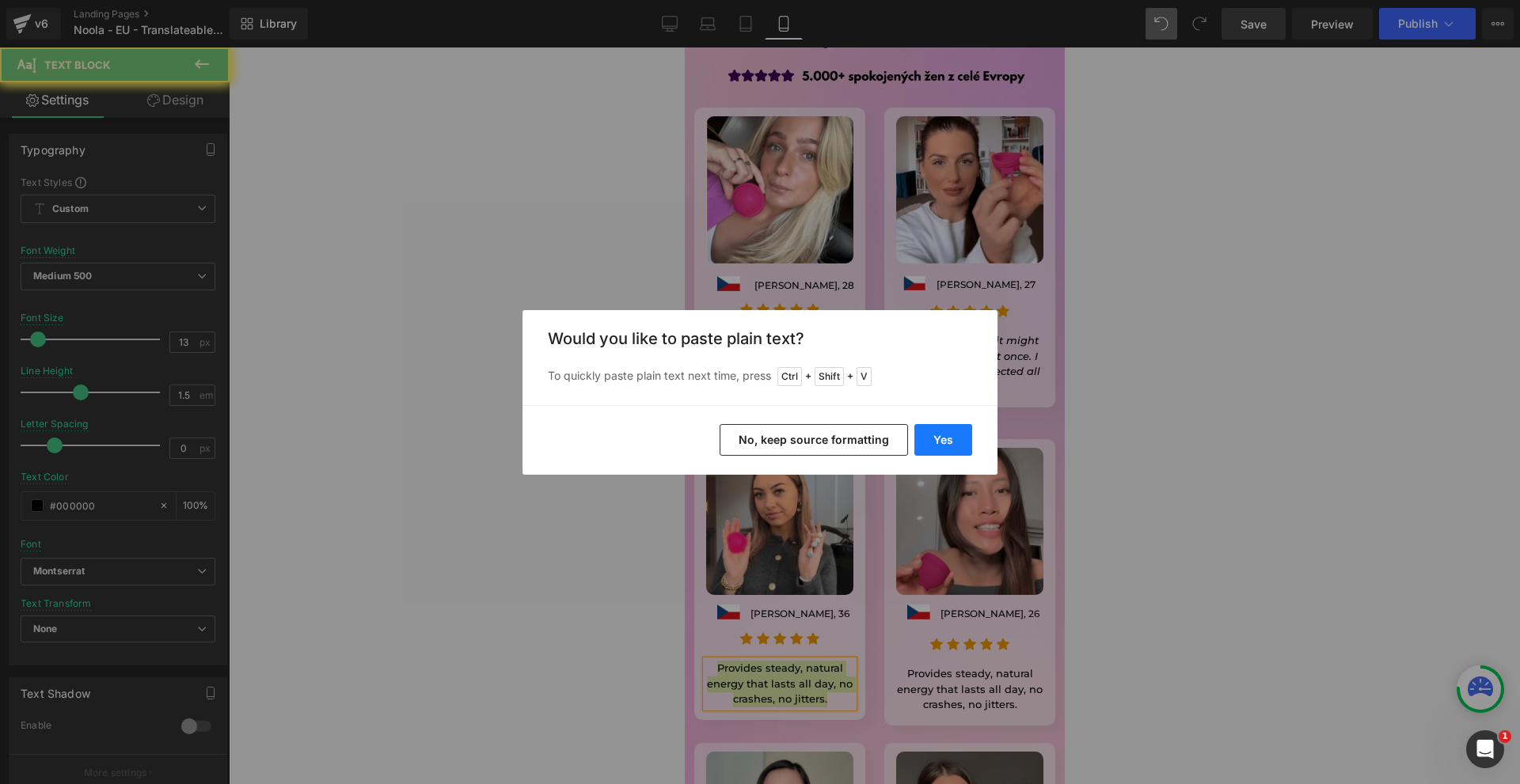
click at [941, 437] on button "Yes" at bounding box center [943, 440] width 58 height 32
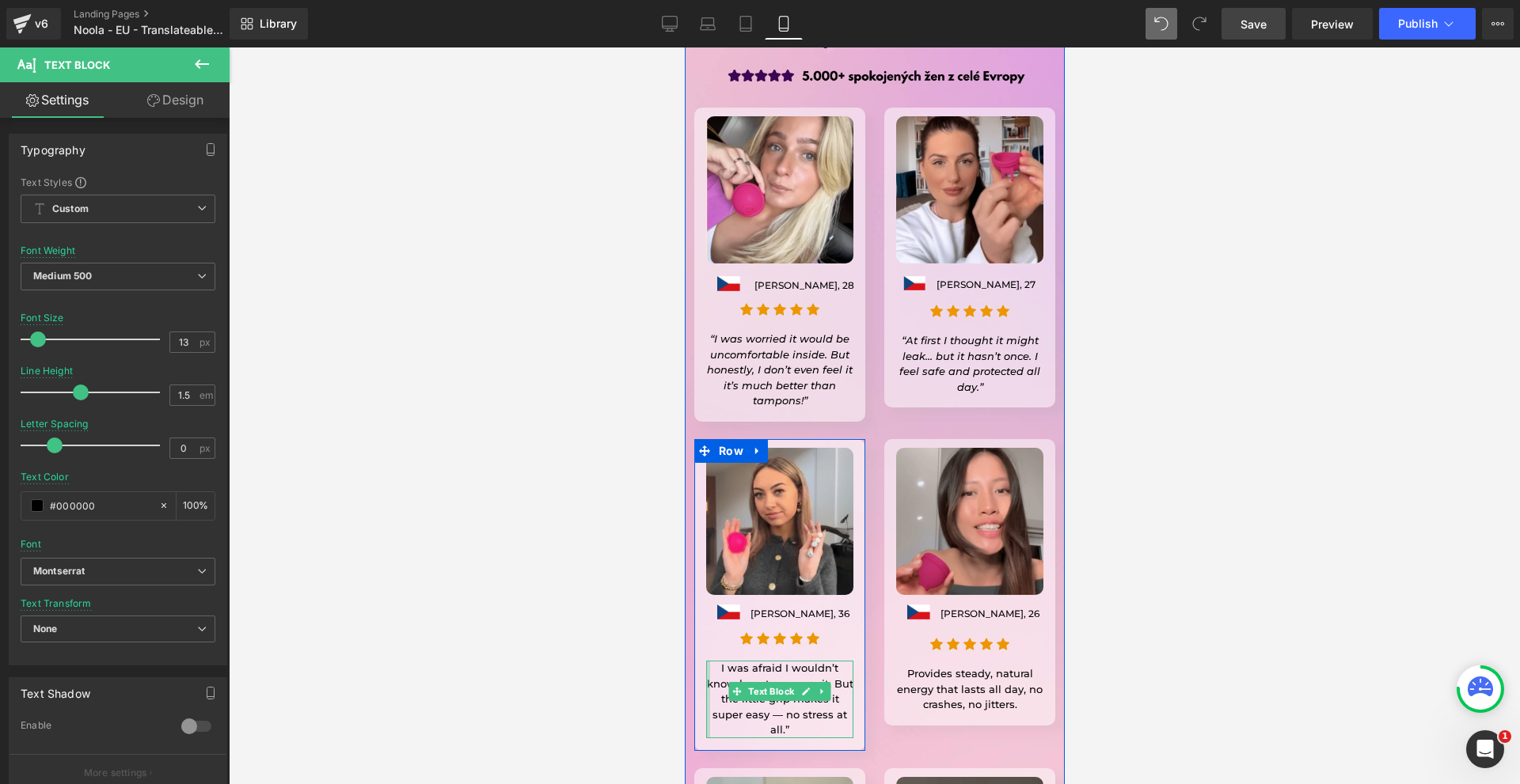
click at [705, 661] on div at bounding box center [707, 700] width 4 height 77
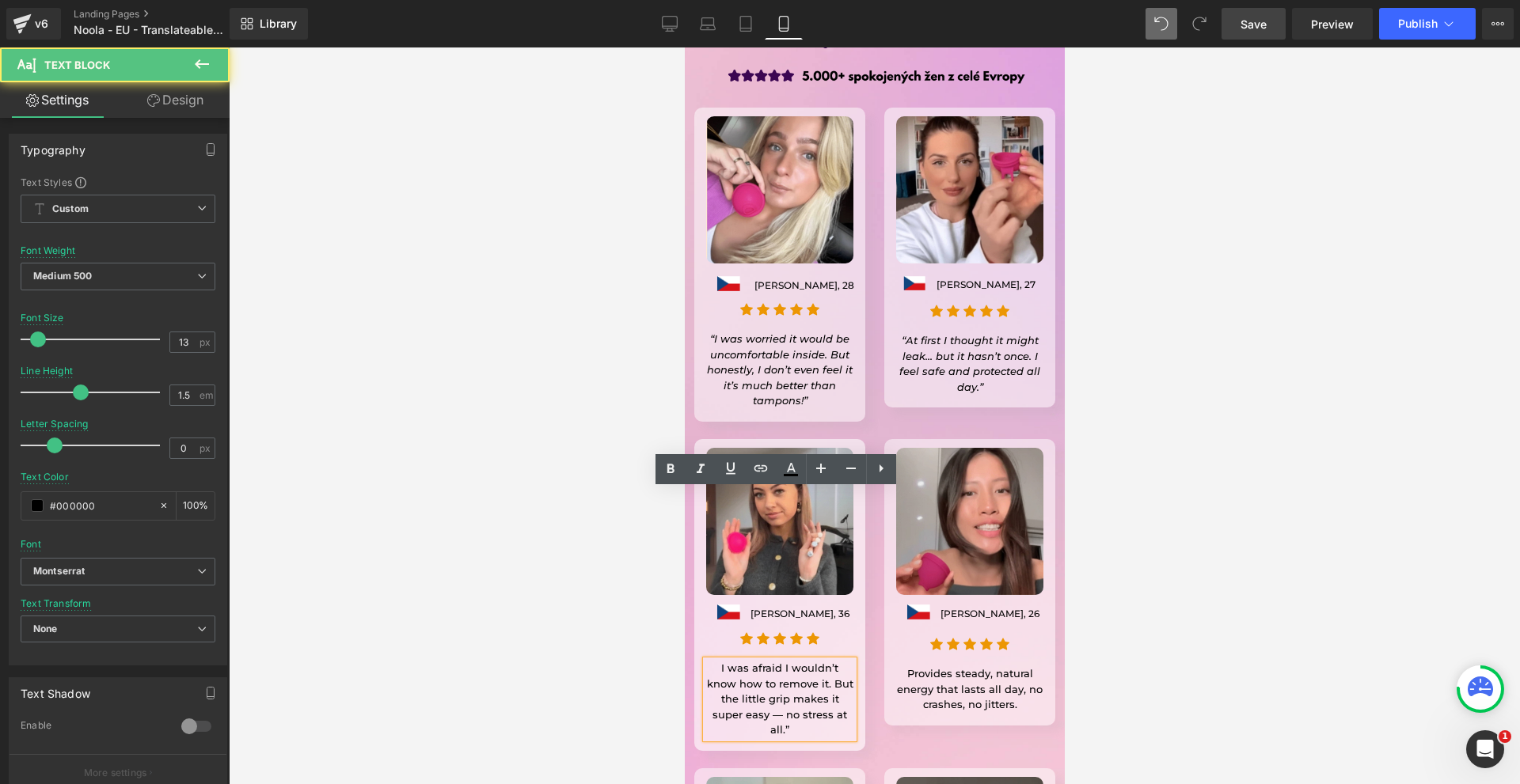
click at [706, 661] on p "I was afraid I wouldn’t know how to remove it. But the little grip makes it sup…" at bounding box center [779, 700] width 148 height 77
click at [705, 661] on p "I was afraid I wouldn’t know how to remove it. But the little grip makes it sup…" at bounding box center [779, 700] width 148 height 77
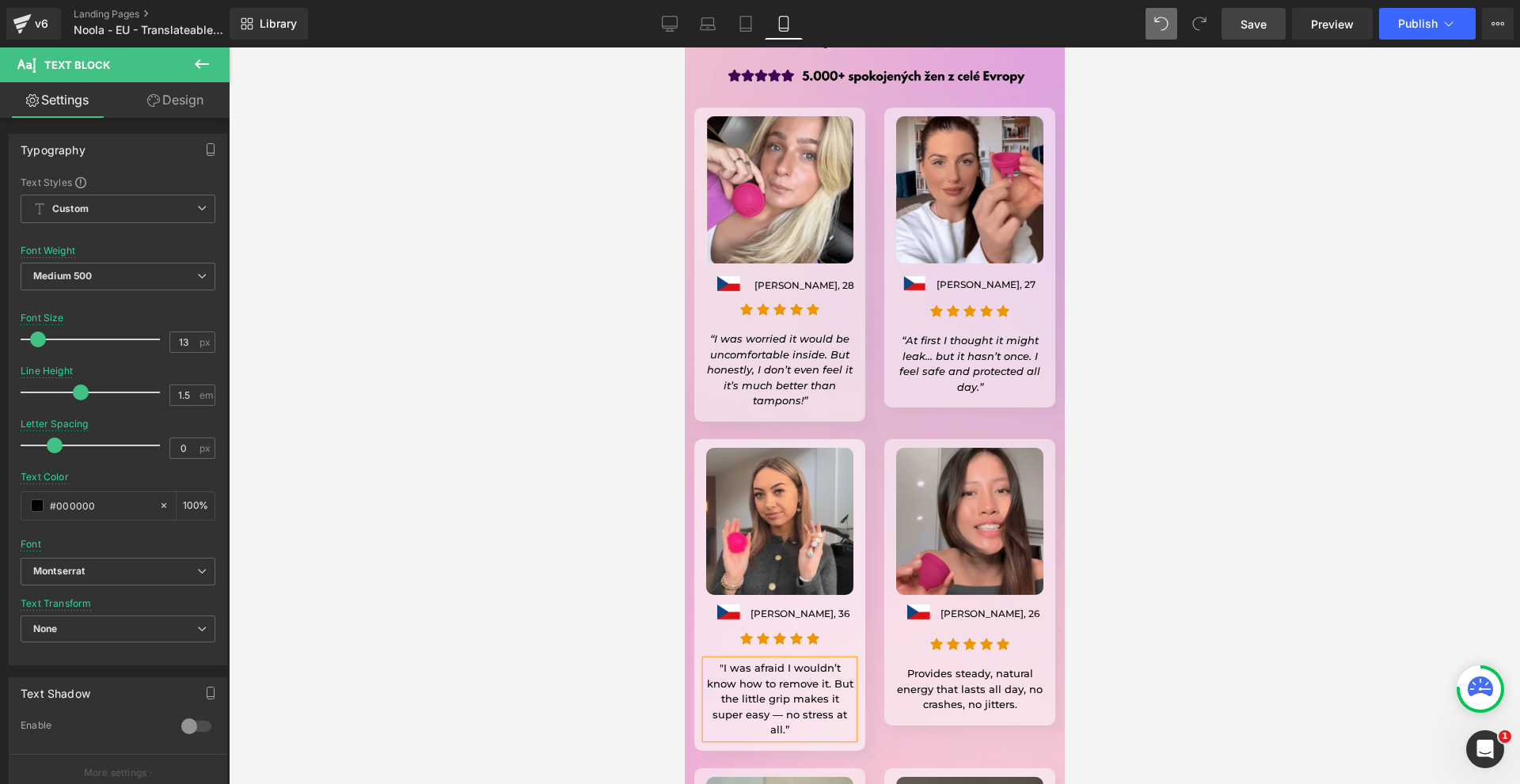
click at [752, 661] on p ""I was afraid I wouldn’t know how to remove it. But the little grip makes it su…" at bounding box center [779, 700] width 148 height 77
click at [1248, 514] on div at bounding box center [874, 415] width 1291 height 737
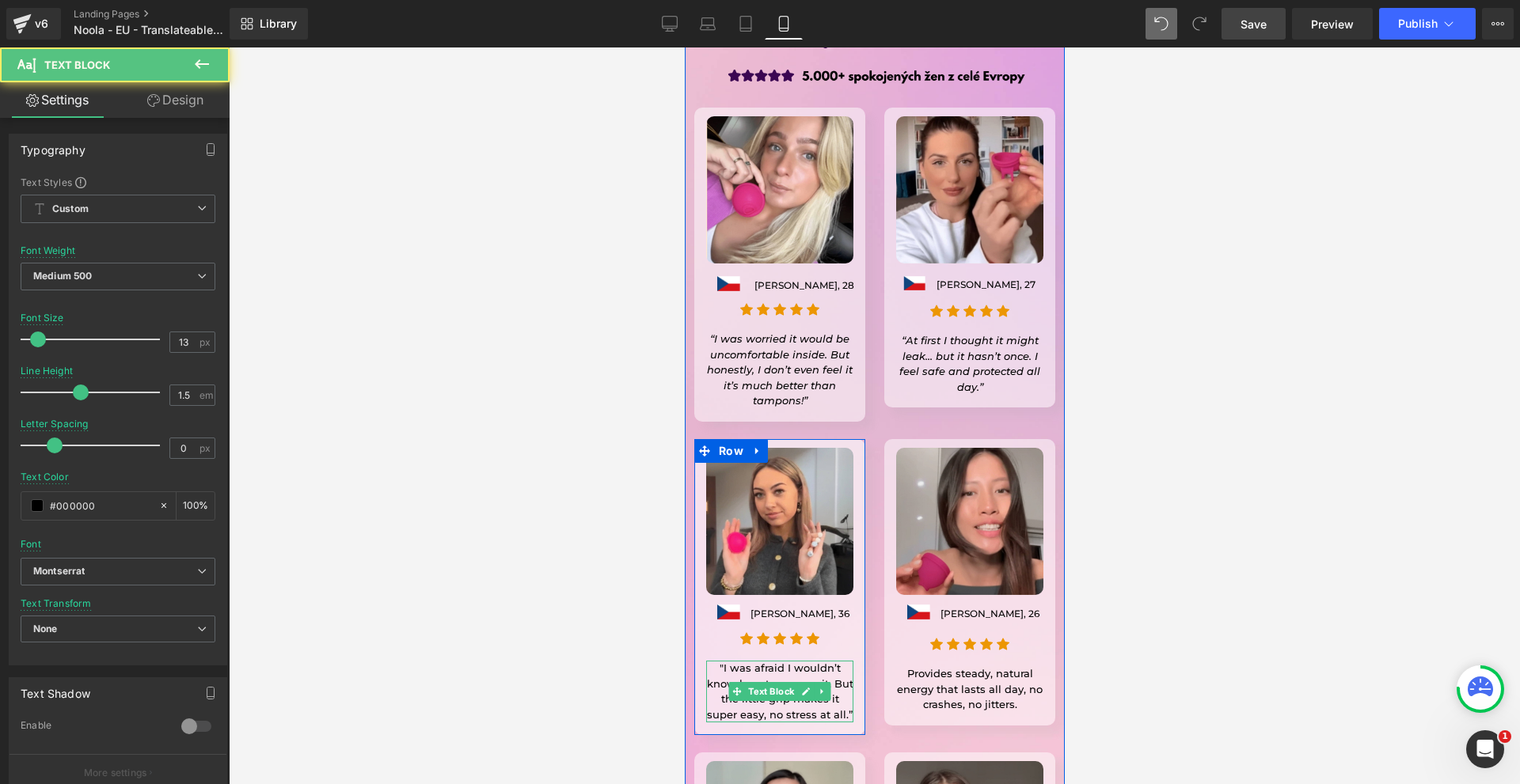
click at [805, 661] on p ""I was afraid I wouldn’t know how to remove it. But the little grip makes it su…" at bounding box center [779, 692] width 148 height 61
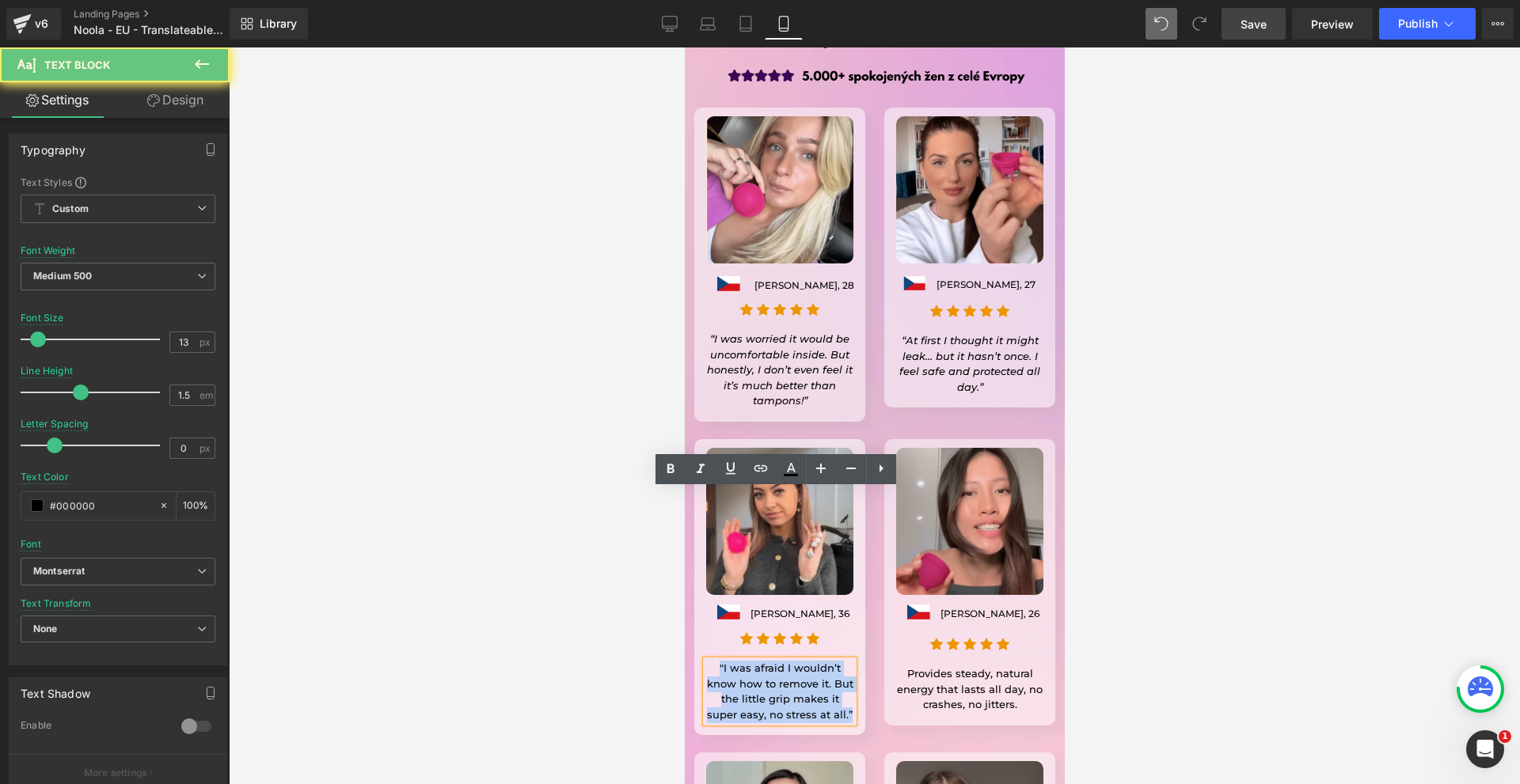
click at [805, 661] on p ""I was afraid I wouldn’t know how to remove it. But the little grip makes it su…" at bounding box center [779, 692] width 148 height 61
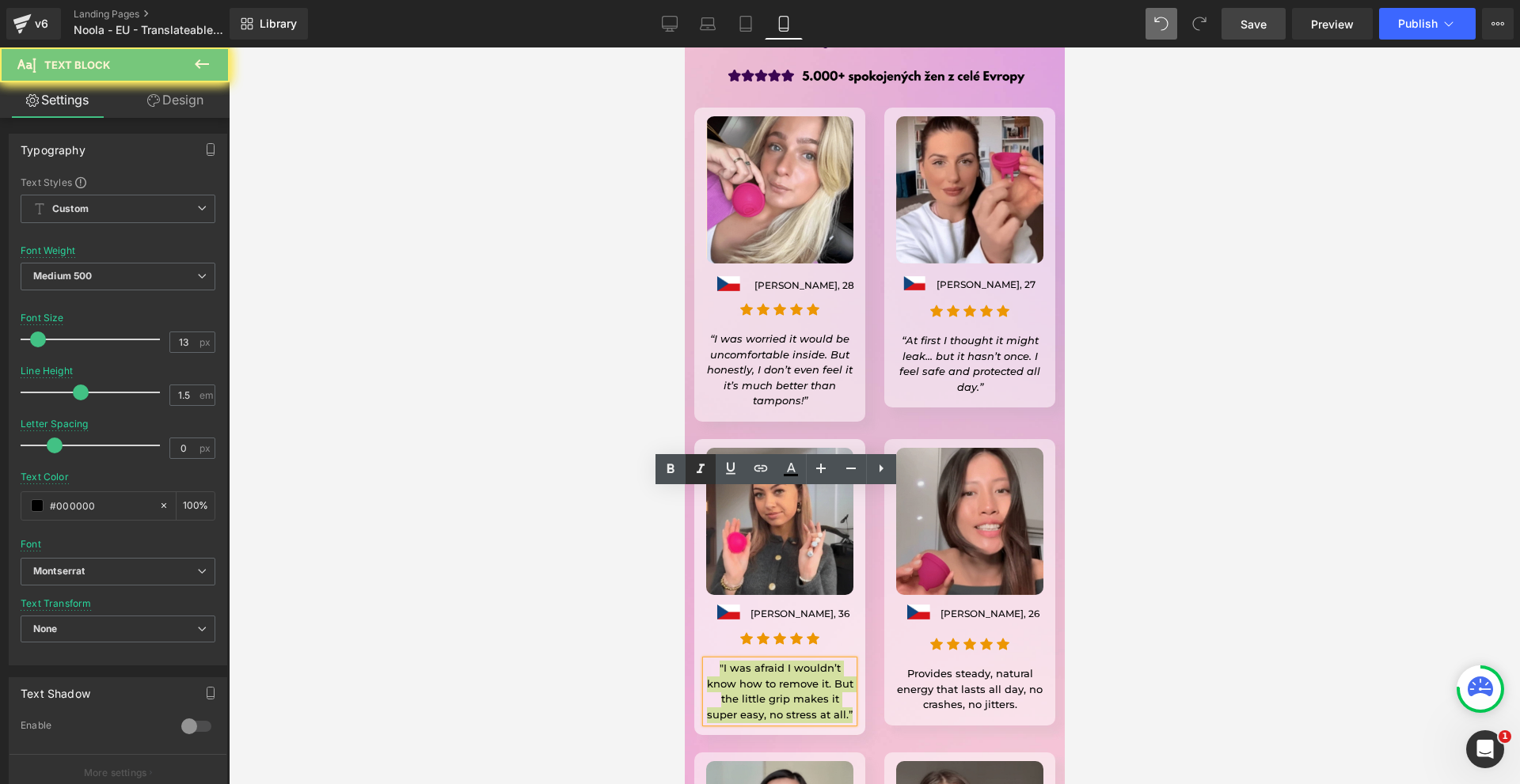
click at [695, 461] on icon at bounding box center [701, 470] width 19 height 19
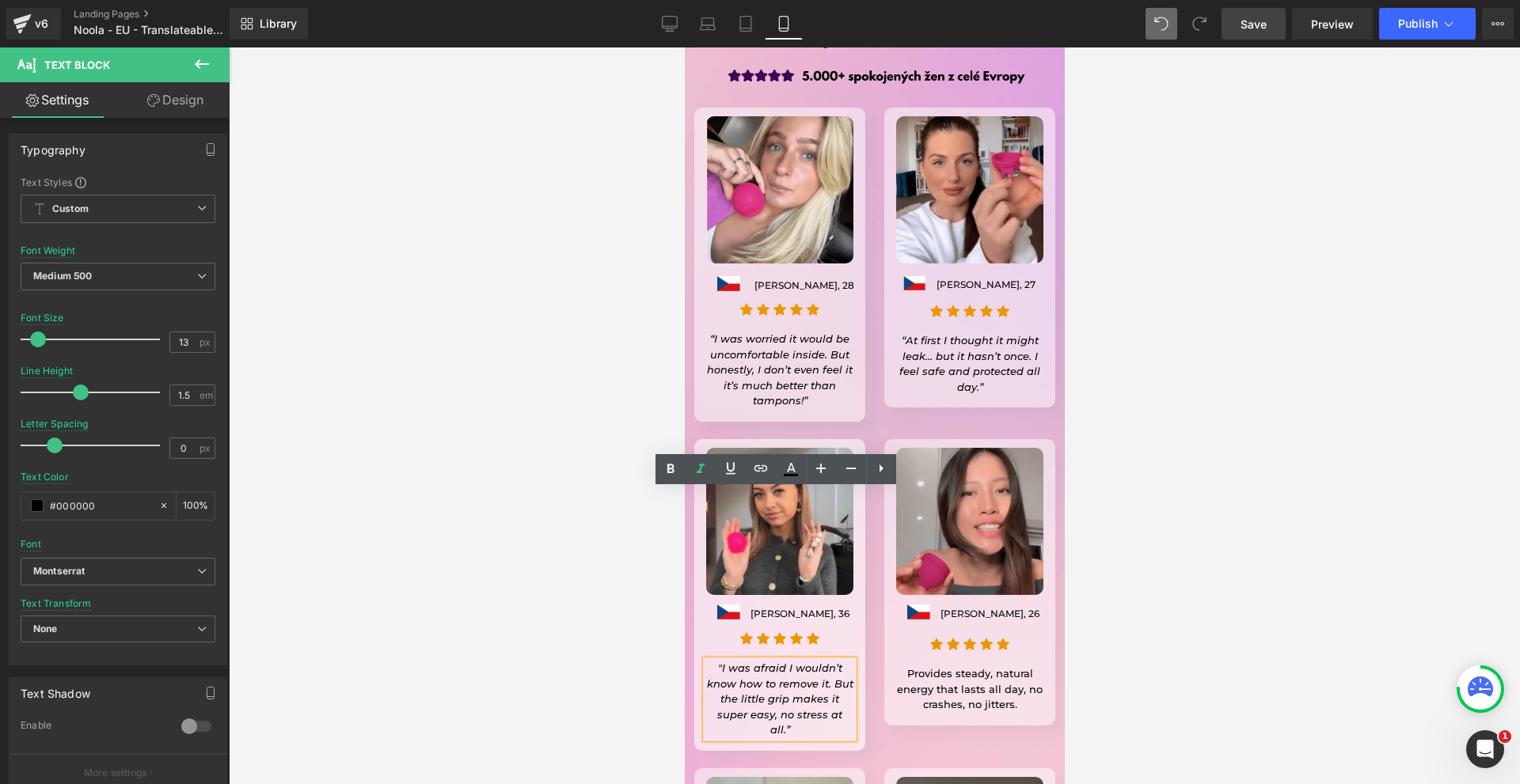
click at [902, 666] on p "Provides steady, natural energy that lasts all day, no crashes, no jitters." at bounding box center [969, 689] width 148 height 47
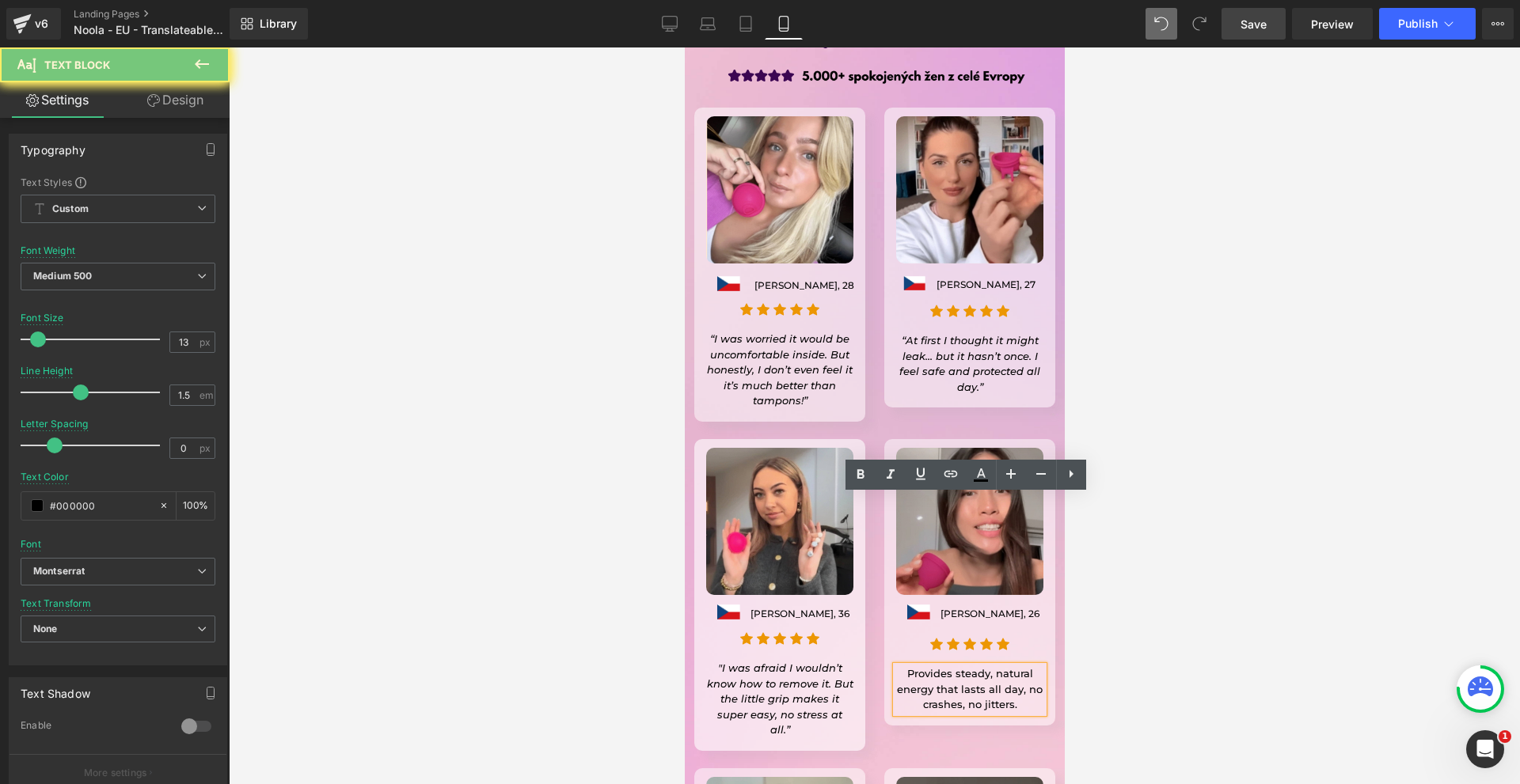
click at [902, 666] on p "Provides steady, natural energy that lasts all day, no crashes, no jitters." at bounding box center [969, 689] width 148 height 47
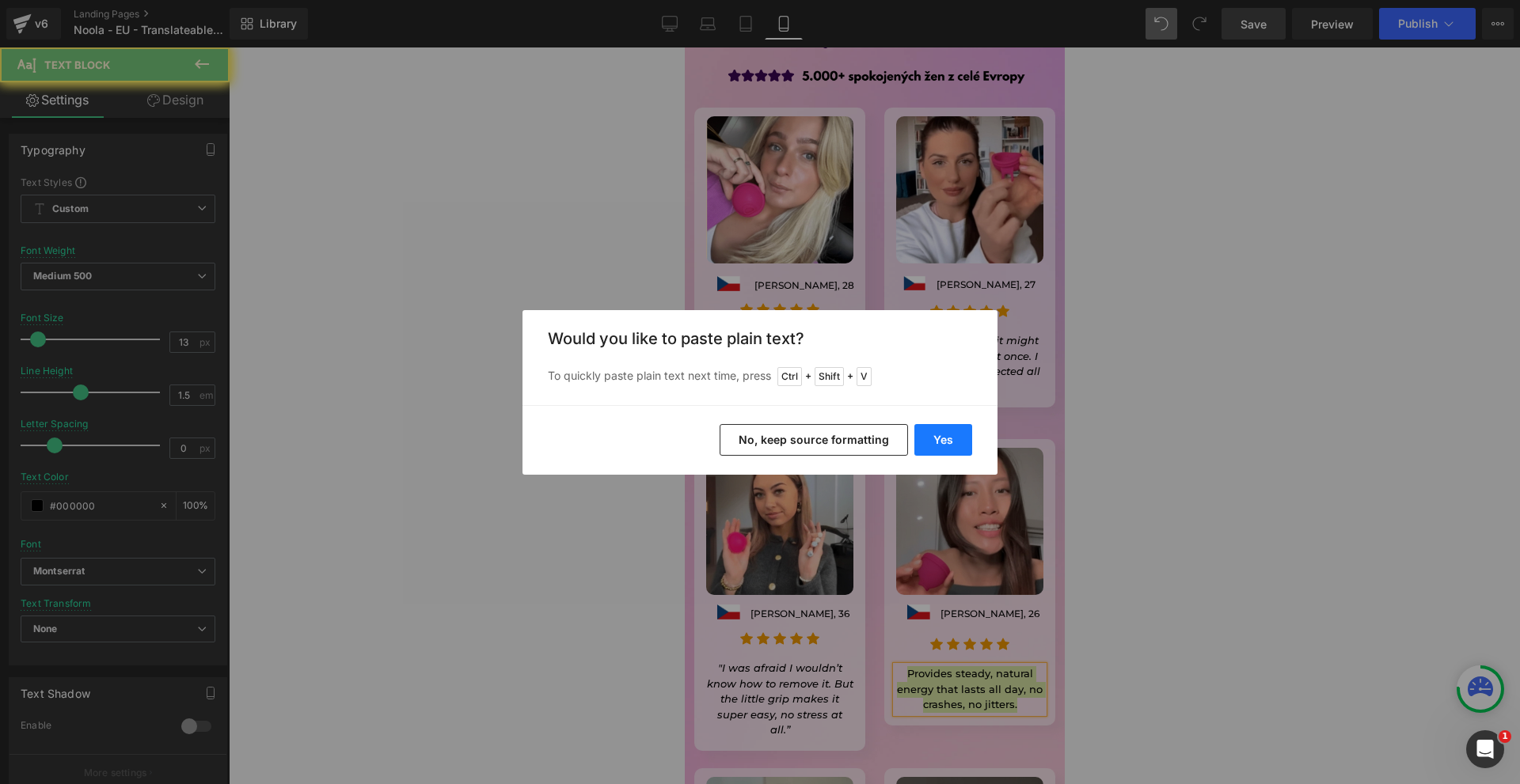
click at [942, 437] on button "Yes" at bounding box center [943, 440] width 58 height 32
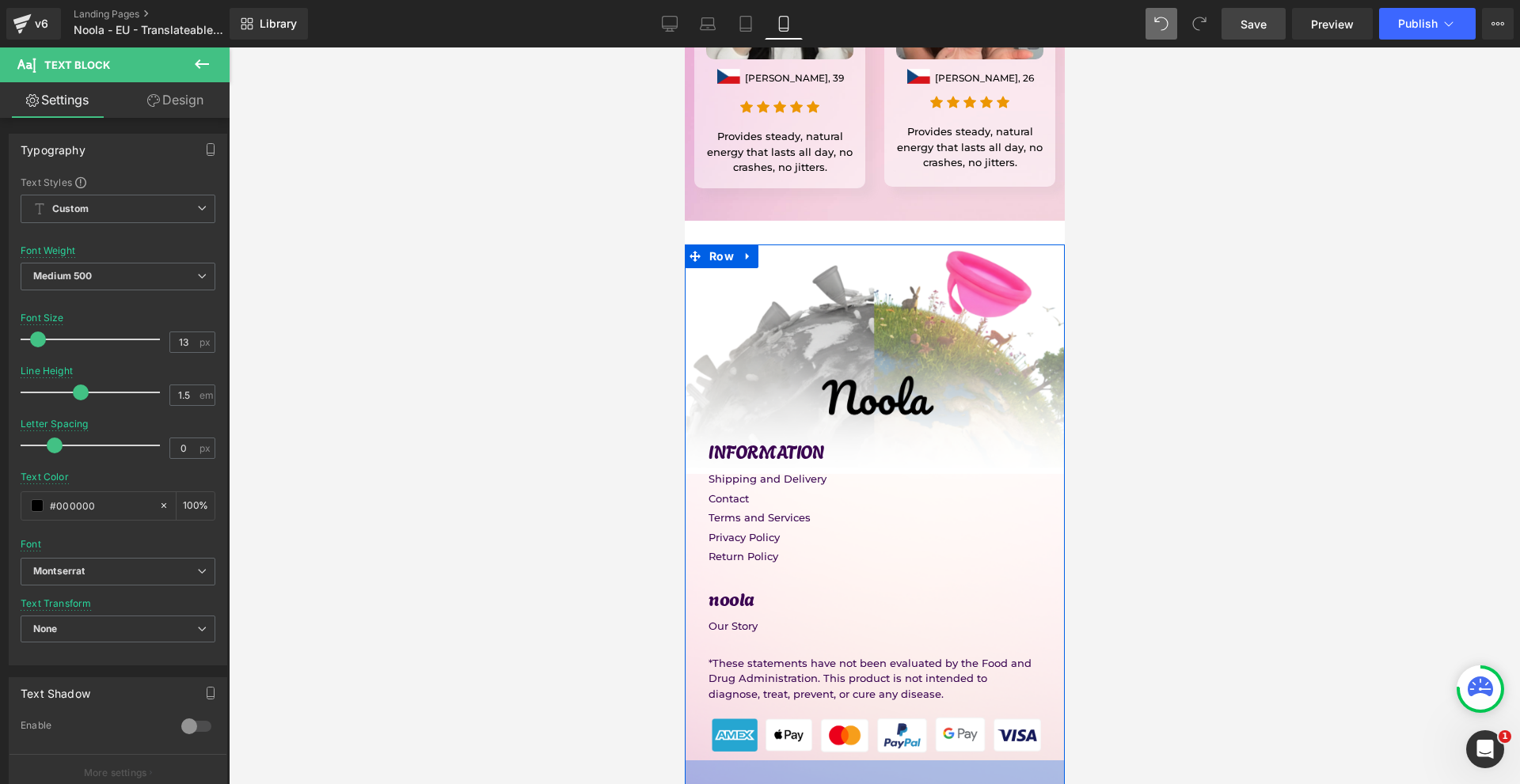
scroll to position [13610, 0]
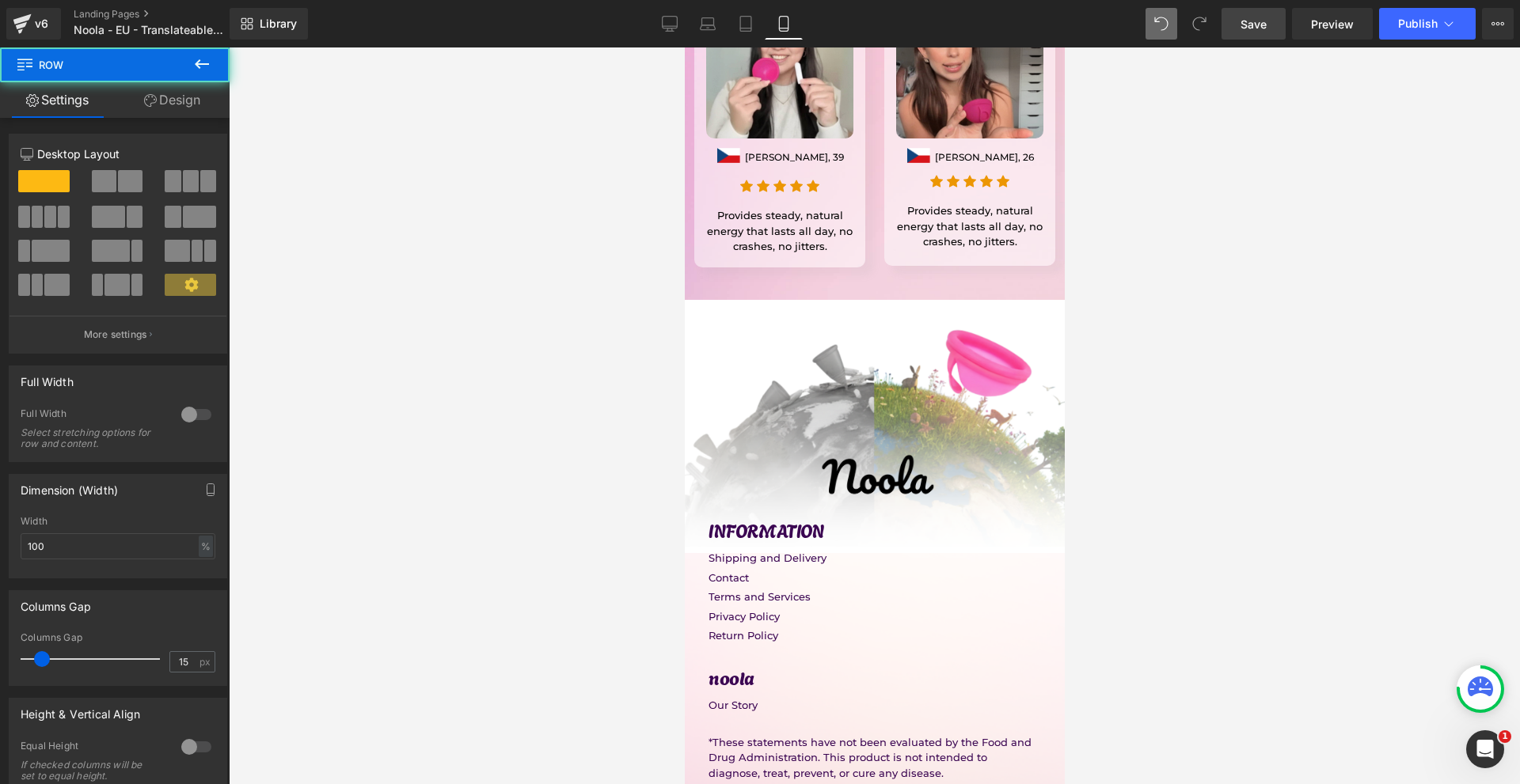
click at [943, 678] on div "Image INFORMATION Heading Shipping and Delivery Text Block Contact Text Block T…" at bounding box center [874, 598] width 380 height 549
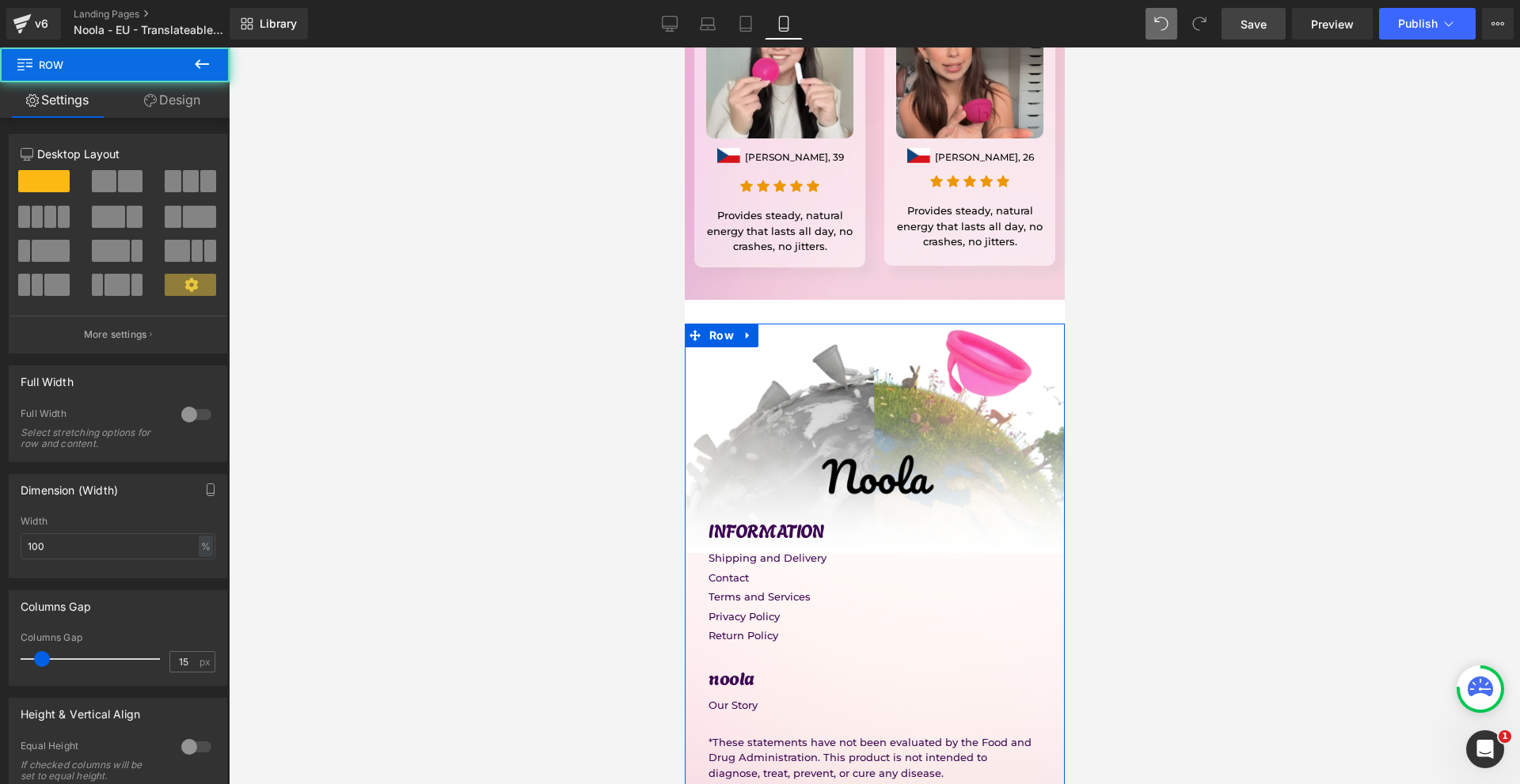
drag, startPoint x: 943, startPoint y: 694, endPoint x: 1019, endPoint y: 742, distance: 89.9
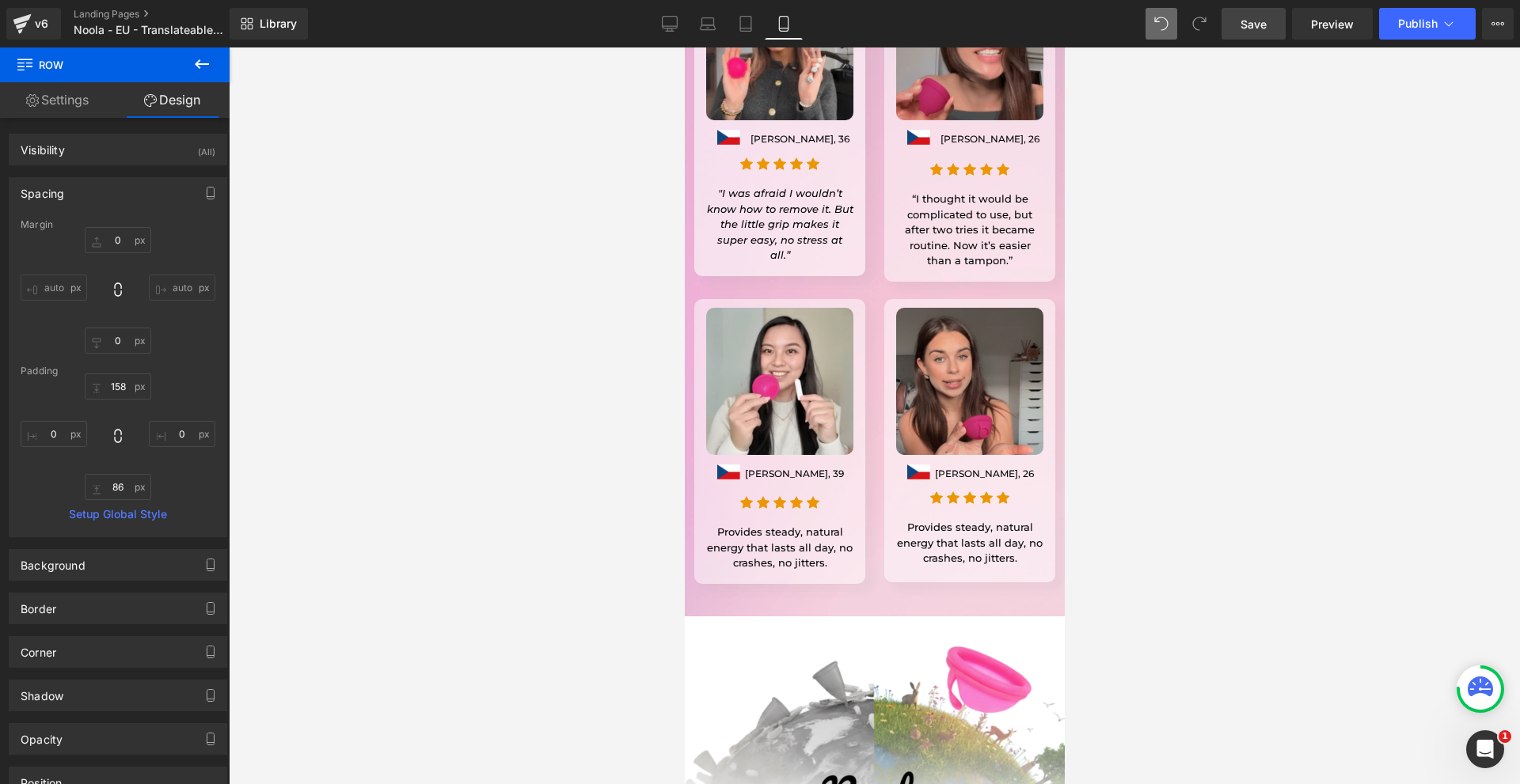
scroll to position [13373, 0]
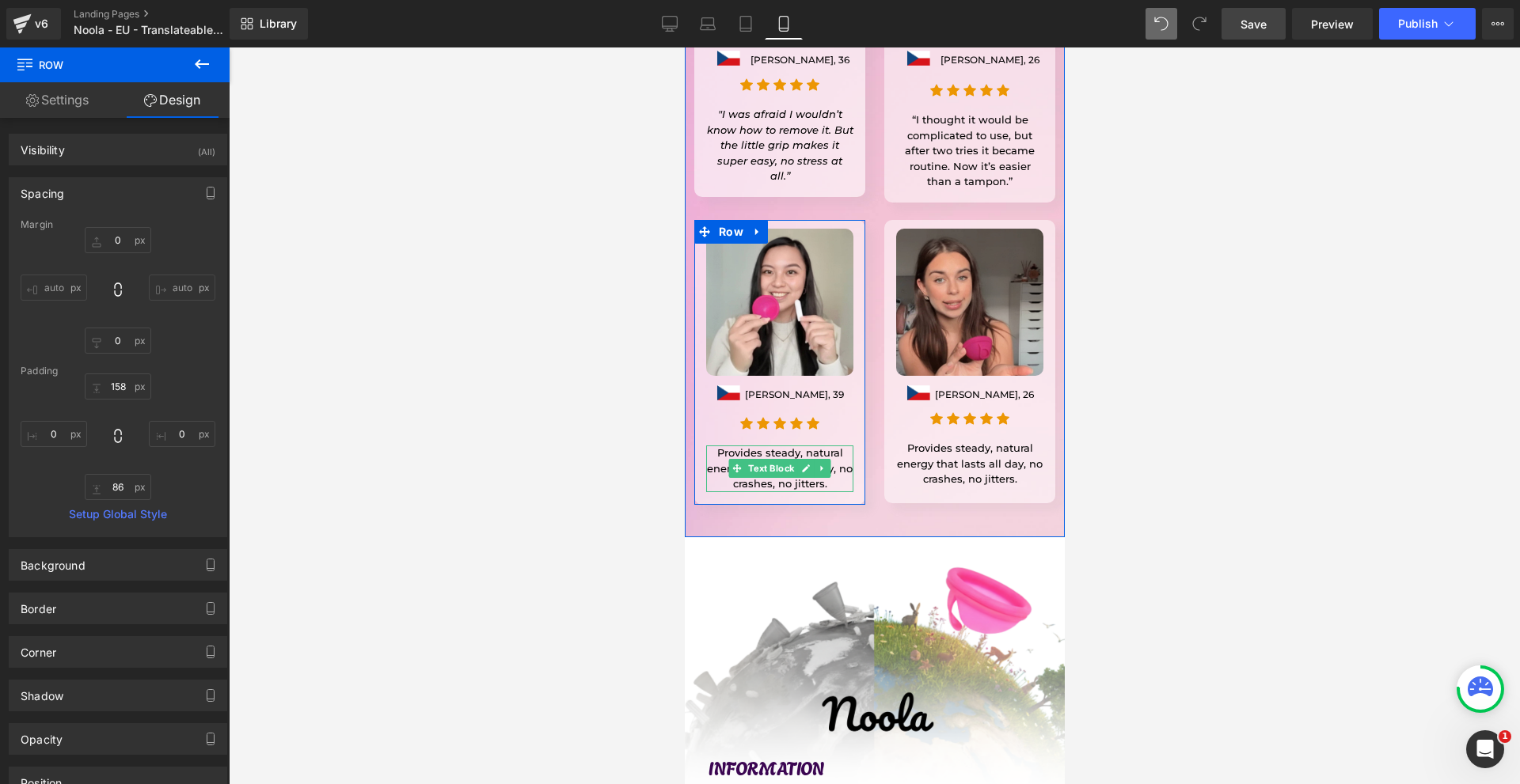
click at [723, 445] on p "Provides steady, natural energy that lasts all day, no crashes, no jitters." at bounding box center [779, 468] width 148 height 47
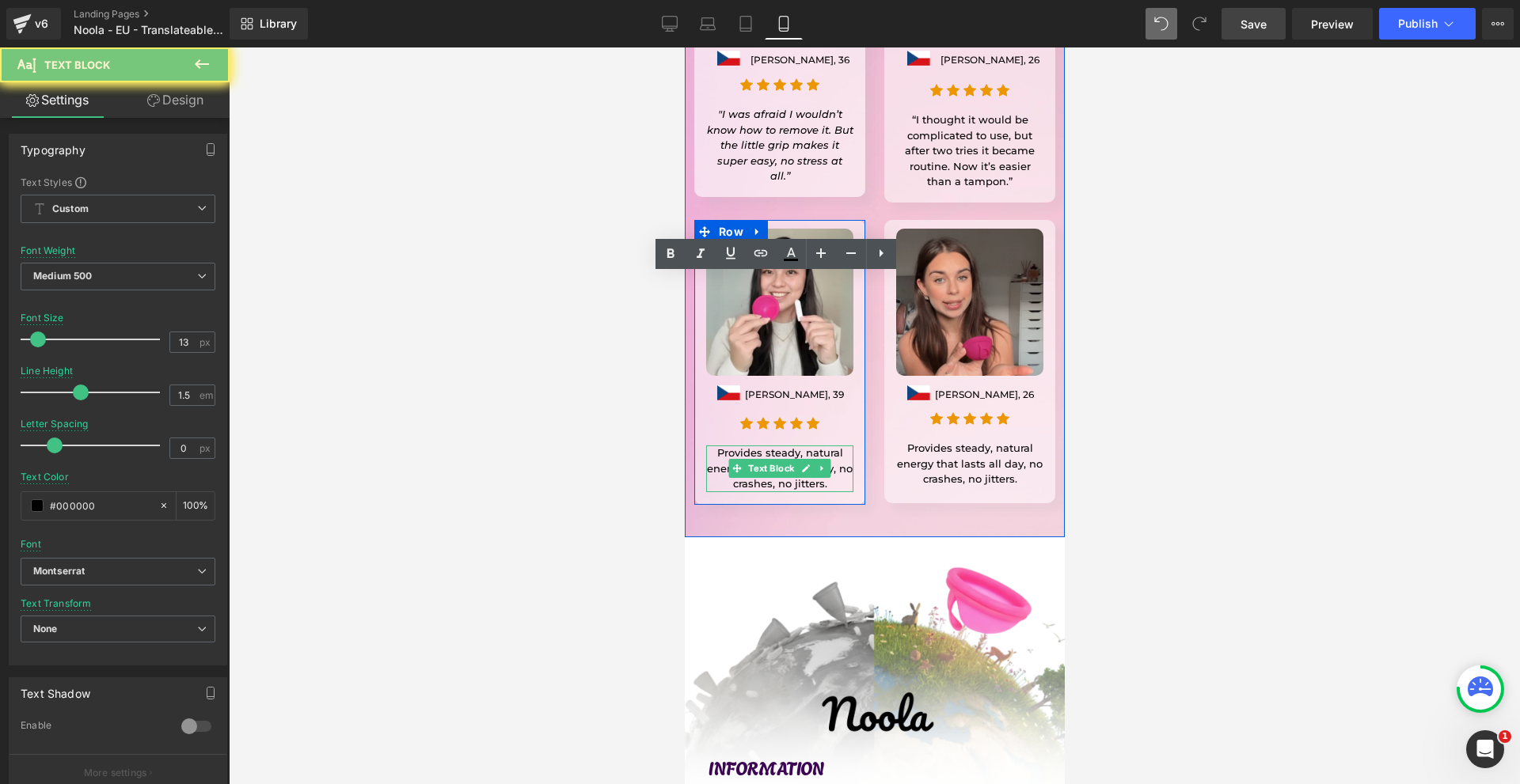
click at [723, 445] on p "Provides steady, natural energy that lasts all day, no crashes, no jitters." at bounding box center [779, 468] width 148 height 47
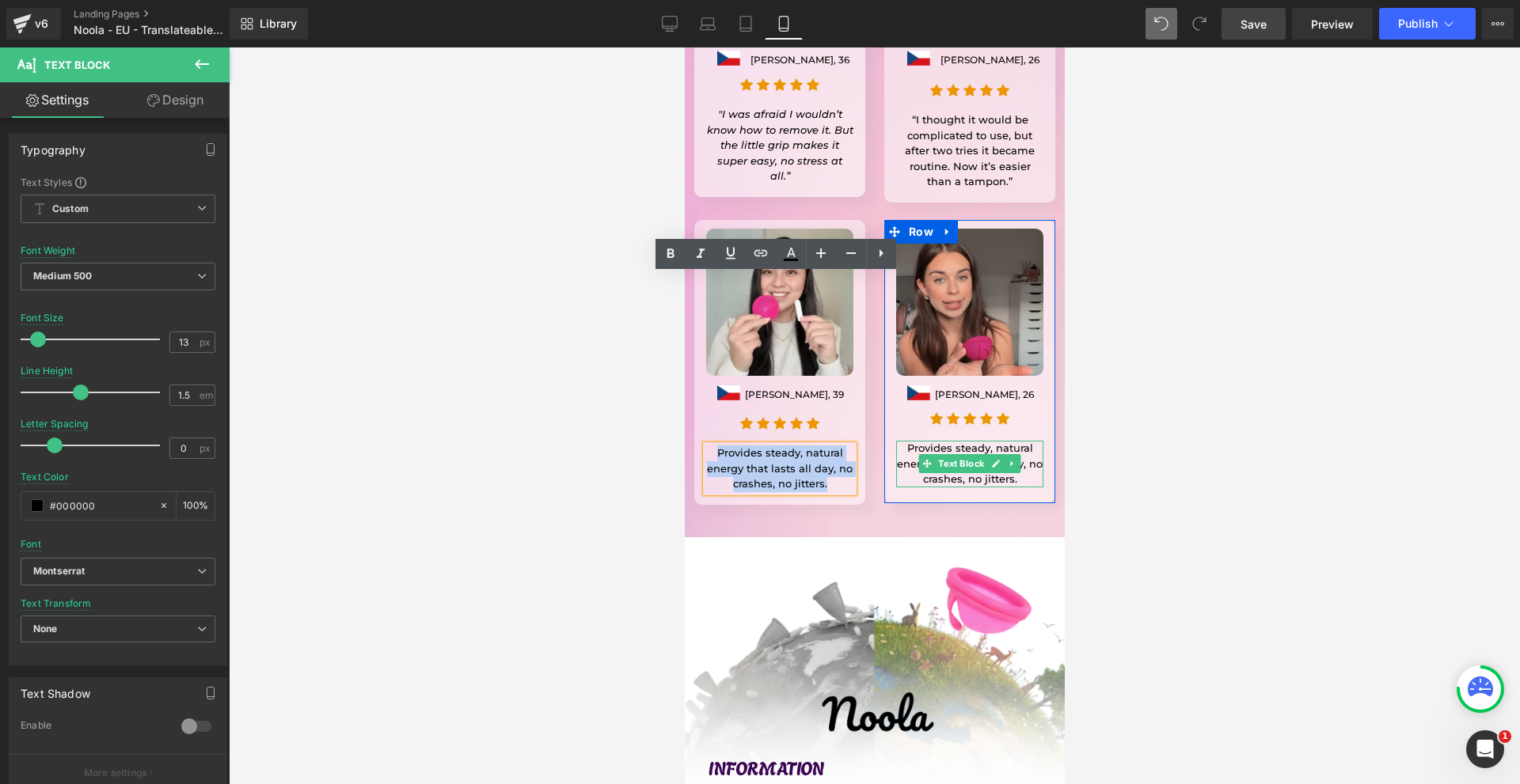
click at [902, 441] on p "Provides steady, natural energy that lasts all day, no crashes, no jitters." at bounding box center [969, 464] width 148 height 47
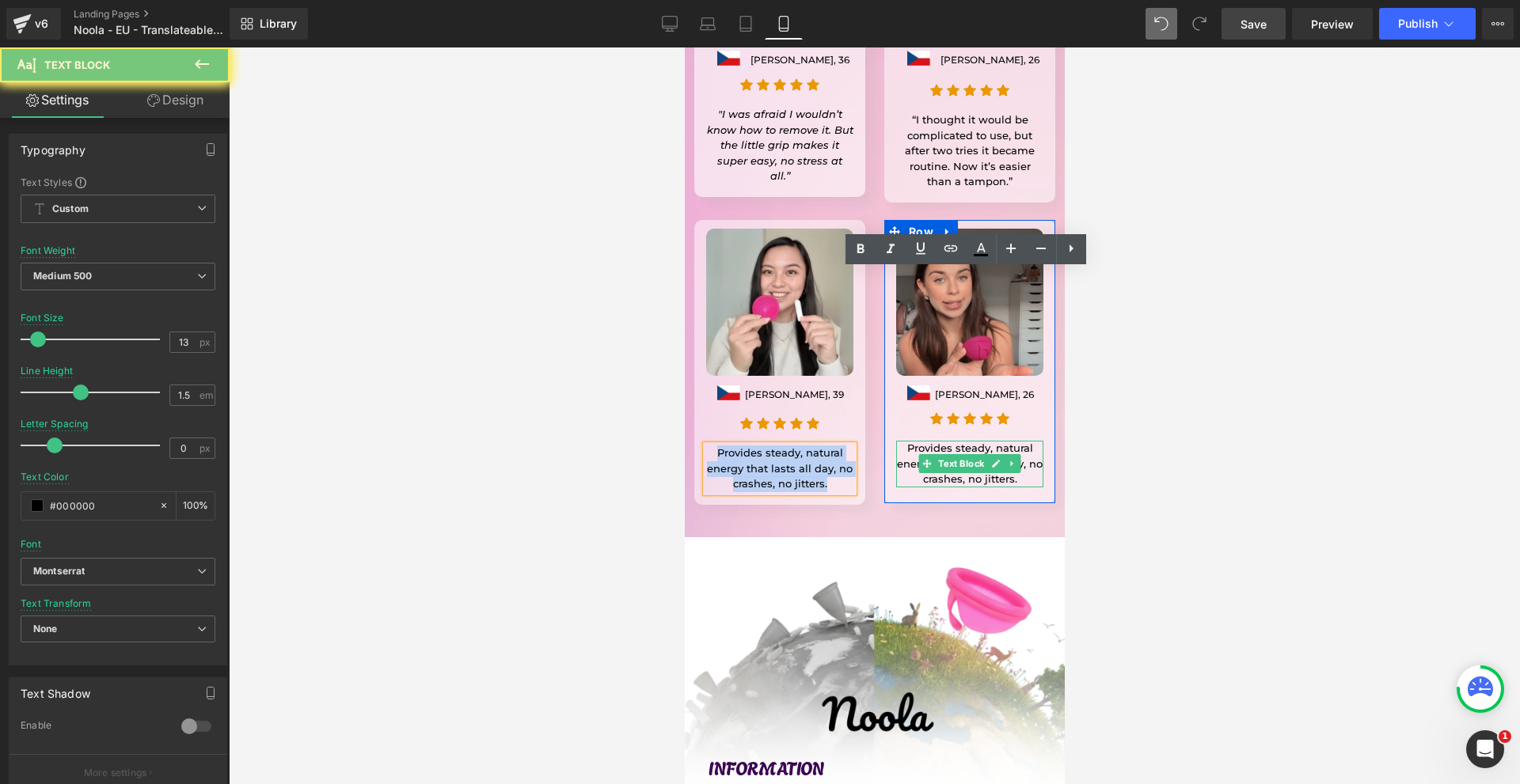
click at [902, 441] on p "Provides steady, natural energy that lasts all day, no crashes, no jitters." at bounding box center [969, 464] width 148 height 47
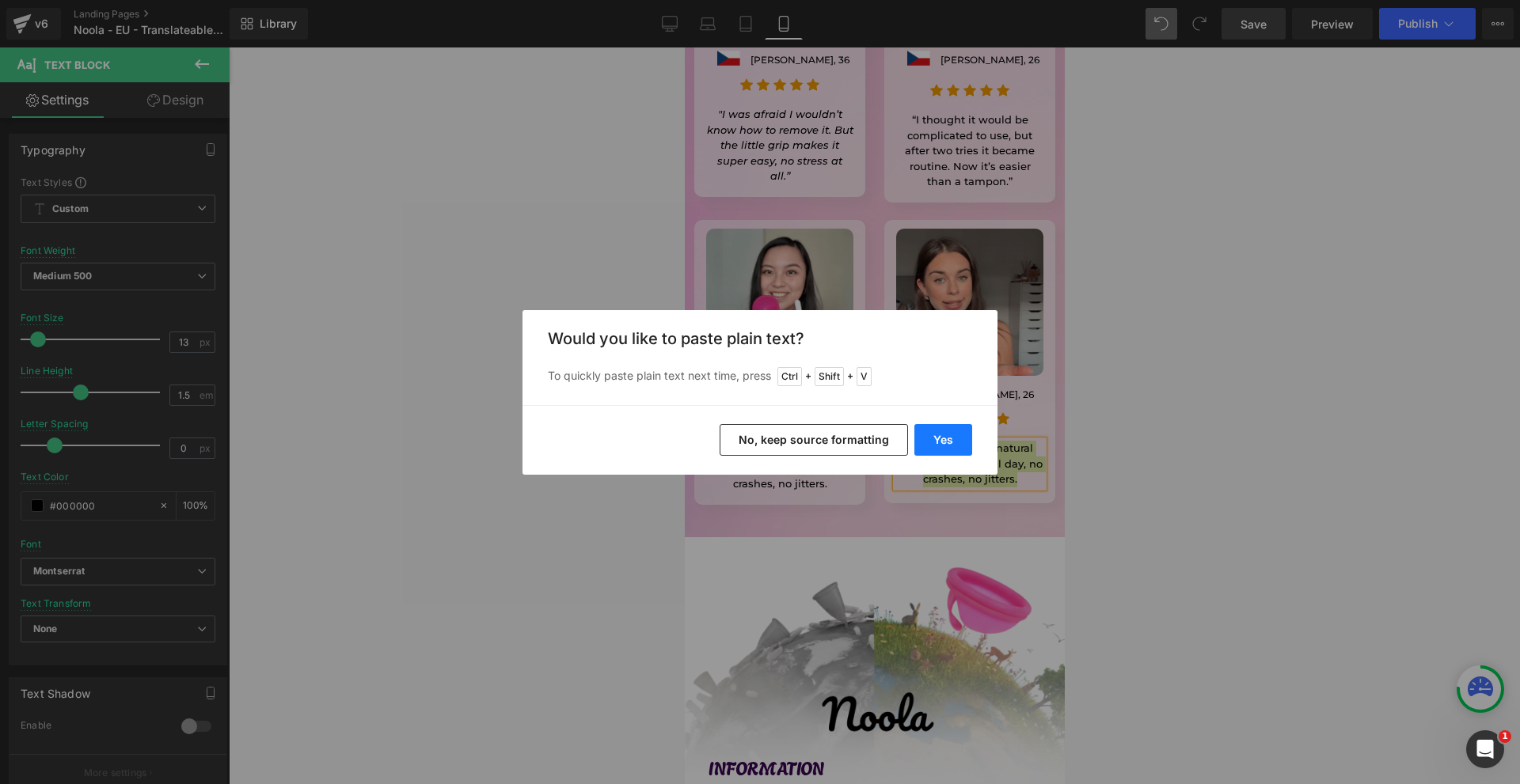
click at [965, 434] on button "Yes" at bounding box center [943, 440] width 58 height 32
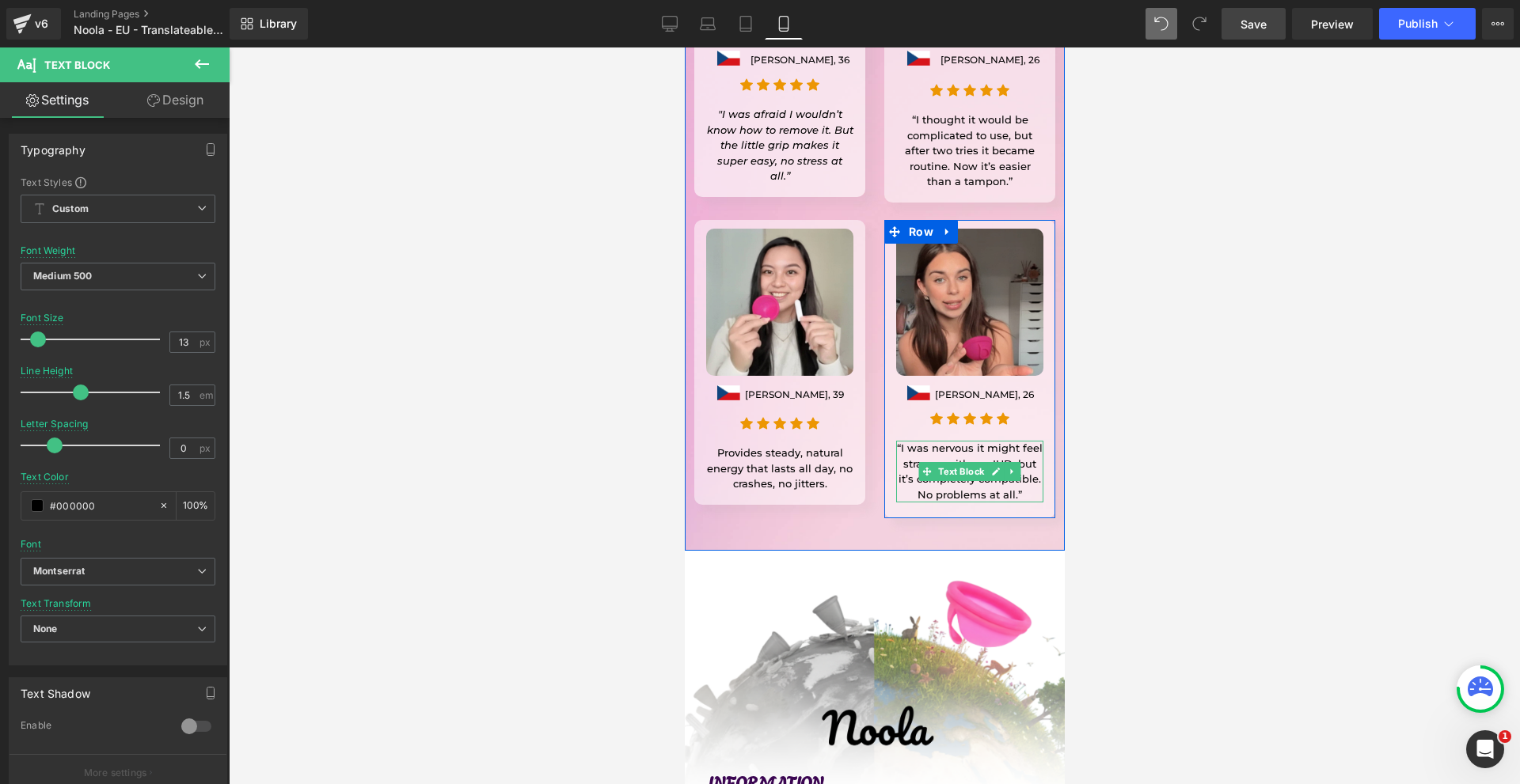
click at [1025, 441] on p "“I was nervous it might feel strange with my IUD, but it’s completely compatibl…" at bounding box center [969, 471] width 148 height 61
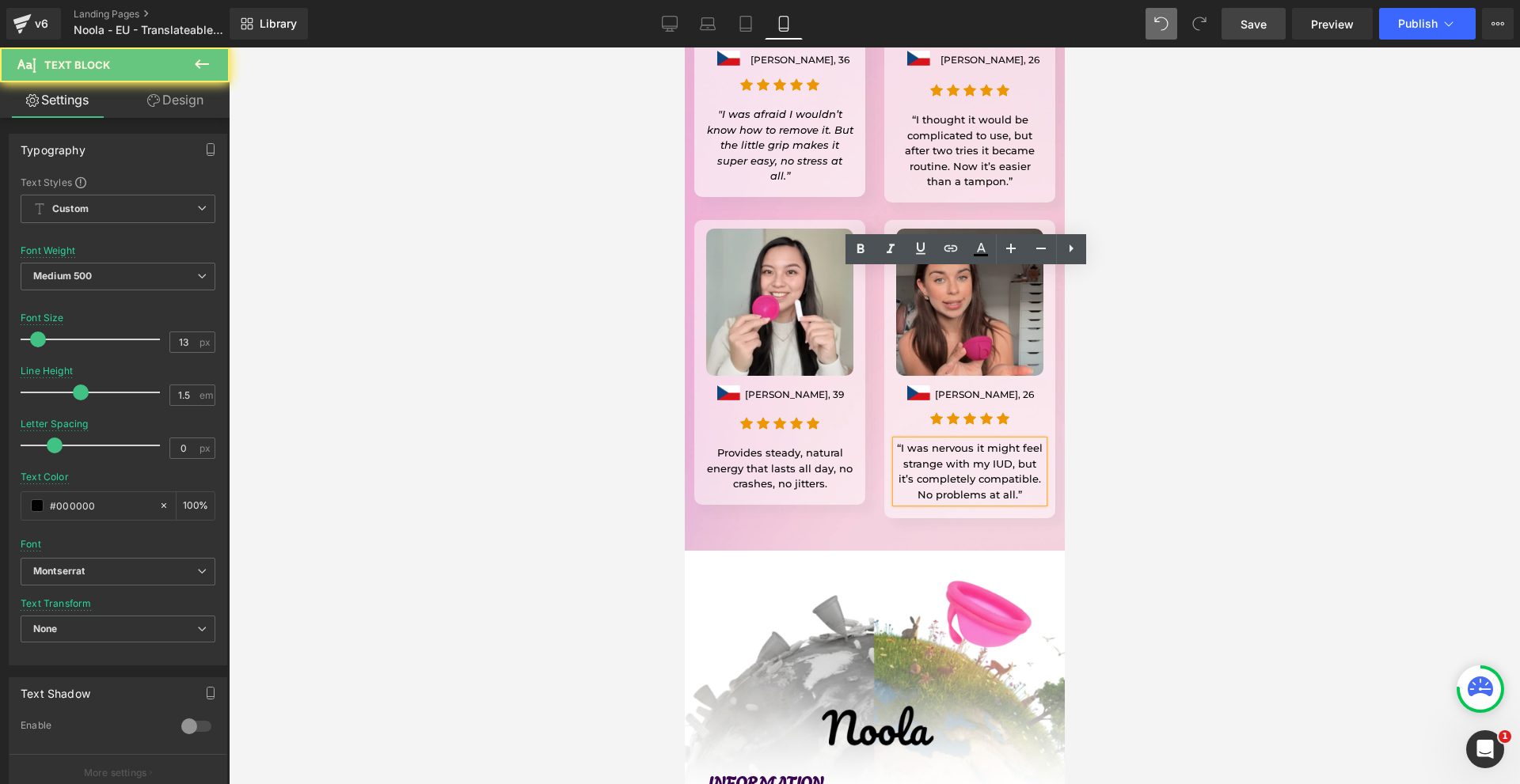
click at [1025, 441] on p "“I was nervous it might feel strange with my IUD, but it’s completely compatibl…" at bounding box center [969, 471] width 148 height 61
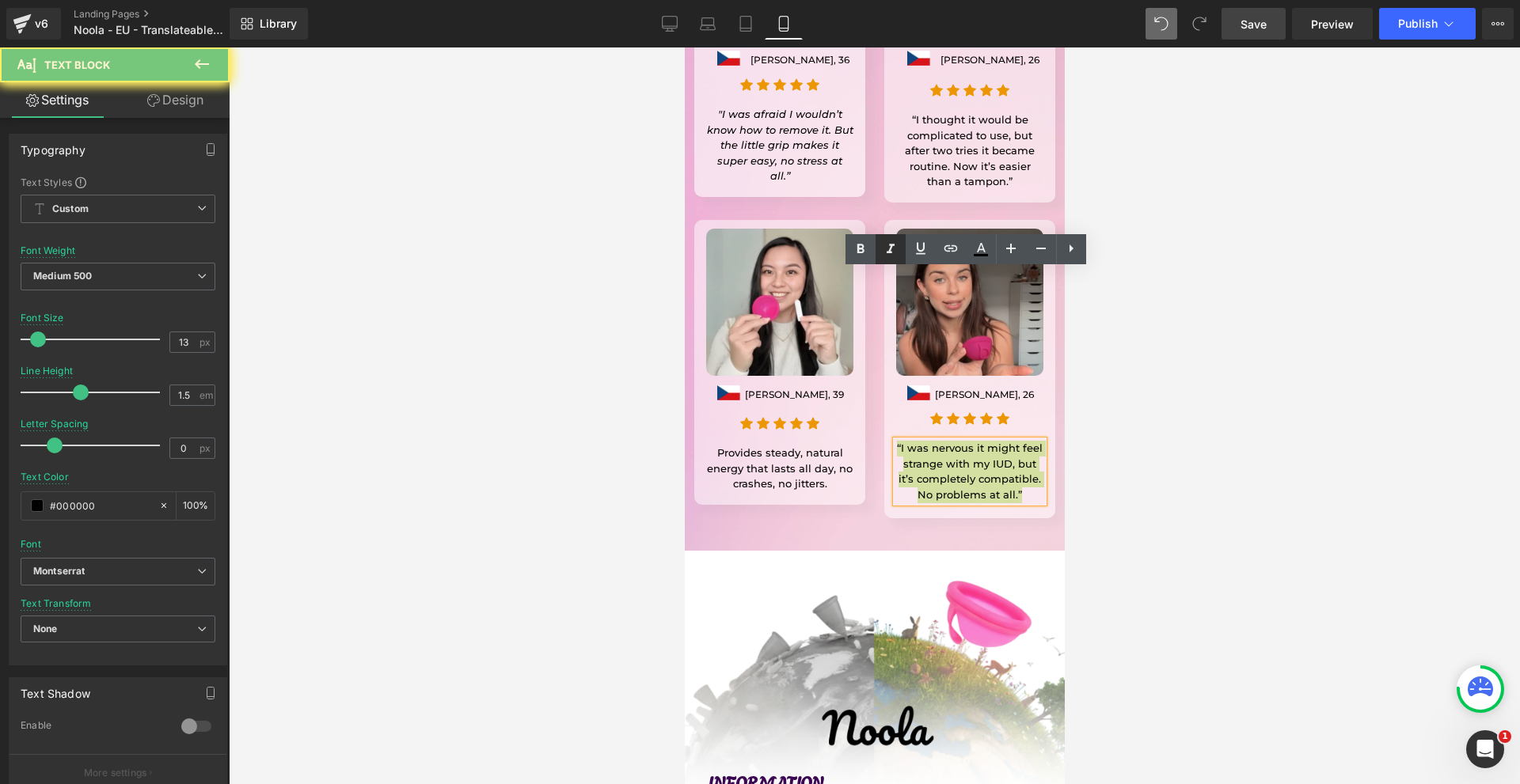
click at [882, 245] on icon at bounding box center [890, 249] width 19 height 19
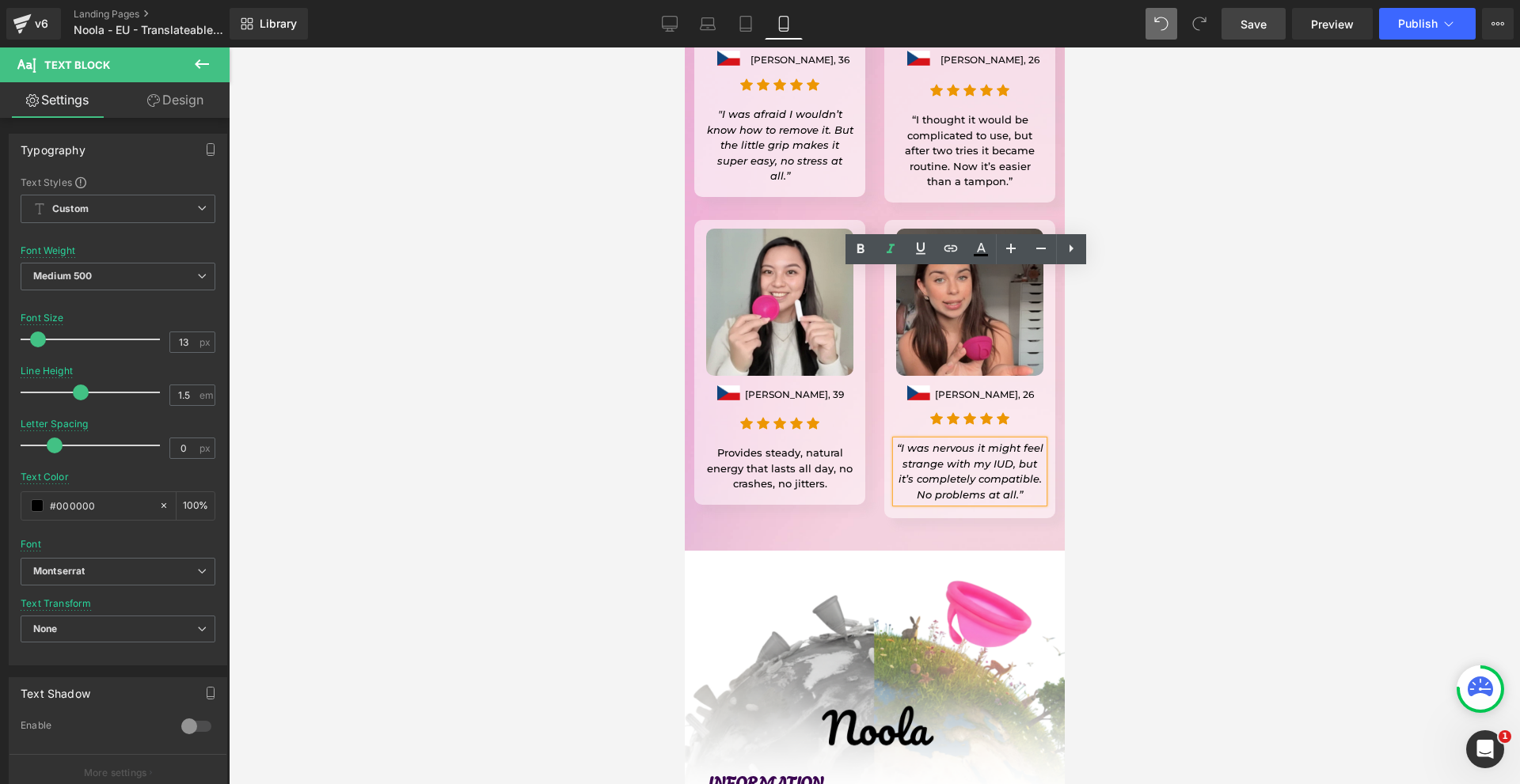
click at [977, 442] on icon "“I was nervous it might feel strange with my IUD, but it’s completely compatibl…" at bounding box center [969, 471] width 147 height 60
click at [731, 445] on div "Provides steady, natural energy that lasts all day, no crashes, no jitters. Tex…" at bounding box center [779, 468] width 148 height 47
click at [731, 445] on p "Provides steady, natural energy that lasts all day, no crashes, no jitters." at bounding box center [779, 468] width 148 height 47
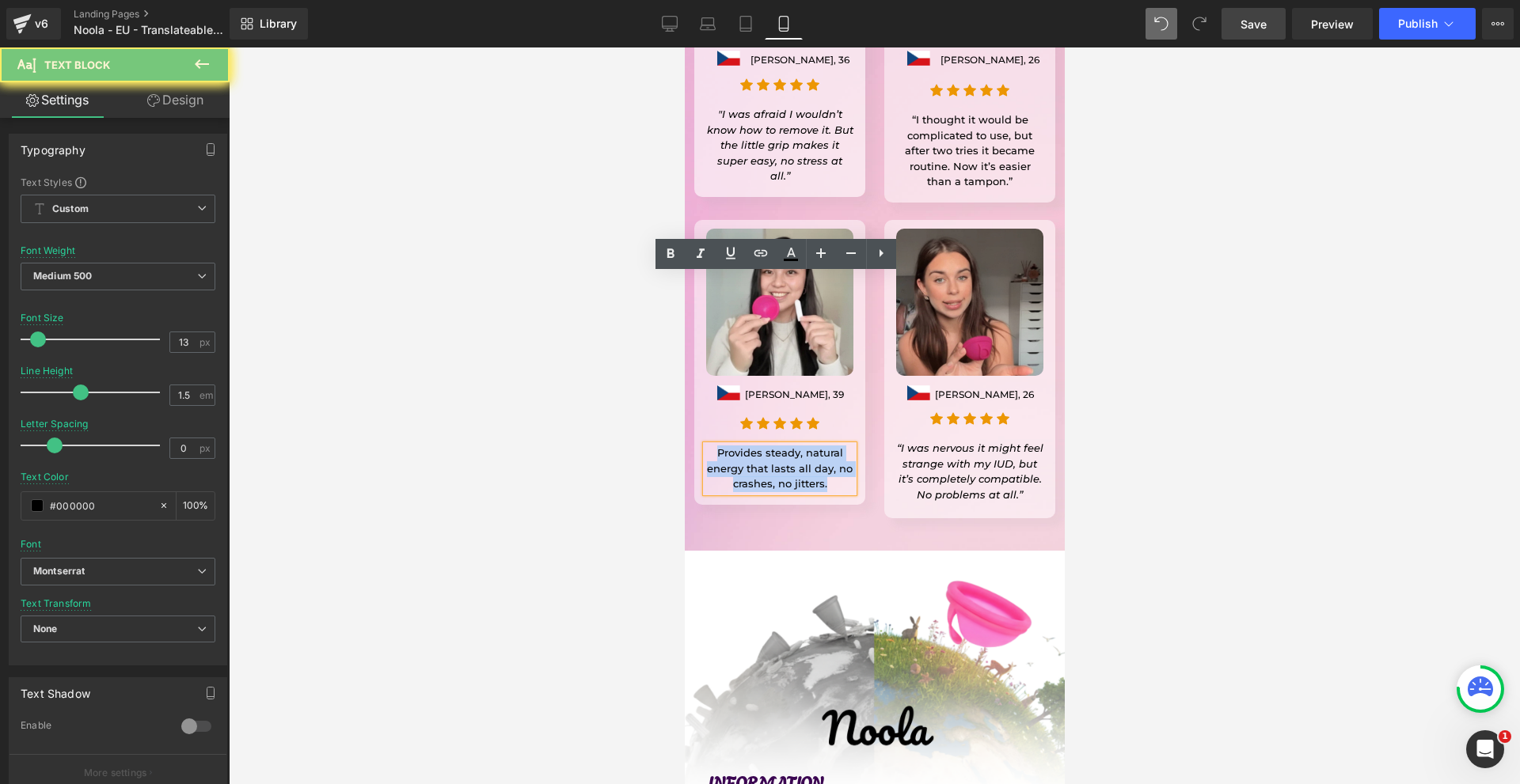
click at [731, 445] on p "Provides steady, natural energy that lasts all day, no crashes, no jitters." at bounding box center [779, 468] width 148 height 47
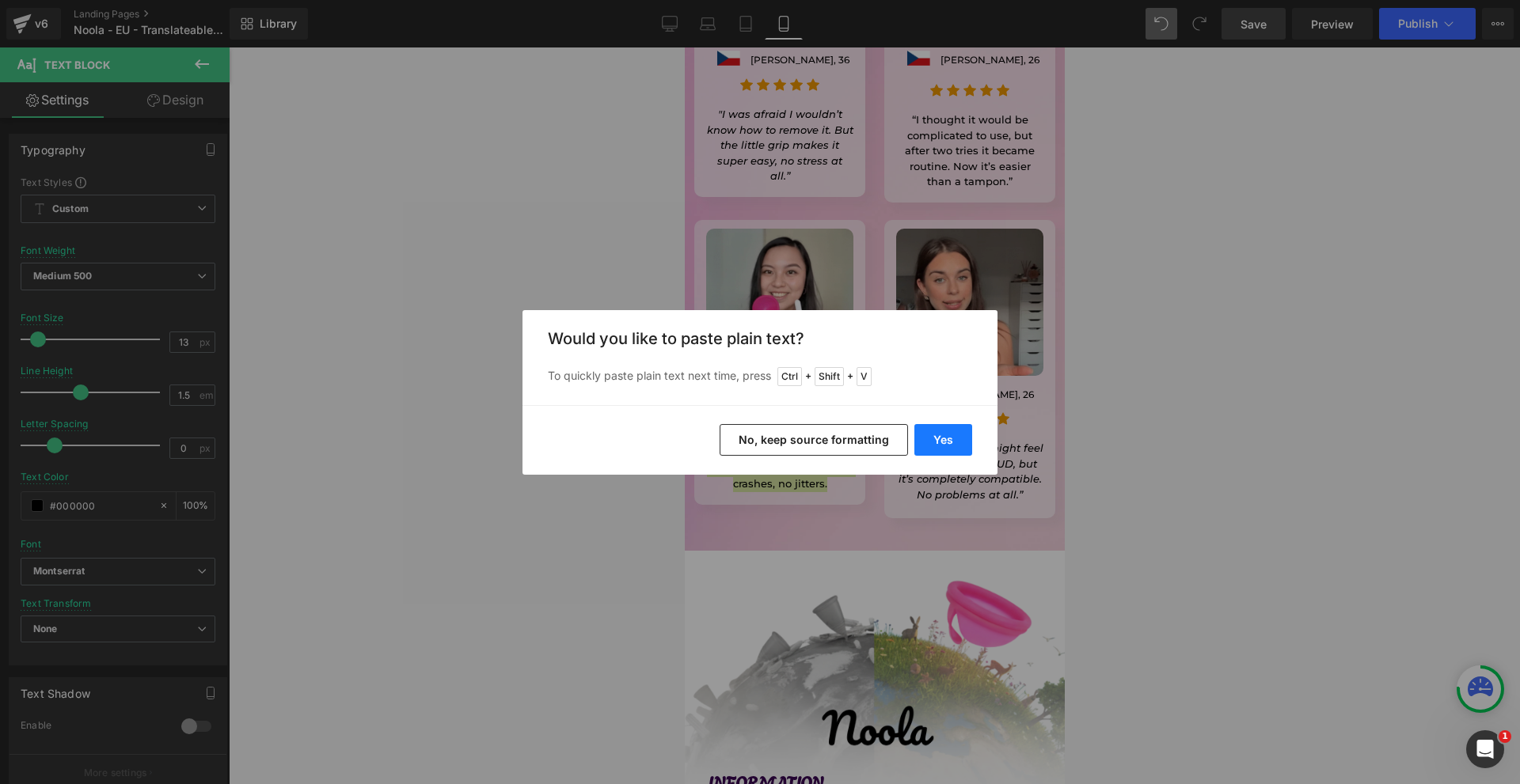
click at [937, 445] on button "Yes" at bounding box center [943, 440] width 58 height 32
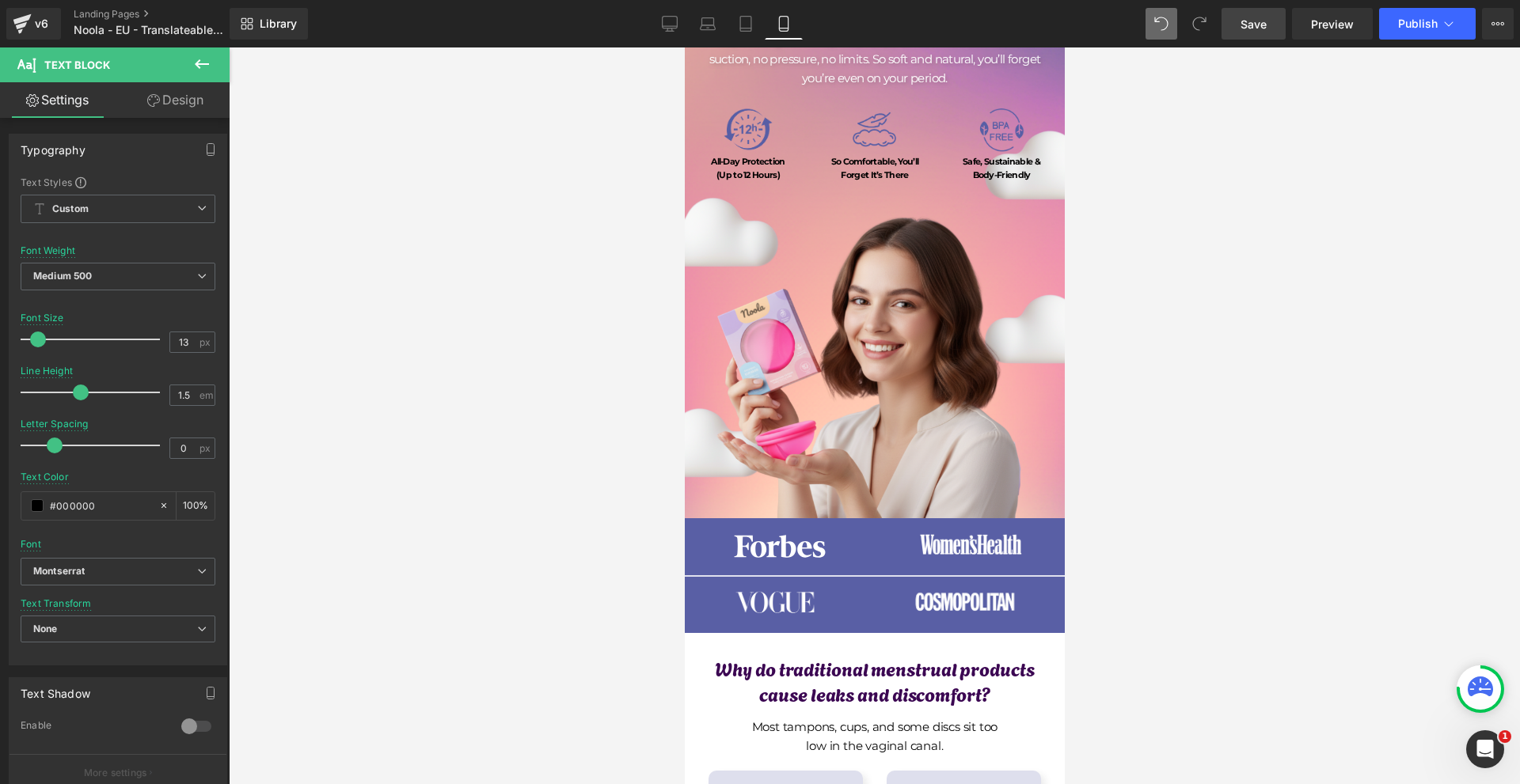
scroll to position [0, 0]
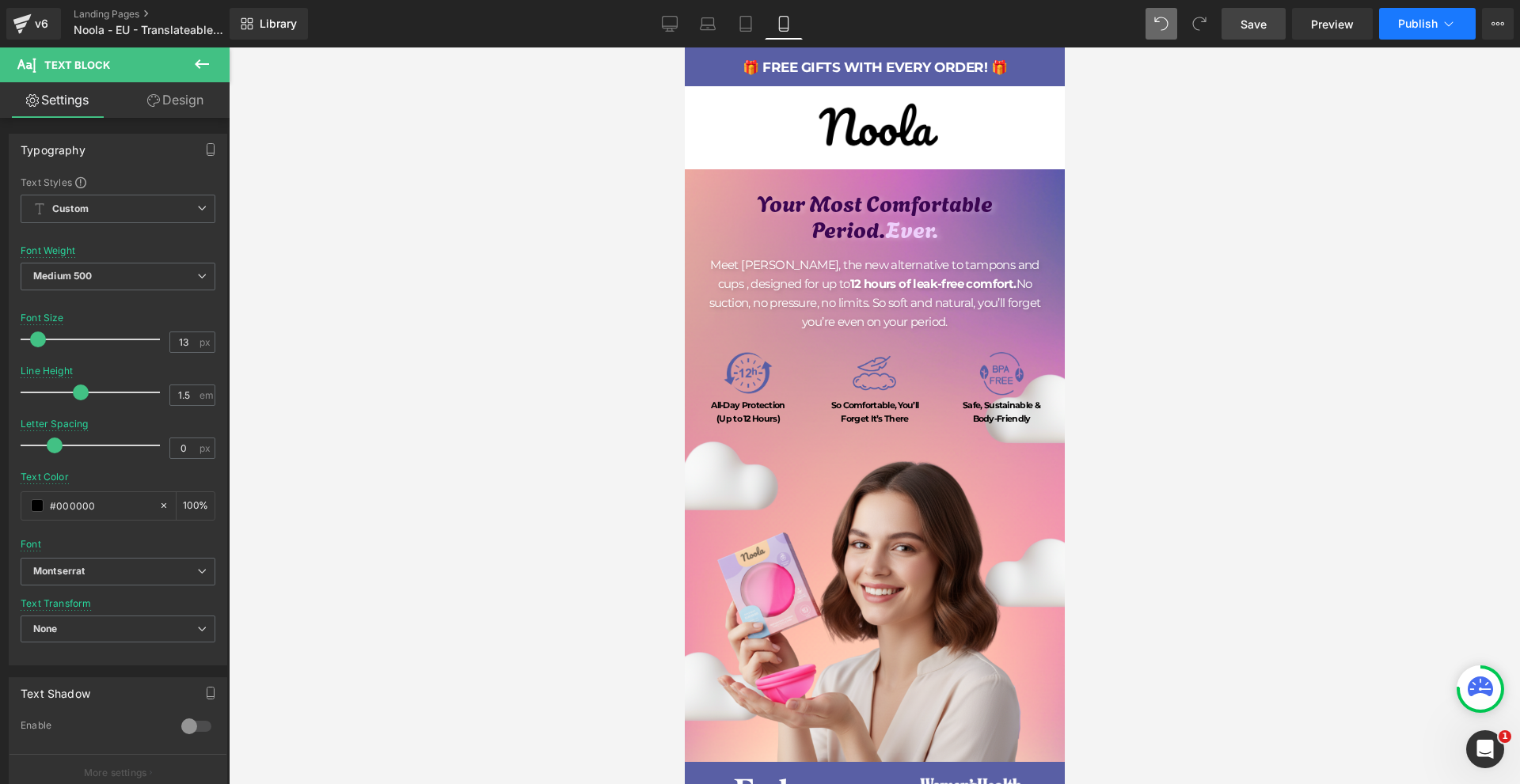
click at [1406, 23] on span "Publish" at bounding box center [1417, 24] width 40 height 12
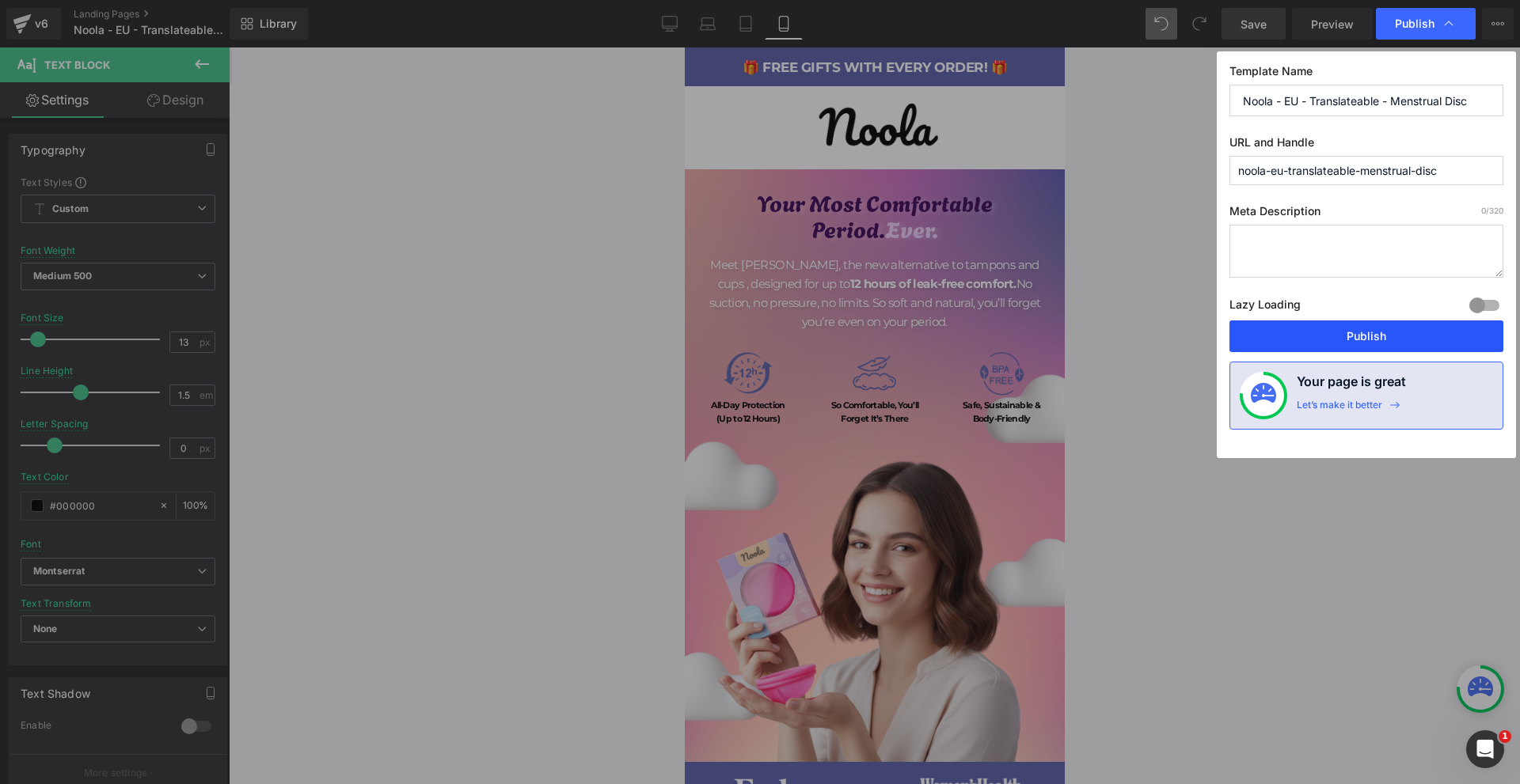
click at [1326, 334] on button "Publish" at bounding box center [1366, 336] width 274 height 32
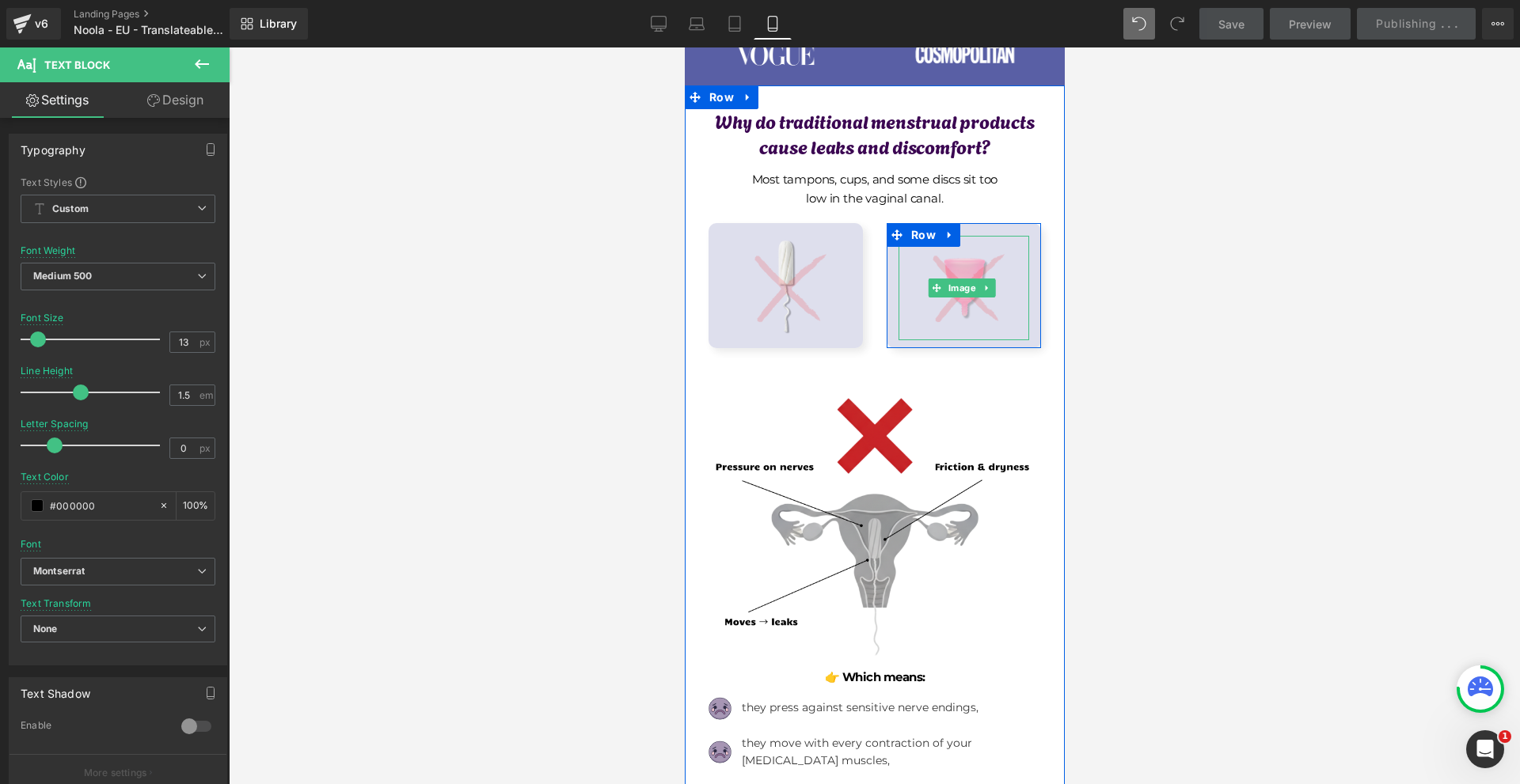
scroll to position [1108, 0]
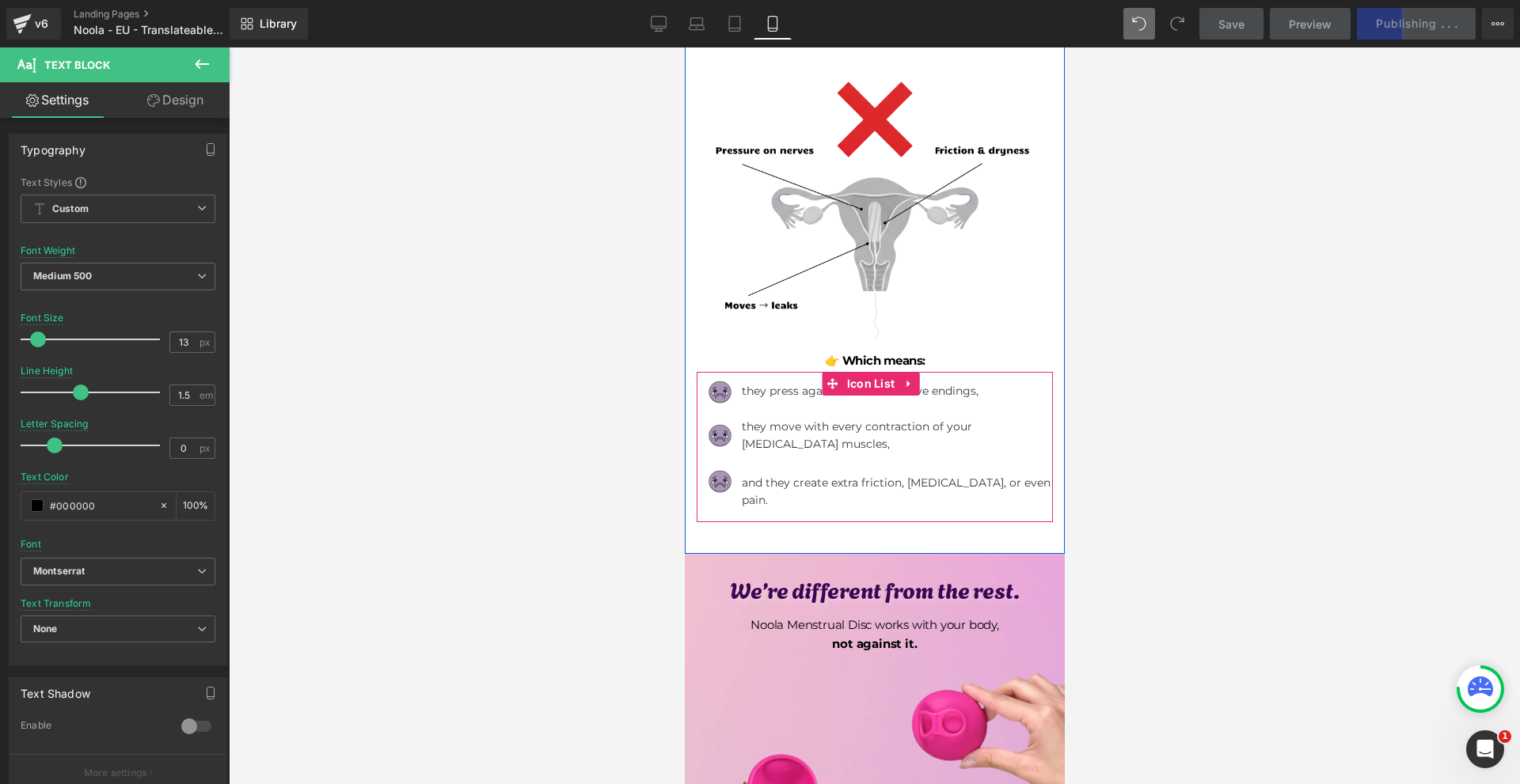
click at [793, 382] on p "they press against sensitive nerve endings," at bounding box center [897, 391] width 311 height 18
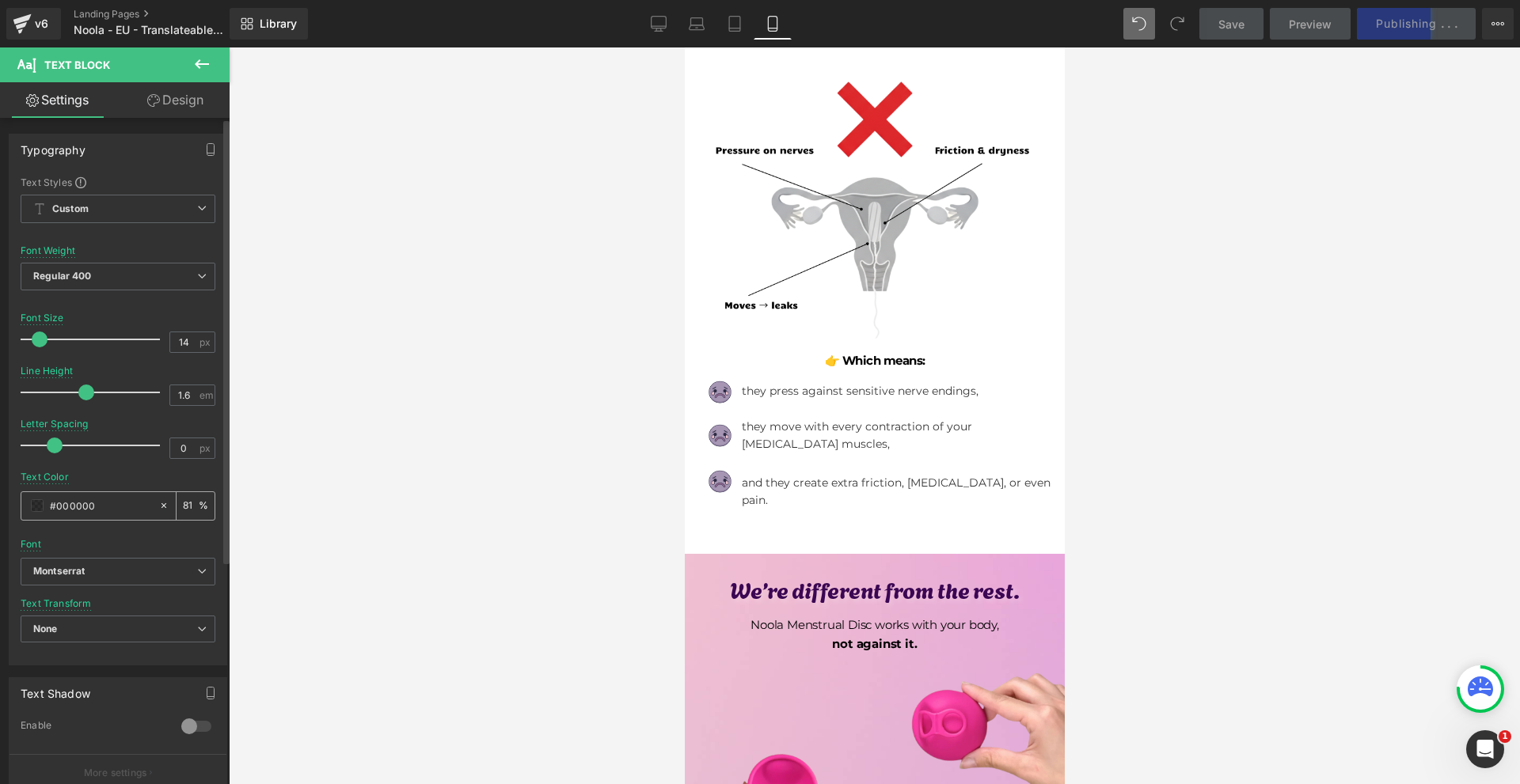
click at [183, 501] on input "81" at bounding box center [191, 506] width 16 height 18
type input "100"
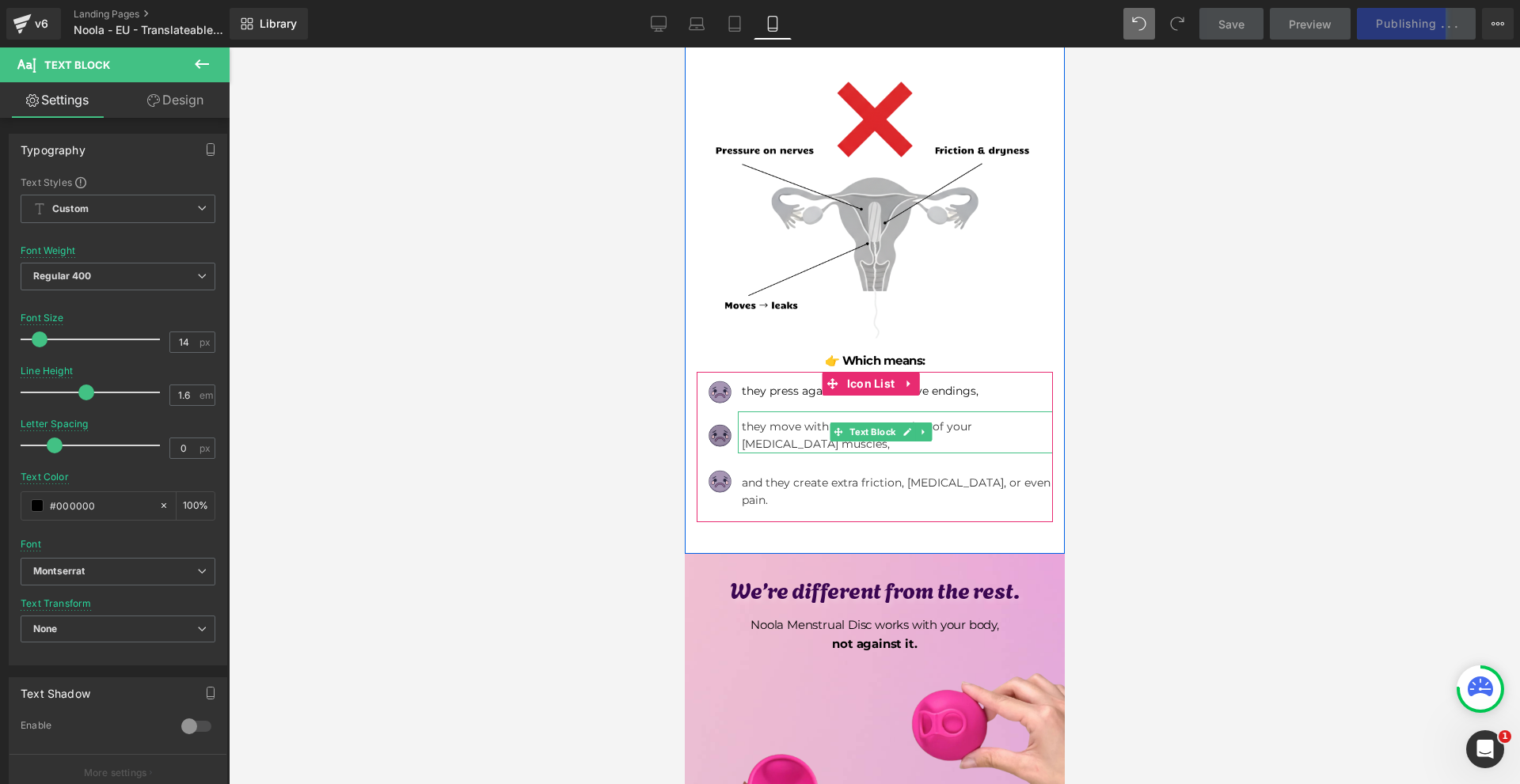
click at [761, 435] on p "[MEDICAL_DATA] muscles," at bounding box center [897, 444] width 311 height 18
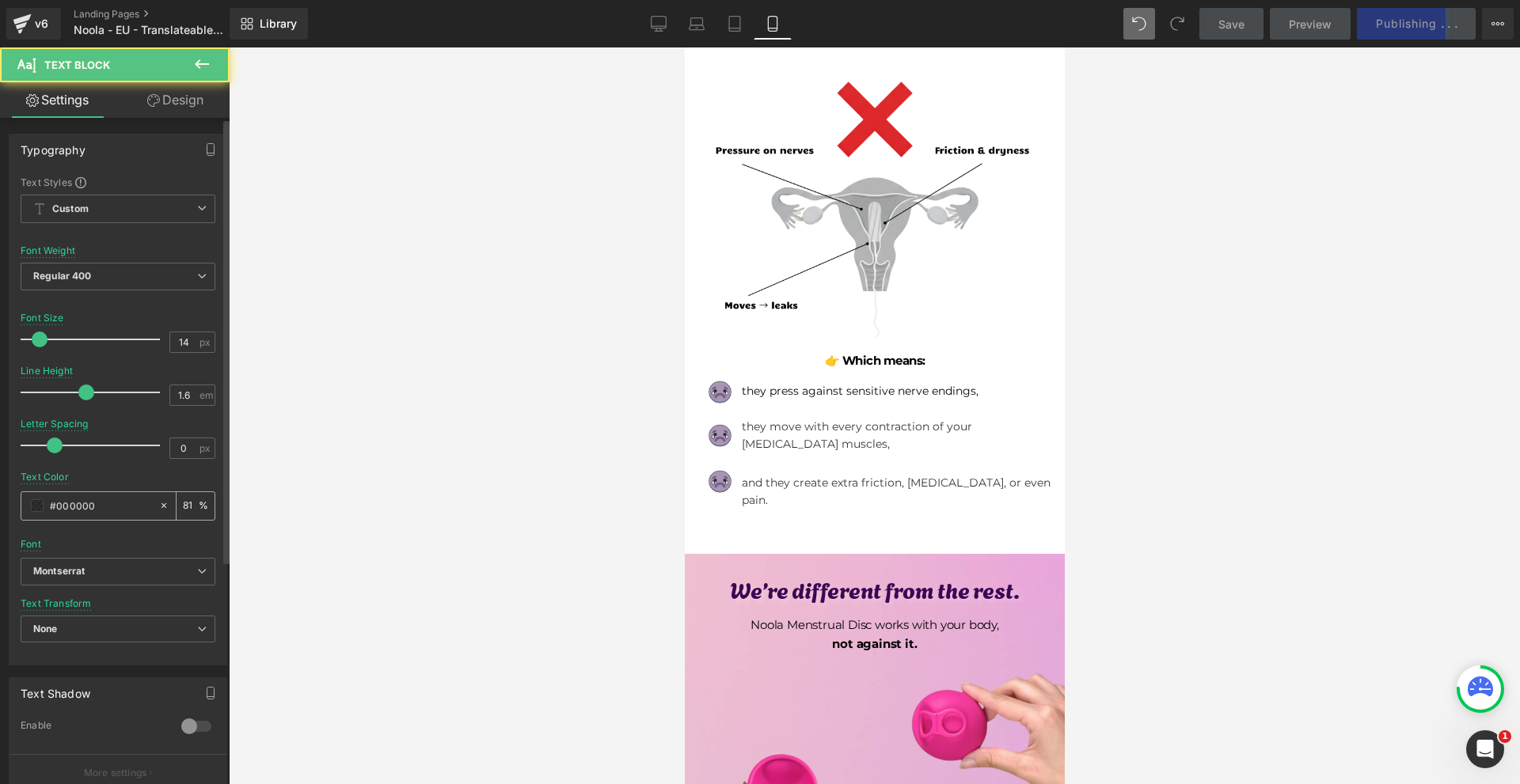
click at [183, 508] on input "81" at bounding box center [191, 506] width 16 height 18
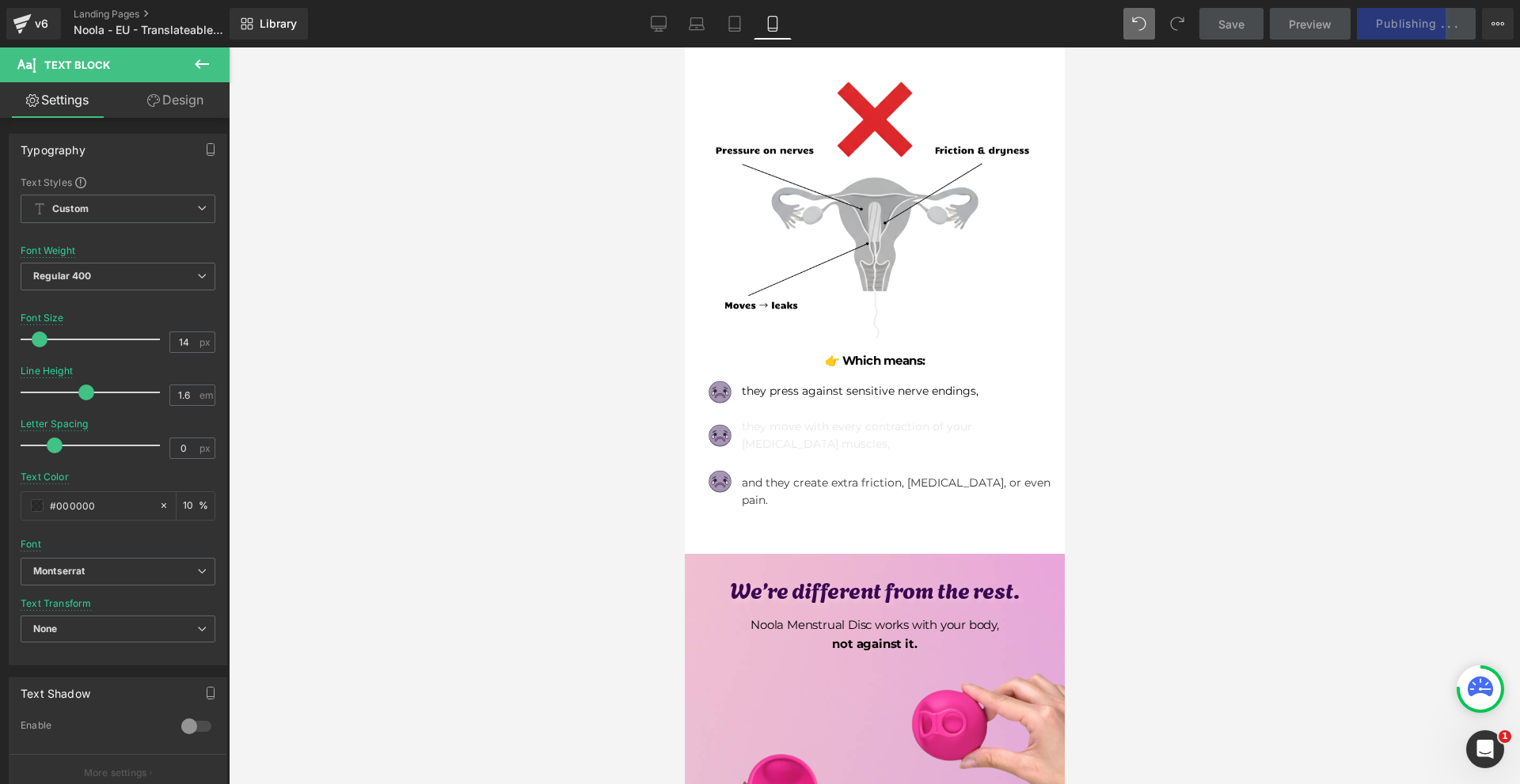
type input "100"
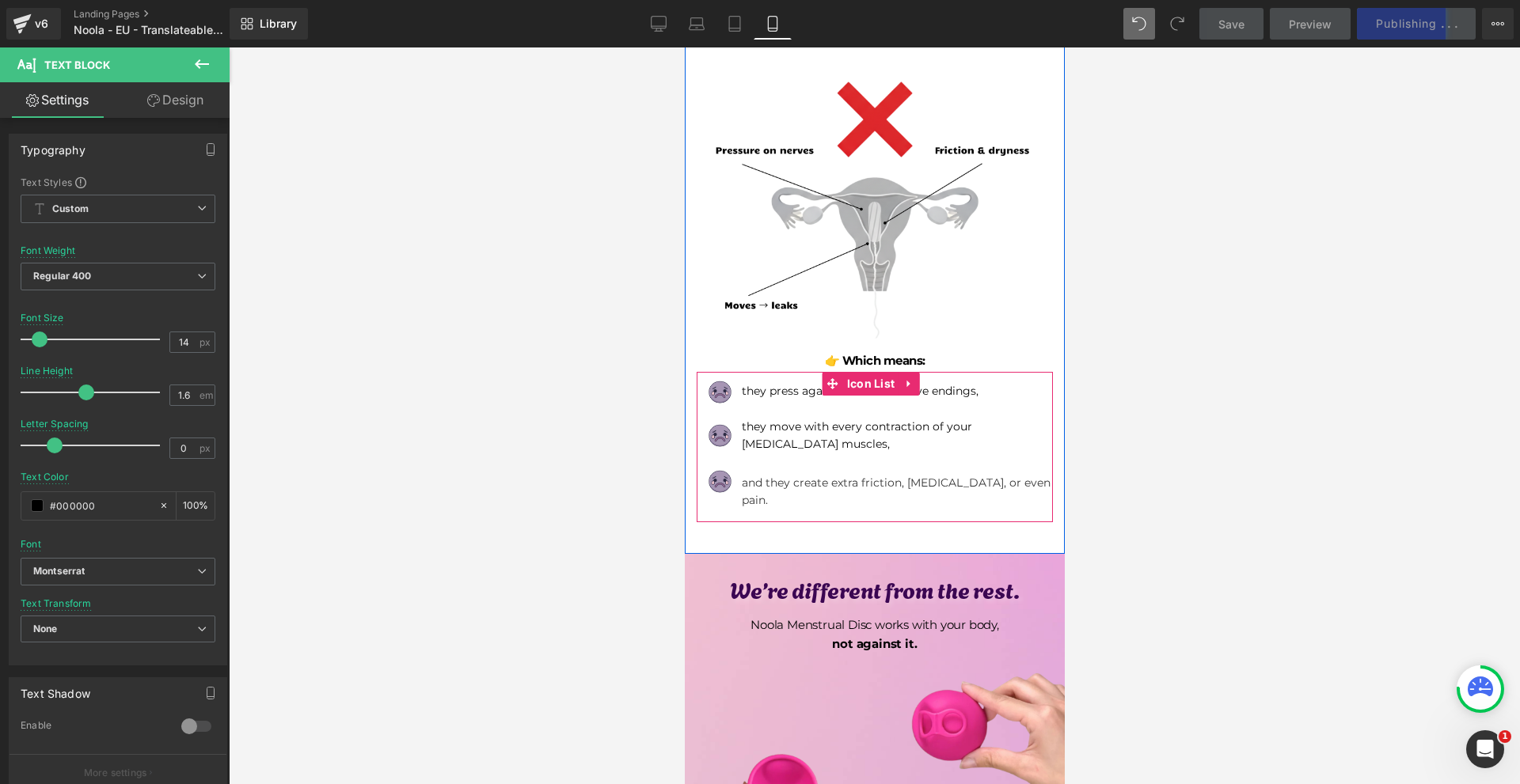
click at [786, 474] on p "and they create extra friction, [MEDICAL_DATA], or even pain." at bounding box center [897, 492] width 311 height 36
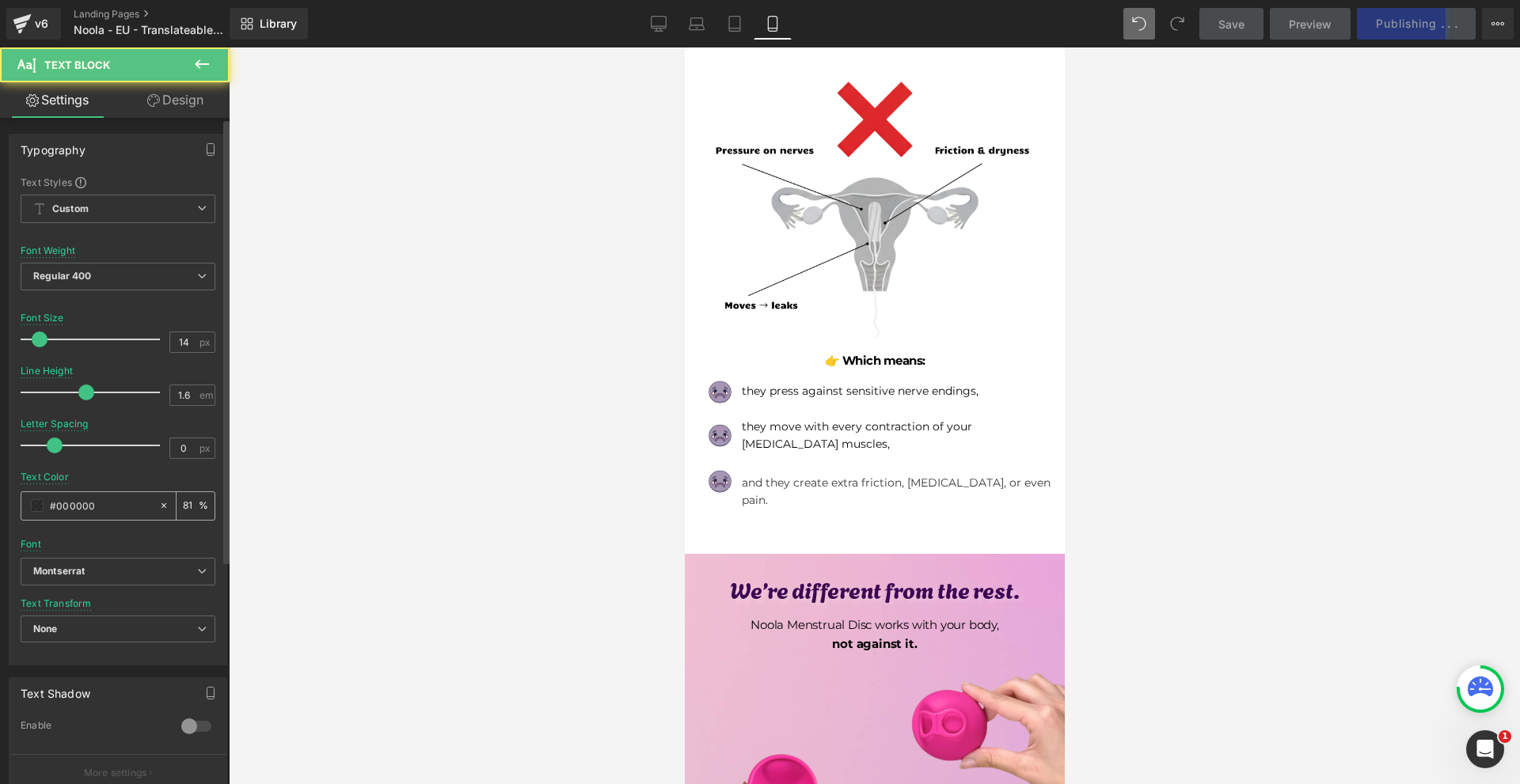
click at [183, 497] on input "81" at bounding box center [191, 506] width 16 height 18
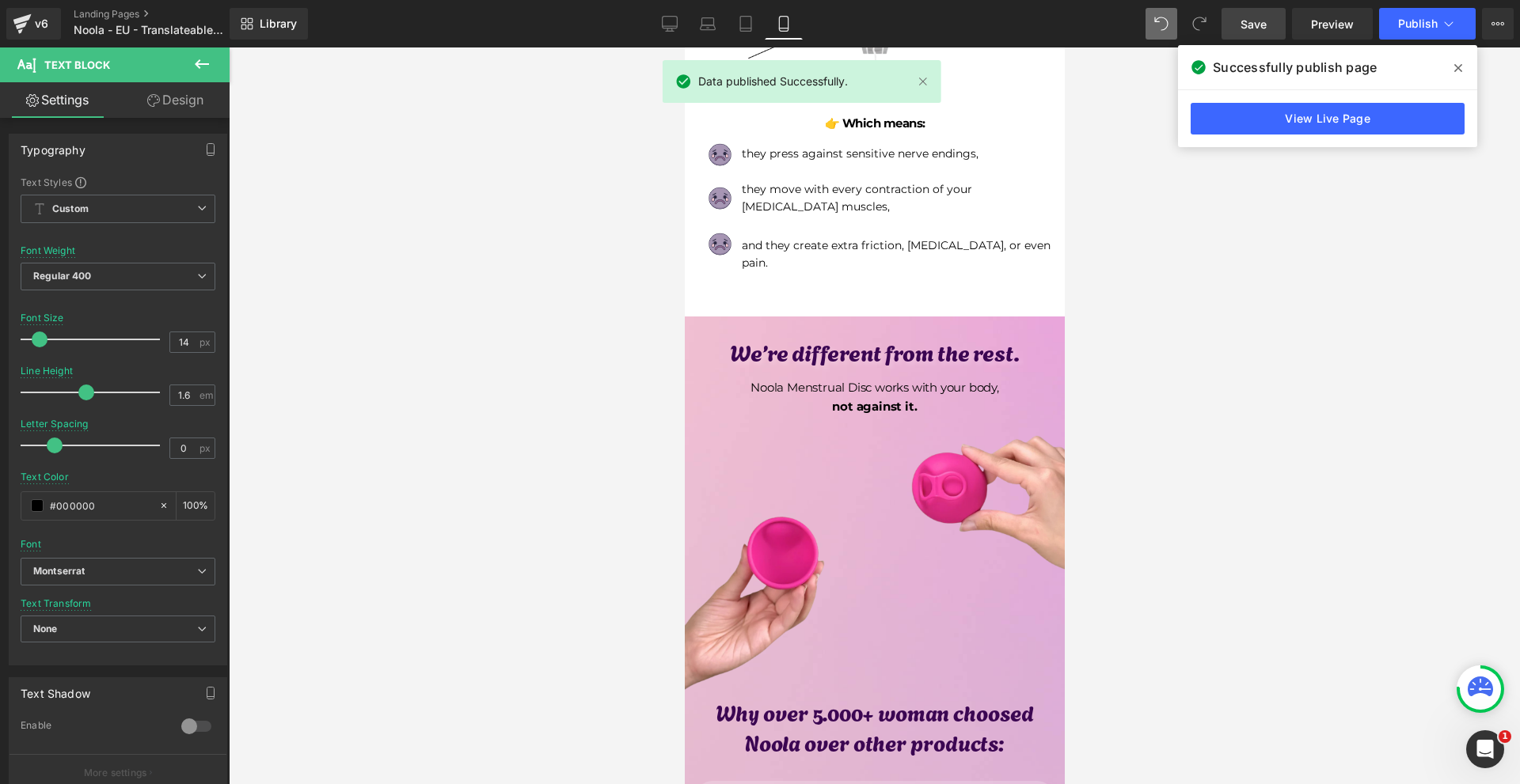
scroll to position [1503, 0]
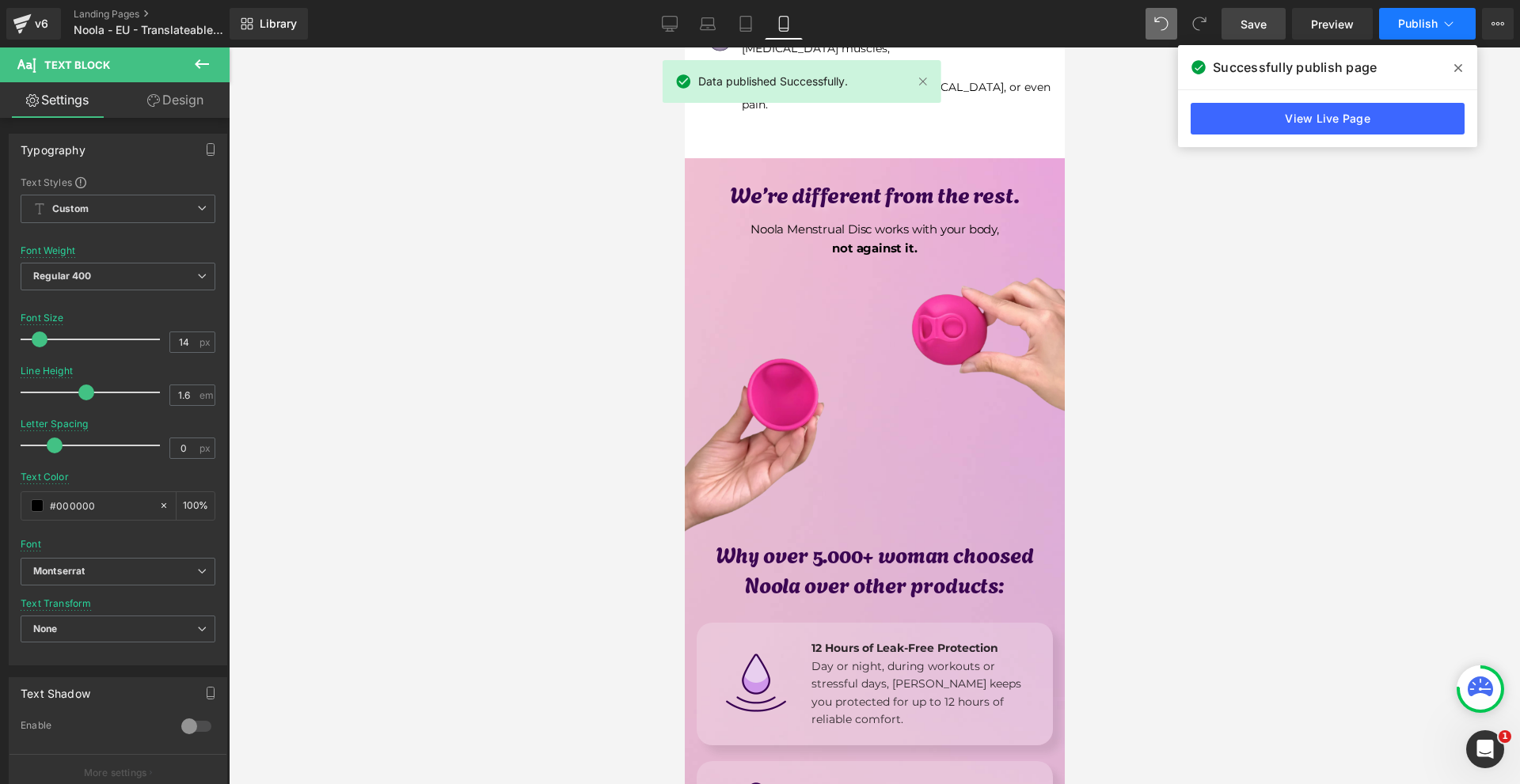
type input "100"
click at [1431, 23] on span "Publish" at bounding box center [1417, 24] width 40 height 12
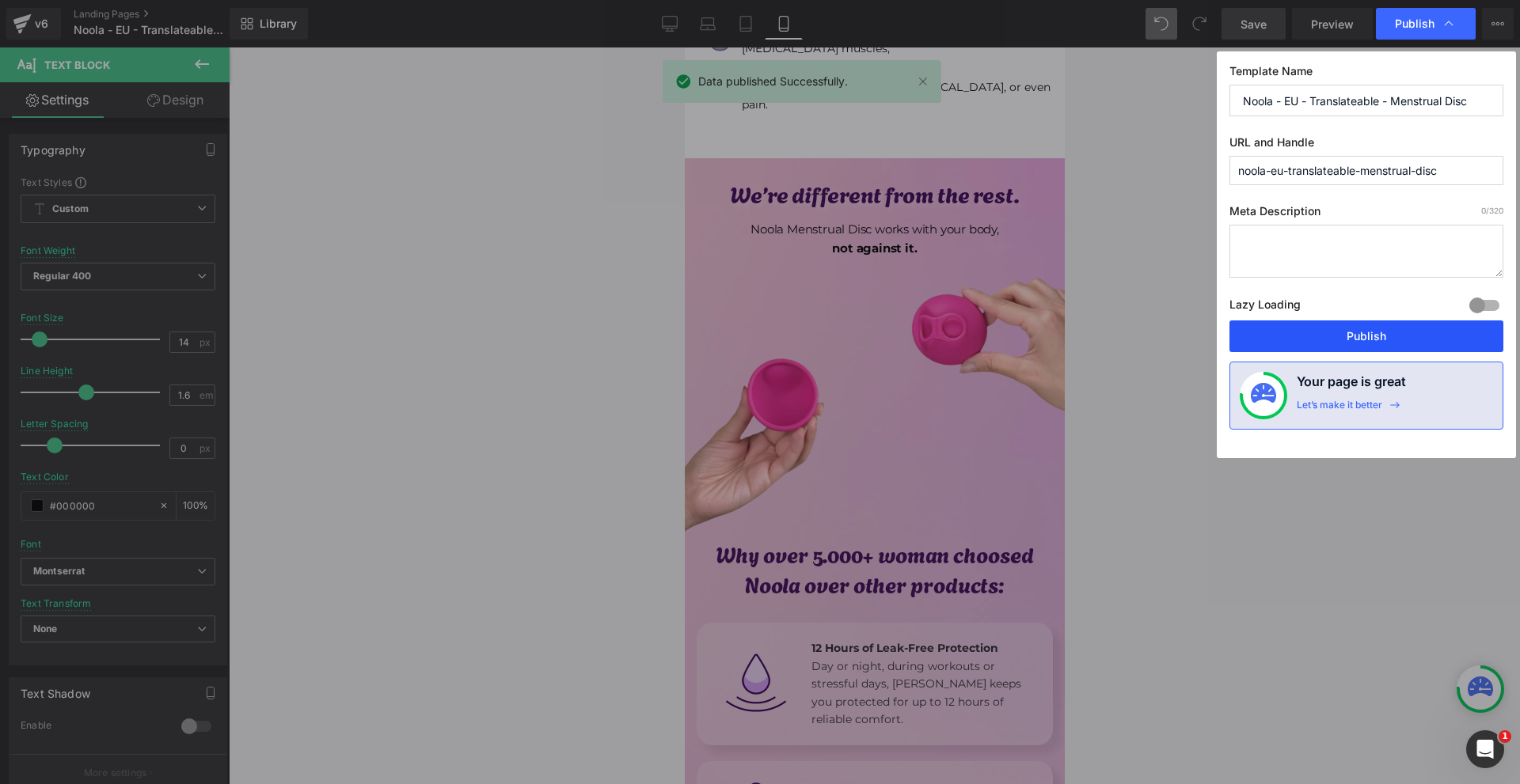
click at [1403, 342] on button "Publish" at bounding box center [1366, 336] width 274 height 32
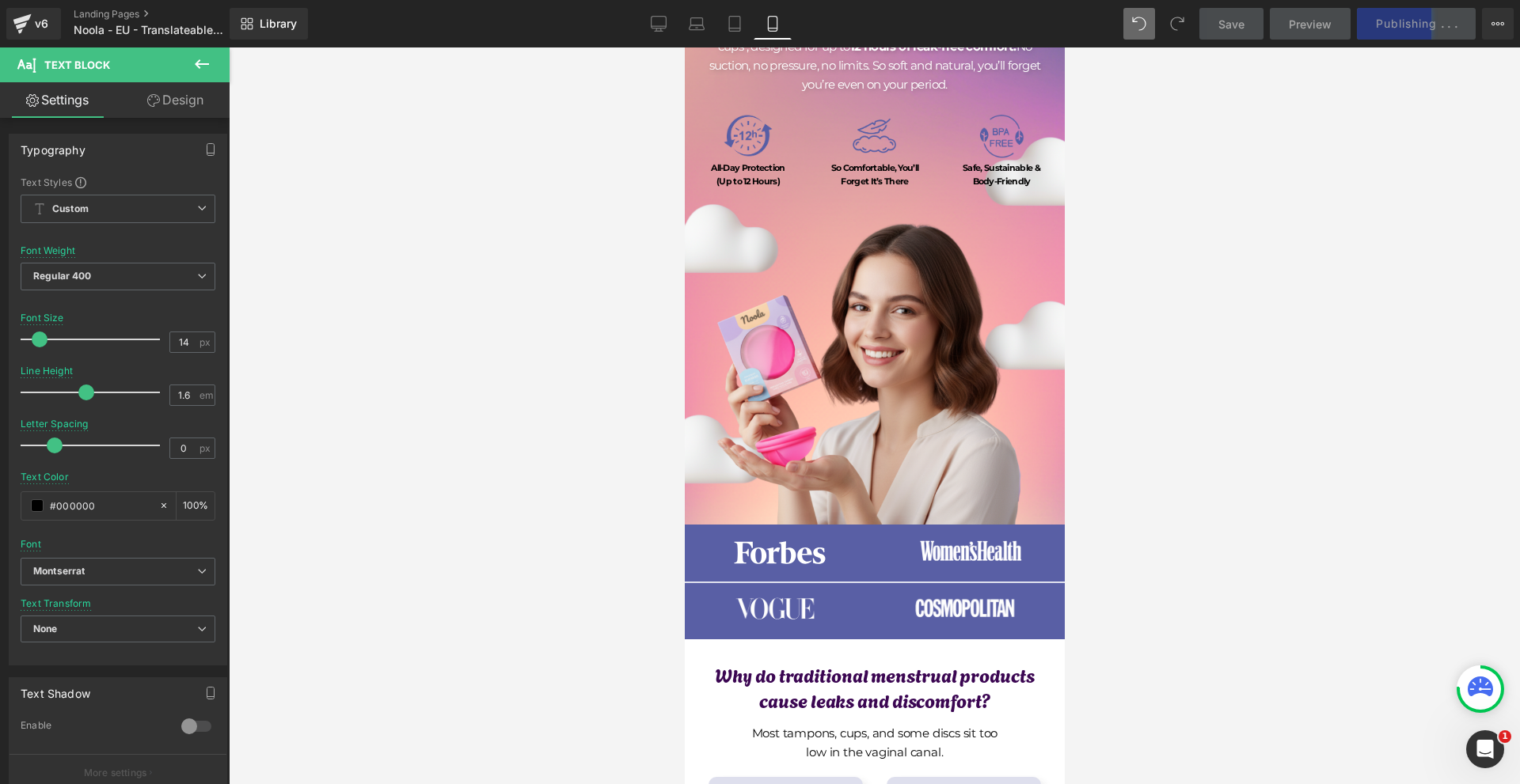
scroll to position [0, 0]
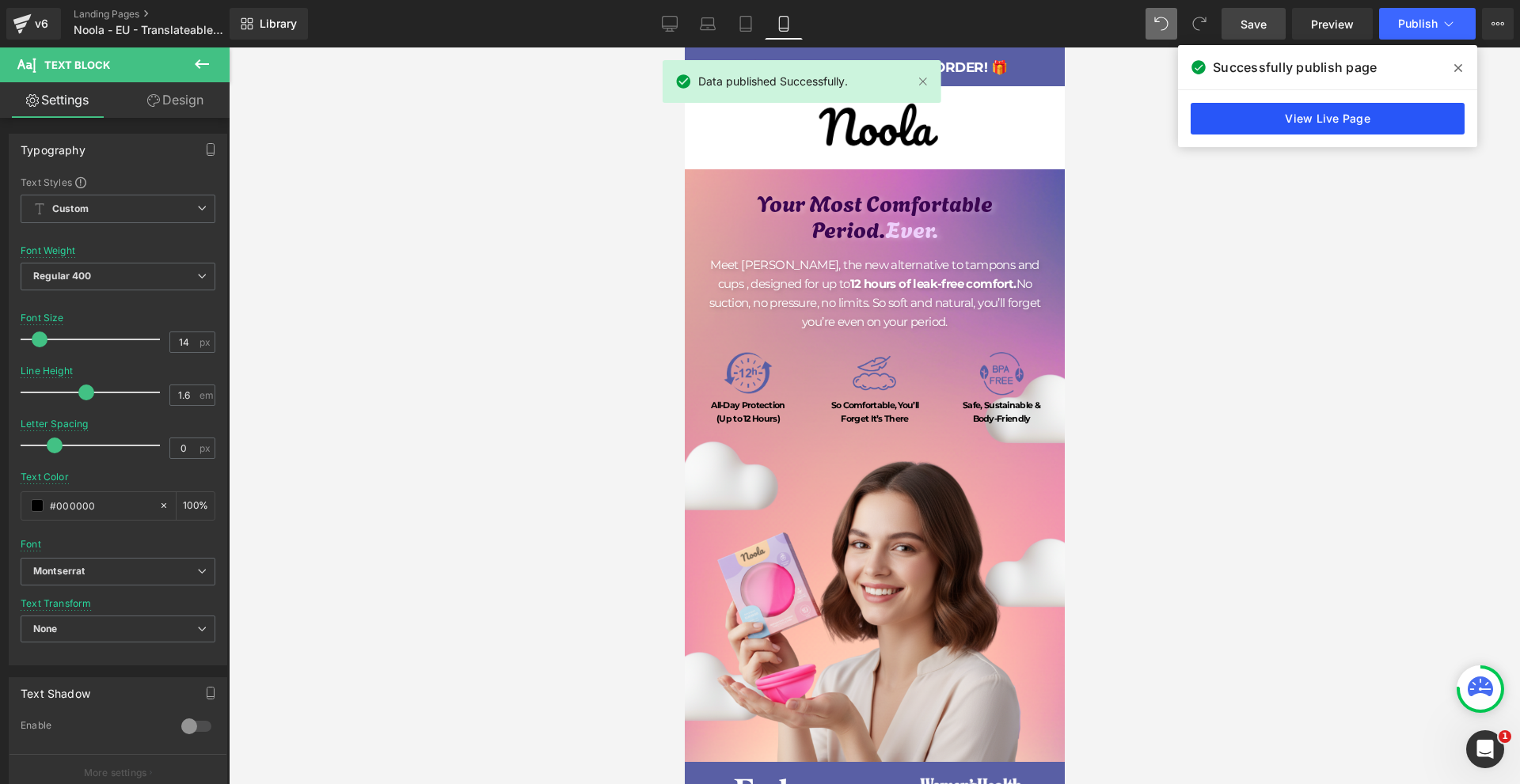
click at [1315, 120] on link "View Live Page" at bounding box center [1328, 119] width 274 height 32
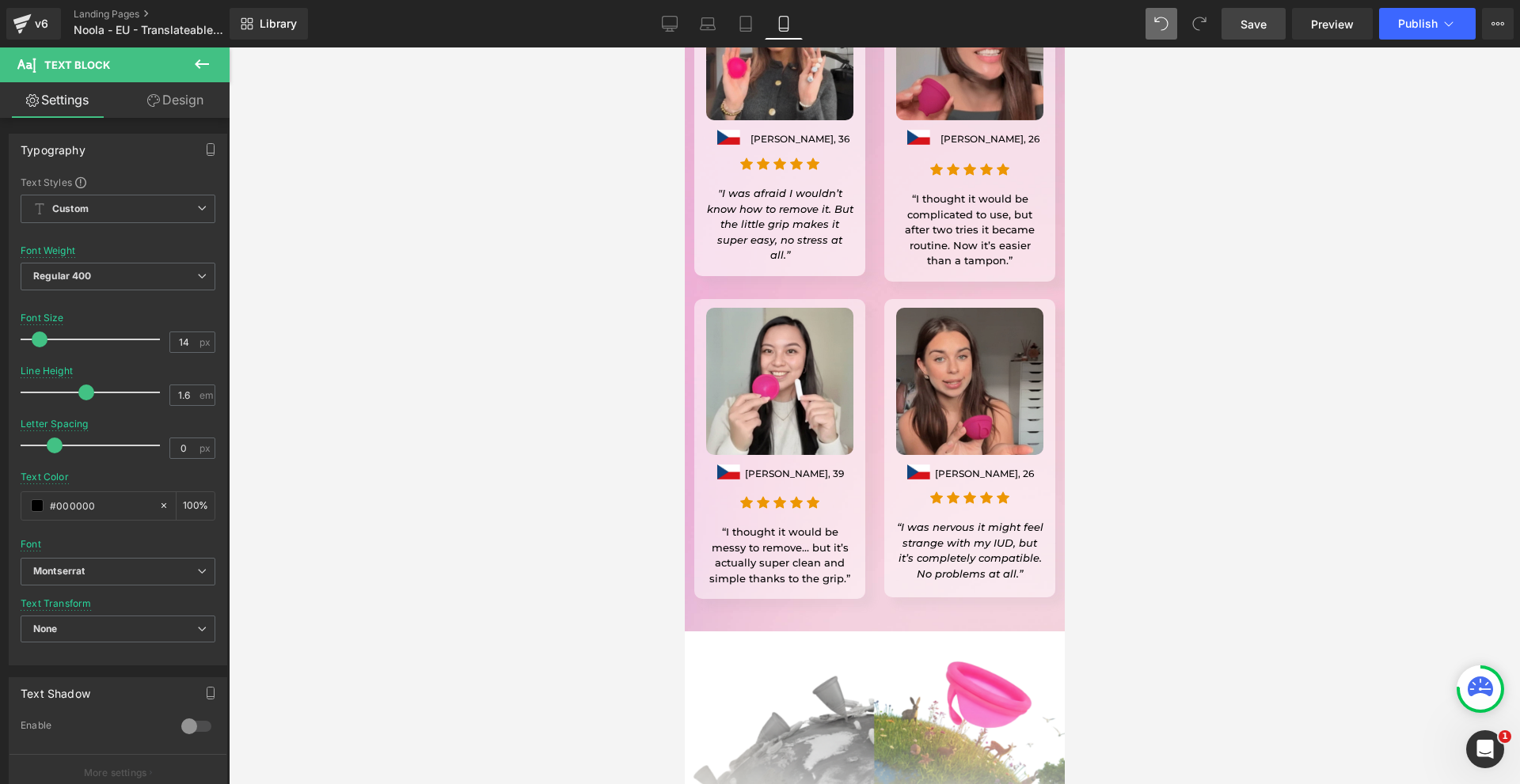
scroll to position [13854, 0]
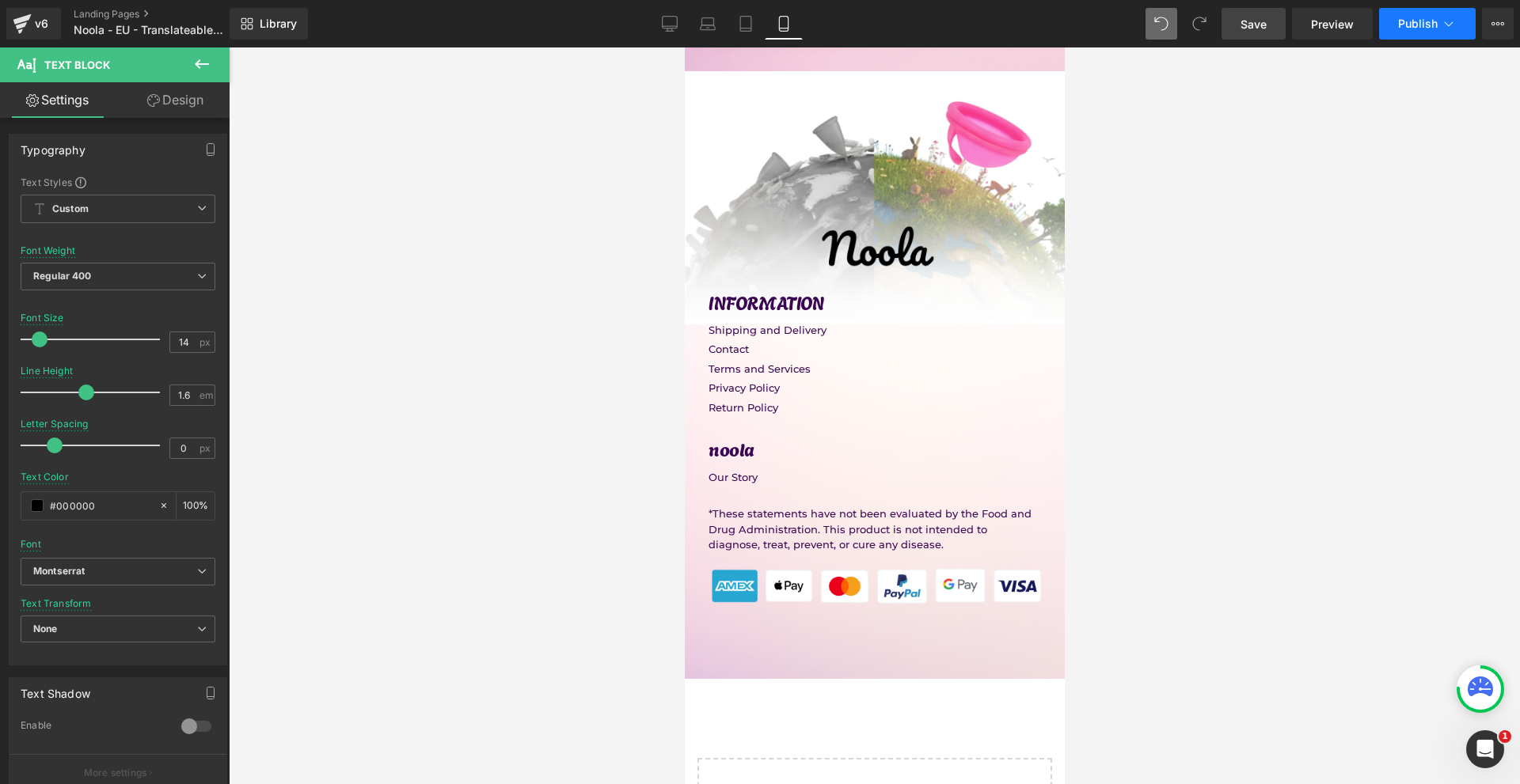
click at [1416, 28] on span "Publish" at bounding box center [1417, 24] width 40 height 12
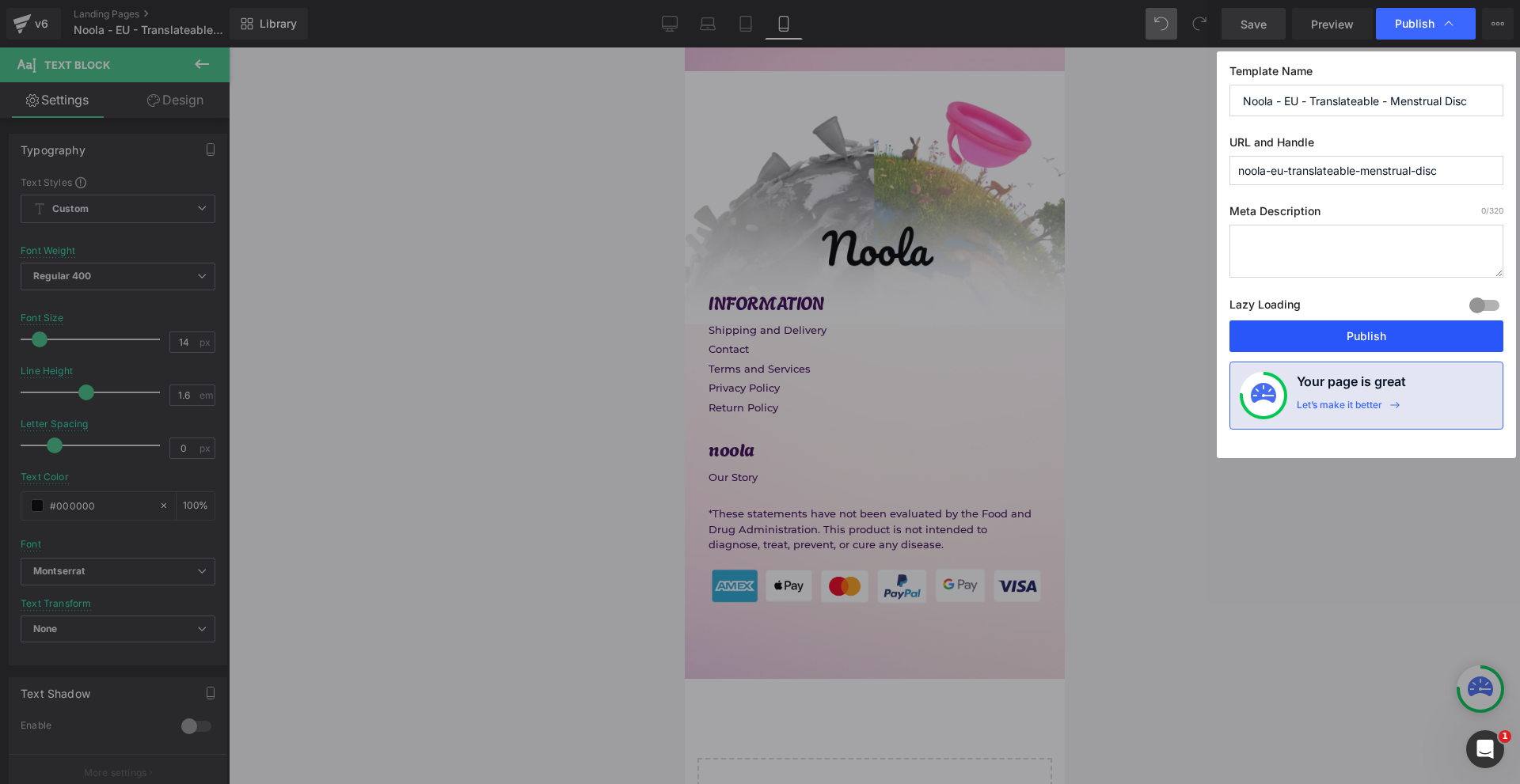
click at [1359, 333] on button "Publish" at bounding box center [1366, 336] width 274 height 32
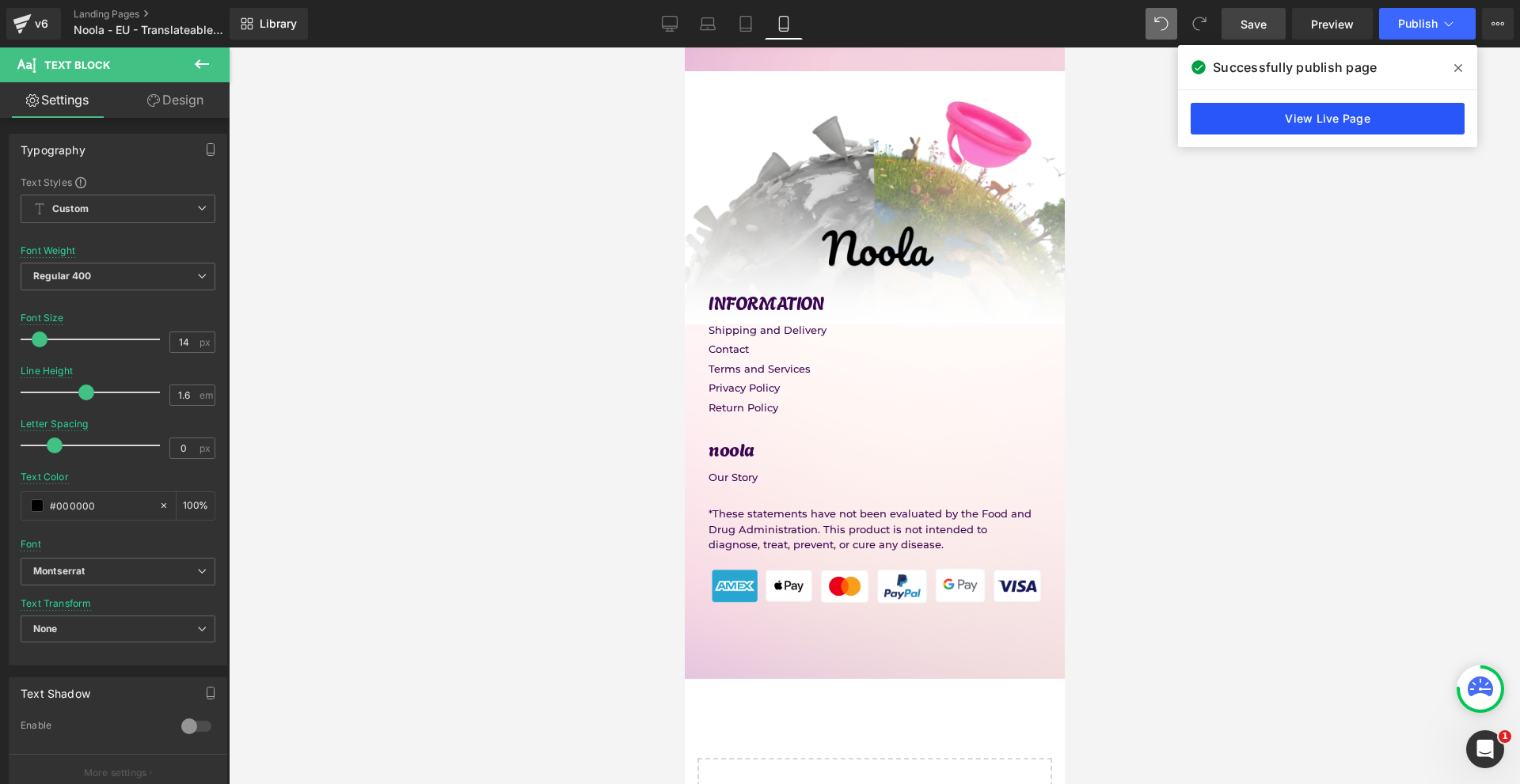
click at [1251, 125] on link "View Live Page" at bounding box center [1328, 119] width 274 height 32
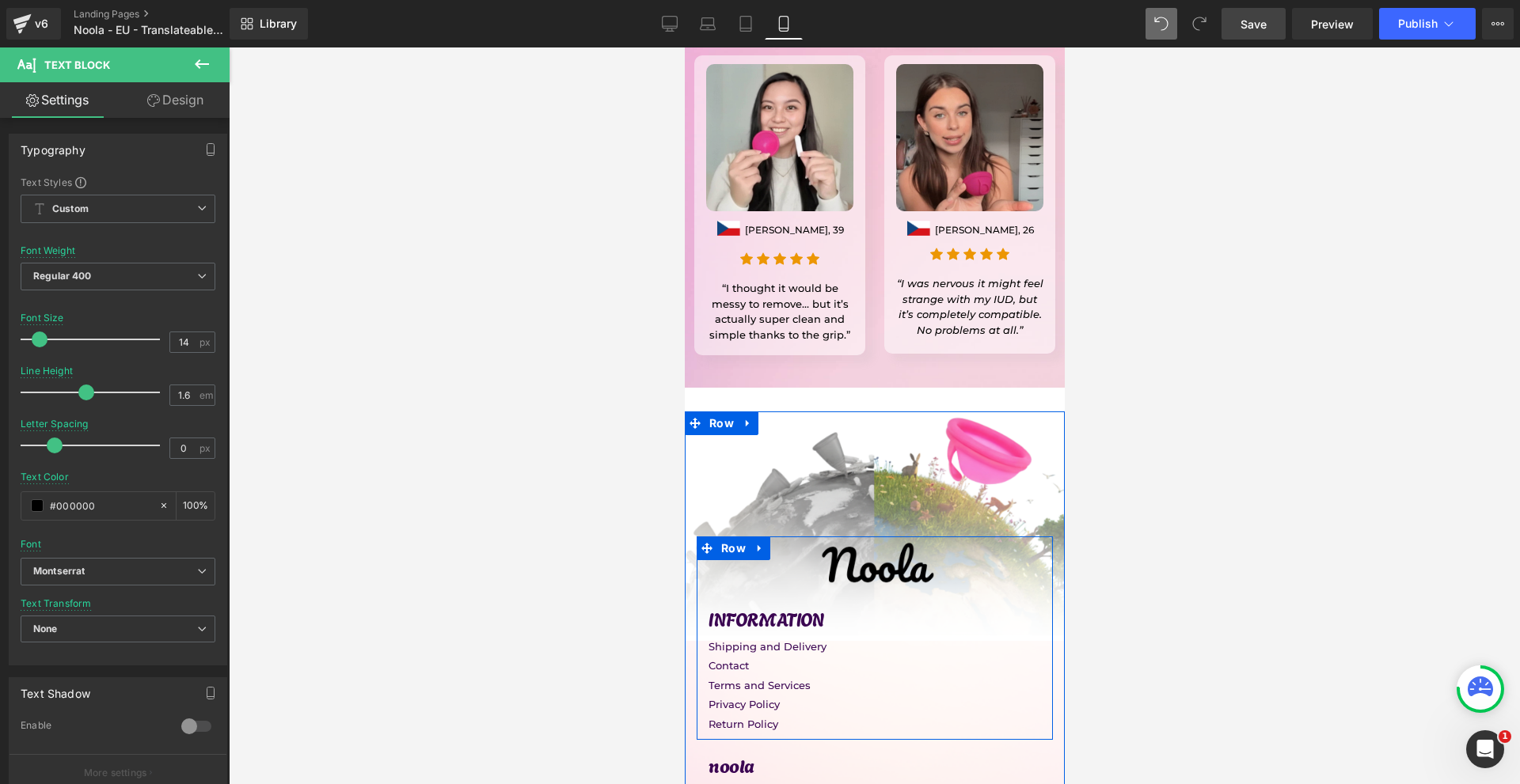
scroll to position [13696, 0]
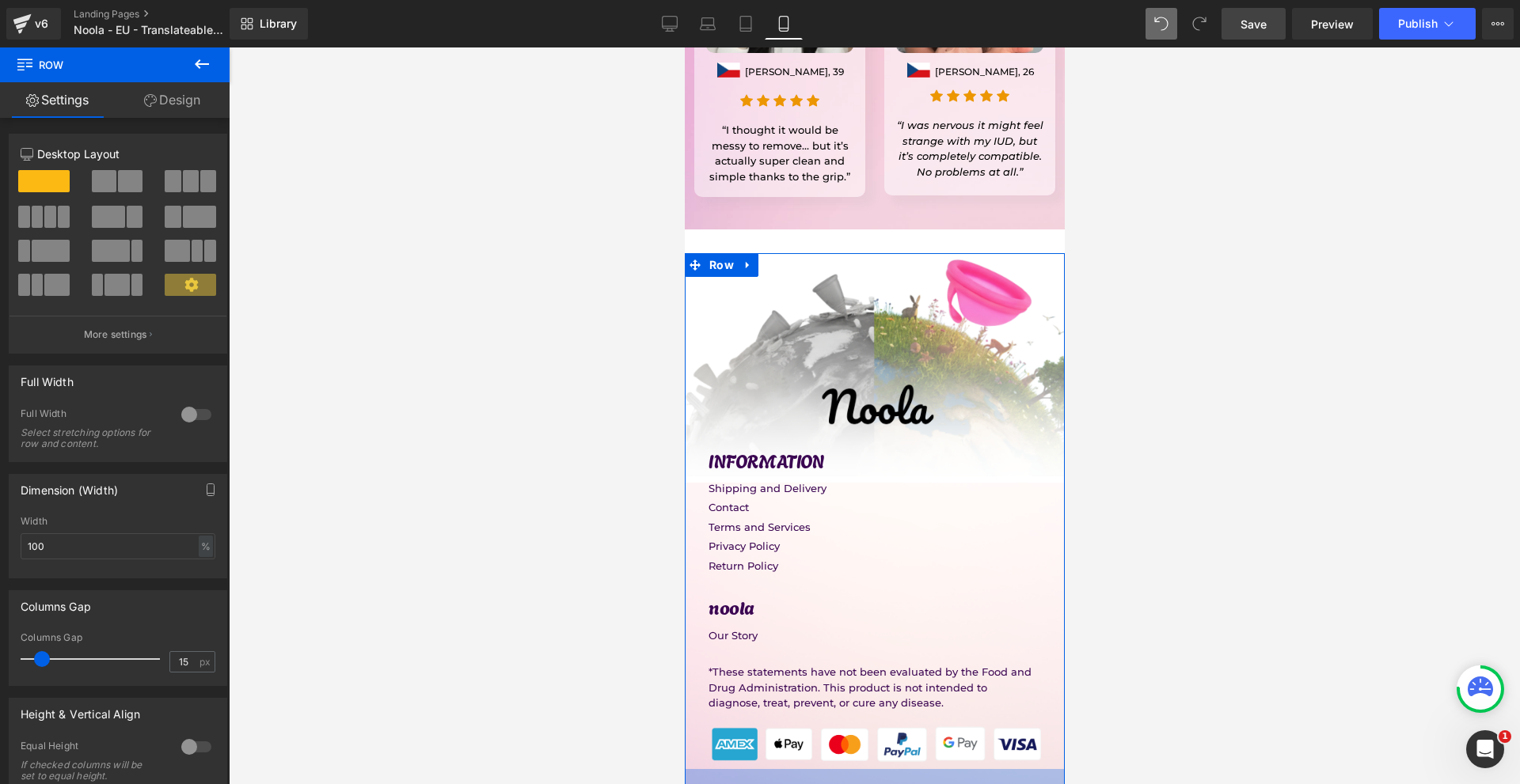
drag, startPoint x: 894, startPoint y: 650, endPoint x: 918, endPoint y: 397, distance: 254.1
click at [897, 769] on div "53px" at bounding box center [874, 790] width 380 height 42
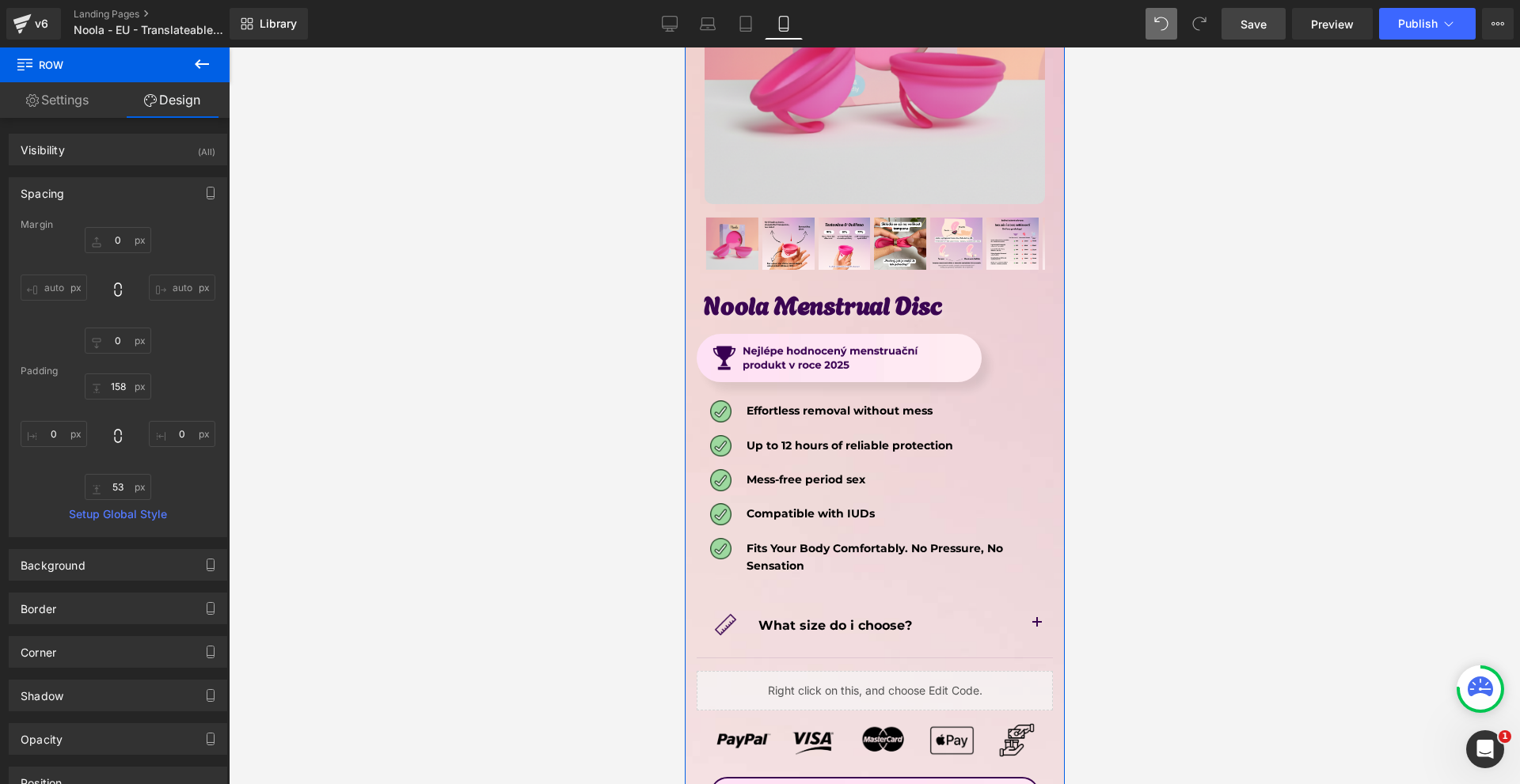
scroll to position [7682, 0]
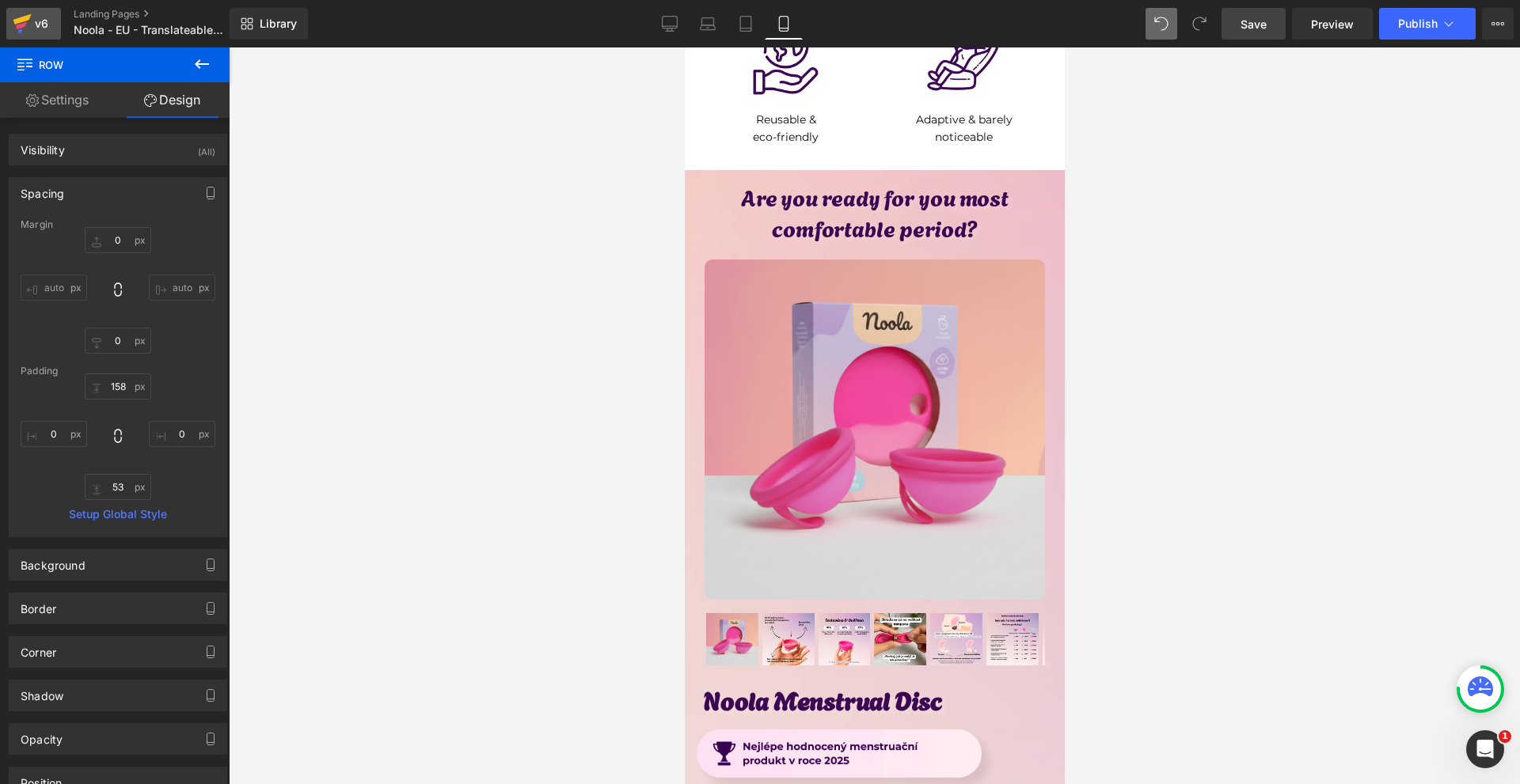
click at [19, 6] on icon at bounding box center [22, 24] width 19 height 40
click at [1420, 18] on span "Publish" at bounding box center [1417, 24] width 40 height 12
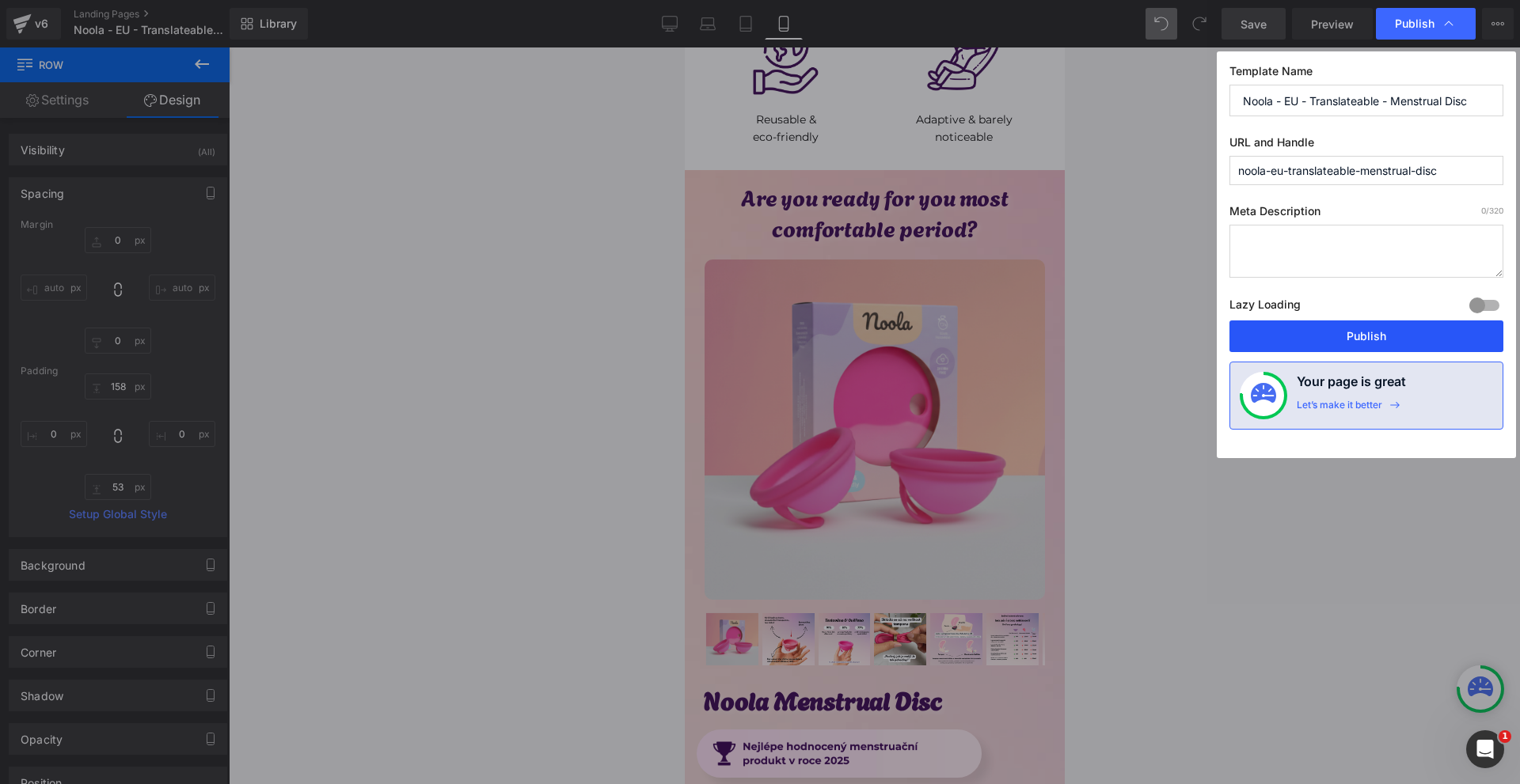
click at [1351, 342] on button "Publish" at bounding box center [1366, 336] width 274 height 32
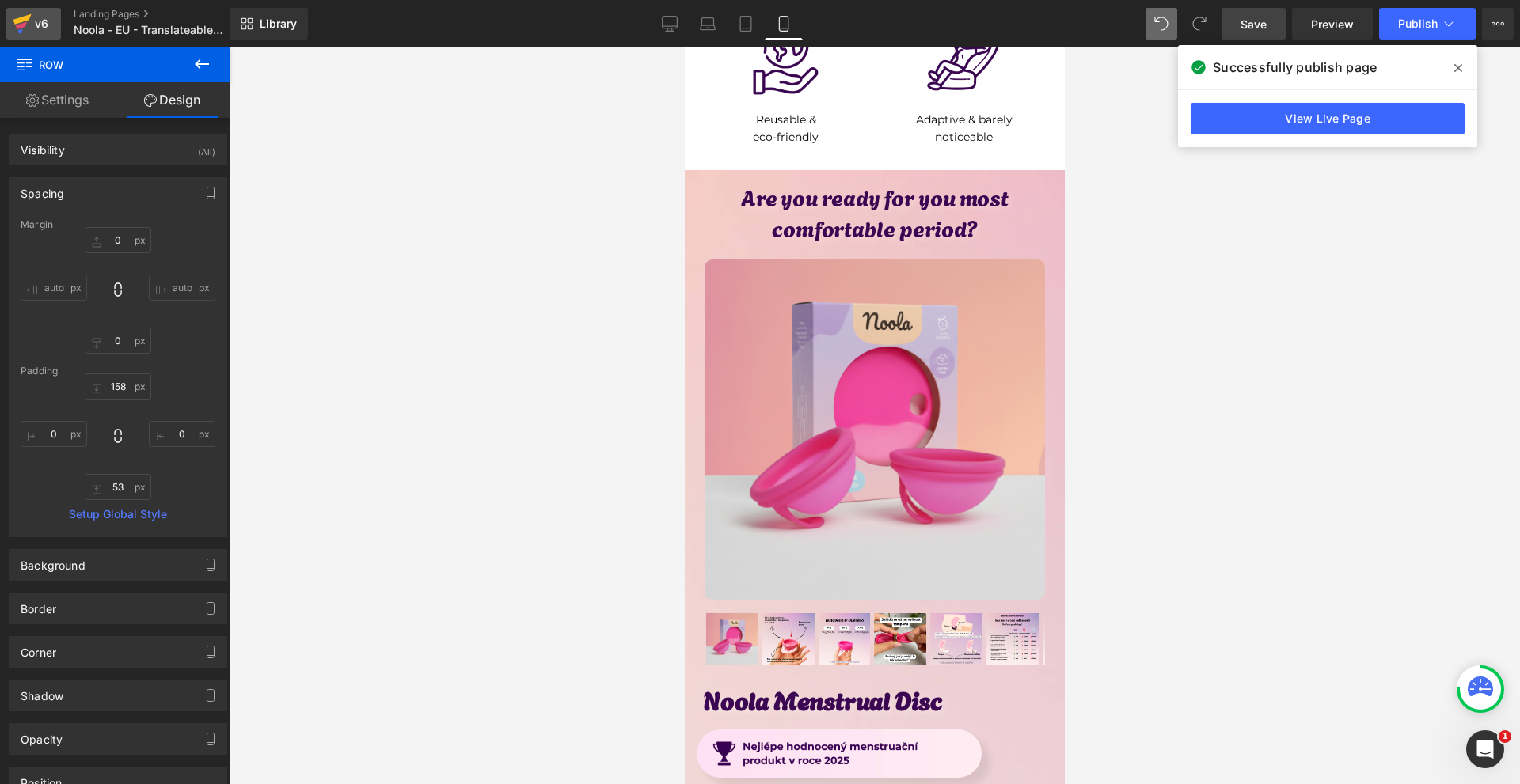
click at [21, 29] on icon at bounding box center [20, 30] width 4 height 4
